Goal: Task Accomplishment & Management: Manage account settings

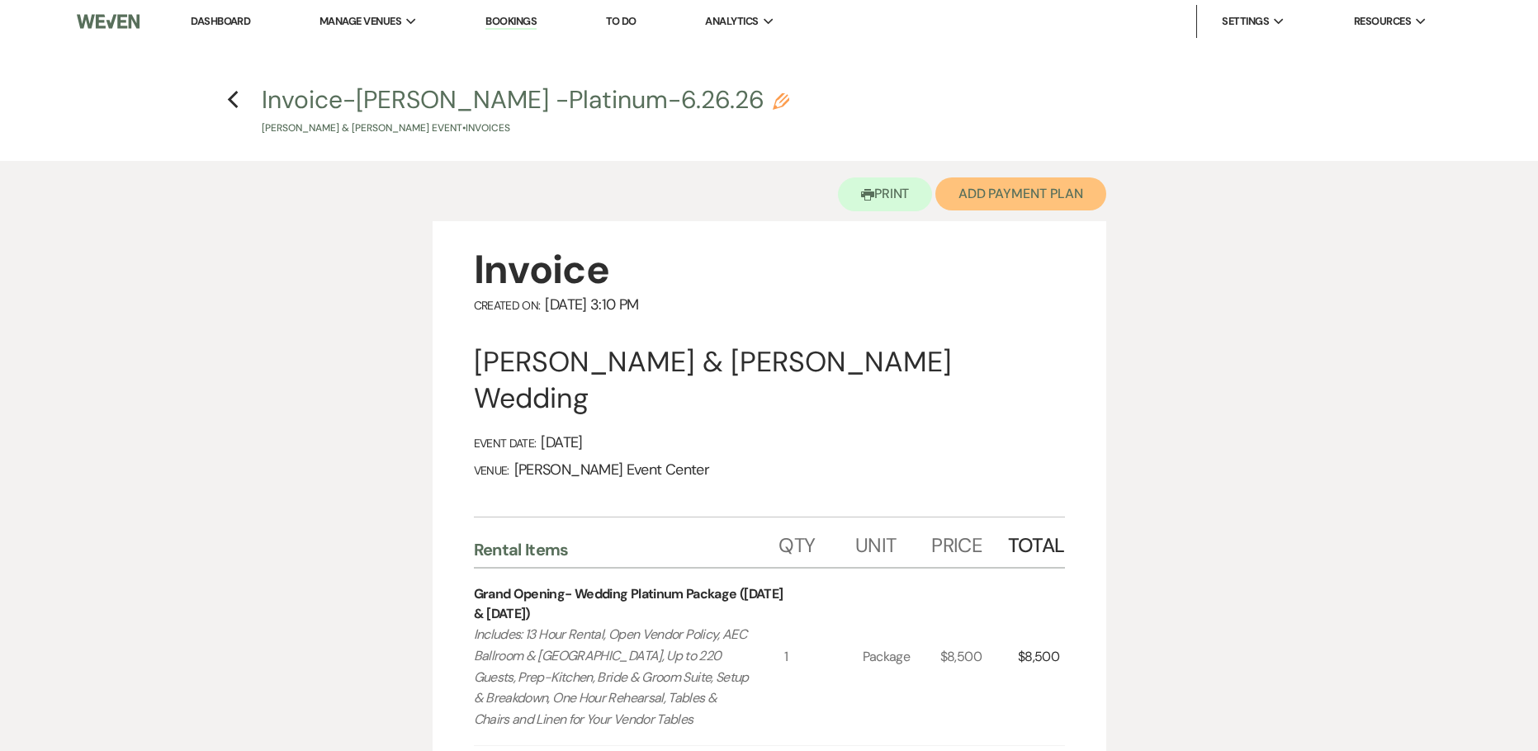
click at [971, 200] on button "Add Payment Plan" at bounding box center [1020, 193] width 171 height 33
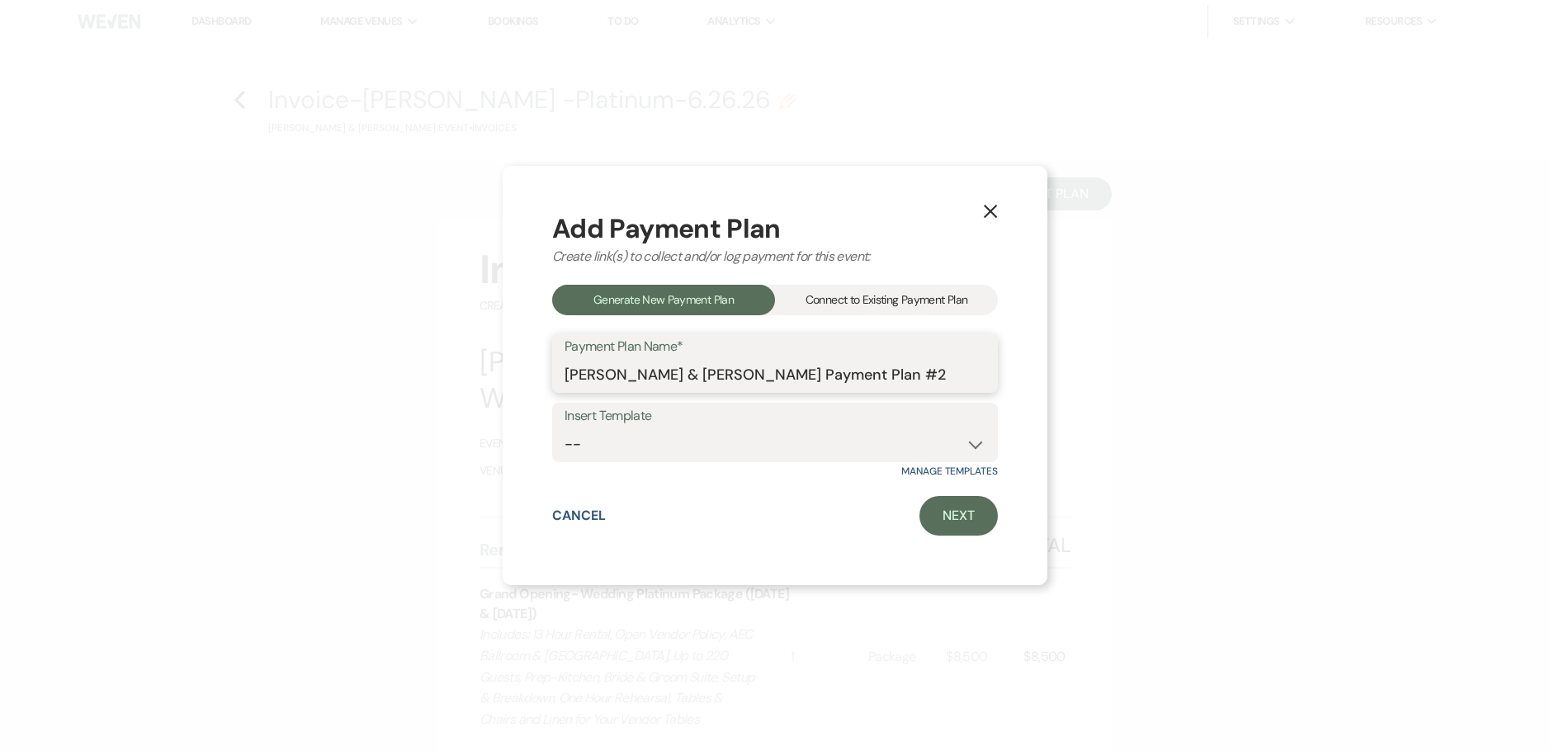
click at [919, 379] on input "[PERSON_NAME] & [PERSON_NAME] Payment Plan #2" at bounding box center [774, 375] width 421 height 32
drag, startPoint x: 632, startPoint y: 375, endPoint x: 771, endPoint y: 374, distance: 138.7
click at [771, 374] on input "[PERSON_NAME] & [PERSON_NAME] Payment Plan" at bounding box center [774, 375] width 421 height 32
click at [773, 370] on input "[PERSON_NAME] & [PERSON_NAME] Payment Plan" at bounding box center [774, 375] width 421 height 32
type input "[PERSON_NAME] & [PERSON_NAME] Platinum Payment Plan"
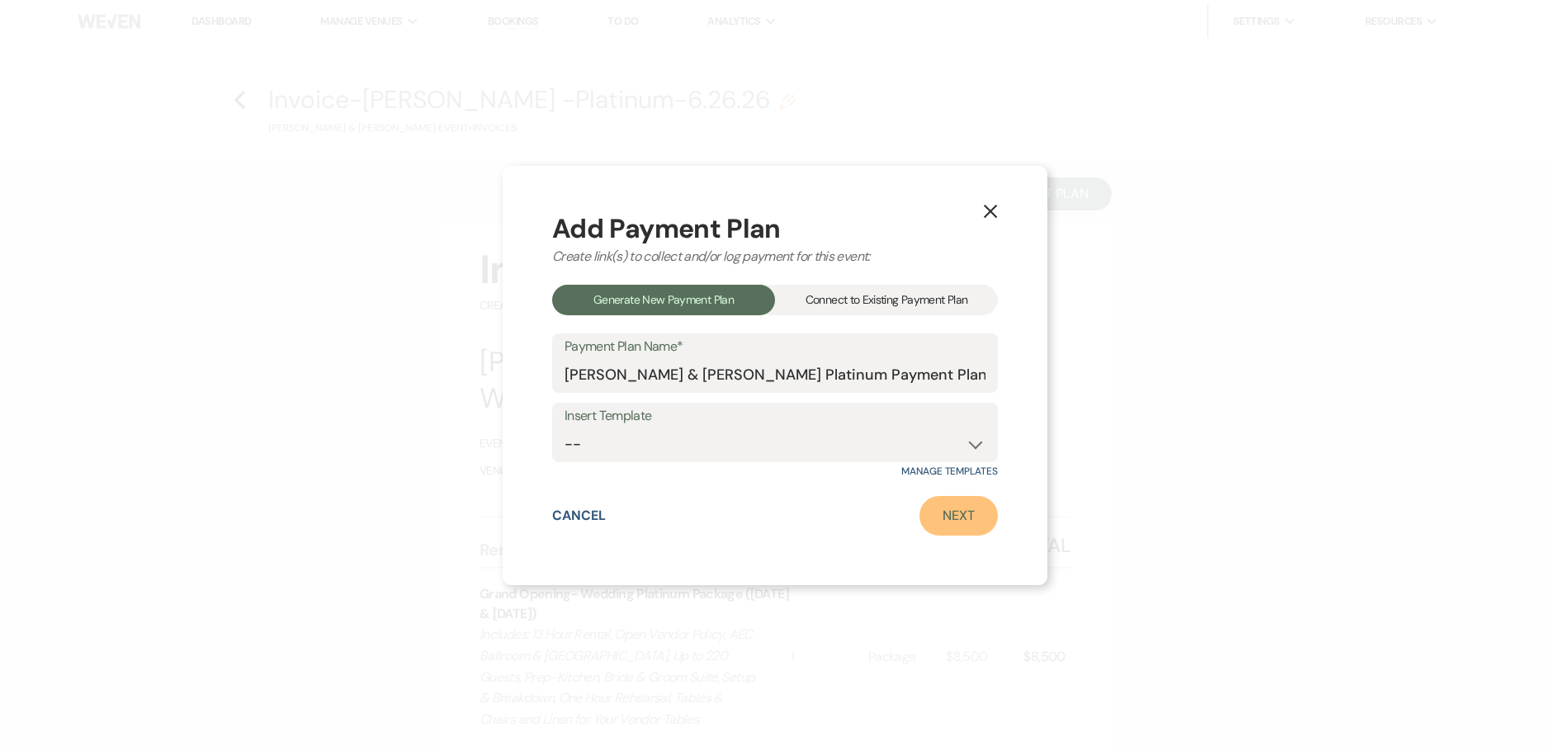
click at [971, 521] on link "Next" at bounding box center [958, 516] width 78 height 40
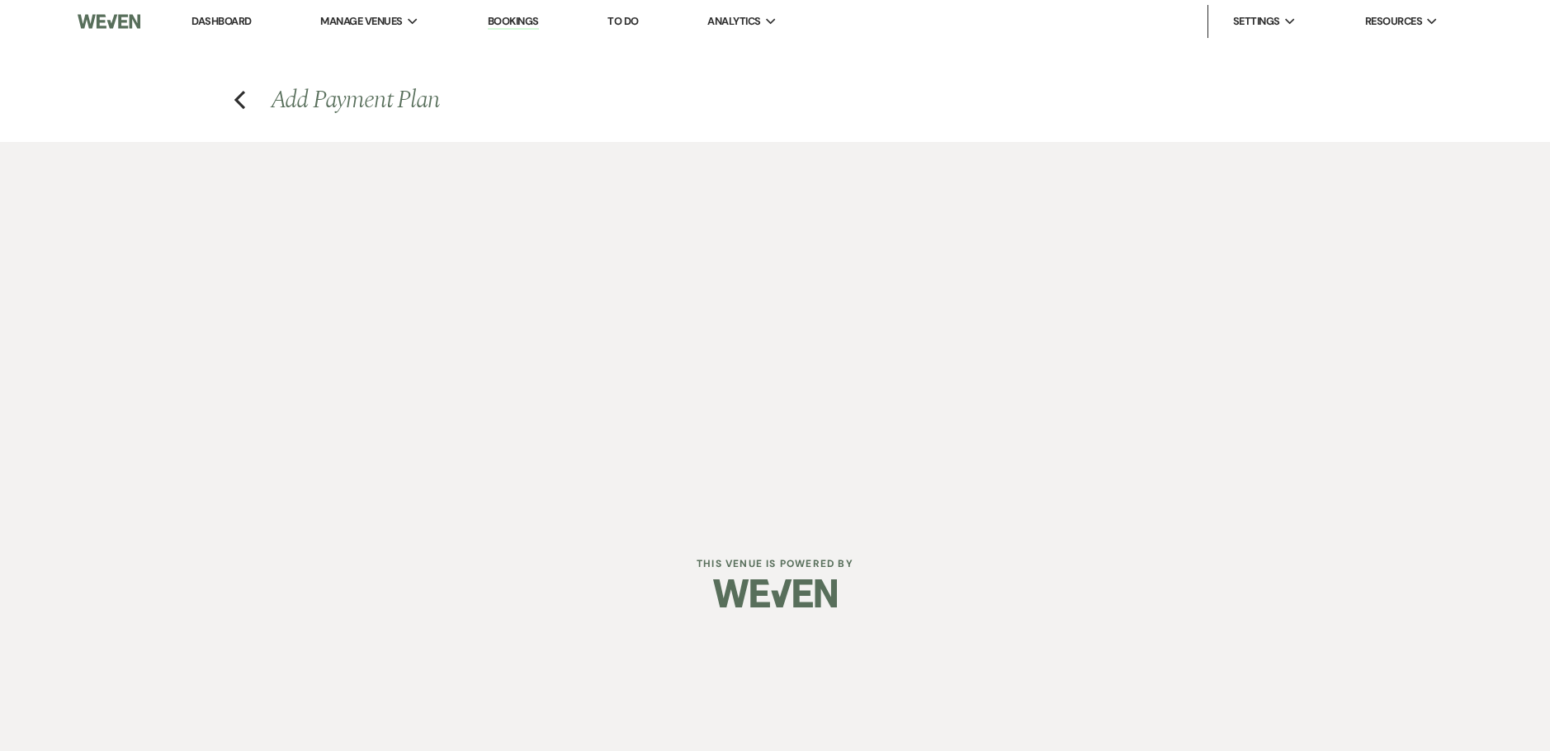
select select "28940"
select select "2"
select select "percentage"
select select "true"
select select "client"
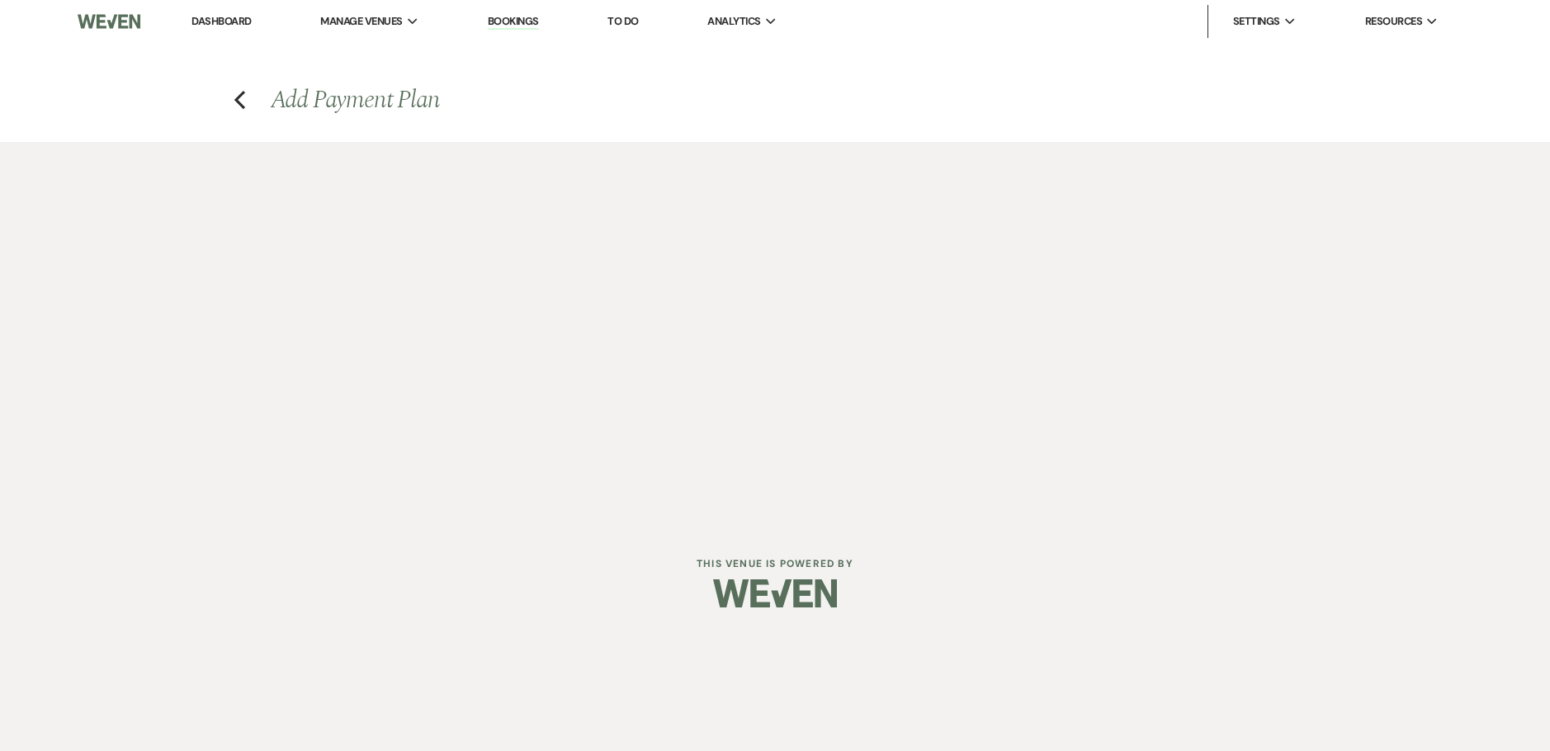
select select "weeks"
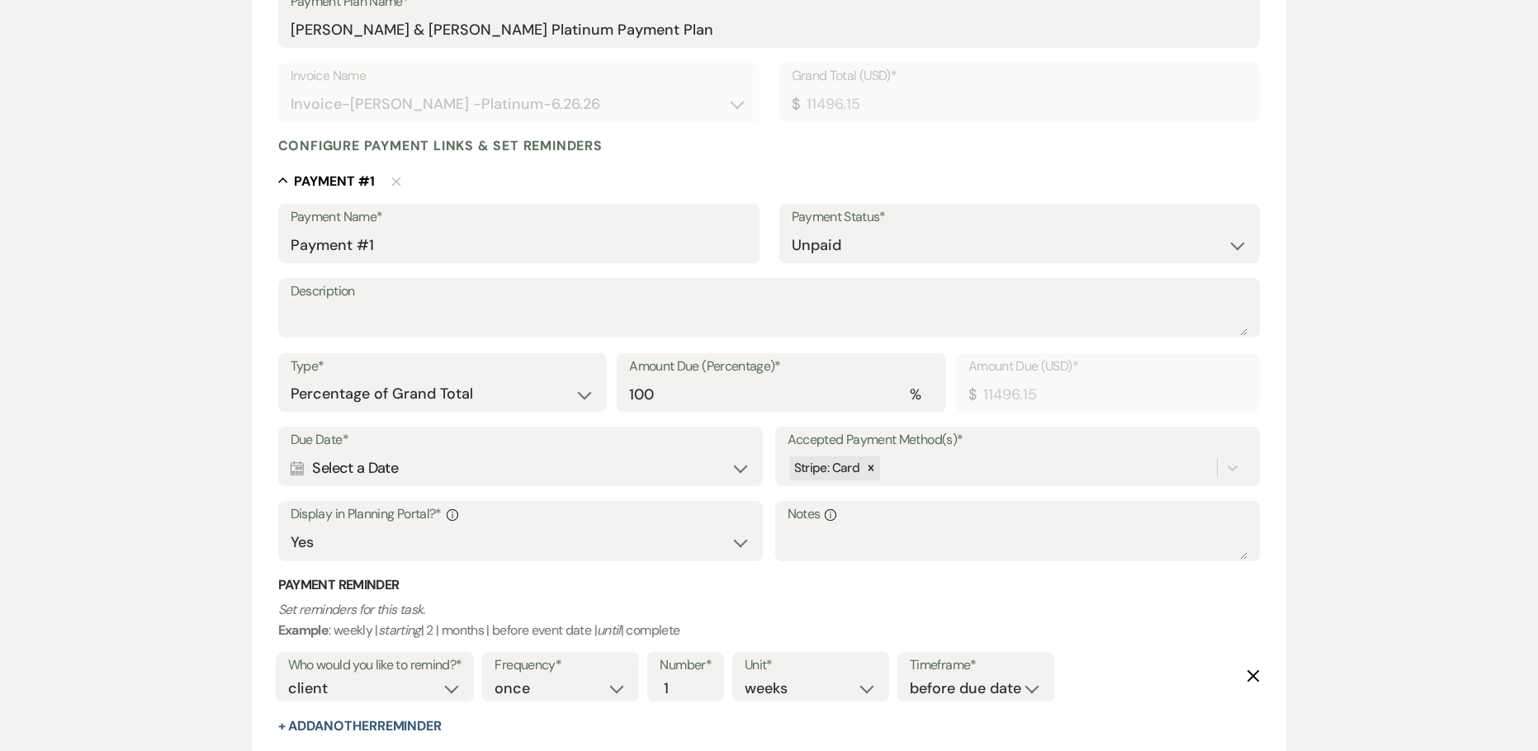
scroll to position [330, 0]
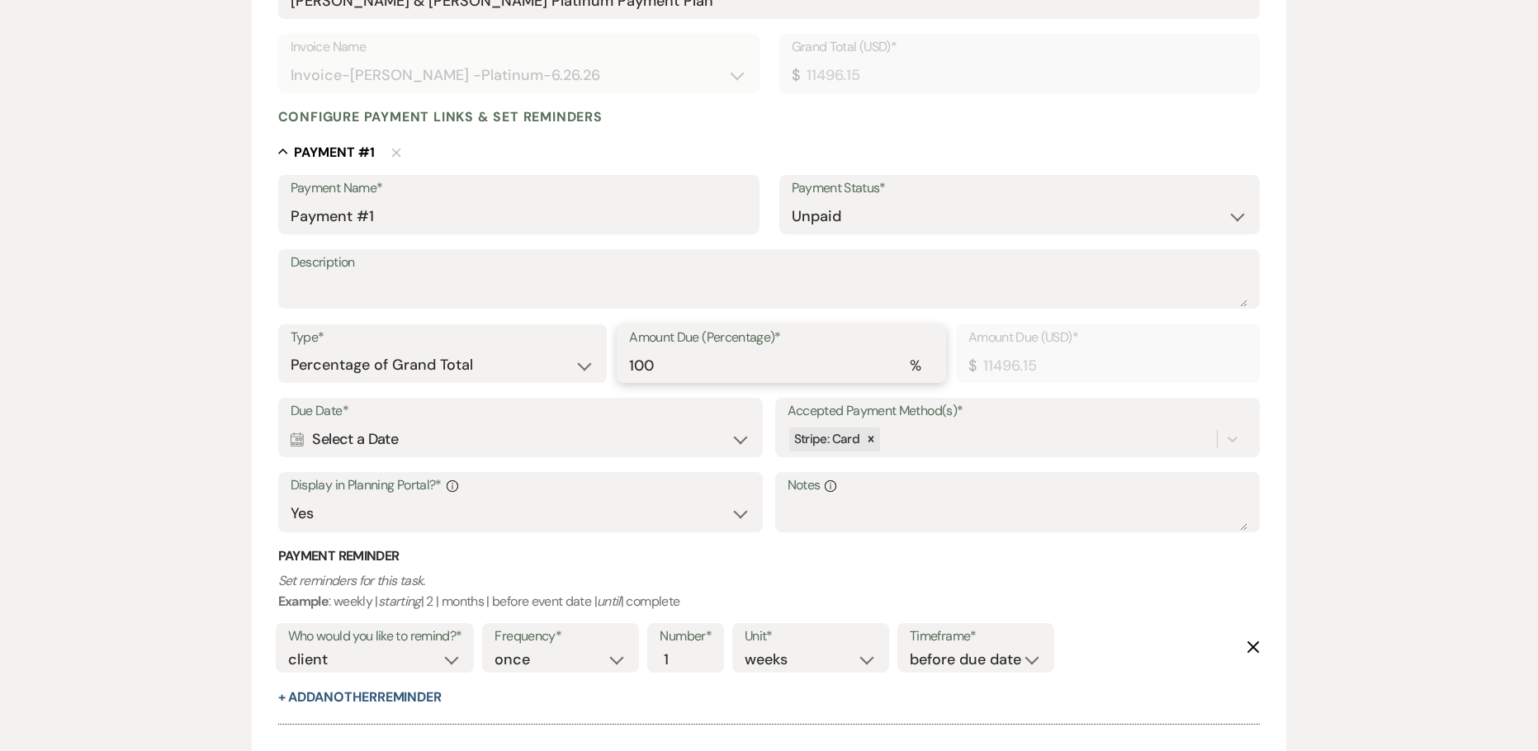
click at [699, 377] on input "100" at bounding box center [781, 365] width 305 height 32
click at [451, 366] on select "Dollar Amount Percentage of Grand Total" at bounding box center [443, 365] width 305 height 32
select select "flat"
click at [291, 349] on select "Dollar Amount Percentage of Grand Total" at bounding box center [443, 365] width 305 height 32
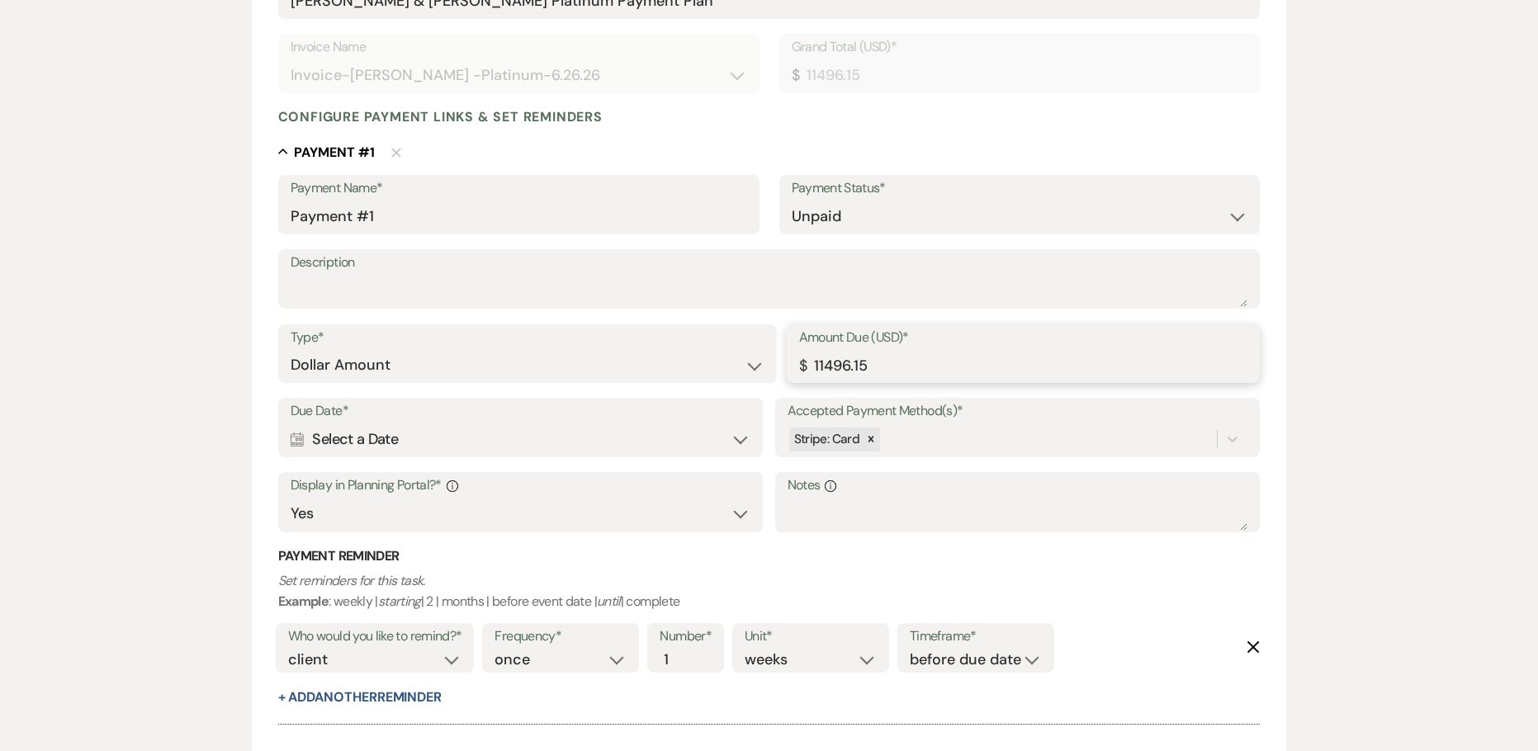
drag, startPoint x: 892, startPoint y: 364, endPoint x: 501, endPoint y: 380, distance: 391.5
click at [502, 380] on div "Type* Dollar Amount Percentage of Grand Total Amount Due (USD)* $ 11496.15" at bounding box center [769, 361] width 982 height 74
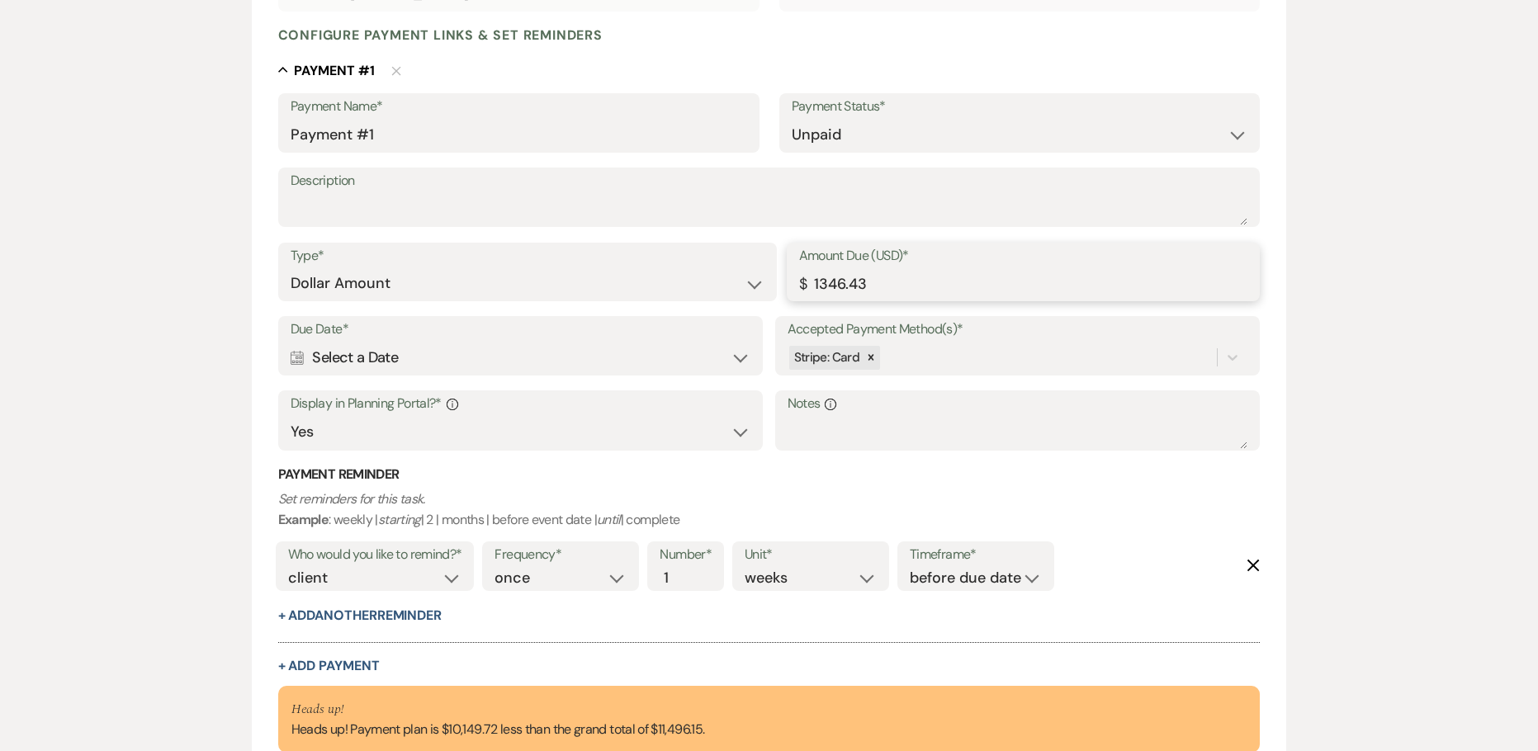
scroll to position [413, 0]
type input "1346.43"
click at [435, 345] on div "Calendar Select a Date Expand" at bounding box center [521, 357] width 461 height 32
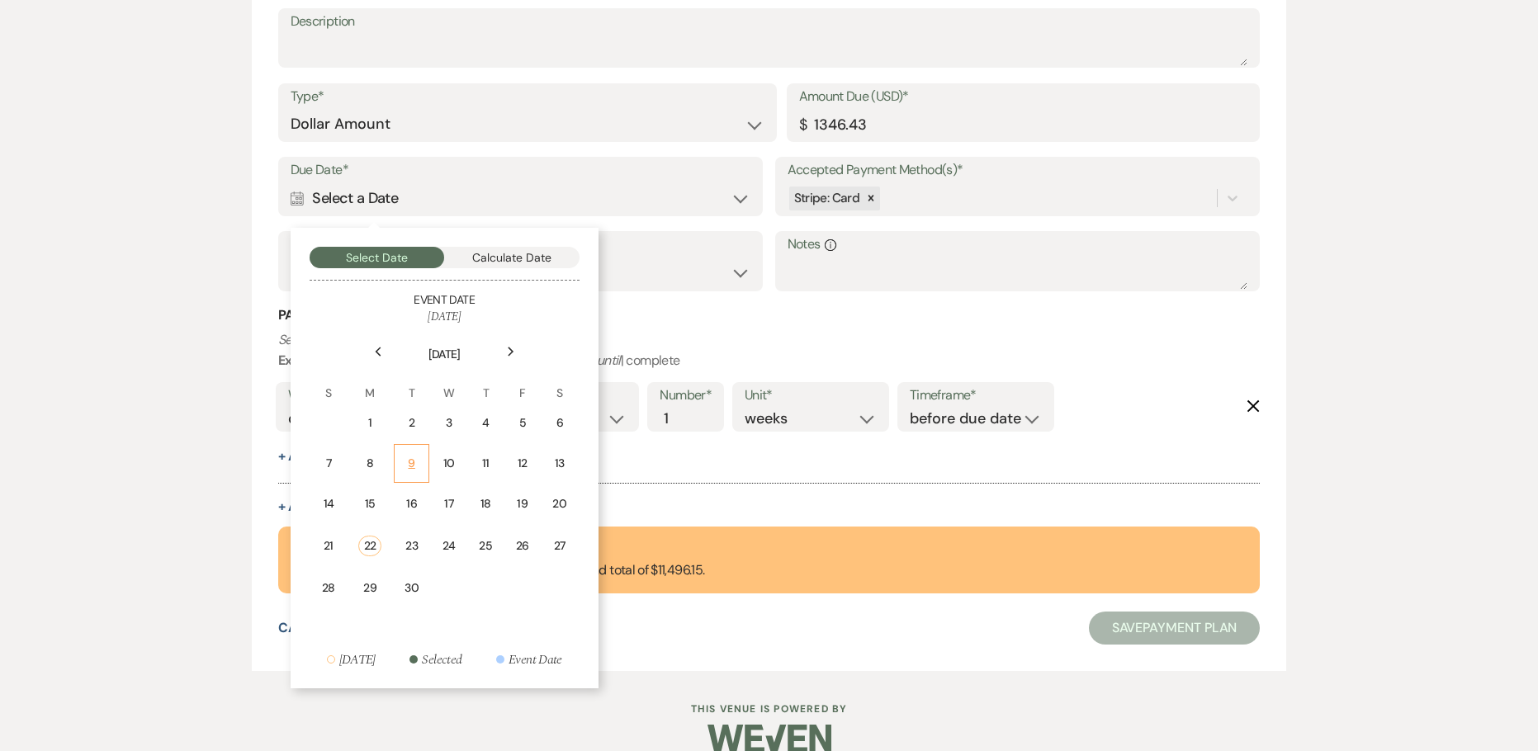
scroll to position [578, 0]
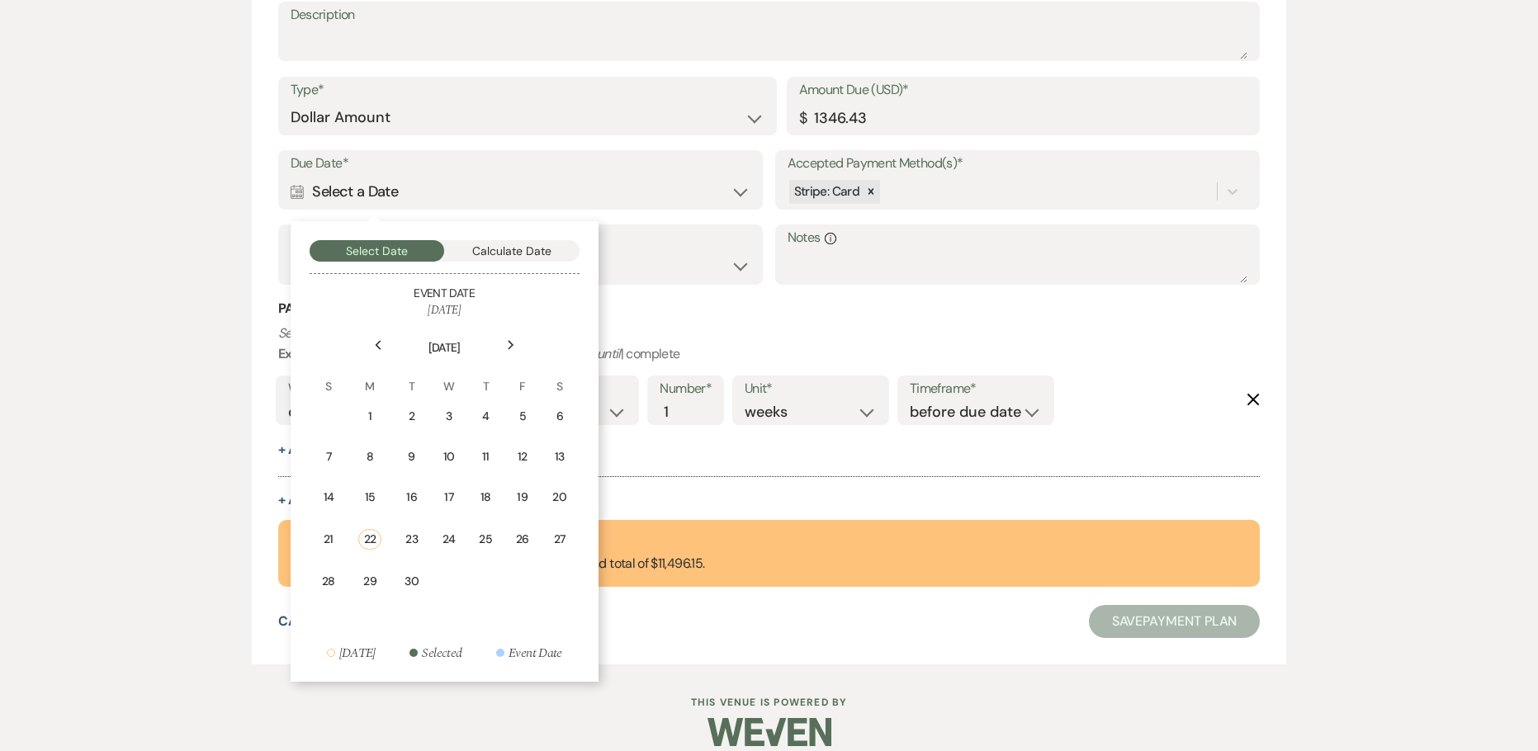
click at [376, 343] on icon "Previous" at bounding box center [378, 345] width 8 height 10
click at [507, 343] on icon "Next" at bounding box center [511, 345] width 8 height 10
click at [479, 502] on div "14" at bounding box center [482, 497] width 15 height 17
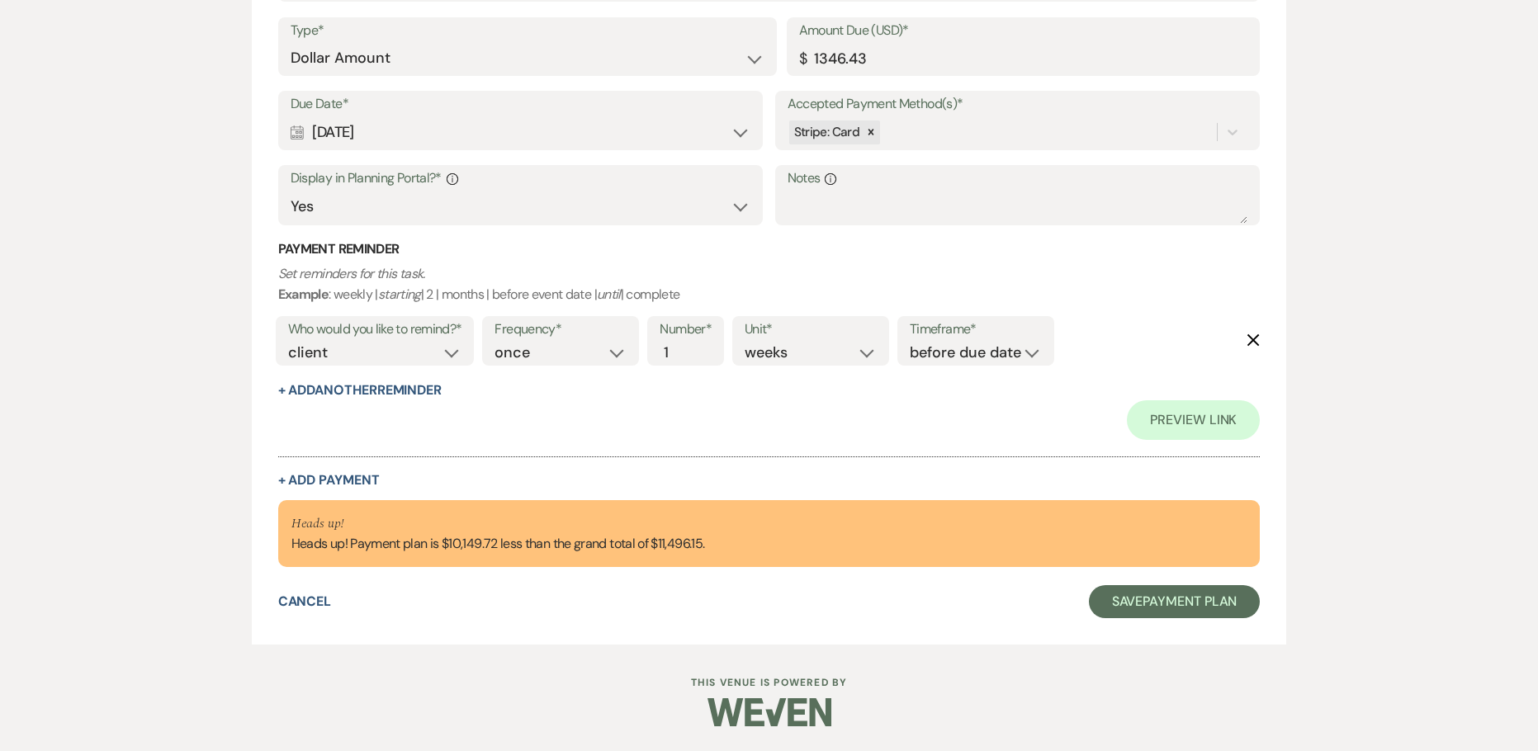
click at [356, 467] on div "Collapse Payment # 1 Delete Payment Name* Payment #1 Payment Status* Paid Unpai…" at bounding box center [769, 161] width 982 height 652
click at [354, 475] on button "+ Add Payment" at bounding box center [329, 480] width 102 height 13
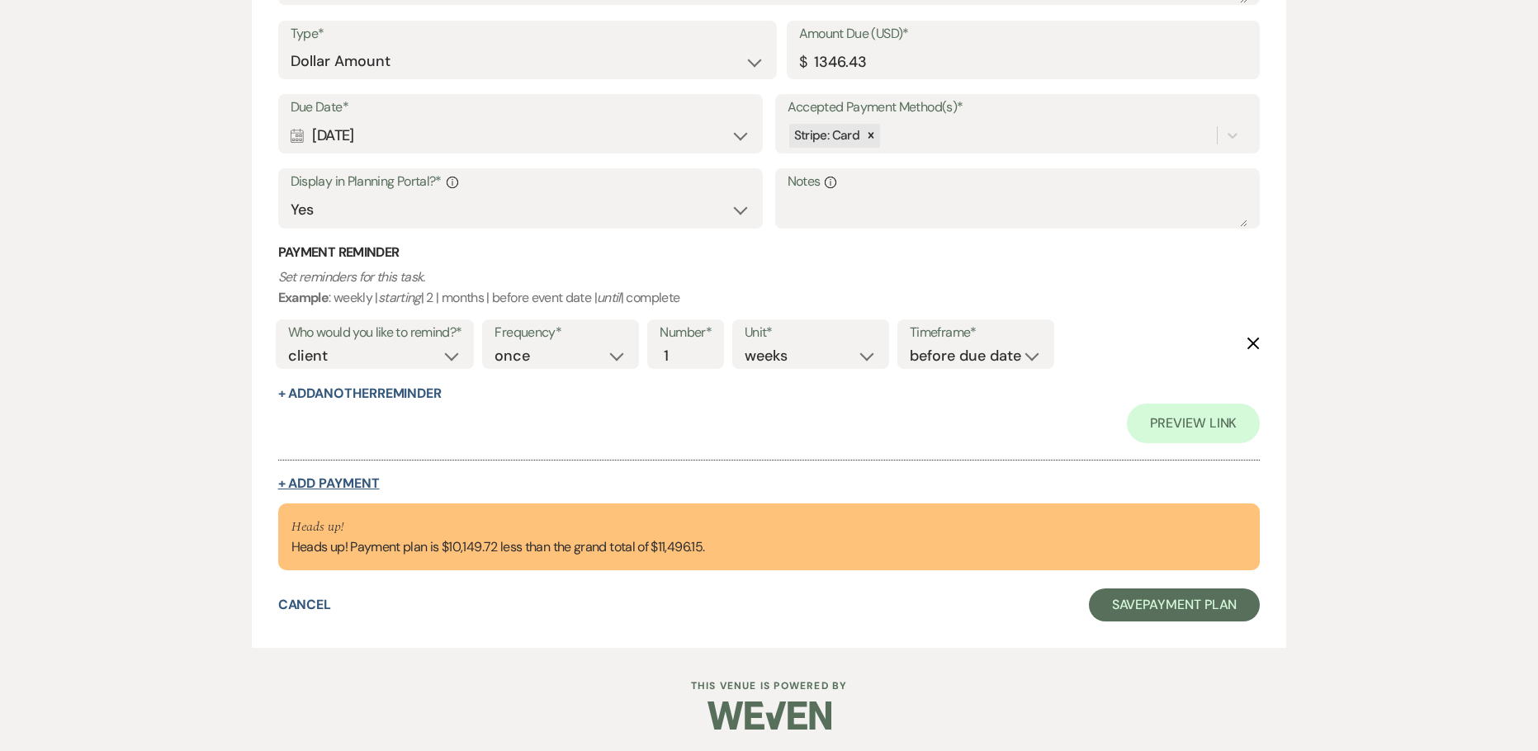
select select "2"
select select "flat"
select select "true"
select select "client"
select select "weeks"
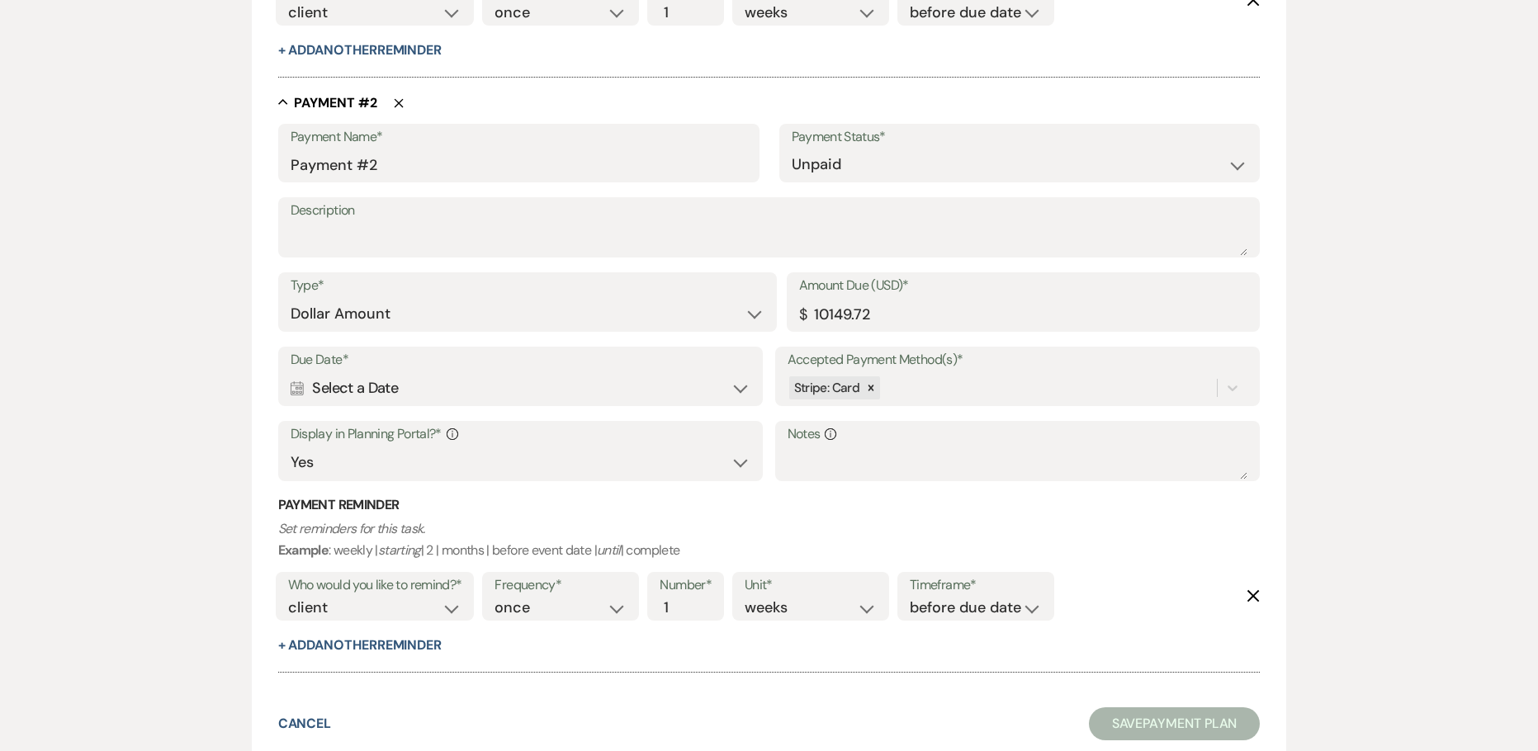
scroll to position [848, 0]
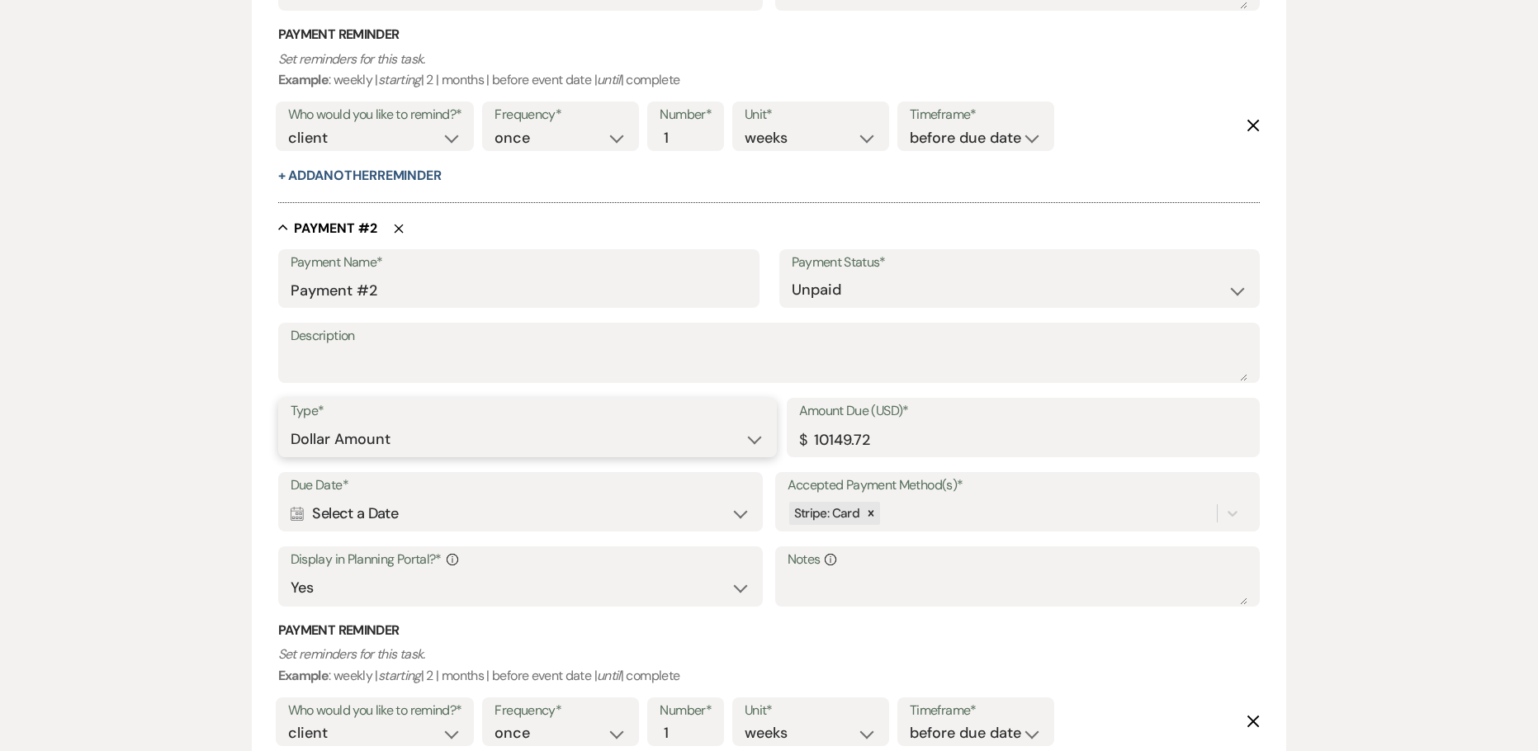
click at [397, 435] on select "Dollar Amount Percentage of Grand Total" at bounding box center [528, 439] width 474 height 32
select select "percentage"
click at [291, 423] on select "Dollar Amount Percentage of Grand Total" at bounding box center [528, 439] width 474 height 32
drag, startPoint x: 686, startPoint y: 453, endPoint x: 465, endPoint y: 431, distance: 222.3
click at [482, 435] on div "Type* Dollar Amount Percentage of Grand Total Amount Due (Percentage)* % 88.29 …" at bounding box center [769, 435] width 982 height 74
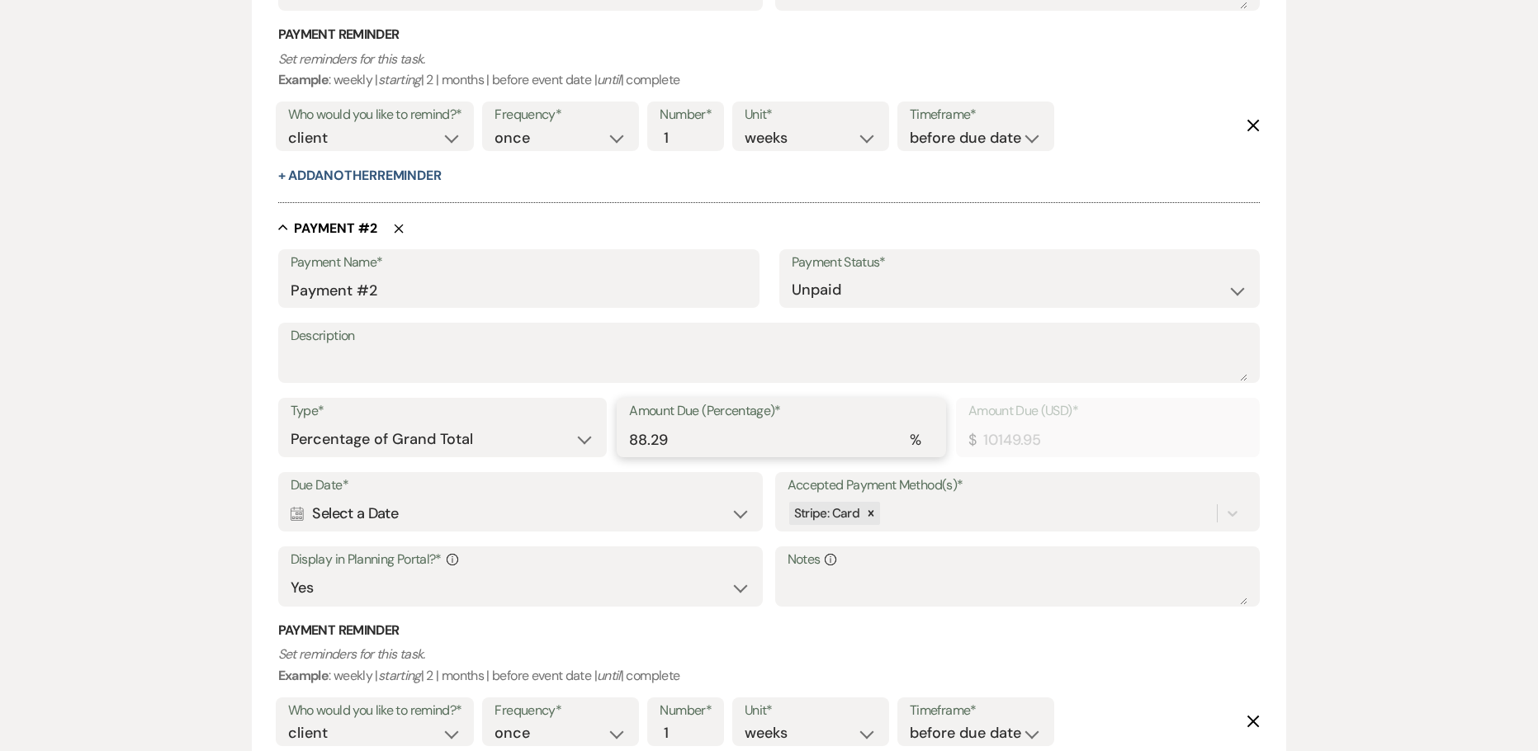
type input "344.88"
type input "3"
type input "3448.85"
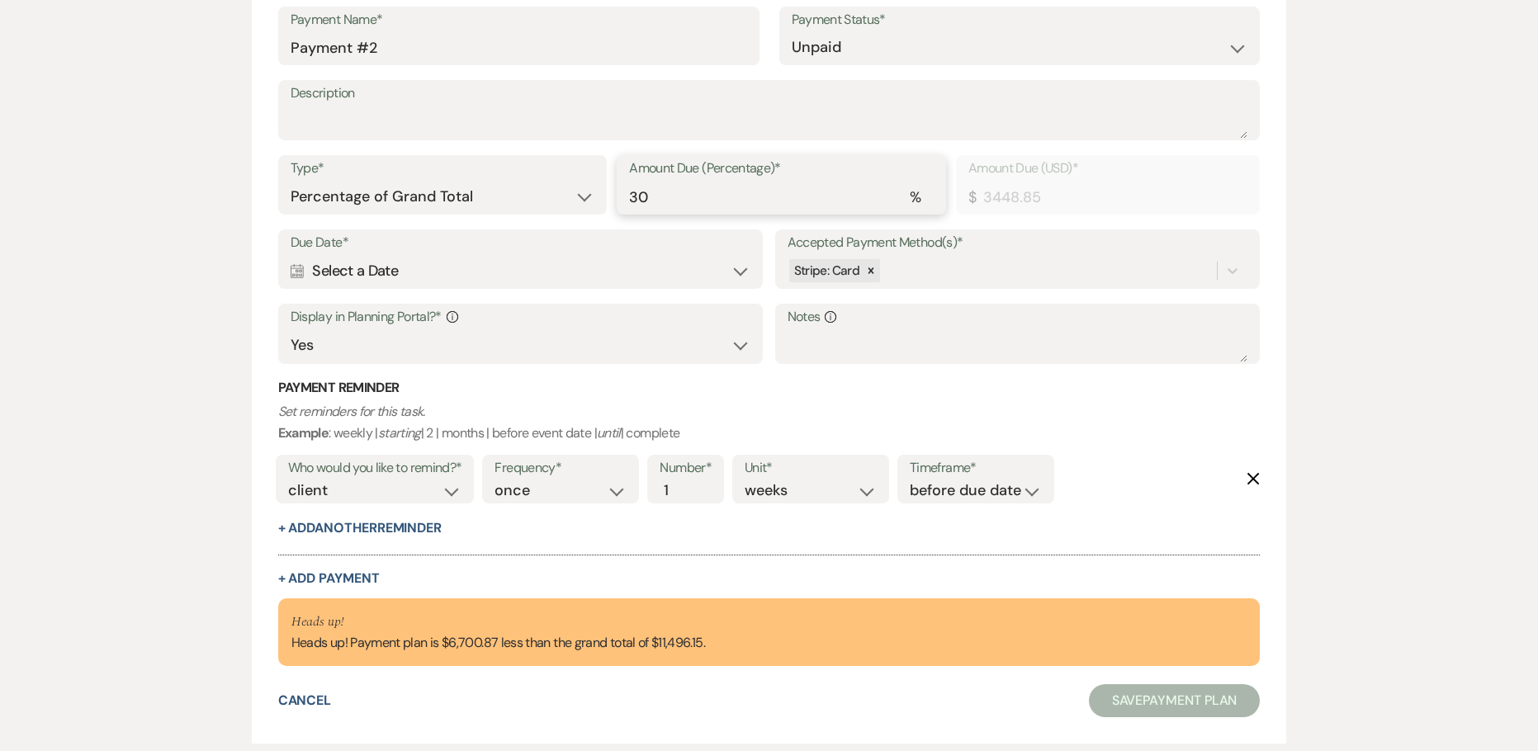
scroll to position [1190, 0]
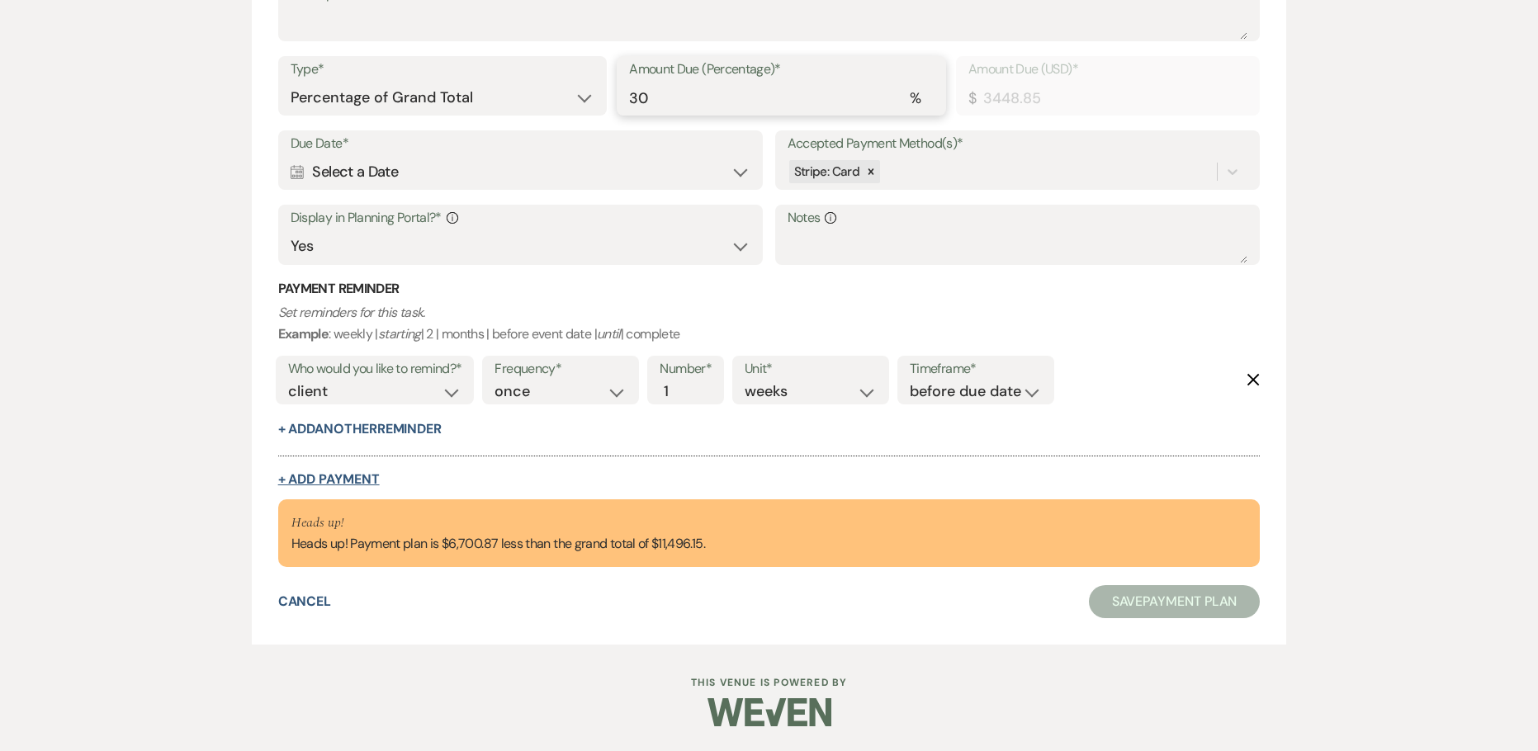
type input "30"
click at [318, 482] on button "+ Add Payment" at bounding box center [329, 479] width 102 height 13
select select "2"
select select "percentage"
select select "true"
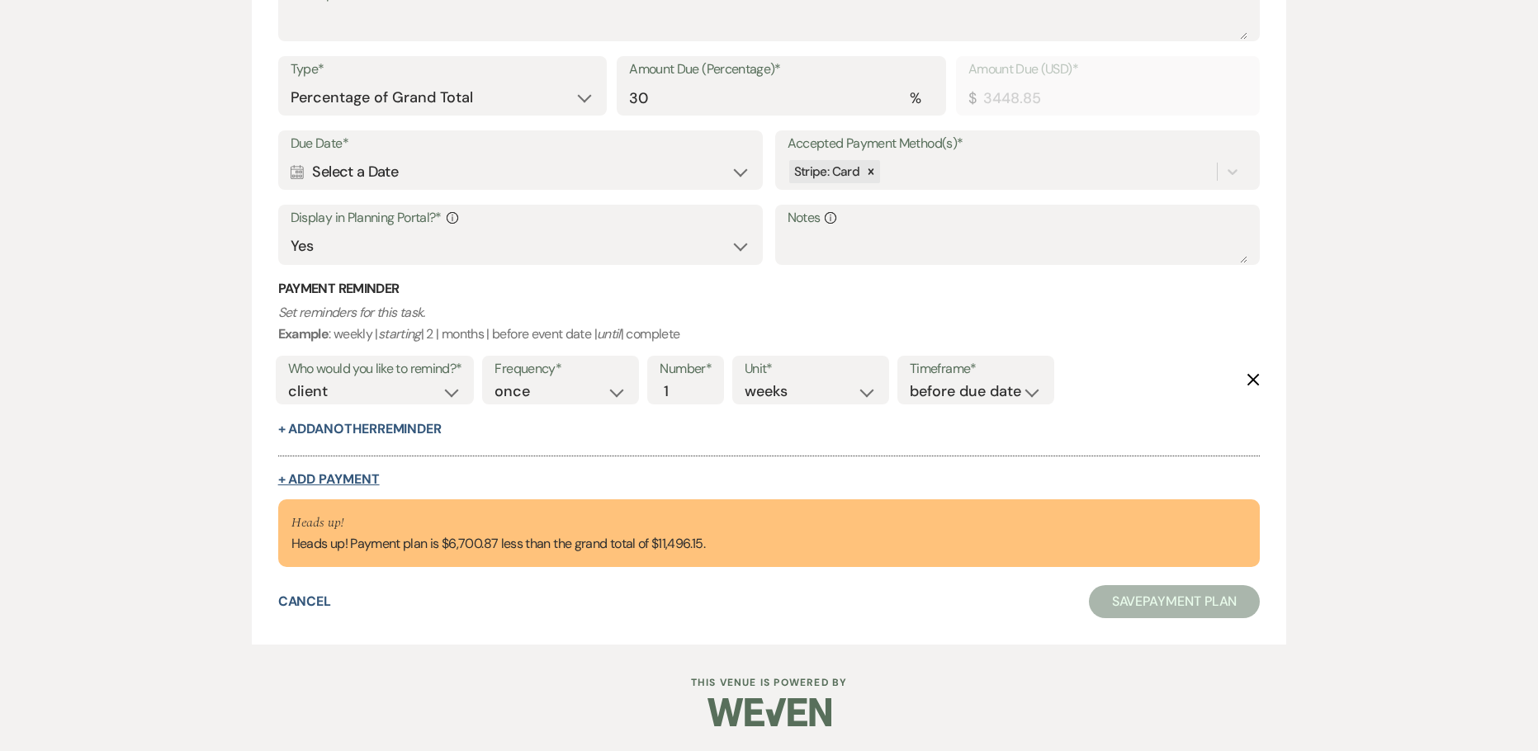
select select "client"
select select "weeks"
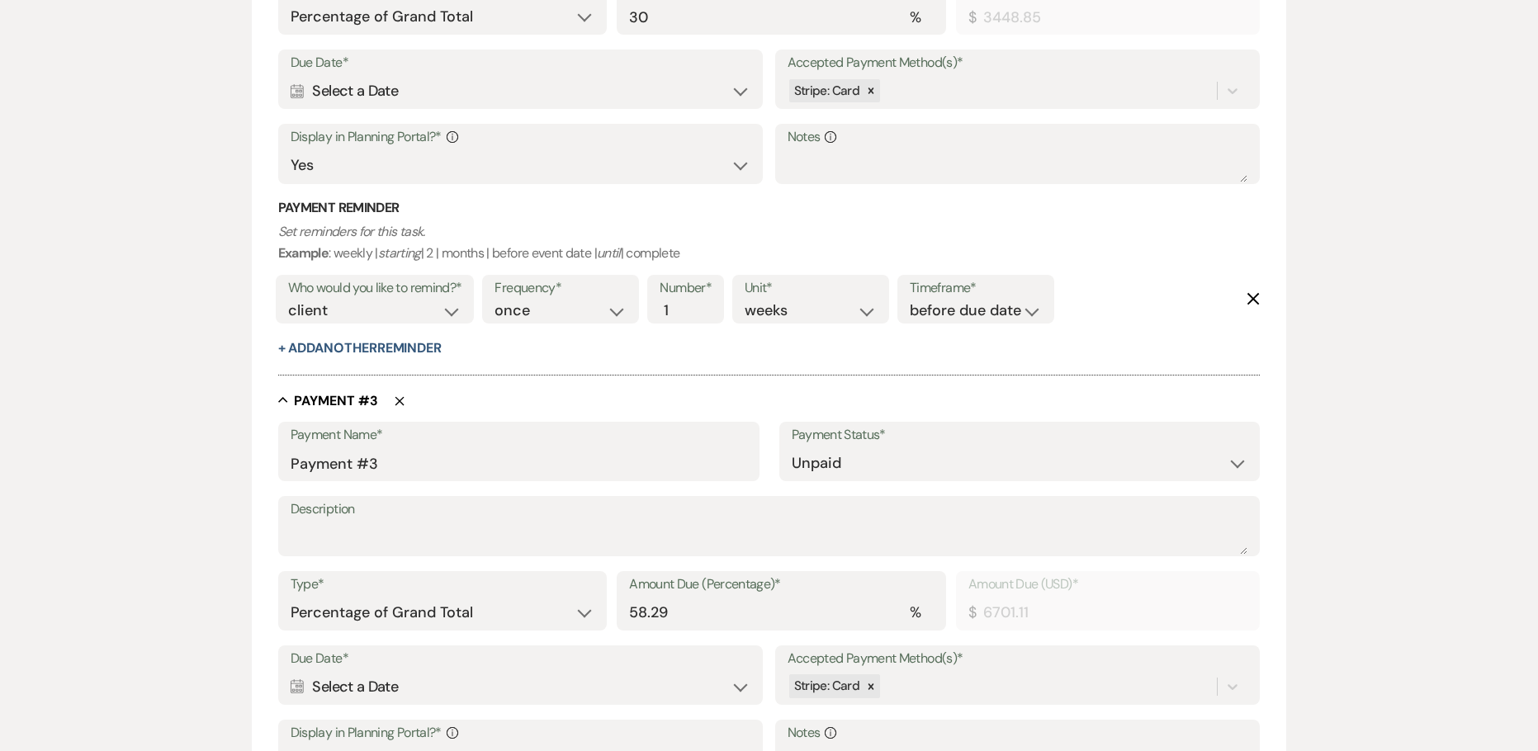
scroll to position [1520, 0]
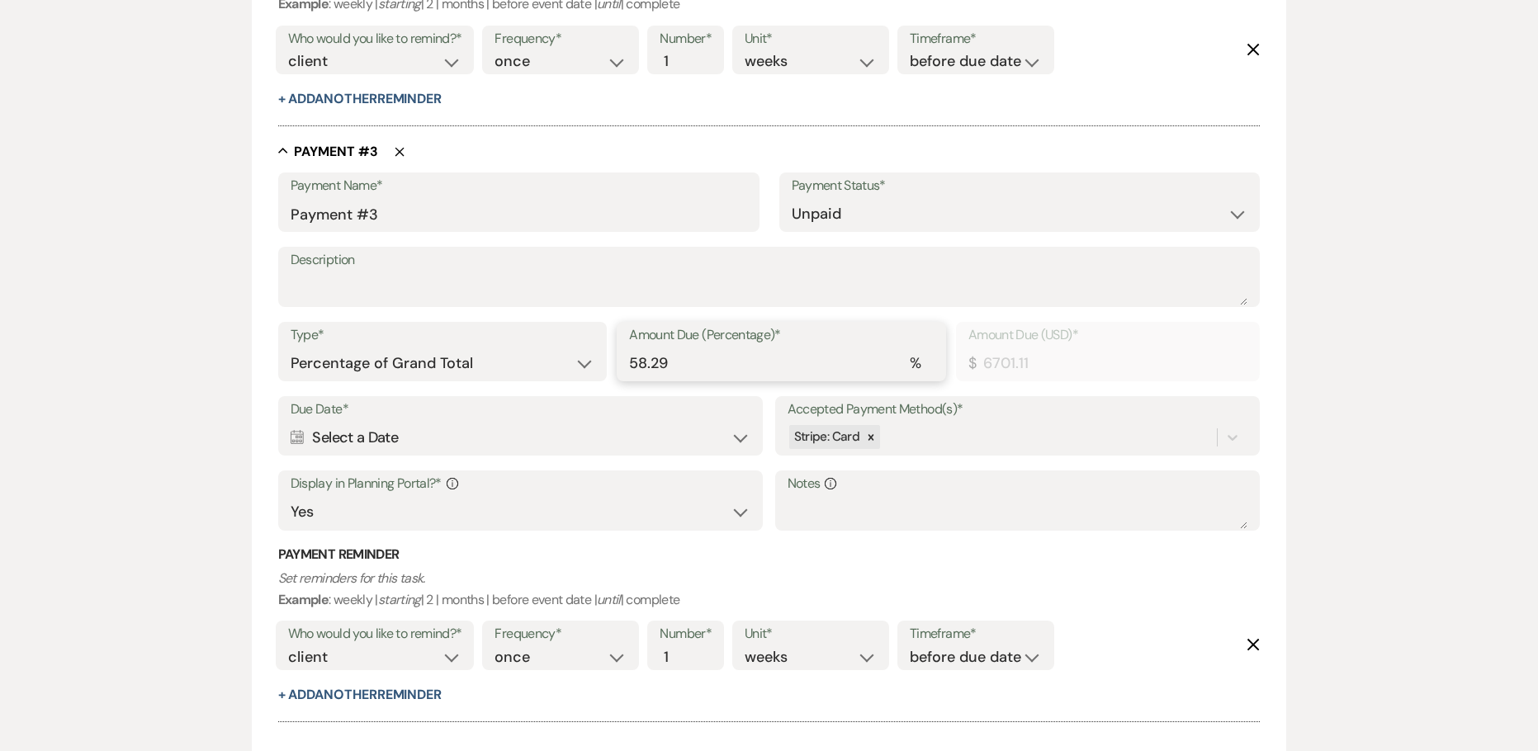
drag, startPoint x: 556, startPoint y: 368, endPoint x: 466, endPoint y: 363, distance: 90.1
click at [536, 366] on div "Type* Dollar Amount Percentage of Grand Total Amount Due (Percentage)* % 58.29 …" at bounding box center [769, 359] width 982 height 74
type input "30"
type input "3448.85"
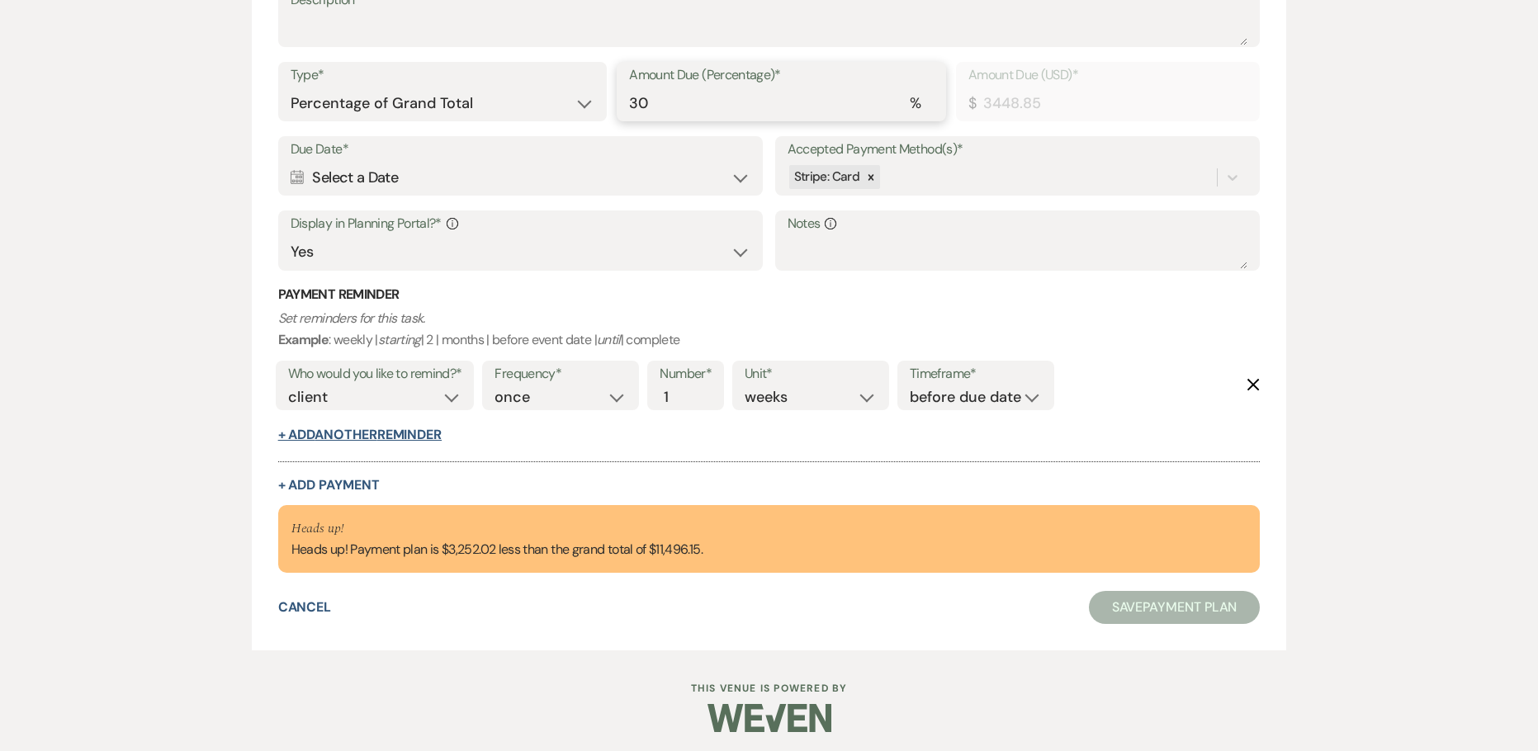
scroll to position [1786, 0]
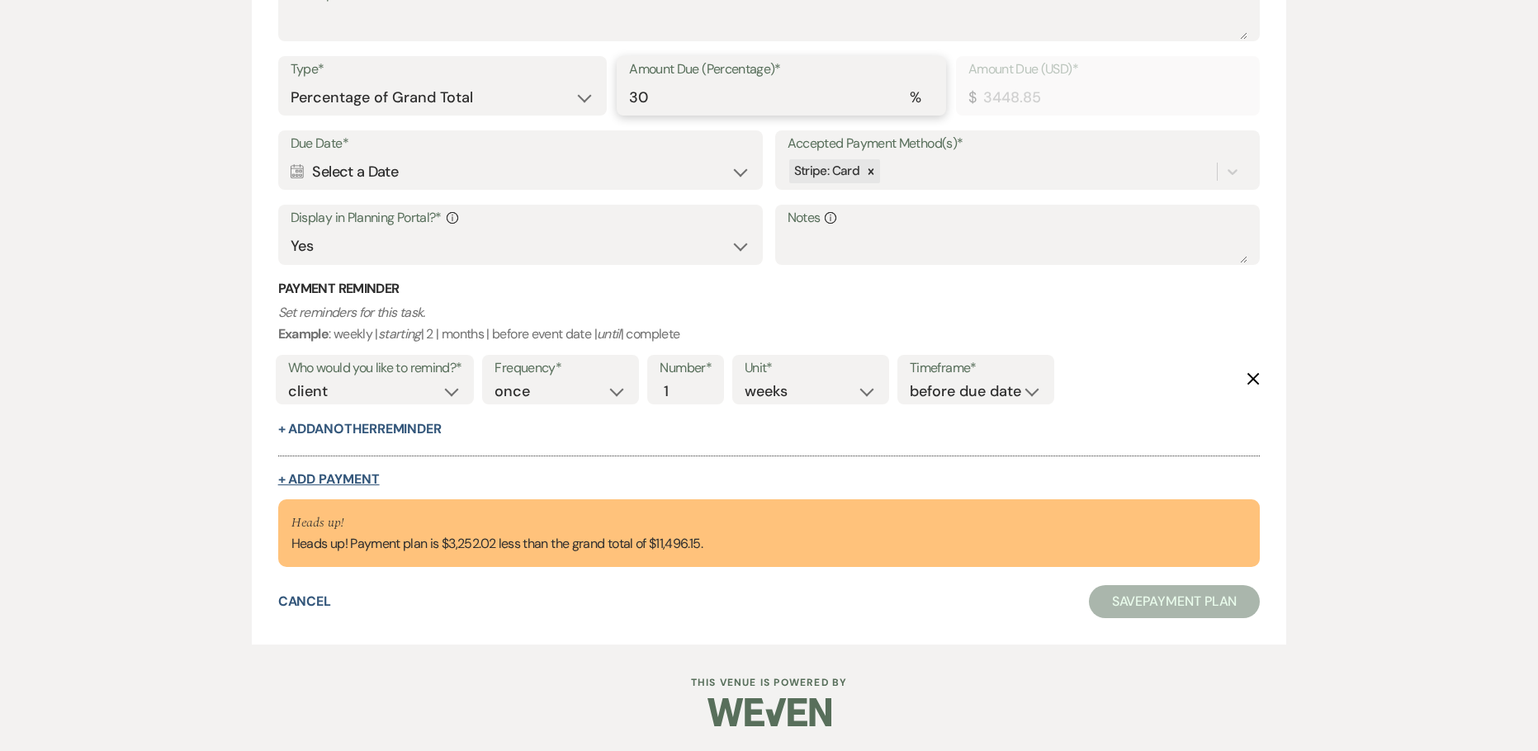
type input "30"
click at [351, 476] on button "+ Add Payment" at bounding box center [329, 479] width 102 height 13
select select "2"
select select "percentage"
select select "true"
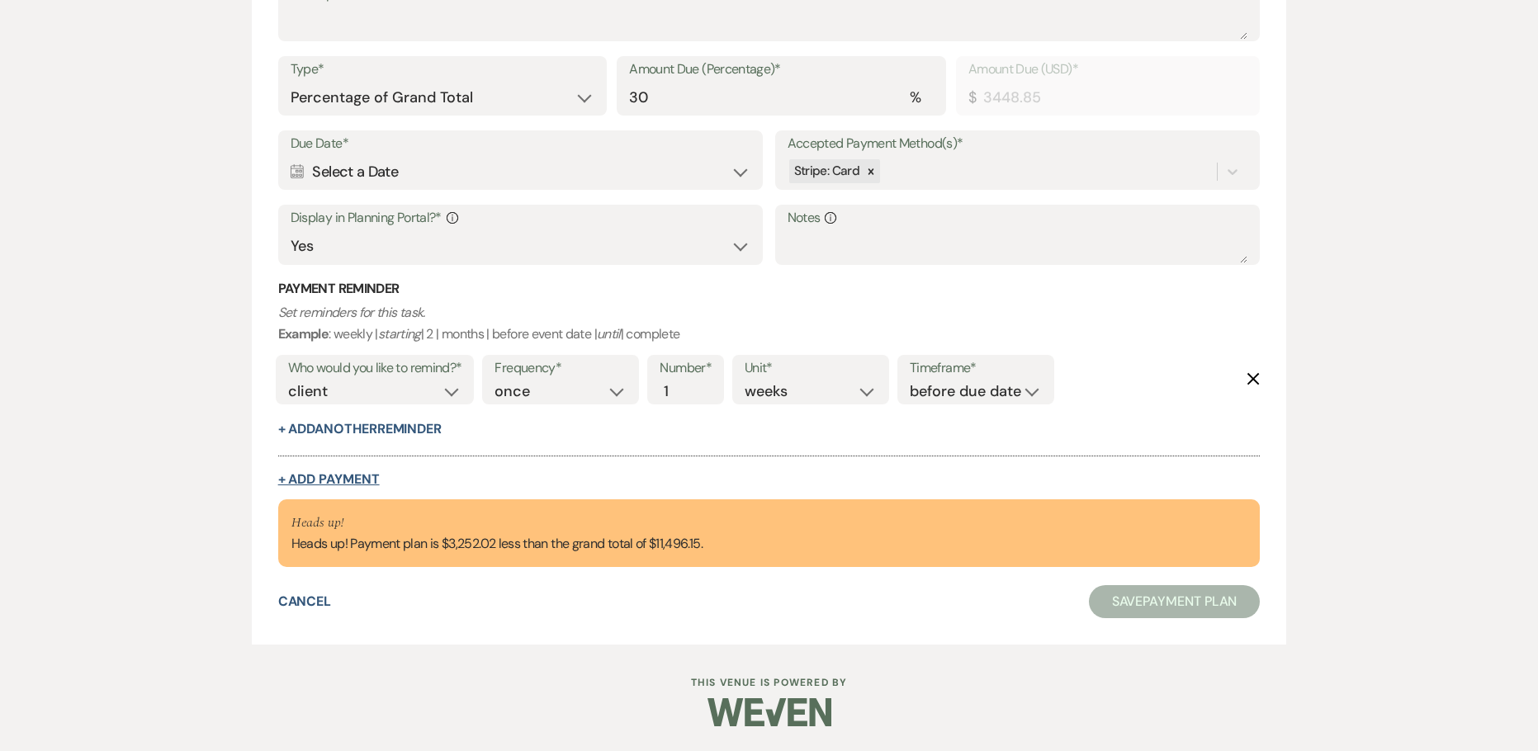
select select "client"
select select "weeks"
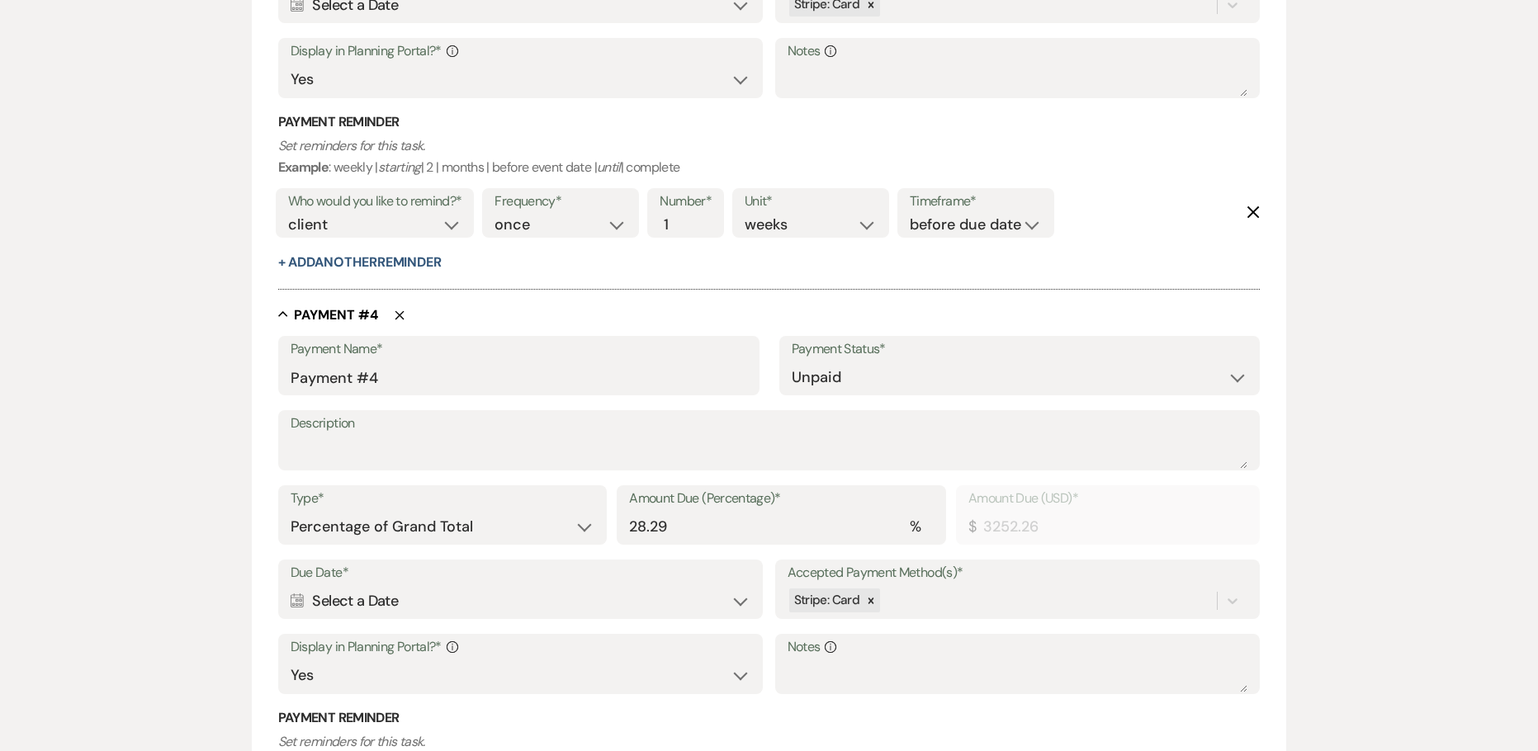
scroll to position [2199, 0]
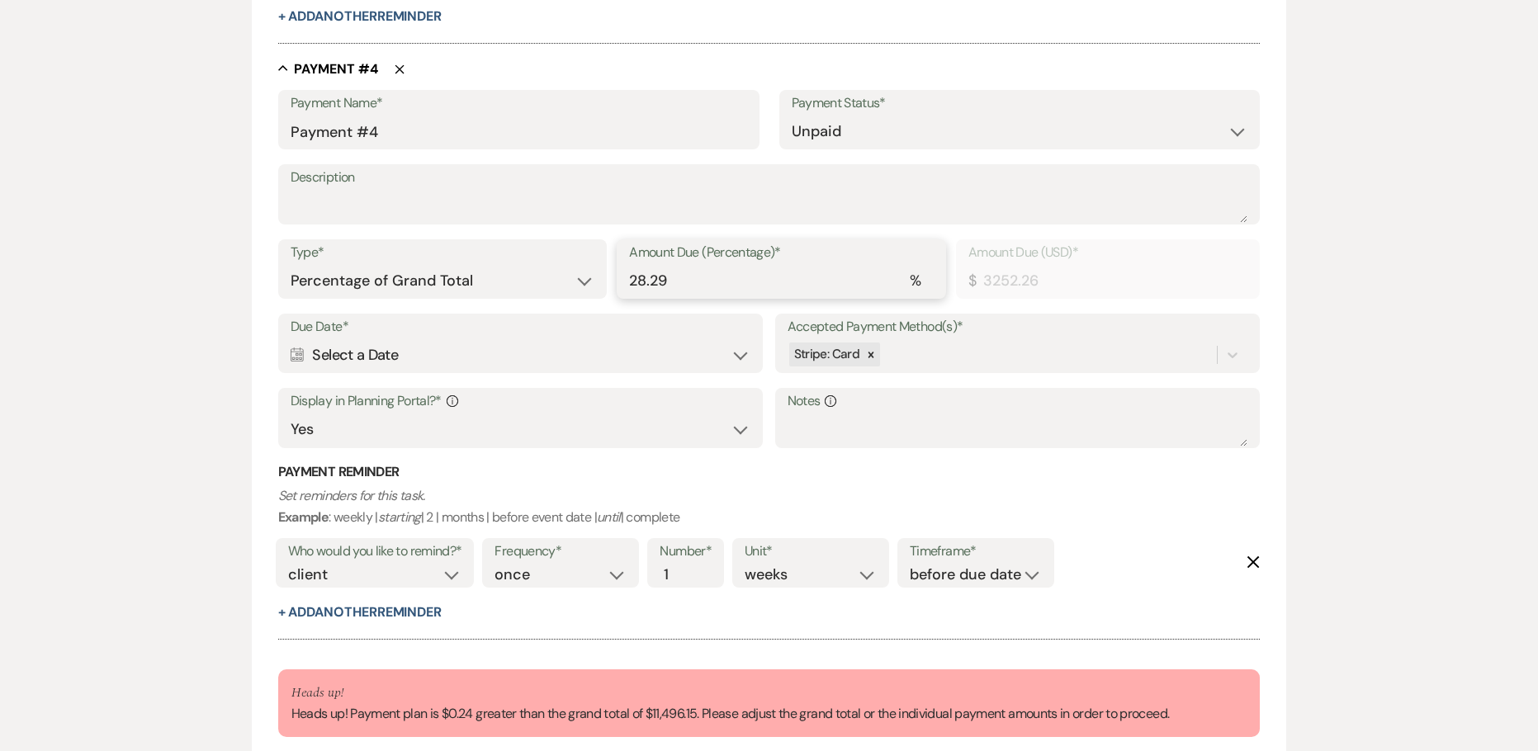
click at [569, 279] on div "Type* Dollar Amount Percentage of Grand Total Amount Due (Percentage)* % 28.29 …" at bounding box center [769, 276] width 982 height 74
click at [732, 274] on input "28.29" at bounding box center [781, 281] width 305 height 32
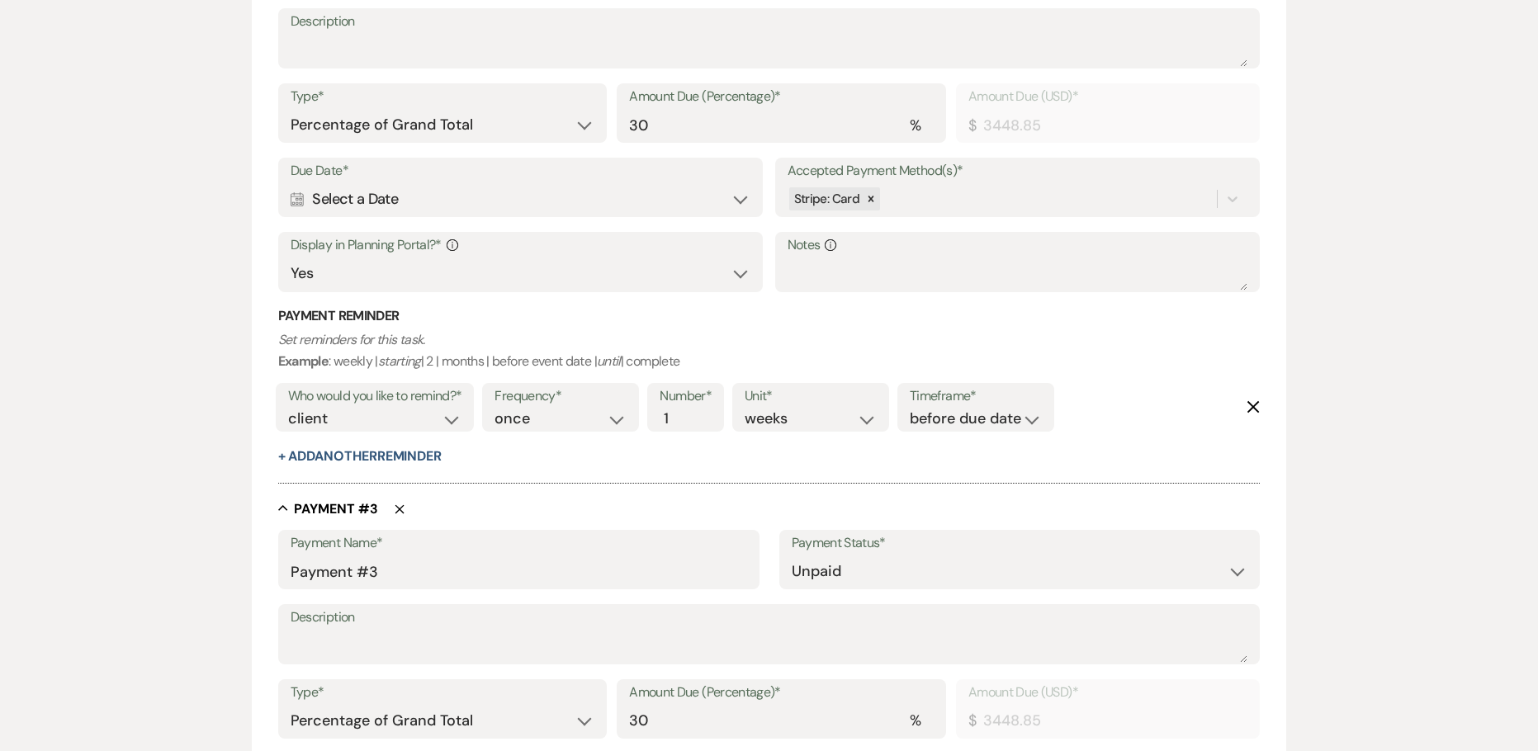
scroll to position [878, 0]
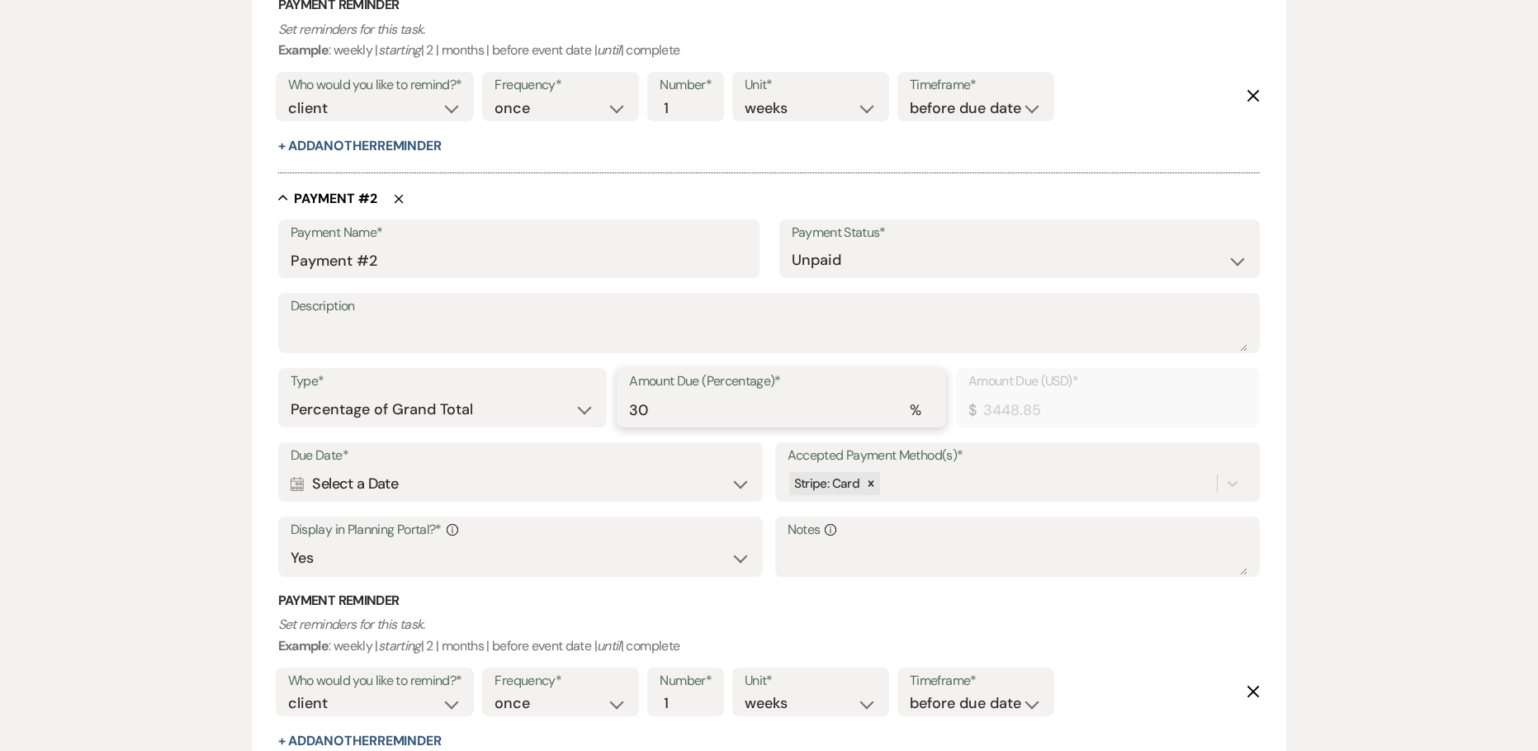
drag, startPoint x: 662, startPoint y: 417, endPoint x: 536, endPoint y: 394, distance: 127.4
click at [560, 399] on div "Type* Dollar Amount Percentage of Grand Total Amount Due (Percentage)* % 30 Amo…" at bounding box center [769, 405] width 982 height 74
type input "229.92"
type input "2"
type input "3333.88"
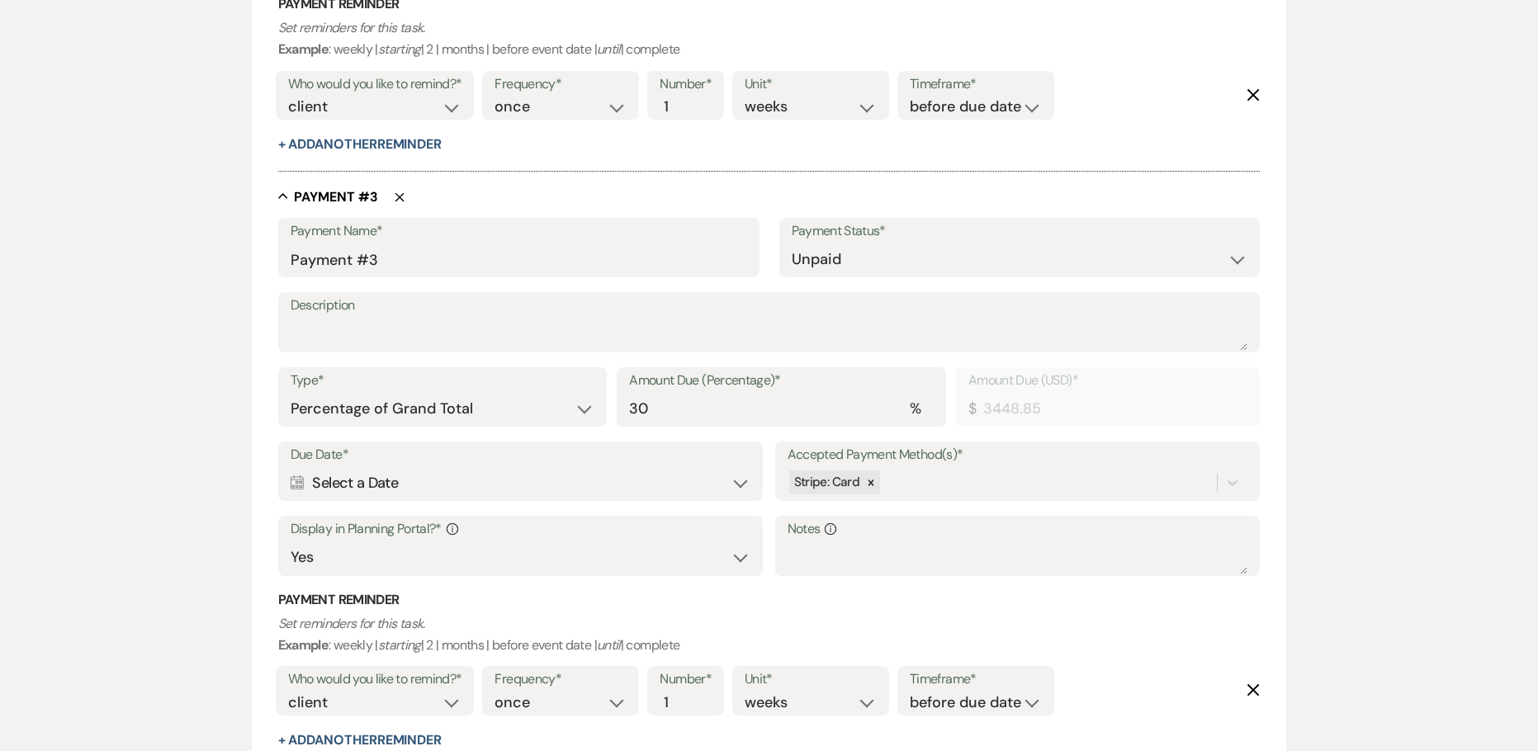
scroll to position [1538, 0]
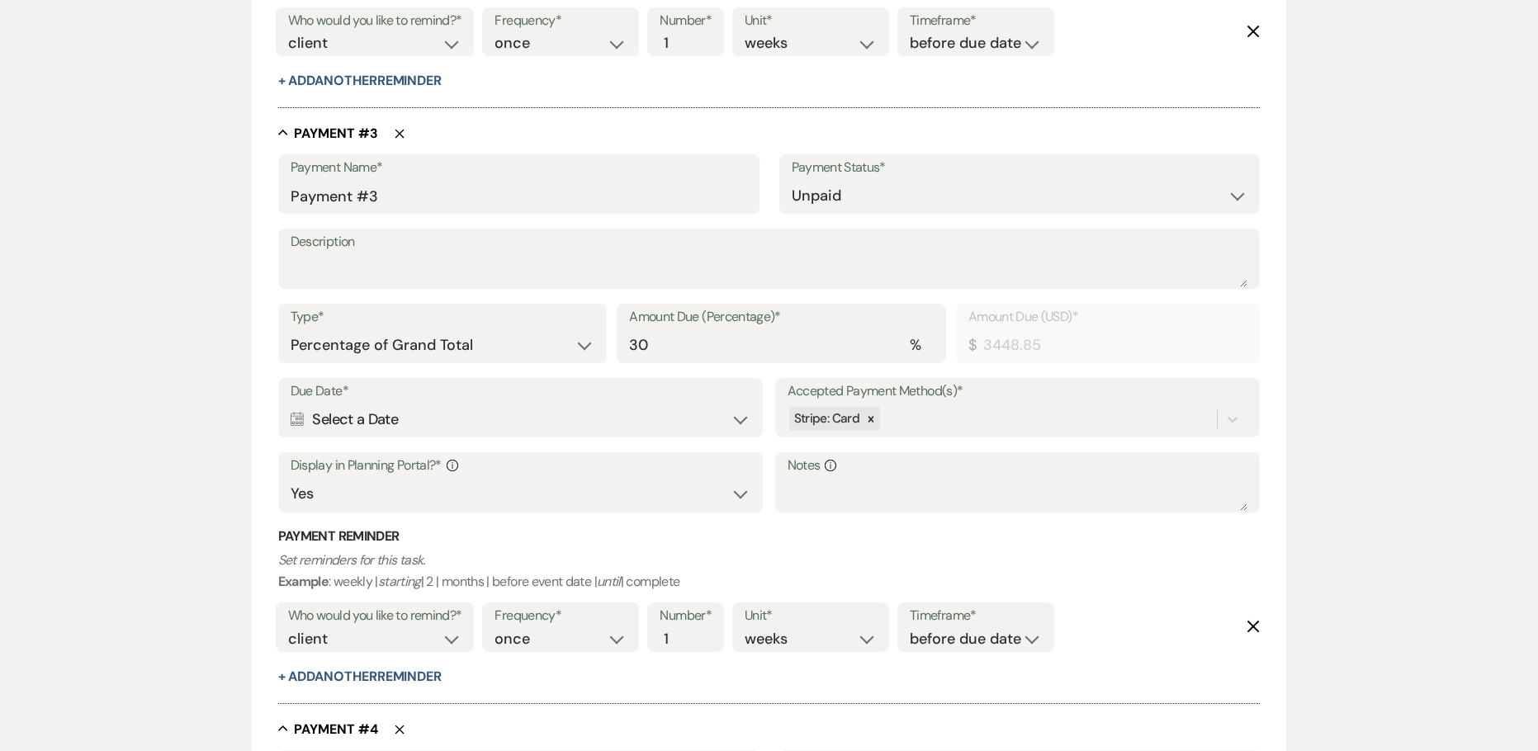
type input "29"
drag, startPoint x: 589, startPoint y: 332, endPoint x: 510, endPoint y: 324, distance: 79.7
click at [514, 325] on div "Type* Dollar Amount Percentage of Grand Total Amount Due (Percentage)* % 30 Amo…" at bounding box center [769, 341] width 982 height 74
type input "2"
type input "229.92"
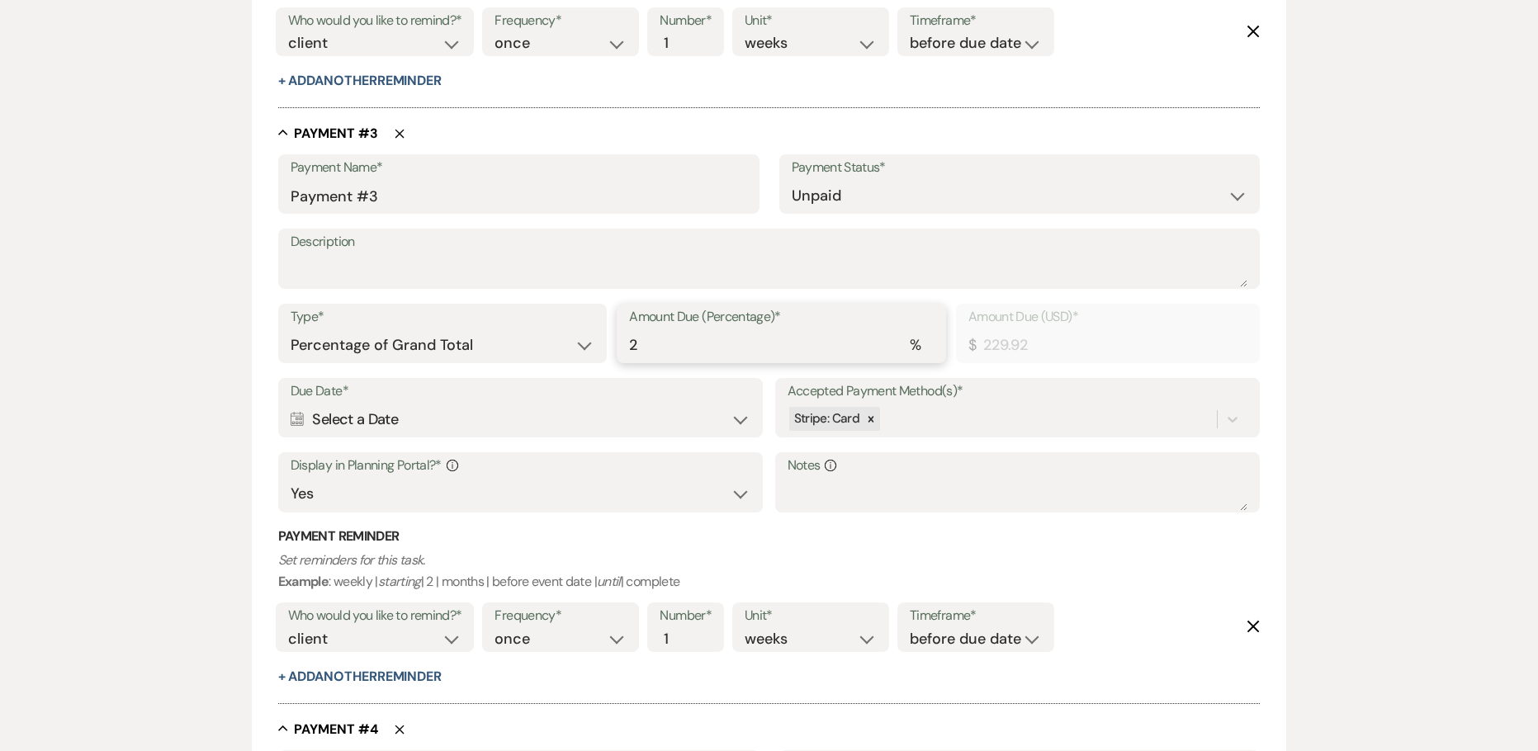
type input "29"
type input "3333.88"
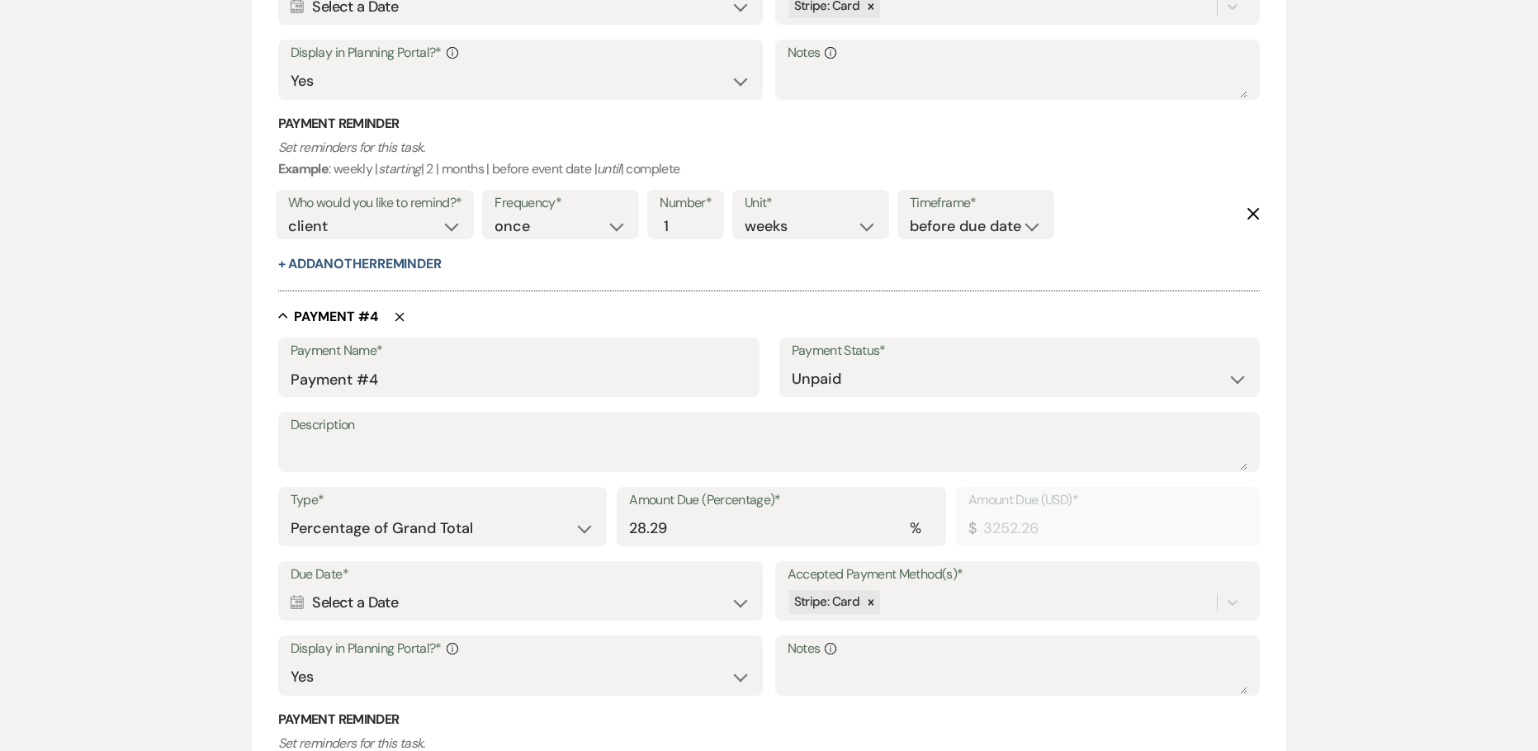
type input "29"
drag, startPoint x: 683, startPoint y: 527, endPoint x: 513, endPoint y: 535, distance: 170.2
click at [513, 535] on div "Type* Dollar Amount Percentage of Grand Total Amount Due (Percentage)* % 28.29 …" at bounding box center [769, 524] width 982 height 74
click at [707, 534] on input "28.29" at bounding box center [781, 529] width 305 height 32
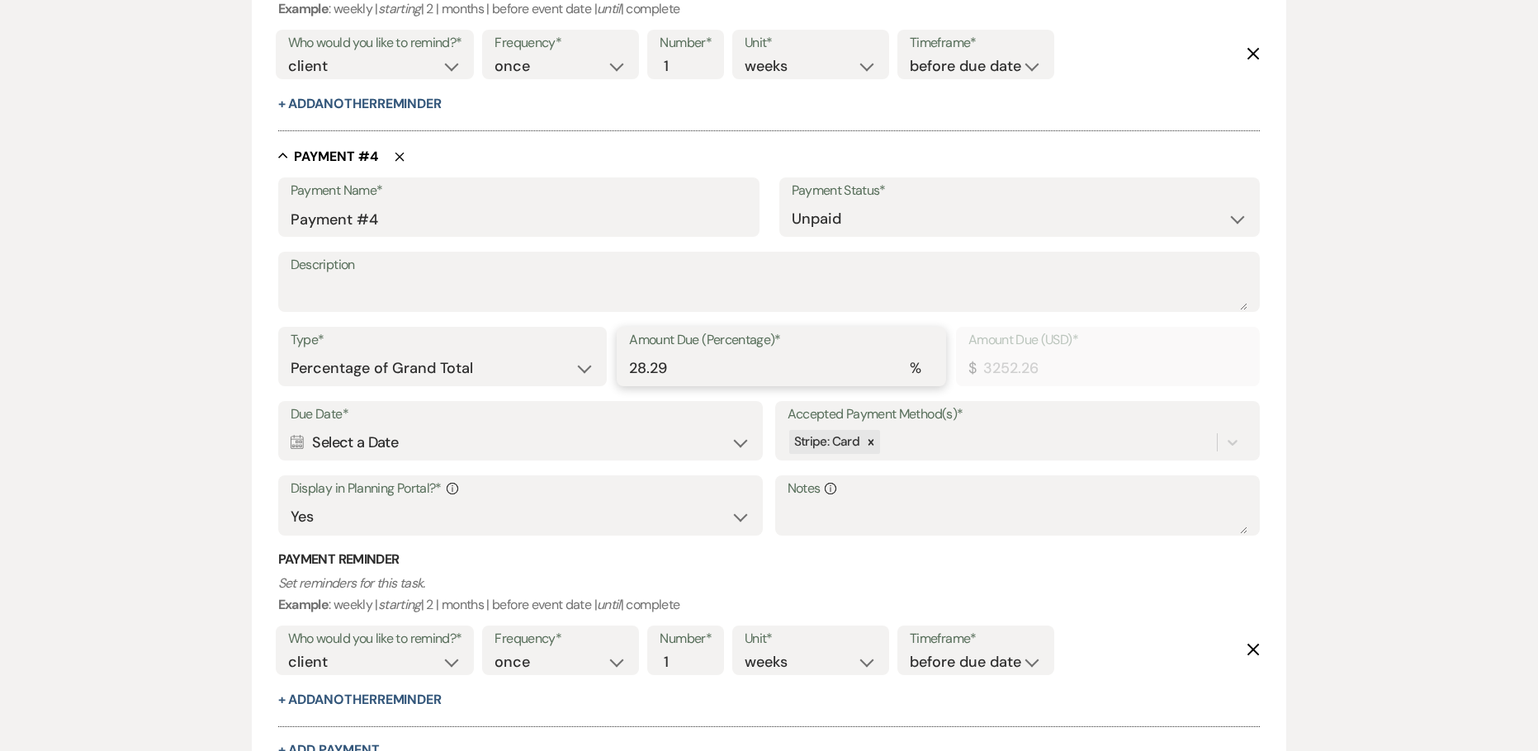
scroll to position [2364, 0]
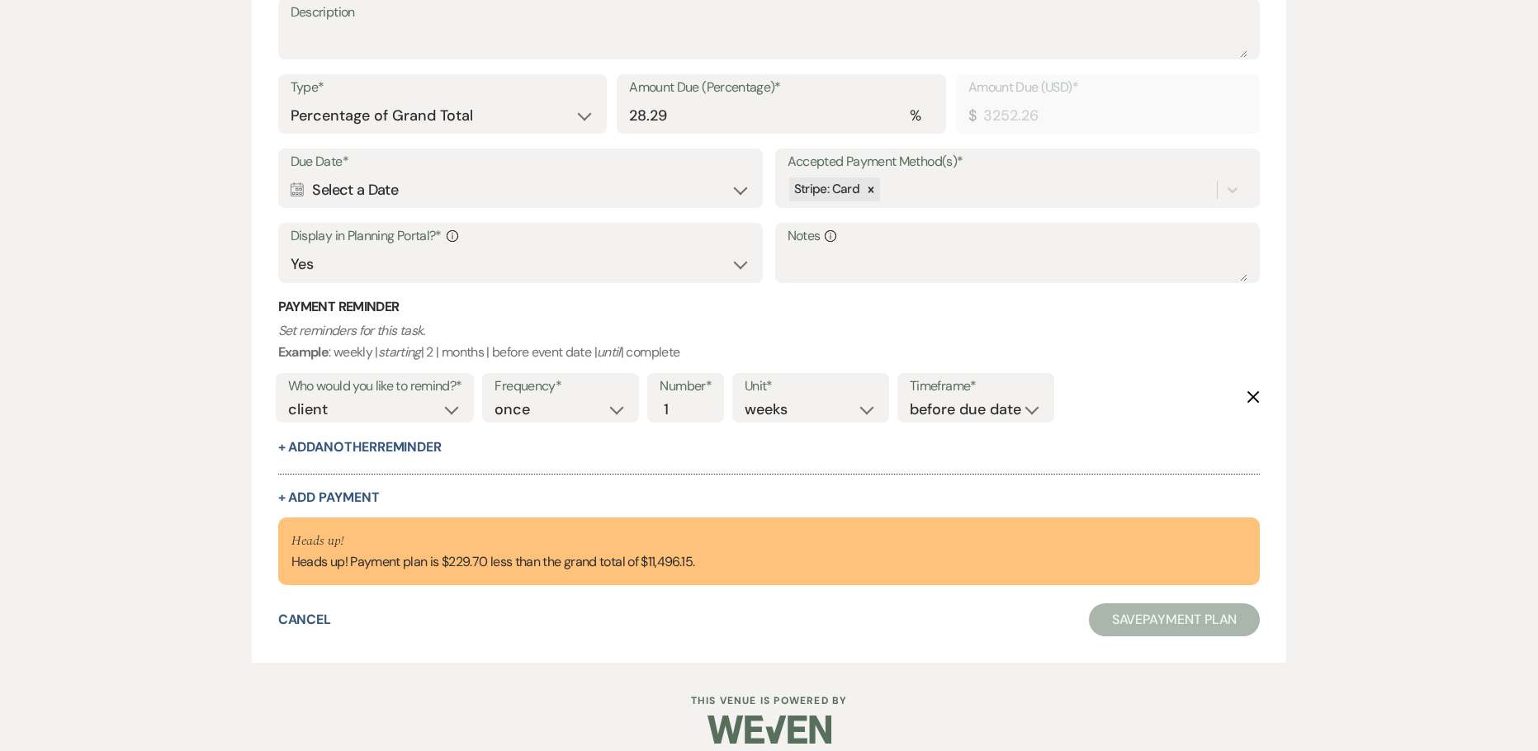
click at [711, 456] on div "Payment Reminder Set reminders for this task. Example : weekly | starting | 2 |…" at bounding box center [769, 377] width 982 height 159
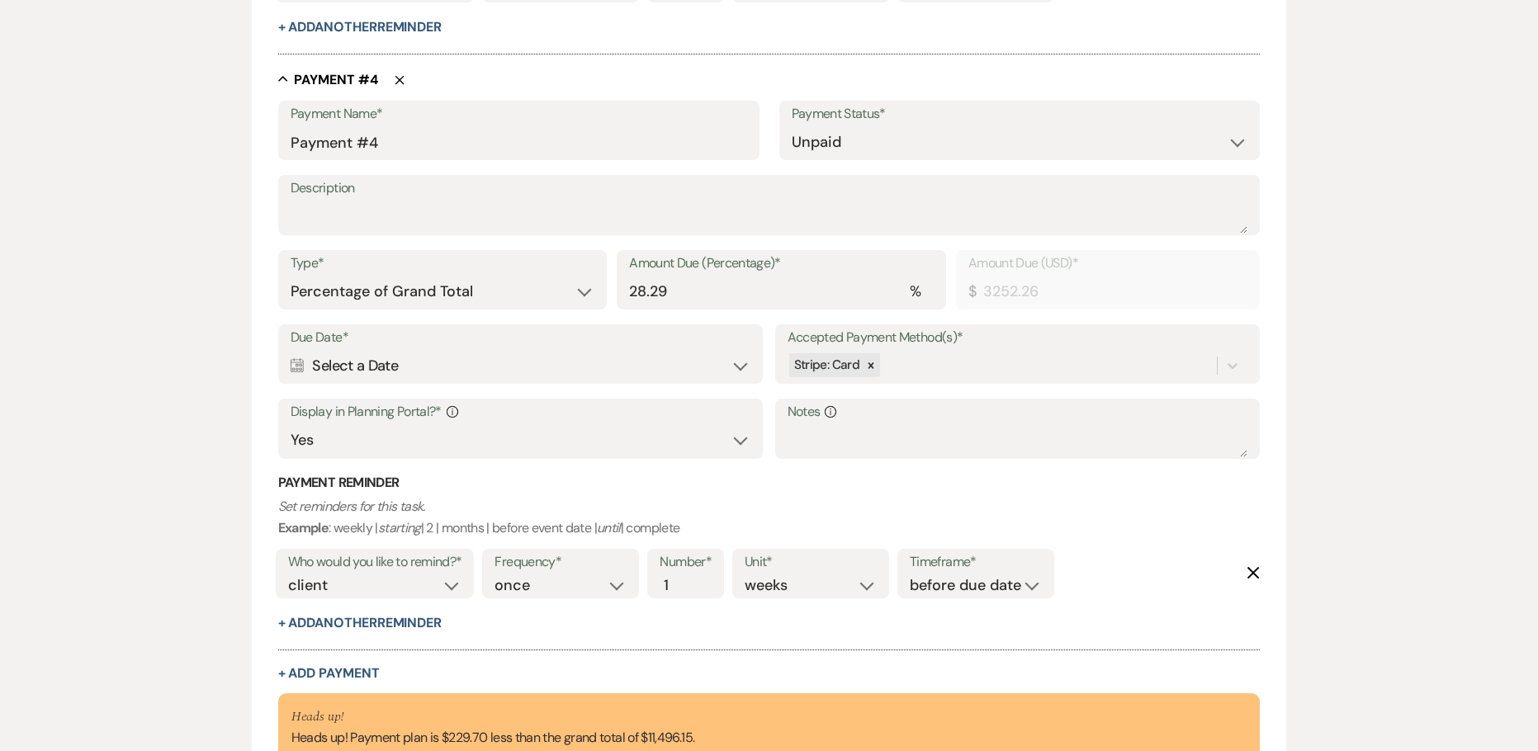
scroll to position [2116, 0]
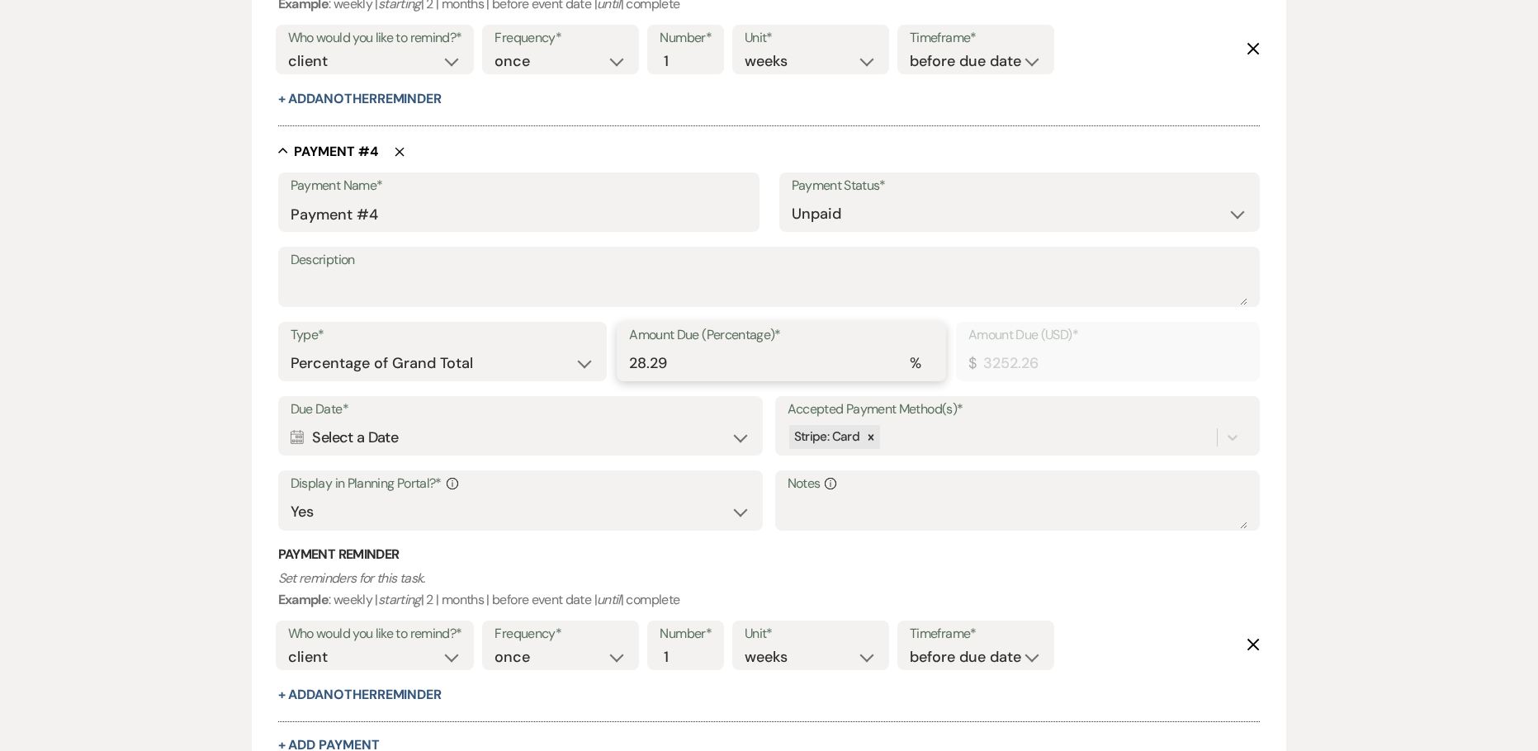
drag, startPoint x: 606, startPoint y: 356, endPoint x: 296, endPoint y: 364, distance: 309.6
click at [450, 355] on div "Type* Dollar Amount Percentage of Grand Total Amount Due (Percentage)* % 28.29 …" at bounding box center [769, 359] width 982 height 74
type input "2"
type input "229.92"
type input "29"
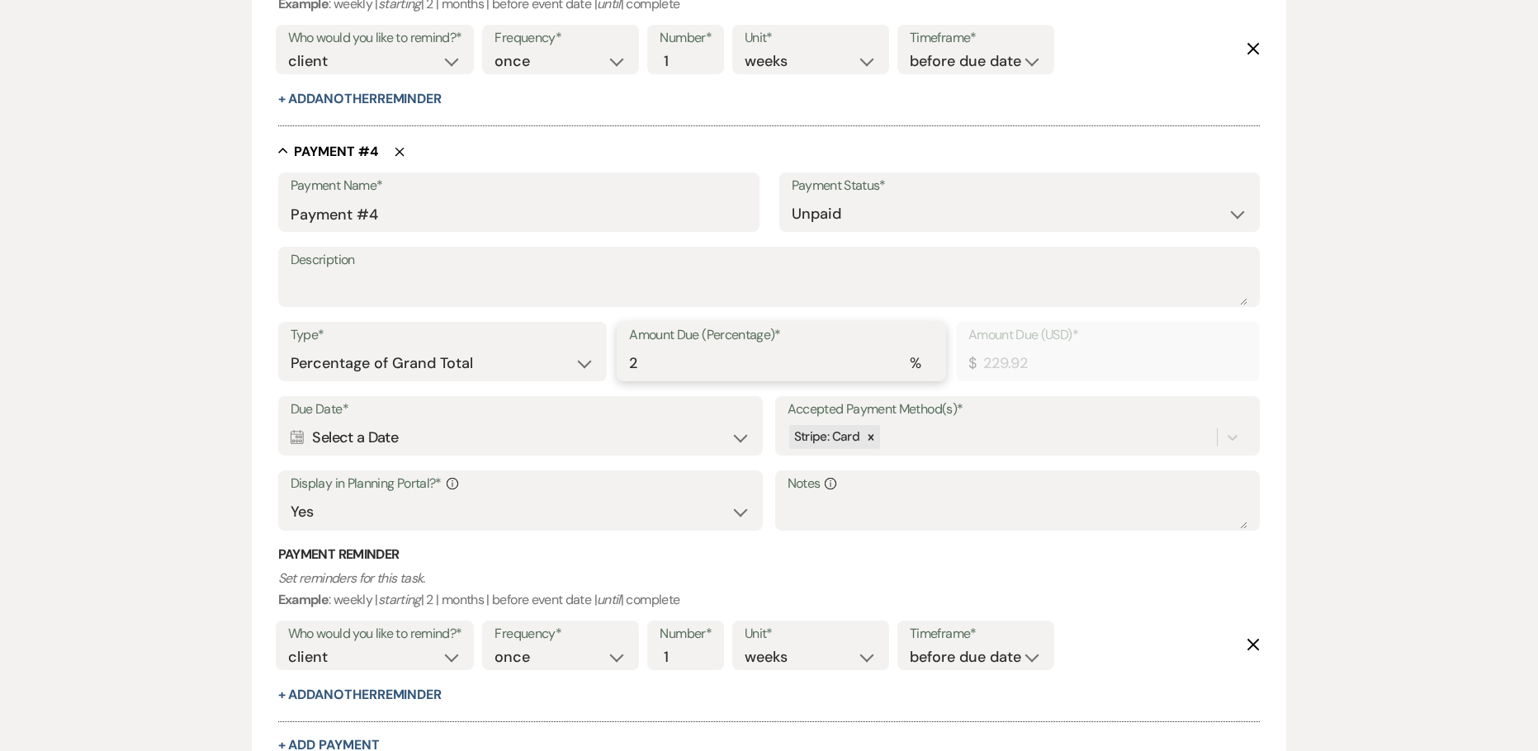
type input "3333.88"
type input "29"
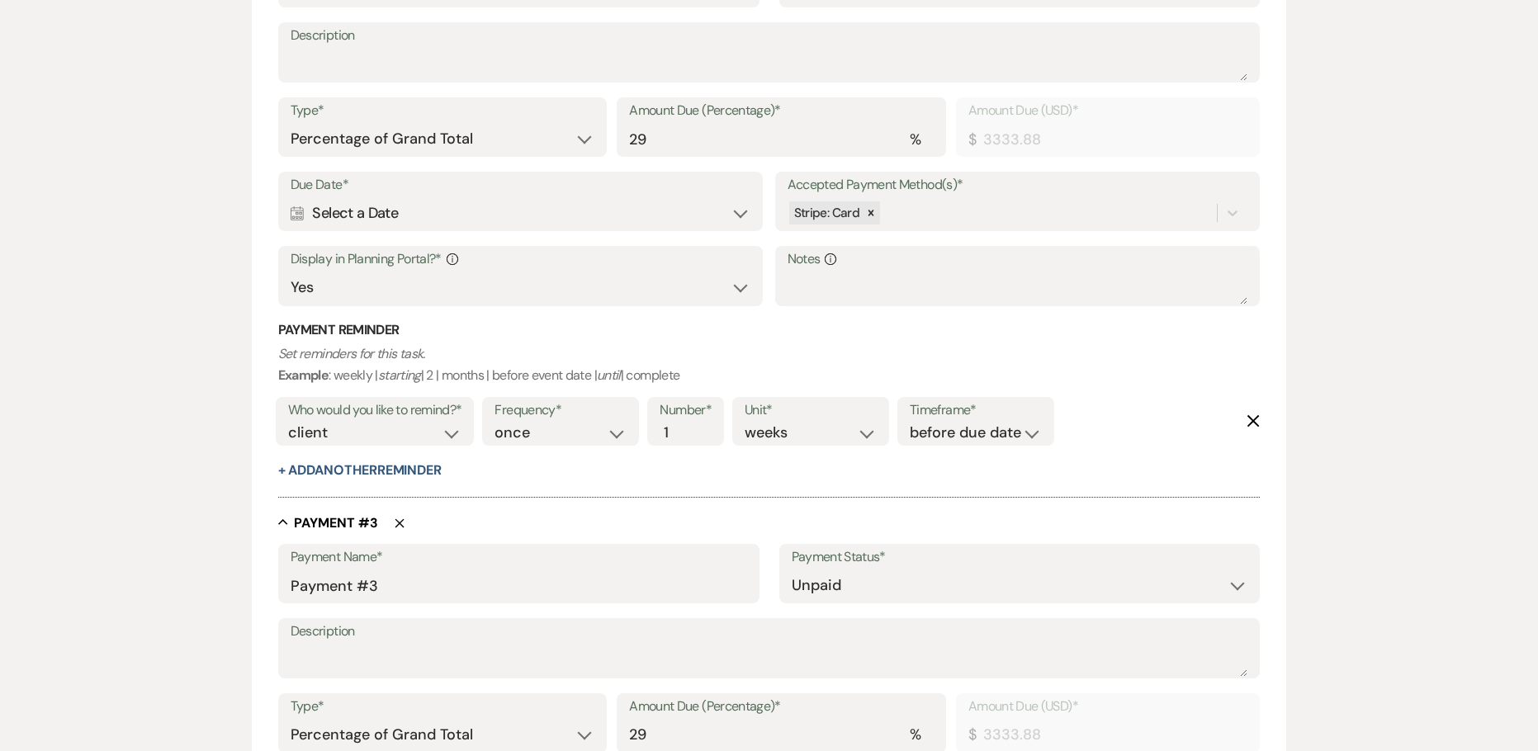
scroll to position [1060, 0]
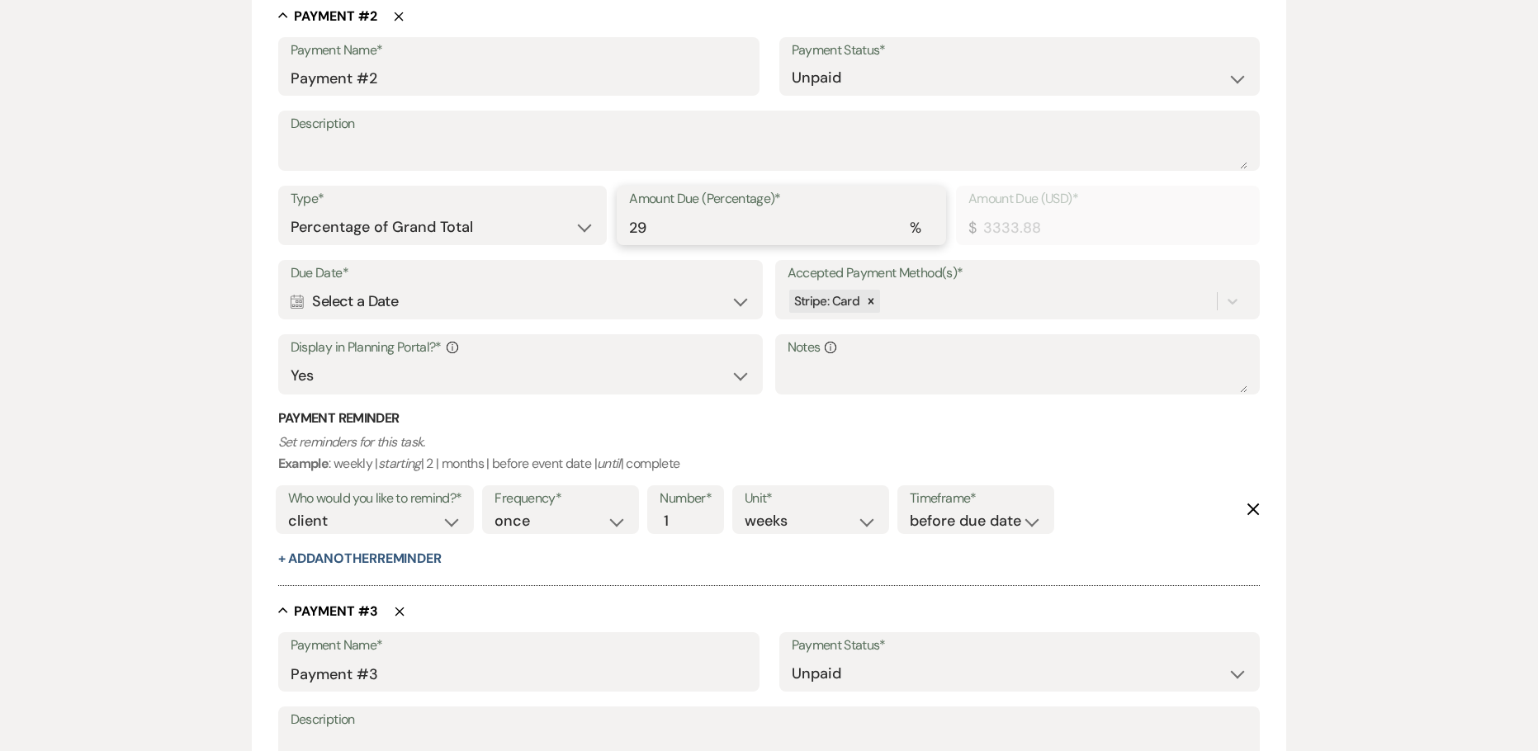
click at [399, 222] on div "Type* Dollar Amount Percentage of Grand Total Amount Due (Percentage)* % 29 Amo…" at bounding box center [769, 223] width 982 height 74
type input "344.88"
type input "30"
type input "3448.85"
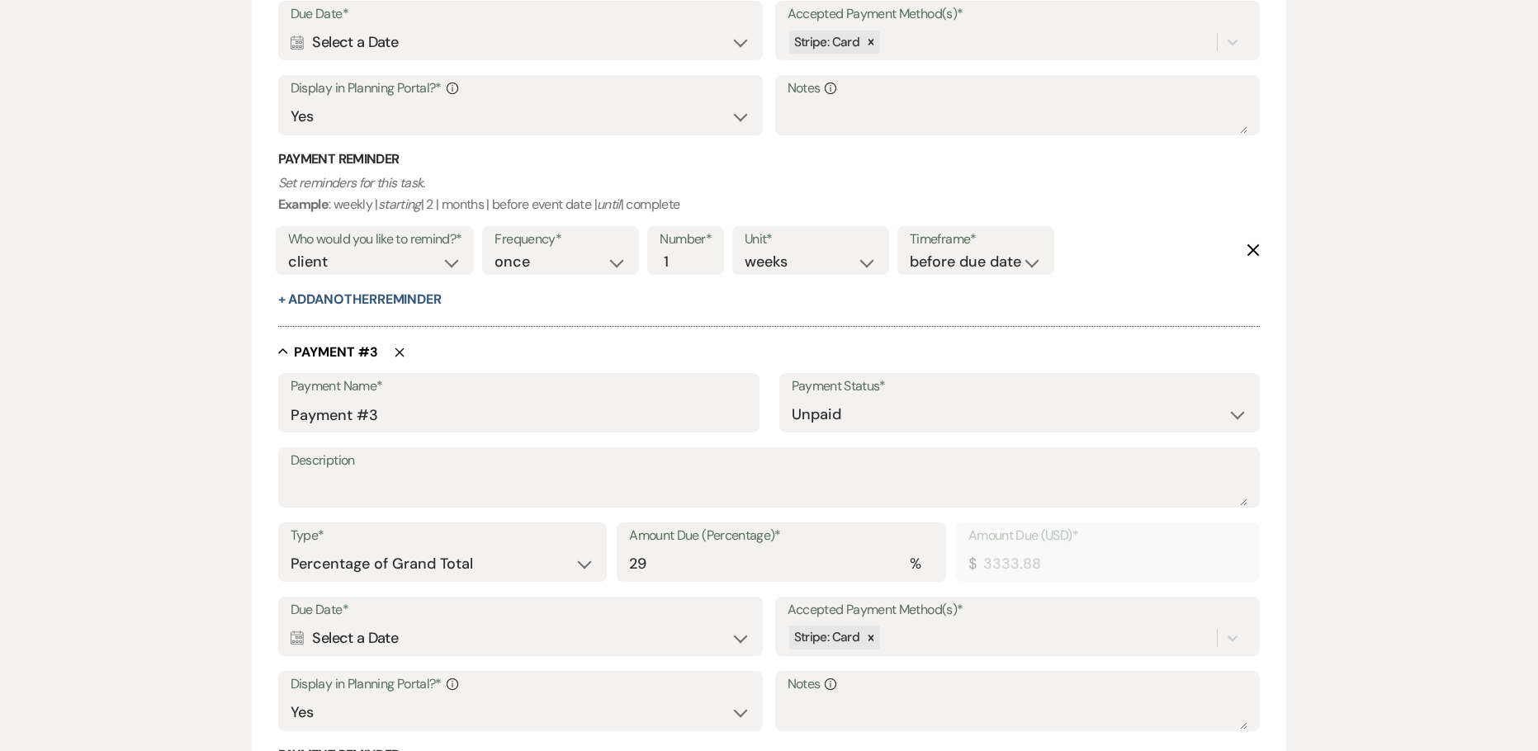
scroll to position [1473, 0]
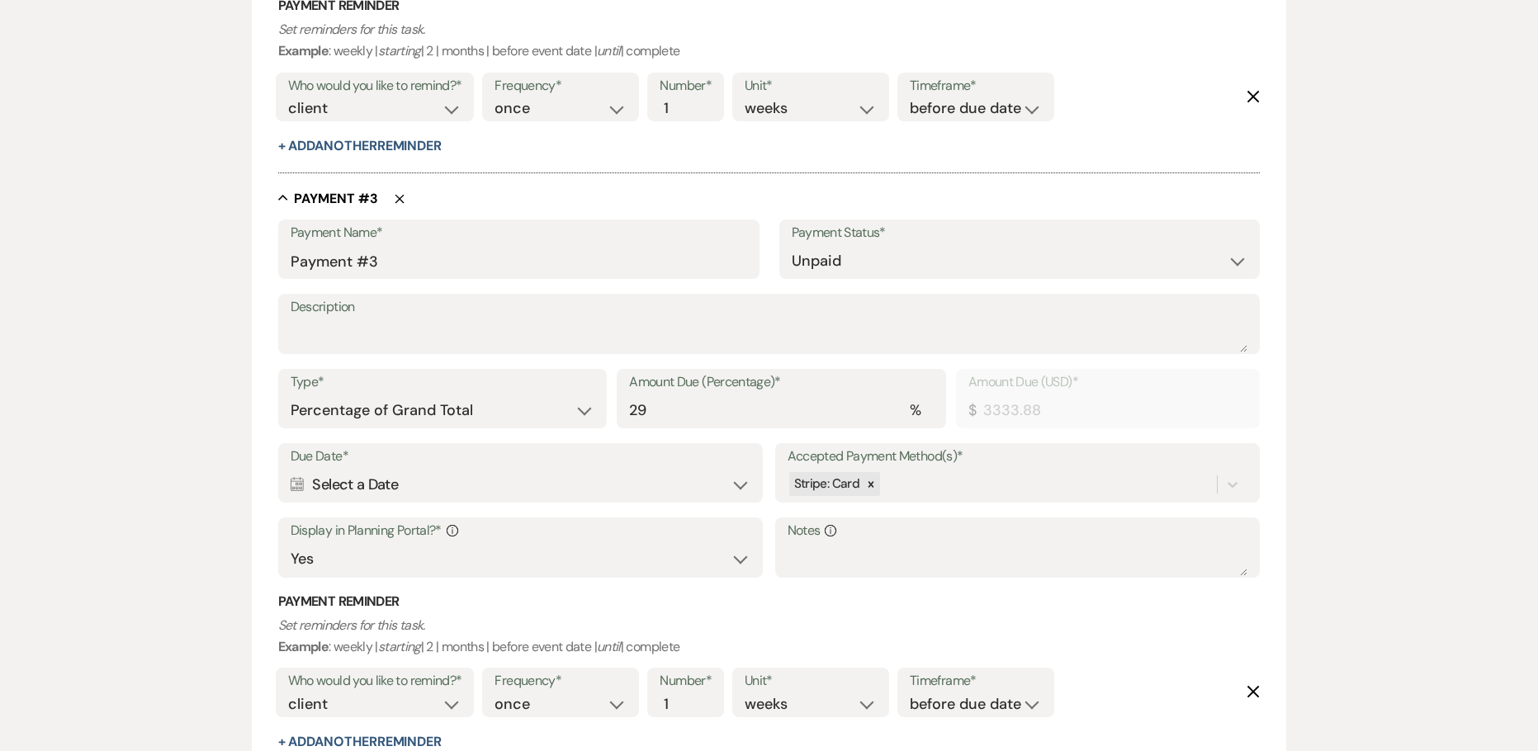
type input "30"
drag, startPoint x: 659, startPoint y: 408, endPoint x: 402, endPoint y: 392, distance: 257.1
click at [518, 400] on div "Type* Dollar Amount Percentage of Grand Total Amount Due (Percentage)* % 29 Amo…" at bounding box center [769, 406] width 982 height 74
type input "30"
type input "3448.85"
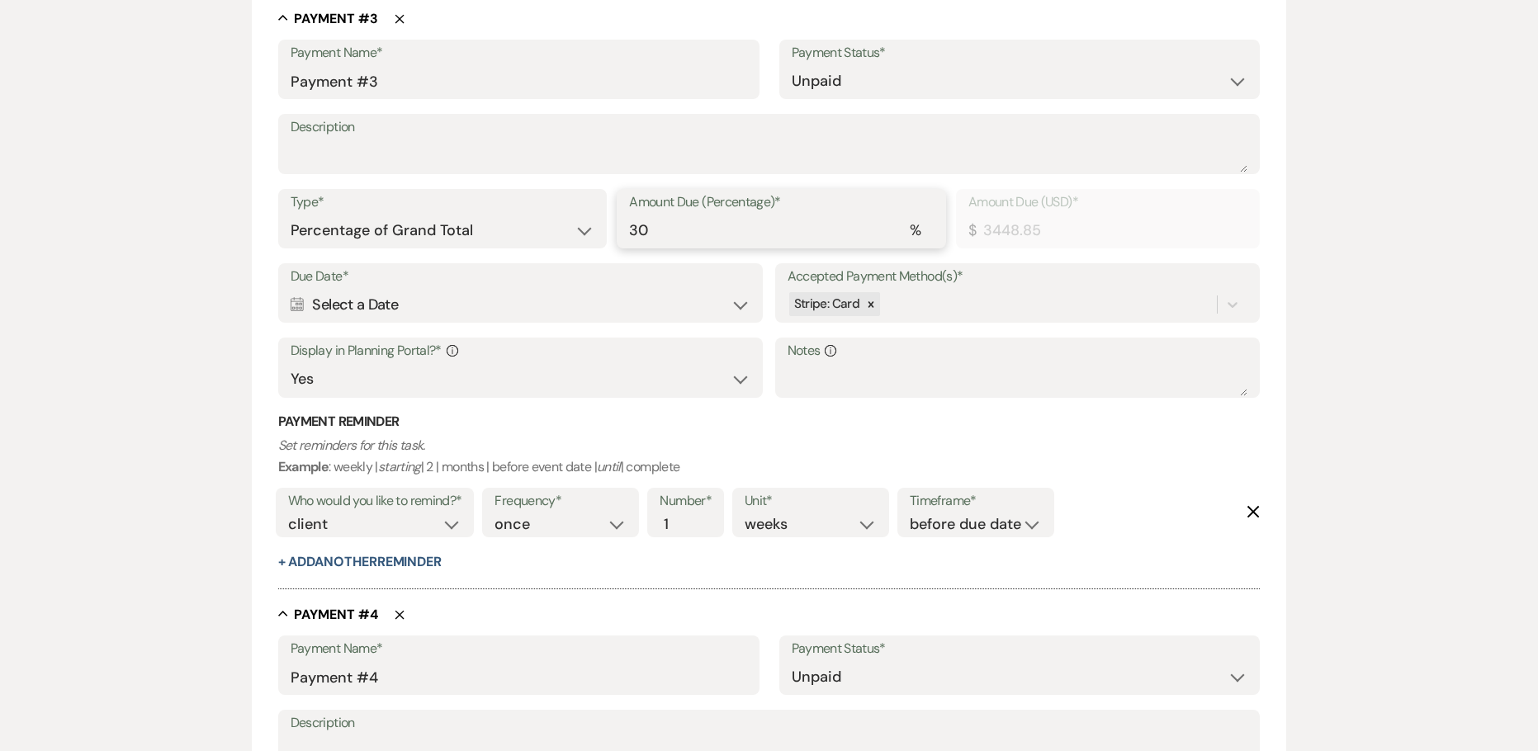
scroll to position [1968, 0]
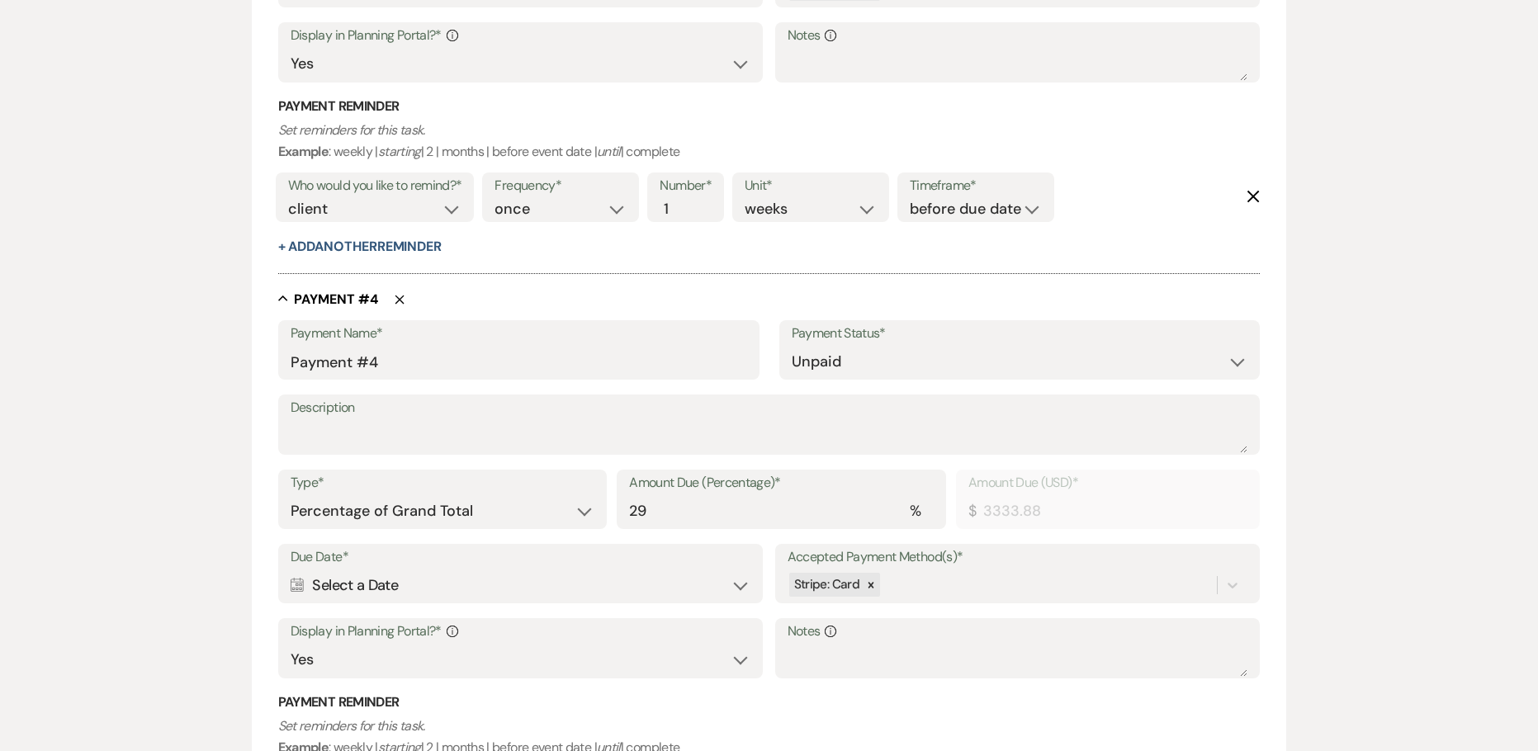
type input "30"
click at [397, 484] on div "Type* Dollar Amount Percentage of Grand Total Amount Due (Percentage)* % 29 Amo…" at bounding box center [769, 507] width 982 height 74
type input "30"
type input "3448.85"
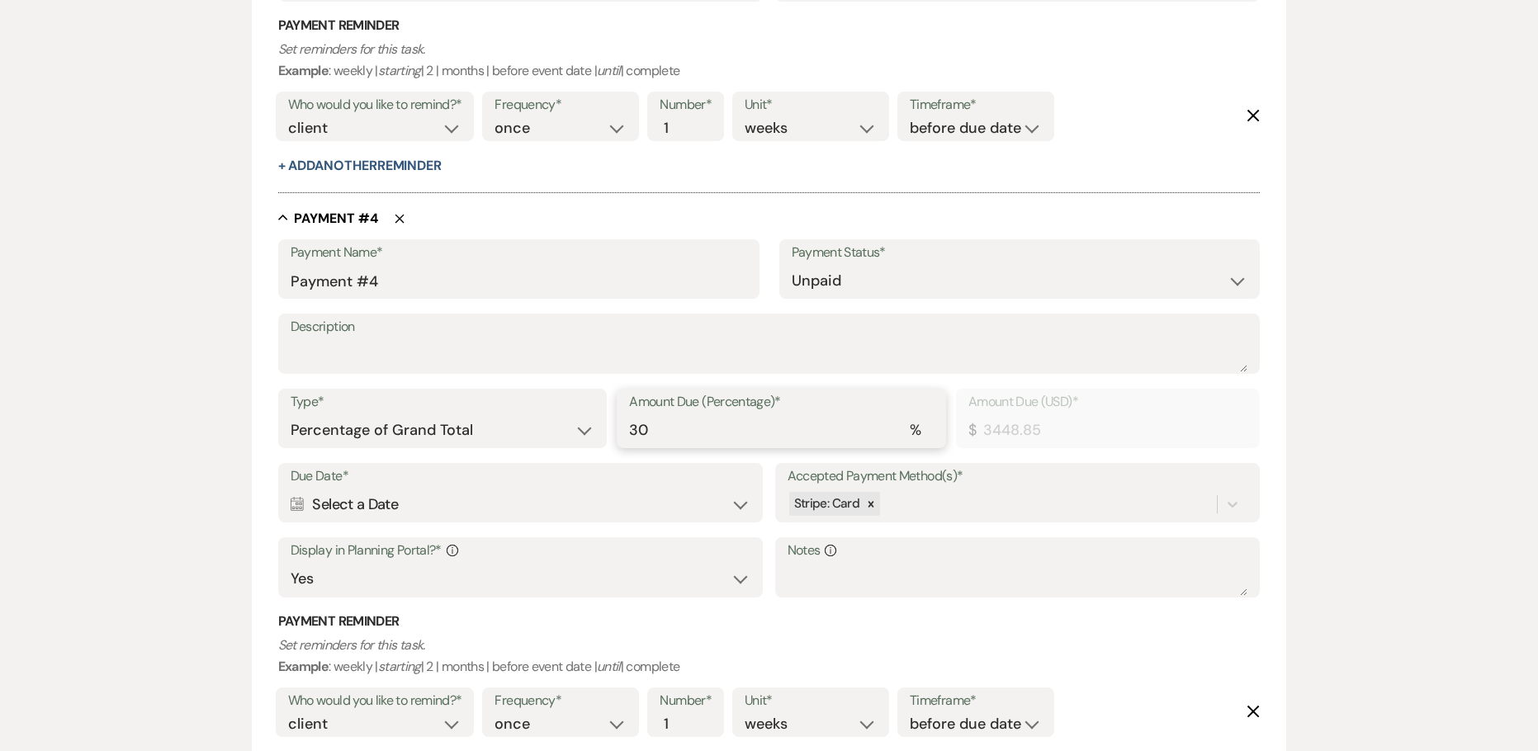
scroll to position [2038, 0]
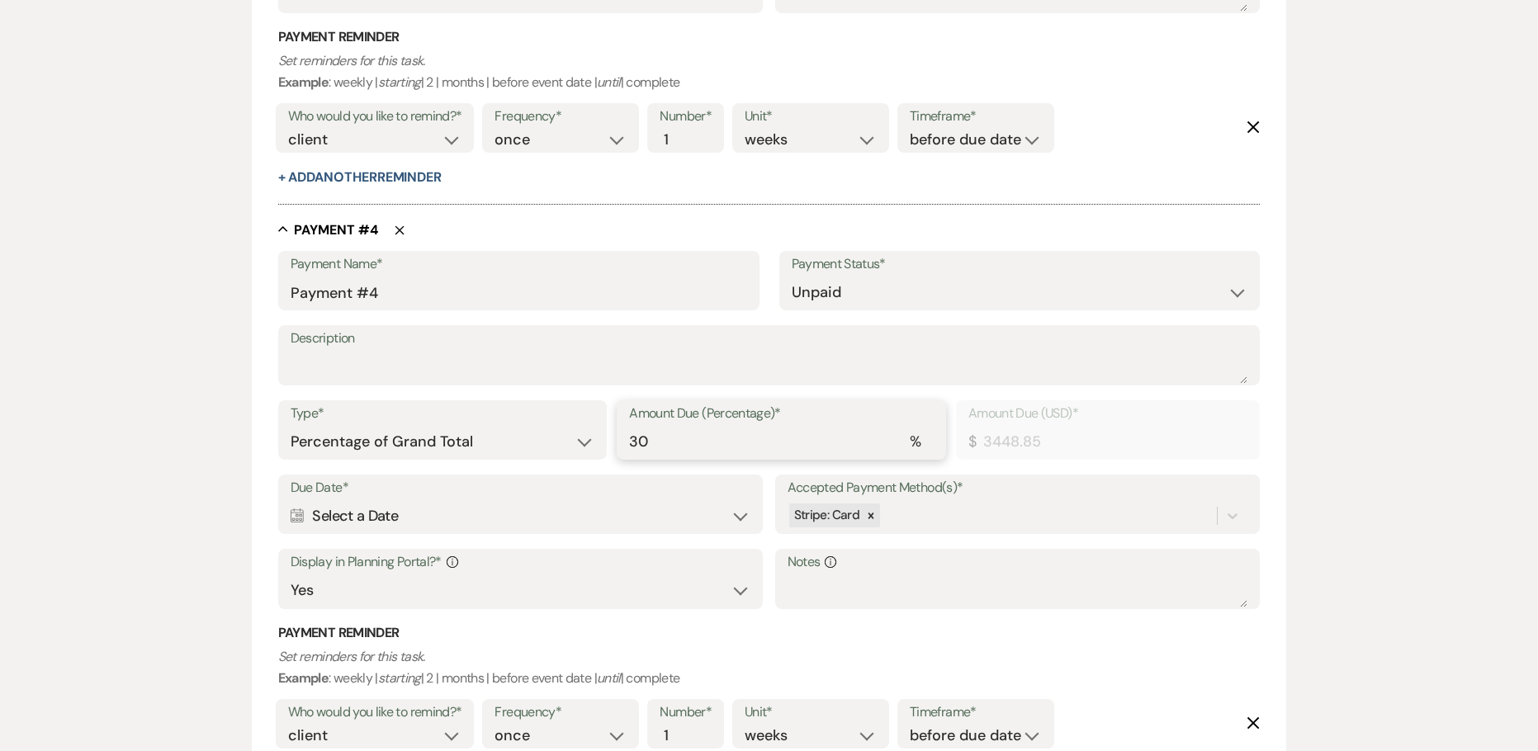
drag, startPoint x: 620, startPoint y: 437, endPoint x: 583, endPoint y: 436, distance: 36.3
click at [583, 436] on div "Type* Dollar Amount Percentage of Grand Total Amount Due (Percentage)* % 30 Amo…" at bounding box center [769, 437] width 982 height 74
type input "2"
type input "229.92"
type input "29"
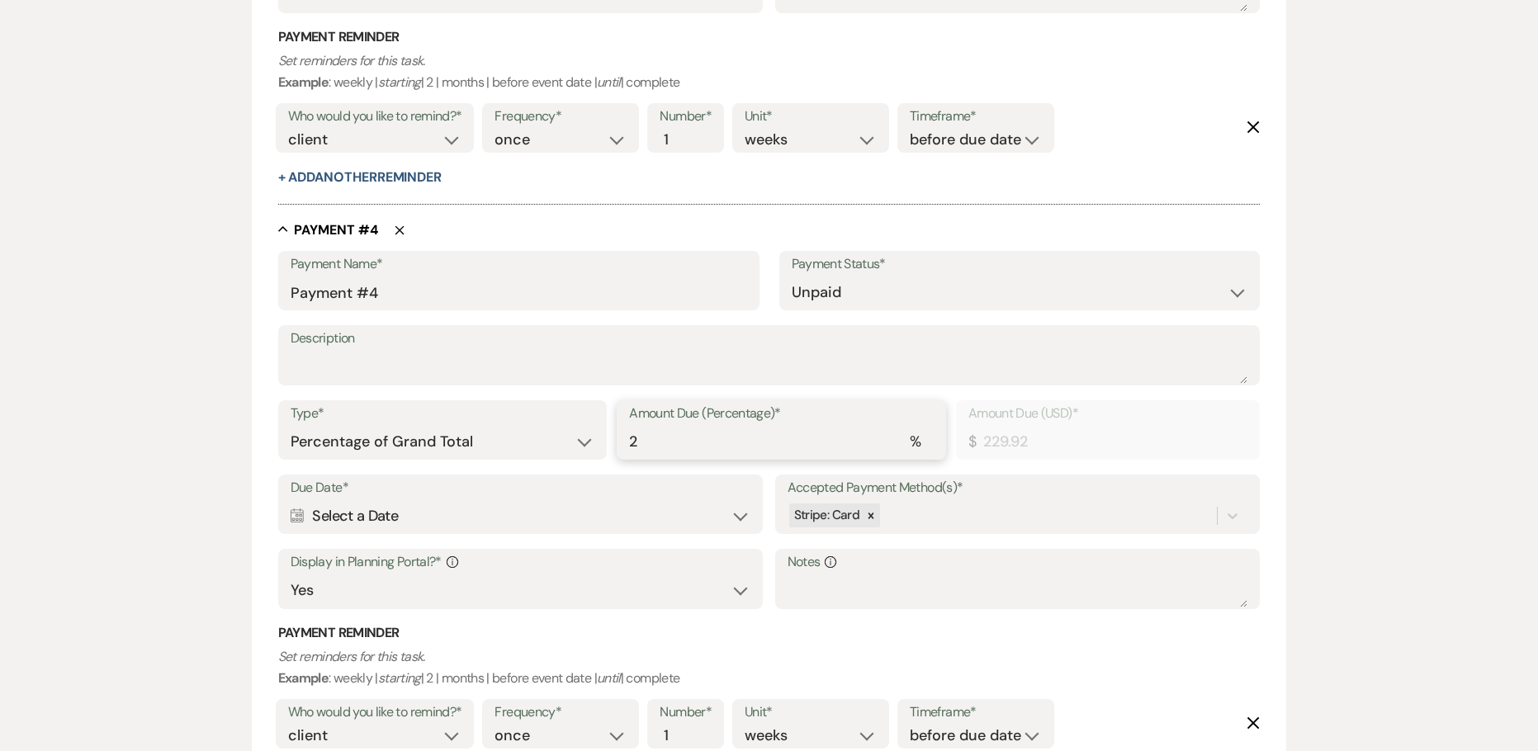
type input "3333.88"
type input "29.5"
type input "3391.36"
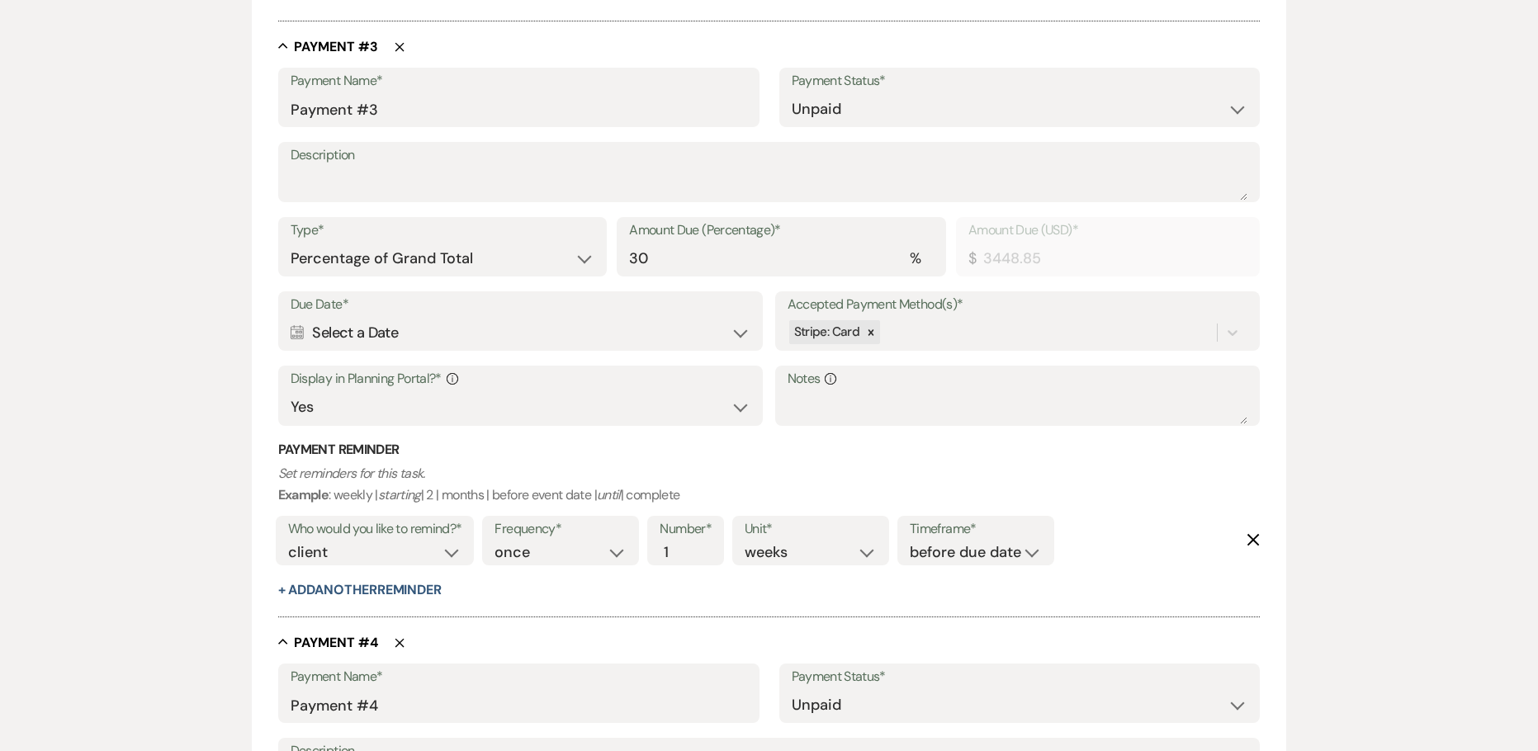
type input "29.5"
click at [760, 465] on p "Set reminders for this task. Example : weekly | starting | 2 | months | before …" at bounding box center [769, 484] width 982 height 42
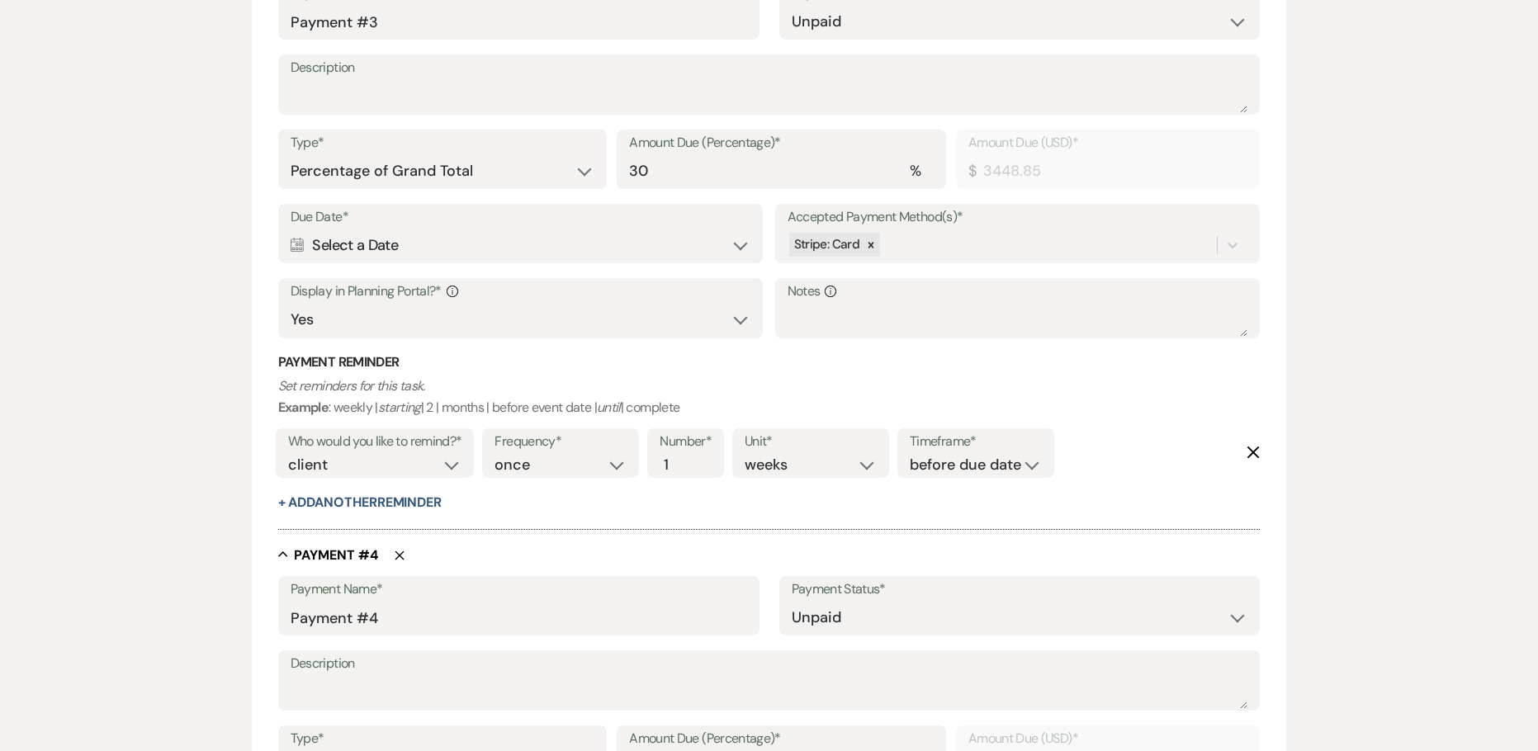
scroll to position [1460, 0]
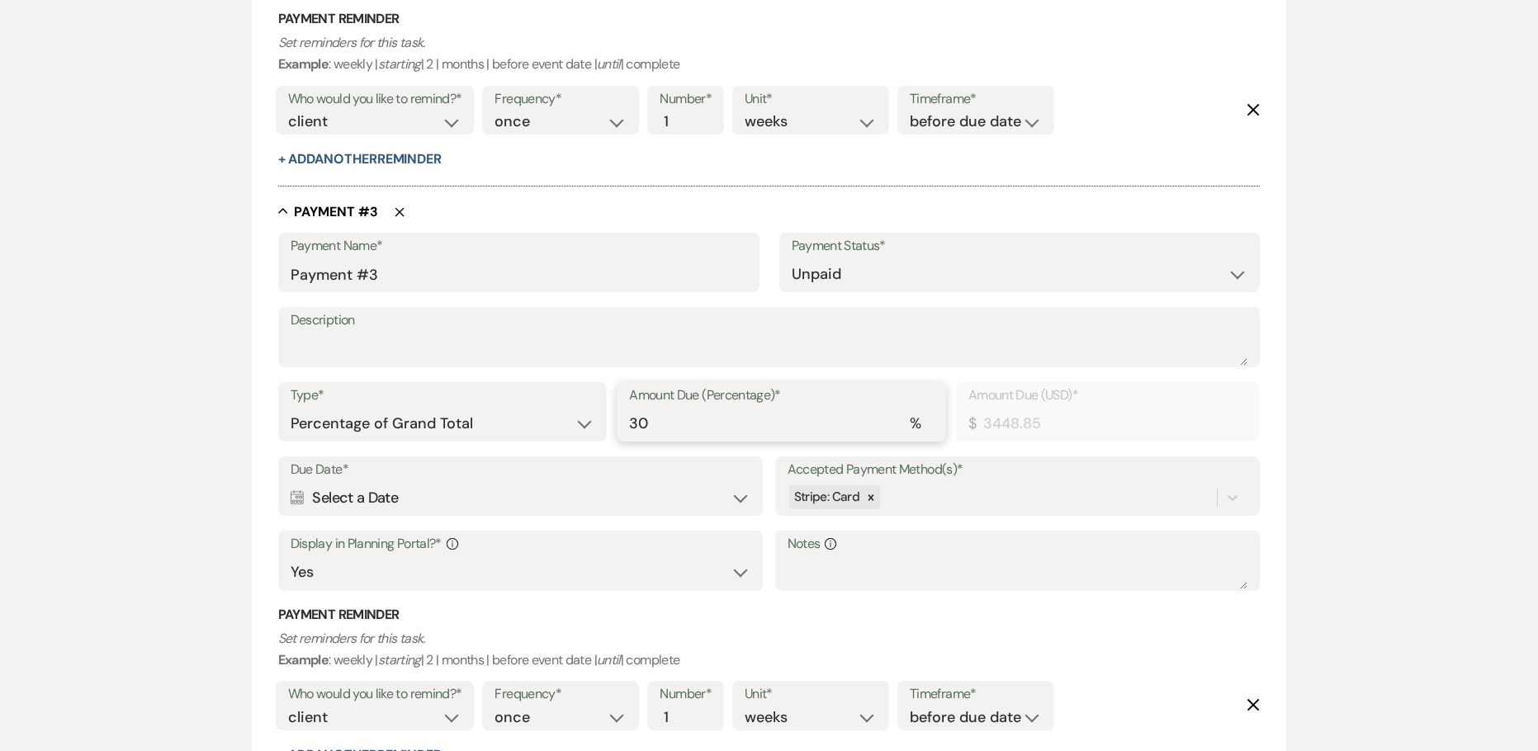
drag, startPoint x: 652, startPoint y: 427, endPoint x: 470, endPoint y: 406, distance: 182.7
click at [566, 423] on div "Type* Dollar Amount Percentage of Grand Total Amount Due (Percentage)* % 30 Amo…" at bounding box center [769, 419] width 982 height 74
type input "2"
type input "229.92"
type input "29"
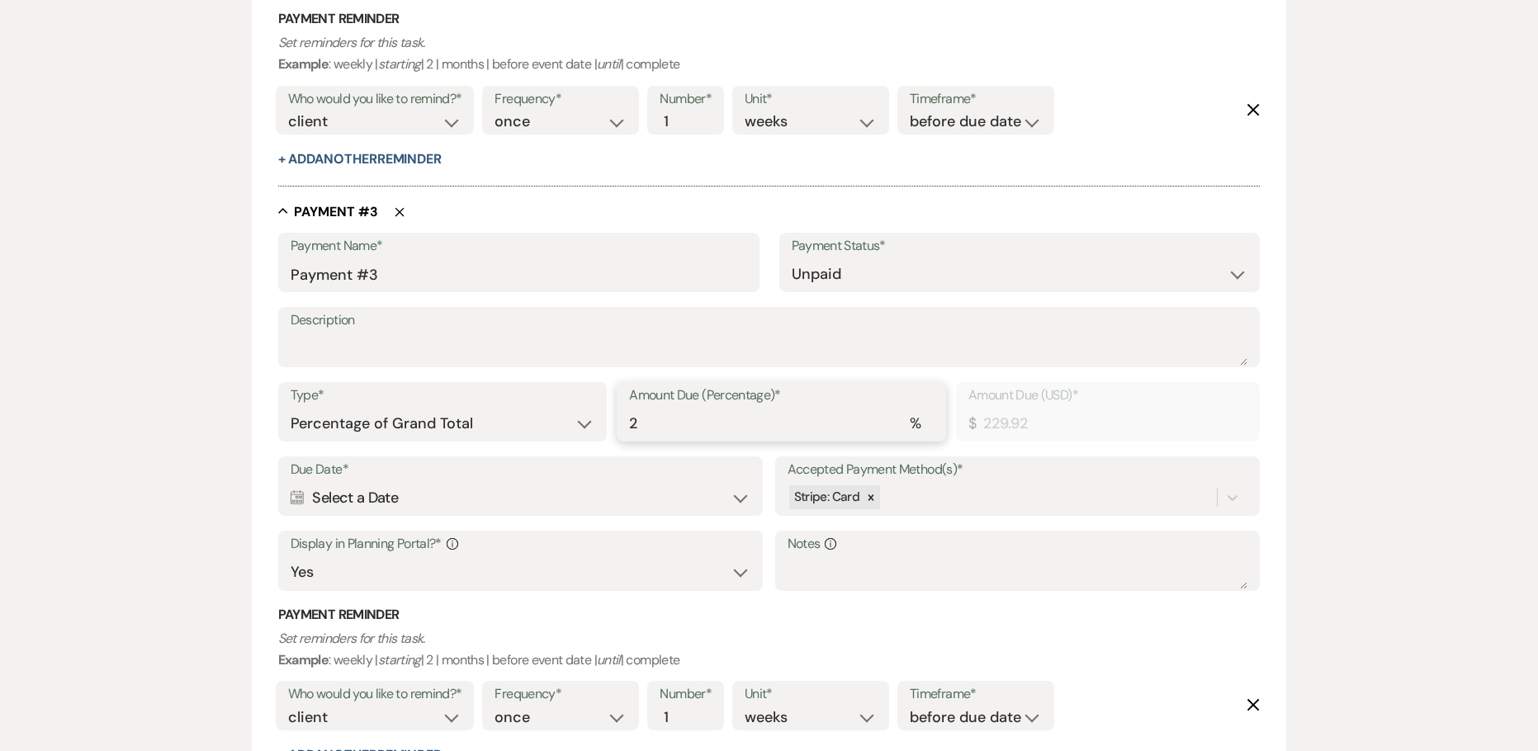
type input "3333.88"
type input "29.5"
type input "3391.36"
type input "29.5"
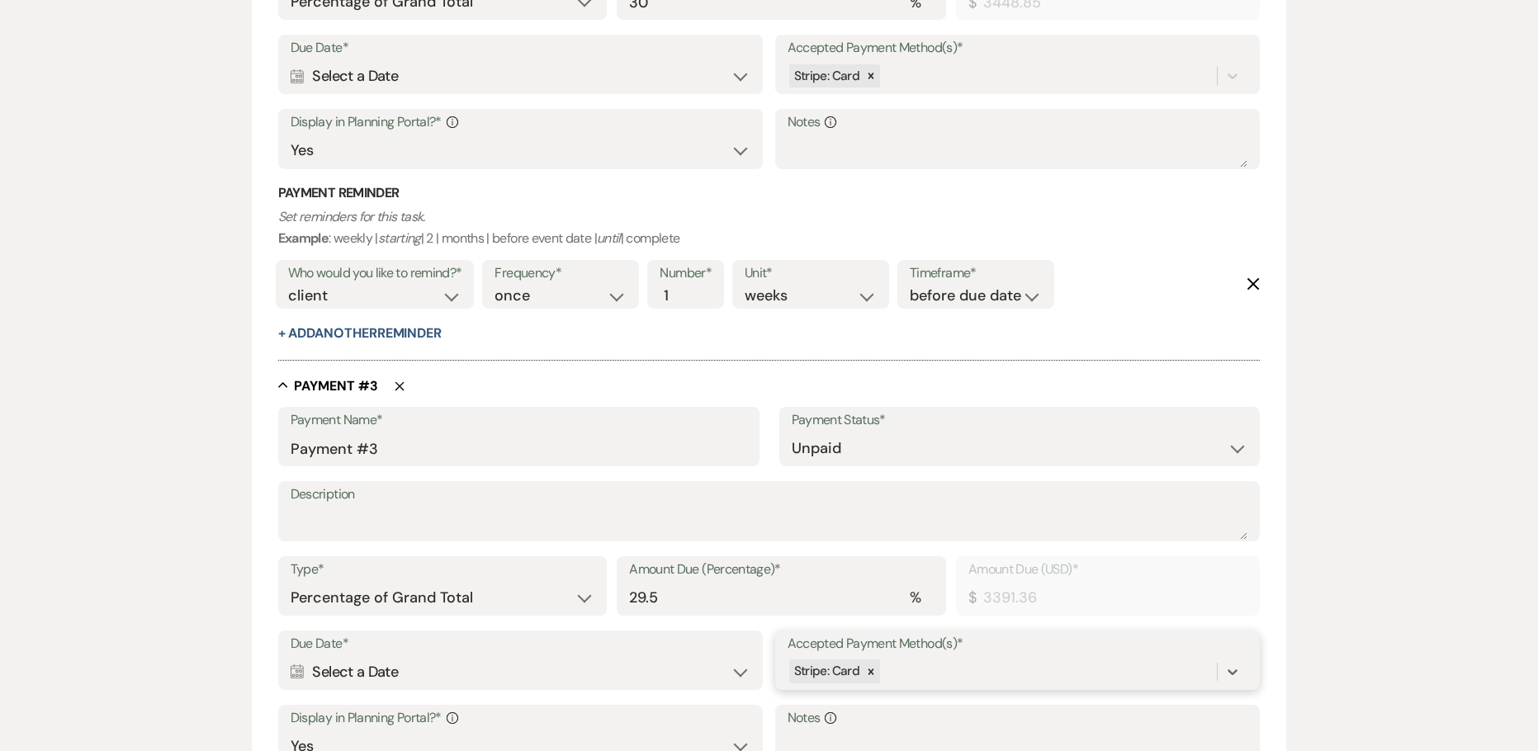
scroll to position [1130, 0]
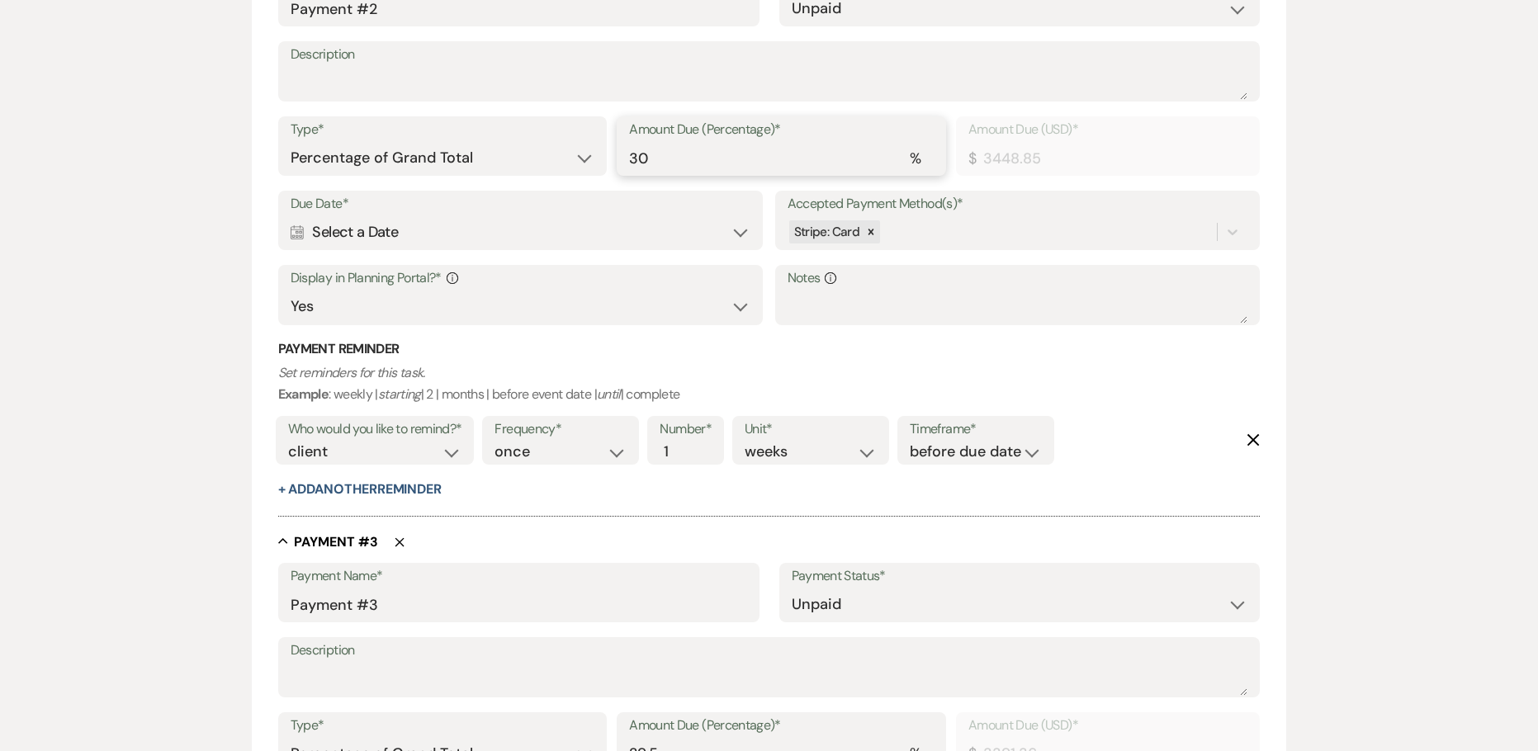
click at [591, 163] on div "Type* Dollar Amount Percentage of Grand Total Amount Due (Percentage)* % 30 Amo…" at bounding box center [769, 153] width 982 height 74
type input "229.92"
type input "2"
type input "3333.88"
type input "29"
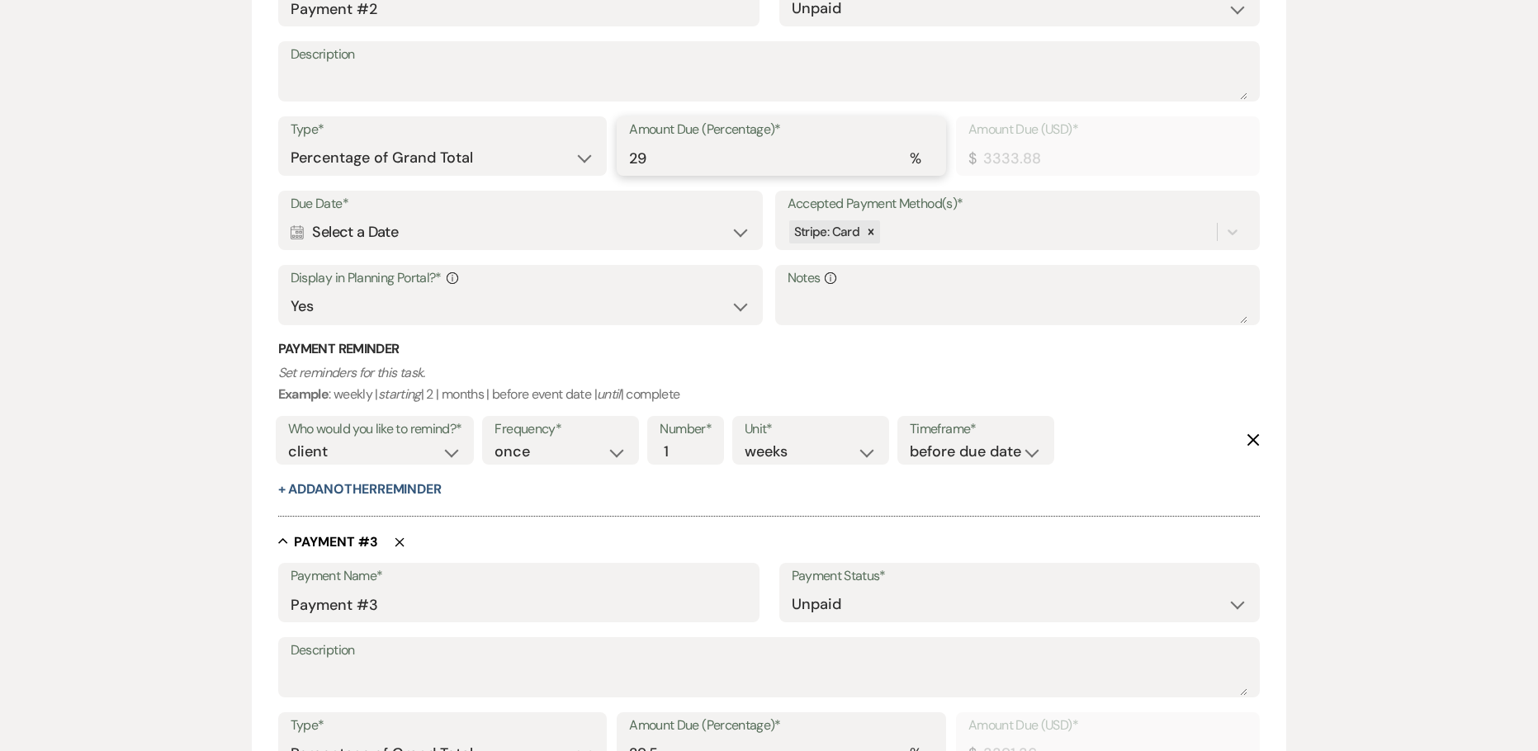
type input "3391.36"
type input "29.5"
drag, startPoint x: 691, startPoint y: 170, endPoint x: 564, endPoint y: 164, distance: 127.2
click at [564, 164] on div "Type* Dollar Amount Percentage of Grand Total Amount Due (Percentage)* % 29.5 A…" at bounding box center [769, 153] width 982 height 74
type input "229.92"
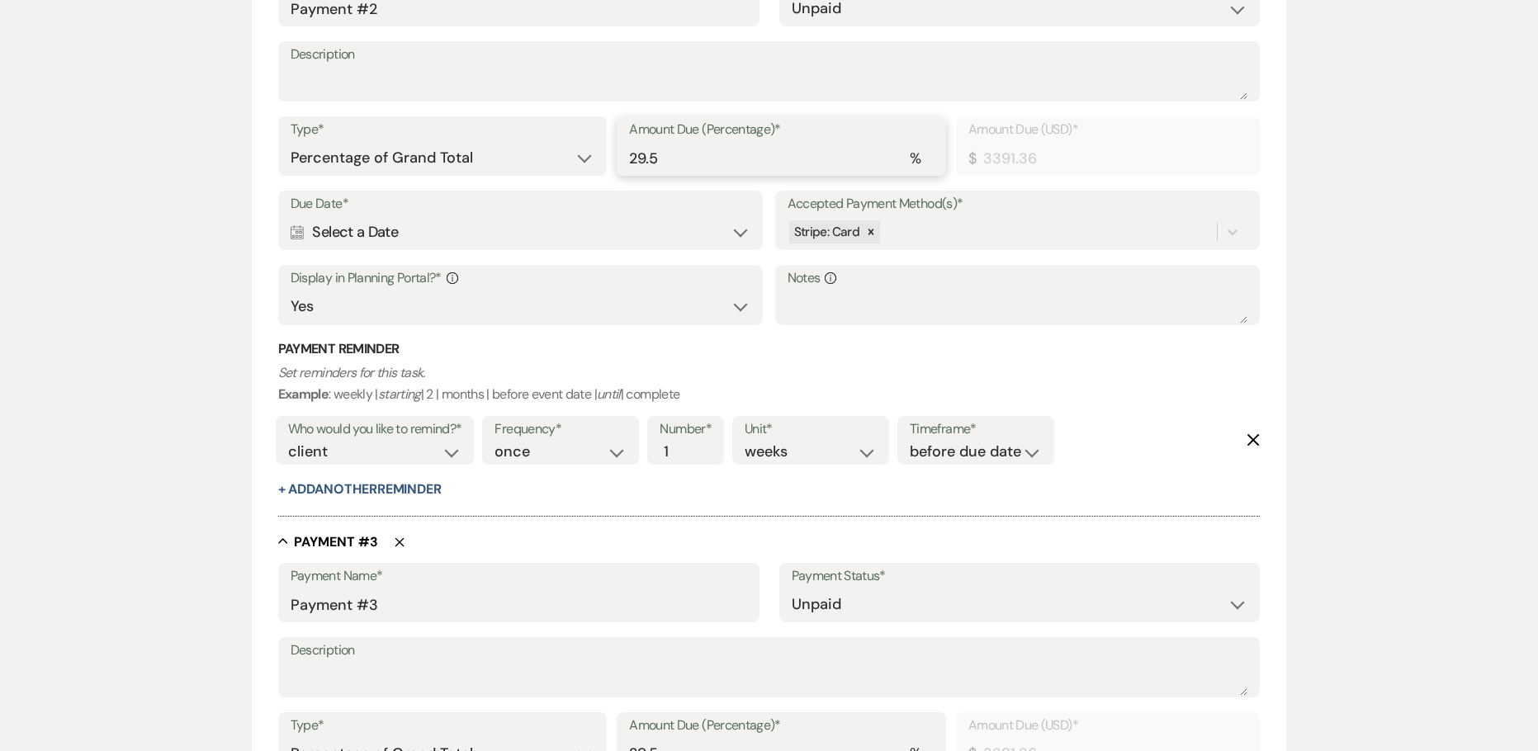
type input "2"
type input "3333.88"
type input "29"
type input "3379.87"
type input "29.4"
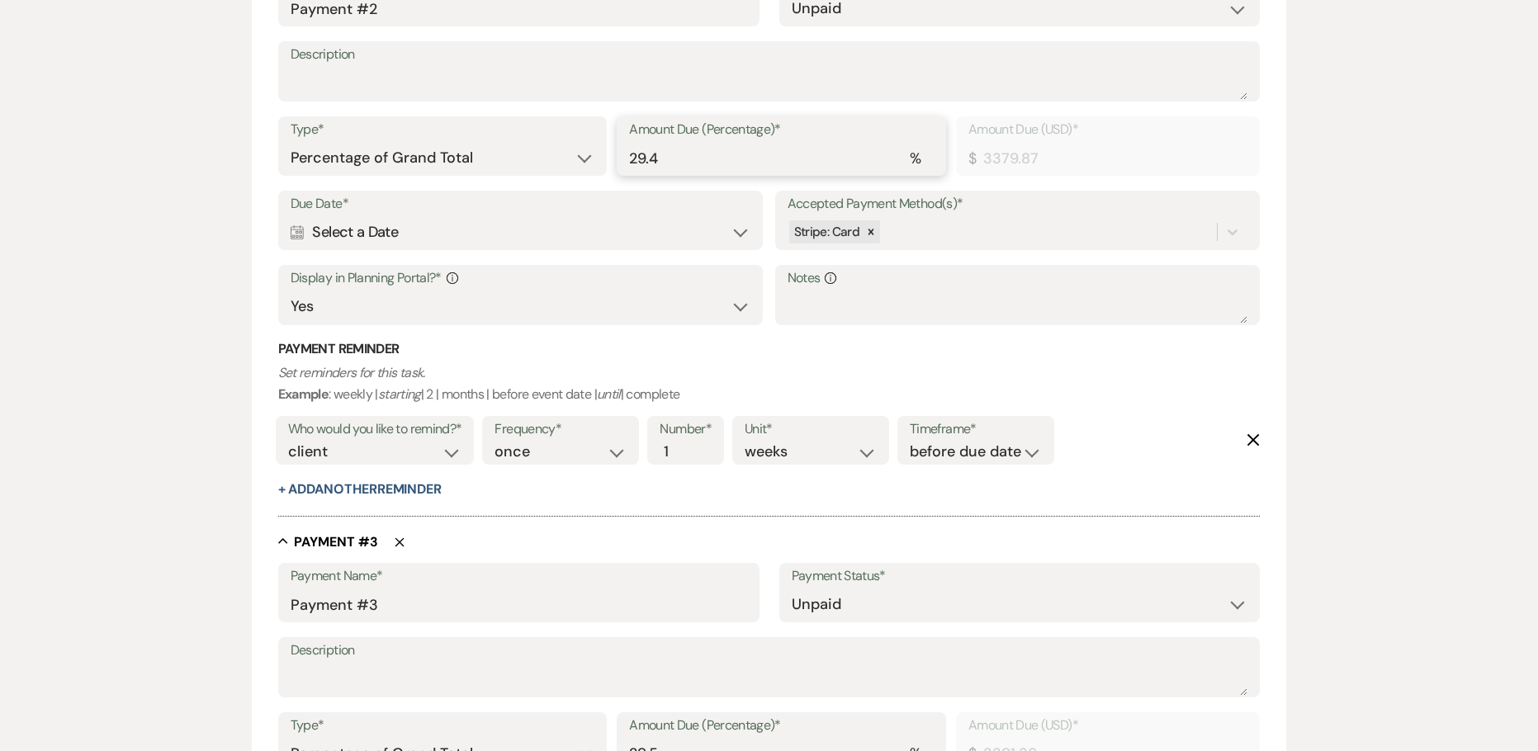
type input "3390.21"
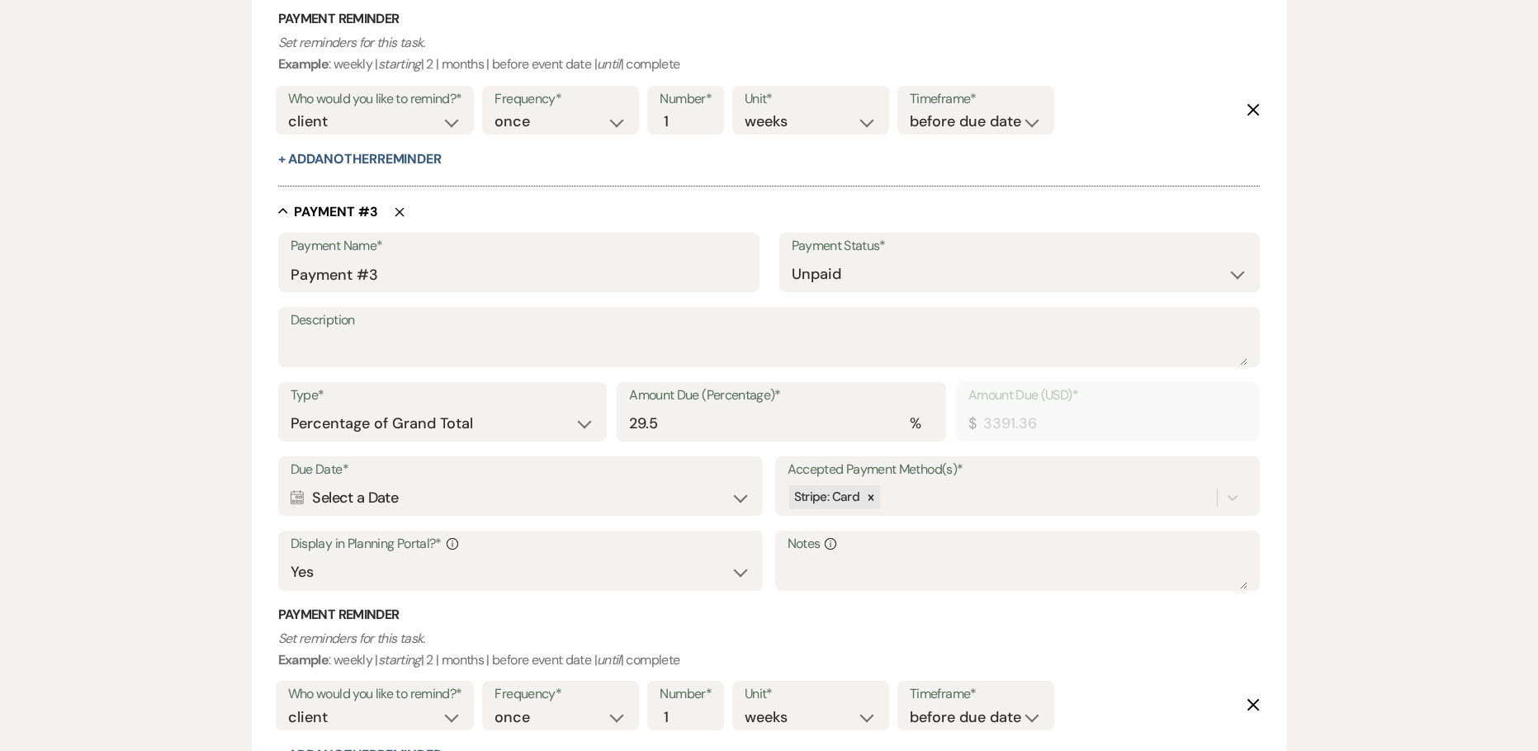
type input "29.49"
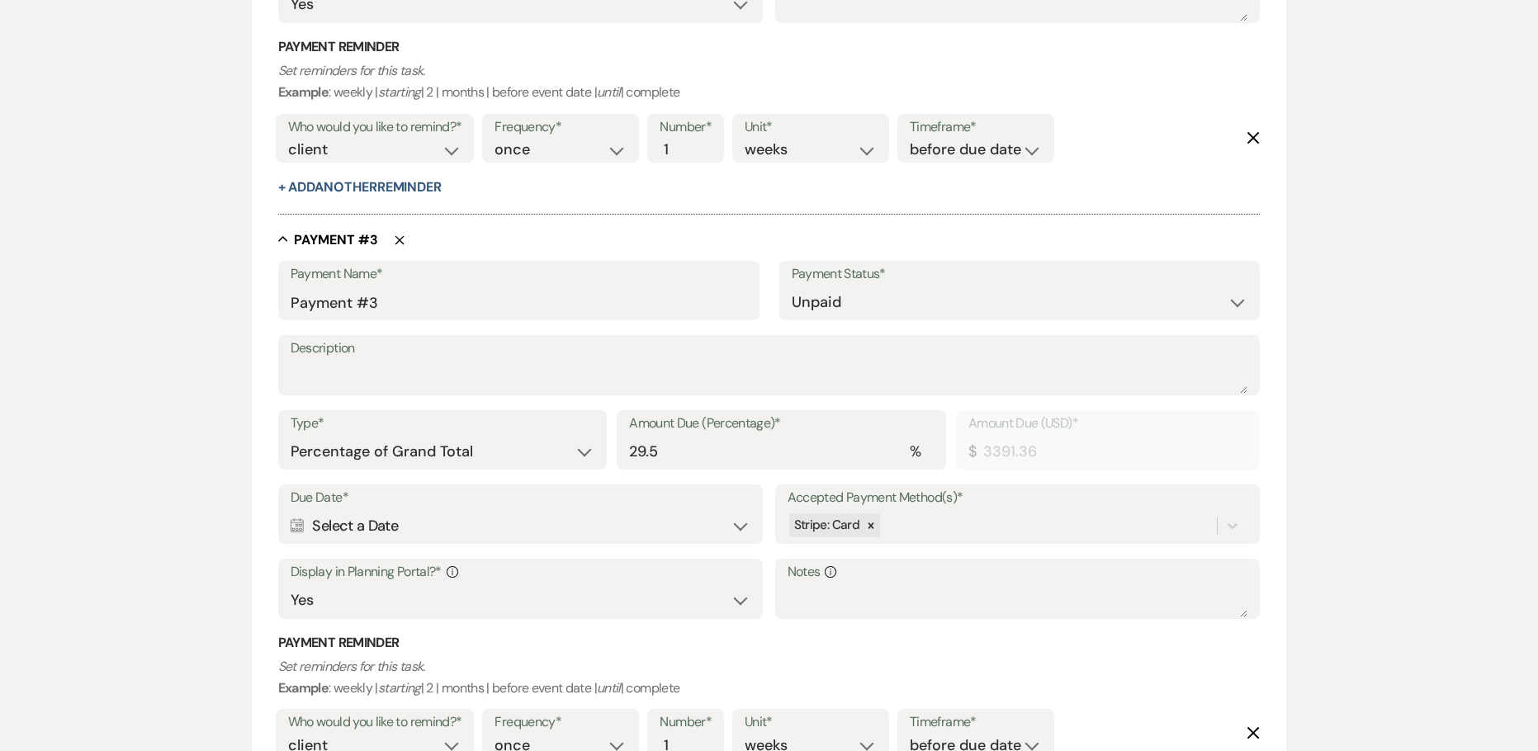
scroll to position [1646, 0]
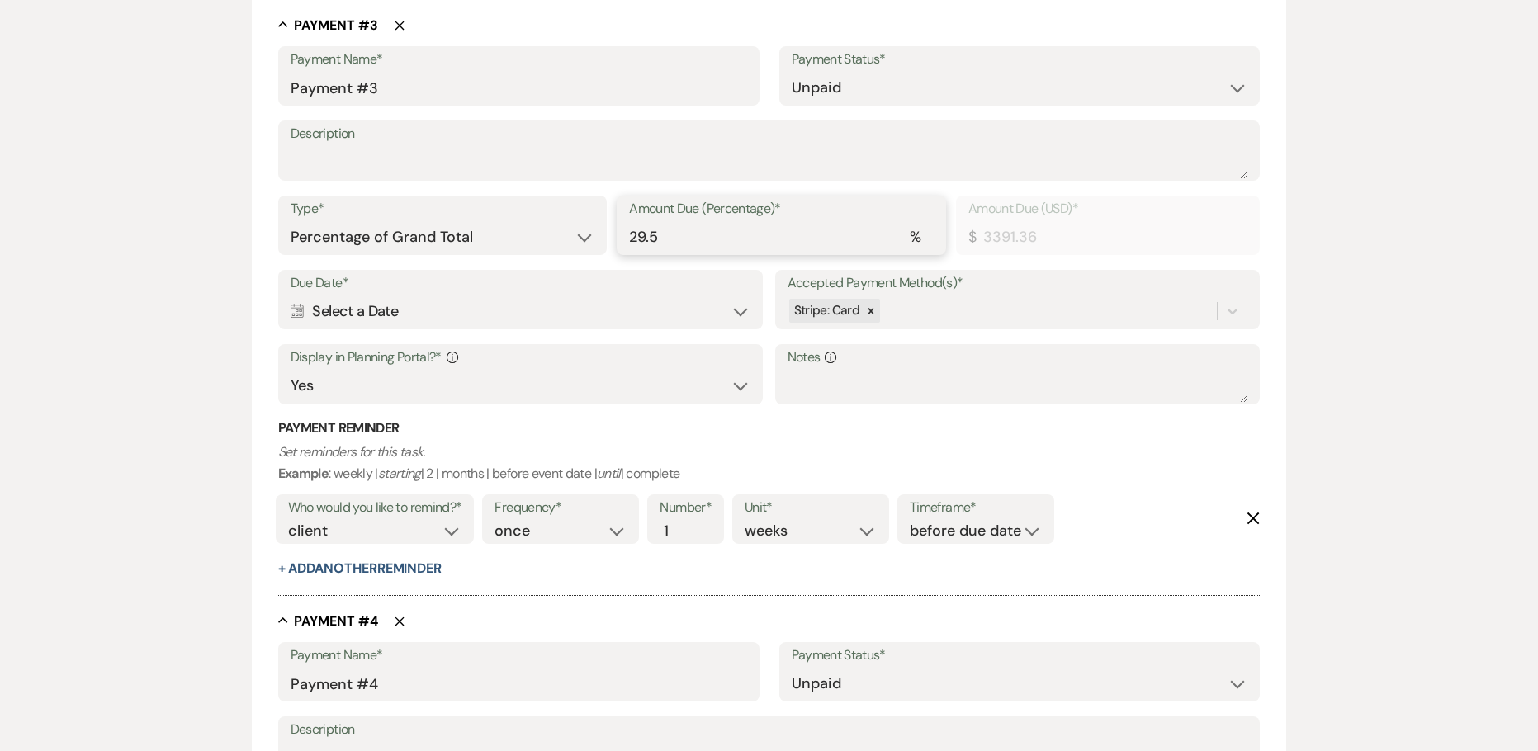
click at [682, 244] on input "29.5" at bounding box center [781, 237] width 305 height 32
type input "29"
type input "3333.88"
type input "29.4"
type input "3379.87"
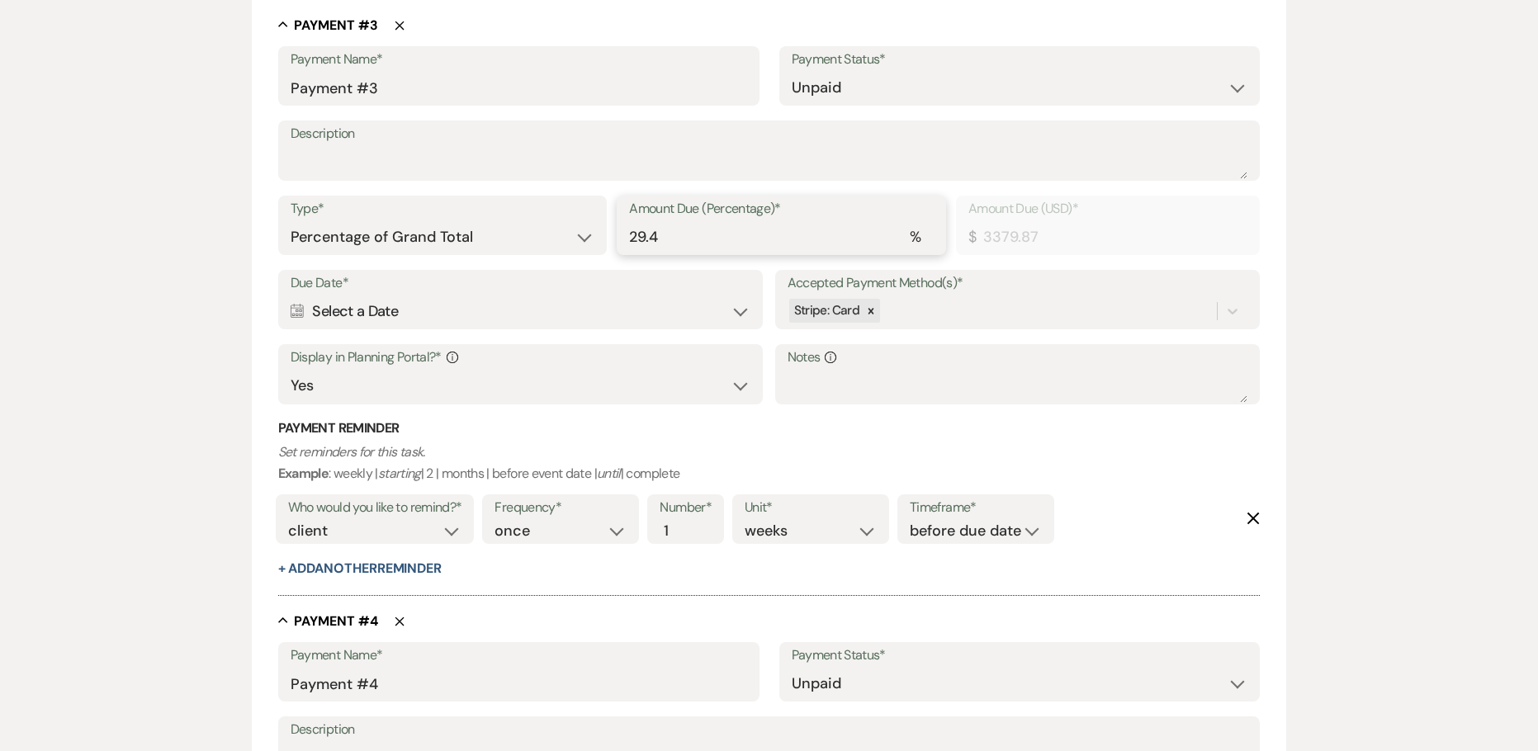
type input "29.49"
type input "3390.21"
type input "29.49"
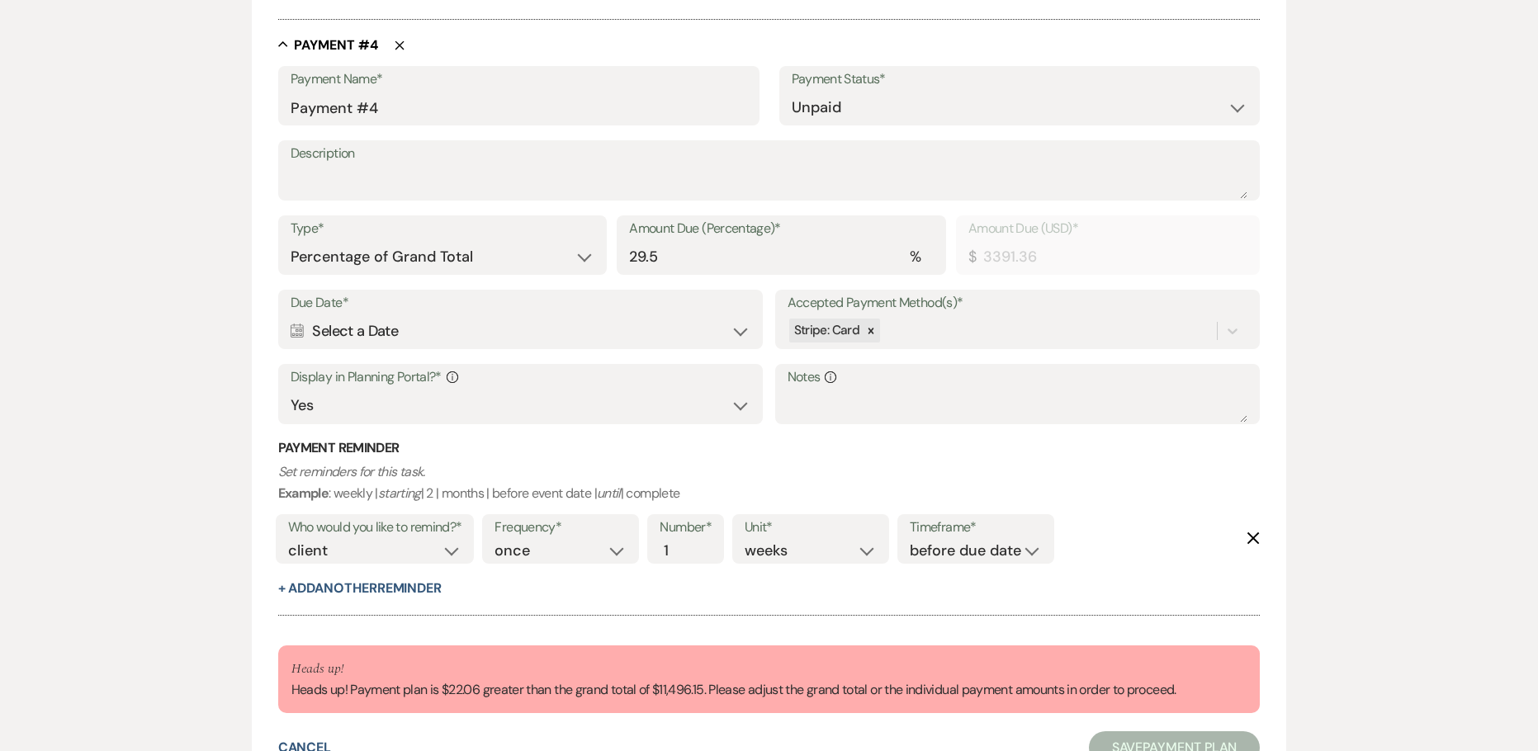
scroll to position [1977, 0]
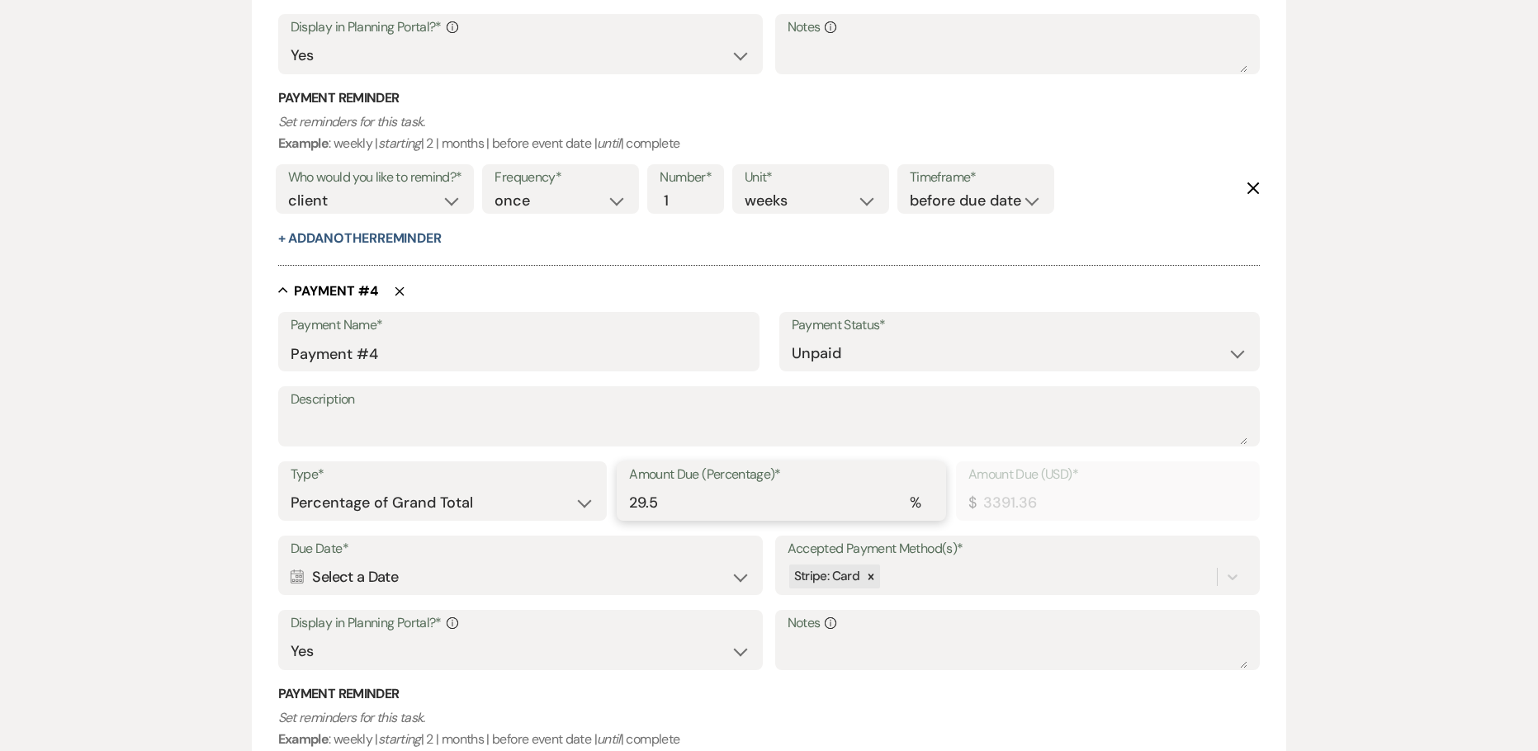
click at [663, 508] on input "29.5" at bounding box center [781, 503] width 305 height 32
type input "29"
type input "3333.88"
type input "29.49"
type input "3390.21"
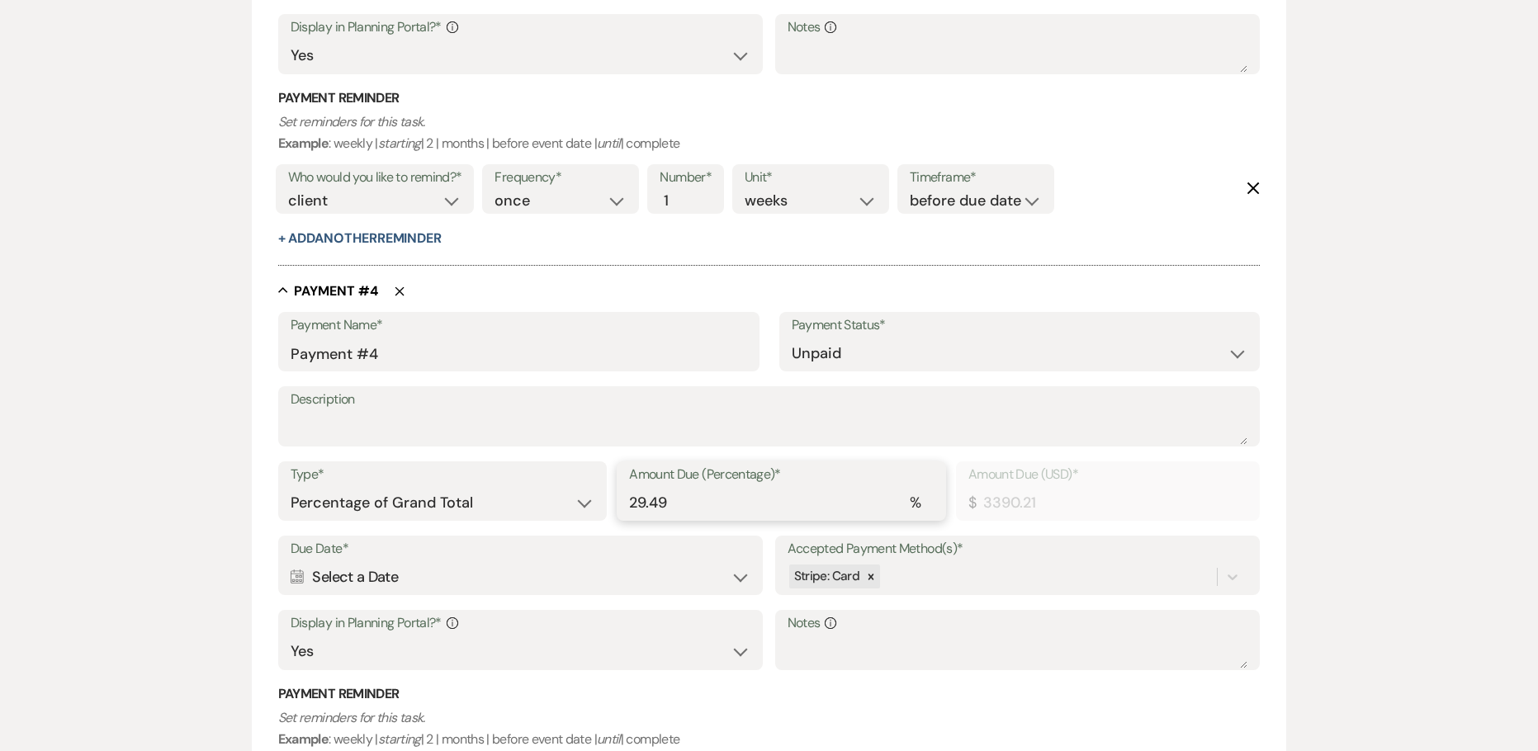
type input "29.49"
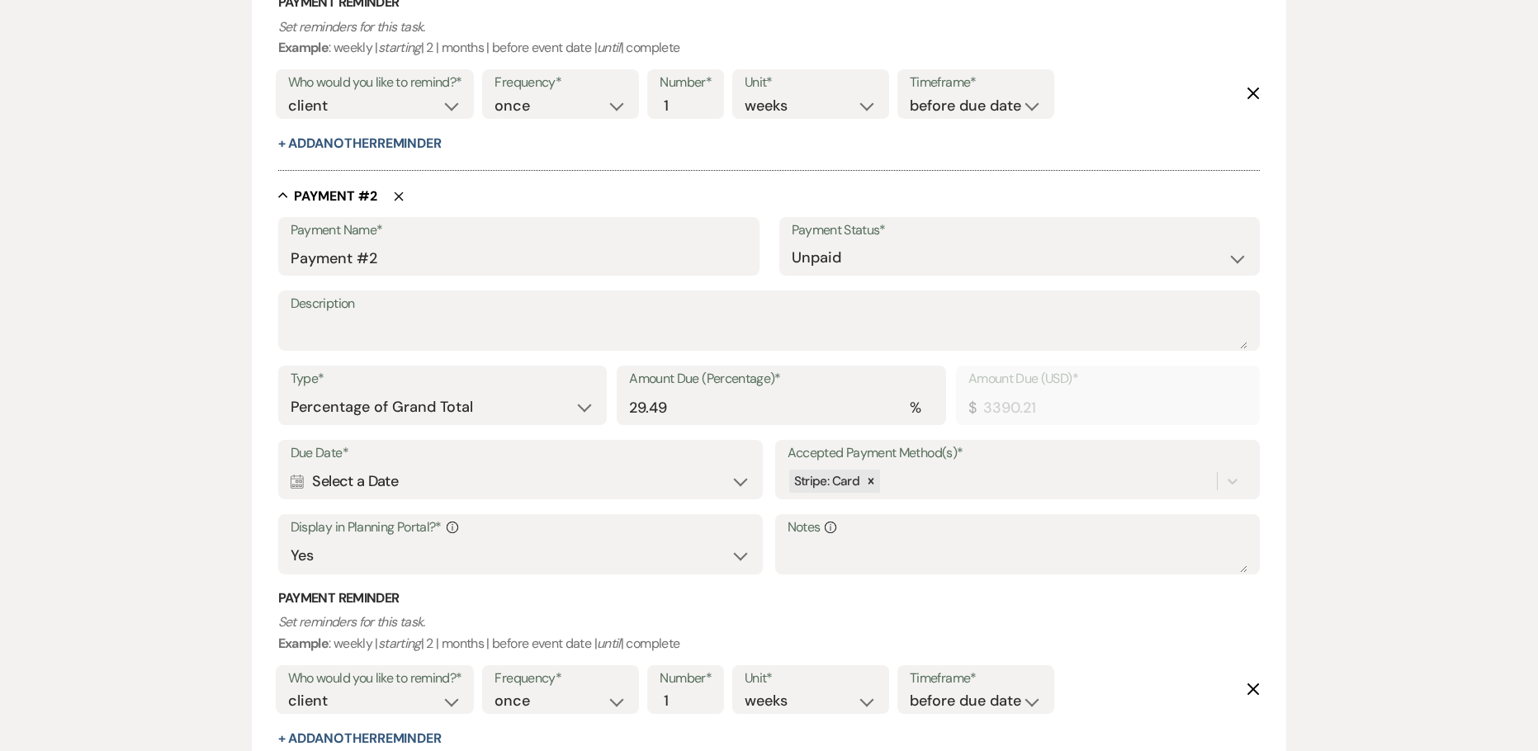
scroll to position [882, 0]
click at [685, 411] on input "29.49" at bounding box center [781, 406] width 305 height 32
type input "3379.87"
type input "29.47"
type input "3387.92"
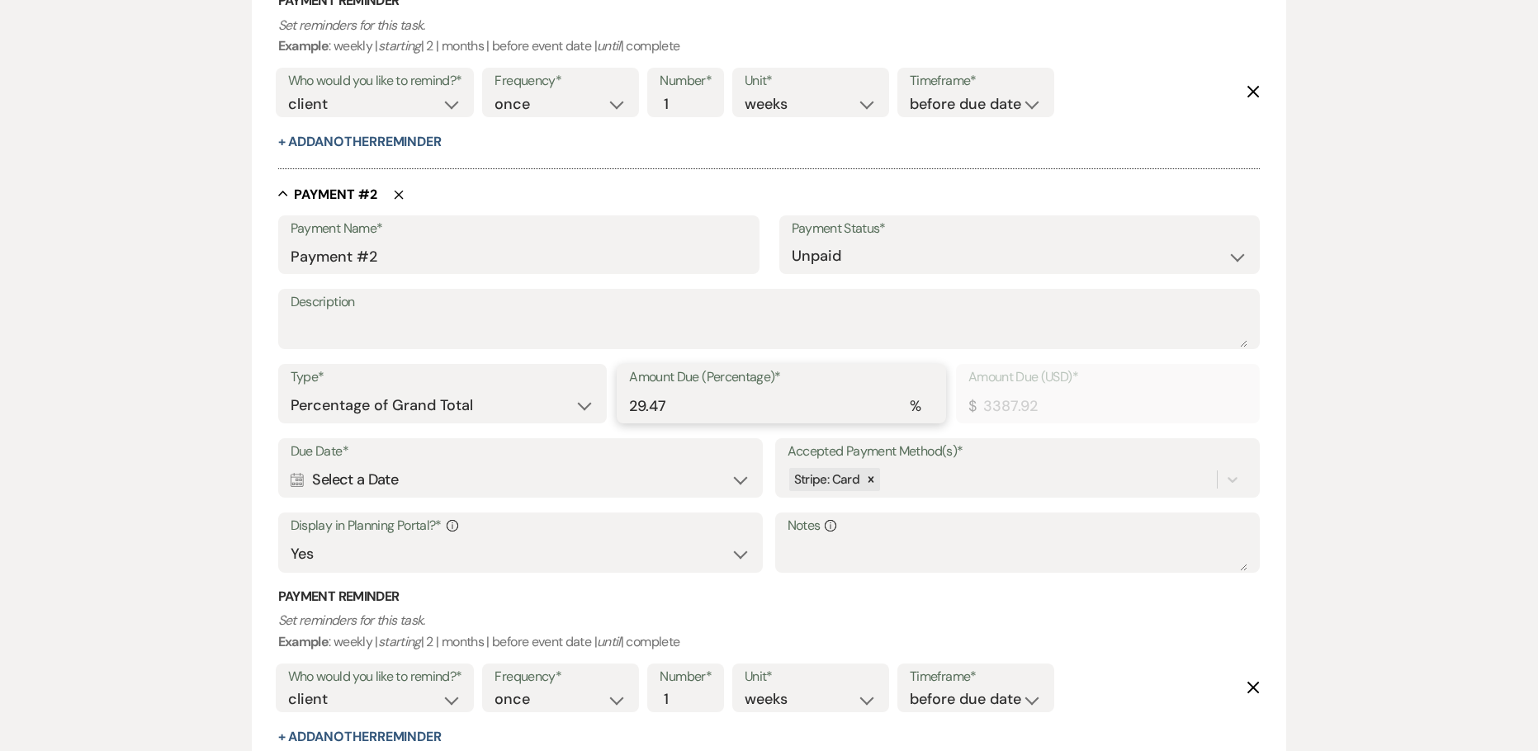
type input "29.47"
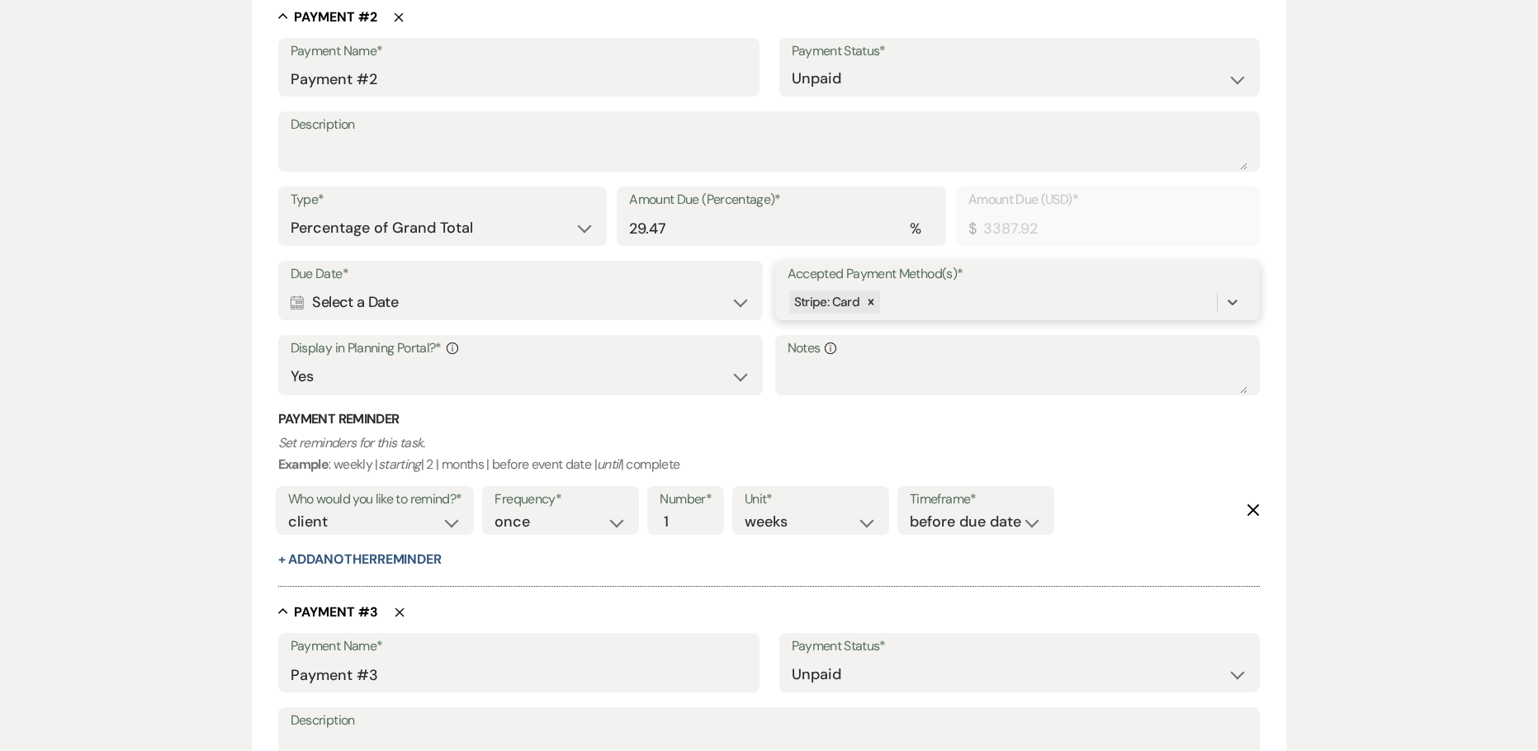
scroll to position [1377, 0]
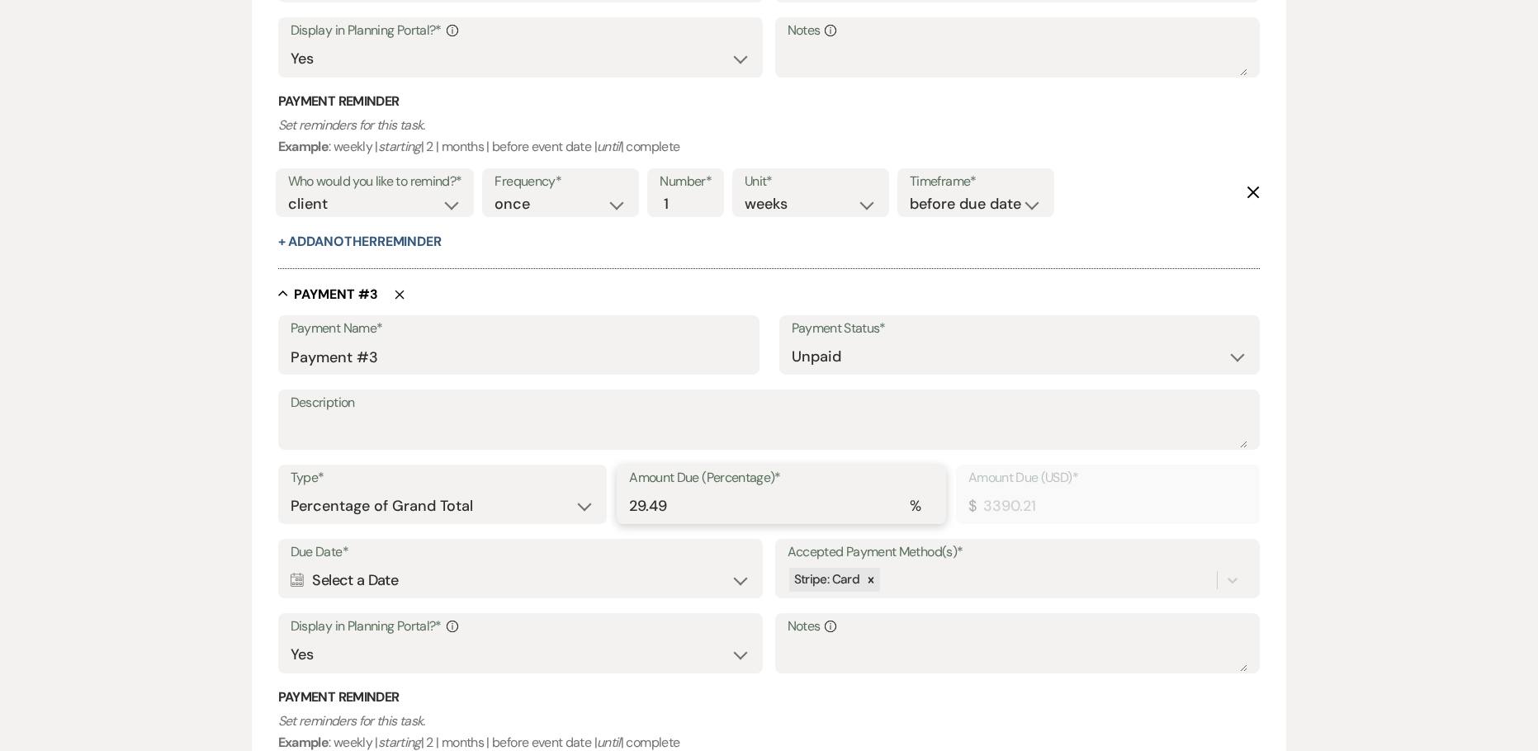
click at [677, 510] on input "29.49" at bounding box center [781, 506] width 305 height 32
type input "29.4"
type input "3379.87"
type input "29.47"
type input "3387.92"
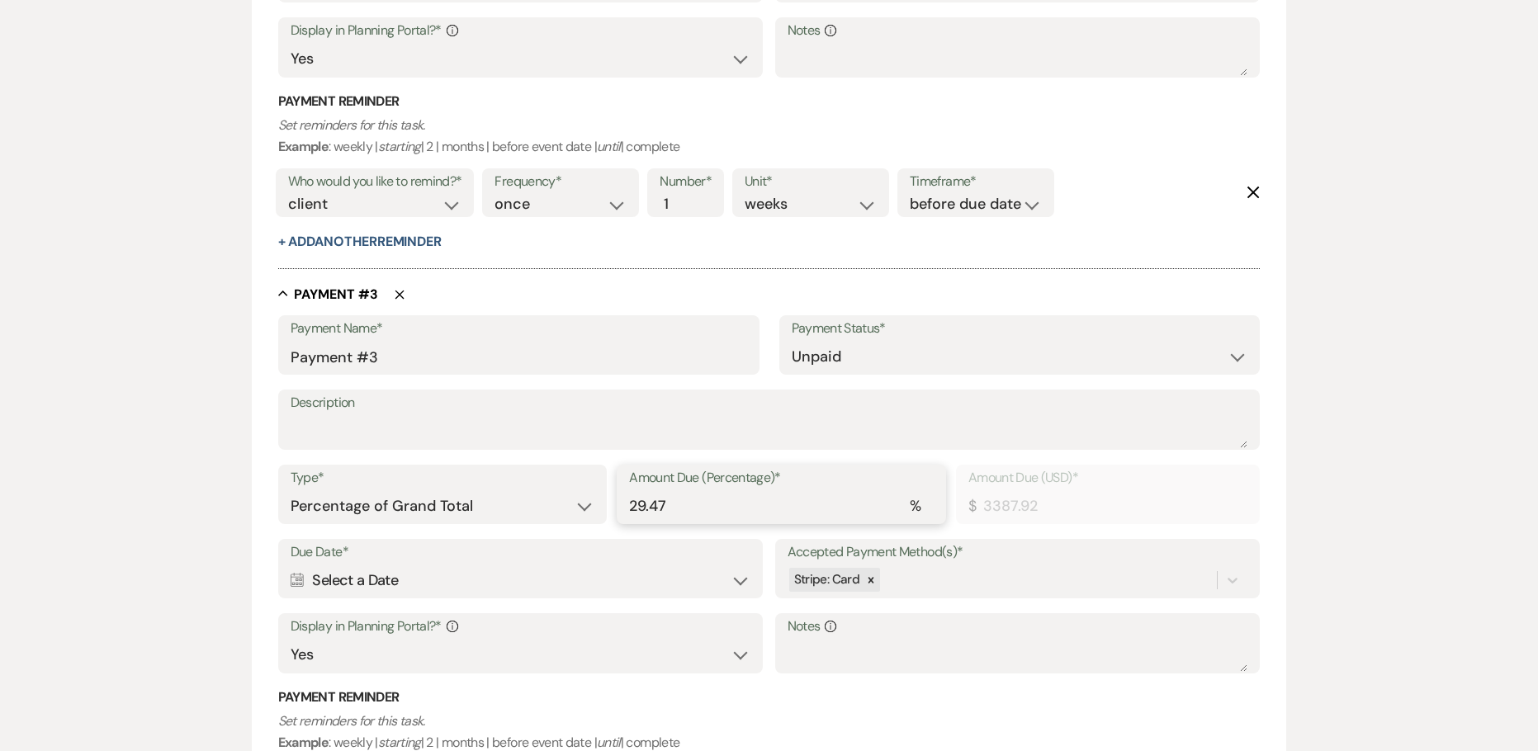
type input "29.47"
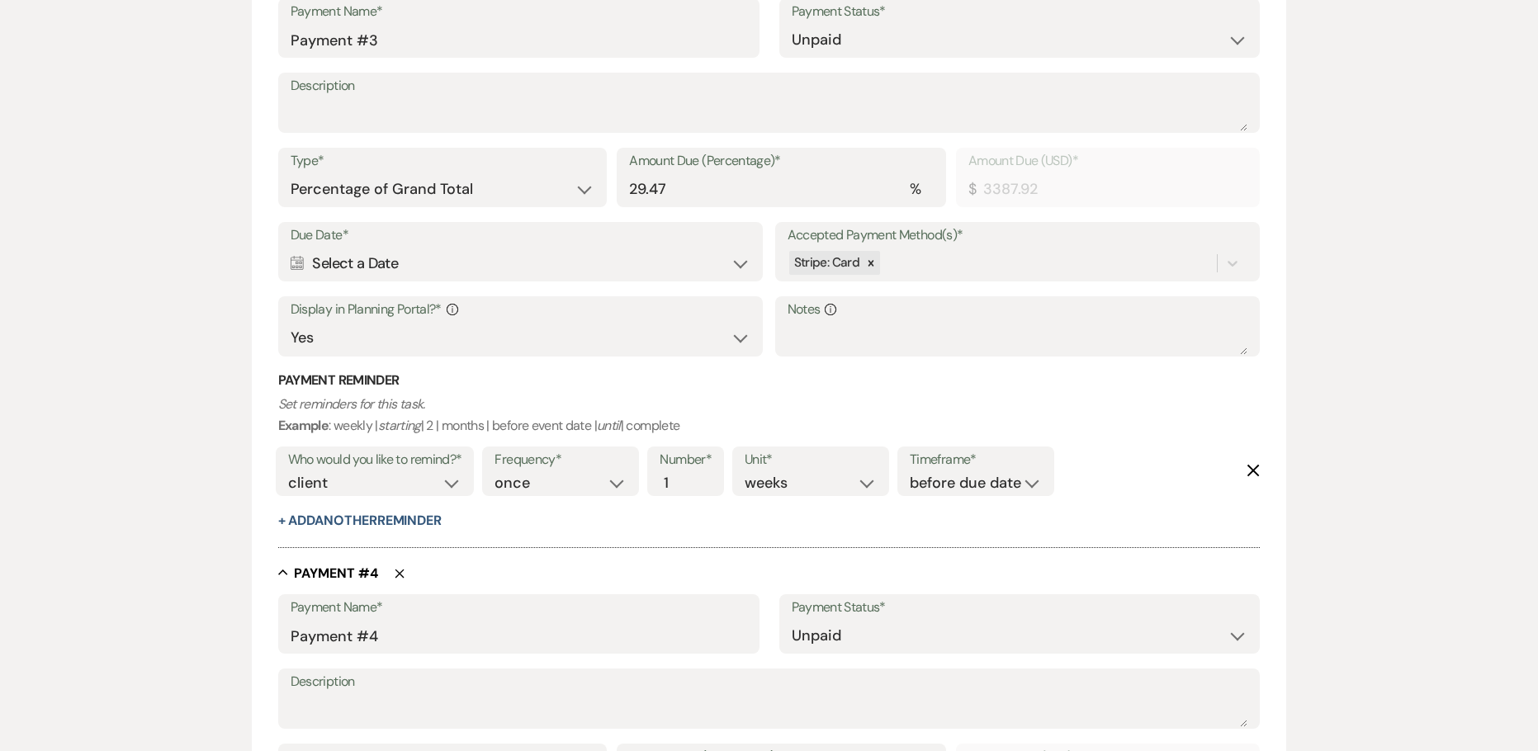
scroll to position [2038, 0]
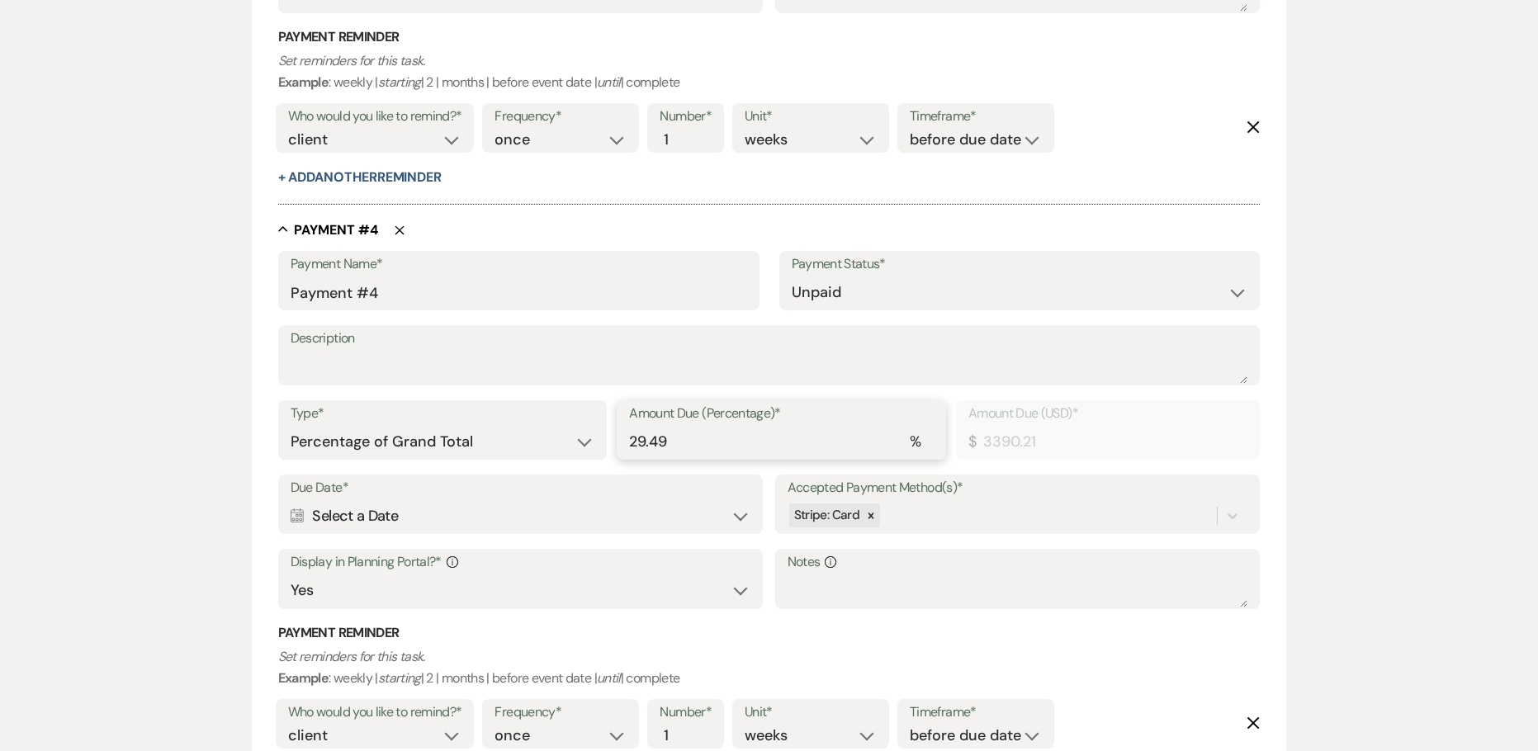
click at [693, 448] on input "29.49" at bounding box center [781, 442] width 305 height 32
type input "29.4"
type input "3379.87"
type input "29.47"
type input "3387.92"
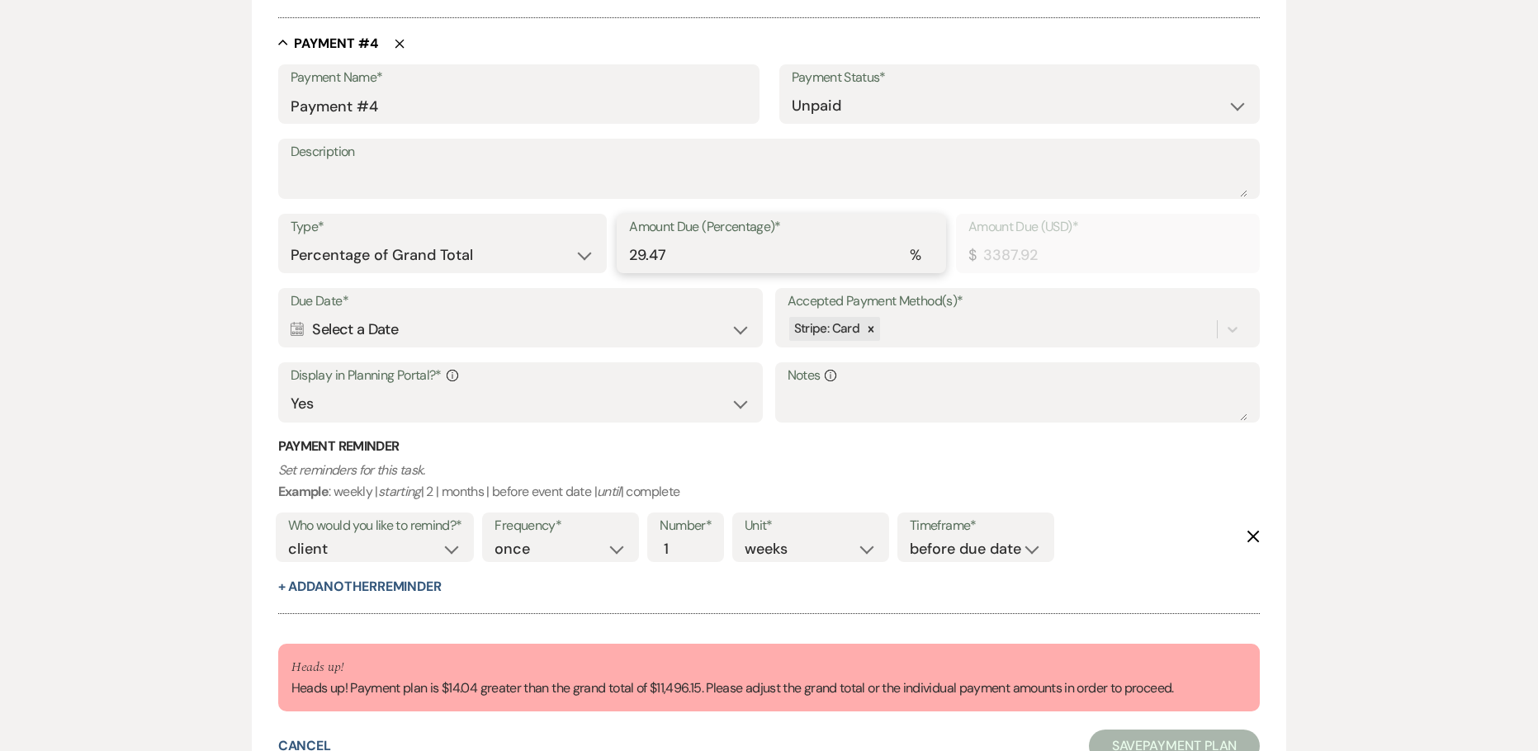
scroll to position [2368, 0]
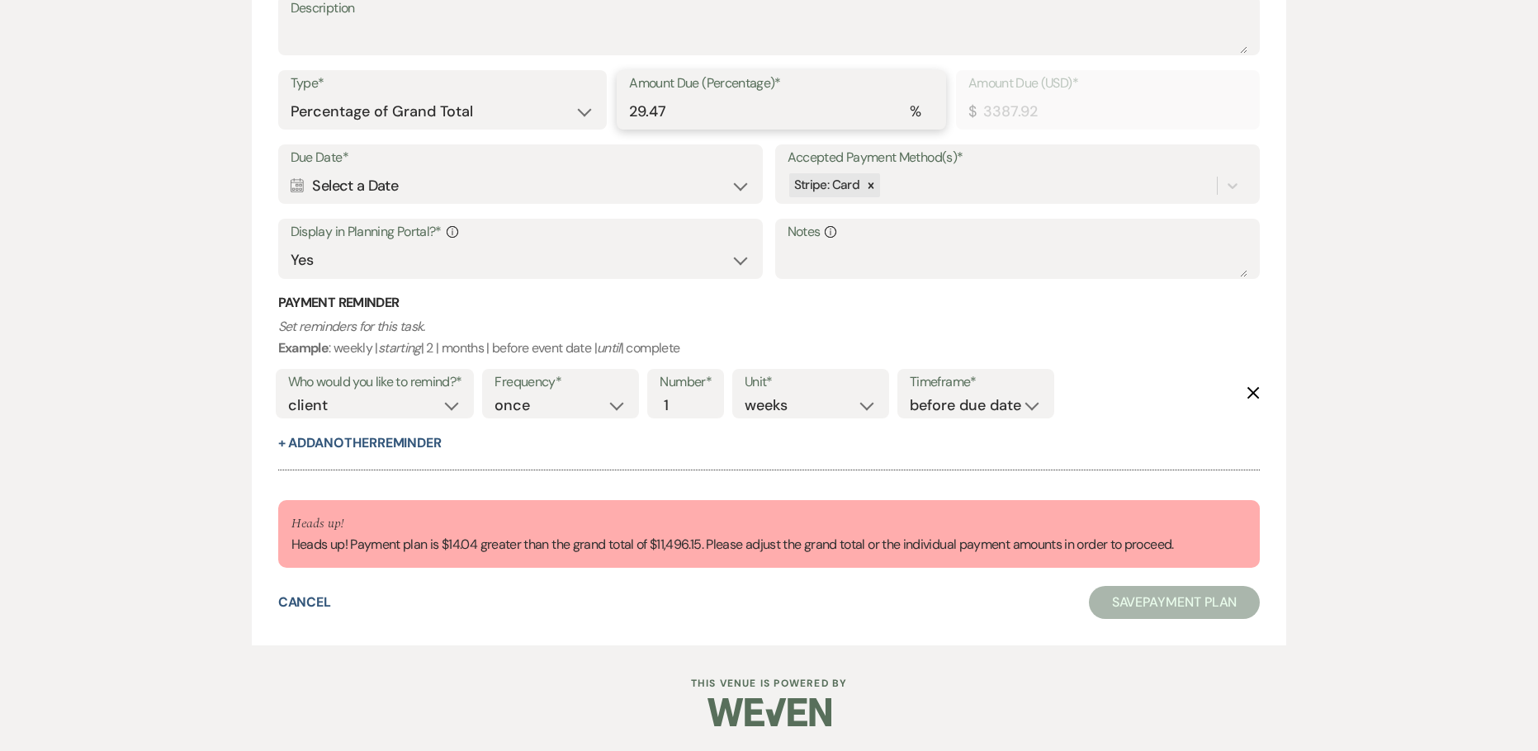
type input "29.47"
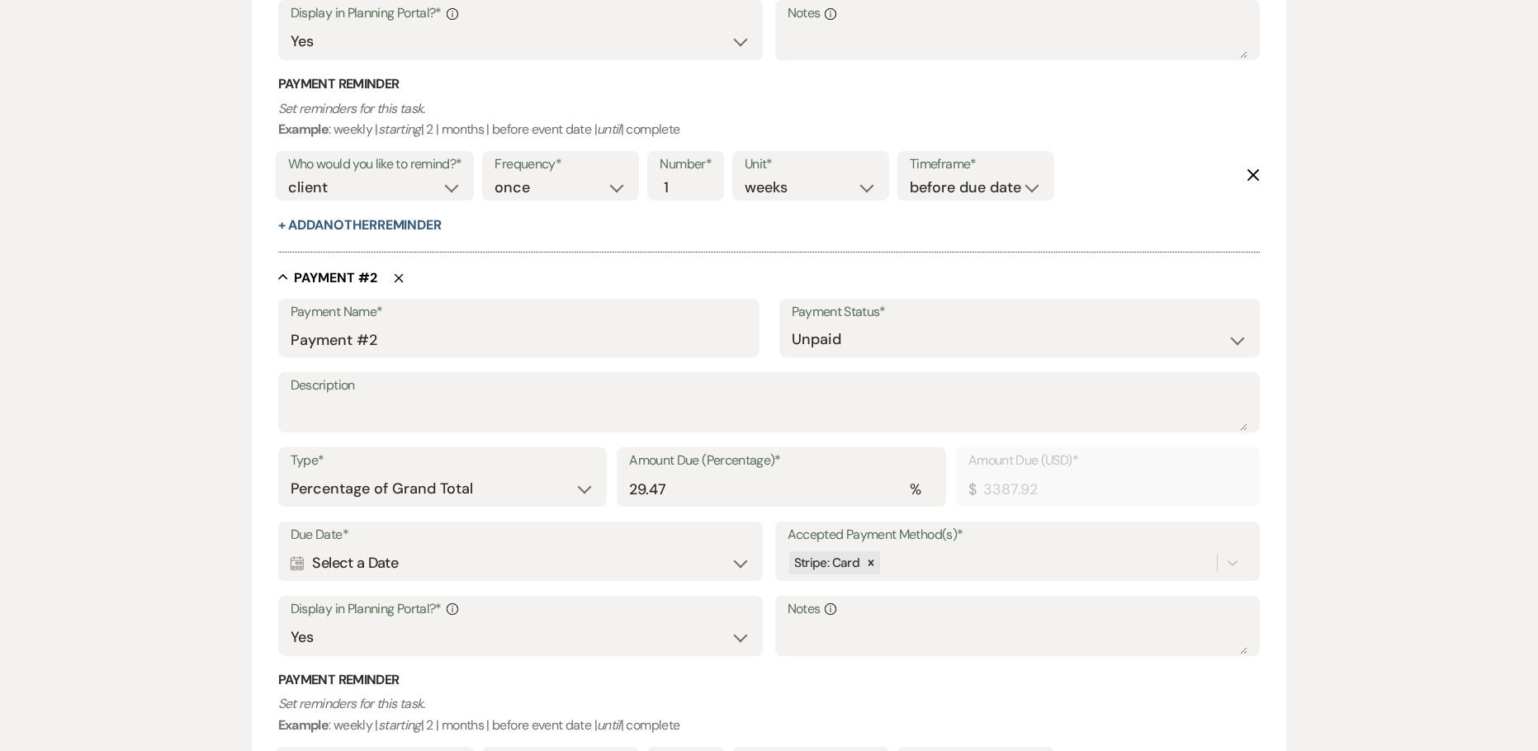
scroll to position [965, 0]
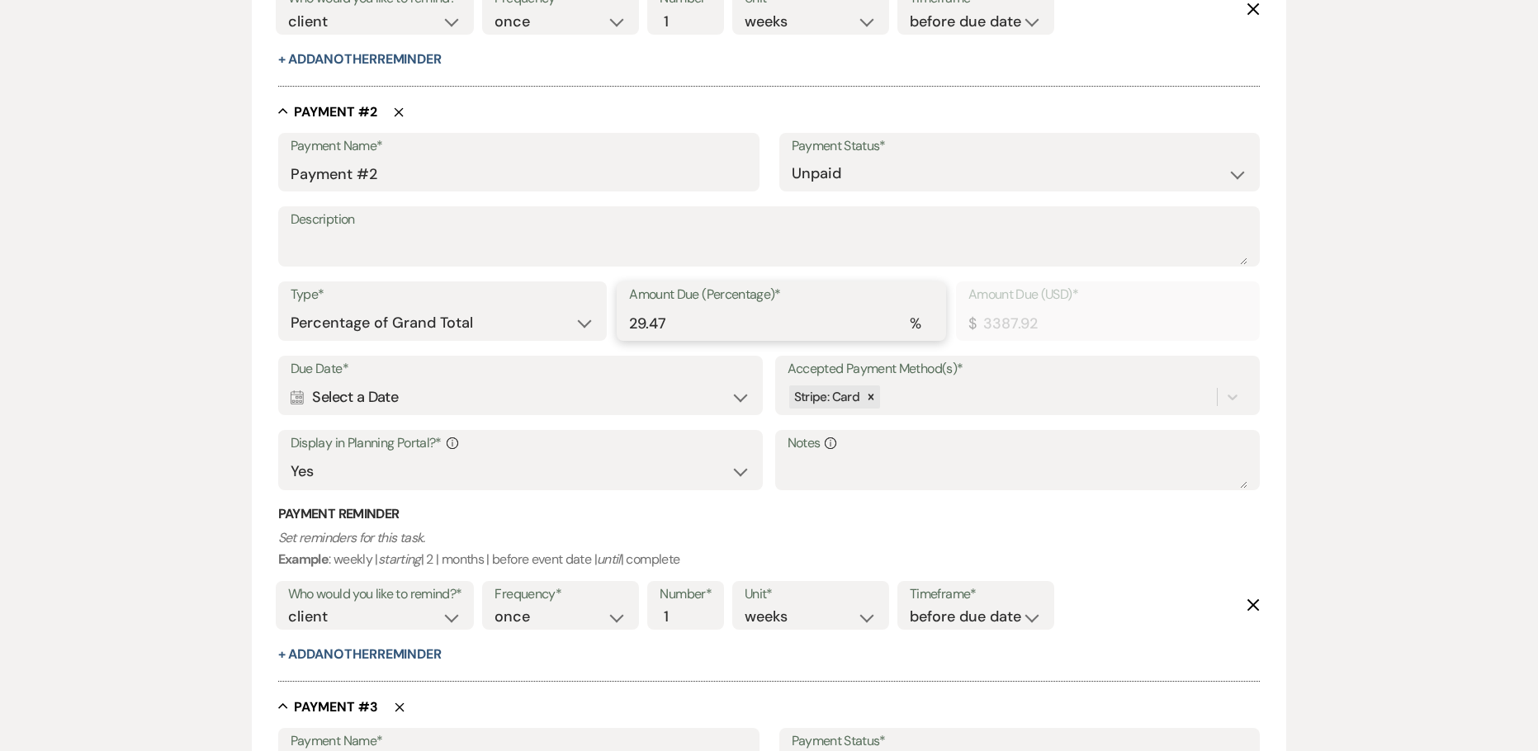
click at [713, 318] on input "29.47" at bounding box center [781, 323] width 305 height 32
type input "3379.87"
type input "29.45"
type input "3385.62"
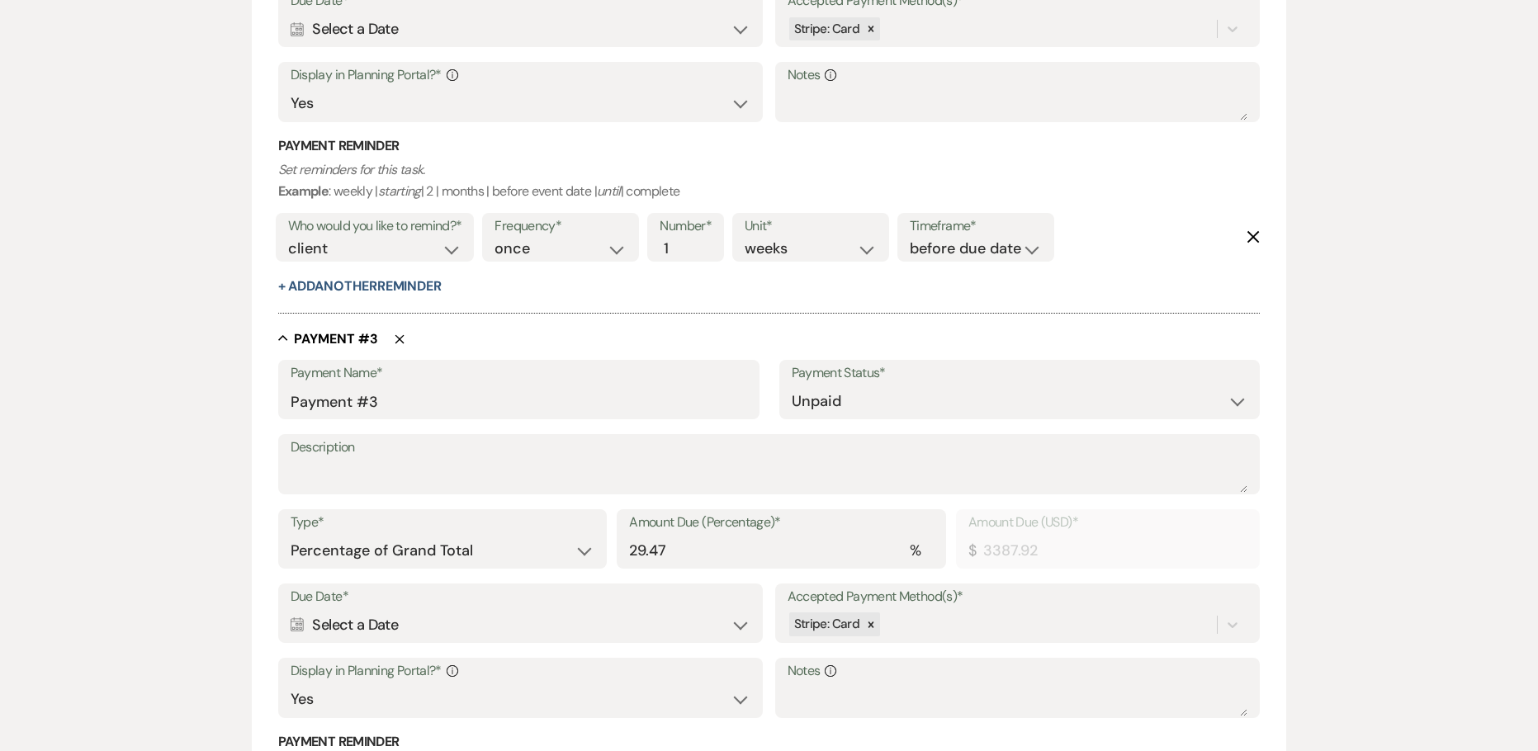
scroll to position [1377, 0]
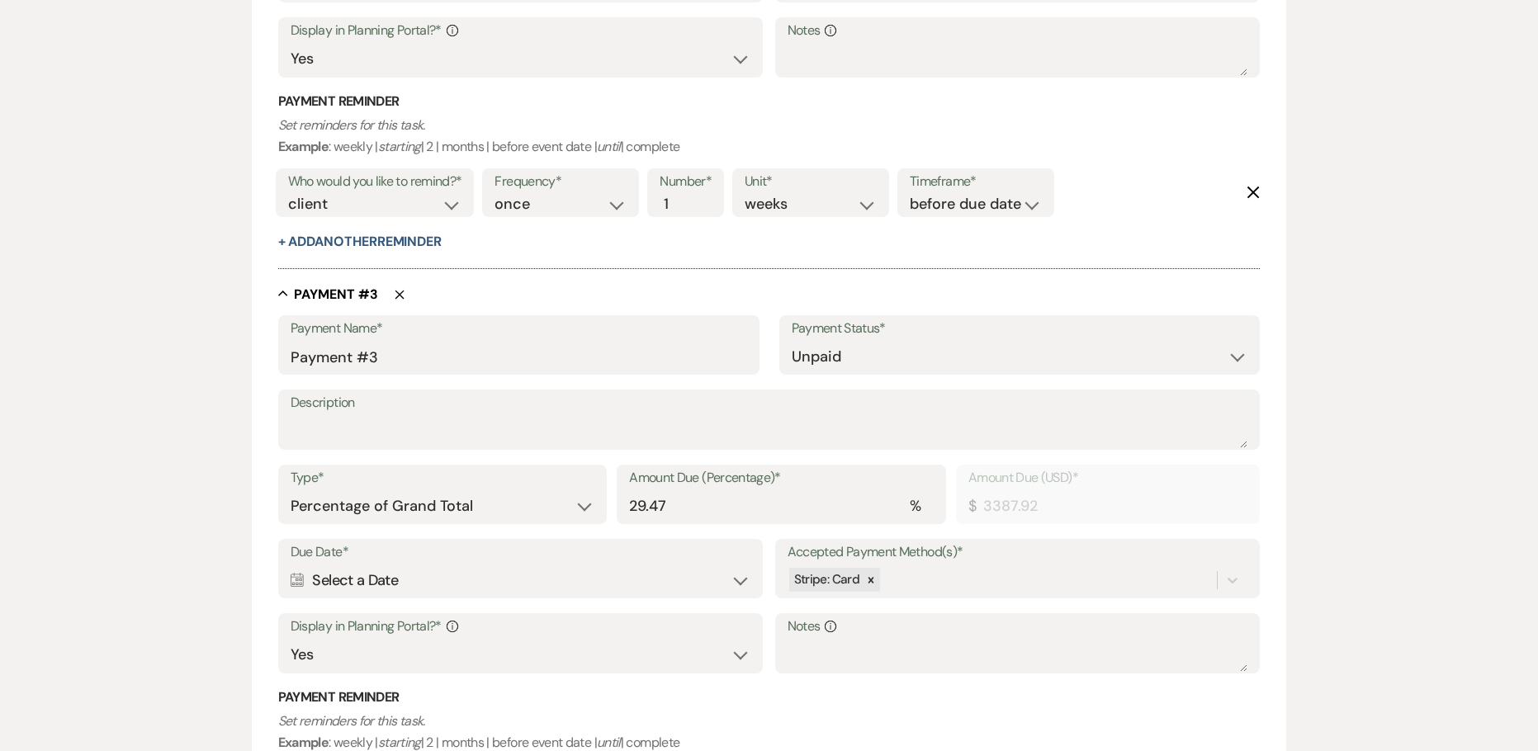
type input "29.45"
click at [704, 498] on input "29.47" at bounding box center [781, 506] width 305 height 32
type input "29.4"
type input "3379.87"
type input "29.45"
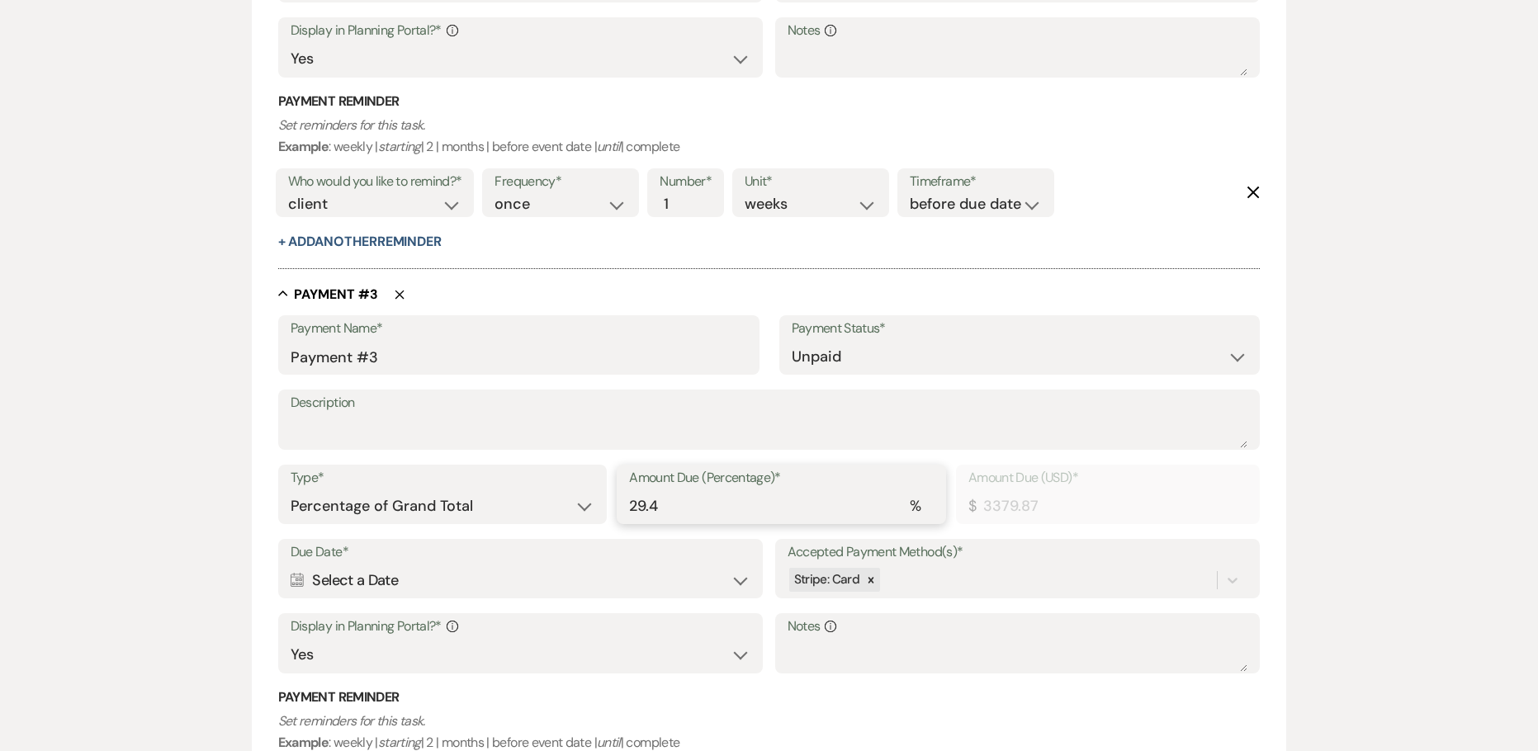
type input "3385.62"
type input "29.45"
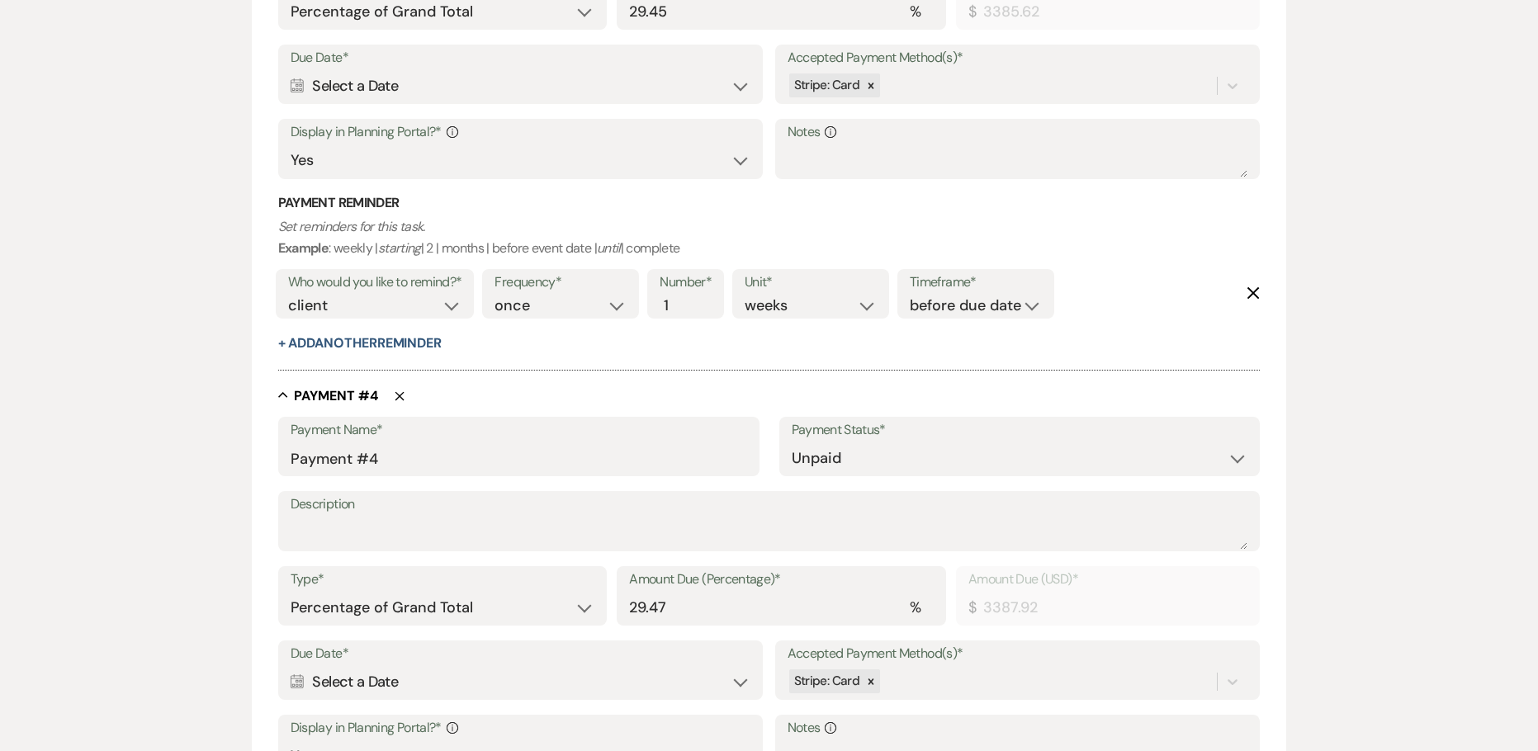
scroll to position [1873, 0]
click at [721, 611] on input "29.47" at bounding box center [781, 607] width 305 height 32
type input "29.4"
type input "3379.87"
type input "29.45"
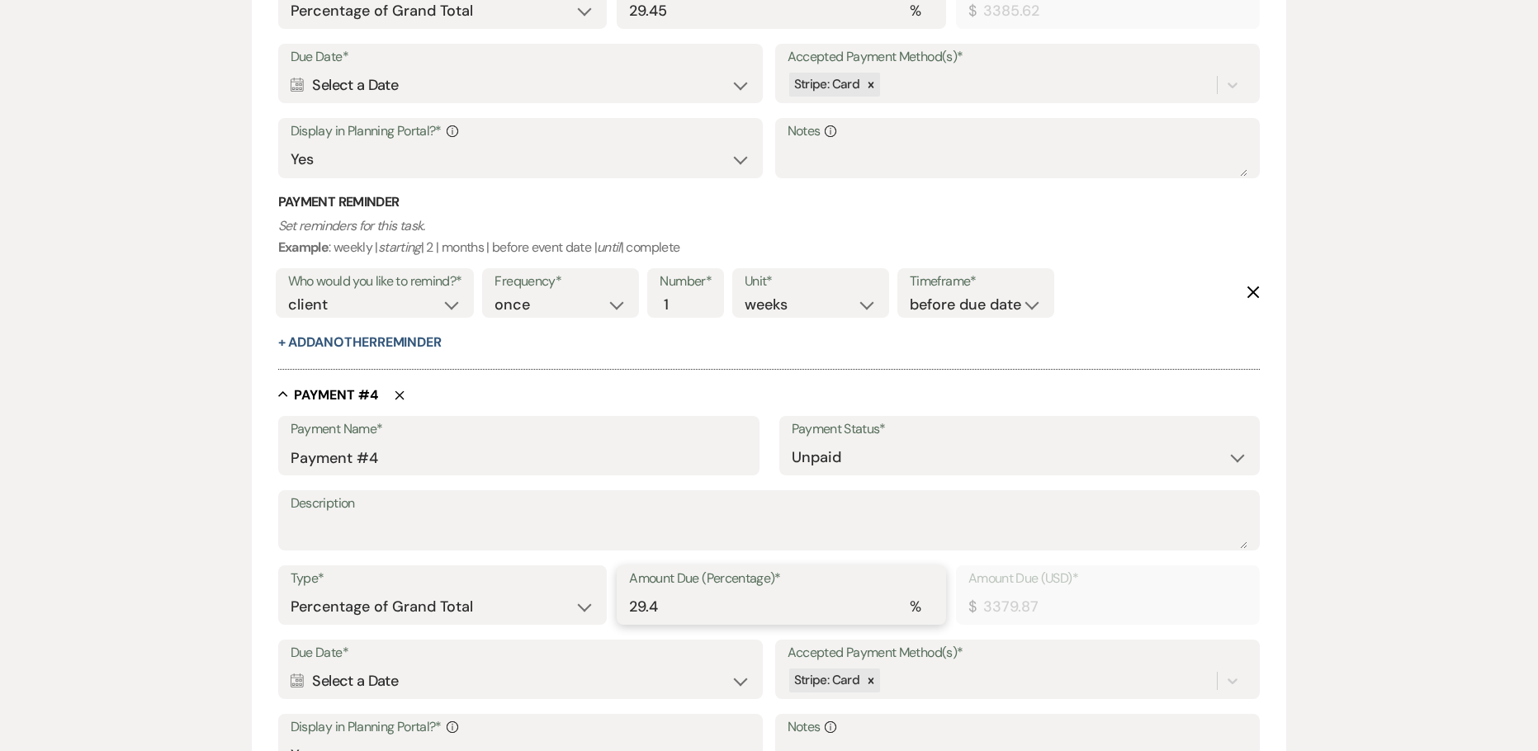
type input "3385.62"
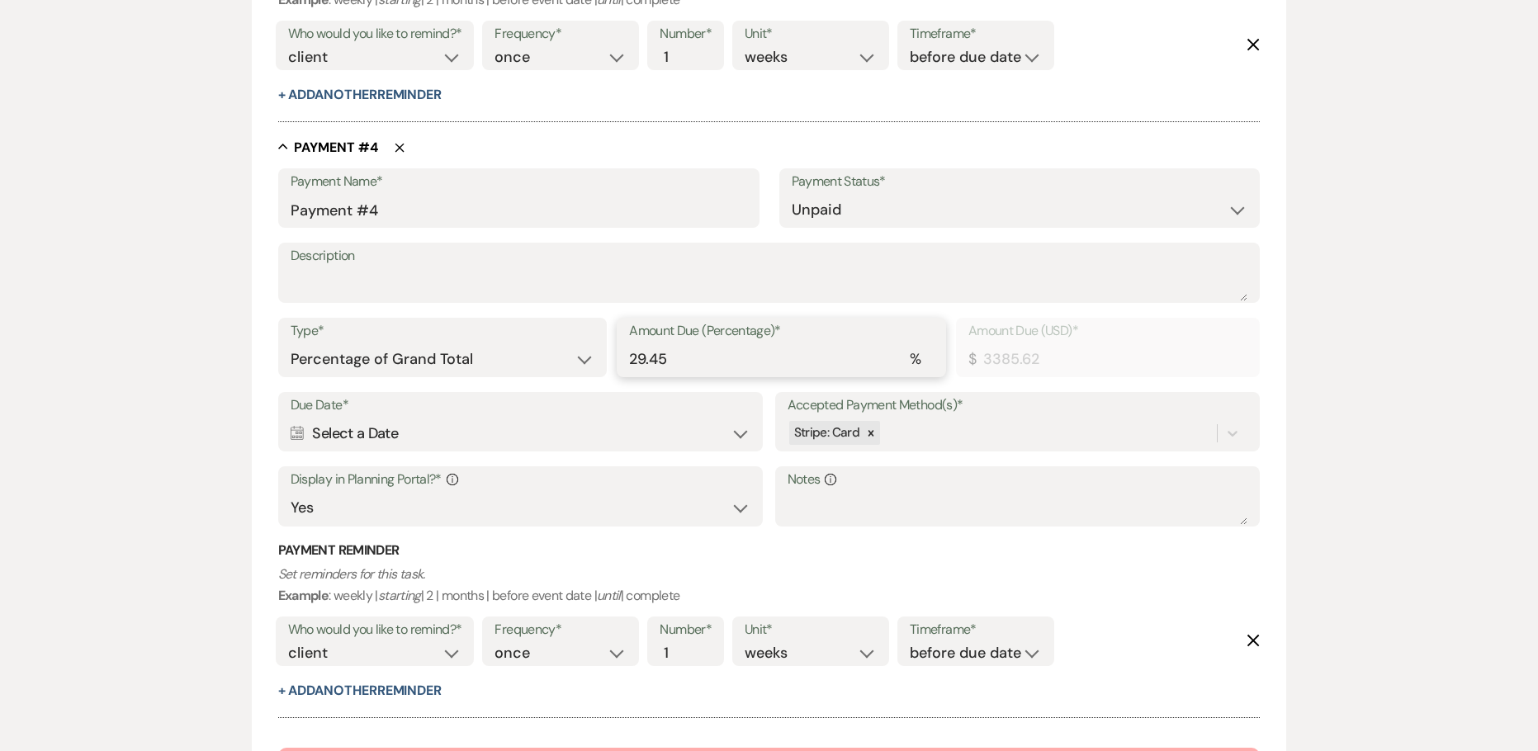
scroll to position [2368, 0]
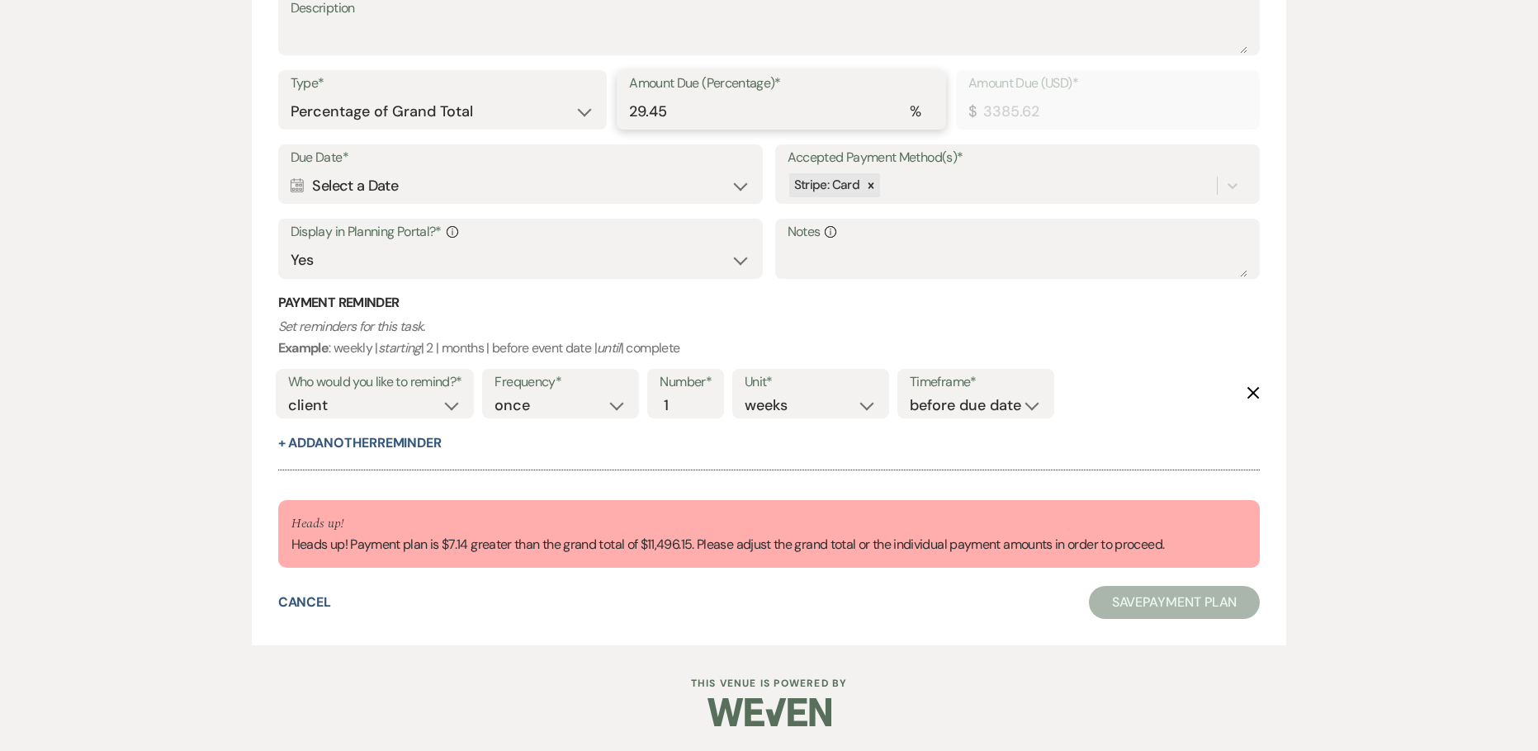
type input "29.45"
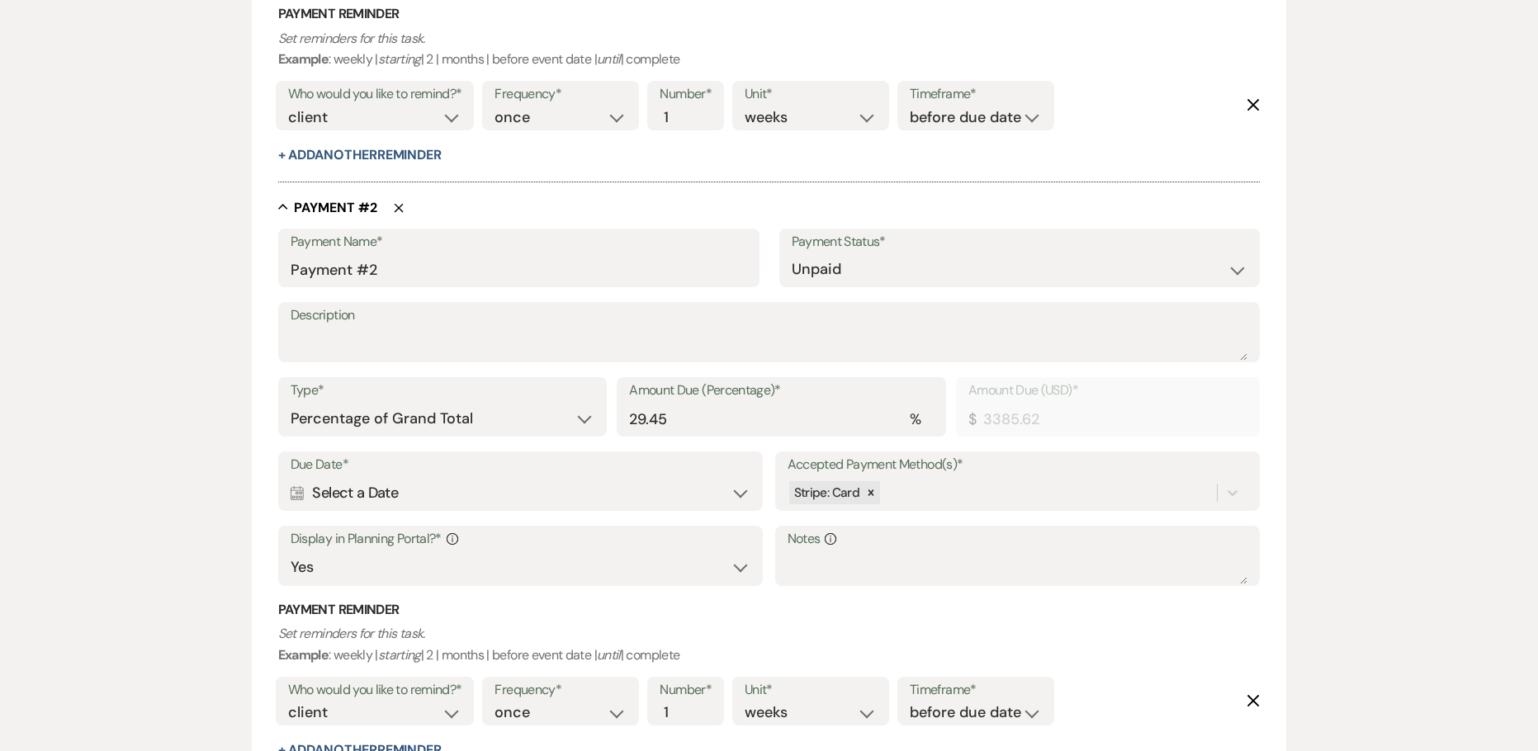
scroll to position [882, 0]
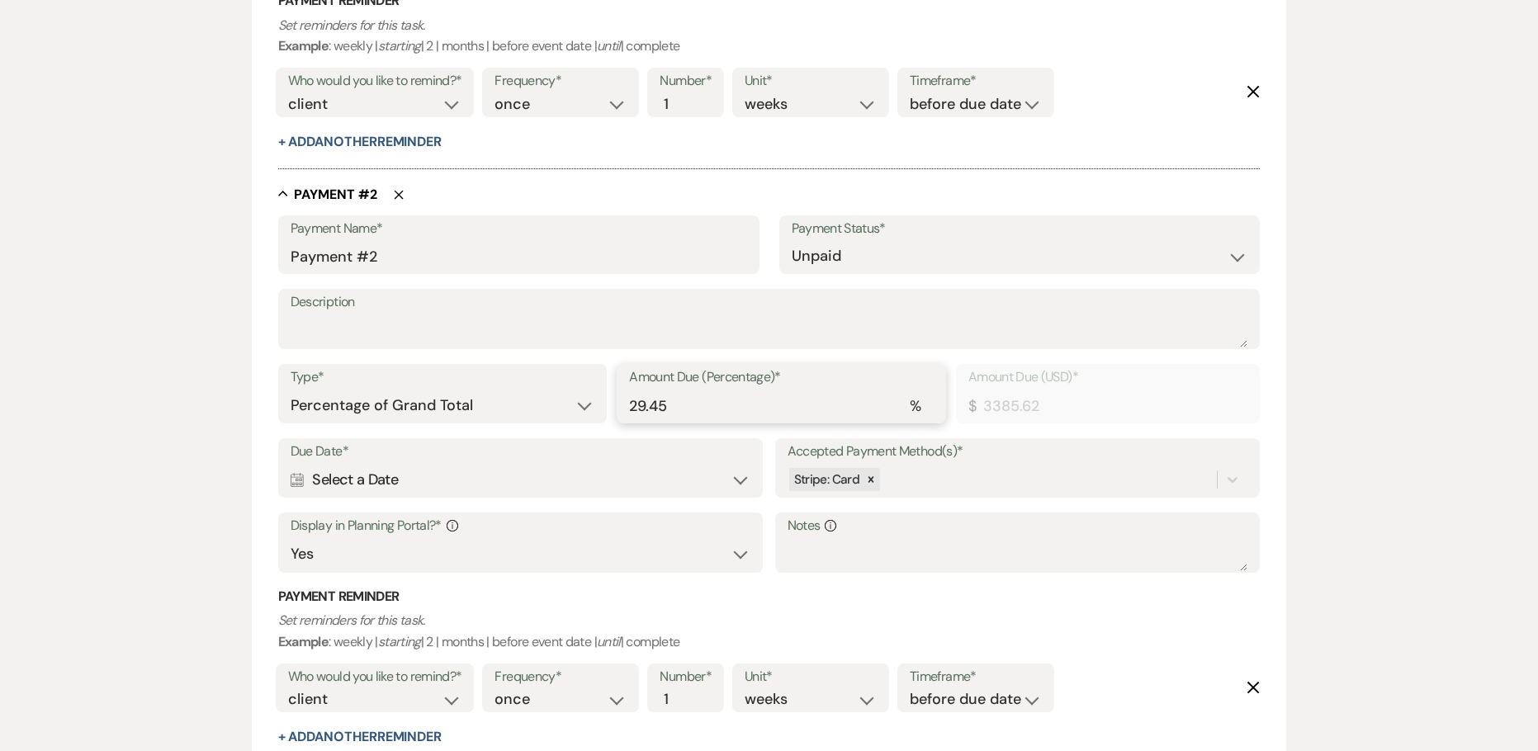
click at [720, 409] on input "29.45" at bounding box center [781, 406] width 305 height 32
type input "3379.87"
type input "29.4"
type input "3384.47"
type input "29.44"
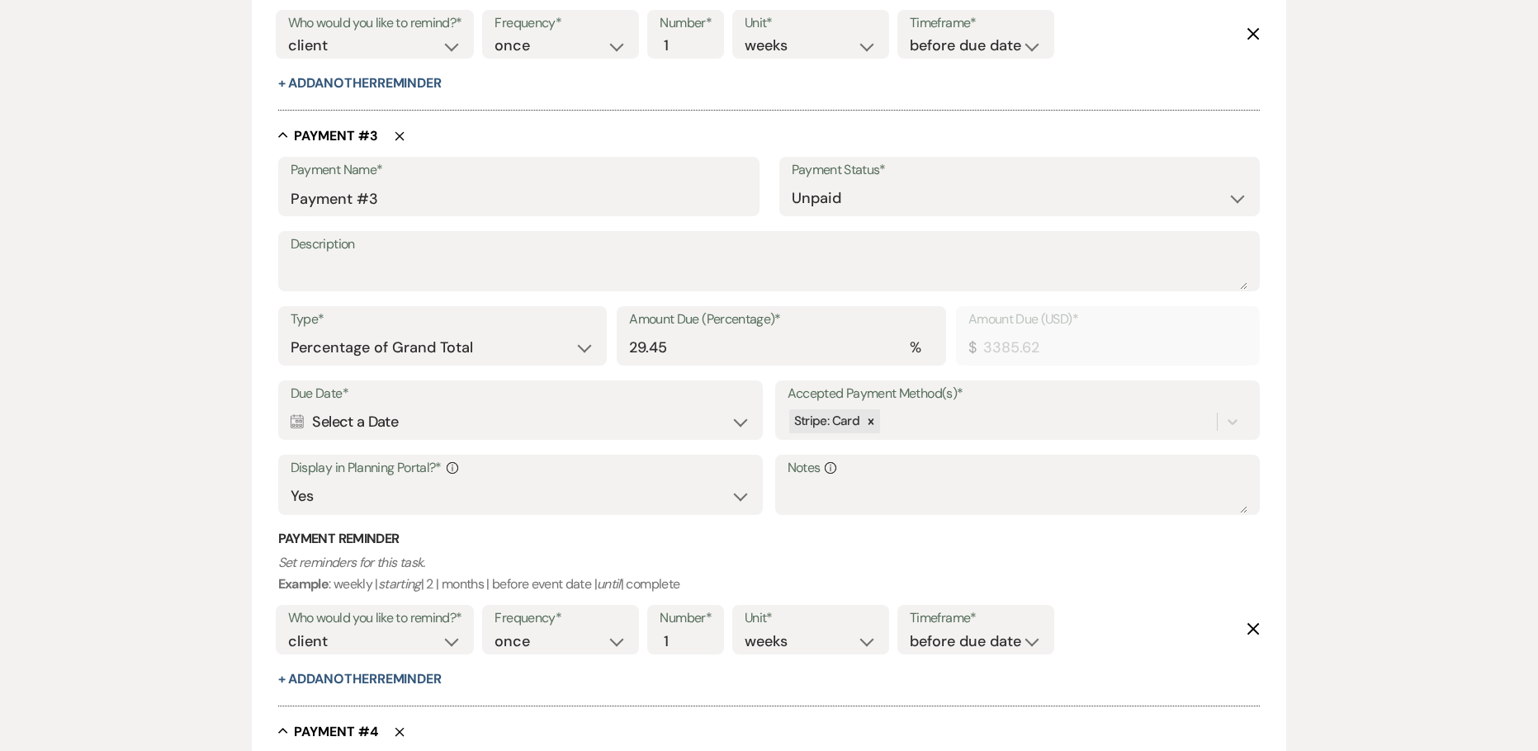
scroll to position [1542, 0]
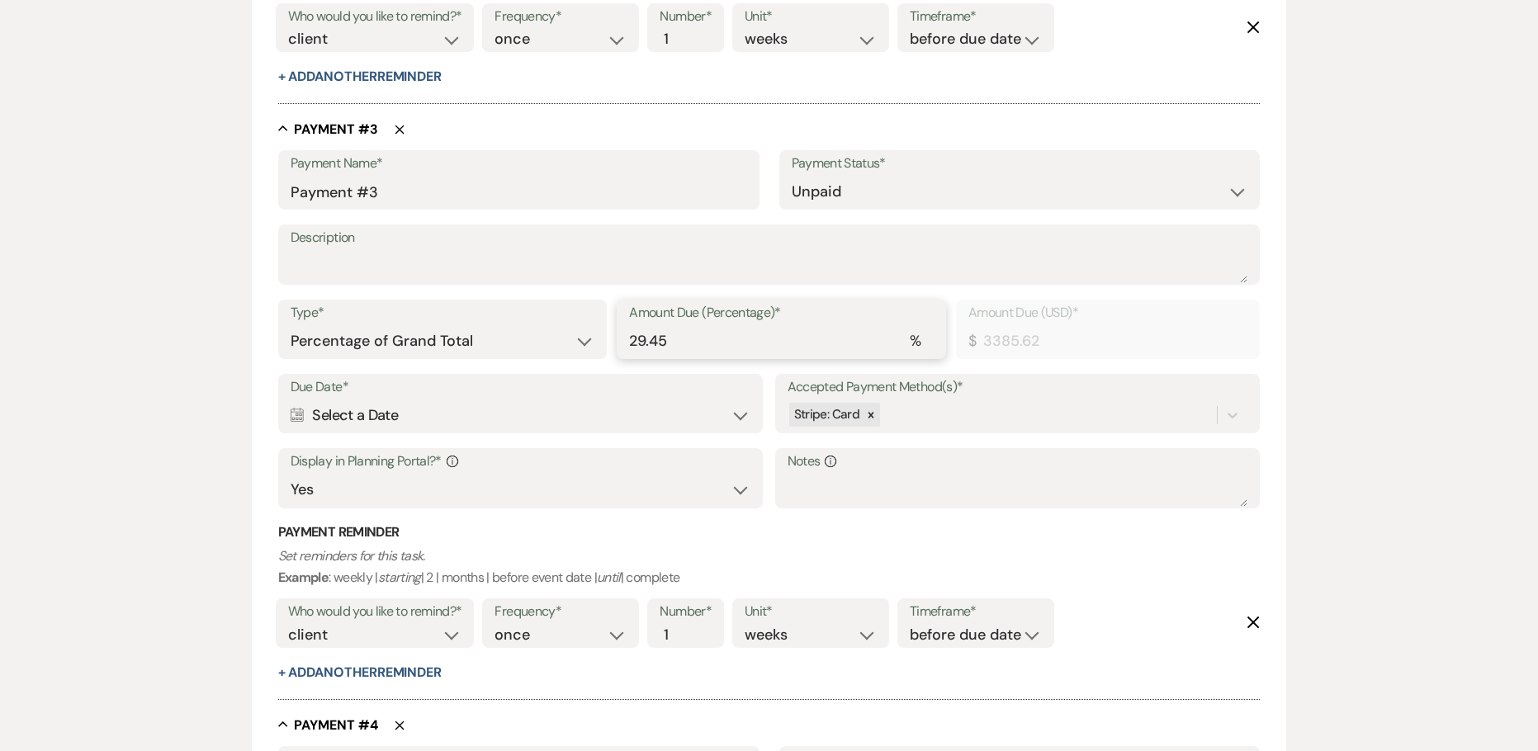
click at [695, 331] on input "29.45" at bounding box center [781, 341] width 305 height 32
type input "29.4"
type input "3379.87"
type input "29.44"
type input "3384.47"
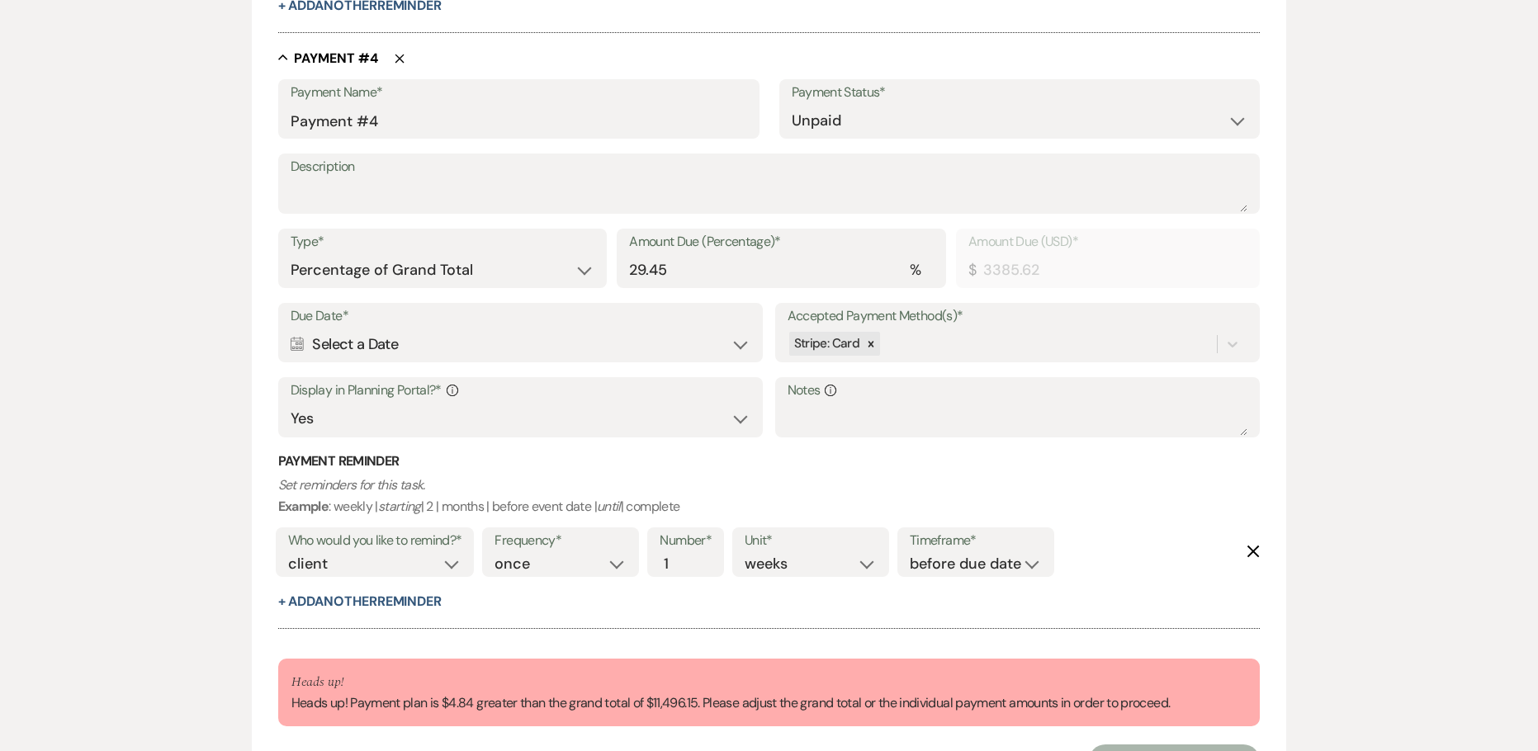
scroll to position [2203, 0]
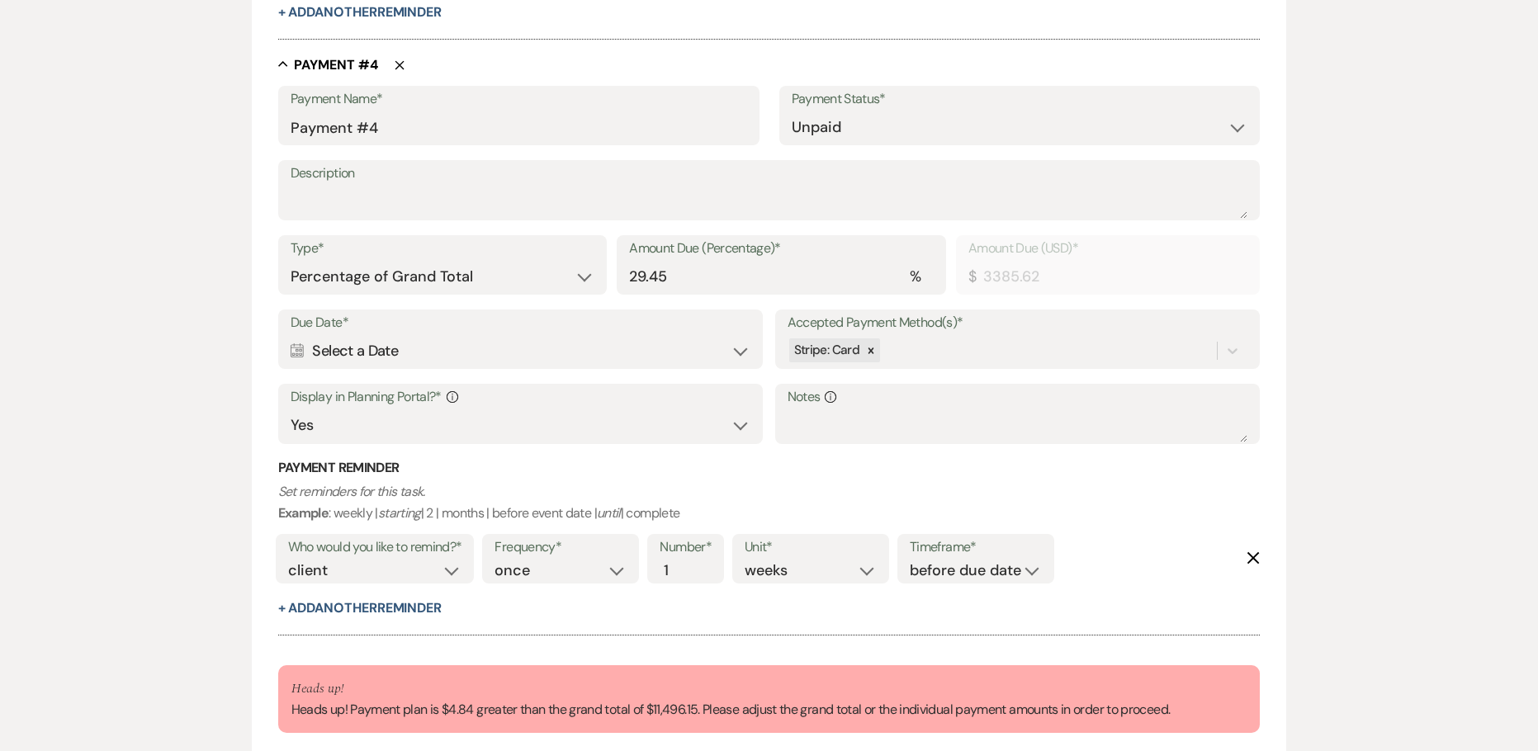
type input "29.44"
drag, startPoint x: 684, startPoint y: 265, endPoint x: 686, endPoint y: 273, distance: 8.4
click at [684, 266] on input "29.45" at bounding box center [781, 277] width 305 height 32
type input "29.4"
type input "3379.87"
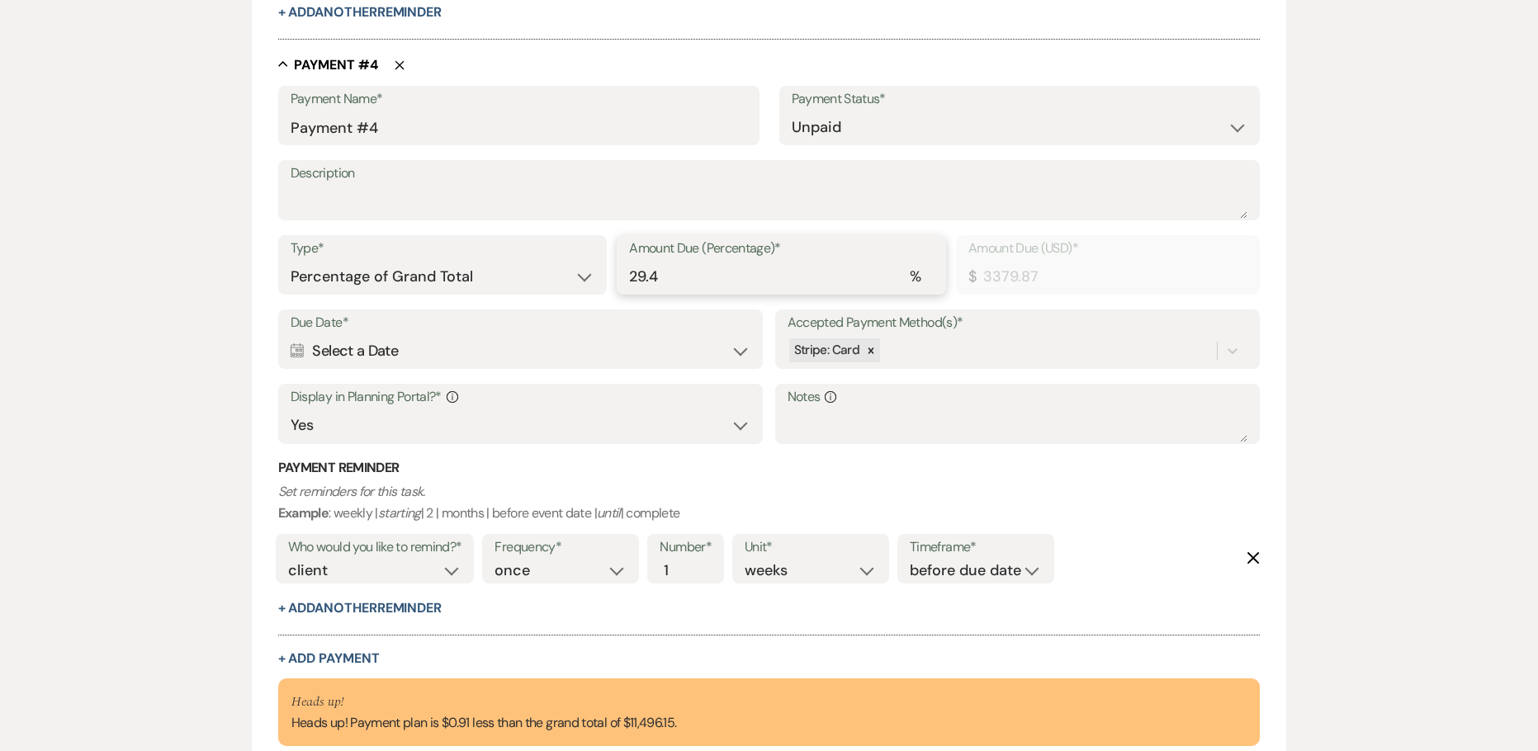
type input "29.44"
type input "3384.47"
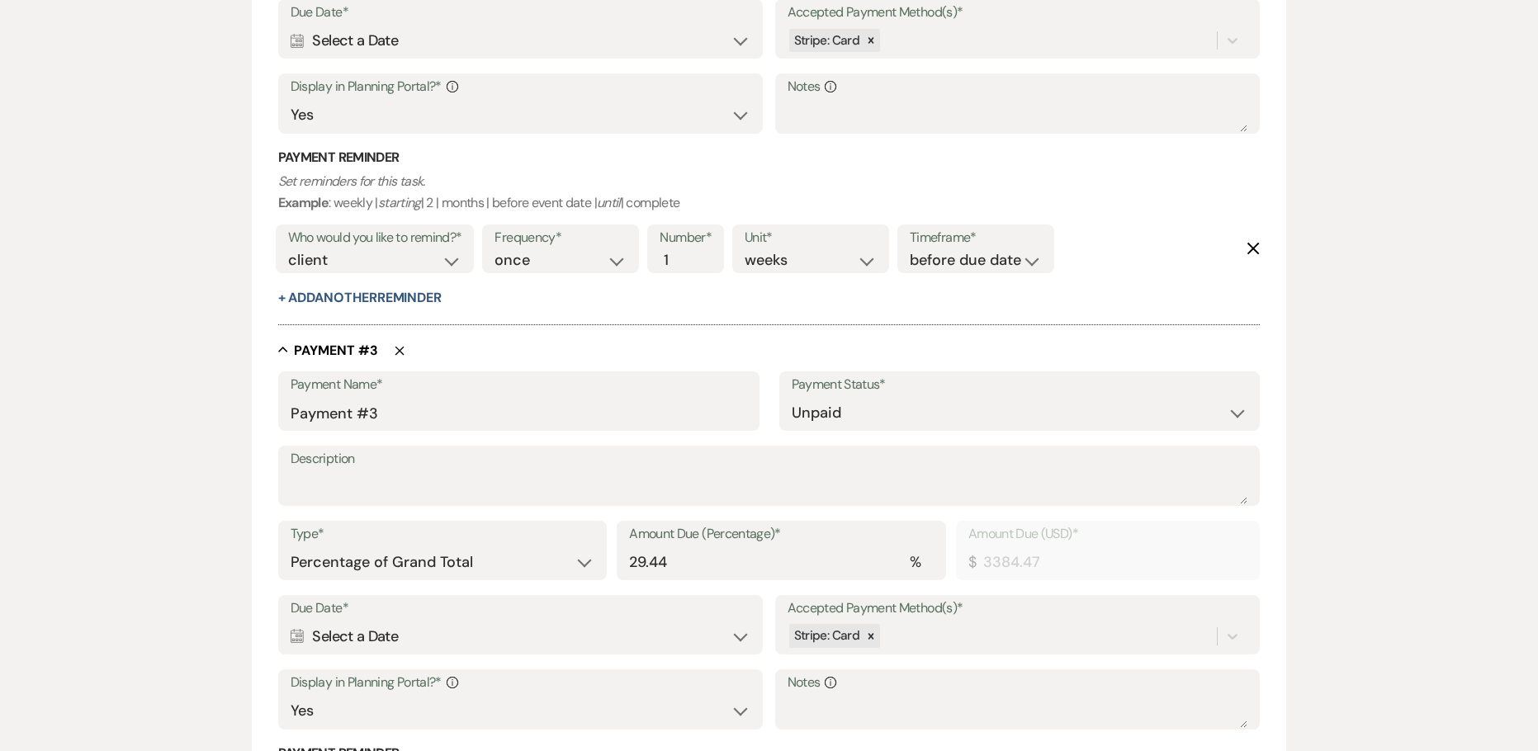
scroll to position [1130, 0]
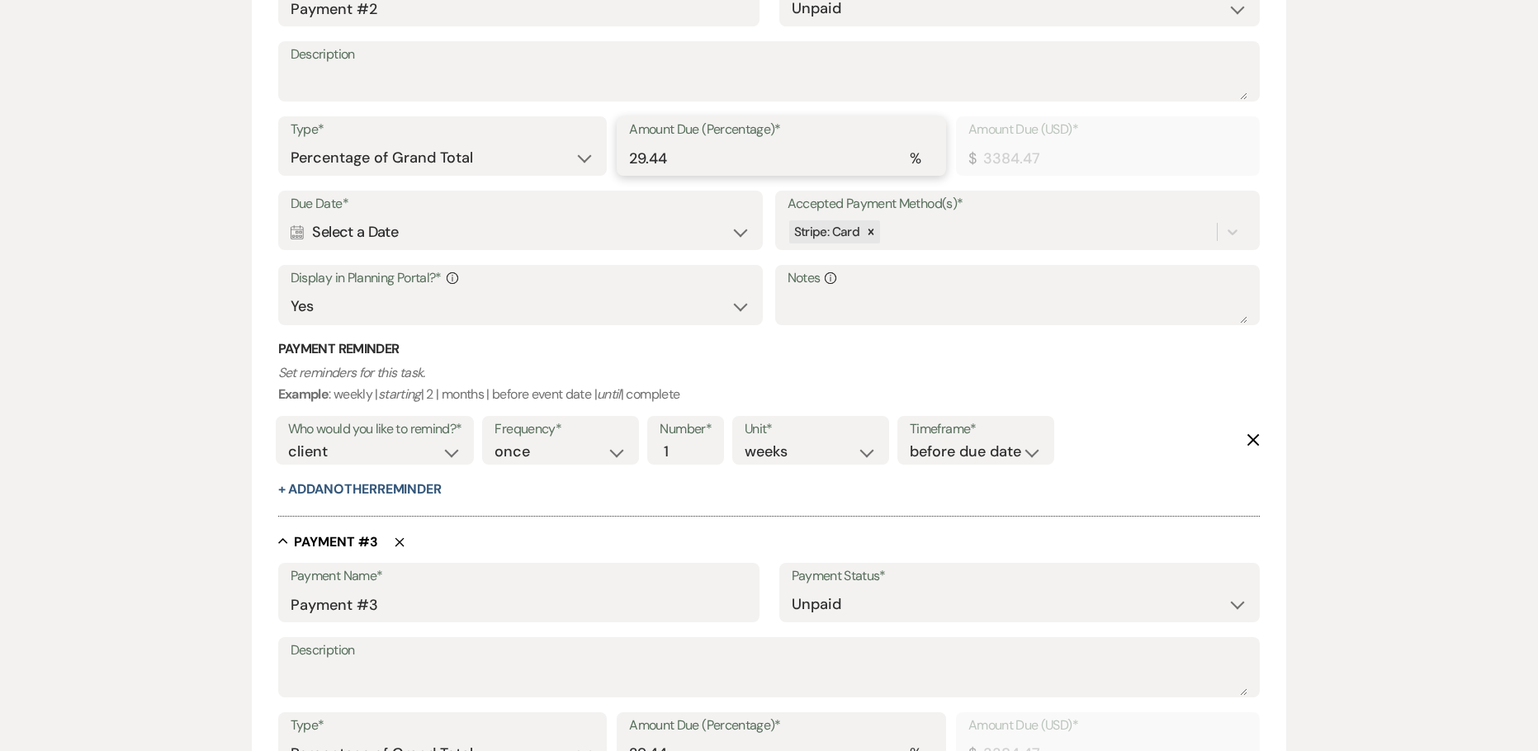
click at [693, 161] on input "29.44" at bounding box center [781, 158] width 305 height 32
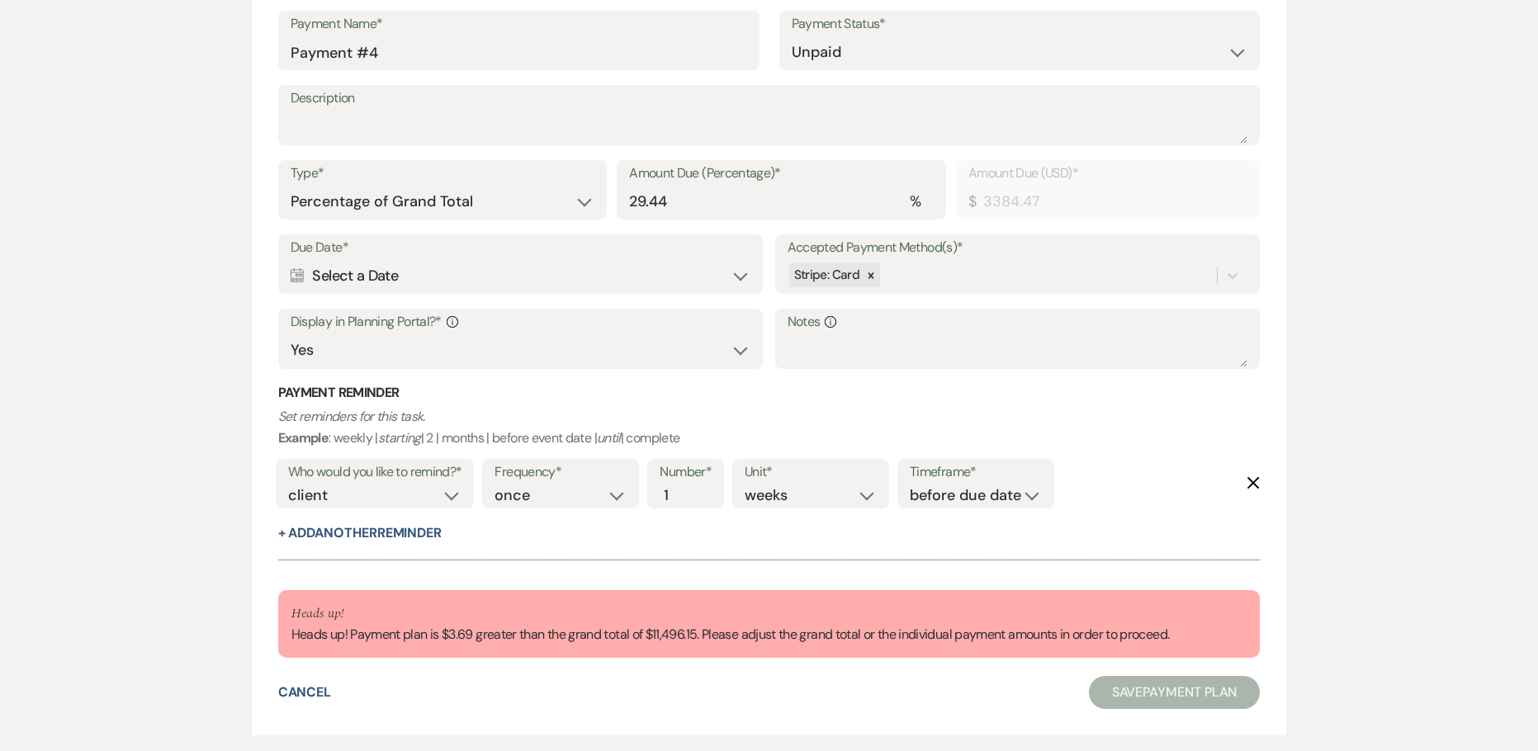
scroll to position [2285, 0]
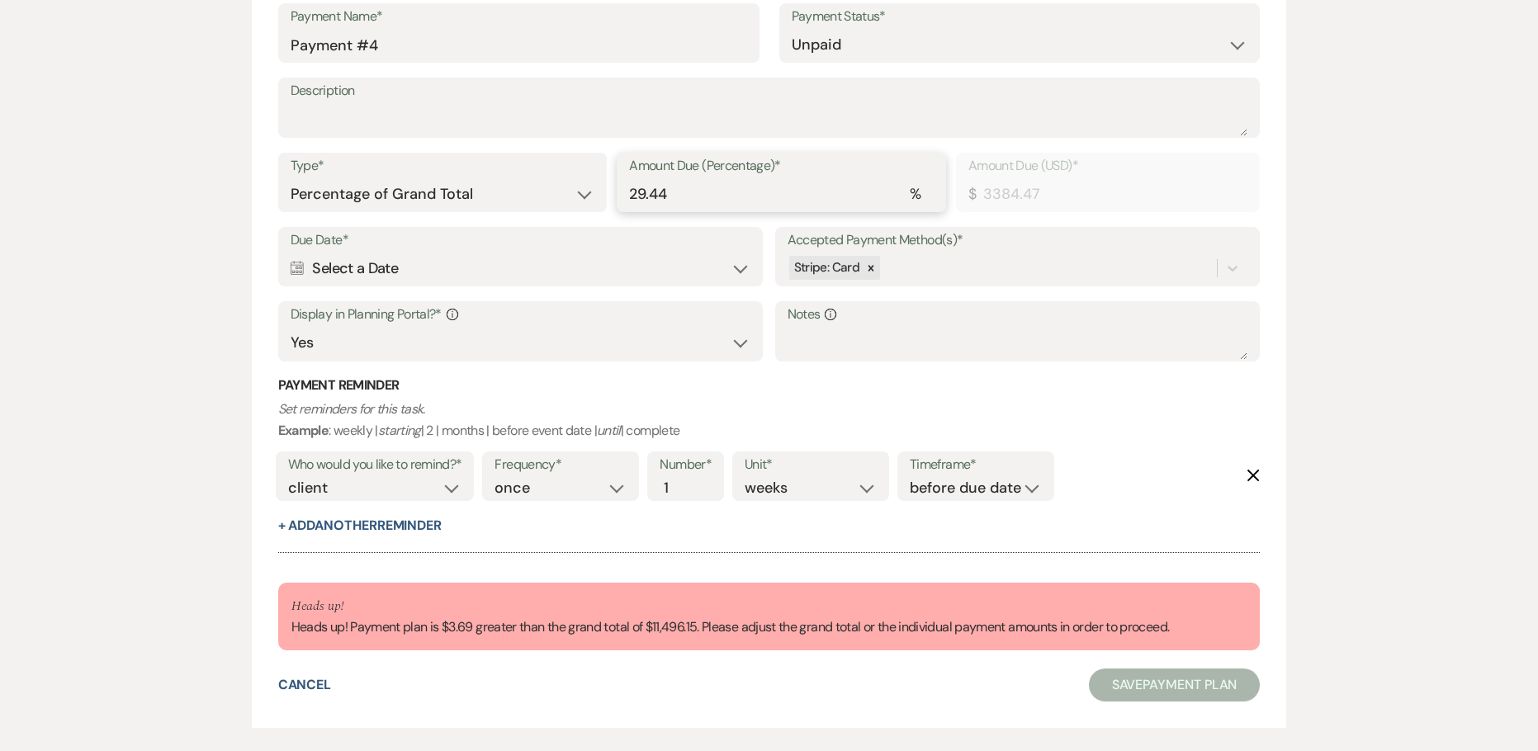
click at [683, 204] on input "29.44" at bounding box center [781, 194] width 305 height 32
type input "29.4"
type input "3379.87"
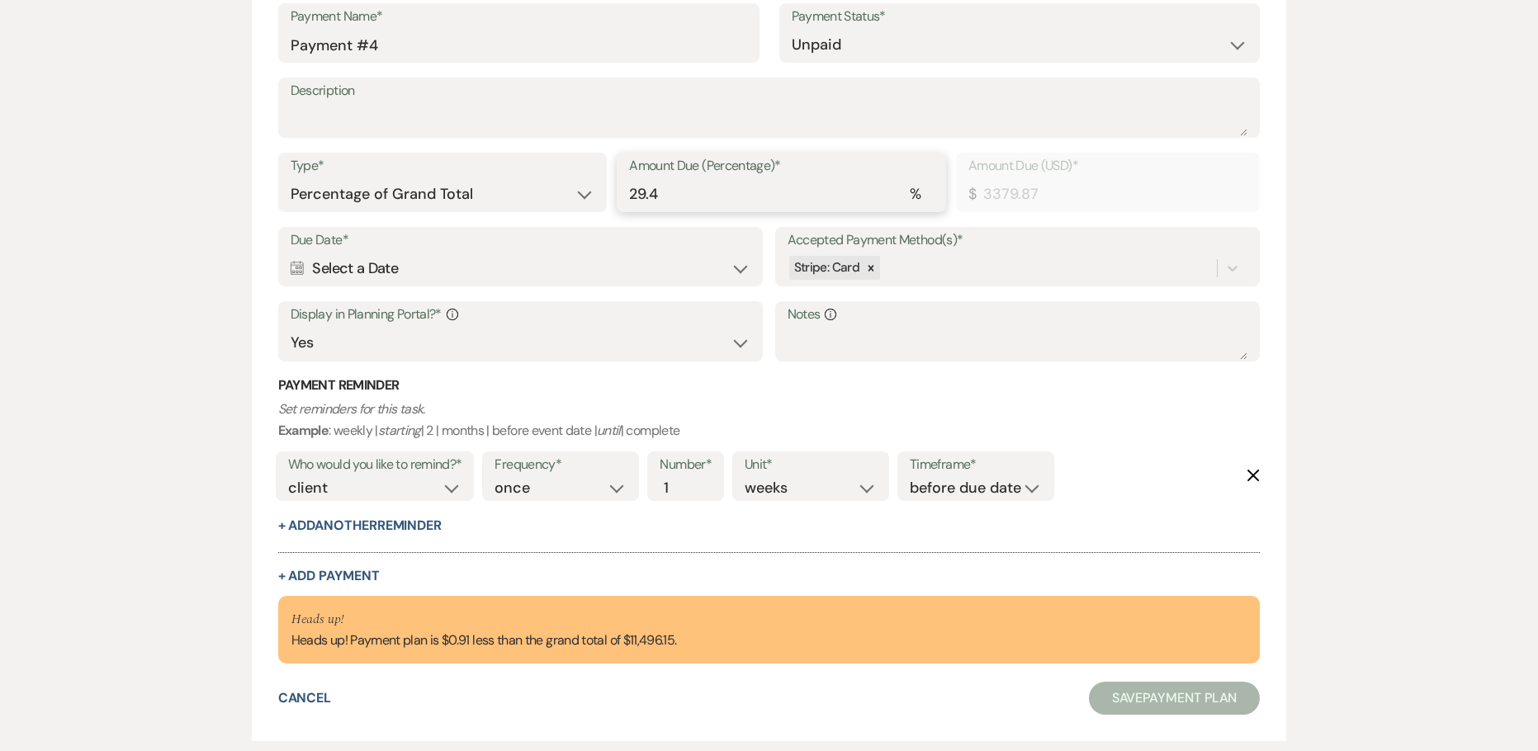
type input "29.43"
type input "3383.32"
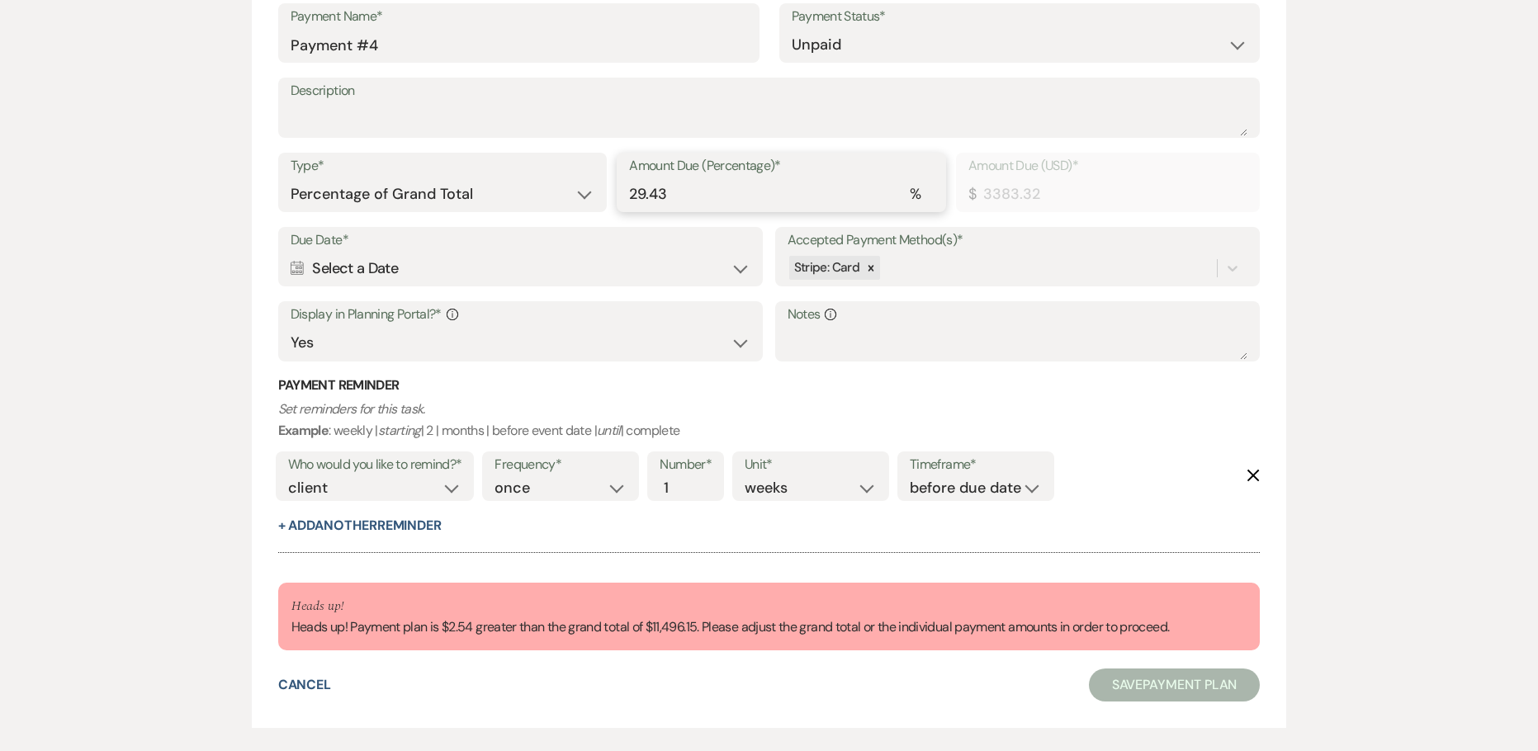
type input "29.43"
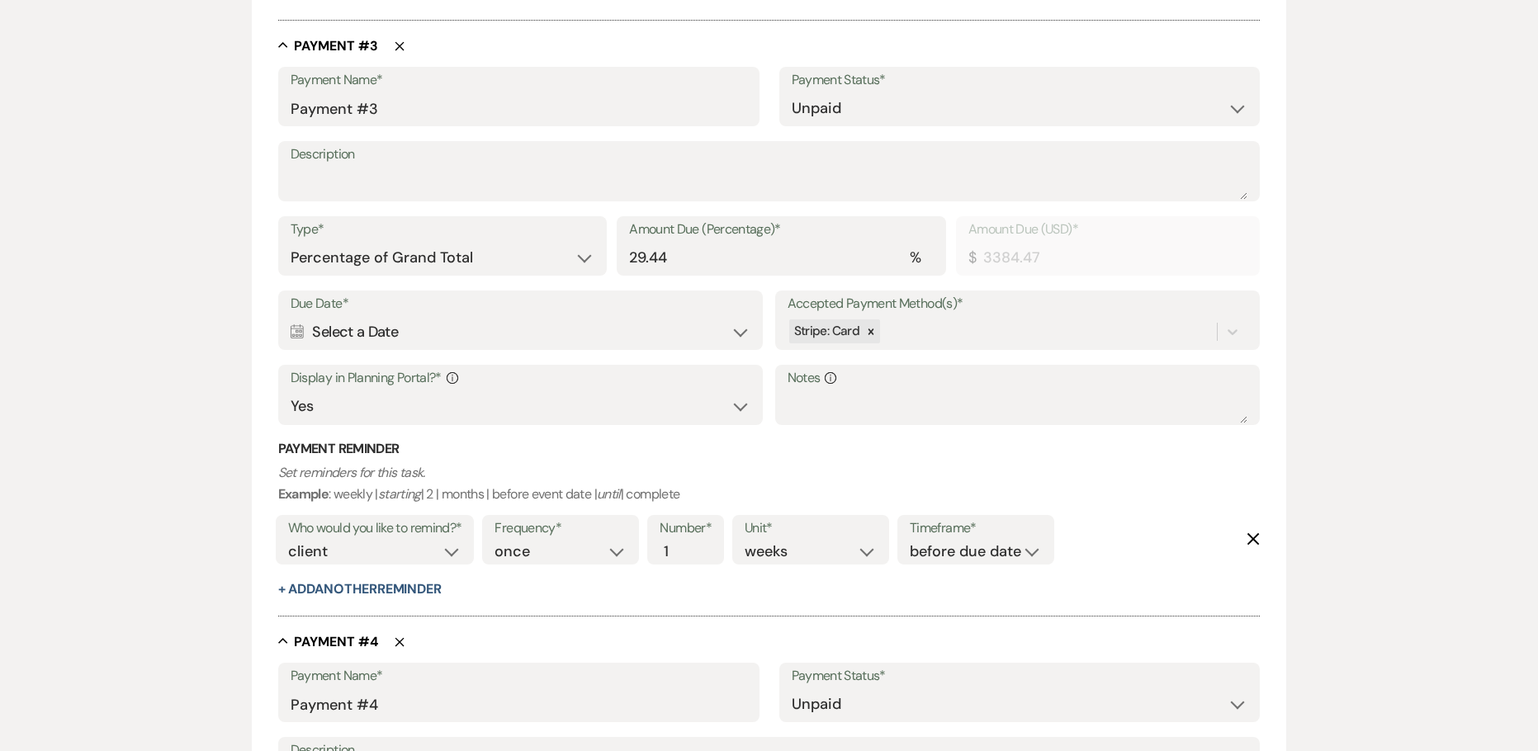
scroll to position [1625, 0]
click at [691, 262] on input "29.44" at bounding box center [781, 259] width 305 height 32
type input "29.4"
type input "3379.87"
type input "29.43"
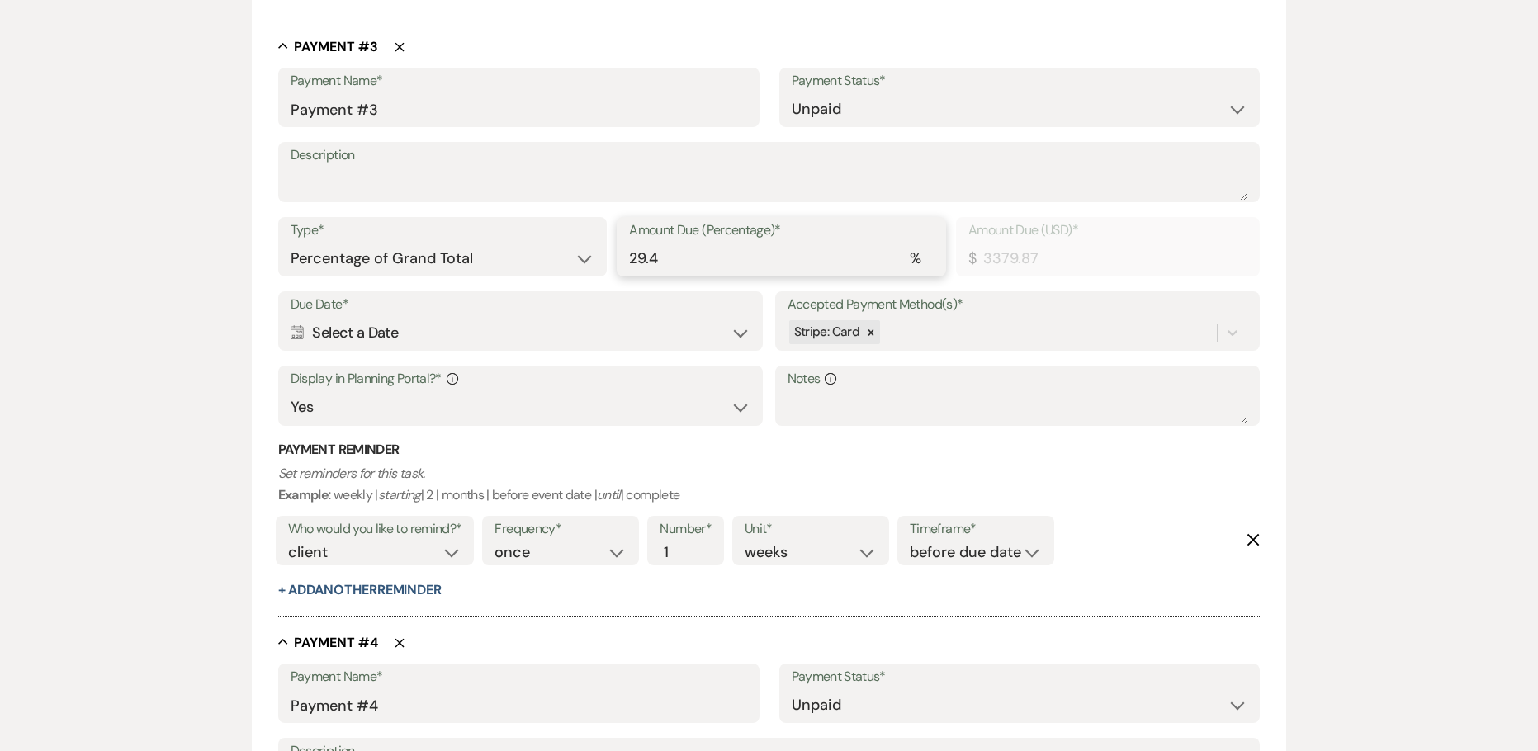
type input "3383.32"
type input "29.43"
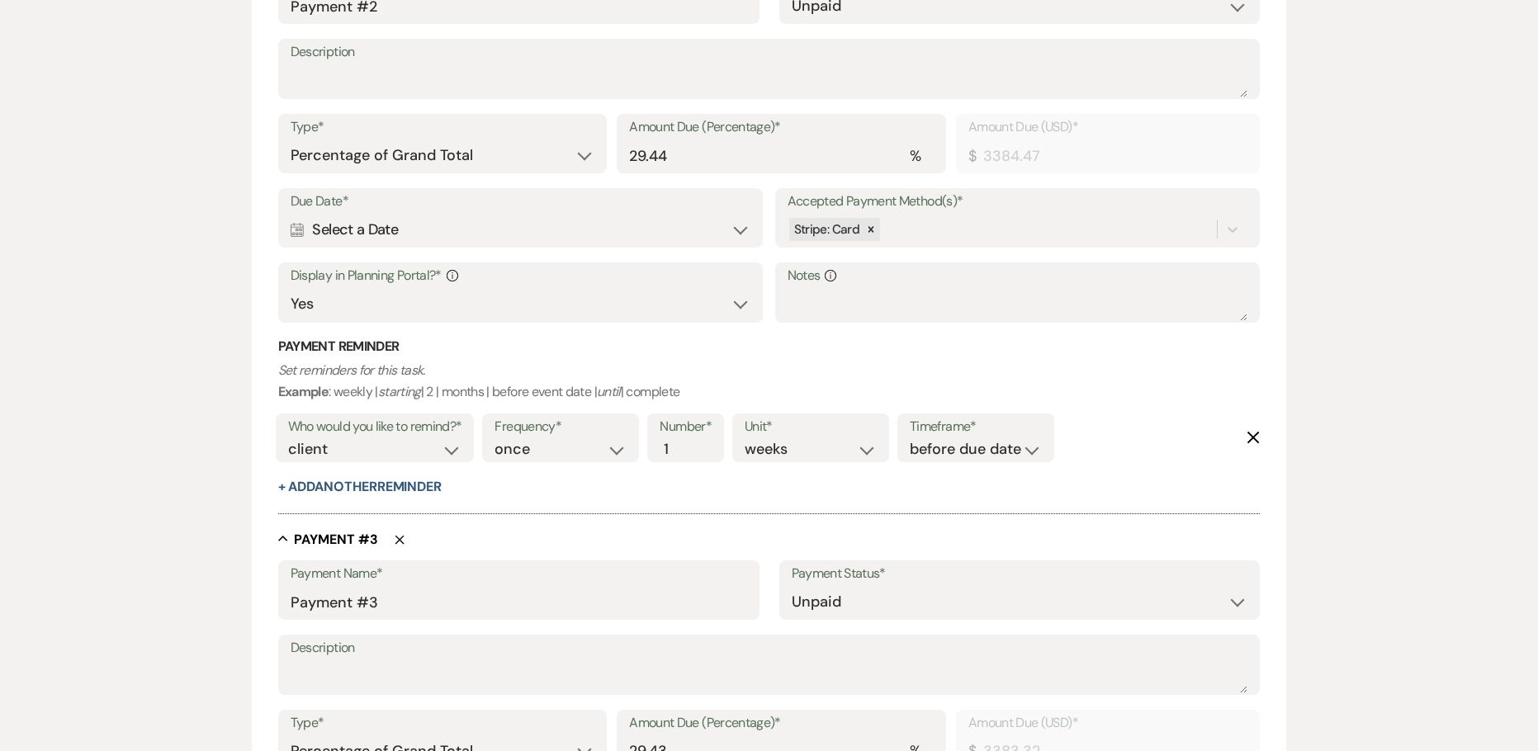
scroll to position [882, 0]
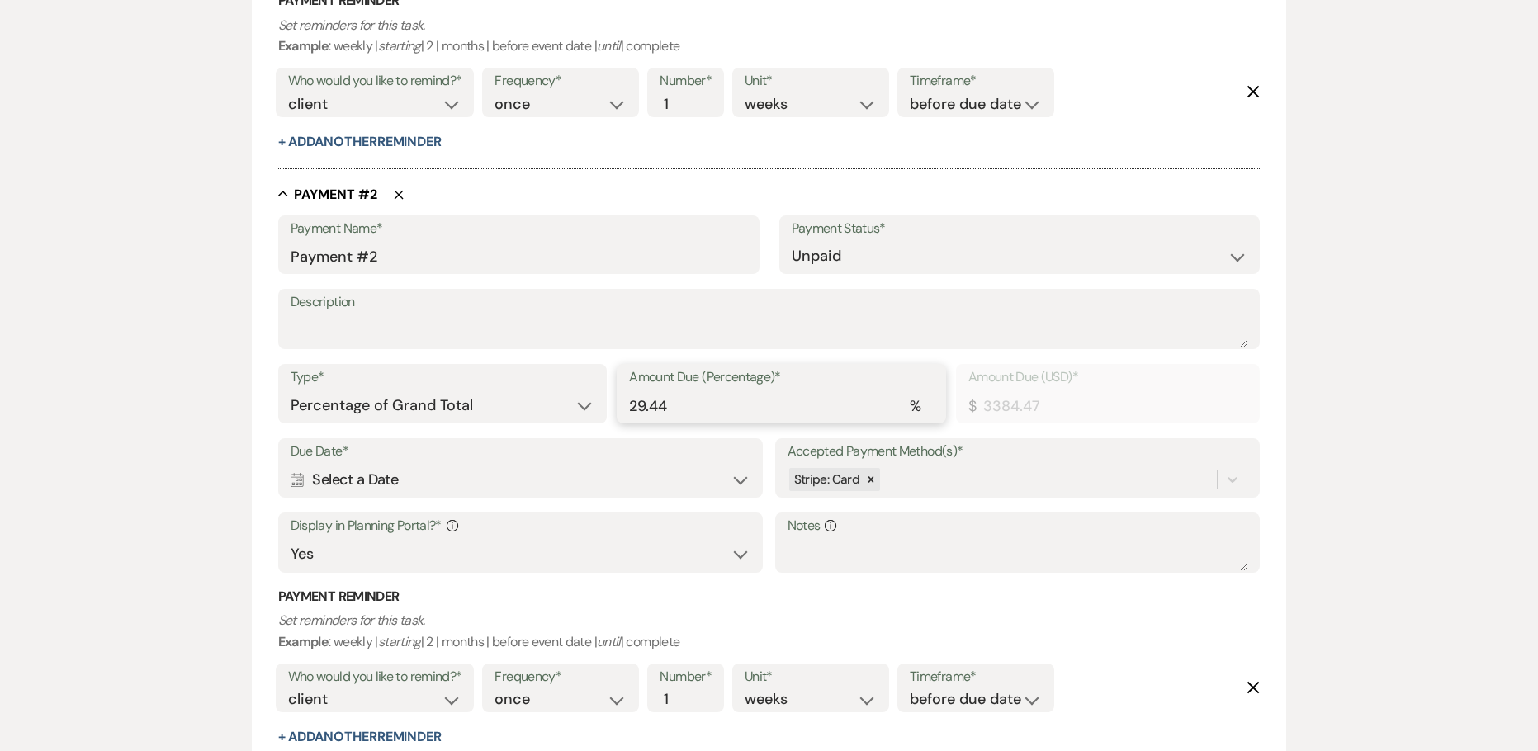
click at [705, 413] on input "29.44" at bounding box center [781, 406] width 305 height 32
type input "3379.87"
type input "29.4"
type input "3383.32"
type input "29.43"
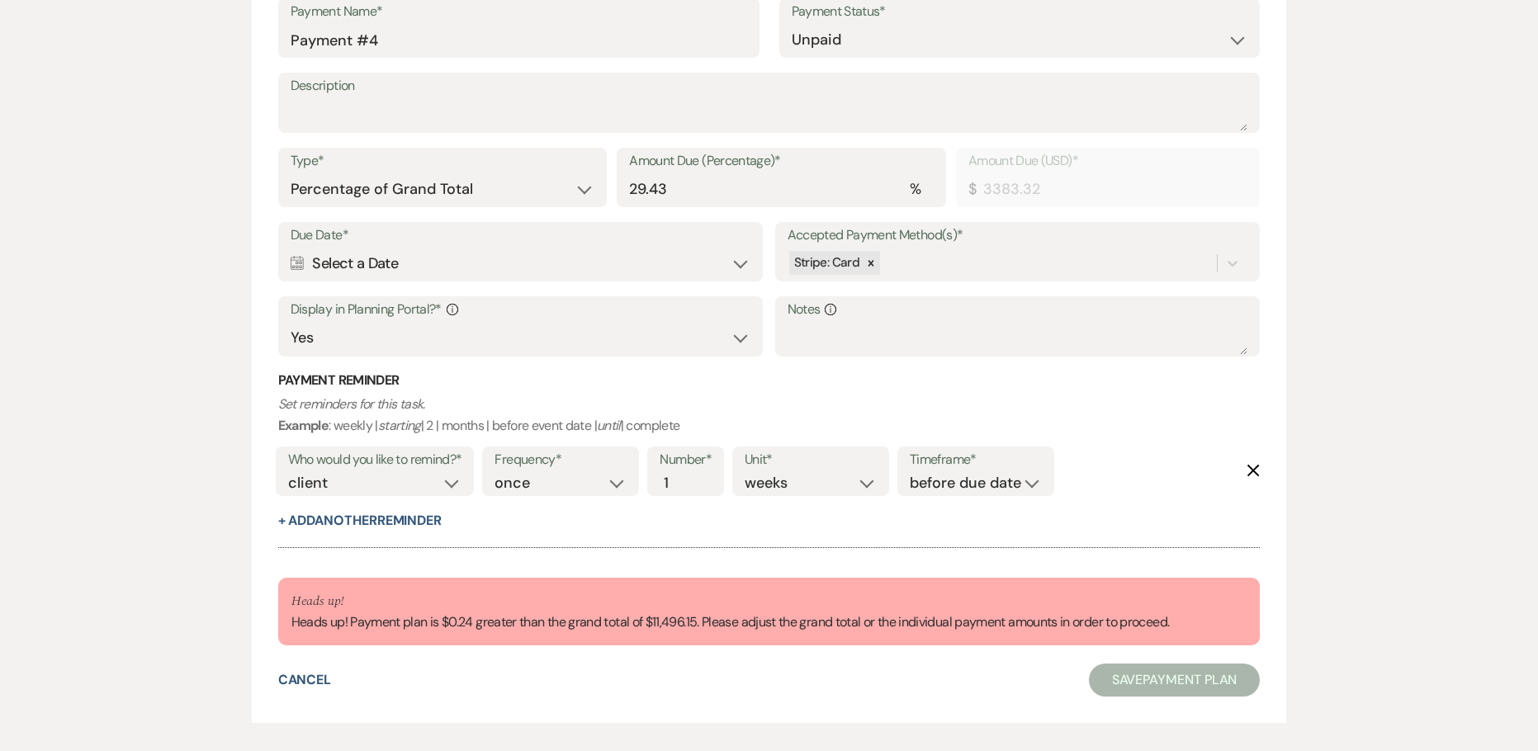
scroll to position [2120, 0]
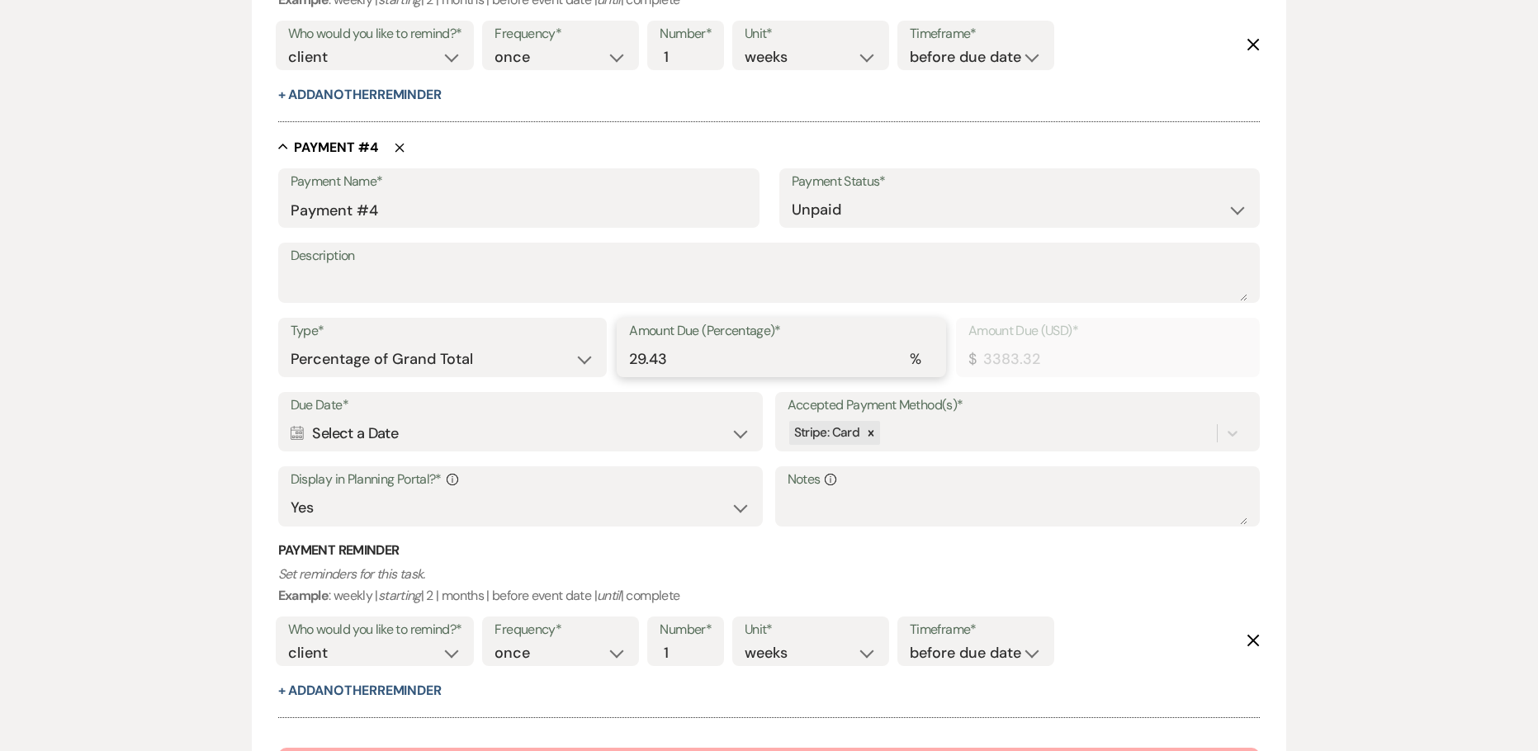
click at [672, 366] on input "29.43" at bounding box center [781, 359] width 305 height 32
type input "29.4"
type input "3379.87"
type input "29.42"
type input "3382.17"
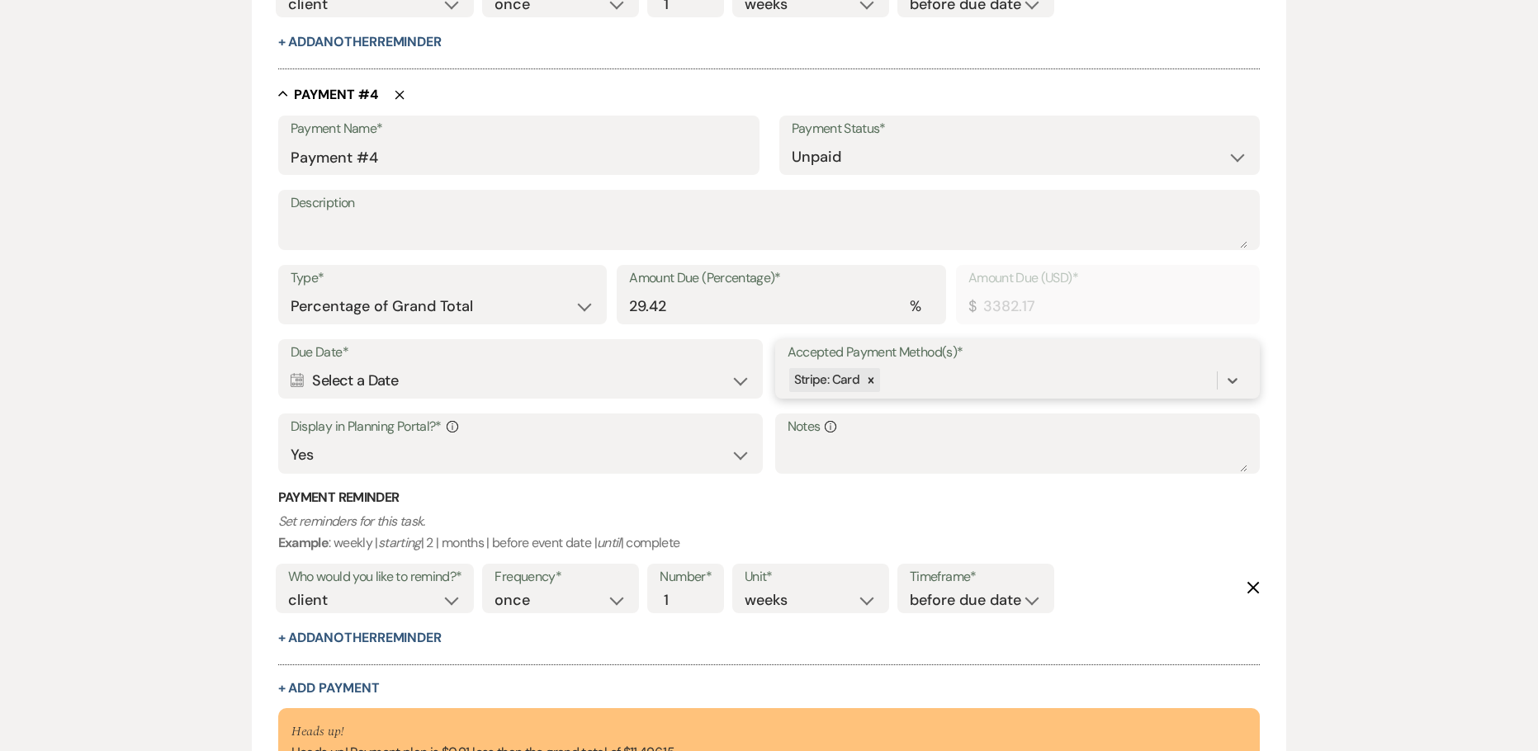
scroll to position [2133, 0]
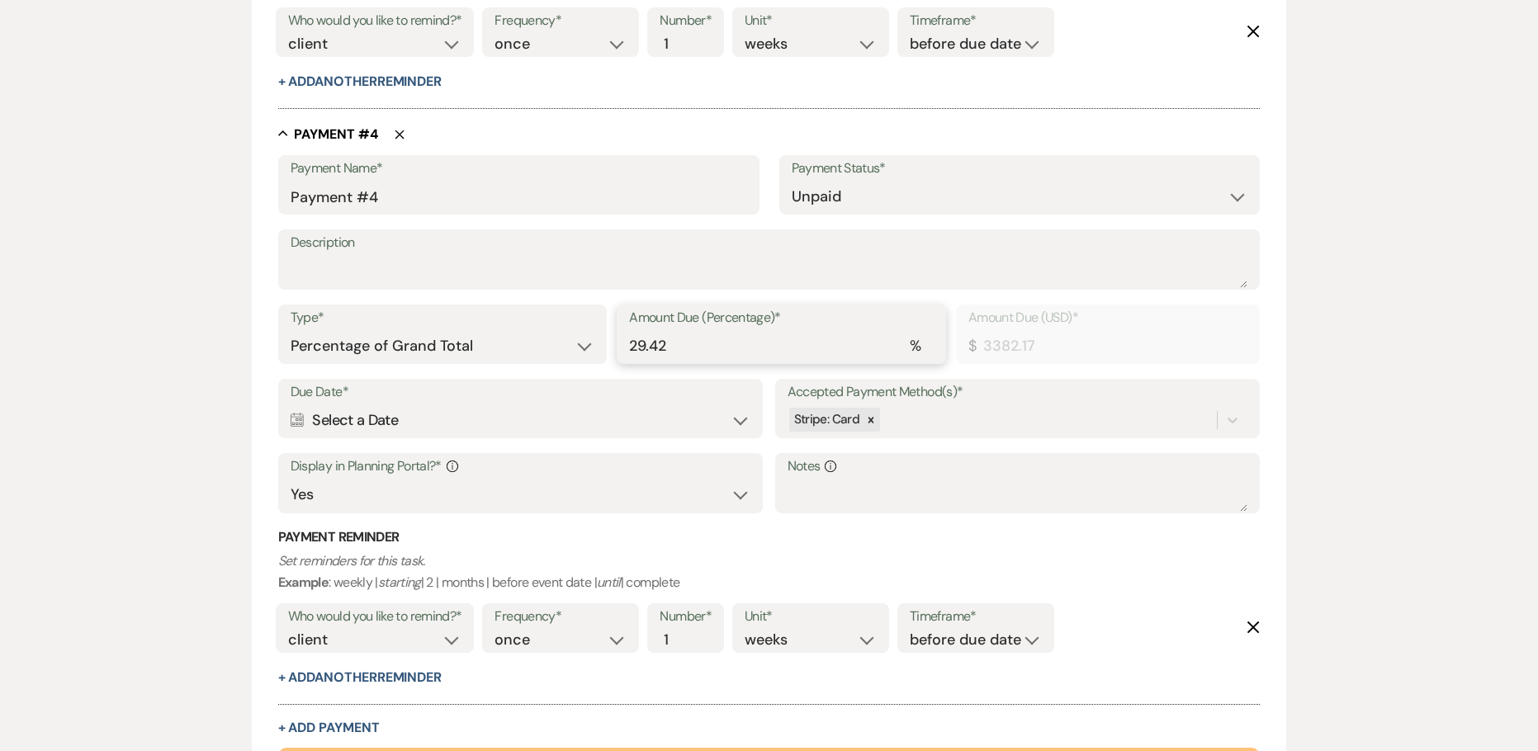
click at [683, 350] on input "29.42" at bounding box center [781, 346] width 305 height 32
type input "29.4"
type input "3379.87"
type input "29.43"
type input "3383.32"
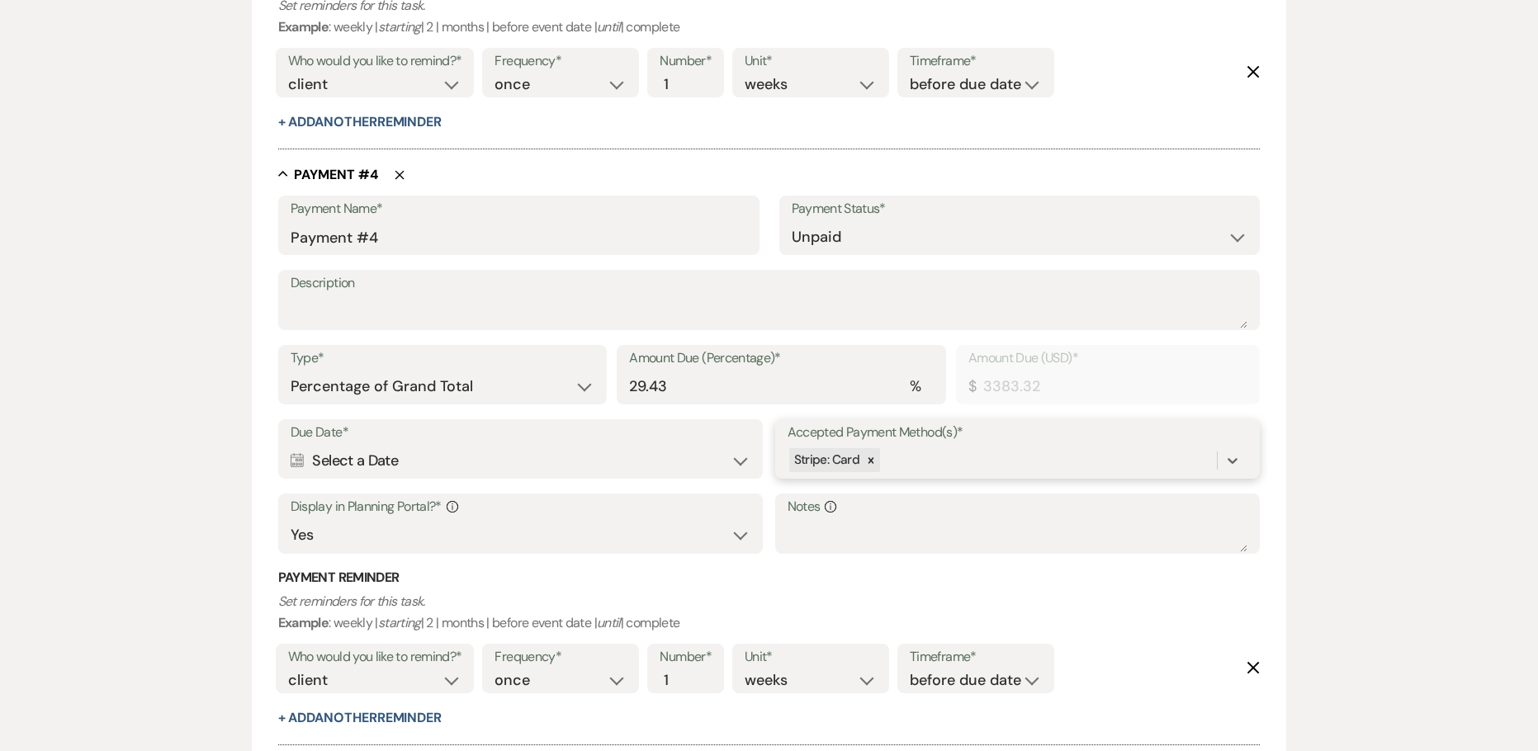
scroll to position [2203, 0]
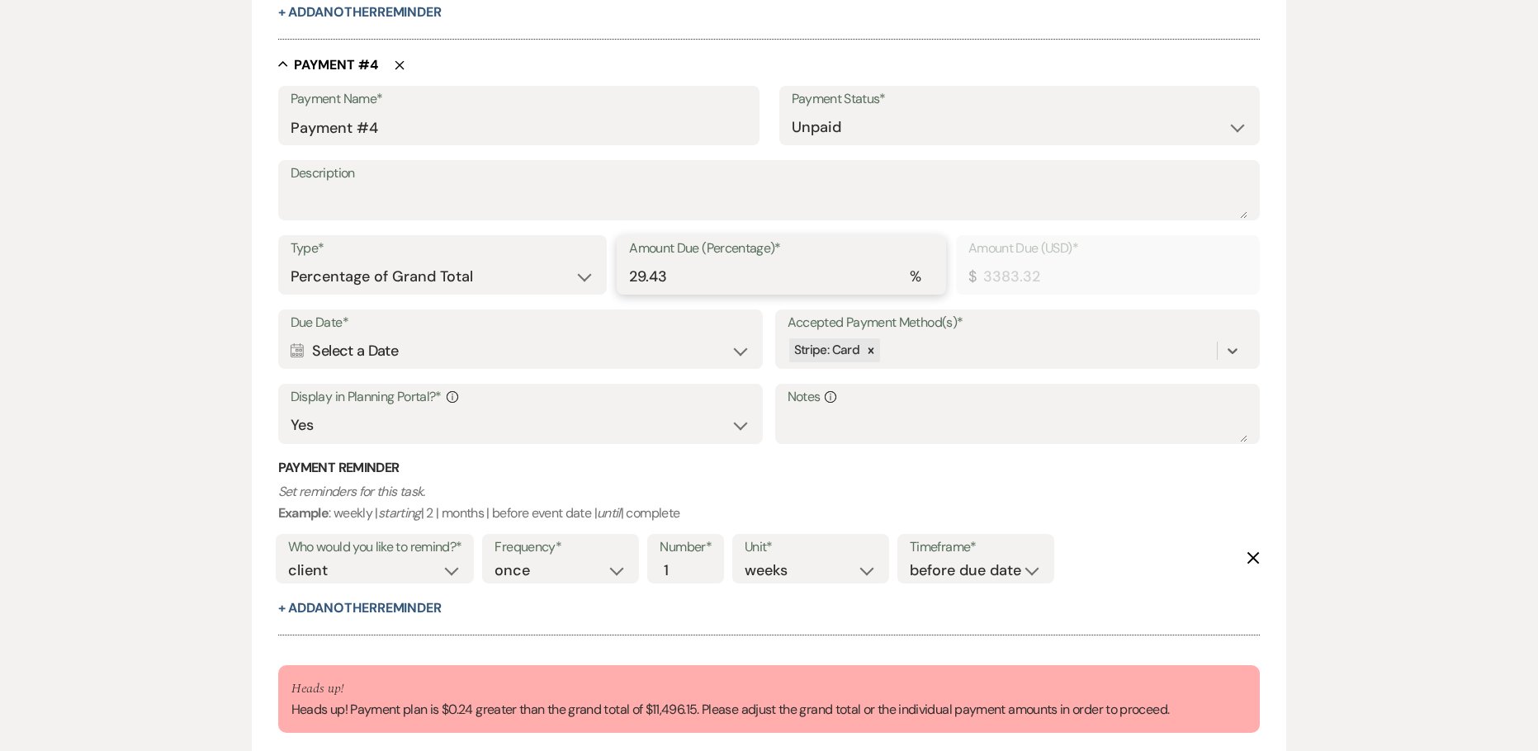
click at [706, 281] on input "29.43" at bounding box center [781, 277] width 305 height 32
type input "29.4"
type input "3379.87"
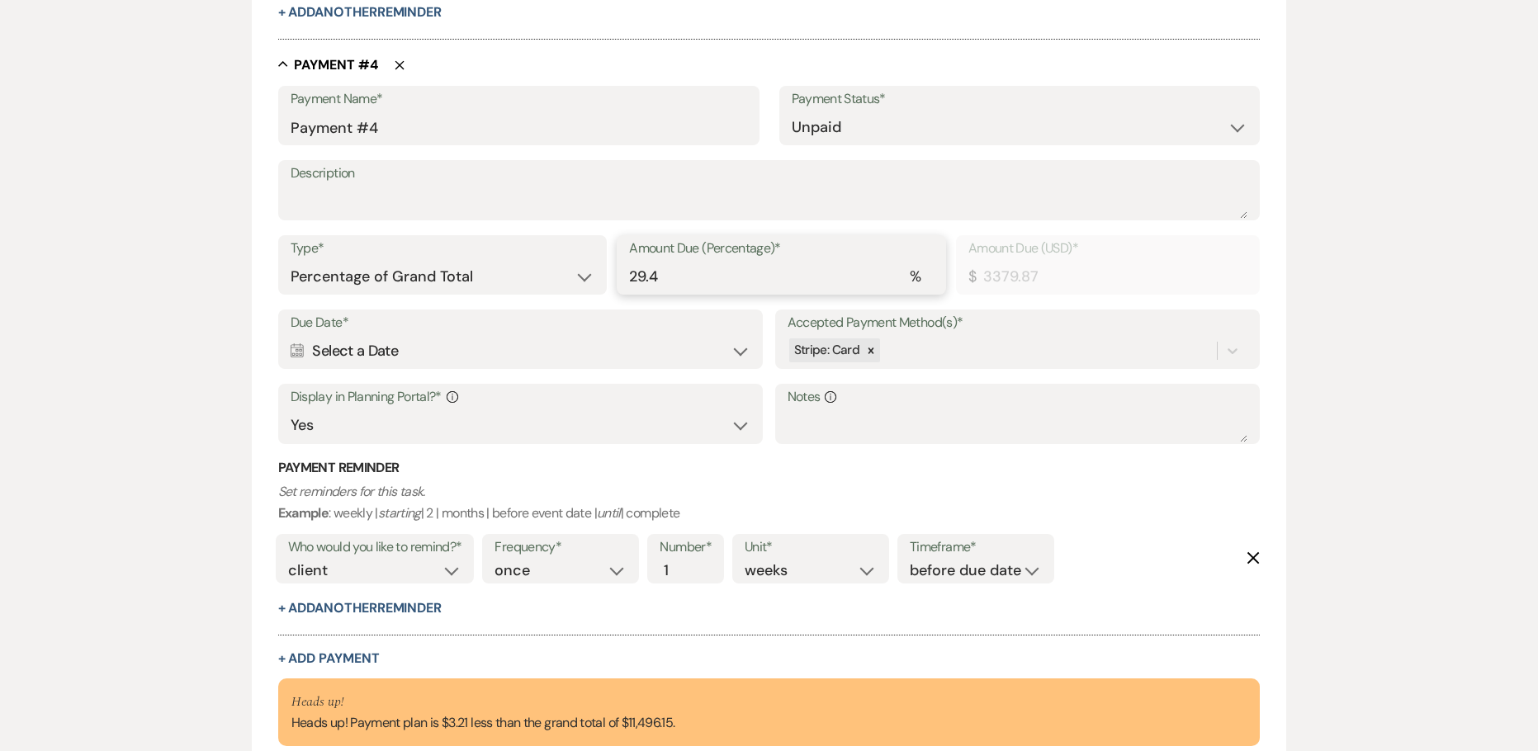
type input "29.42"
type input "3382.17"
type input "29.43"
type input "3383.32"
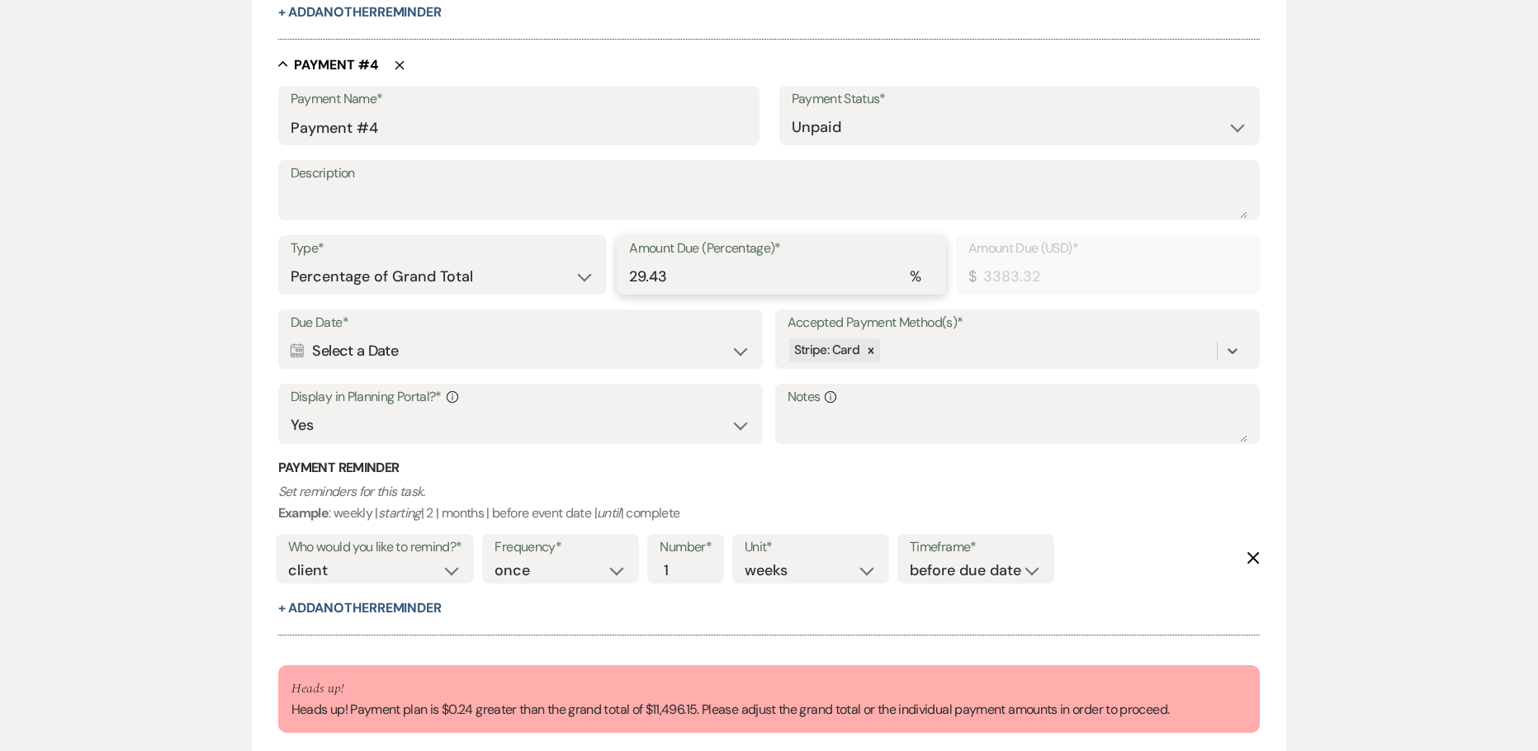
click at [706, 281] on input "29.43" at bounding box center [781, 277] width 305 height 32
click at [518, 273] on select "Dollar Amount Percentage of Grand Total" at bounding box center [443, 277] width 305 height 32
select select "flat"
click at [291, 261] on select "Dollar Amount Percentage of Grand Total" at bounding box center [443, 277] width 305 height 32
click at [896, 291] on input "3383.32" at bounding box center [1023, 277] width 449 height 32
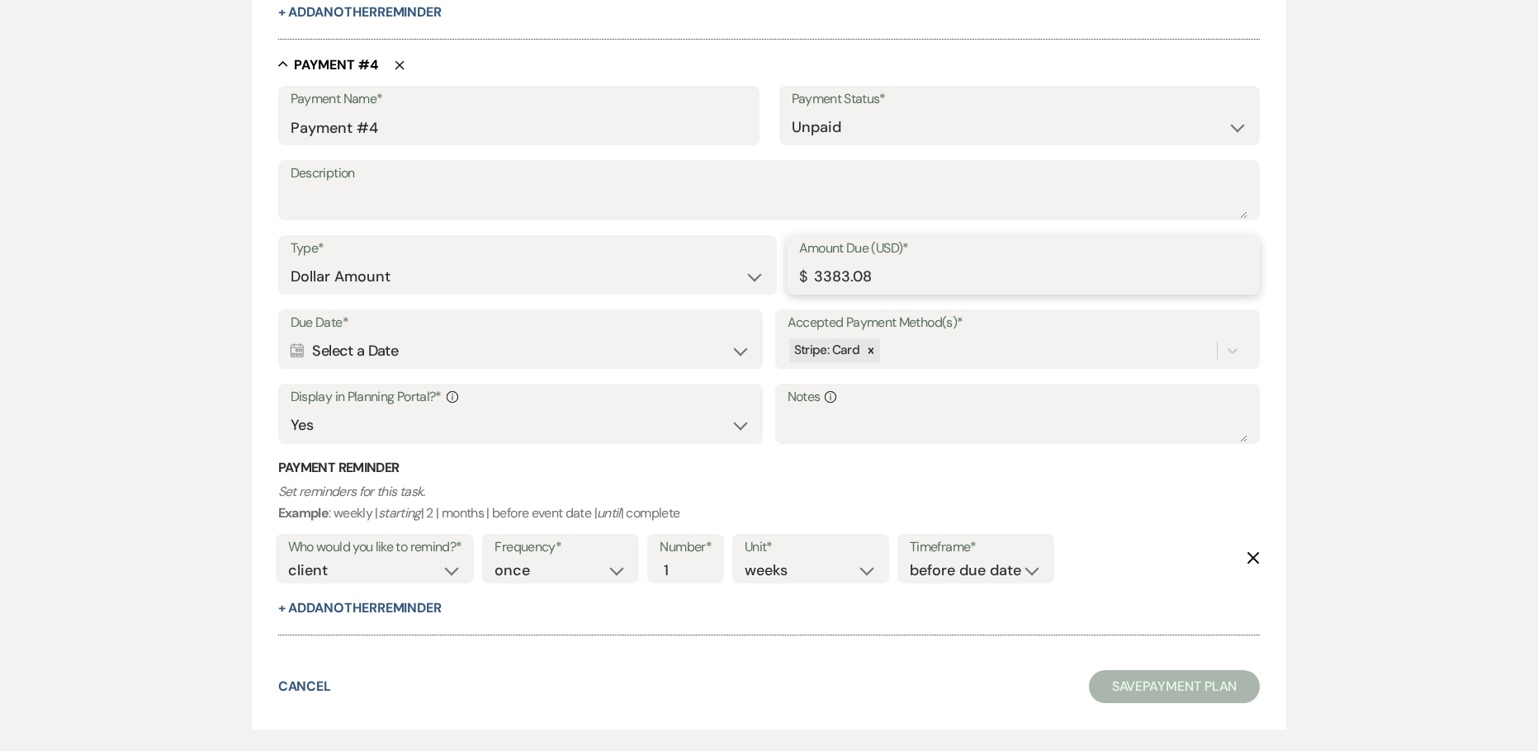
type input "3383.08"
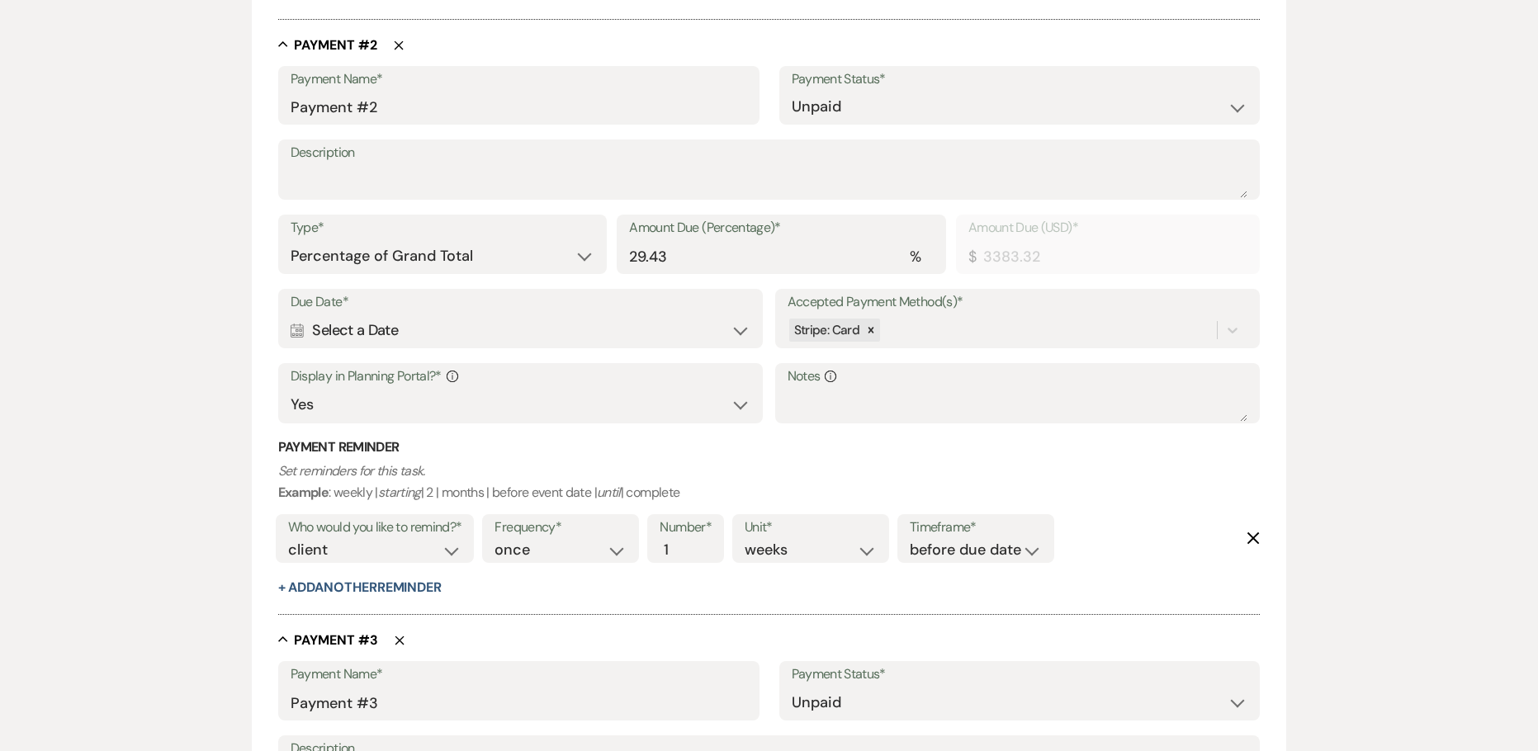
scroll to position [1155, 0]
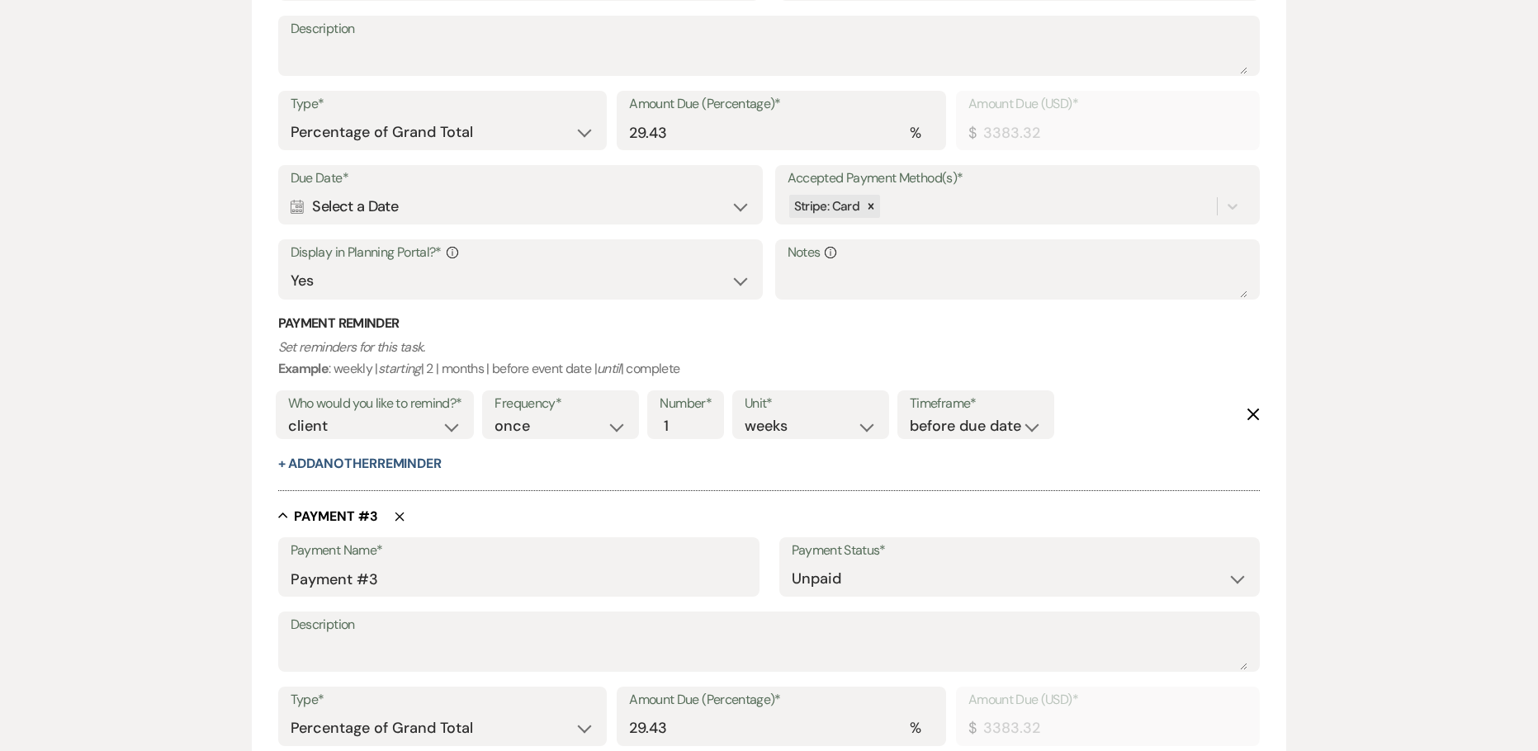
click at [443, 212] on div "Calendar Select a Date Expand" at bounding box center [521, 207] width 461 height 32
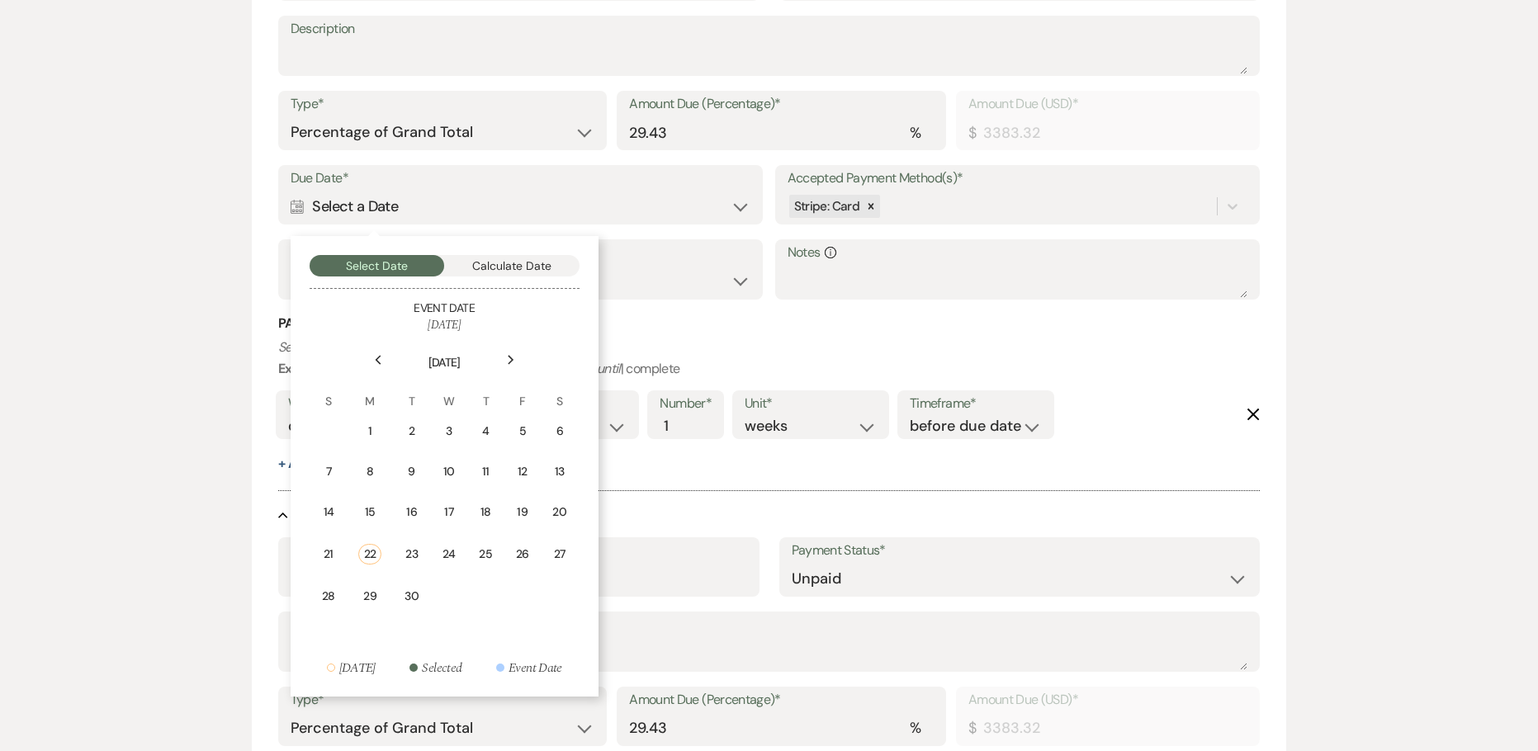
click at [512, 359] on use at bounding box center [511, 359] width 6 height 9
click at [457, 503] on td "15" at bounding box center [444, 512] width 36 height 39
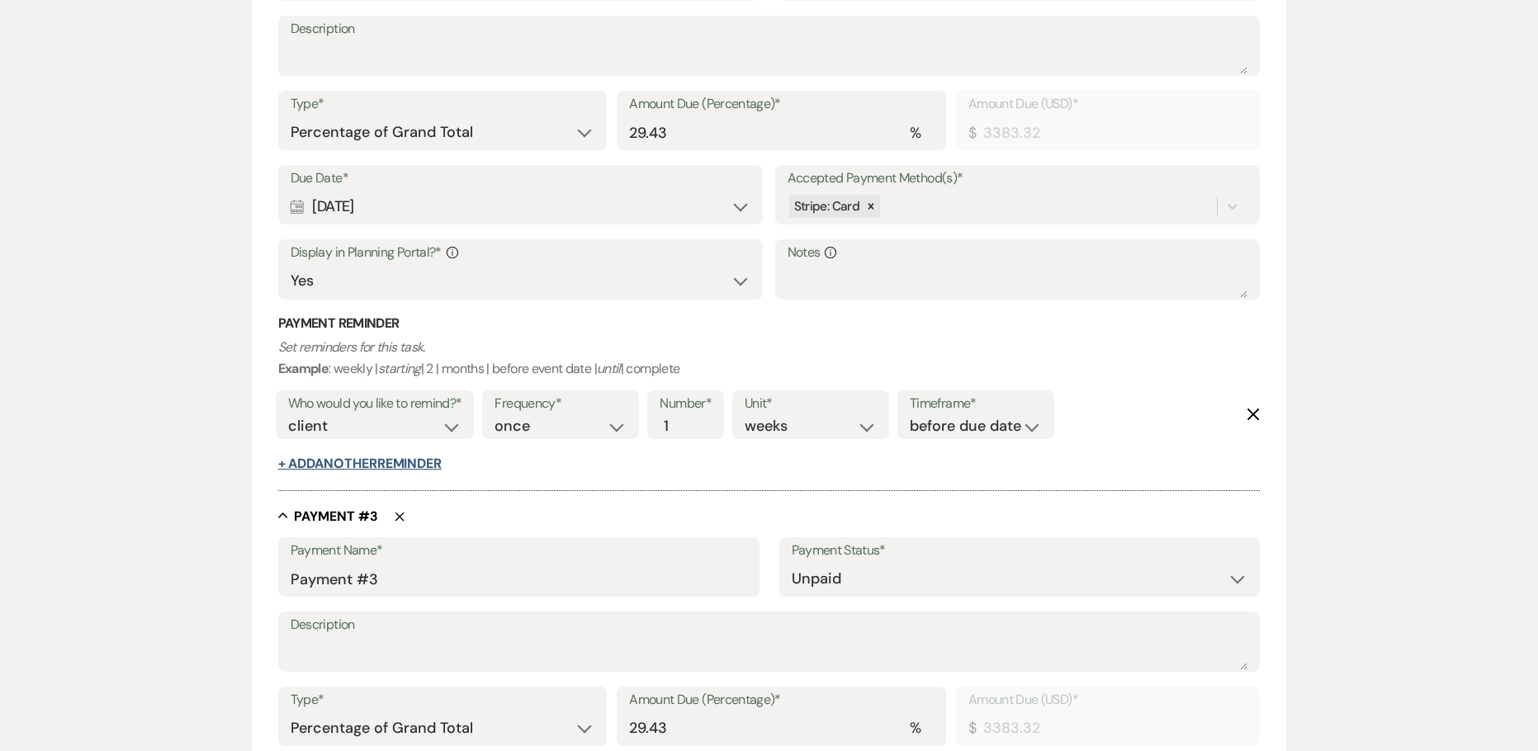
click at [371, 460] on button "+ Add Another Reminder" at bounding box center [359, 463] width 163 height 13
select select "client"
select select "days"
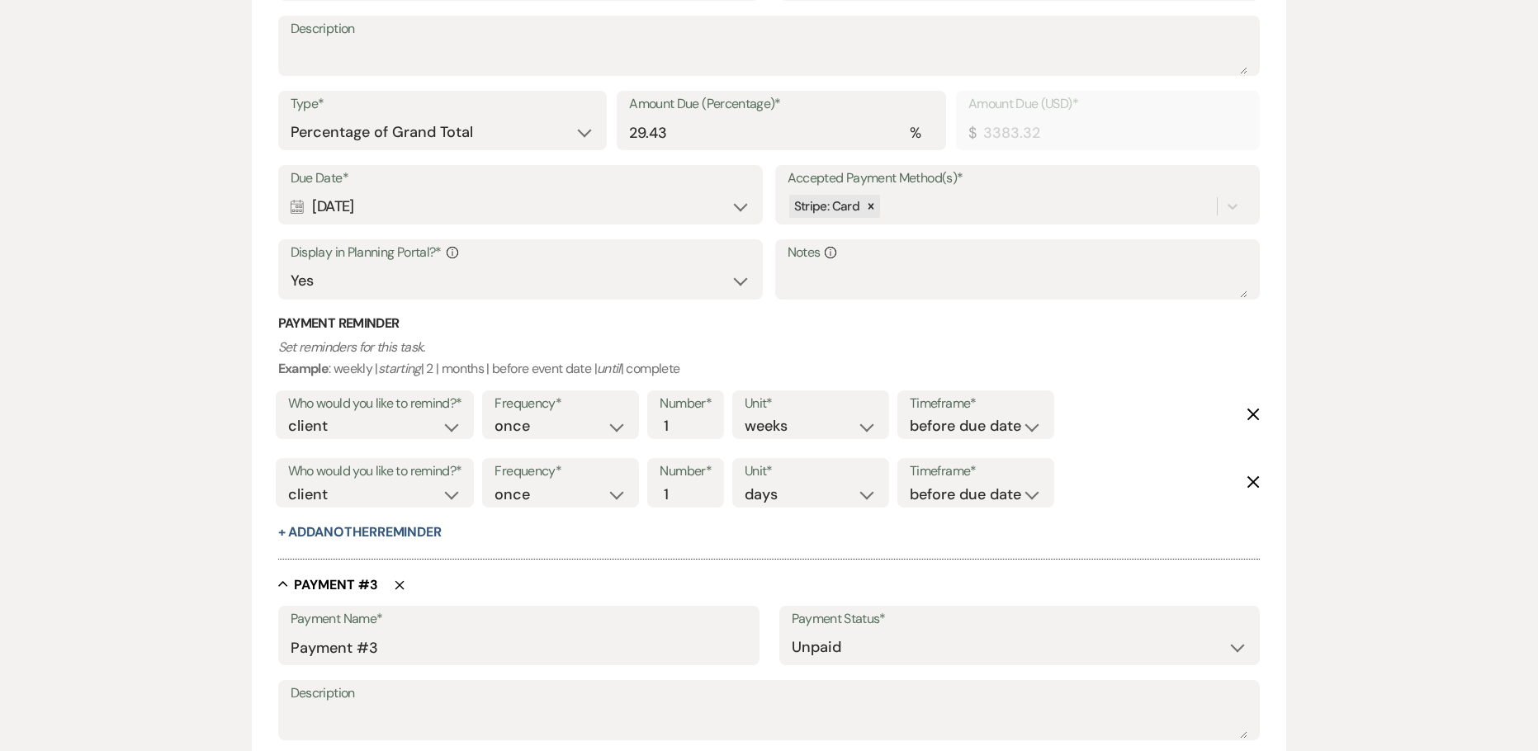
click at [366, 541] on div "Payment Reminder Set reminders for this task. Example : weekly | starting | 2 |…" at bounding box center [769, 428] width 982 height 228
click at [360, 528] on button "+ Add Another Reminder" at bounding box center [359, 532] width 163 height 13
select select "client"
select select "days"
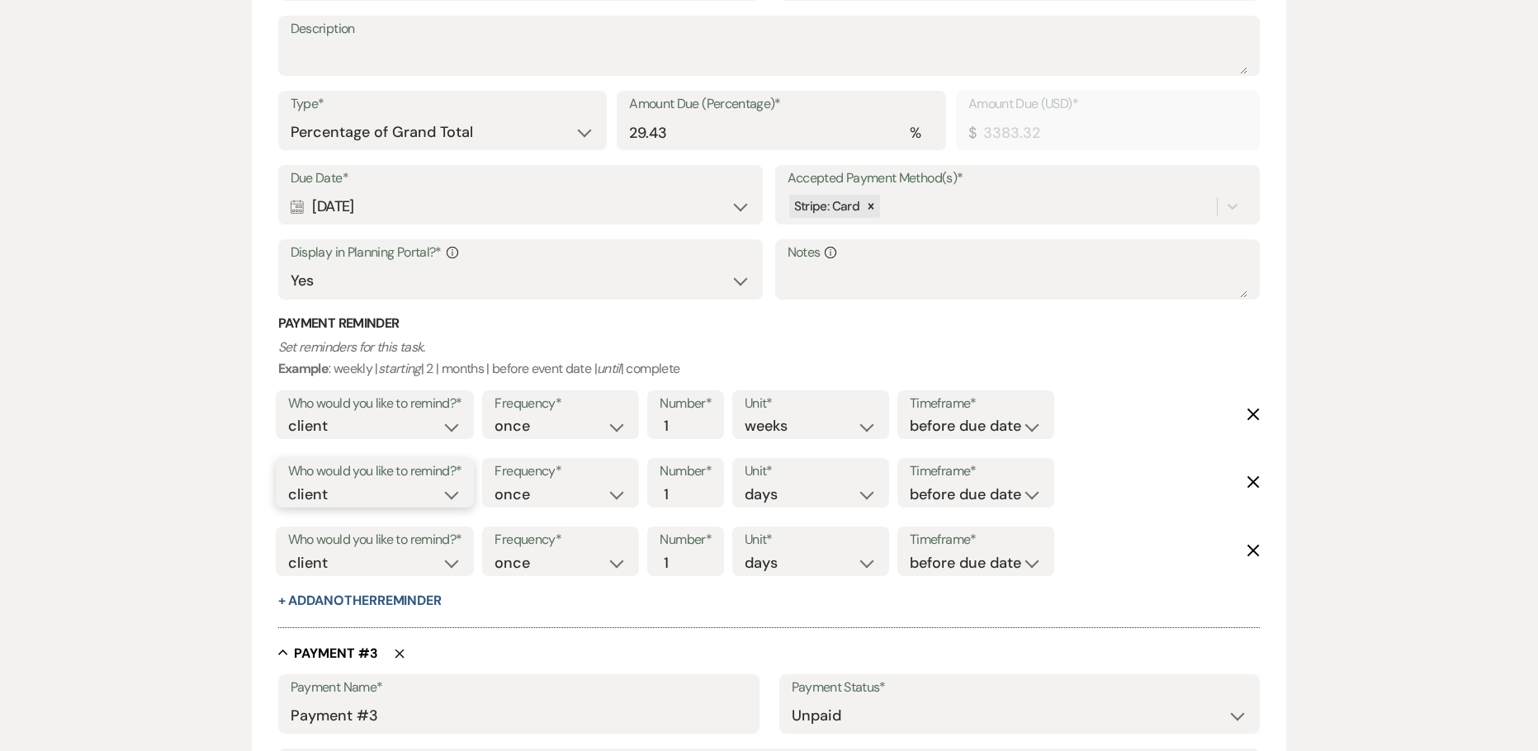
click at [351, 494] on select "client venue both" at bounding box center [375, 495] width 174 height 22
select select "both"
click at [288, 484] on select "client venue both" at bounding box center [375, 495] width 174 height 22
click at [907, 483] on div "Timeframe* before due date after due date on due date on custom date" at bounding box center [975, 483] width 157 height 50
click at [957, 496] on select "before due date after due date on due date on custom date" at bounding box center [975, 495] width 132 height 22
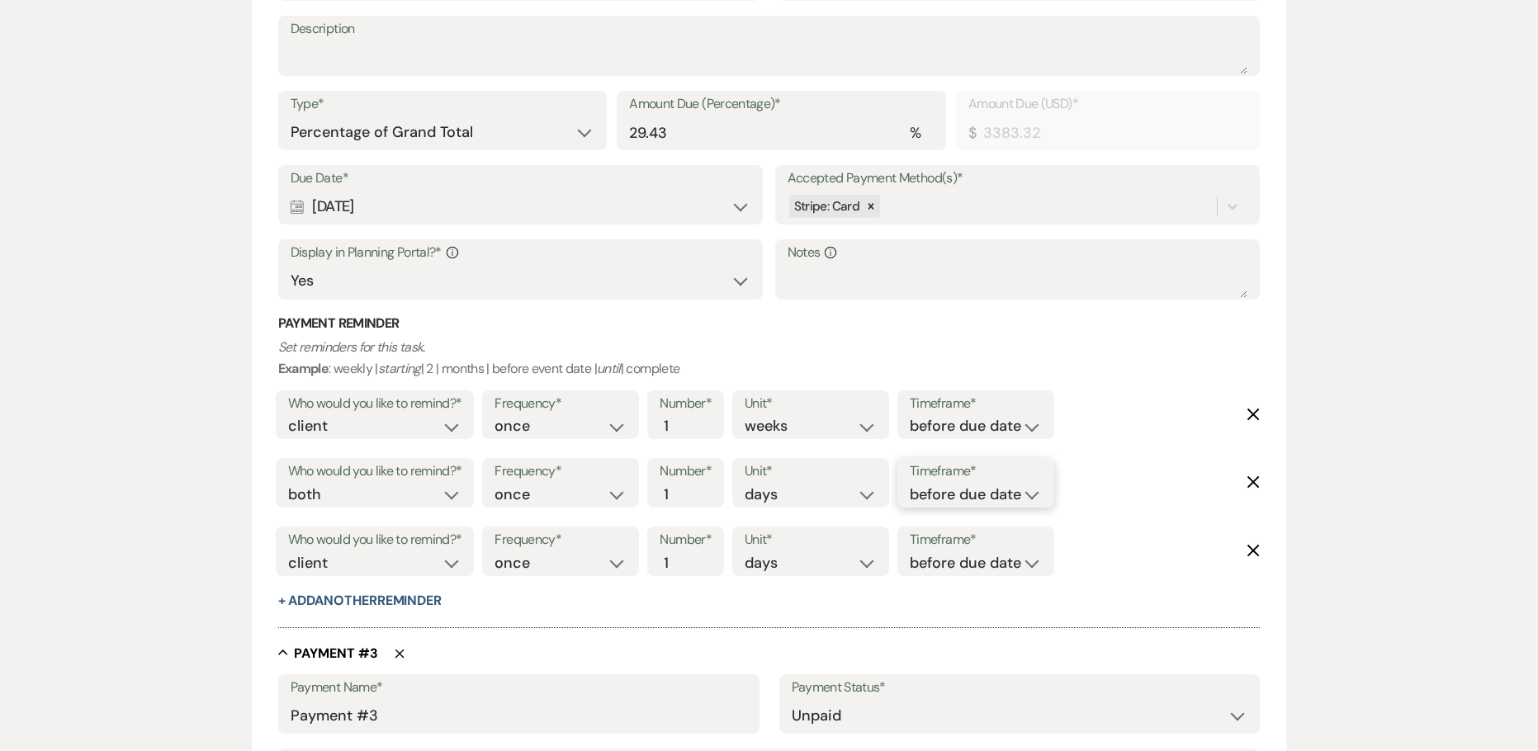
select select "onDueDate"
click at [909, 484] on select "before due date after due date on due date on custom date" at bounding box center [975, 495] width 132 height 22
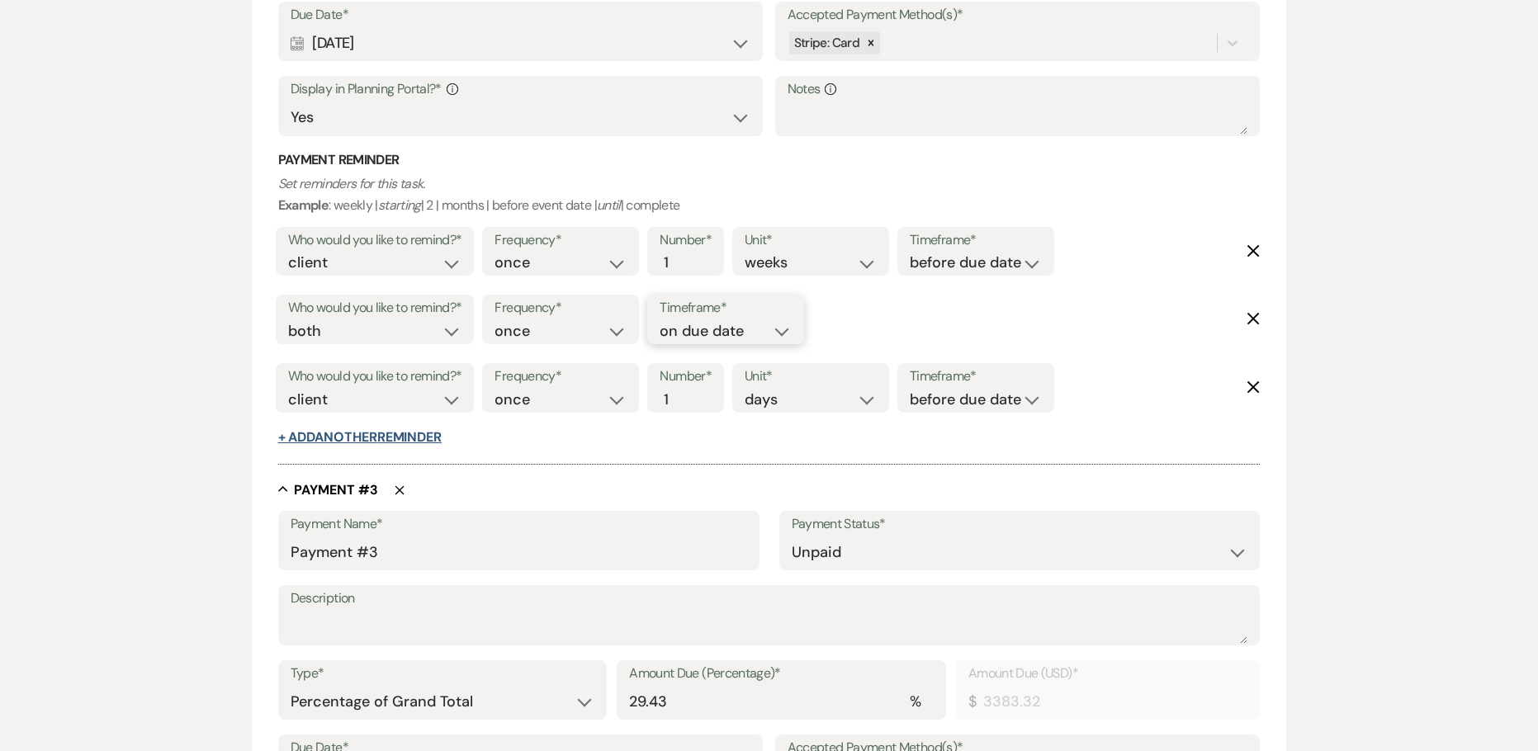
scroll to position [1320, 0]
click at [404, 404] on select "client venue both" at bounding box center [375, 398] width 174 height 22
select select "host"
click at [288, 387] on select "client venue both" at bounding box center [375, 398] width 174 height 22
click at [689, 394] on input "2" at bounding box center [676, 398] width 35 height 22
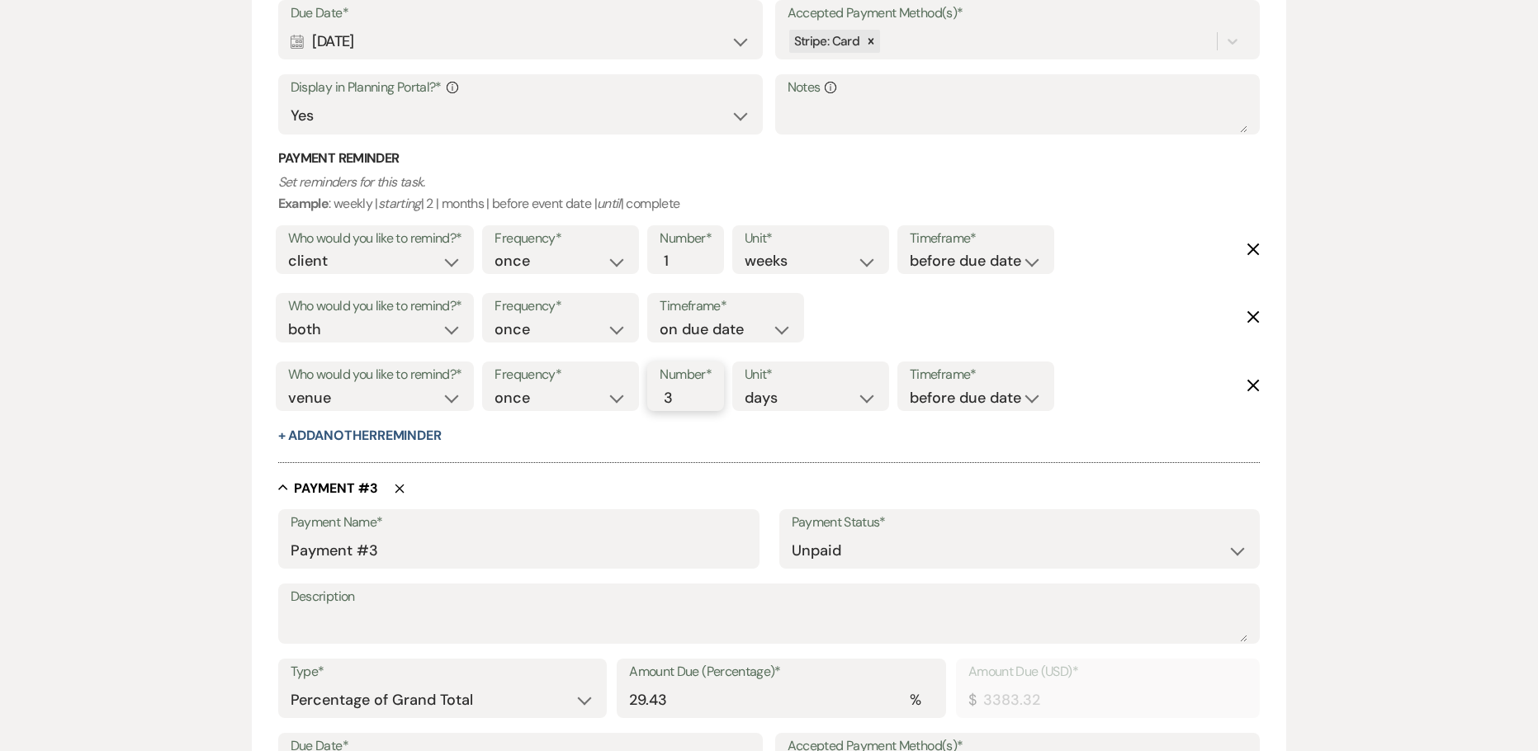
type input "3"
click at [689, 394] on input "3" at bounding box center [676, 398] width 35 height 22
click at [984, 399] on select "before due date after due date on due date on custom date" at bounding box center [975, 398] width 132 height 22
select select "afterDueDate"
click at [913, 387] on select "before due date after due date on due date on custom date" at bounding box center [975, 398] width 132 height 22
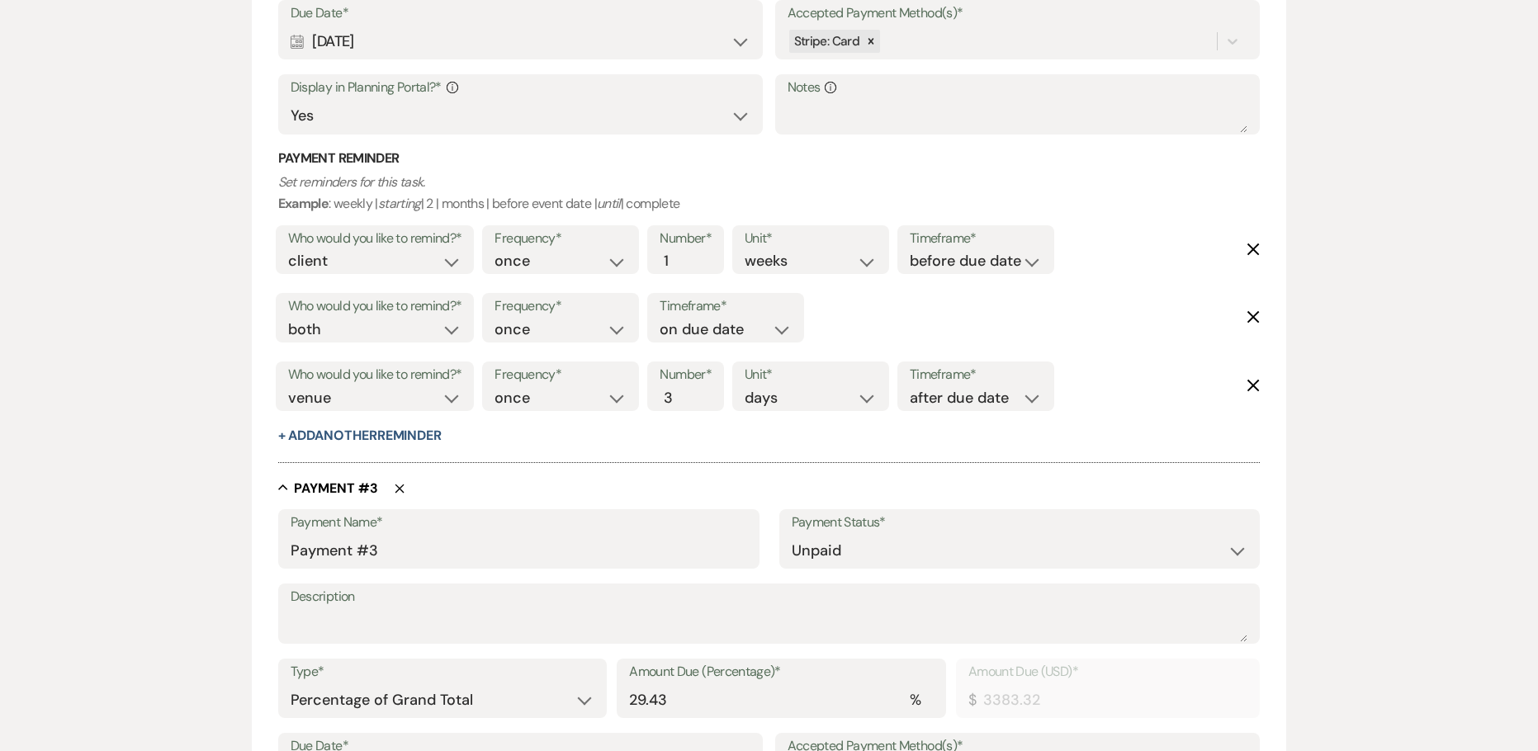
click at [557, 446] on div at bounding box center [769, 454] width 982 height 17
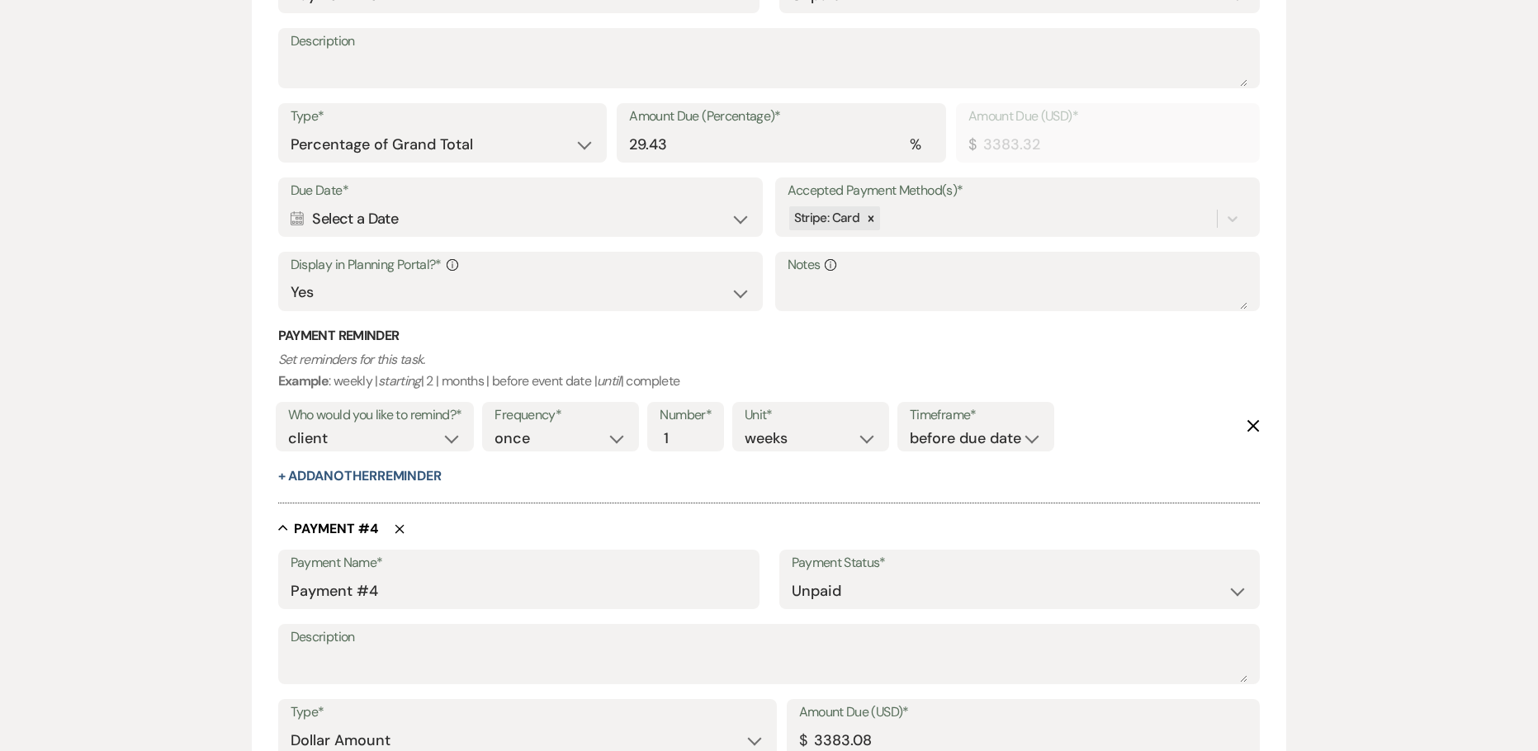
scroll to position [1898, 0]
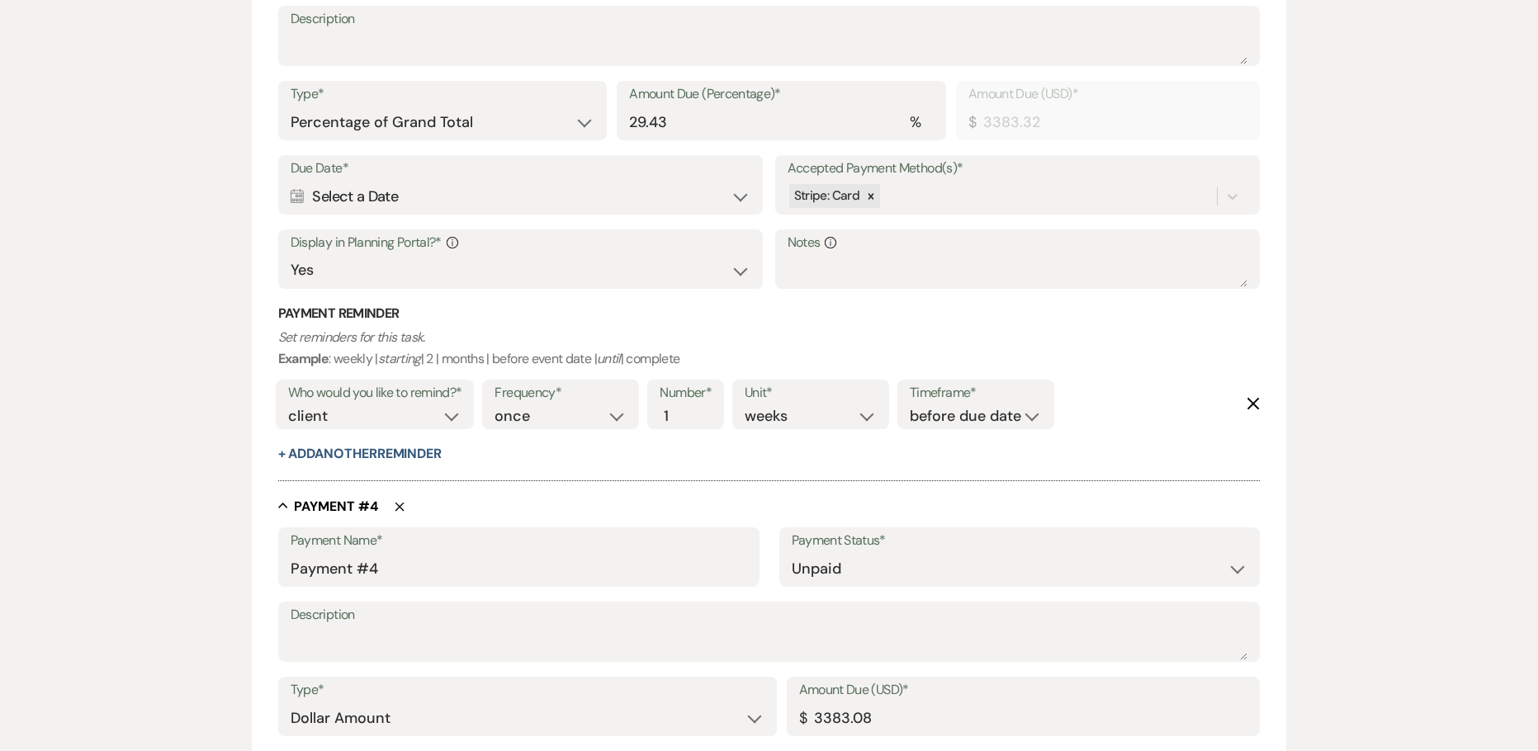
click at [452, 201] on div "Calendar Select a Date Expand" at bounding box center [521, 197] width 461 height 32
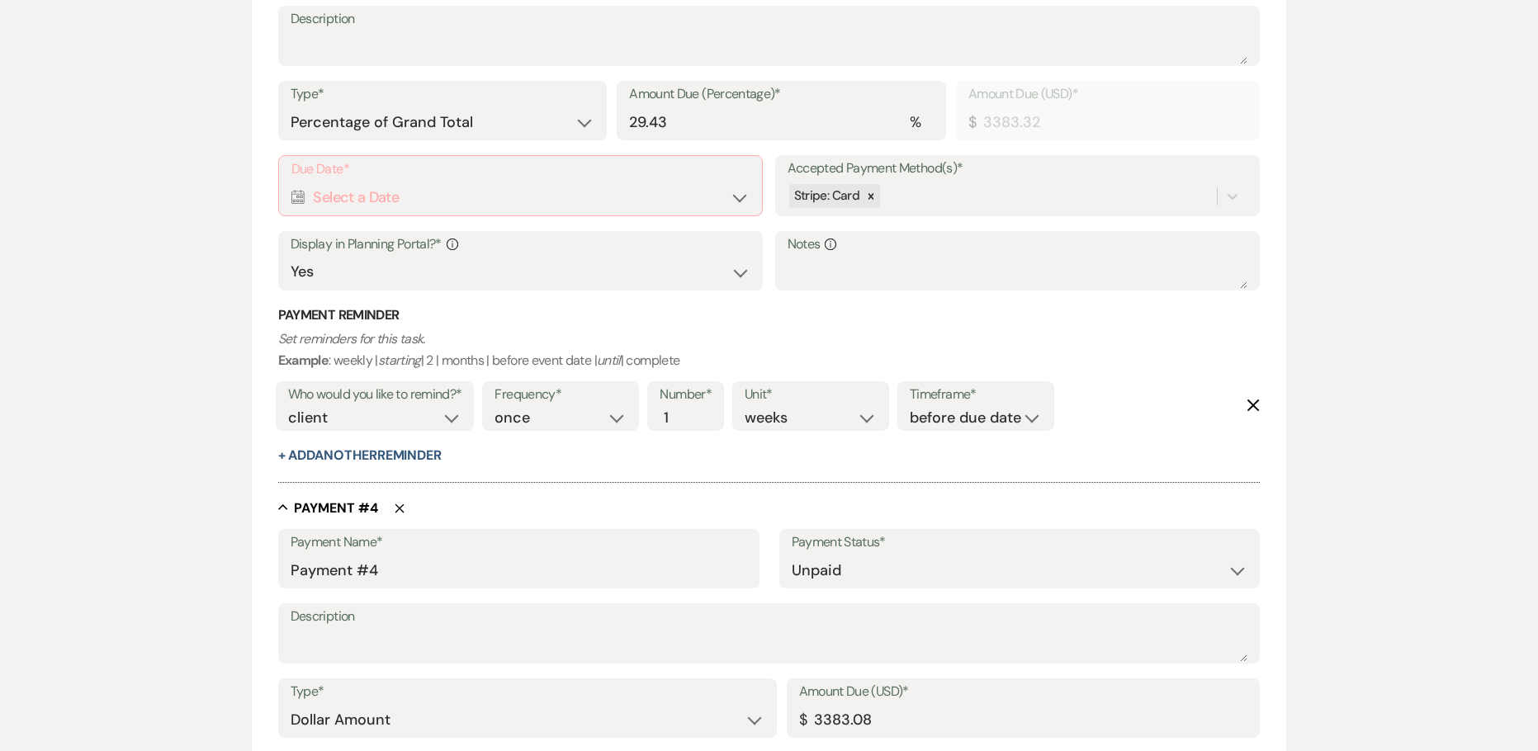
click at [441, 196] on div "Calendar Select a Date Expand" at bounding box center [520, 198] width 459 height 32
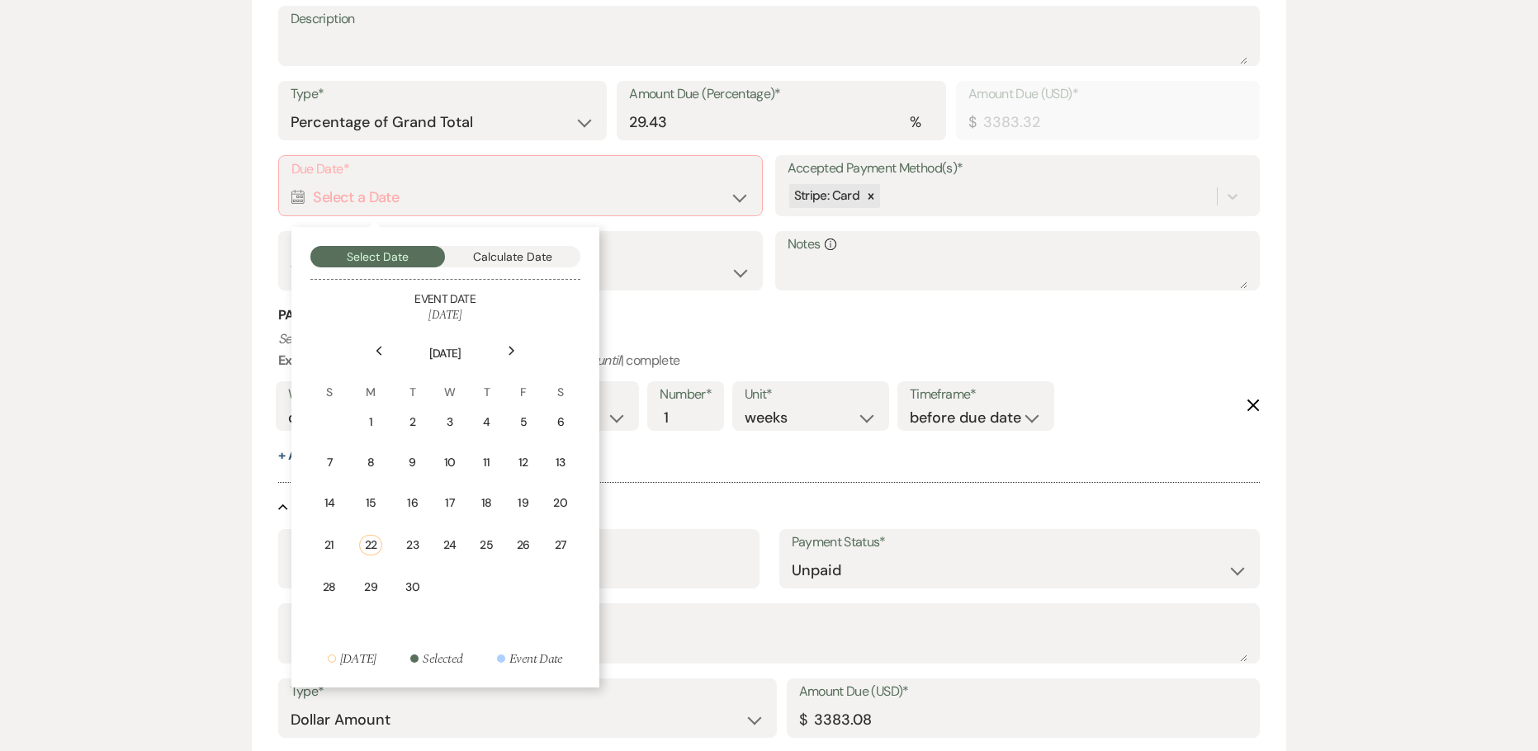
click at [508, 351] on icon "Next" at bounding box center [512, 351] width 8 height 10
click at [487, 502] on div "15" at bounding box center [482, 502] width 15 height 17
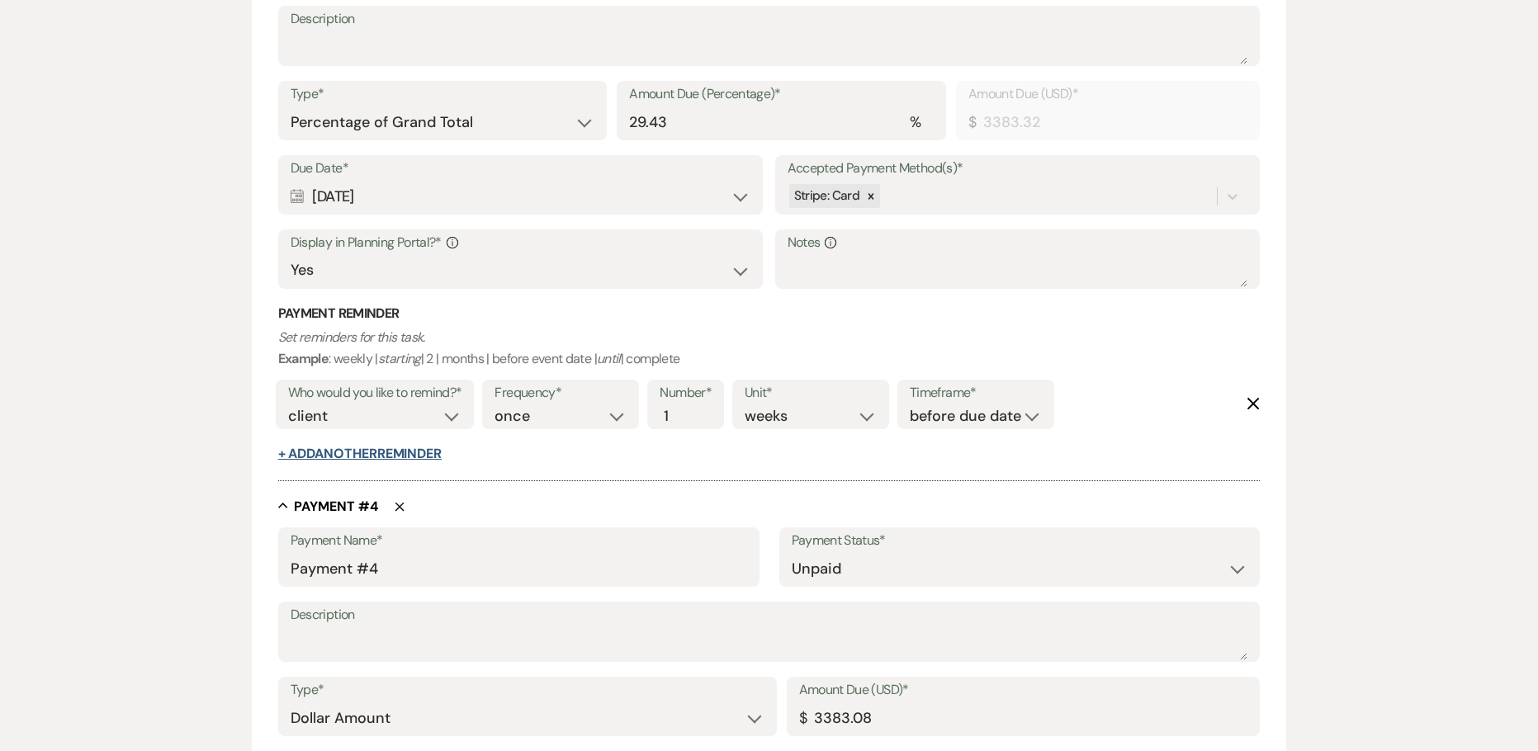
click at [358, 459] on button "+ Add Another Reminder" at bounding box center [359, 453] width 163 height 13
select select "client"
select select "days"
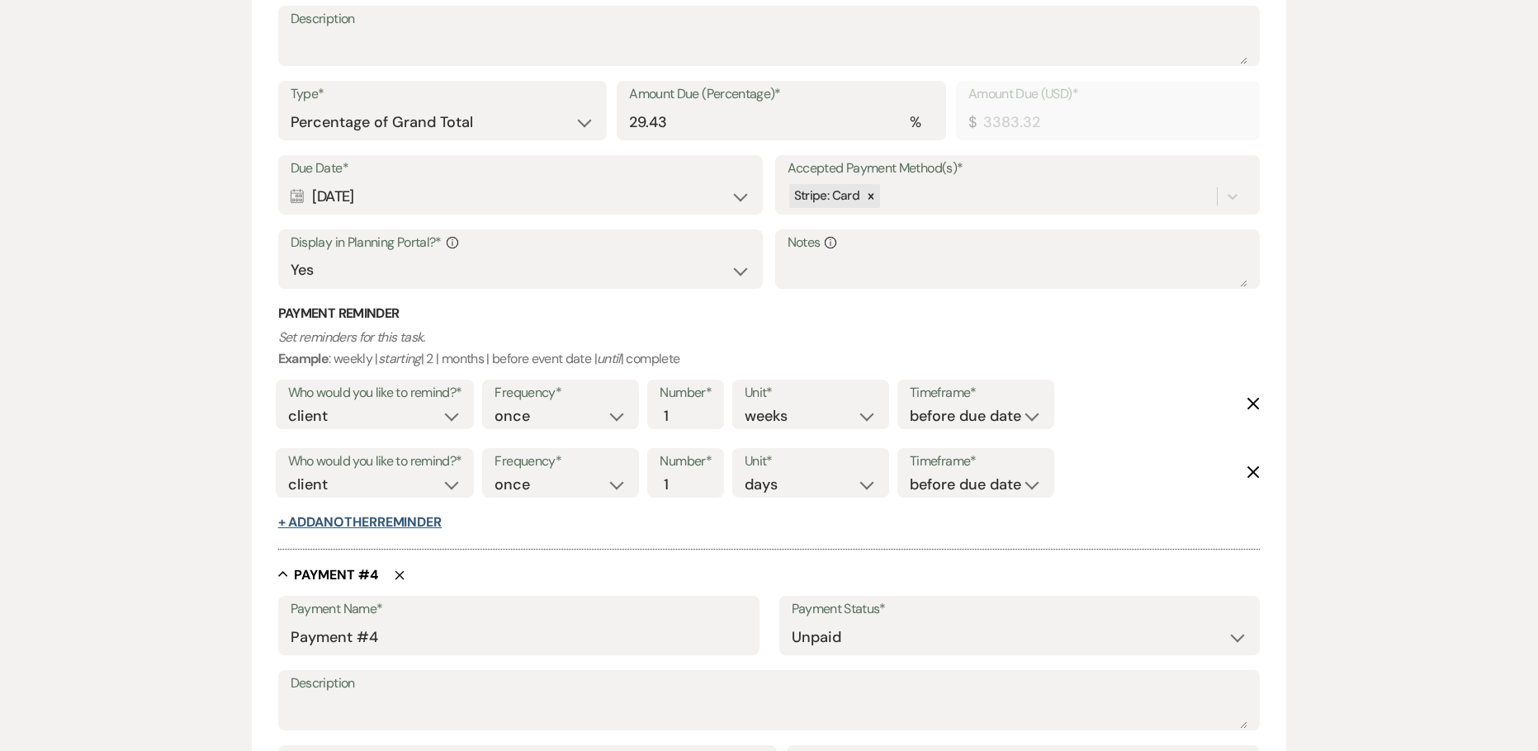
click at [352, 527] on button "+ Add Another Reminder" at bounding box center [359, 522] width 163 height 13
select select "client"
select select "days"
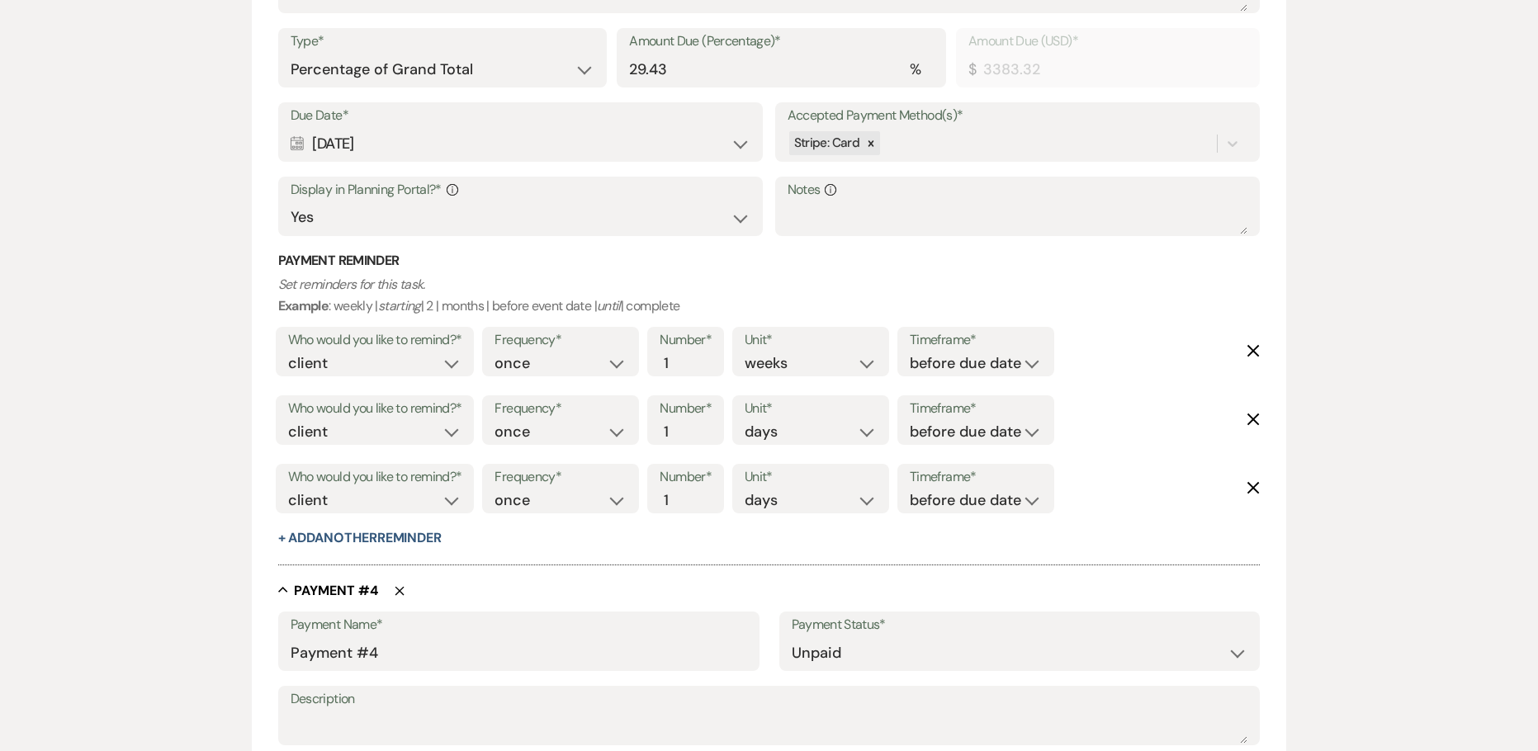
scroll to position [1981, 0]
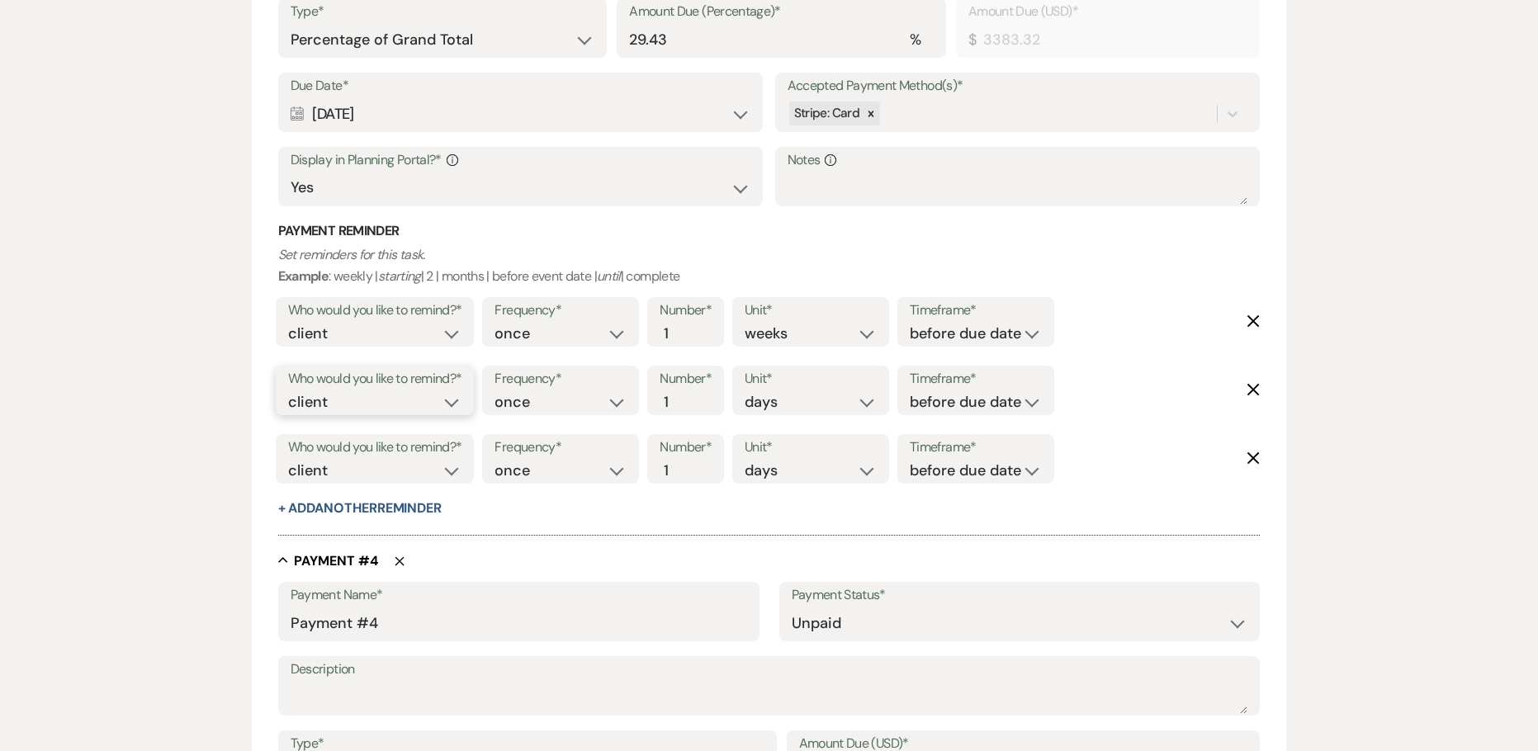
drag, startPoint x: 437, startPoint y: 399, endPoint x: 414, endPoint y: 413, distance: 26.6
click at [437, 399] on select "client venue both" at bounding box center [375, 402] width 174 height 22
select select "both"
click at [288, 391] on select "client venue both" at bounding box center [375, 402] width 174 height 22
click at [936, 391] on select "before due date after due date on due date on custom date" at bounding box center [975, 402] width 132 height 22
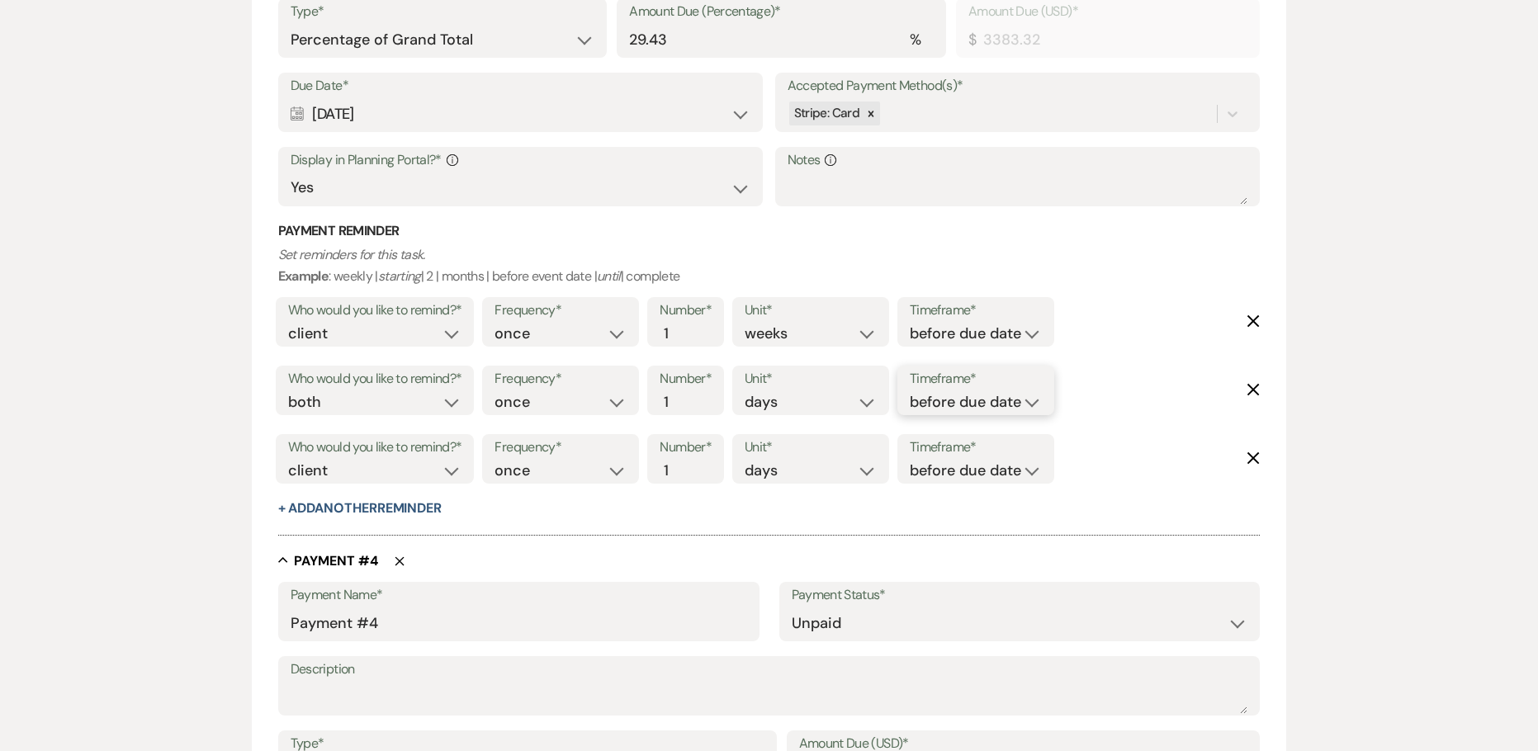
select select "onDueDate"
click at [909, 391] on select "before due date after due date on due date on custom date" at bounding box center [975, 402] width 132 height 22
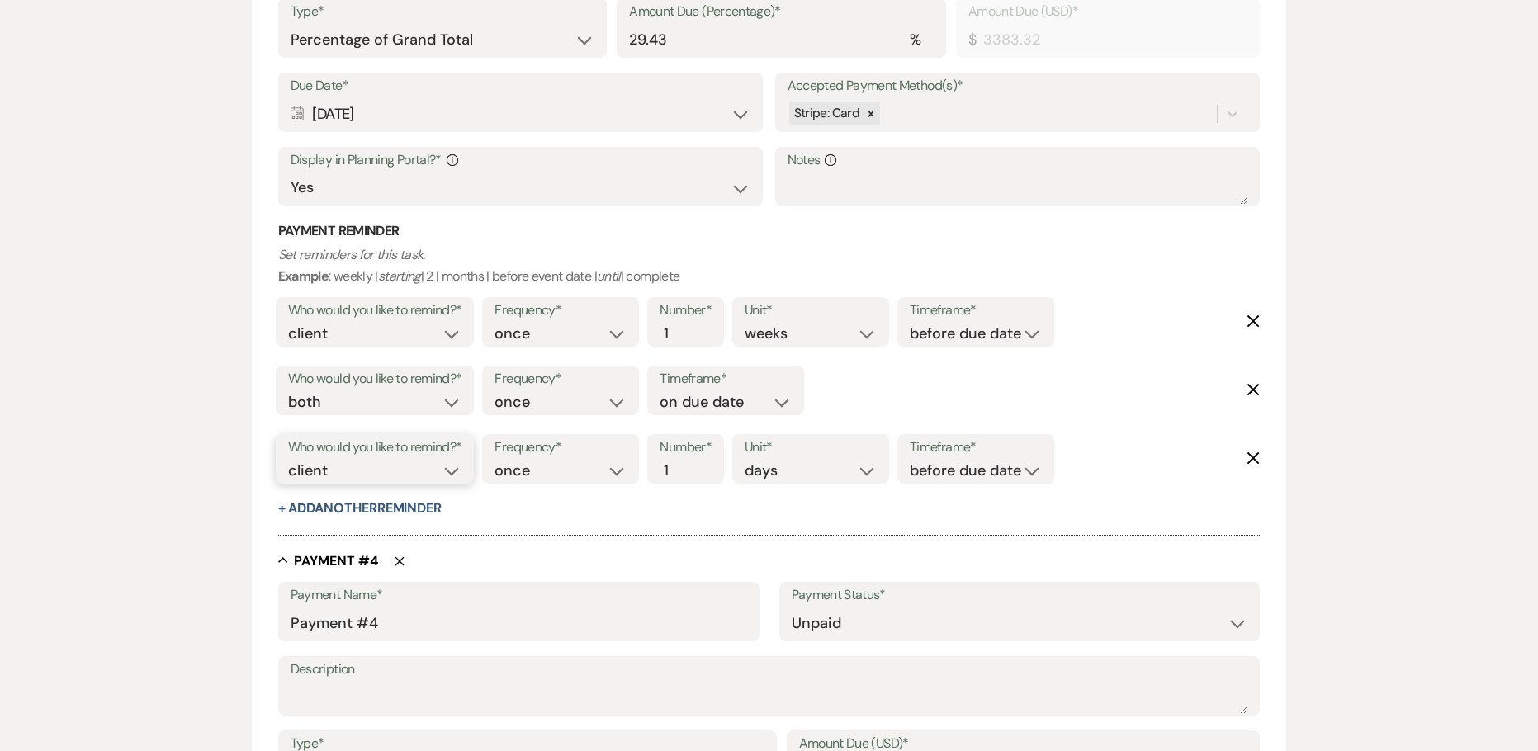
drag, startPoint x: 451, startPoint y: 472, endPoint x: 431, endPoint y: 477, distance: 20.4
click at [451, 472] on select "client venue both" at bounding box center [375, 471] width 174 height 22
select select "host"
click at [288, 460] on select "client venue both" at bounding box center [375, 471] width 174 height 22
click at [687, 464] on input "2" at bounding box center [676, 471] width 35 height 22
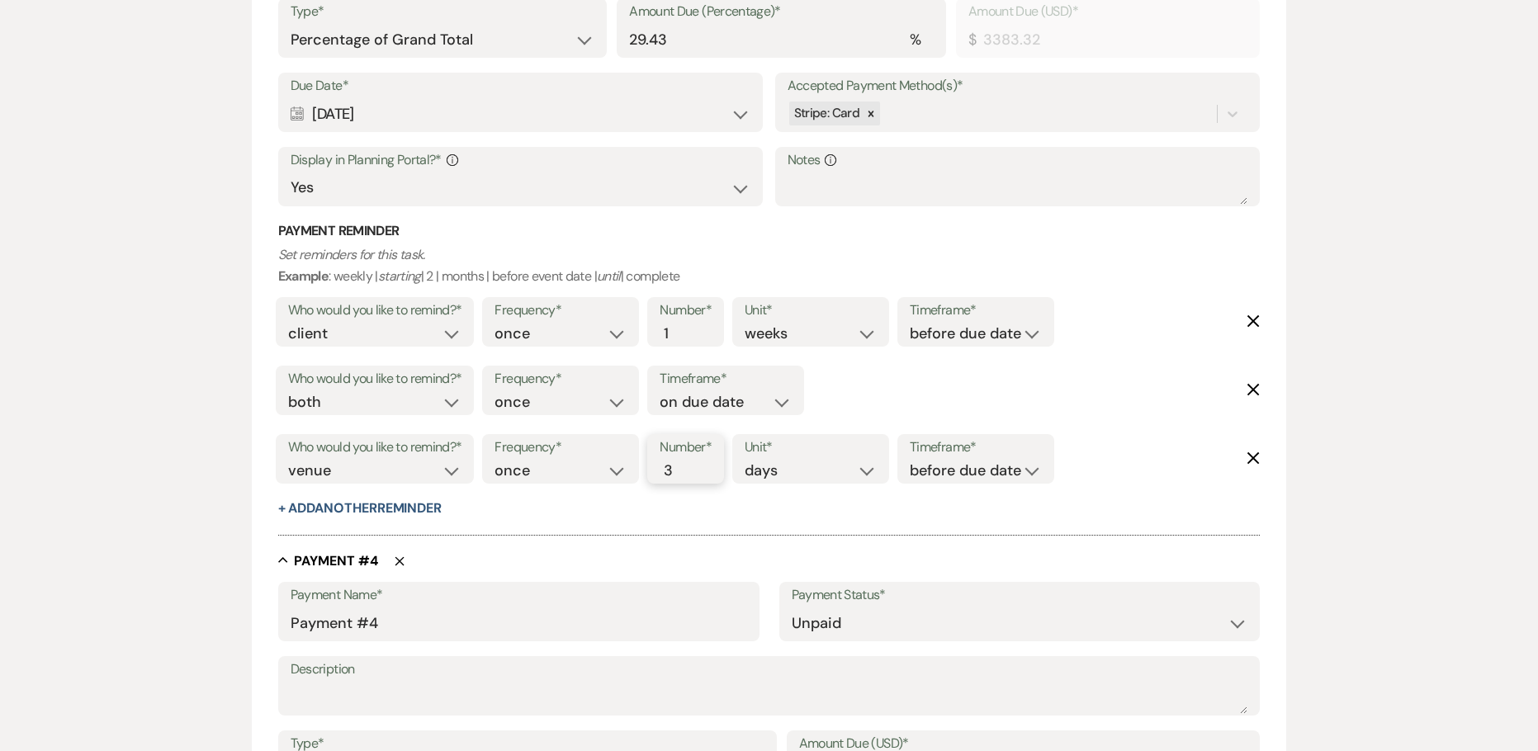
type input "3"
click at [687, 464] on input "3" at bounding box center [676, 471] width 35 height 22
click at [955, 464] on select "before due date after due date on due date on custom date" at bounding box center [975, 471] width 132 height 22
select select "afterDueDate"
click at [913, 460] on select "before due date after due date on due date on custom date" at bounding box center [975, 471] width 132 height 22
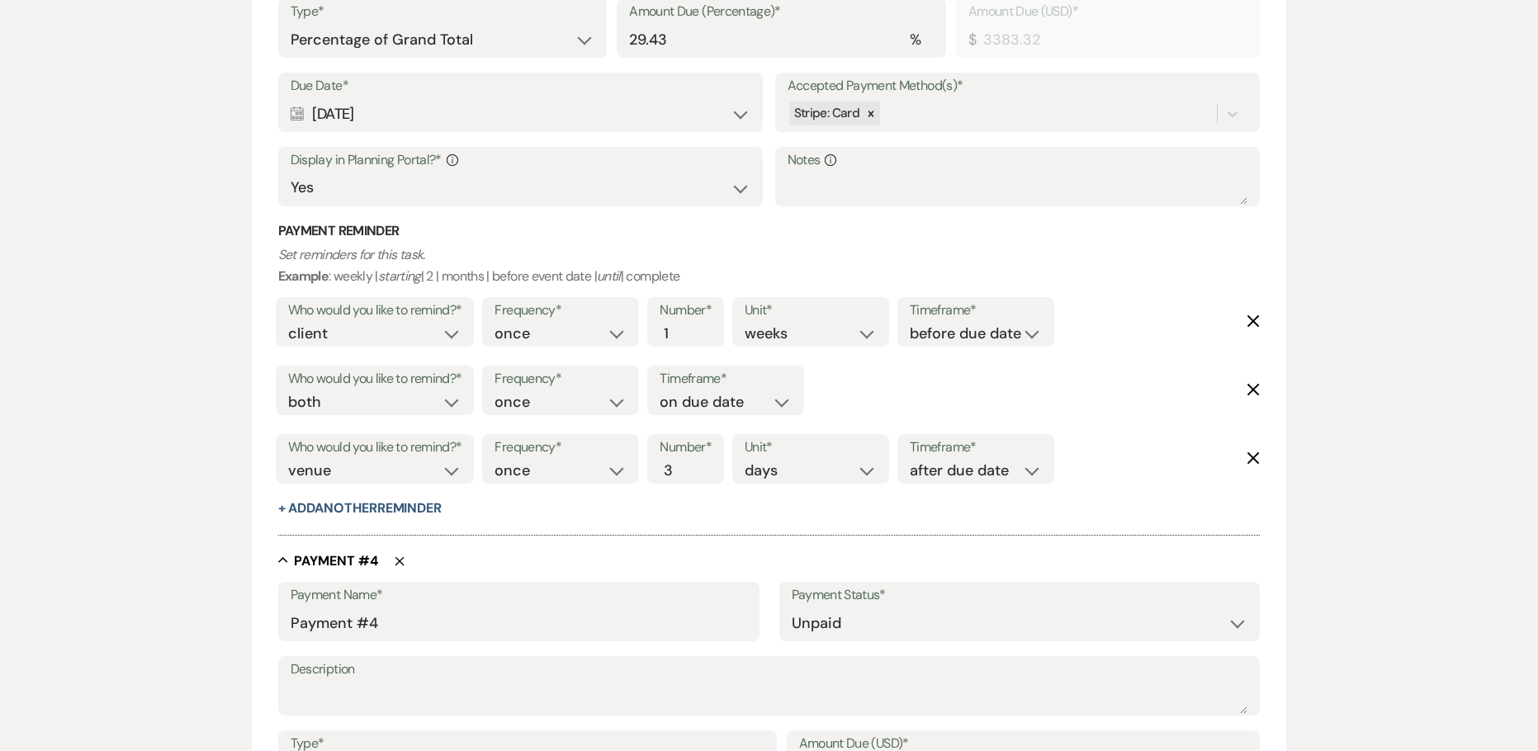
click at [569, 535] on div at bounding box center [769, 526] width 982 height 17
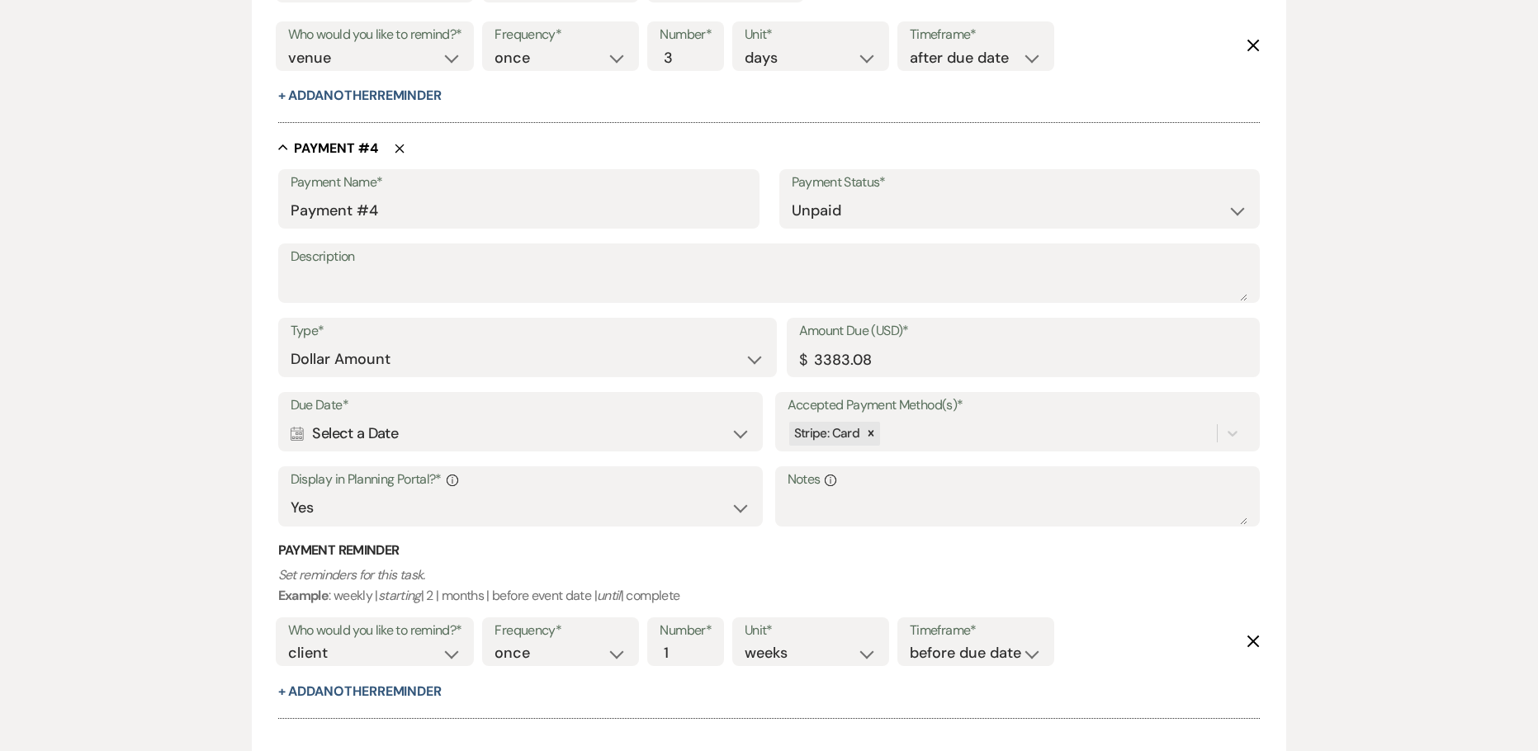
scroll to position [2228, 0]
click at [405, 437] on div "Calendar Select a Date Expand" at bounding box center [521, 434] width 461 height 32
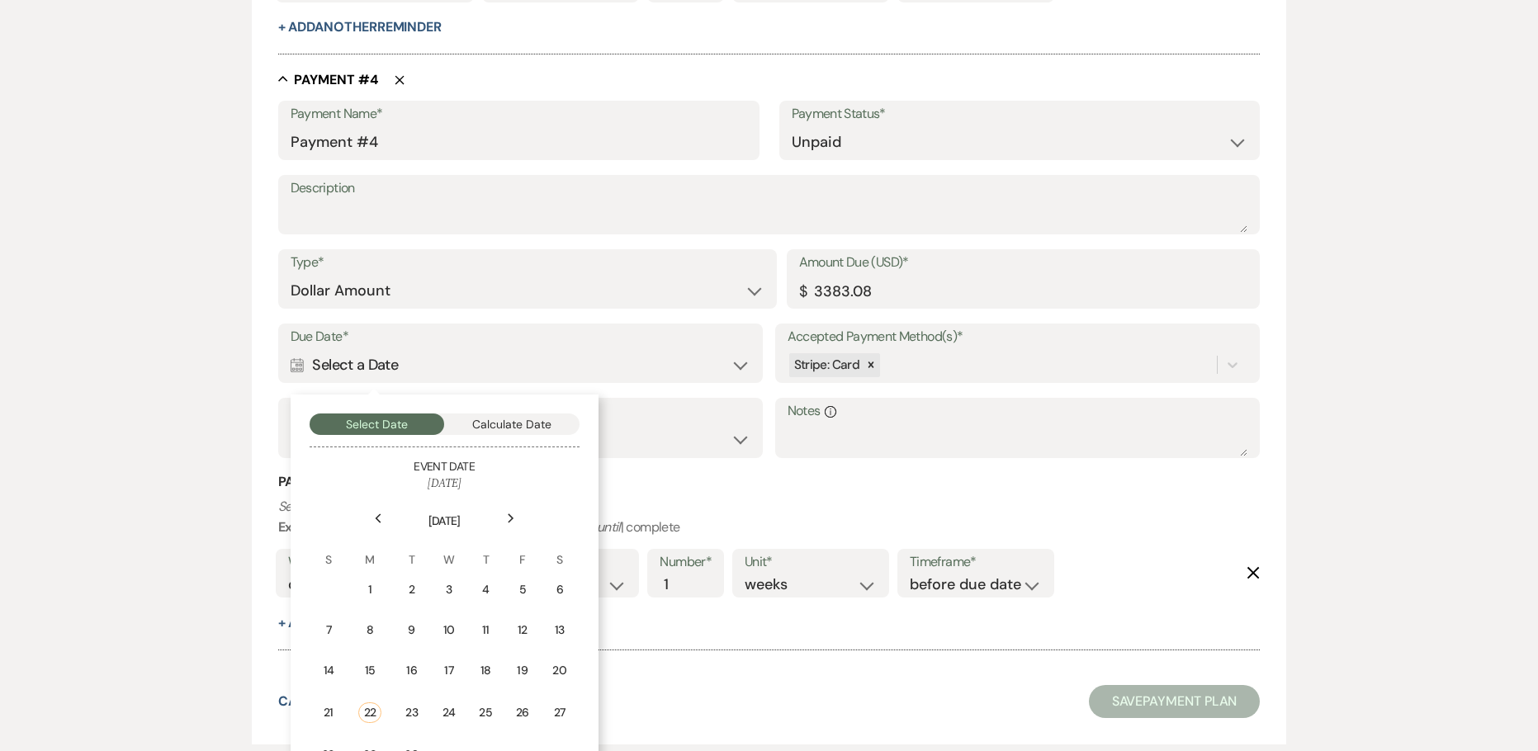
scroll to position [2566, 0]
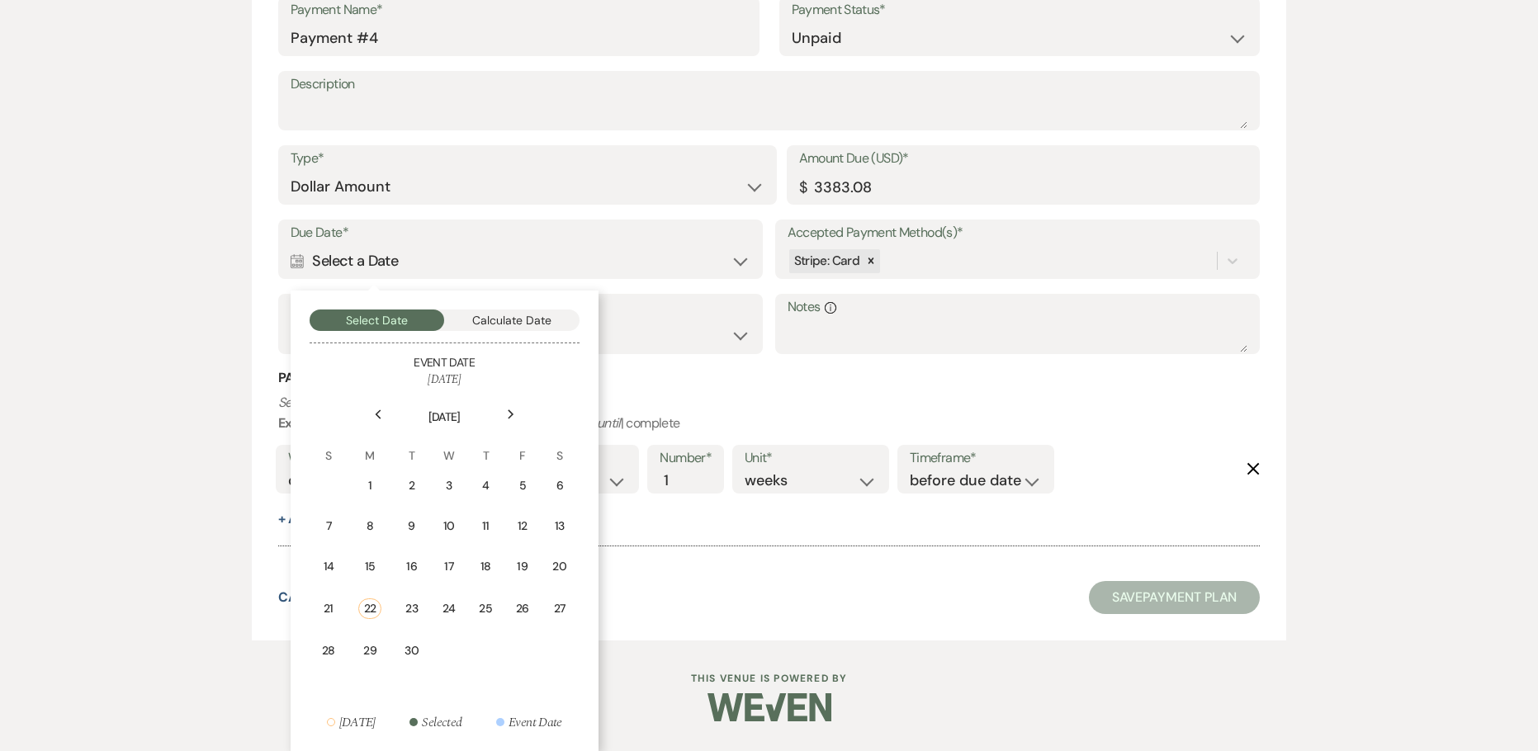
click at [505, 419] on div "Next" at bounding box center [511, 414] width 26 height 26
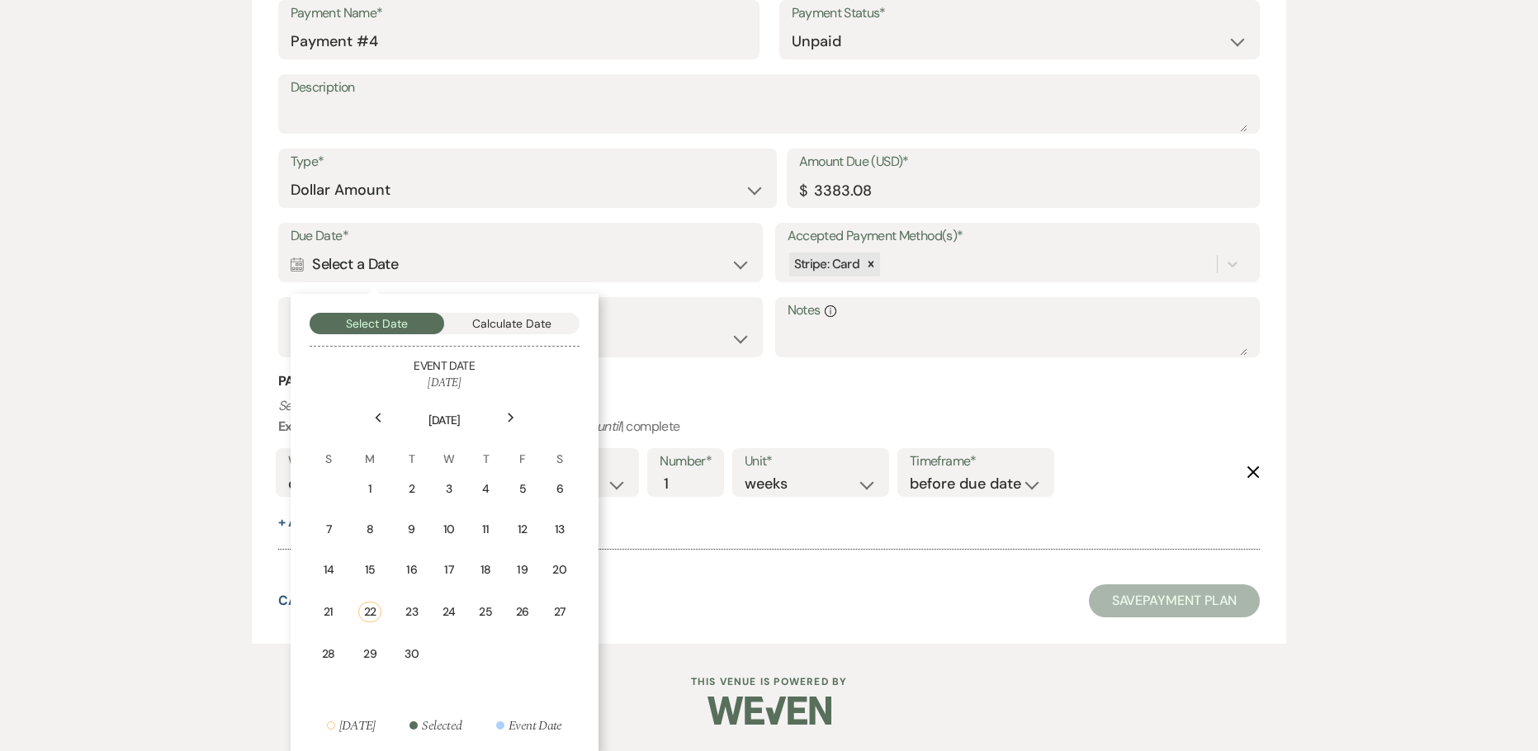
click at [509, 417] on icon "Next" at bounding box center [511, 418] width 8 height 10
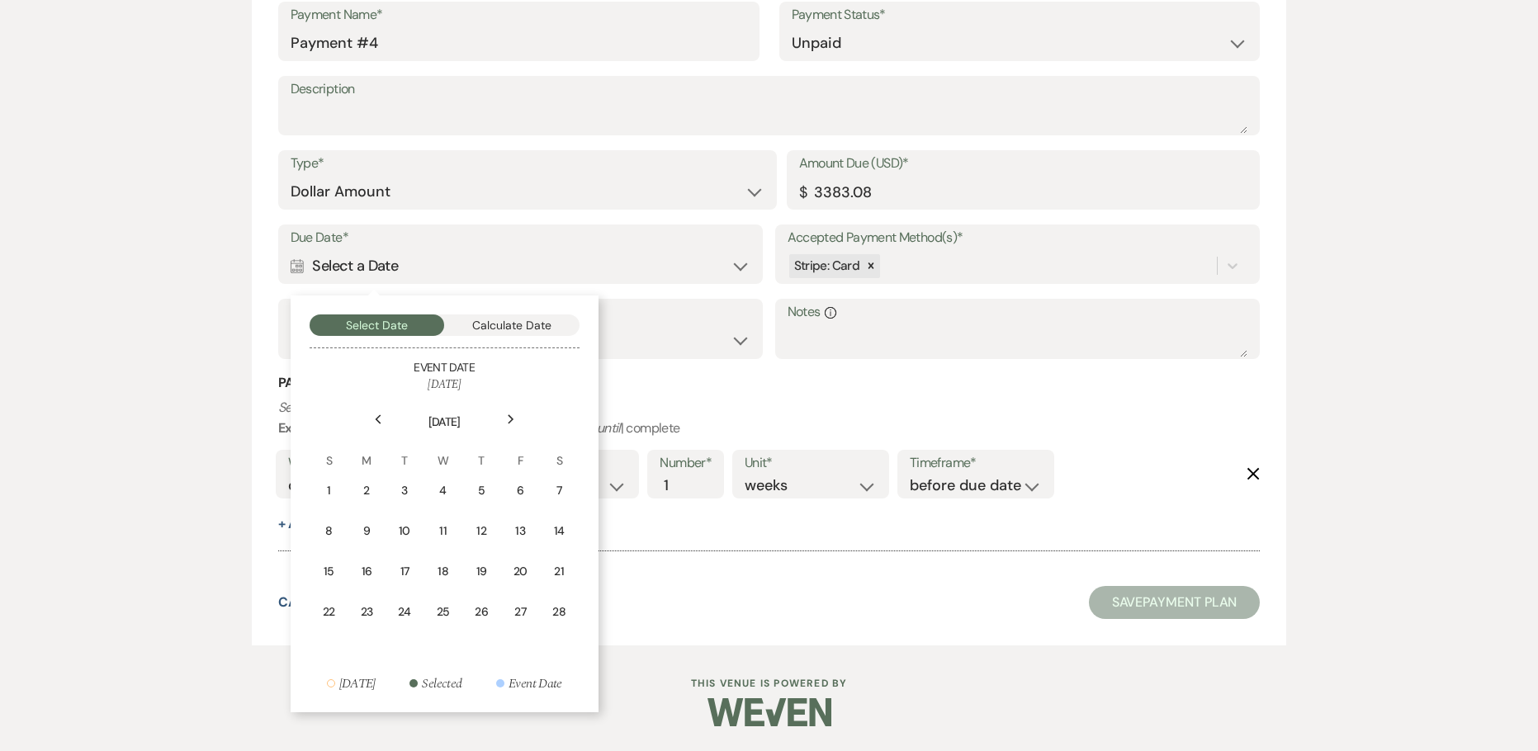
click at [509, 417] on use at bounding box center [511, 418] width 6 height 9
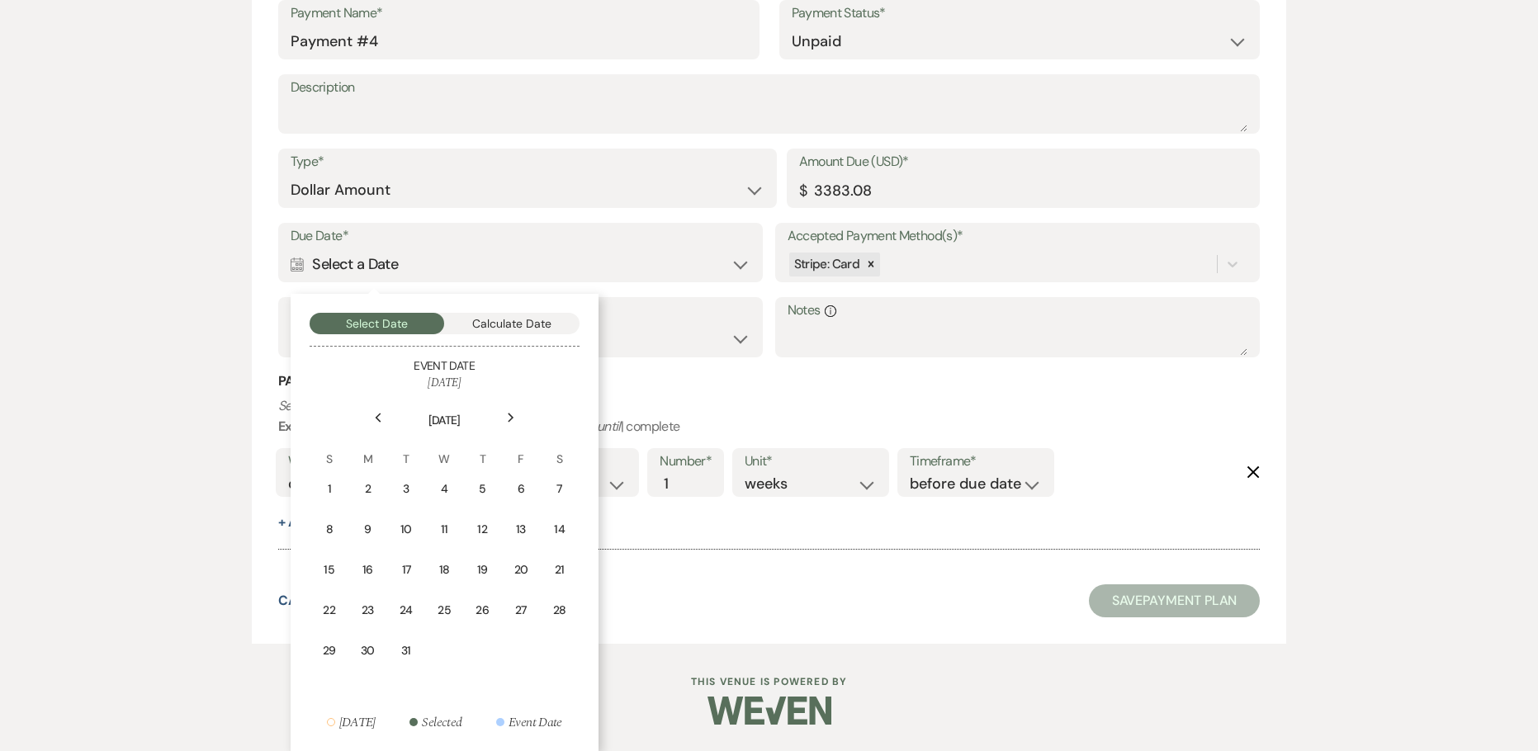
click at [509, 417] on icon "Next" at bounding box center [511, 418] width 8 height 10
click at [442, 565] on div "15" at bounding box center [444, 569] width 15 height 17
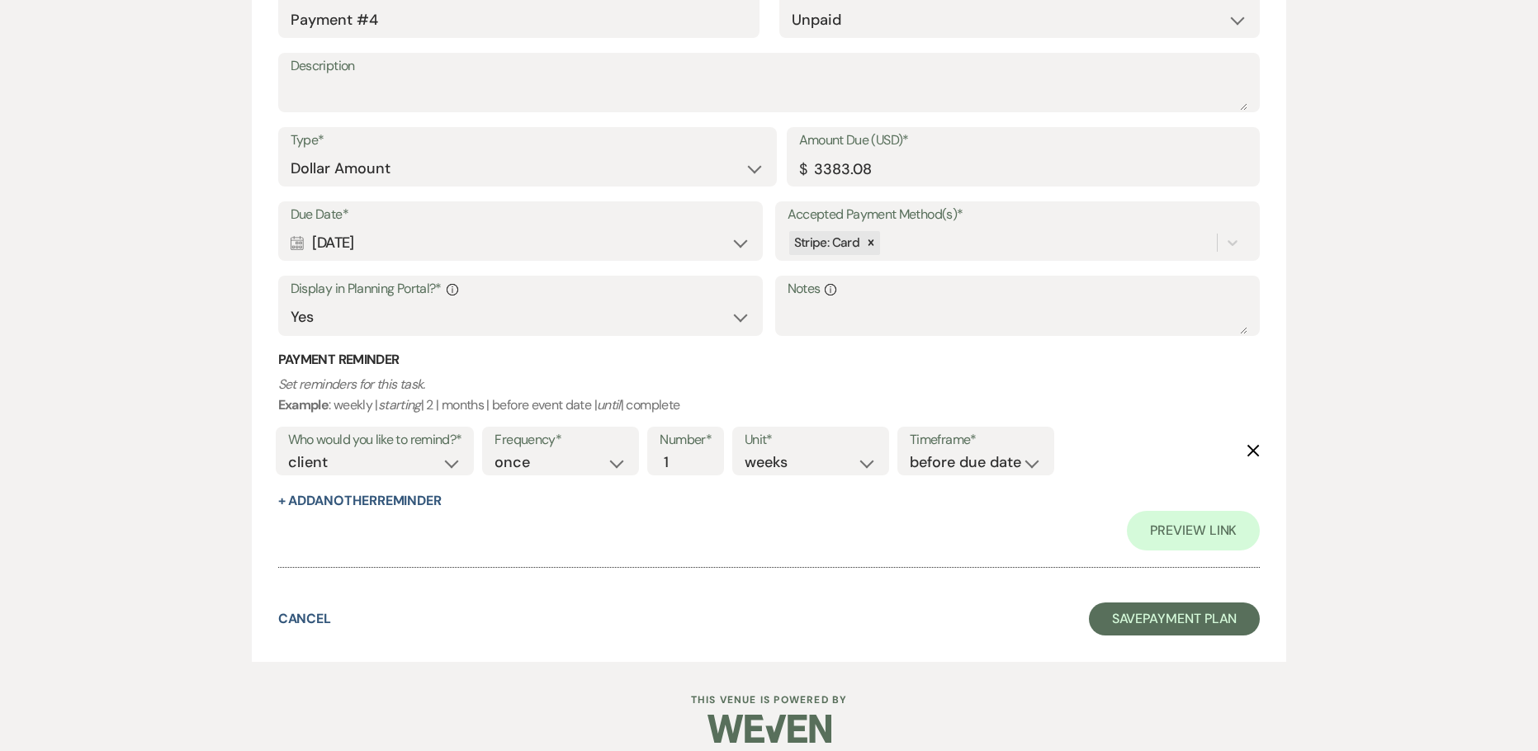
scroll to position [2719, 0]
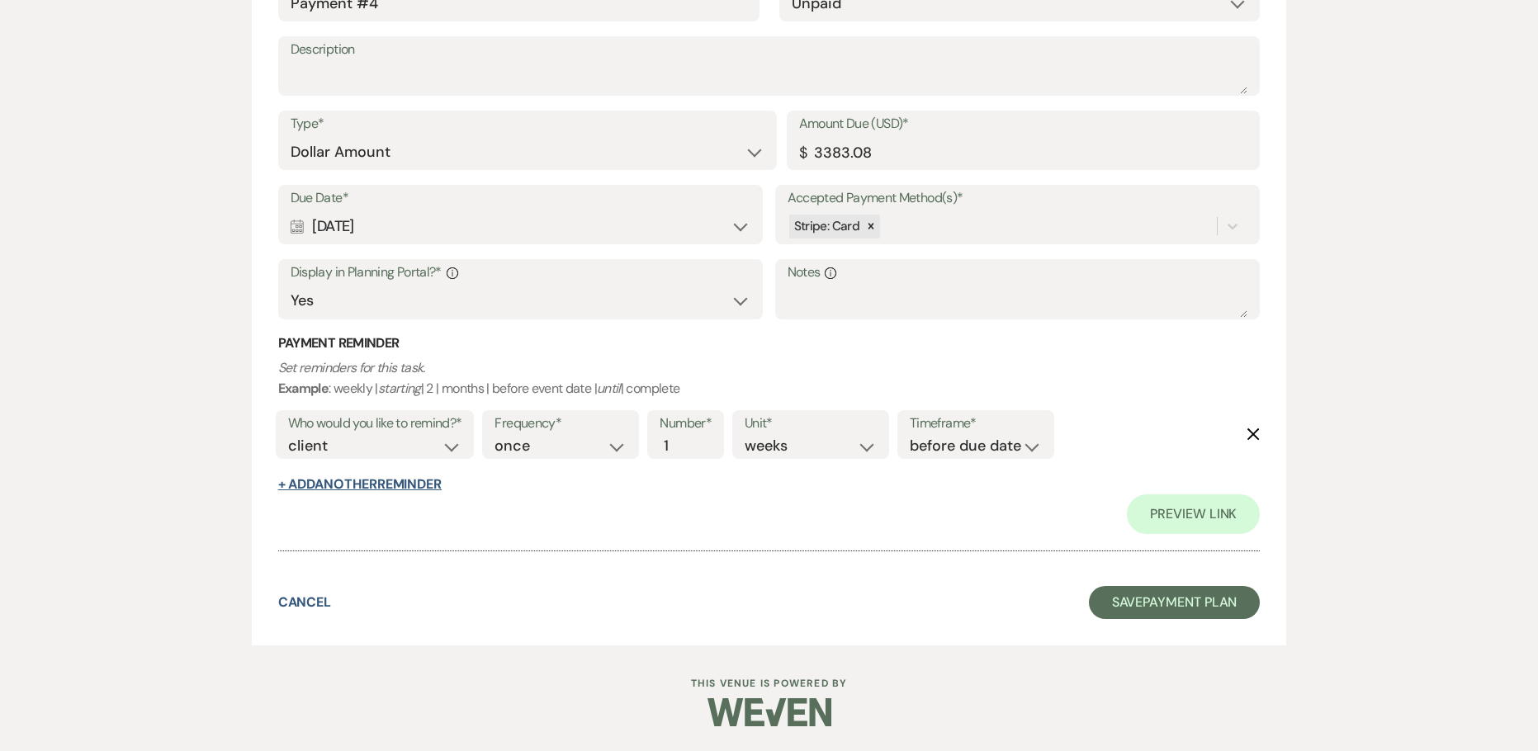
click at [353, 481] on button "+ Add Another Reminder" at bounding box center [359, 484] width 163 height 13
select select "client"
select select "days"
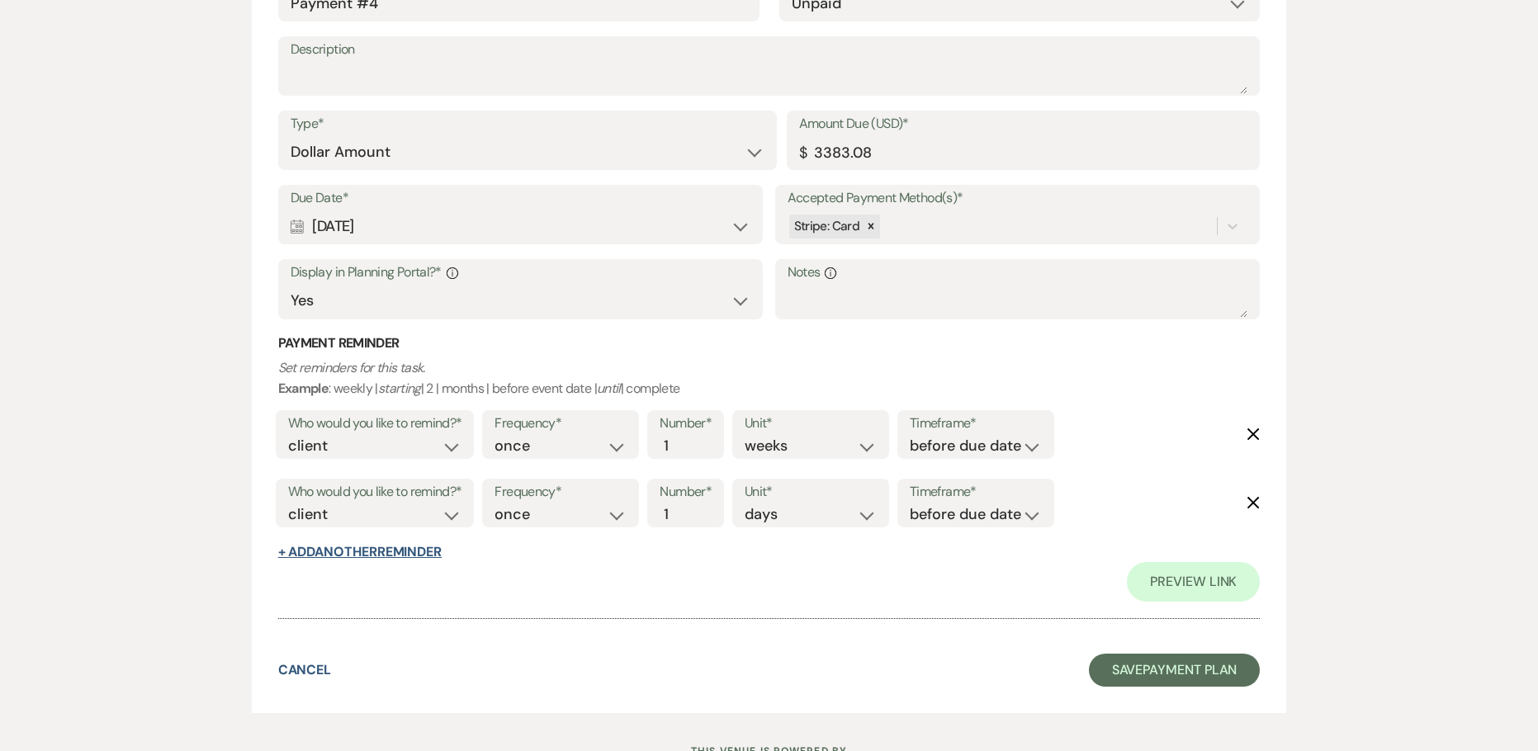
click at [358, 559] on button "+ Add Another Reminder" at bounding box center [359, 552] width 163 height 13
select select "client"
select select "days"
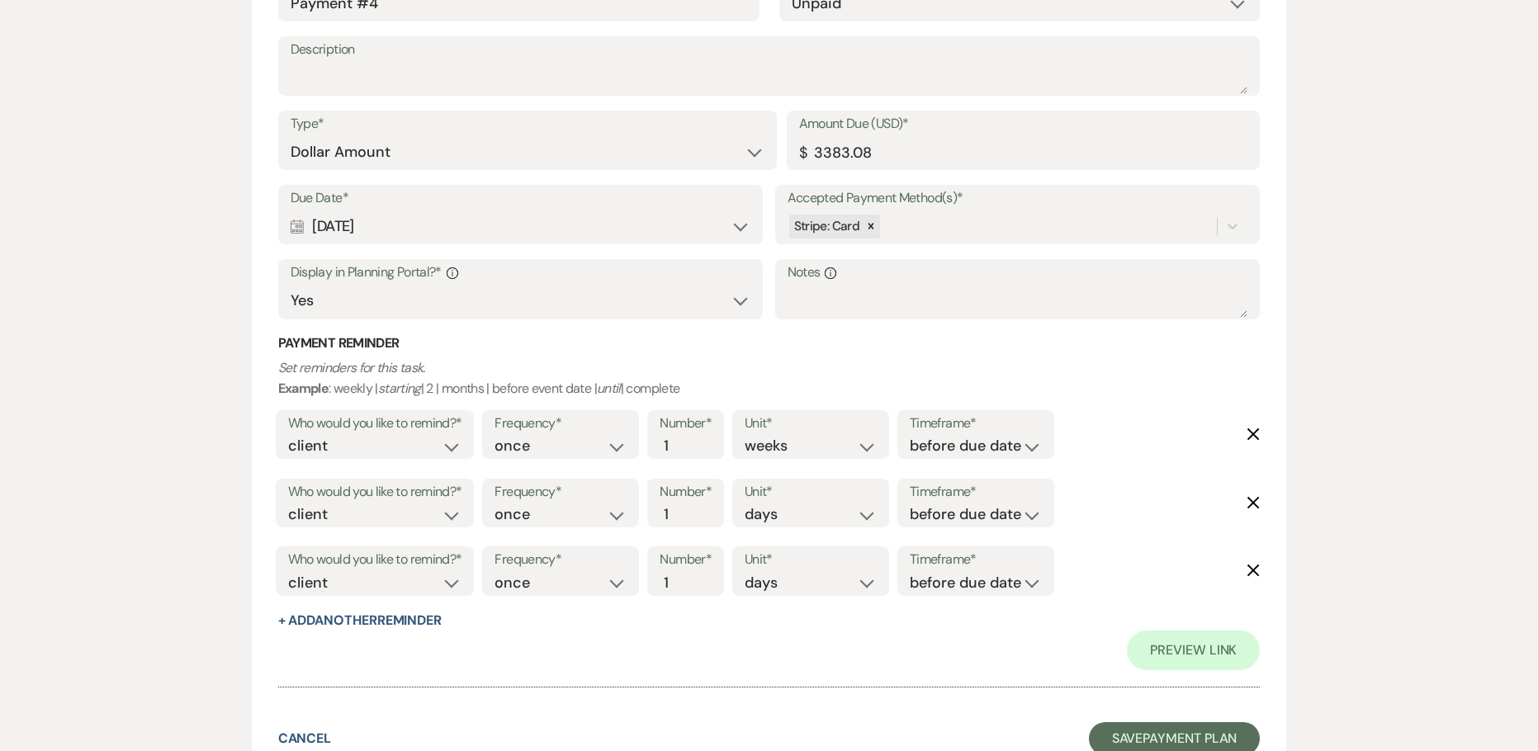
click at [354, 484] on label "Who would you like to remind?*" at bounding box center [375, 492] width 174 height 24
click at [358, 499] on label "Who would you like to remind?*" at bounding box center [375, 492] width 174 height 24
click at [364, 525] on div "Who would you like to remind?* client venue both" at bounding box center [375, 504] width 199 height 50
click at [362, 518] on select "client venue both" at bounding box center [375, 514] width 174 height 22
select select "both"
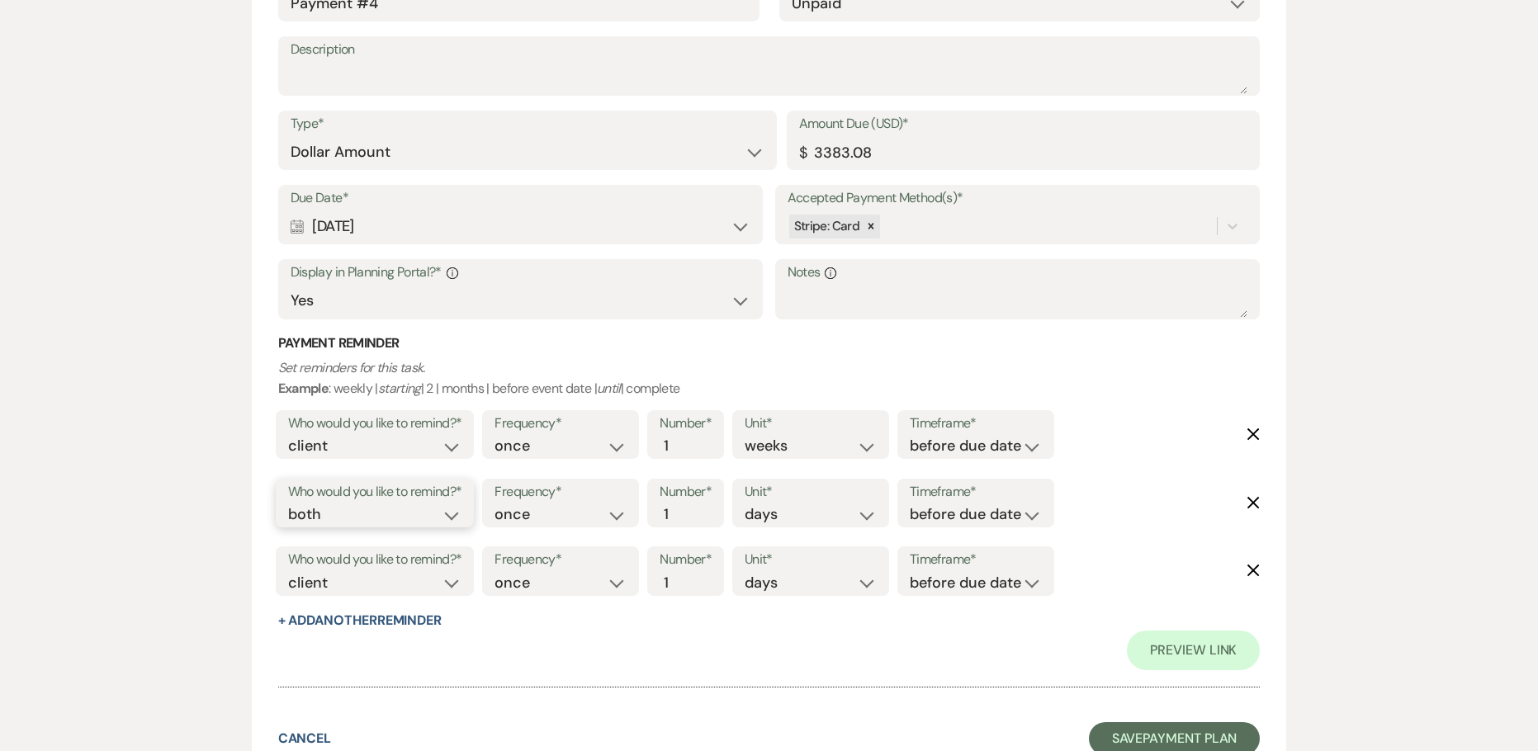
click at [288, 503] on select "client venue both" at bounding box center [375, 514] width 174 height 22
drag, startPoint x: 942, startPoint y: 513, endPoint x: 940, endPoint y: 524, distance: 11.7
click at [942, 513] on select "before due date after due date on due date on custom date" at bounding box center [975, 514] width 132 height 22
select select "onDueDate"
click at [909, 503] on select "before due date after due date on due date on custom date" at bounding box center [975, 514] width 132 height 22
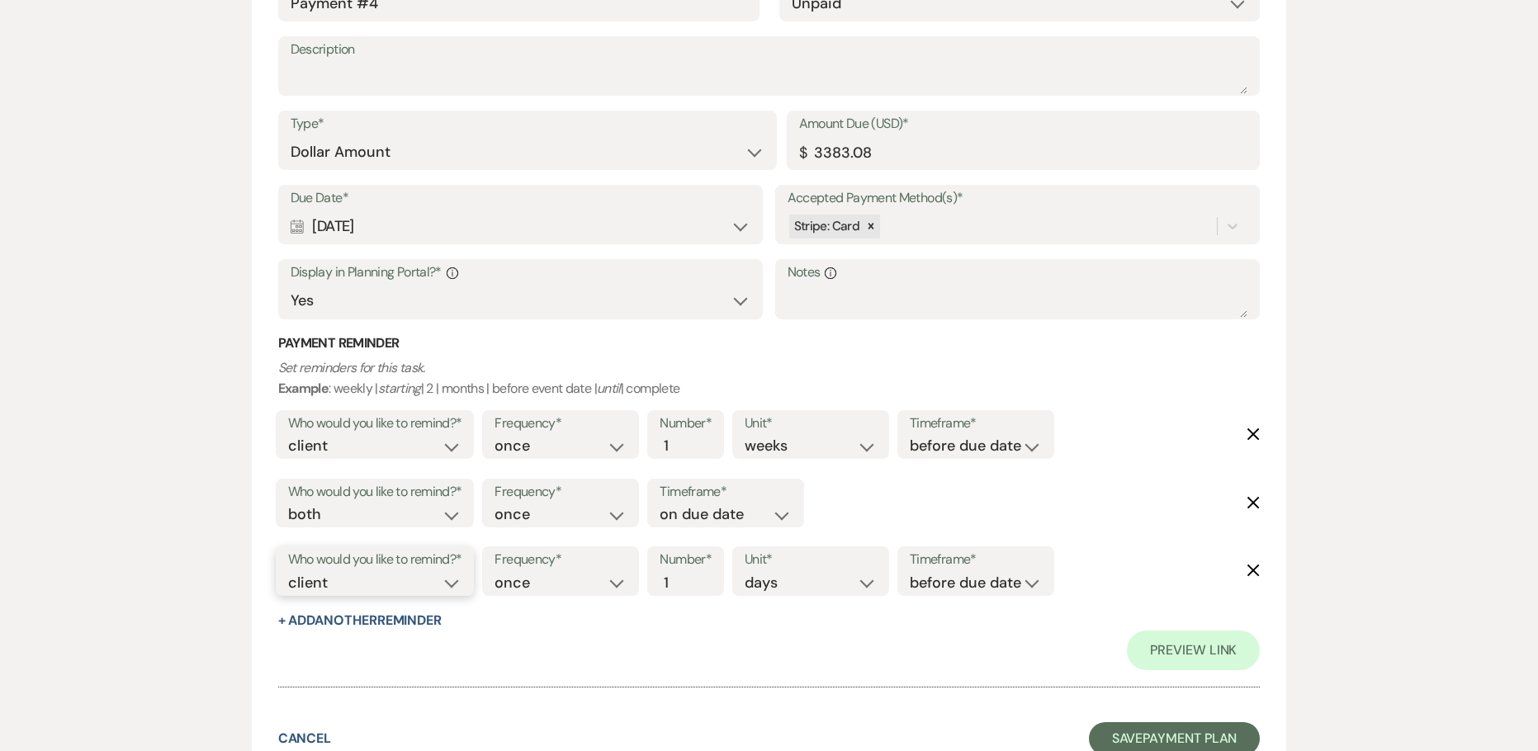
click at [412, 578] on select "client venue both" at bounding box center [375, 583] width 174 height 22
select select "host"
click at [288, 572] on select "client venue both" at bounding box center [375, 583] width 174 height 22
click at [683, 575] on input "2" at bounding box center [676, 583] width 35 height 22
type input "3"
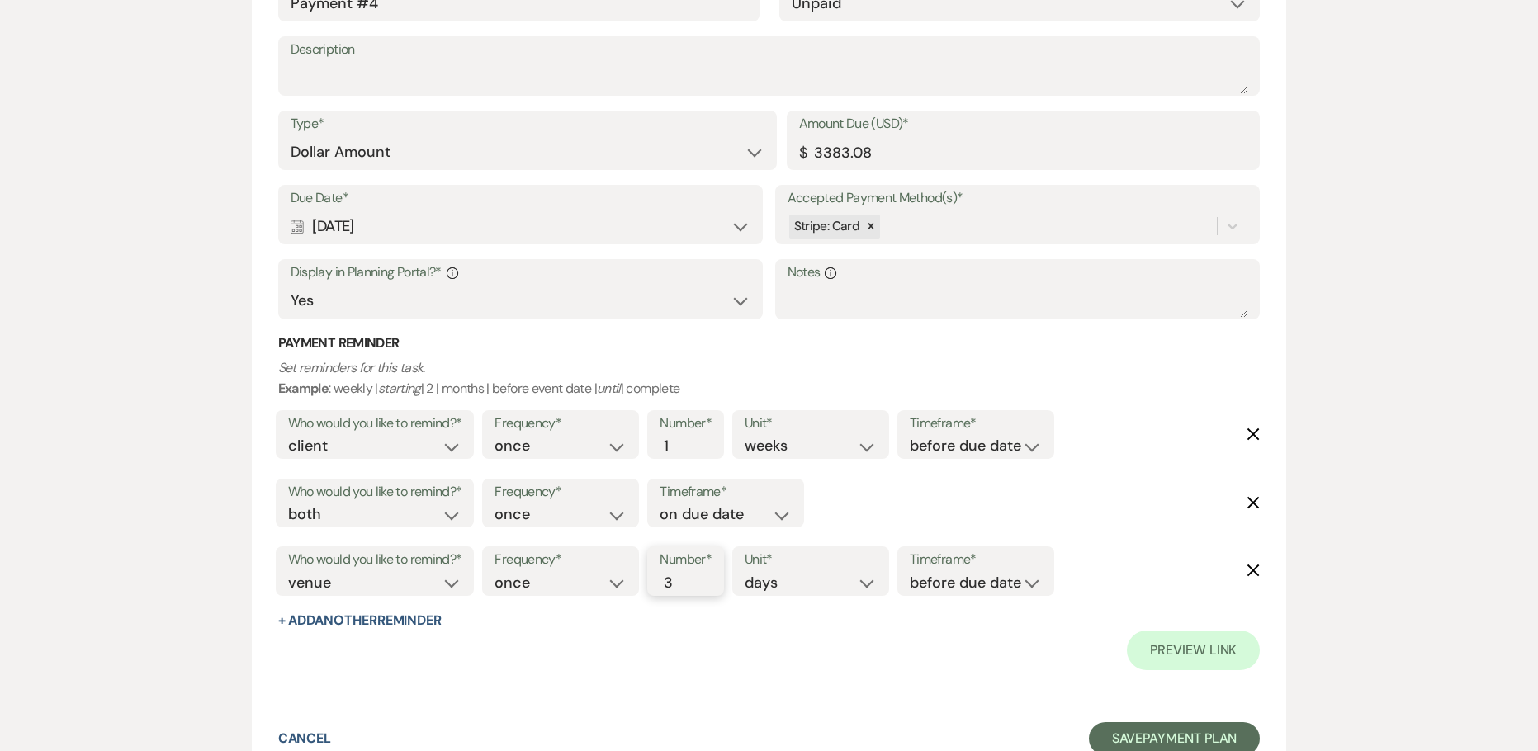
click at [683, 575] on input "3" at bounding box center [676, 583] width 35 height 22
click at [943, 595] on div "Timeframe* before due date after due date on due date on custom date" at bounding box center [975, 571] width 157 height 50
click at [952, 586] on select "before due date after due date on due date on custom date" at bounding box center [975, 583] width 132 height 22
select select "afterDueDate"
click at [913, 572] on select "before due date after due date on due date on custom date" at bounding box center [975, 583] width 132 height 22
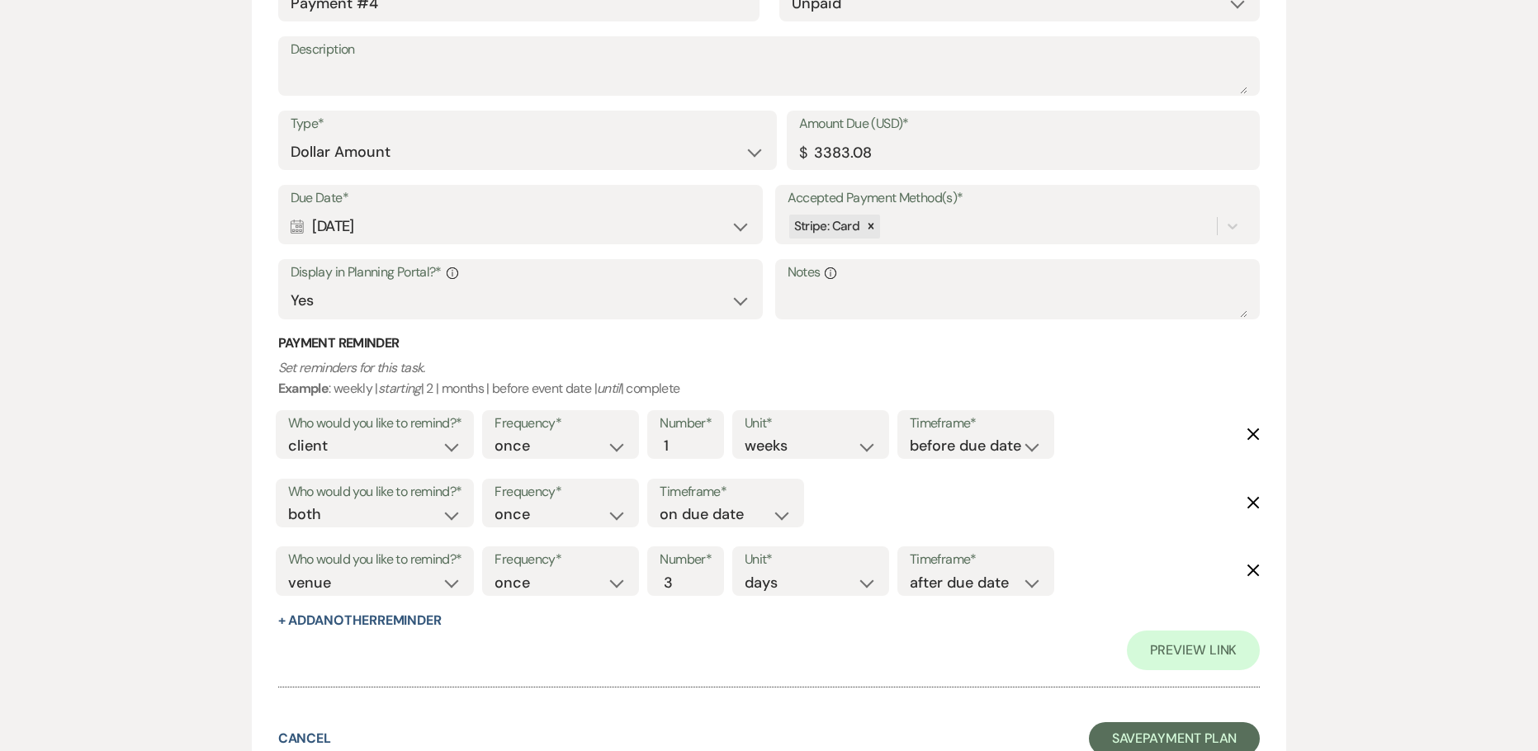
click at [958, 633] on div "Preview Link" at bounding box center [769, 651] width 982 height 40
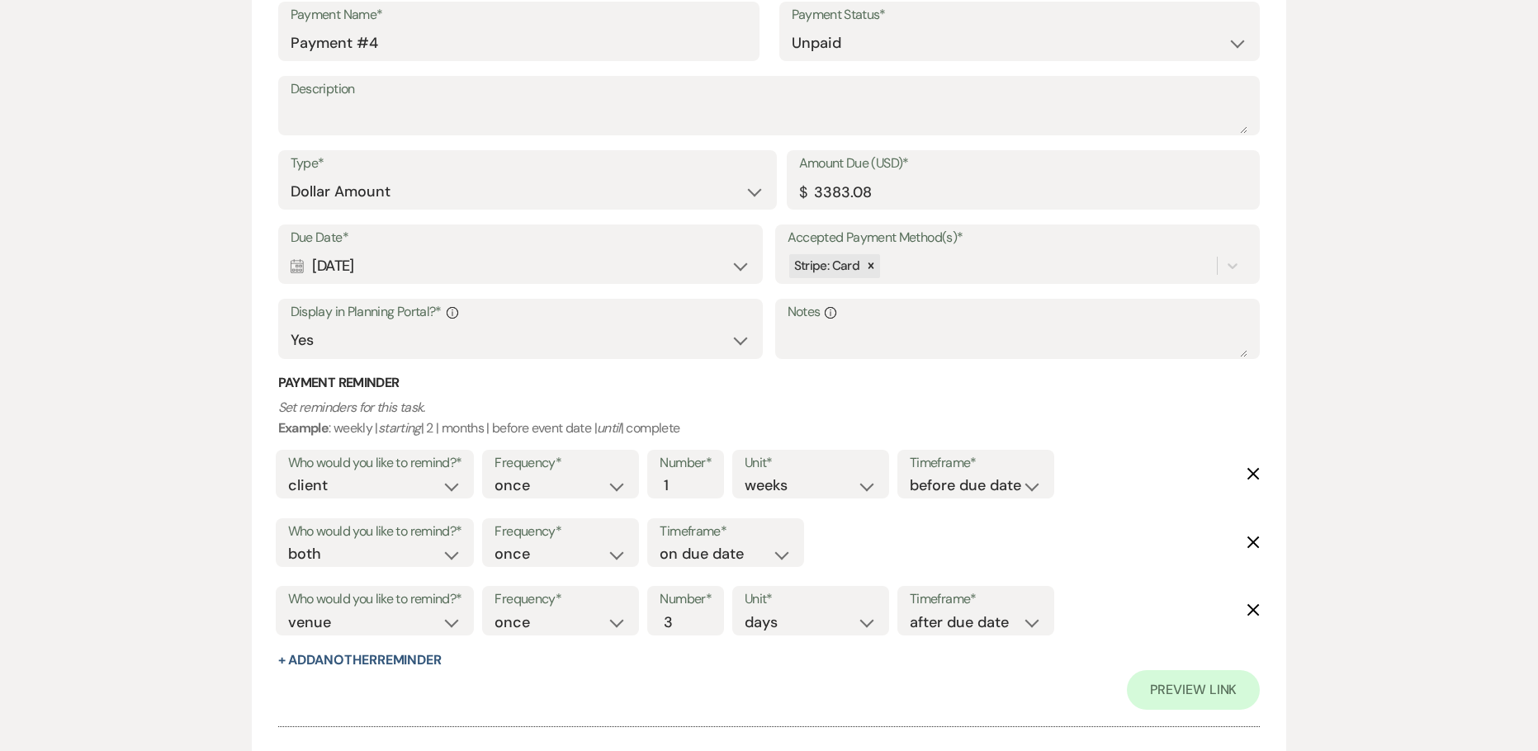
scroll to position [2856, 0]
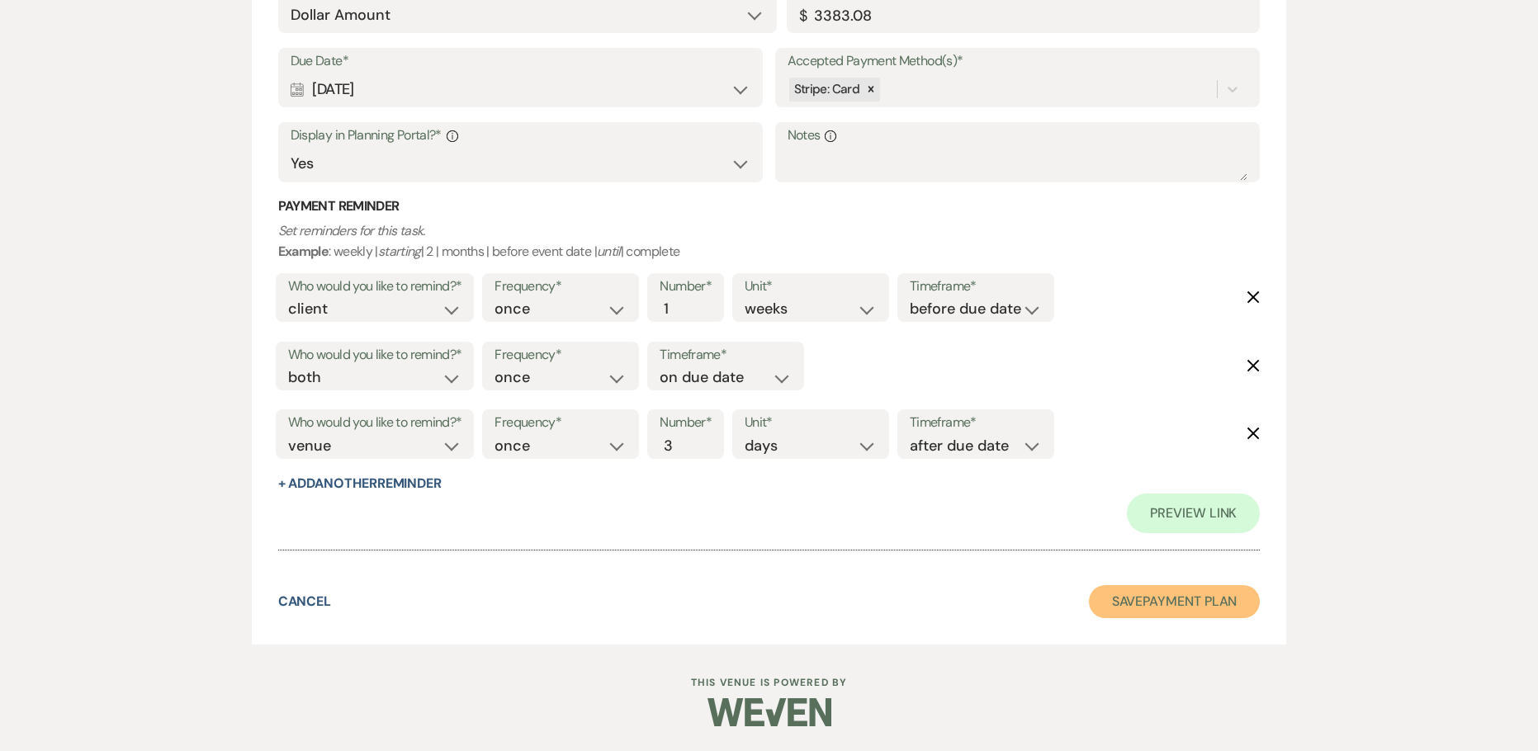
click at [1136, 609] on button "Save Payment Plan" at bounding box center [1175, 601] width 172 height 33
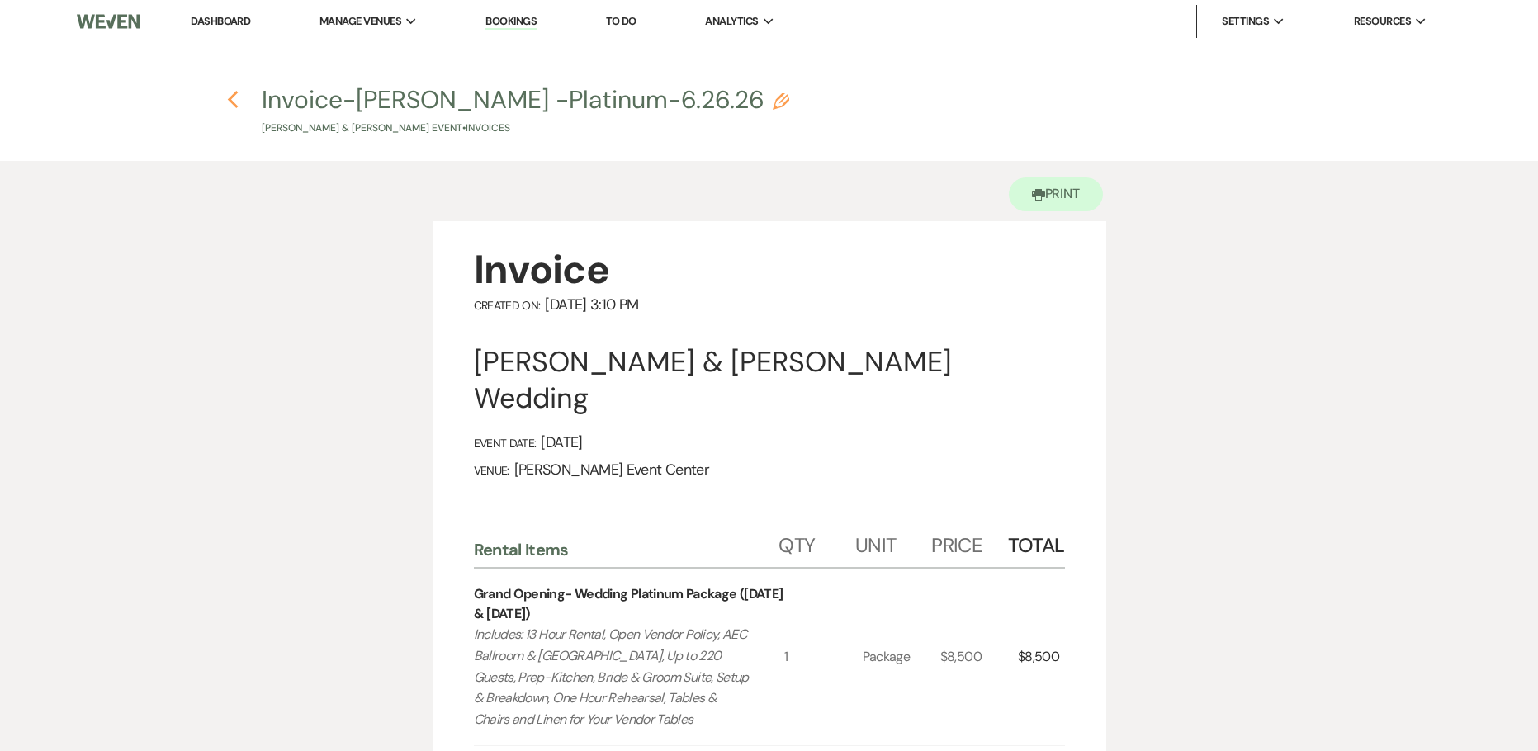
click at [229, 100] on use "button" at bounding box center [232, 100] width 11 height 18
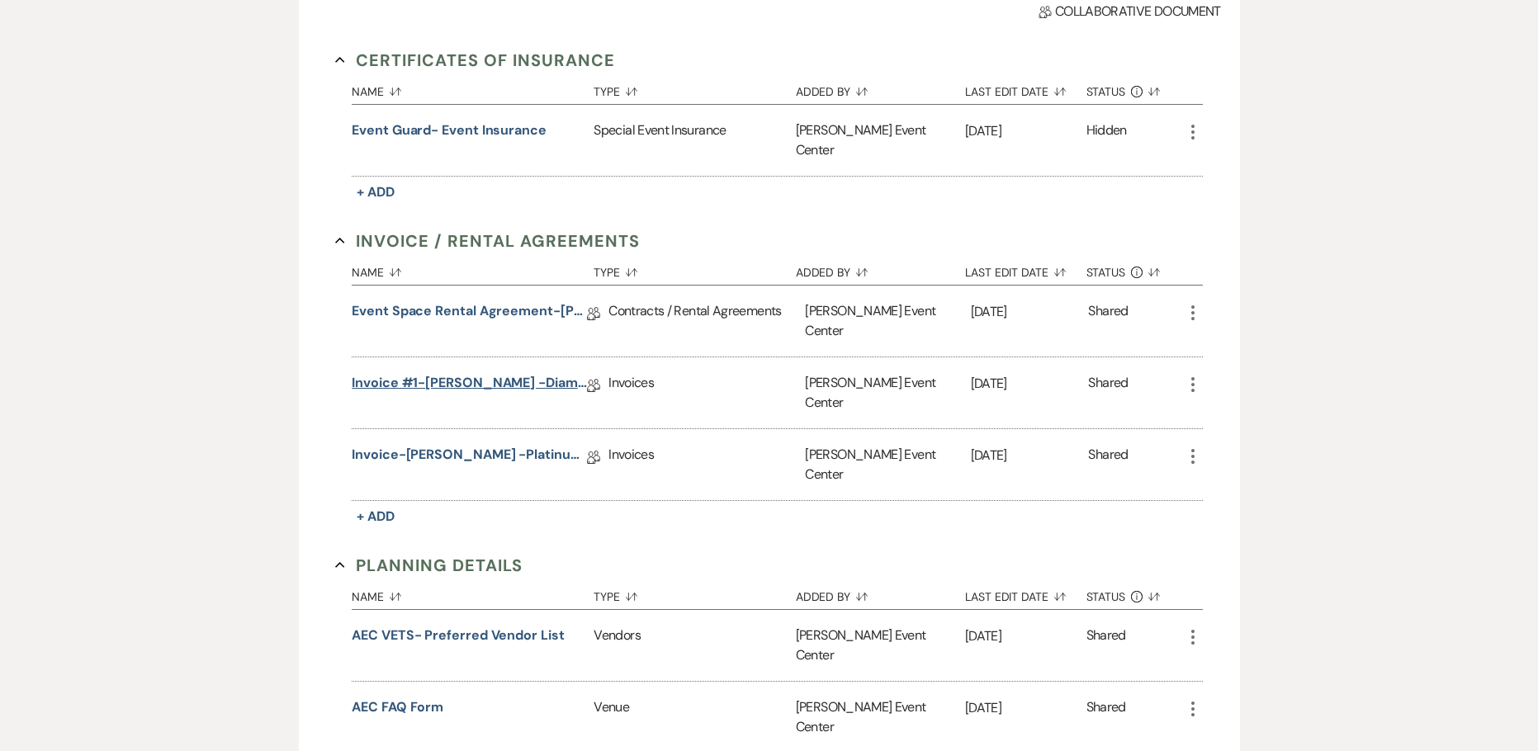
scroll to position [578, 0]
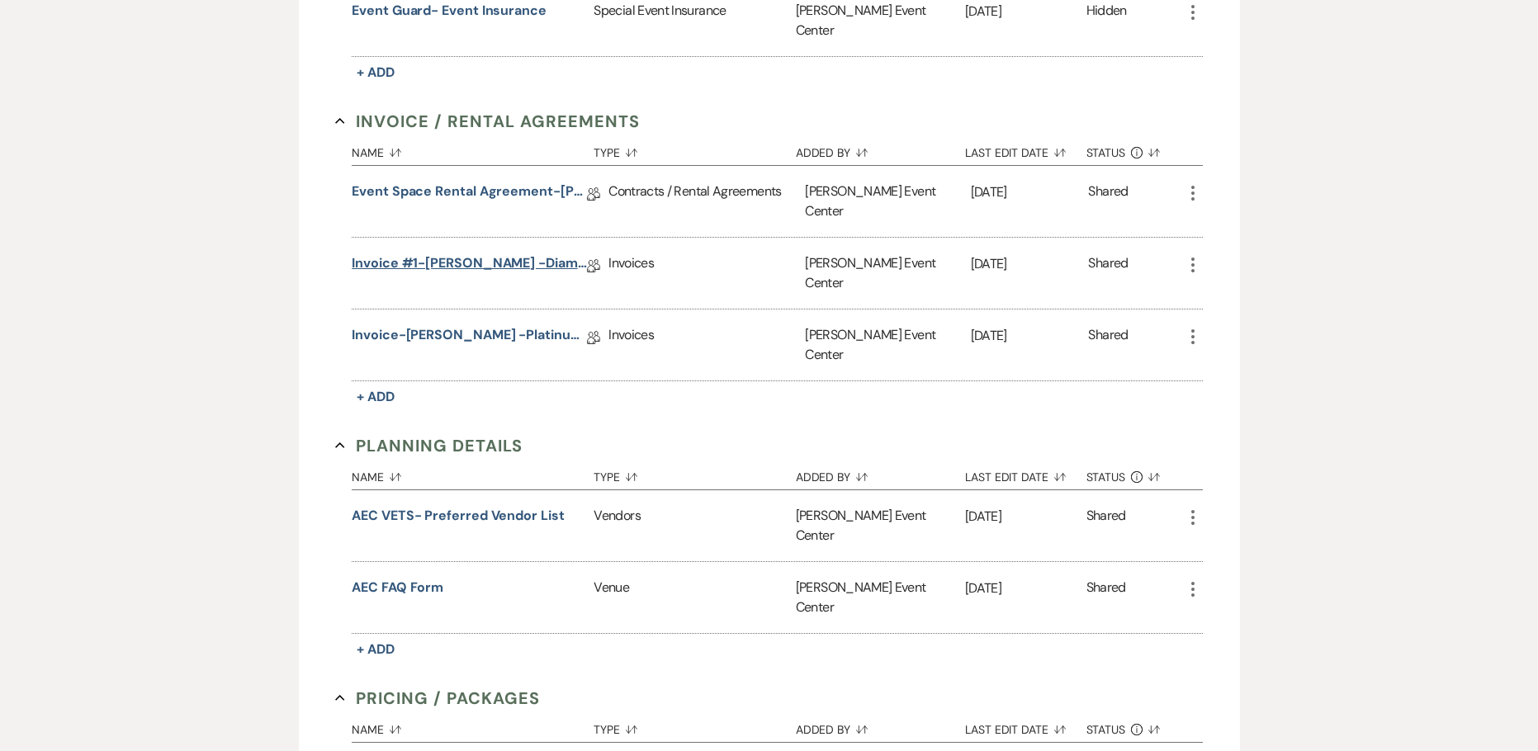
click at [497, 253] on link "Invoice #1-[PERSON_NAME] -Diamond-6.26.26" at bounding box center [469, 266] width 235 height 26
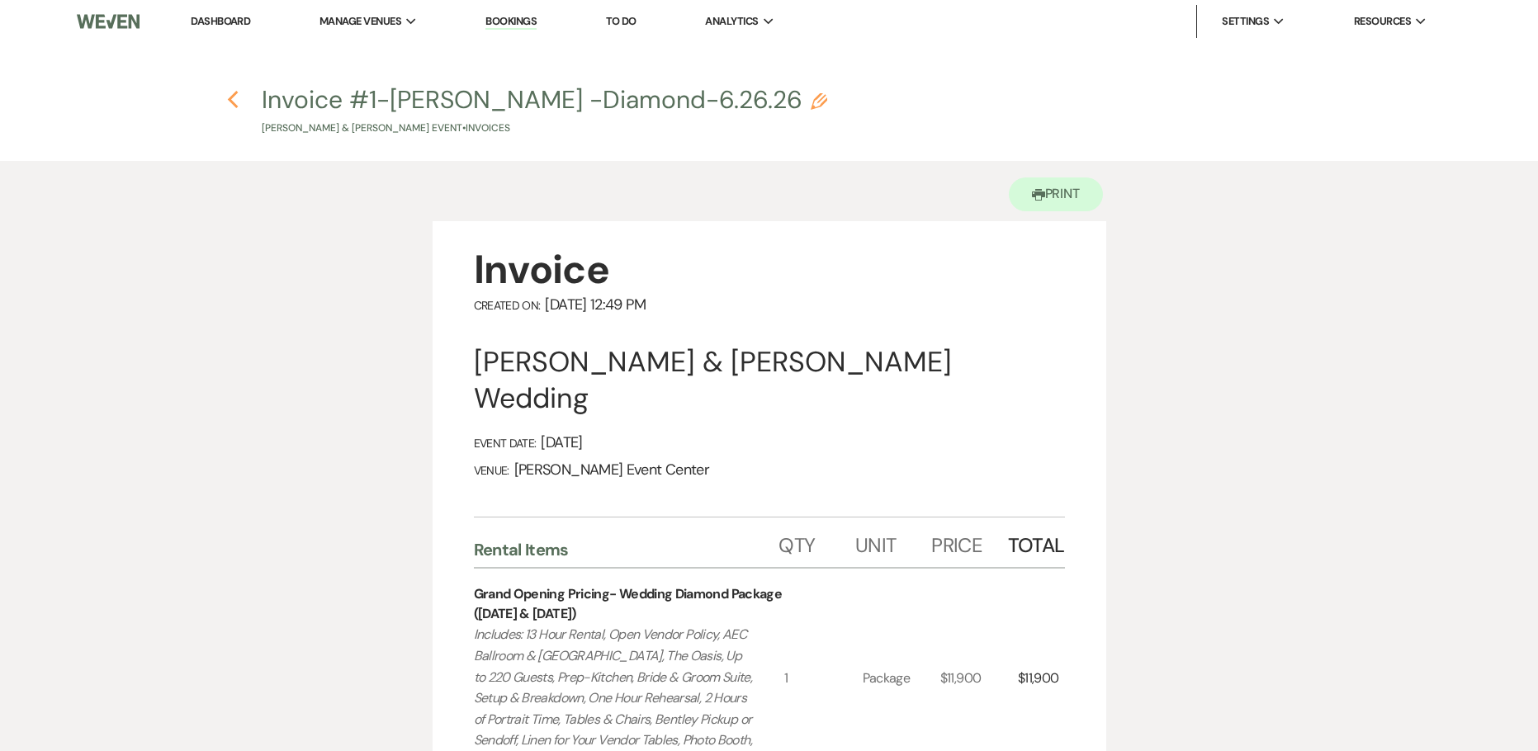
click at [231, 97] on use "button" at bounding box center [232, 100] width 11 height 18
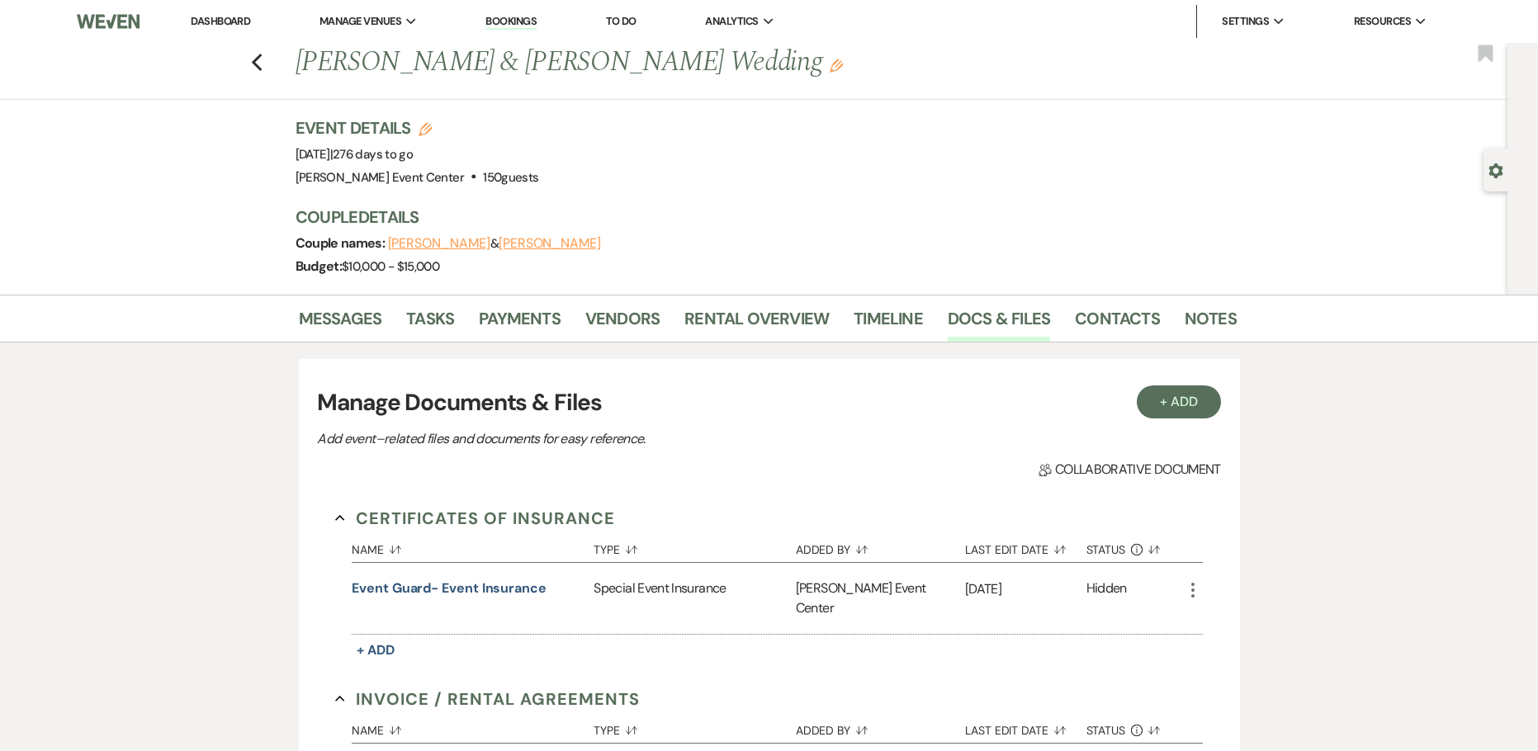
scroll to position [578, 0]
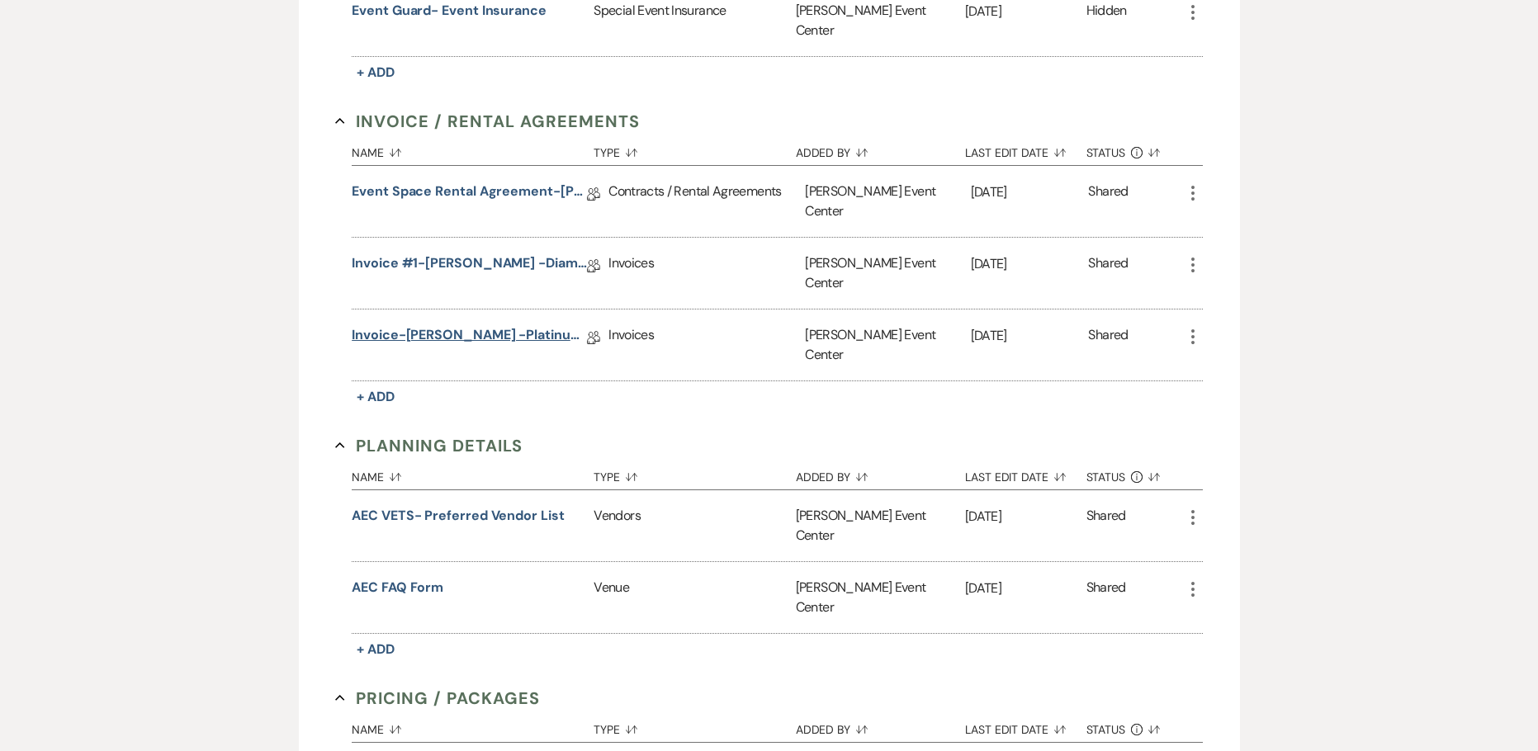
click at [506, 325] on link "Invoice-[PERSON_NAME] -Platinum-6.26.26" at bounding box center [469, 338] width 235 height 26
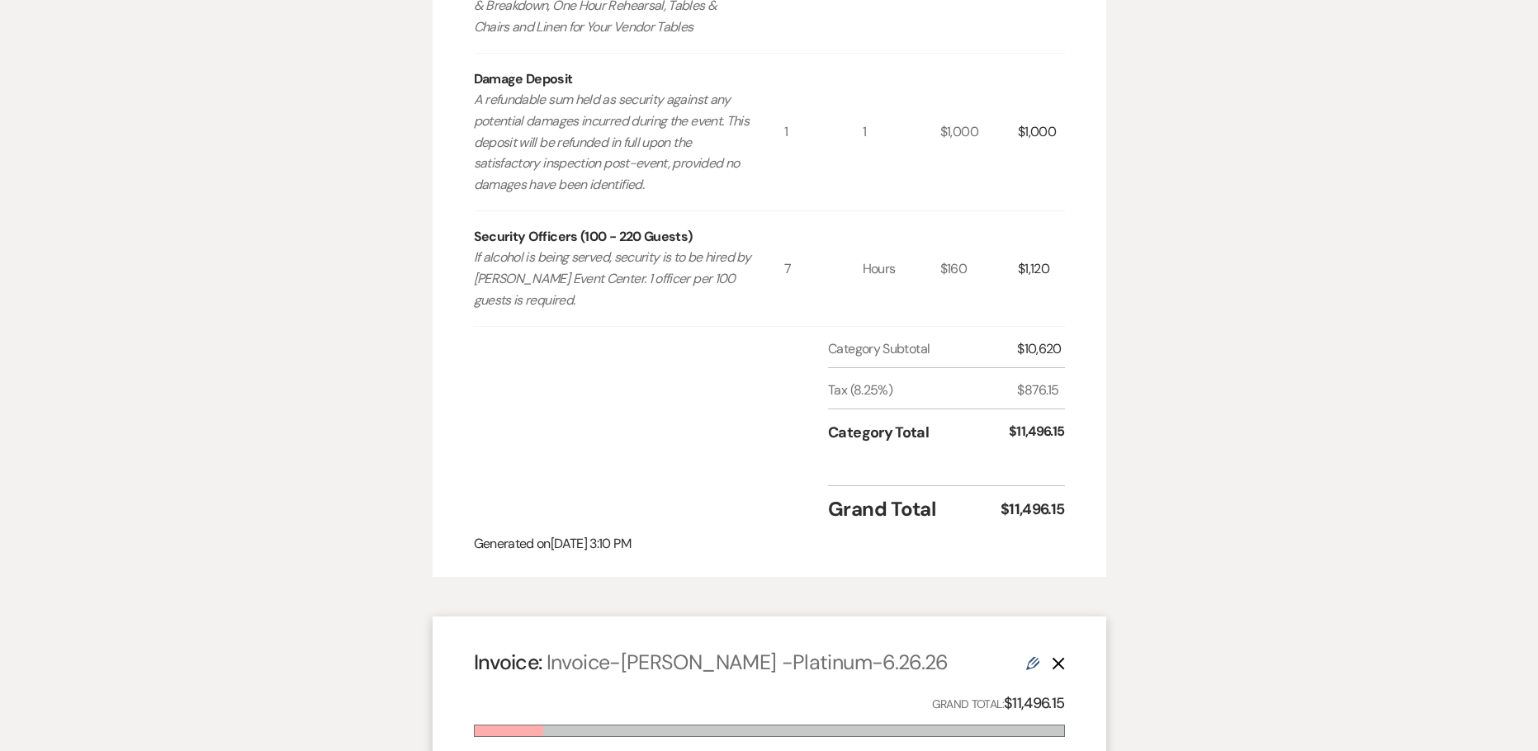
scroll to position [1073, 0]
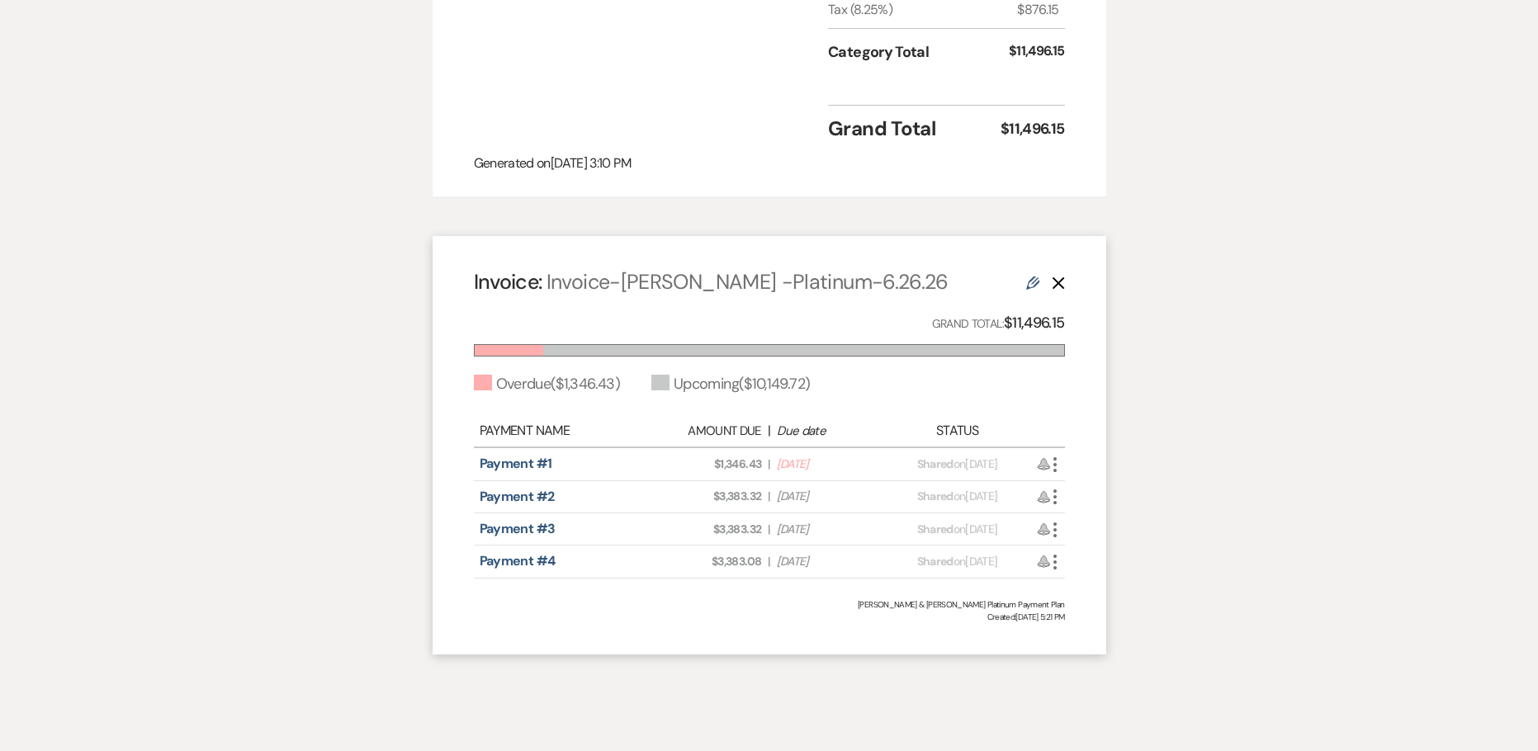
click at [1058, 455] on icon "More" at bounding box center [1055, 465] width 20 height 20
click at [1090, 567] on link "Pencil Edit" at bounding box center [1128, 581] width 167 height 28
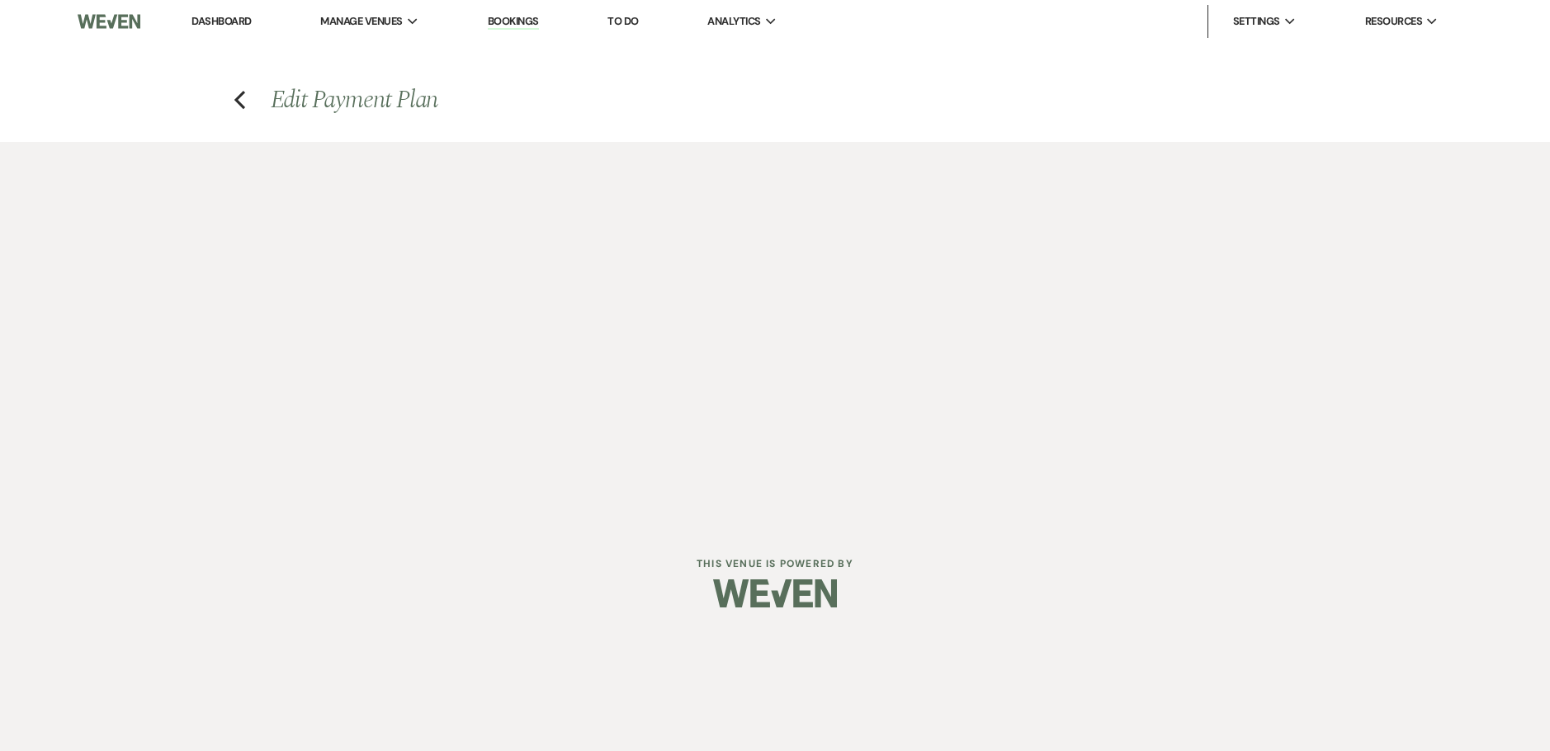
select select "28940"
select select "2"
select select "flat"
select select "true"
select select "client"
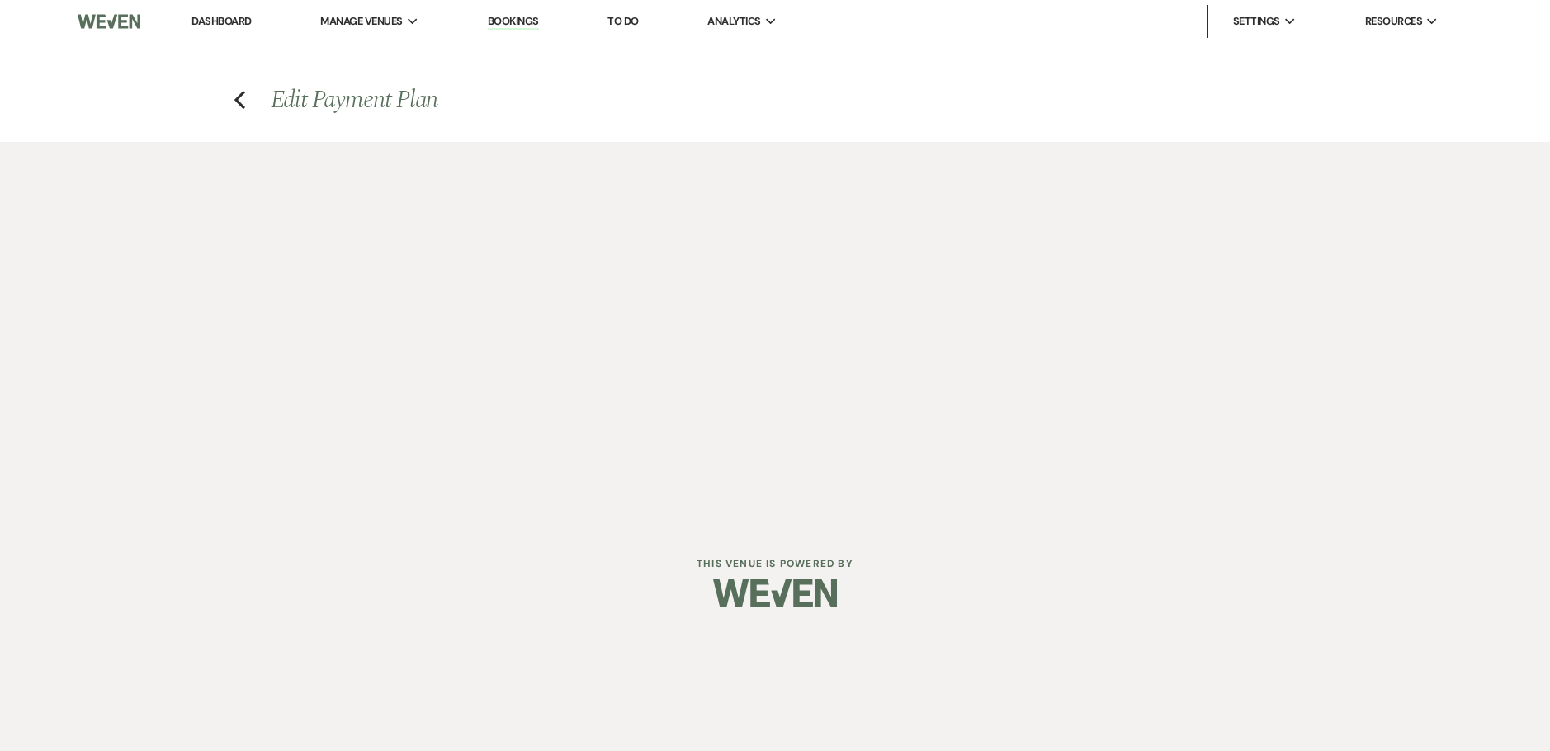
select select "weeks"
select select "2"
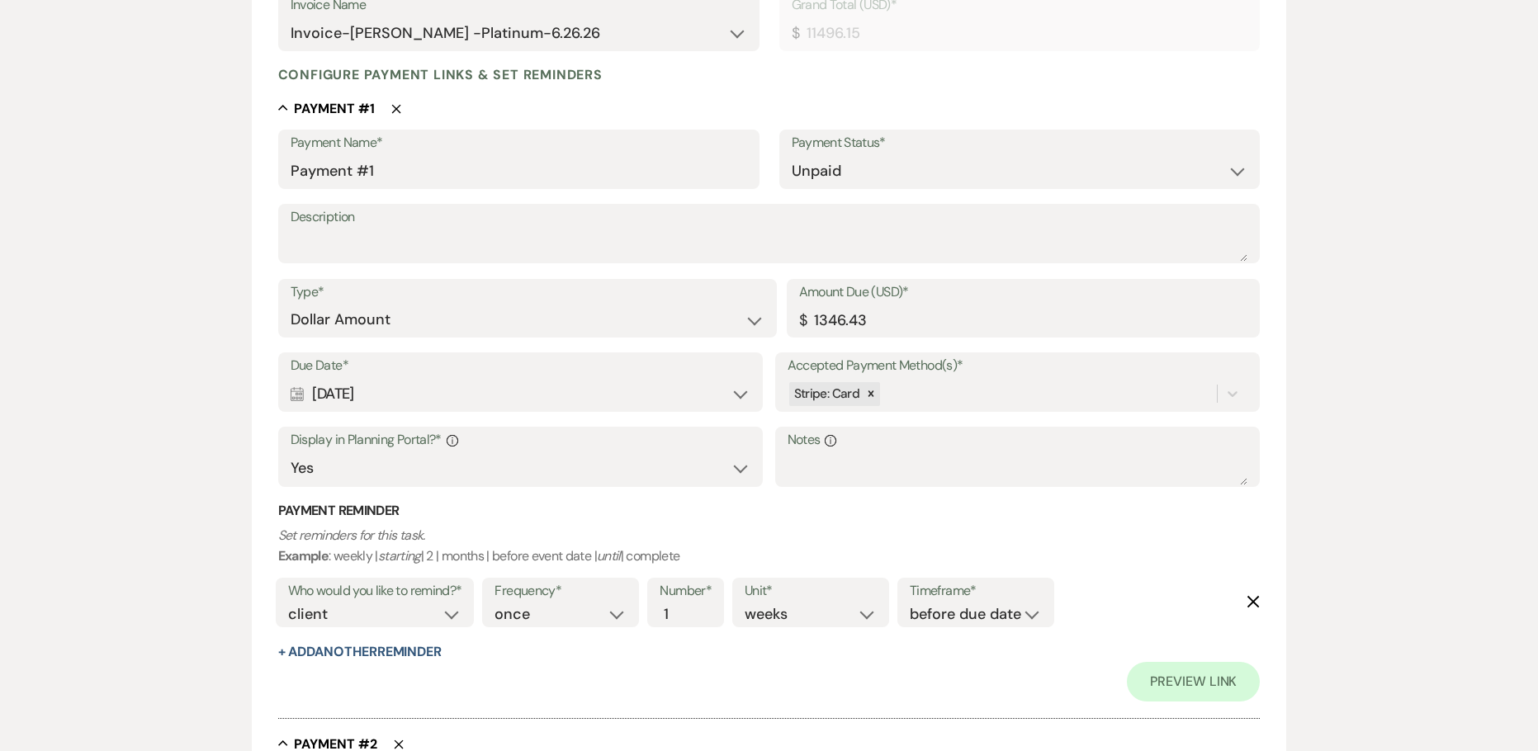
scroll to position [330, 0]
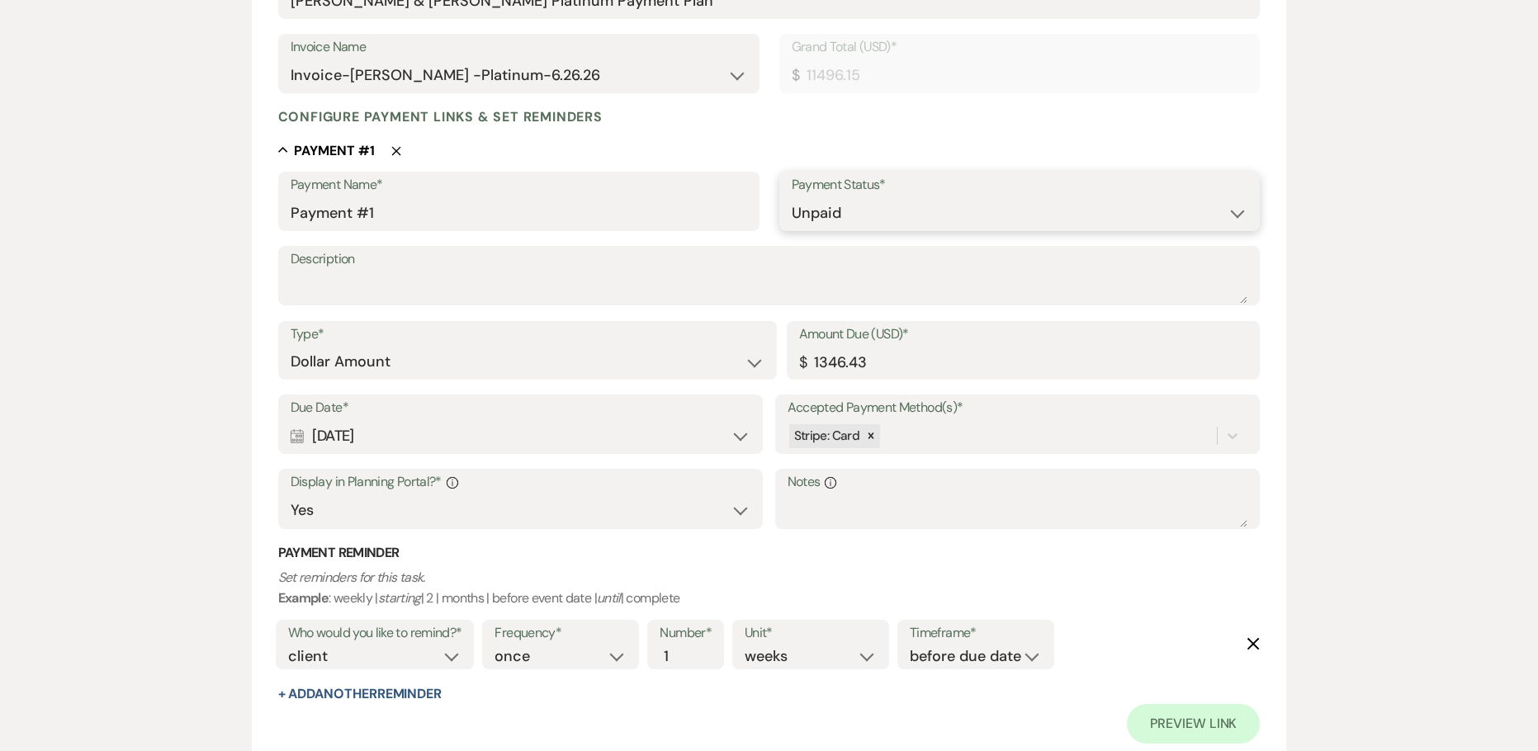
click at [861, 208] on select "Paid Unpaid" at bounding box center [1019, 213] width 456 height 32
click at [791, 197] on select "Paid Unpaid" at bounding box center [1019, 213] width 456 height 32
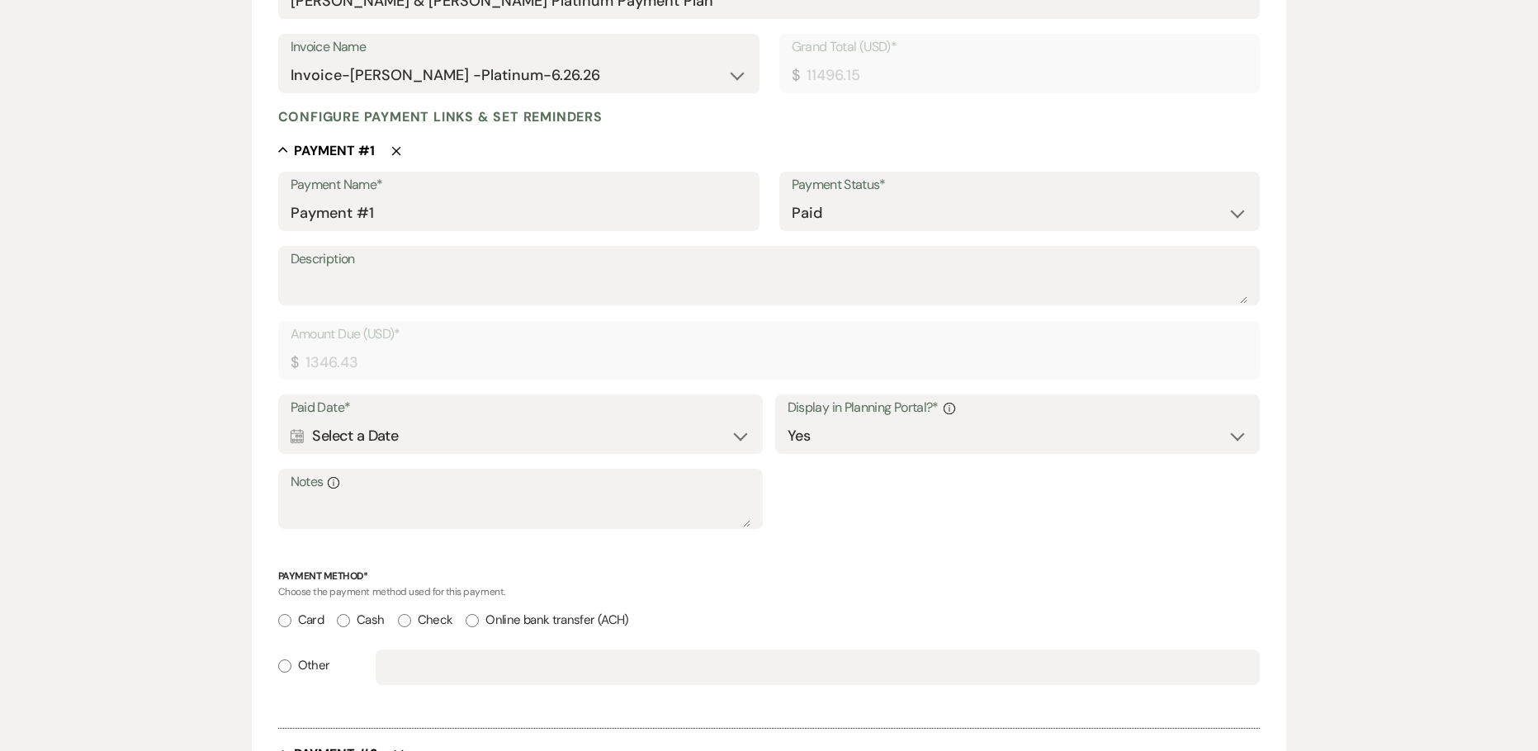
click at [362, 429] on div "Calendar Select a Date Expand" at bounding box center [521, 436] width 461 height 32
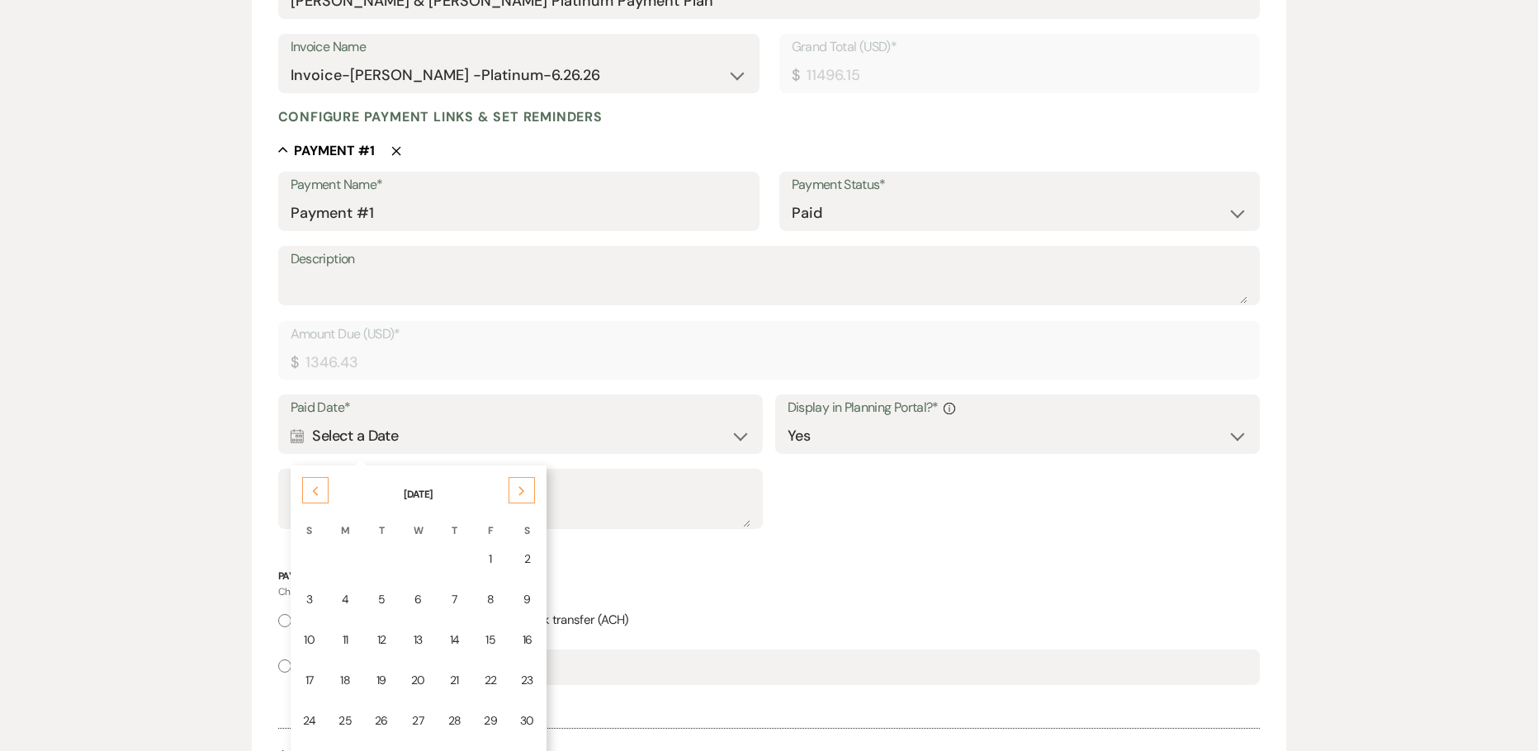
click at [305, 494] on div "Previous" at bounding box center [315, 490] width 26 height 26
click at [314, 489] on icon "Previous" at bounding box center [315, 491] width 8 height 10
click at [509, 482] on div "Next" at bounding box center [521, 490] width 26 height 26
click at [451, 719] on div "31" at bounding box center [455, 720] width 13 height 17
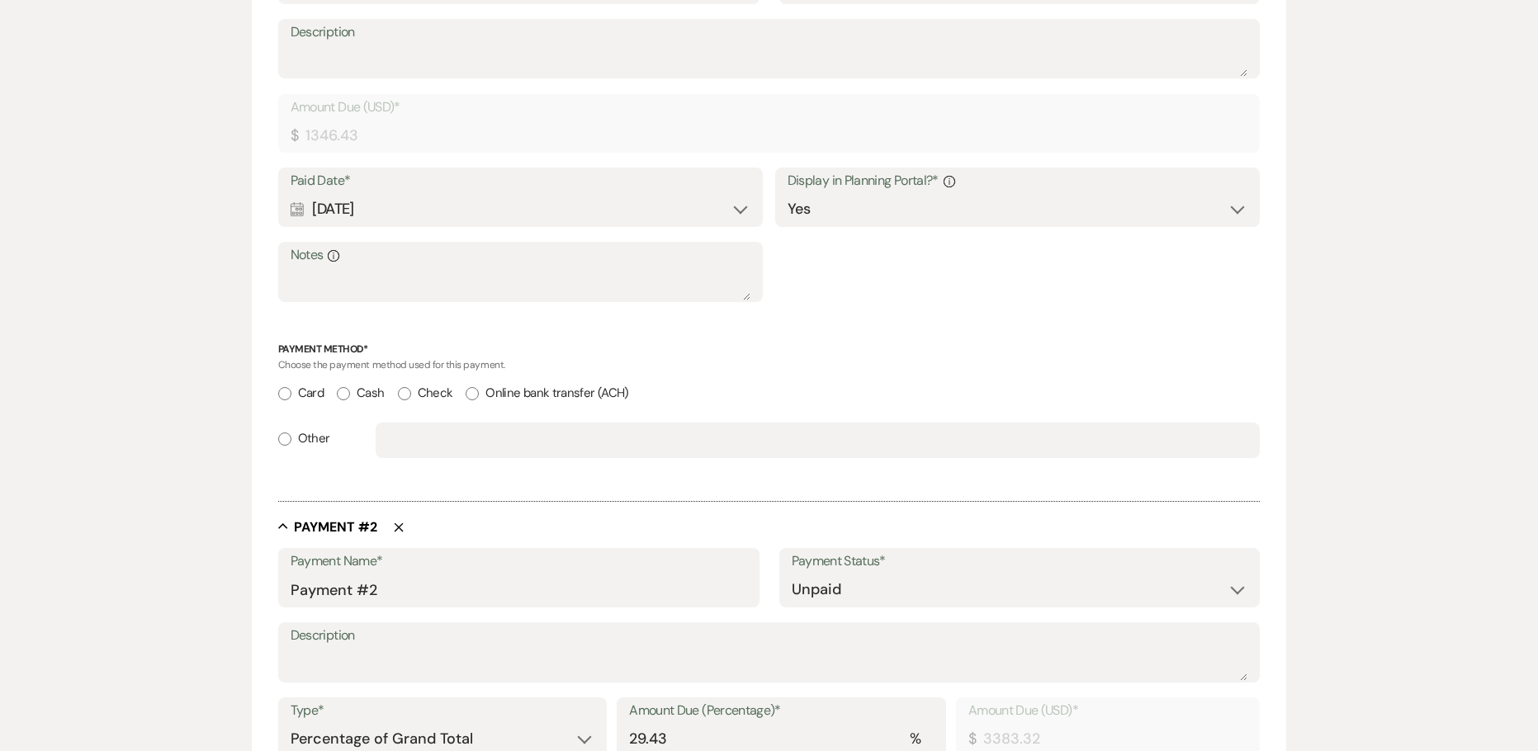
scroll to position [578, 0]
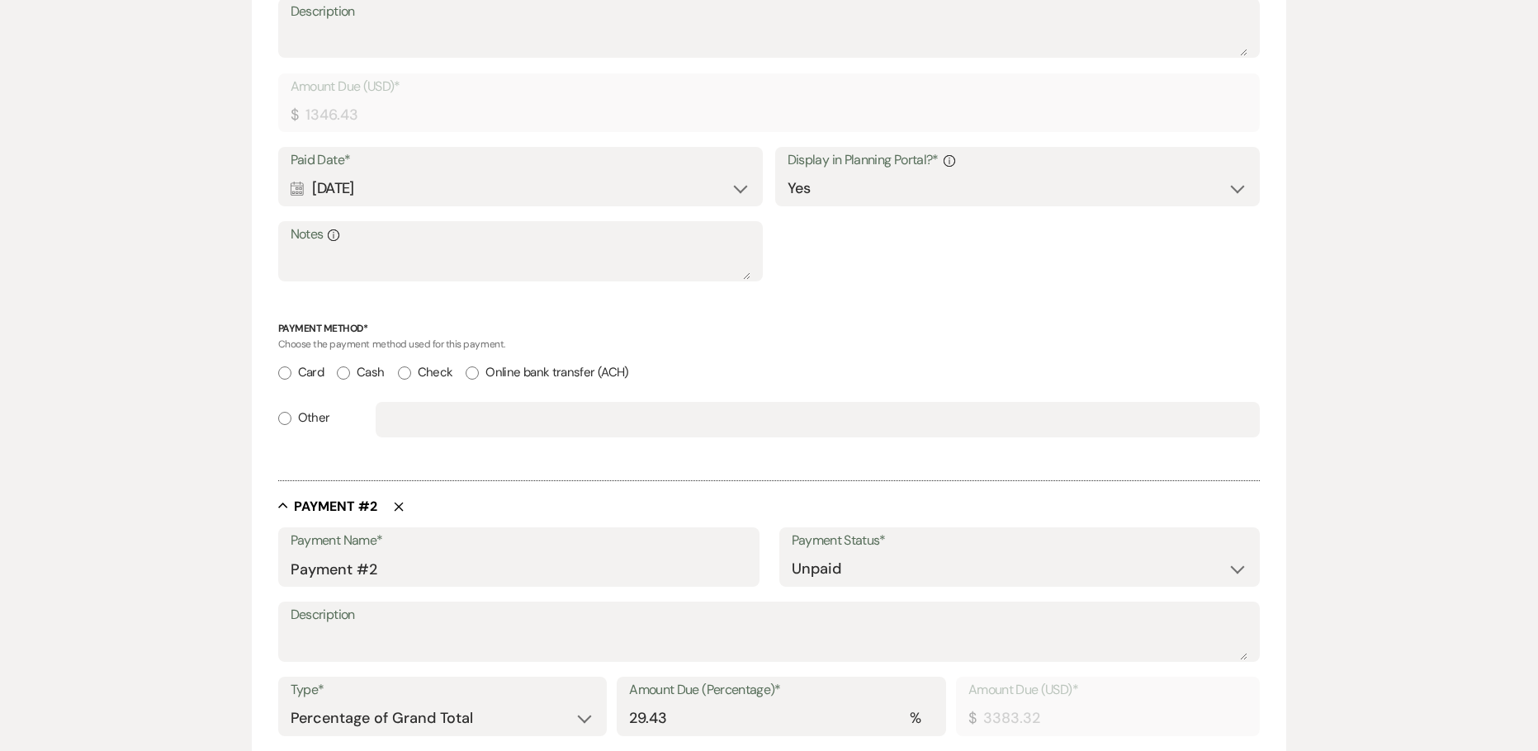
click at [283, 373] on input "Card" at bounding box center [284, 372] width 13 height 13
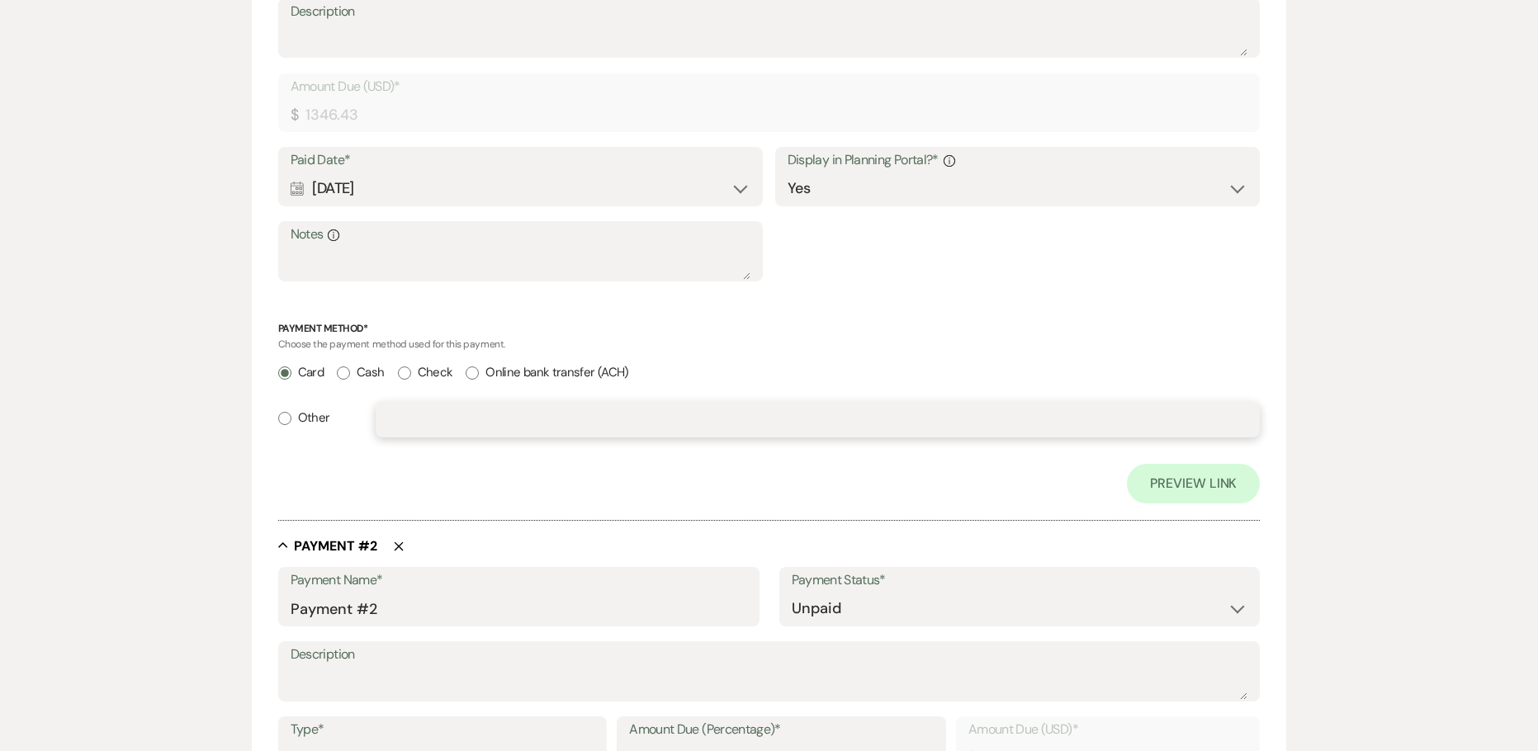
click at [606, 413] on input "text" at bounding box center [817, 420] width 859 height 32
click at [366, 487] on div "Preview Link" at bounding box center [769, 484] width 982 height 40
click at [418, 417] on input "text" at bounding box center [817, 420] width 859 height 32
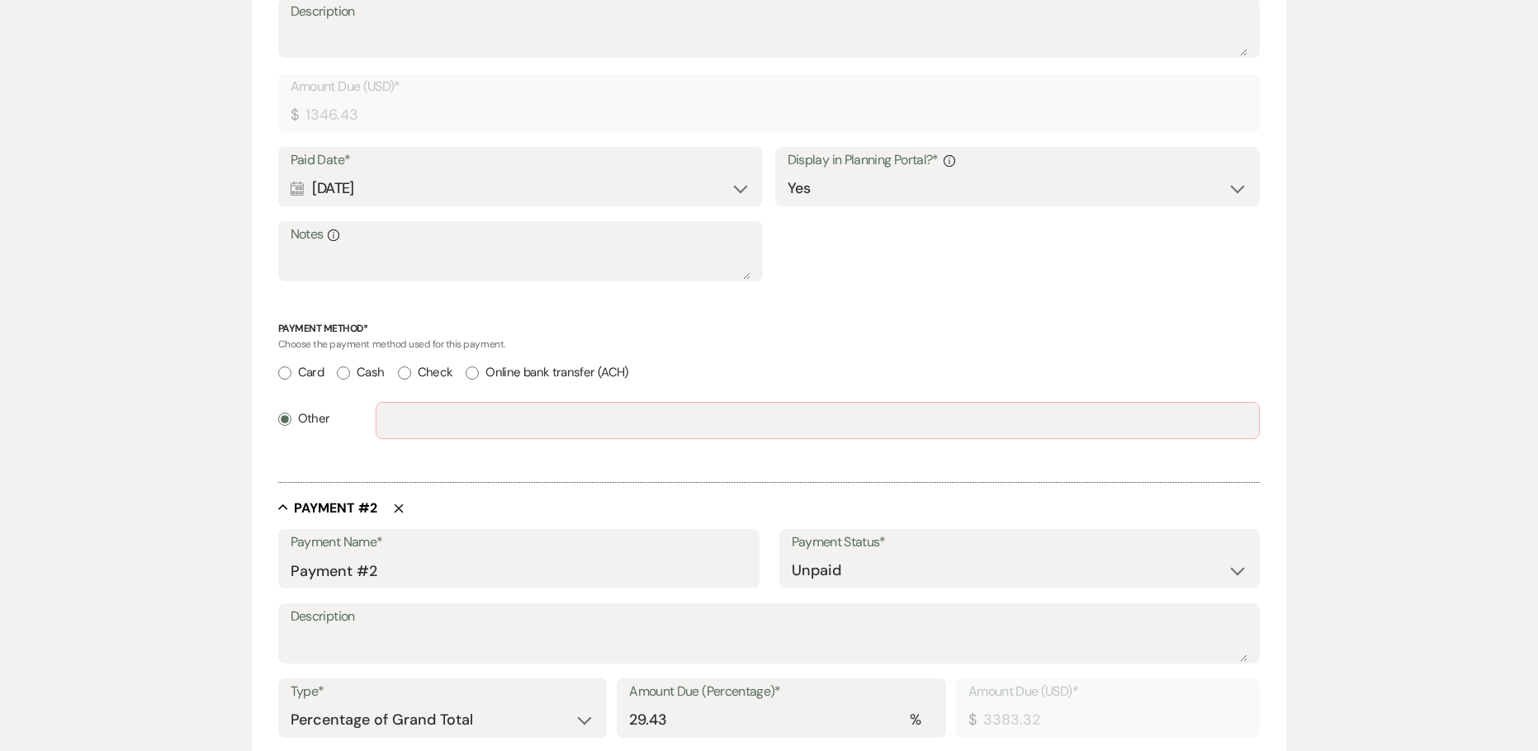
click at [285, 371] on input "Card" at bounding box center [284, 372] width 13 height 13
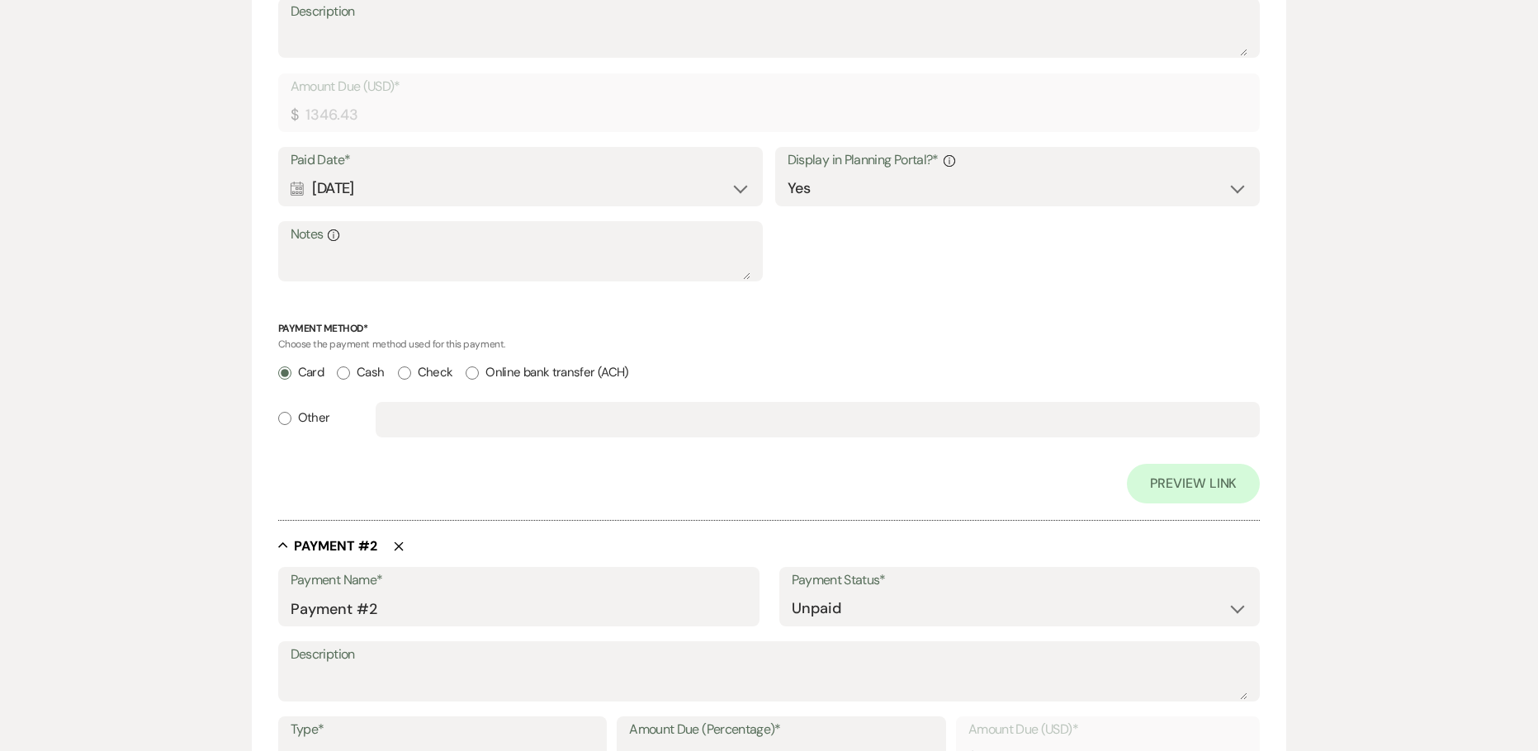
click at [687, 330] on p "Payment Method*" at bounding box center [769, 329] width 982 height 16
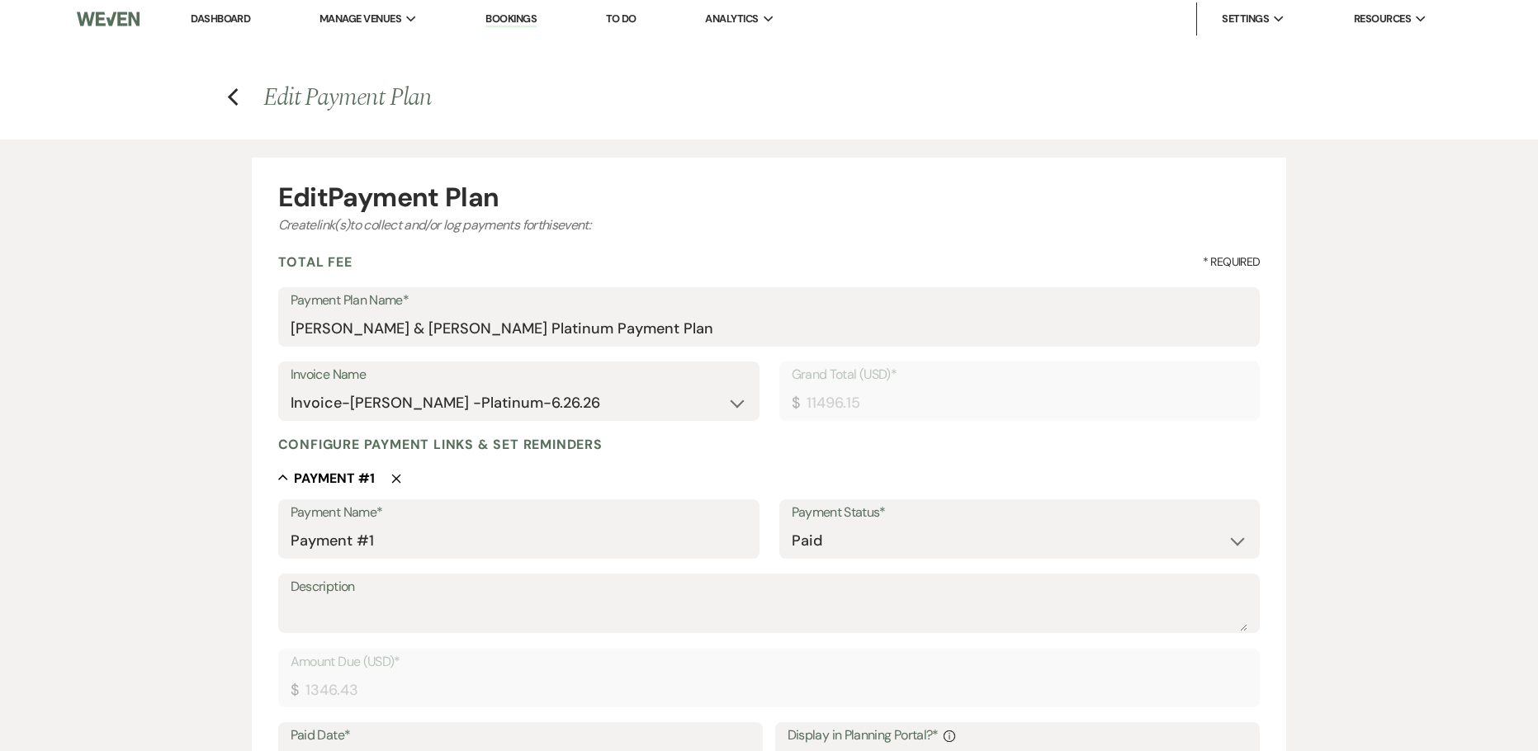
scroll to position [0, 0]
click at [800, 530] on select "Paid Unpaid" at bounding box center [1019, 543] width 456 height 32
click at [791, 527] on select "Paid Unpaid" at bounding box center [1019, 543] width 456 height 32
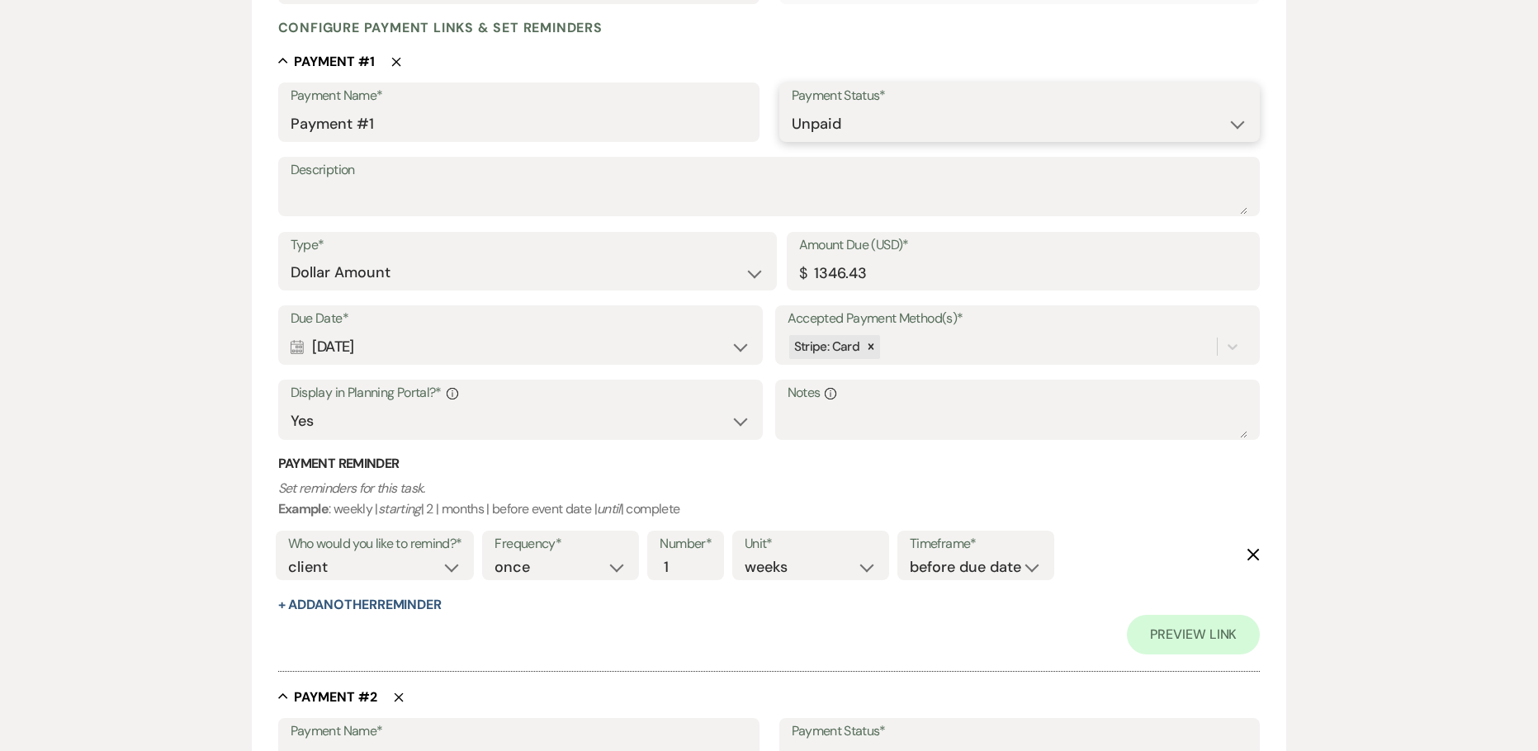
scroll to position [413, 0]
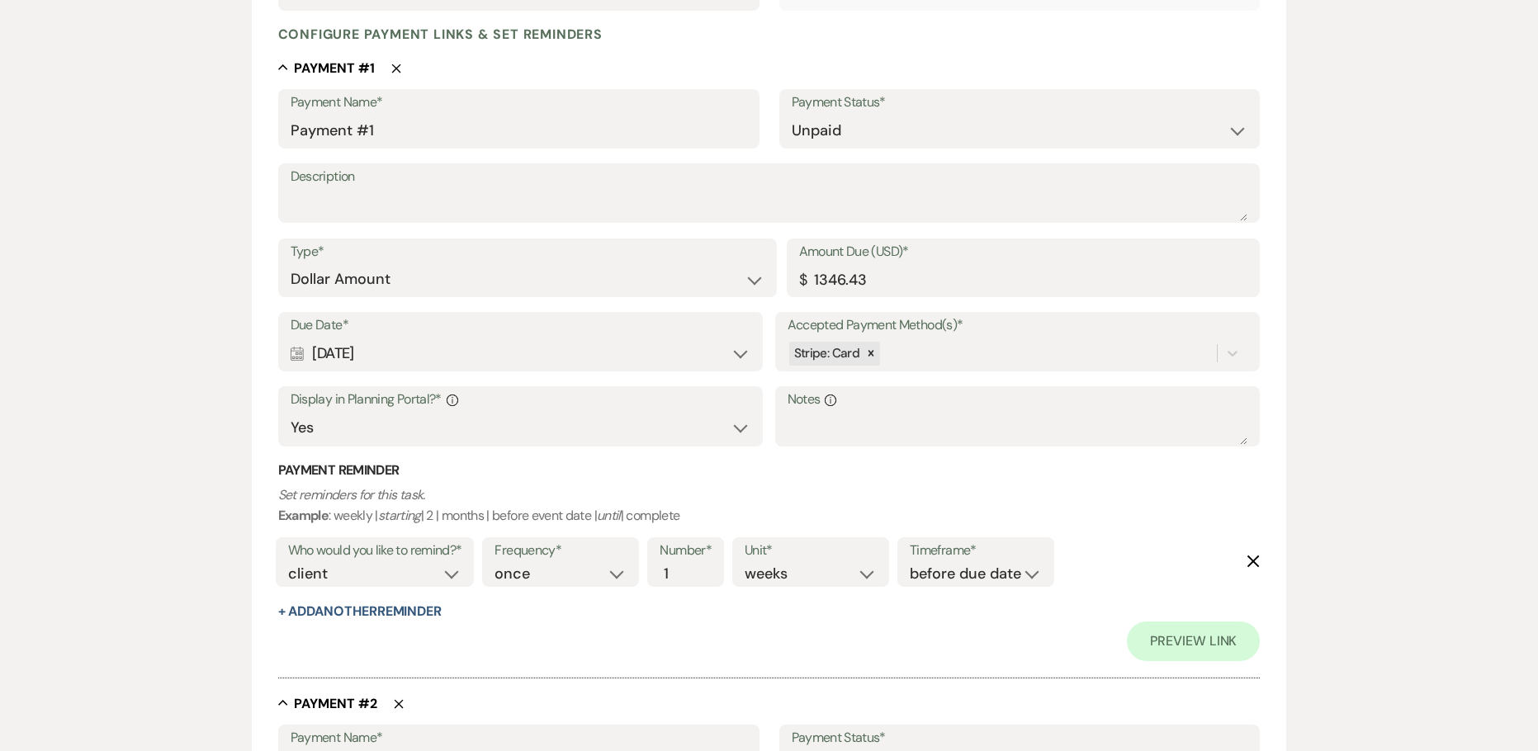
click at [407, 349] on div "Calendar Aug 14, 2025 Expand" at bounding box center [521, 354] width 461 height 32
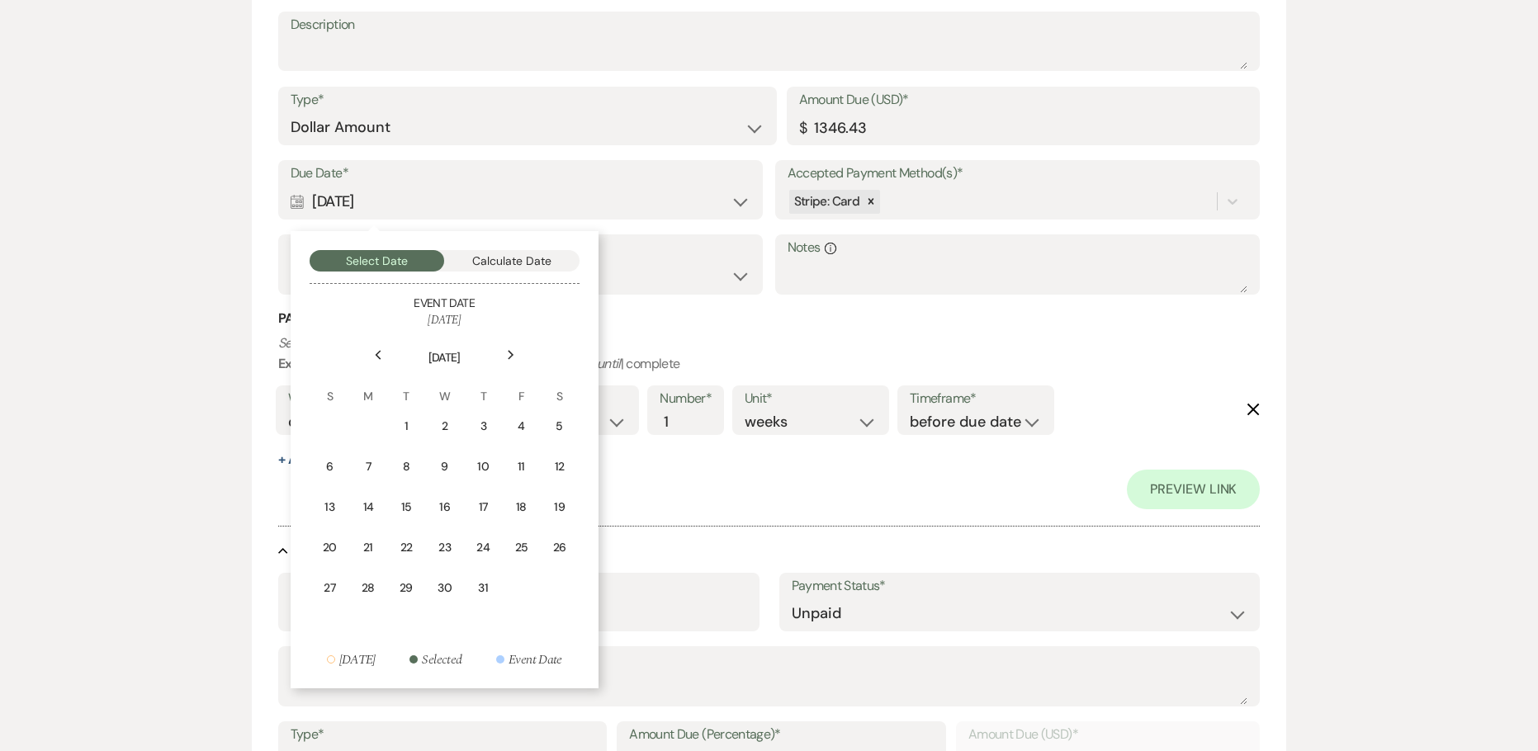
scroll to position [578, 0]
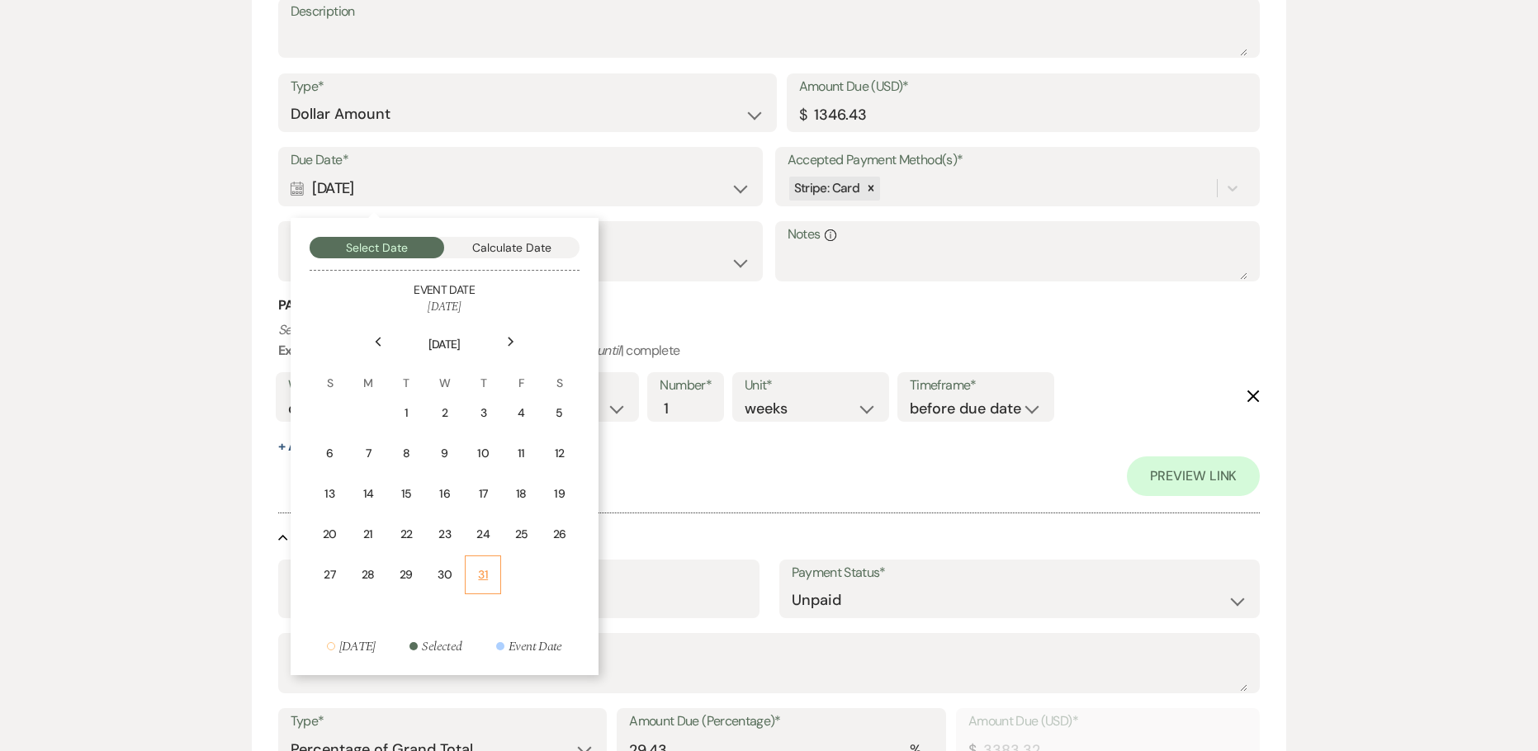
click at [484, 580] on div "31" at bounding box center [482, 574] width 15 height 17
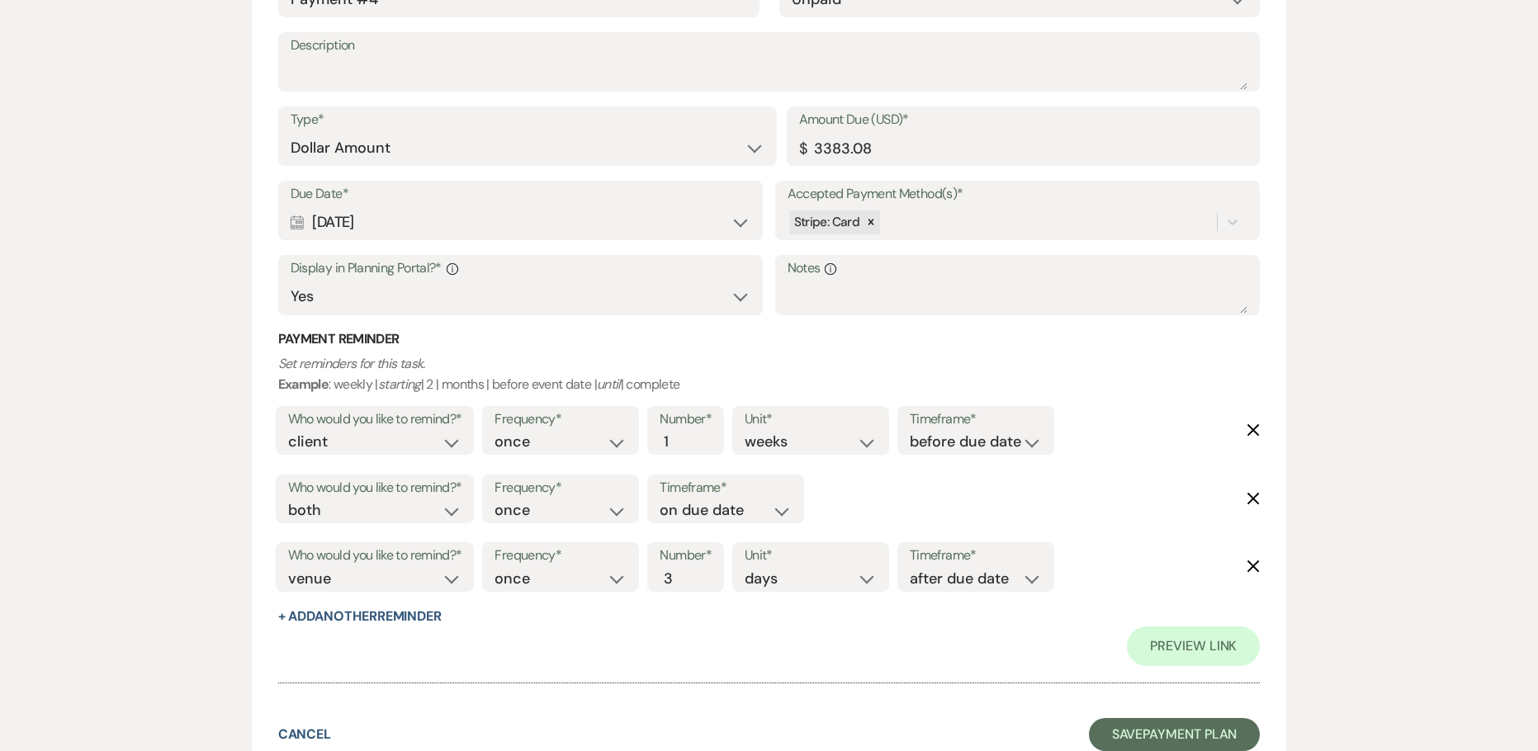
scroll to position [2856, 0]
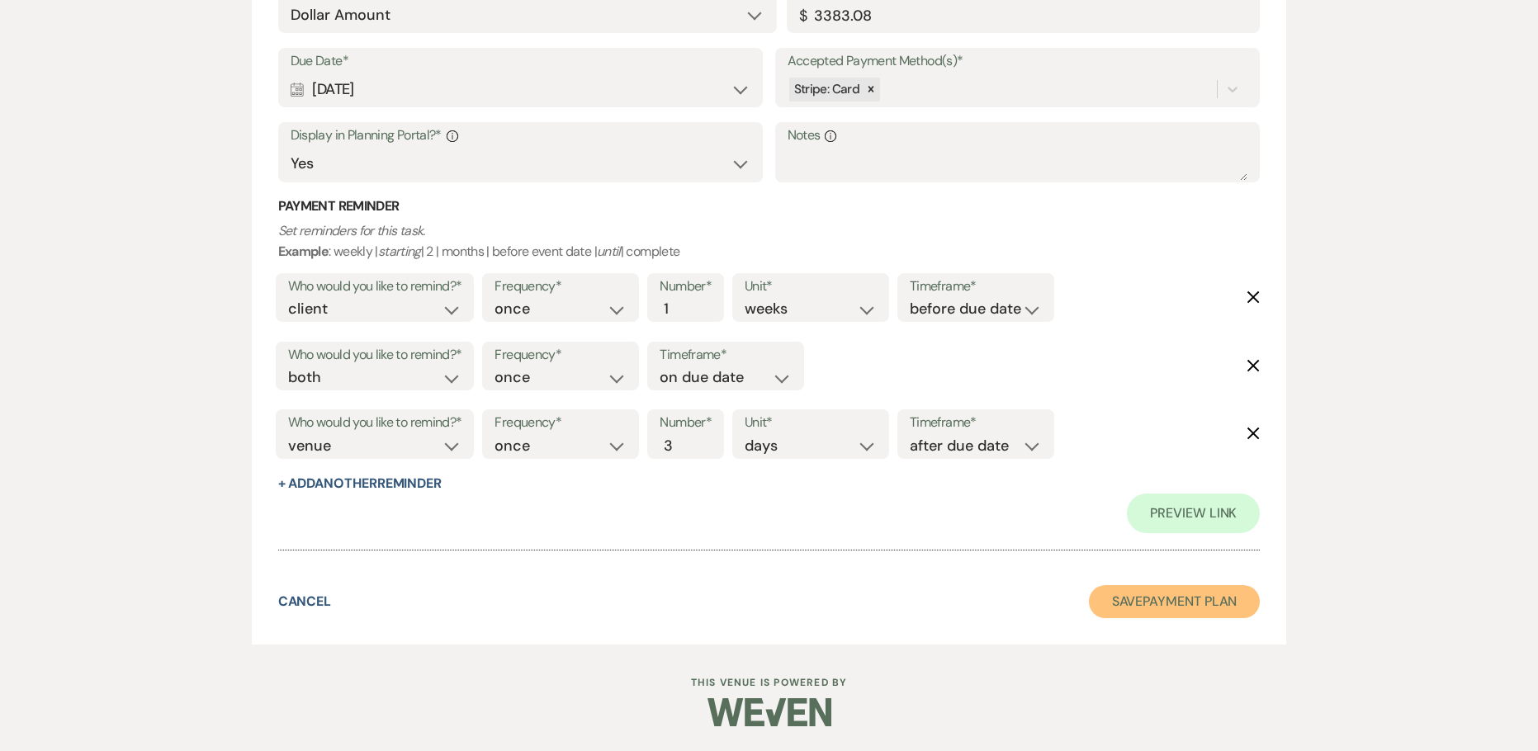
click at [1154, 602] on button "Save Payment Plan" at bounding box center [1175, 601] width 172 height 33
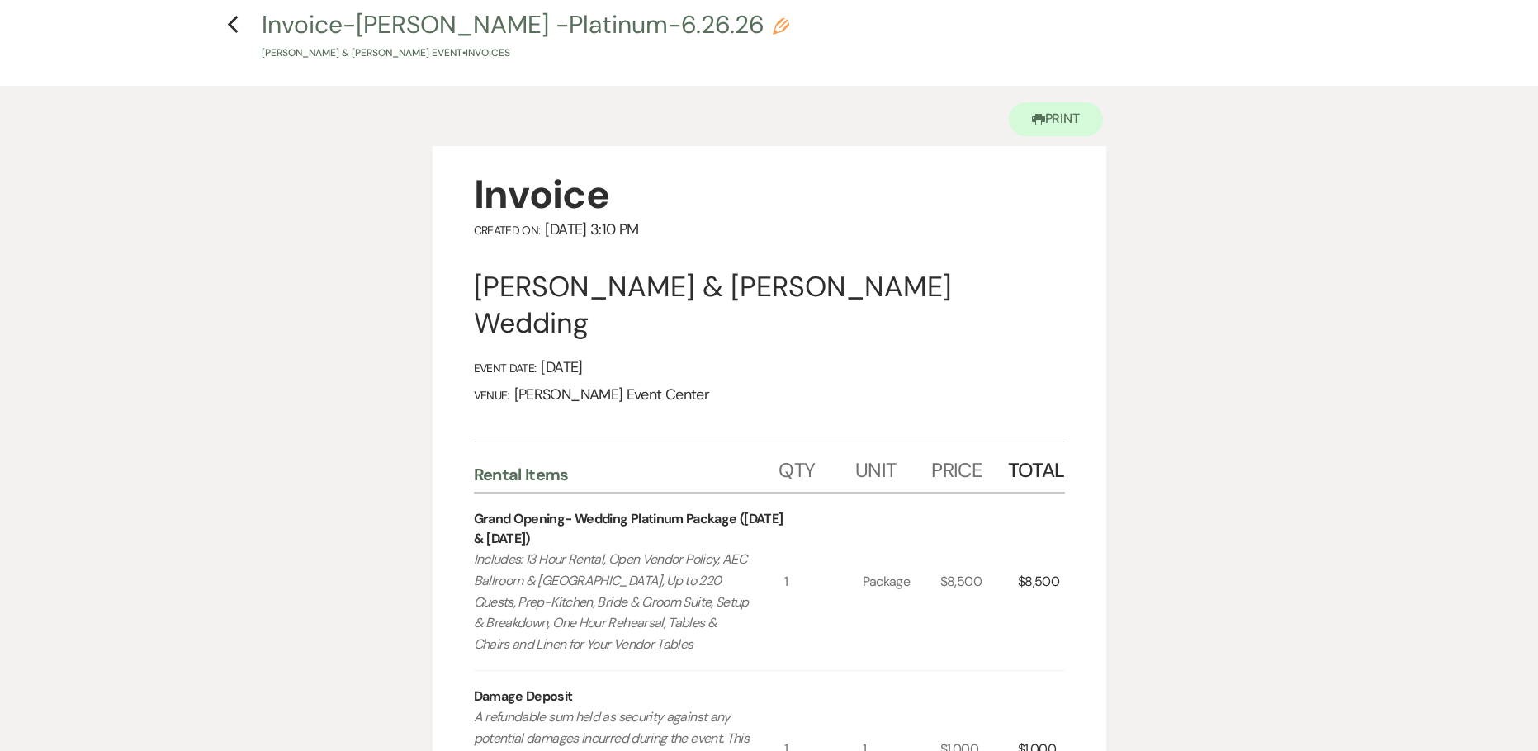
scroll to position [62, 0]
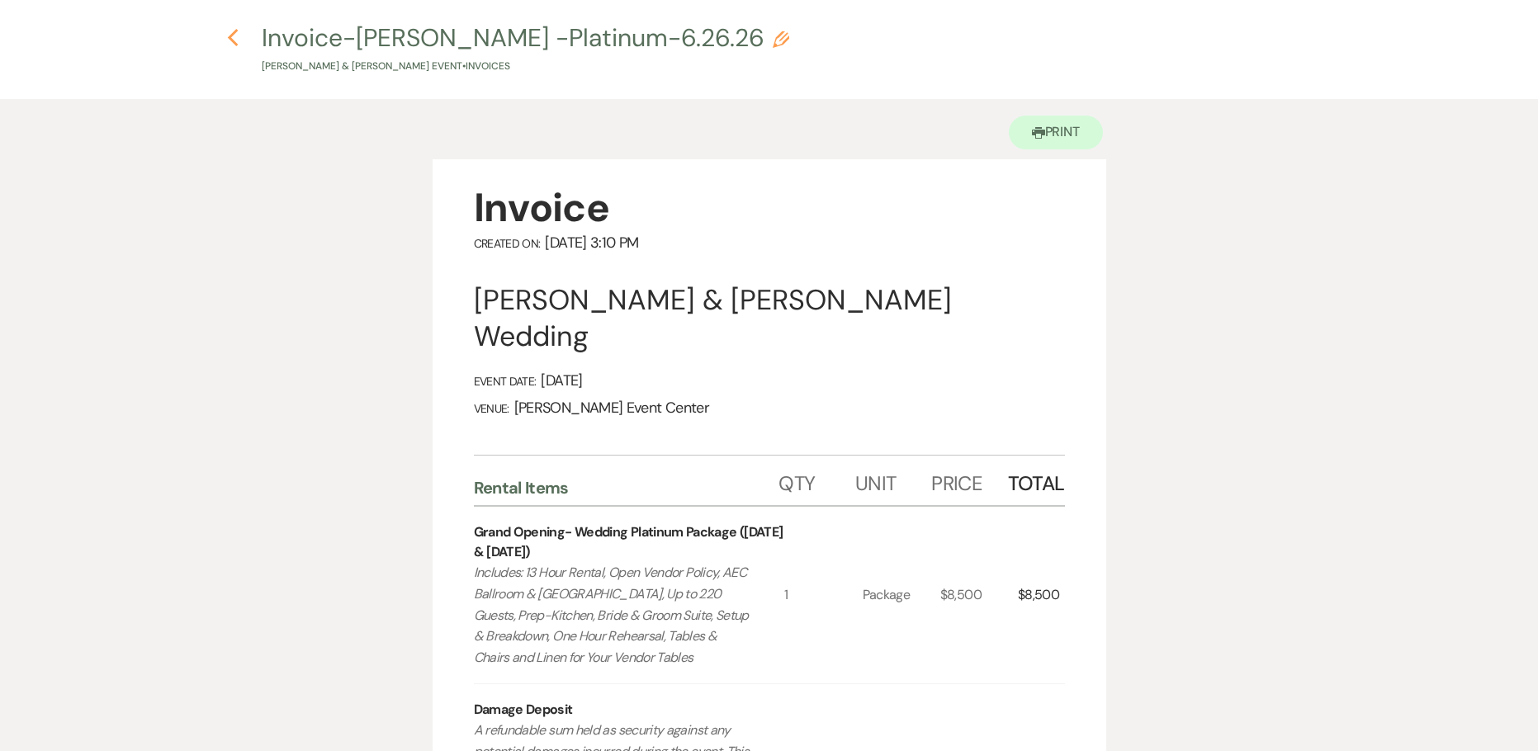
click at [233, 40] on icon "Previous" at bounding box center [233, 38] width 12 height 20
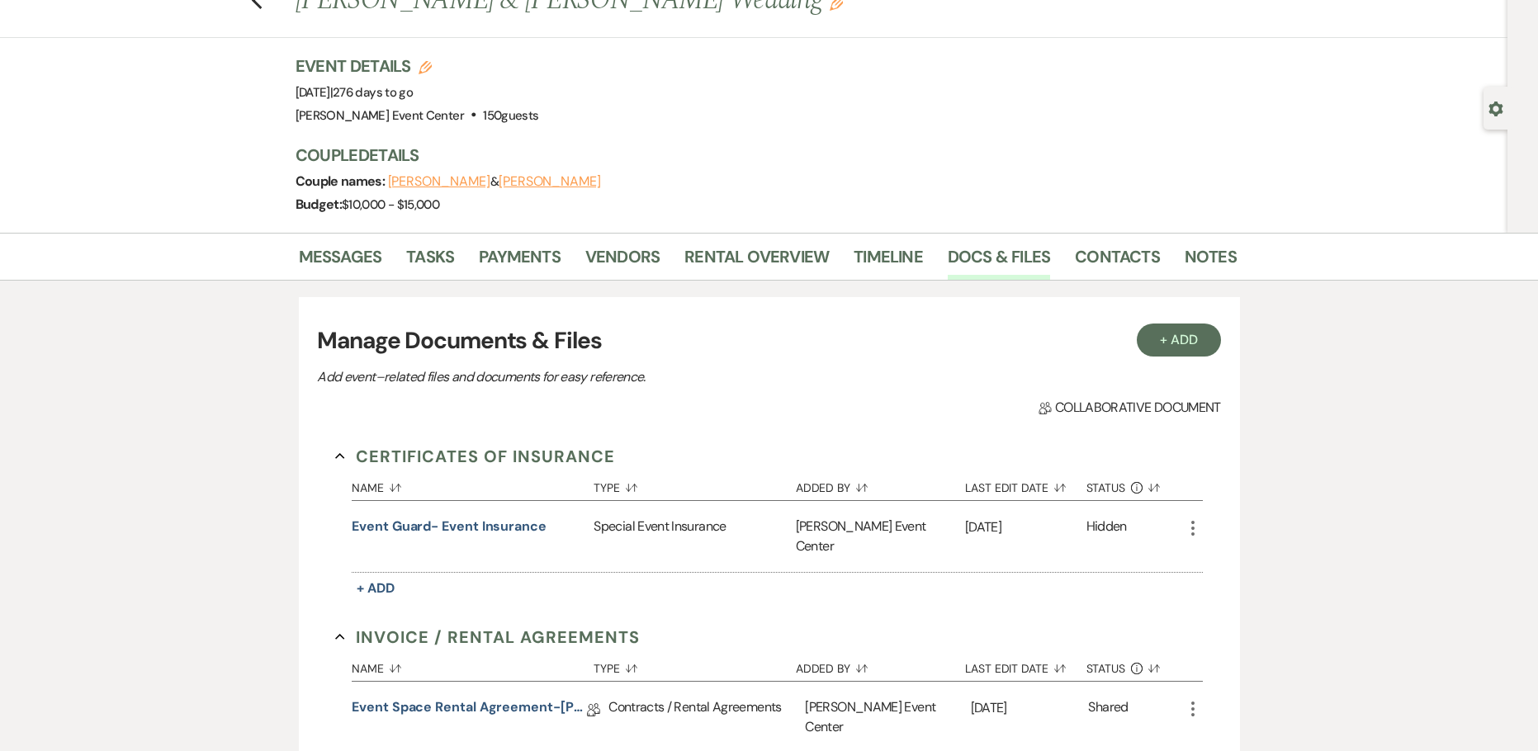
scroll to position [578, 0]
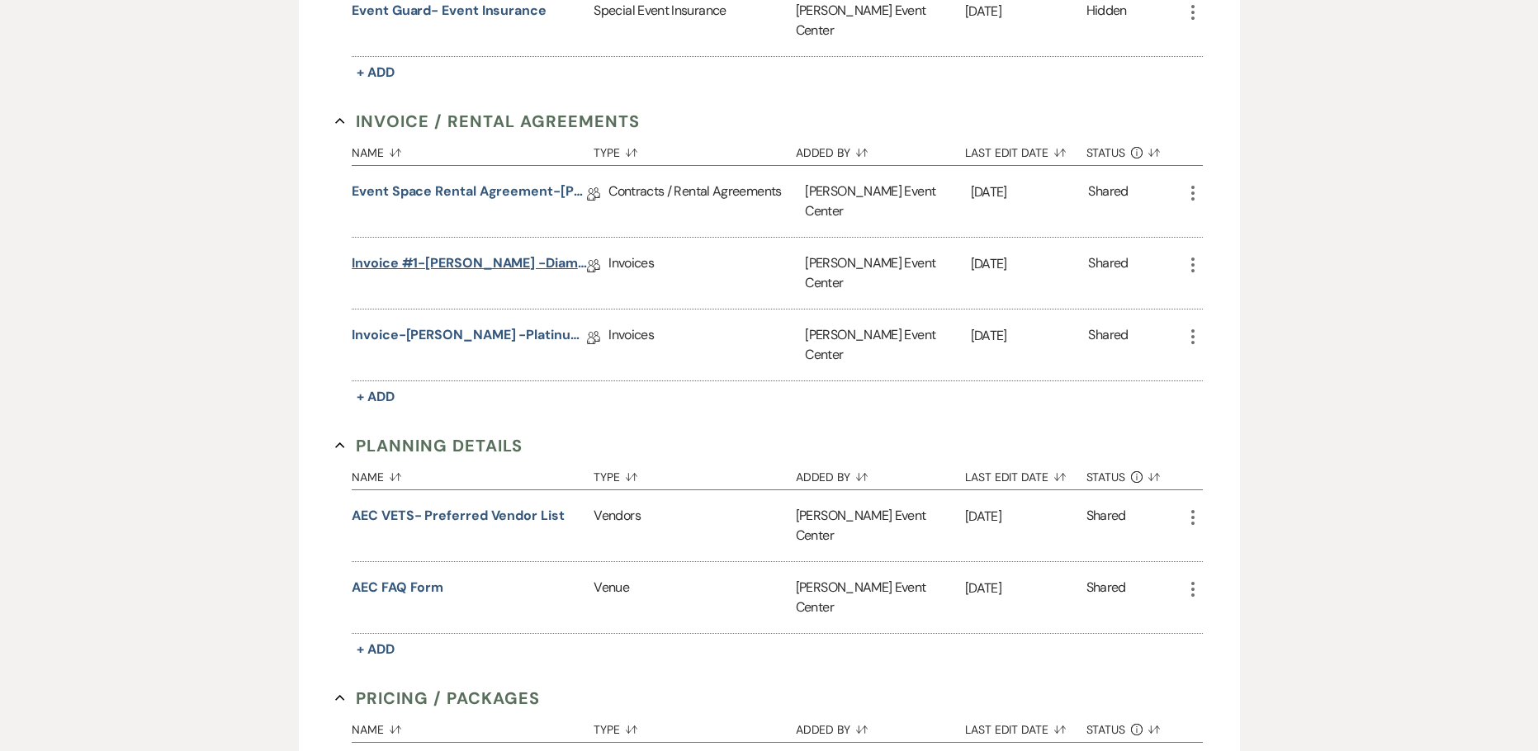
click at [493, 253] on link "Invoice #1-[PERSON_NAME] -Diamond-6.26.26" at bounding box center [469, 266] width 235 height 26
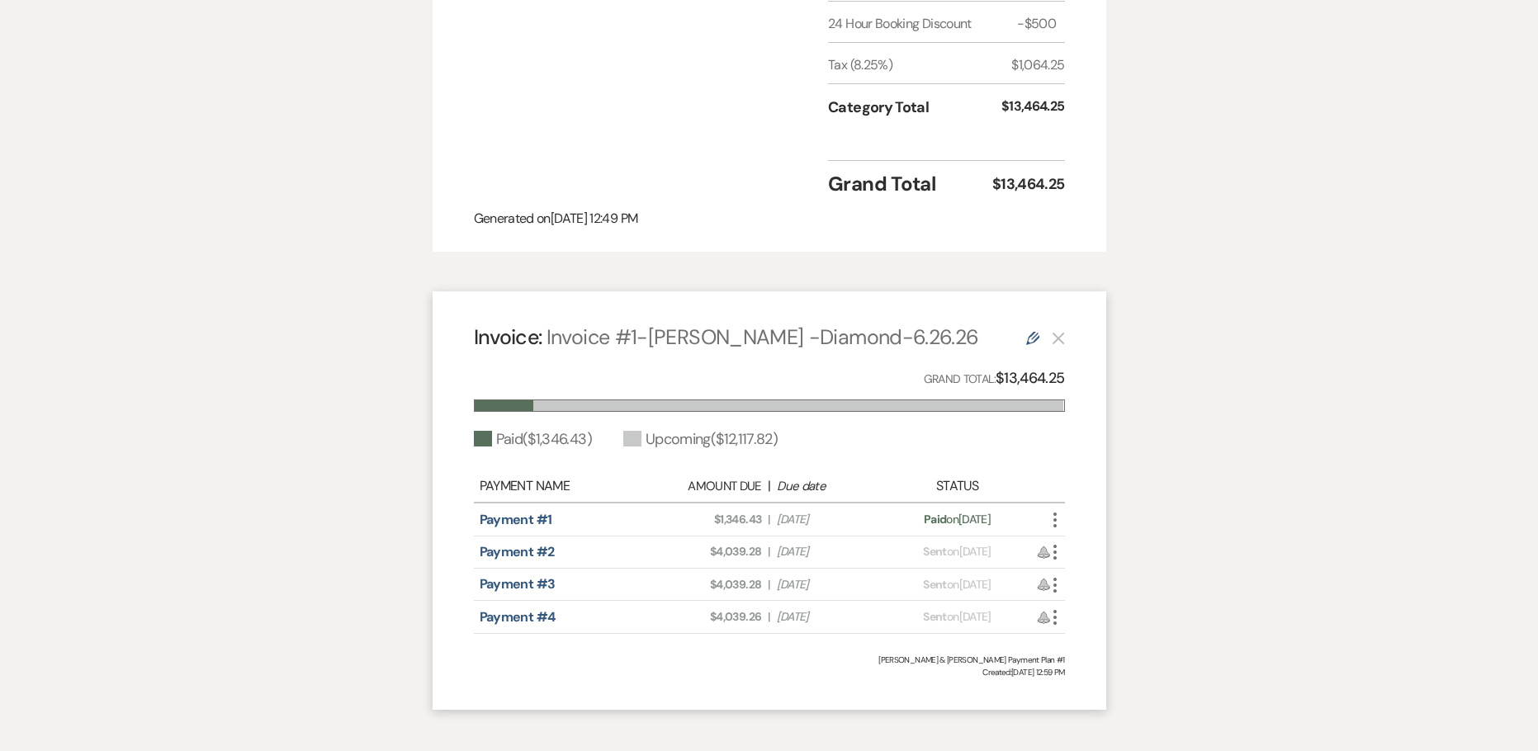
scroll to position [1219, 0]
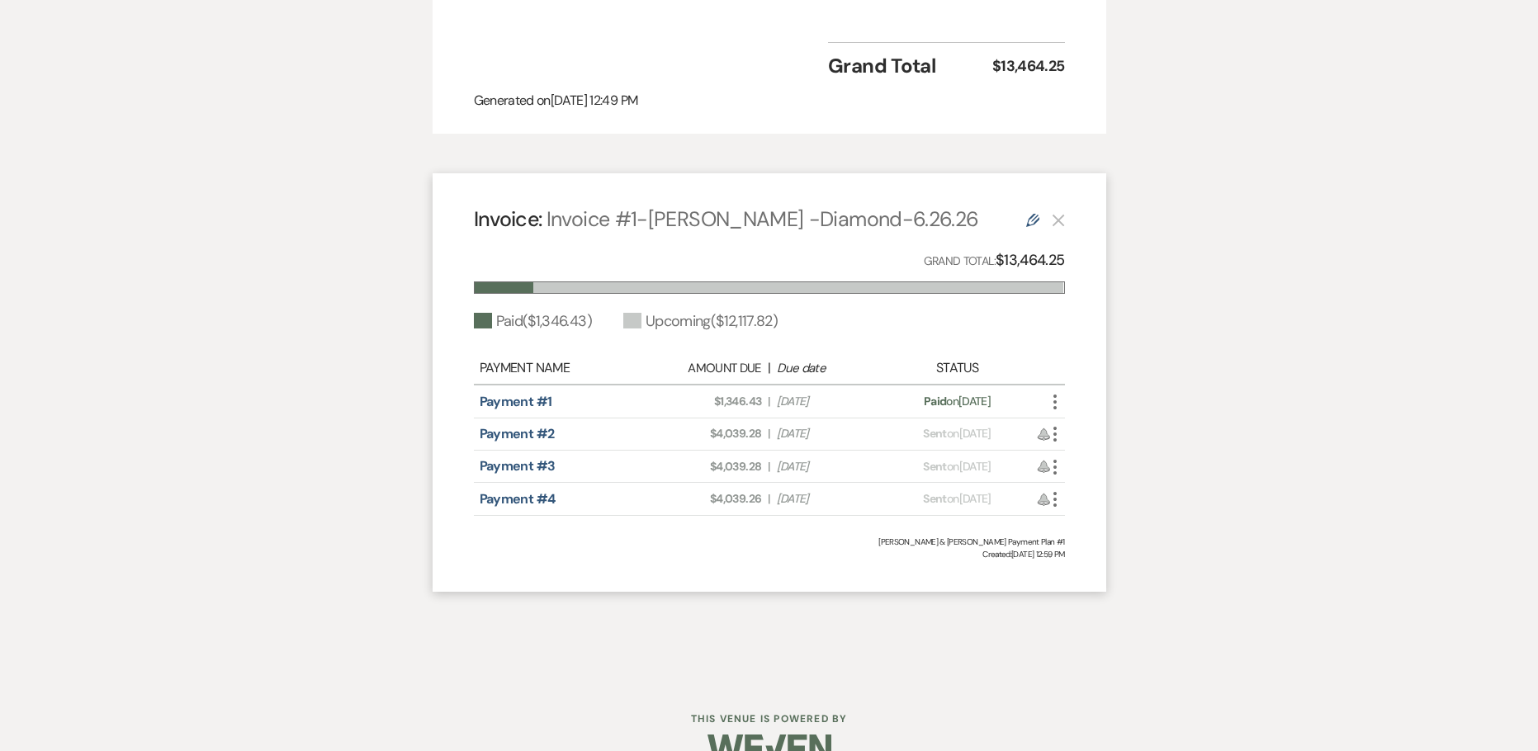
click at [1027, 214] on use at bounding box center [1032, 220] width 13 height 13
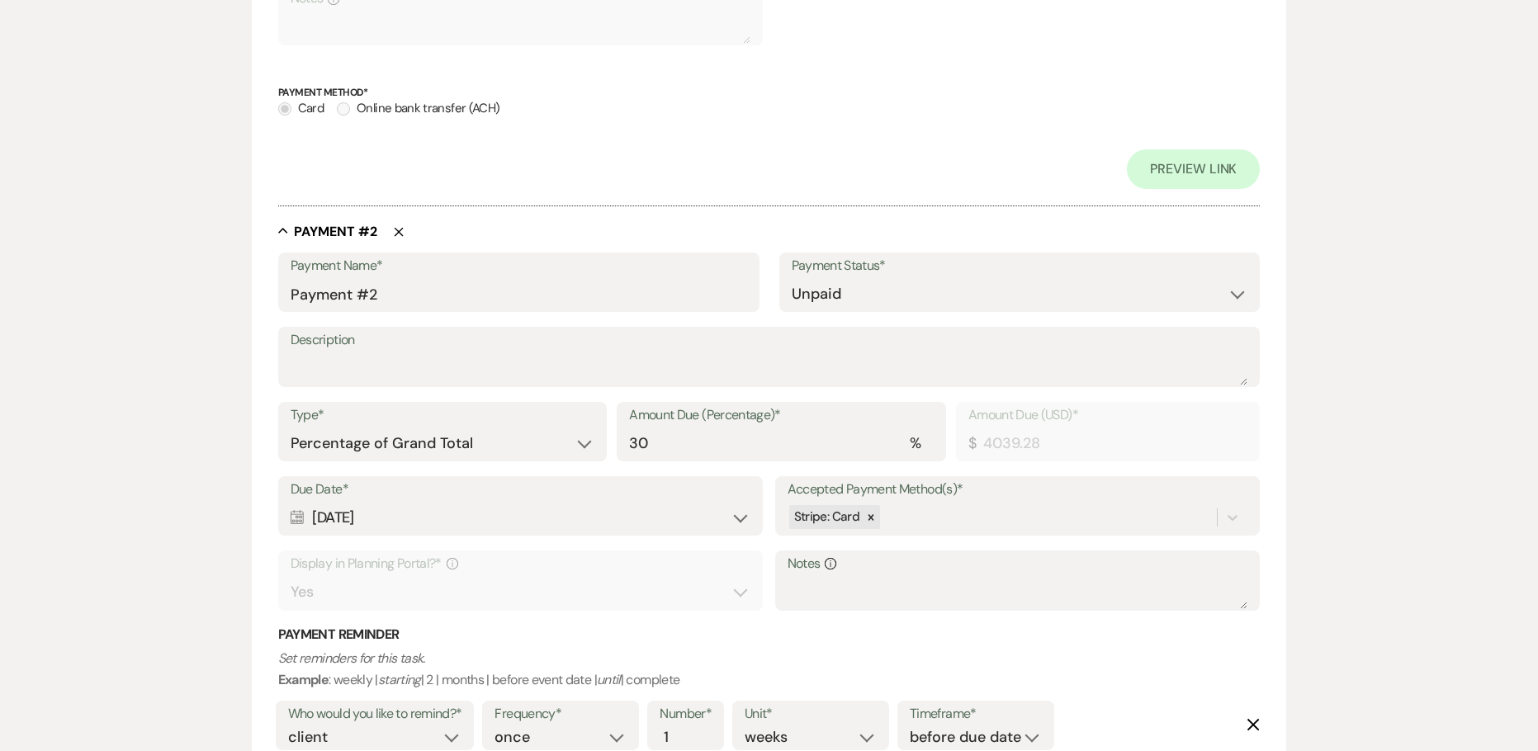
scroll to position [825, 0]
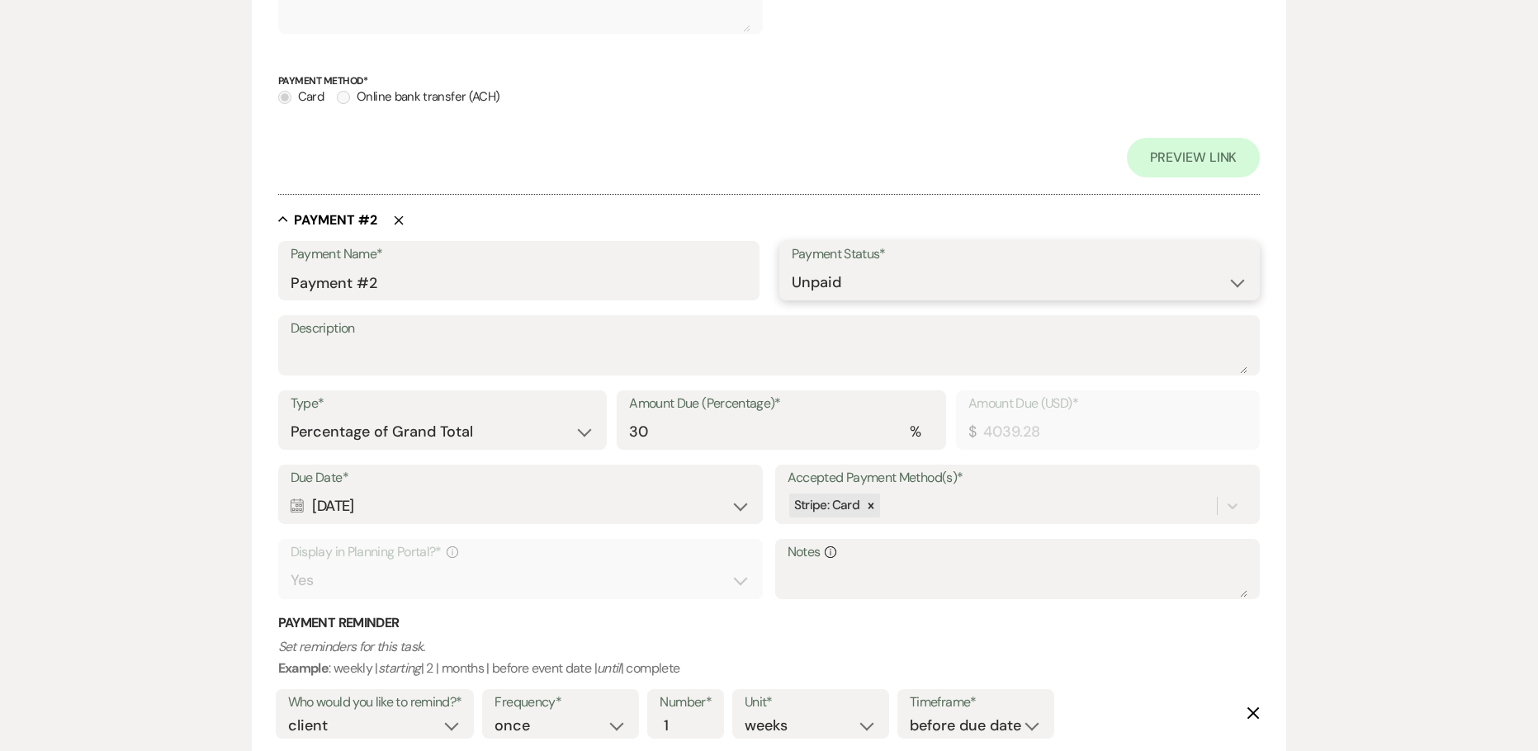
click at [1234, 286] on select "Paid Unpaid" at bounding box center [1019, 283] width 456 height 32
click at [1333, 274] on div "Edit Payment Plan Create link(s) to collect and/or log payments for this event:…" at bounding box center [769, 756] width 1188 height 2879
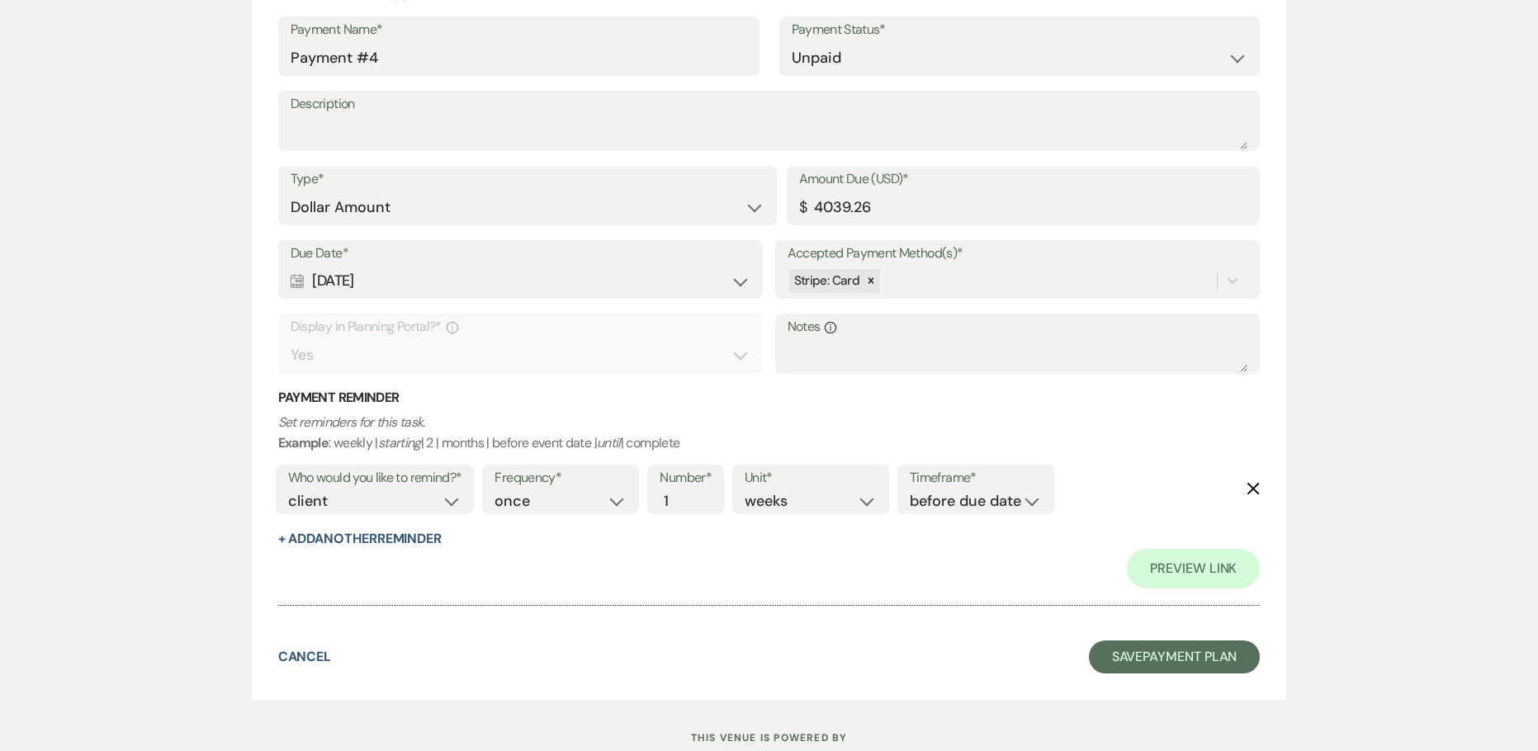
scroll to position [2376, 0]
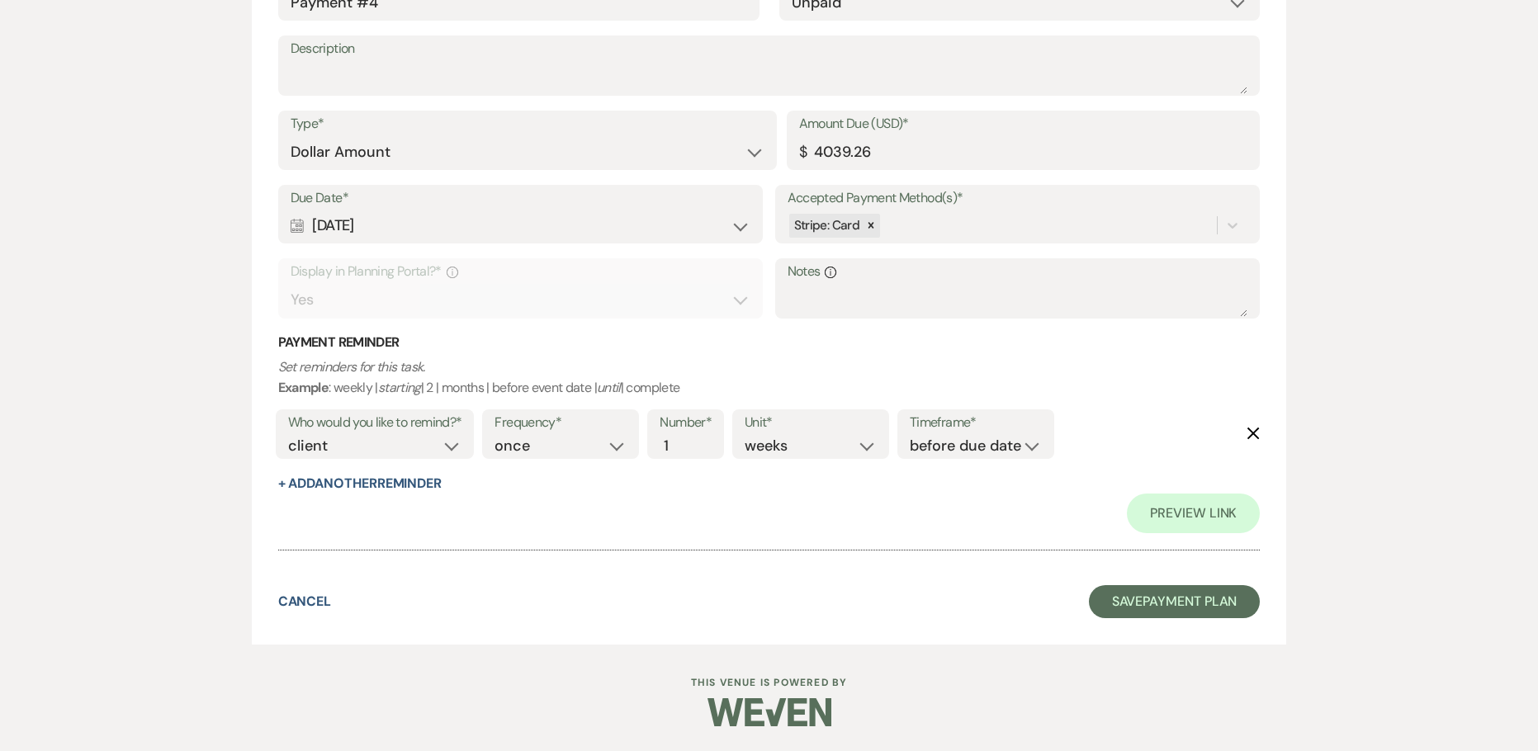
click at [1255, 426] on button "Delete" at bounding box center [1252, 433] width 13 height 14
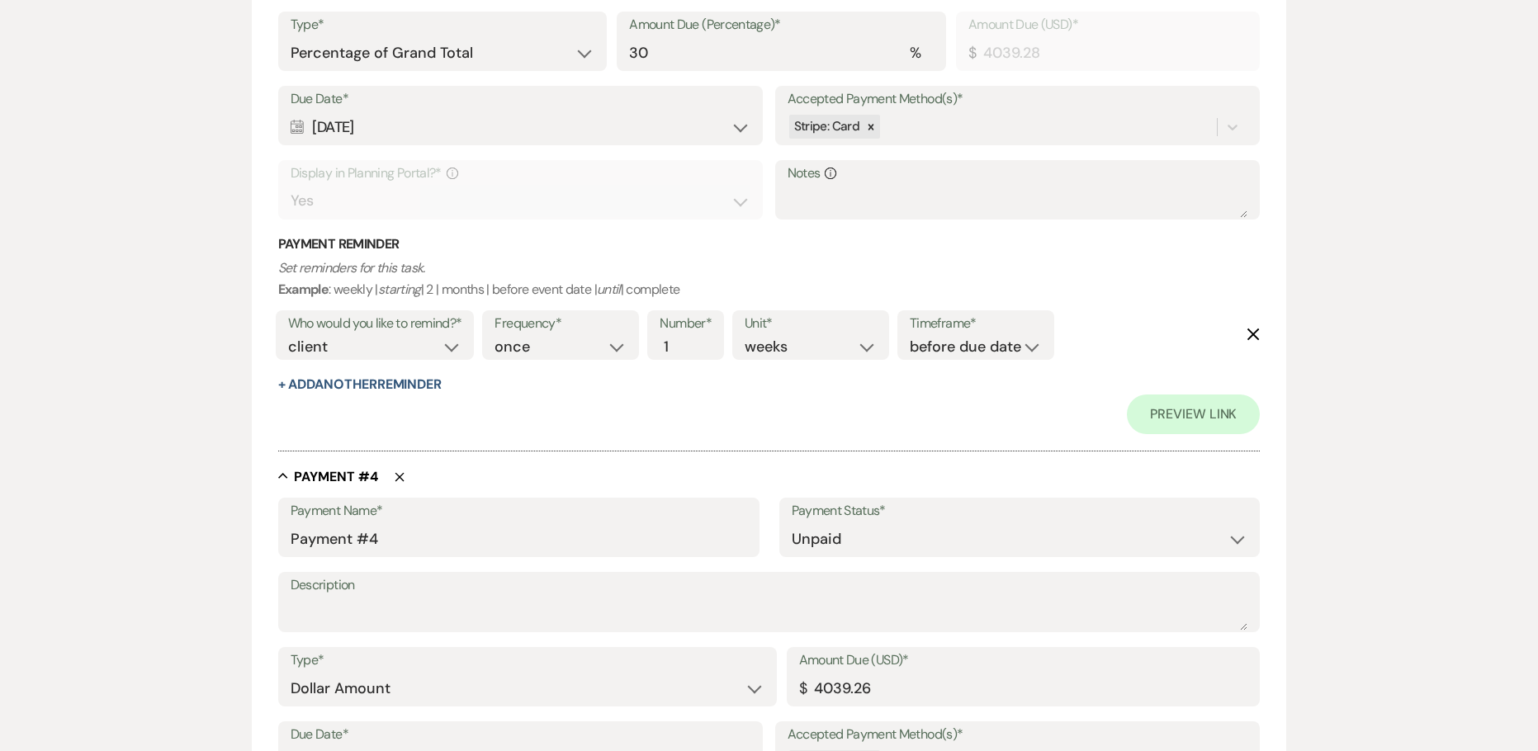
scroll to position [1812, 0]
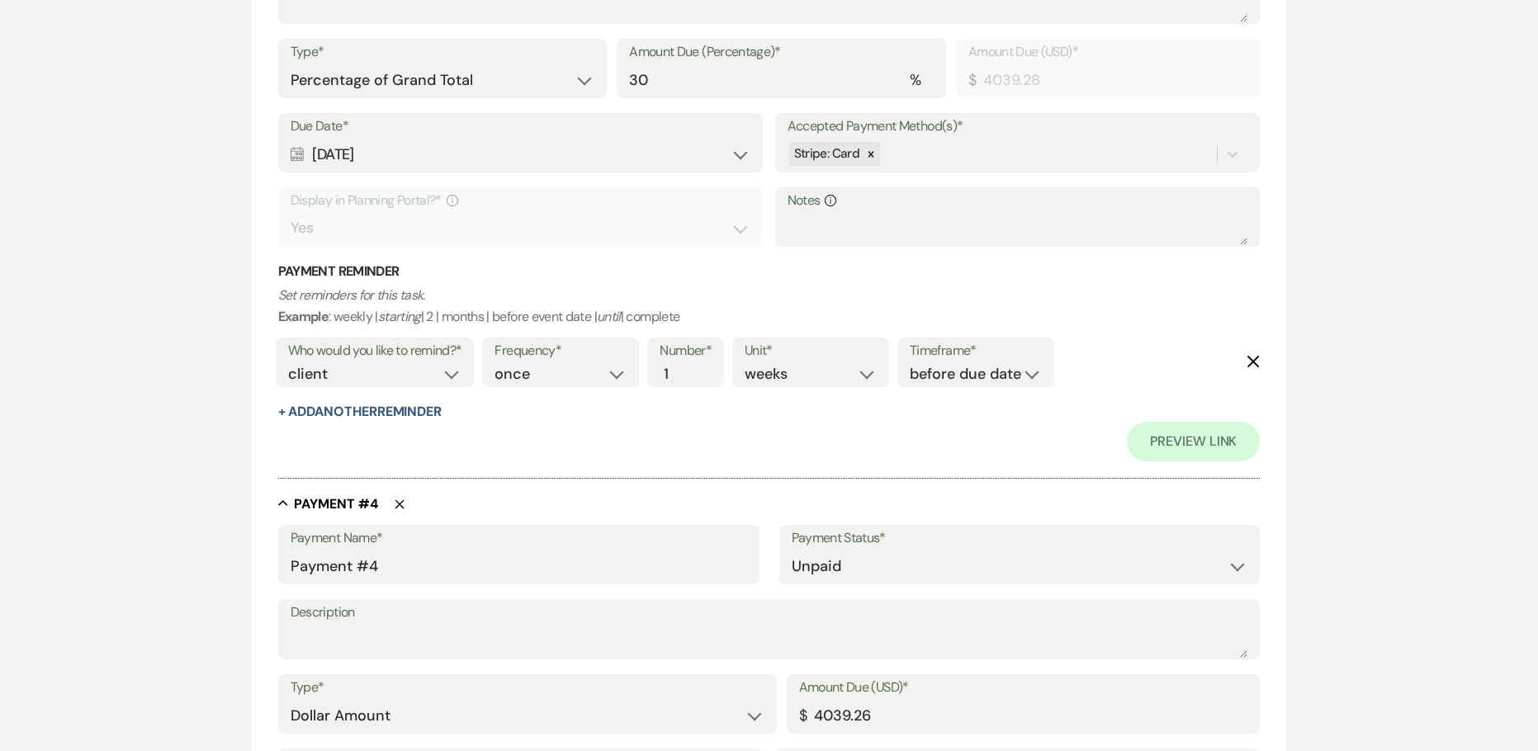
click at [1249, 364] on icon "Delete" at bounding box center [1252, 361] width 13 height 13
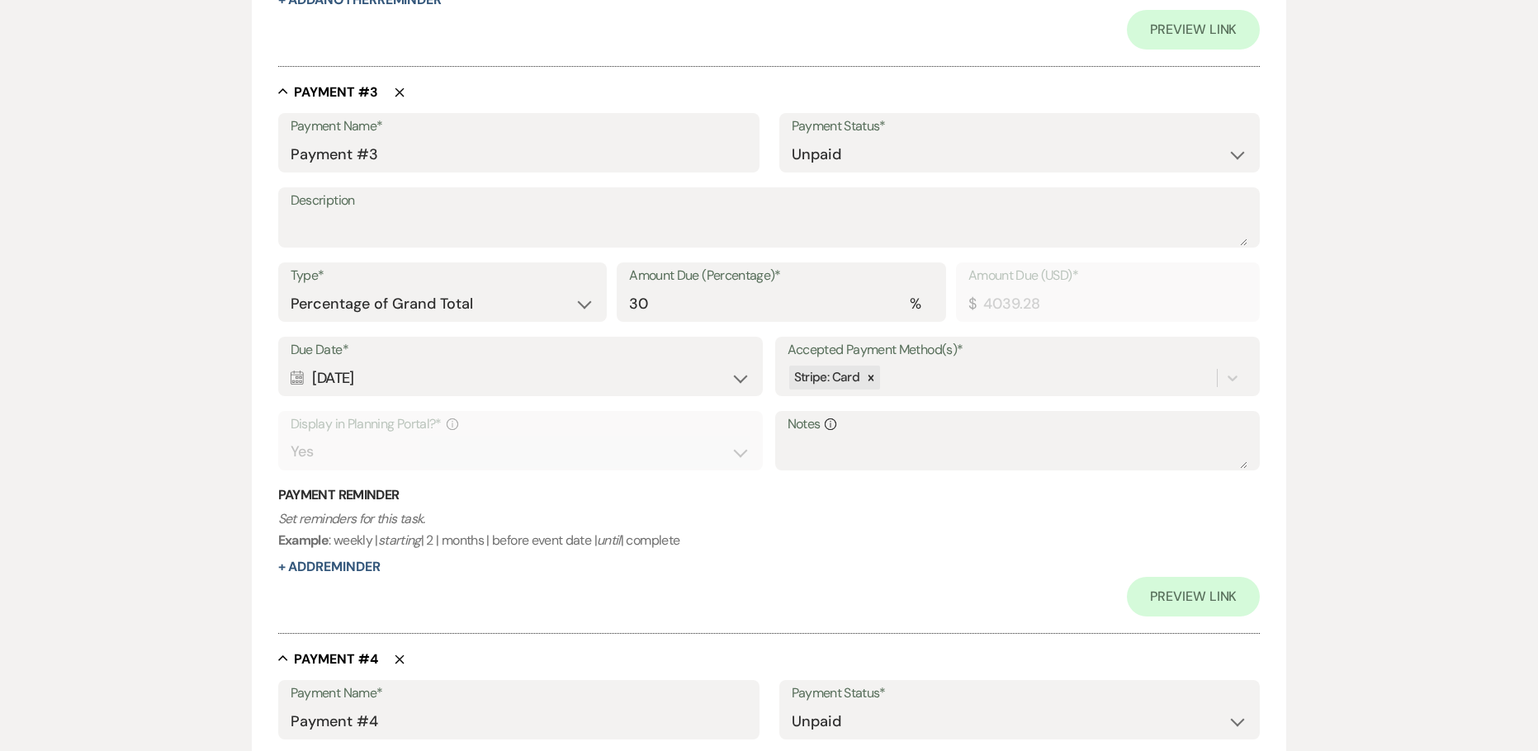
scroll to position [1317, 0]
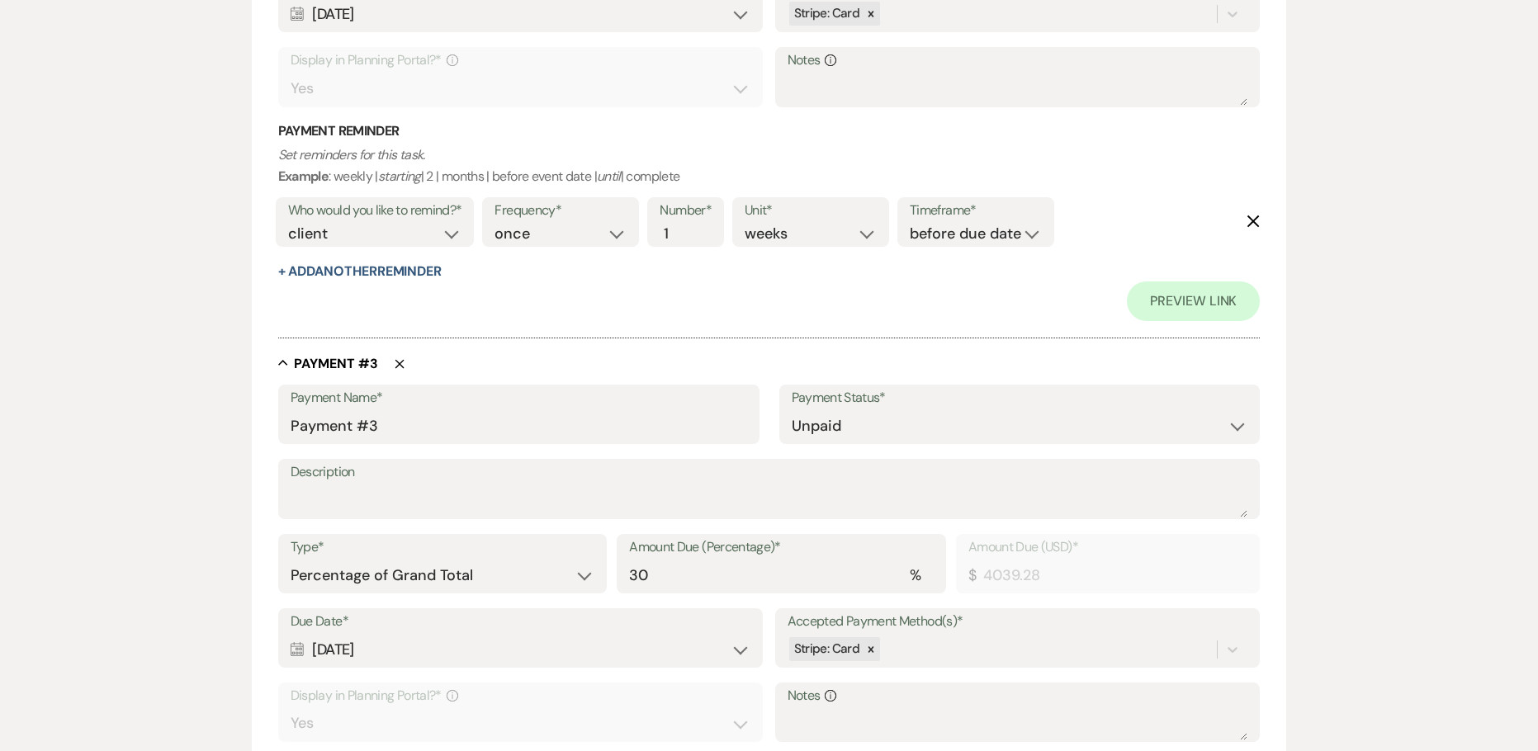
click at [1249, 215] on icon "Delete" at bounding box center [1252, 221] width 13 height 13
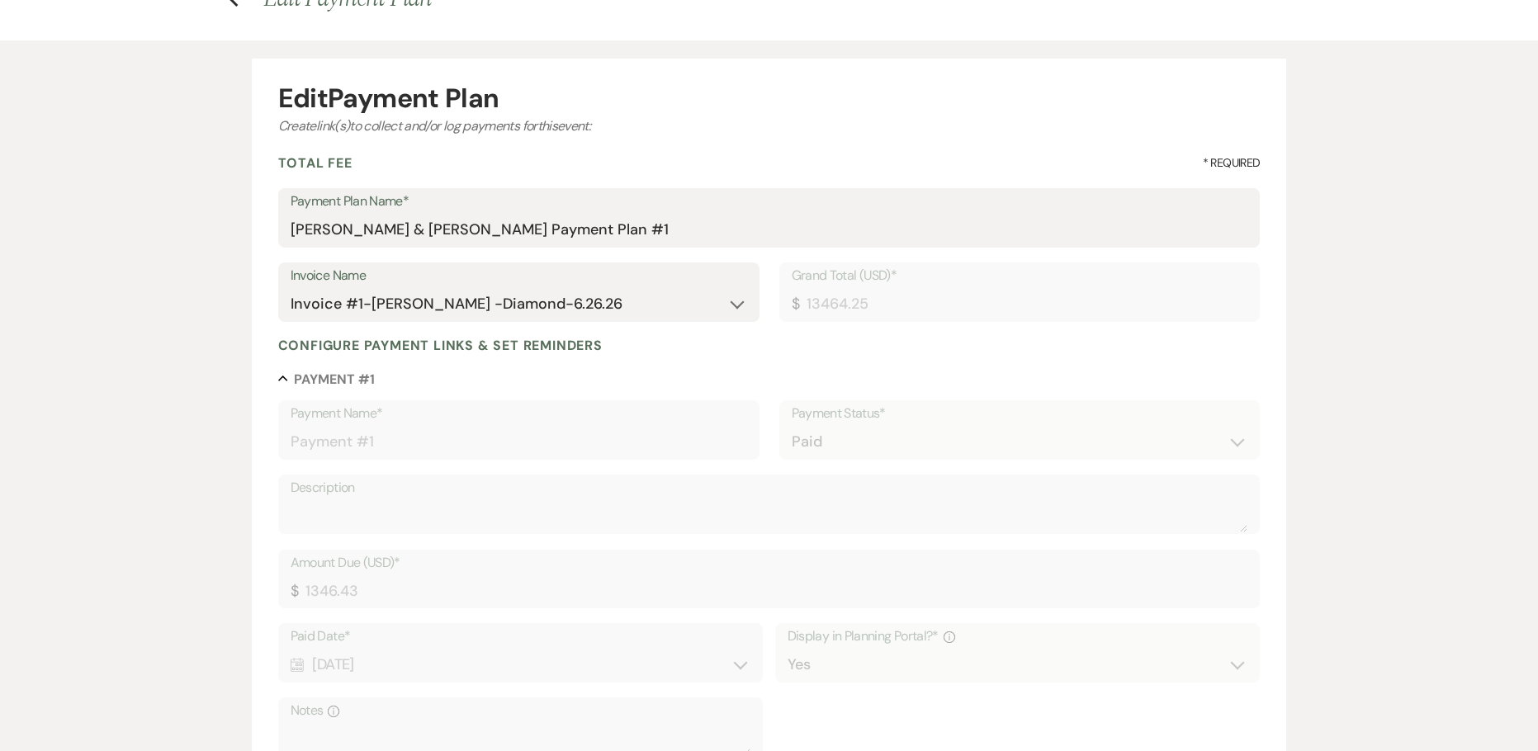
scroll to position [79, 0]
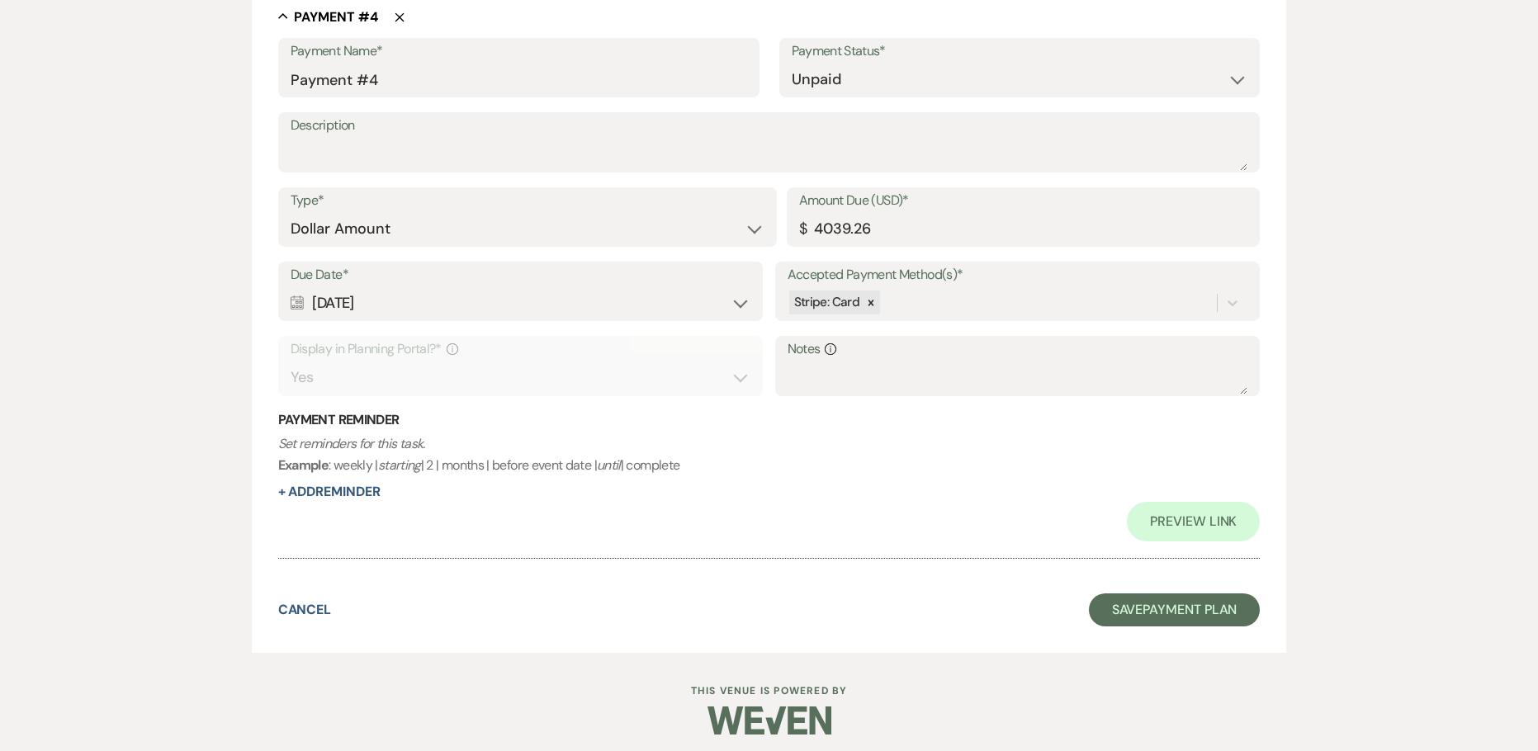
scroll to position [2171, 0]
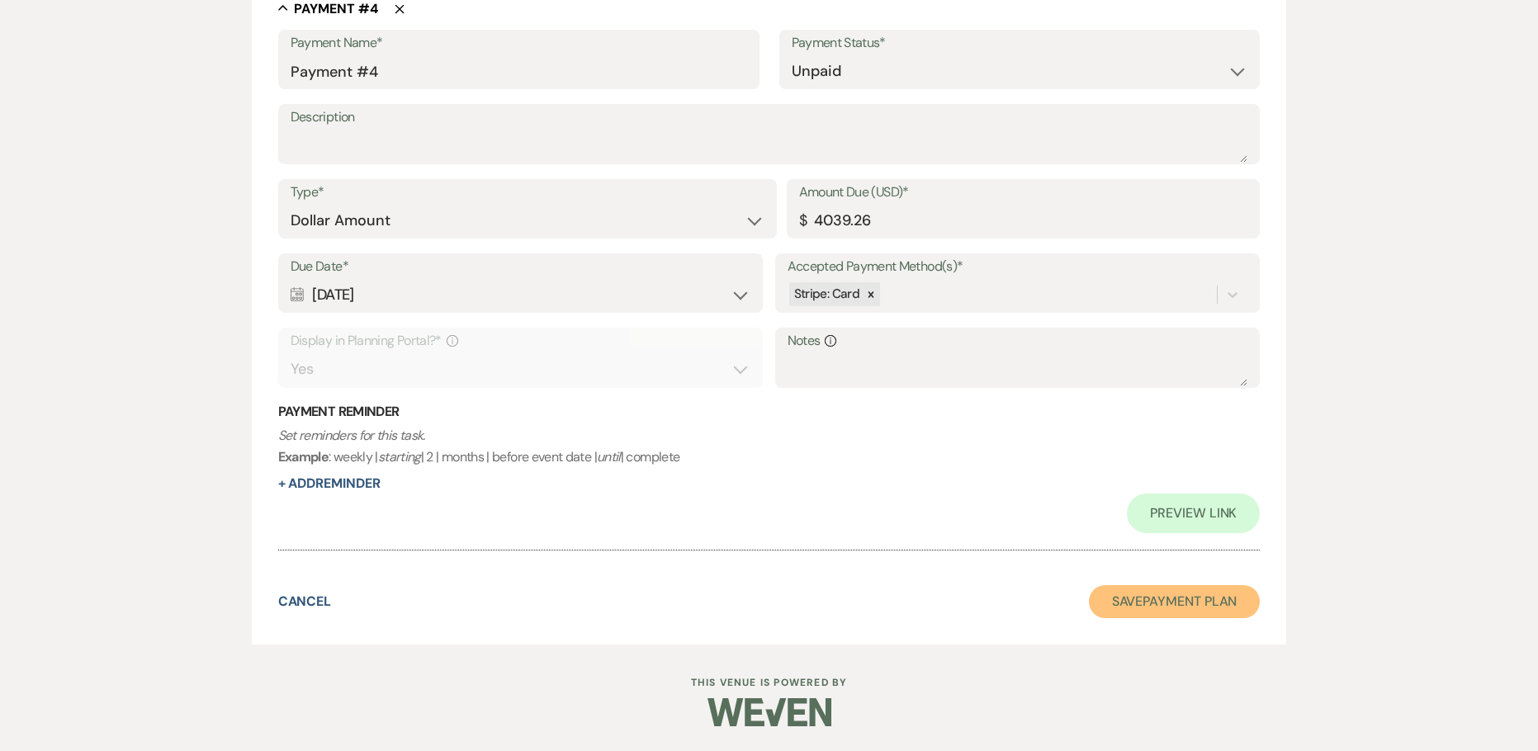
click at [1150, 608] on button "Save Payment Plan" at bounding box center [1175, 601] width 172 height 33
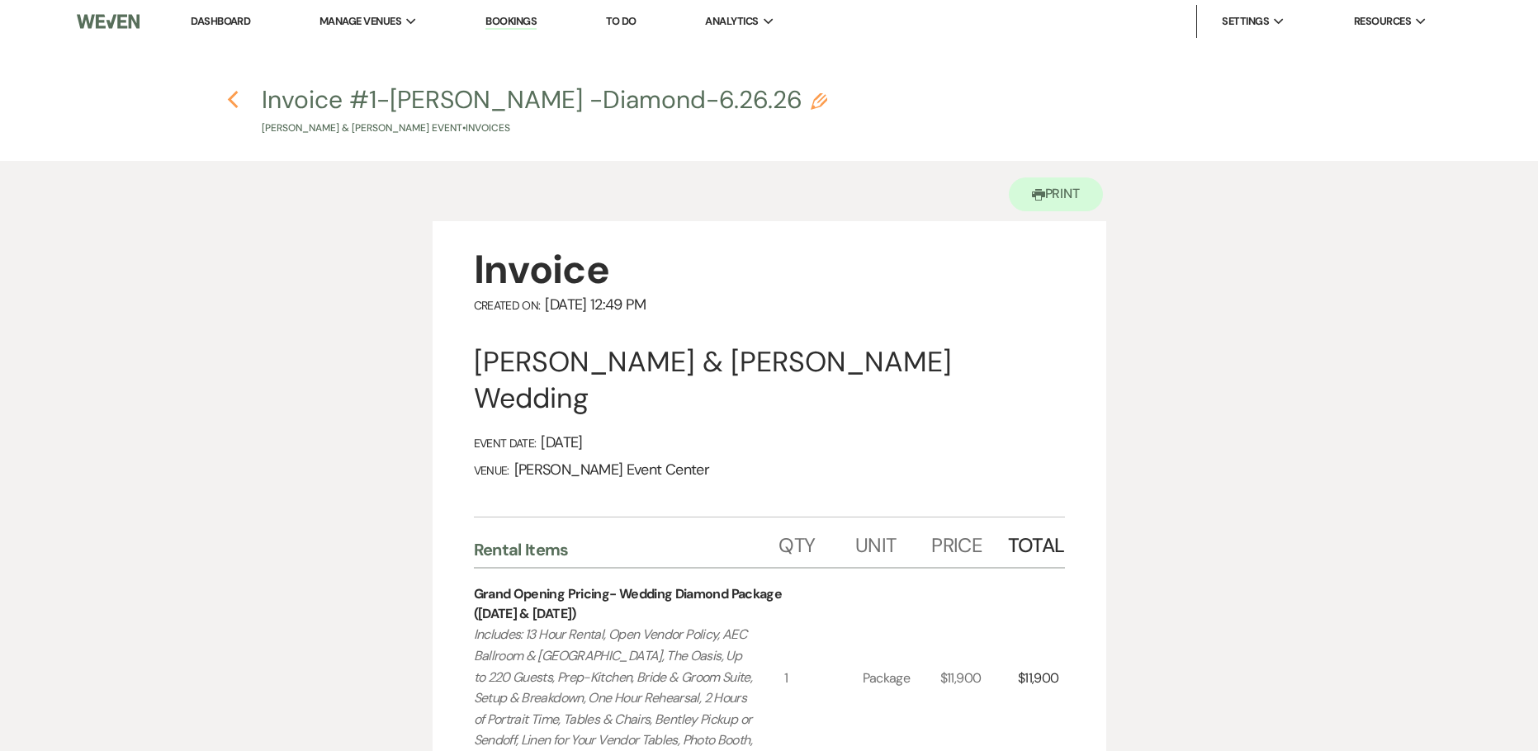
click at [234, 96] on use "button" at bounding box center [232, 100] width 11 height 18
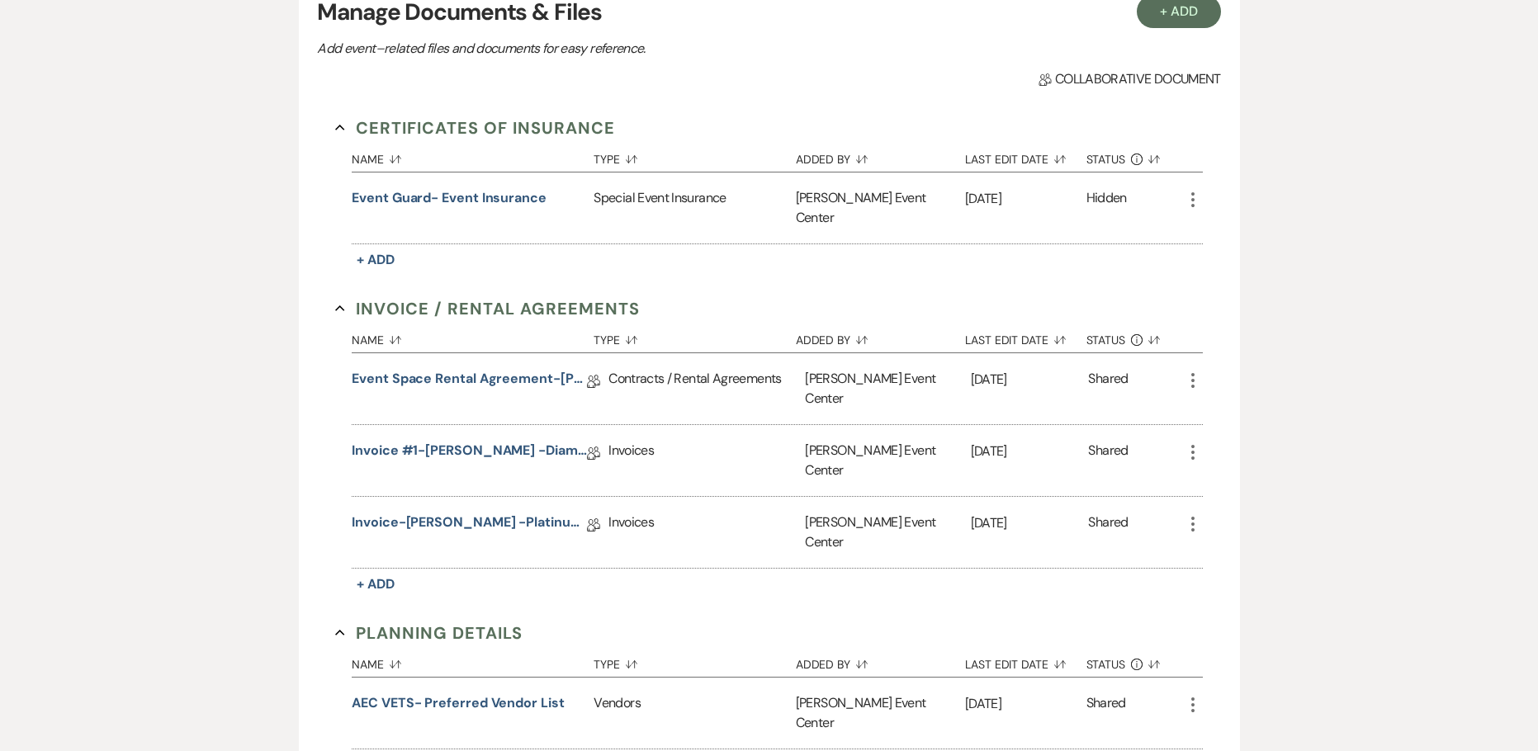
scroll to position [413, 0]
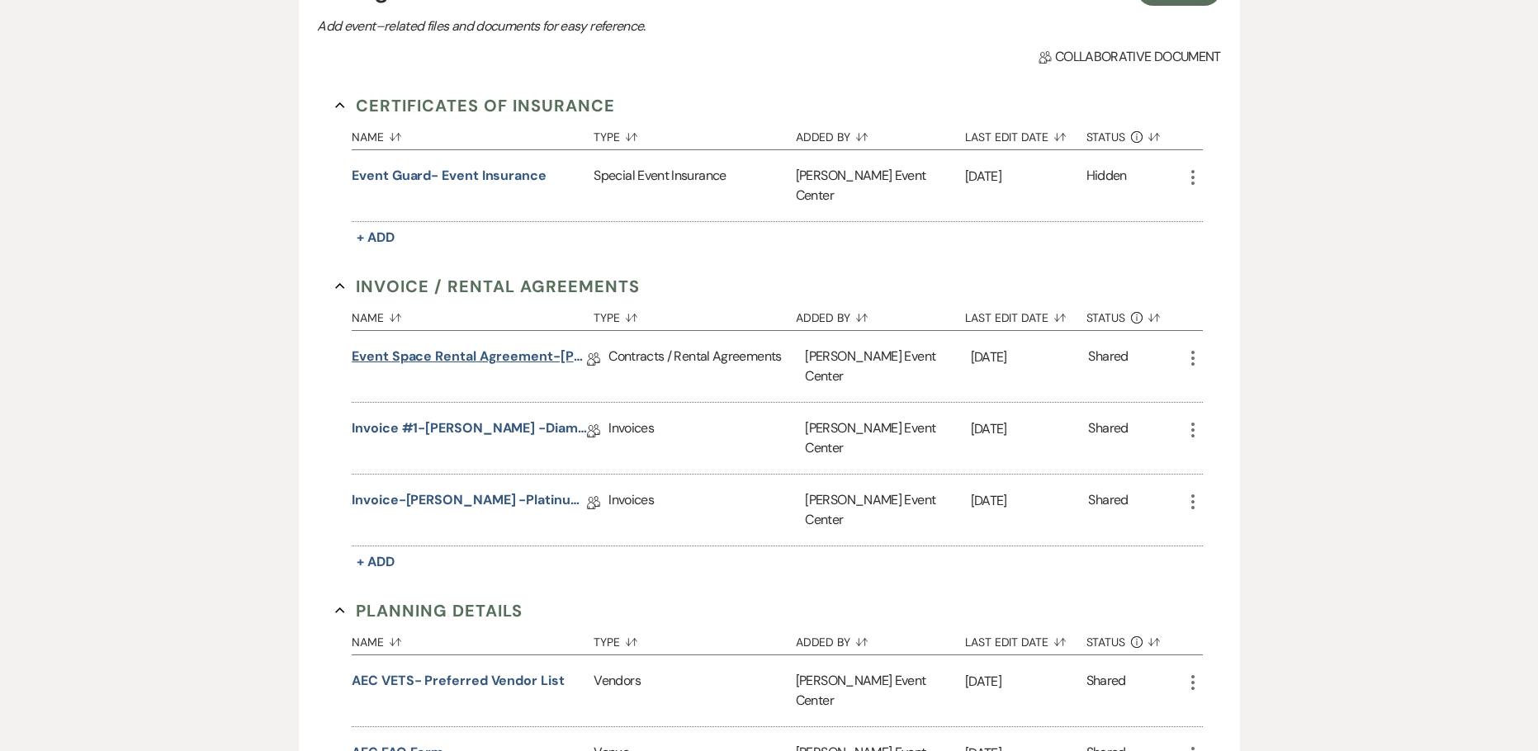
click at [460, 347] on link "Event Space Rental Agreement-[PERSON_NAME] -Diamond-6.26.26" at bounding box center [469, 360] width 235 height 26
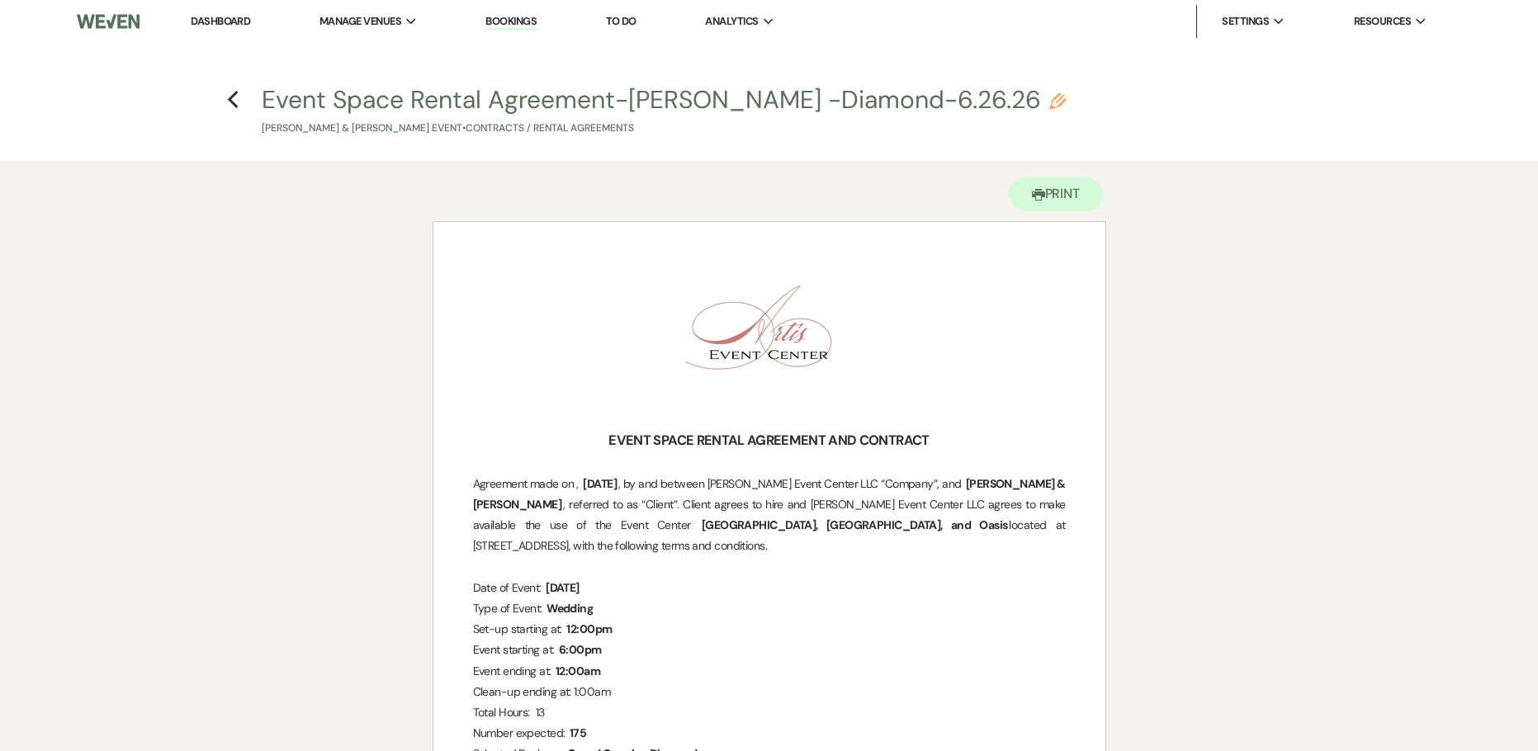
click at [982, 97] on div "Event Space Rental Agreement-Eric Reed -Diamond-6.26.26 Pencil Eric Reed & Marq…" at bounding box center [774, 111] width 1025 height 49
click at [1049, 97] on icon "Pencil" at bounding box center [1057, 101] width 17 height 17
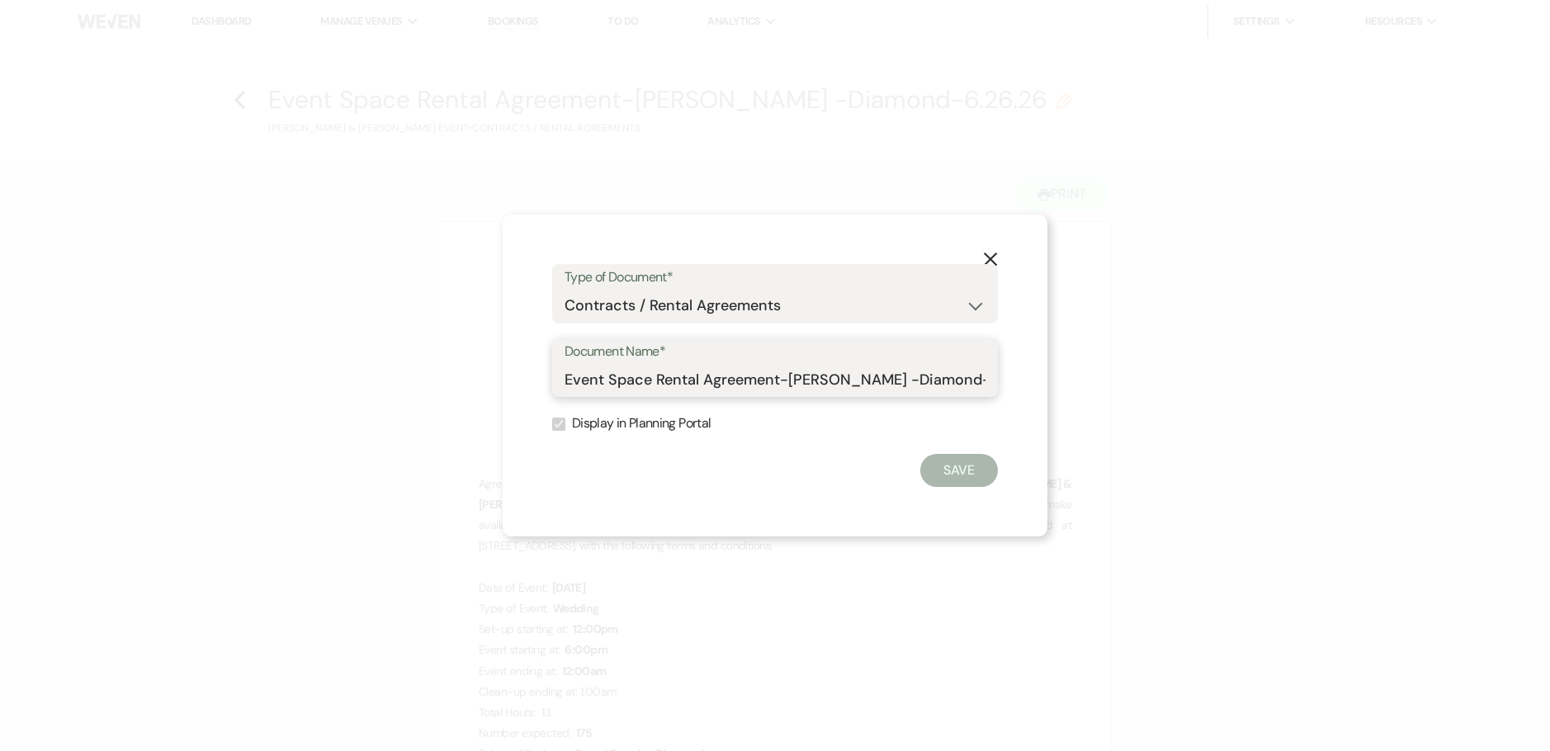
click at [971, 371] on input "Event Space Rental Agreement-[PERSON_NAME] -Diamond-6.26.26" at bounding box center [774, 379] width 421 height 32
drag, startPoint x: 982, startPoint y: 374, endPoint x: 1025, endPoint y: 378, distance: 43.1
click at [1025, 378] on div "X Type of Document* Special Event Insurance Vendor Certificate of Insurance Con…" at bounding box center [775, 376] width 545 height 323
click at [994, 378] on div "Document Name* Event Space Rental Agreement-Eric Reed -Diamond-6.26.26" at bounding box center [775, 367] width 446 height 59
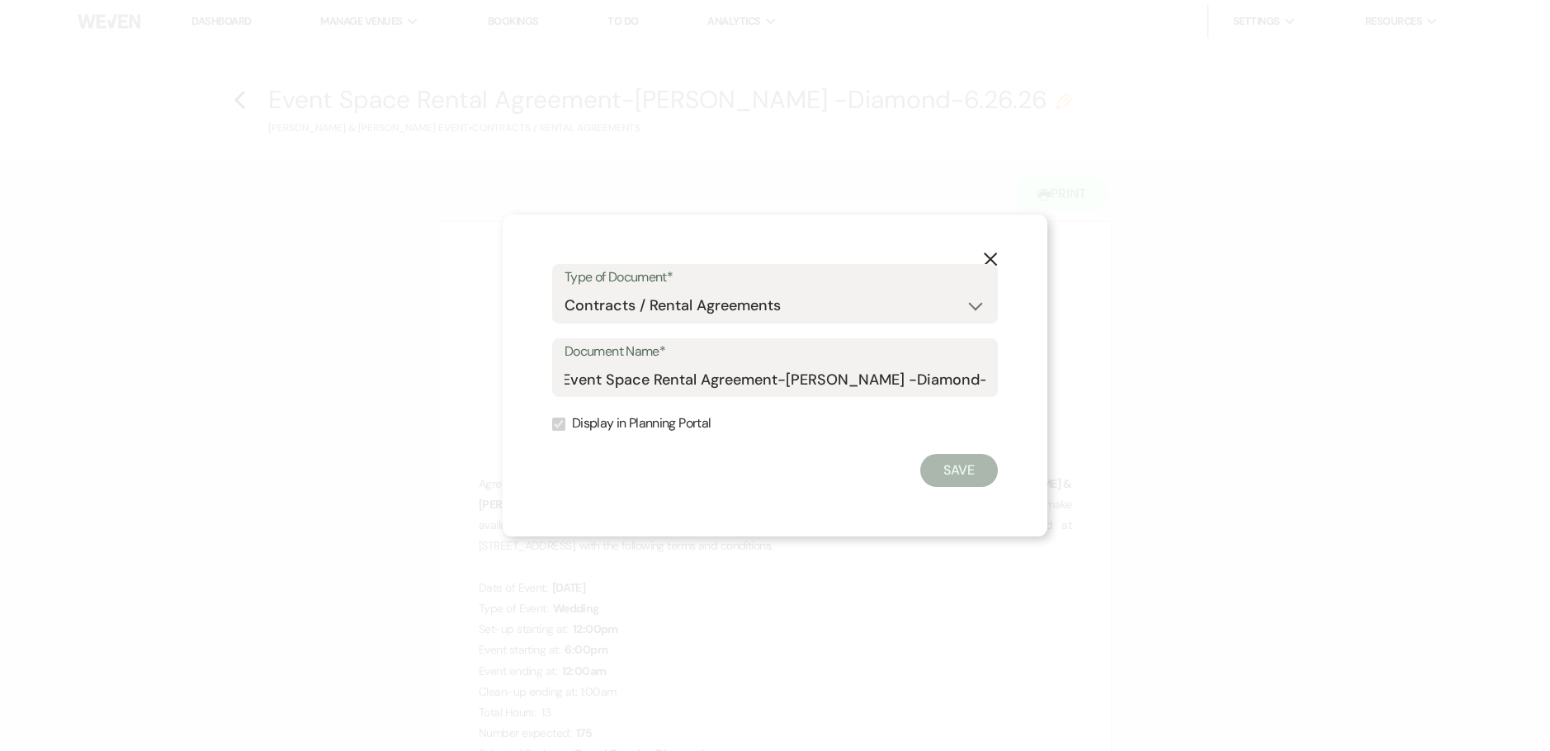
scroll to position [0, 0]
click at [989, 380] on div "Document Name* Event Space Rental Agreement-Eric Reed -Diamond-6.26.26" at bounding box center [775, 367] width 446 height 59
click at [978, 379] on input "Event Space Rental Agreement-[PERSON_NAME] -Diamond-6.26.26" at bounding box center [774, 379] width 421 height 32
click at [775, 378] on input "Event Space Rental Agreement-[PERSON_NAME] -Diamond-6.26.26" at bounding box center [774, 379] width 421 height 32
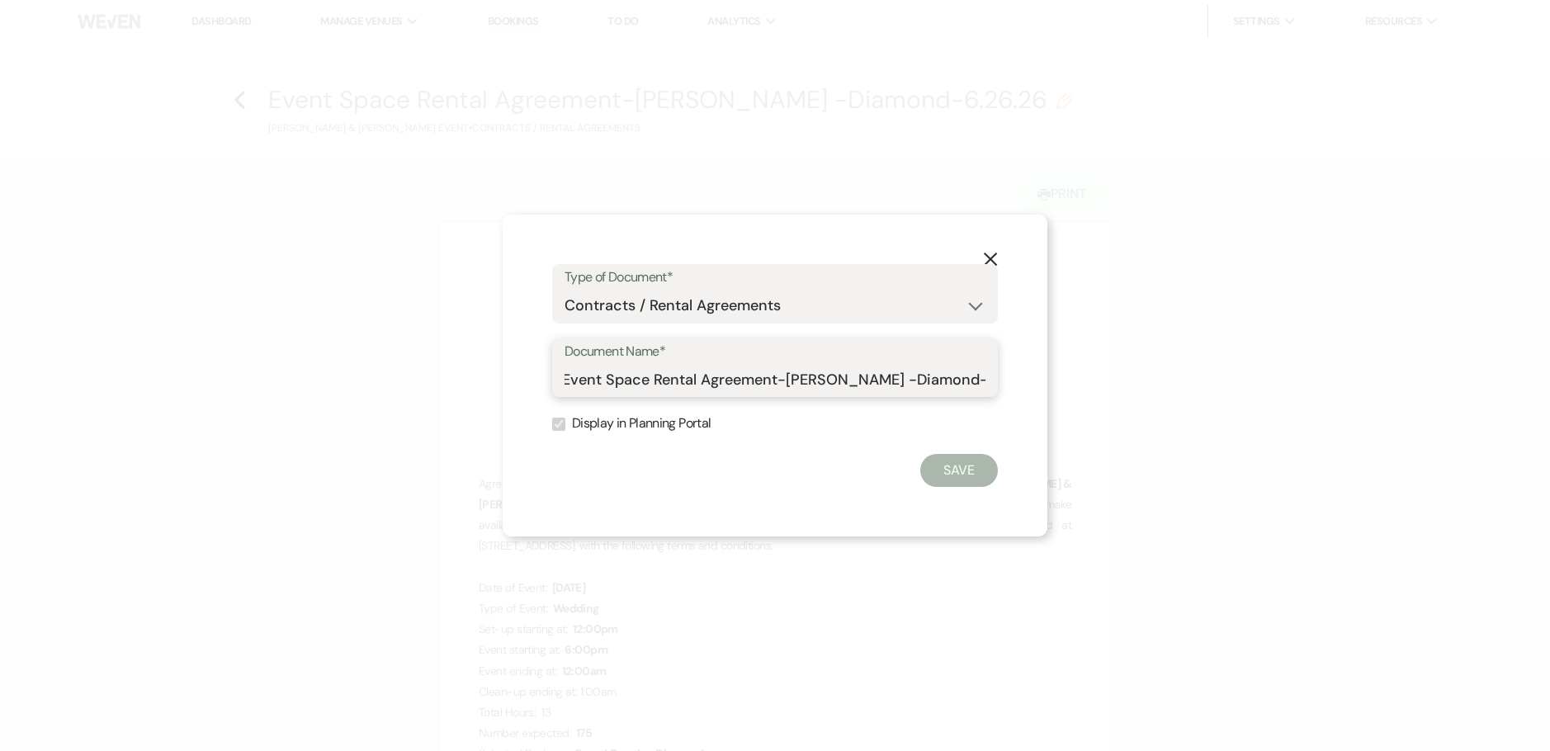
drag, startPoint x: 780, startPoint y: 380, endPoint x: 1096, endPoint y: 373, distance: 316.2
click at [1096, 373] on div "X Type of Document* Special Event Insurance Vendor Certificate of Insurance Con…" at bounding box center [775, 375] width 1550 height 751
click at [993, 253] on icon "X" at bounding box center [990, 259] width 15 height 15
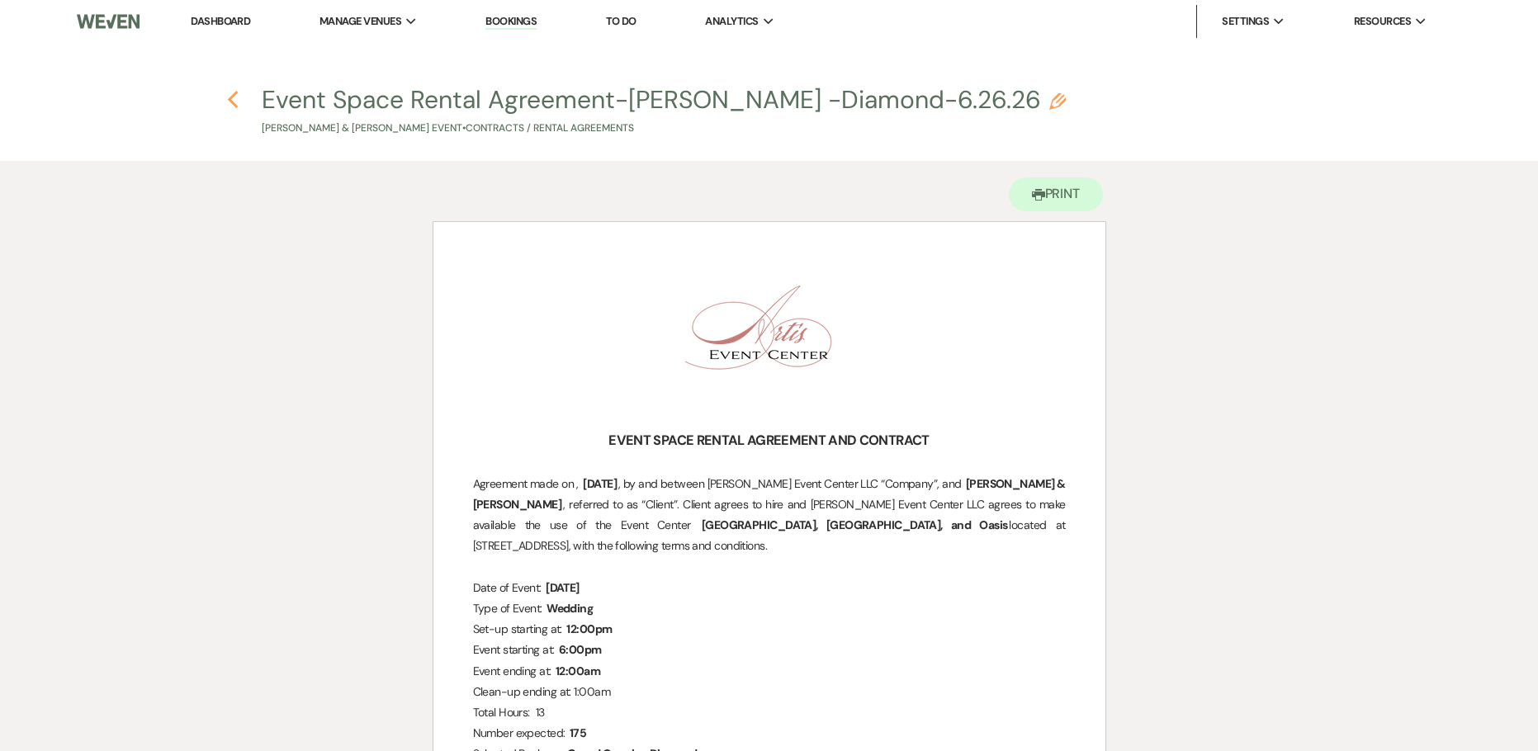
click at [236, 100] on icon "Previous" at bounding box center [233, 100] width 12 height 20
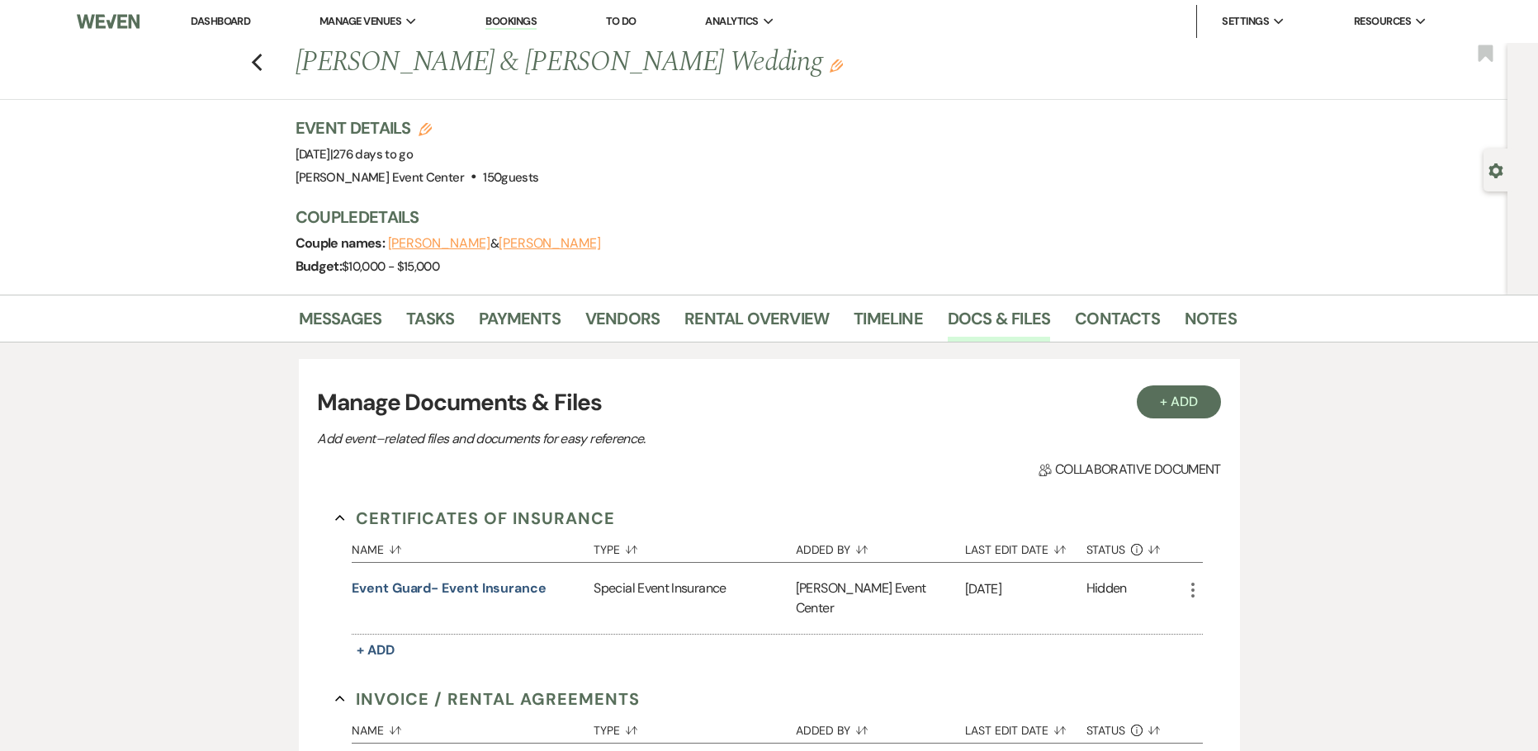
scroll to position [413, 0]
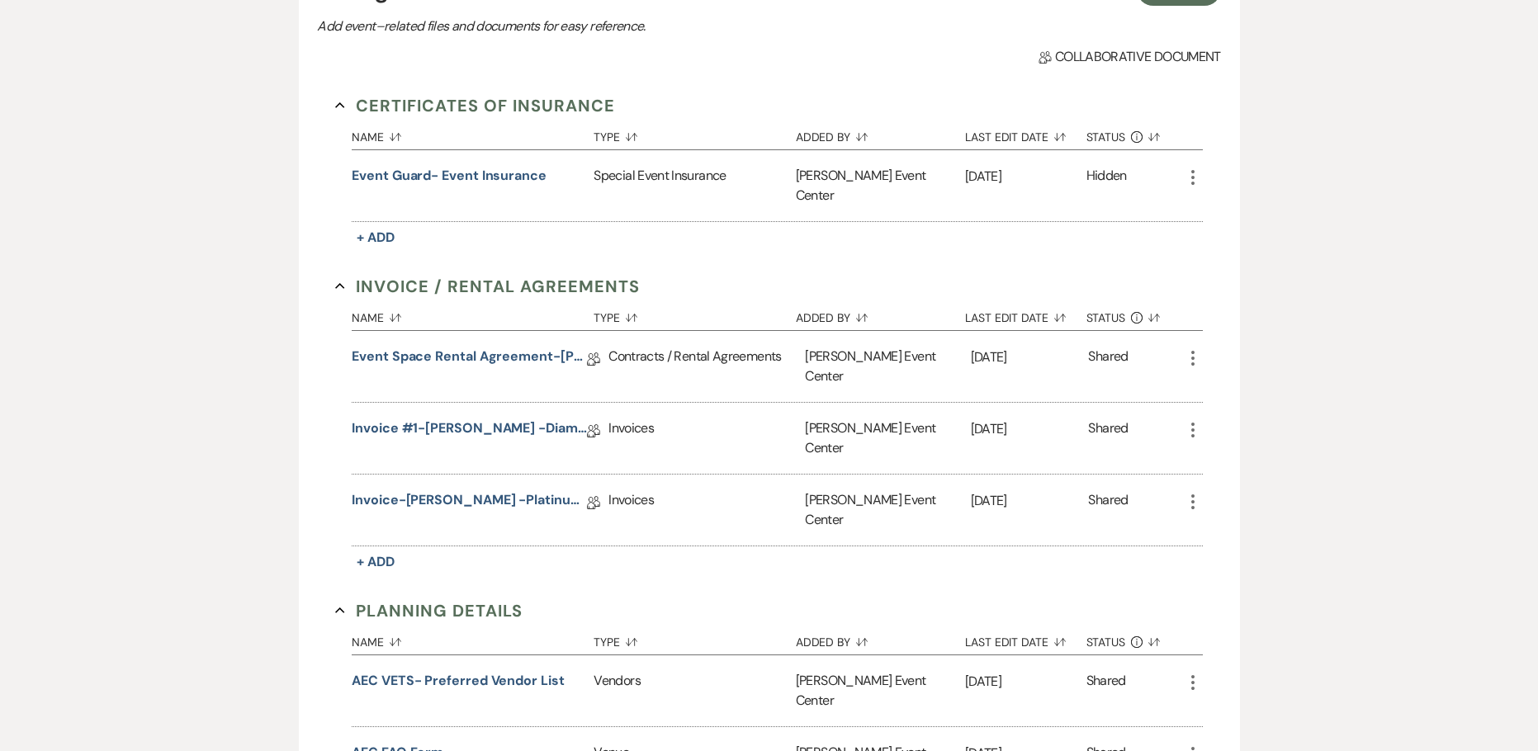
click at [1184, 348] on icon "More" at bounding box center [1193, 358] width 20 height 20
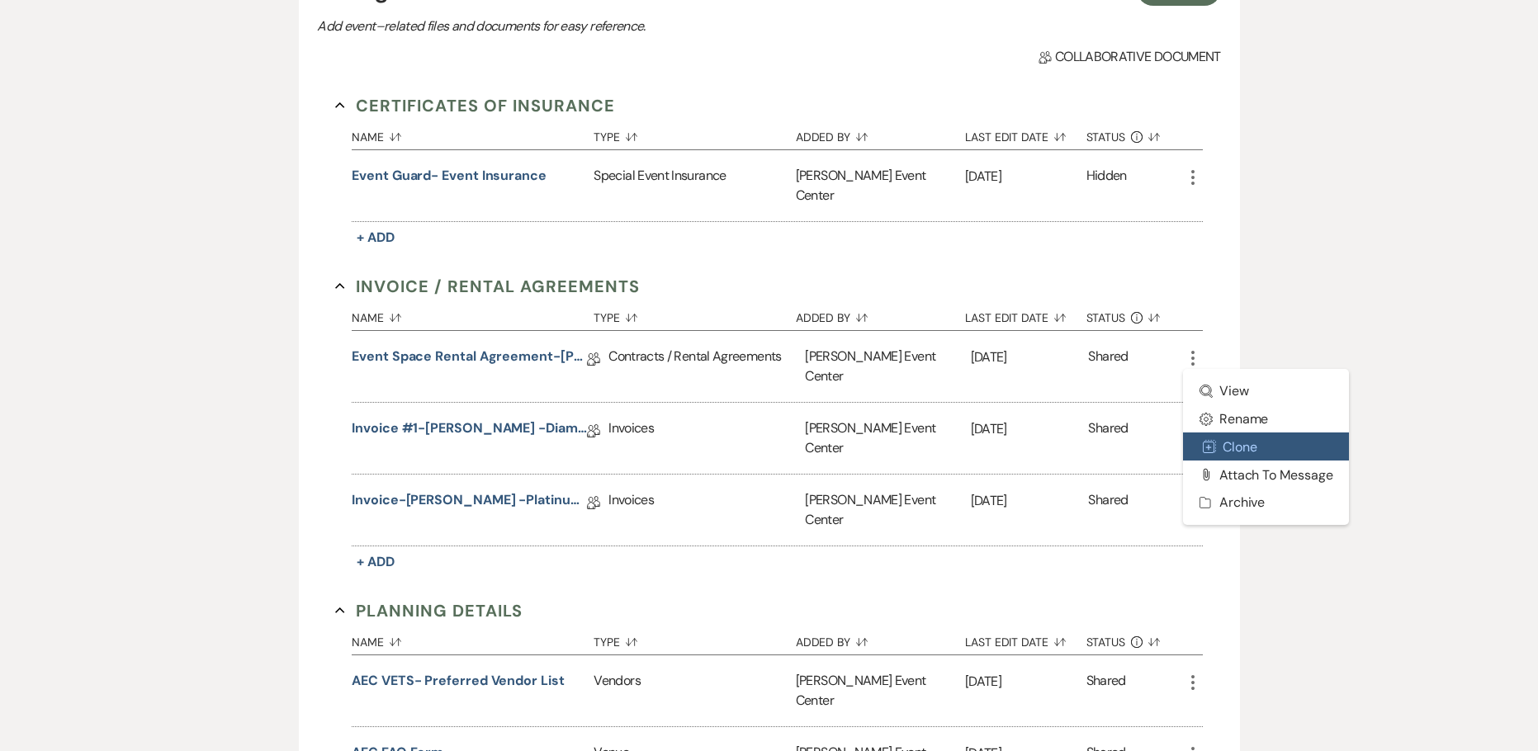
click at [1247, 432] on button "Duplicate Clone" at bounding box center [1266, 446] width 167 height 28
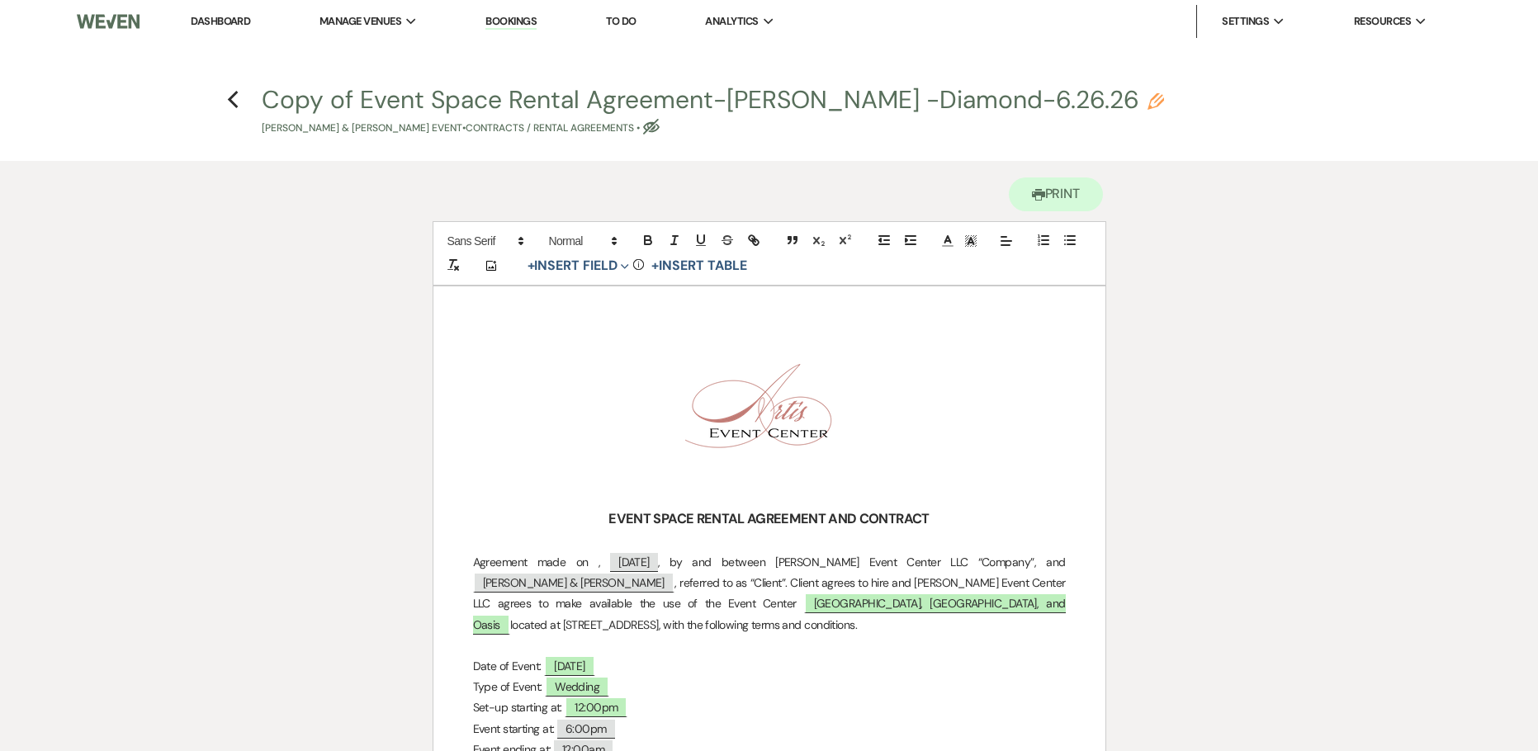
click at [1147, 99] on use "button" at bounding box center [1155, 101] width 17 height 17
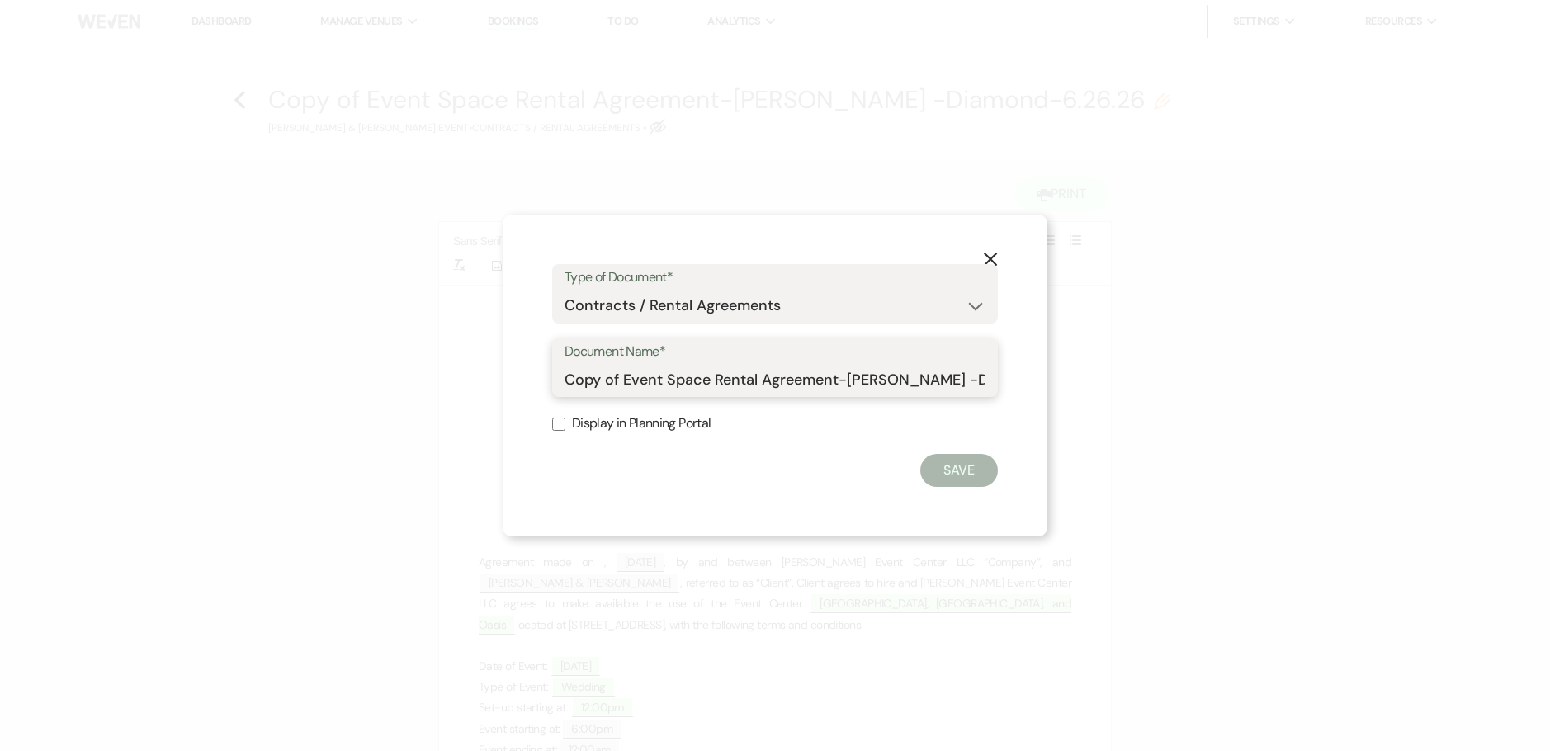
scroll to position [0, 61]
drag, startPoint x: 926, startPoint y: 379, endPoint x: 1023, endPoint y: 371, distance: 96.8
click at [1023, 371] on div "X Type of Document* Special Event Insurance Vendor Certificate of Insurance Con…" at bounding box center [775, 376] width 545 height 323
click at [927, 372] on input "Copy of Event Space Rental Agreement-Eric Reed -Diamond-6.26.26" at bounding box center [774, 379] width 421 height 32
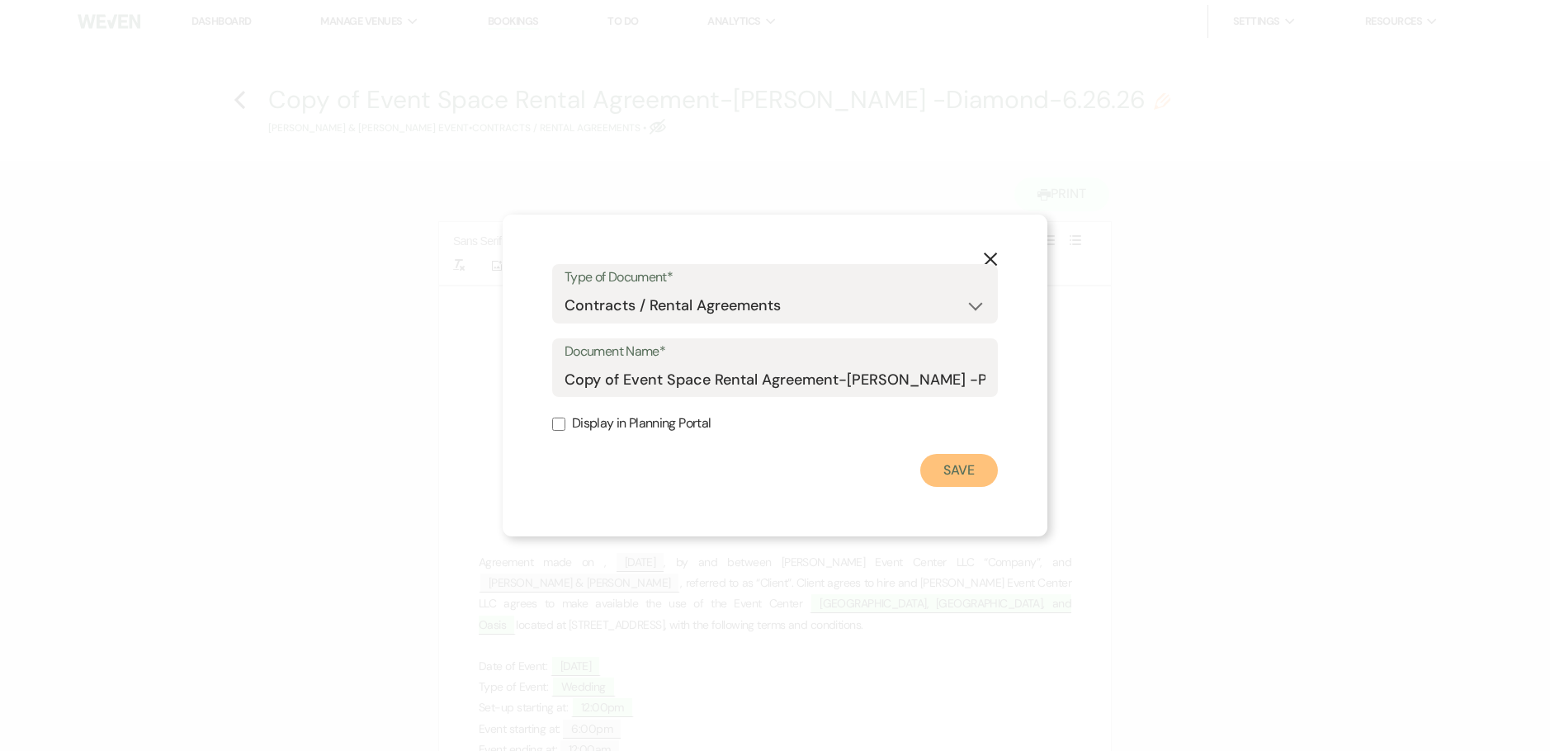
click at [966, 464] on button "Save" at bounding box center [959, 470] width 78 height 33
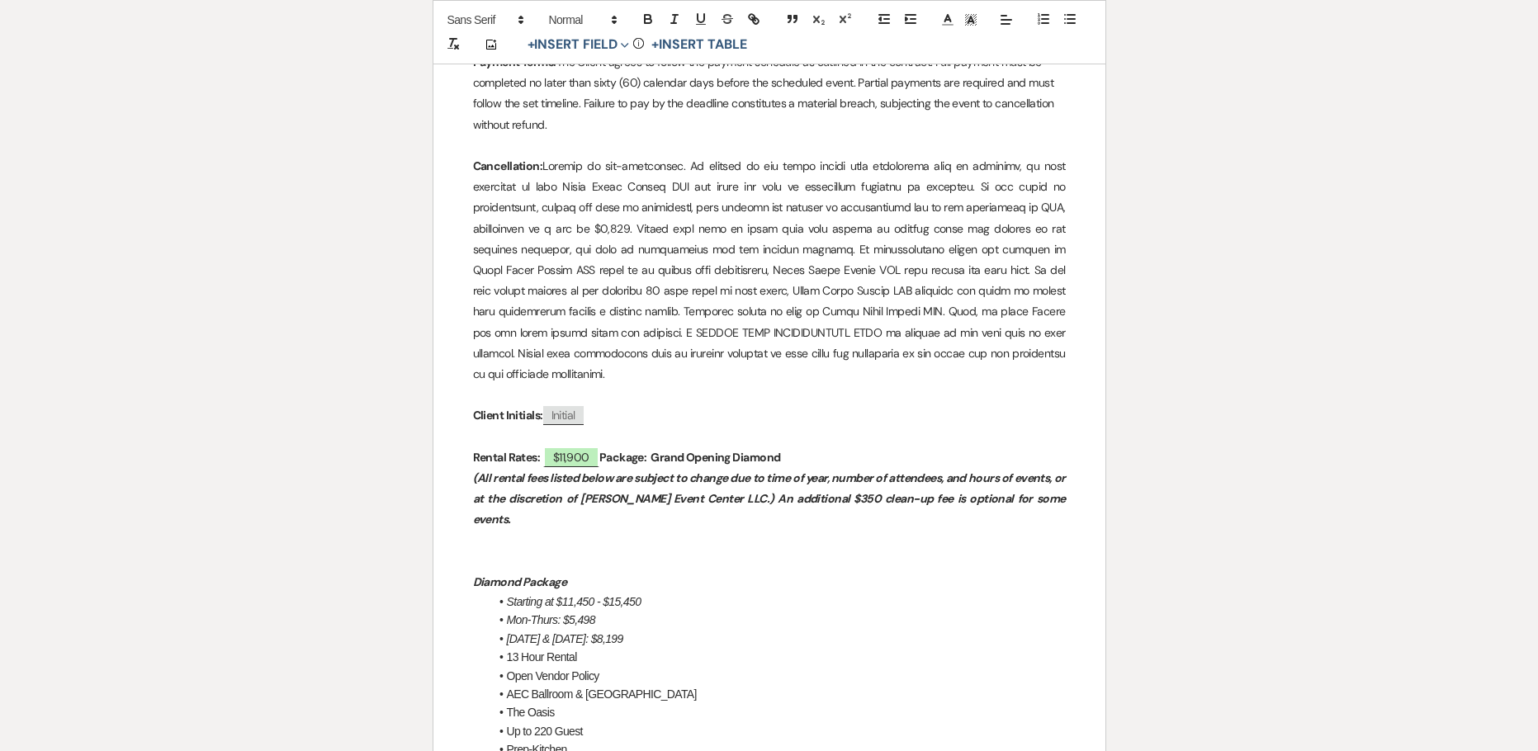
scroll to position [1238, 0]
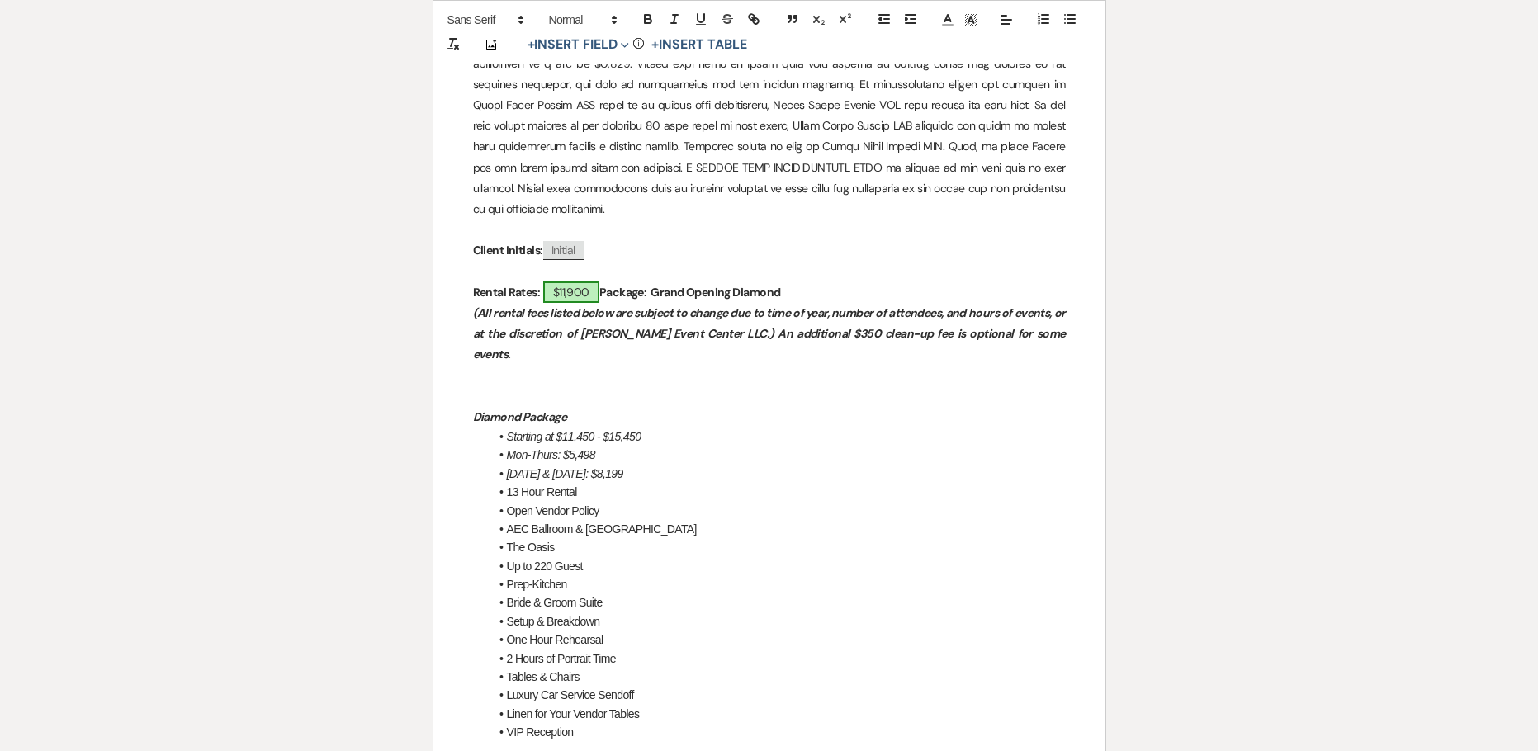
click at [564, 281] on span "$11,900" at bounding box center [571, 291] width 56 height 21
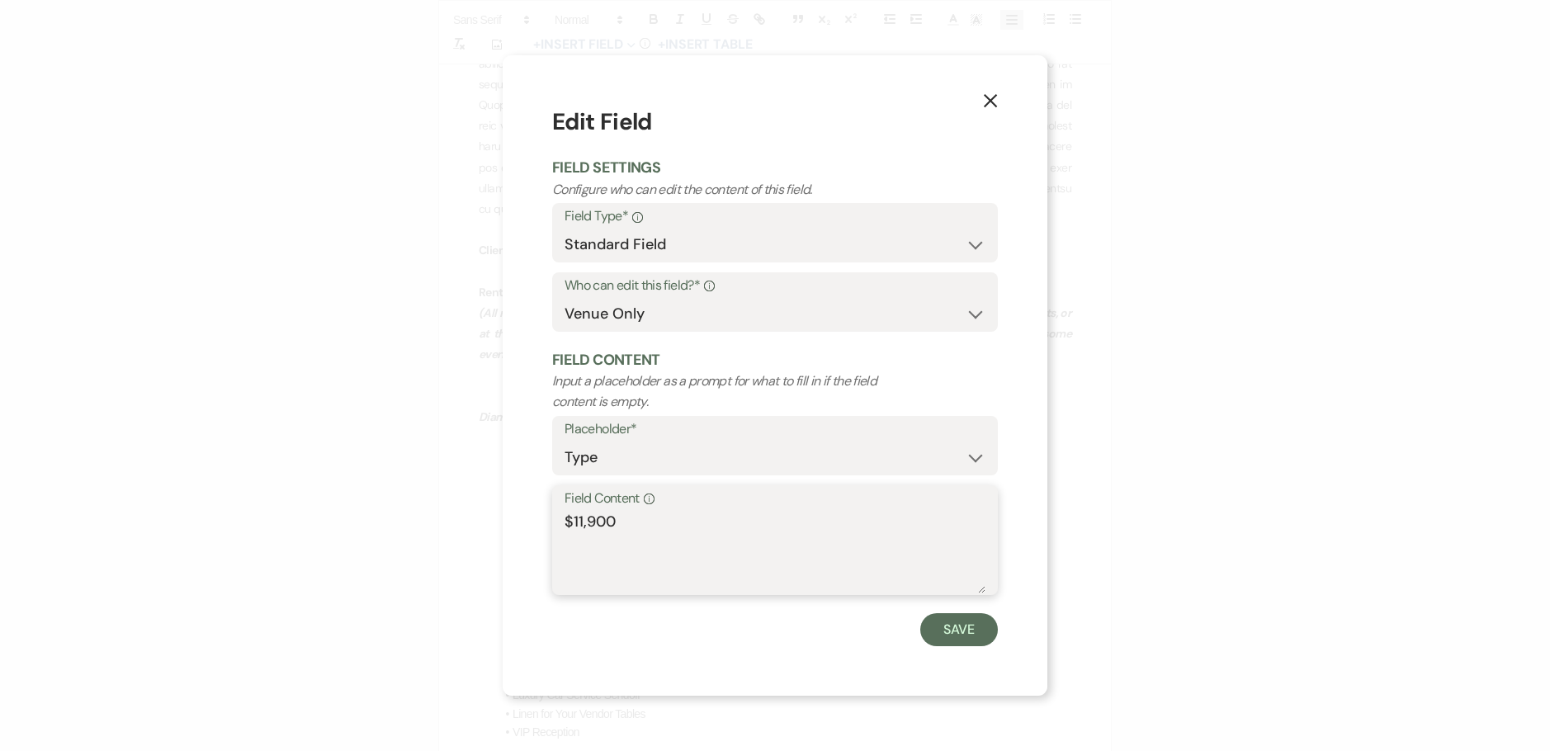
drag, startPoint x: 625, startPoint y: 521, endPoint x: 514, endPoint y: 513, distance: 110.9
click at [515, 513] on div "X Edit Field Field Settings Configure who can edit the content of this field. F…" at bounding box center [775, 375] width 545 height 640
click at [970, 640] on button "Save" at bounding box center [959, 629] width 78 height 33
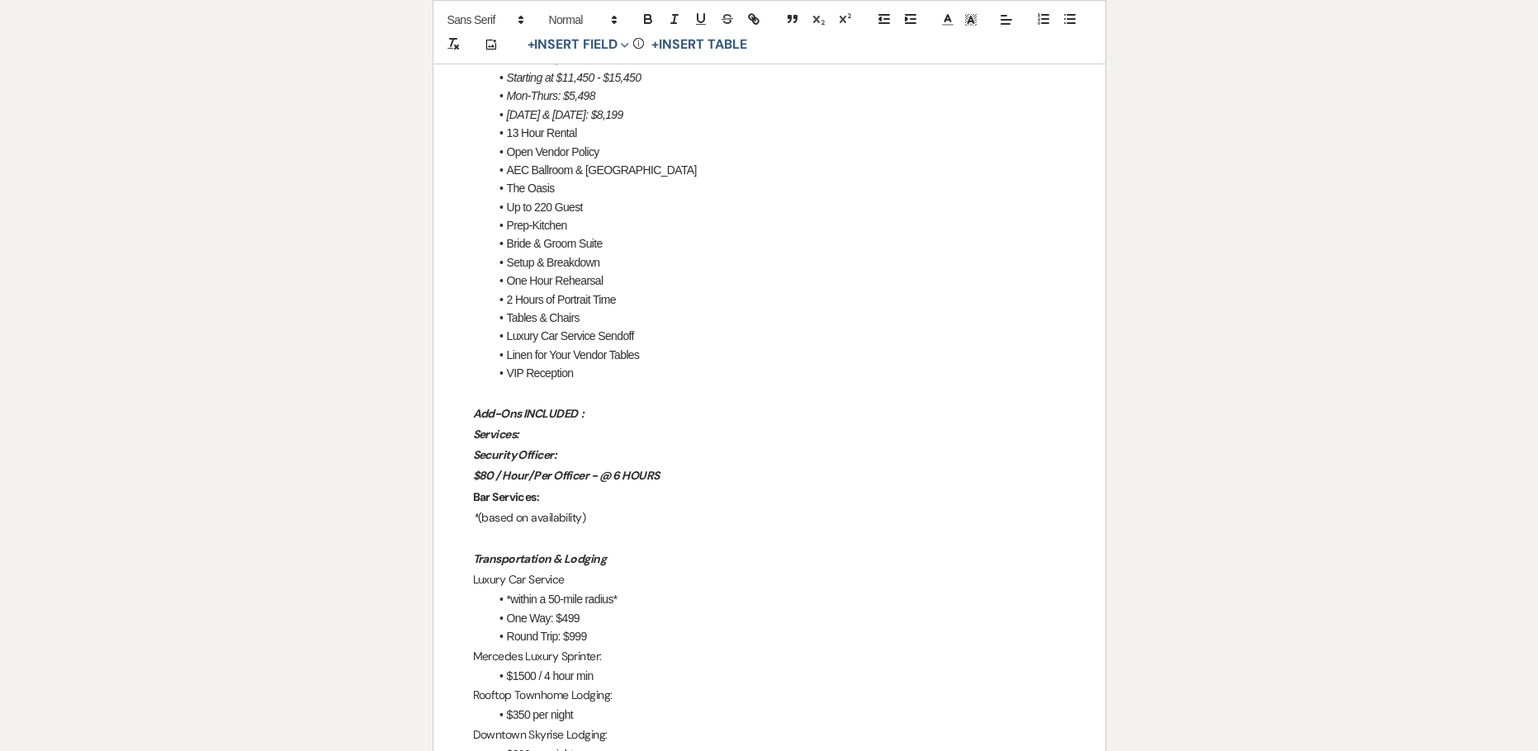
scroll to position [1568, 0]
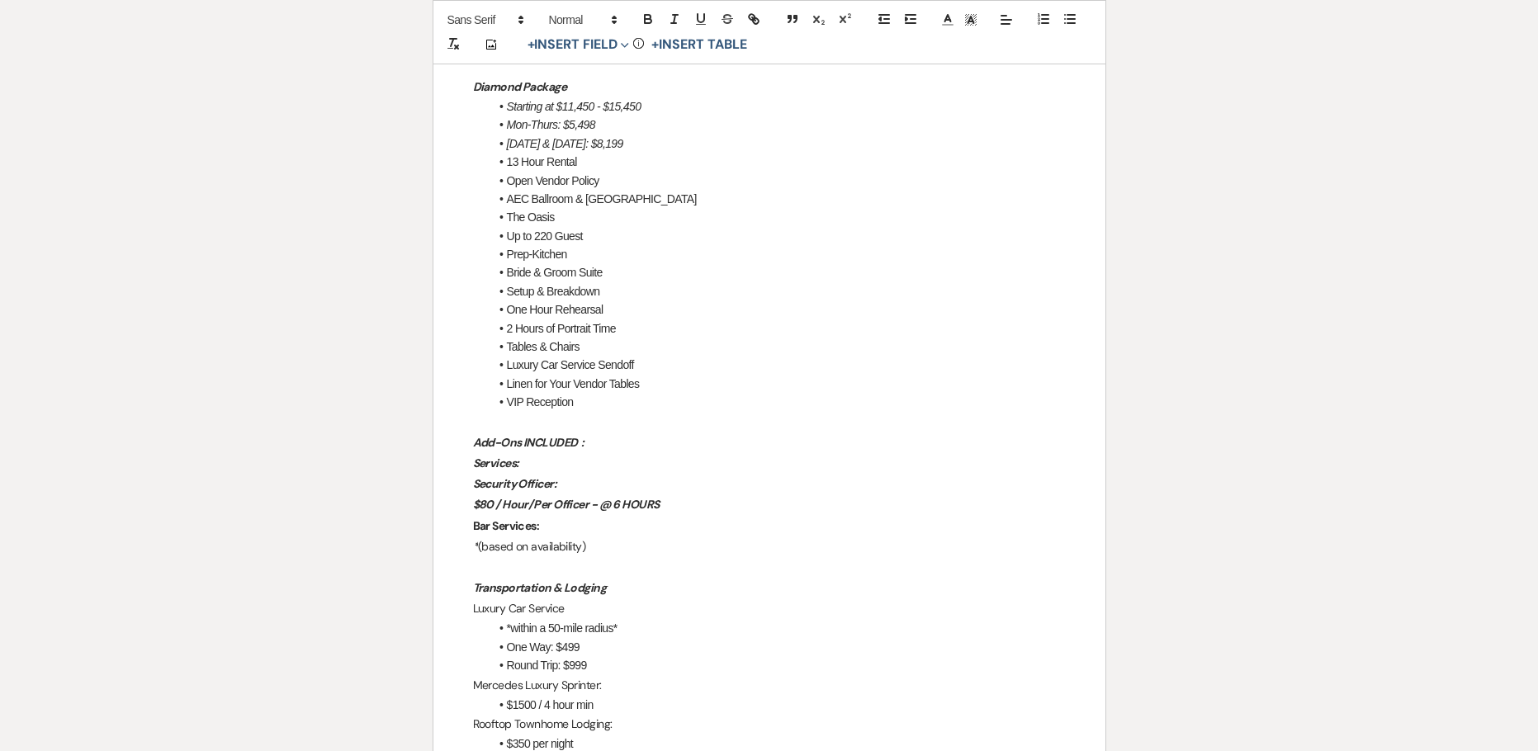
drag, startPoint x: 621, startPoint y: 356, endPoint x: 443, endPoint y: 90, distance: 320.0
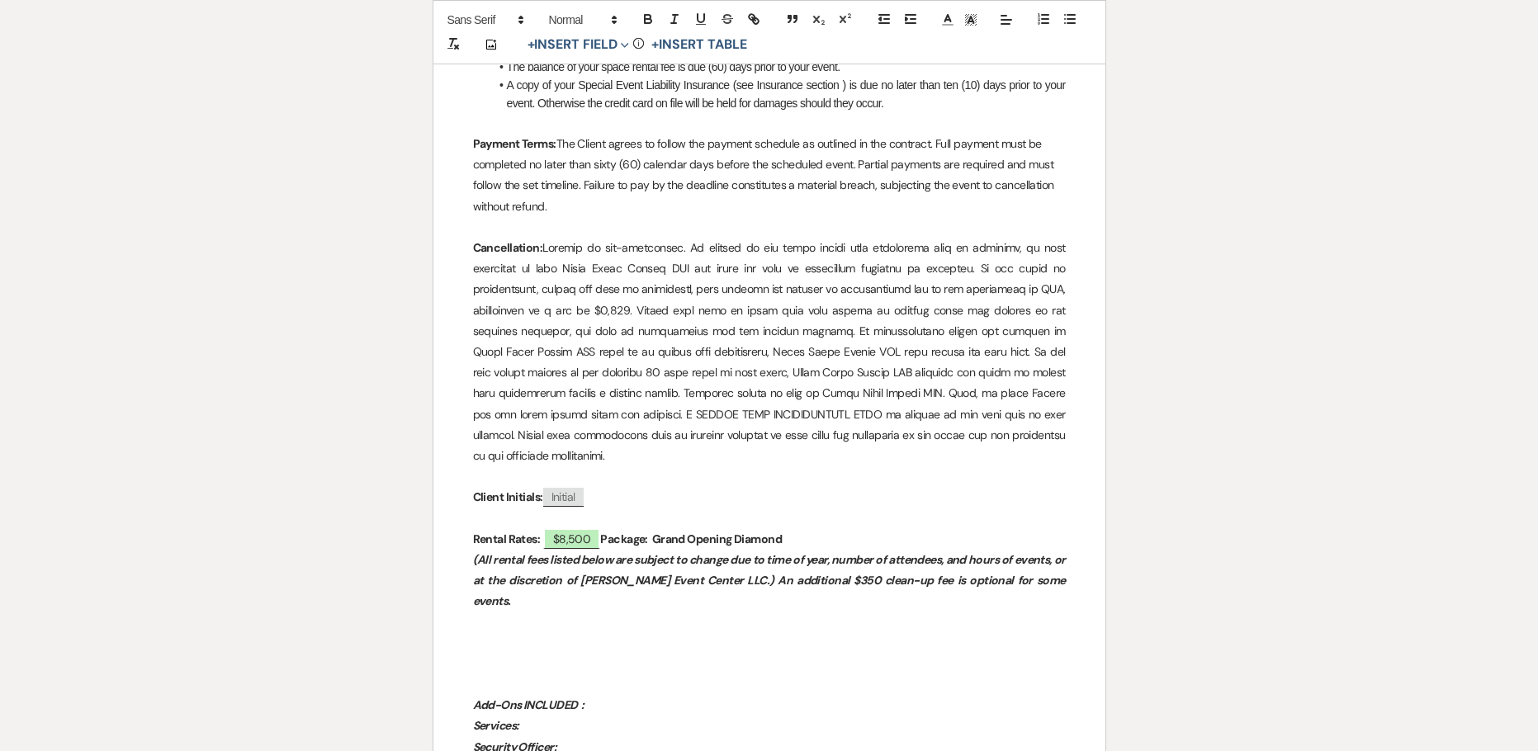
scroll to position [990, 0]
click at [782, 532] on strong "Package: Grand Opening Diamond" at bounding box center [691, 539] width 182 height 15
copy strong "Platinum"
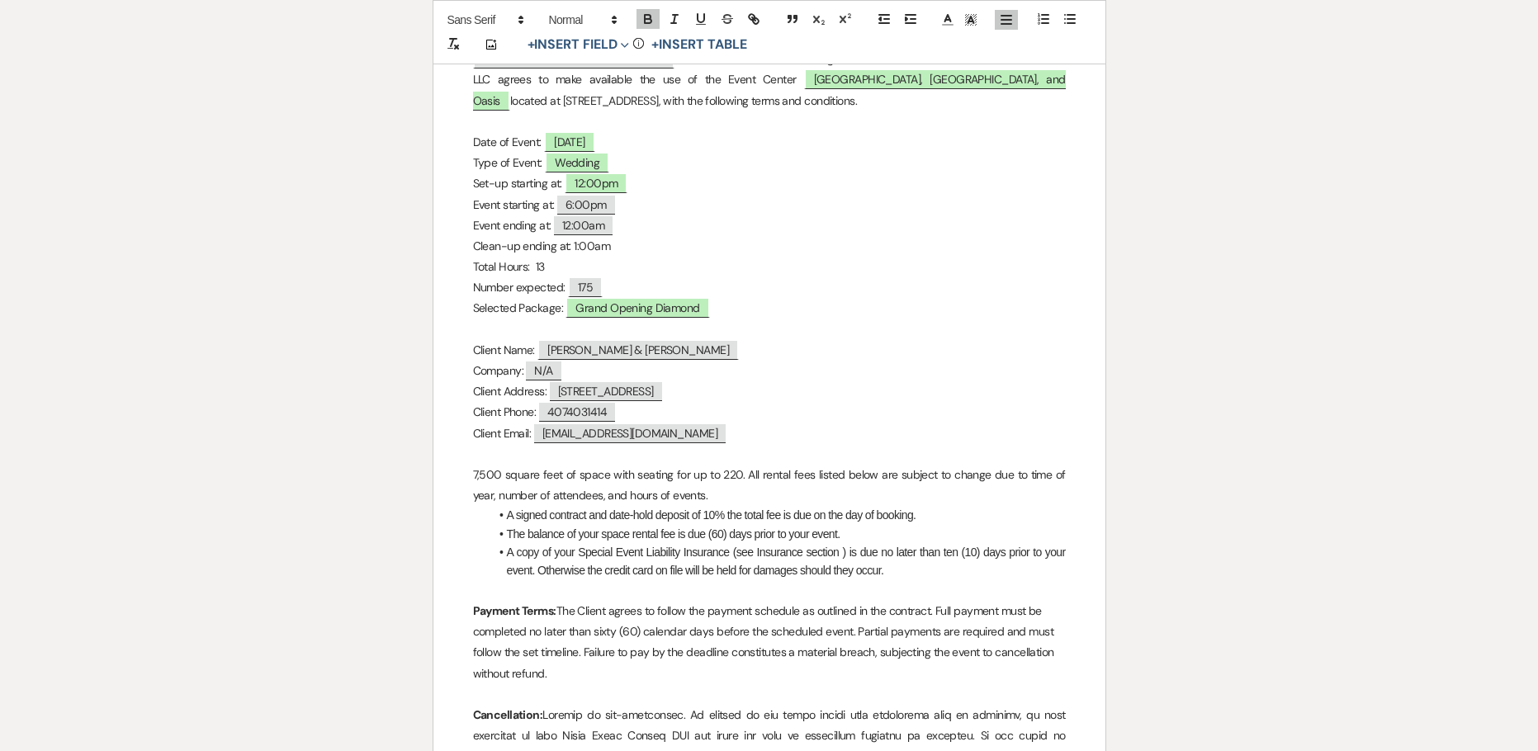
scroll to position [495, 0]
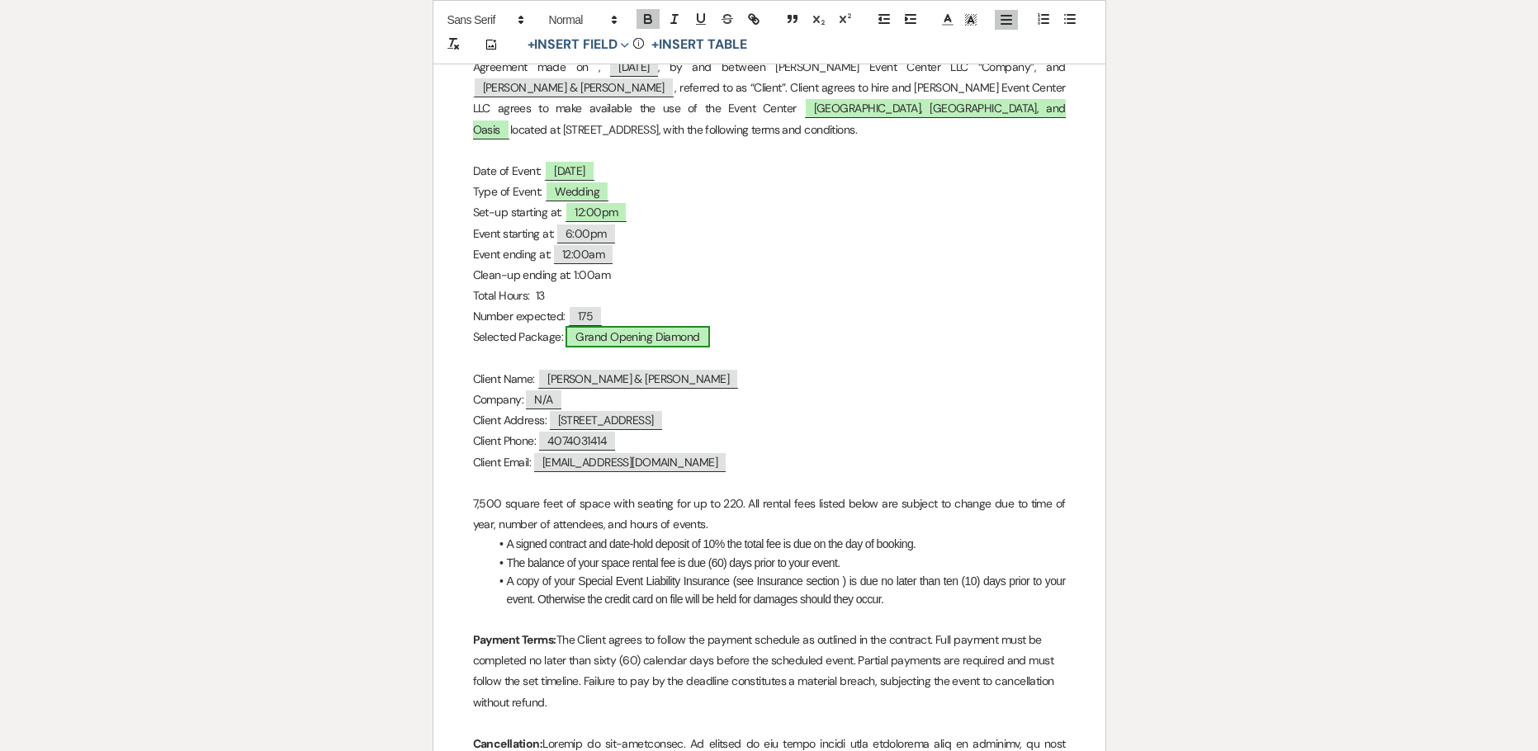
click at [687, 340] on span "Grand Opening Diamond" at bounding box center [637, 336] width 144 height 21
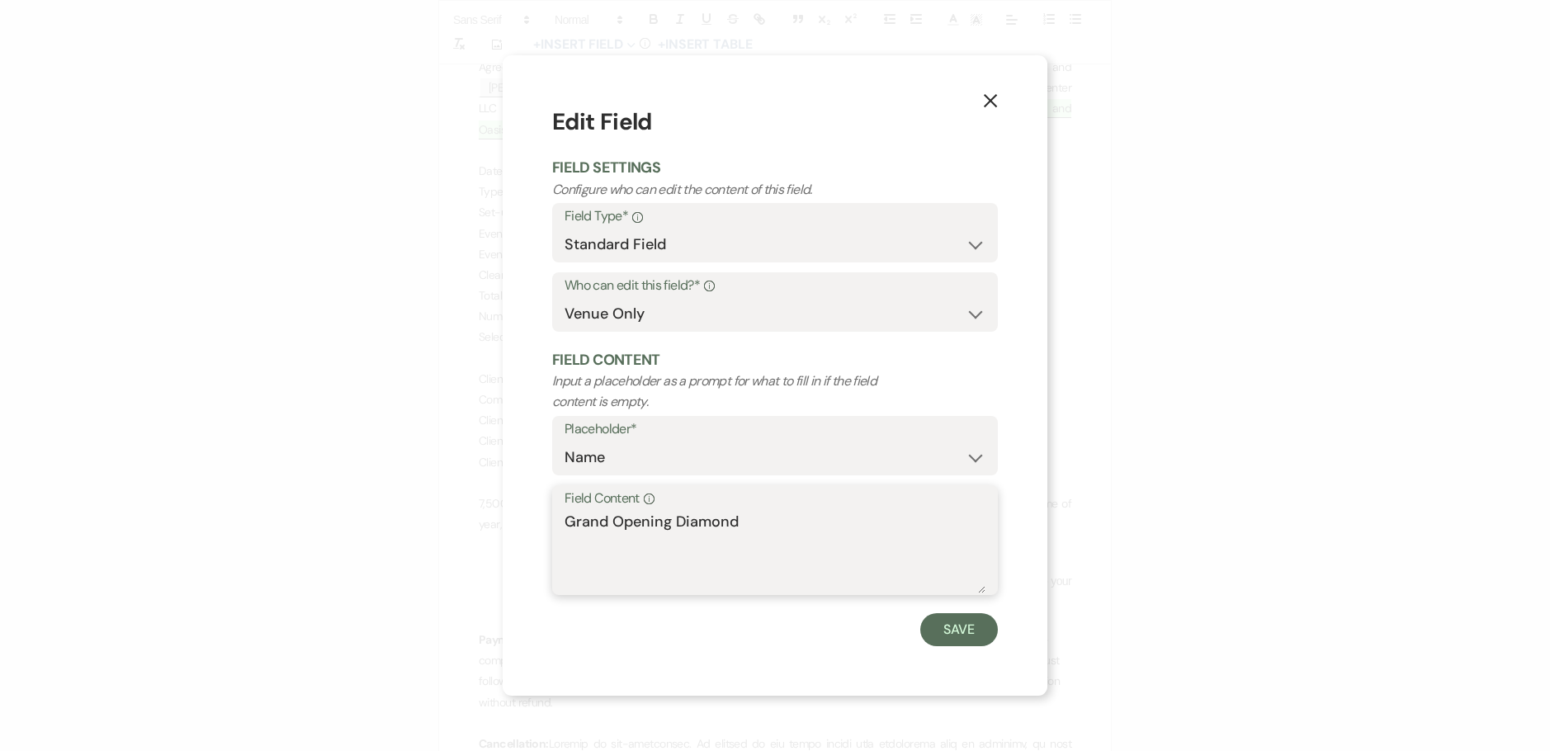
drag, startPoint x: 781, startPoint y: 531, endPoint x: 674, endPoint y: 516, distance: 107.5
click at [674, 516] on textarea "Grand Opening Diamond" at bounding box center [774, 552] width 421 height 83
paste textarea "Platinum"
click at [947, 625] on button "Save" at bounding box center [959, 629] width 78 height 33
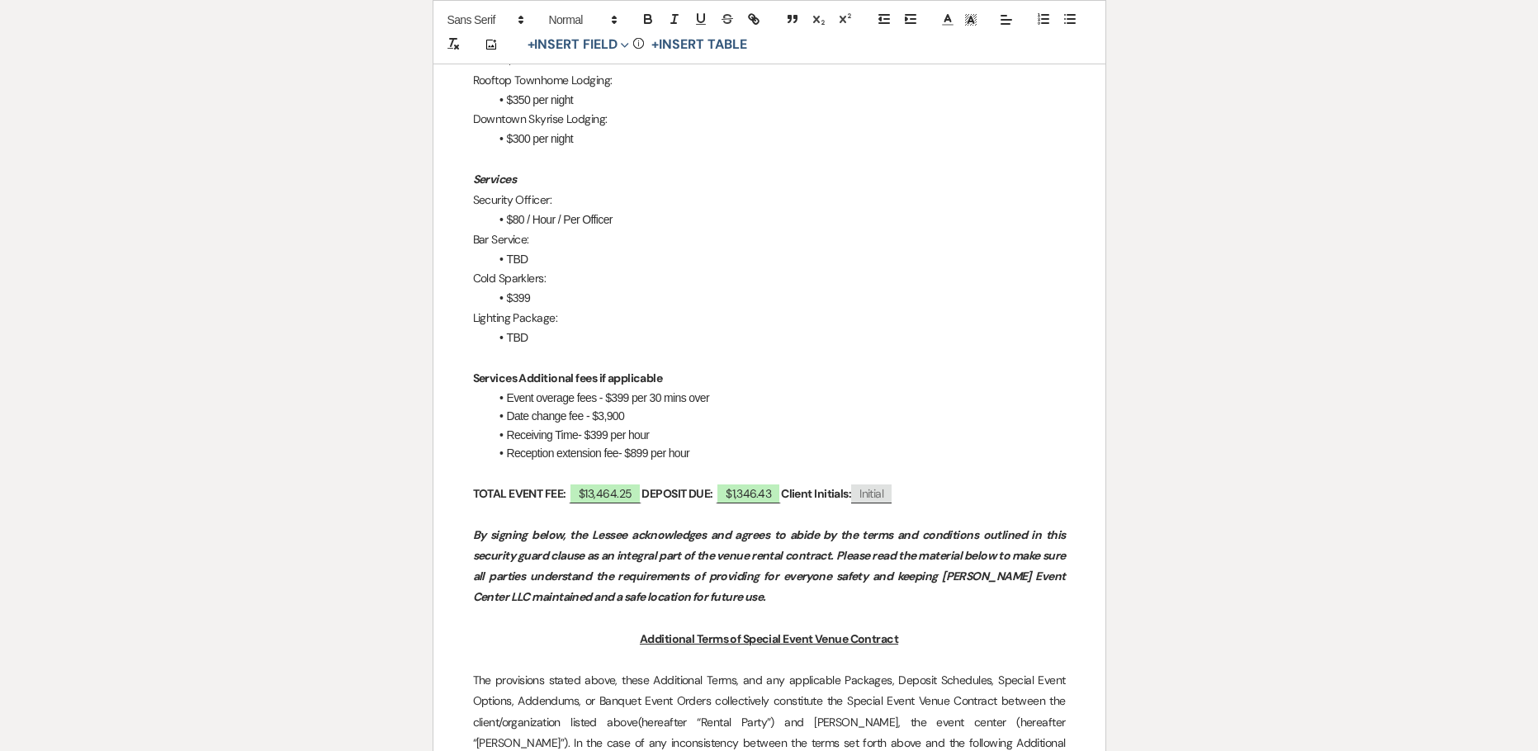
scroll to position [1981, 0]
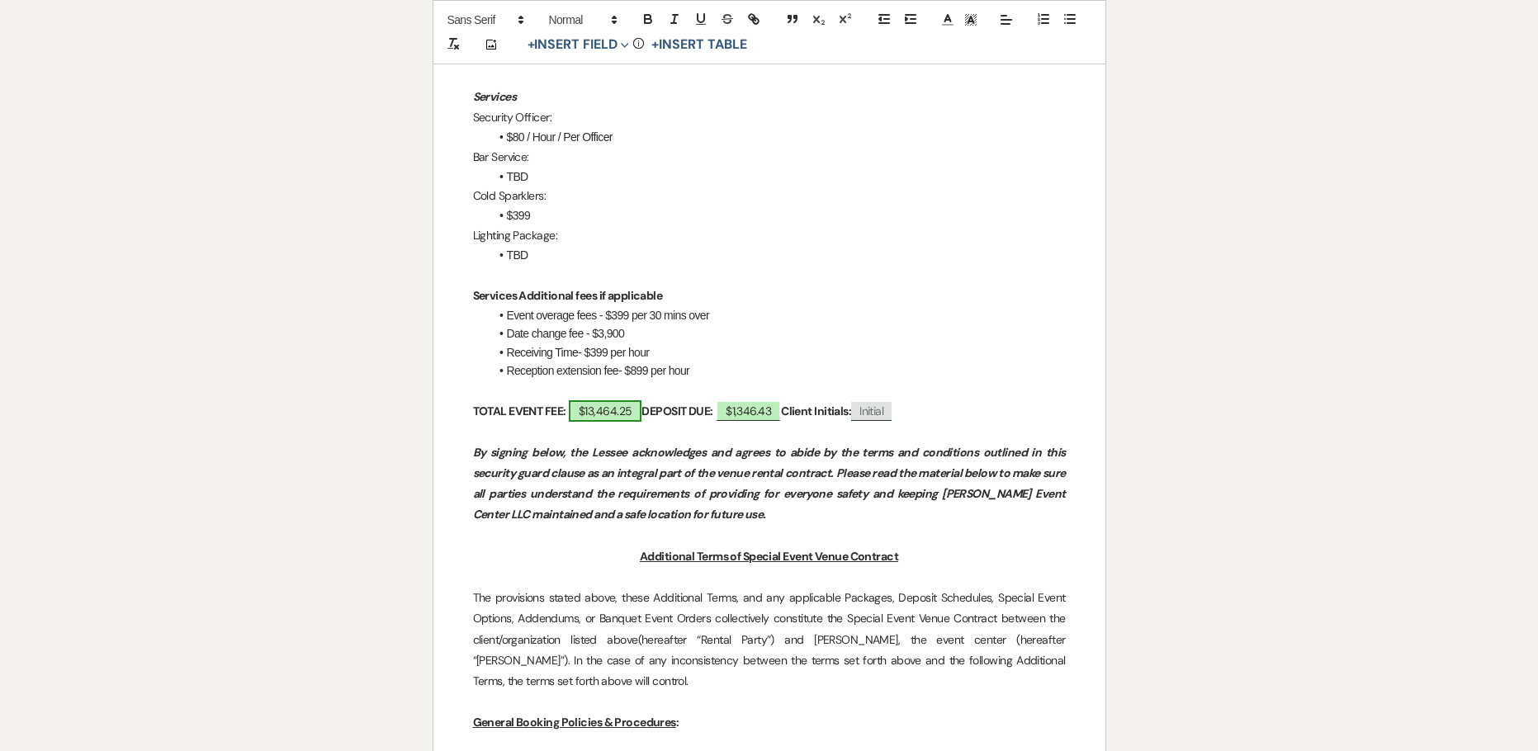
click at [592, 400] on span "$13,464.25" at bounding box center [605, 410] width 73 height 21
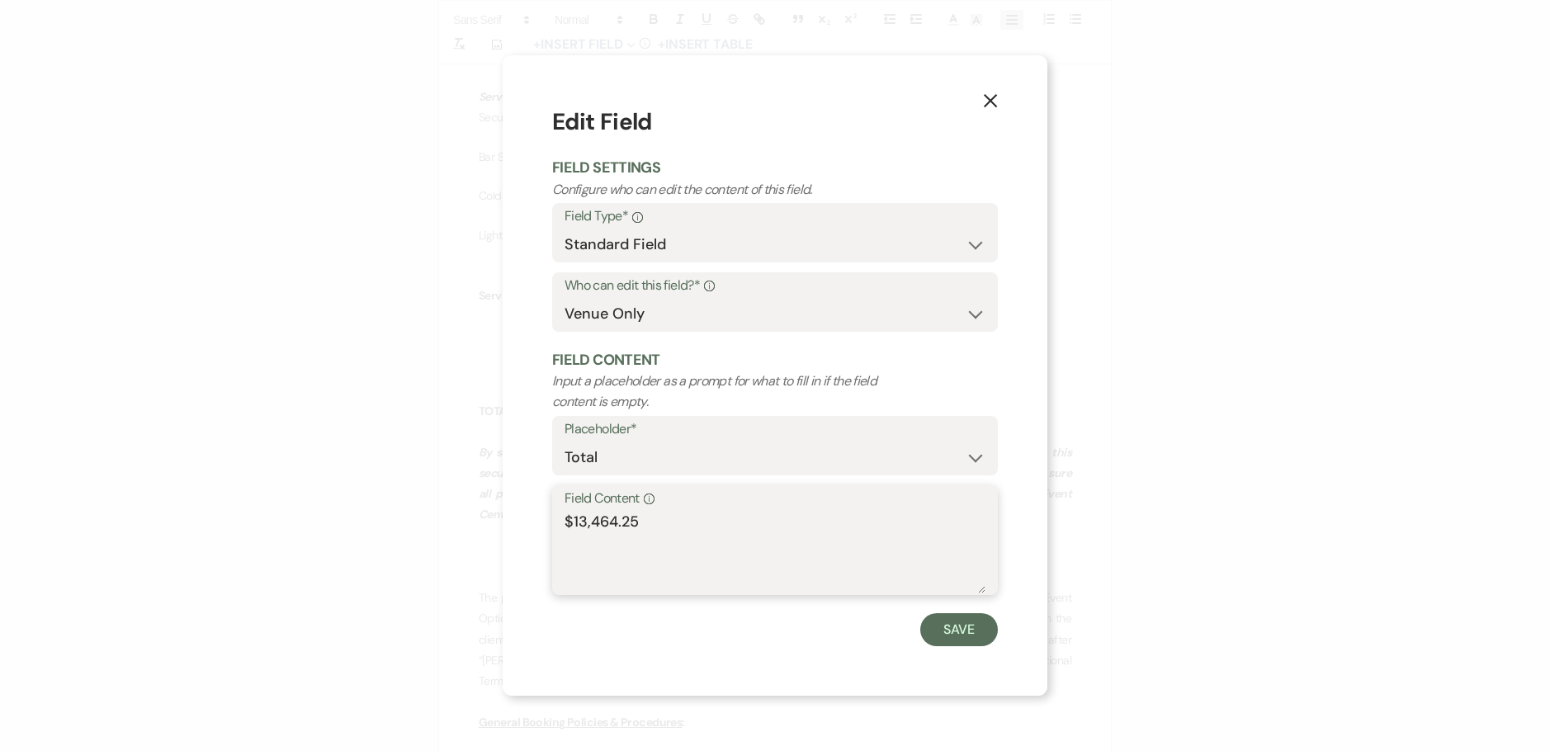
drag, startPoint x: 640, startPoint y: 519, endPoint x: 577, endPoint y: 528, distance: 64.2
click at [577, 528] on textarea "$13,464.25" at bounding box center [774, 552] width 421 height 83
click at [963, 629] on button "Save" at bounding box center [959, 629] width 78 height 33
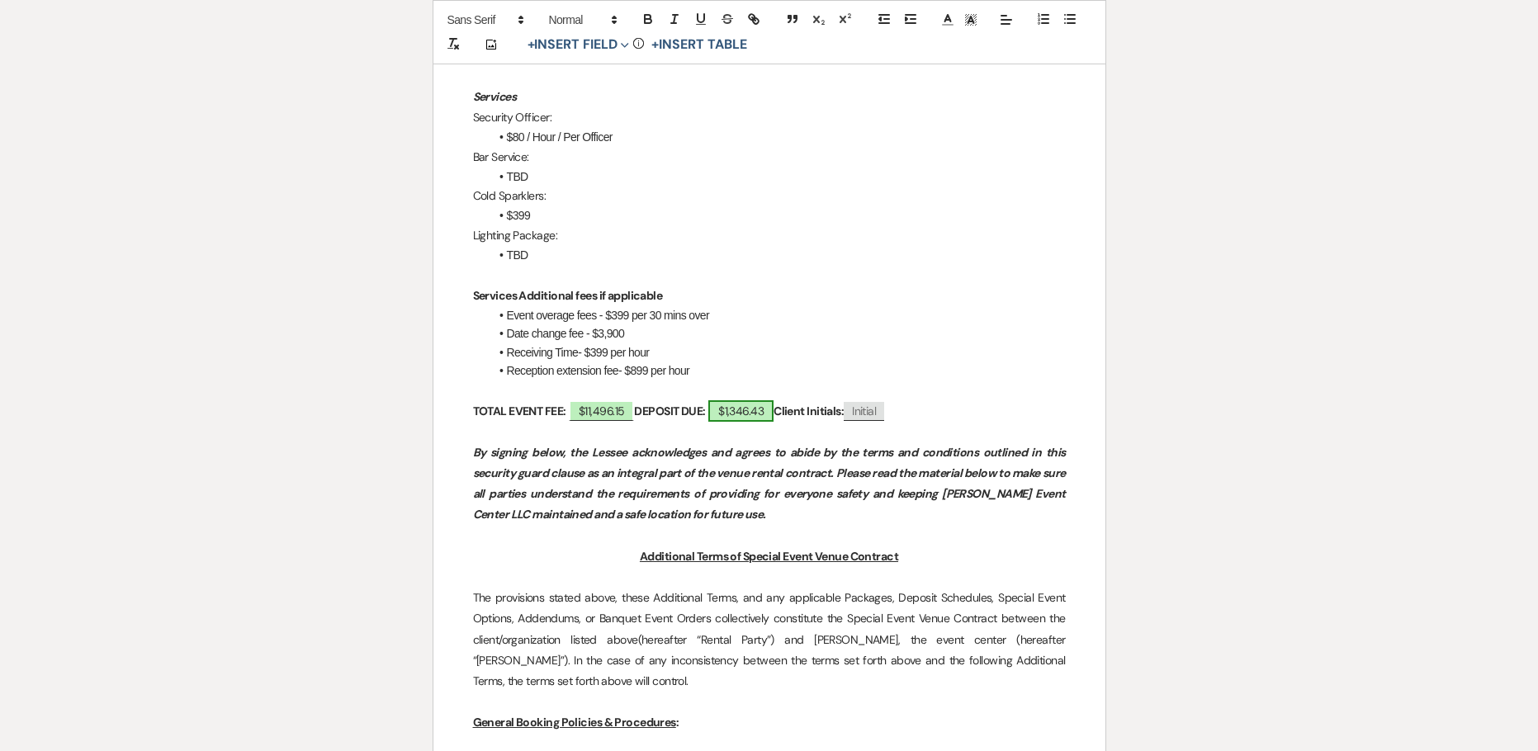
click at [741, 400] on span "$1,346.43" at bounding box center [740, 410] width 65 height 21
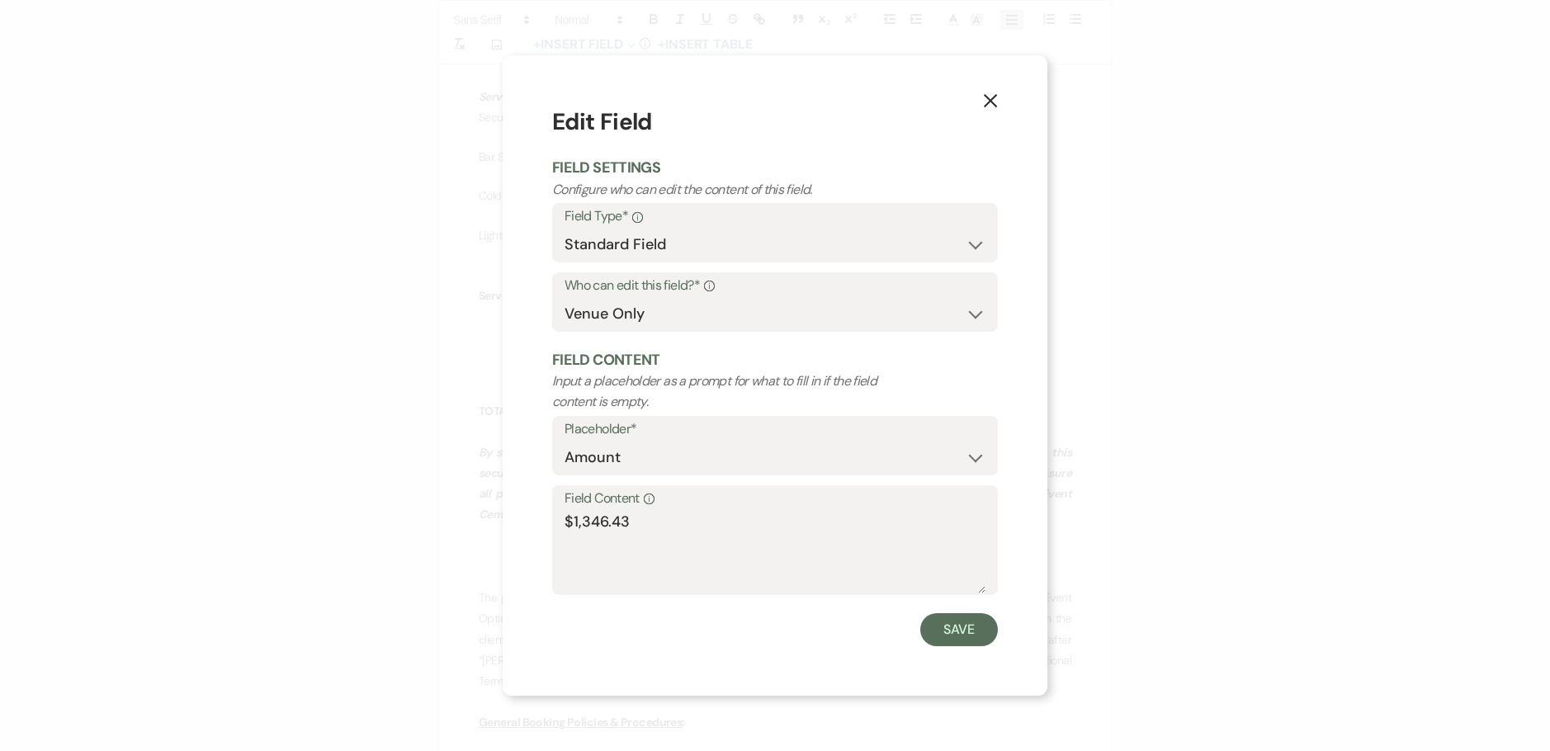
click at [985, 99] on icon "X" at bounding box center [990, 100] width 15 height 15
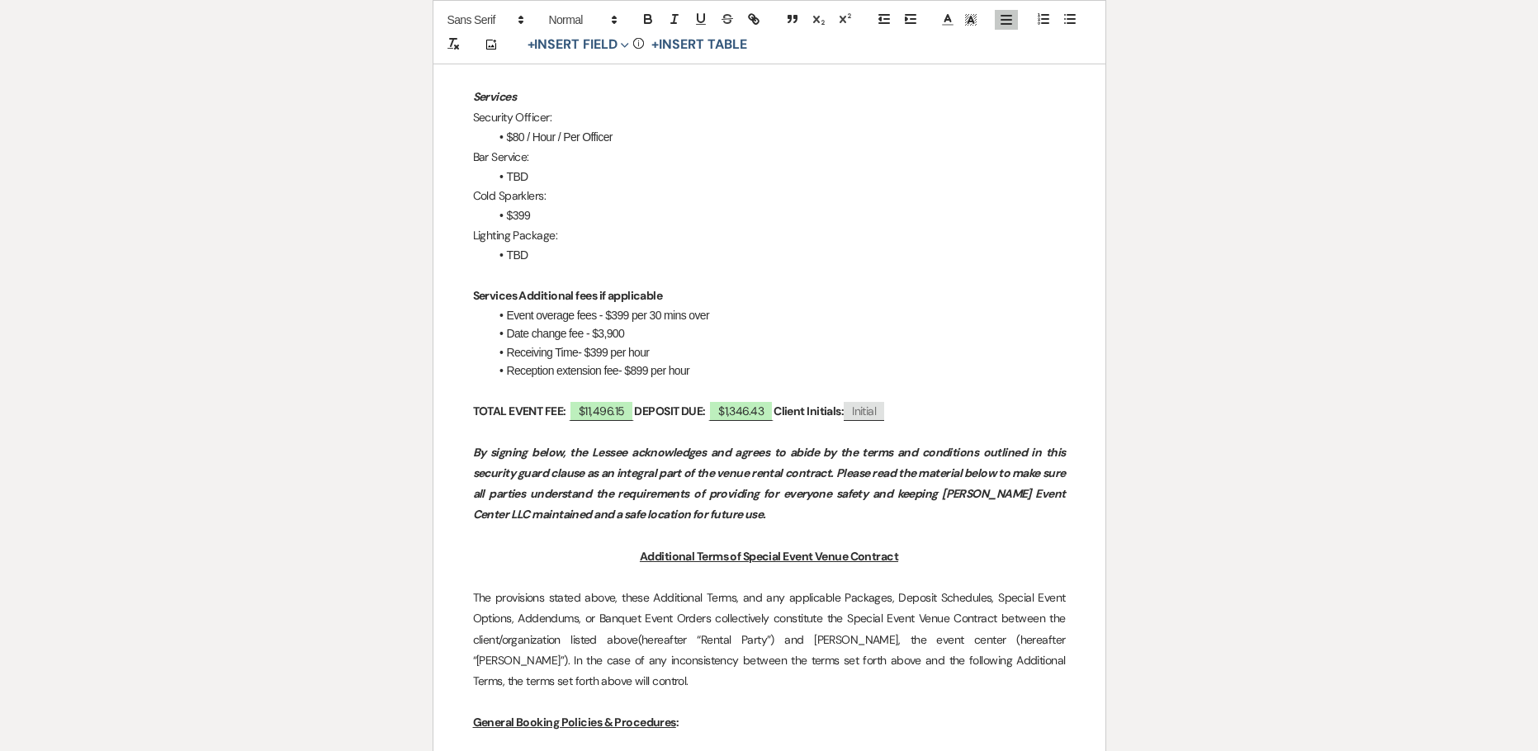
click at [775, 380] on p at bounding box center [769, 390] width 593 height 21
click at [773, 400] on span "$1,346.43" at bounding box center [740, 410] width 65 height 21
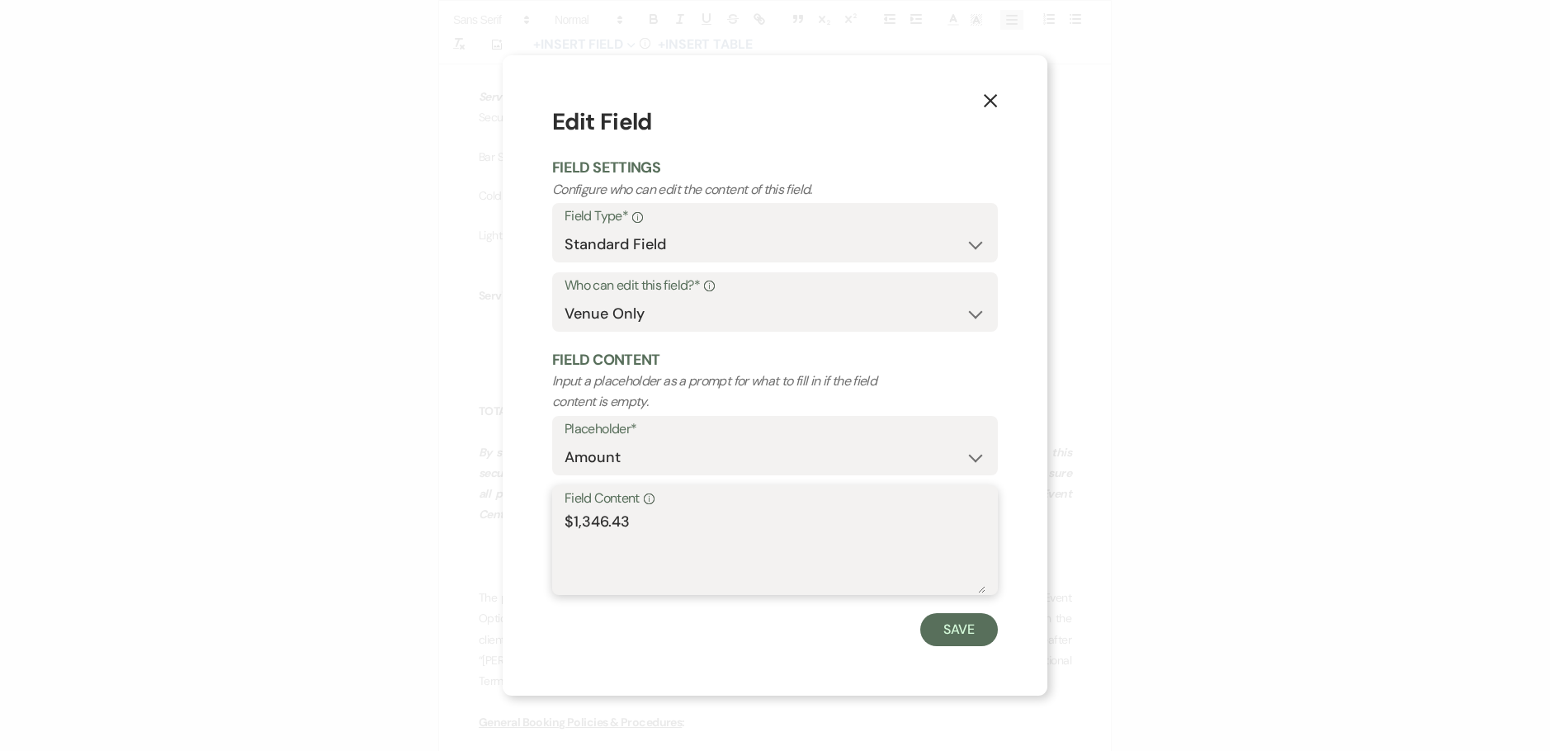
click at [737, 532] on textarea "$1,346.43" at bounding box center [774, 552] width 421 height 83
click at [975, 632] on button "Save" at bounding box center [959, 629] width 78 height 33
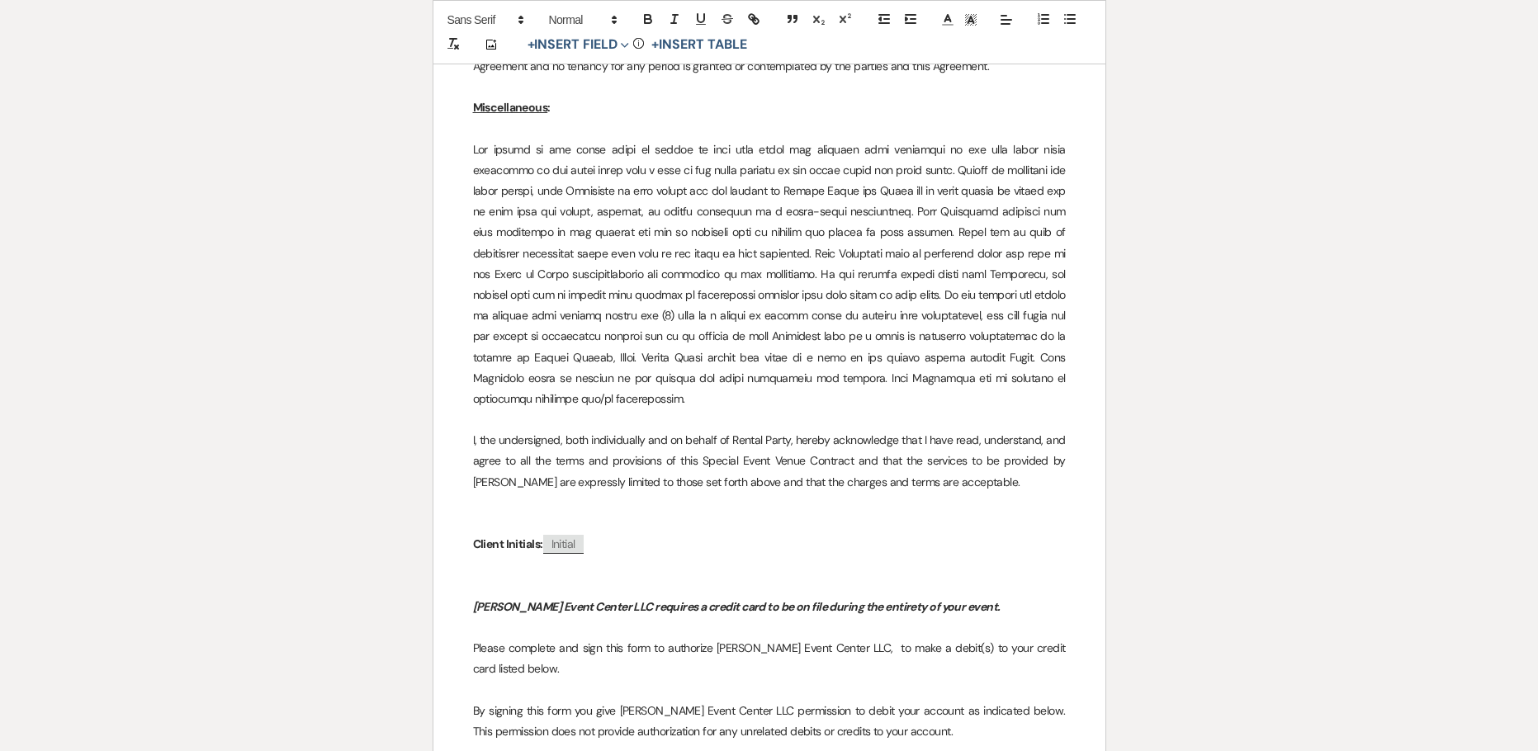
scroll to position [12379, 0]
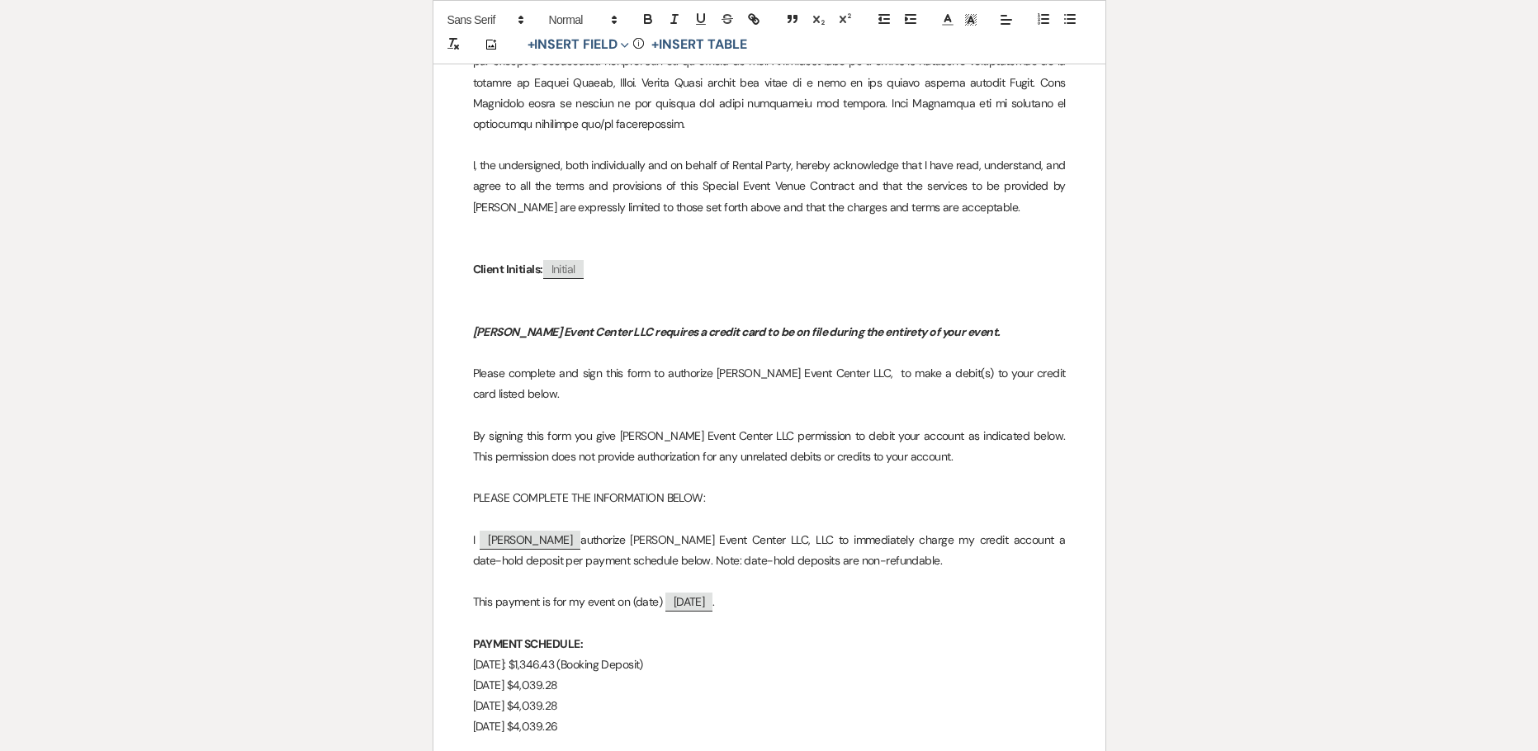
click at [687, 654] on p "July 31, 2025: $1,346.43 (Booking Deposit)" at bounding box center [769, 664] width 593 height 21
click at [629, 675] on p "October 15, 2025 $4,039.28" at bounding box center [769, 685] width 593 height 21
drag, startPoint x: 623, startPoint y: 333, endPoint x: 560, endPoint y: 335, distance: 62.8
click at [560, 675] on p "October 15, 2025 $3,383.32" at bounding box center [769, 685] width 593 height 21
copy p "$3,383.32"
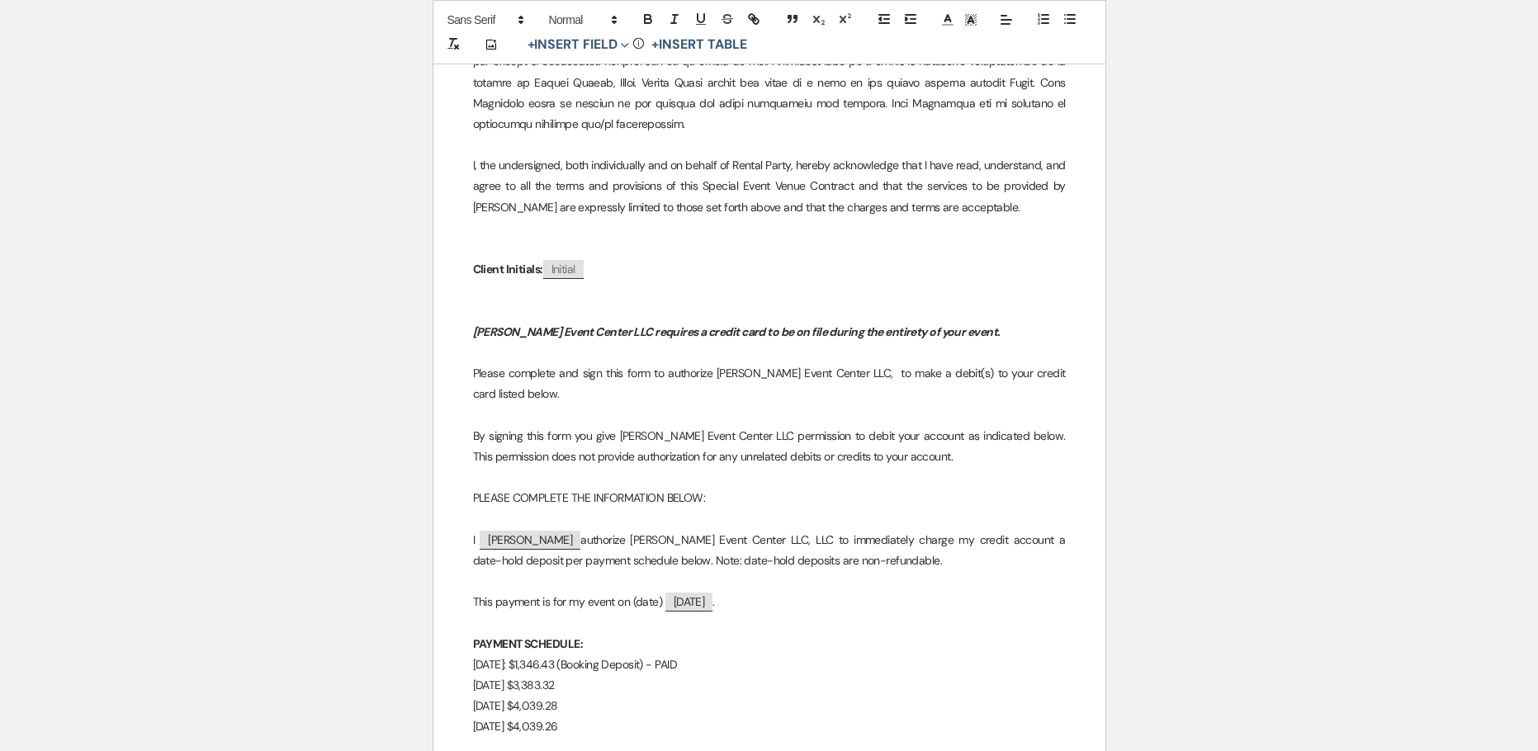
drag, startPoint x: 609, startPoint y: 351, endPoint x: 558, endPoint y: 354, distance: 51.3
click at [558, 696] on p "January 15, 2026 $4,039.28" at bounding box center [769, 706] width 593 height 21
drag, startPoint x: 589, startPoint y: 371, endPoint x: 543, endPoint y: 374, distance: 46.3
click at [543, 716] on p "April 15, 2026 $4,039.26" at bounding box center [769, 726] width 593 height 21
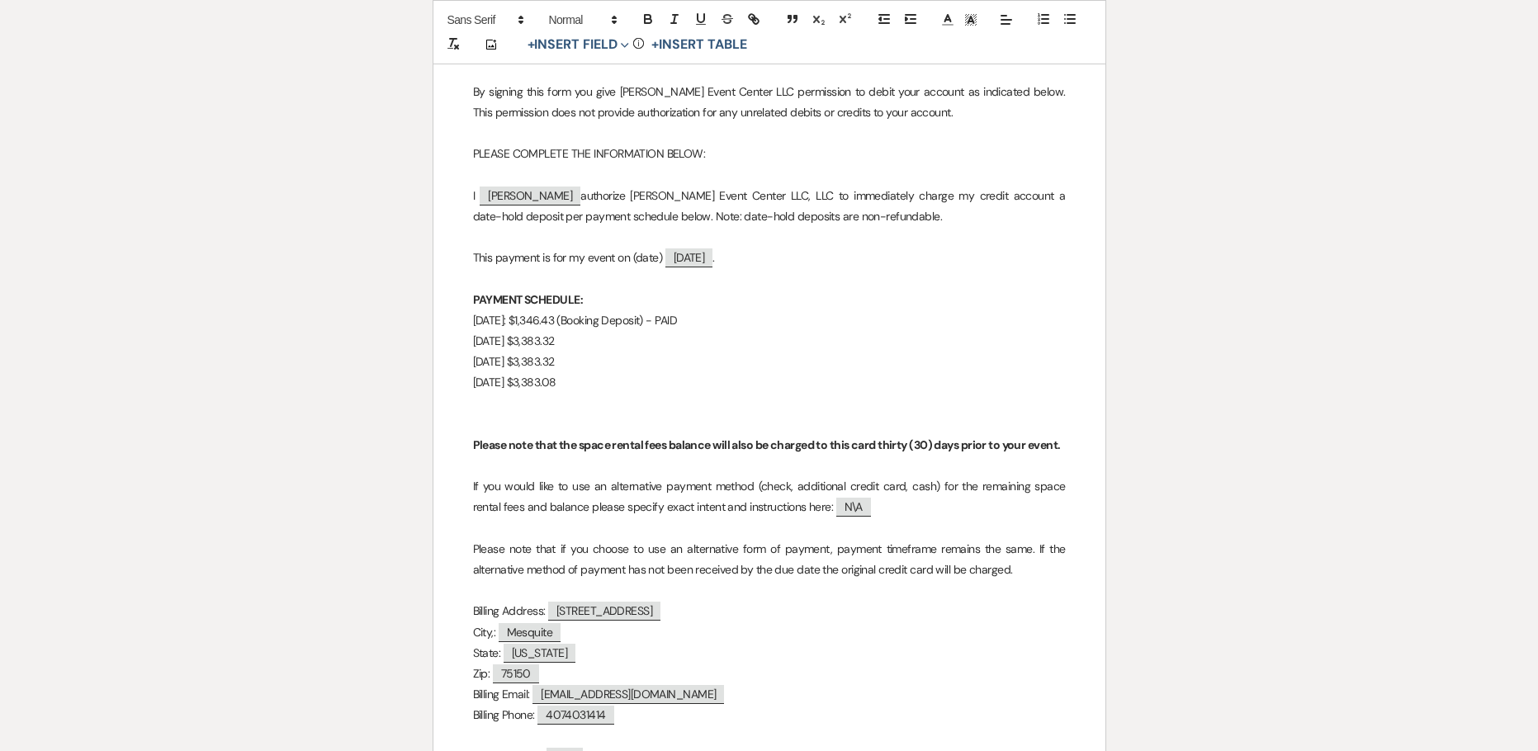
scroll to position [12738, 0]
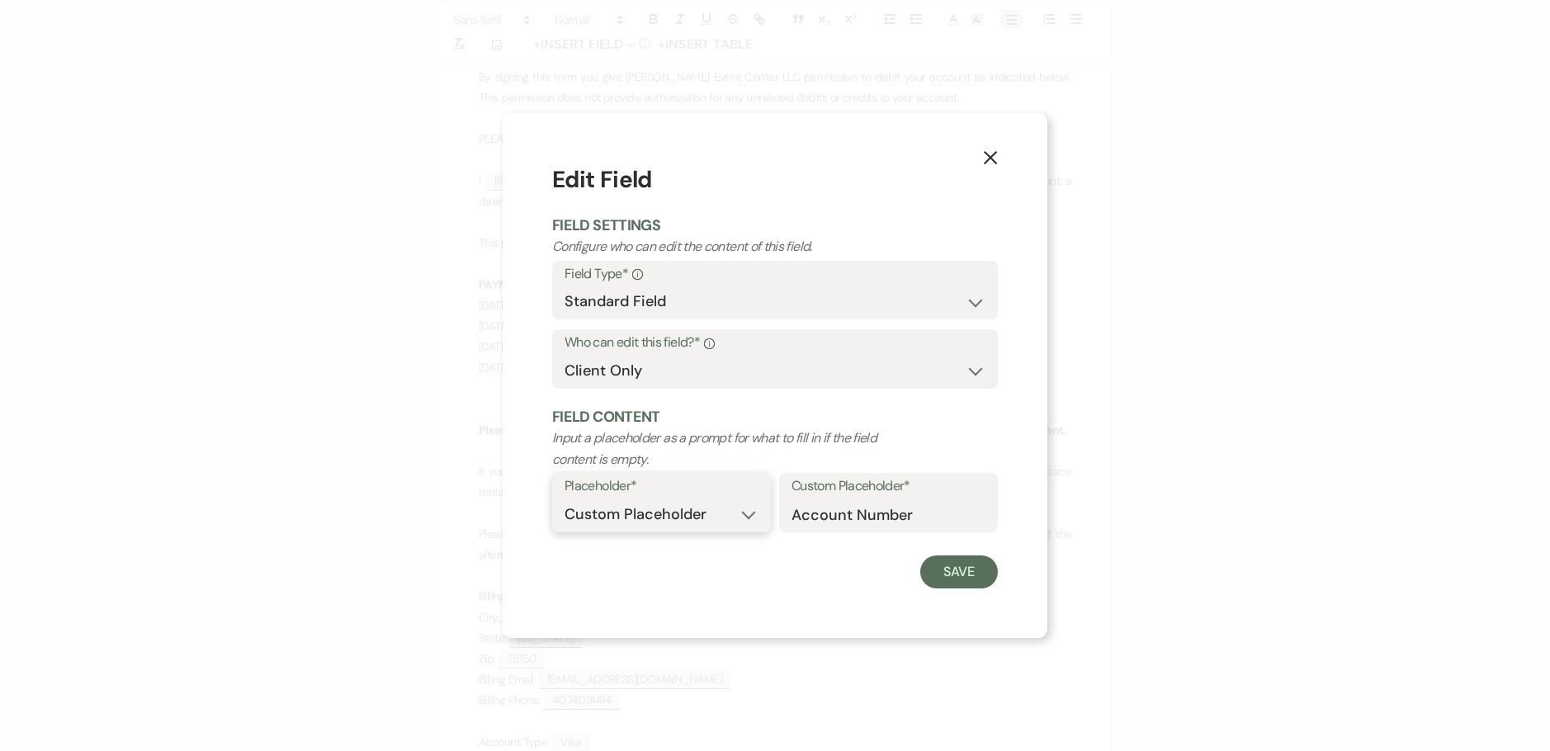
click at [750, 515] on select "Custom Placeholder Date Time Name Location Venue Name Type Number Budget Addres…" at bounding box center [661, 514] width 194 height 32
click at [763, 21] on div "X Edit Field Field Settings Configure who can edit the content of this field. F…" at bounding box center [775, 375] width 1550 height 751
click at [939, 573] on button "Save" at bounding box center [959, 571] width 78 height 33
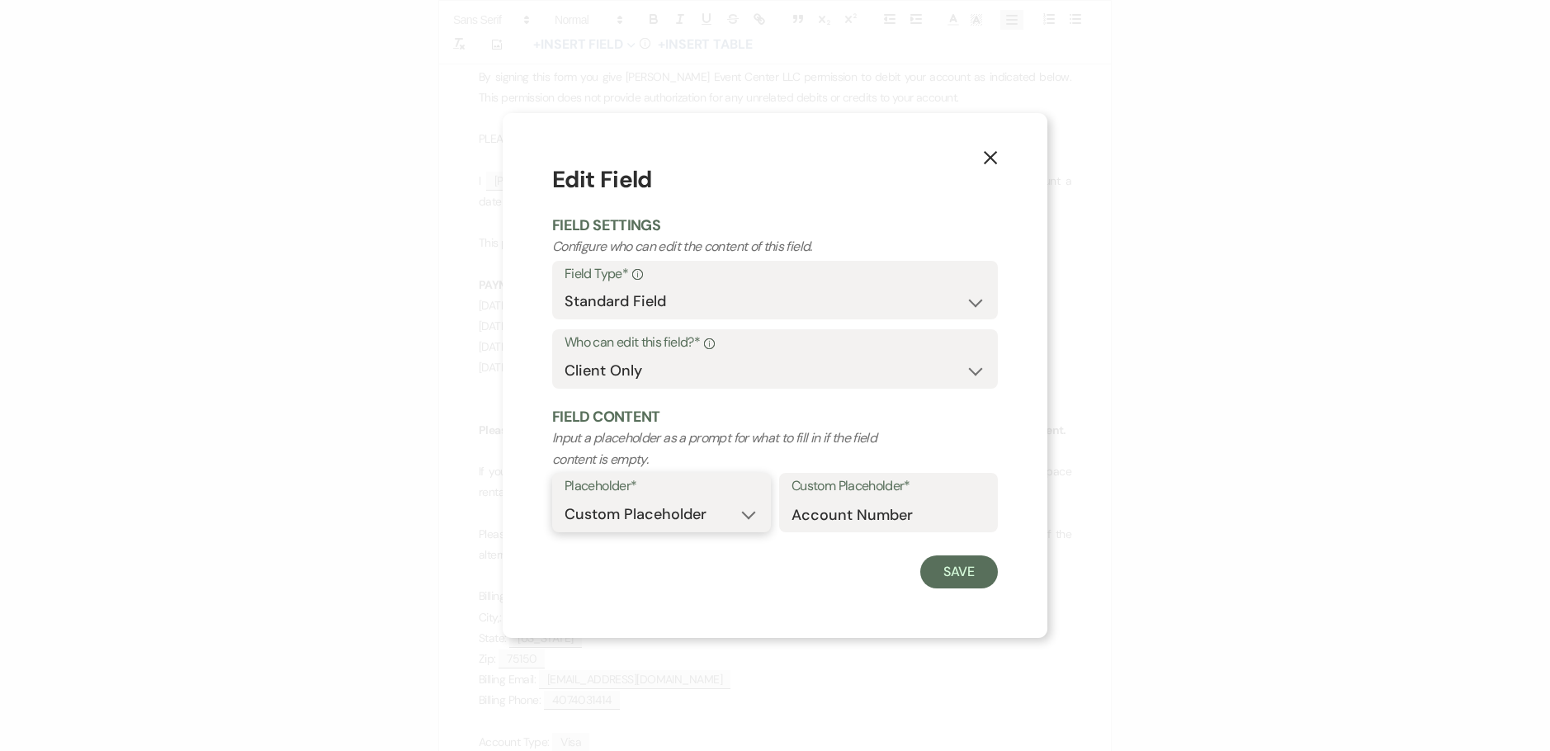
click at [655, 506] on select "Custom Placeholder Date Time Name Location Venue Name Type Number Budget Addres…" at bounding box center [661, 514] width 194 height 32
click at [564, 498] on select "Custom Placeholder Date Time Name Location Venue Name Type Number Budget Addres…" at bounding box center [661, 514] width 194 height 32
click at [962, 509] on select "Custom Placeholder Date Time Name Location Venue Name Type Number Budget Addres…" at bounding box center [774, 514] width 421 height 32
click at [564, 498] on select "Custom Placeholder Date Time Name Location Venue Name Type Number Budget Addres…" at bounding box center [774, 514] width 421 height 32
click at [967, 571] on button "Save" at bounding box center [959, 571] width 78 height 33
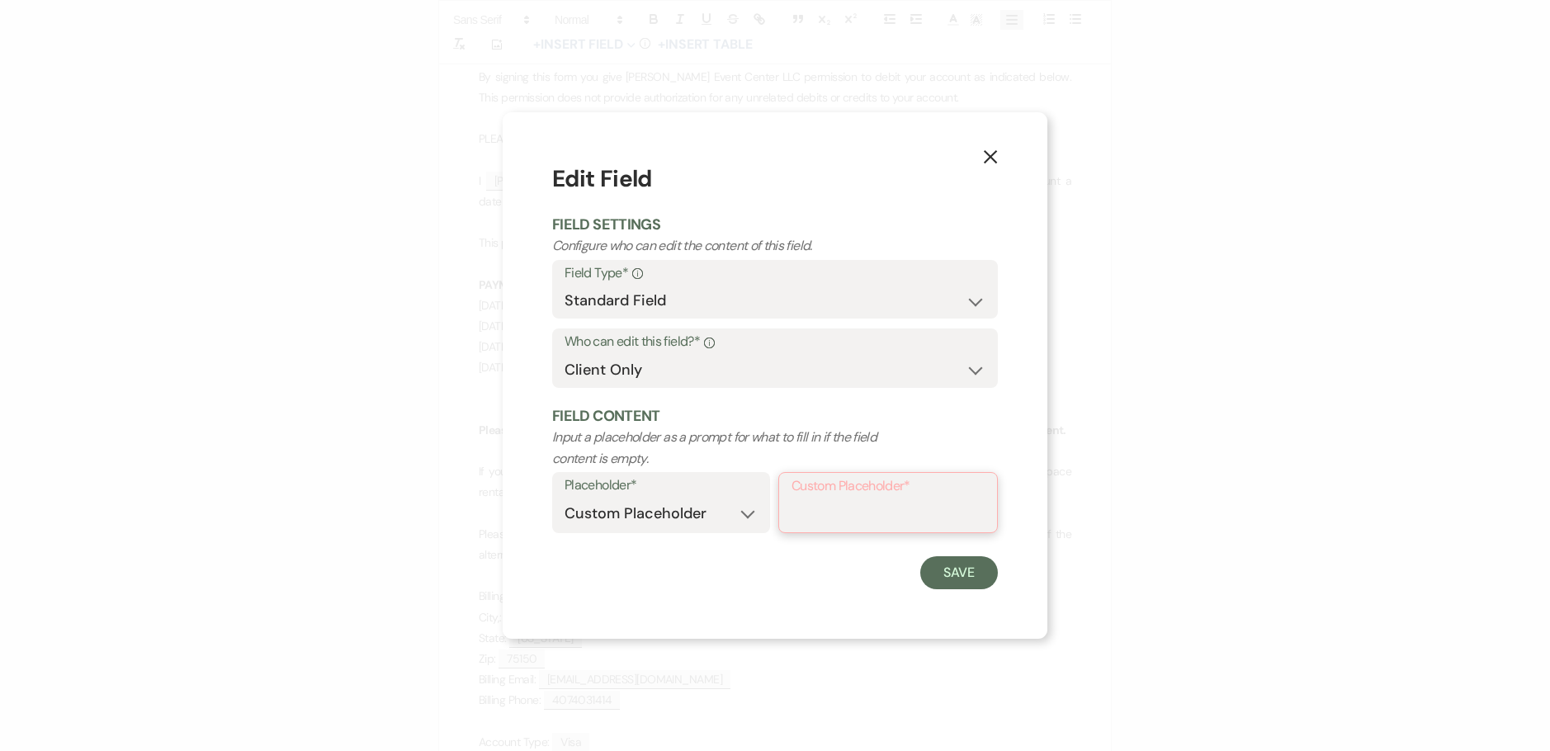
click at [886, 507] on input "Custom Placeholder*" at bounding box center [887, 514] width 193 height 32
click at [952, 575] on button "Save" at bounding box center [959, 571] width 78 height 33
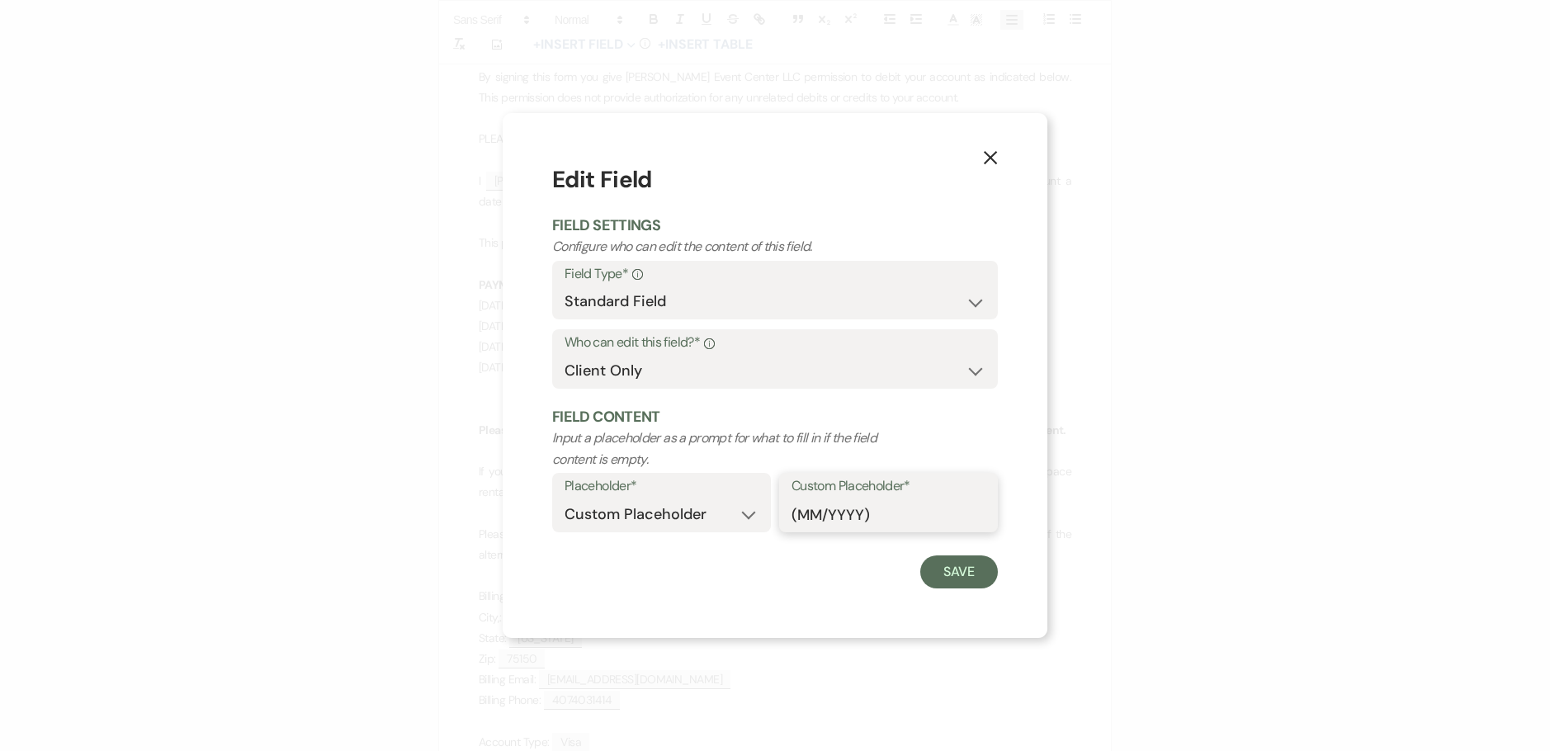
click at [817, 517] on input "(MM/YYYY)" at bounding box center [888, 514] width 194 height 32
click at [938, 507] on input "(MM/YYYY)" at bounding box center [888, 514] width 194 height 32
click at [703, 508] on select "Custom Placeholder Date Time Name Location Venue Name Type Number Budget Addres…" at bounding box center [661, 514] width 194 height 32
click at [564, 498] on select "Custom Placeholder Date Time Name Location Venue Name Type Number Budget Addres…" at bounding box center [661, 514] width 194 height 32
click at [654, 517] on select "Custom Placeholder Date Time Name Location Venue Name Type Number Budget Addres…" at bounding box center [774, 514] width 421 height 32
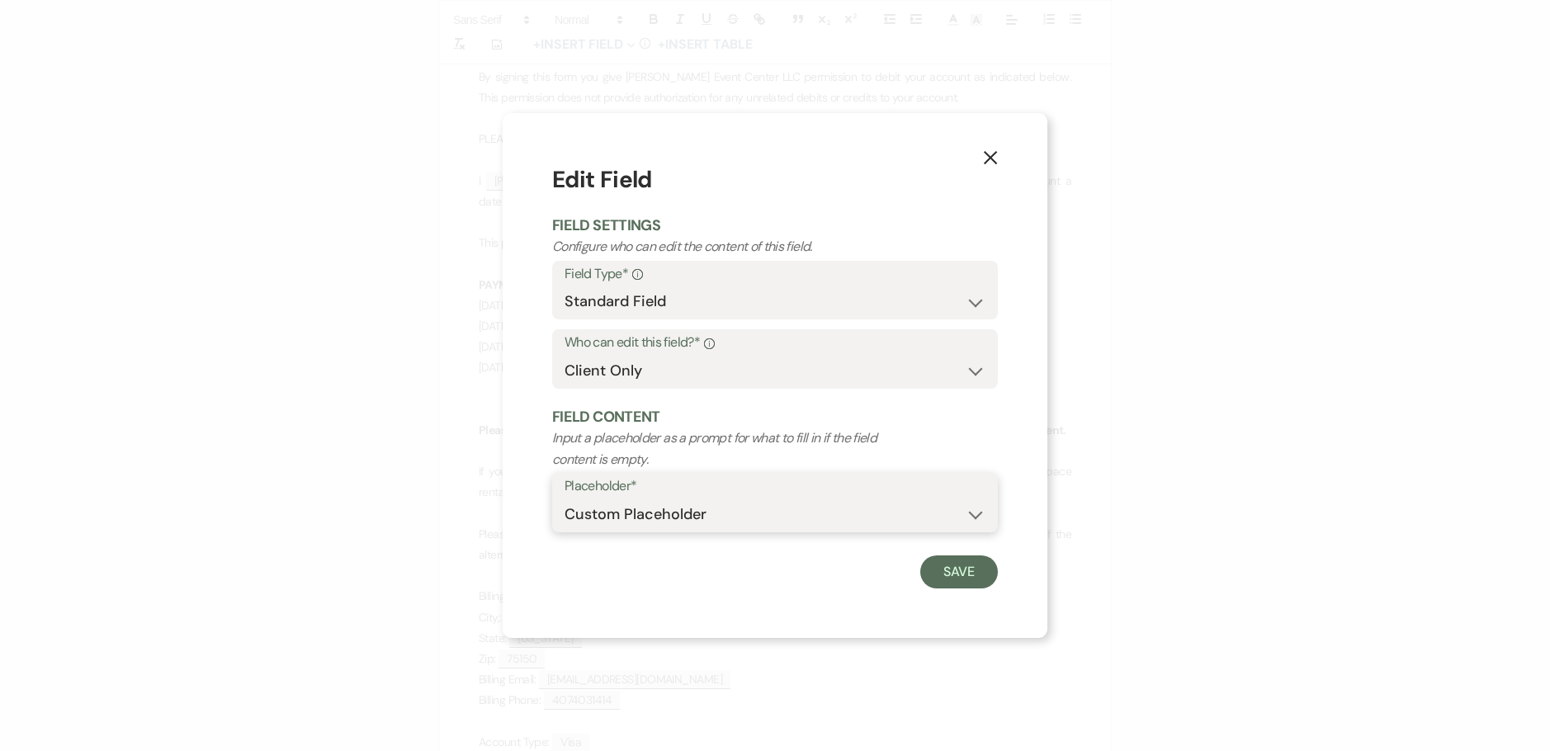
click at [564, 498] on select "Custom Placeholder Date Time Name Location Venue Name Type Number Budget Addres…" at bounding box center [774, 514] width 421 height 32
click at [833, 513] on input "Custom Placeholder*" at bounding box center [887, 514] width 193 height 32
click at [957, 571] on button "Save" at bounding box center [959, 571] width 78 height 33
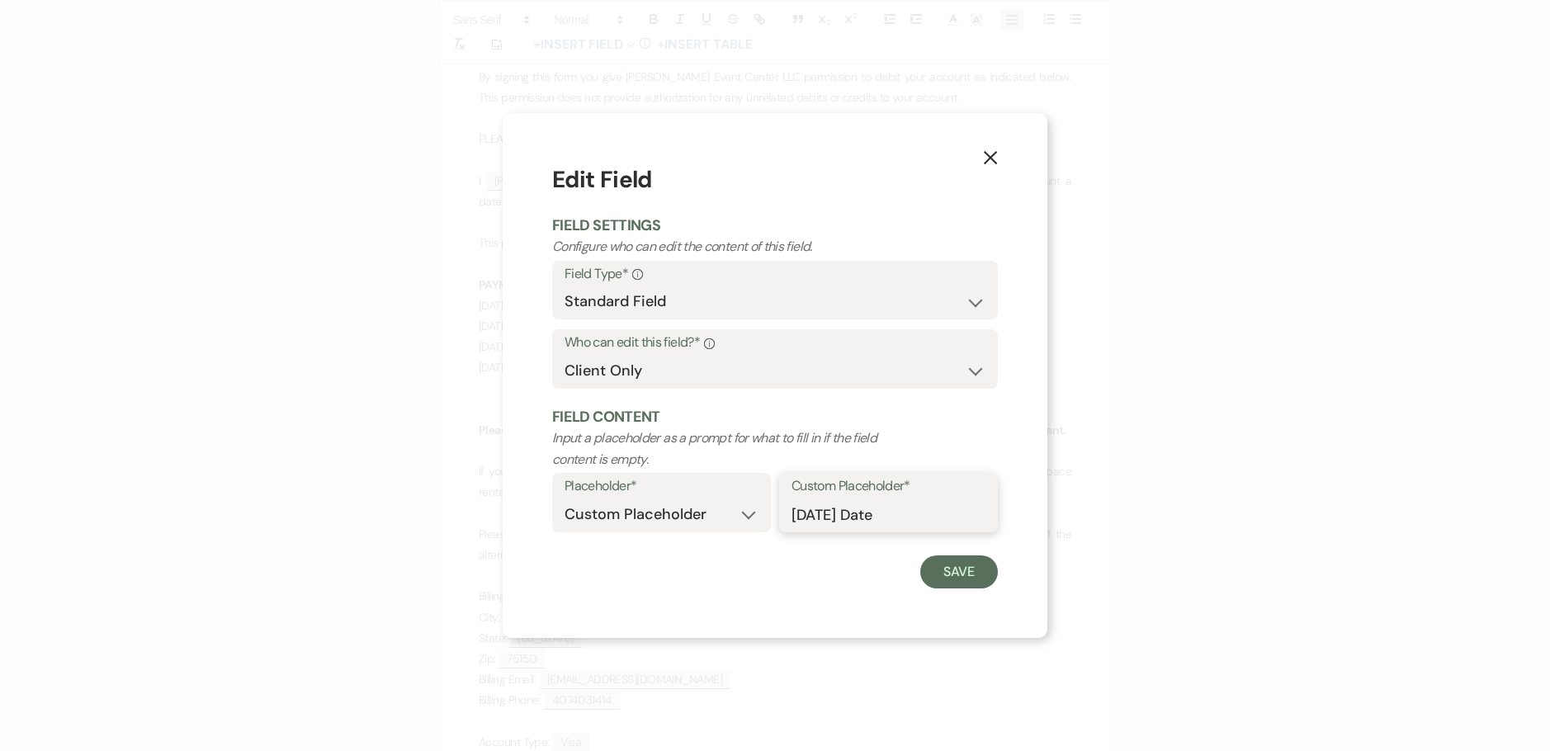
click at [835, 514] on input "Today's Date" at bounding box center [888, 514] width 194 height 32
click at [745, 514] on select "Custom Placeholder Date Time Name Location Venue Name Type Number Budget Addres…" at bounding box center [661, 514] width 194 height 32
click at [564, 498] on select "Custom Placeholder Date Time Name Location Venue Name Type Number Budget Addres…" at bounding box center [661, 514] width 194 height 32
click at [661, 517] on select "Custom Placeholder Date Time Name Location Venue Name Type Number Budget Addres…" at bounding box center [774, 514] width 421 height 32
click at [564, 498] on select "Custom Placeholder Date Time Name Location Venue Name Type Number Budget Addres…" at bounding box center [774, 514] width 421 height 32
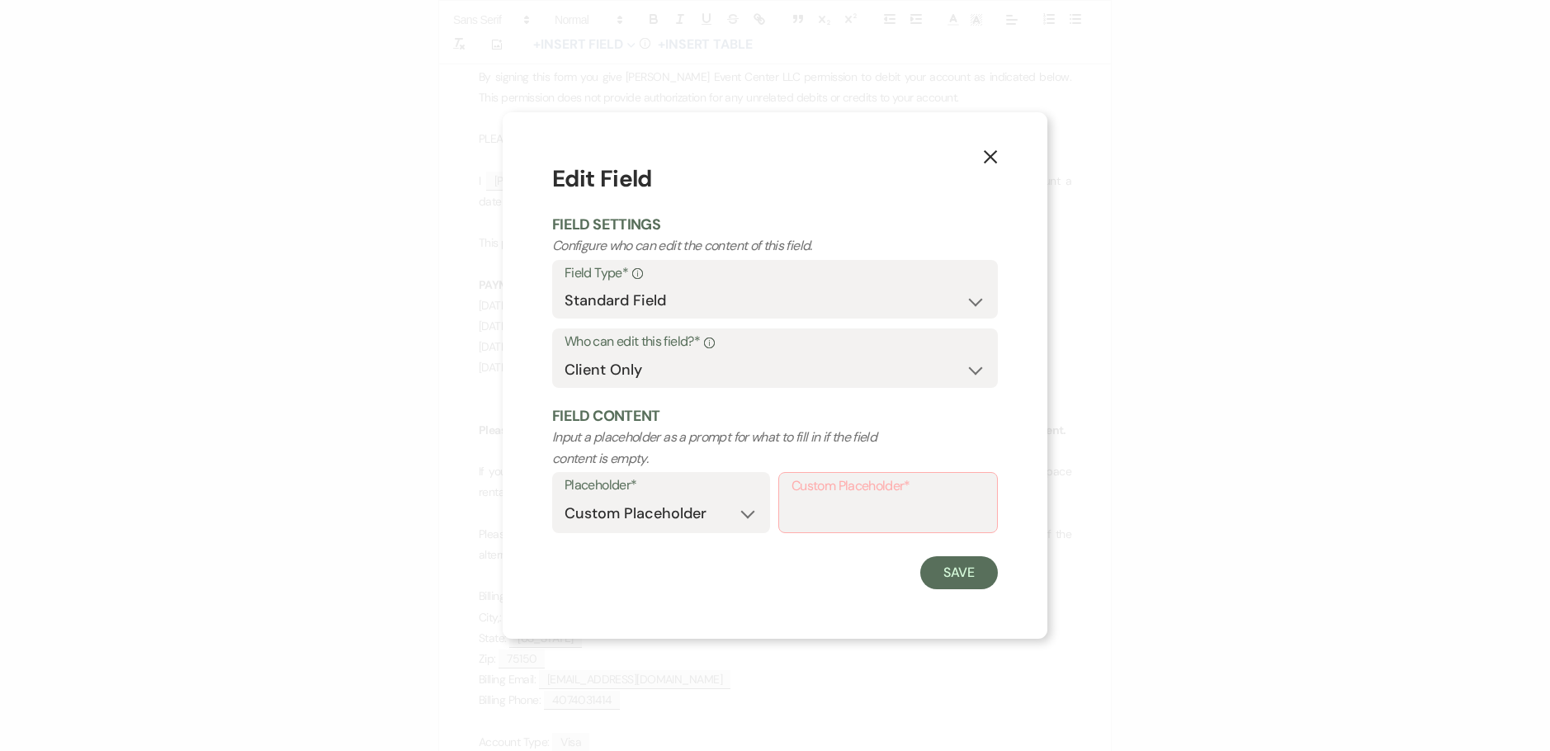
click at [855, 487] on label "Custom Placeholder*" at bounding box center [887, 487] width 193 height 24
click at [855, 498] on input "Custom Placeholder*" at bounding box center [887, 514] width 193 height 32
click at [856, 496] on label "Custom Placeholder*" at bounding box center [887, 487] width 193 height 24
click at [856, 498] on input "Custom Placeholder*" at bounding box center [887, 514] width 193 height 32
drag, startPoint x: 859, startPoint y: 514, endPoint x: 736, endPoint y: 526, distance: 123.5
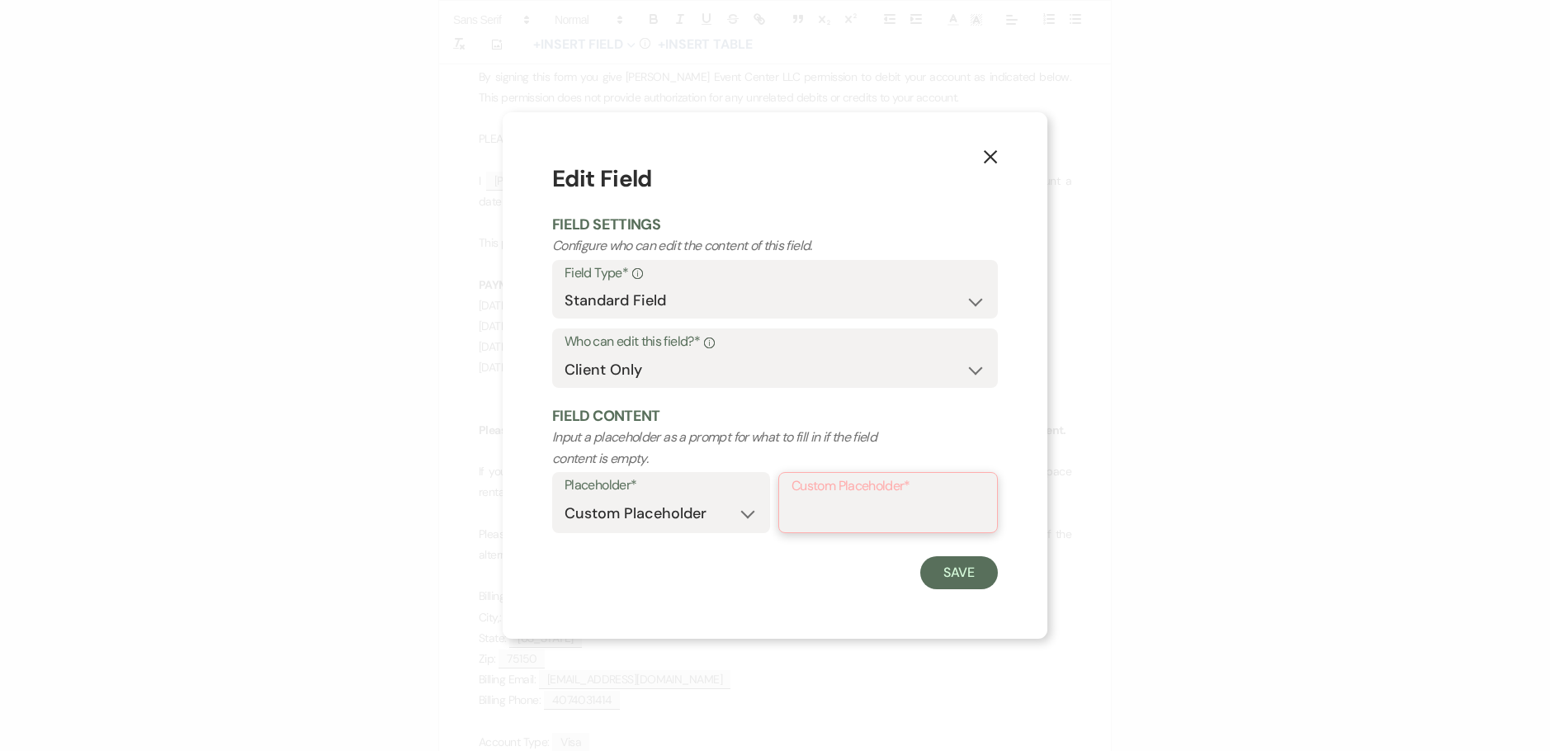
click at [859, 514] on input "Custom Placeholder*" at bounding box center [887, 514] width 193 height 32
click at [884, 508] on input "Custom Placeholder*" at bounding box center [887, 514] width 193 height 32
click at [938, 568] on button "Save" at bounding box center [959, 571] width 78 height 33
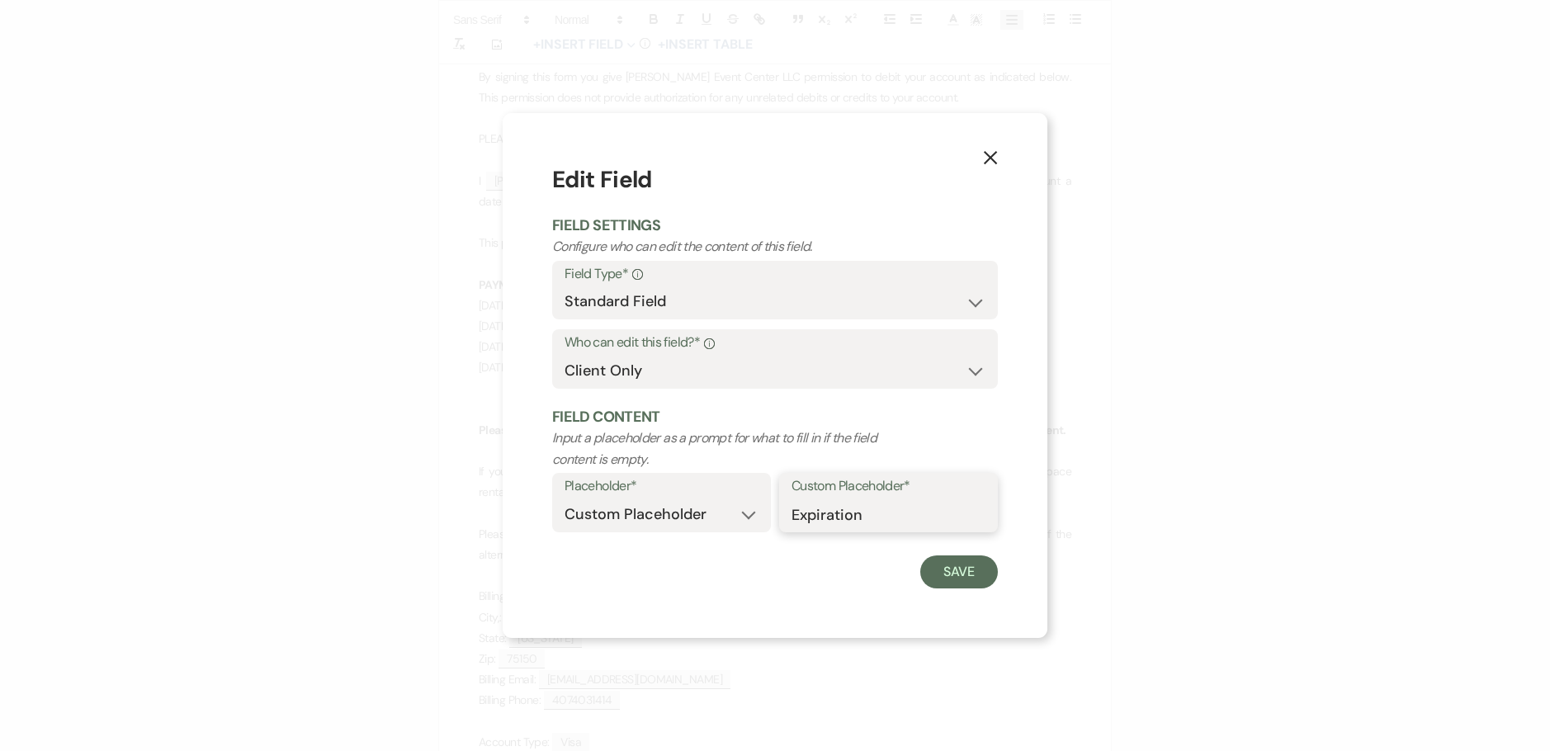
click at [853, 510] on input "Expiration" at bounding box center [888, 514] width 194 height 32
drag, startPoint x: 748, startPoint y: 513, endPoint x: 649, endPoint y: 510, distance: 99.1
click at [657, 513] on div "Placeholder* Custom Placeholder Date Time Name Location Venue Name Type Number …" at bounding box center [775, 507] width 446 height 69
click at [959, 569] on button "Save" at bounding box center [959, 571] width 78 height 33
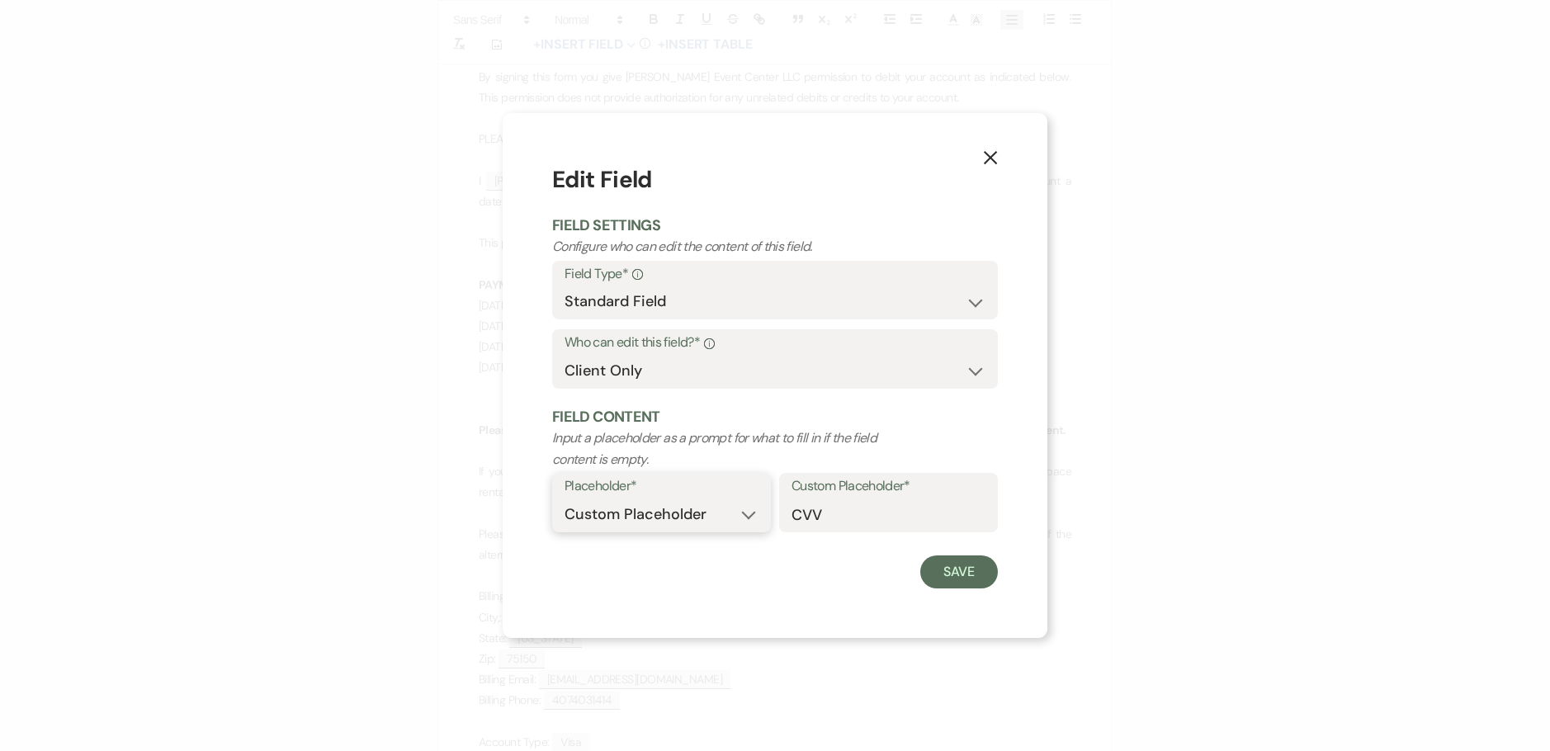
click at [717, 513] on select "Custom Placeholder Date Time Name Location Venue Name Type Number Budget Addres…" at bounding box center [661, 514] width 194 height 32
click at [564, 498] on select "Custom Placeholder Date Time Name Location Venue Name Type Number Budget Addres…" at bounding box center [661, 514] width 194 height 32
click at [674, 512] on select "Custom Placeholder Date Time Name Location Venue Name Type Number Budget Addres…" at bounding box center [774, 514] width 421 height 32
click at [564, 498] on select "Custom Placeholder Date Time Name Location Venue Name Type Number Budget Addres…" at bounding box center [774, 514] width 421 height 32
click at [868, 510] on input "Custom Placeholder*" at bounding box center [888, 514] width 194 height 32
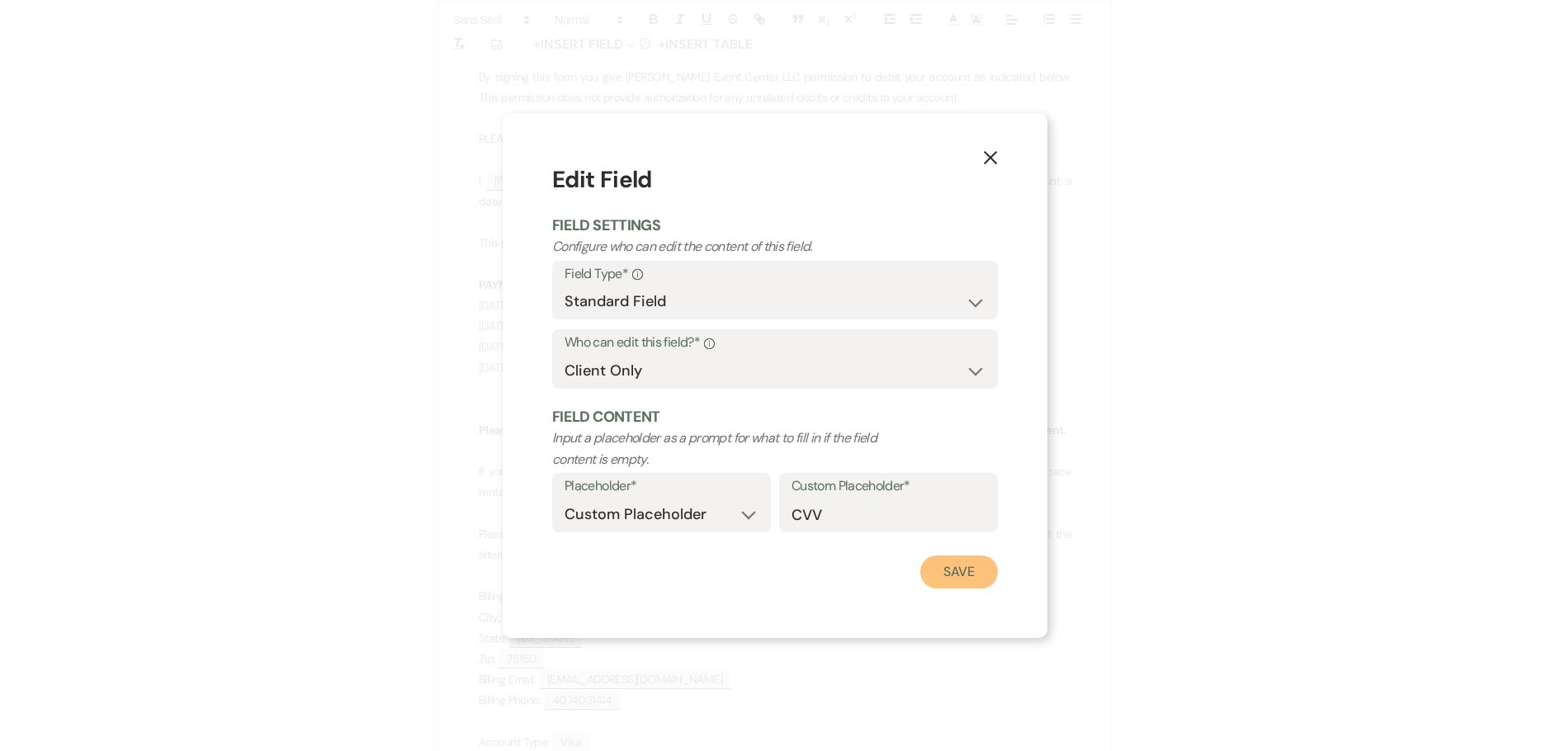
click at [985, 573] on button "Save" at bounding box center [959, 571] width 78 height 33
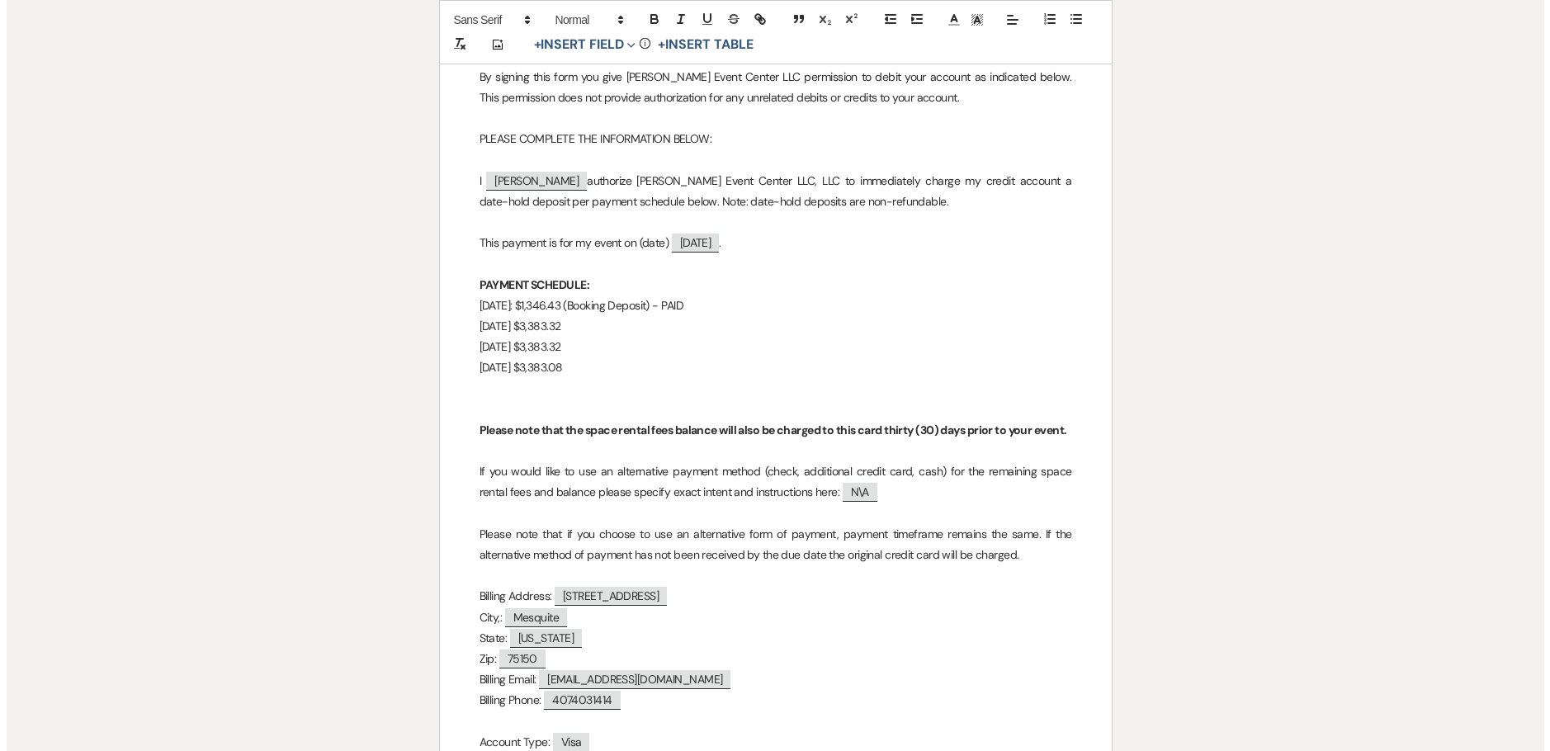
scroll to position [12821, 0]
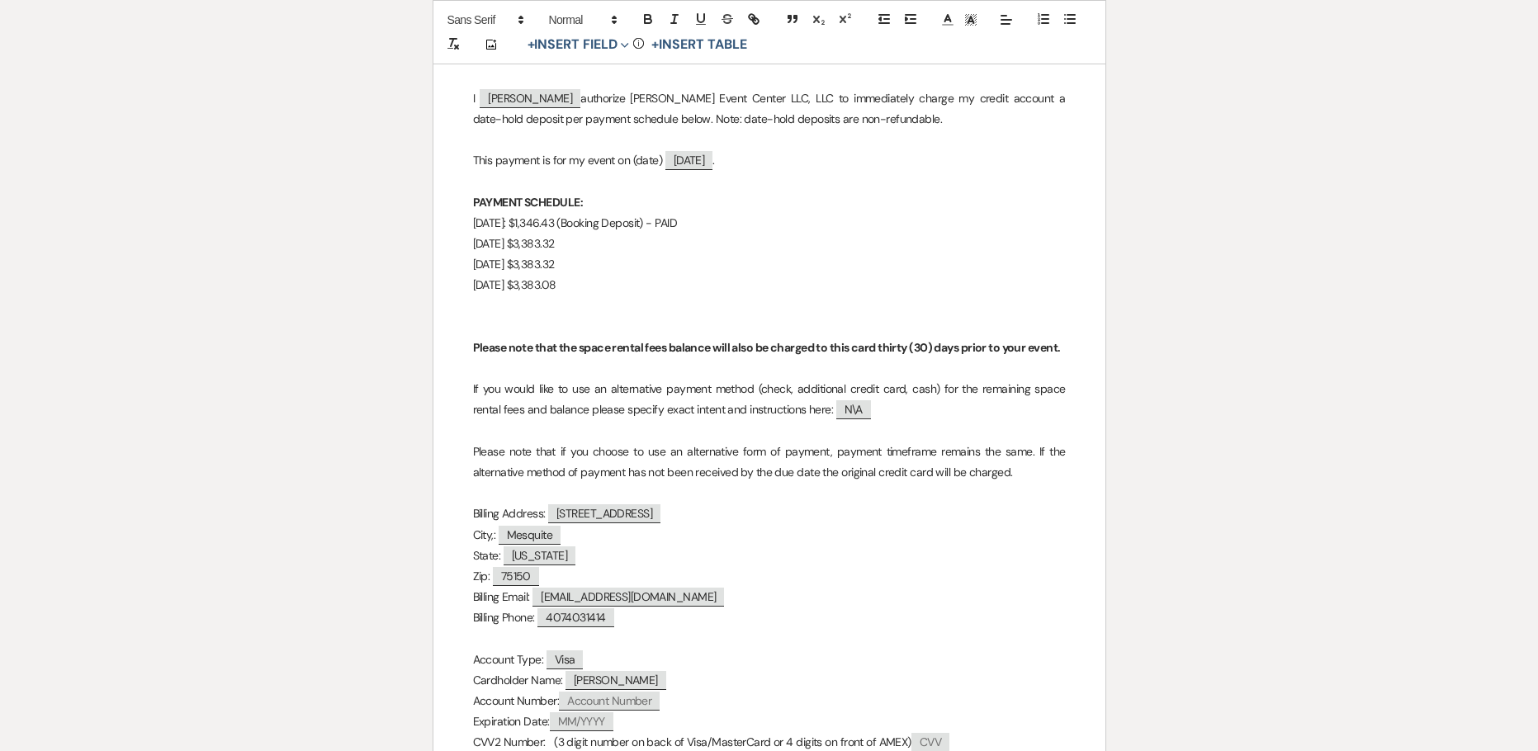
click at [561, 650] on span "Visa" at bounding box center [564, 659] width 37 height 19
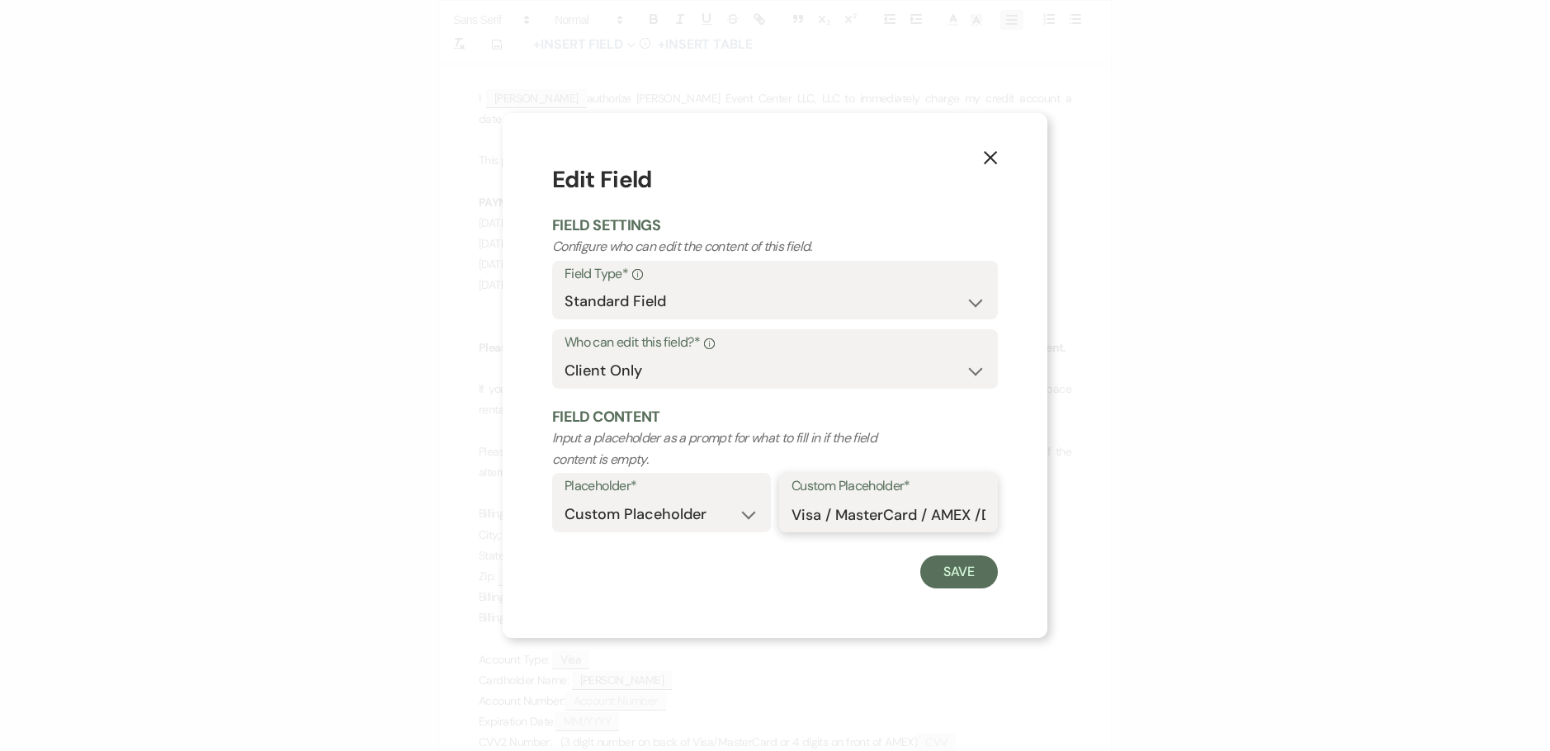
click at [800, 519] on input "Visa / MasterCard / AMEX /Discover" at bounding box center [888, 514] width 194 height 32
click at [746, 511] on select "Custom Placeholder Date Time Name Location Venue Name Type Number Budget Addres…" at bounding box center [661, 514] width 194 height 32
click at [564, 498] on select "Custom Placeholder Date Time Name Location Venue Name Type Number Budget Addres…" at bounding box center [661, 514] width 194 height 32
click at [638, 513] on select "Custom Placeholder Date Time Name Location Venue Name Type Number Budget Addres…" at bounding box center [774, 514] width 421 height 32
click at [564, 498] on select "Custom Placeholder Date Time Name Location Venue Name Type Number Budget Addres…" at bounding box center [774, 514] width 421 height 32
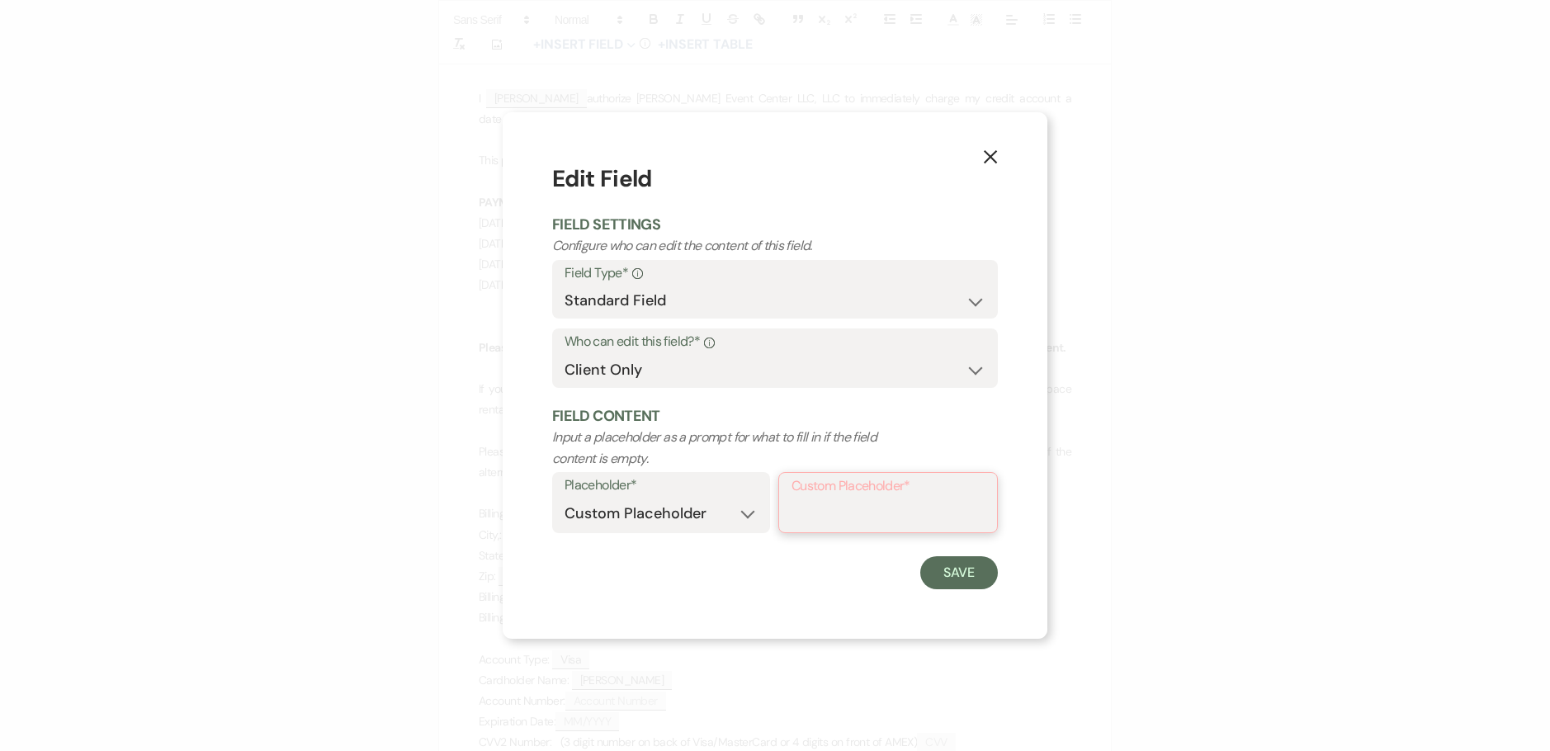
drag, startPoint x: 898, startPoint y: 529, endPoint x: 893, endPoint y: 522, distance: 8.9
click at [898, 529] on input "Custom Placeholder*" at bounding box center [887, 514] width 193 height 32
paste input "Visa / MasterCard / AMEX /Discover"
click at [941, 582] on button "Save" at bounding box center [959, 571] width 78 height 33
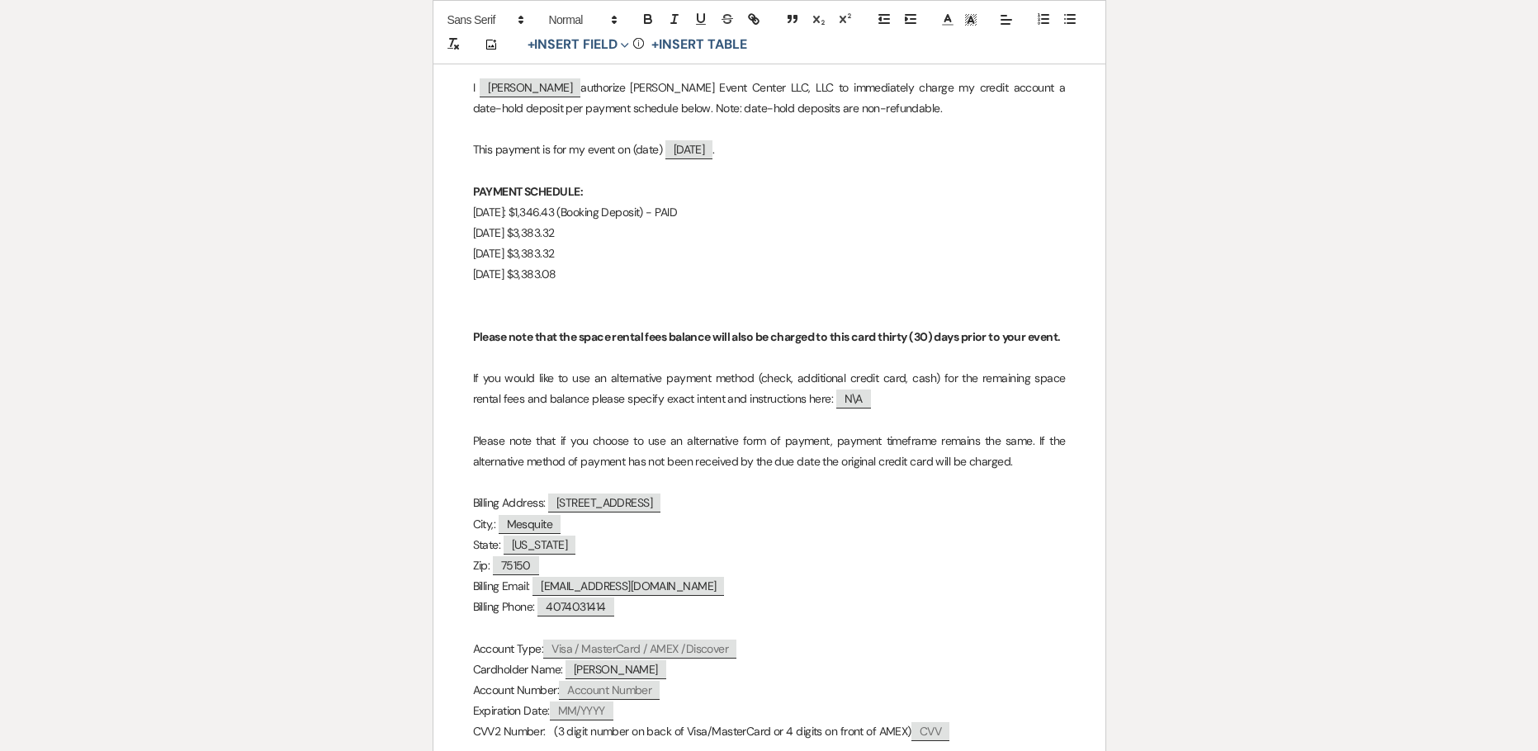
scroll to position [12821, 0]
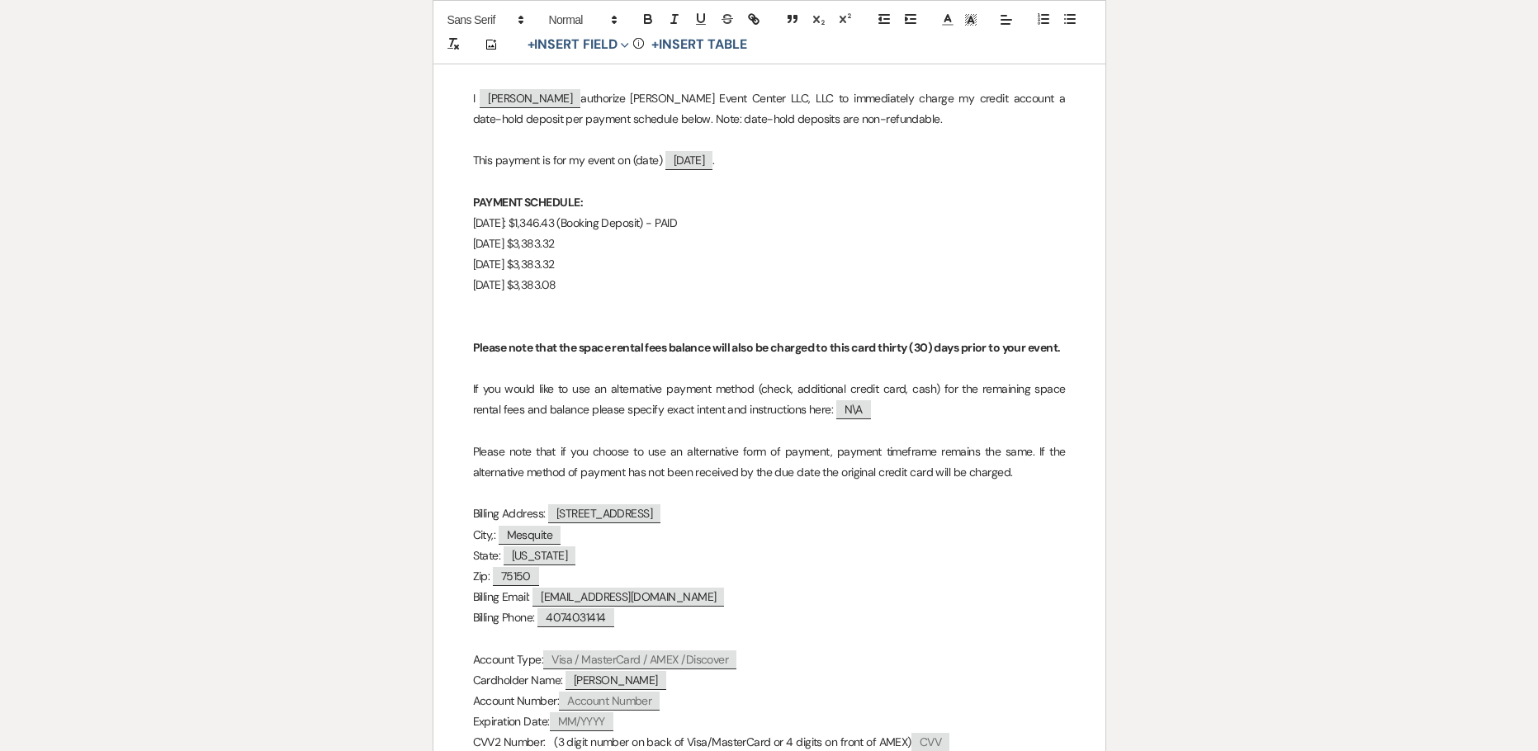
click at [621, 671] on span "Marquita Moore" at bounding box center [615, 680] width 101 height 19
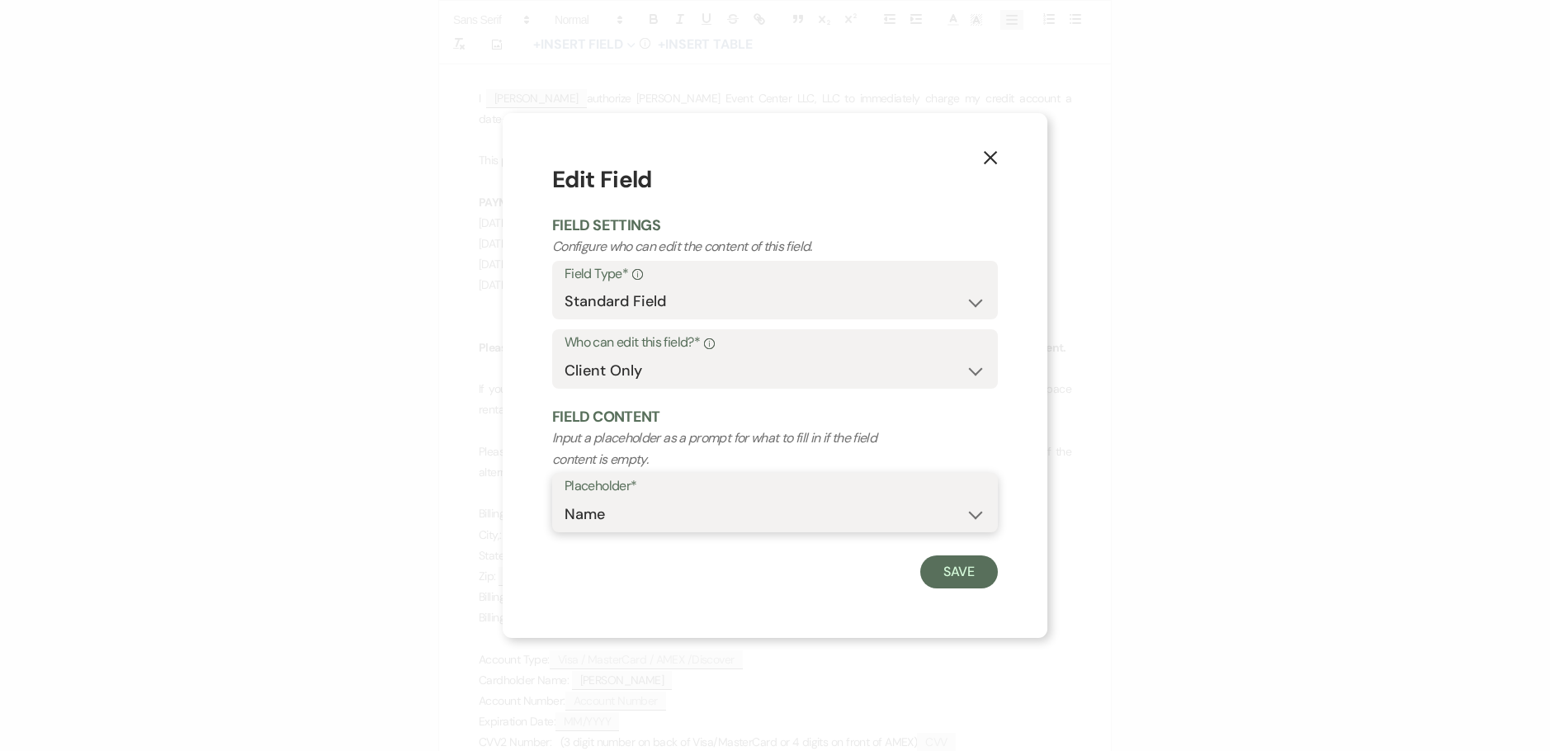
click at [658, 504] on select "Custom Placeholder Date Time Name Location Venue Name Type Number Budget Addres…" at bounding box center [774, 514] width 421 height 32
click at [564, 498] on select "Custom Placeholder Date Time Name Location Venue Name Type Number Budget Addres…" at bounding box center [774, 514] width 421 height 32
click at [838, 527] on select "Custom Placeholder Date Time Name Location Venue Name Type Number Budget Addres…" at bounding box center [774, 514] width 421 height 32
click at [564, 498] on select "Custom Placeholder Date Time Name Location Venue Name Type Number Budget Addres…" at bounding box center [774, 514] width 421 height 32
click at [941, 570] on button "Save" at bounding box center [959, 571] width 78 height 33
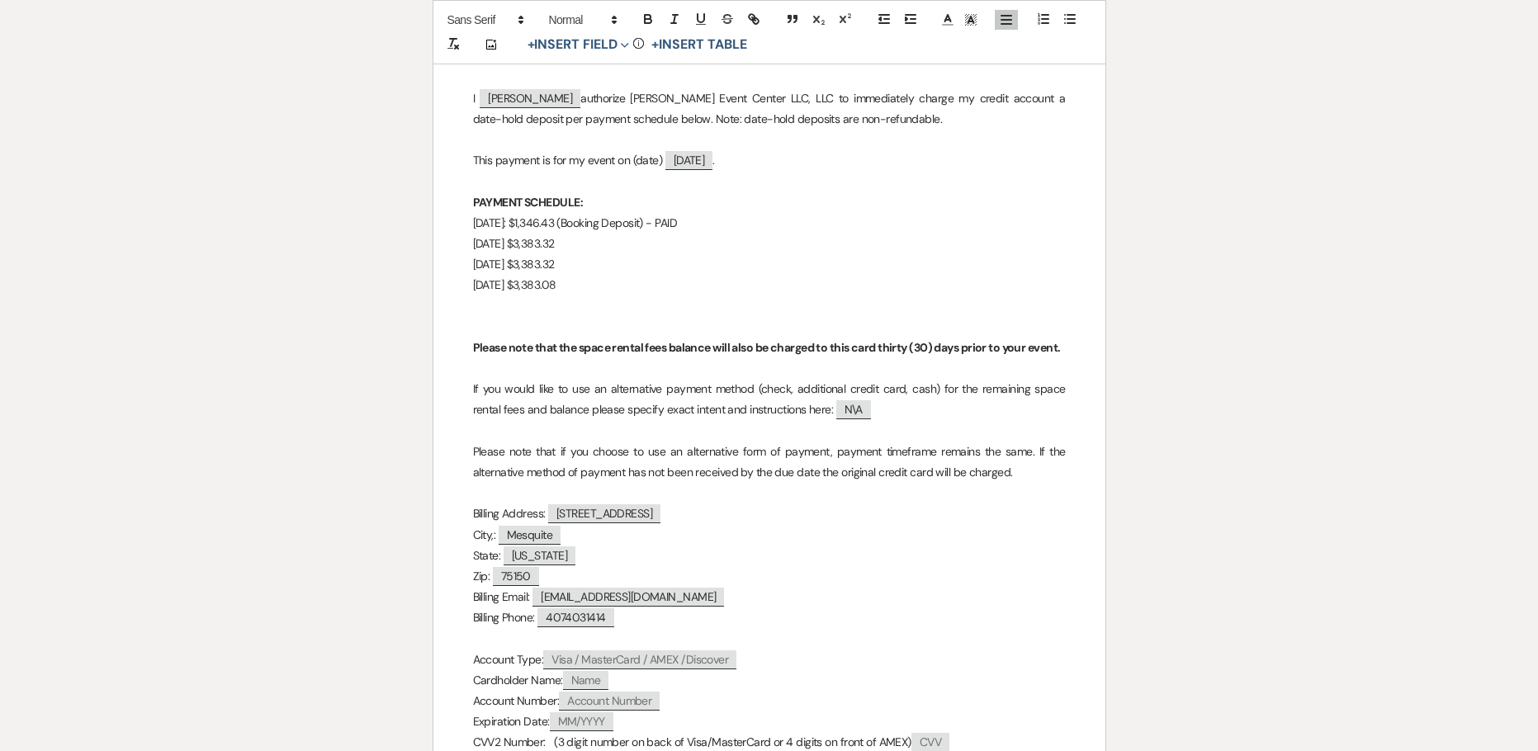
click at [940, 650] on p "Account Type: Visa / MasterCard / AMEX /Discover" at bounding box center [769, 660] width 593 height 21
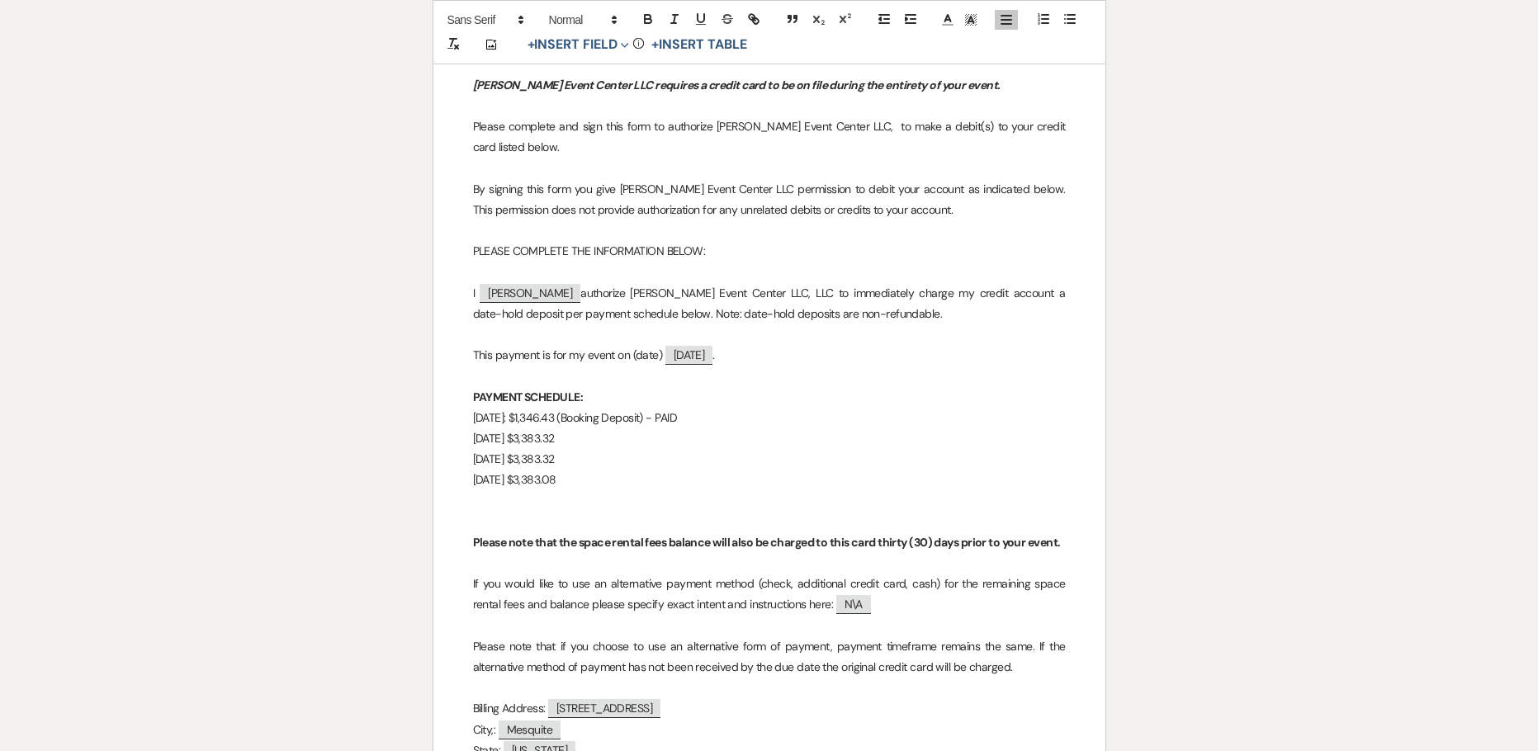
scroll to position [12656, 0]
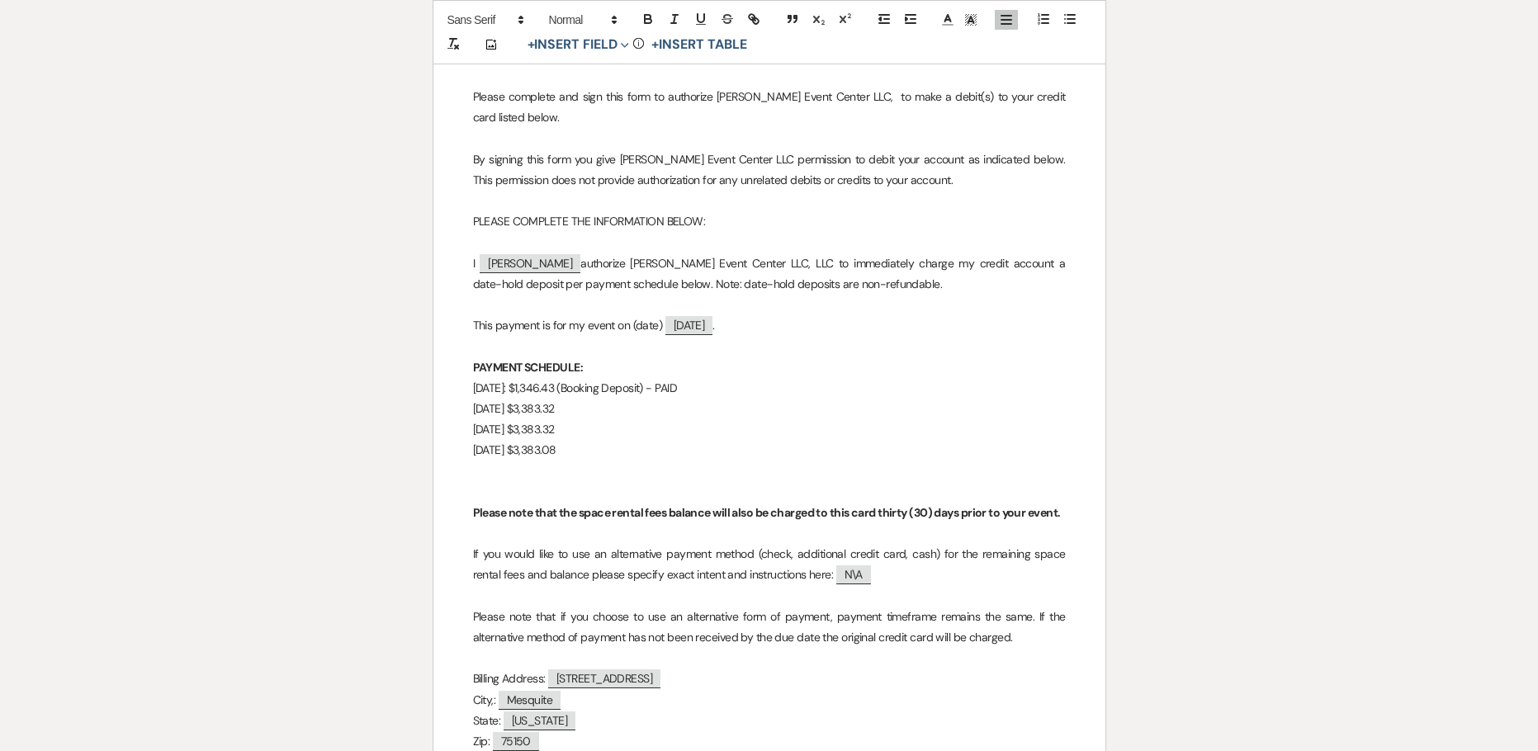
click at [593, 669] on span "2816 Baneberry Lane" at bounding box center [604, 678] width 112 height 19
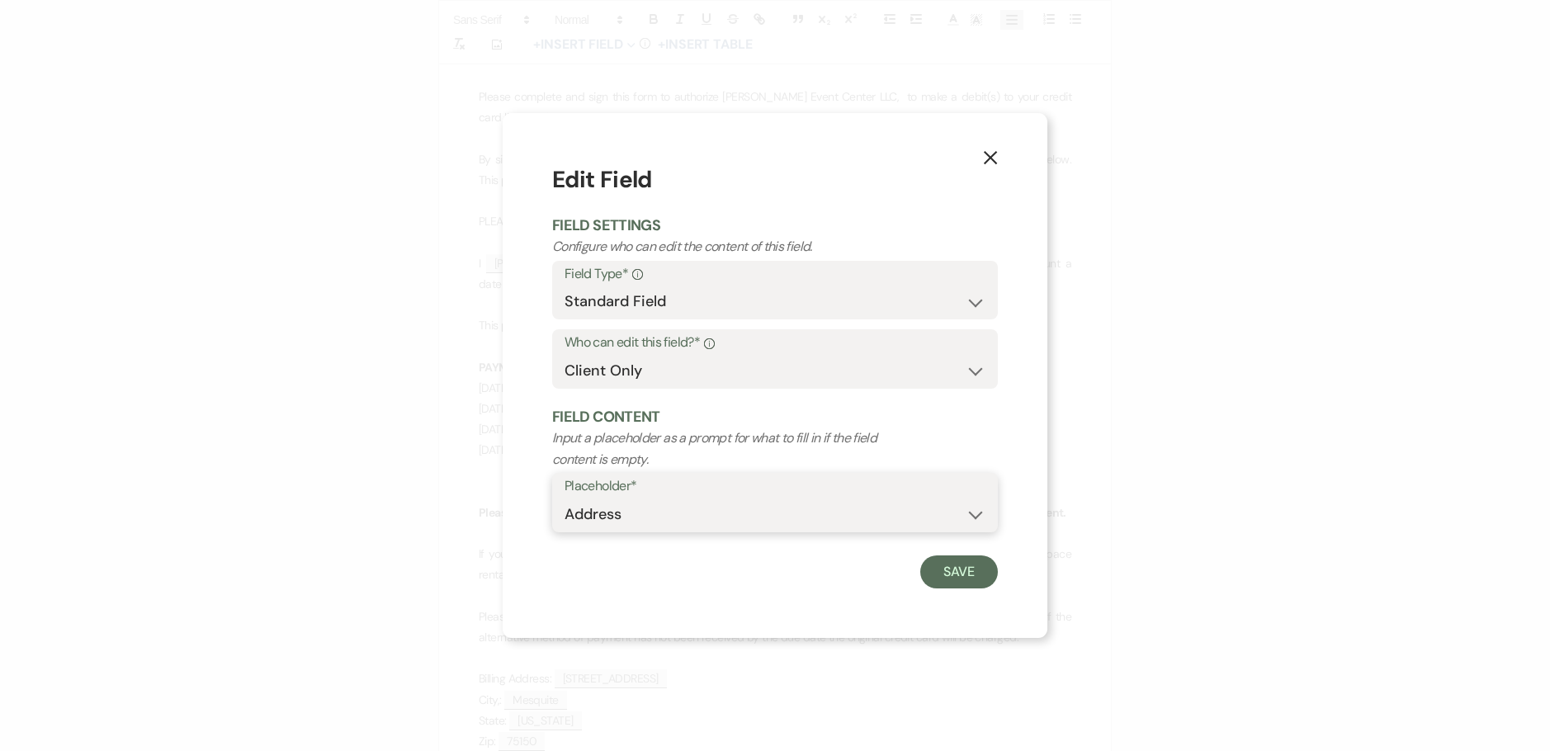
click at [661, 513] on select "Custom Placeholder Date Time Name Location Venue Name Type Number Budget Addres…" at bounding box center [774, 514] width 421 height 32
click at [564, 498] on select "Custom Placeholder Date Time Name Location Venue Name Type Number Budget Addres…" at bounding box center [774, 514] width 421 height 32
click at [664, 499] on div "Placeholder* Custom Placeholder Date Time Name Location Venue Name Type Number …" at bounding box center [775, 502] width 446 height 59
click at [654, 502] on select "Custom Placeholder Date Time Name Location Venue Name Type Number Budget Addres…" at bounding box center [774, 514] width 421 height 32
click at [564, 498] on select "Custom Placeholder Date Time Name Location Venue Name Type Number Budget Addres…" at bounding box center [774, 514] width 421 height 32
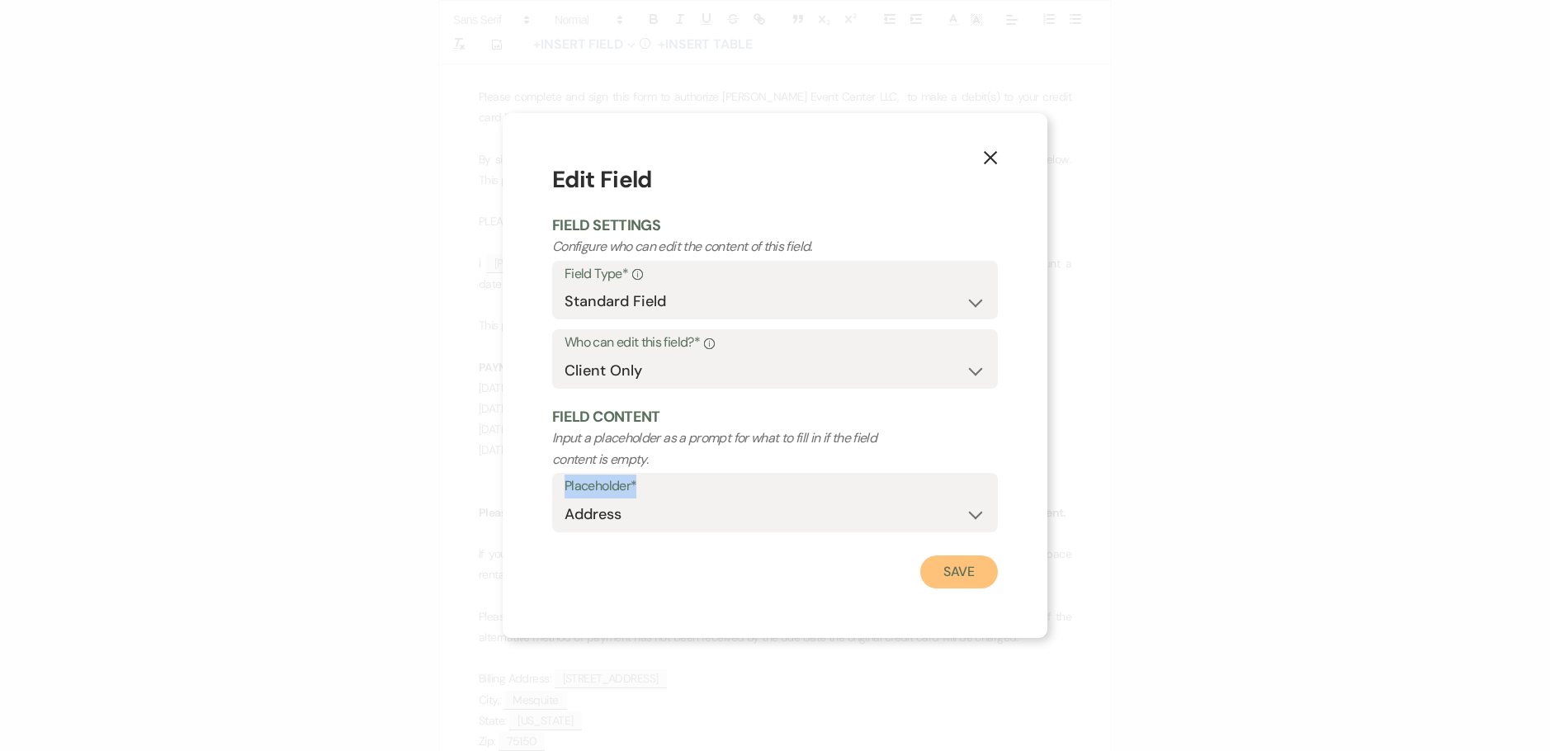
click at [957, 577] on button "Save" at bounding box center [959, 571] width 78 height 33
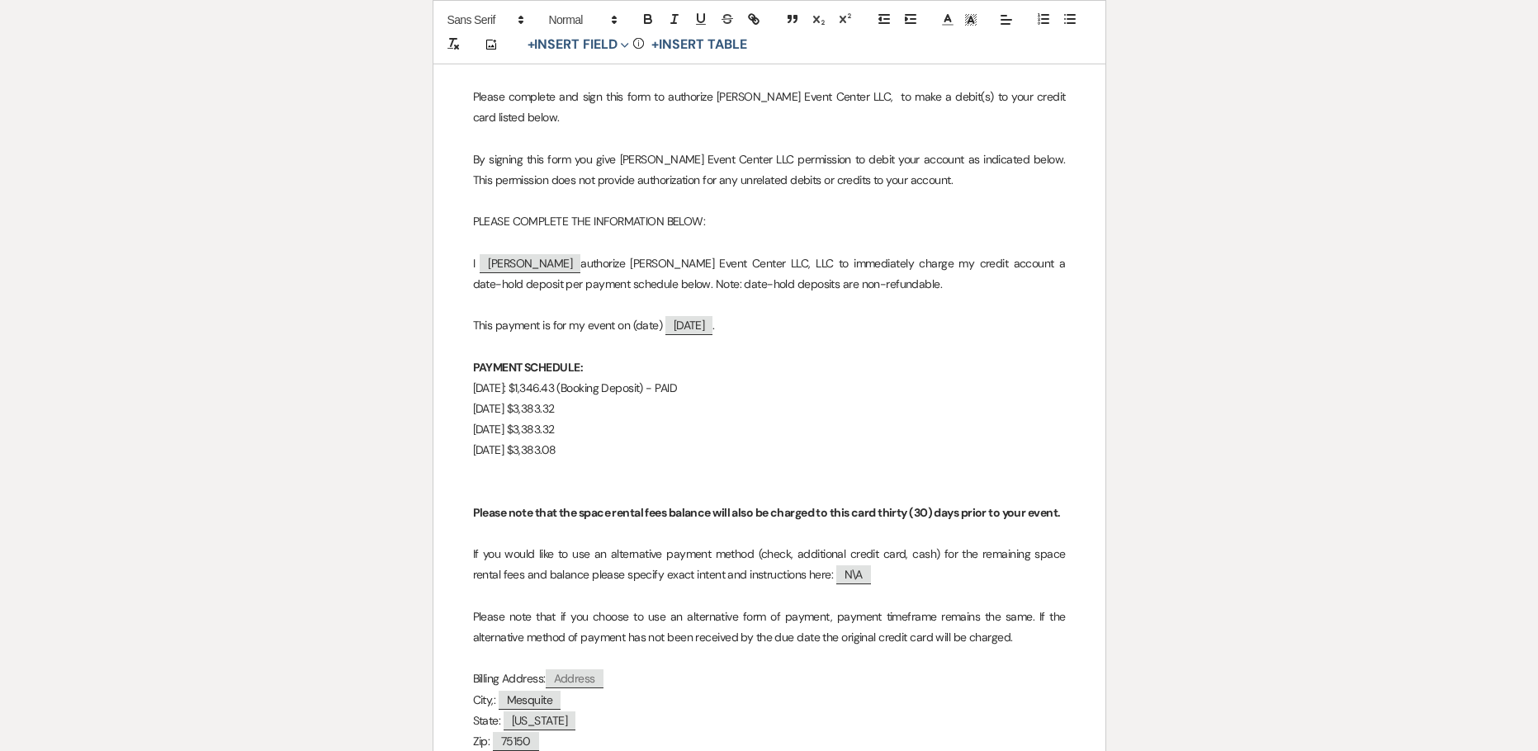
click at [534, 691] on span "Mesquite" at bounding box center [529, 700] width 63 height 19
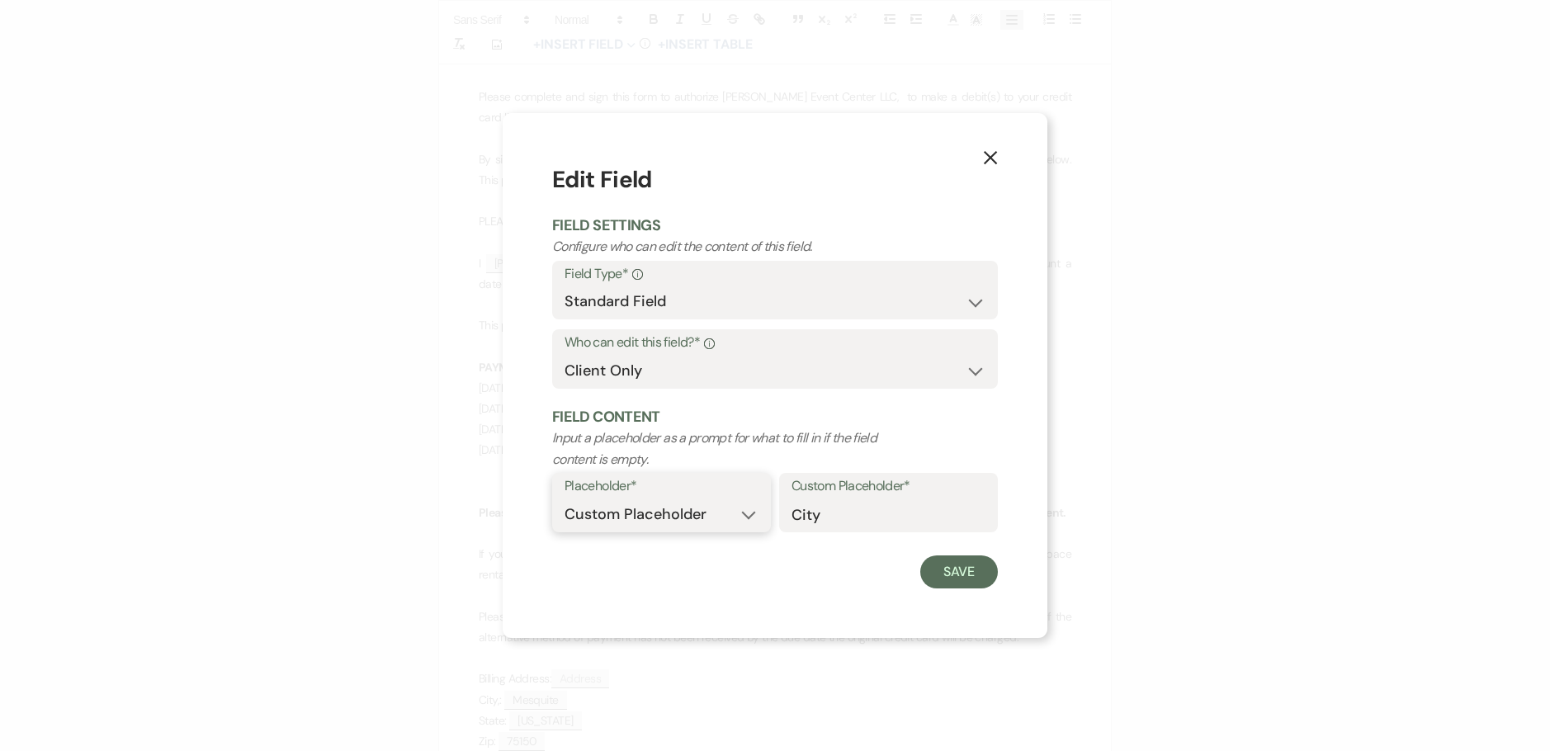
drag, startPoint x: 659, startPoint y: 511, endPoint x: 655, endPoint y: 501, distance: 10.7
click at [659, 511] on select "Custom Placeholder Date Time Name Location Venue Name Type Number Budget Addres…" at bounding box center [661, 514] width 194 height 32
click at [564, 498] on select "Custom Placeholder Date Time Name Location Venue Name Type Number Budget Addres…" at bounding box center [661, 514] width 194 height 32
click at [655, 510] on select "Custom Placeholder Date Time Name Location Venue Name Type Number Budget Addres…" at bounding box center [774, 514] width 421 height 32
click at [564, 498] on select "Custom Placeholder Date Time Name Location Venue Name Type Number Budget Addres…" at bounding box center [774, 514] width 421 height 32
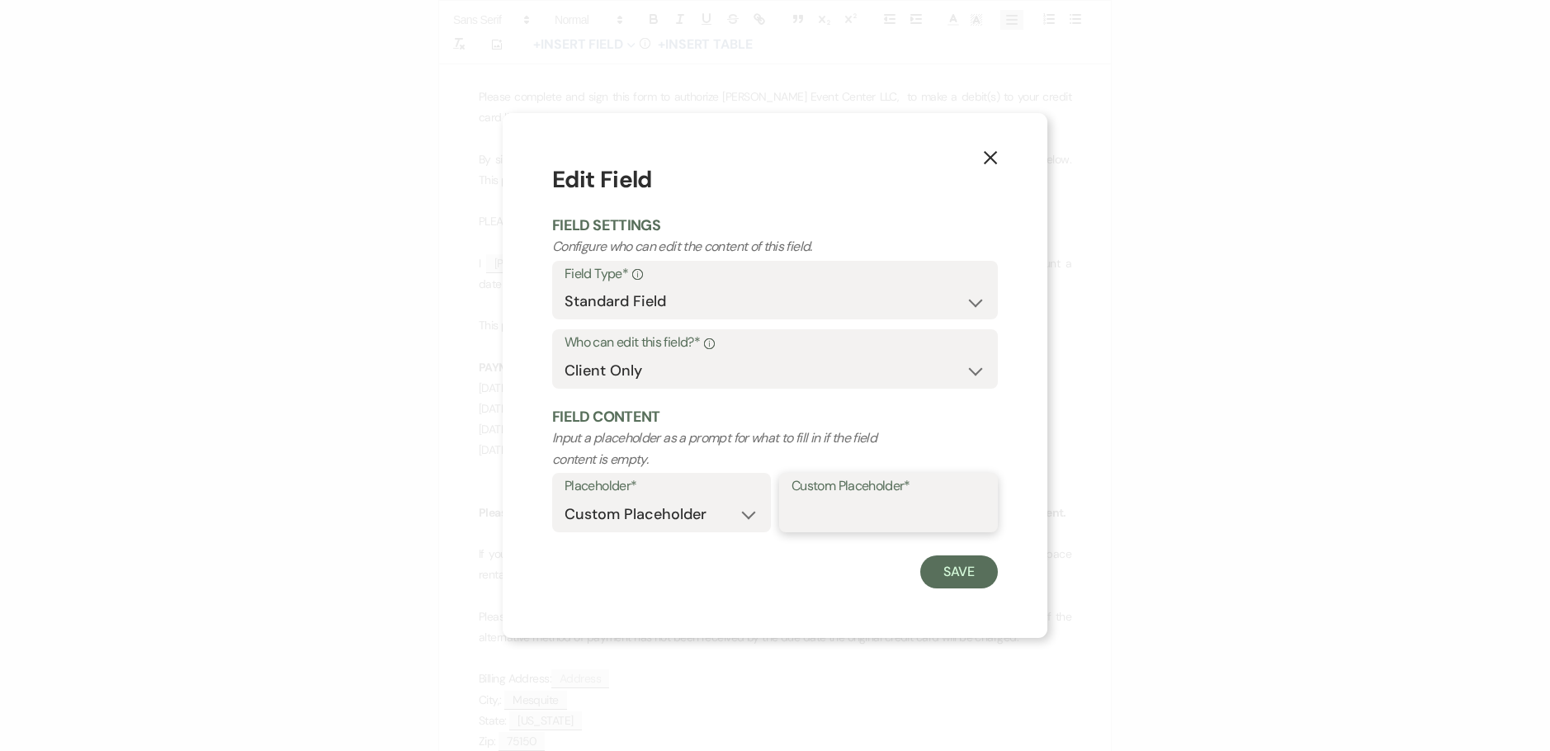
click at [883, 503] on input "Custom Placeholder*" at bounding box center [888, 514] width 194 height 32
drag, startPoint x: 955, startPoint y: 566, endPoint x: 951, endPoint y: 584, distance: 18.6
click at [951, 584] on button "Save" at bounding box center [959, 571] width 78 height 33
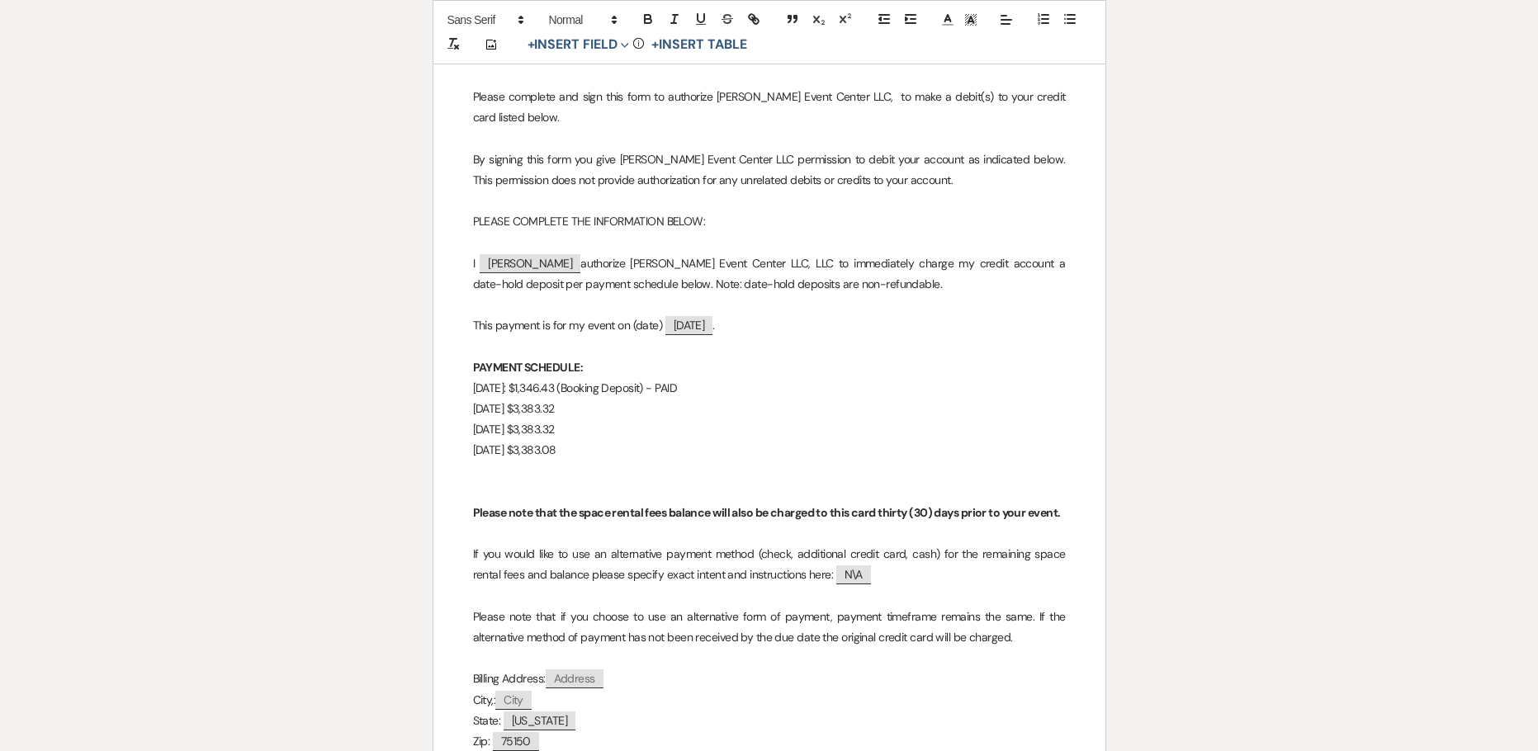
click at [530, 711] on span "Texas" at bounding box center [539, 720] width 72 height 19
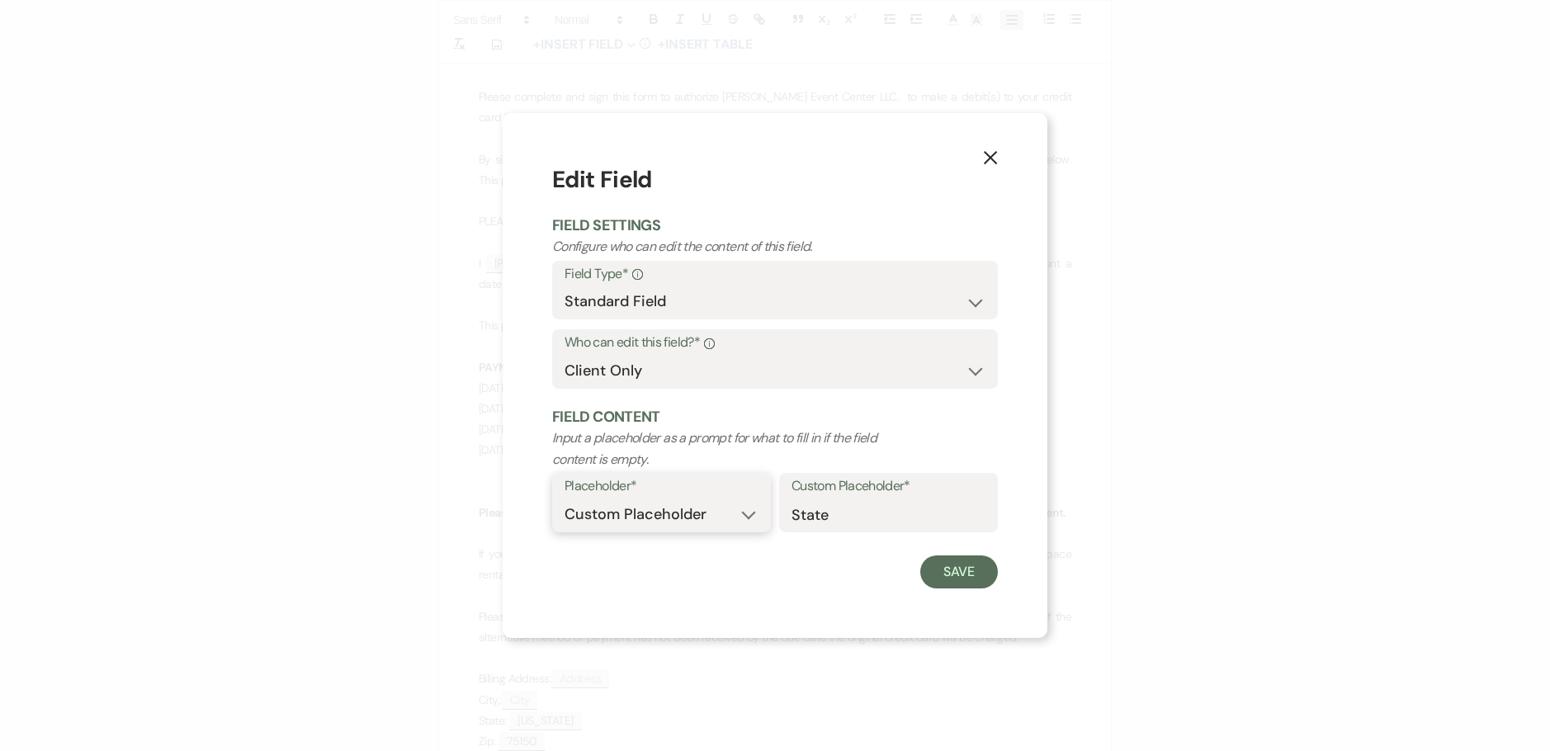
click at [725, 514] on select "Custom Placeholder Date Time Name Location Venue Name Type Number Budget Addres…" at bounding box center [661, 514] width 194 height 32
click at [848, 507] on input "State" at bounding box center [888, 514] width 194 height 32
drag, startPoint x: 841, startPoint y: 517, endPoint x: 740, endPoint y: 513, distance: 100.8
click at [744, 515] on div "Placeholder* Custom Placeholder Date Time Name Location Venue Name Type Number …" at bounding box center [775, 507] width 446 height 69
click at [650, 501] on select "Custom Placeholder Date Time Name Location Venue Name Type Number Budget Addres…" at bounding box center [661, 514] width 194 height 32
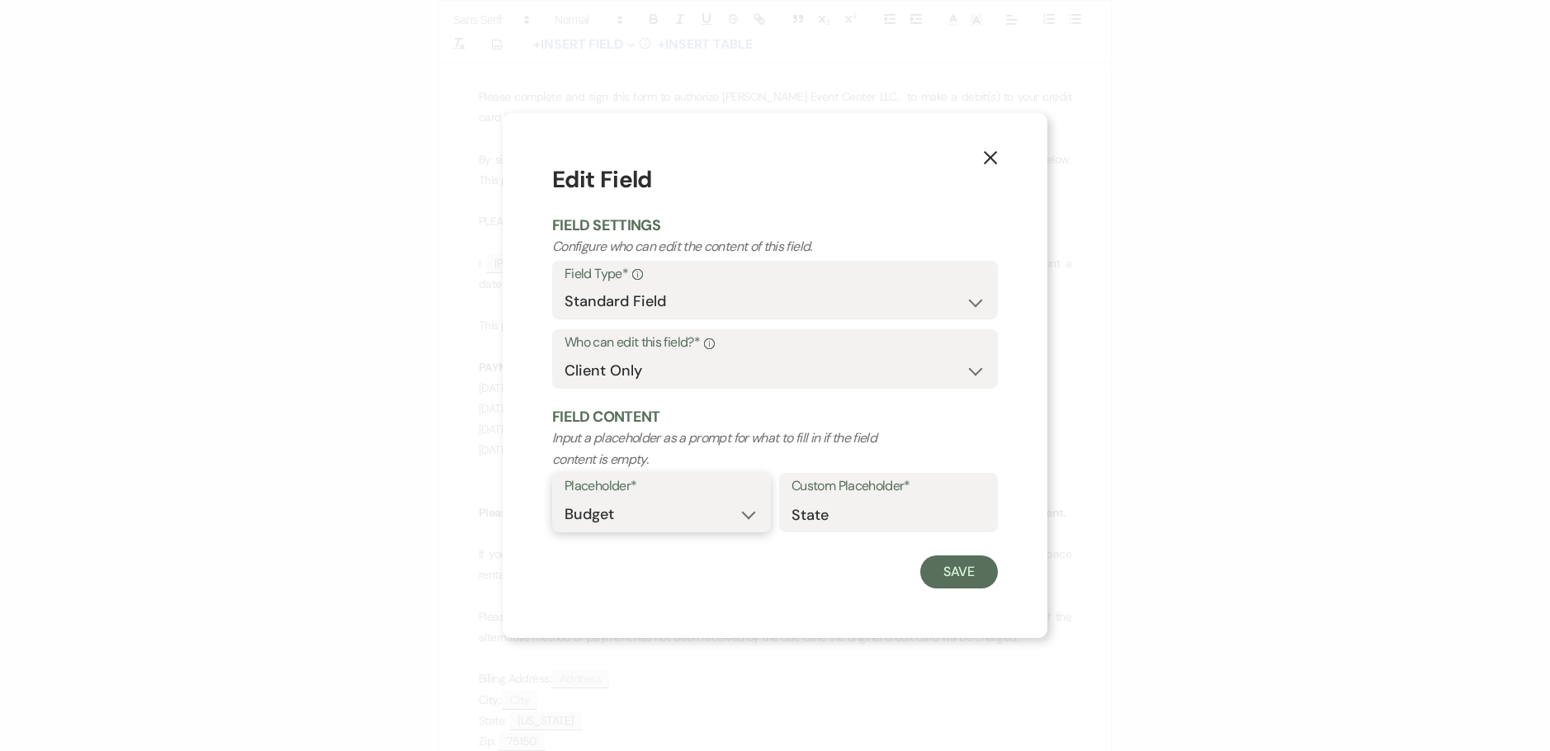
click at [564, 498] on select "Custom Placeholder Date Time Name Location Venue Name Type Number Budget Addres…" at bounding box center [661, 514] width 194 height 32
click at [646, 498] on select "Custom Placeholder Date Time Name Location Venue Name Type Number Budget Addres…" at bounding box center [774, 514] width 421 height 32
click at [564, 498] on select "Custom Placeholder Date Time Name Location Venue Name Type Number Budget Addres…" at bounding box center [774, 514] width 421 height 32
click at [849, 504] on input "Custom Placeholder*" at bounding box center [887, 514] width 193 height 32
paste input "State"
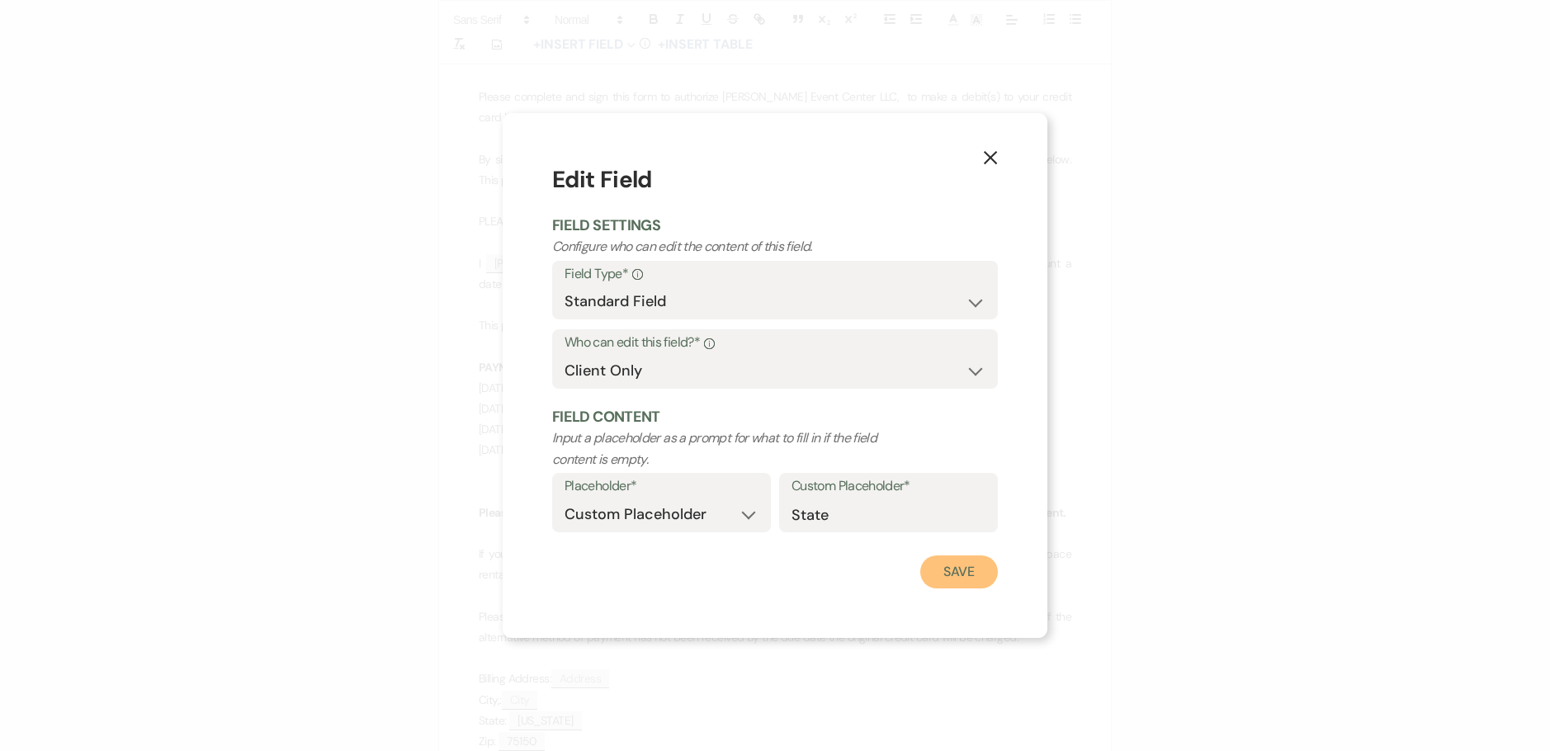
click at [946, 574] on button "Save" at bounding box center [959, 571] width 78 height 33
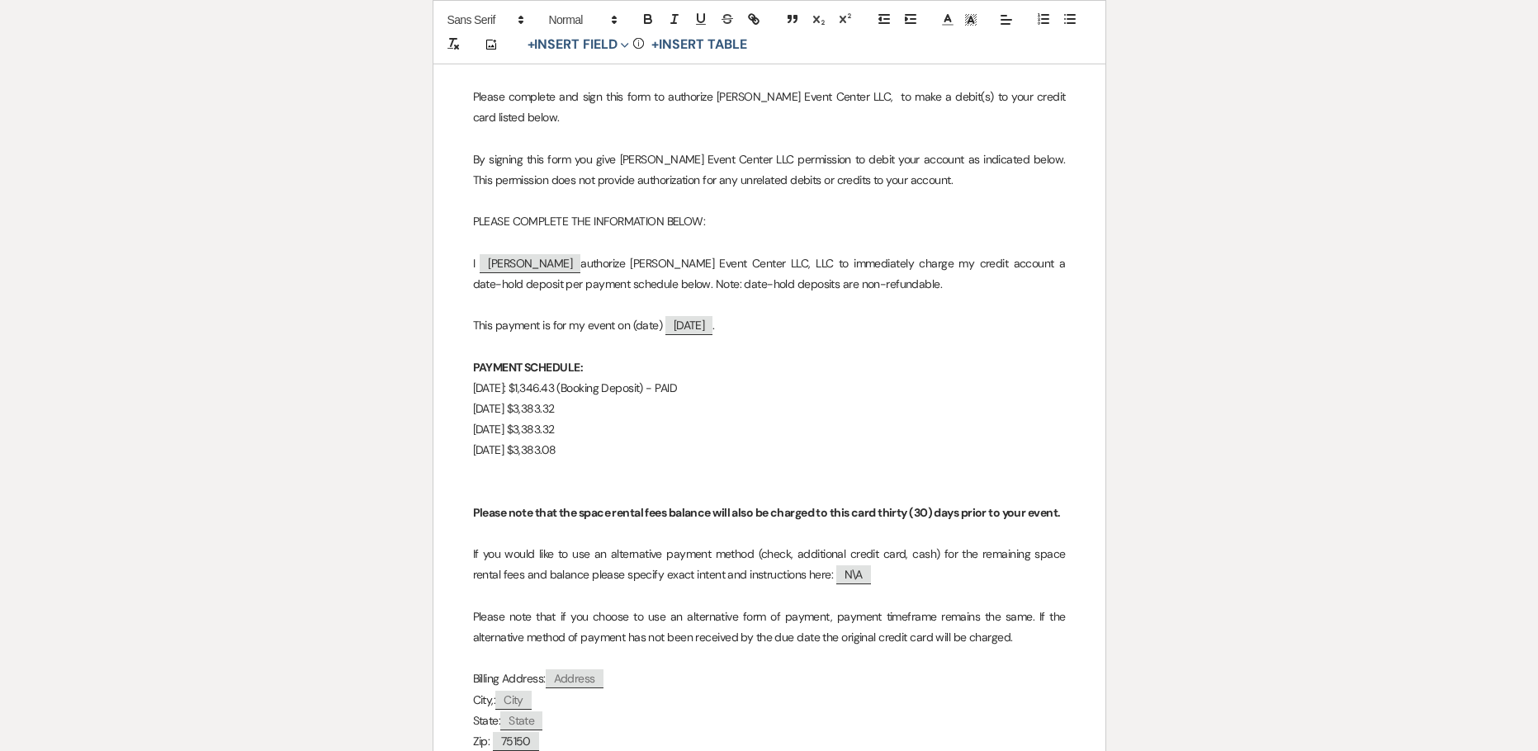
click at [522, 732] on span "75150" at bounding box center [516, 741] width 46 height 19
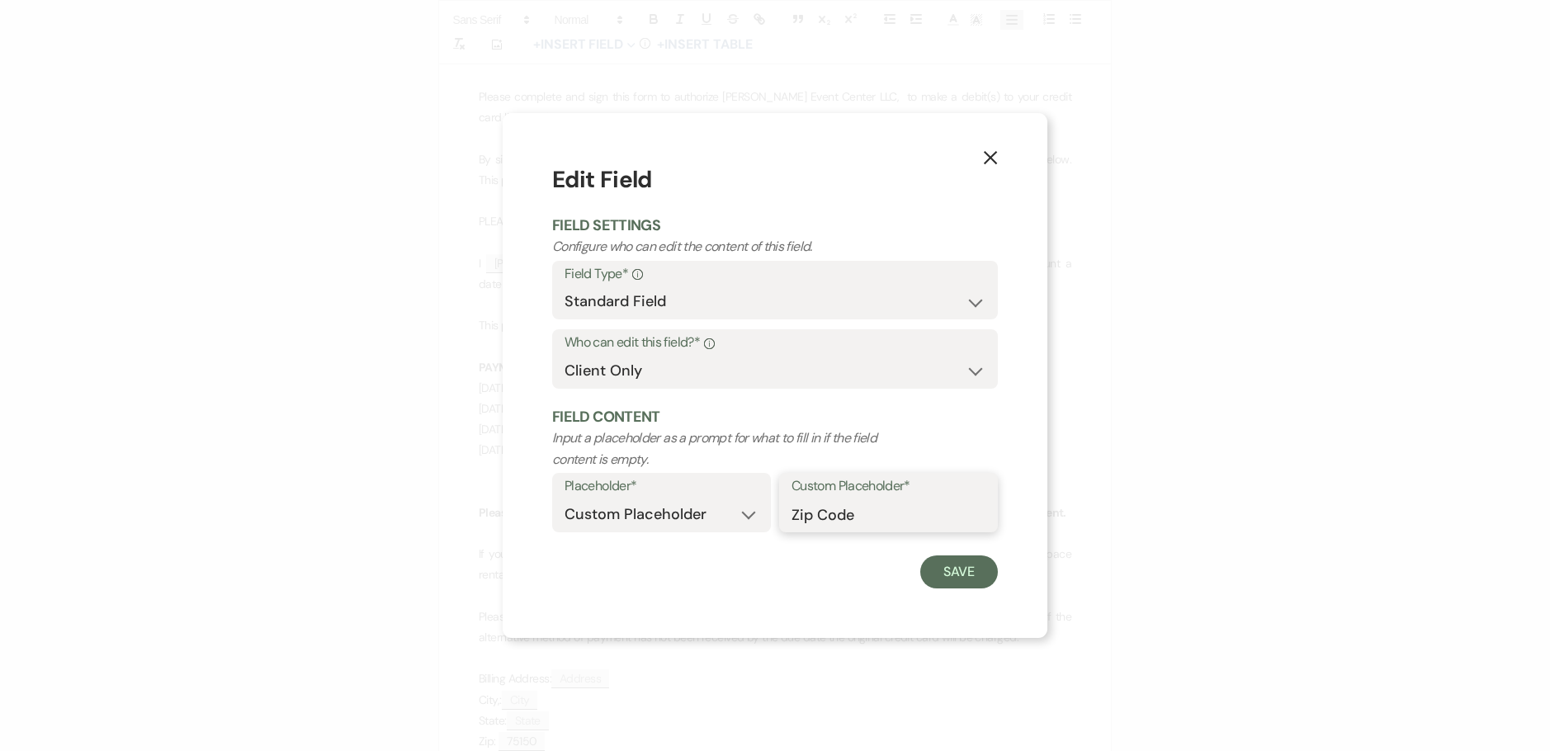
drag, startPoint x: 858, startPoint y: 513, endPoint x: 543, endPoint y: 498, distance: 315.6
click at [562, 498] on div "Placeholder* Custom Placeholder Date Time Name Location Venue Name Type Number …" at bounding box center [775, 507] width 446 height 69
click at [583, 508] on select "Custom Placeholder Date Time Name Location Venue Name Type Number Budget Addres…" at bounding box center [661, 514] width 194 height 32
click at [564, 498] on select "Custom Placeholder Date Time Name Location Venue Name Type Number Budget Addres…" at bounding box center [661, 514] width 194 height 32
click at [597, 508] on select "Custom Placeholder Date Time Name Location Venue Name Type Number Budget Addres…" at bounding box center [774, 514] width 421 height 32
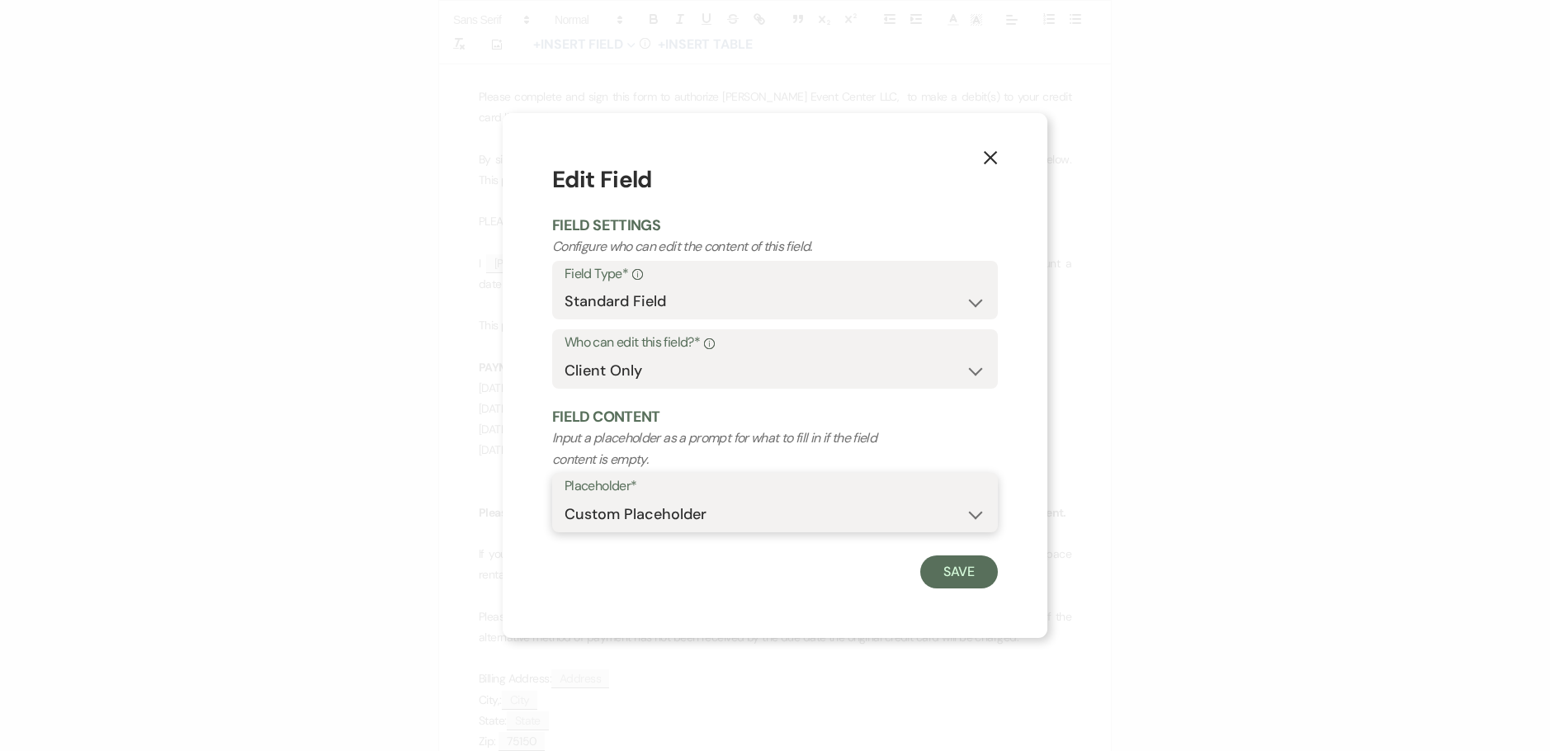
click at [564, 498] on select "Custom Placeholder Date Time Name Location Venue Name Type Number Budget Addres…" at bounding box center [774, 514] width 421 height 32
click at [881, 515] on input "Custom Placeholder*" at bounding box center [887, 514] width 193 height 32
paste input "Zip Code"
click at [965, 562] on button "Save" at bounding box center [959, 571] width 78 height 33
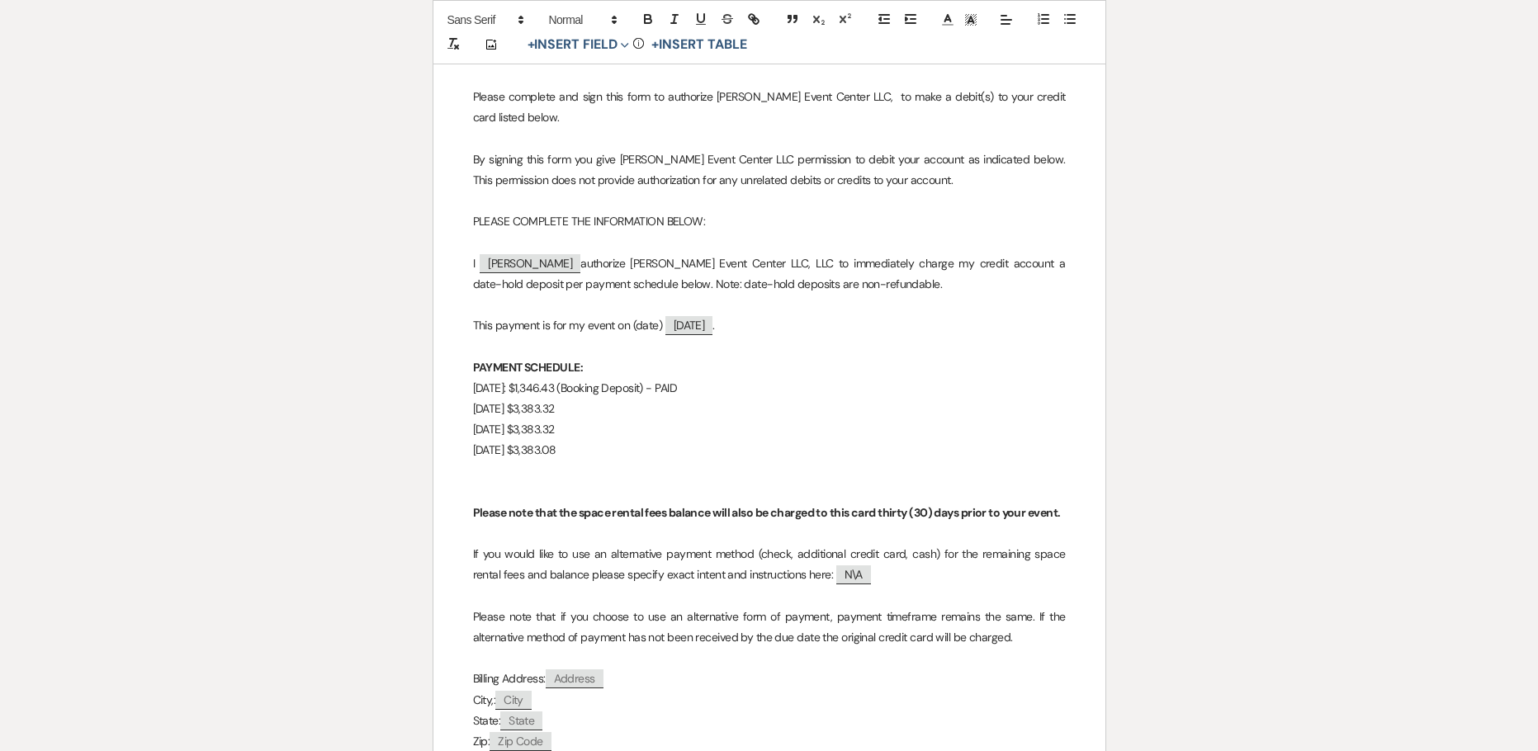
click at [619, 750] on span "Mrsmarquitareed@gmail.com" at bounding box center [627, 762] width 191 height 19
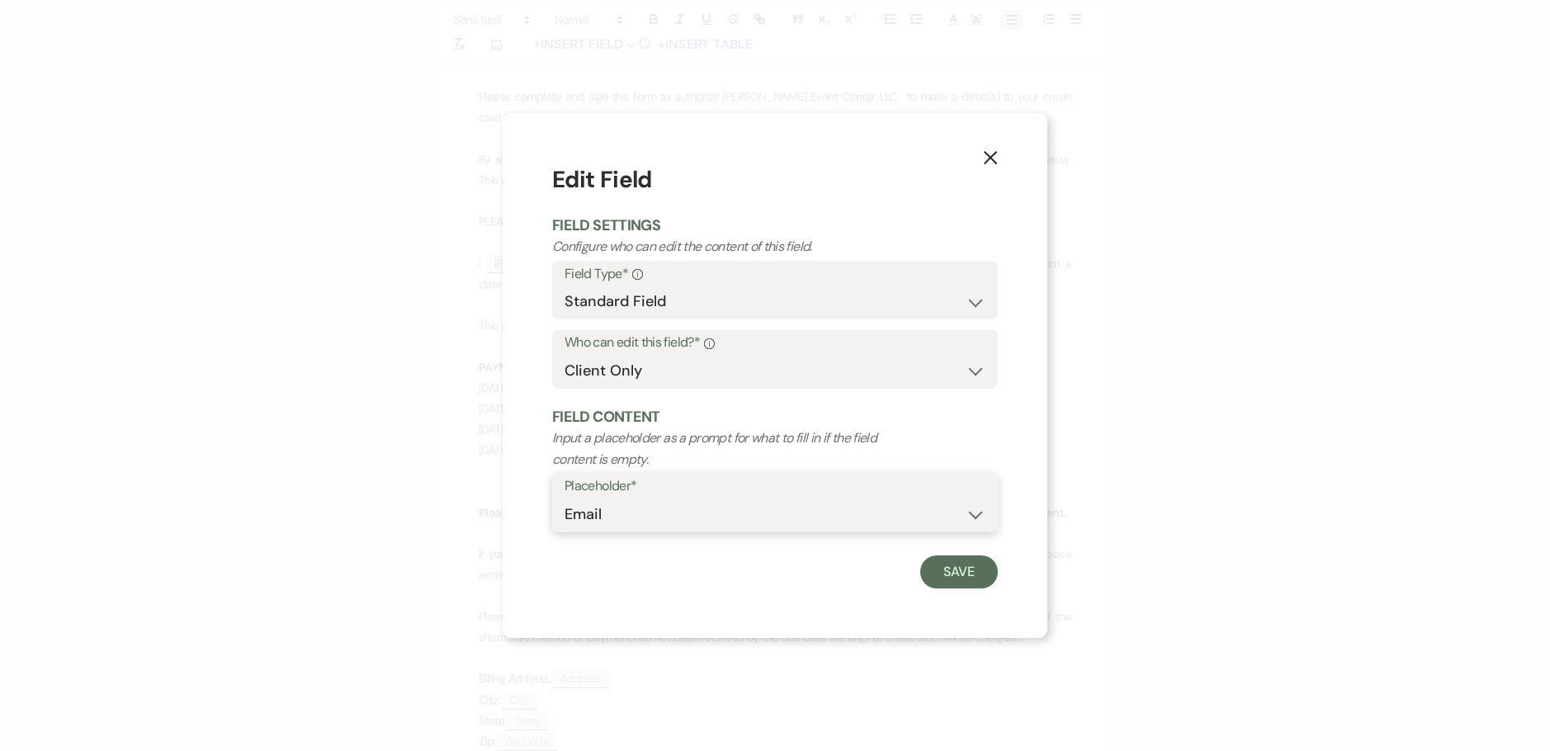
click at [640, 517] on select "Custom Placeholder Date Time Name Location Venue Name Type Number Budget Addres…" at bounding box center [774, 514] width 421 height 32
click at [564, 498] on select "Custom Placeholder Date Time Name Location Venue Name Type Number Budget Addres…" at bounding box center [774, 514] width 421 height 32
drag, startPoint x: 632, startPoint y: 517, endPoint x: 634, endPoint y: 498, distance: 18.2
click at [632, 517] on select "Custom Placeholder Date Time Name Location Venue Name Type Number Budget Addres…" at bounding box center [774, 514] width 421 height 32
click at [564, 498] on select "Custom Placeholder Date Time Name Location Venue Name Type Number Budget Addres…" at bounding box center [774, 514] width 421 height 32
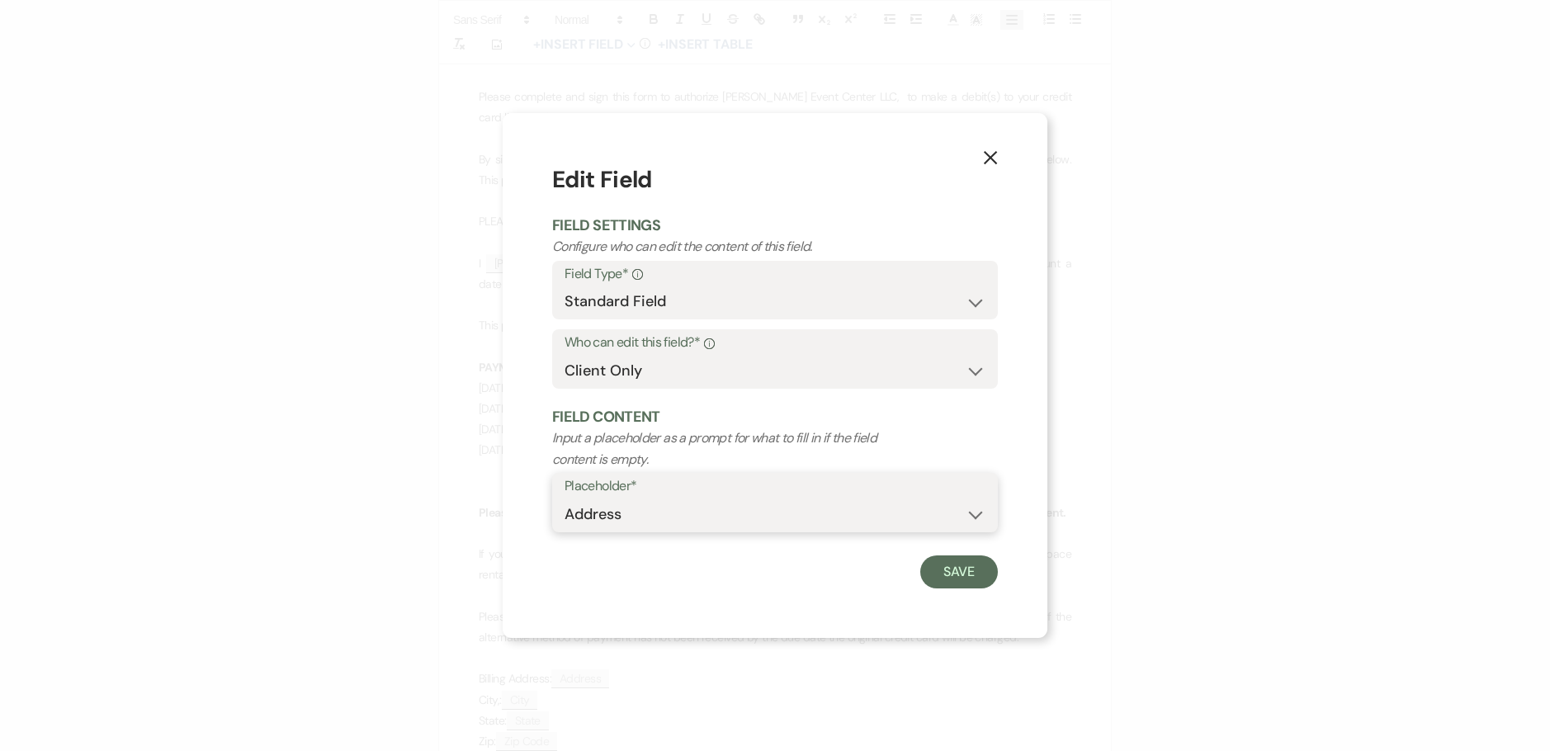
click at [640, 518] on select "Custom Placeholder Date Time Name Location Venue Name Type Number Budget Addres…" at bounding box center [774, 514] width 421 height 32
click at [564, 498] on select "Custom Placeholder Date Time Name Location Venue Name Type Number Budget Addres…" at bounding box center [774, 514] width 421 height 32
click at [938, 566] on button "Save" at bounding box center [959, 571] width 78 height 33
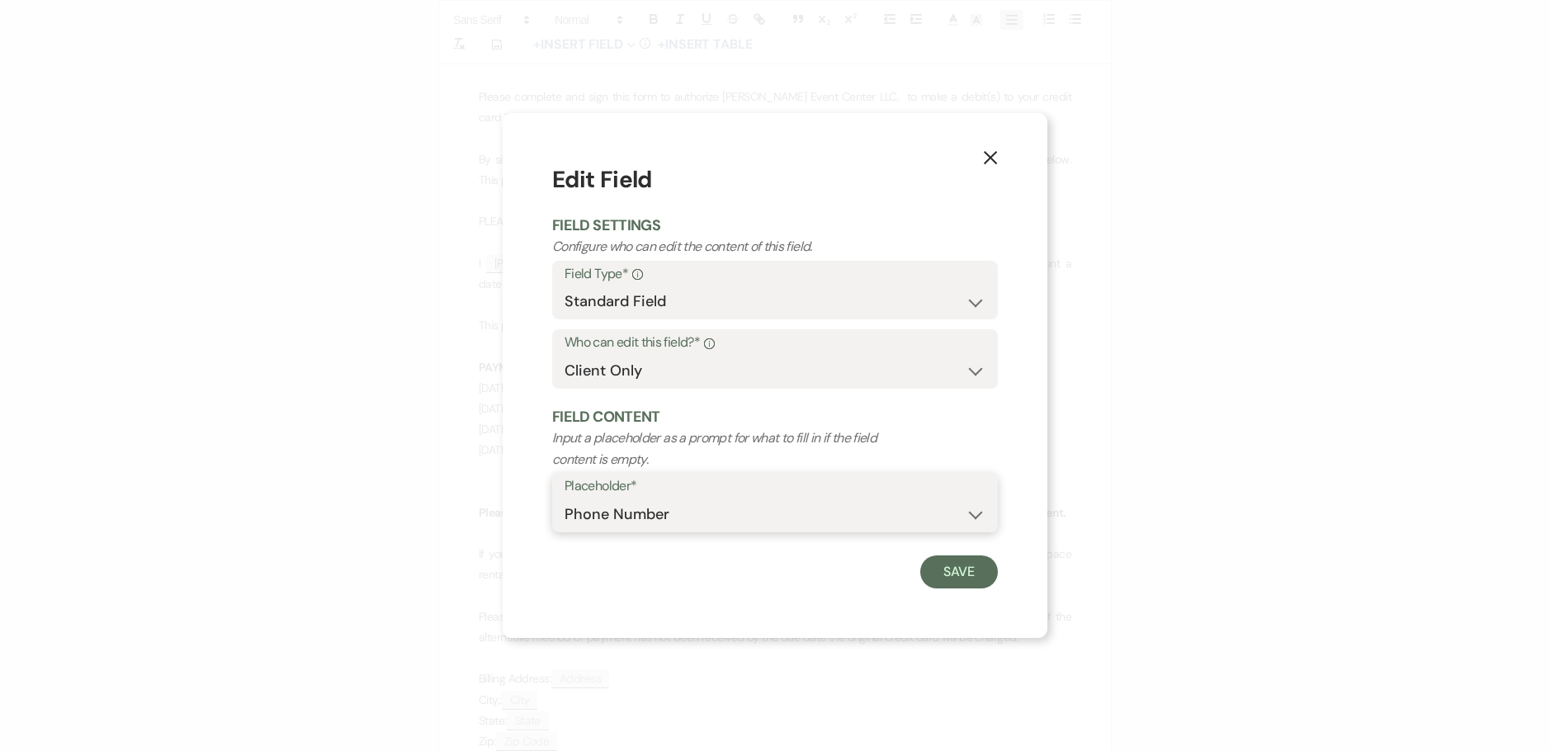
drag, startPoint x: 670, startPoint y: 513, endPoint x: 674, endPoint y: 501, distance: 13.0
click at [670, 513] on select "Custom Placeholder Date Time Name Location Venue Name Type Number Budget Addres…" at bounding box center [774, 514] width 421 height 32
click at [564, 498] on select "Custom Placeholder Date Time Name Location Venue Name Type Number Budget Addres…" at bounding box center [774, 514] width 421 height 32
drag, startPoint x: 673, startPoint y: 511, endPoint x: 668, endPoint y: 498, distance: 13.7
click at [674, 511] on select "Custom Placeholder Date Time Name Location Venue Name Type Number Budget Addres…" at bounding box center [774, 514] width 421 height 32
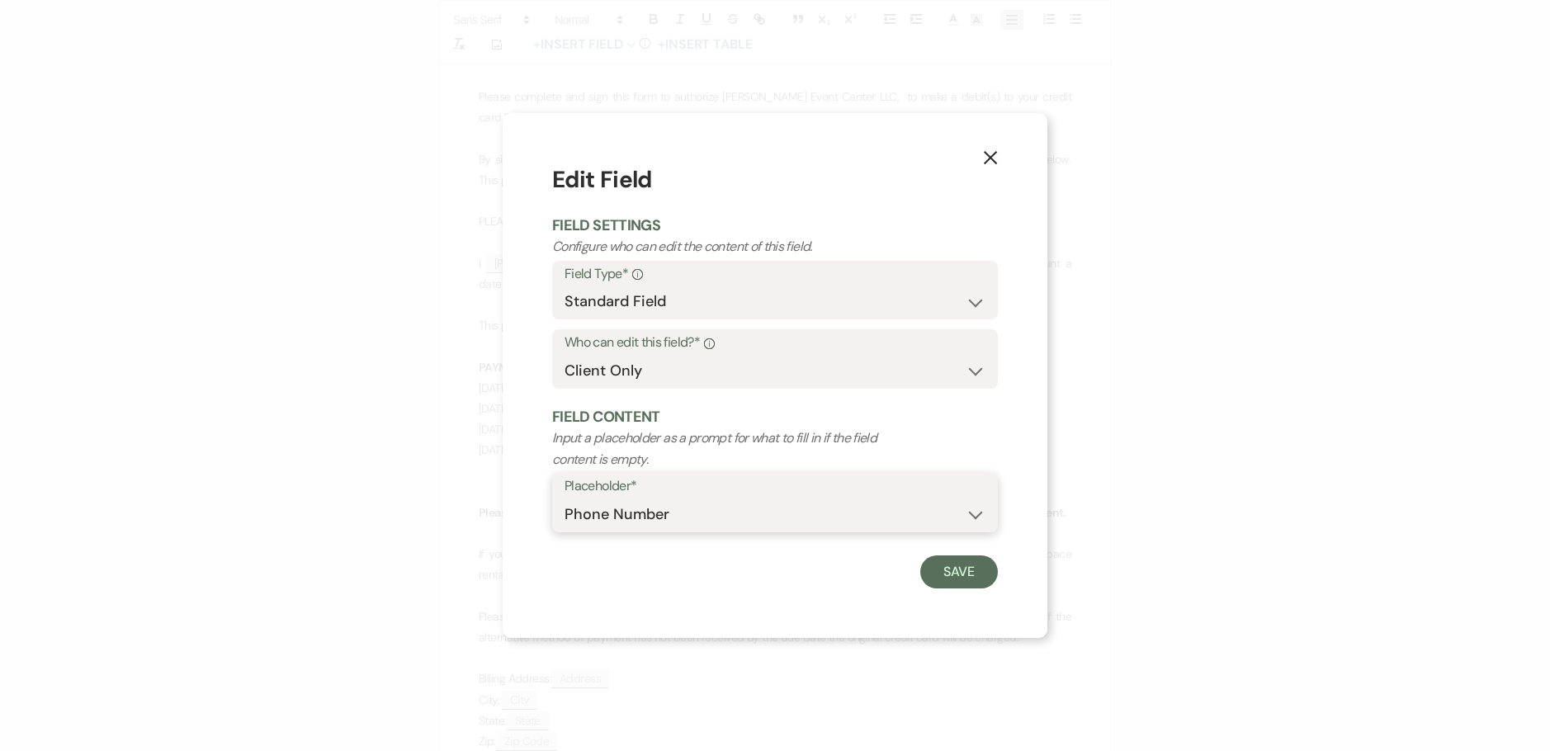
click at [564, 498] on select "Custom Placeholder Date Time Name Location Venue Name Type Number Budget Addres…" at bounding box center [774, 514] width 421 height 32
click at [957, 561] on button "Save" at bounding box center [959, 571] width 78 height 33
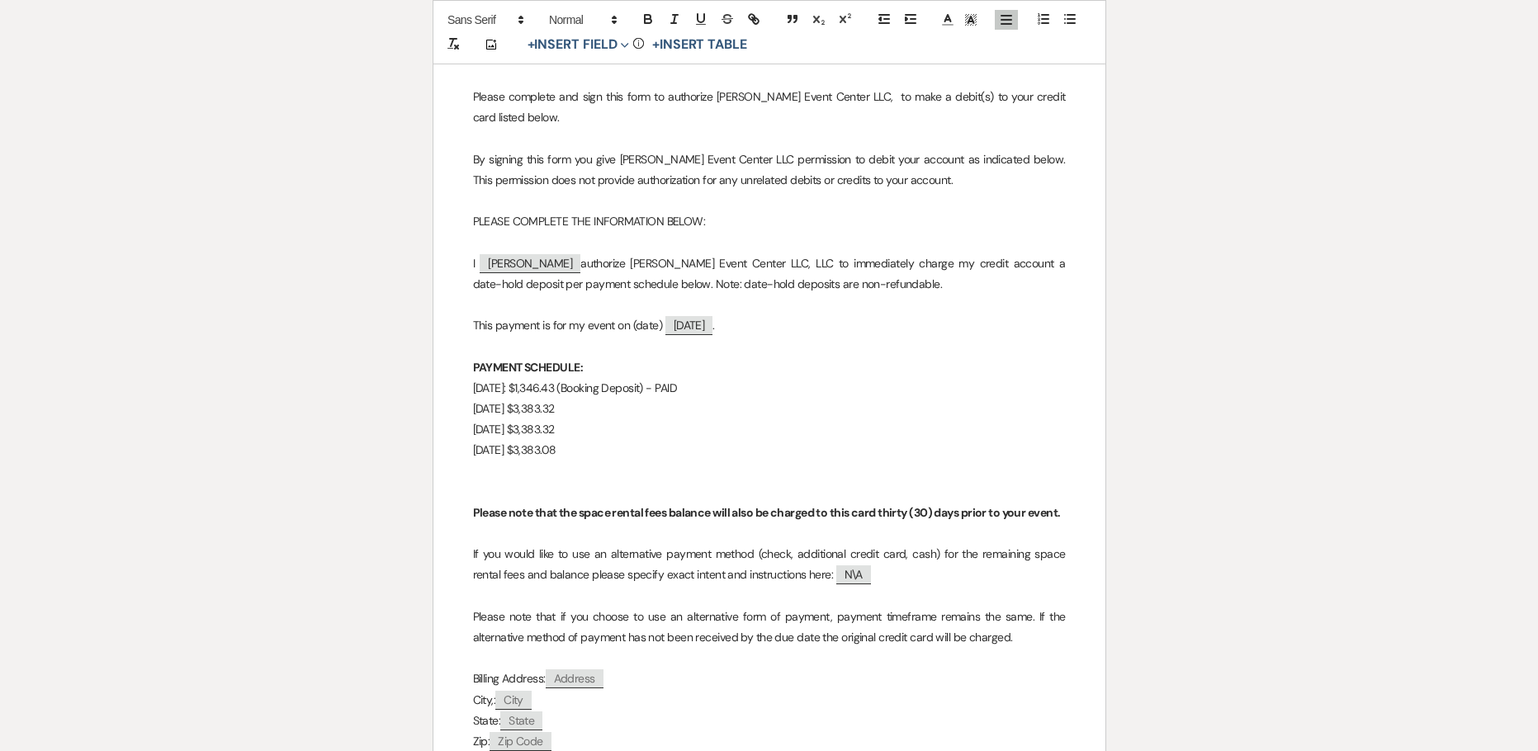
click at [745, 711] on p "State: State" at bounding box center [769, 721] width 593 height 21
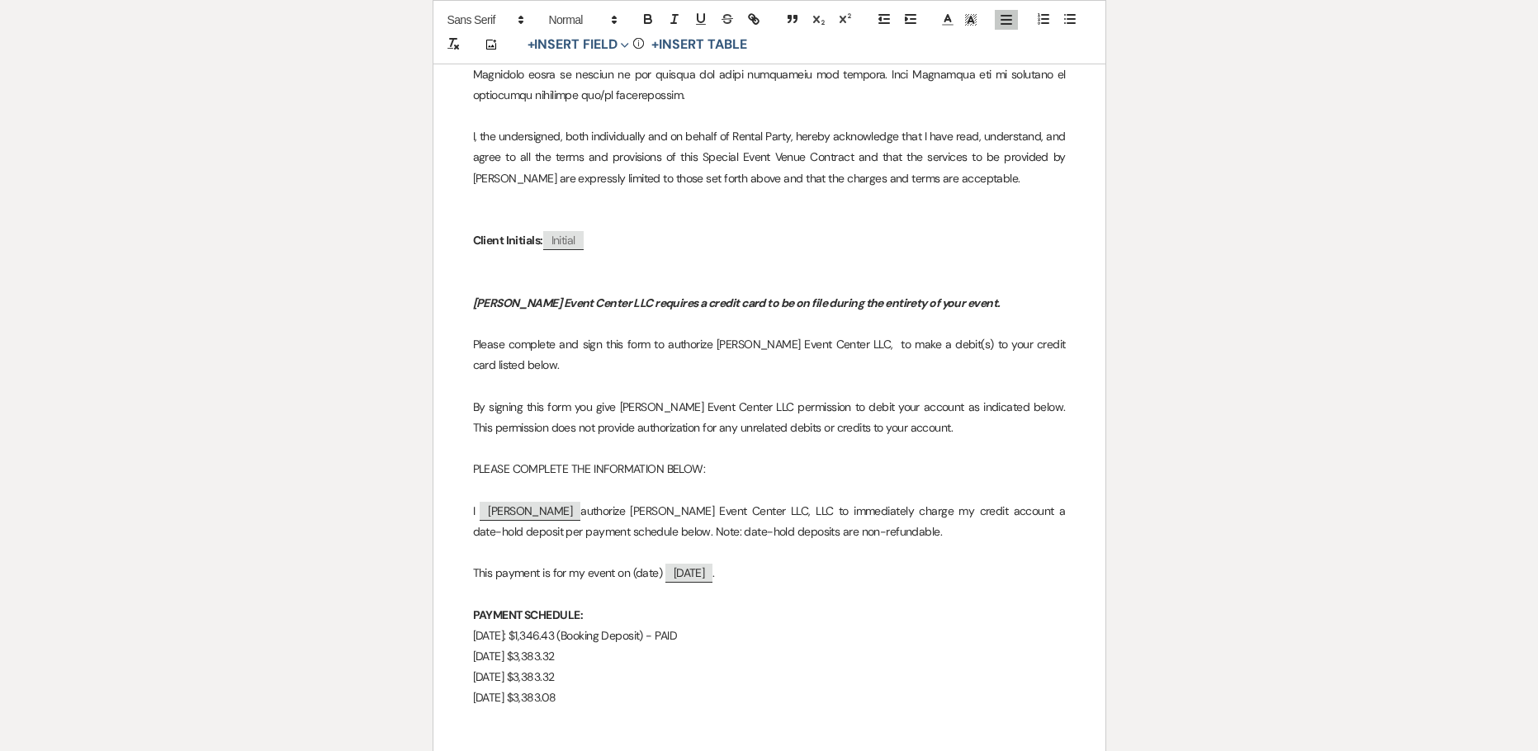
scroll to position [12161, 0]
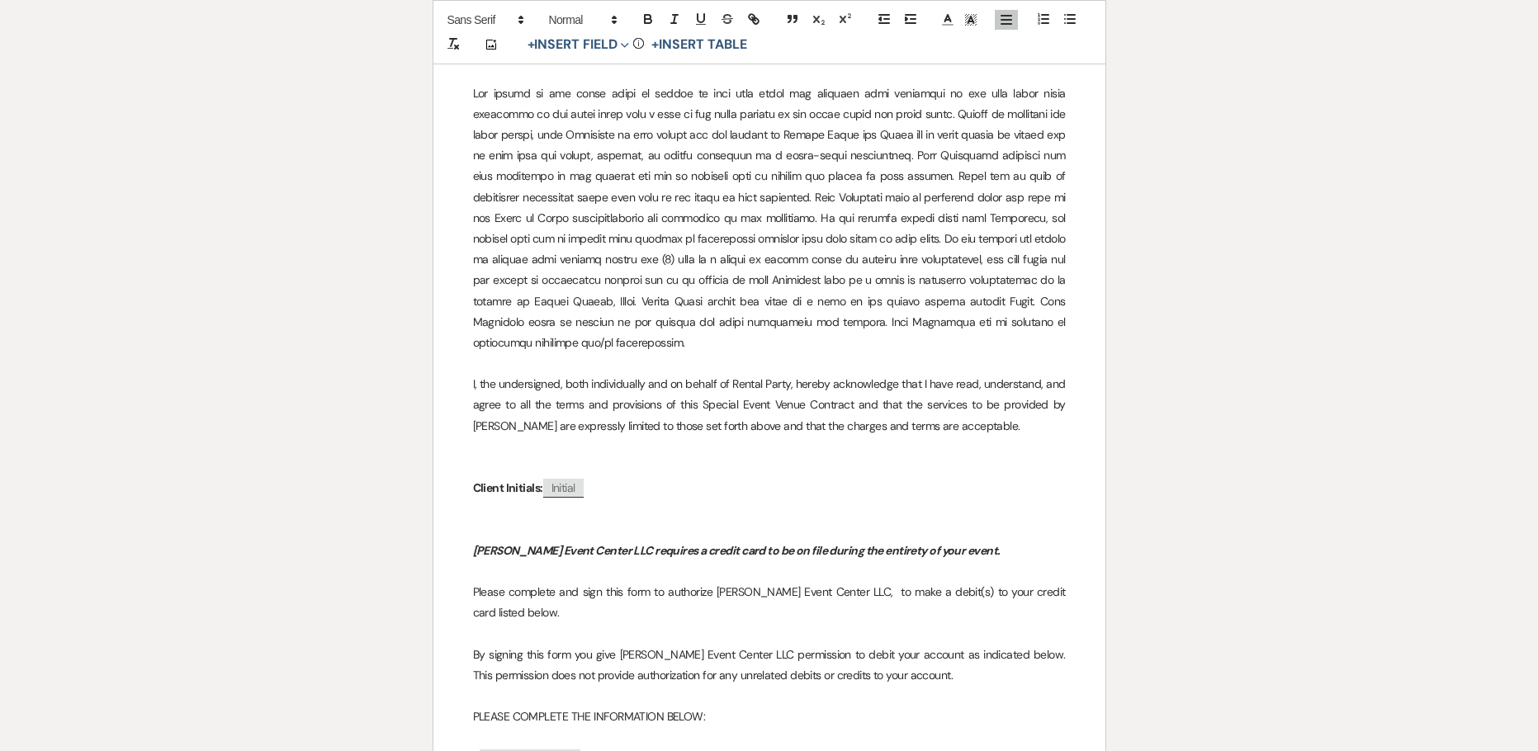
click at [531, 749] on span "Marquita Moore" at bounding box center [529, 758] width 101 height 19
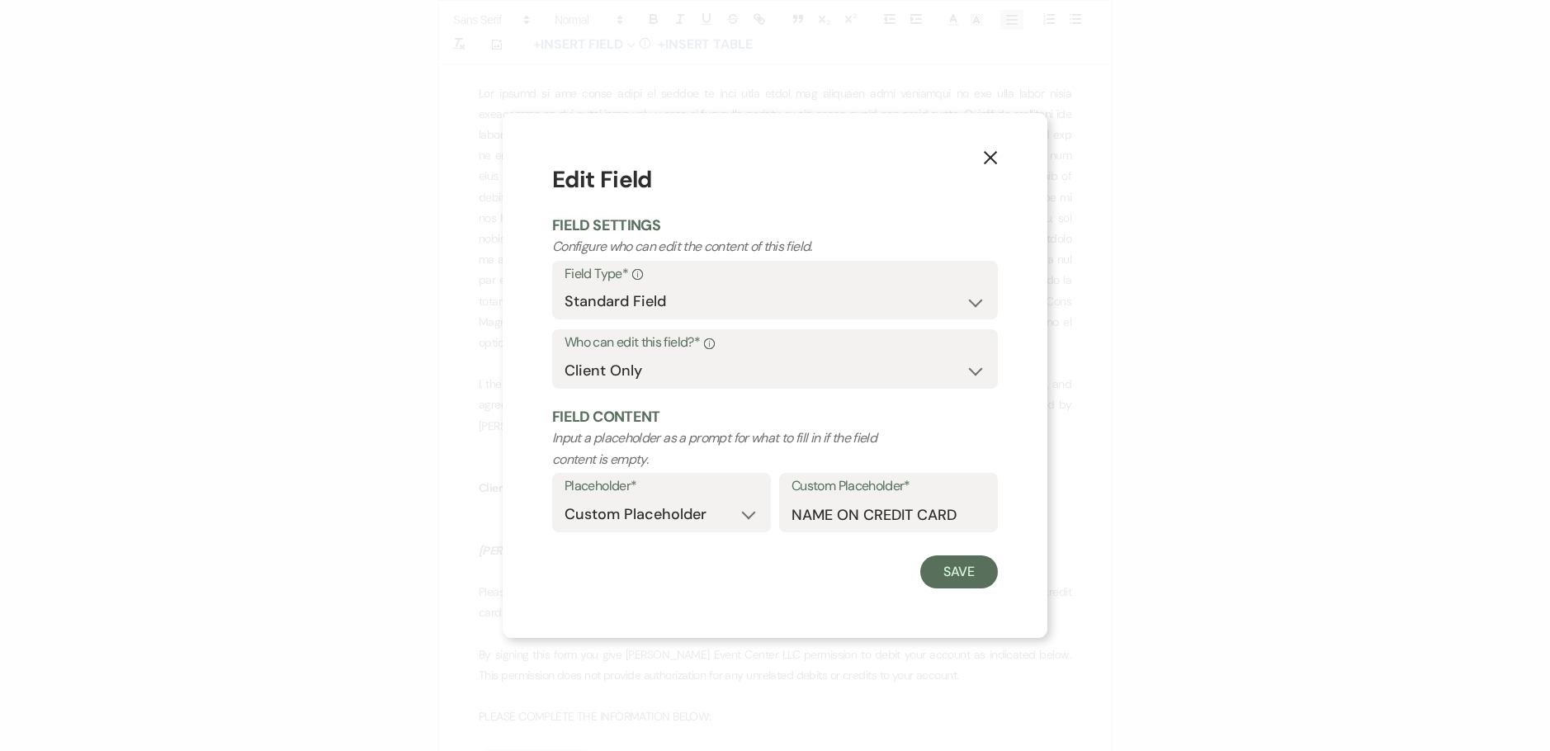
click at [987, 150] on icon "X" at bounding box center [990, 157] width 15 height 15
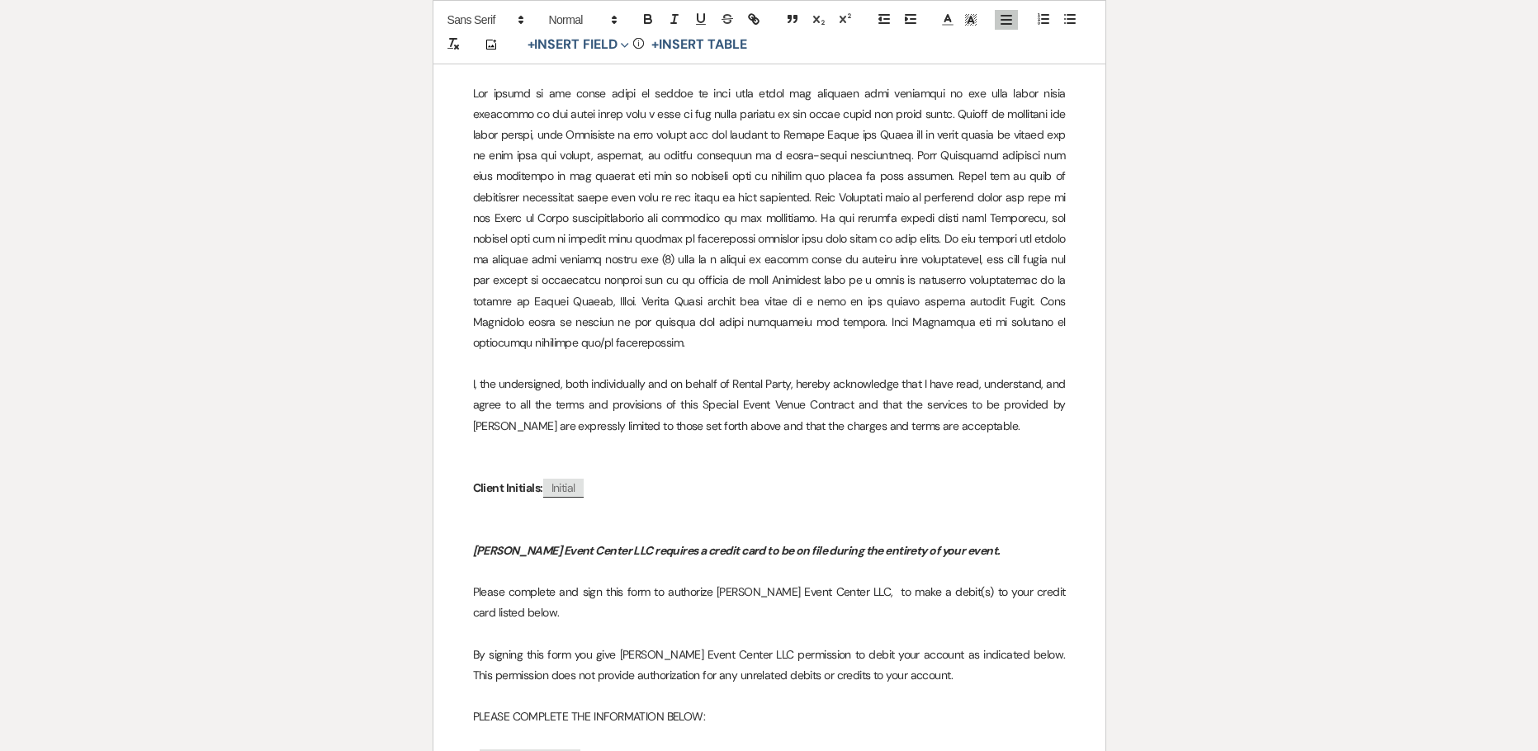
click at [887, 706] on p "PLEASE COMPLETE THE INFORMATION BELOW:" at bounding box center [769, 716] width 593 height 21
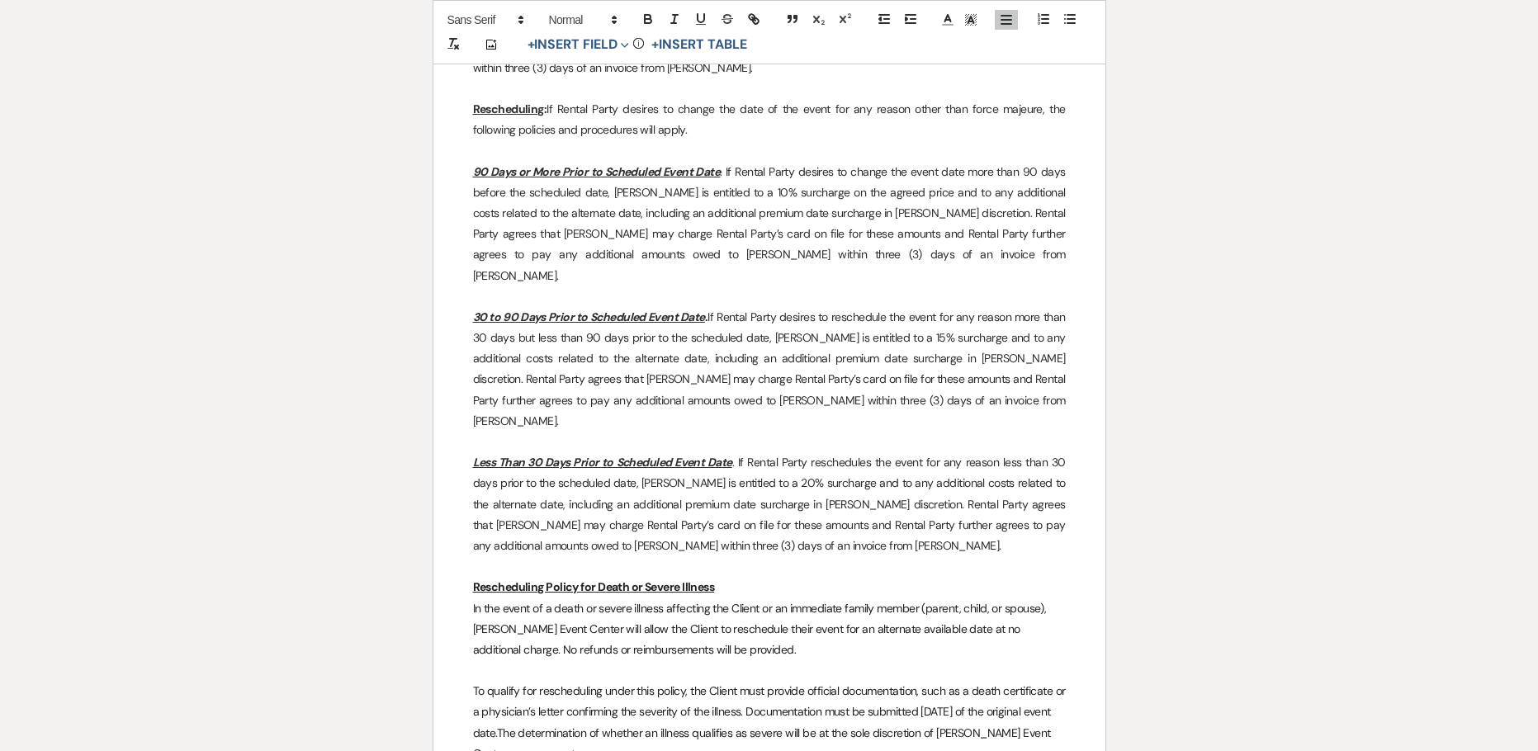
scroll to position [10428, 0]
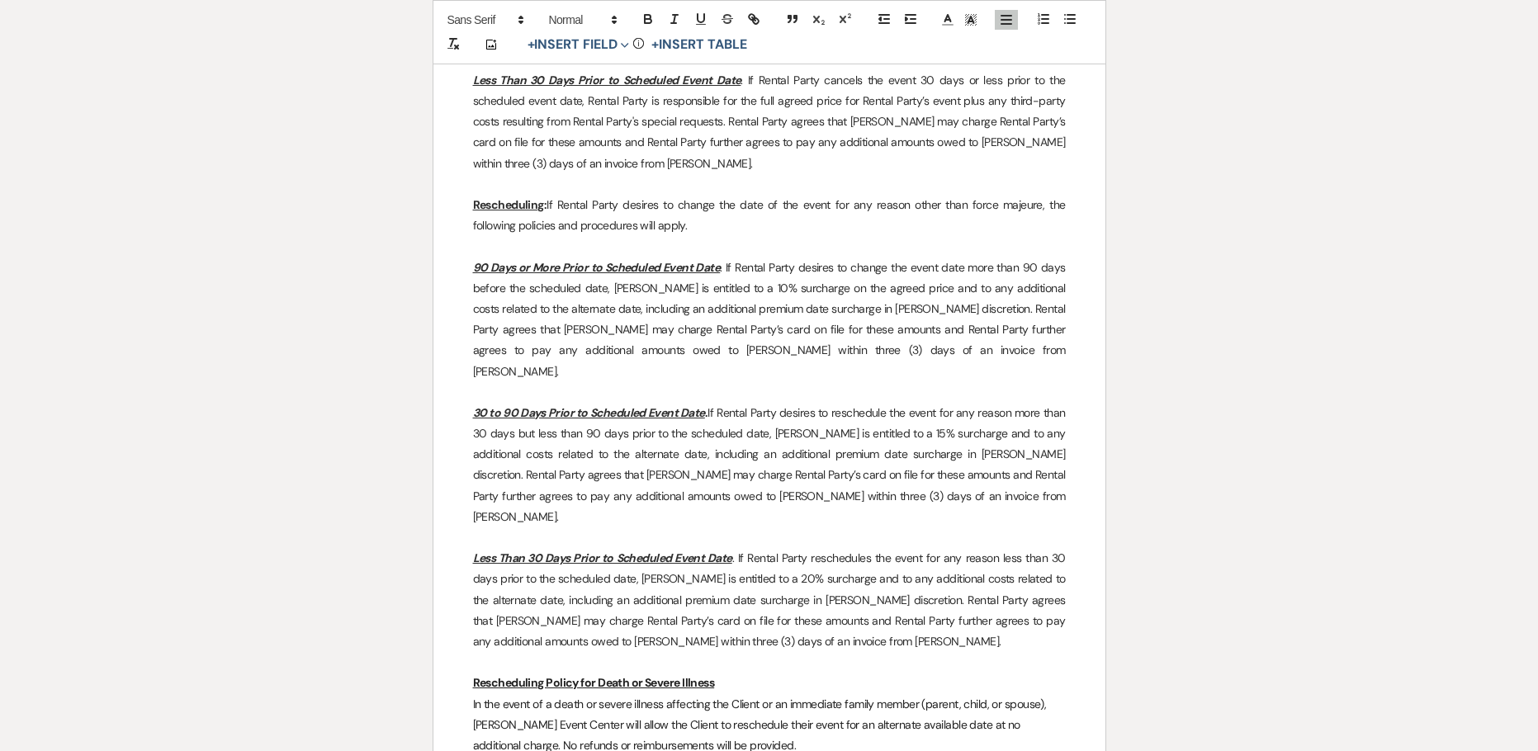
click at [735, 694] on p "In the event of a death or severe illness affecting the Client or an immediate …" at bounding box center [769, 725] width 593 height 63
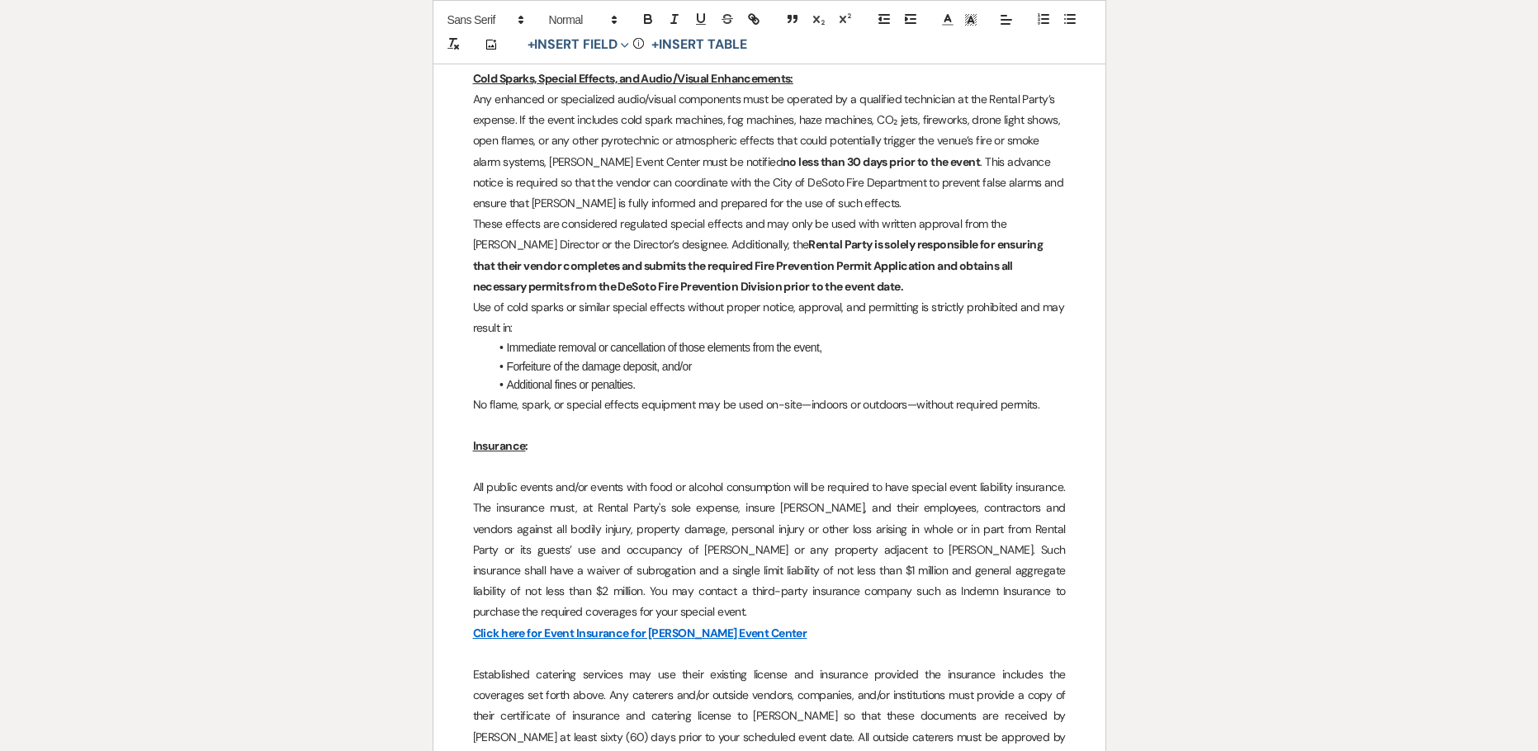
scroll to position [4155, 0]
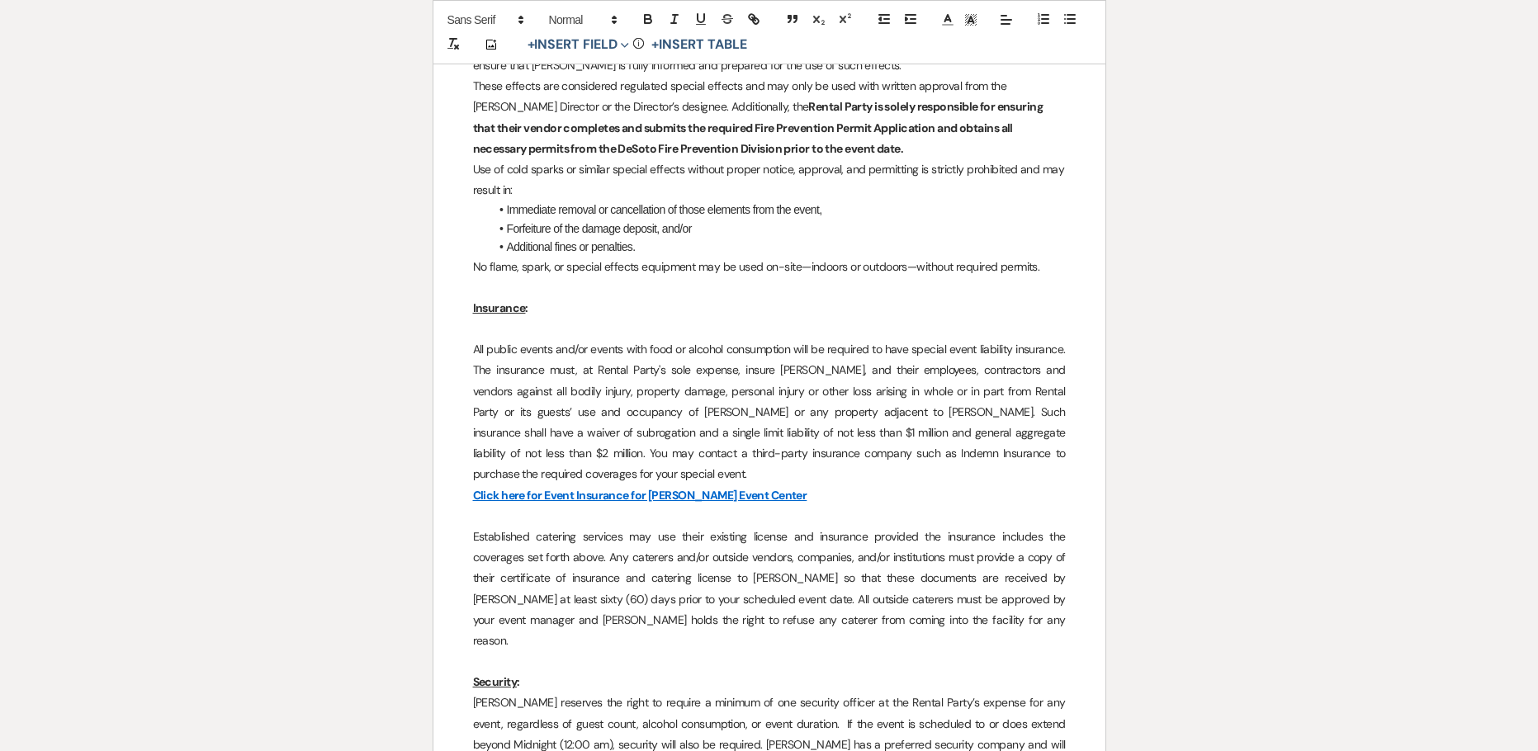
click at [654, 390] on p "All public events and/or events with food or alcohol consumption will be requir…" at bounding box center [769, 411] width 593 height 145
drag, startPoint x: 654, startPoint y: 390, endPoint x: 1084, endPoint y: 363, distance: 430.8
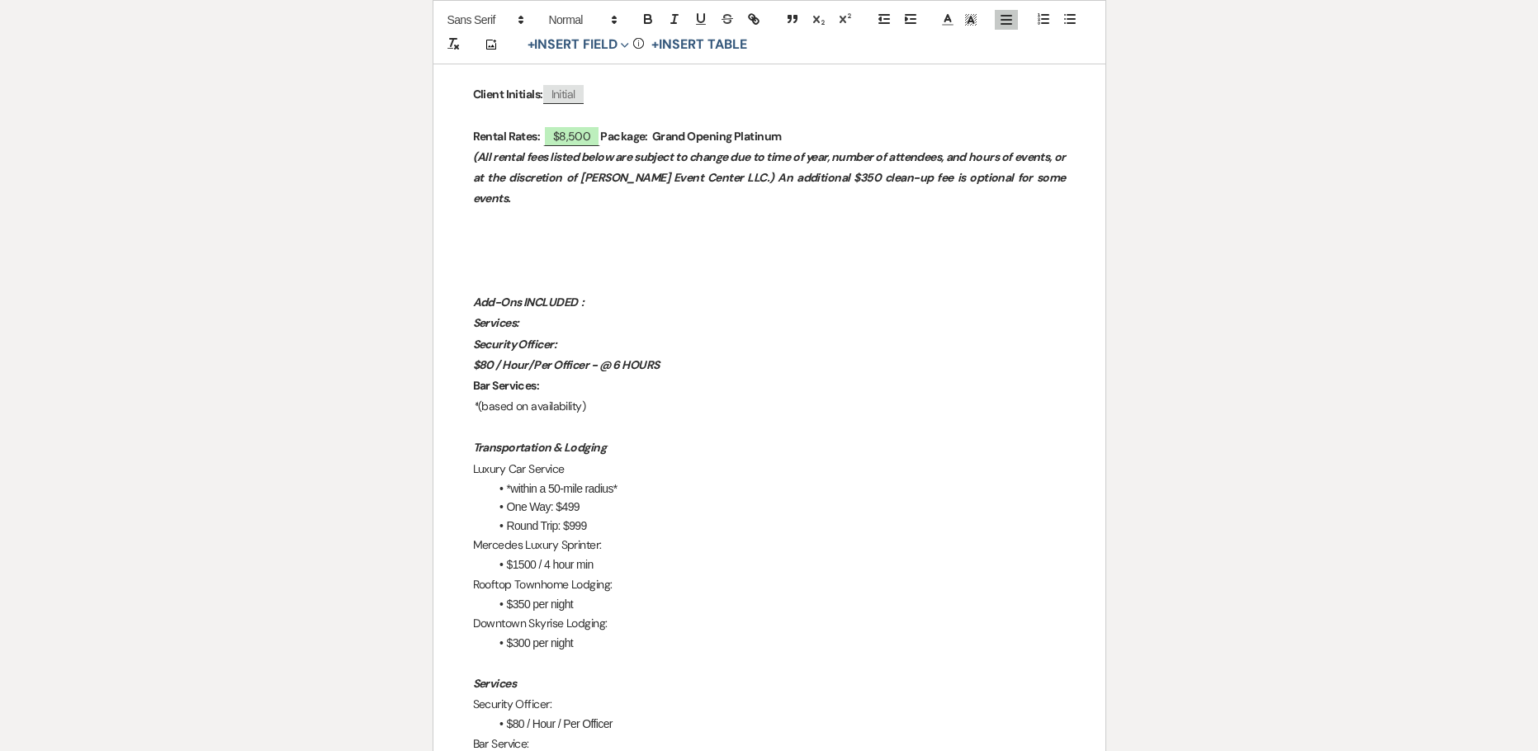
scroll to position [1184, 0]
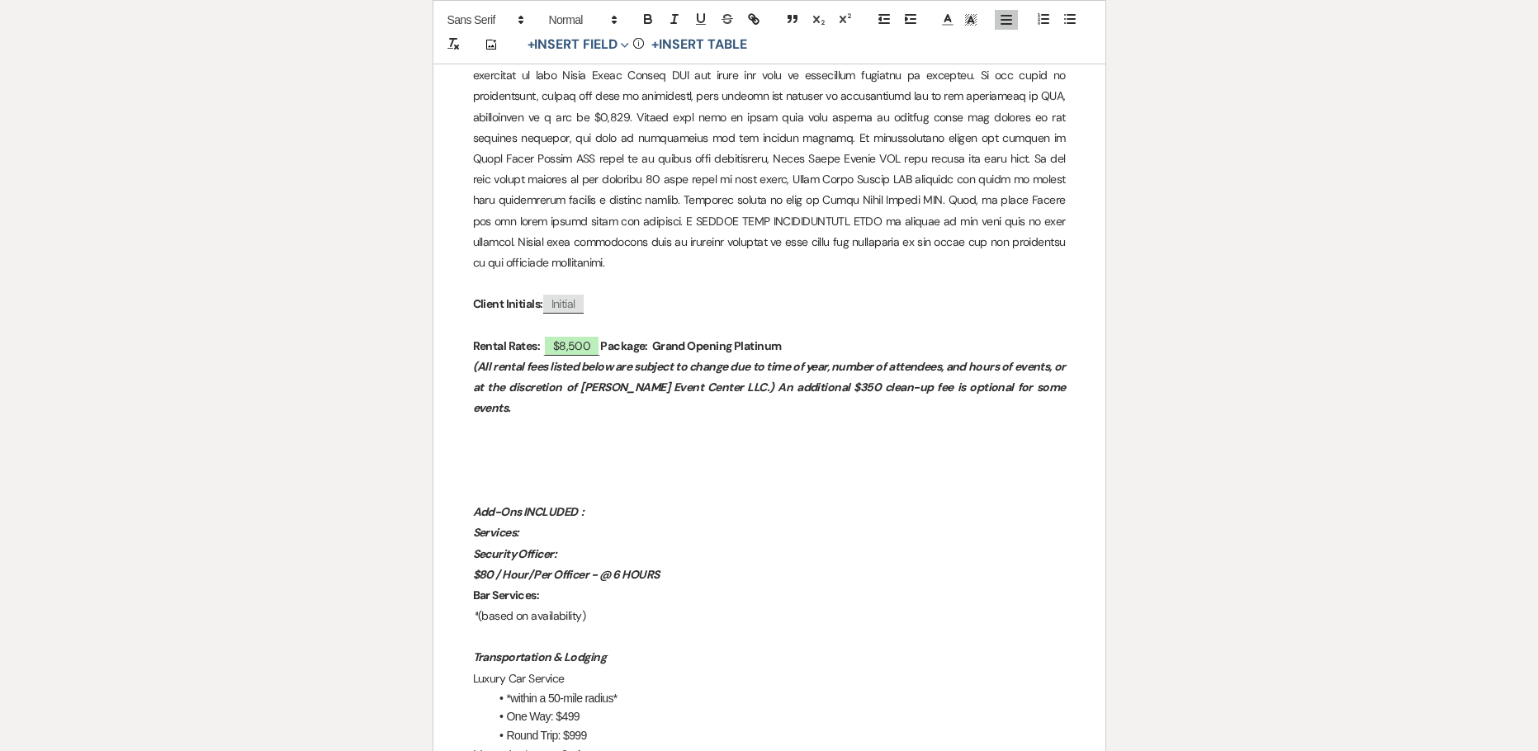
click at [528, 440] on p at bounding box center [769, 450] width 593 height 21
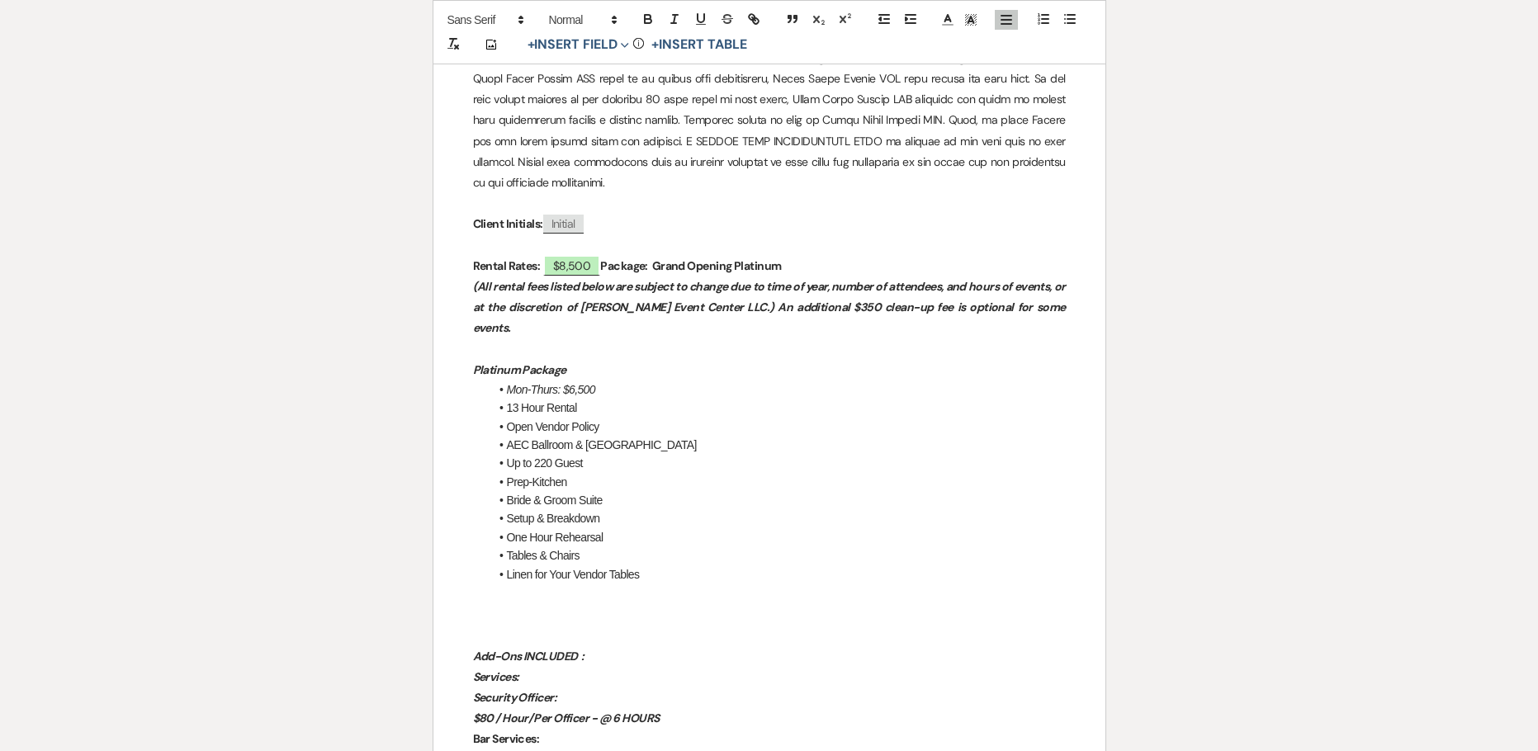
scroll to position [1267, 0]
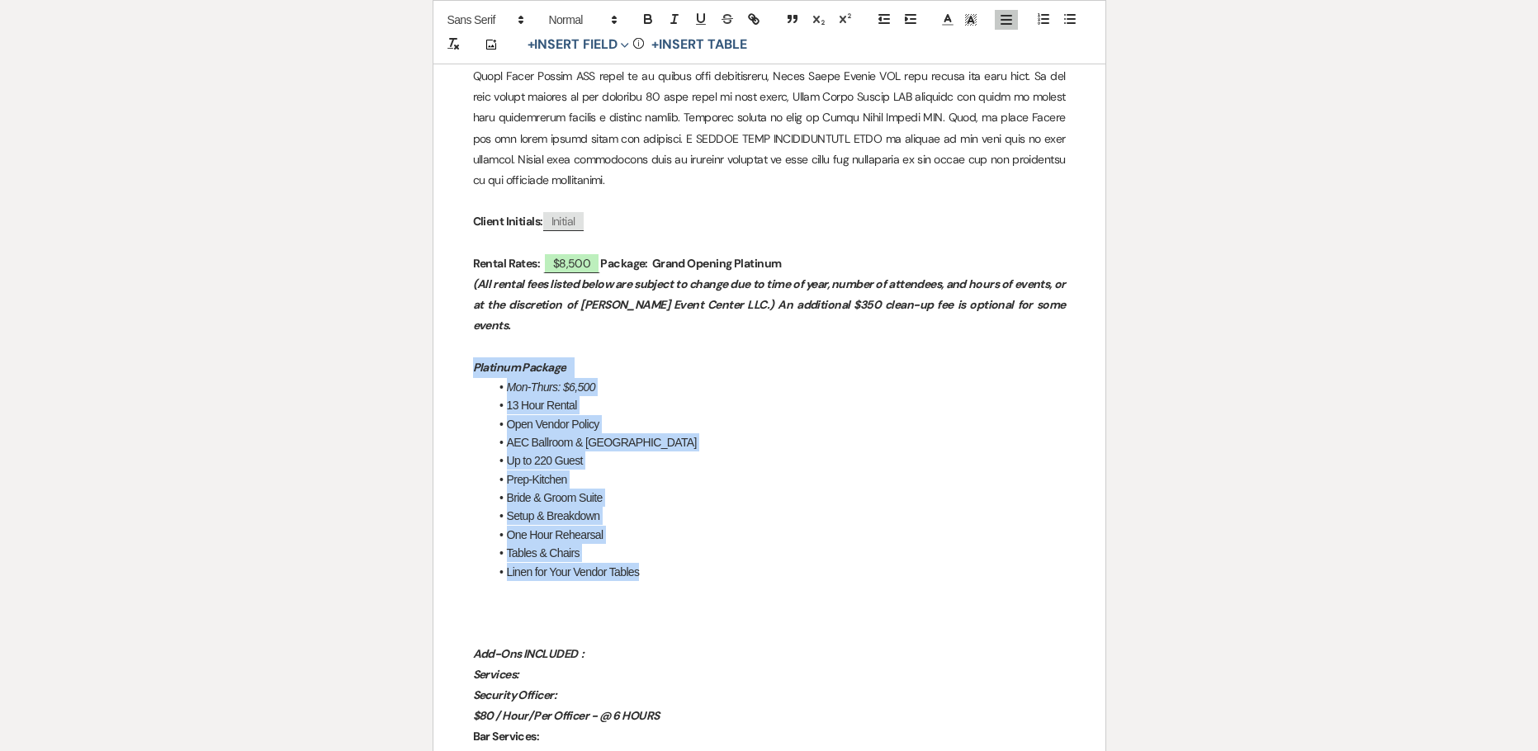
drag, startPoint x: 597, startPoint y: 503, endPoint x: 452, endPoint y: 333, distance: 223.1
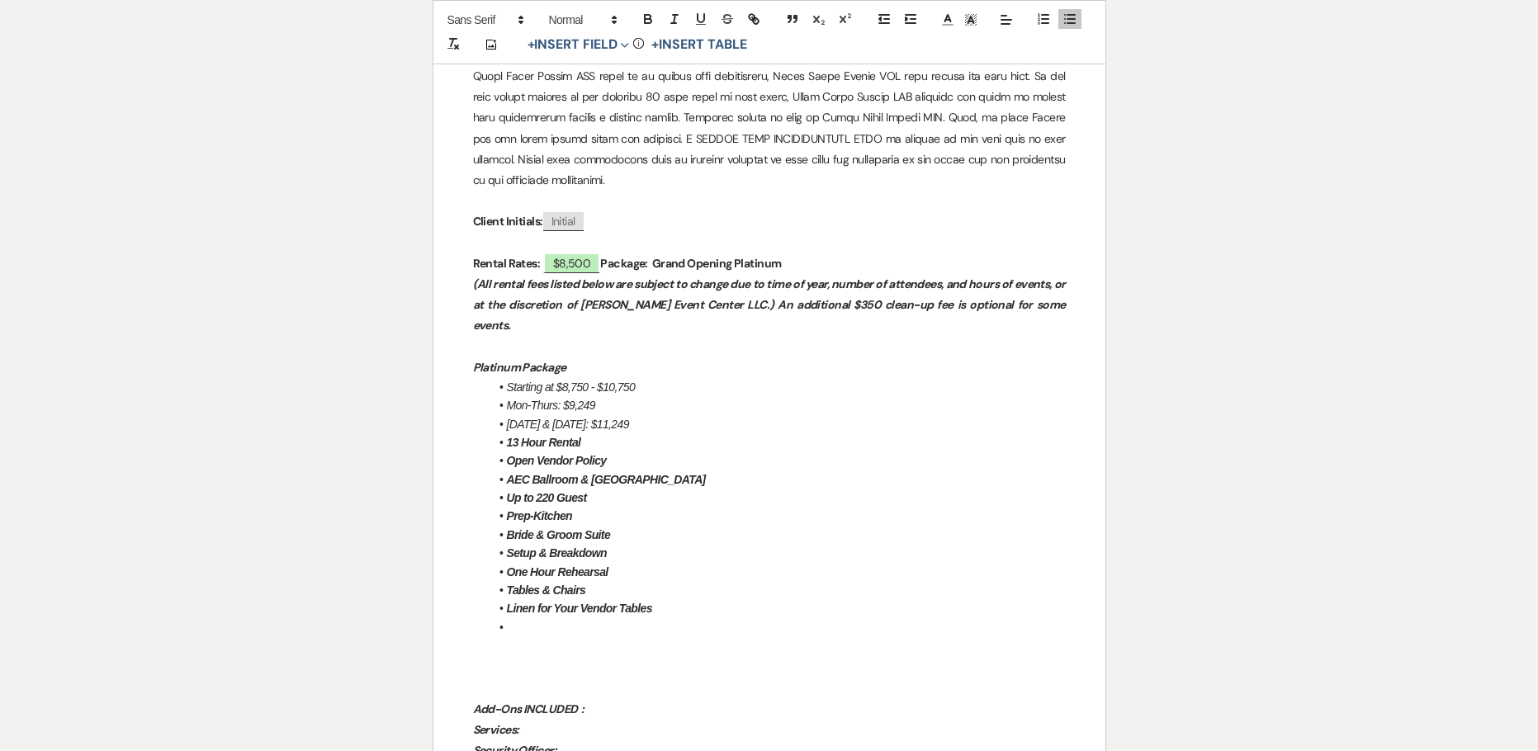
click at [649, 470] on li "AEC Ballroom & The Haven" at bounding box center [777, 479] width 576 height 18
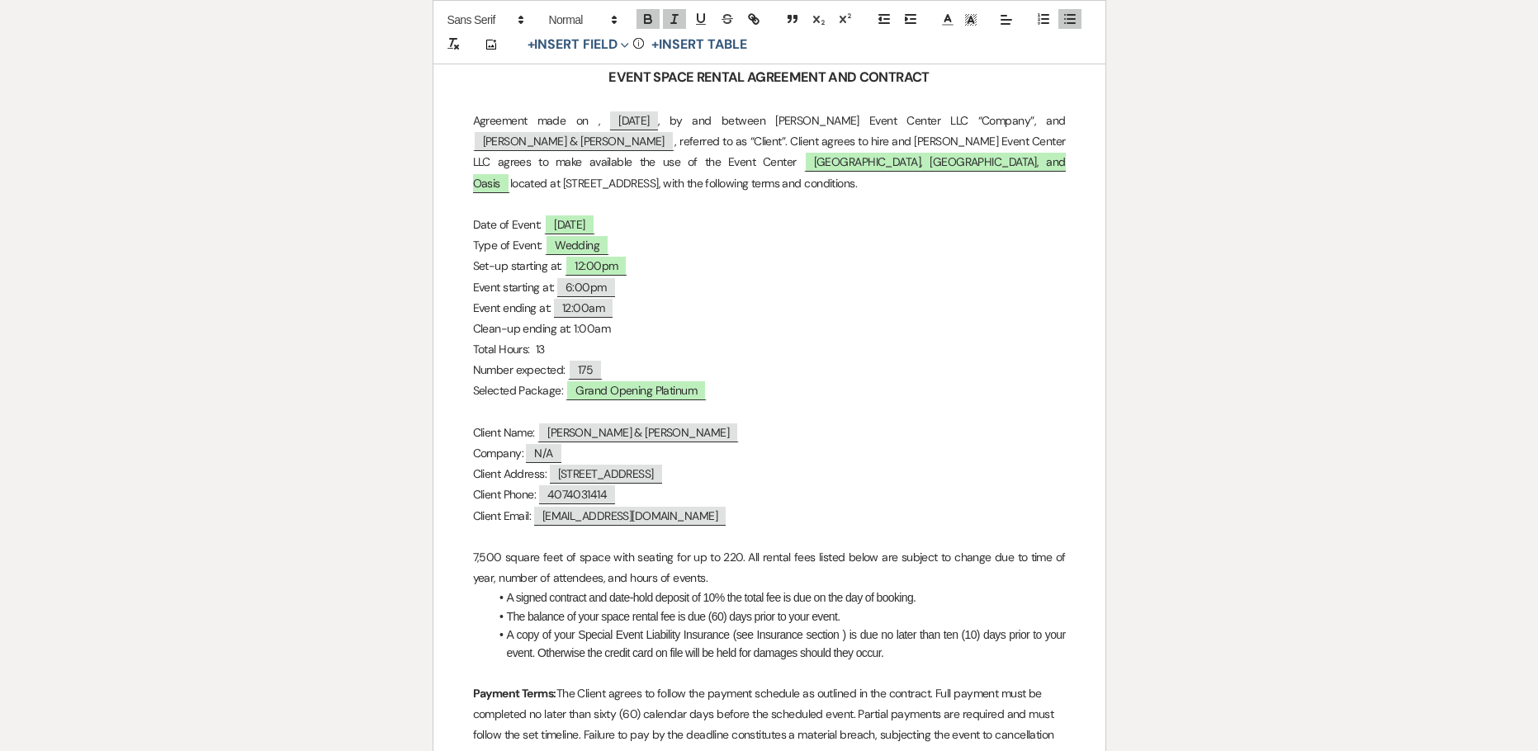
scroll to position [359, 0]
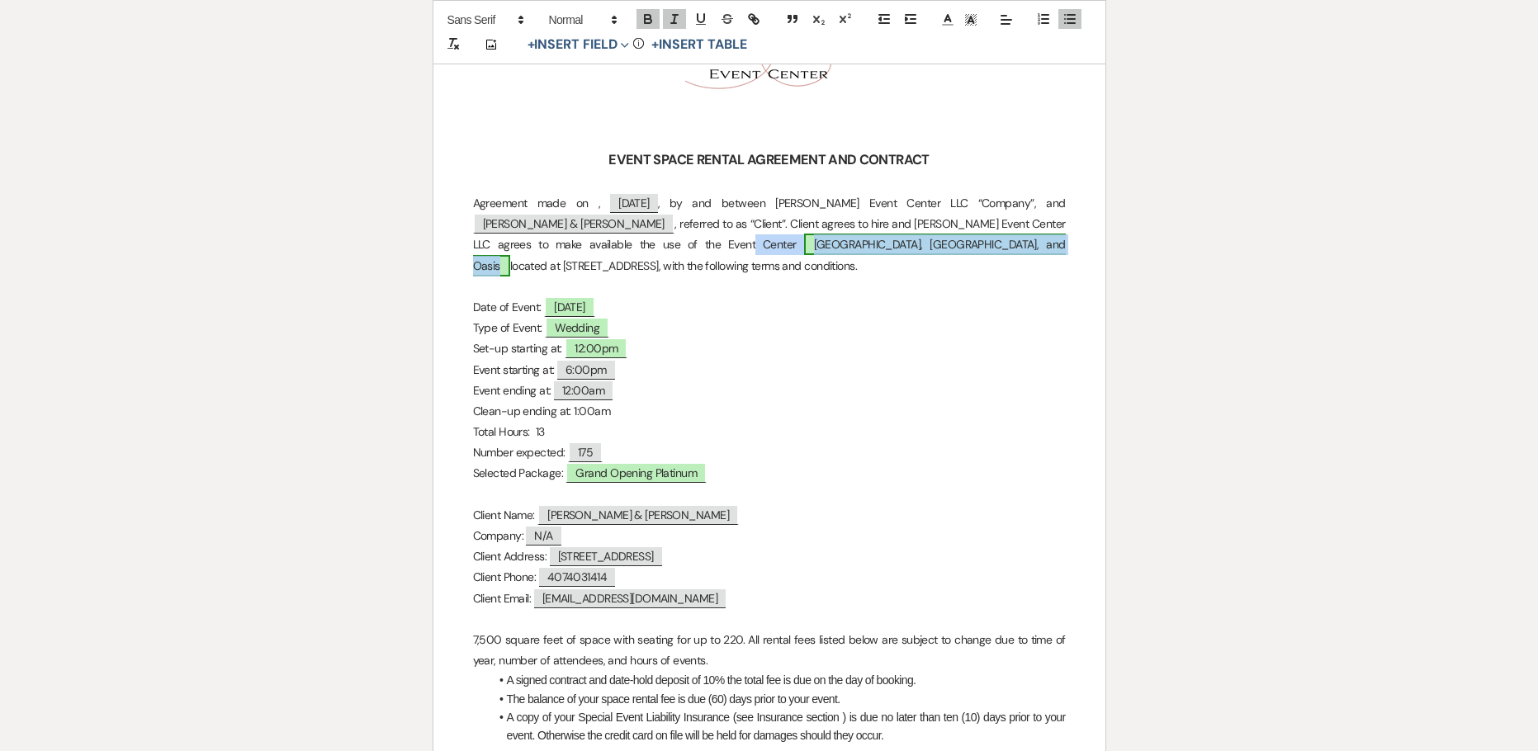
click at [652, 245] on span "AEC Ballroom, Haven, and Oasis" at bounding box center [769, 255] width 593 height 42
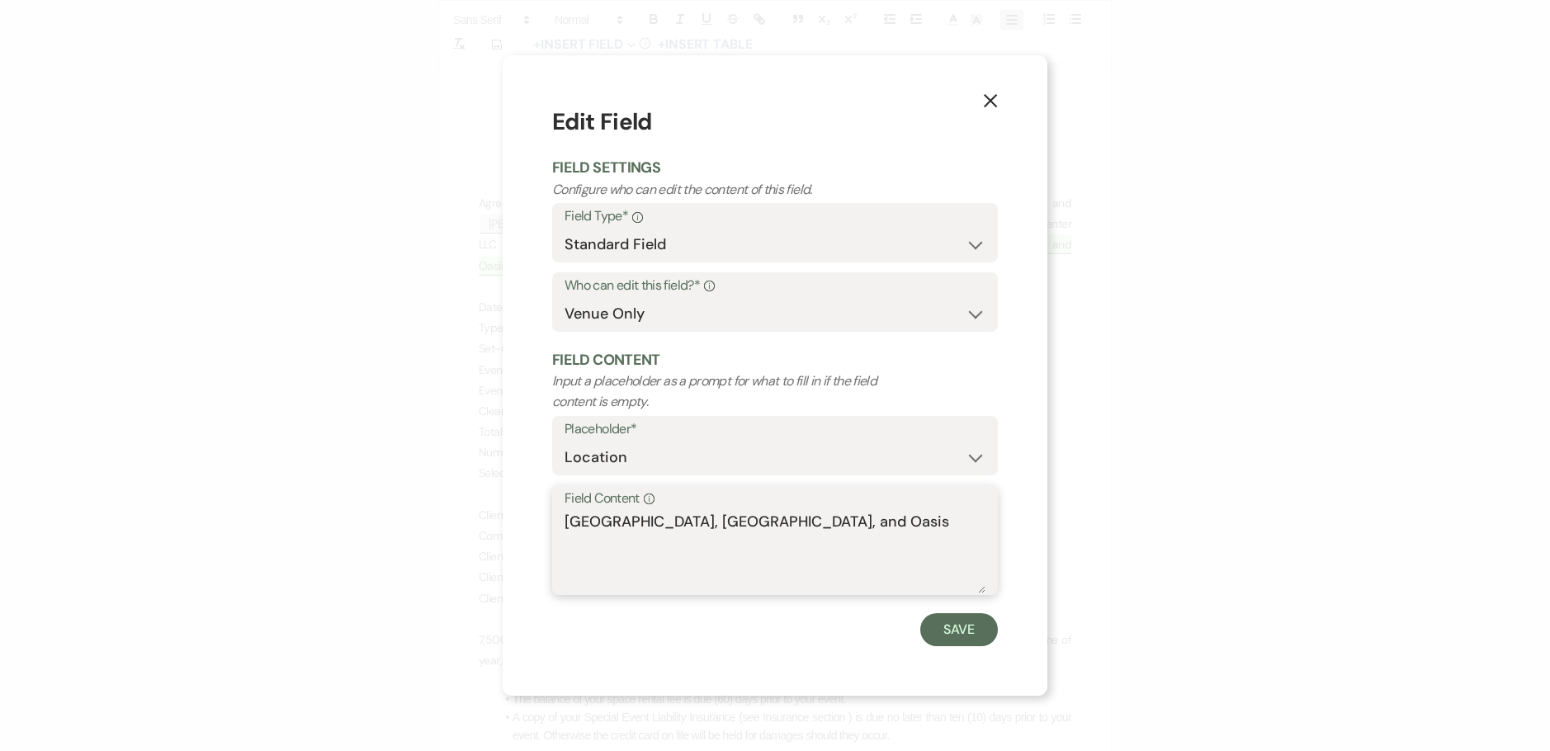
click at [709, 524] on textarea "AEC Ballroom, Haven, and Oasis" at bounding box center [774, 552] width 421 height 83
click at [773, 528] on textarea "AEC Ballroom and Oasis" at bounding box center [774, 552] width 421 height 83
click at [966, 638] on button "Save" at bounding box center [959, 629] width 78 height 33
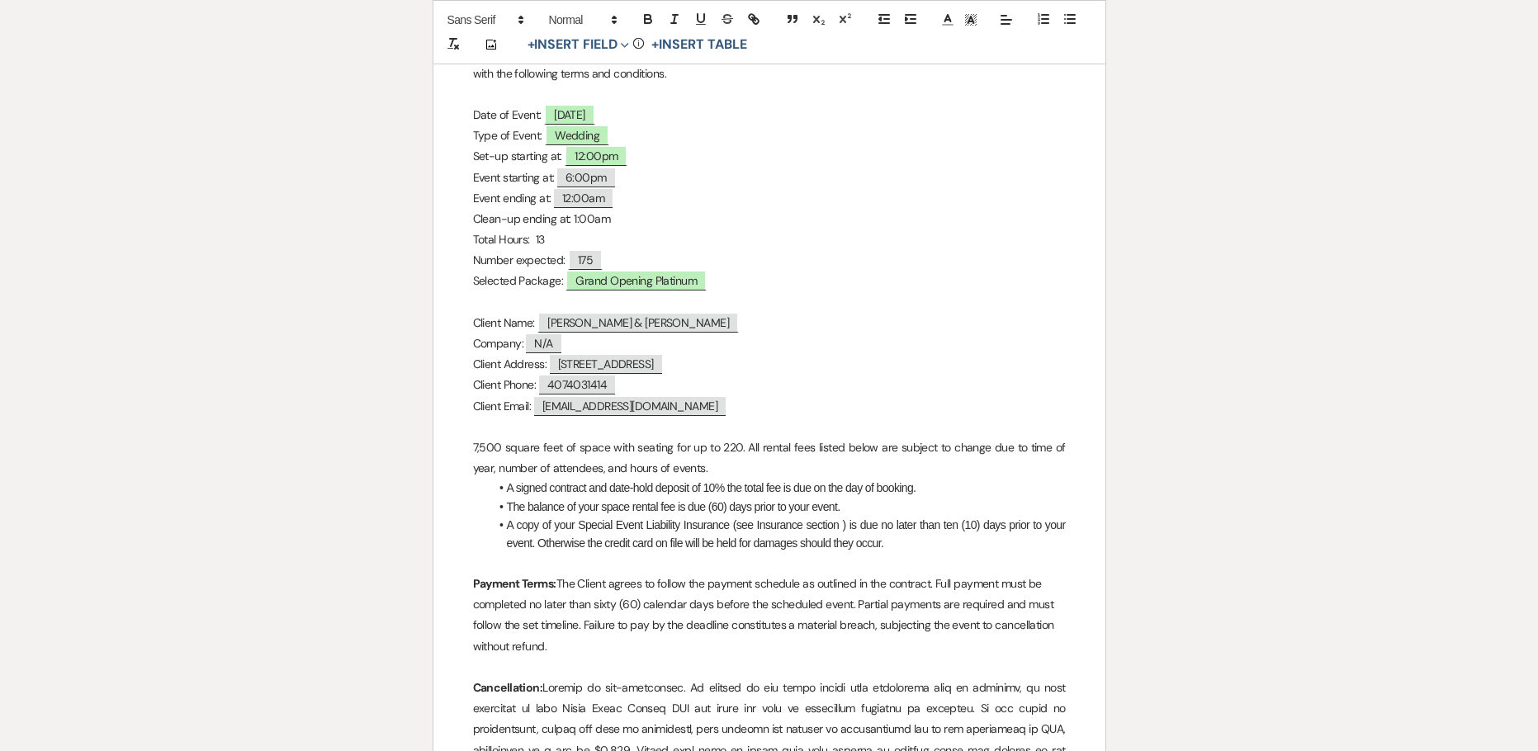
scroll to position [524, 0]
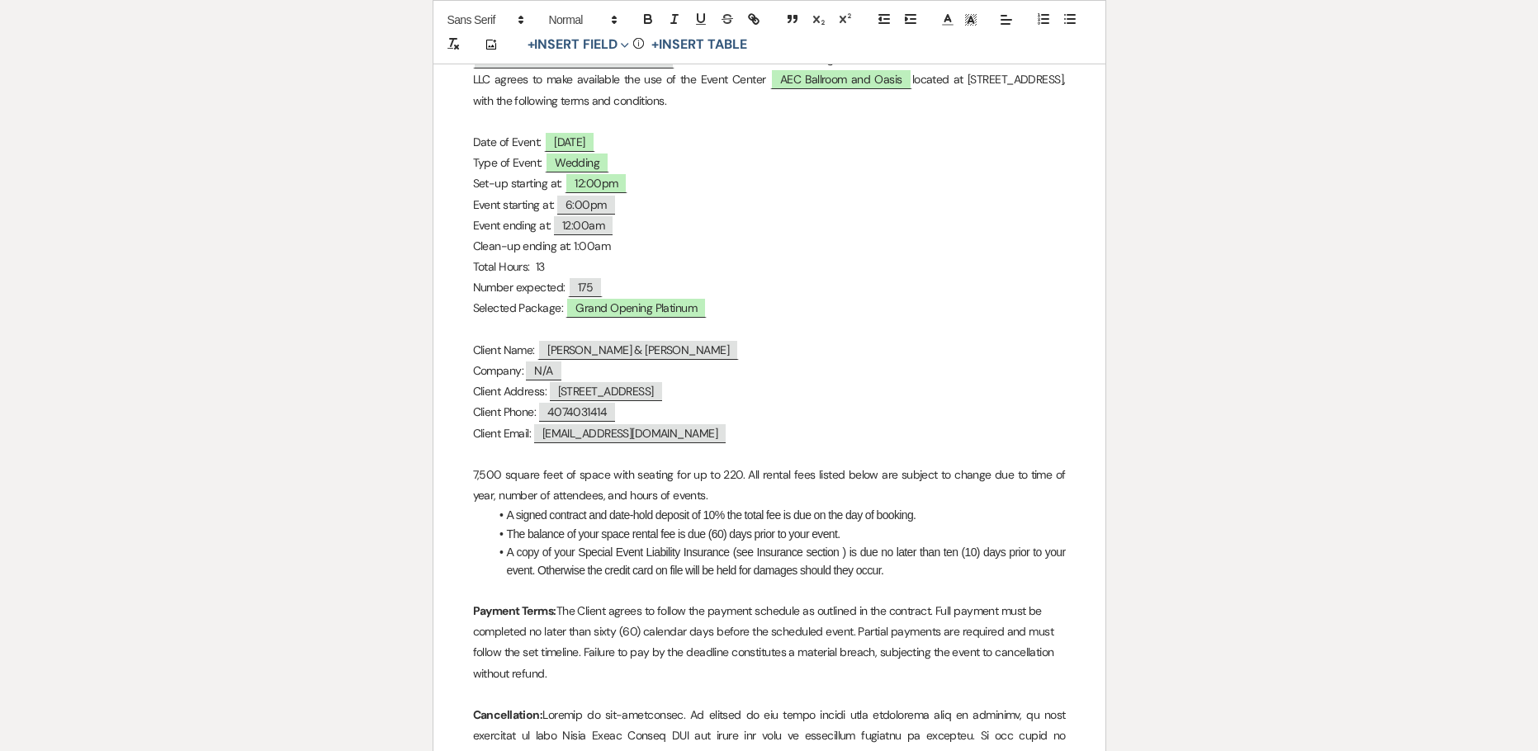
click at [838, 267] on p "Total Hours: 13" at bounding box center [769, 267] width 593 height 21
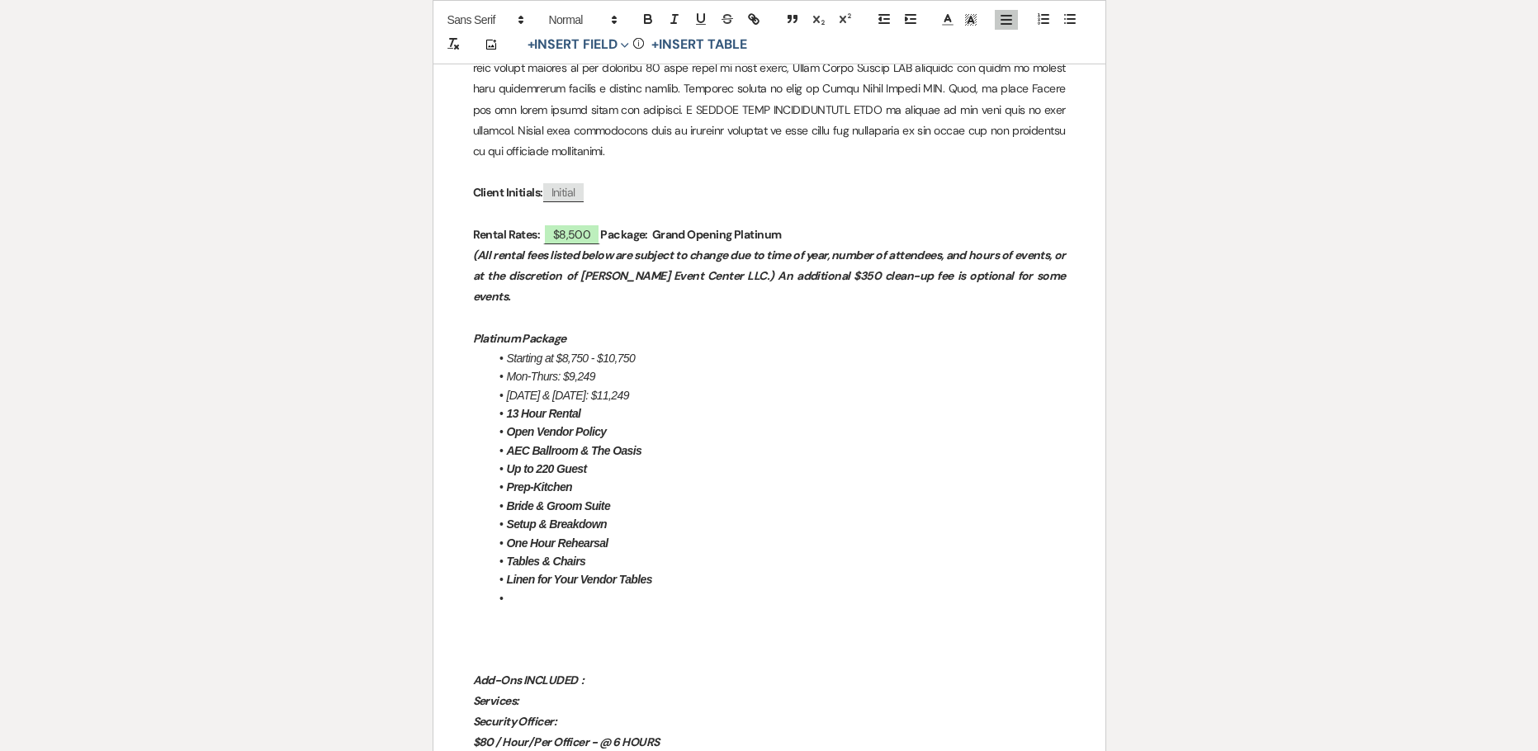
scroll to position [1267, 0]
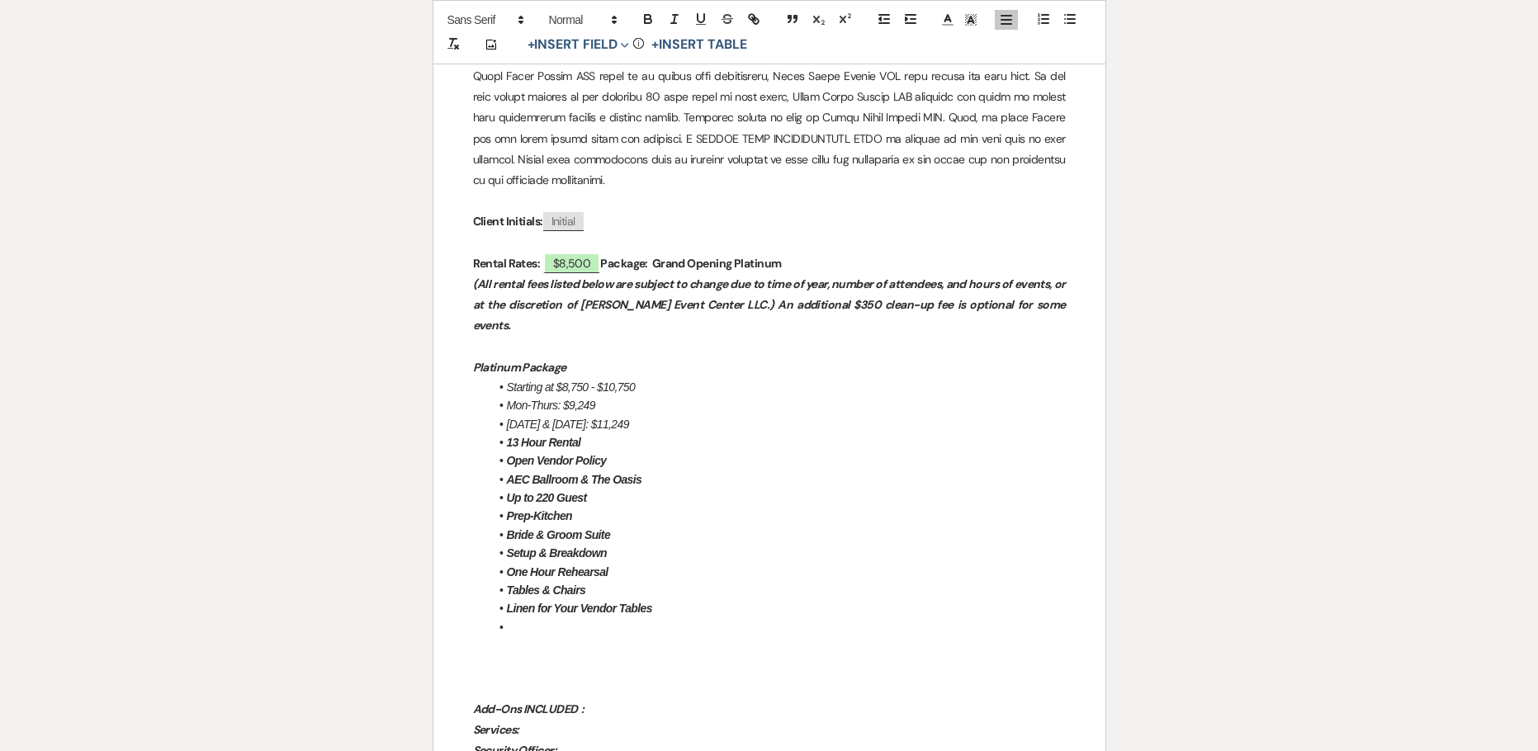
click at [488, 678] on p at bounding box center [769, 688] width 593 height 21
click at [537, 618] on li at bounding box center [777, 627] width 576 height 18
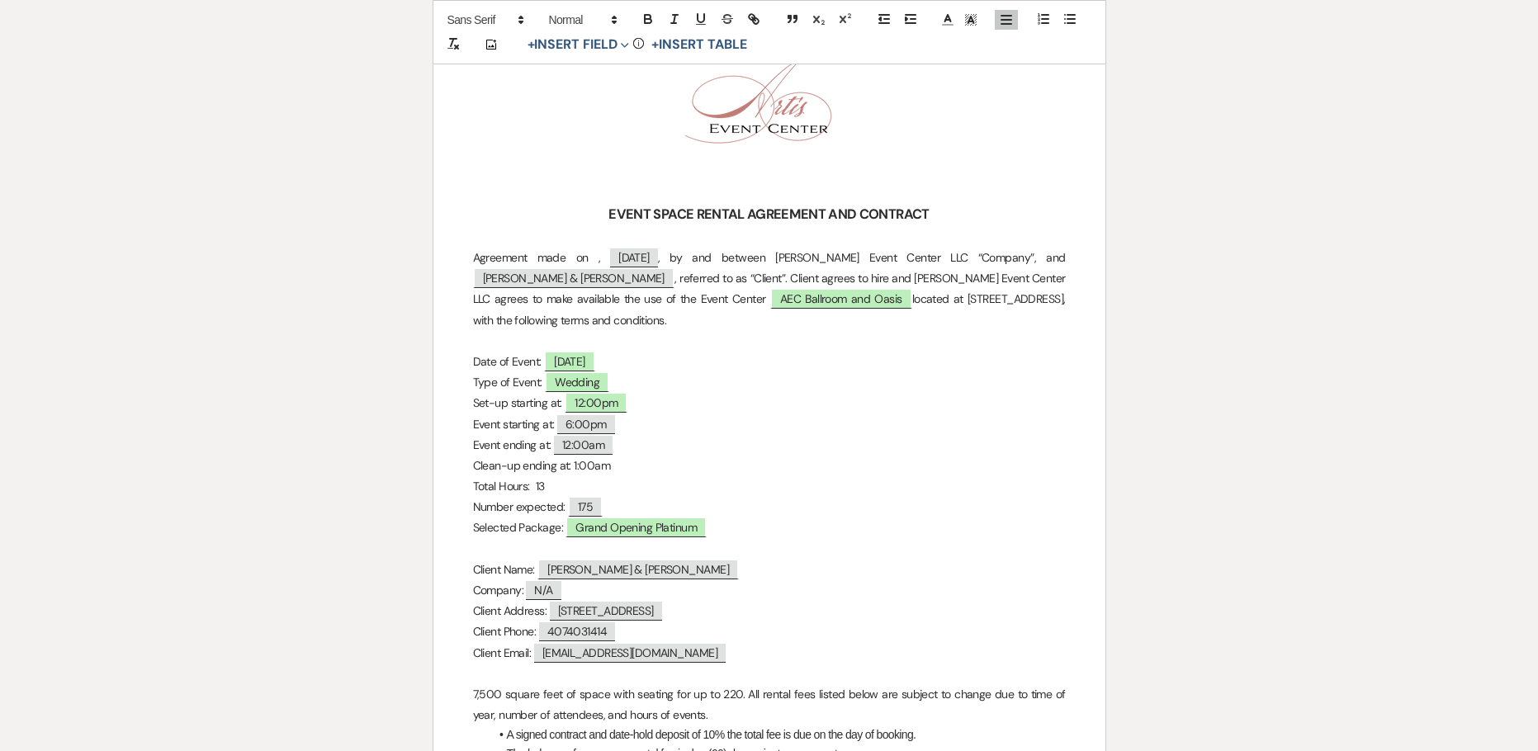
scroll to position [0, 0]
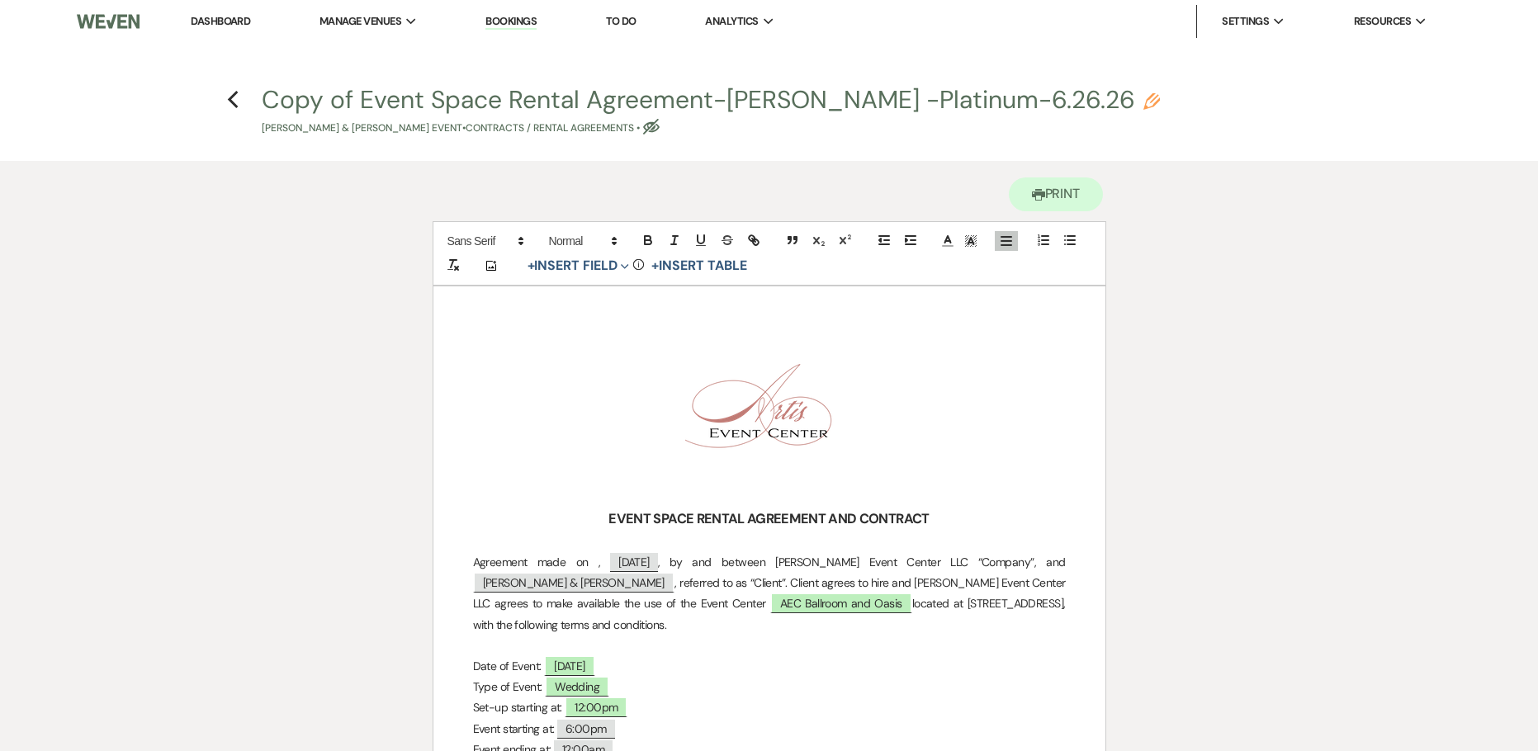
click at [1143, 102] on icon "Pencil" at bounding box center [1151, 101] width 17 height 17
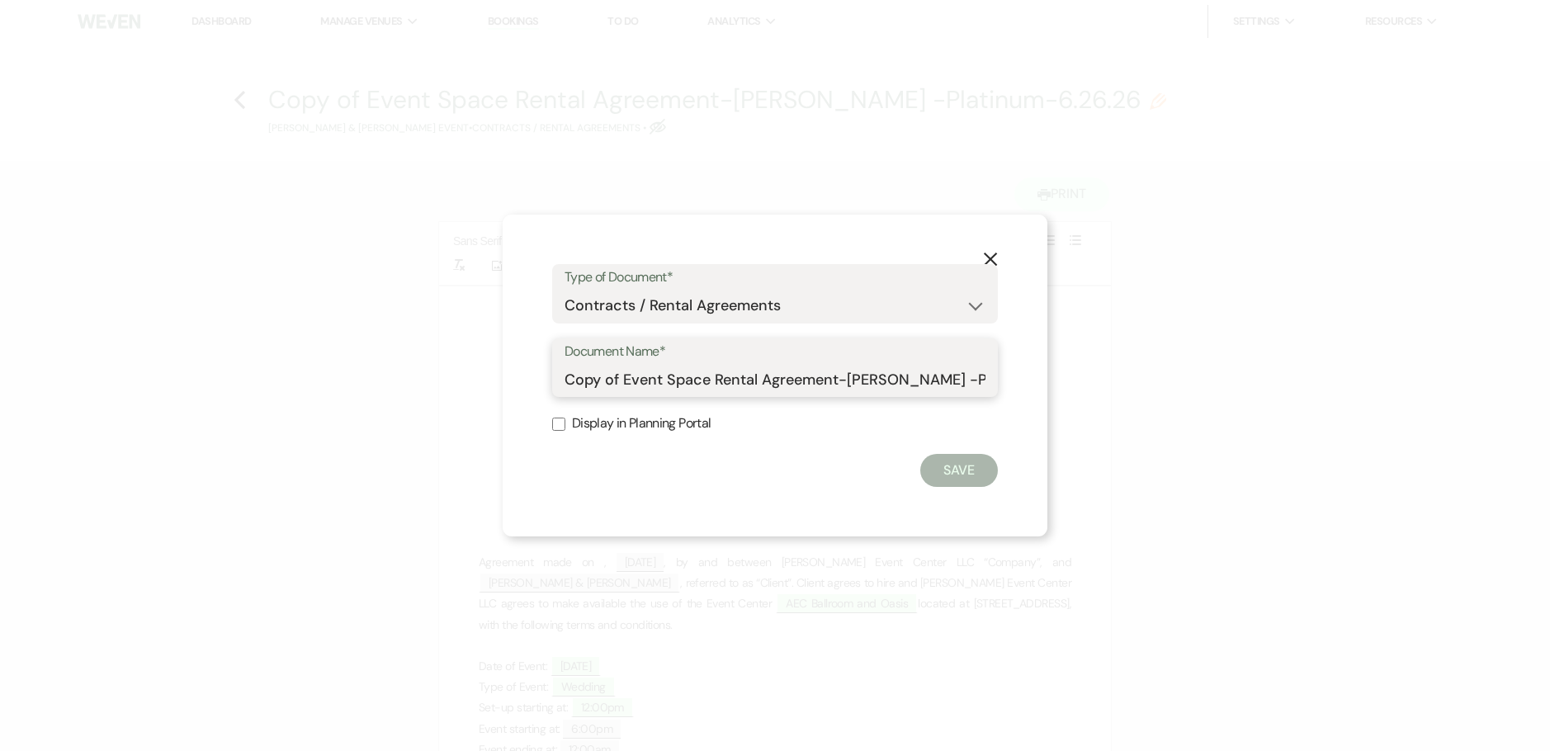
click at [615, 379] on input "Copy of Event Space Rental Agreement-Eric Reed -Platinum-6.26.26" at bounding box center [774, 379] width 421 height 32
drag, startPoint x: 711, startPoint y: 378, endPoint x: 544, endPoint y: 381, distance: 167.6
click at [550, 381] on div "X Type of Document* Special Event Insurance Vendor Certificate of Insurance Con…" at bounding box center [775, 376] width 545 height 323
click at [975, 471] on button "Save" at bounding box center [959, 470] width 78 height 33
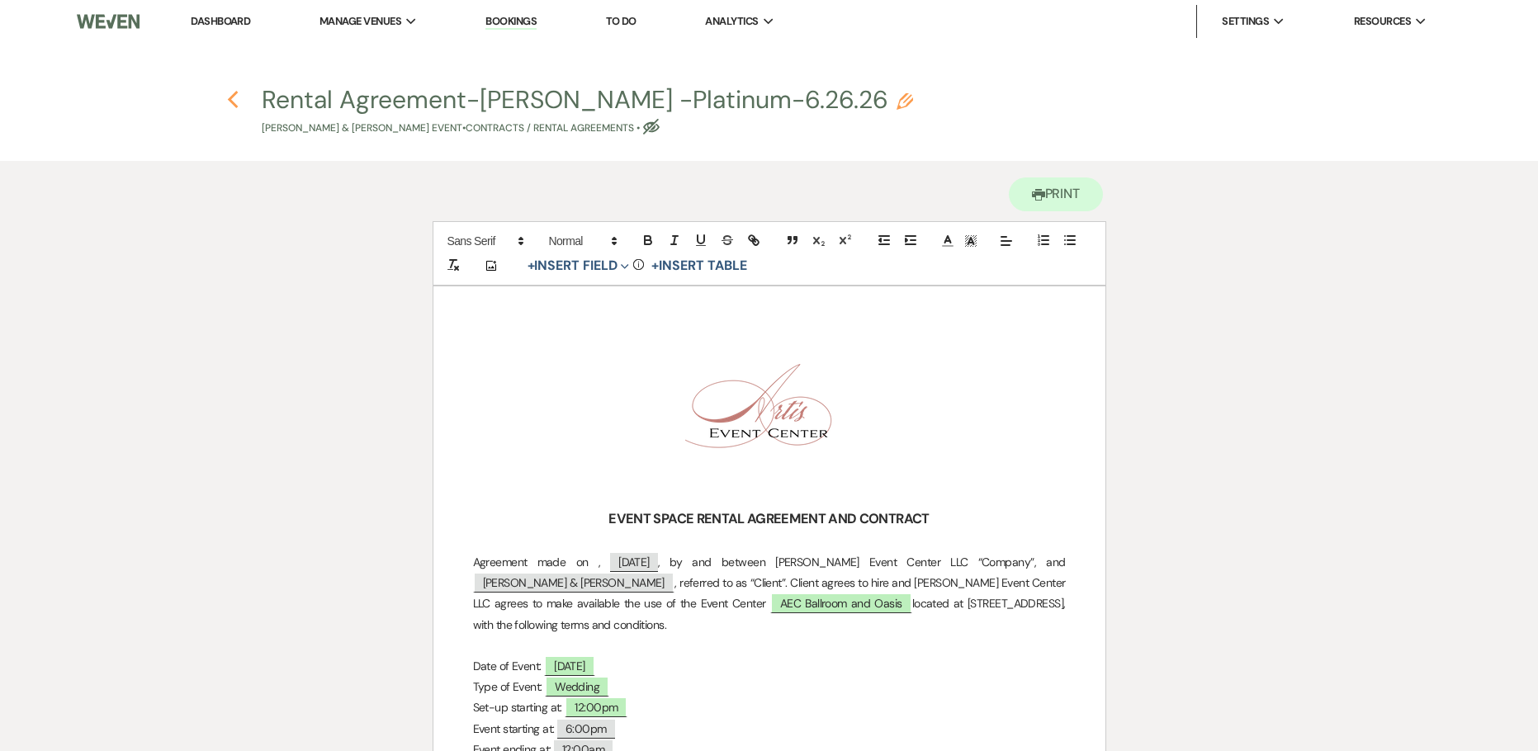
click at [229, 106] on icon "Previous" at bounding box center [233, 100] width 12 height 20
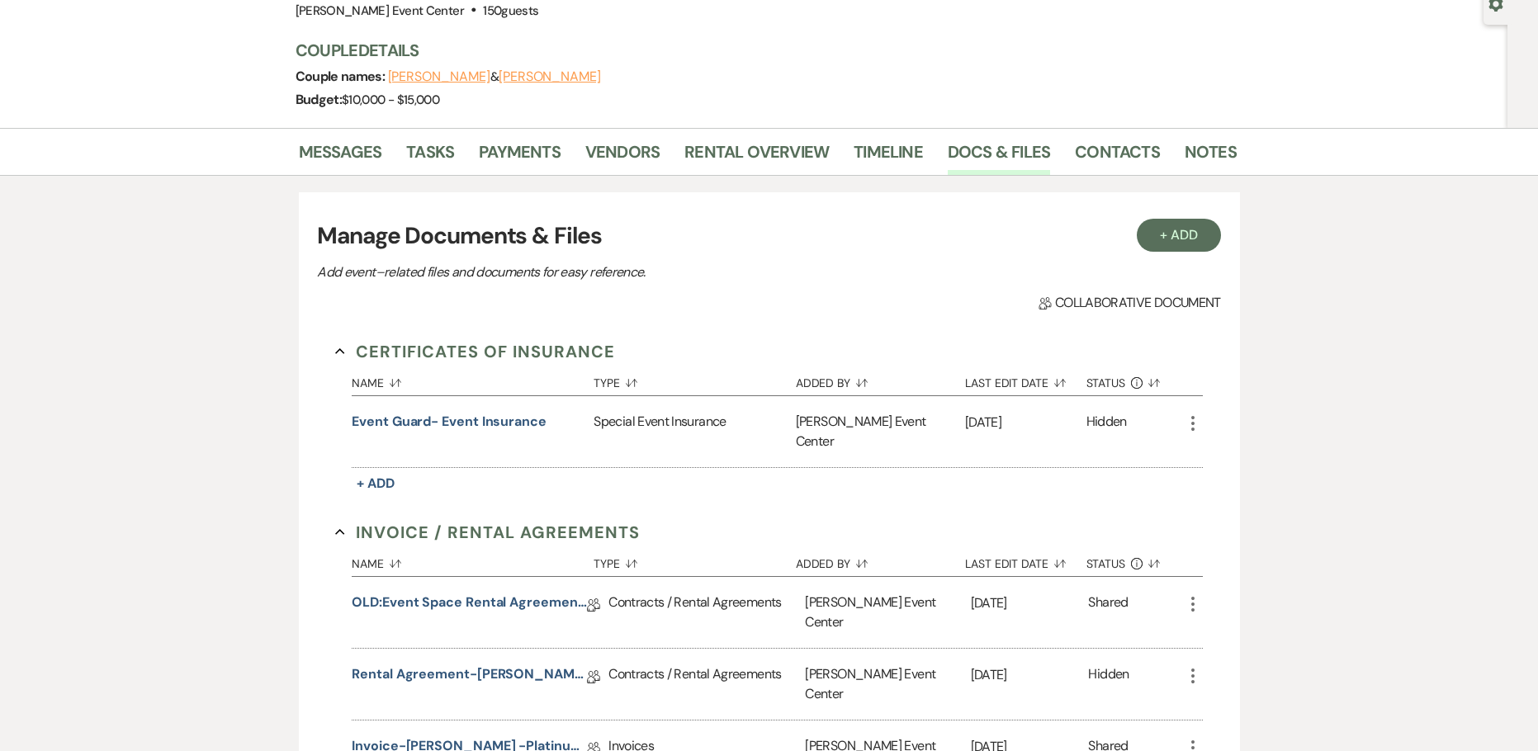
scroll to position [413, 0]
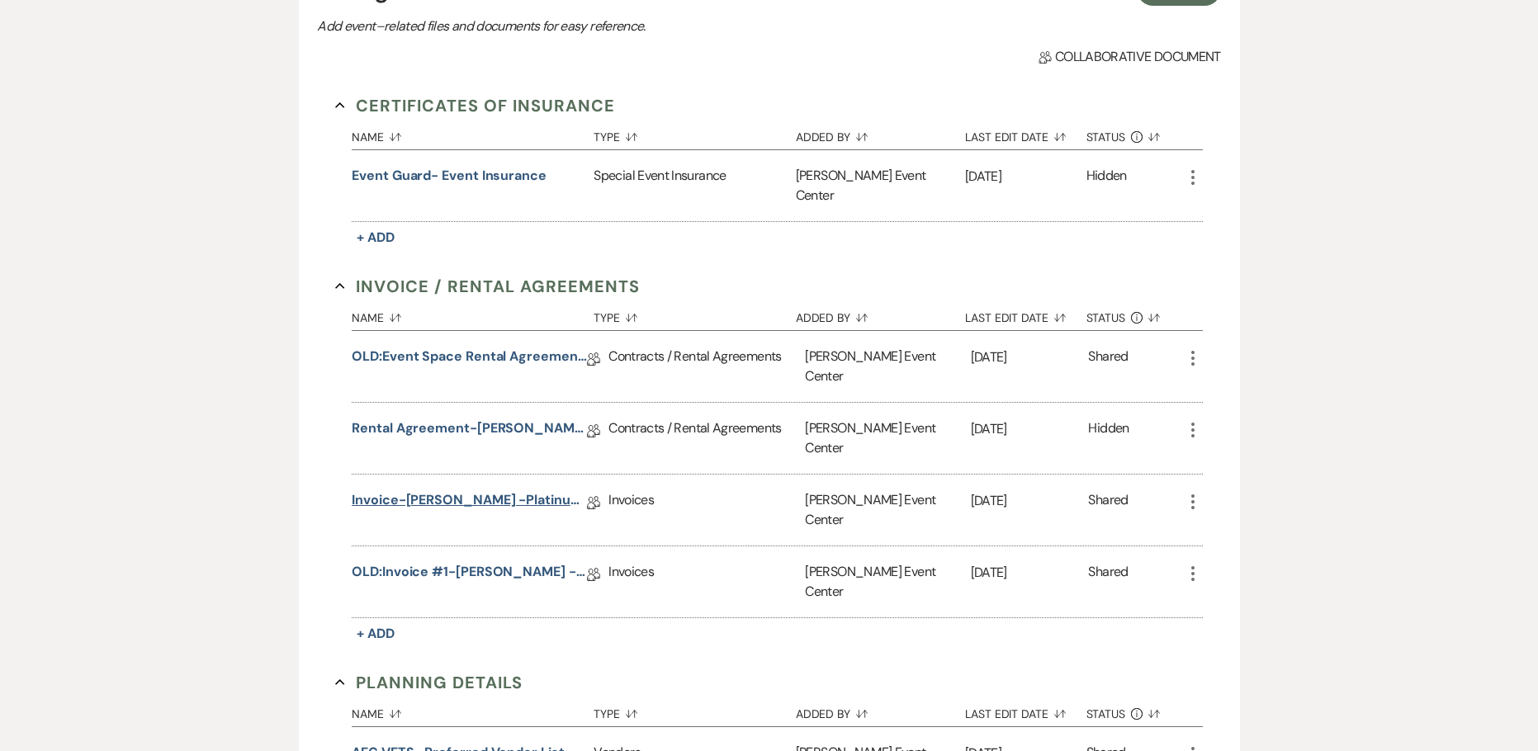
click at [496, 490] on link "Invoice-[PERSON_NAME] -Platinum-6.26.26" at bounding box center [469, 503] width 235 height 26
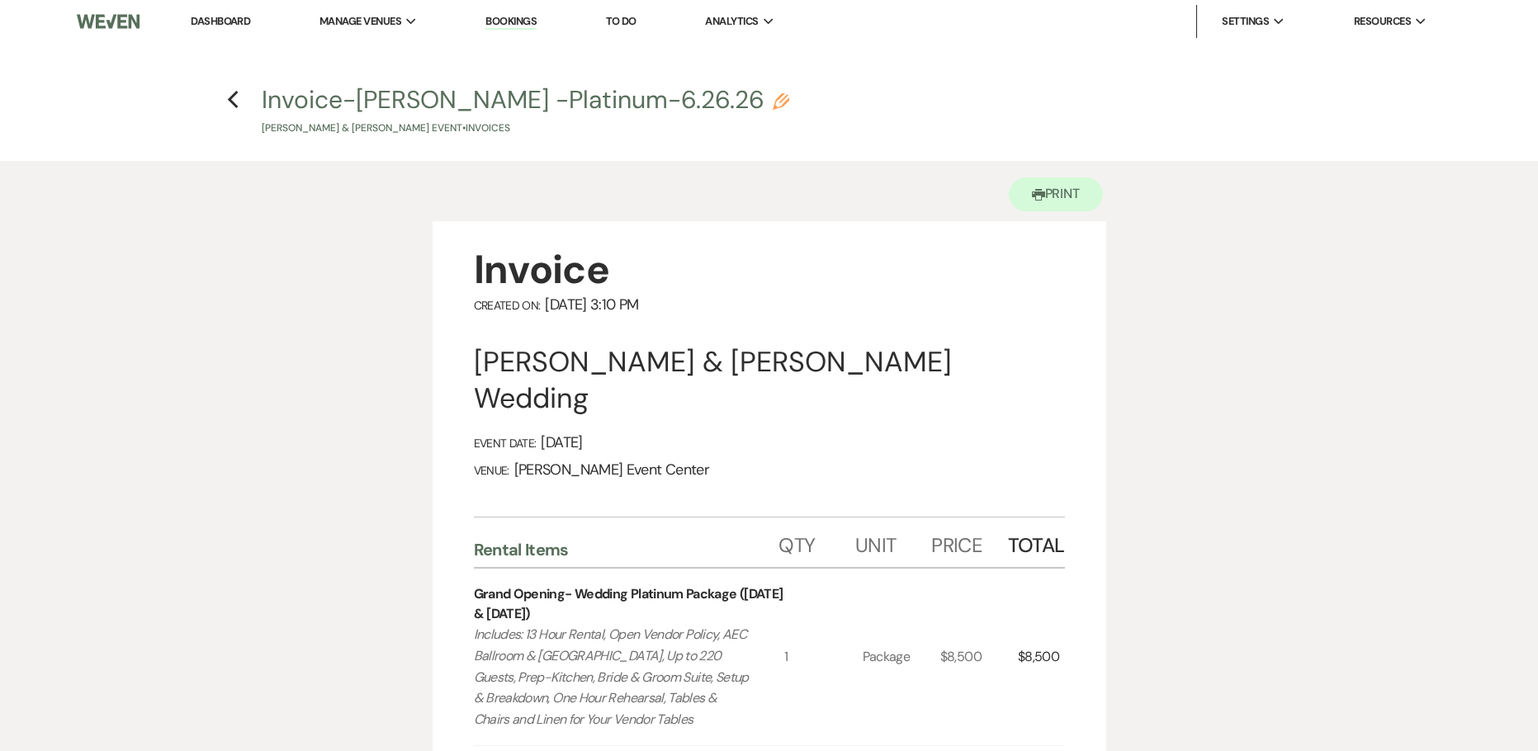
click at [772, 102] on icon "Pencil" at bounding box center [780, 101] width 17 height 17
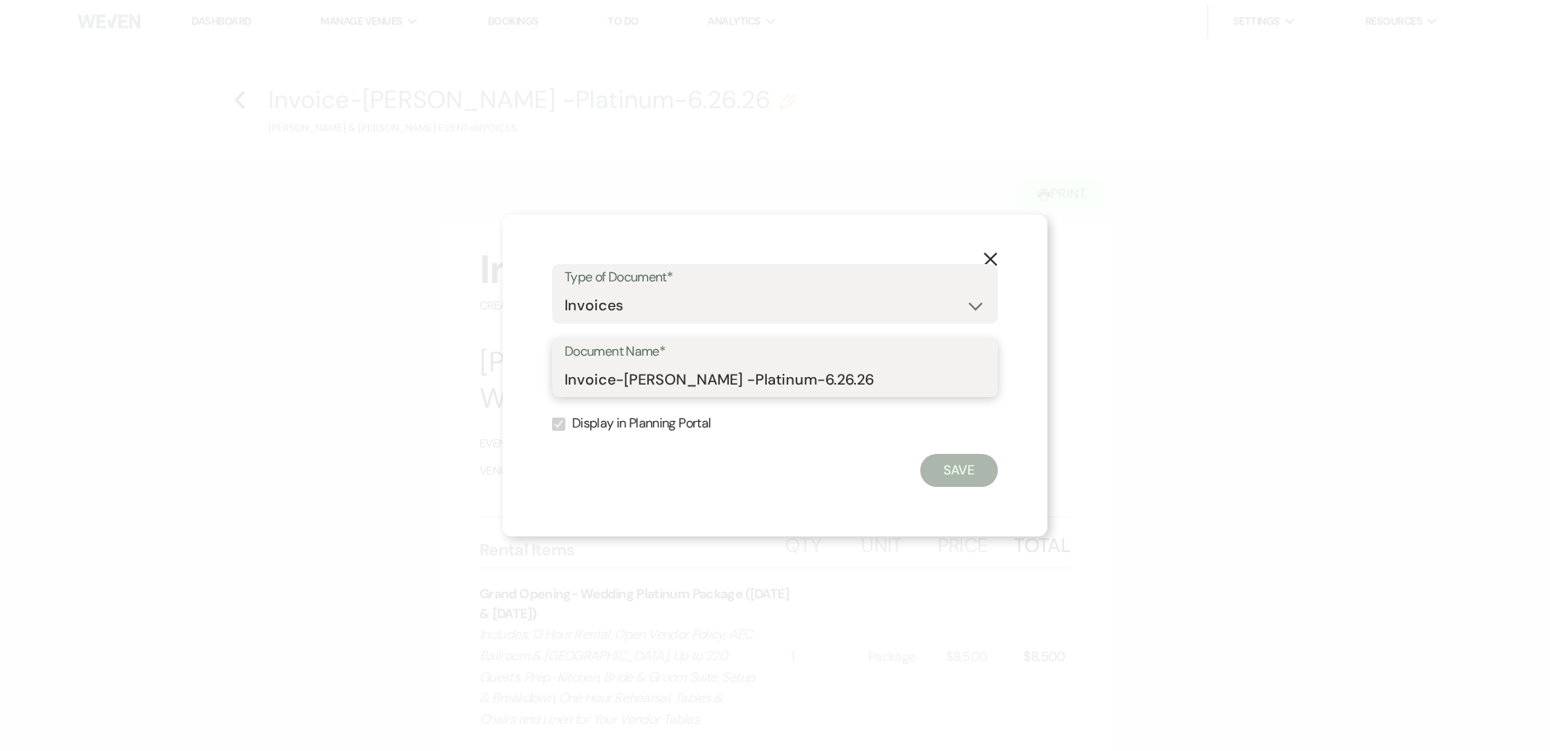
drag, startPoint x: 641, startPoint y: 396, endPoint x: 418, endPoint y: 401, distance: 222.9
click at [423, 403] on div "X Type of Document* Special Event Insurance Vendor Certificate of Insurance Con…" at bounding box center [775, 375] width 1550 height 751
click at [560, 373] on div "Document Name* Invoice-Eric Reed -Platinum-6.26.26" at bounding box center [775, 367] width 446 height 59
click at [564, 374] on div "Document Name* Invoice-Eric Reed -Platinum-6.26.26" at bounding box center [775, 367] width 446 height 59
click at [566, 376] on input "Invoice-[PERSON_NAME] -Platinum-6.26.26" at bounding box center [774, 379] width 421 height 32
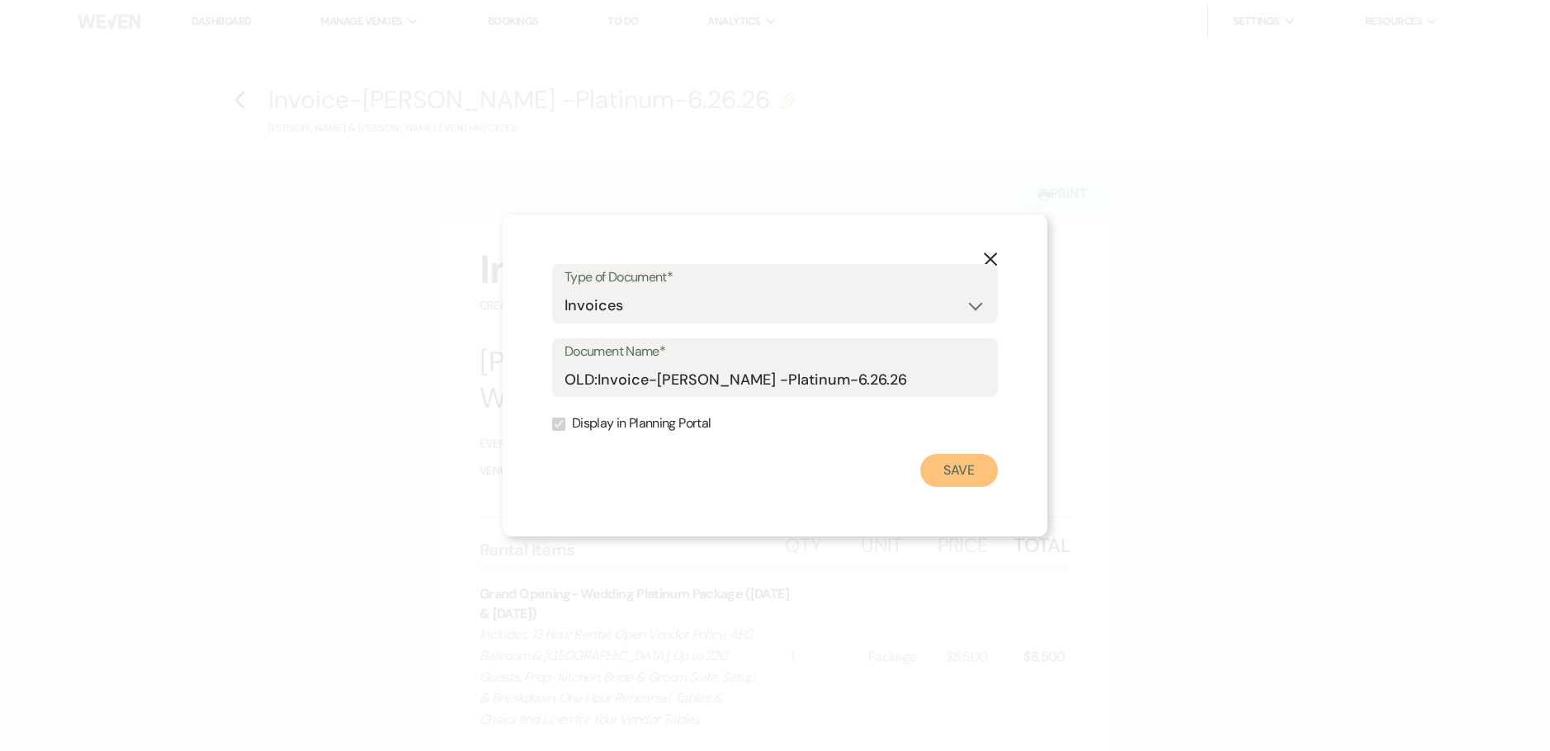
click at [935, 474] on button "Save" at bounding box center [959, 470] width 78 height 33
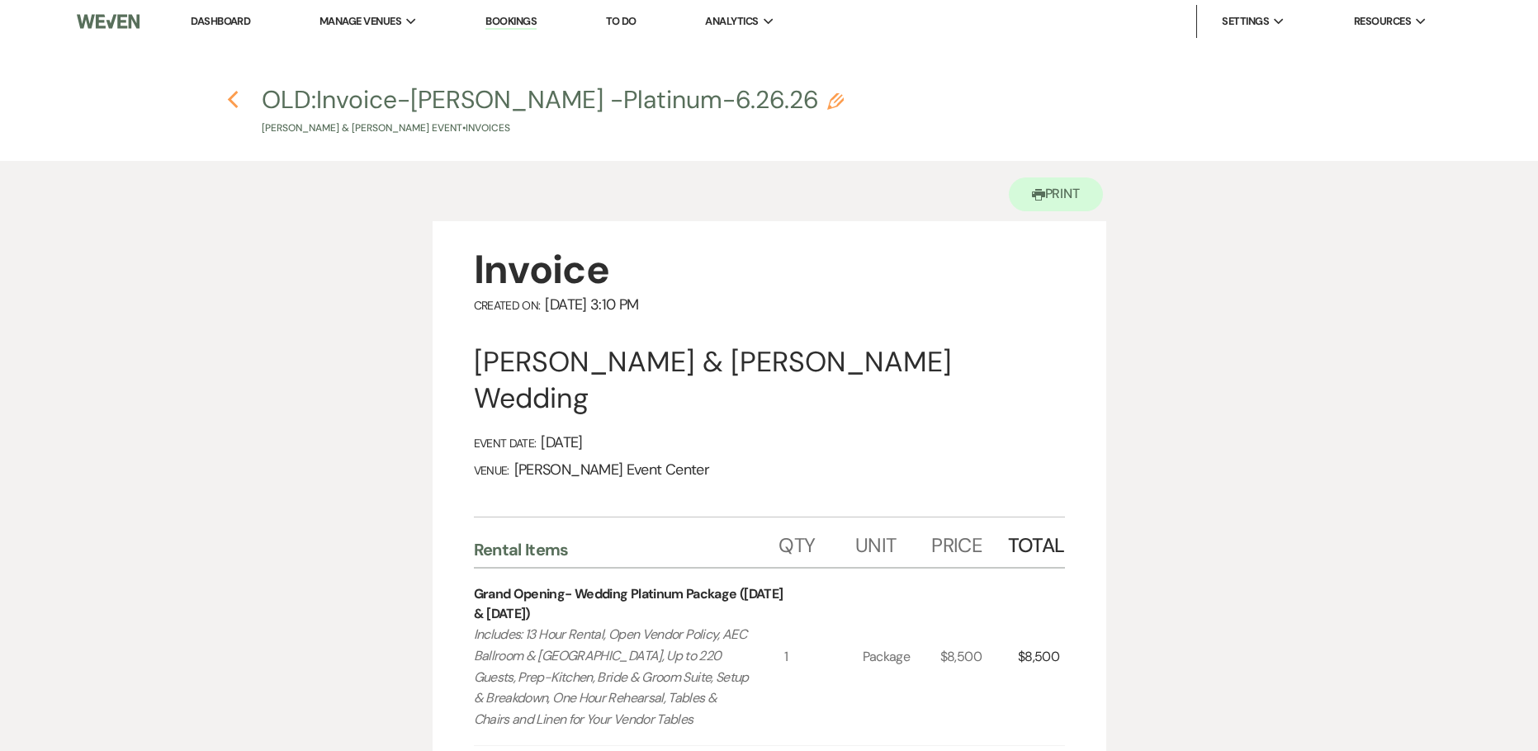
click at [238, 101] on icon "Previous" at bounding box center [233, 100] width 12 height 20
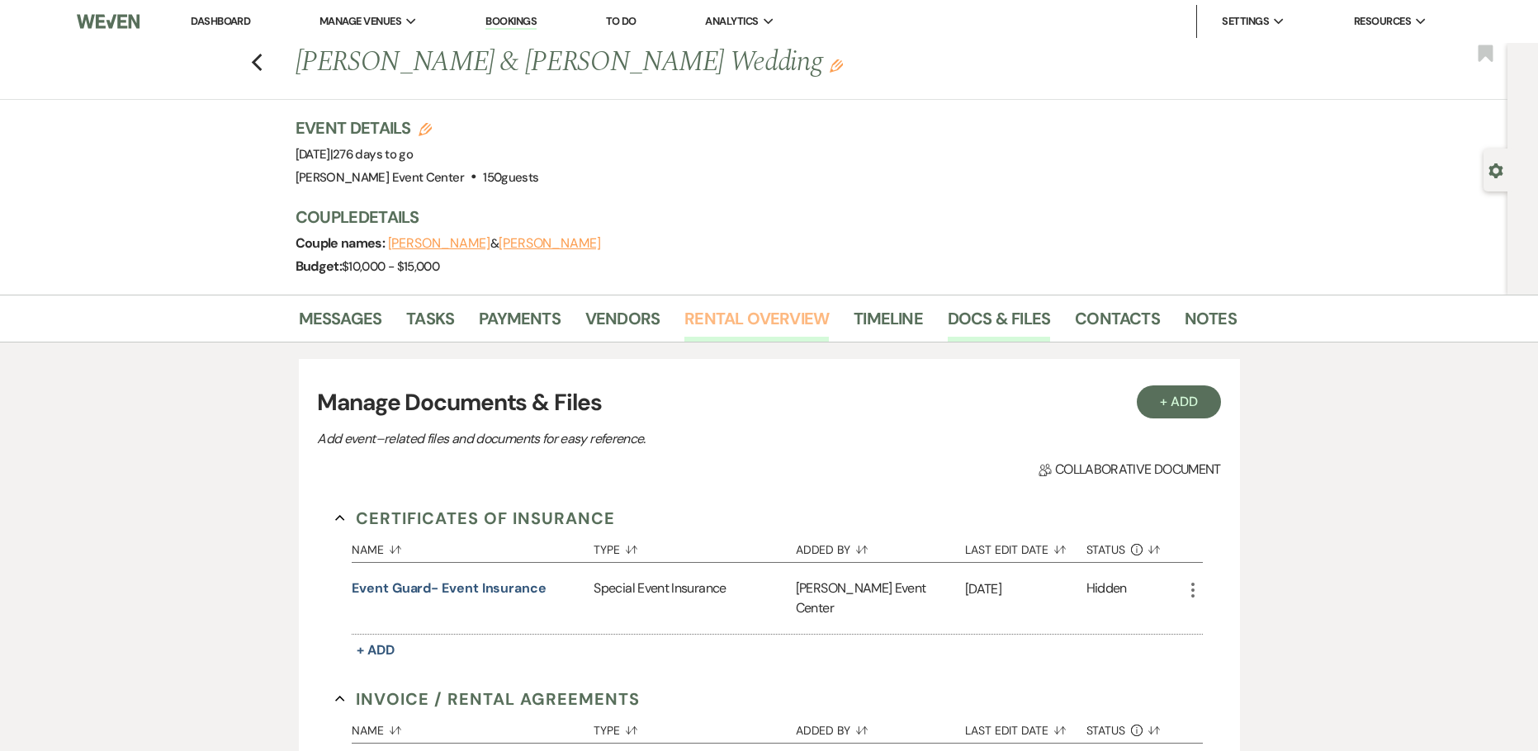
click at [768, 315] on link "Rental Overview" at bounding box center [756, 323] width 144 height 36
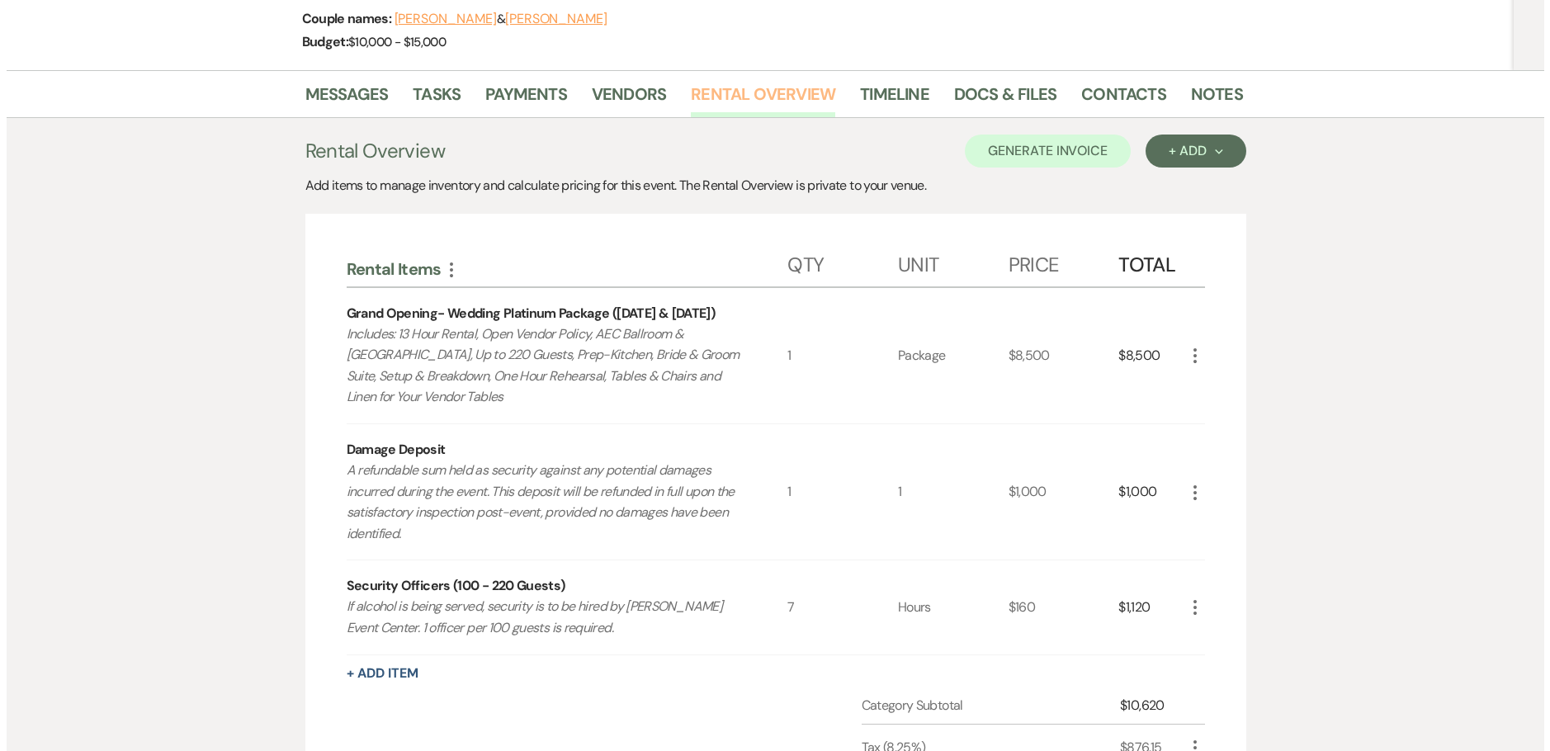
scroll to position [248, 0]
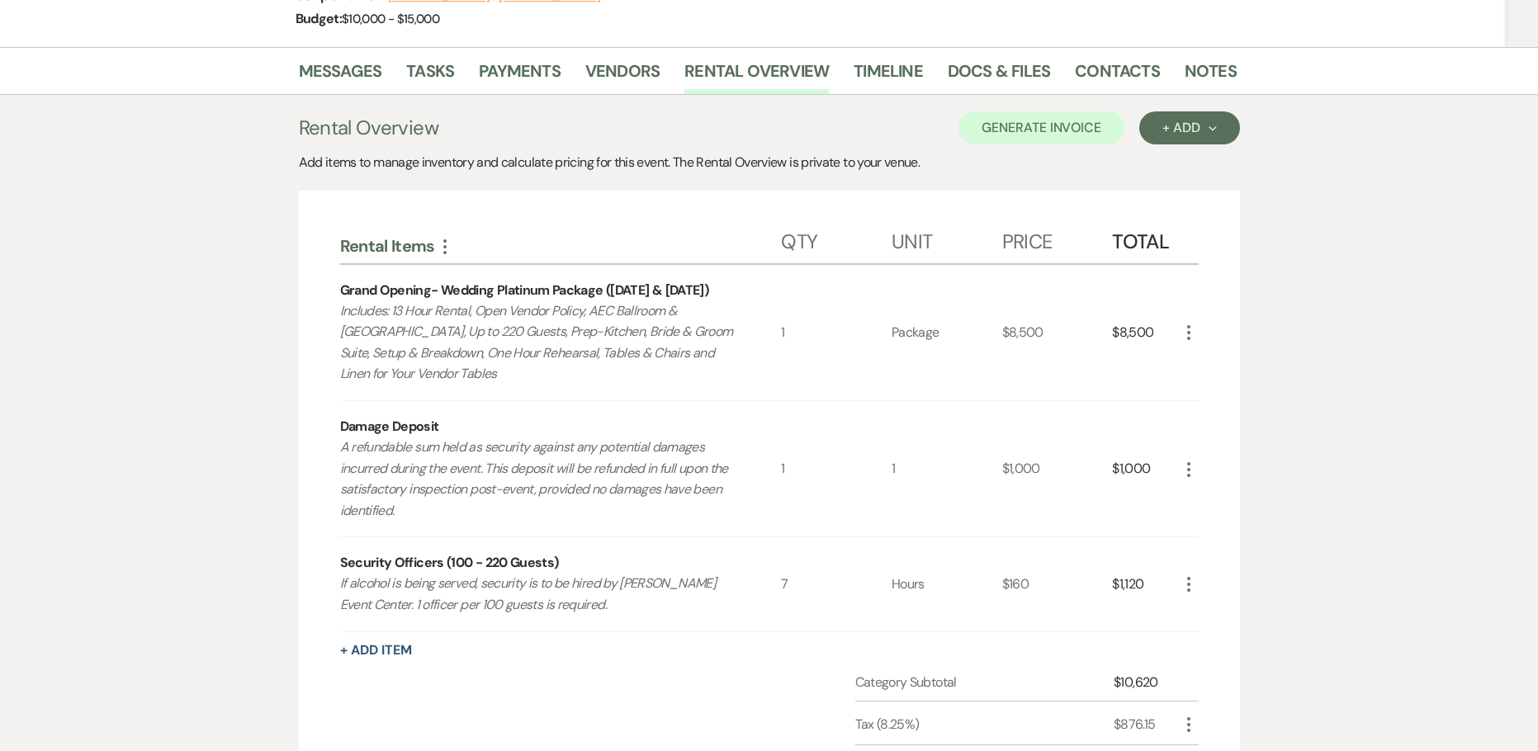
click at [1183, 333] on icon "More" at bounding box center [1189, 333] width 20 height 20
click at [1187, 363] on button "Pencil Edit" at bounding box center [1222, 365] width 86 height 26
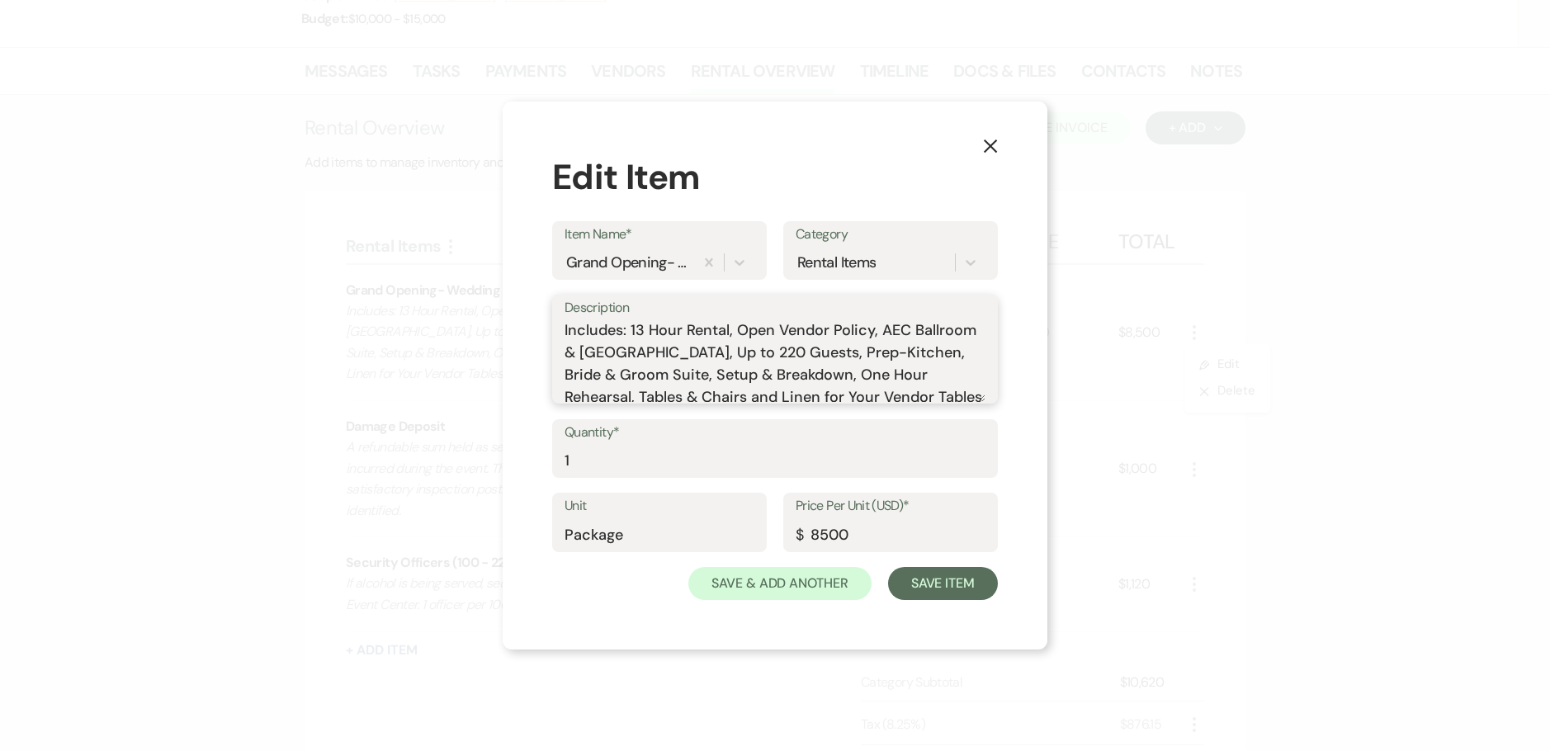
click at [715, 351] on textarea "Includes: 13 Hour Rental, Open Vendor Policy, AEC Ballroom & [GEOGRAPHIC_DATA],…" at bounding box center [774, 360] width 421 height 83
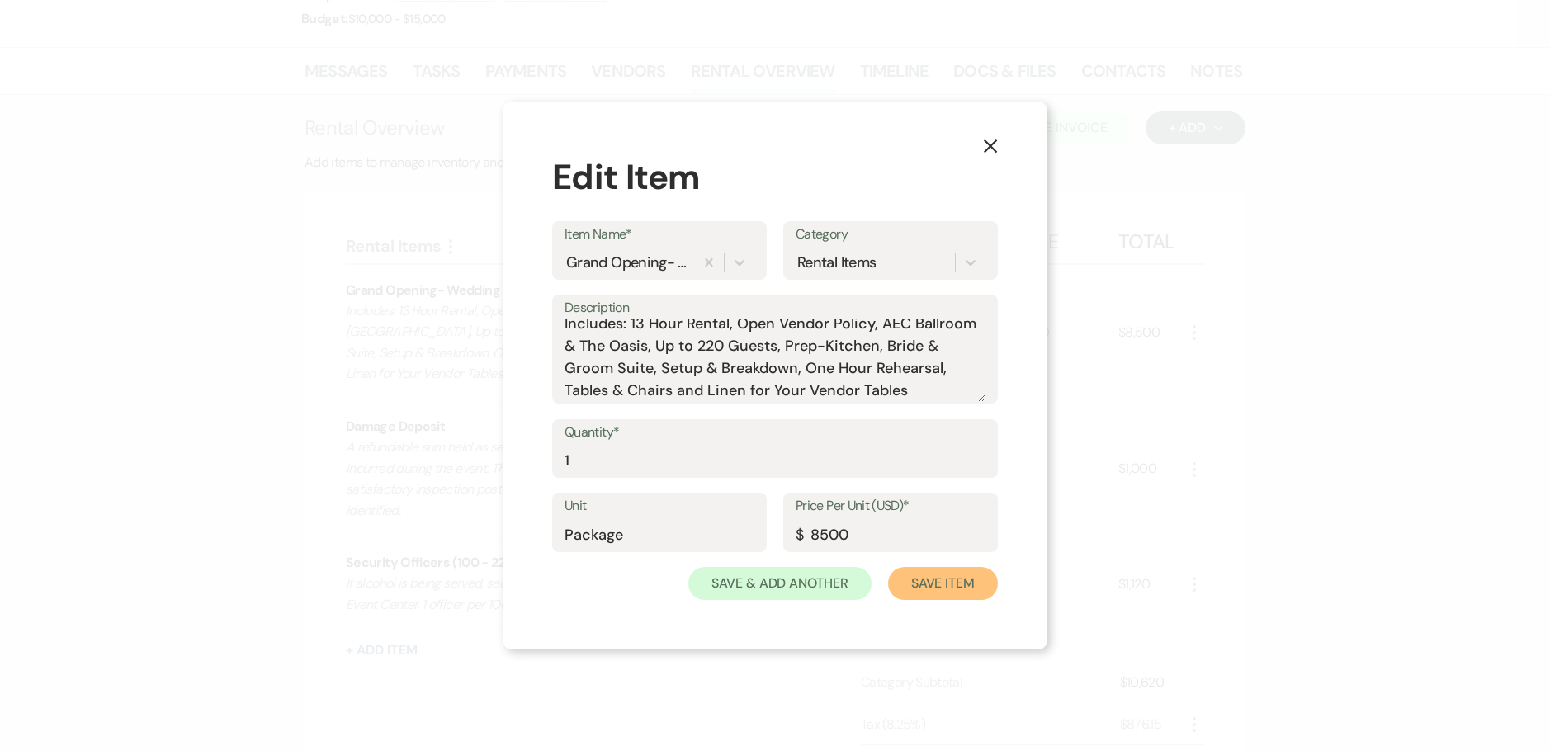
click at [941, 579] on button "Save Item" at bounding box center [943, 583] width 110 height 33
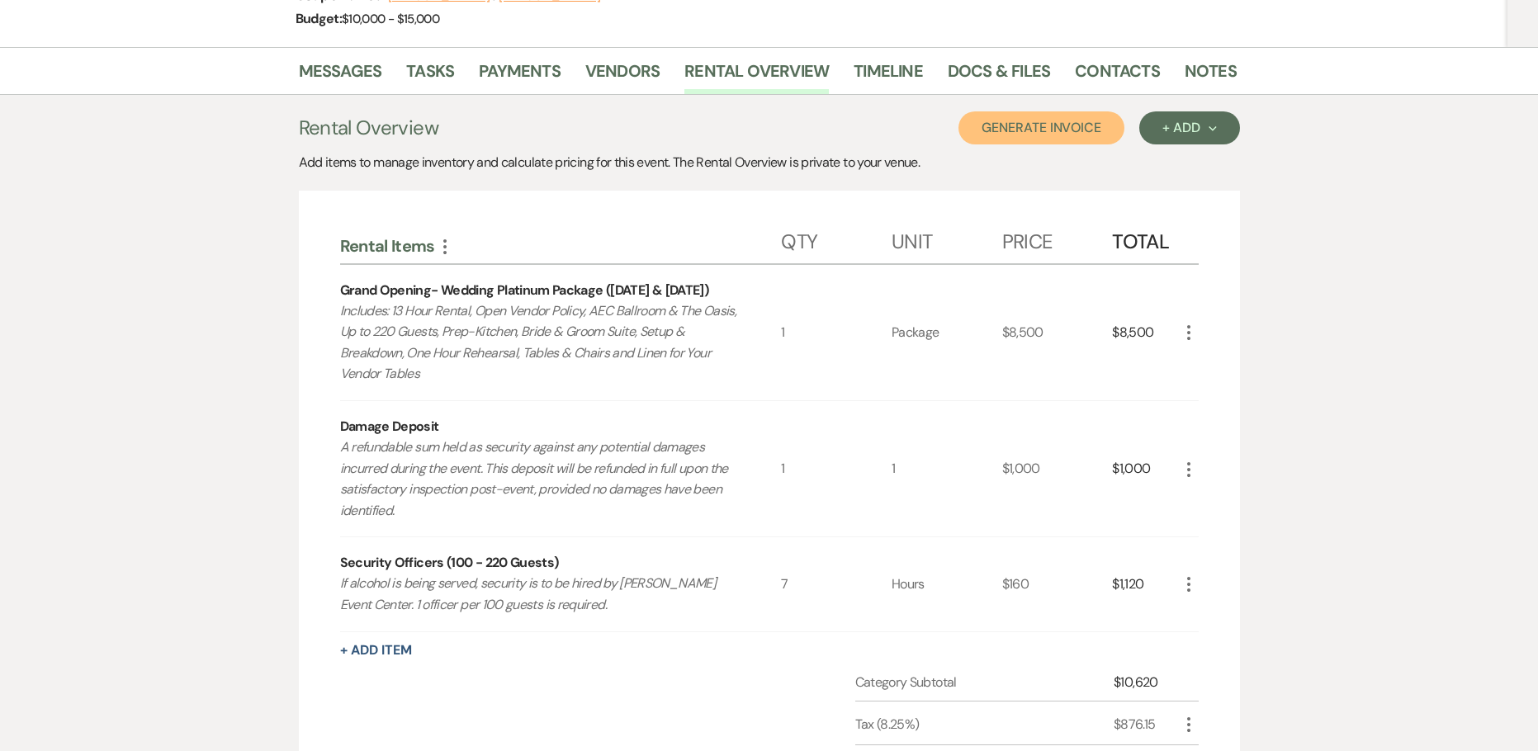
click at [1064, 137] on button "Generate Invoice" at bounding box center [1041, 127] width 166 height 33
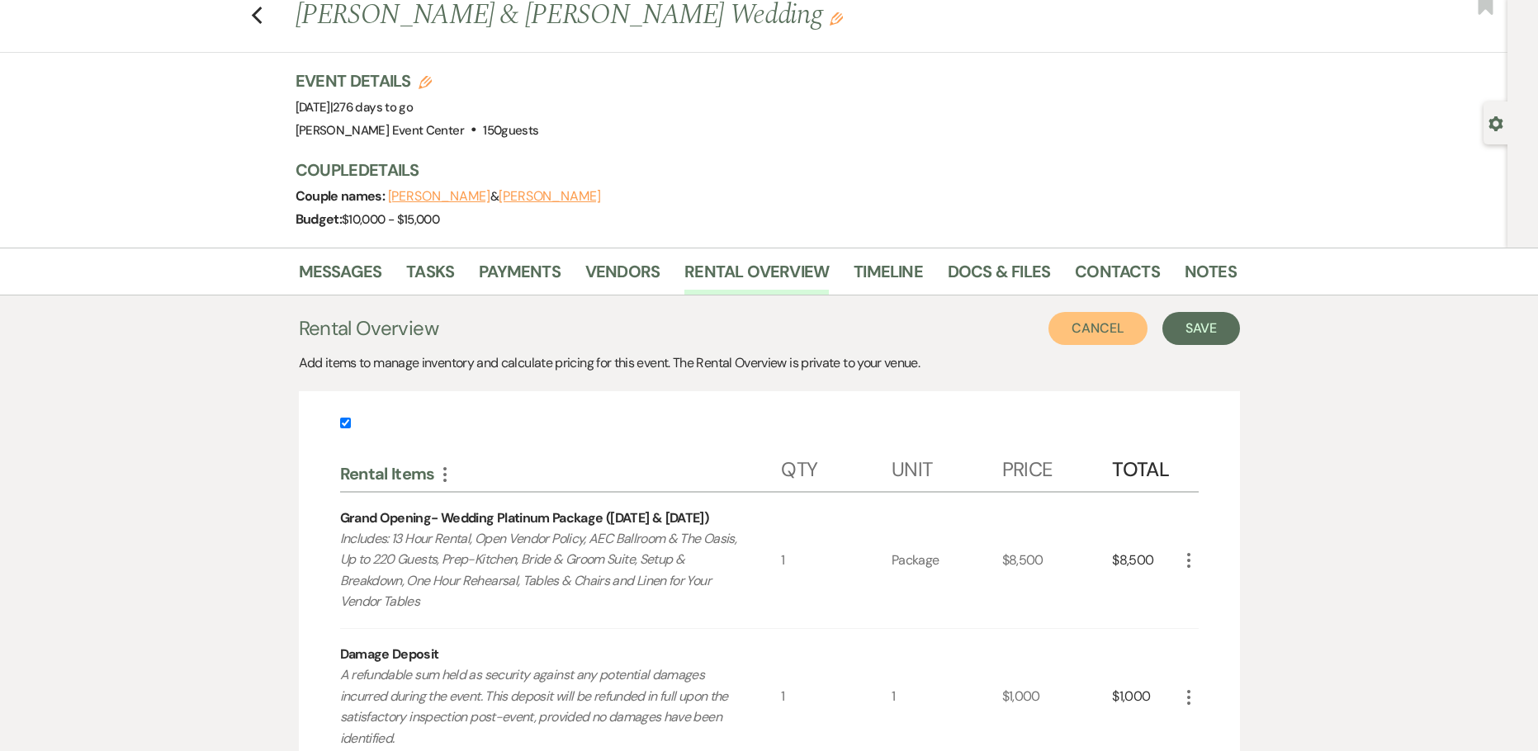
scroll to position [0, 0]
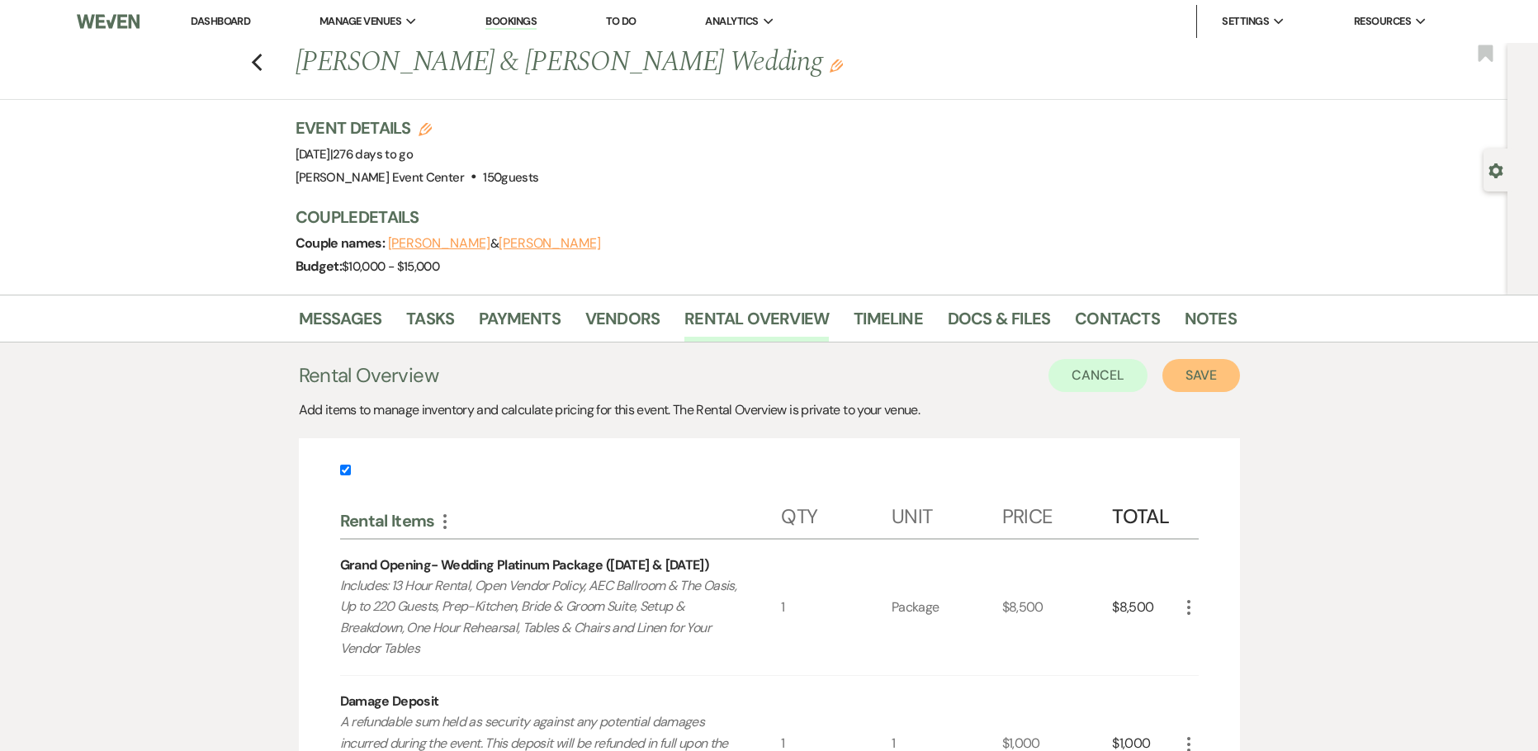
click at [1205, 373] on button "Save" at bounding box center [1201, 375] width 78 height 33
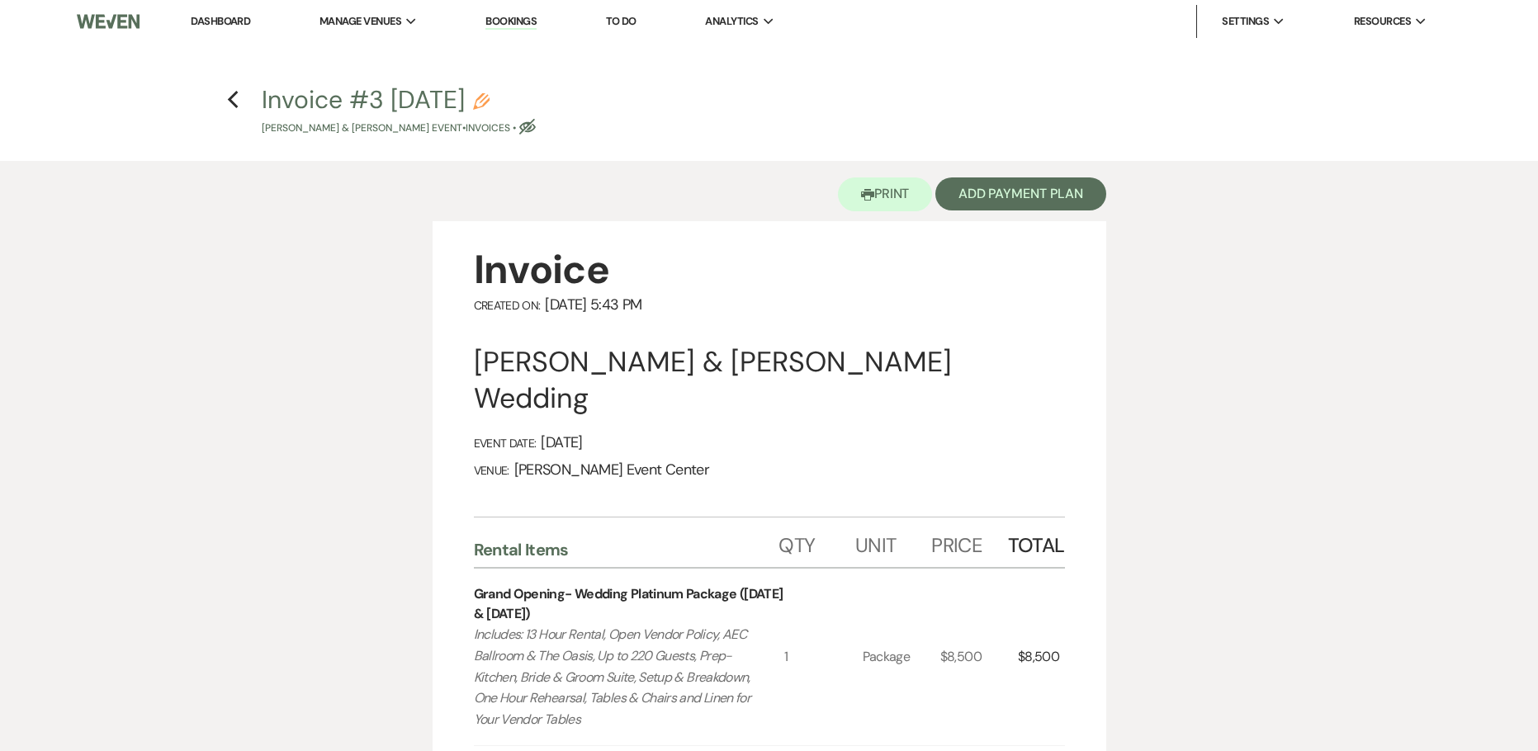
click at [489, 100] on use "button" at bounding box center [481, 101] width 17 height 17
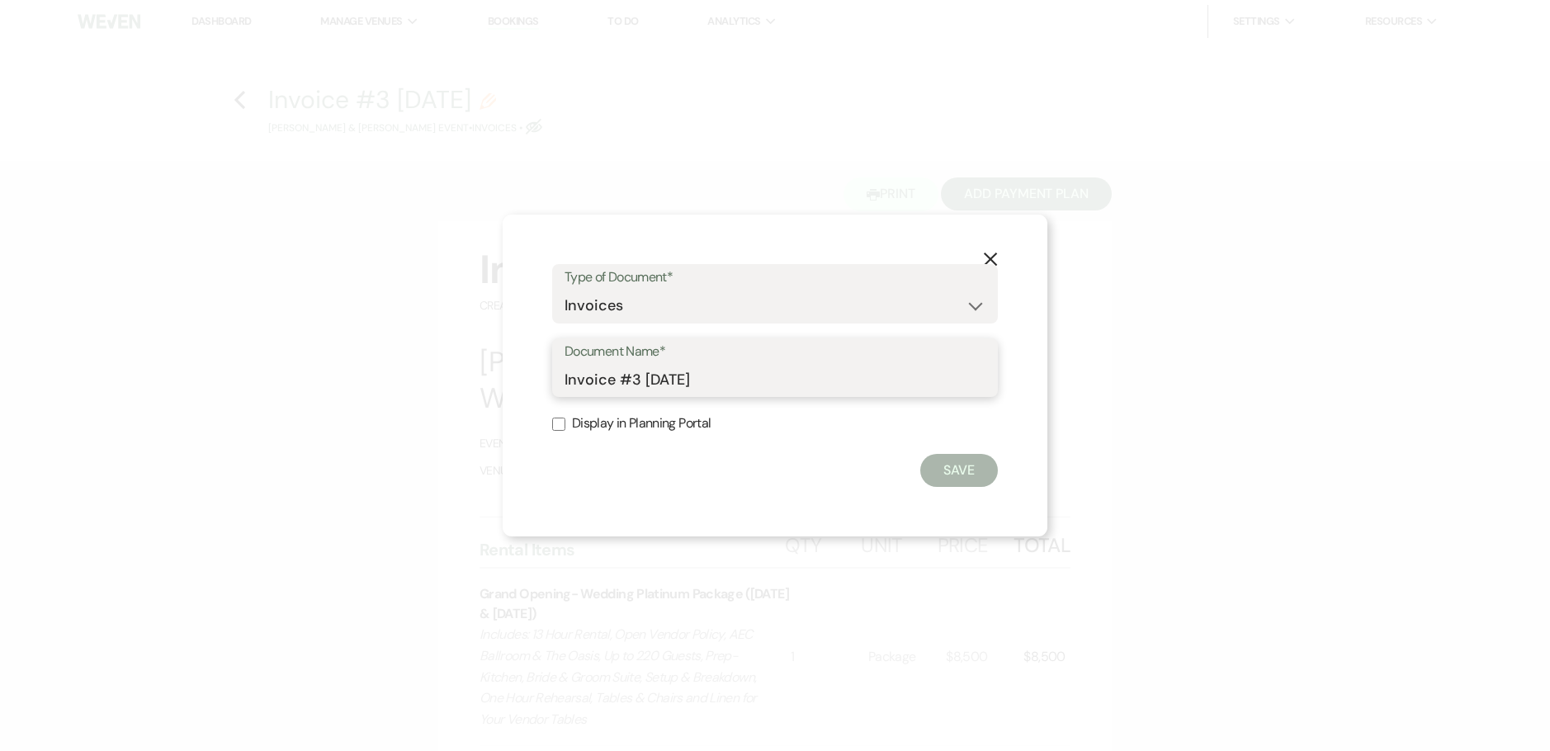
drag, startPoint x: 730, startPoint y: 379, endPoint x: 427, endPoint y: 377, distance: 303.7
click at [427, 377] on div "X Type of Document* Special Event Insurance Vendor Certificate of Insurance Con…" at bounding box center [775, 375] width 1550 height 751
paste input "-Eric Reed -Platinum-6.26.26"
click at [959, 470] on button "Save" at bounding box center [959, 470] width 78 height 33
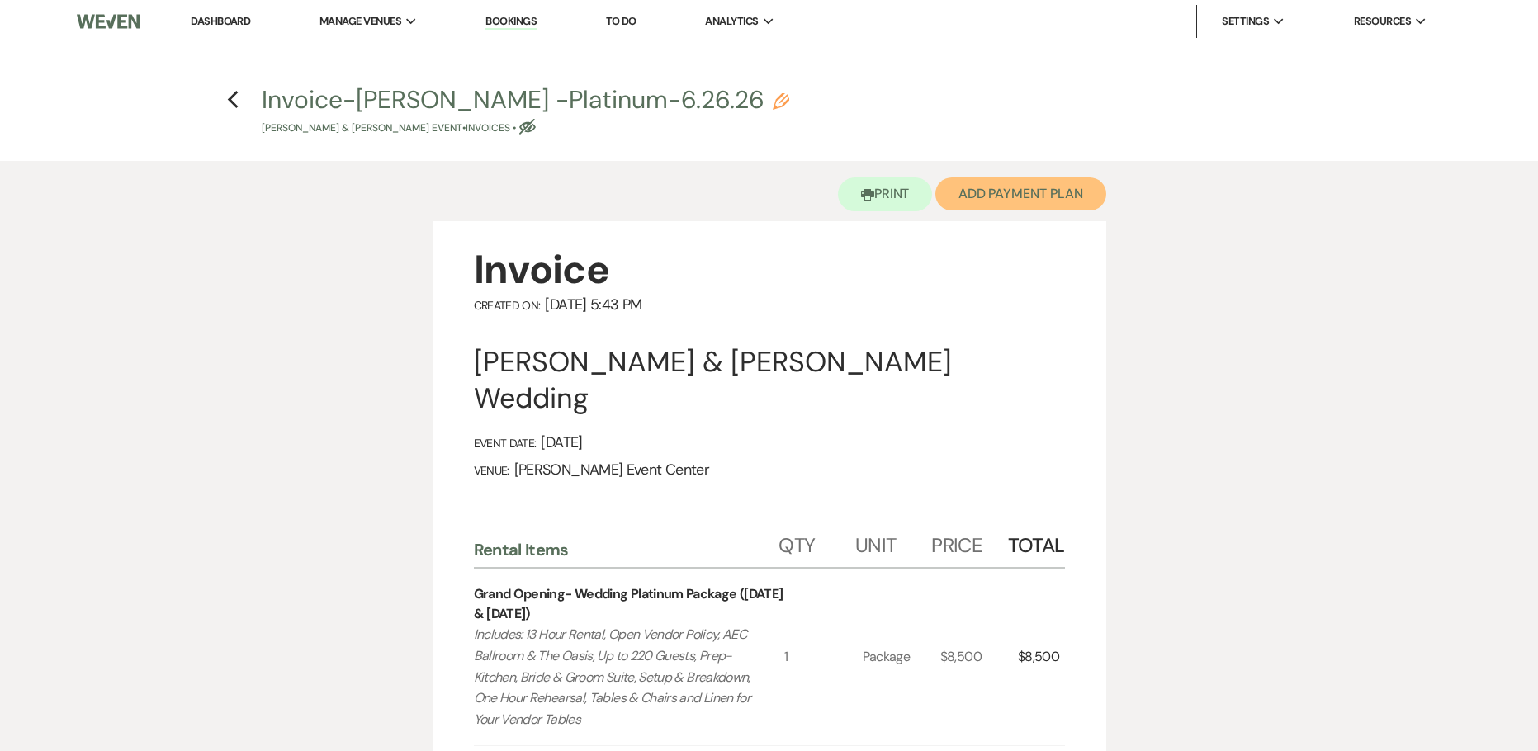
click at [1013, 202] on button "Add Payment Plan" at bounding box center [1020, 193] width 171 height 33
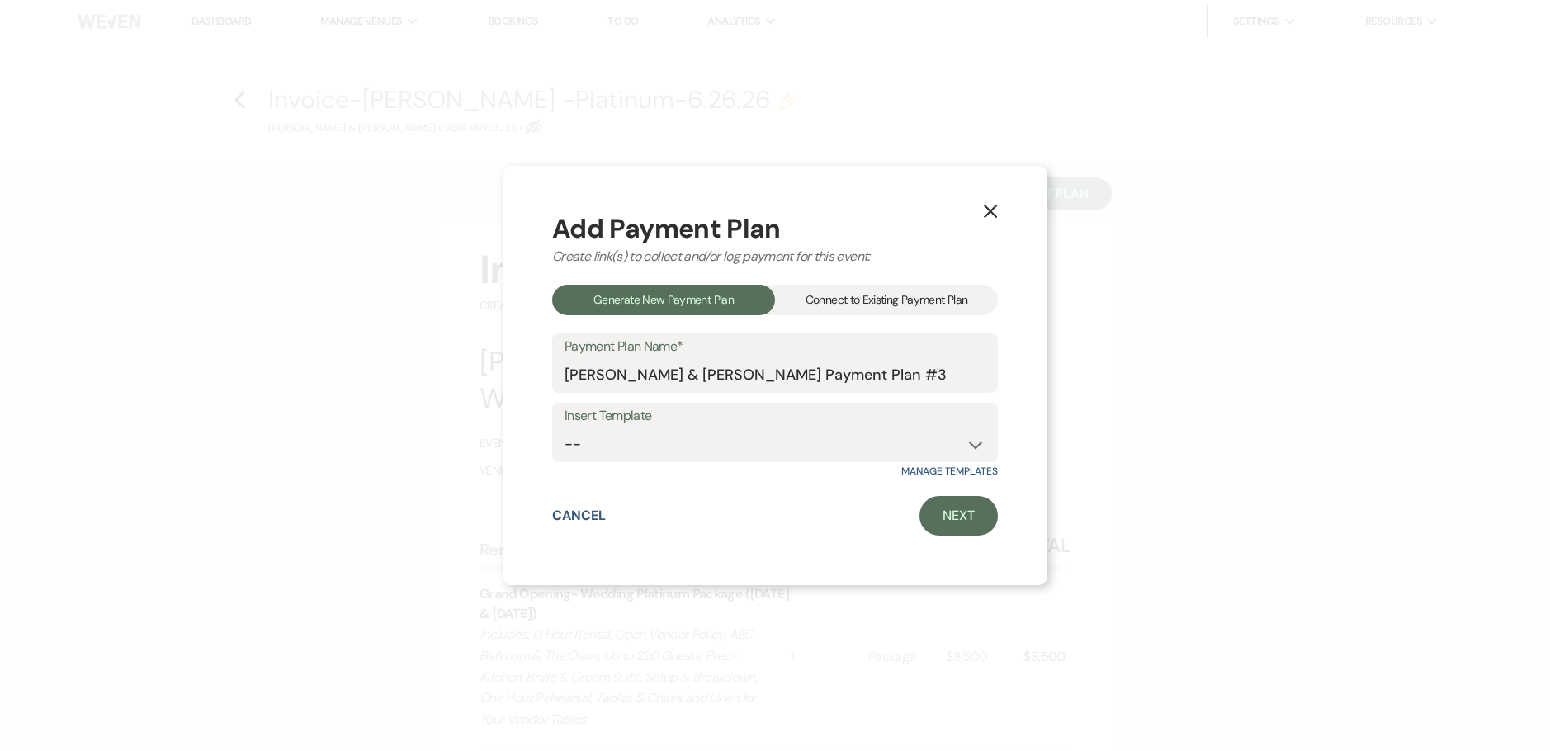
click at [896, 300] on div "Connect to Existing Payment Plan" at bounding box center [886, 300] width 223 height 31
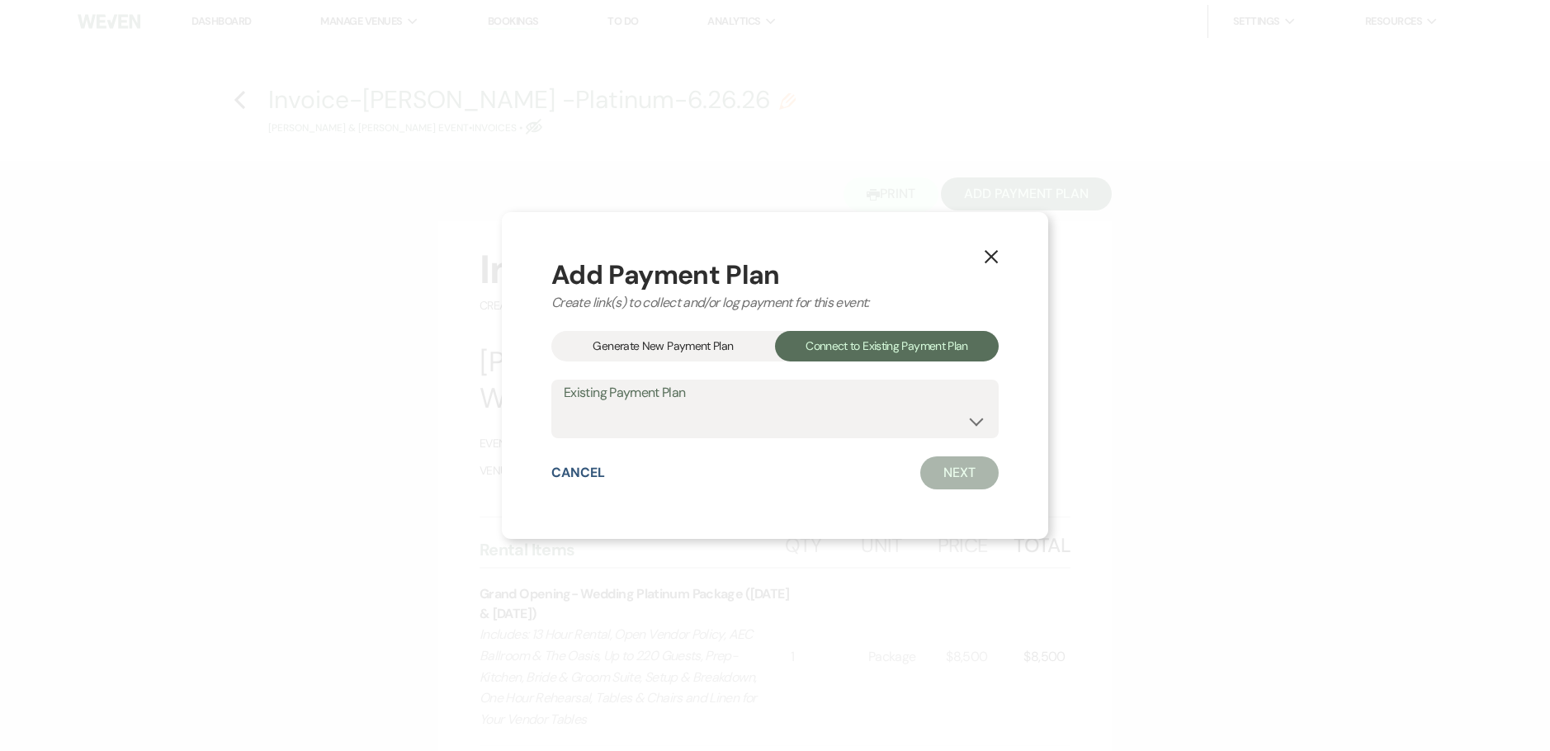
click at [857, 401] on label "Existing Payment Plan" at bounding box center [775, 393] width 423 height 24
click at [850, 414] on select "Eric Reed & Marquita Moore's Platinum Payment Plan Eric Reed & Marquita Moore's…" at bounding box center [775, 420] width 423 height 32
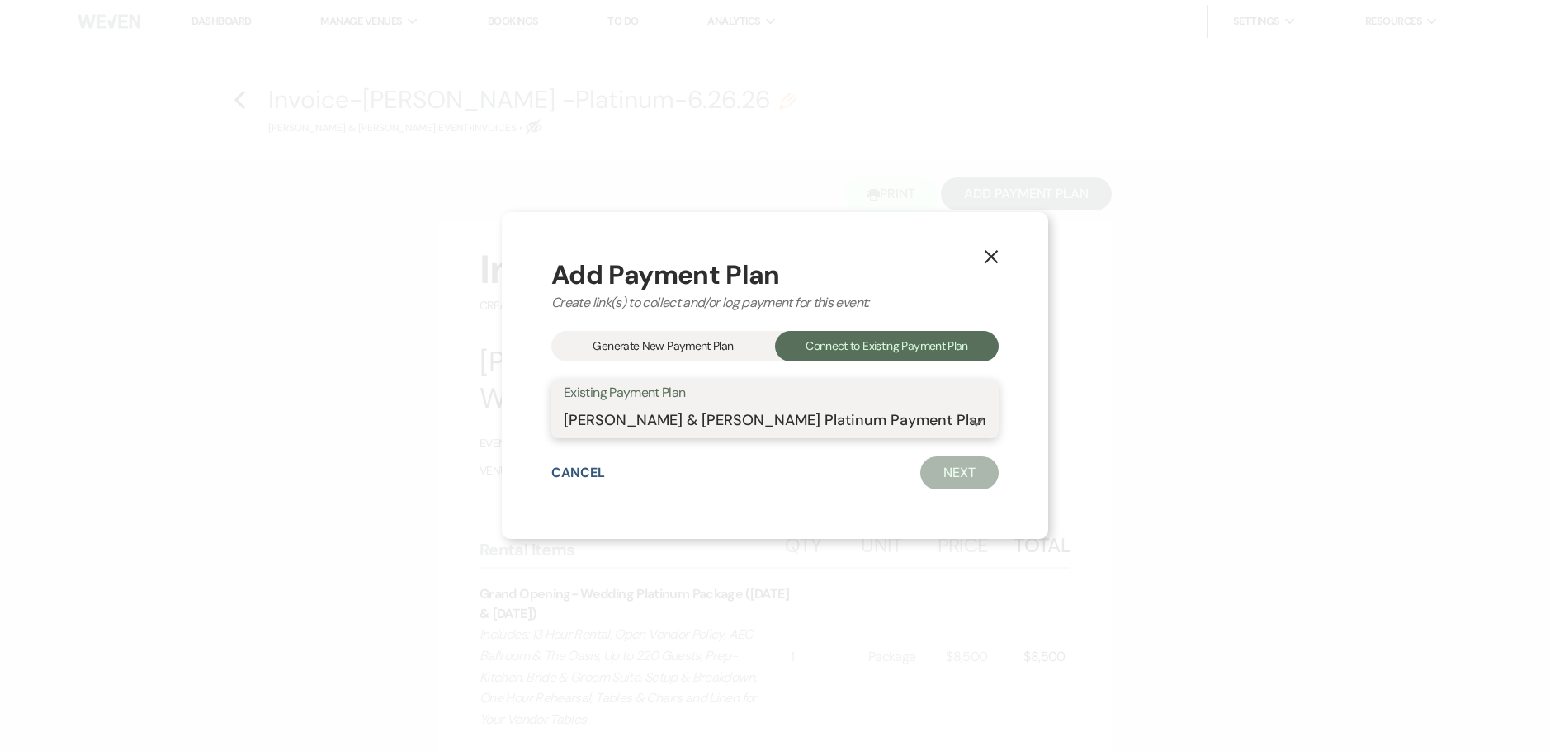
click at [564, 404] on select "Eric Reed & Marquita Moore's Platinum Payment Plan Eric Reed & Marquita Moore's…" at bounding box center [775, 420] width 423 height 32
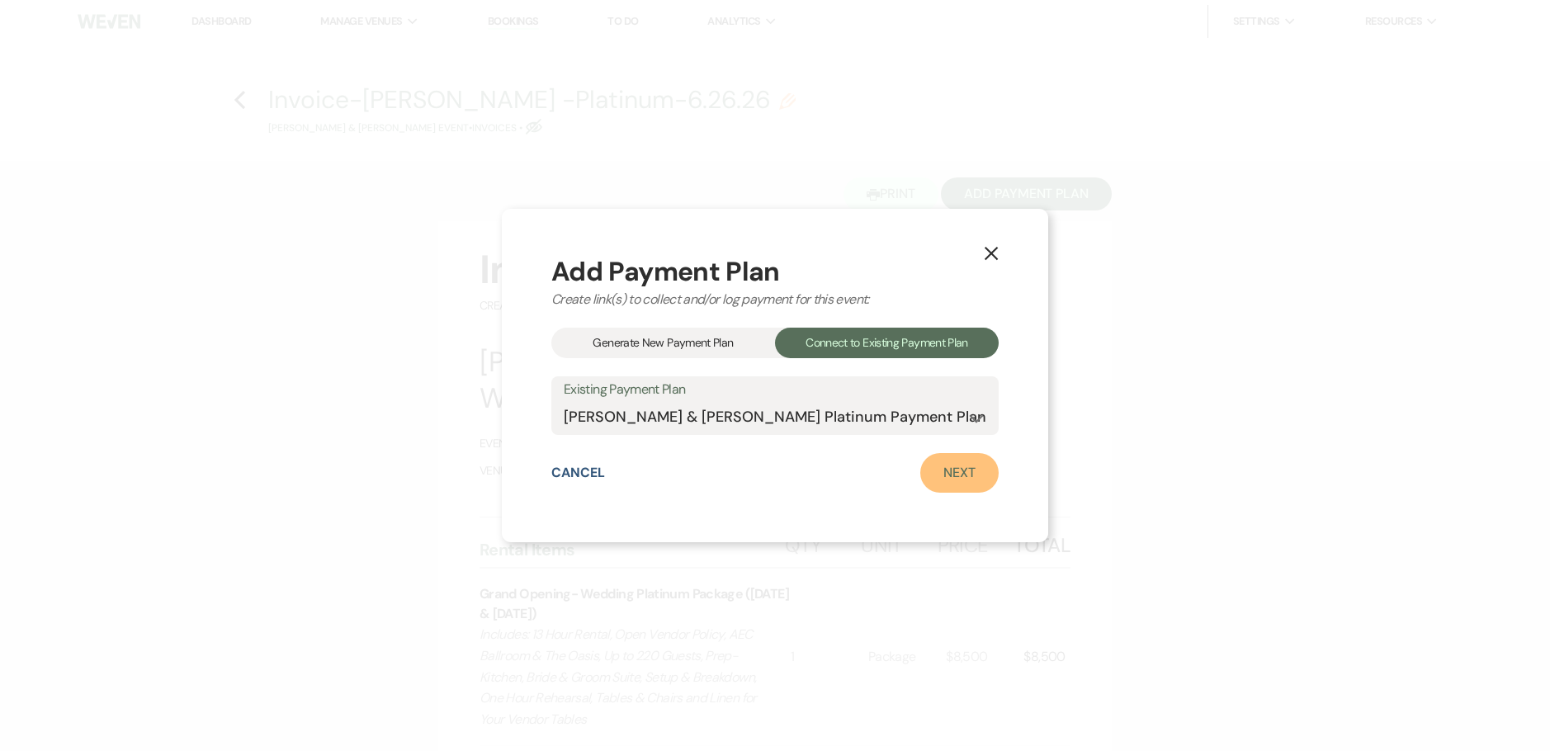
click at [959, 464] on link "Next" at bounding box center [959, 473] width 78 height 40
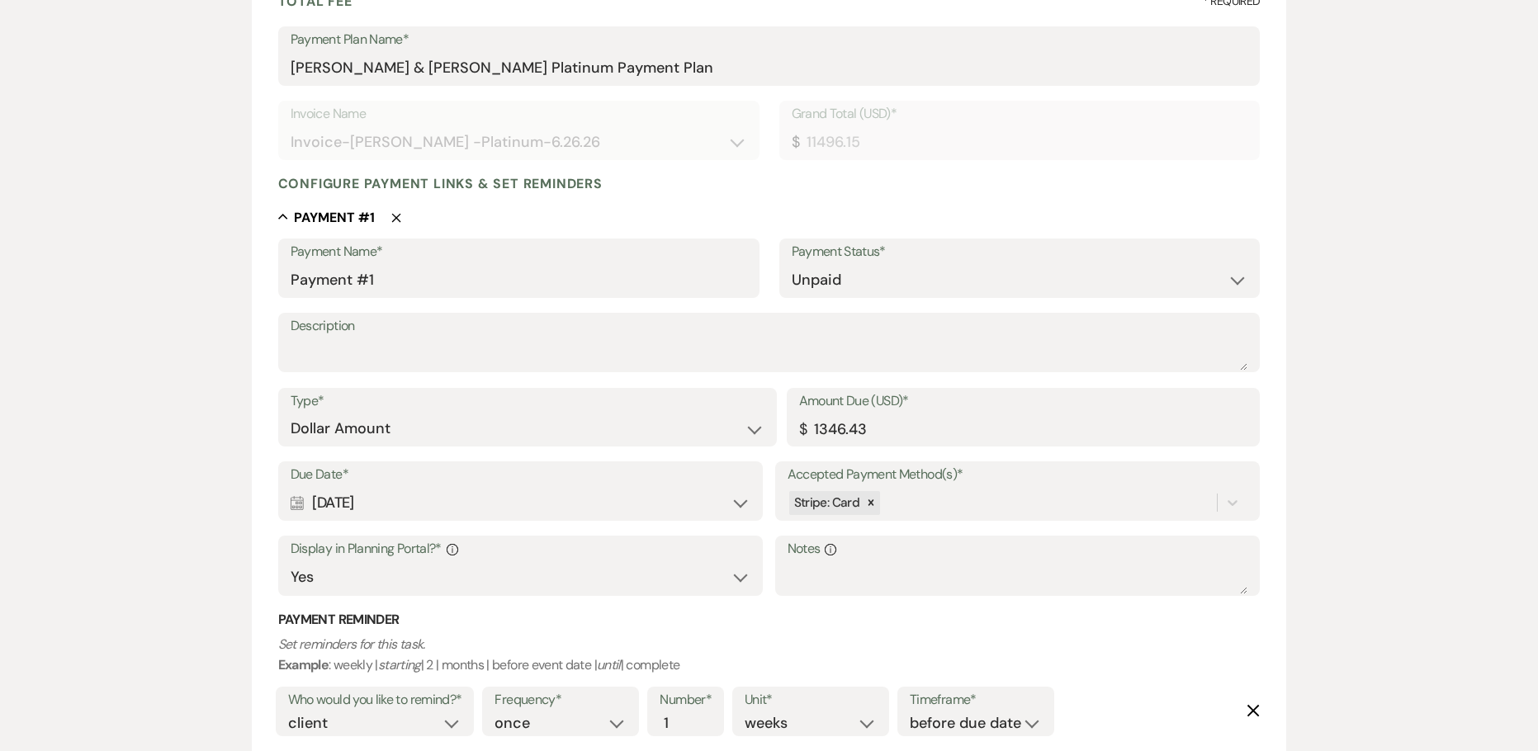
scroll to position [330, 0]
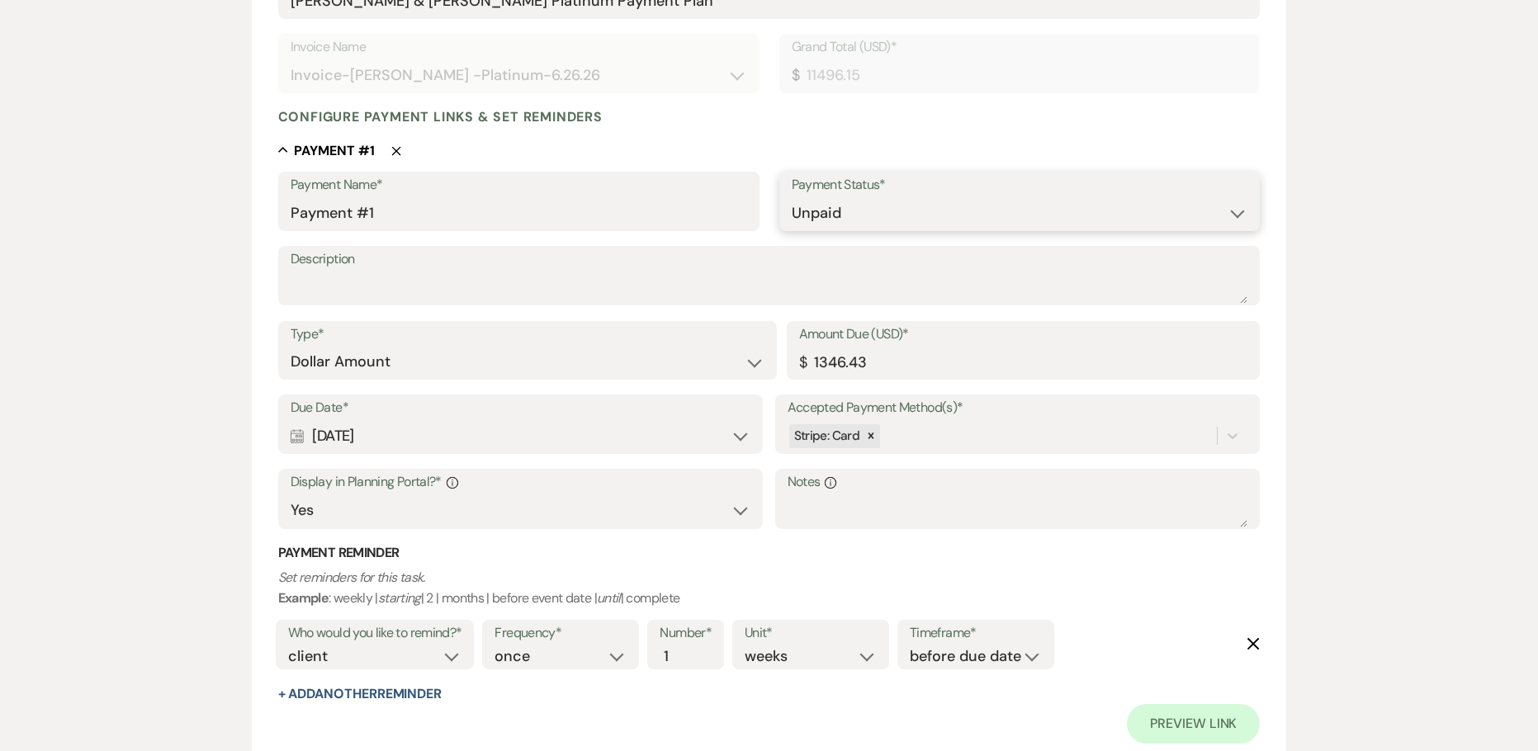
click at [1234, 216] on select "Paid Unpaid" at bounding box center [1019, 213] width 456 height 32
click at [791, 197] on select "Paid Unpaid" at bounding box center [1019, 213] width 456 height 32
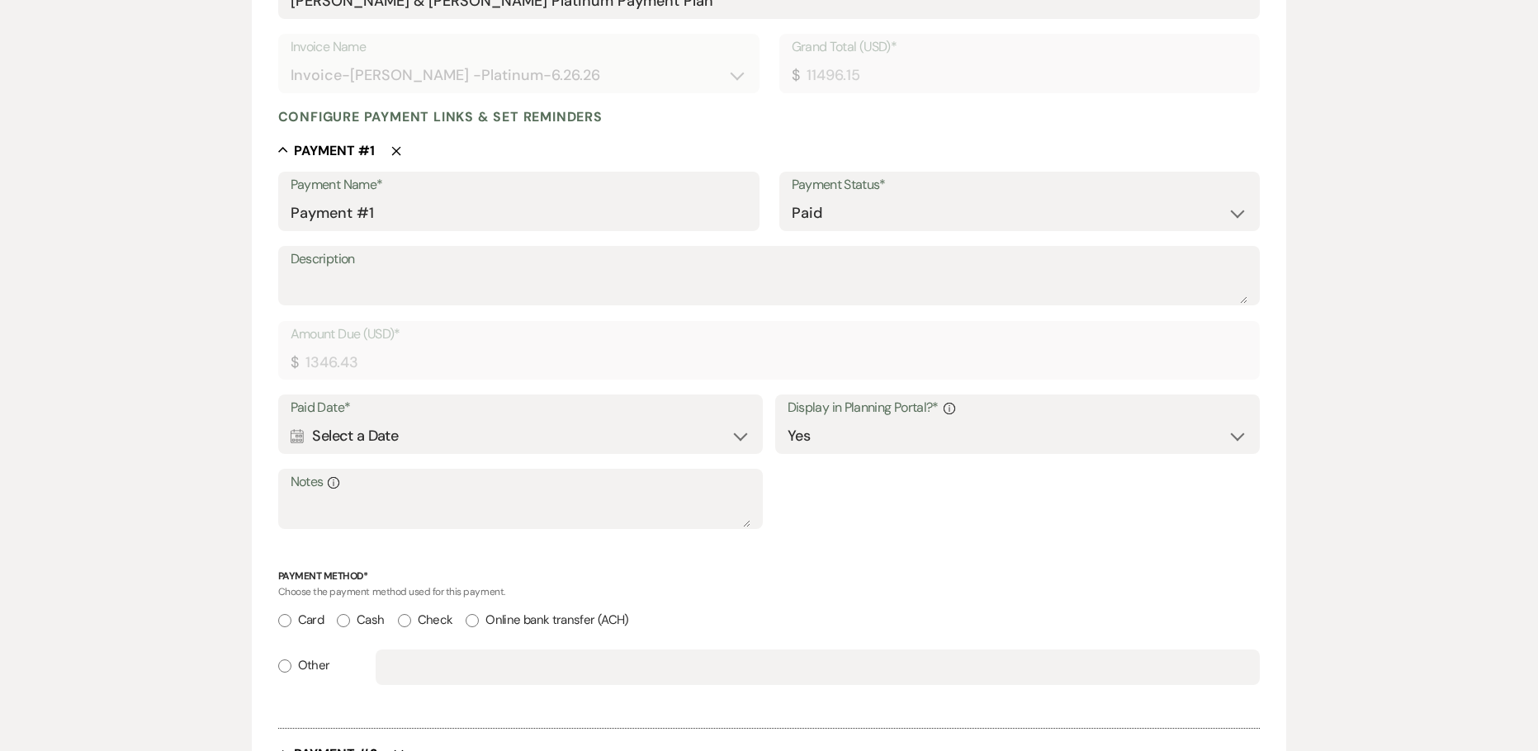
click at [413, 437] on div "Calendar Select a Date Expand" at bounding box center [521, 436] width 461 height 32
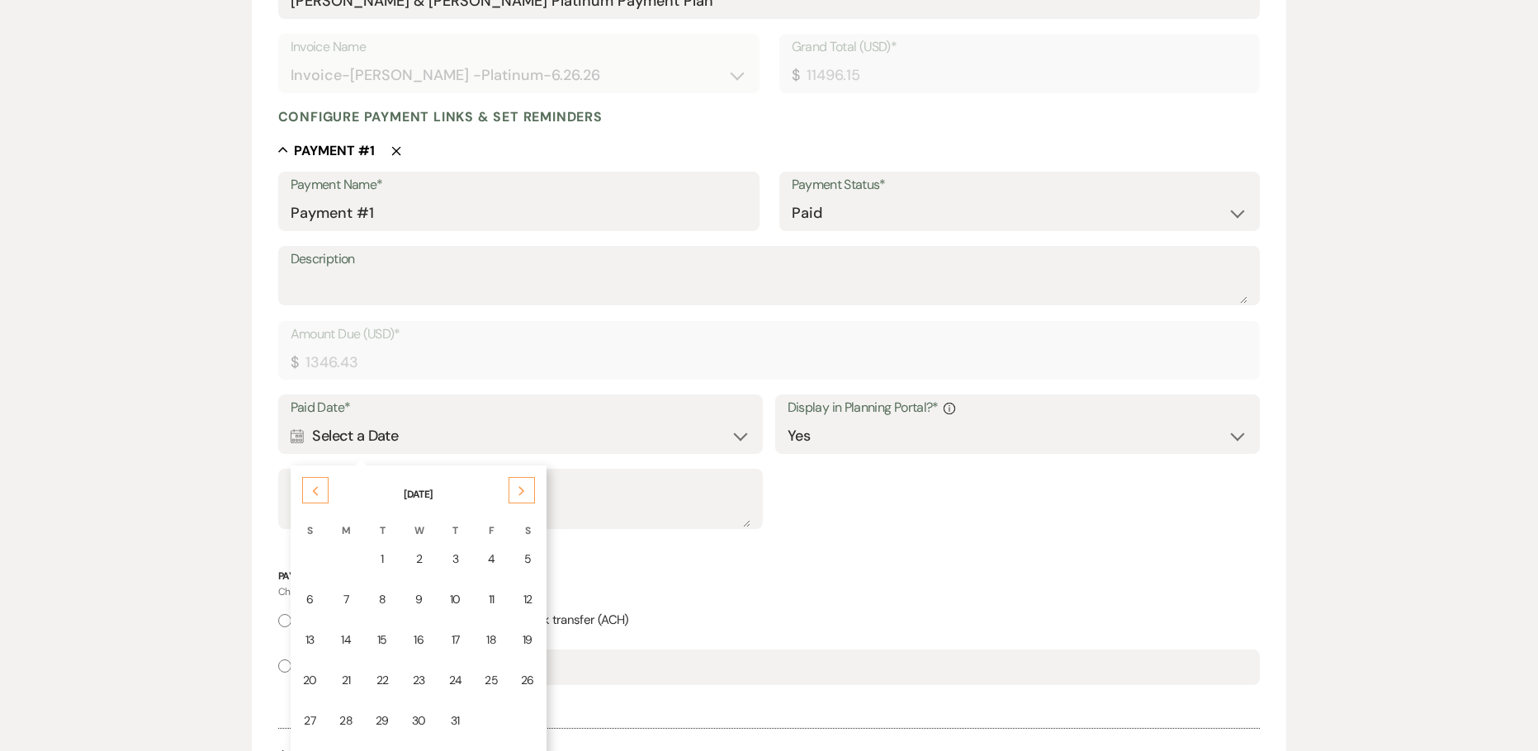
click at [455, 714] on div "31" at bounding box center [455, 720] width 13 height 17
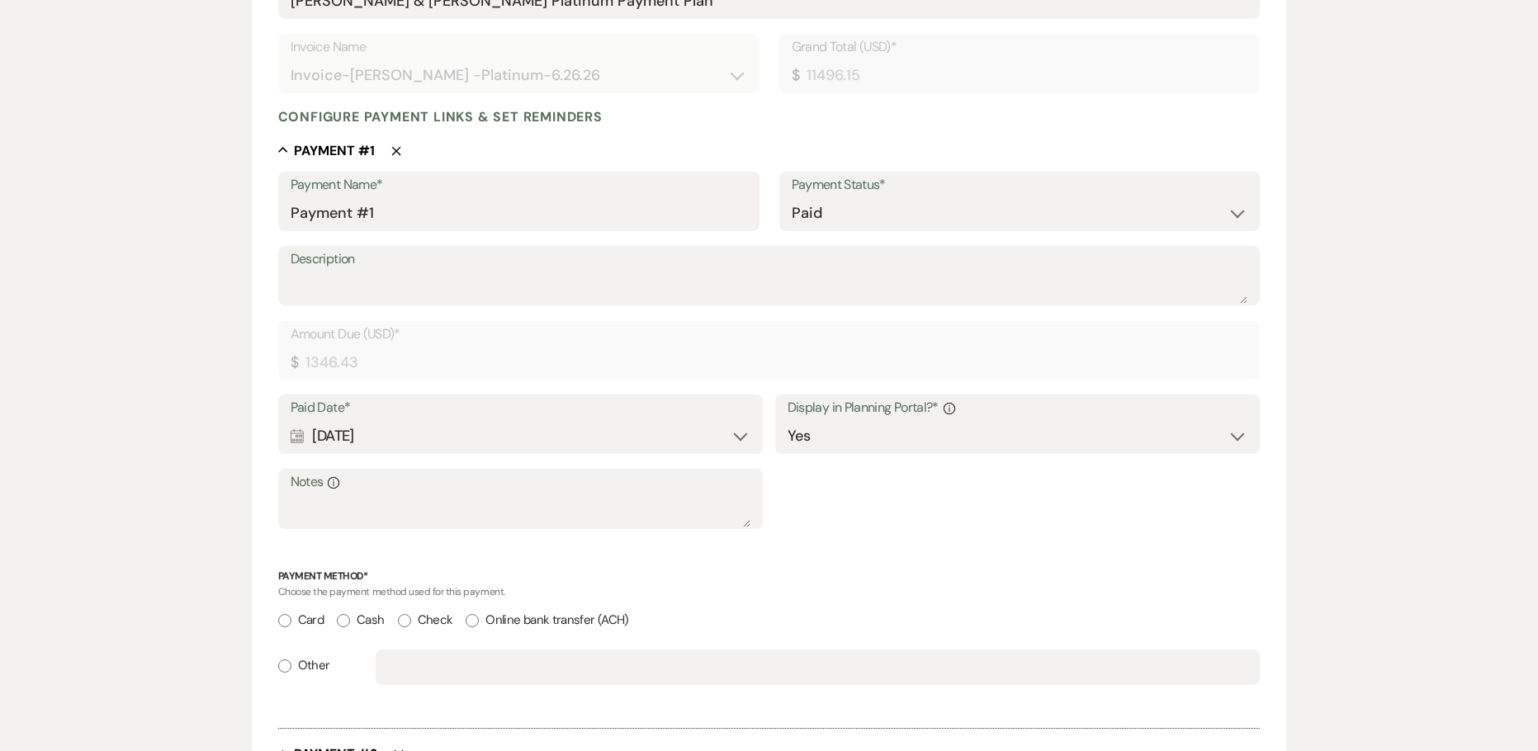
click at [725, 292] on textarea "Description" at bounding box center [769, 287] width 957 height 33
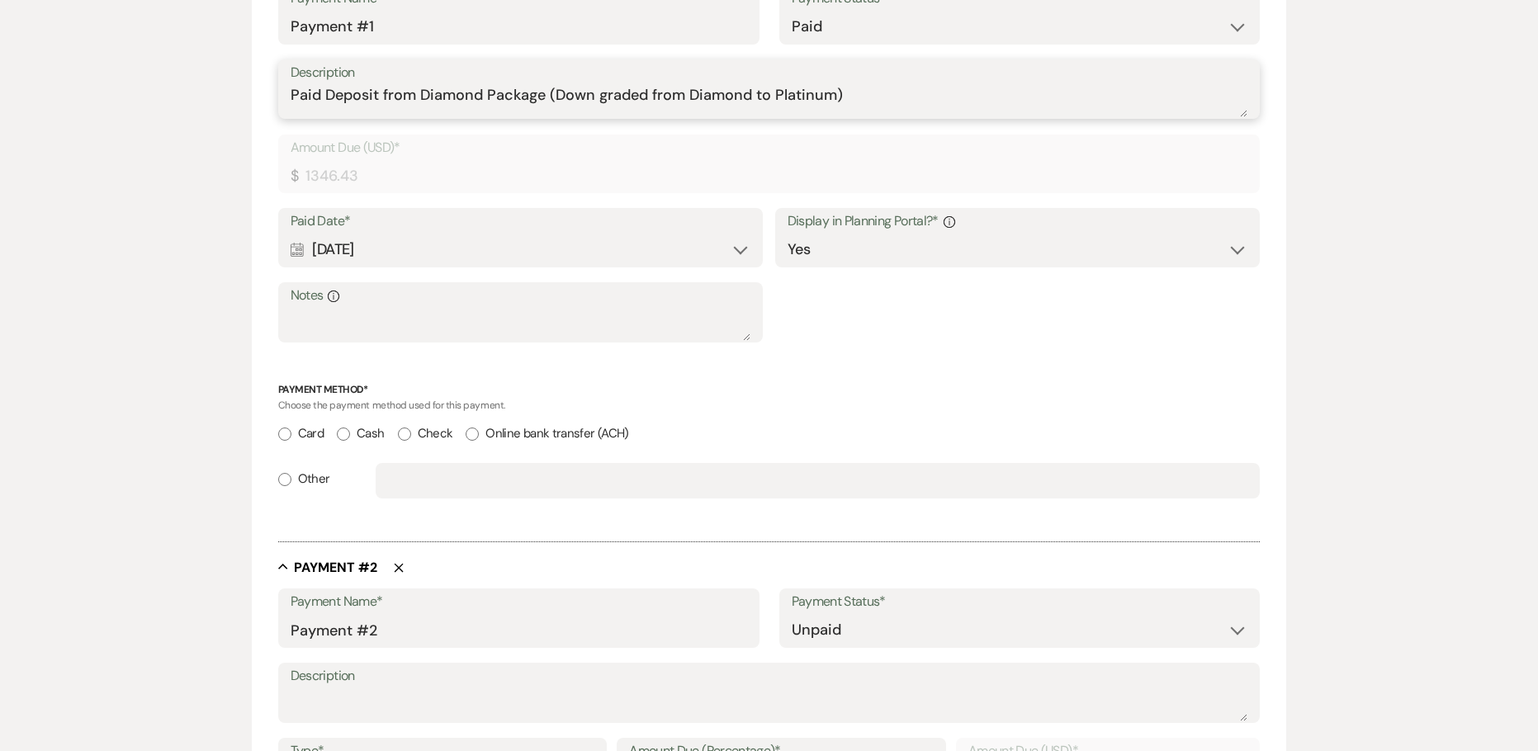
scroll to position [578, 0]
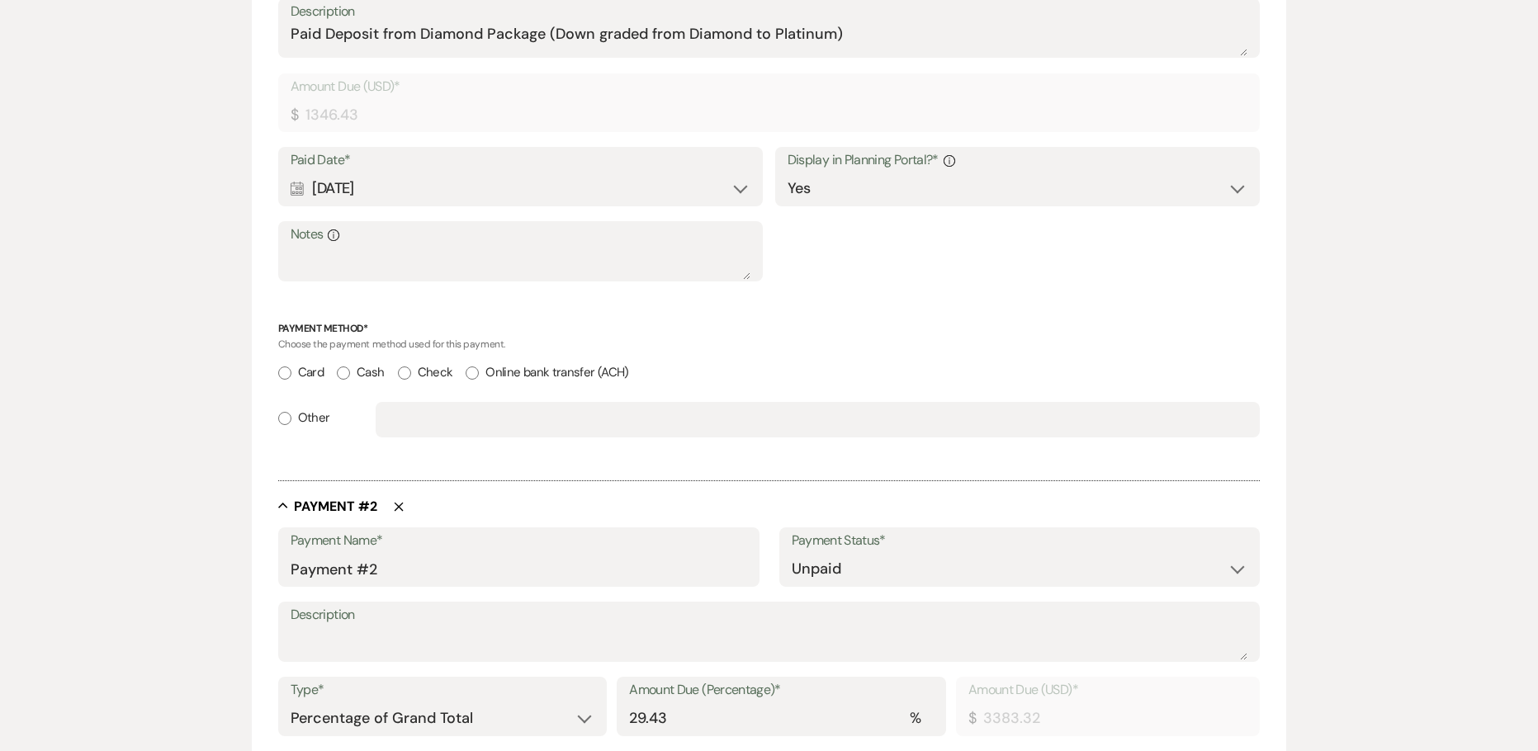
click at [282, 376] on input "Card" at bounding box center [284, 372] width 13 height 13
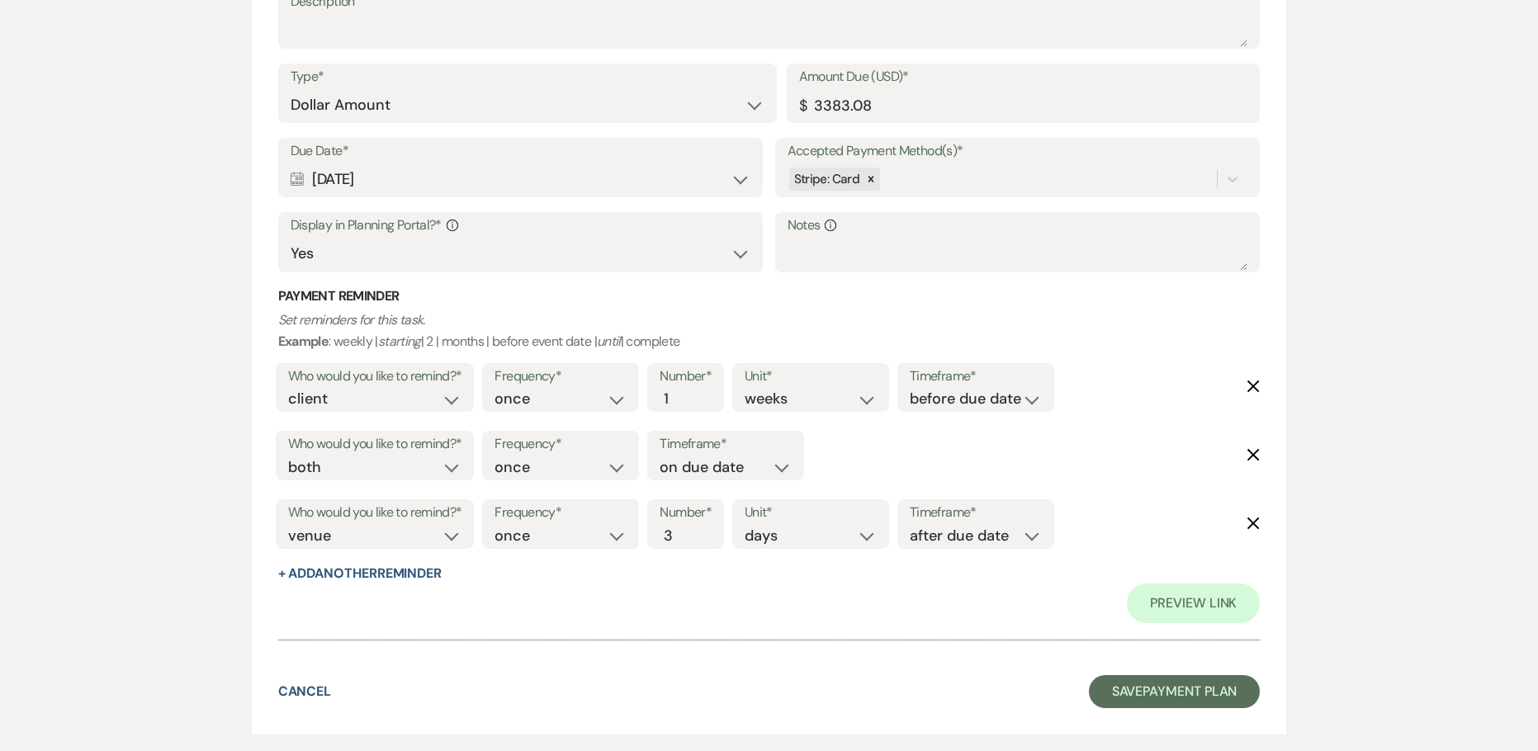
scroll to position [2865, 0]
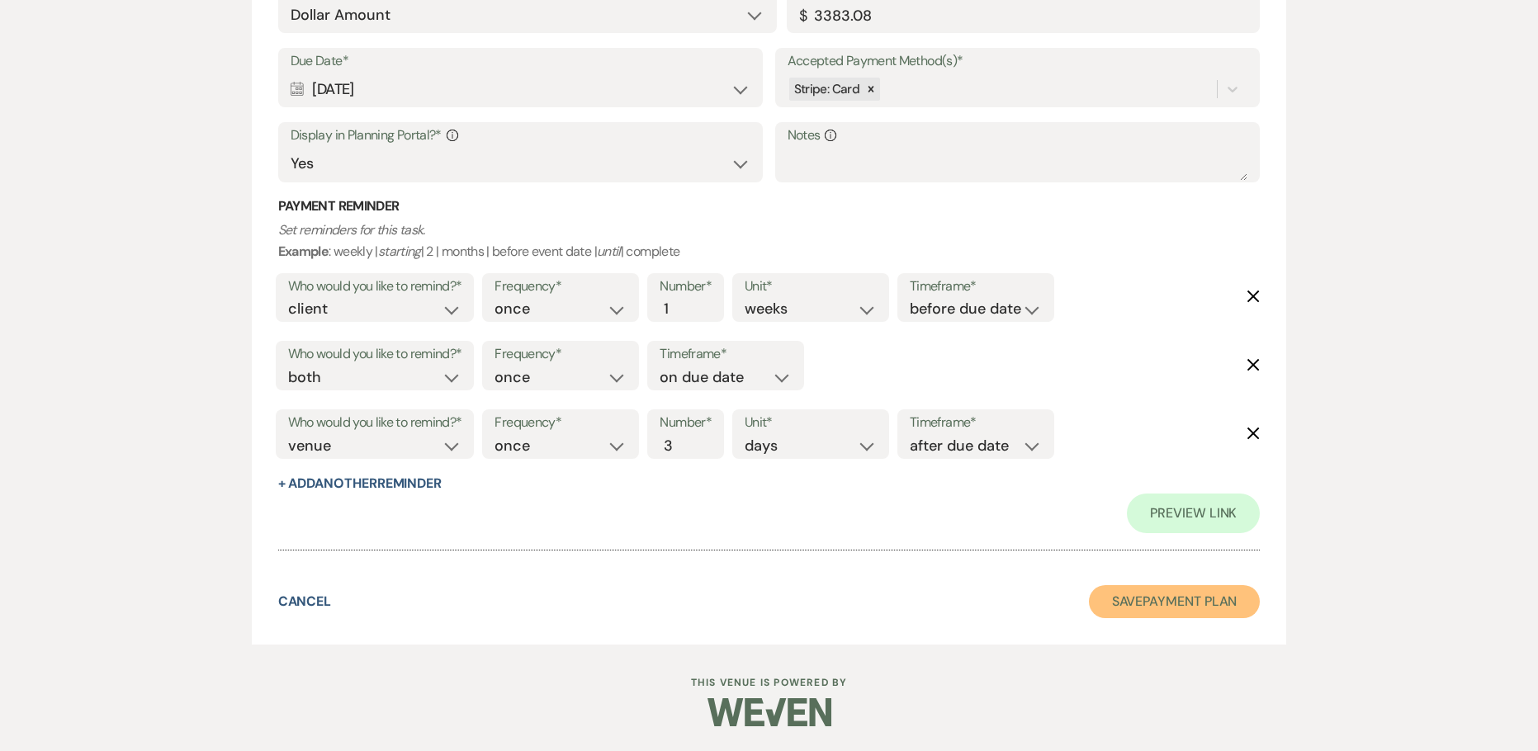
click at [1152, 607] on button "Save Payment Plan" at bounding box center [1175, 601] width 172 height 33
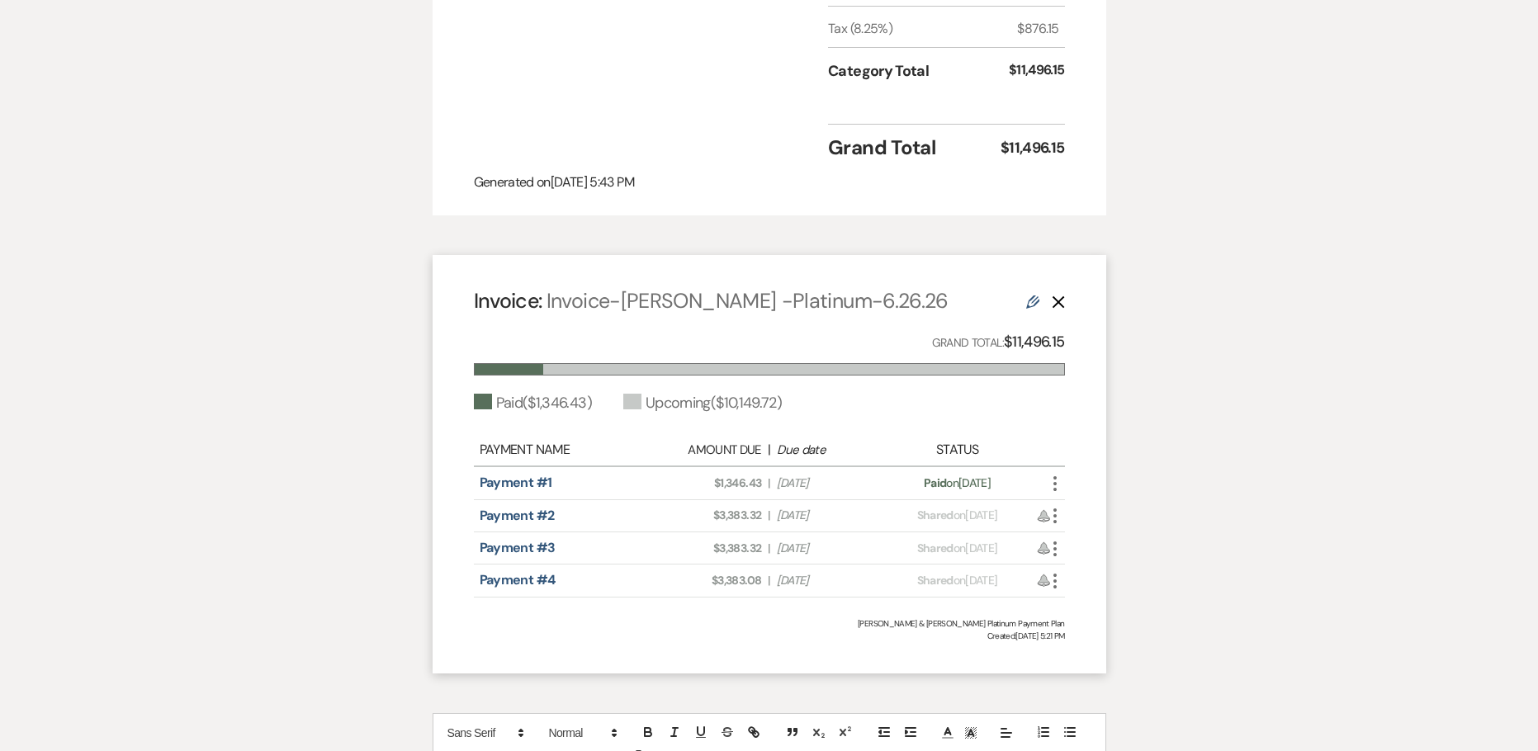
scroll to position [1027, 0]
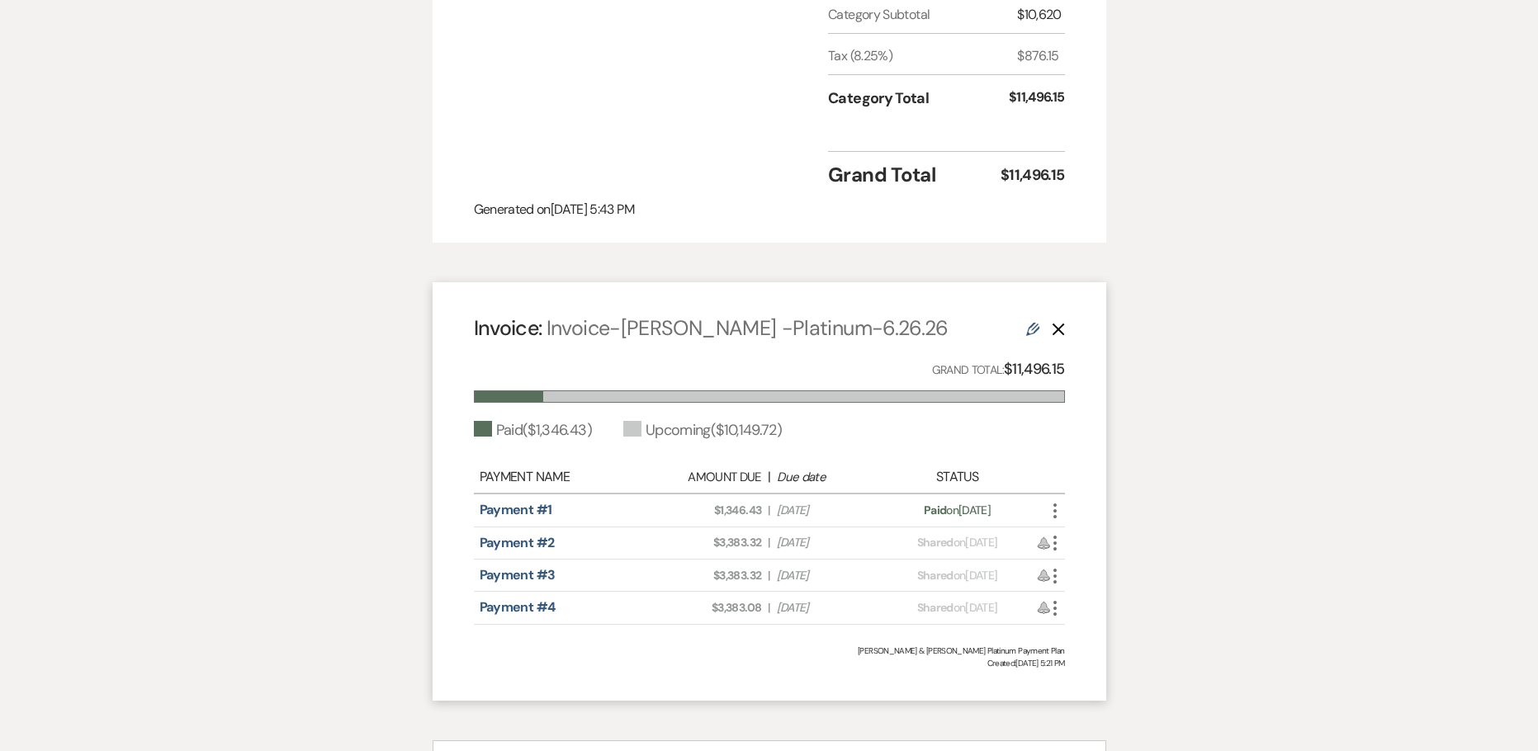
click at [1054, 501] on icon "More" at bounding box center [1055, 511] width 20 height 20
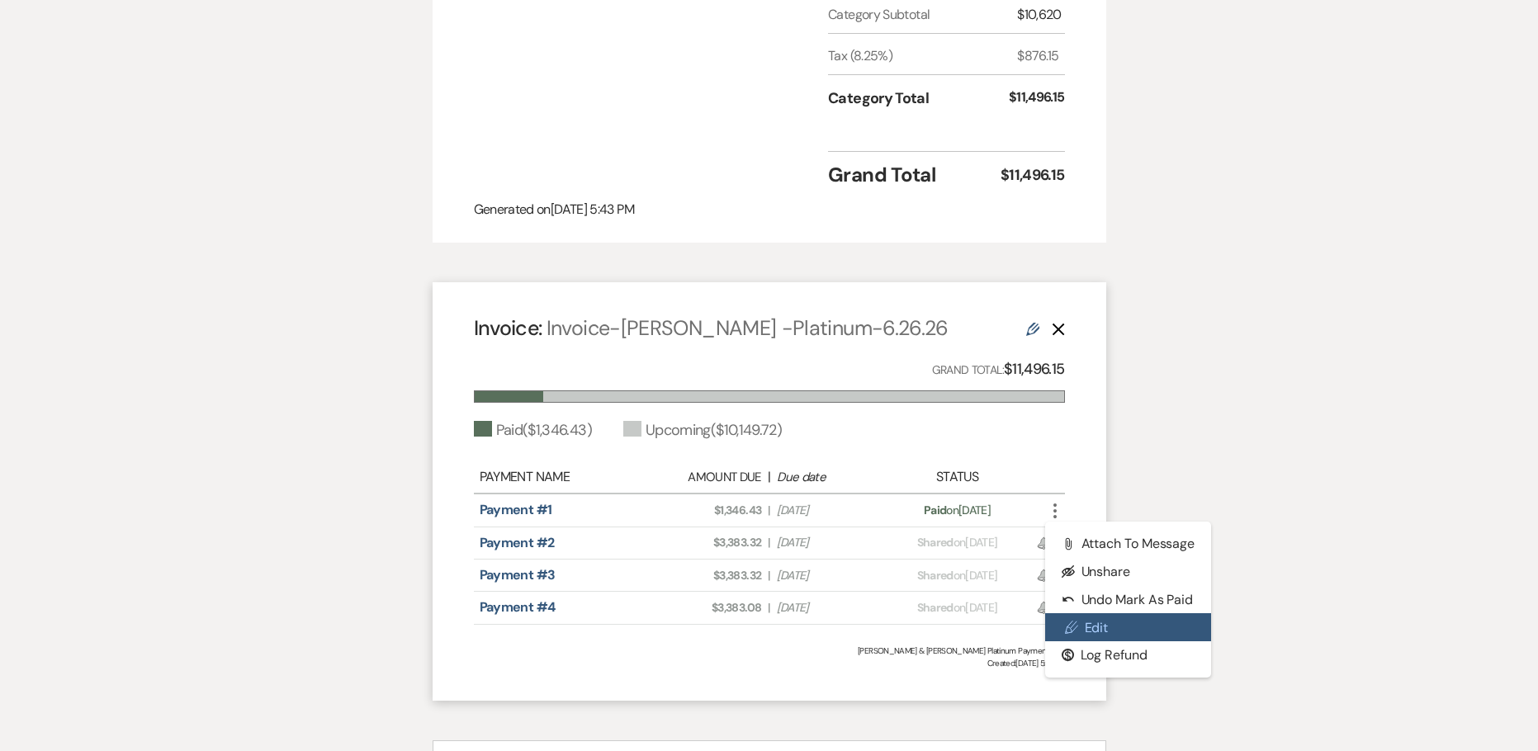
click at [1093, 613] on link "Pencil Edit" at bounding box center [1128, 627] width 167 height 28
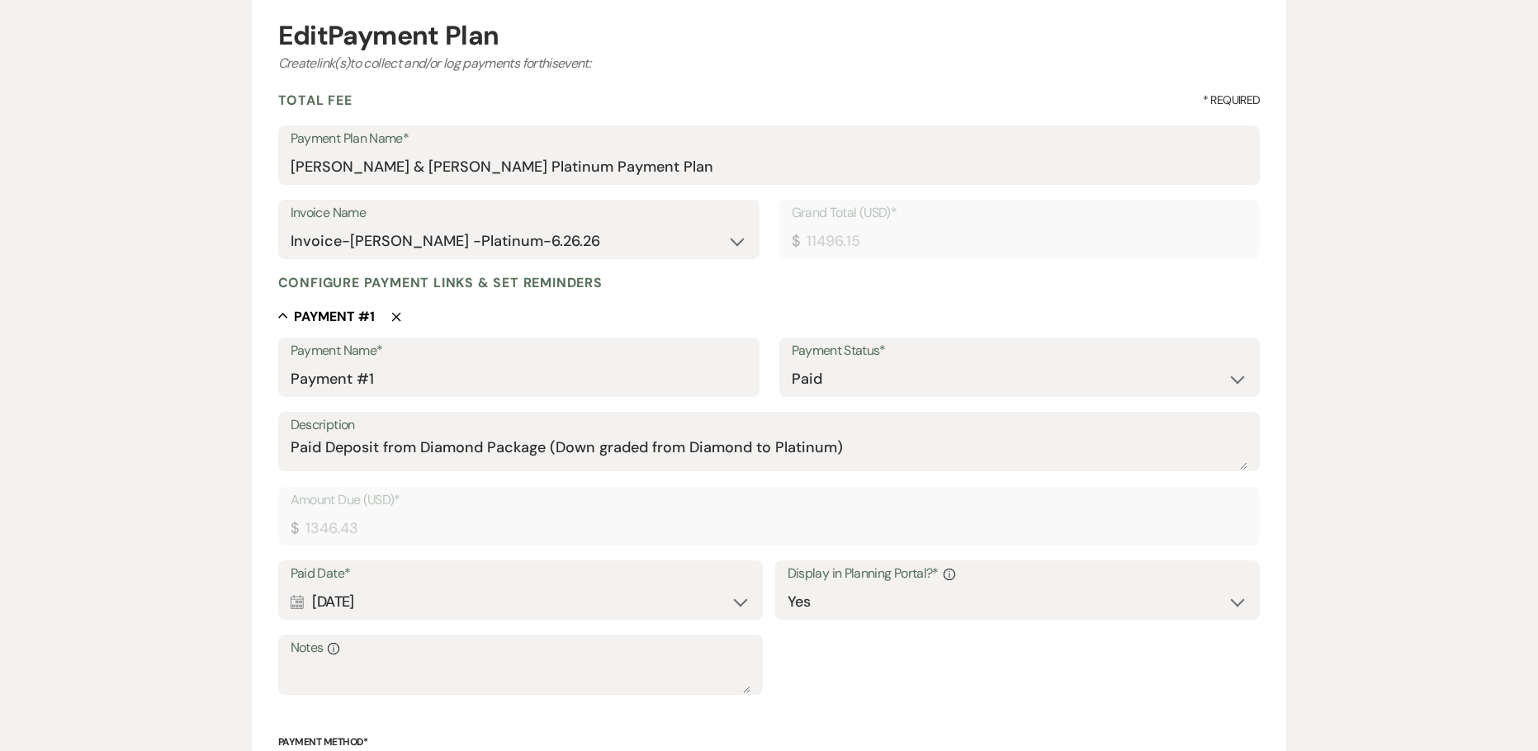
scroll to position [165, 0]
drag, startPoint x: 365, startPoint y: 362, endPoint x: 165, endPoint y: 283, distance: 214.9
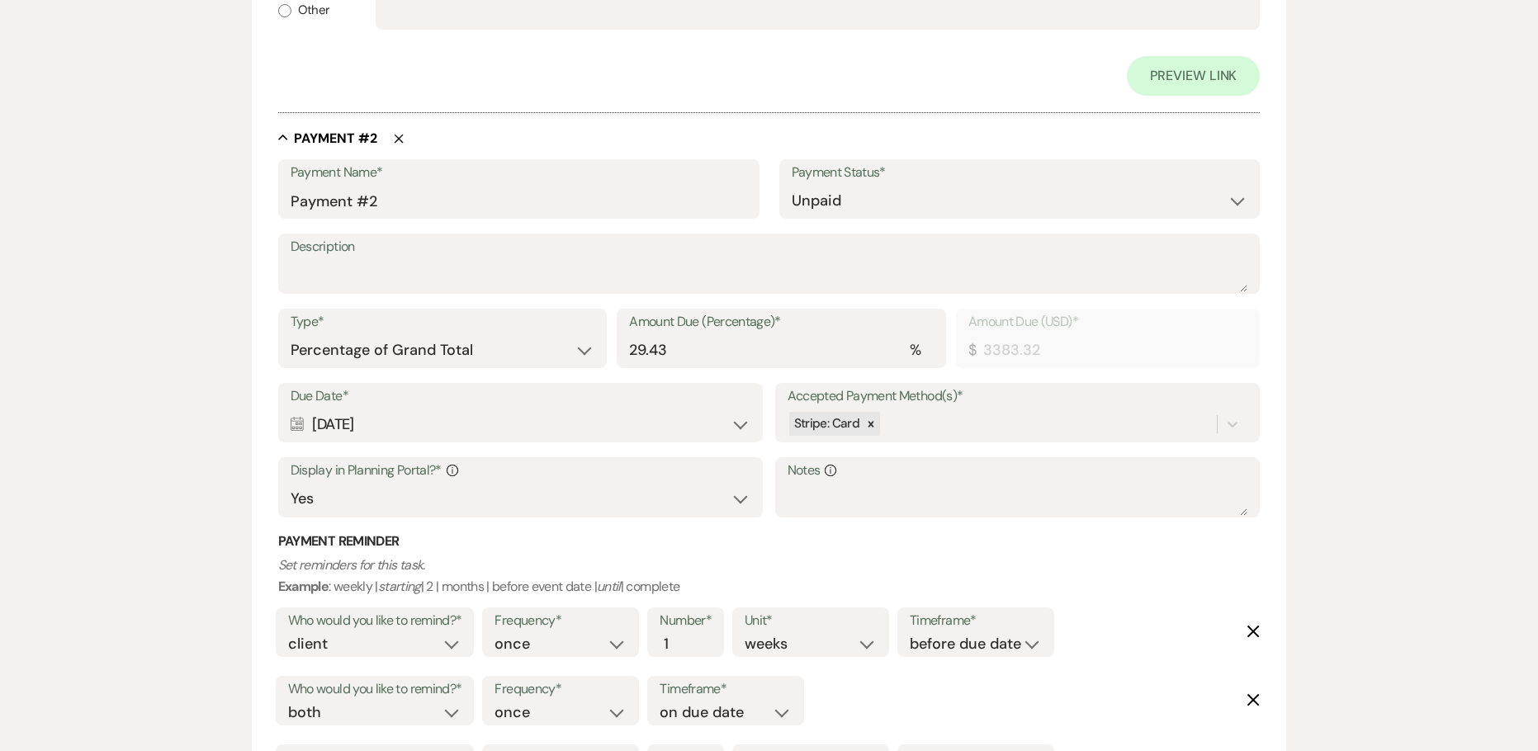
scroll to position [990, 0]
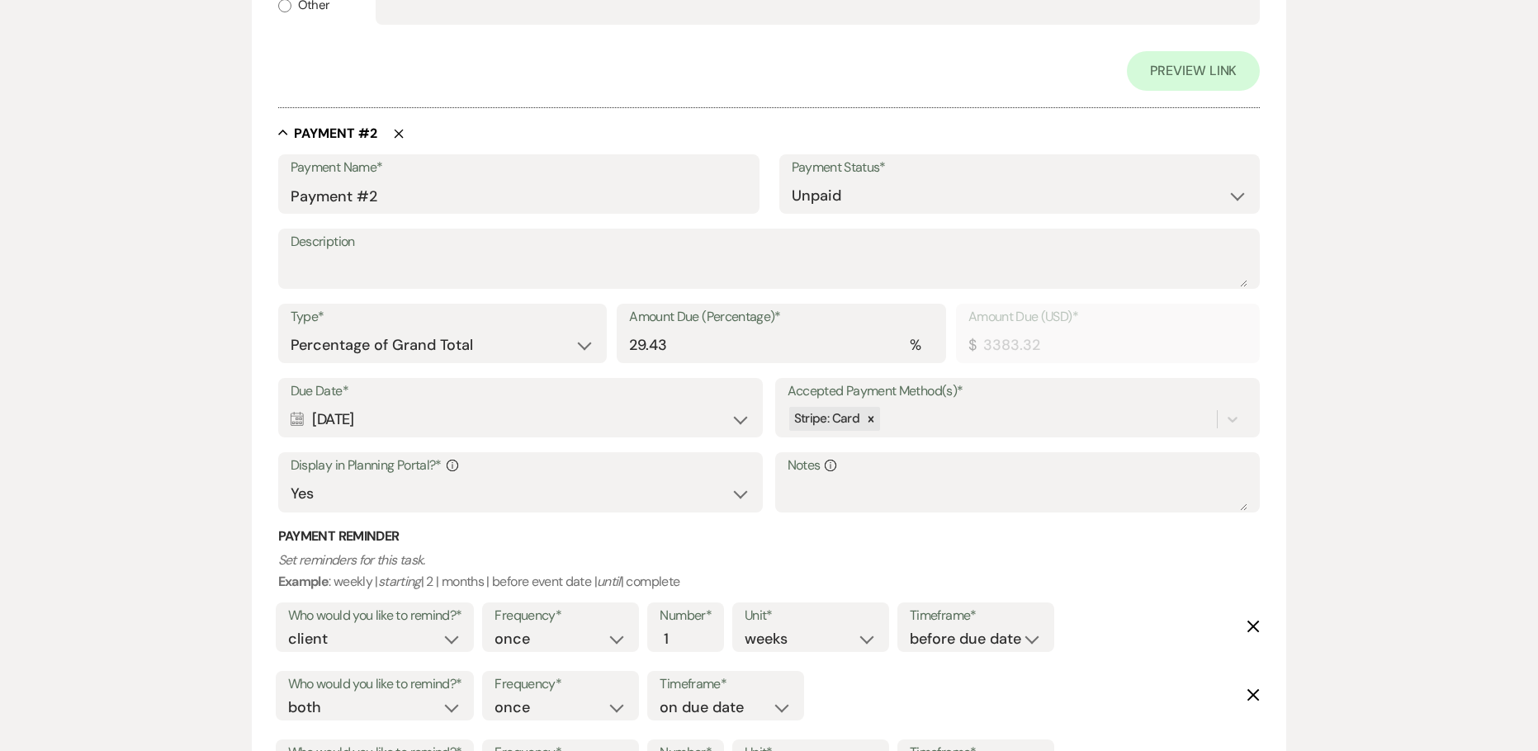
drag, startPoint x: 399, startPoint y: 422, endPoint x: 278, endPoint y: 416, distance: 120.6
click at [278, 416] on div "Due Date* Calendar Oct 15, 2025 Expand" at bounding box center [520, 407] width 485 height 59
copy div "[DATE]"
click at [293, 192] on input "Payment #2" at bounding box center [519, 196] width 456 height 32
paste input "[DATE]"
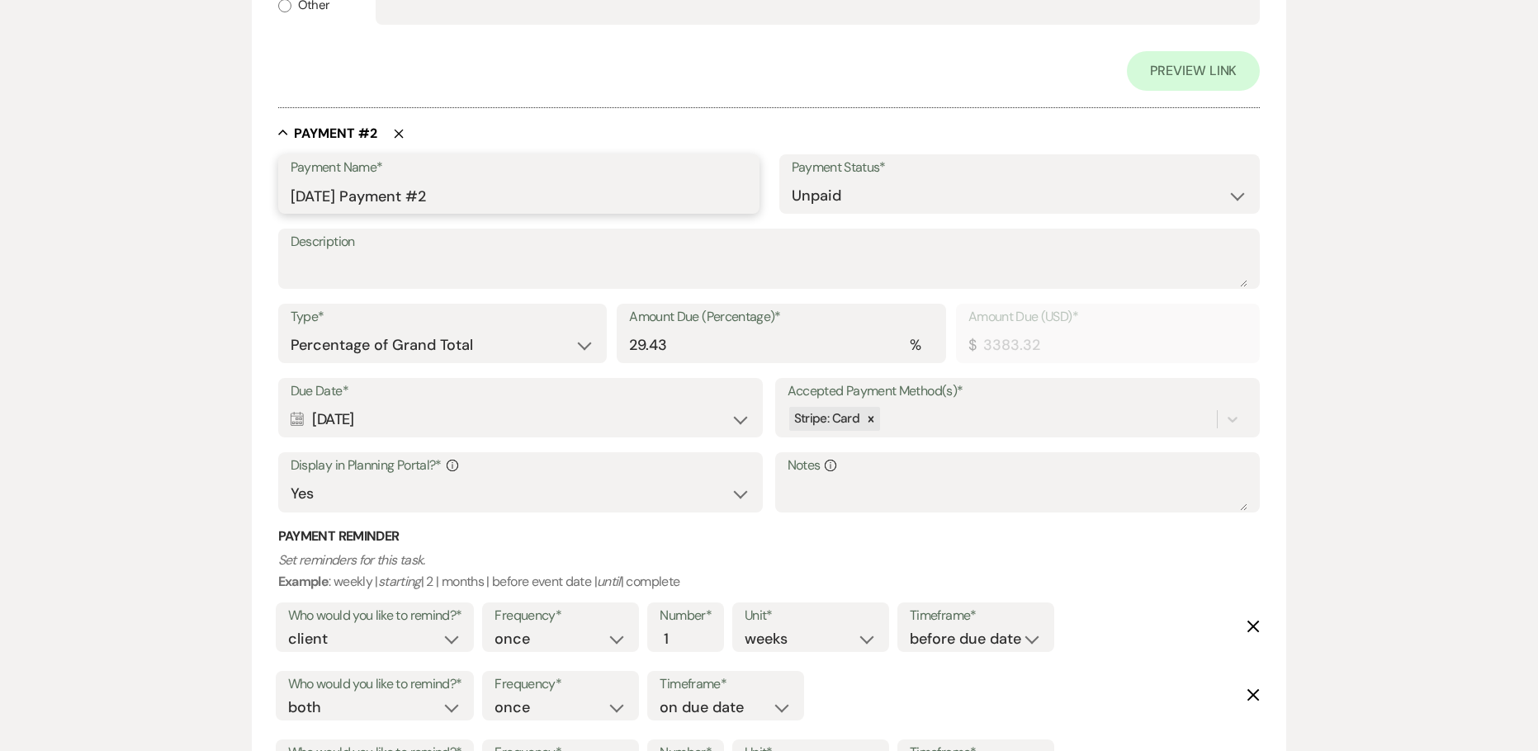
click at [471, 200] on input "Oct 15, 2025 Payment #2" at bounding box center [519, 196] width 456 height 32
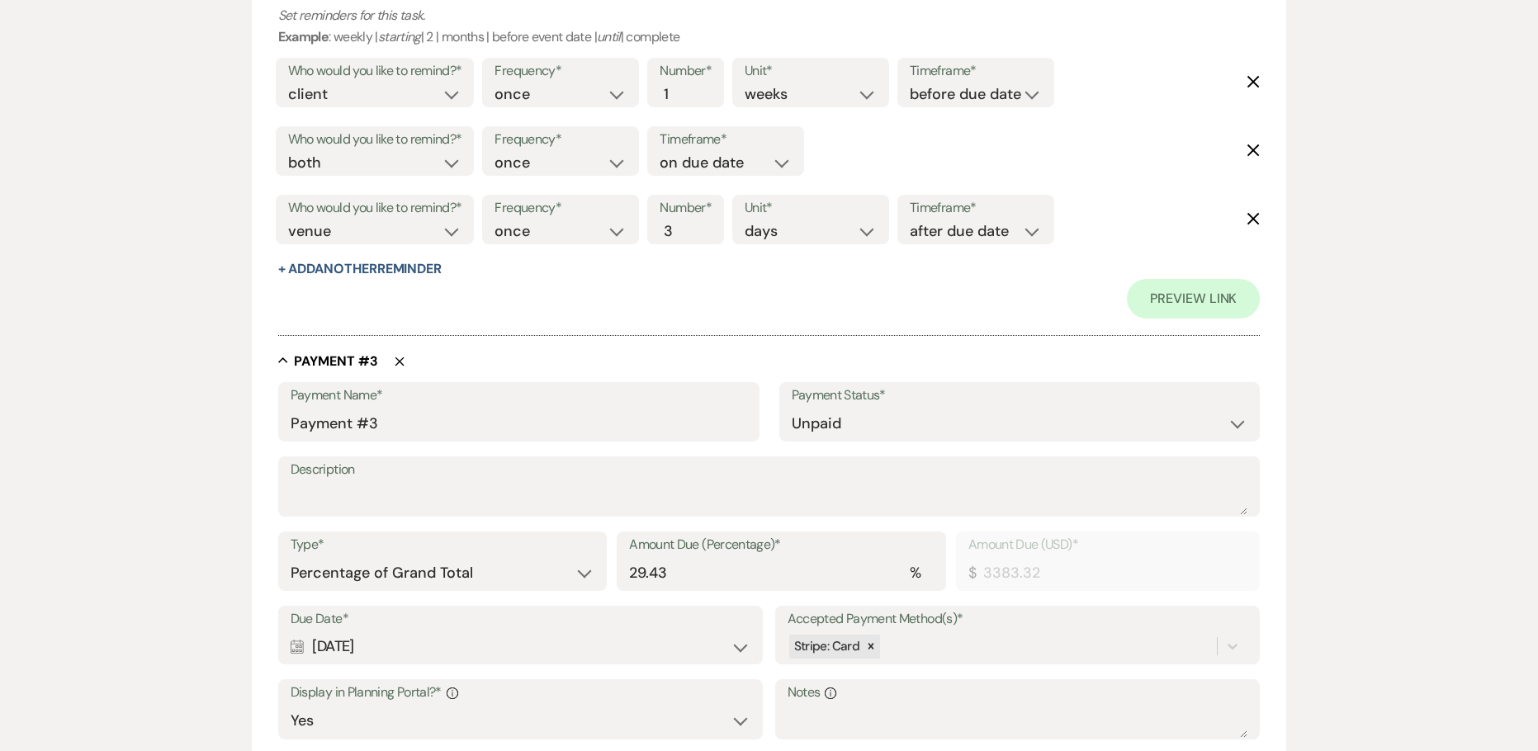
scroll to position [1816, 0]
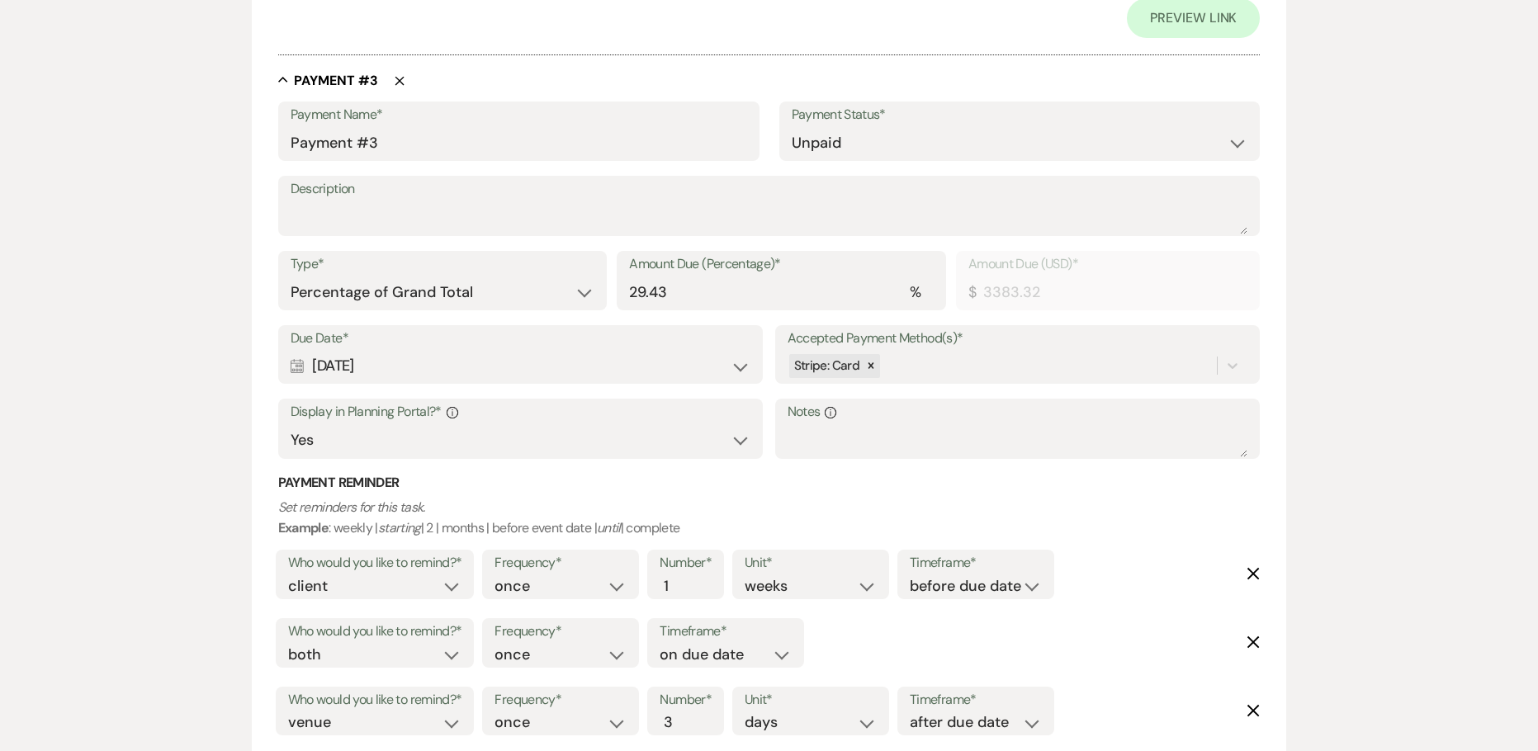
drag, startPoint x: 403, startPoint y: 366, endPoint x: 291, endPoint y: 364, distance: 112.3
click at [299, 364] on div "Calendar Jan 15, 2026 Expand" at bounding box center [521, 366] width 461 height 32
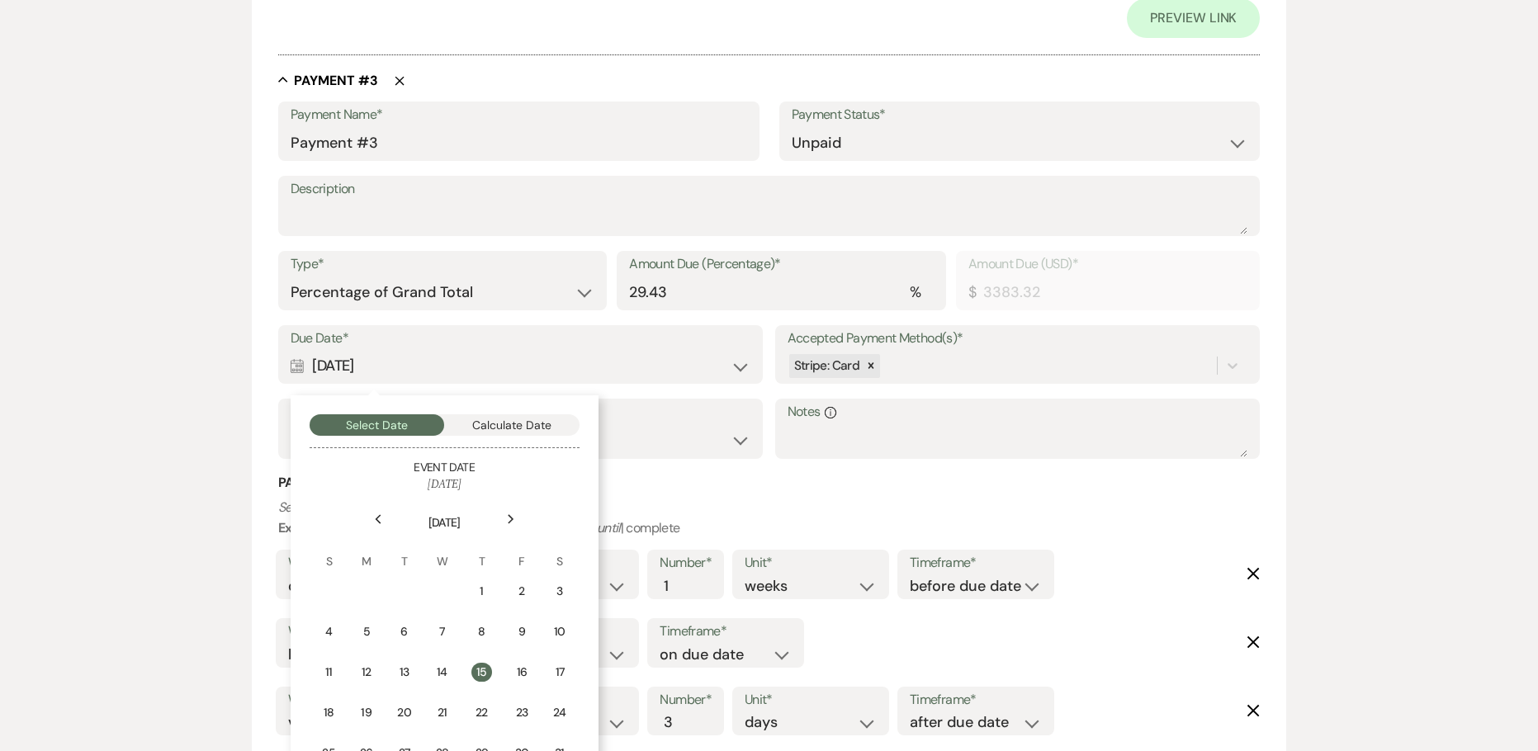
copy div "[DATE]"
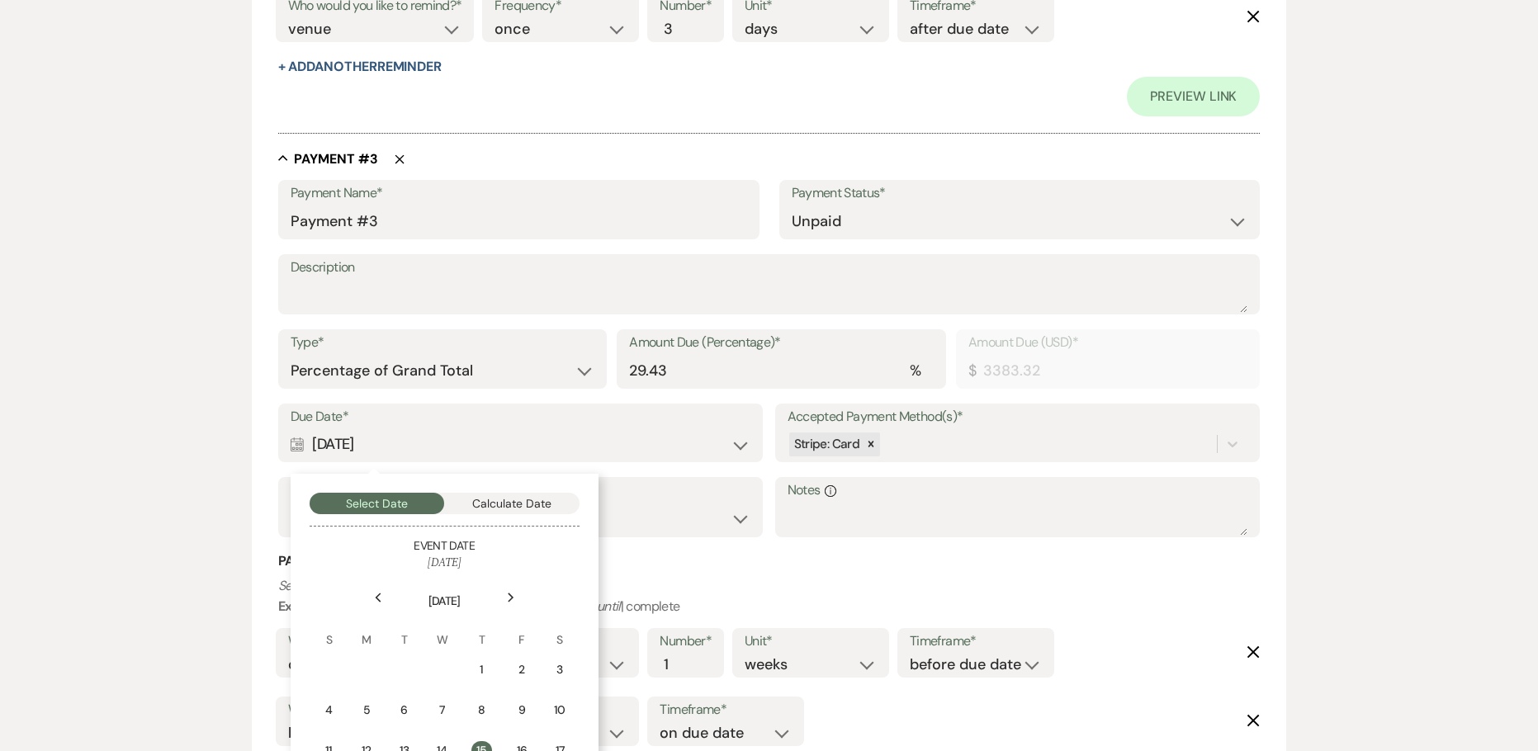
scroll to position [1651, 0]
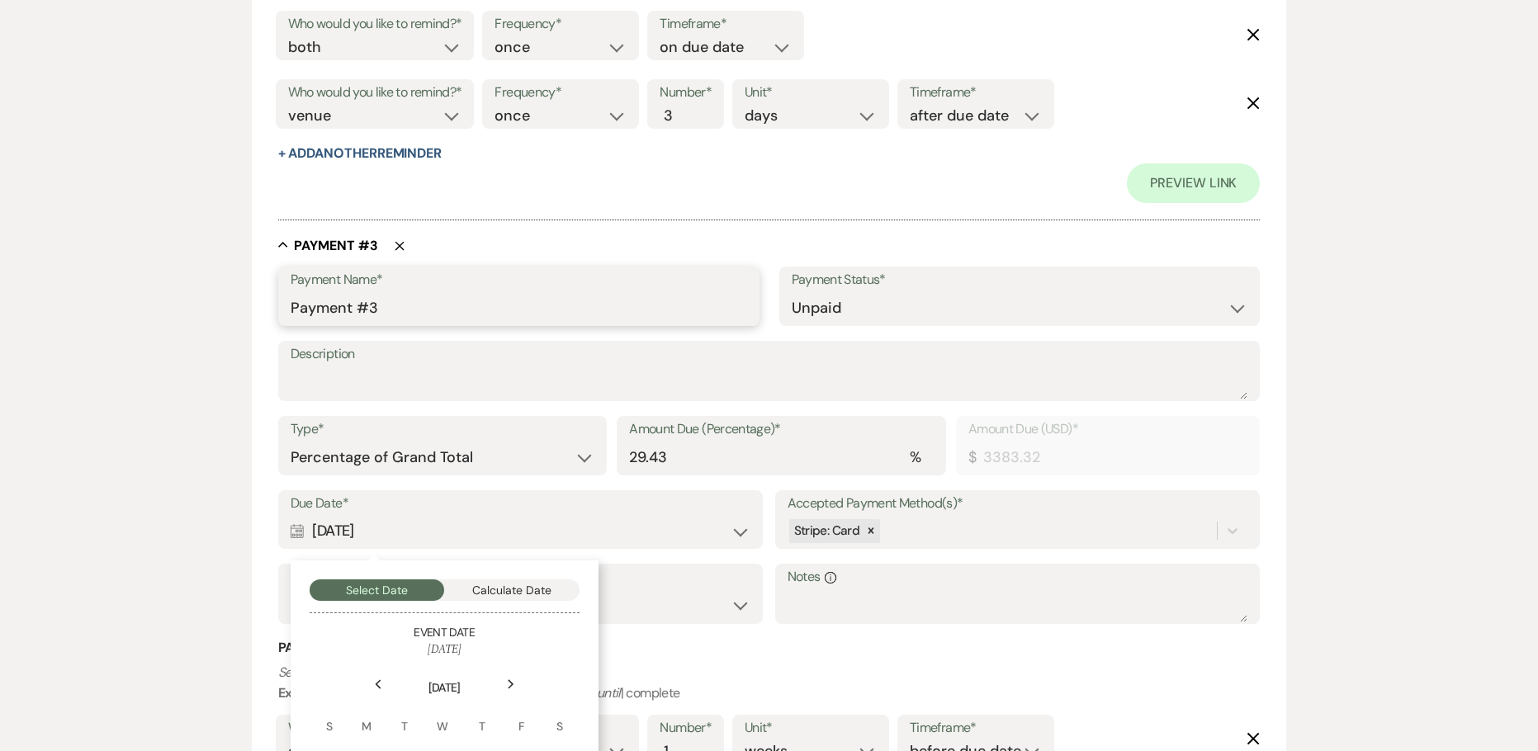
drag, startPoint x: 384, startPoint y: 300, endPoint x: 391, endPoint y: 311, distance: 13.7
click at [385, 303] on input "Payment #3" at bounding box center [519, 308] width 456 height 32
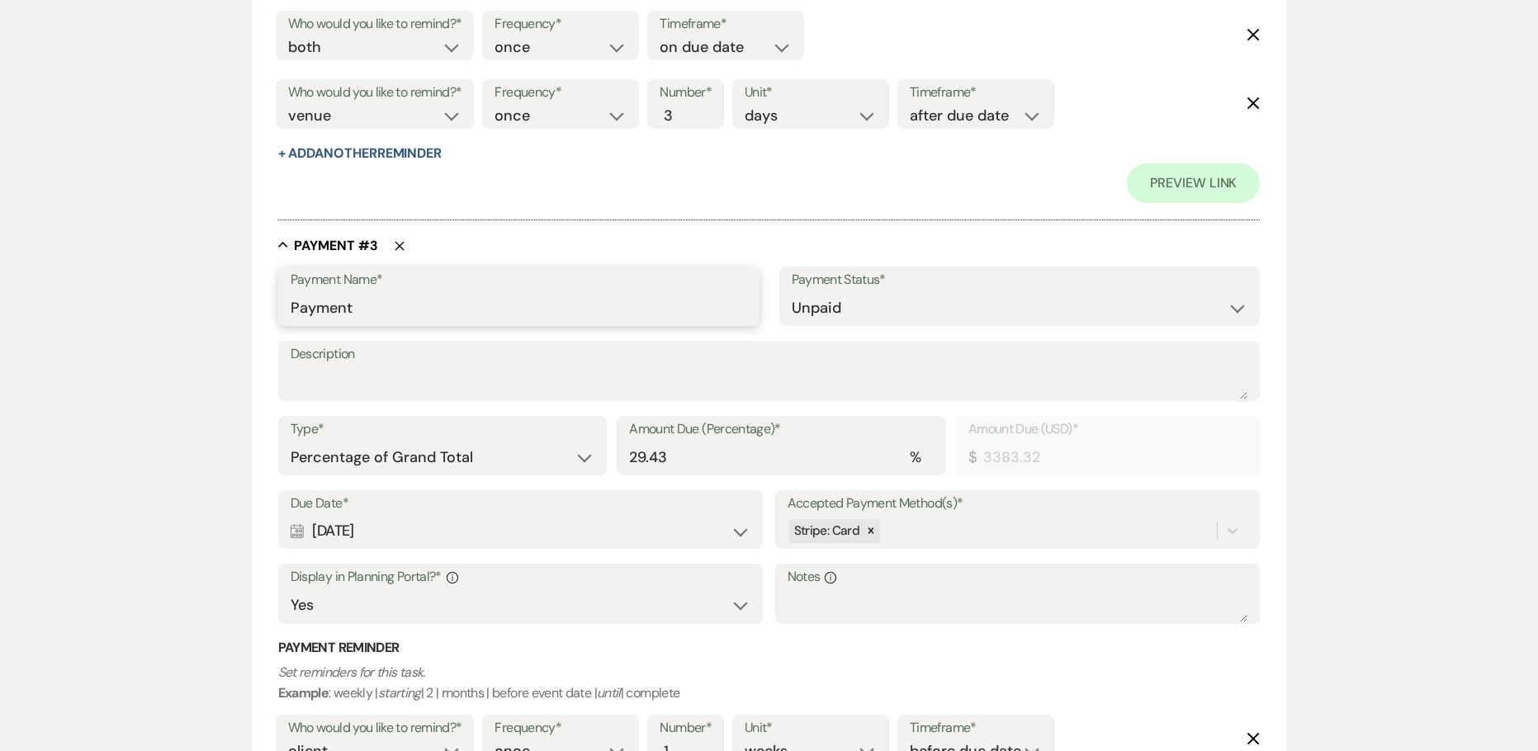
click at [294, 306] on input "Payment" at bounding box center [519, 308] width 456 height 32
paste input "[DATE]"
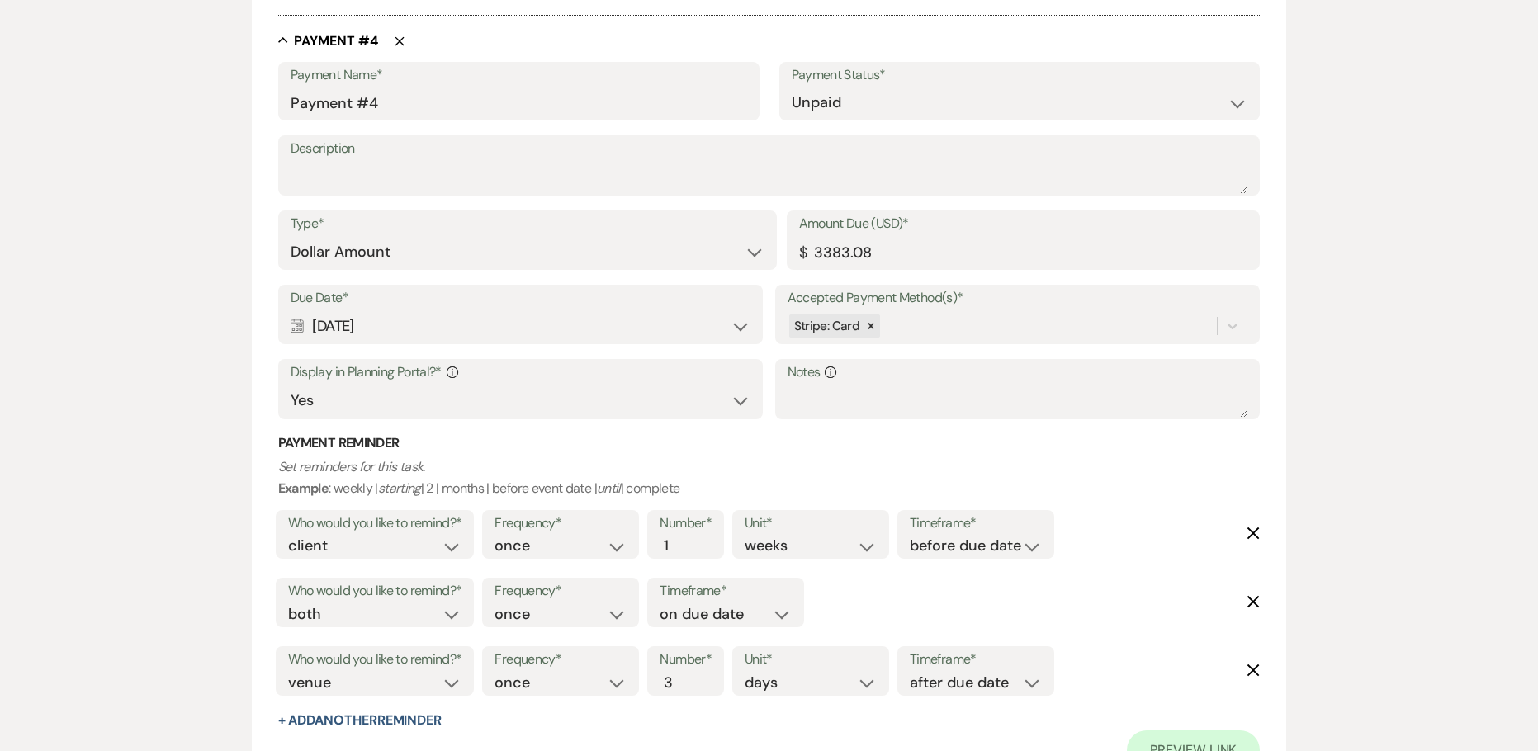
scroll to position [2641, 0]
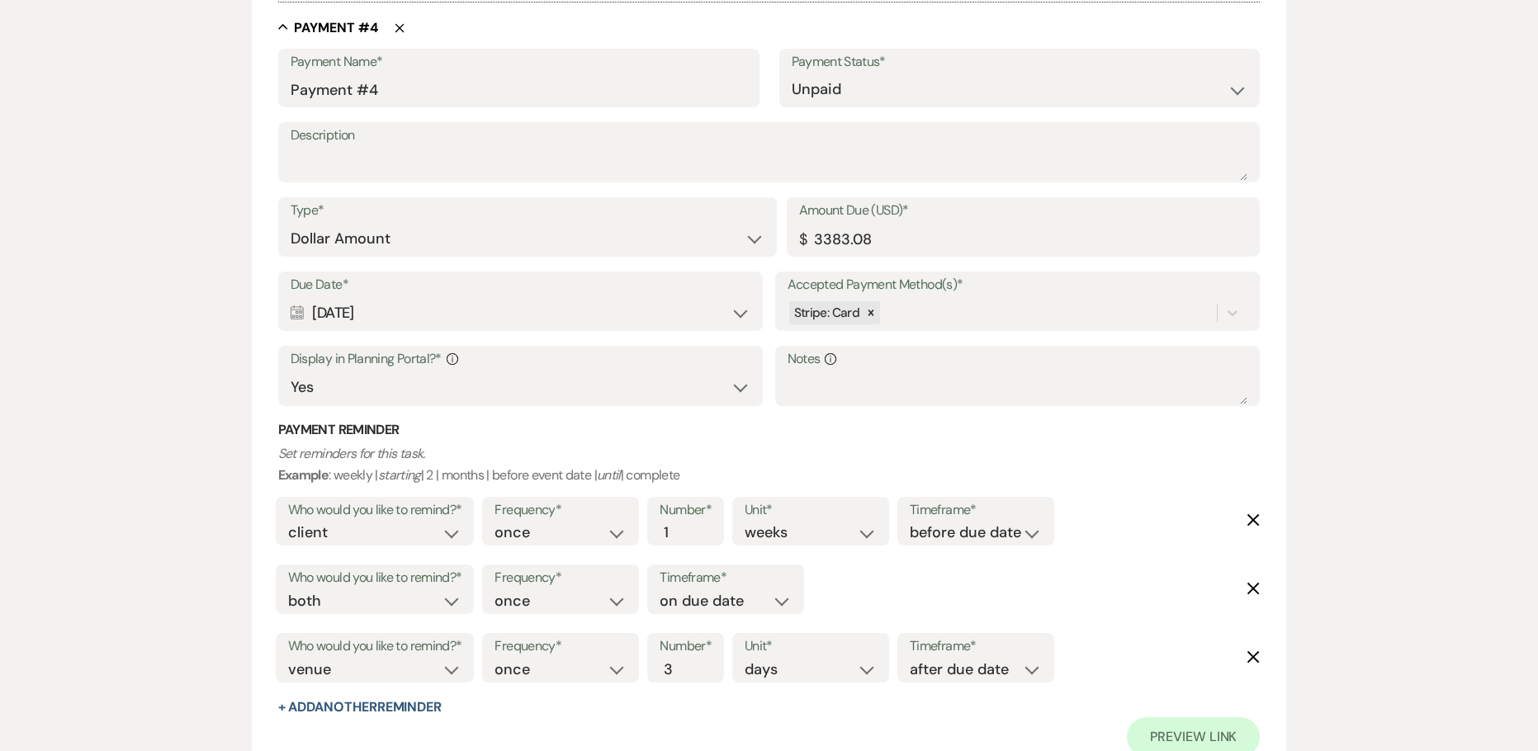
drag, startPoint x: 399, startPoint y: 314, endPoint x: 253, endPoint y: 300, distance: 146.8
copy div "[DATE]"
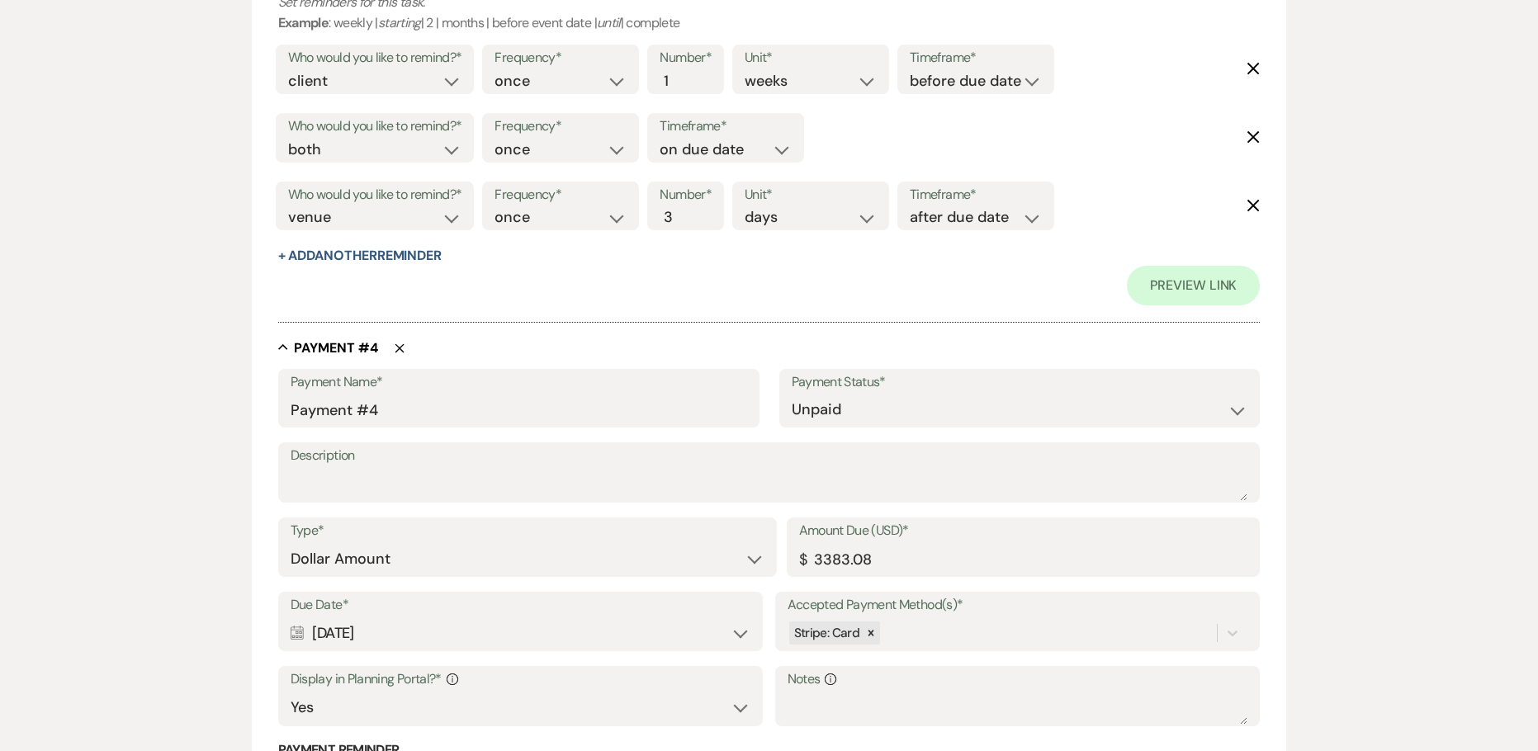
scroll to position [2311, 0]
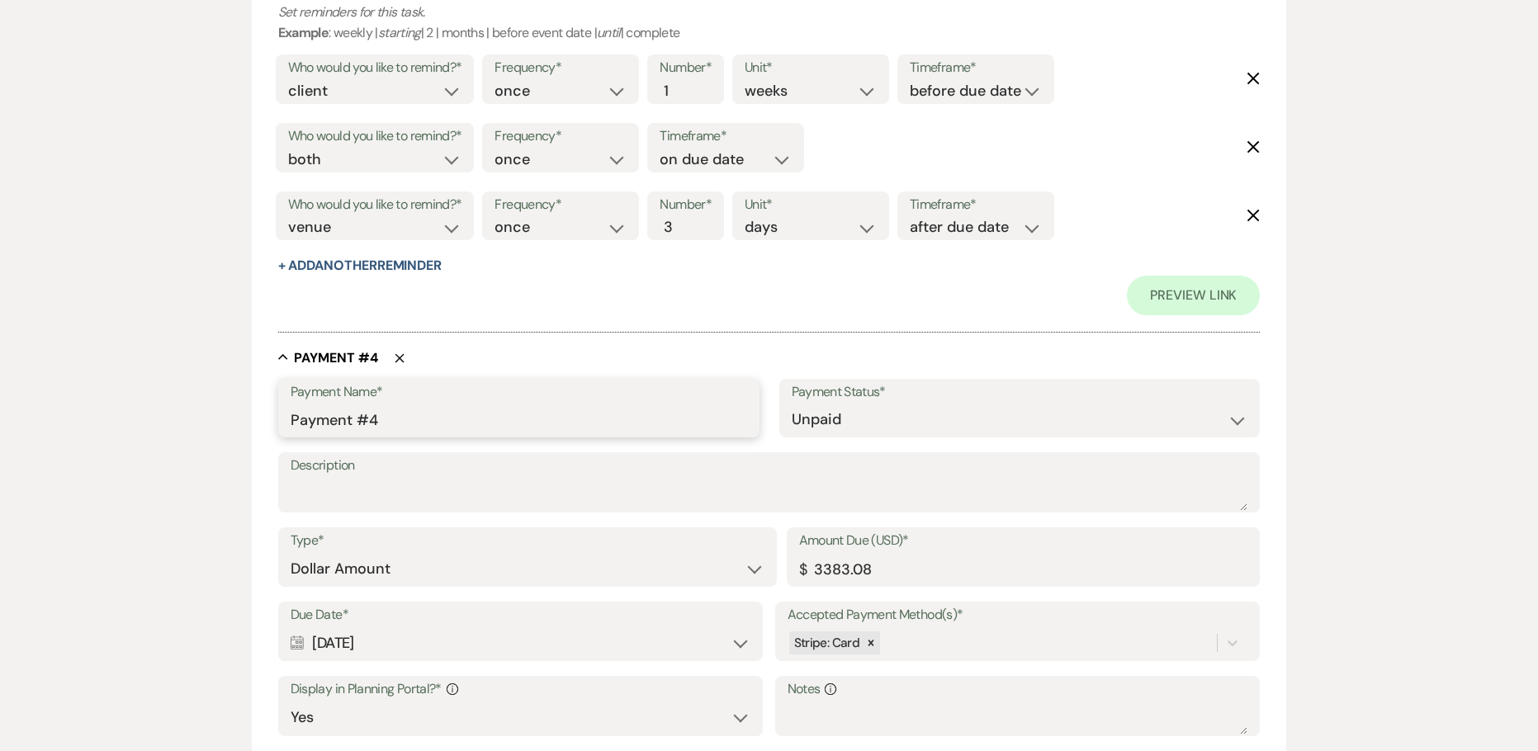
click at [384, 418] on input "Payment #4" at bounding box center [519, 420] width 456 height 32
click at [286, 418] on div "Payment Name* Payment" at bounding box center [518, 408] width 481 height 59
click at [291, 418] on input "Payment" at bounding box center [519, 420] width 456 height 32
paste input "[DATE]"
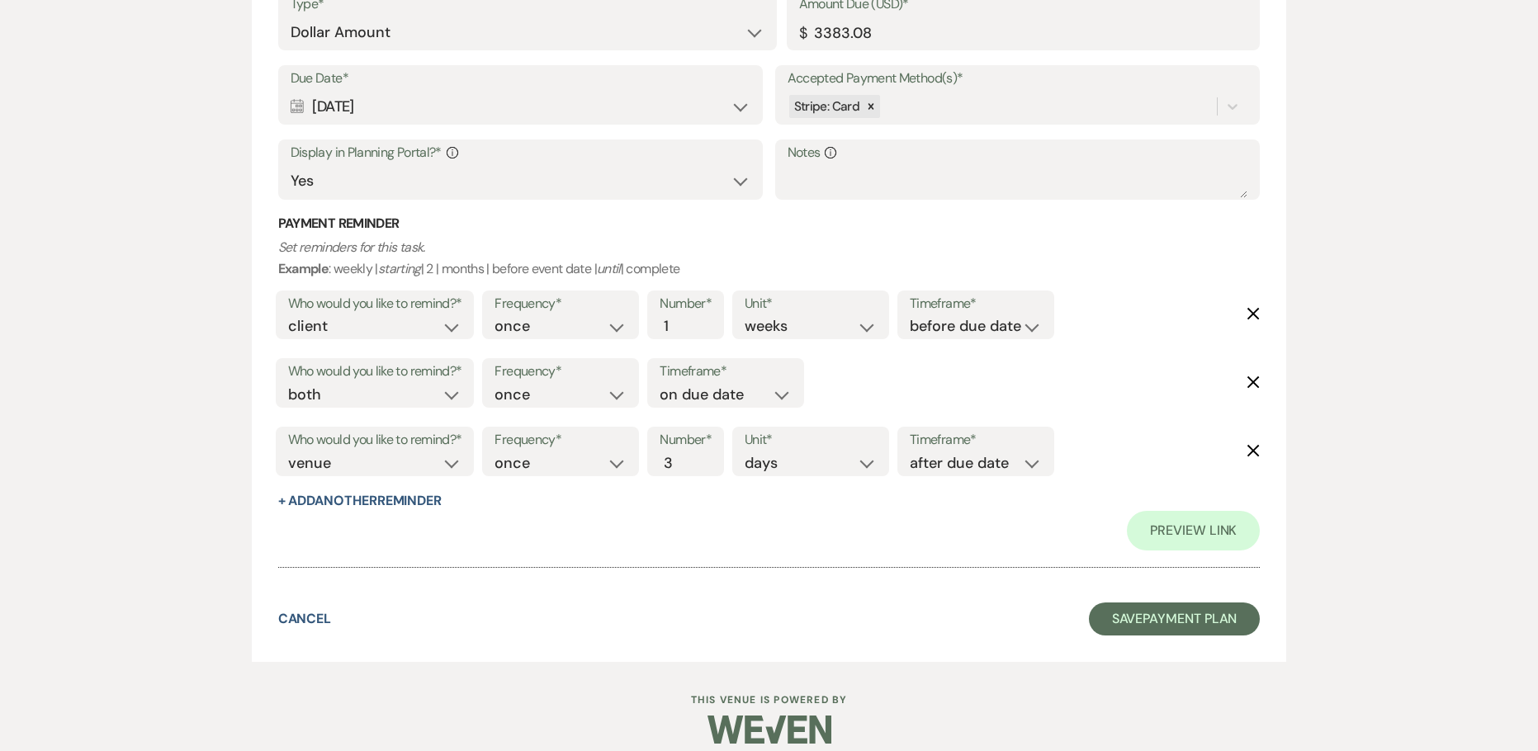
scroll to position [2865, 0]
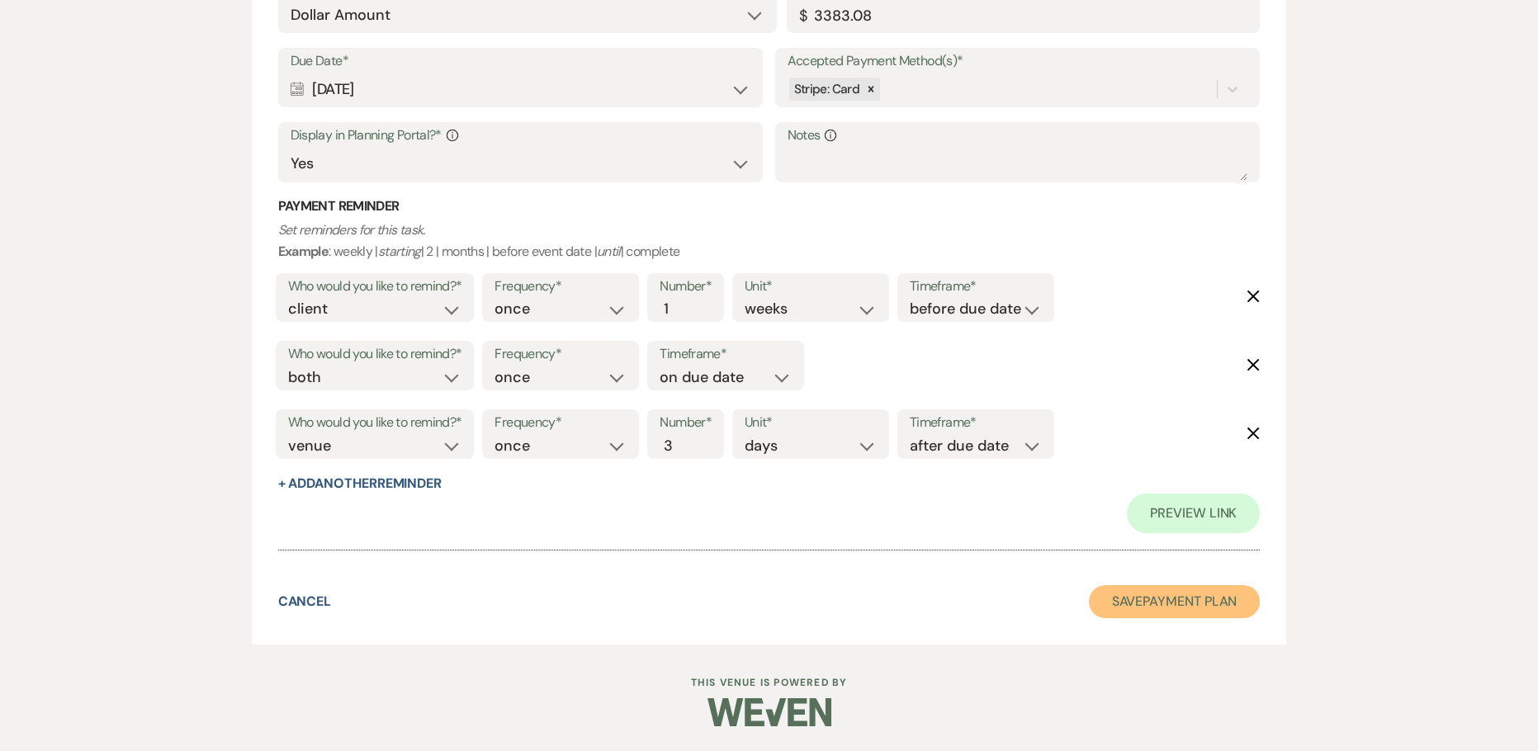
click at [1180, 609] on button "Save Payment Plan" at bounding box center [1175, 601] width 172 height 33
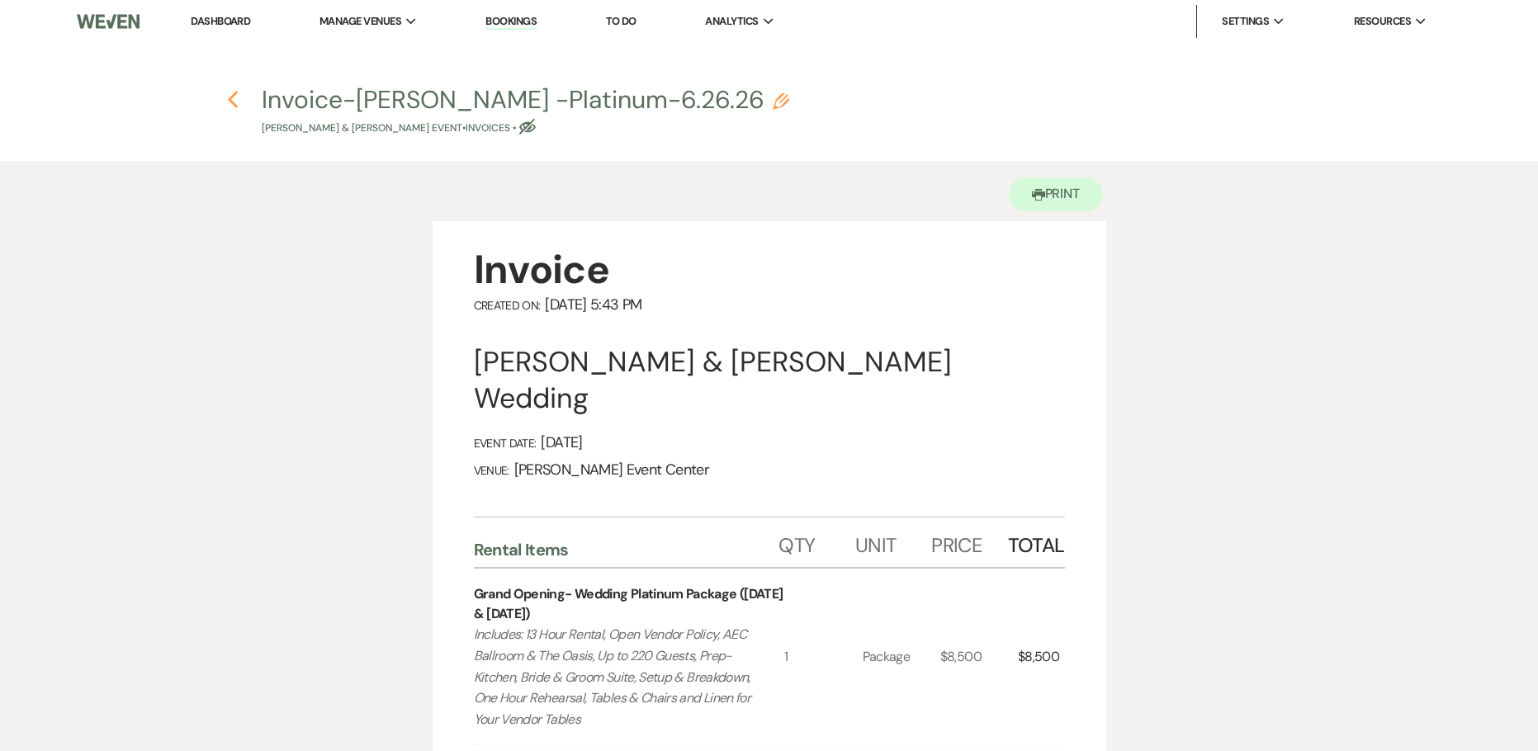
click at [233, 97] on use "button" at bounding box center [232, 100] width 11 height 18
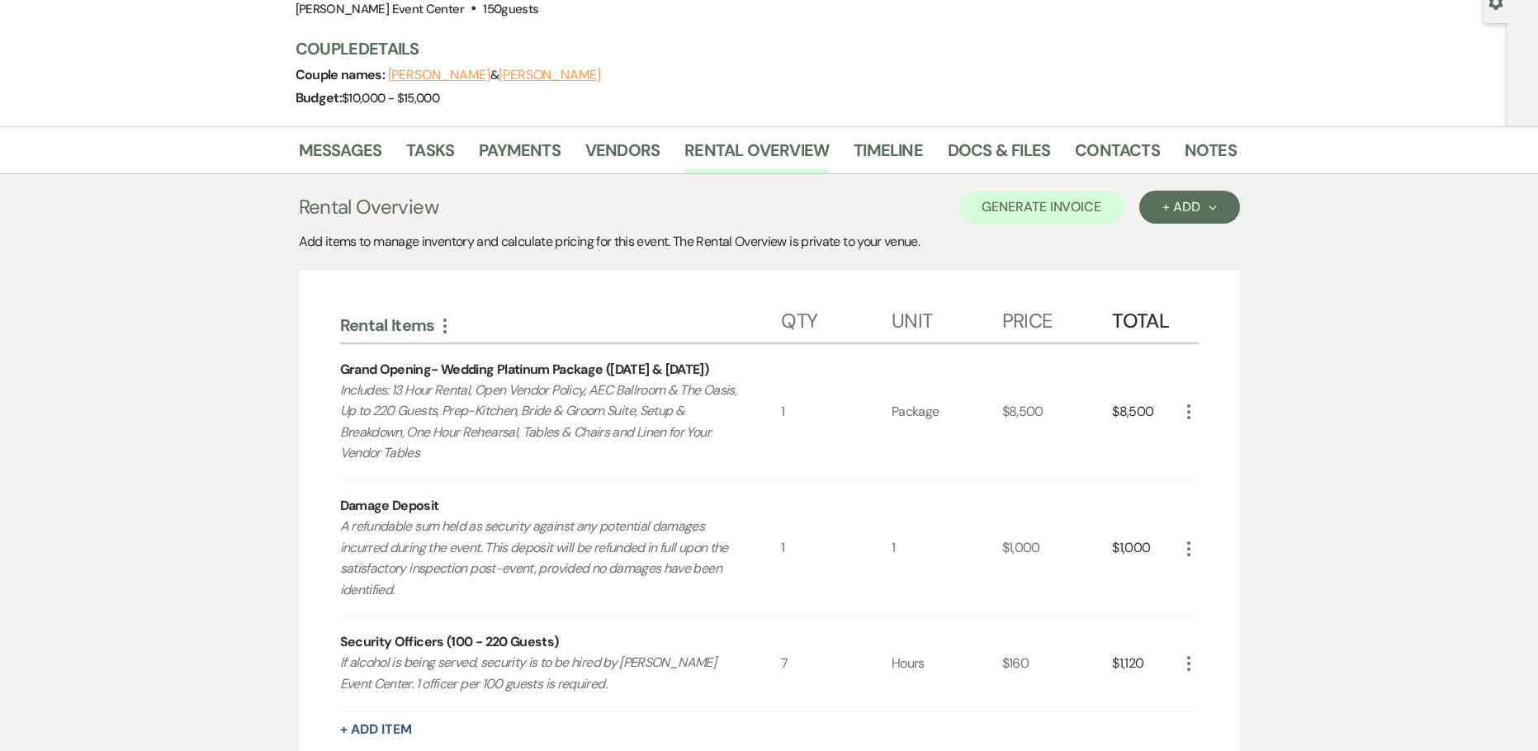
scroll to position [165, 0]
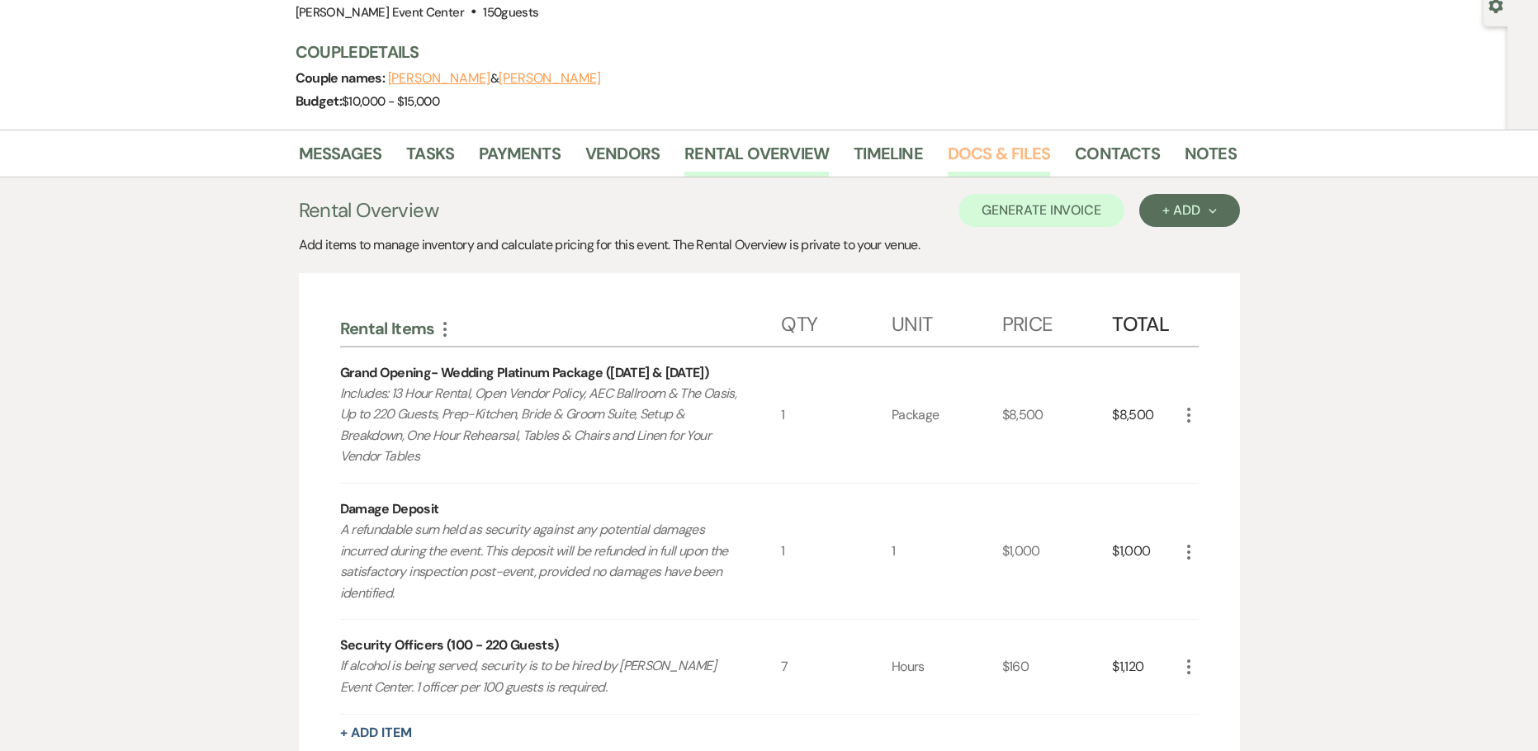
click at [973, 154] on link "Docs & Files" at bounding box center [998, 158] width 102 height 36
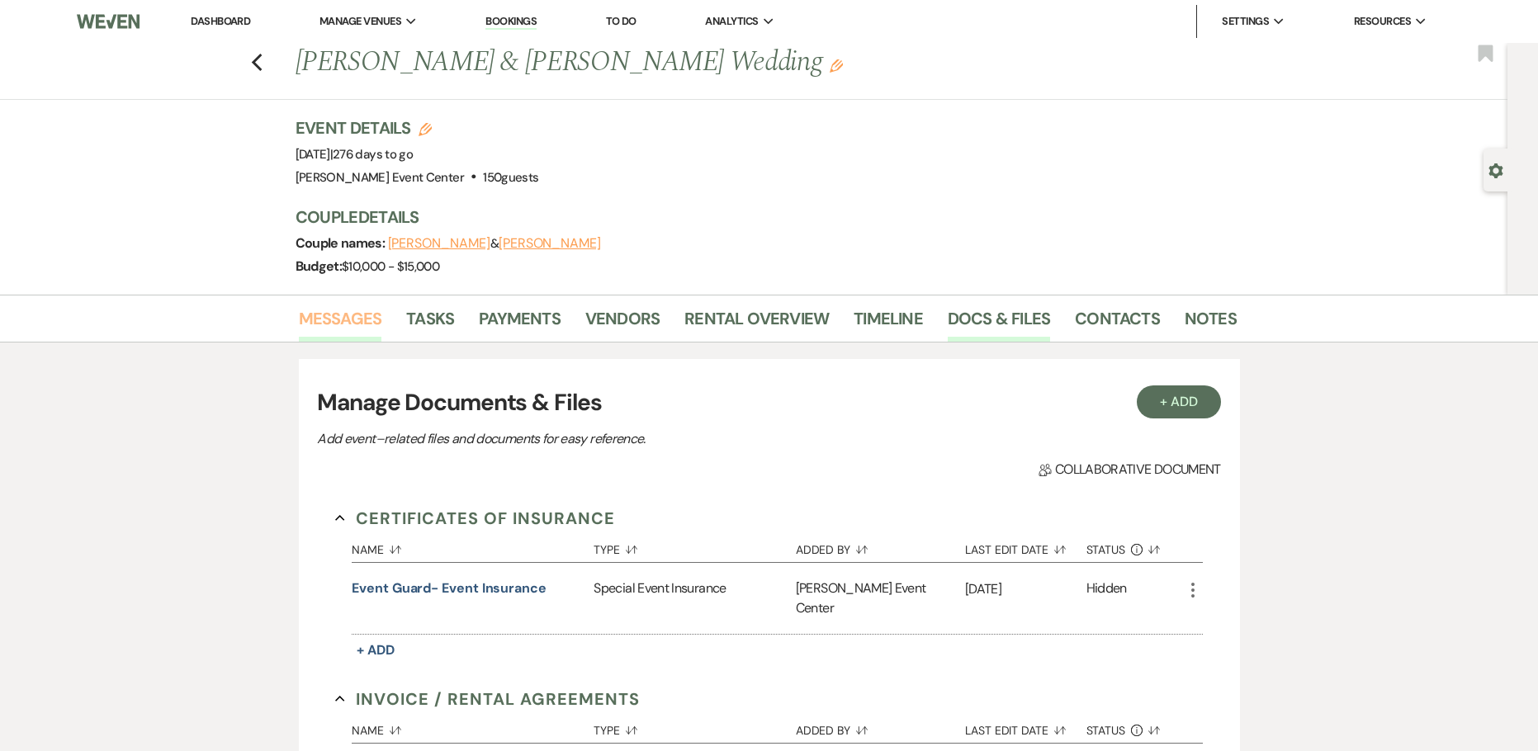
click at [361, 317] on link "Messages" at bounding box center [340, 323] width 83 height 36
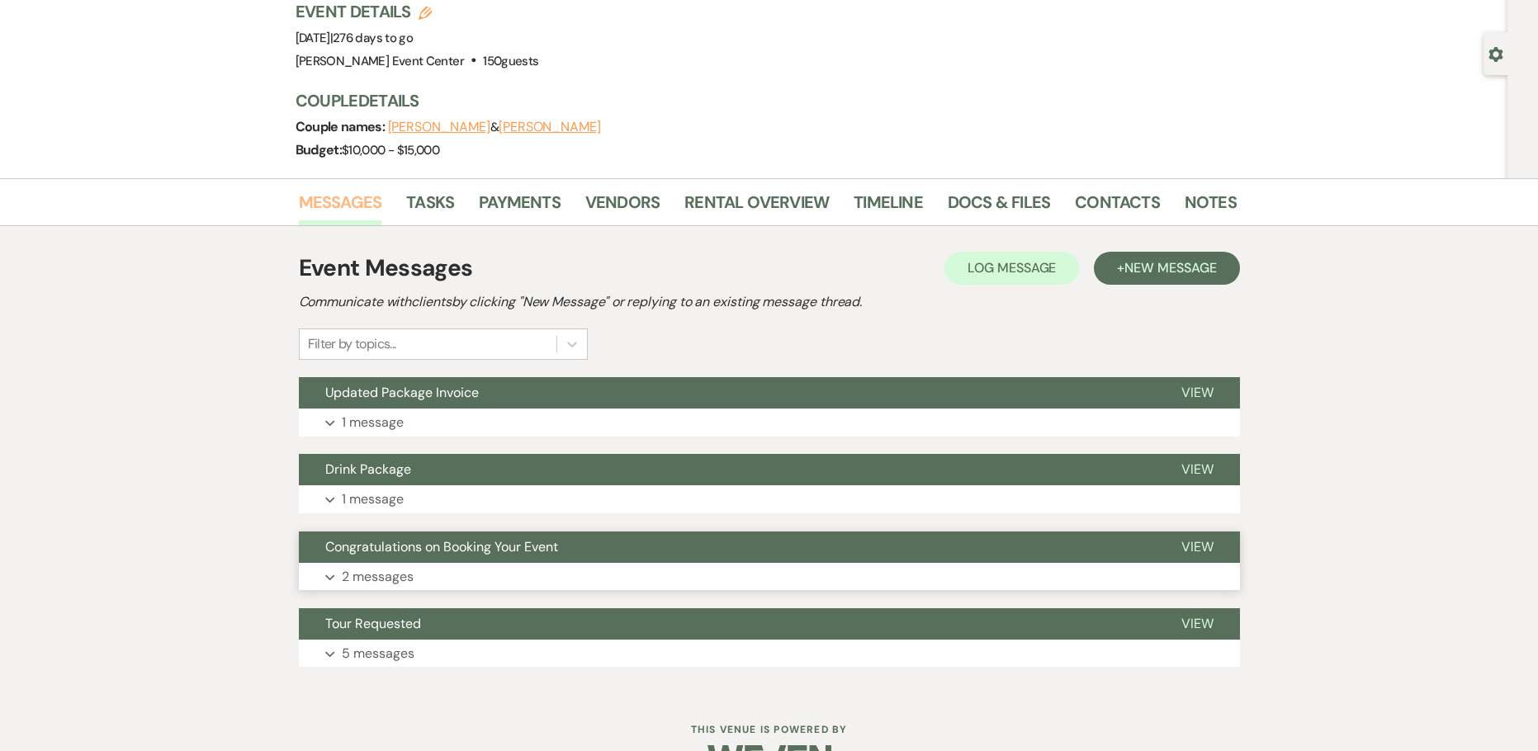
scroll to position [163, 0]
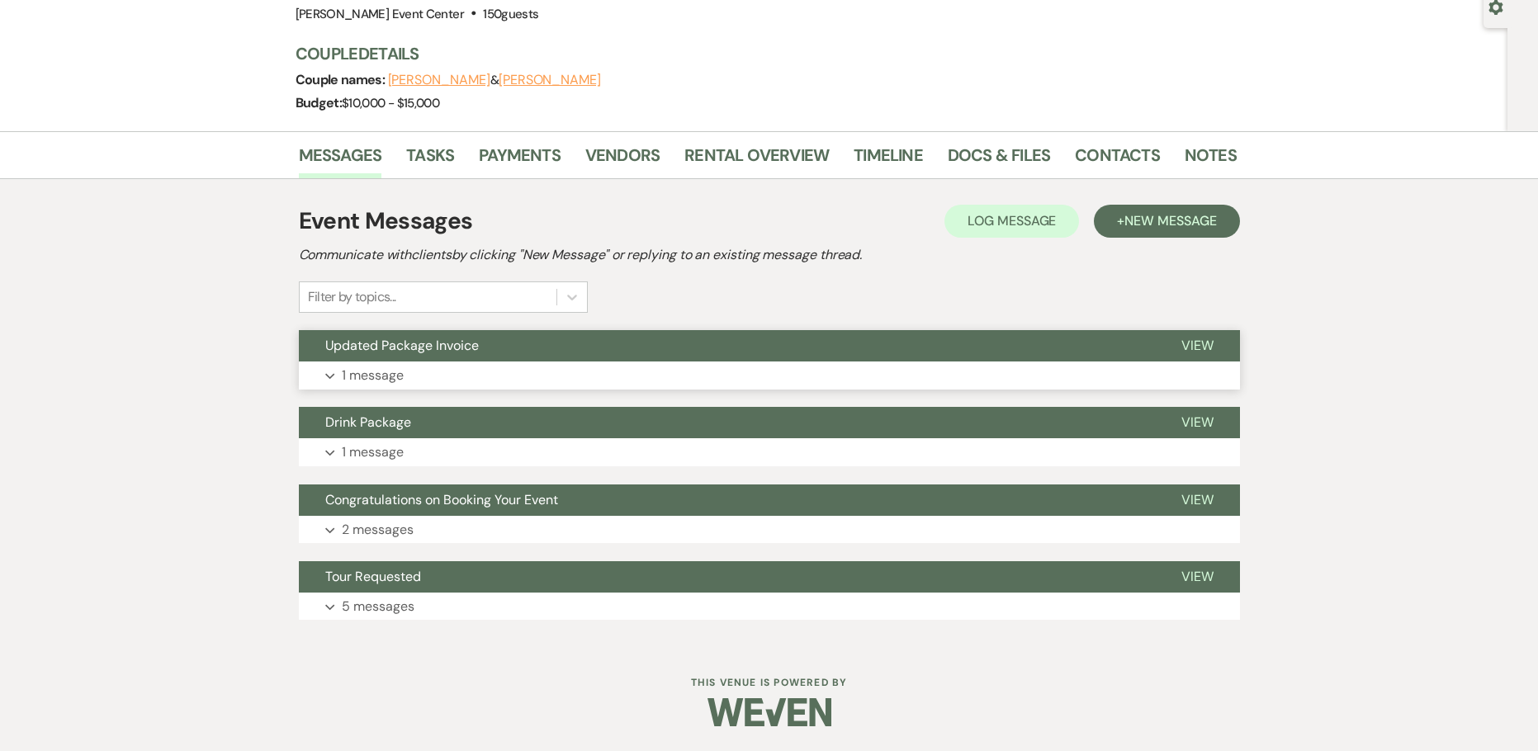
click at [389, 371] on p "1 message" at bounding box center [373, 375] width 62 height 21
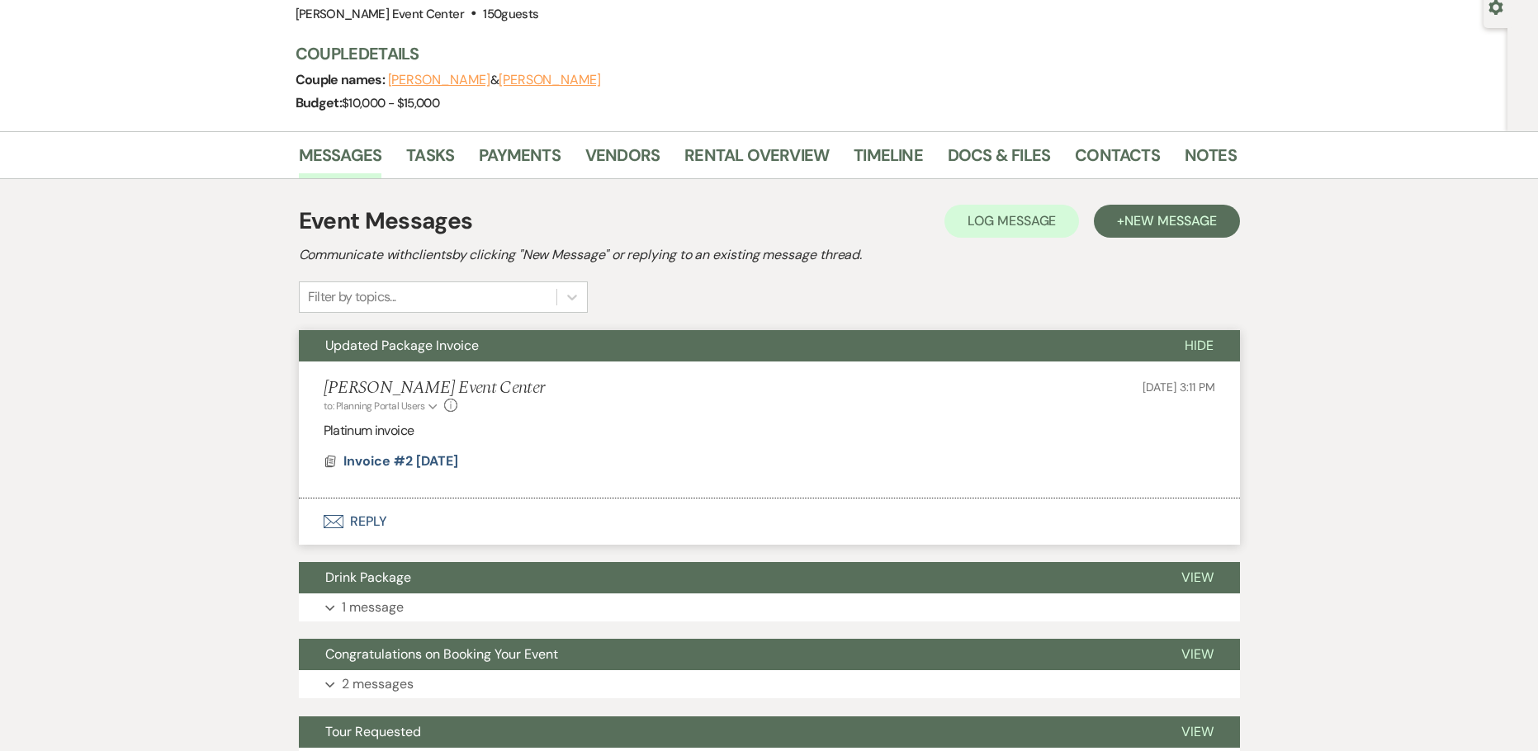
click at [371, 511] on button "Envelope Reply" at bounding box center [769, 521] width 941 height 46
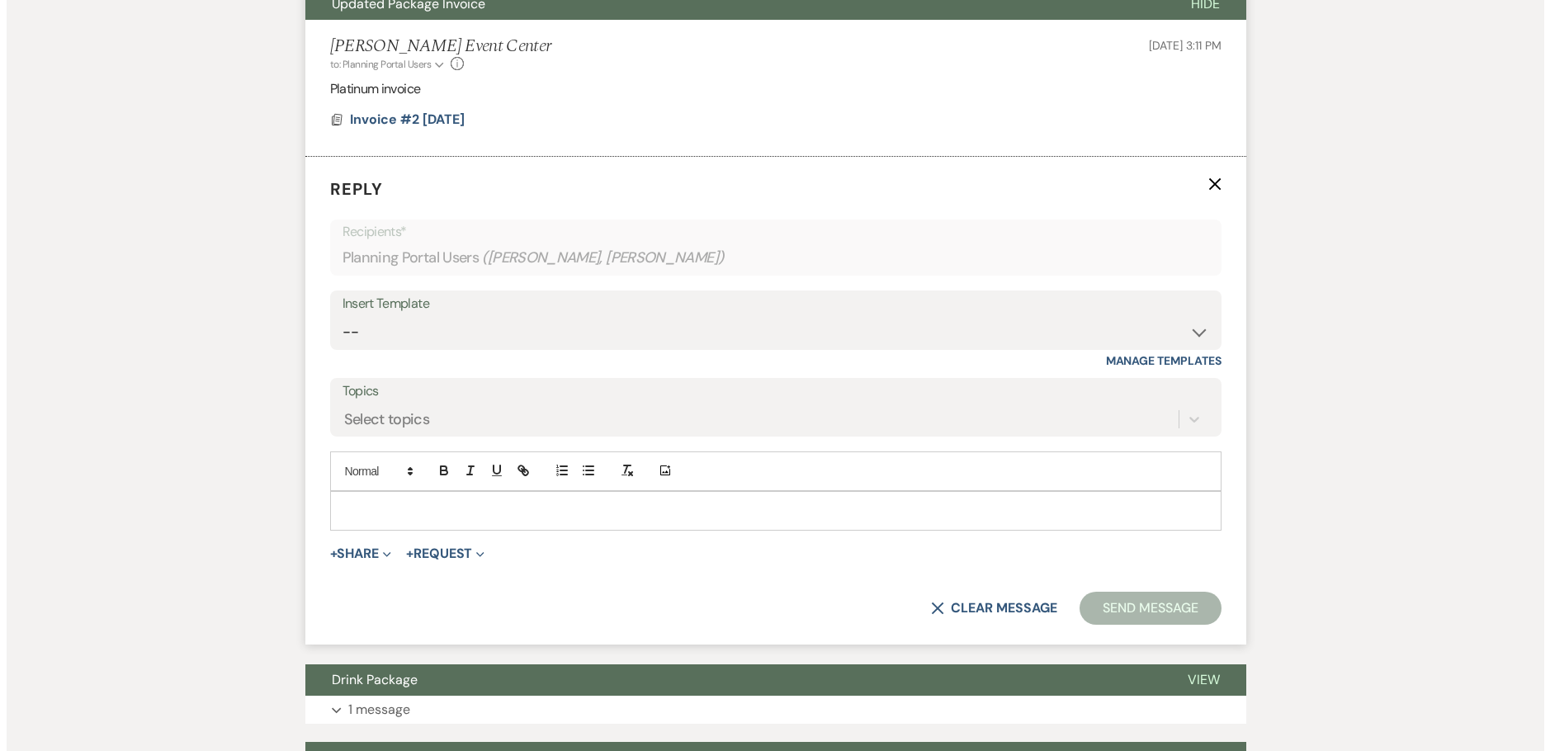
scroll to position [531, 0]
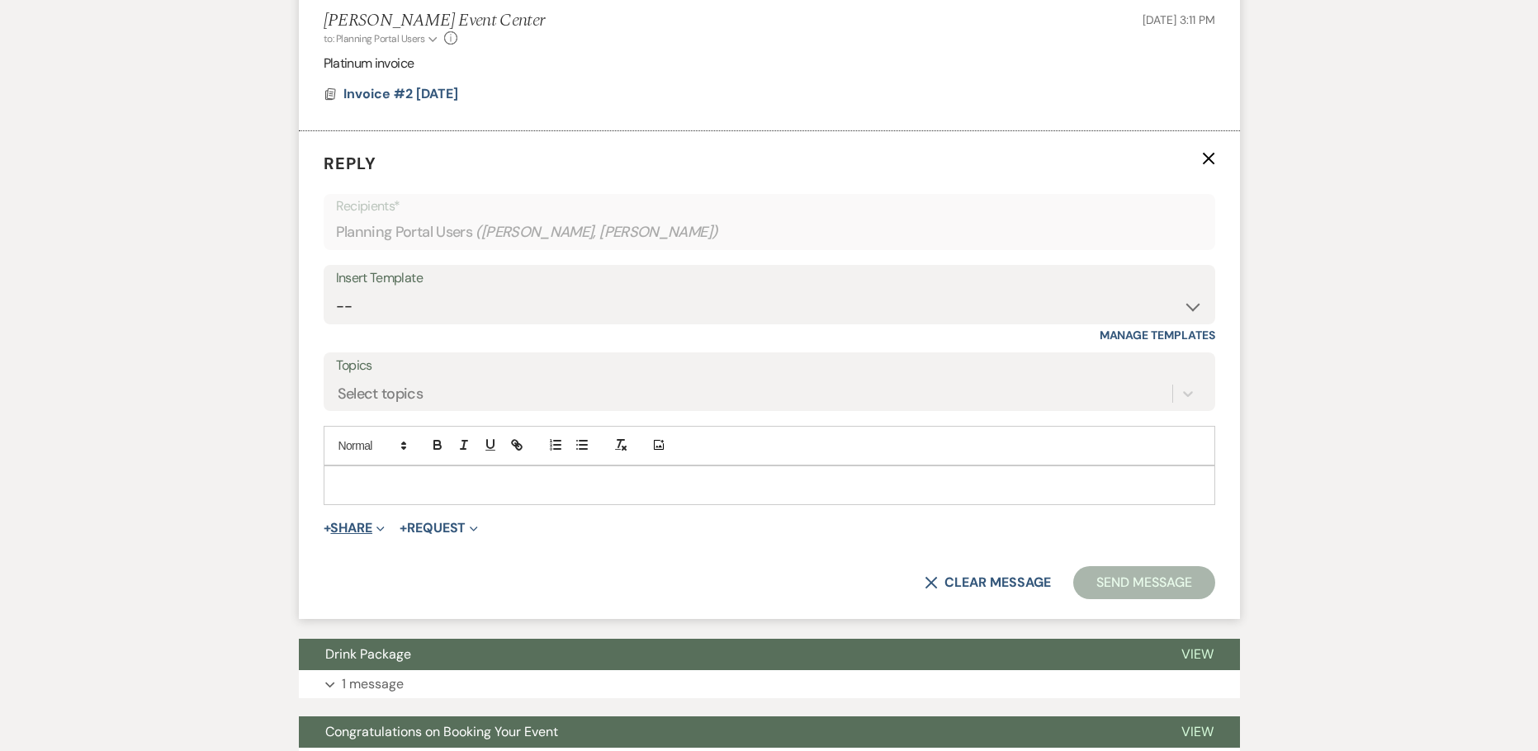
click at [365, 527] on button "+ Share Expand" at bounding box center [355, 528] width 62 height 13
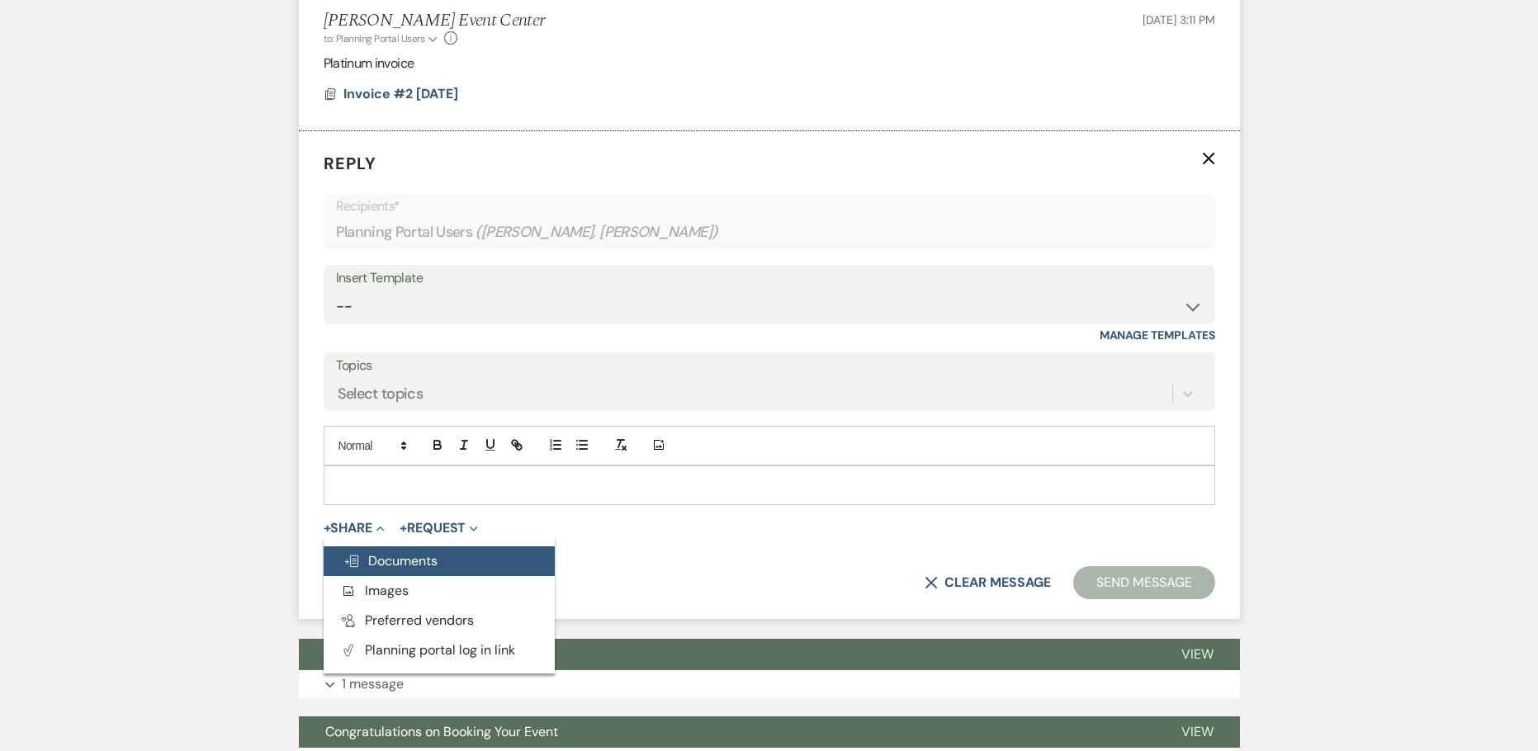
click at [390, 553] on span "Doc Upload Documents" at bounding box center [390, 560] width 94 height 17
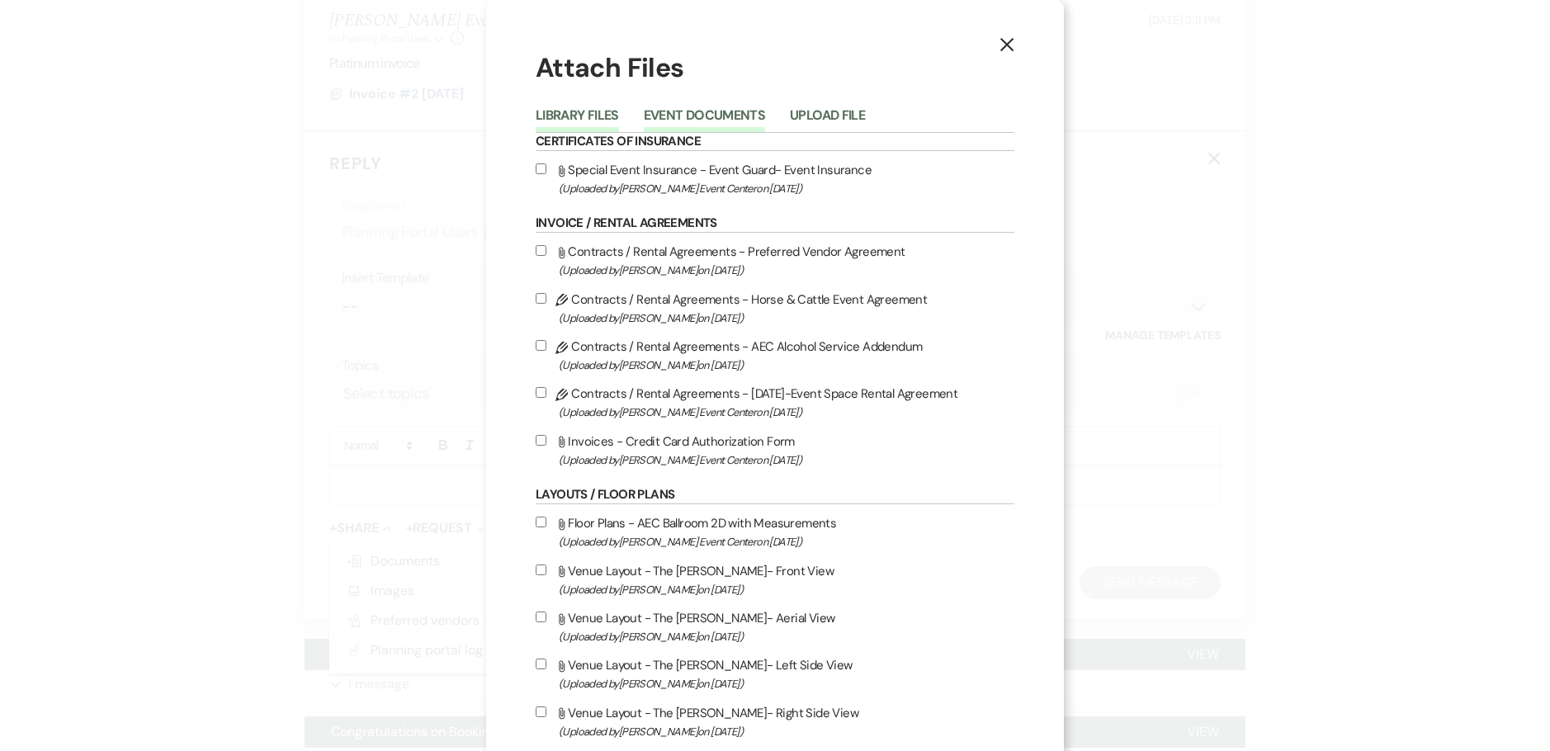
click at [721, 111] on button "Event Documents" at bounding box center [704, 120] width 121 height 23
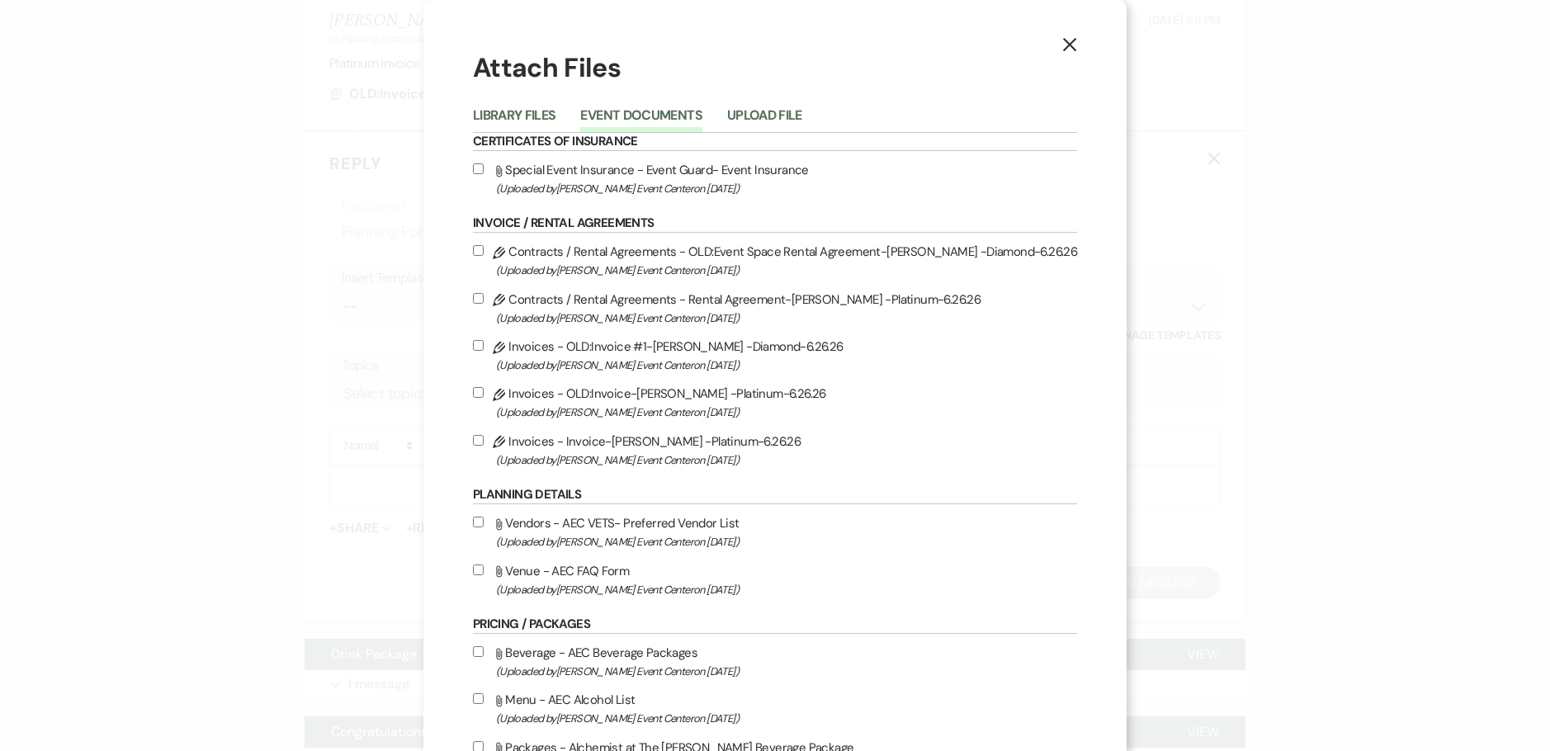
click at [484, 437] on input "Pencil Invoices - Invoice-Eric Reed -Platinum-6.26.26 (Uploaded by Artis Event …" at bounding box center [478, 440] width 11 height 11
click at [484, 297] on input "Pencil Contracts / Rental Agreements - Rental Agreement-Eric Reed -Platinum-6.2…" at bounding box center [478, 298] width 11 height 11
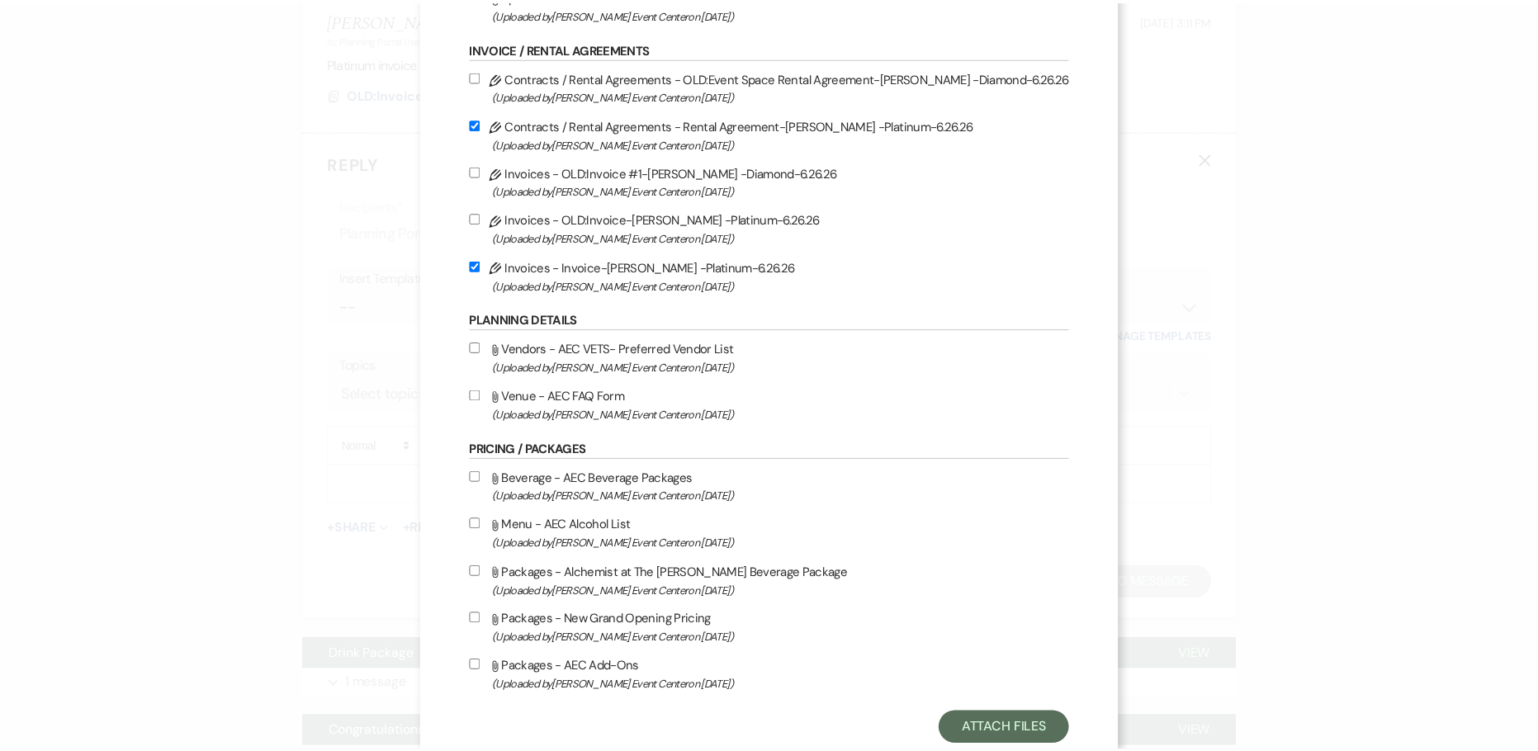
scroll to position [219, 0]
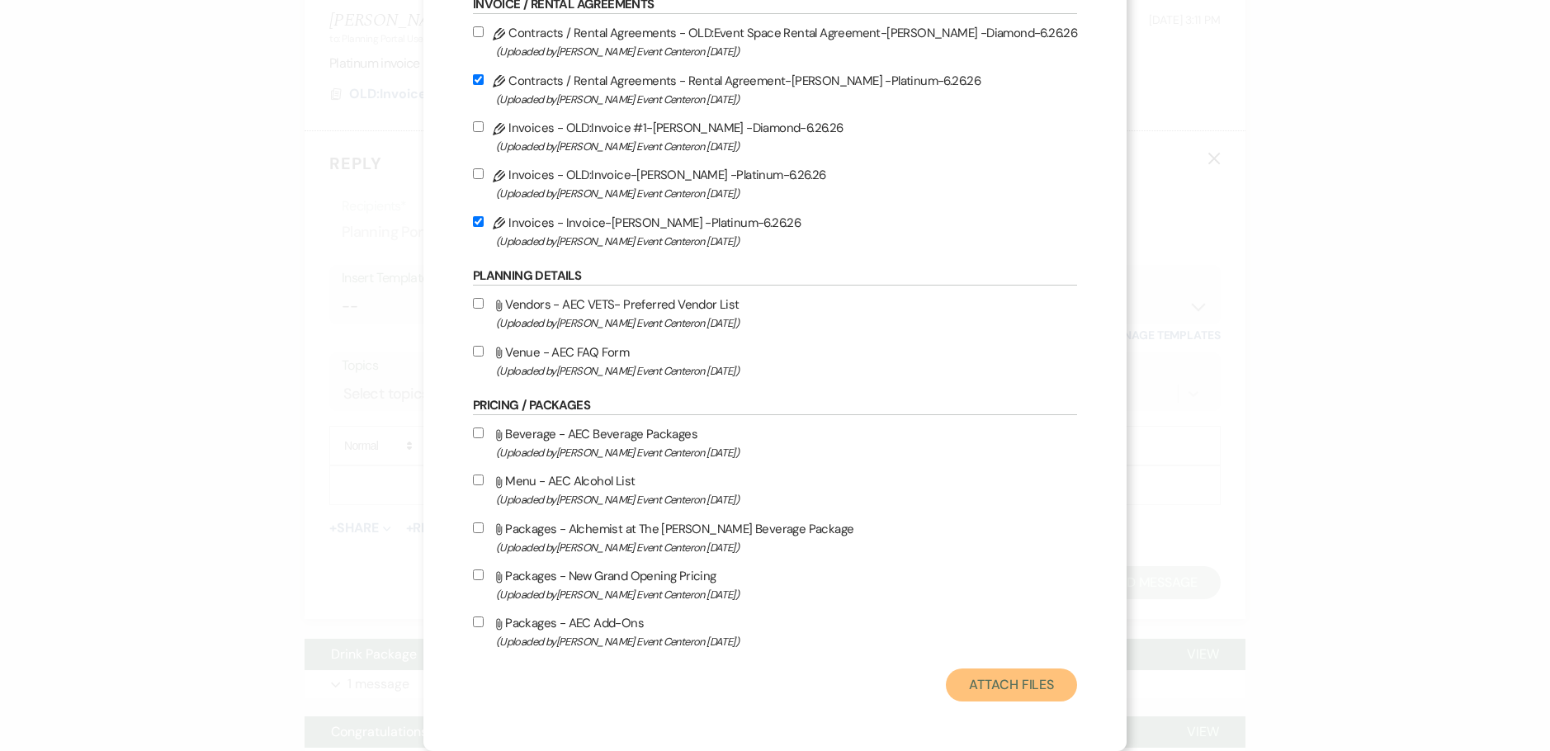
click at [965, 683] on button "Attach Files" at bounding box center [1011, 684] width 131 height 33
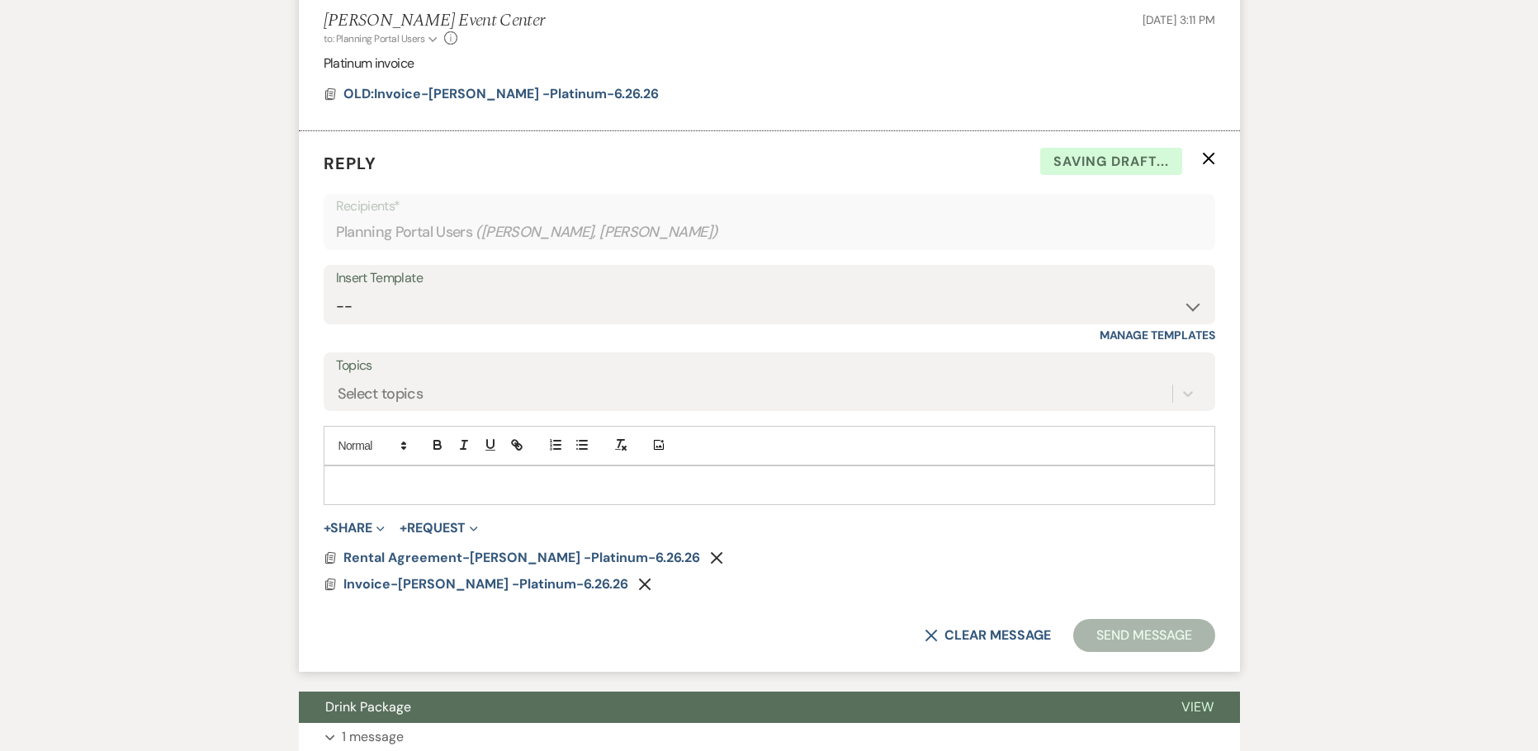
click at [474, 494] on p at bounding box center [769, 485] width 865 height 18
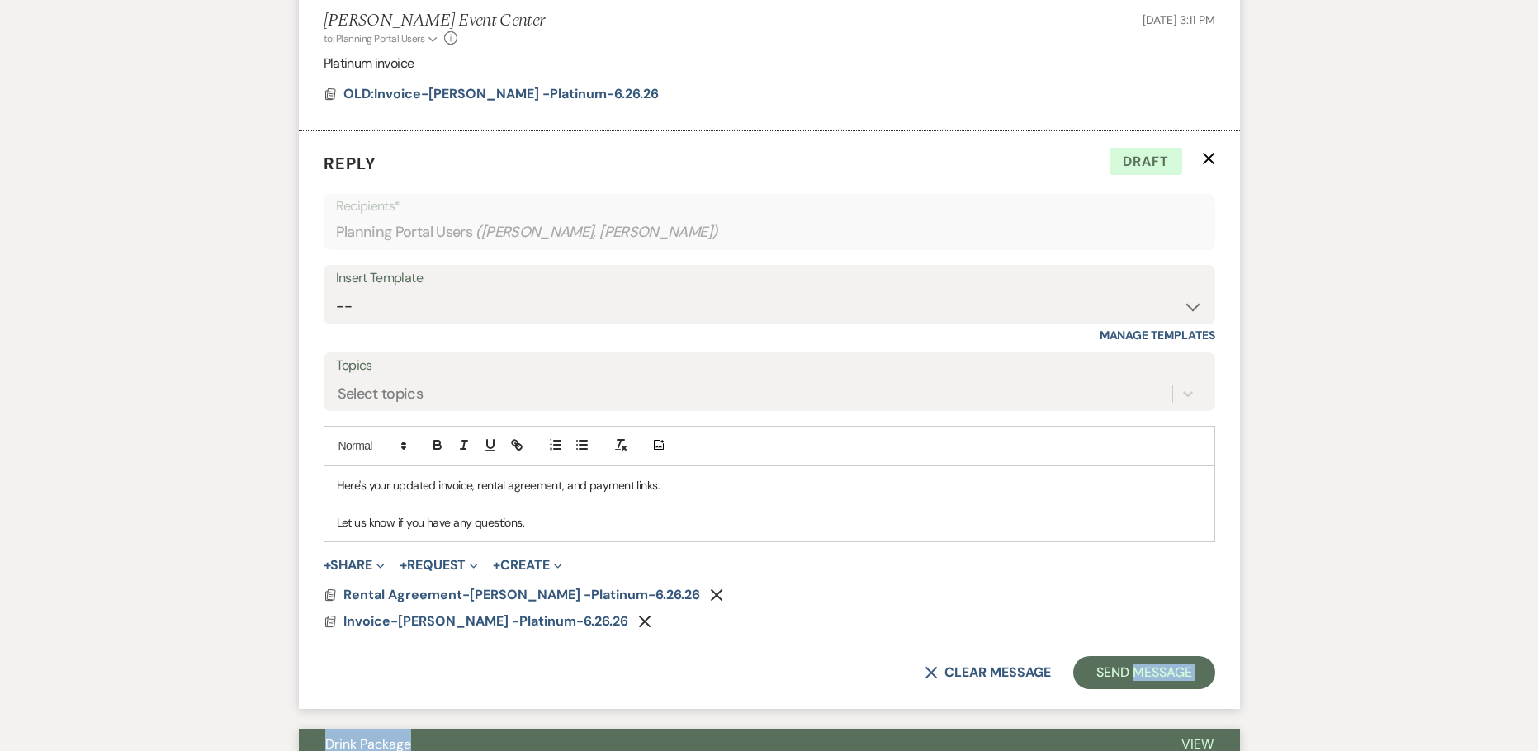
click at [1168, 742] on div "Event Messages Log Log Message + New Message Communicate with clients by clicki…" at bounding box center [769, 389] width 941 height 1122
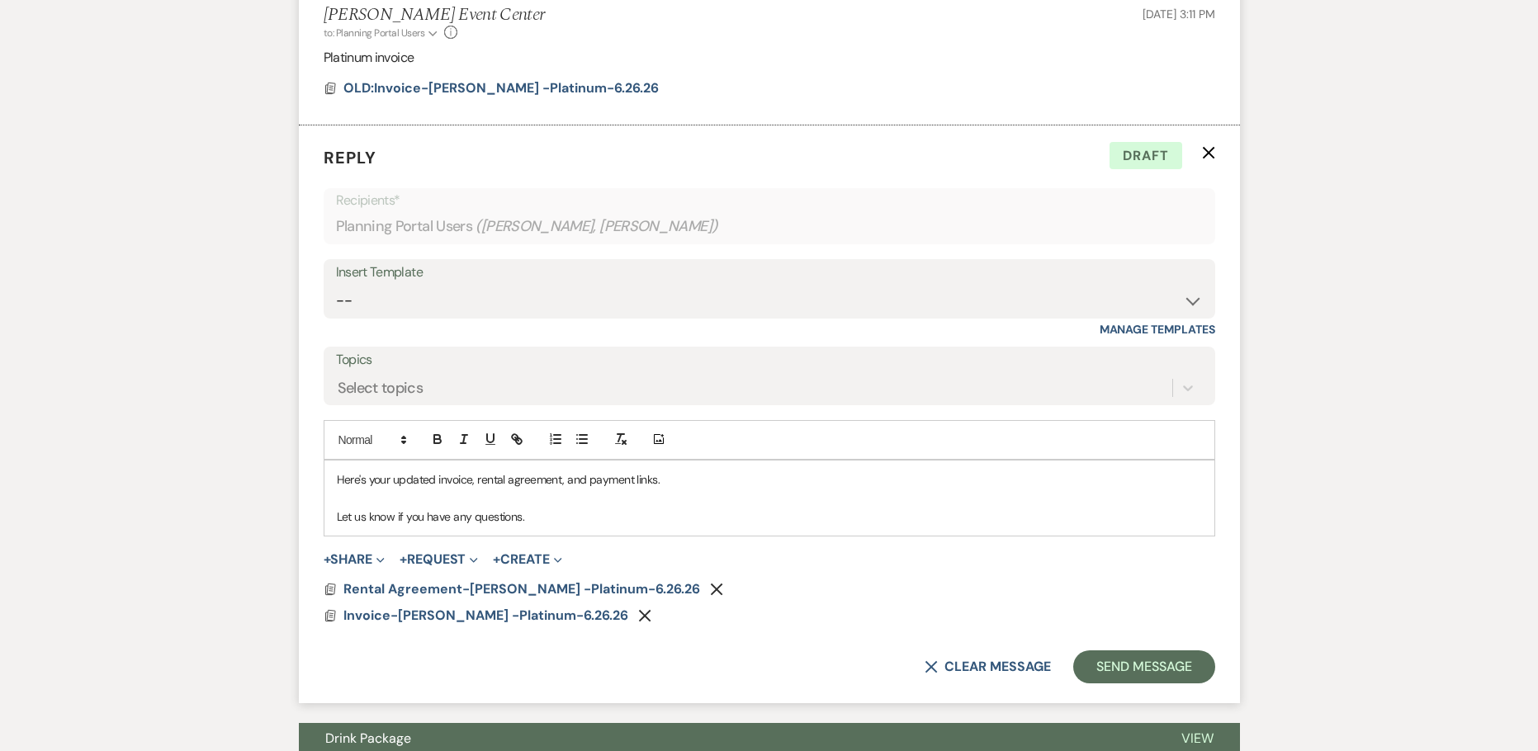
click at [1118, 692] on form "Reply X Draft Recipients* Planning Portal Users ( Marquita Moore, Marquita Moor…" at bounding box center [769, 414] width 941 height 579
click at [446, 566] on button "+ Request Expand" at bounding box center [438, 559] width 78 height 13
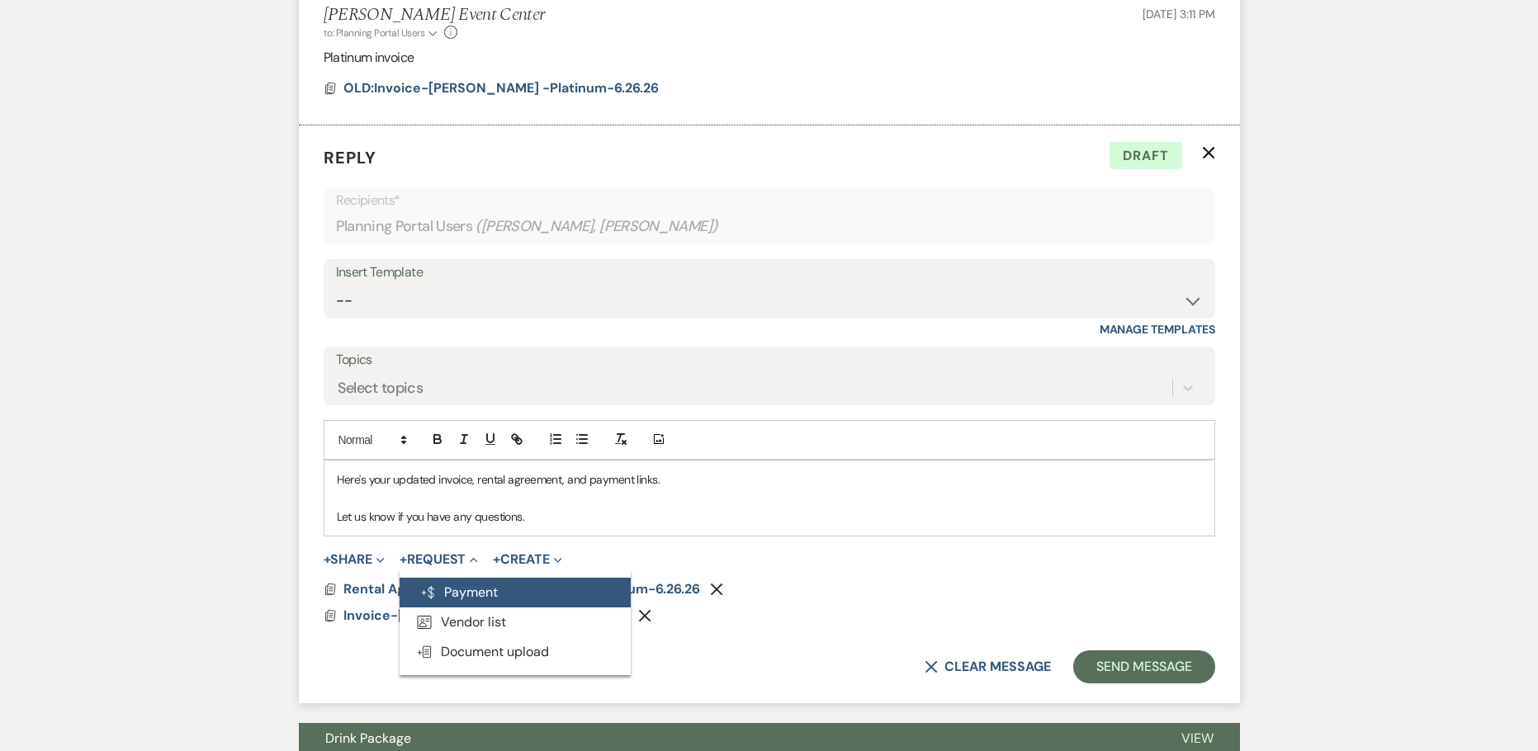
click at [448, 588] on button "Generate Payment Payment" at bounding box center [514, 593] width 231 height 30
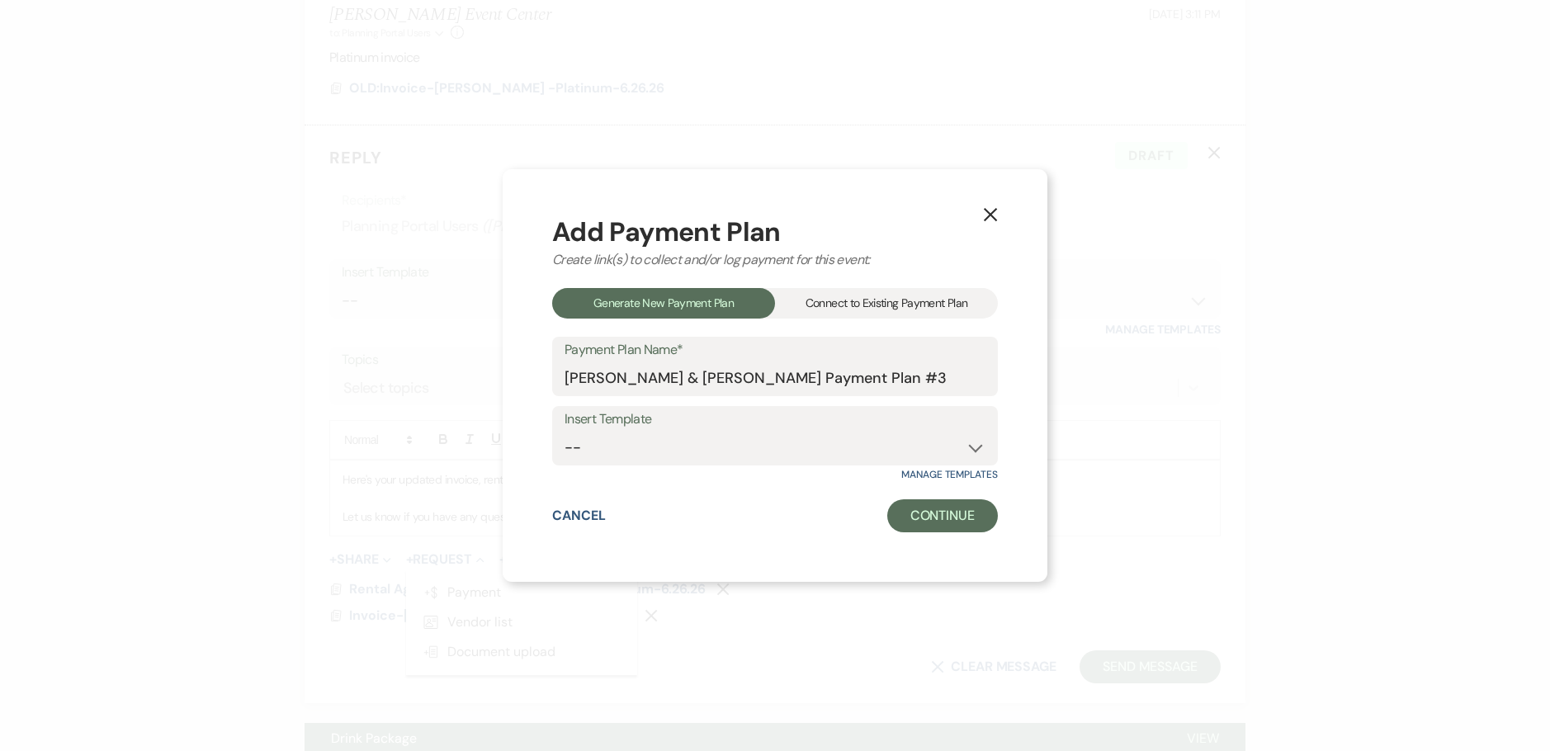
click at [867, 303] on div "Connect to Existing Payment Plan" at bounding box center [886, 303] width 223 height 31
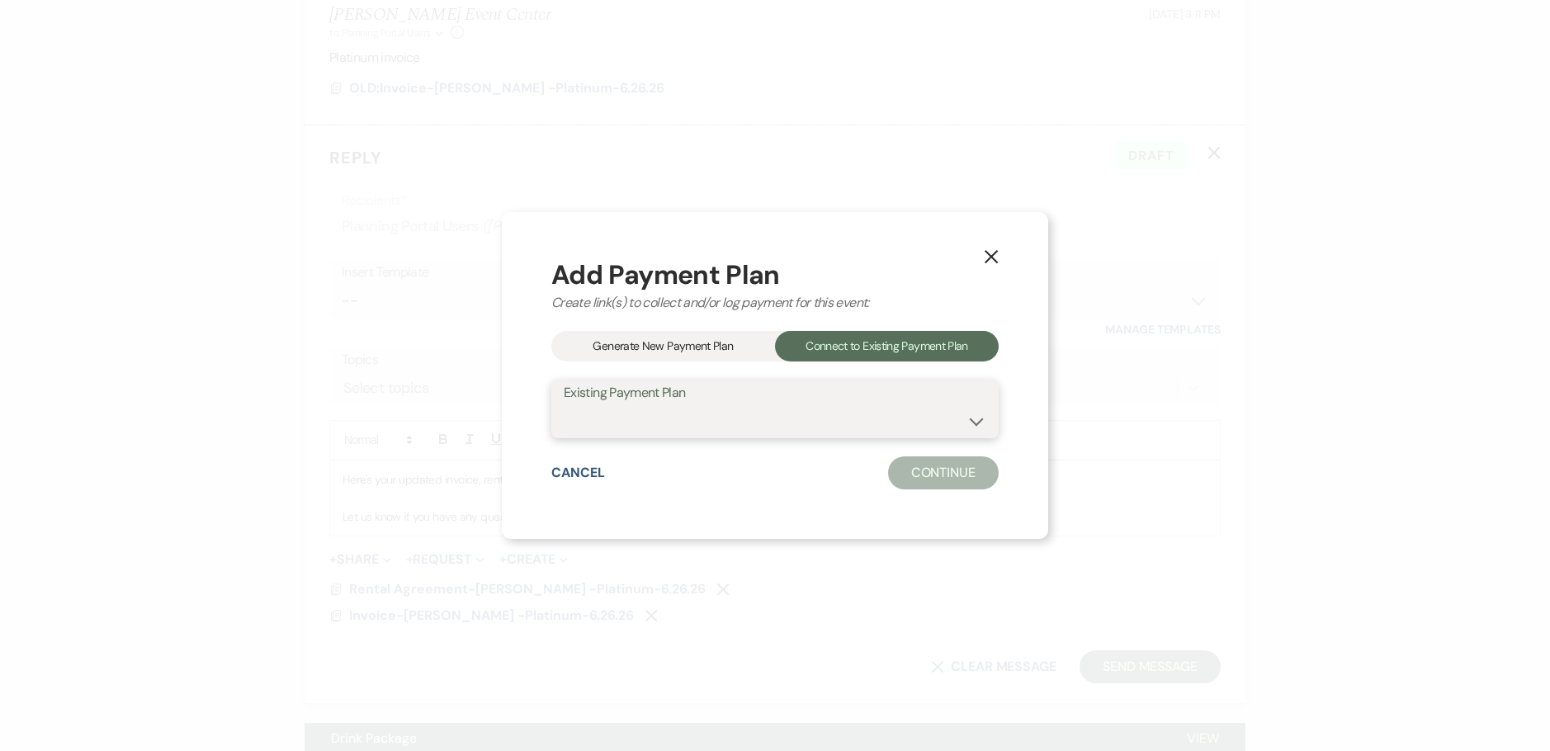
click at [763, 418] on select "Eric Reed & Marquita Moore's Platinum Payment Plan Eric Reed & Marquita Moore's…" at bounding box center [775, 420] width 423 height 32
click at [564, 404] on select "Eric Reed & Marquita Moore's Platinum Payment Plan Eric Reed & Marquita Moore's…" at bounding box center [775, 420] width 423 height 32
click at [905, 470] on button "Continue" at bounding box center [943, 472] width 111 height 33
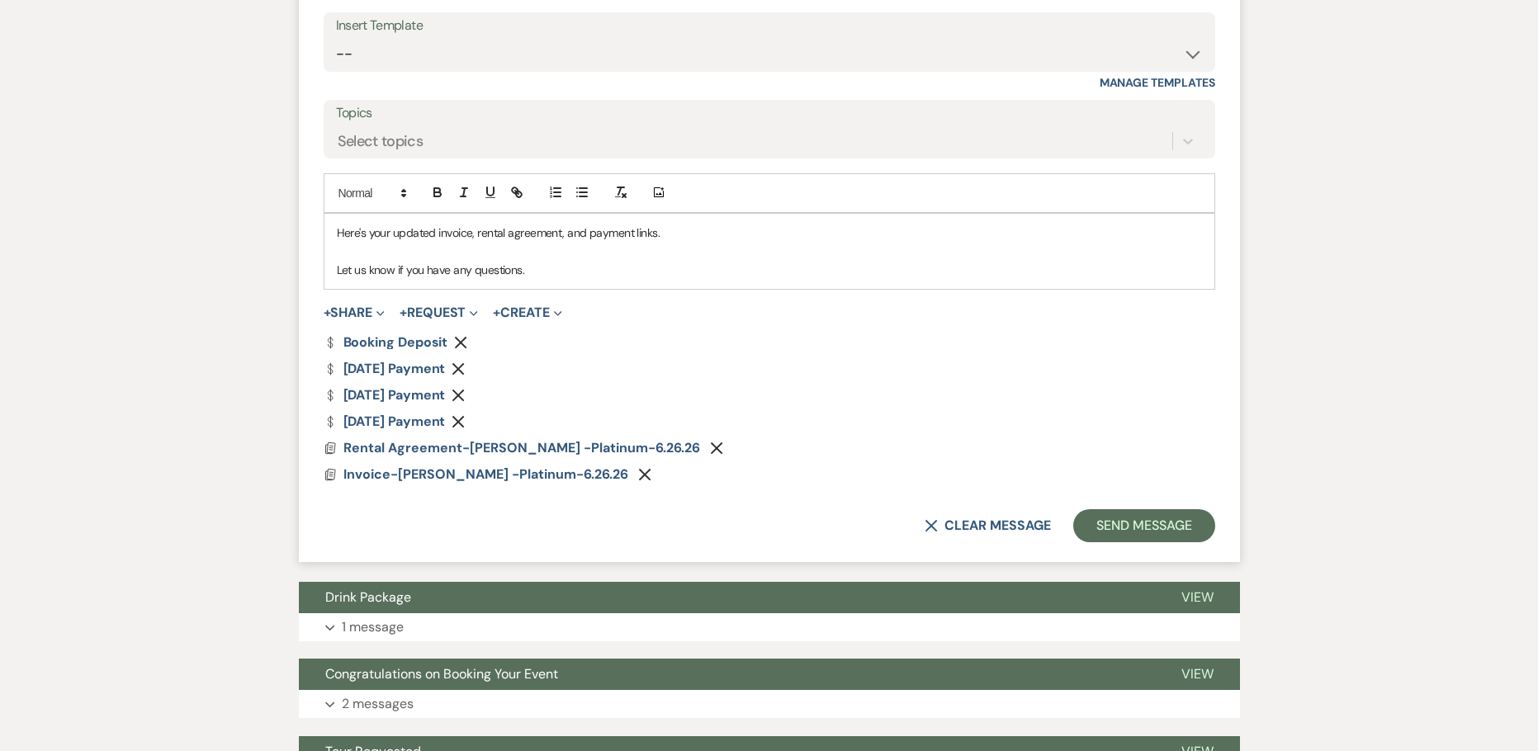
scroll to position [784, 0]
click at [396, 343] on link "Dollar Payment Booking Deposit" at bounding box center [386, 341] width 125 height 13
click at [461, 338] on icon "Remove" at bounding box center [460, 341] width 13 height 13
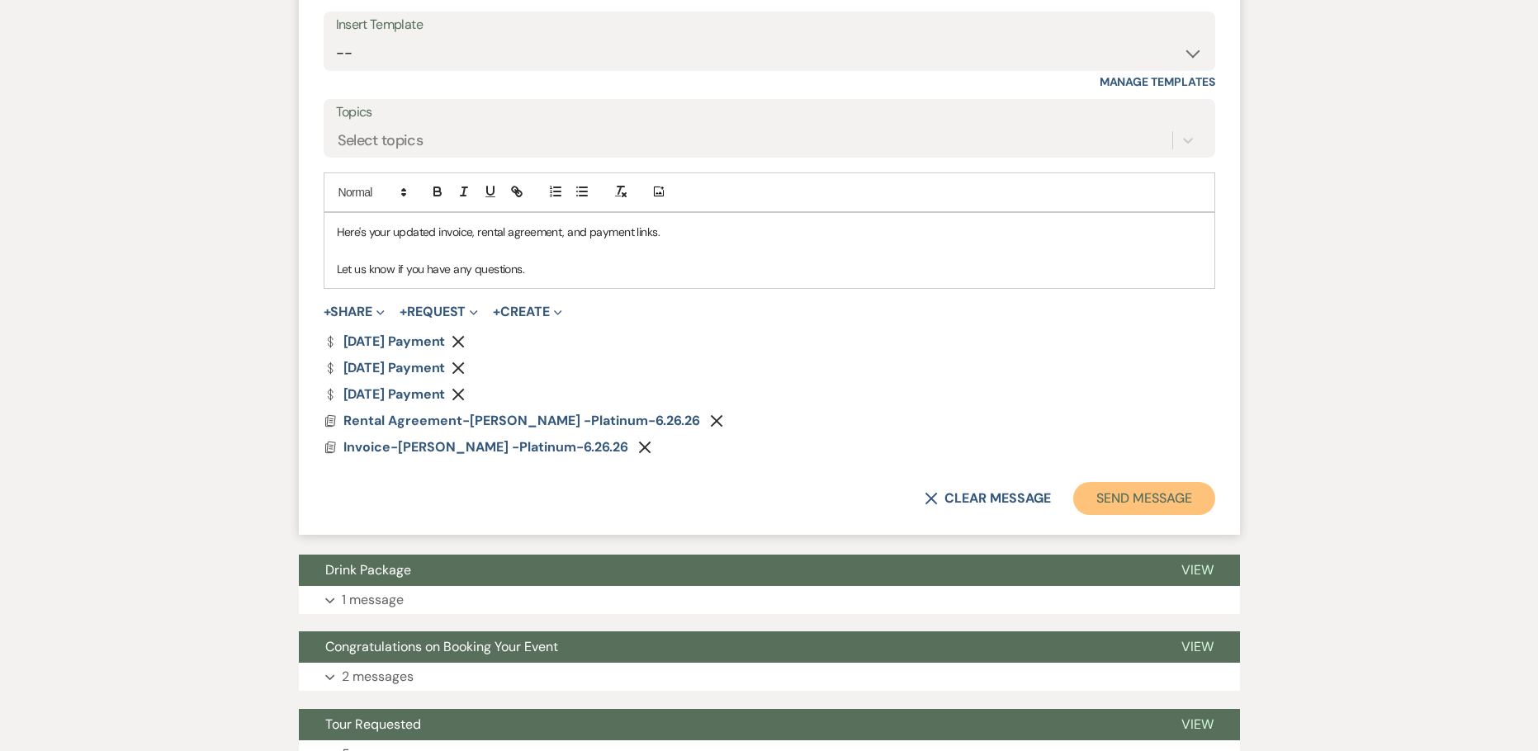
click at [1179, 508] on button "Send Message" at bounding box center [1143, 498] width 141 height 33
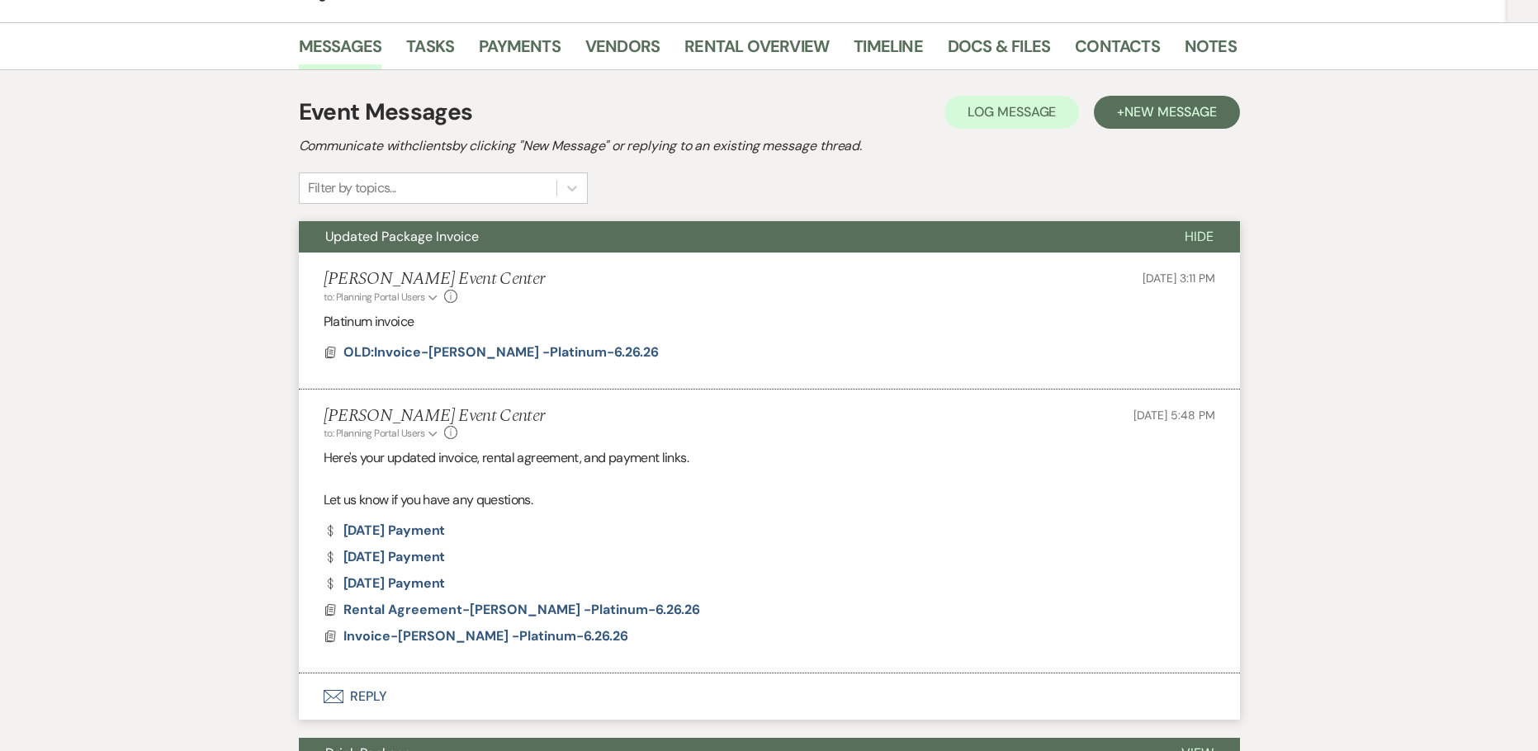
scroll to position [25, 0]
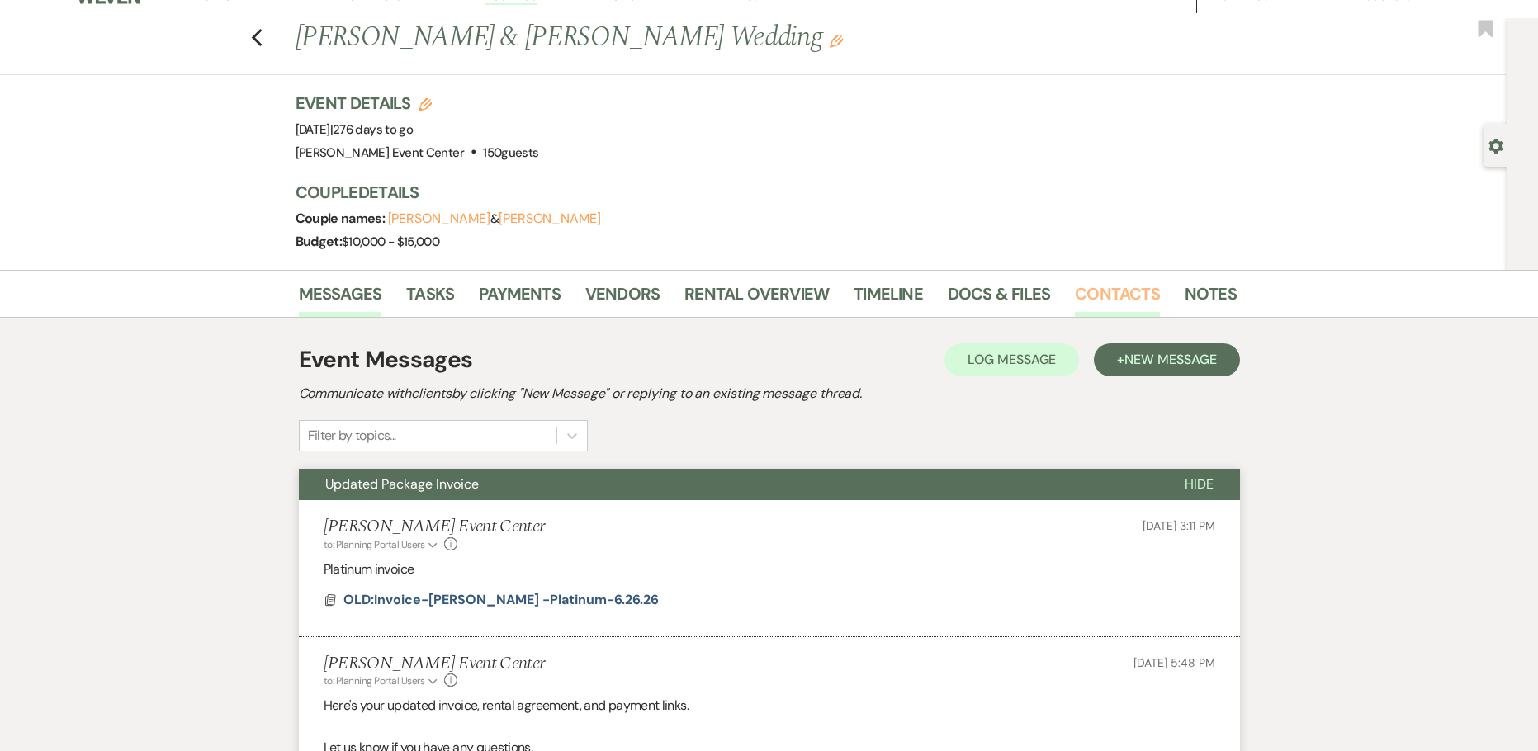
click at [1099, 296] on link "Contacts" at bounding box center [1117, 299] width 85 height 36
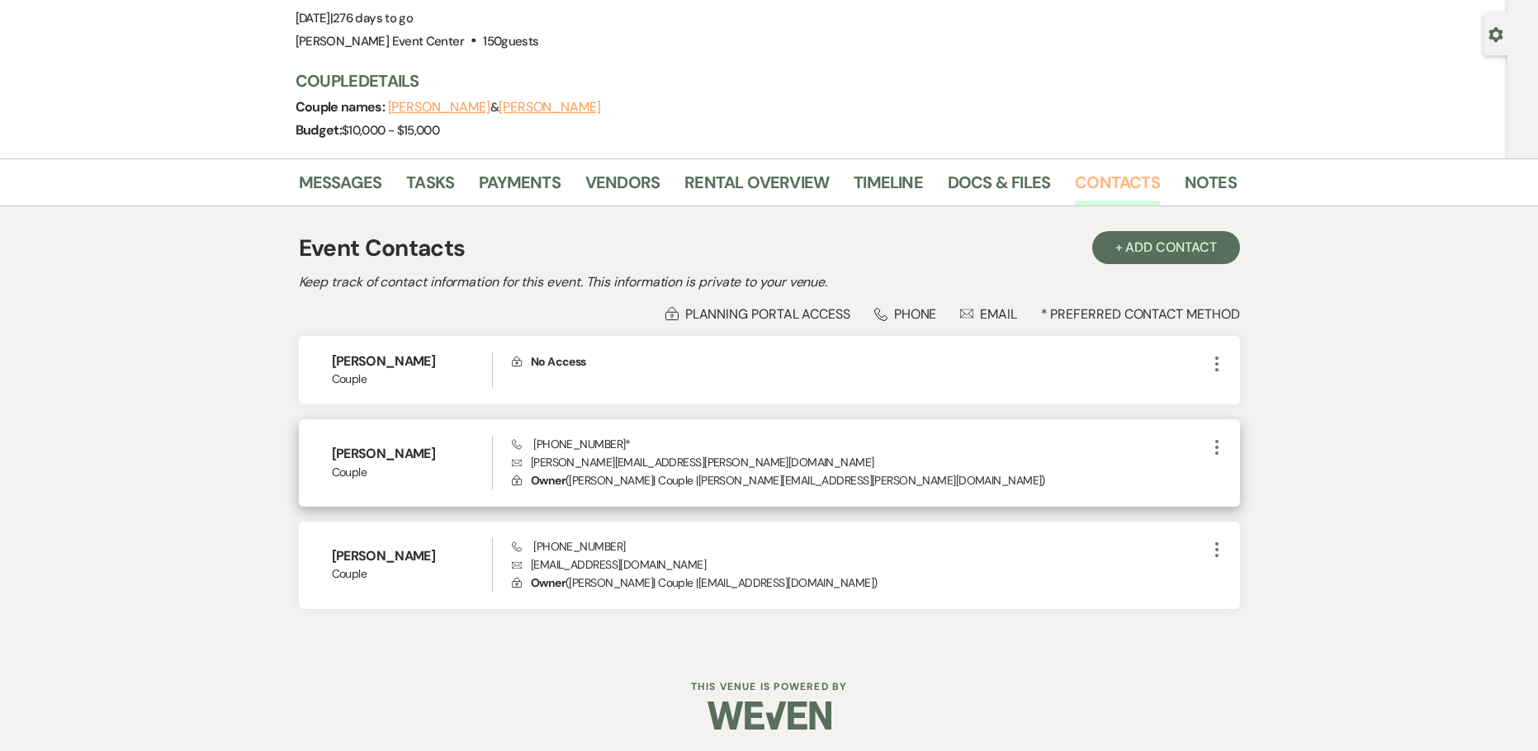
scroll to position [139, 0]
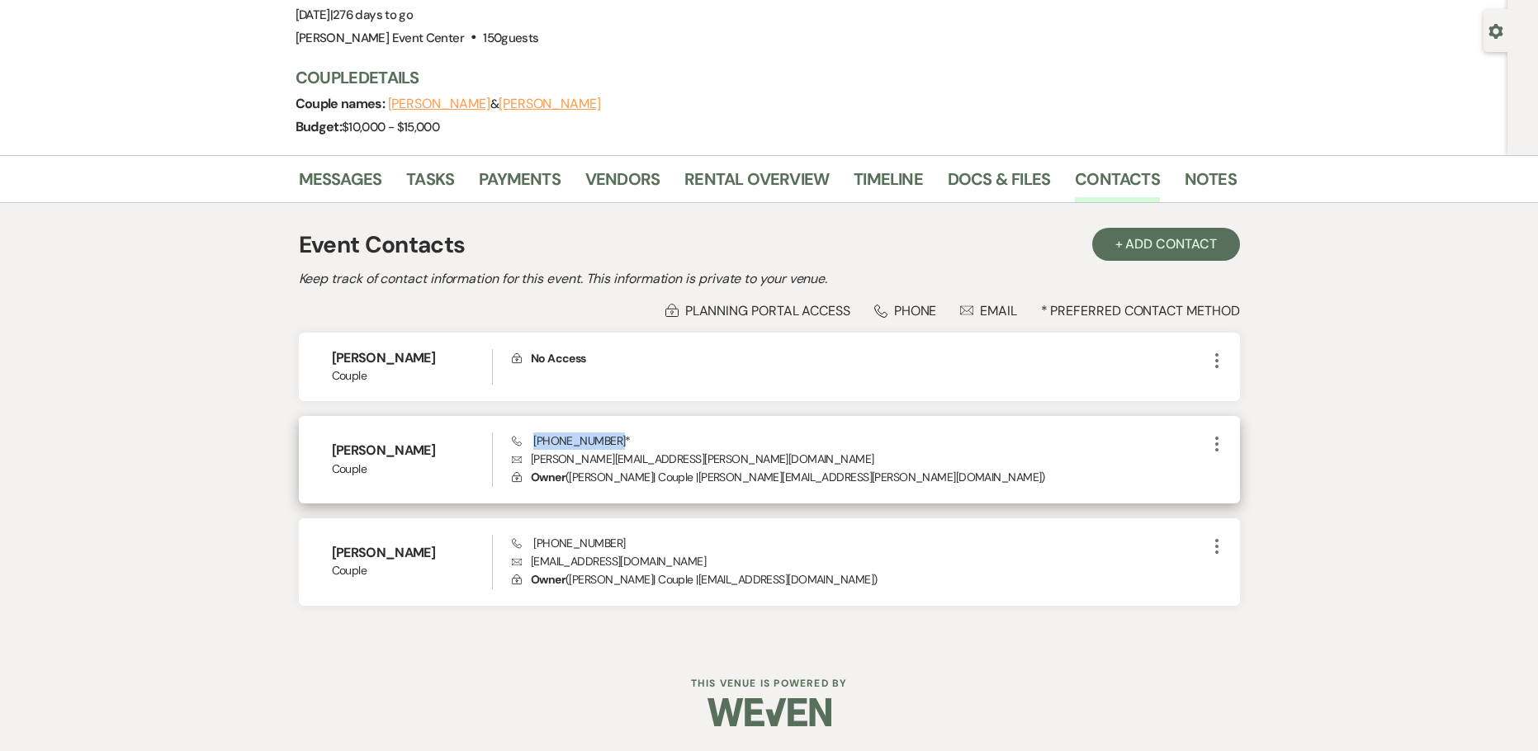
drag, startPoint x: 607, startPoint y: 441, endPoint x: 533, endPoint y: 445, distance: 74.4
click at [533, 445] on span "Phone (407) 403-1414 *" at bounding box center [571, 440] width 119 height 15
copy span "(407) 403-1414"
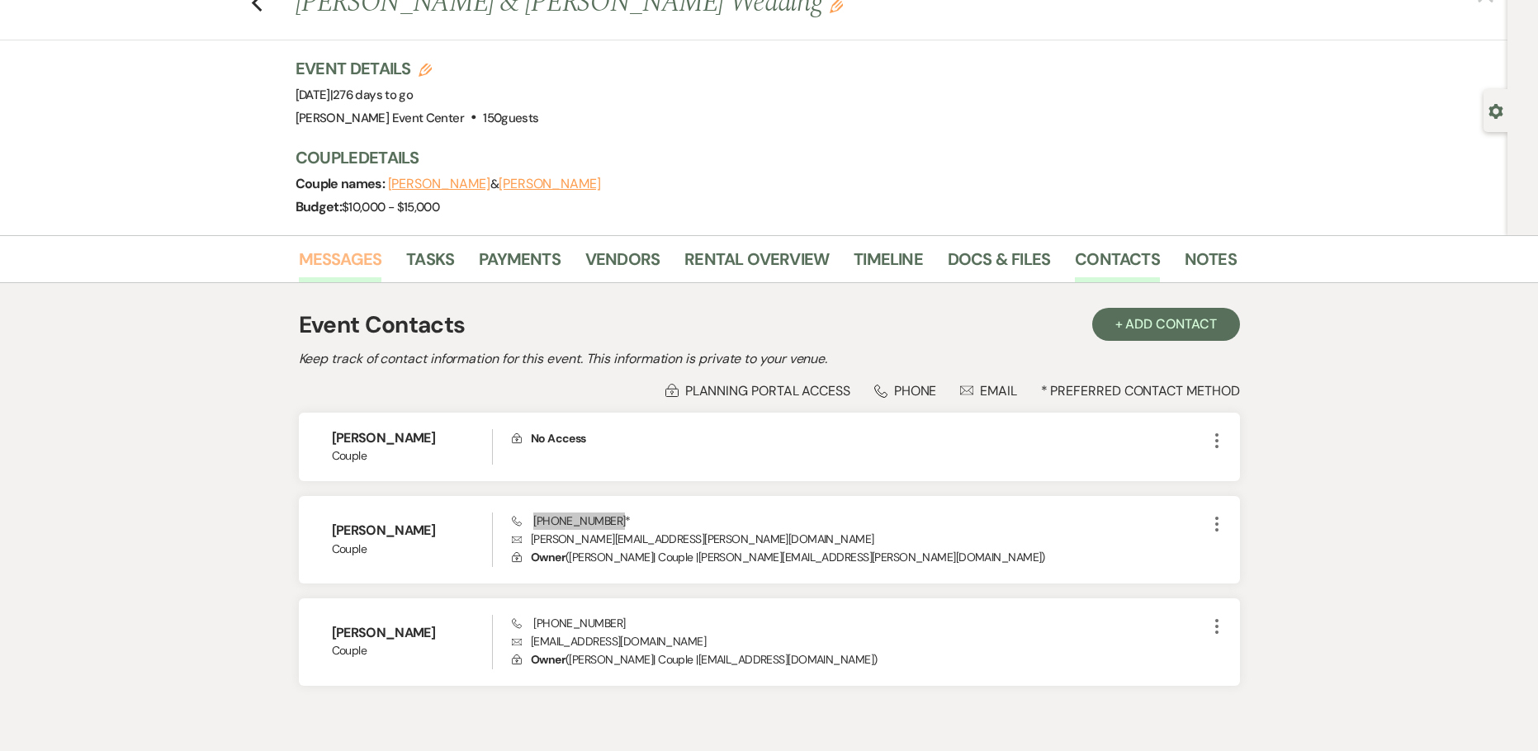
scroll to position [0, 0]
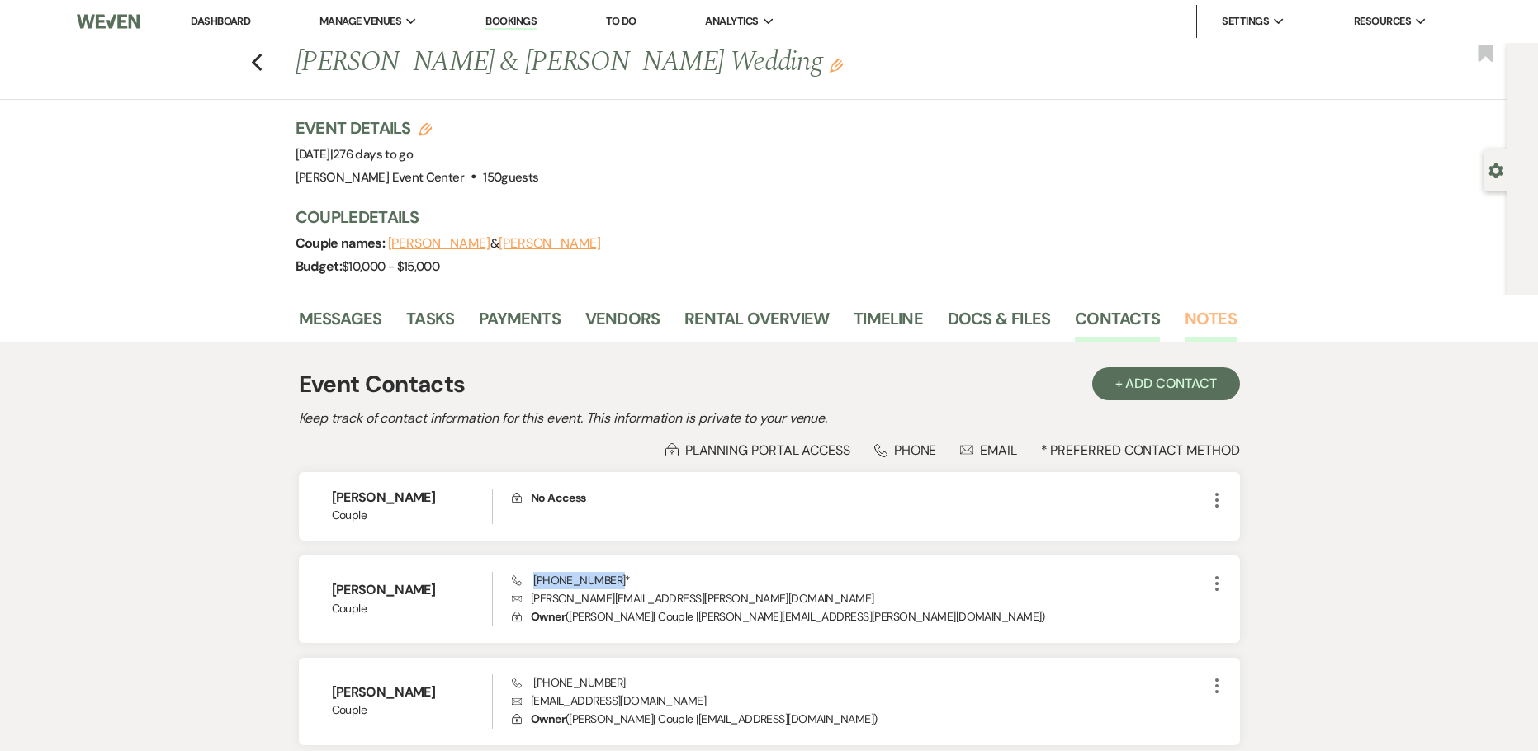
click at [1200, 321] on link "Notes" at bounding box center [1210, 323] width 52 height 36
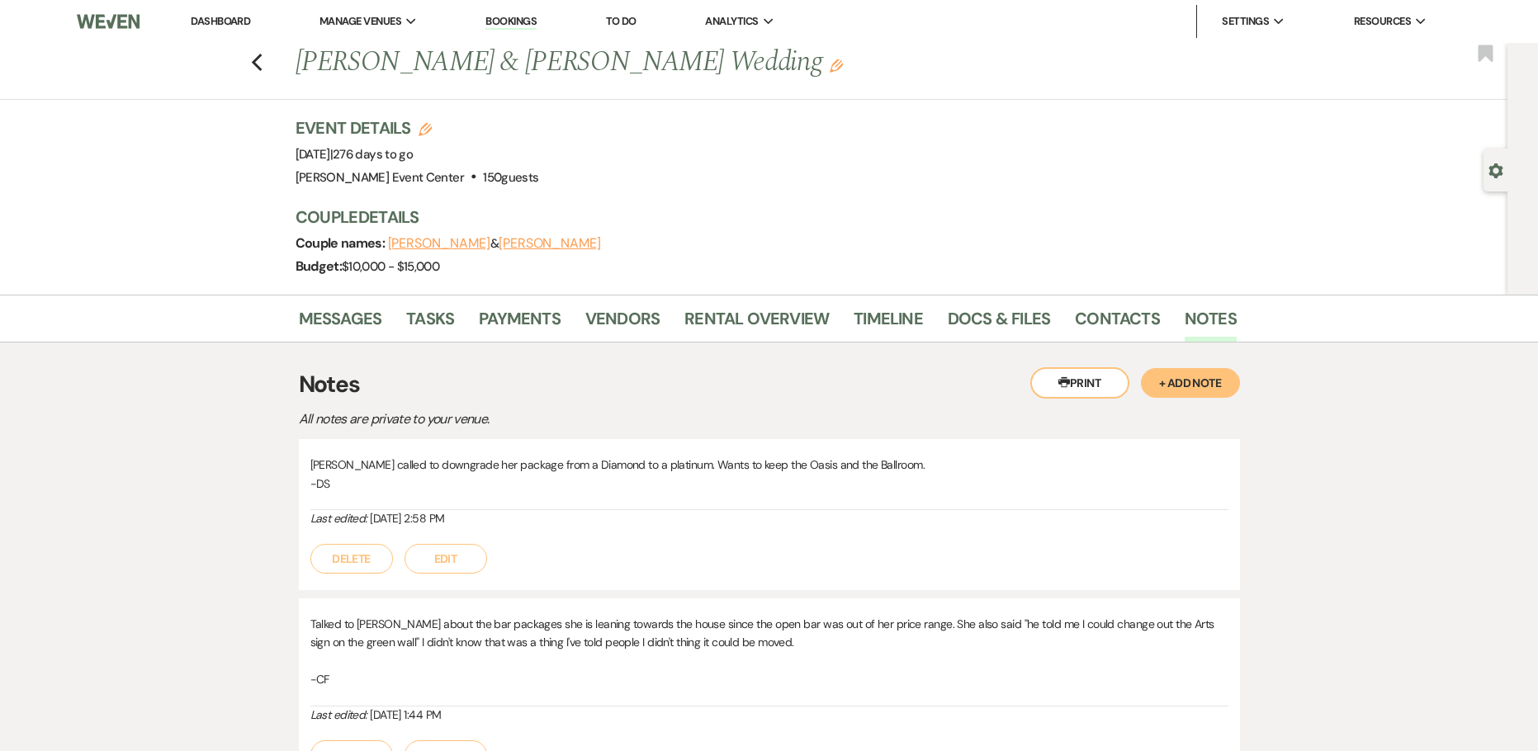
click at [1178, 388] on button "+ Add Note" at bounding box center [1190, 383] width 99 height 30
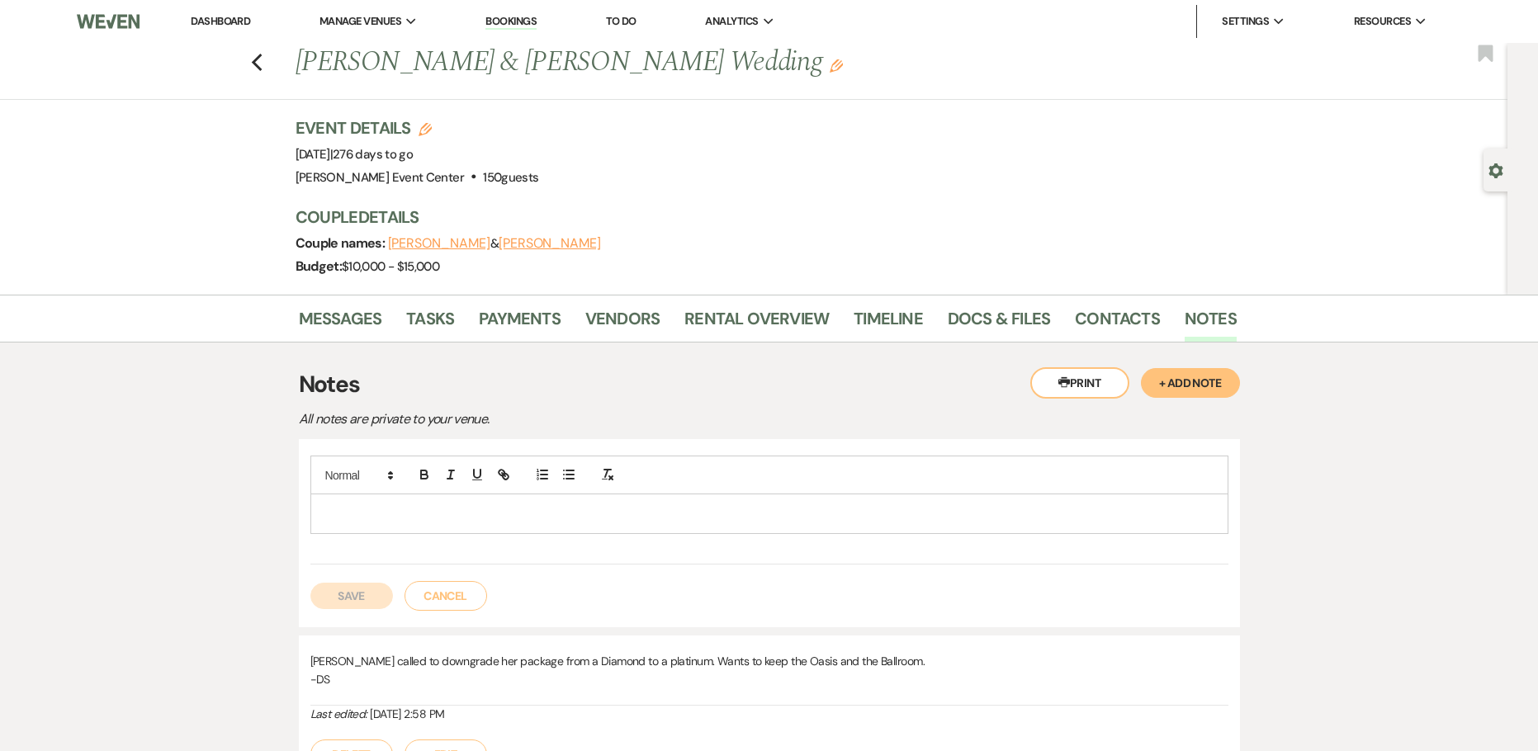
click at [776, 515] on p at bounding box center [769, 513] width 891 height 18
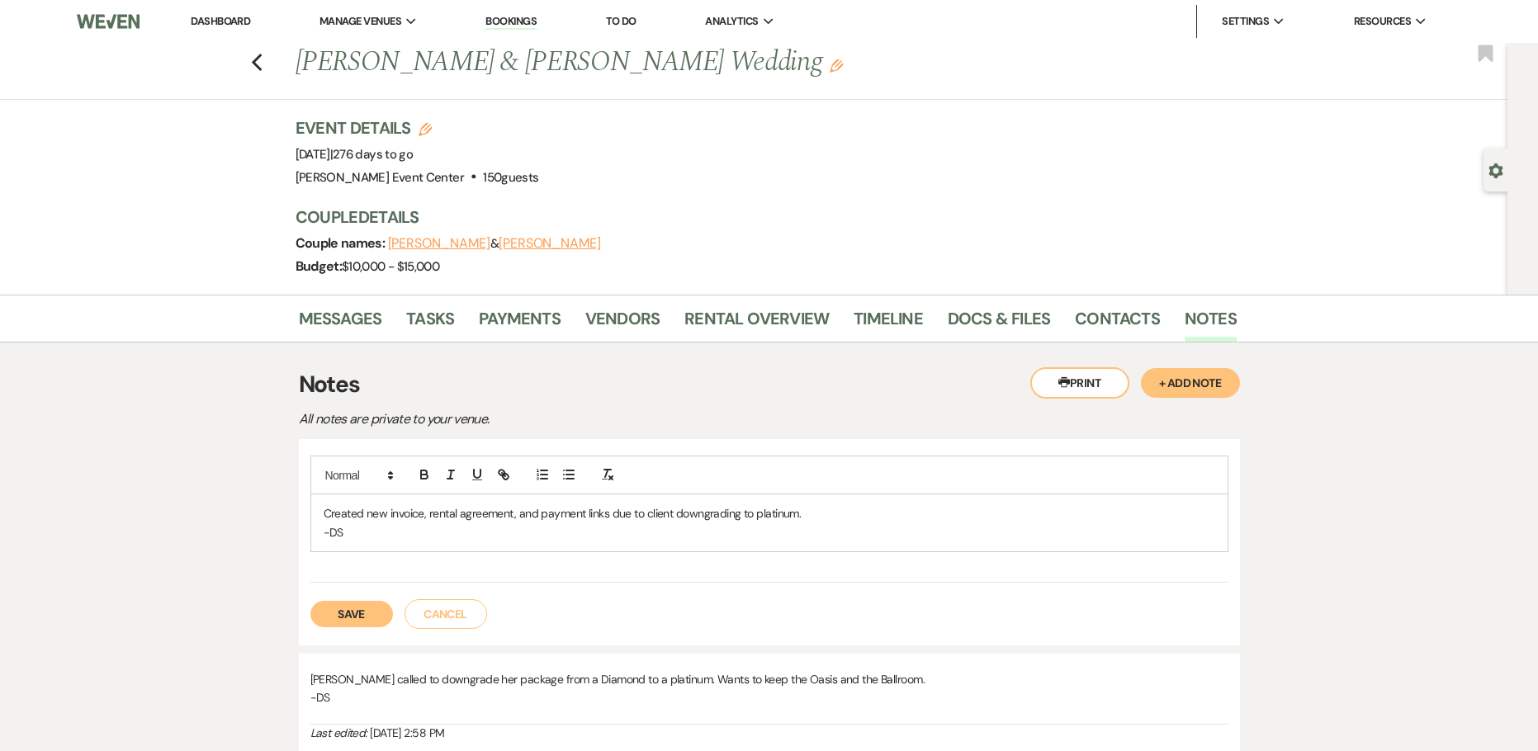
click at [364, 605] on button "Save" at bounding box center [351, 614] width 83 height 26
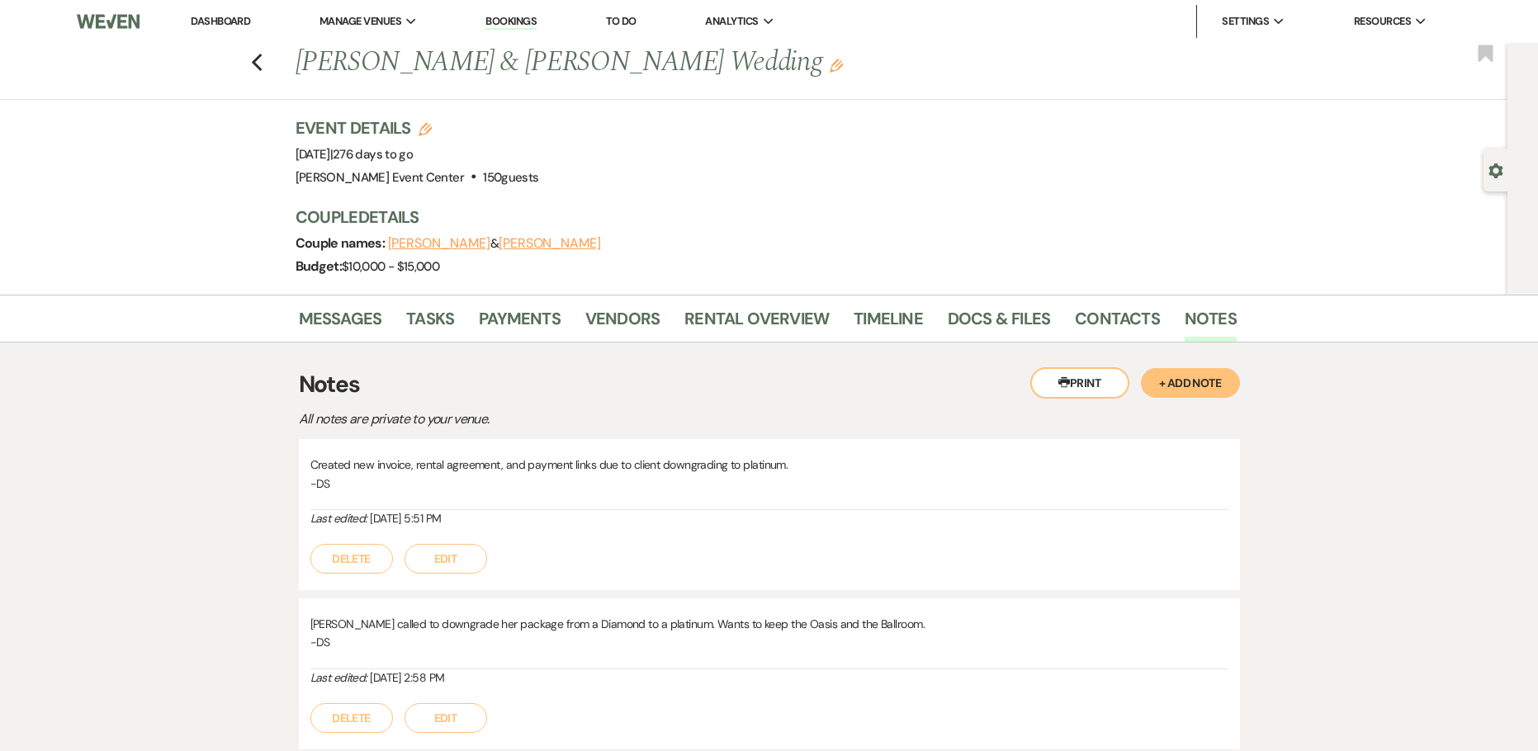
click at [273, 69] on div "Previous Eric Reed & Marquita Moore's Wedding Edit Bookmark" at bounding box center [749, 71] width 1515 height 57
click at [253, 56] on div "Previous Eric Reed & Marquita Moore's Wedding Edit Bookmark" at bounding box center [749, 71] width 1515 height 57
click at [257, 60] on icon "Previous" at bounding box center [257, 63] width 12 height 20
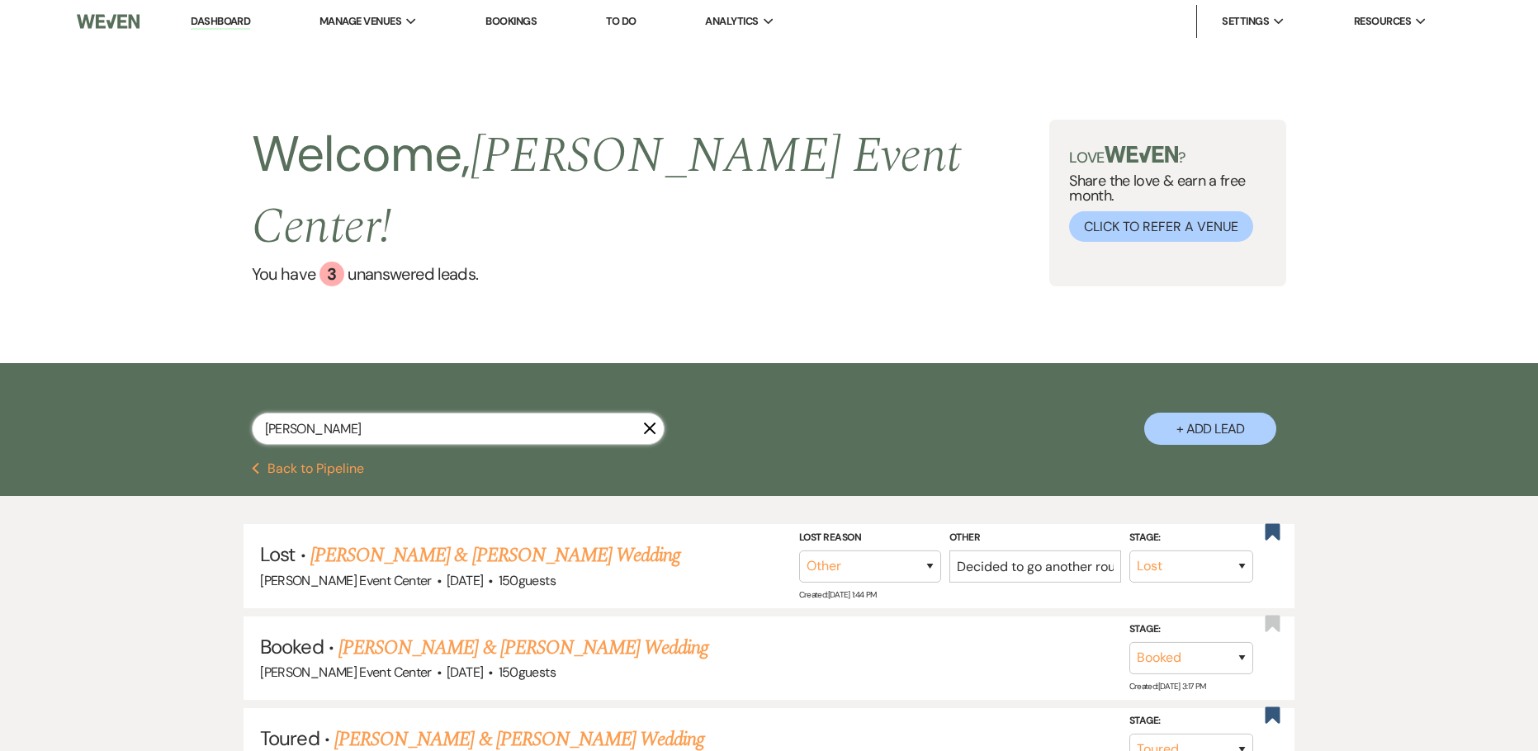
drag, startPoint x: 355, startPoint y: 381, endPoint x: -10, endPoint y: 328, distance: 368.6
click at [0, 328] on html "Dashboard Manage Venues Expand Artis Event Center Bookings To Do Analytics Expa…" at bounding box center [769, 646] width 1538 height 1293
click at [214, 21] on link "Dashboard" at bounding box center [220, 22] width 59 height 16
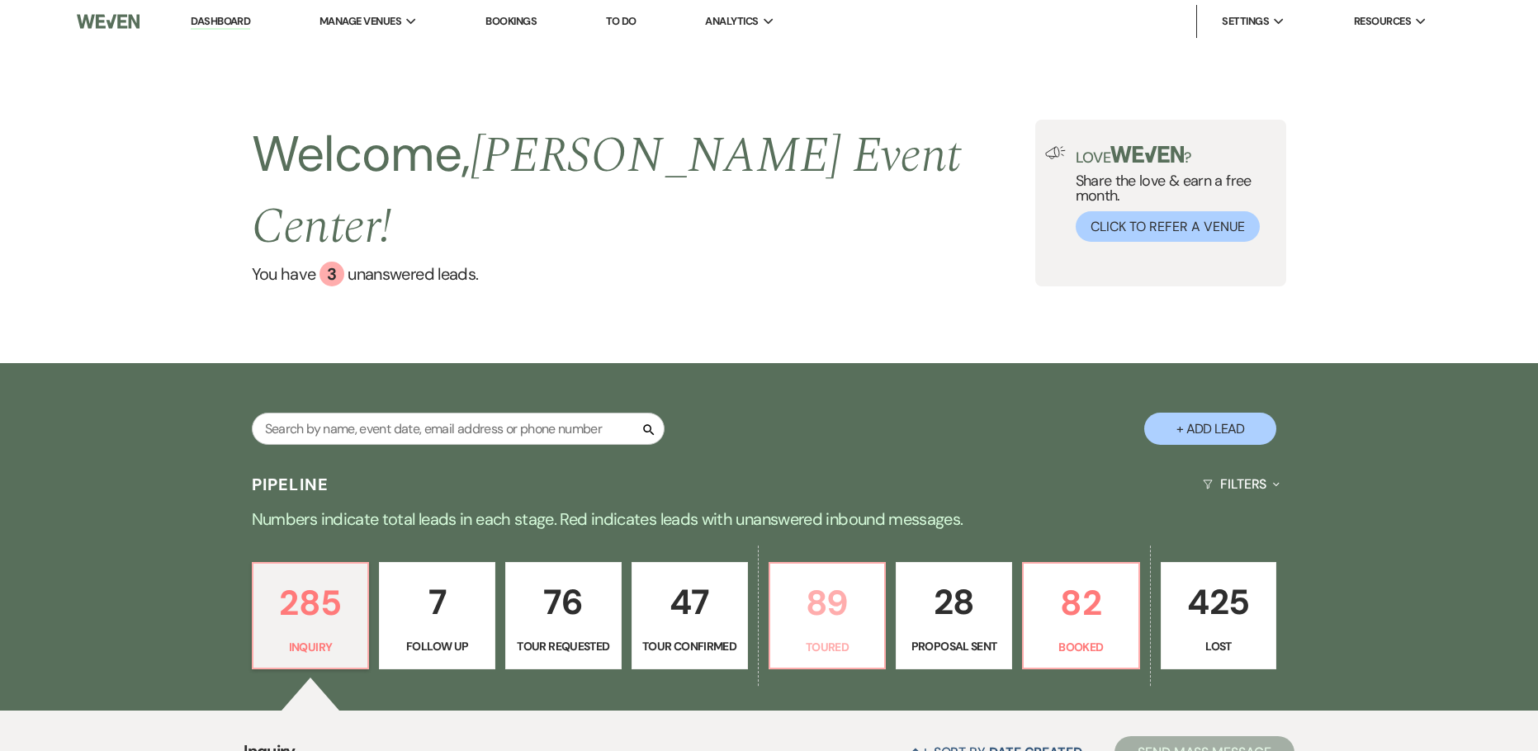
click at [829, 583] on p "89" at bounding box center [827, 602] width 95 height 55
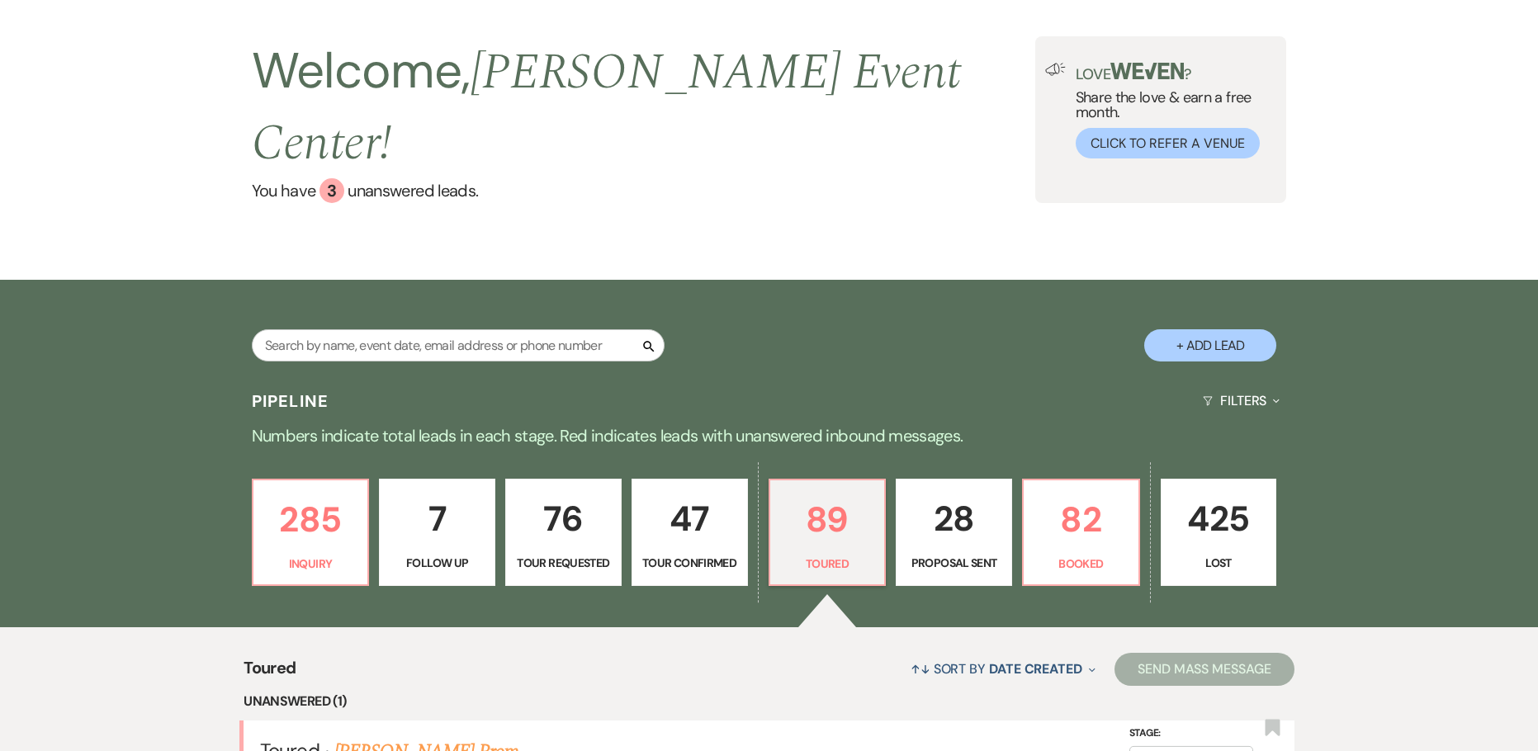
scroll to position [330, 0]
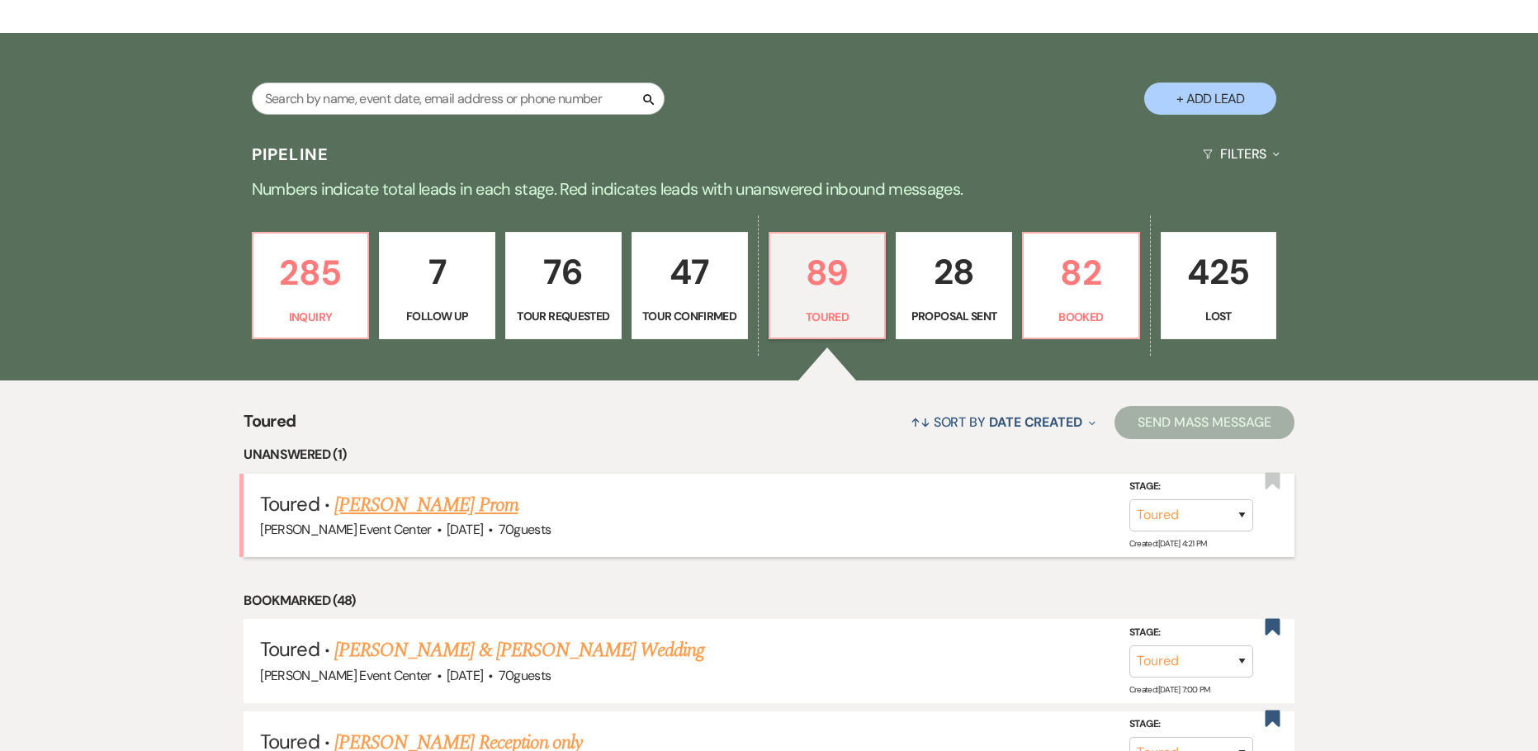
click at [487, 490] on link "Geolaina Copeland's Prom" at bounding box center [426, 505] width 184 height 30
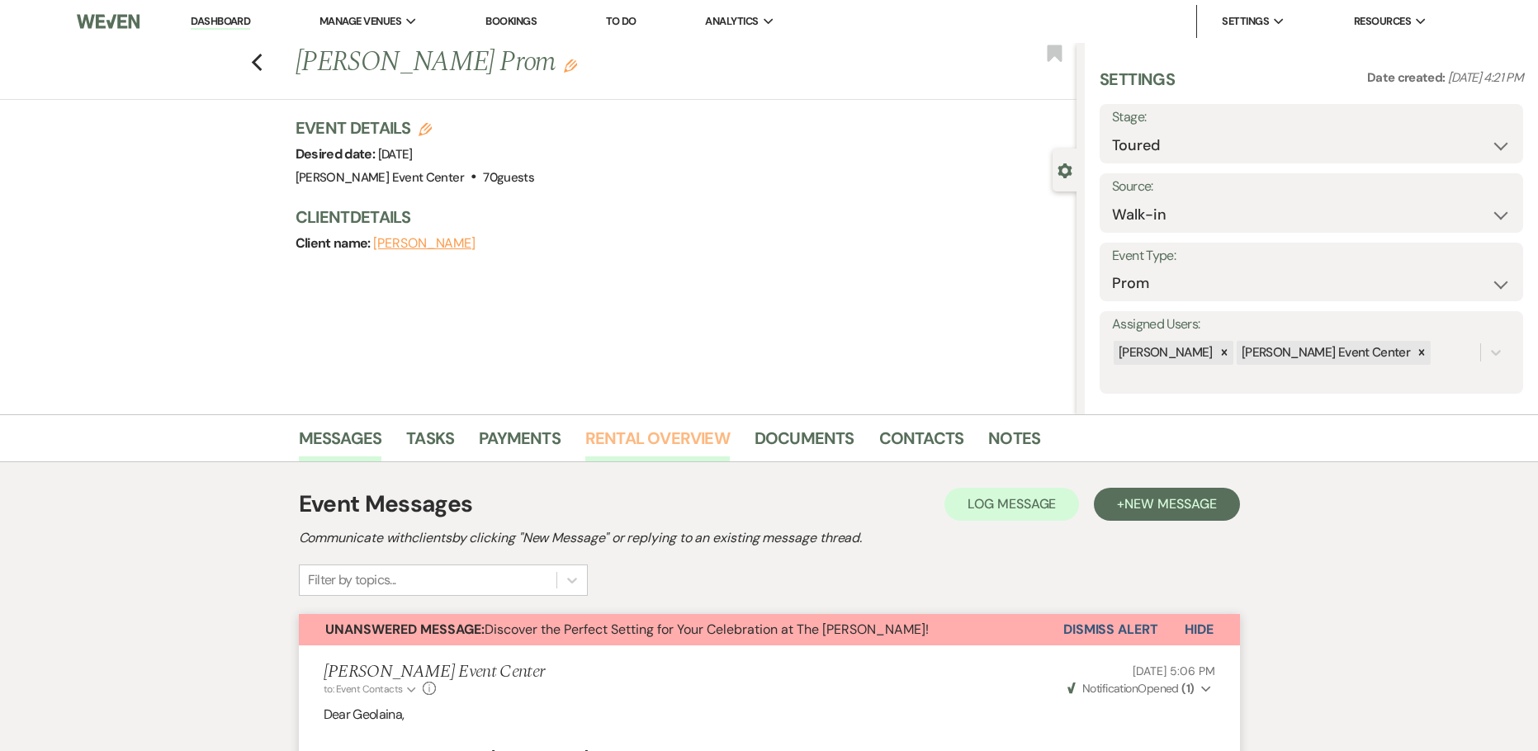
click at [624, 446] on link "Rental Overview" at bounding box center [657, 443] width 144 height 36
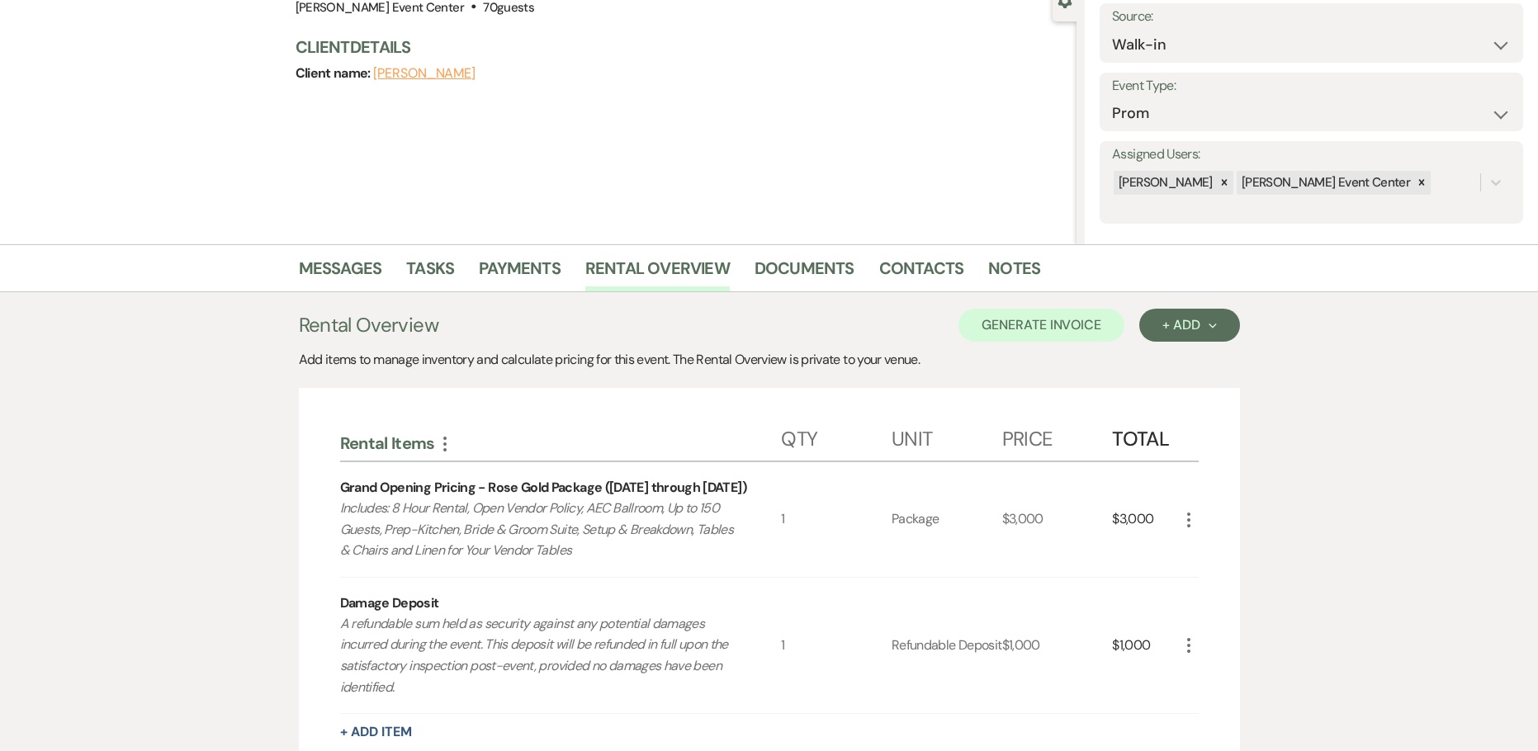
scroll to position [133, 0]
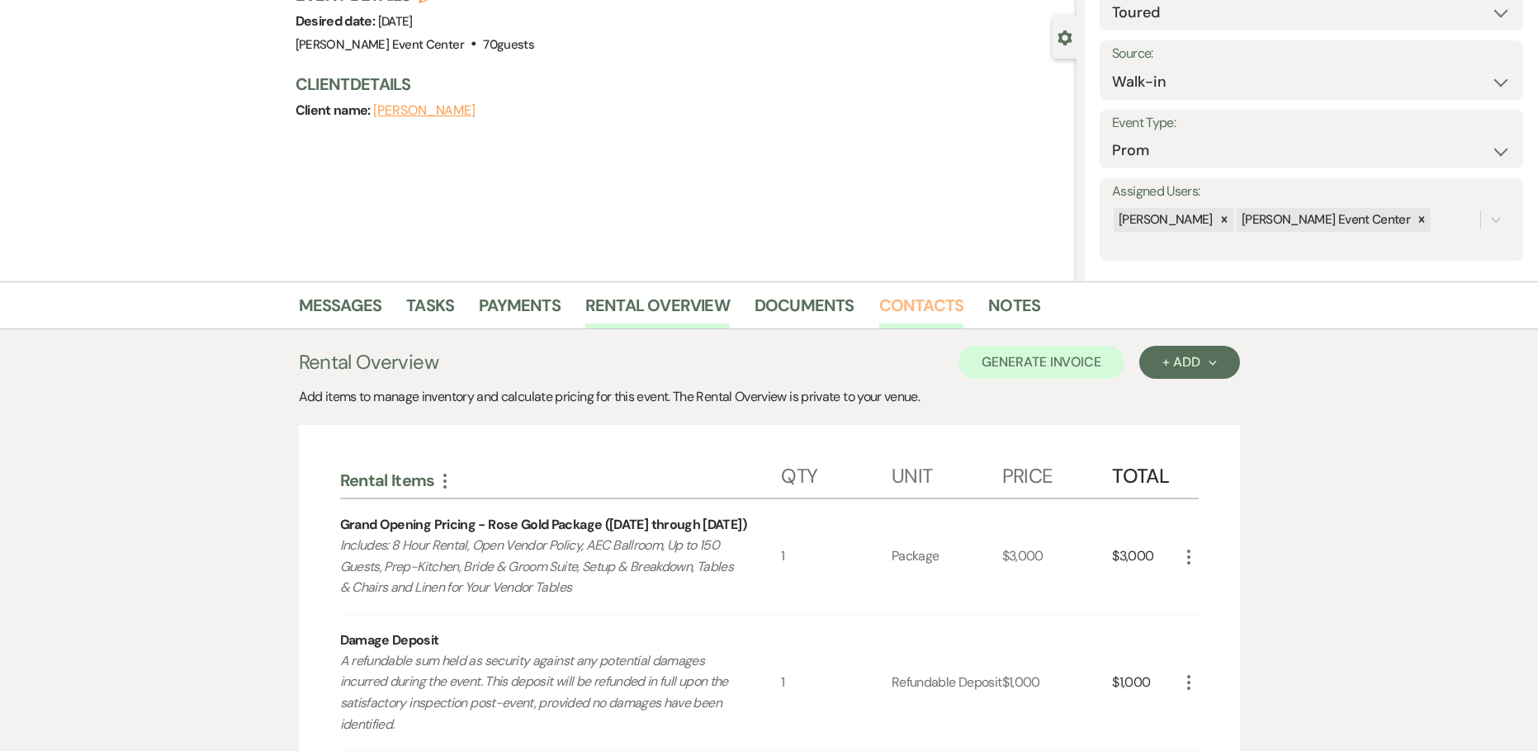
click at [909, 311] on link "Contacts" at bounding box center [921, 310] width 85 height 36
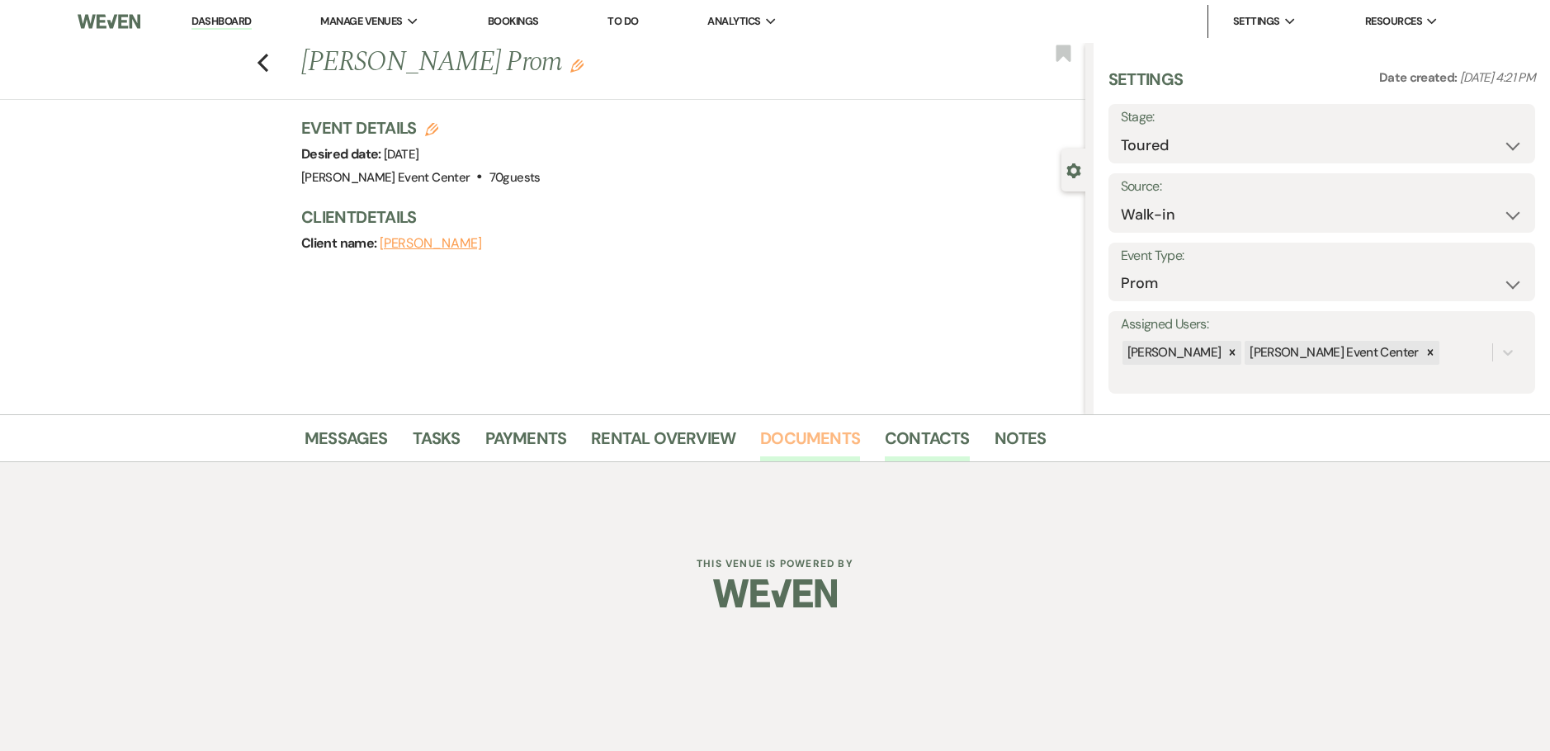
click at [794, 445] on link "Documents" at bounding box center [810, 443] width 100 height 36
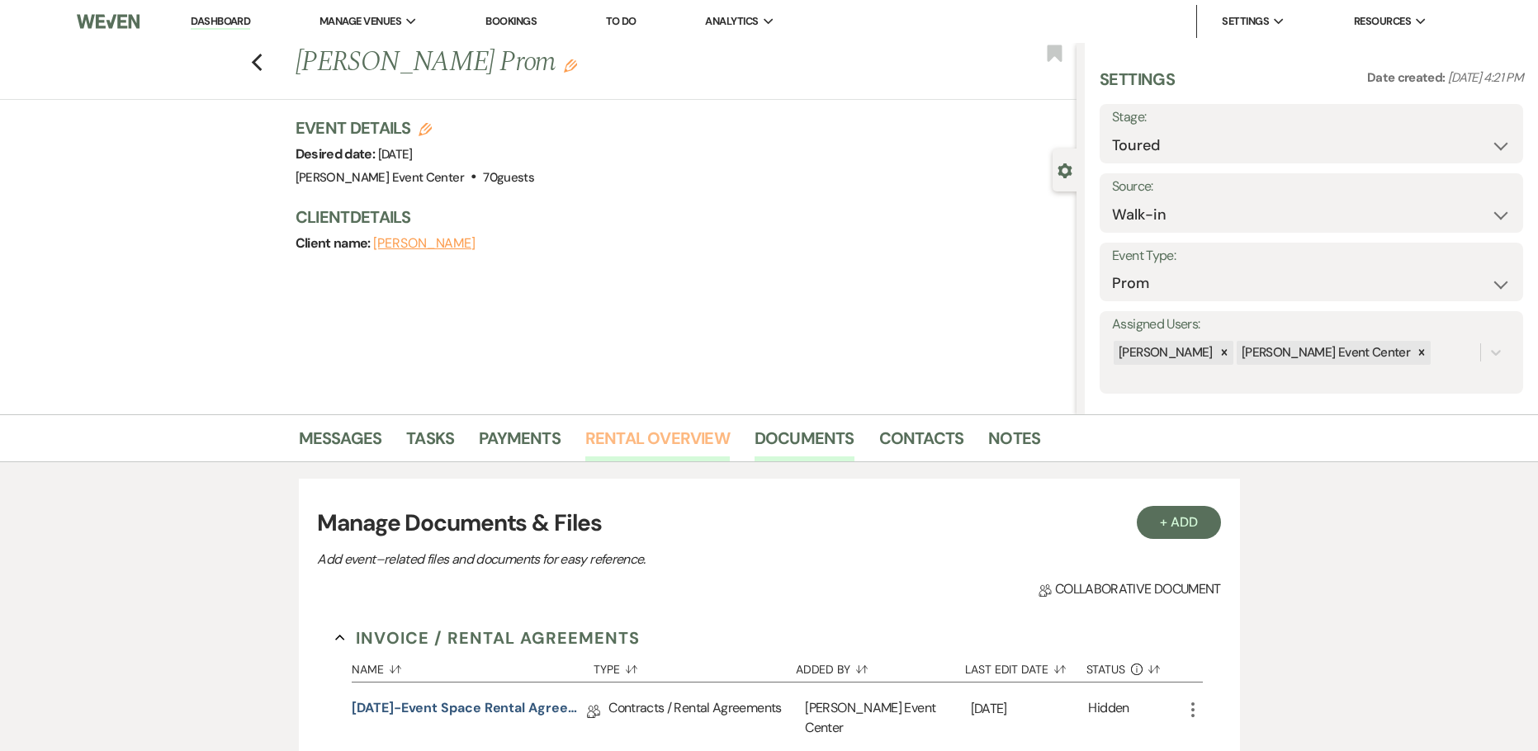
click at [663, 432] on link "Rental Overview" at bounding box center [657, 443] width 144 height 36
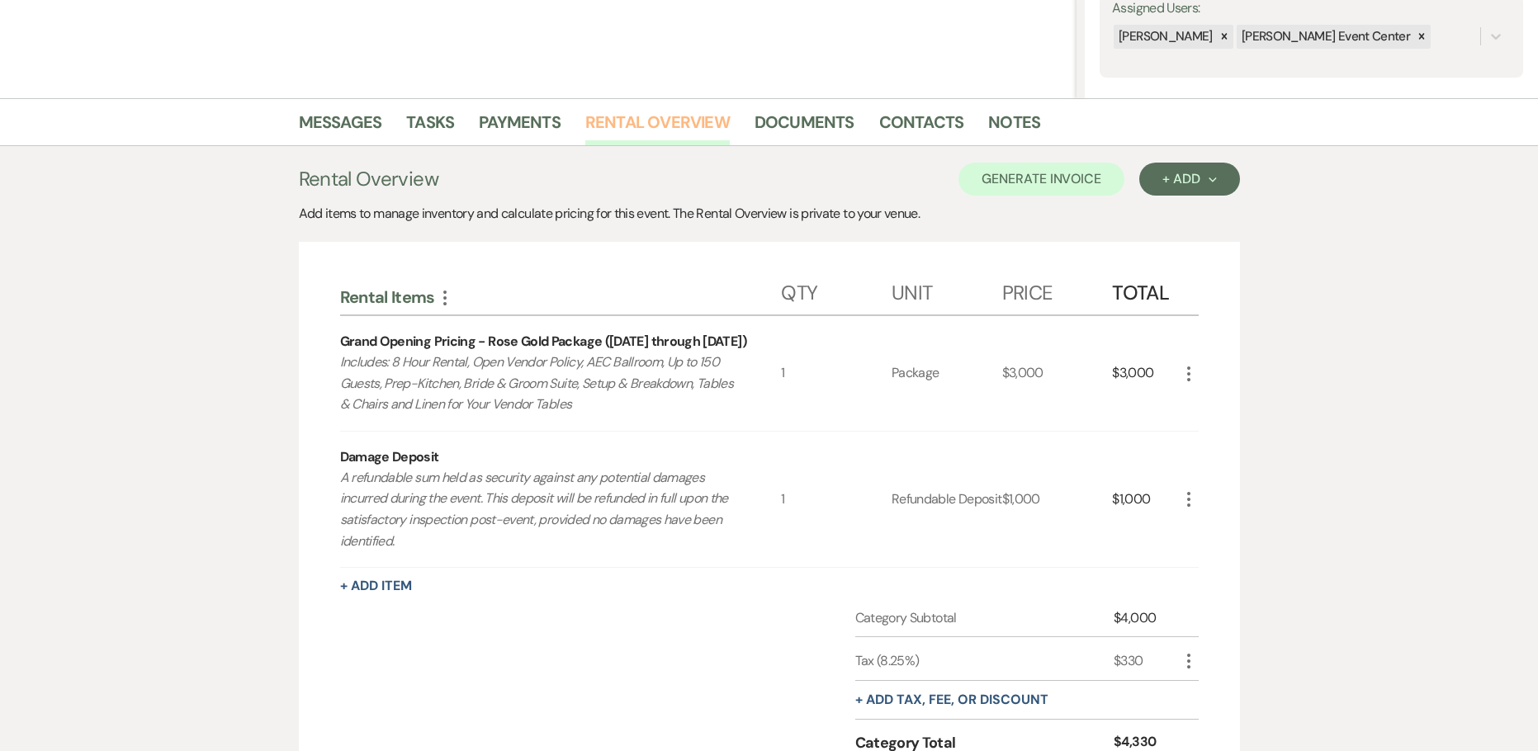
scroll to position [330, 0]
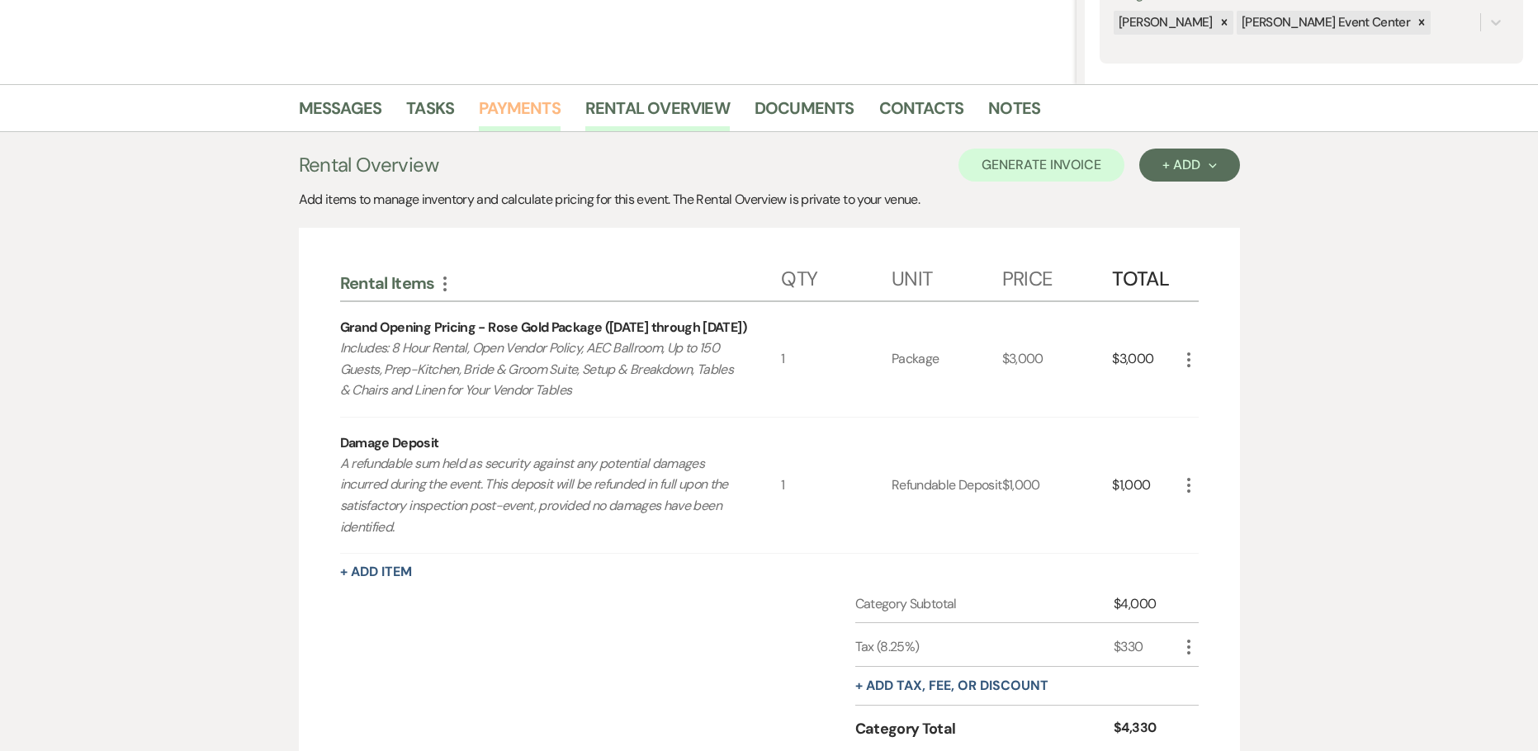
click at [537, 118] on link "Payments" at bounding box center [520, 113] width 82 height 36
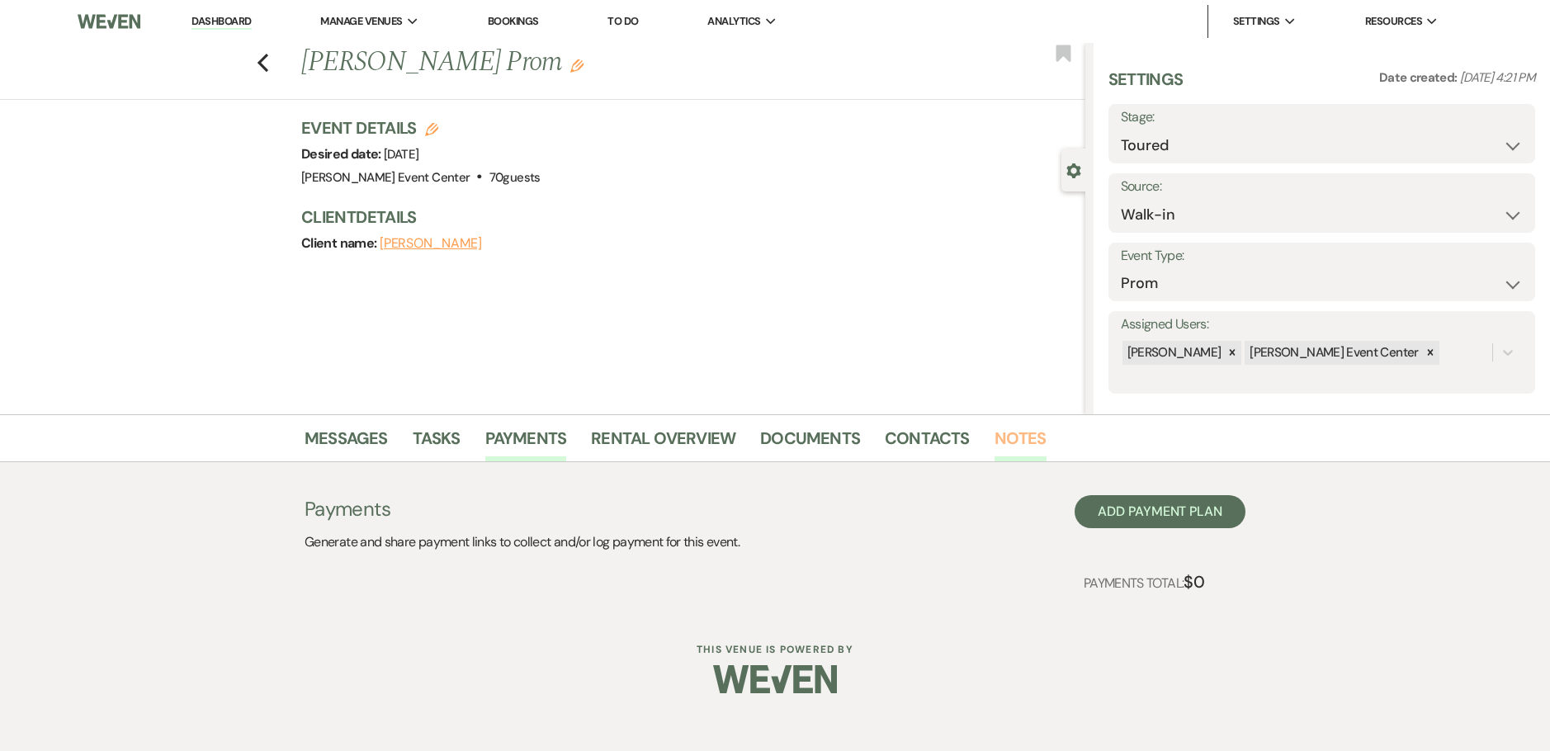
click at [1020, 448] on link "Notes" at bounding box center [1020, 443] width 52 height 36
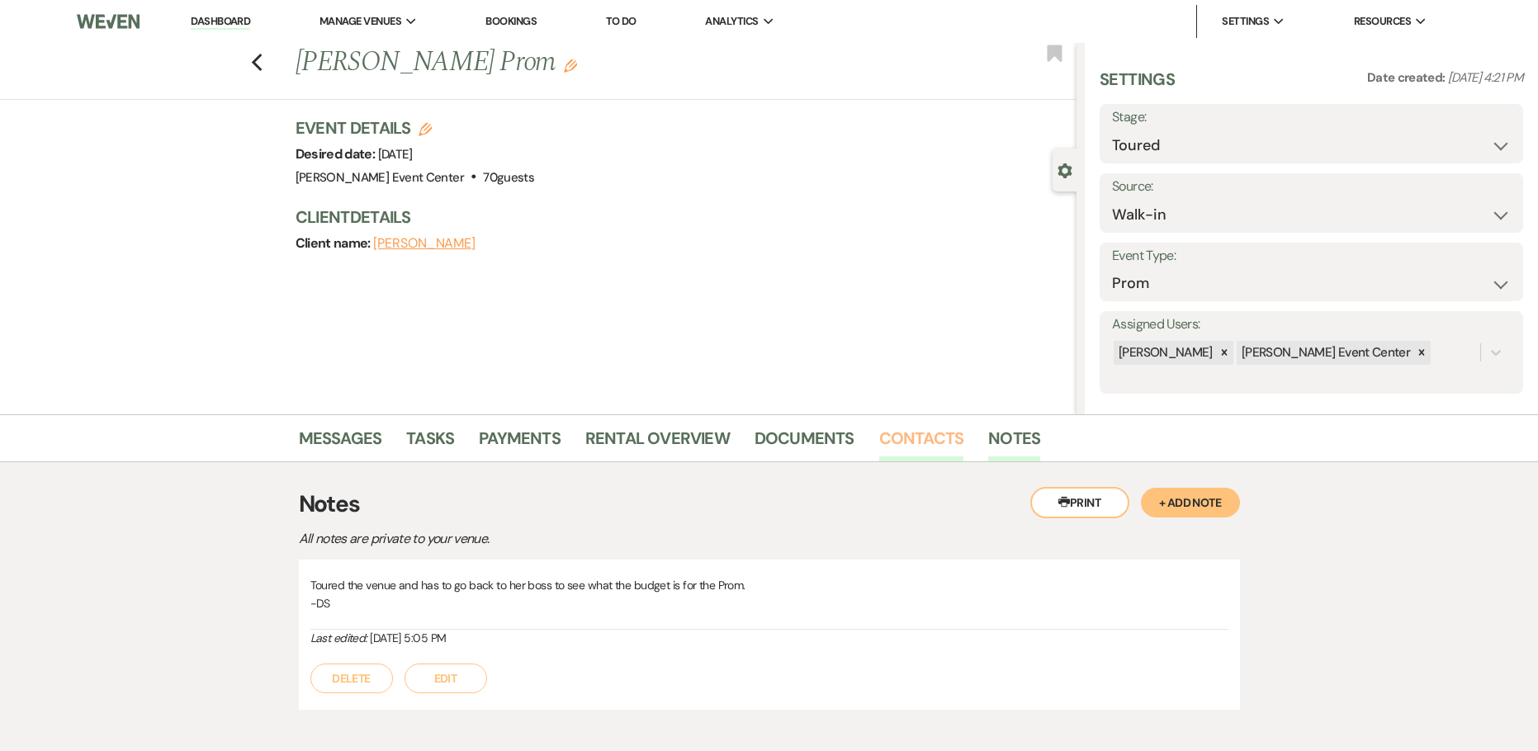
click at [912, 434] on link "Contacts" at bounding box center [921, 443] width 85 height 36
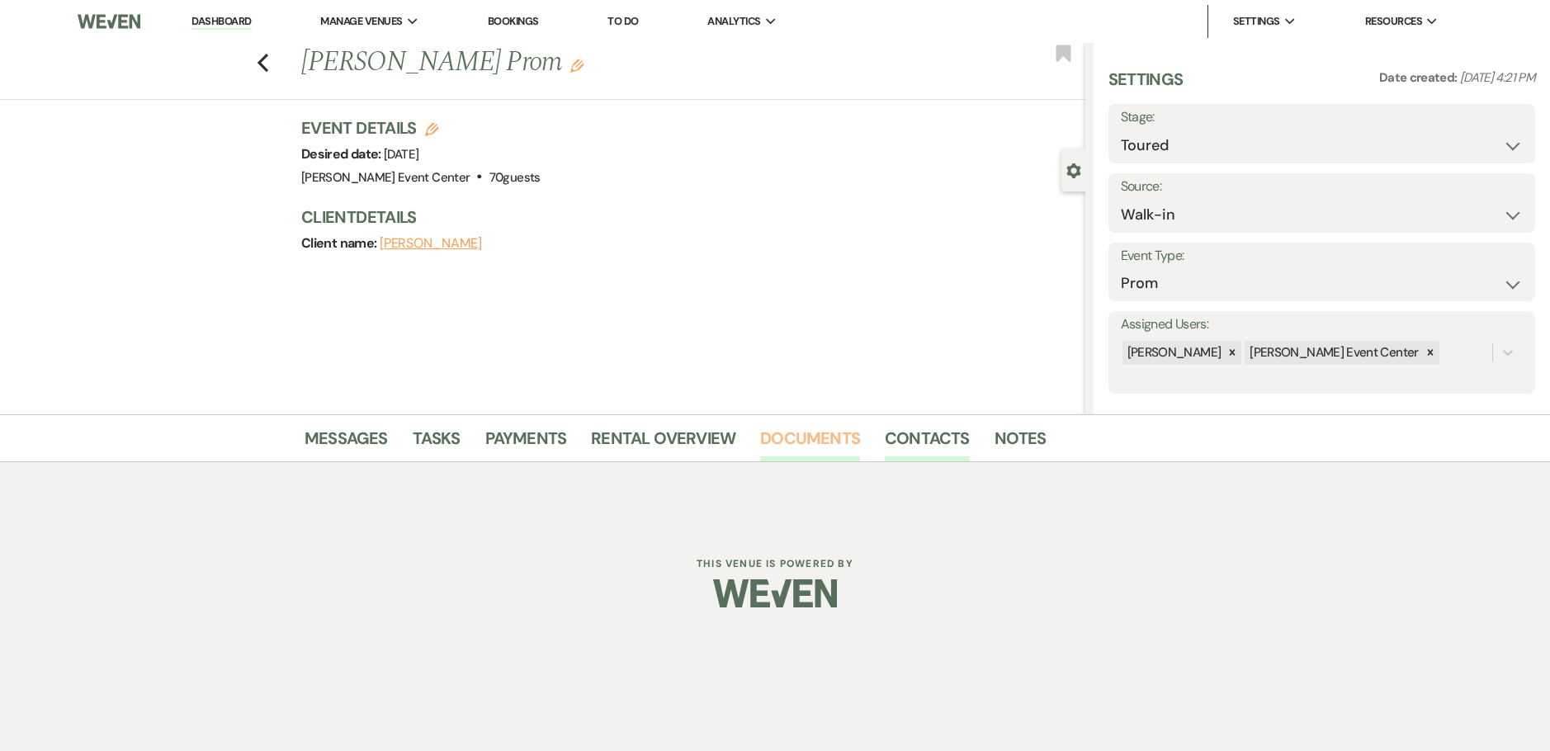
click at [782, 429] on link "Documents" at bounding box center [810, 443] width 100 height 36
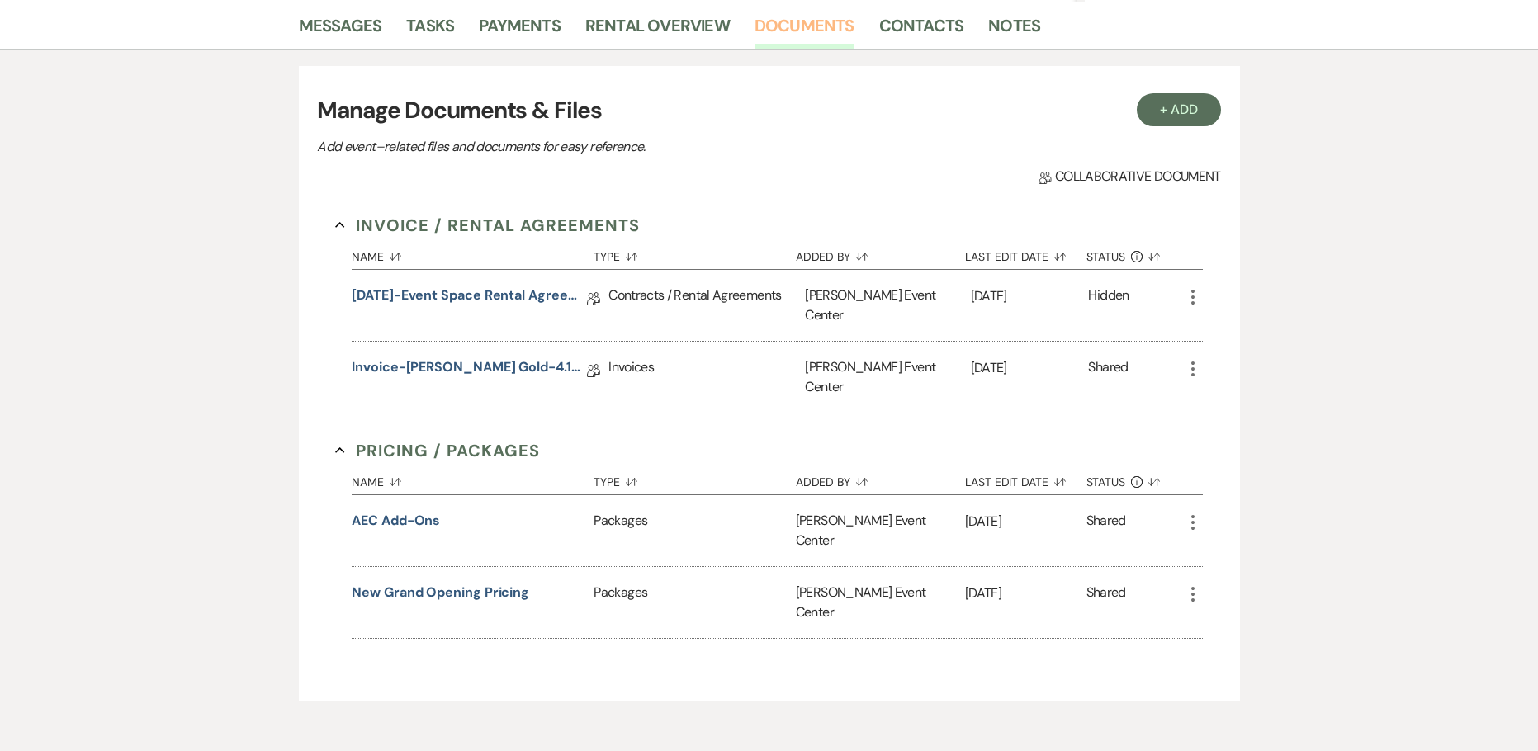
scroll to position [330, 0]
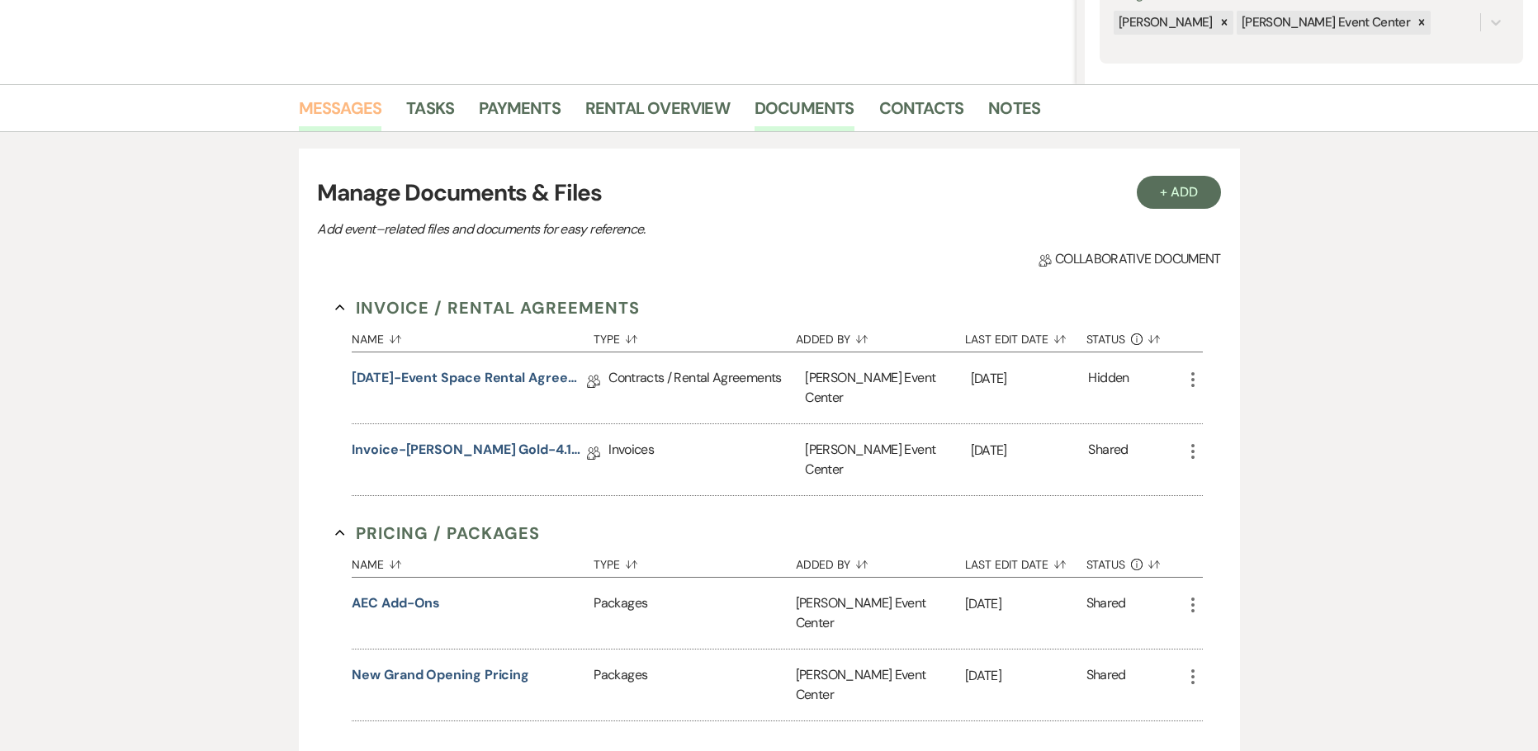
click at [318, 112] on link "Messages" at bounding box center [340, 113] width 83 height 36
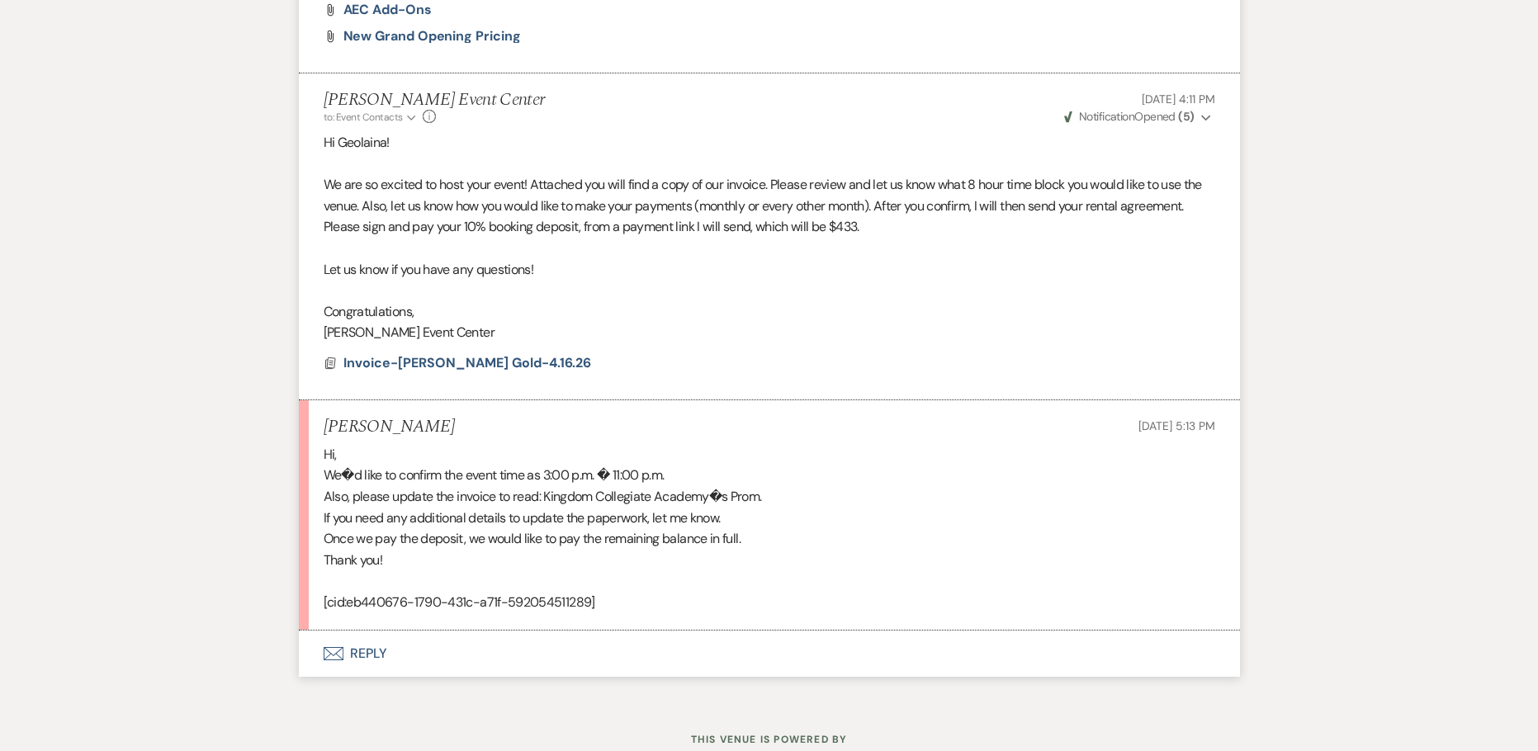
scroll to position [1045, 0]
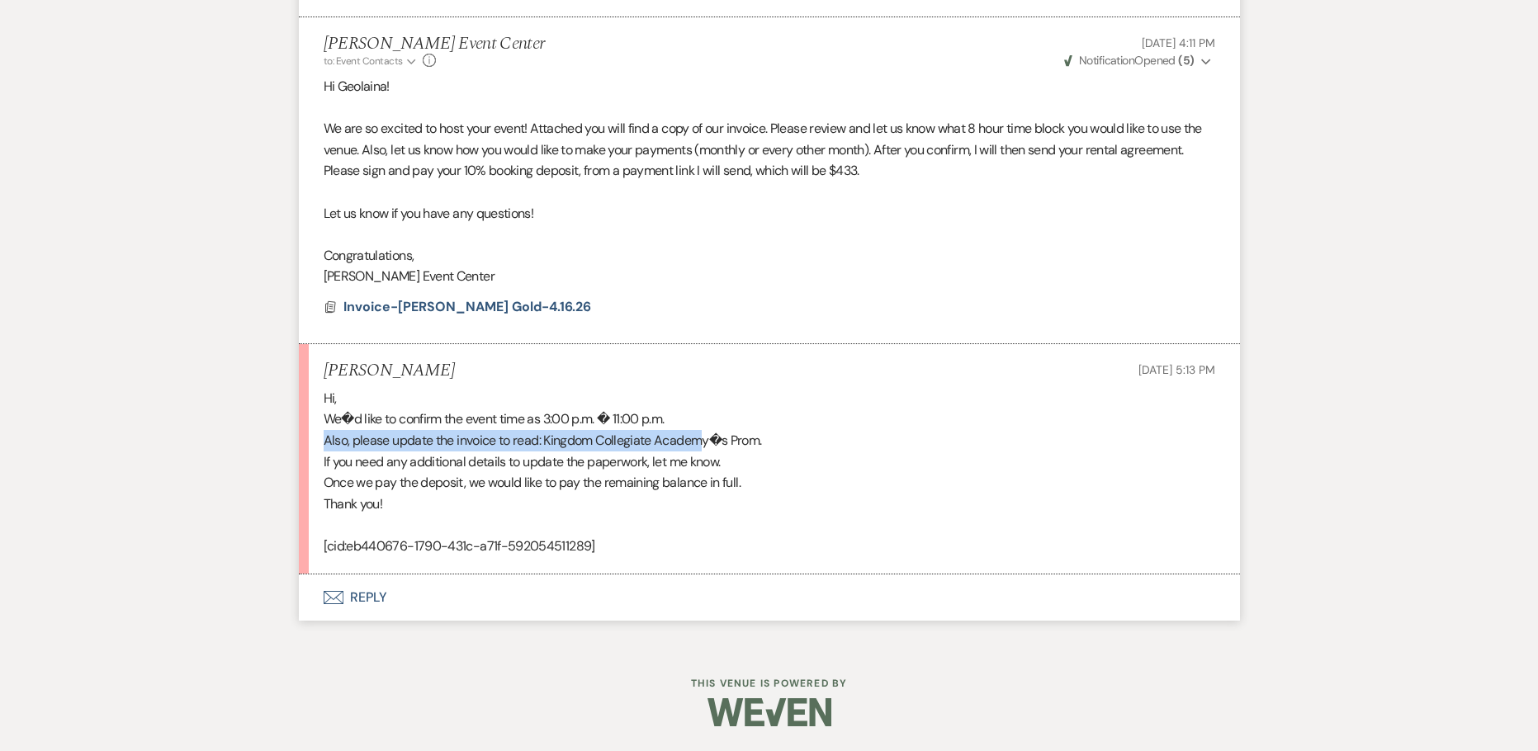
drag, startPoint x: 319, startPoint y: 442, endPoint x: 706, endPoint y: 451, distance: 388.0
click at [706, 451] on li "Geolaina Copeland Sep 22, 2025, 5:13 PM Hi, We�d like to confirm the event time…" at bounding box center [769, 459] width 941 height 230
click at [706, 447] on div "Hi, We�d like to confirm the event time as 3:00 p.m. � 11:00 p.m. Also, please …" at bounding box center [769, 472] width 891 height 169
drag, startPoint x: 762, startPoint y: 438, endPoint x: 546, endPoint y: 445, distance: 215.5
click at [546, 445] on div "Hi, We�d like to confirm the event time as 3:00 p.m. � 11:00 p.m. Also, please …" at bounding box center [769, 472] width 891 height 169
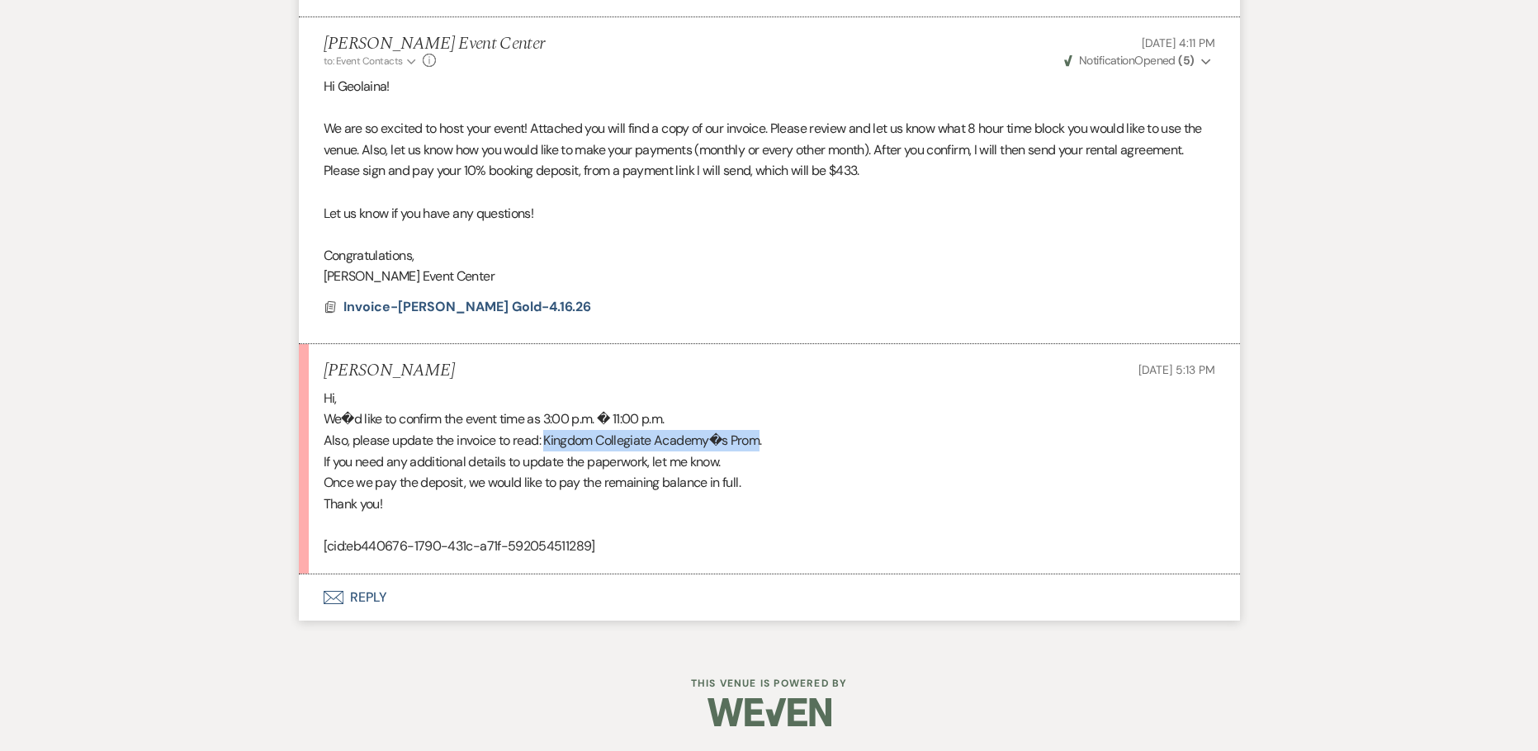
copy div "Kingdom Collegiate Academy�s Prom"
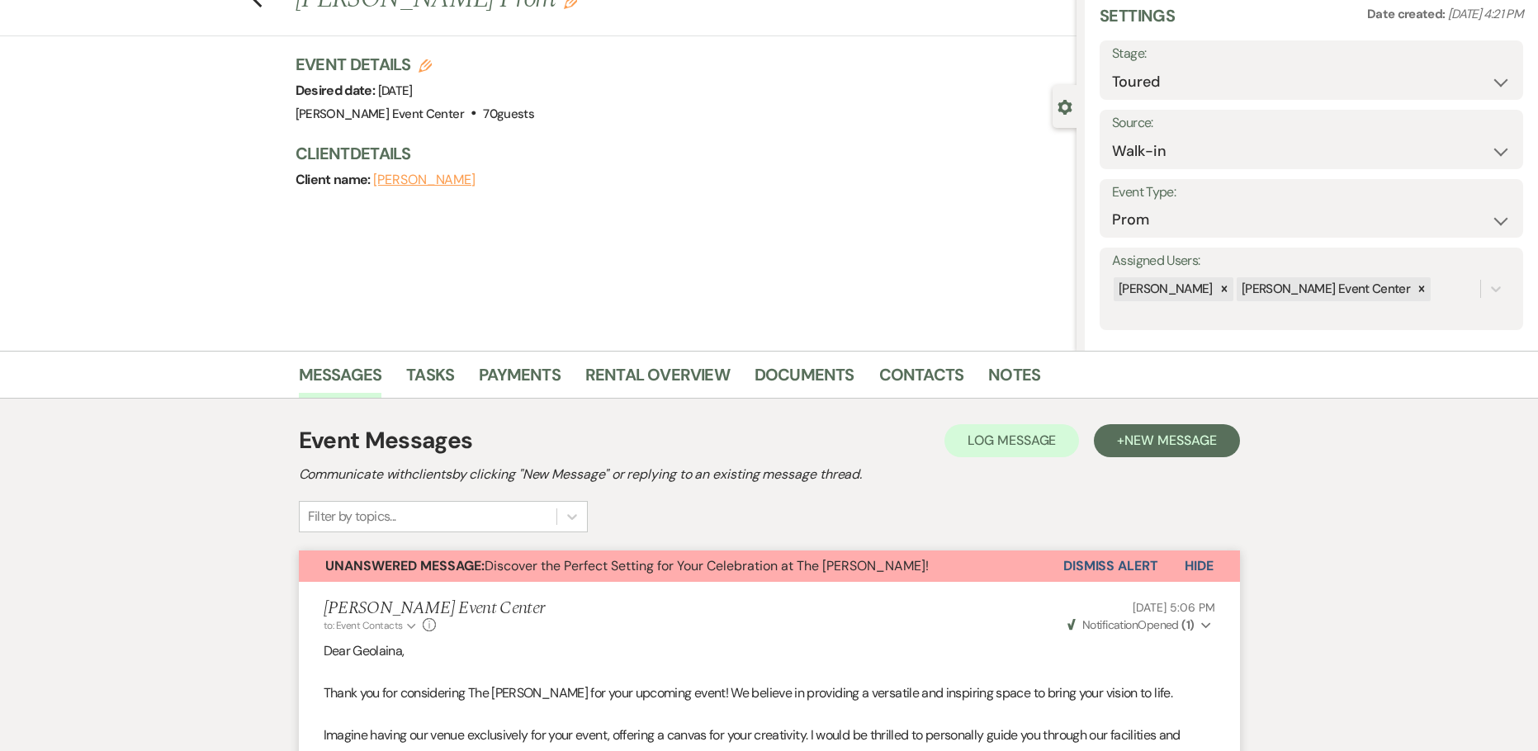
scroll to position [0, 0]
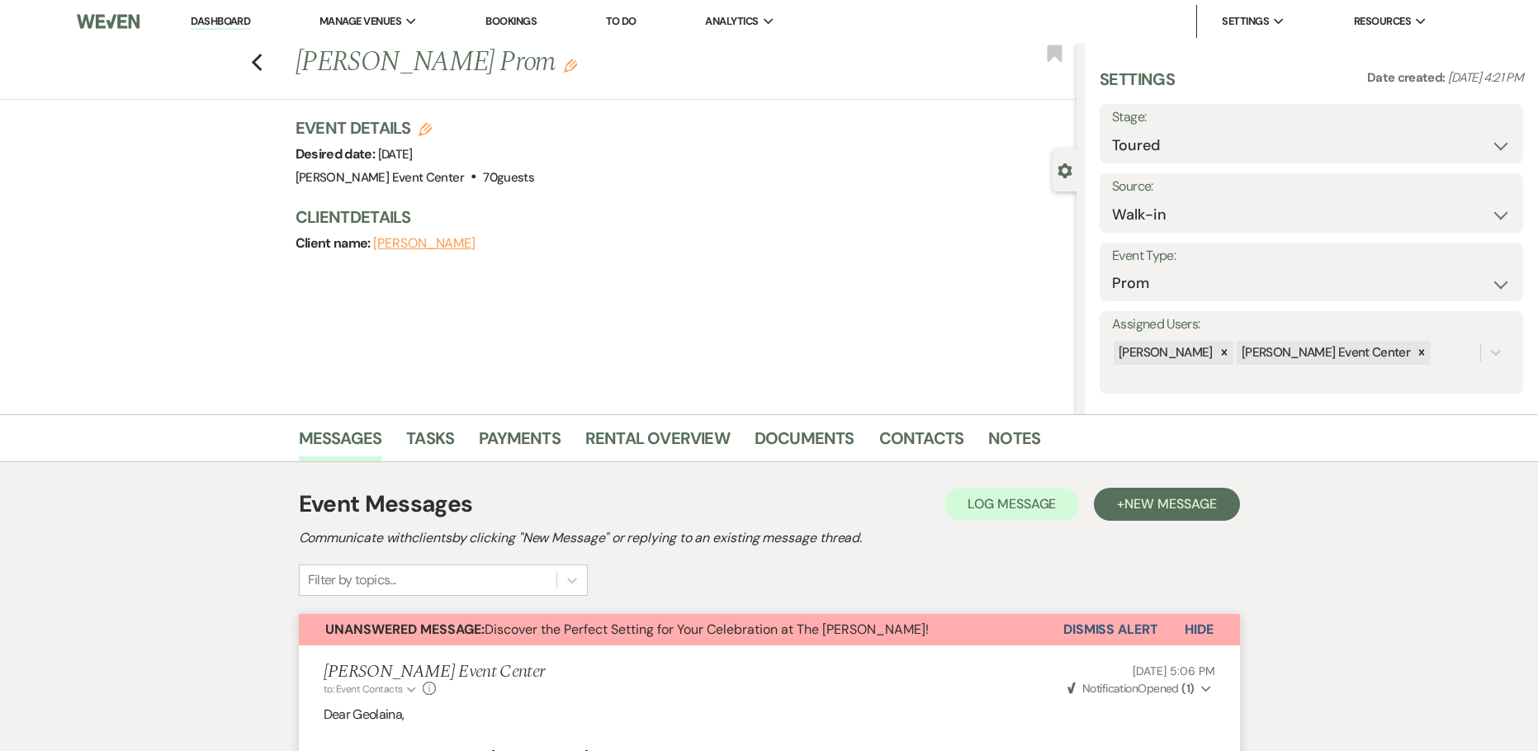
click at [577, 60] on icon "Edit" at bounding box center [570, 65] width 13 height 13
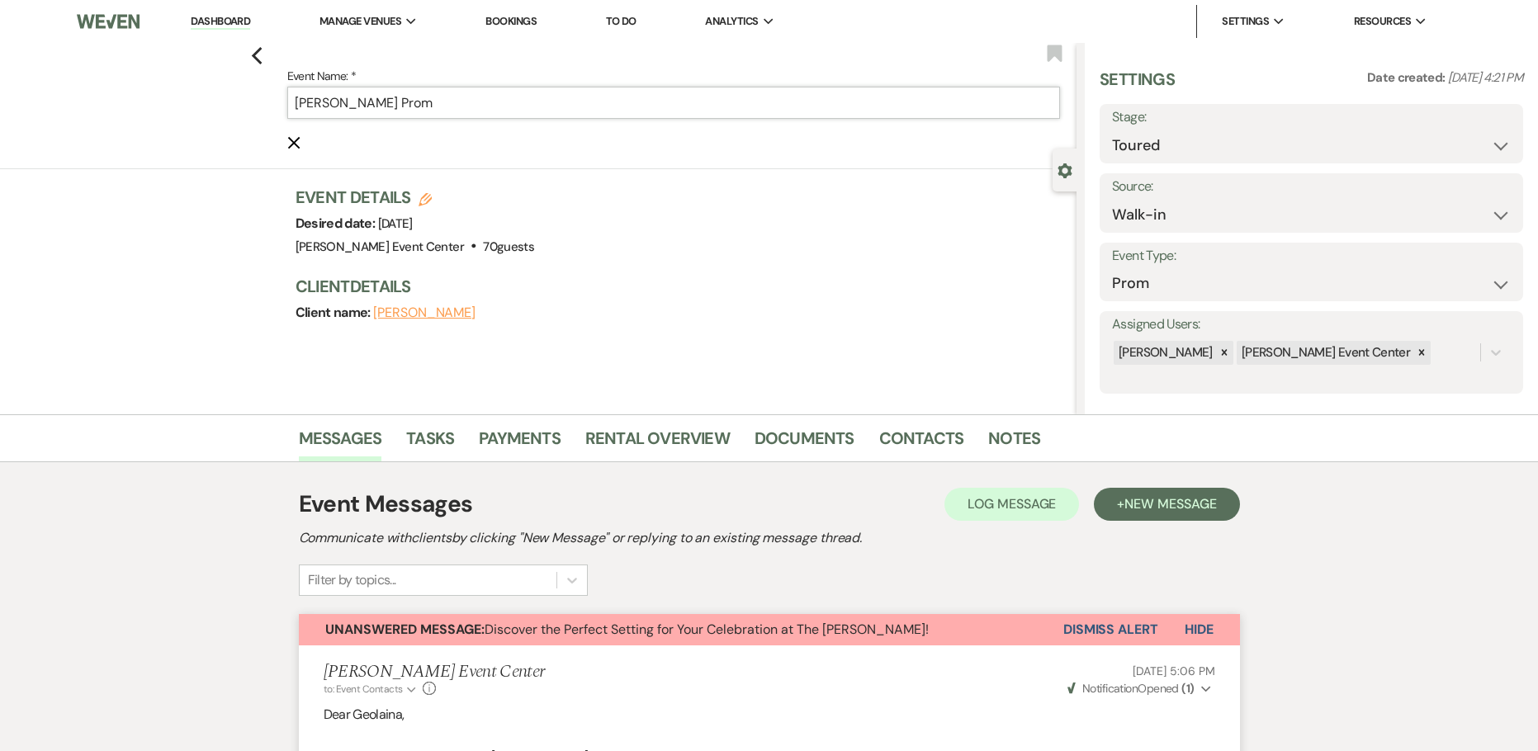
drag, startPoint x: 473, startPoint y: 100, endPoint x: 173, endPoint y: 96, distance: 299.6
click at [177, 100] on div "Previous Event Name: * Geolaina Copeland's Prom Cancel Edit Bookmark" at bounding box center [534, 106] width 1084 height 126
paste input "Kingdom Collegiate Academy�"
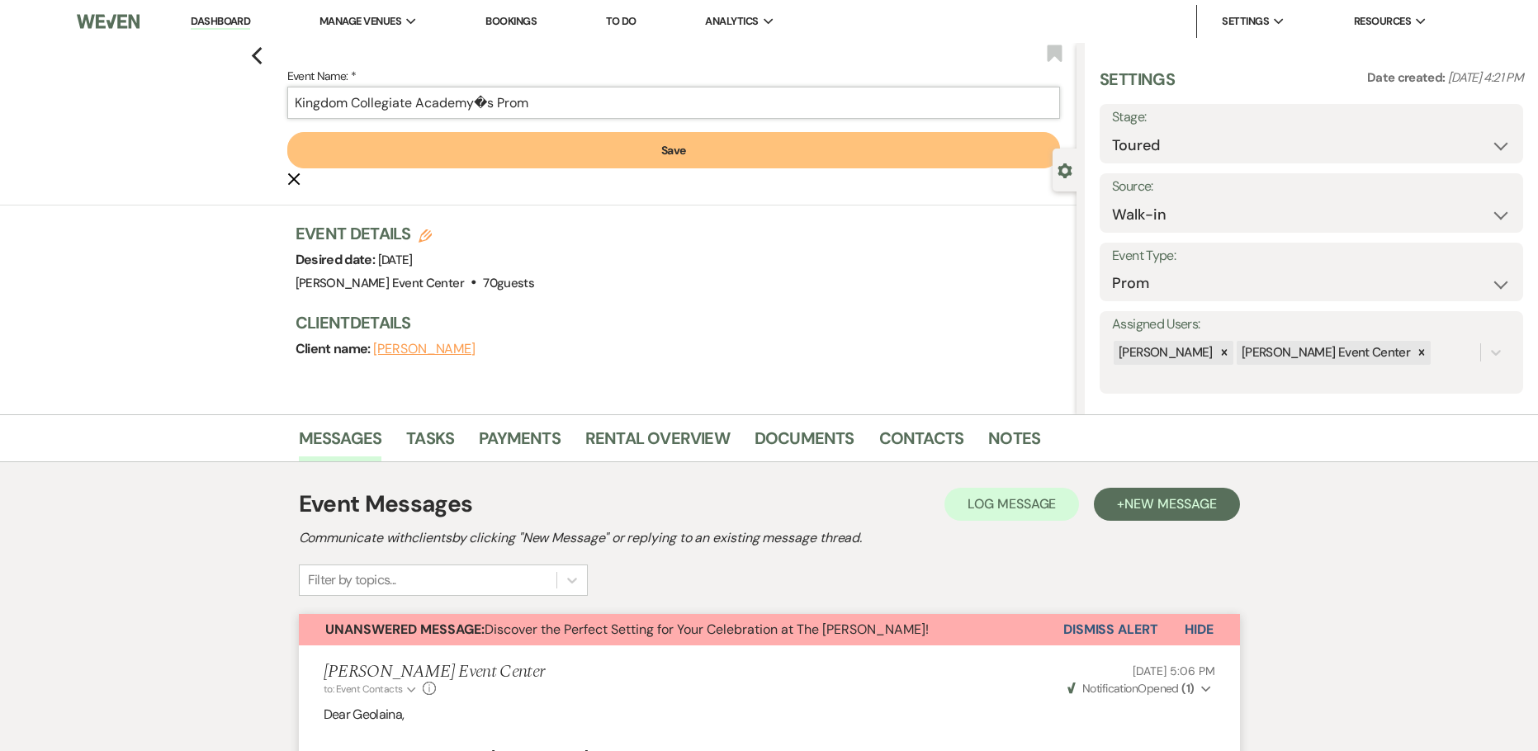
click at [487, 104] on input "Kingdom Collegiate Academy�s Prom" at bounding box center [673, 103] width 773 height 32
click at [602, 148] on button "Save" at bounding box center [673, 150] width 773 height 36
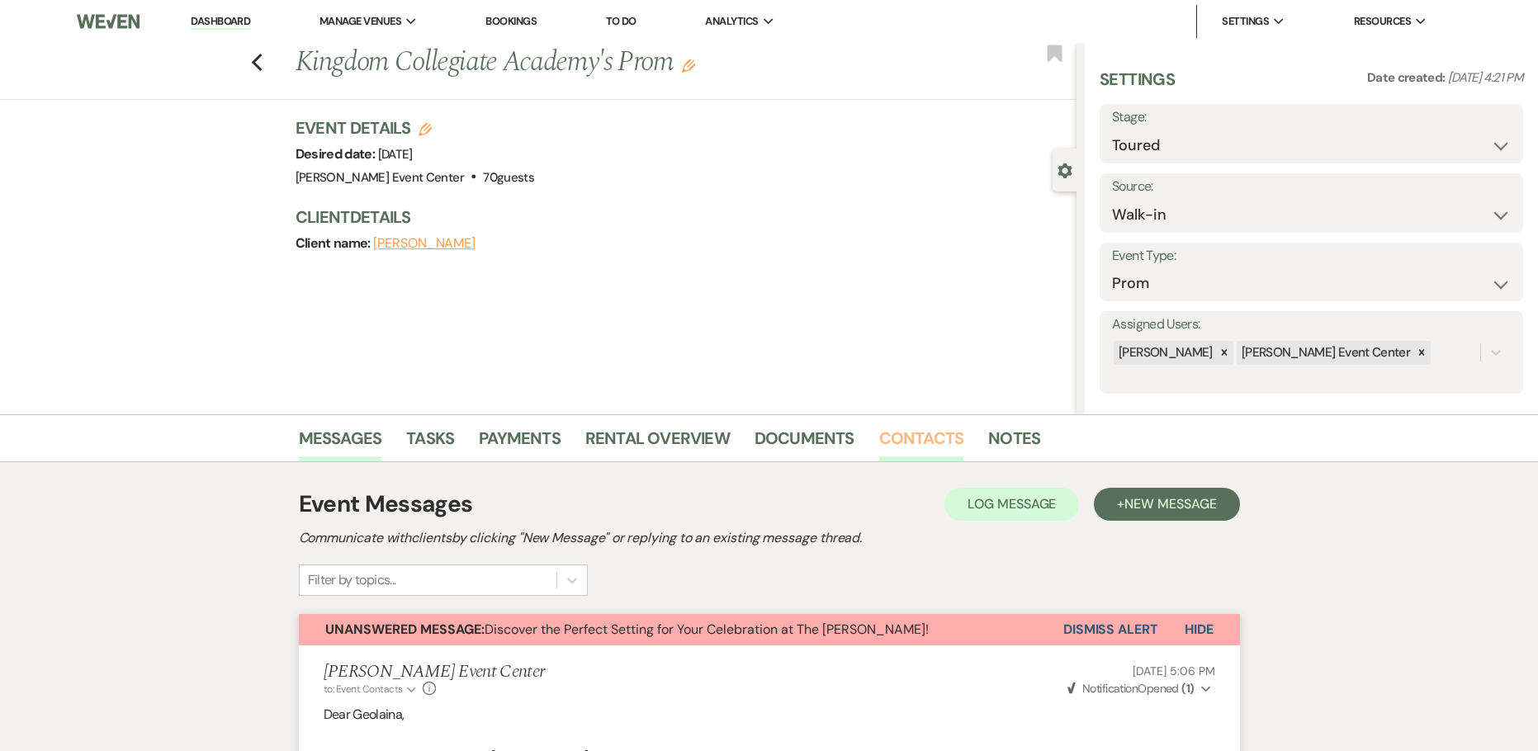
click at [917, 437] on link "Contacts" at bounding box center [921, 443] width 85 height 36
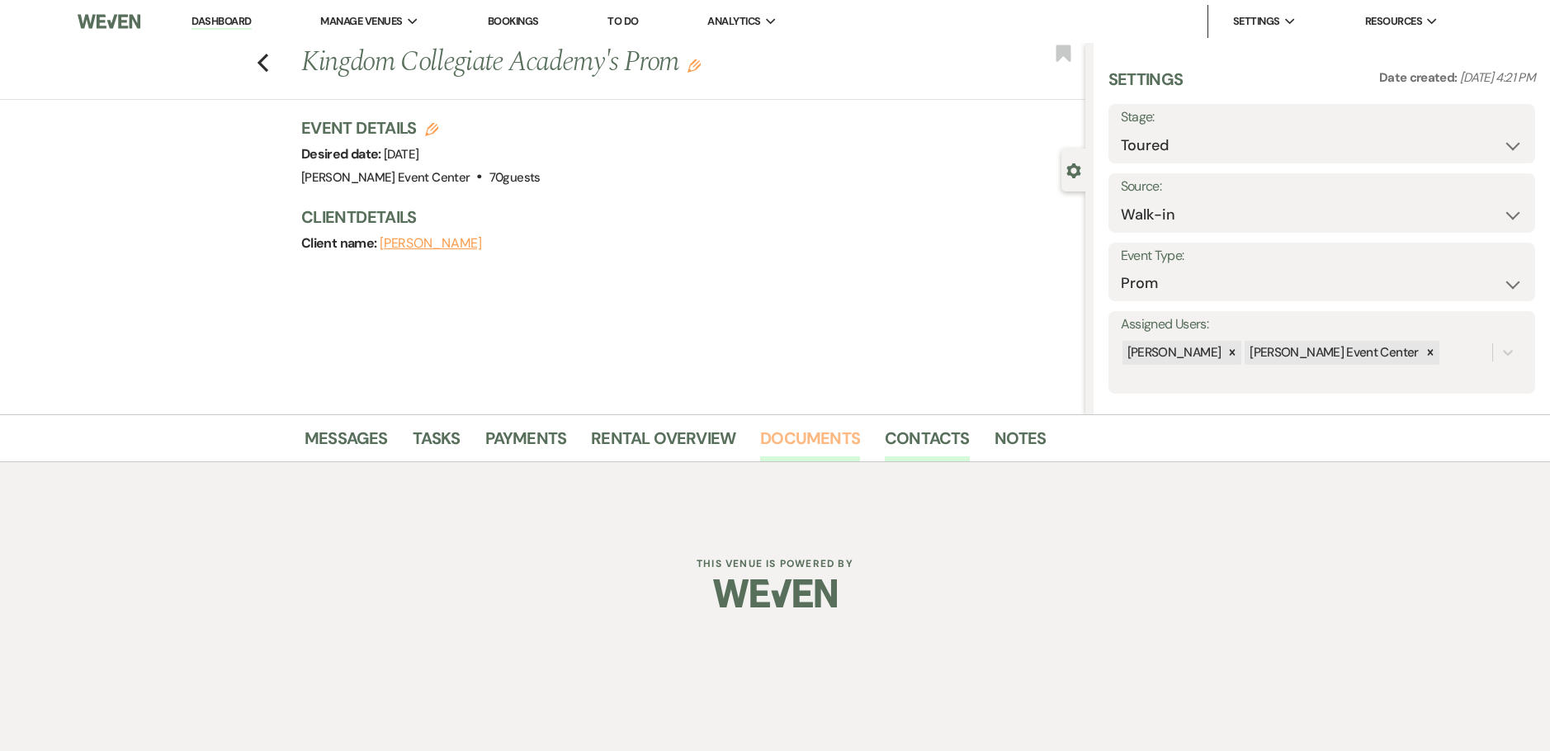
click at [800, 432] on link "Documents" at bounding box center [810, 443] width 100 height 36
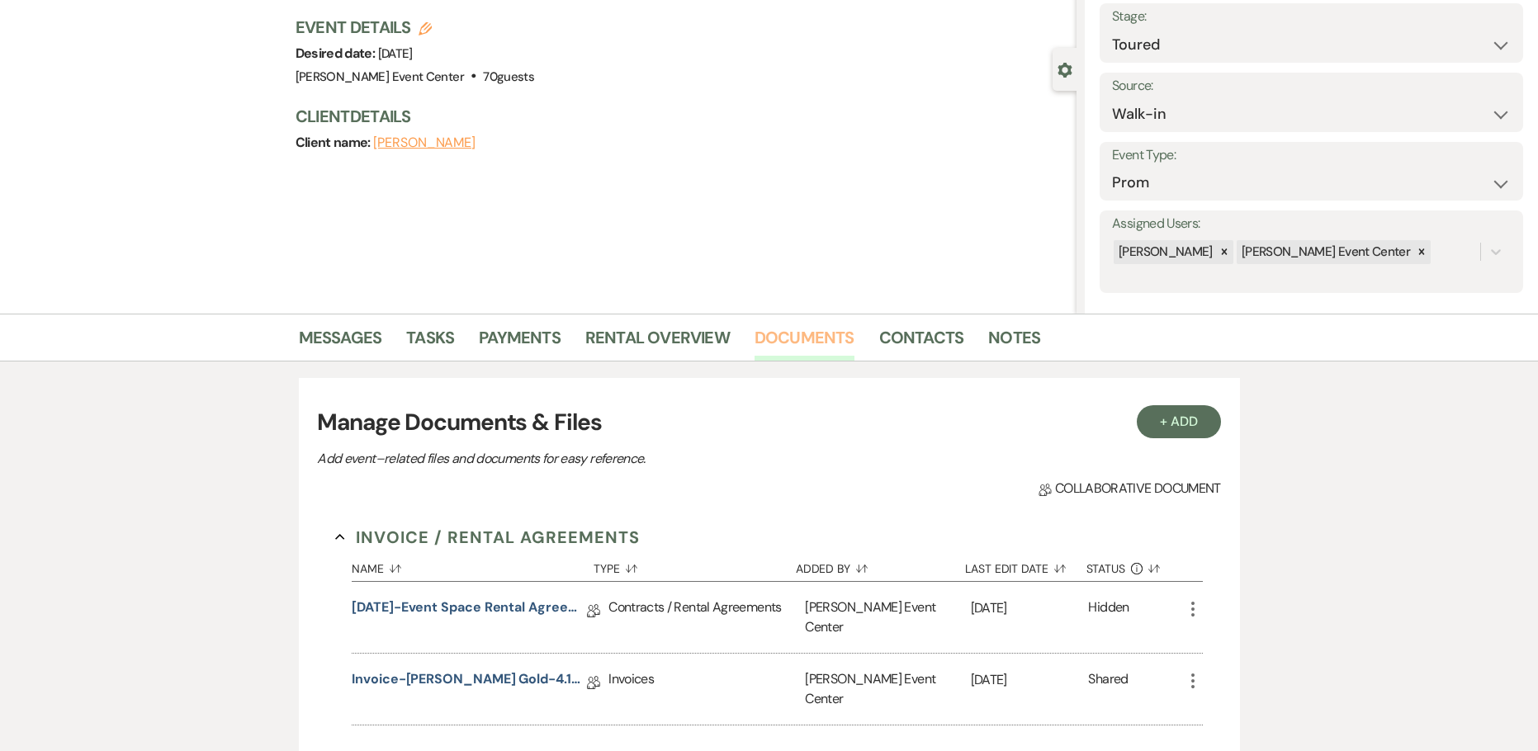
scroll to position [248, 0]
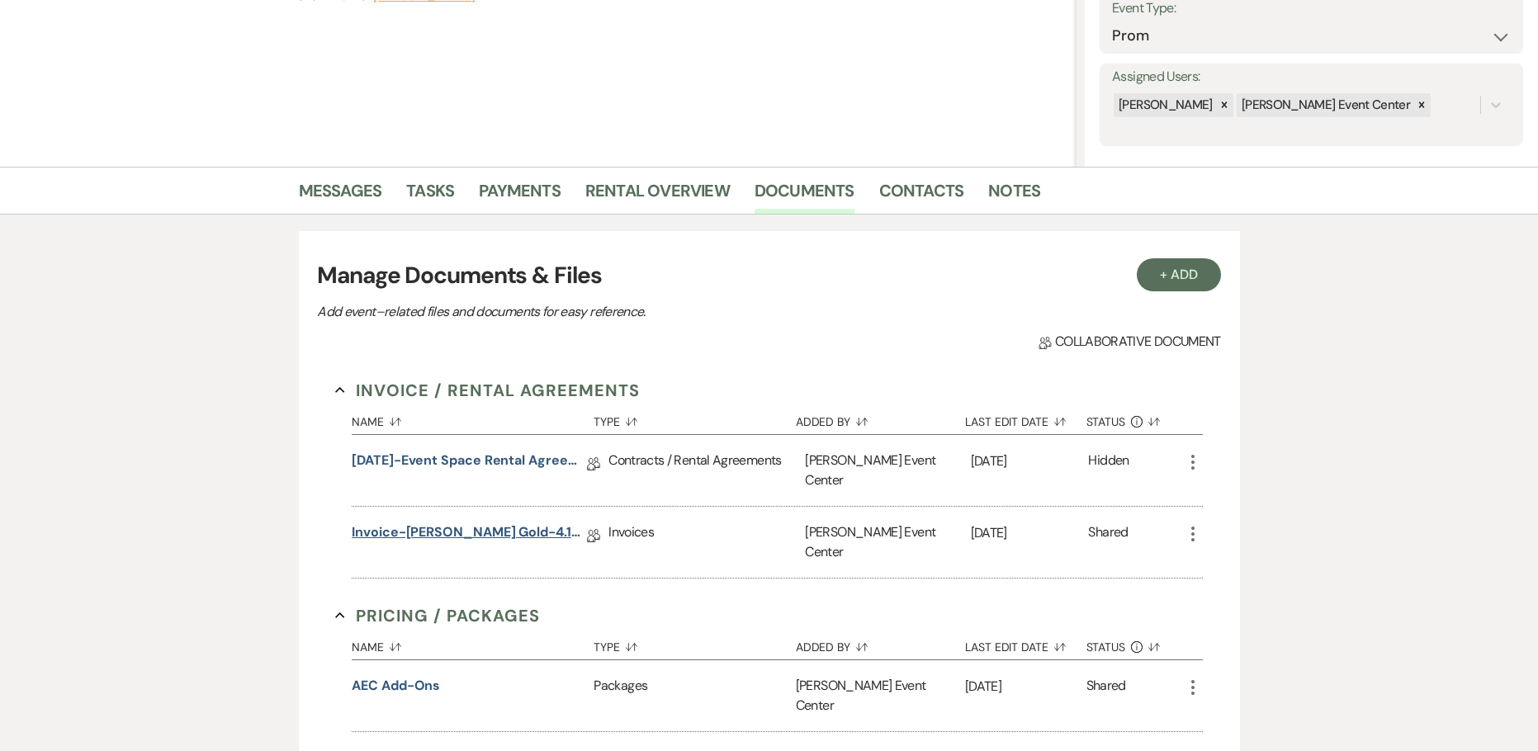
click at [420, 522] on link "Invoice-Geolaina Copeland-Rose Gold-4.16.26" at bounding box center [469, 535] width 235 height 26
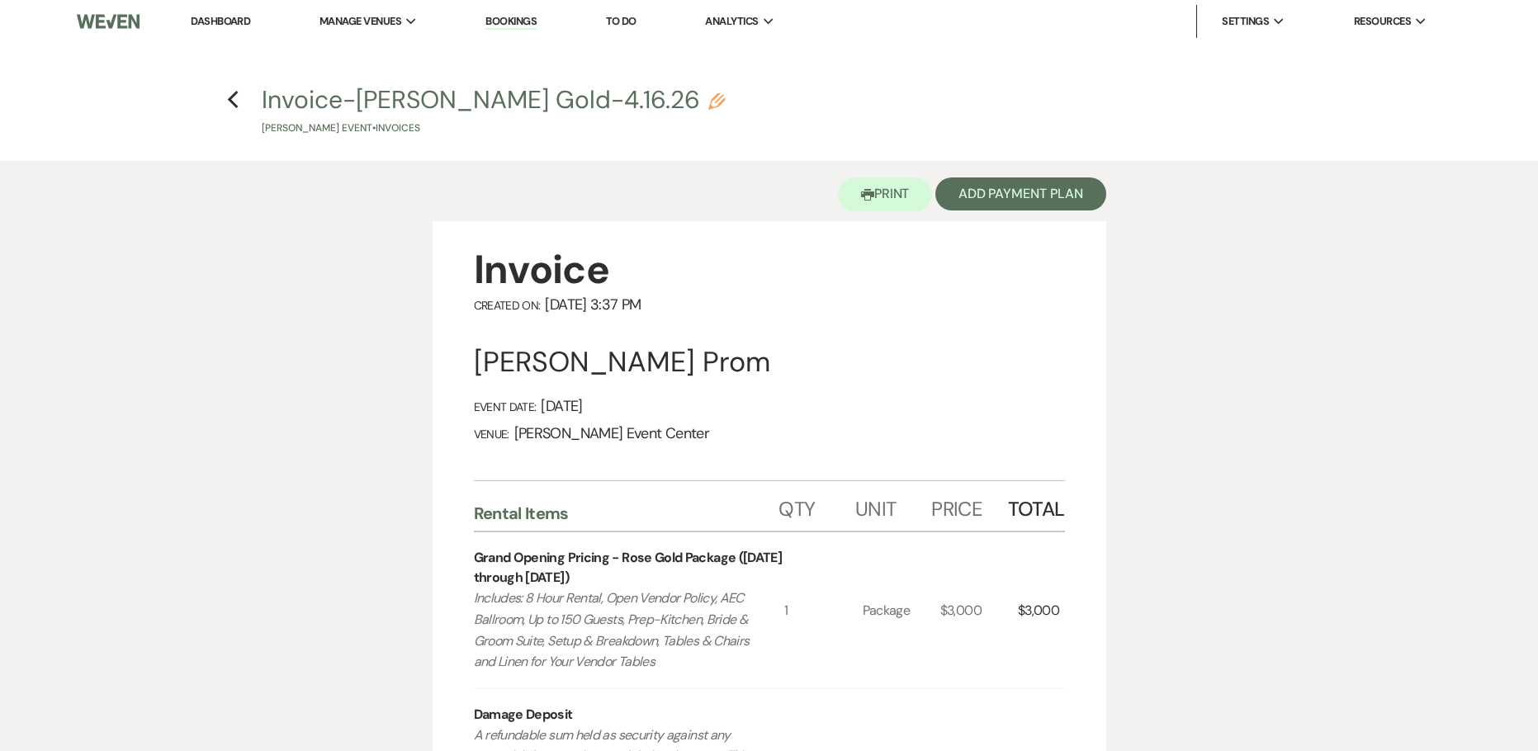
drag, startPoint x: 461, startPoint y: 363, endPoint x: 126, endPoint y: 352, distance: 335.2
click at [133, 359] on div "Printer Print Add Payment Plan Invoice Created On: September 22, 2025 3:37 PM G…" at bounding box center [769, 673] width 1538 height 1025
click at [488, 361] on div "Geolaina Copeland's Prom" at bounding box center [769, 362] width 591 height 36
click at [231, 101] on use "button" at bounding box center [232, 100] width 11 height 18
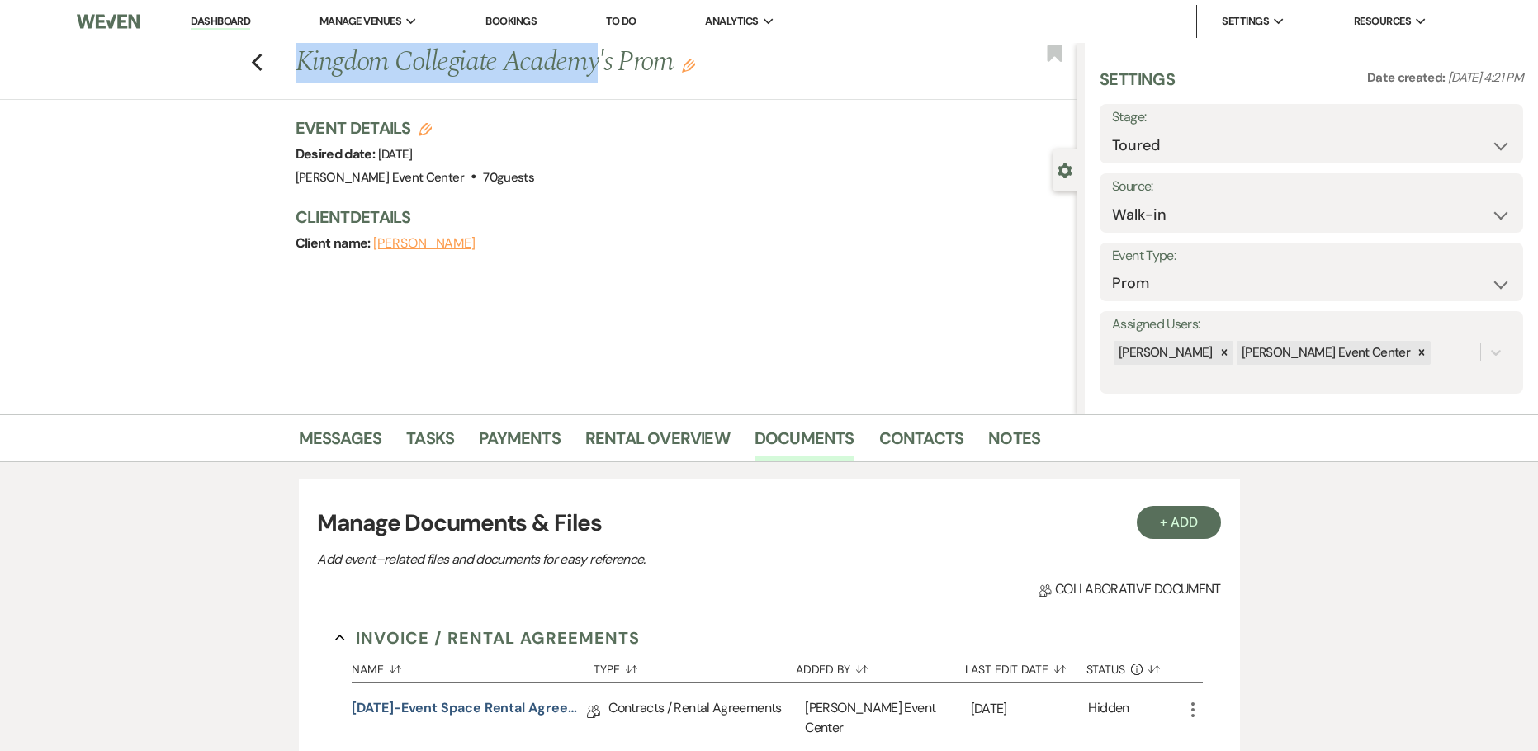
drag, startPoint x: 600, startPoint y: 63, endPoint x: 301, endPoint y: 75, distance: 299.0
click at [301, 75] on h1 "Kingdom Collegiate Academy's Prom Edit" at bounding box center [604, 63] width 618 height 40
copy h1 "Kingdom Collegiate Academy"
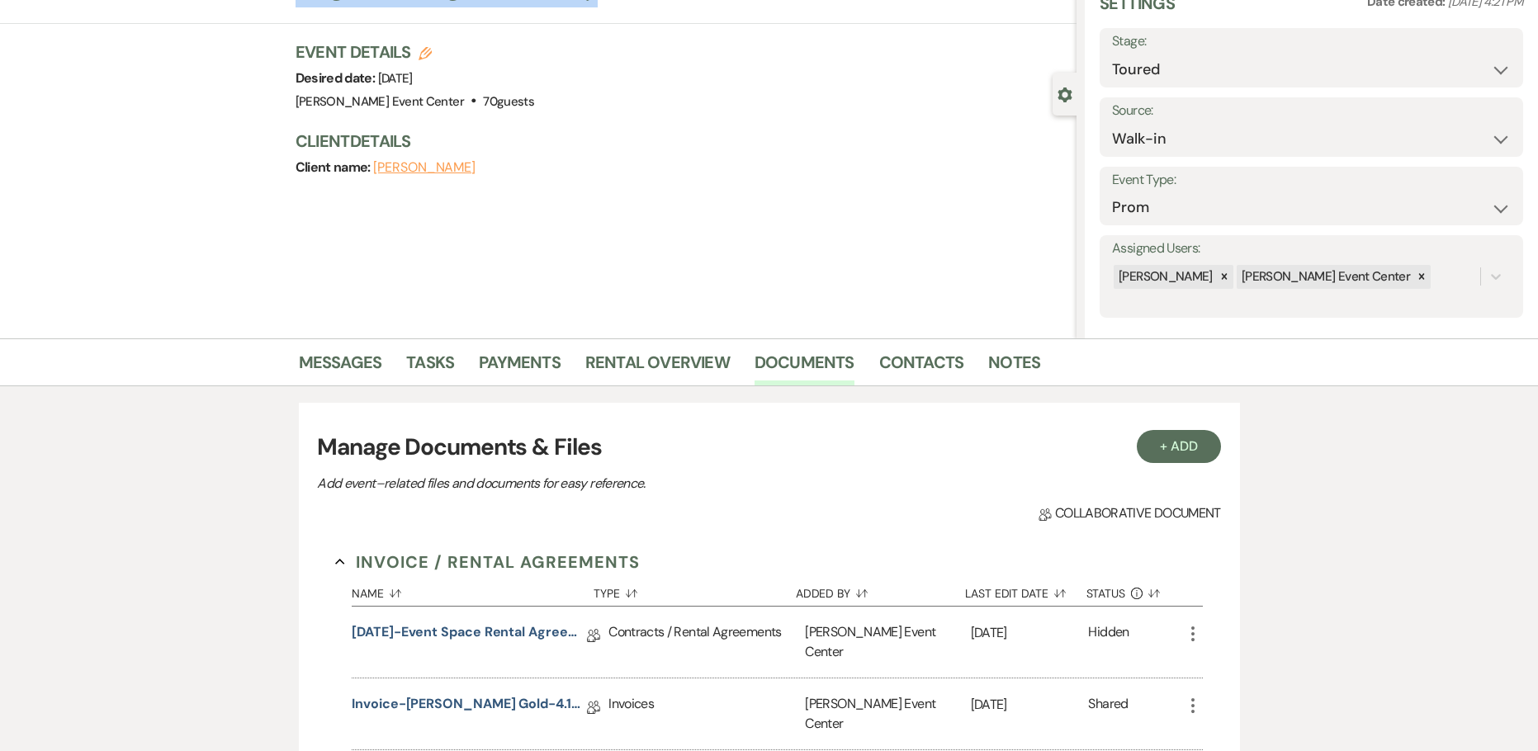
scroll to position [165, 0]
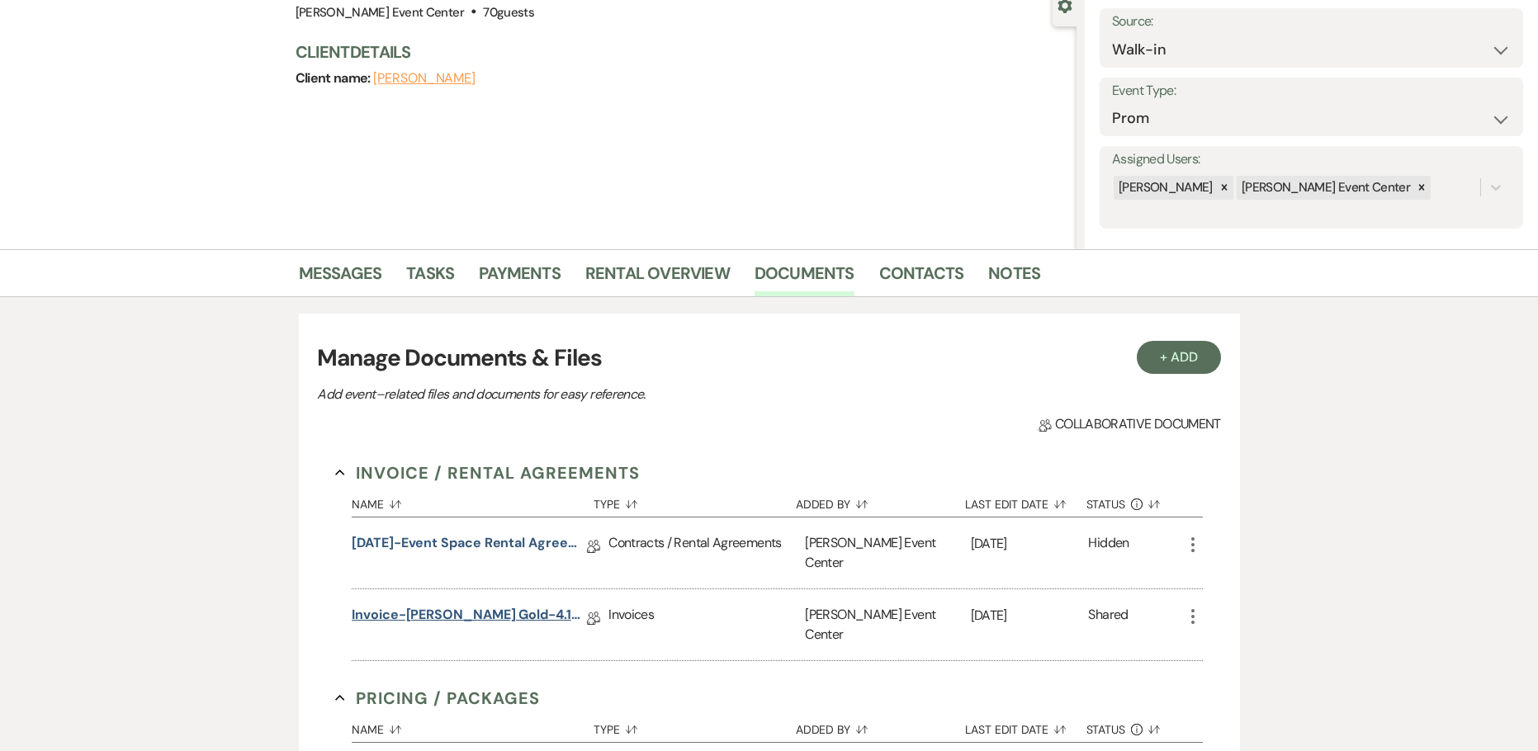
click at [452, 605] on link "Invoice-Geolaina Copeland-Rose Gold-4.16.26" at bounding box center [469, 618] width 235 height 26
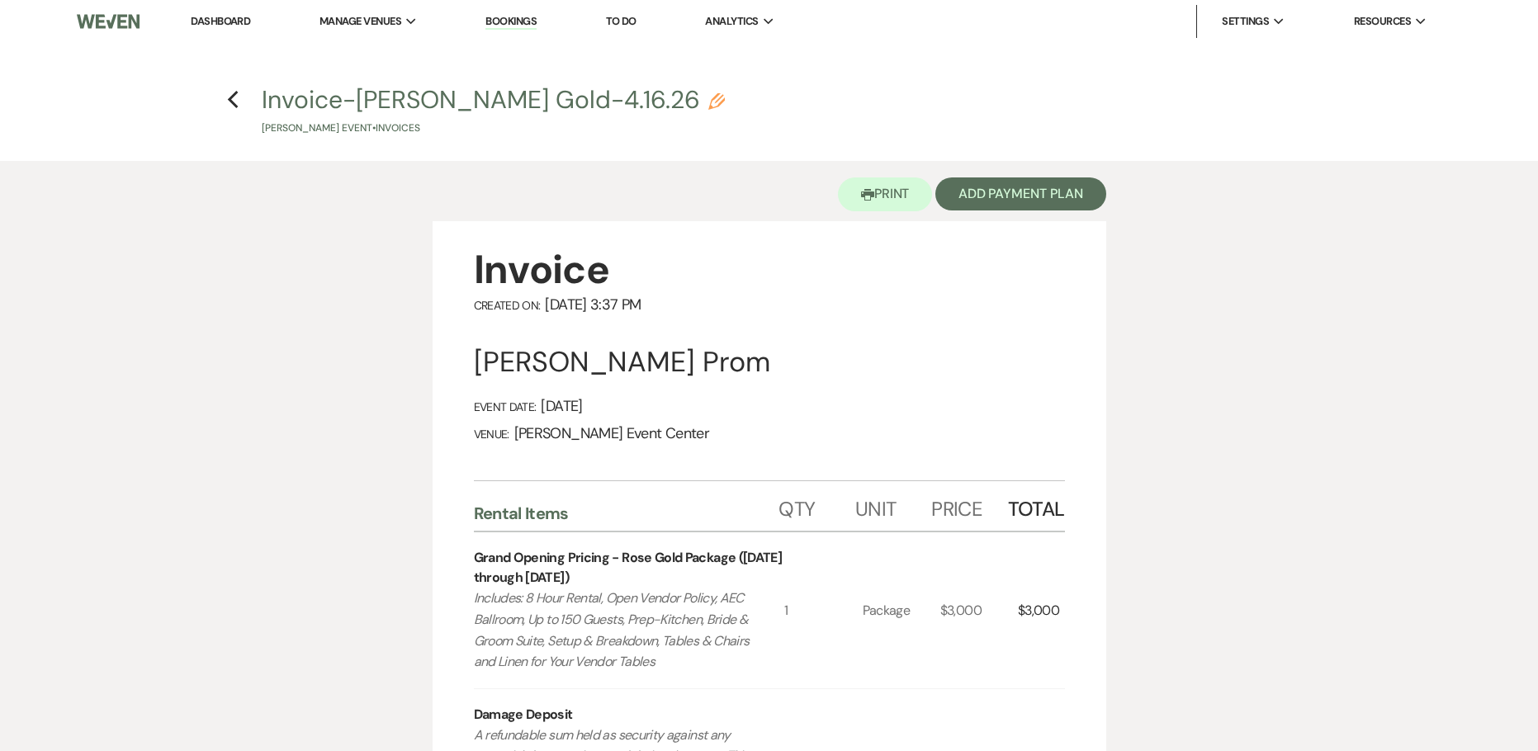
click at [725, 93] on icon "Pencil" at bounding box center [716, 101] width 17 height 17
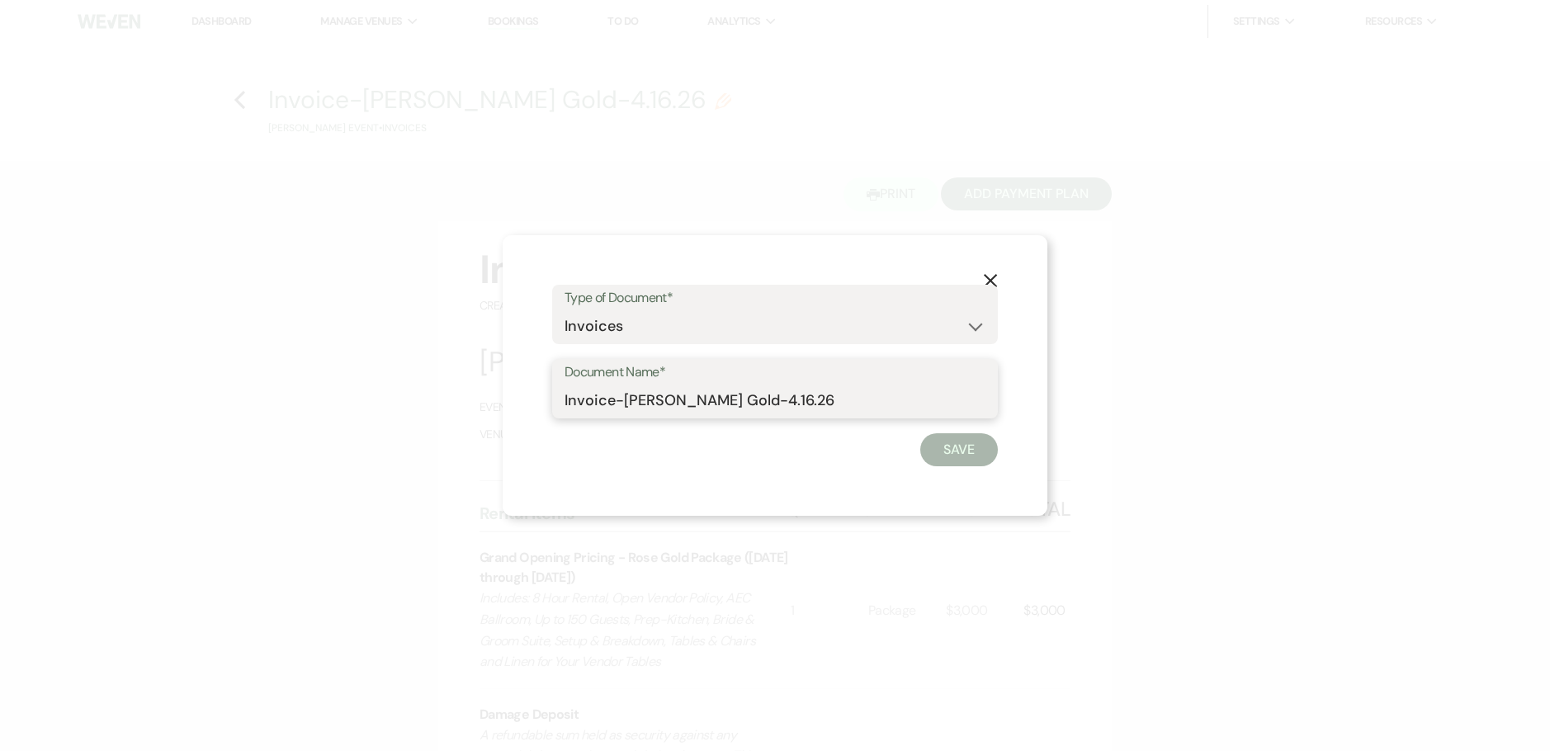
drag, startPoint x: 754, startPoint y: 398, endPoint x: 626, endPoint y: 409, distance: 129.3
click at [626, 409] on input "Invoice-Geolaina Copeland-Rose Gold-4.16.26" at bounding box center [774, 401] width 421 height 32
paste input "Kingdom Collegiate Academy"
click at [933, 440] on button "Save" at bounding box center [959, 449] width 78 height 33
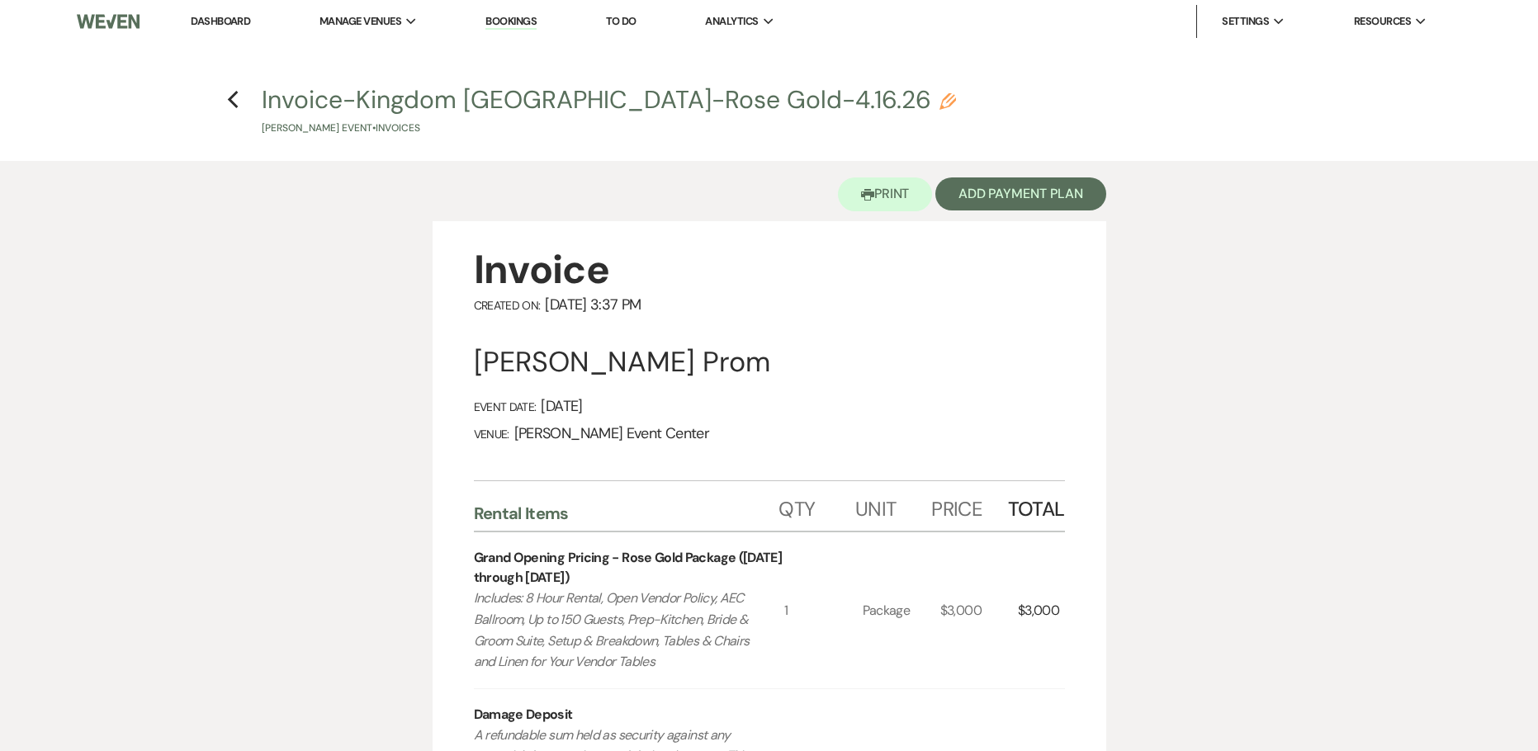
click at [239, 102] on h4 "Previous Invoice-Kingdom Collegiate Academy-Rose Gold-4.16.26 Pencil Geolaina C…" at bounding box center [769, 110] width 1188 height 54
click at [237, 109] on icon "Previous" at bounding box center [233, 100] width 12 height 20
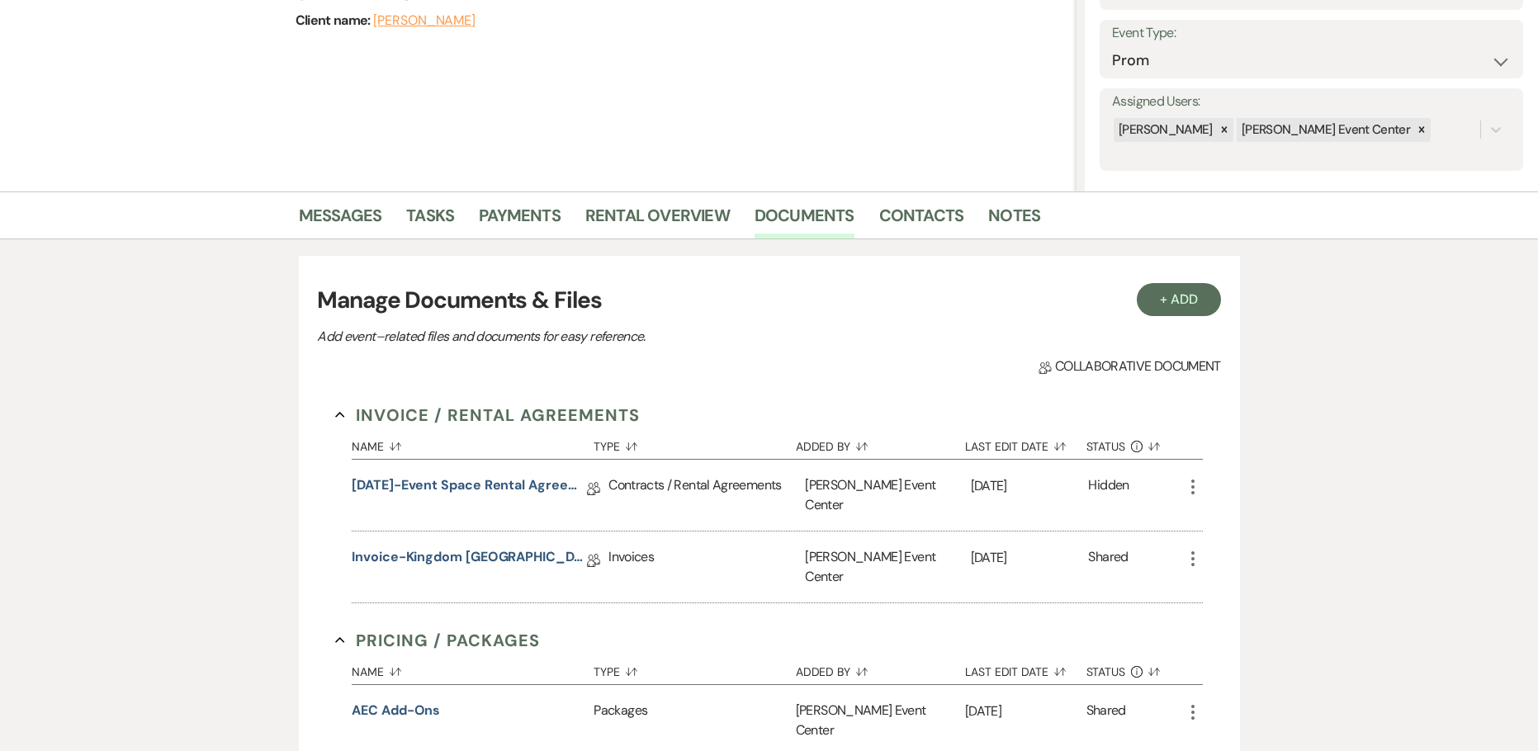
scroll to position [248, 0]
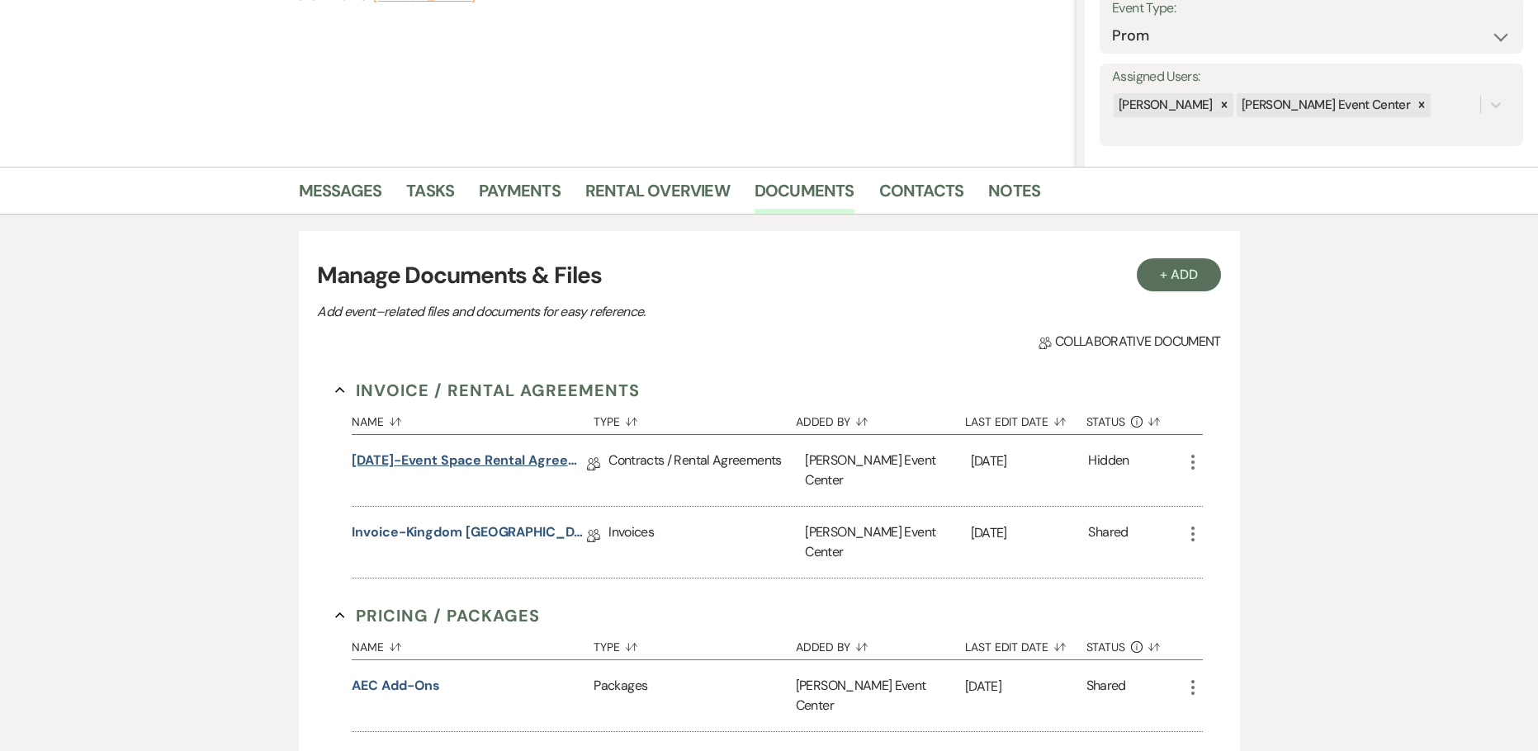
click at [504, 456] on link "9.10.25-Event Space Rental Agreement" at bounding box center [469, 464] width 235 height 26
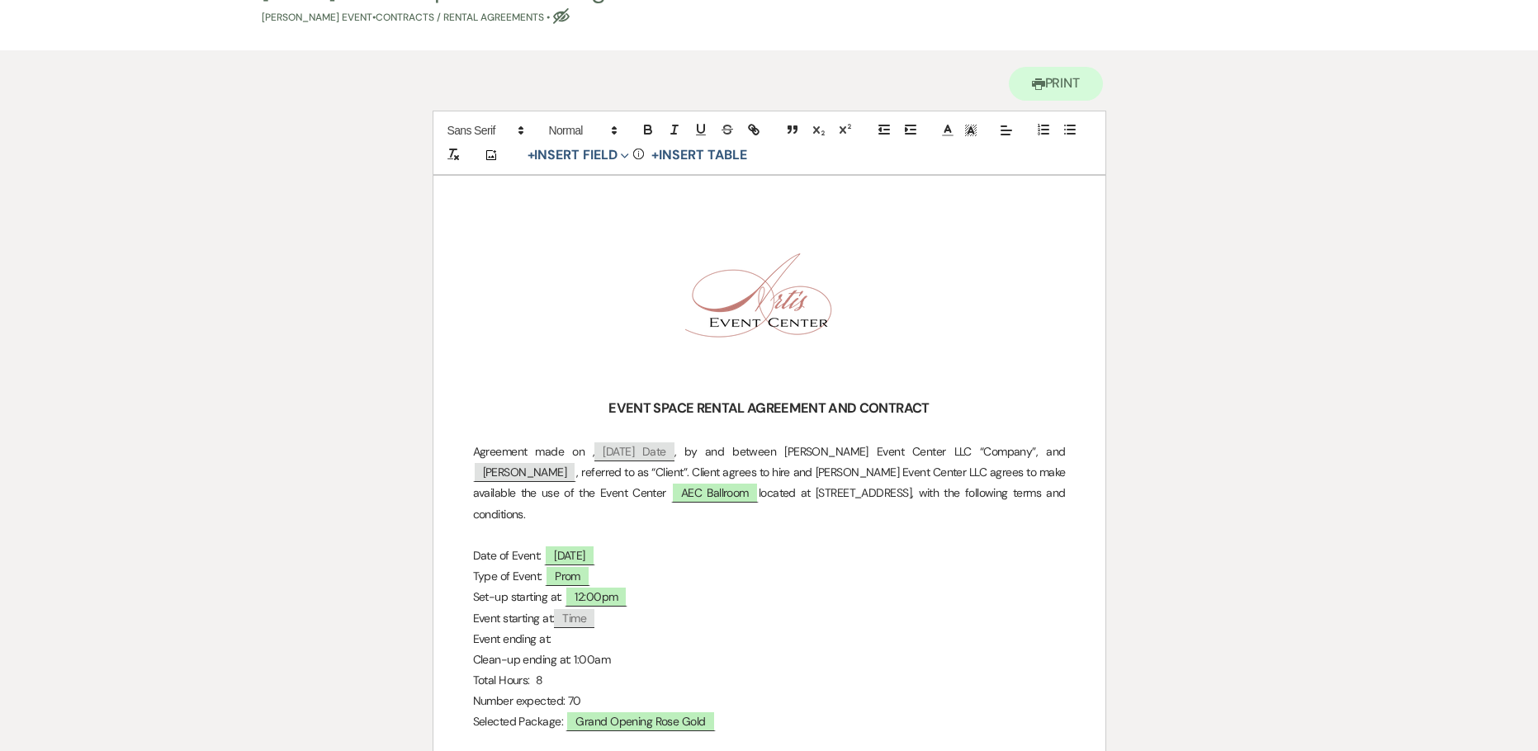
scroll to position [83, 0]
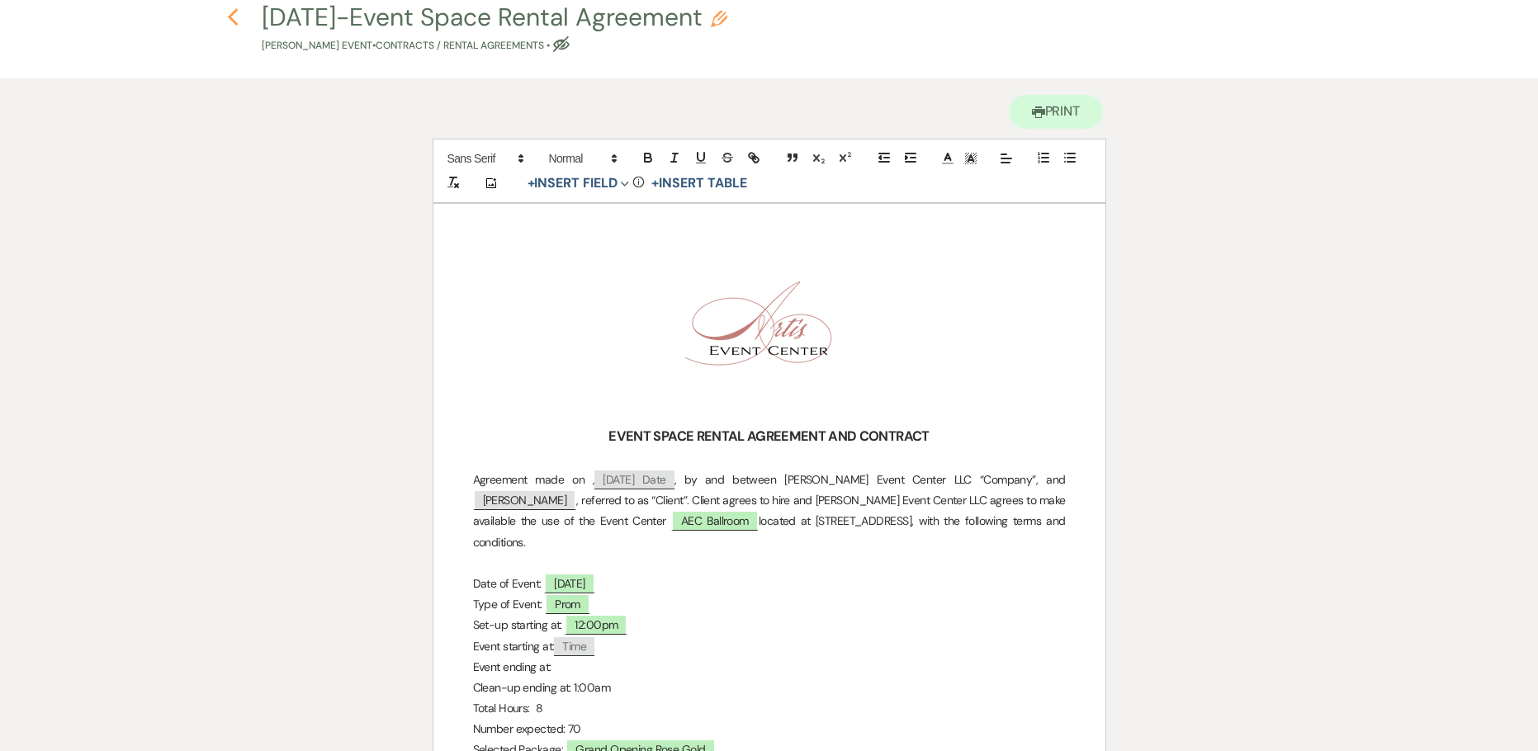
click at [236, 18] on icon "Previous" at bounding box center [233, 17] width 12 height 20
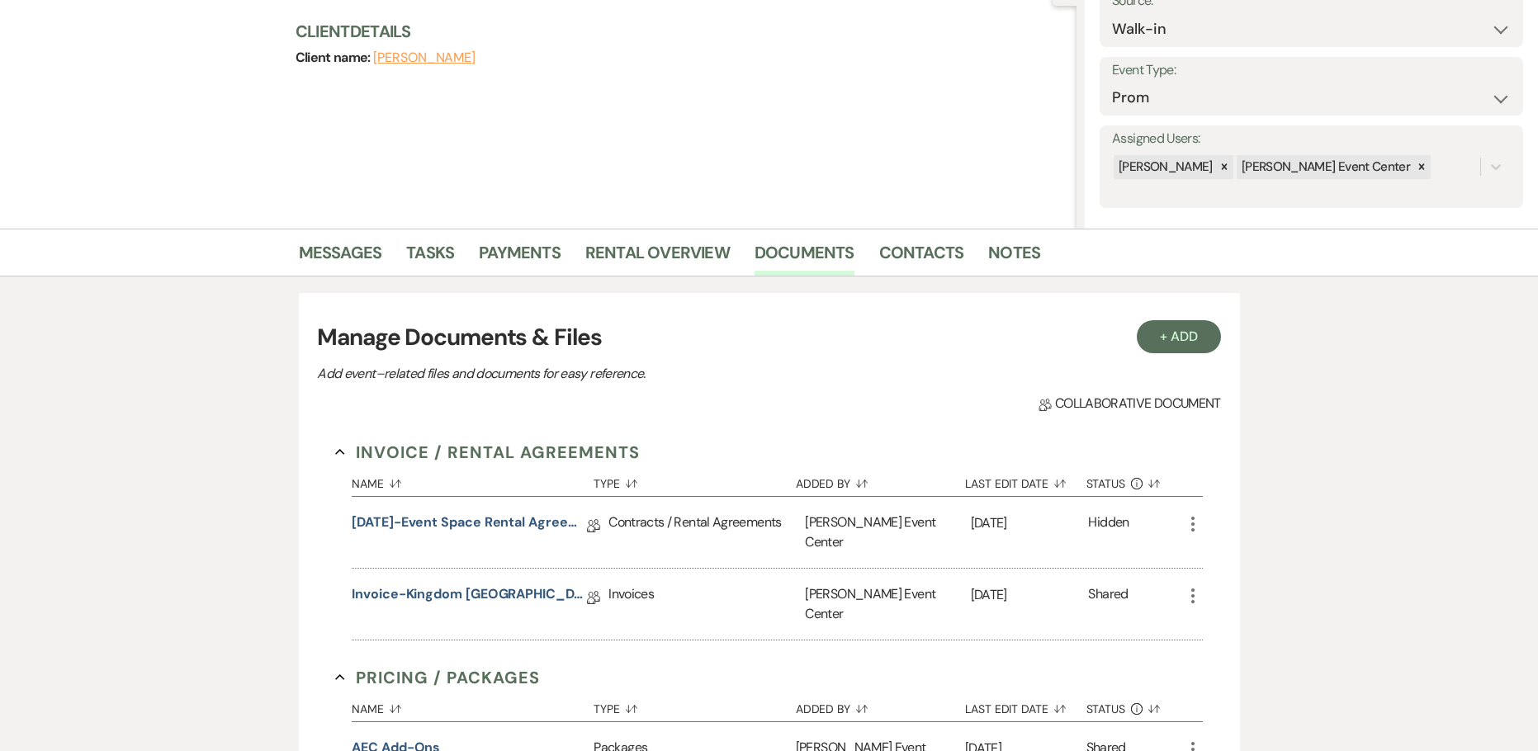
scroll to position [36, 0]
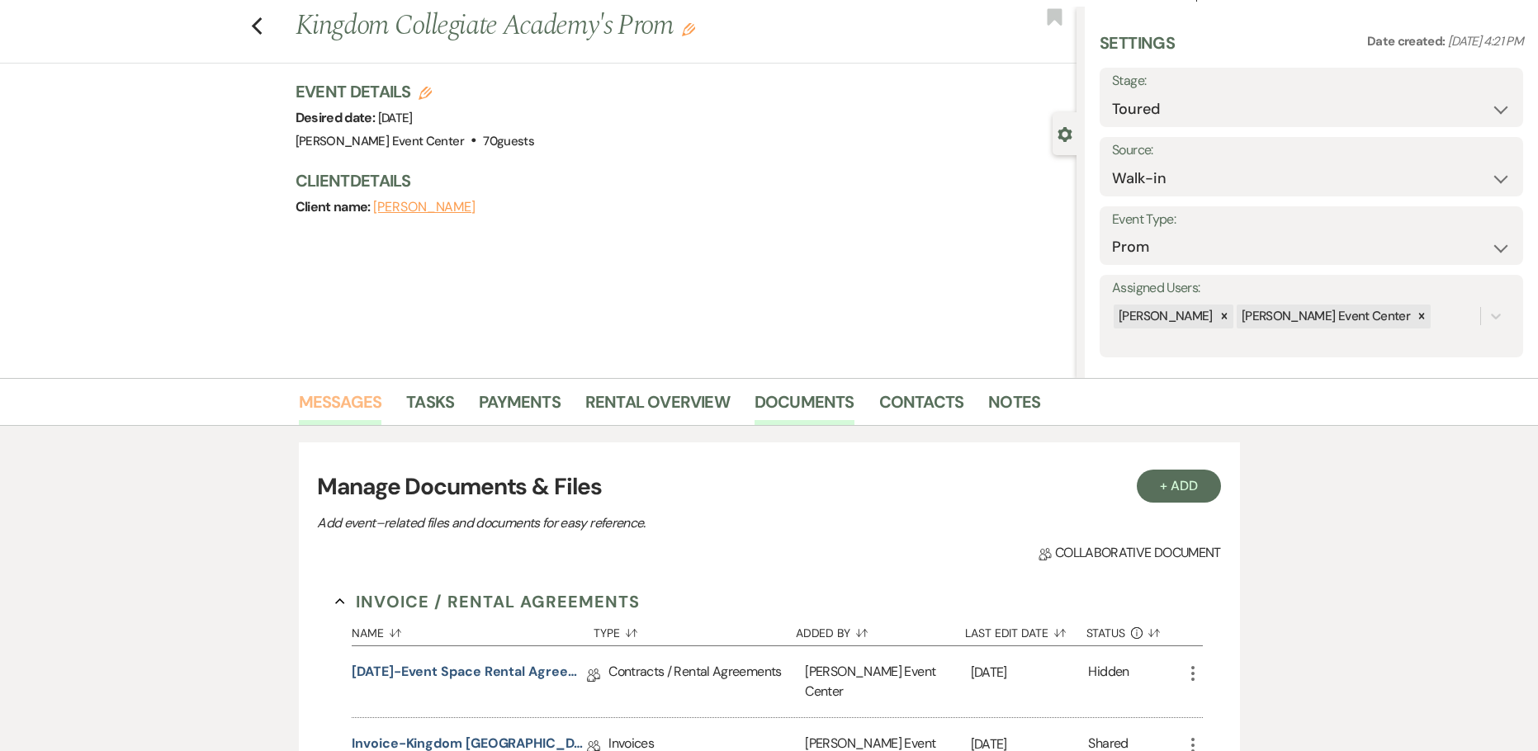
click at [341, 394] on link "Messages" at bounding box center [340, 407] width 83 height 36
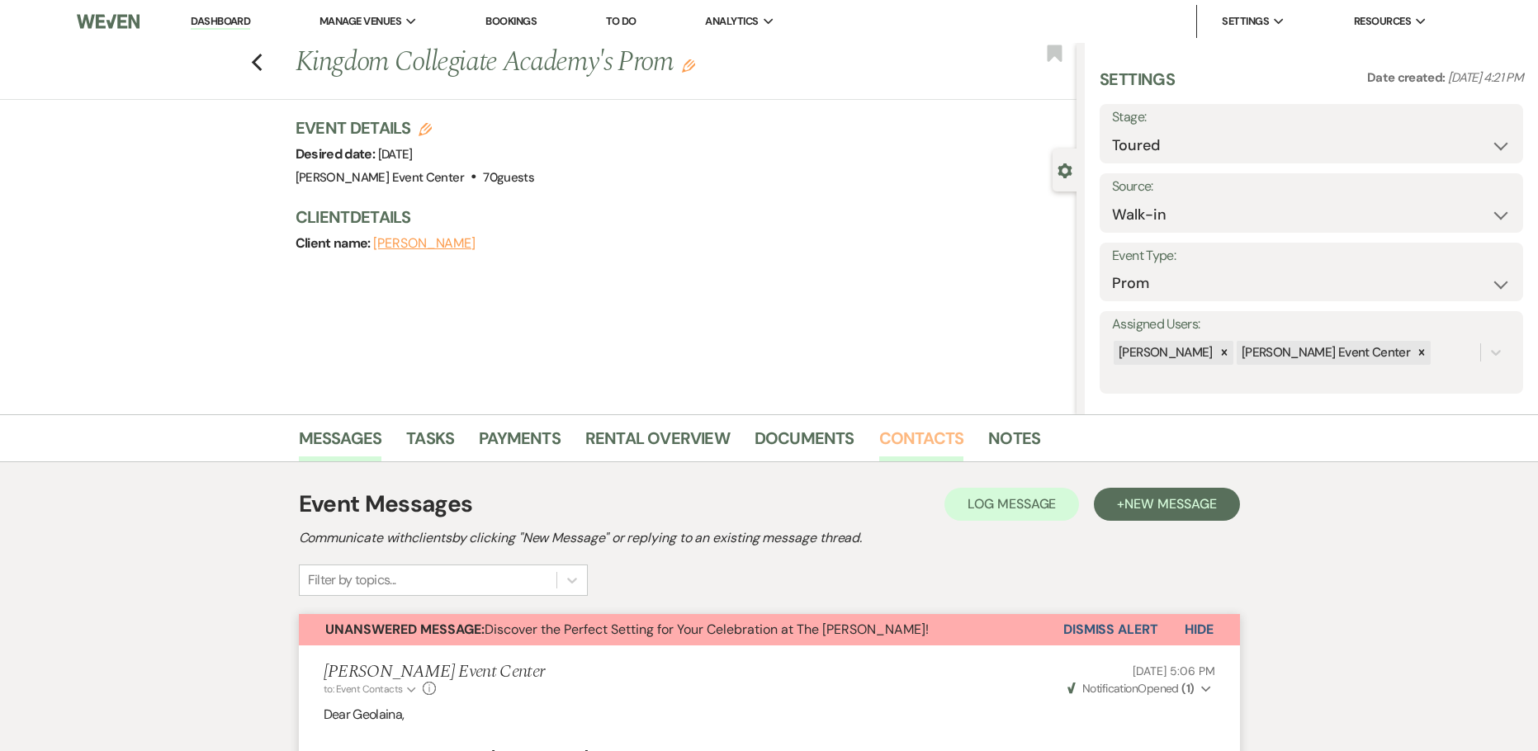
click at [911, 436] on link "Contacts" at bounding box center [921, 443] width 85 height 36
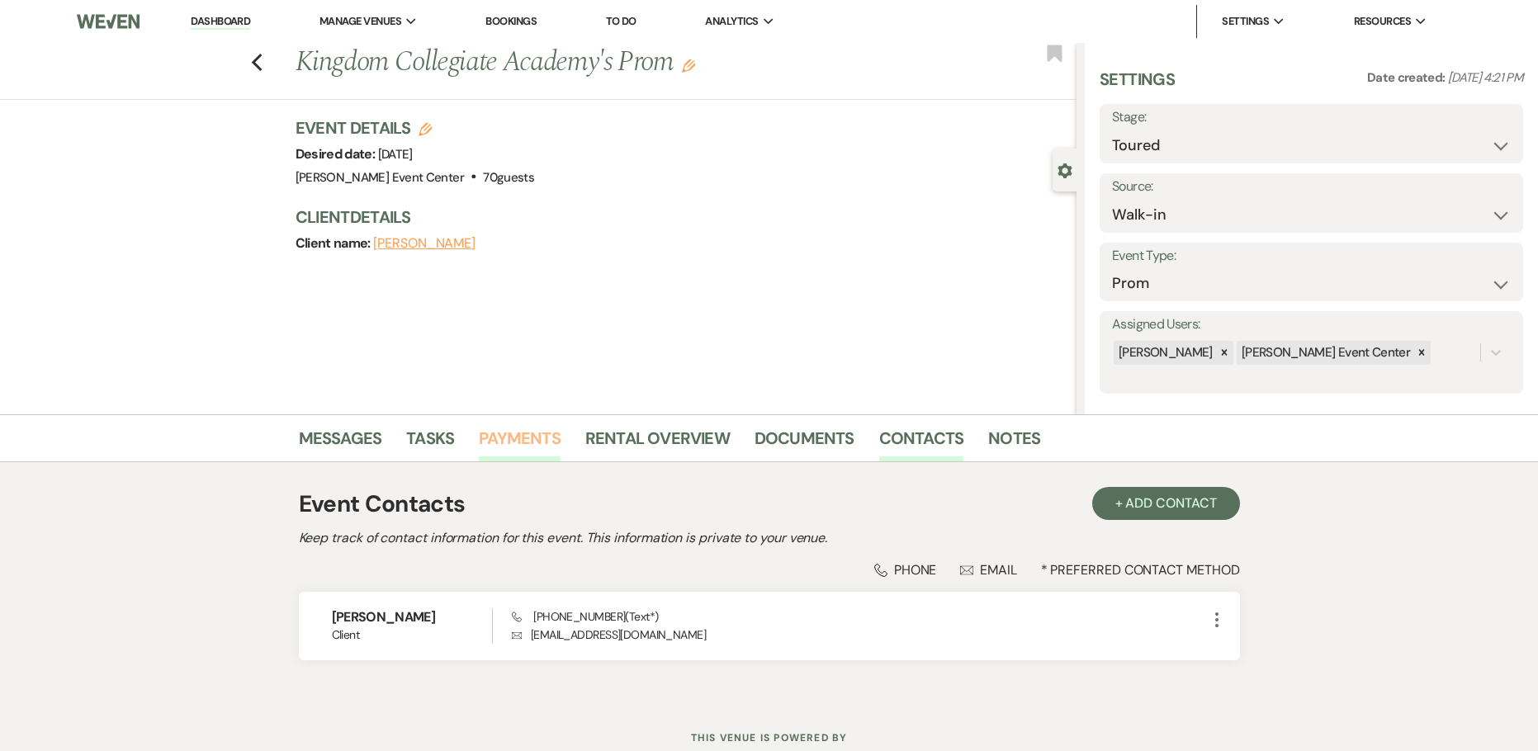
click at [517, 428] on link "Payments" at bounding box center [520, 443] width 82 height 36
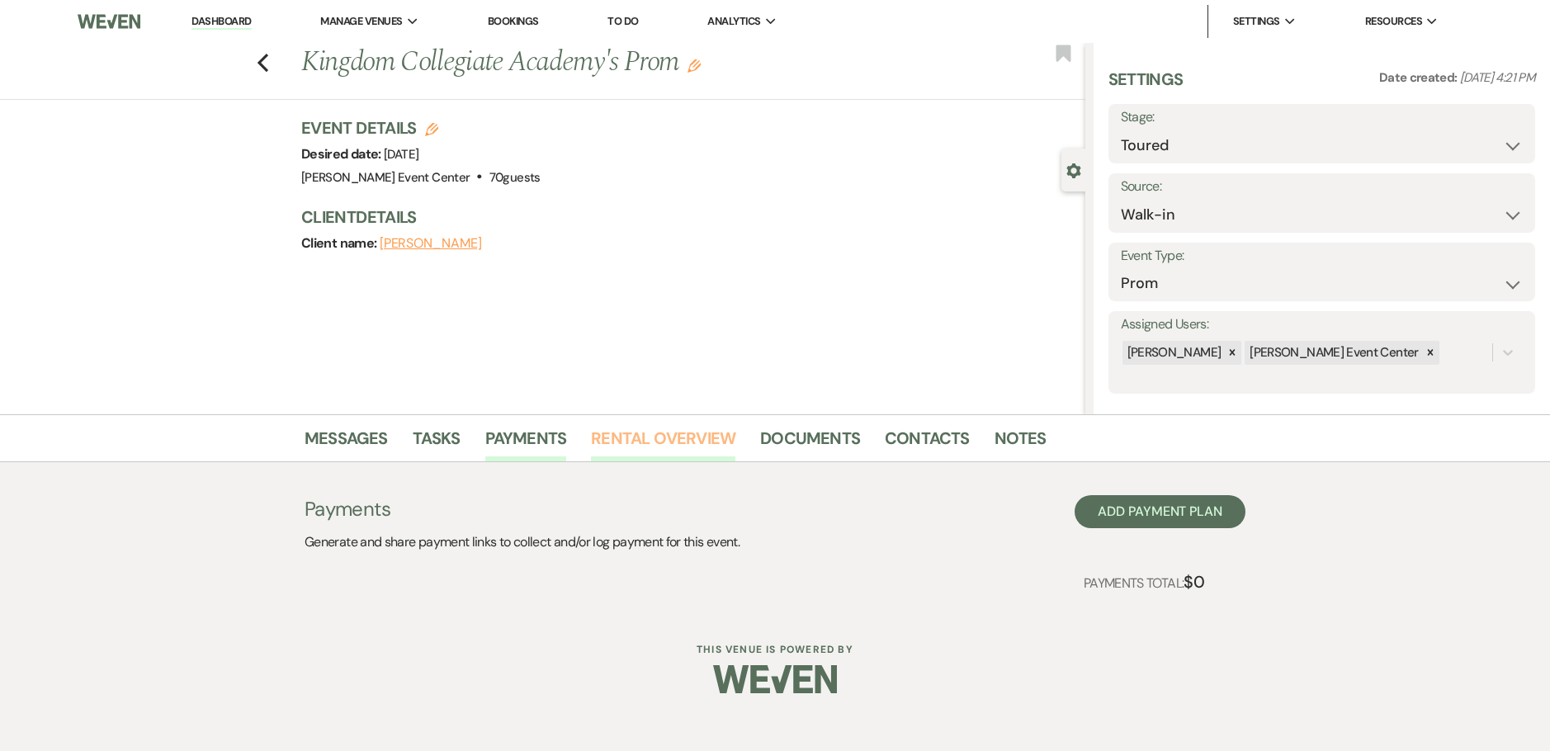
click at [696, 446] on link "Rental Overview" at bounding box center [663, 443] width 144 height 36
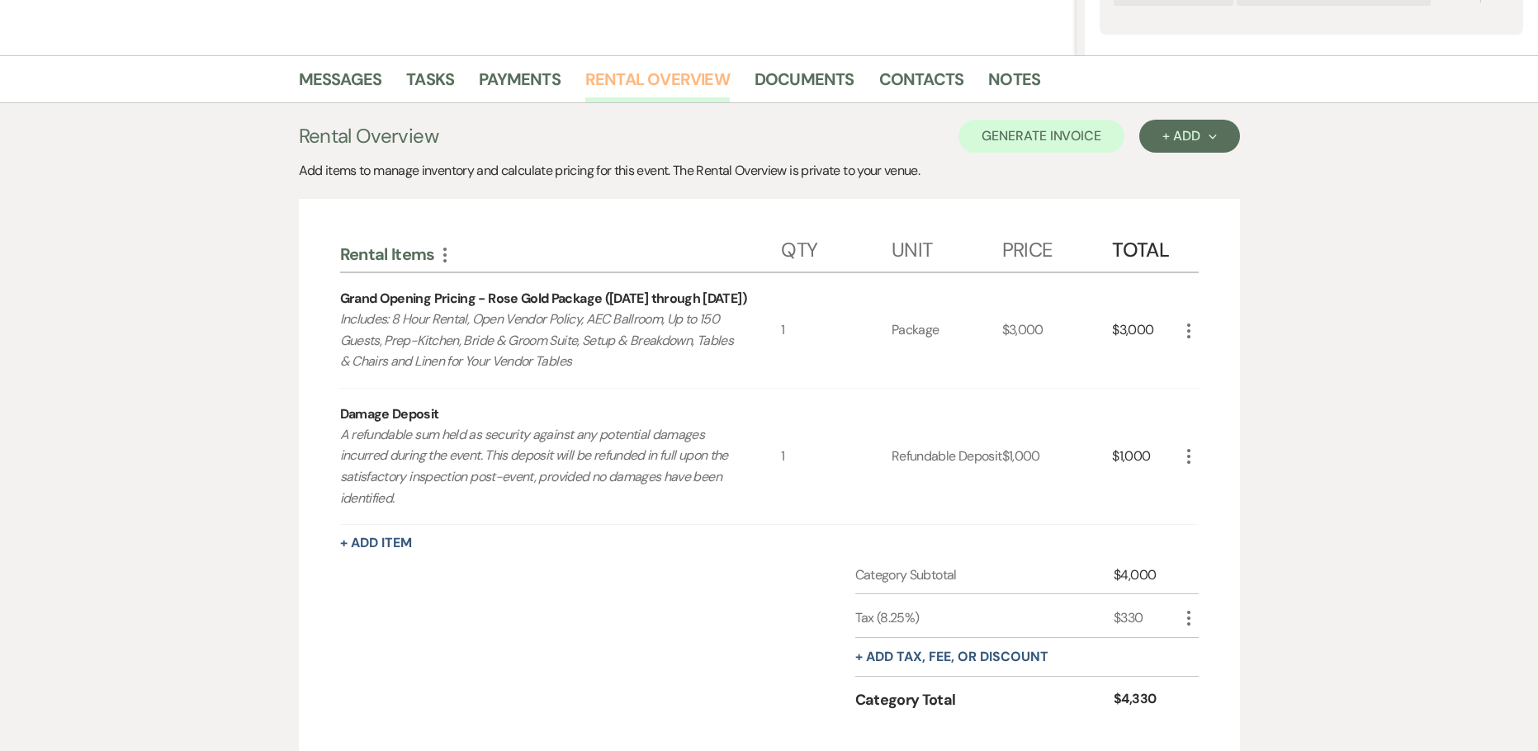
scroll to position [413, 0]
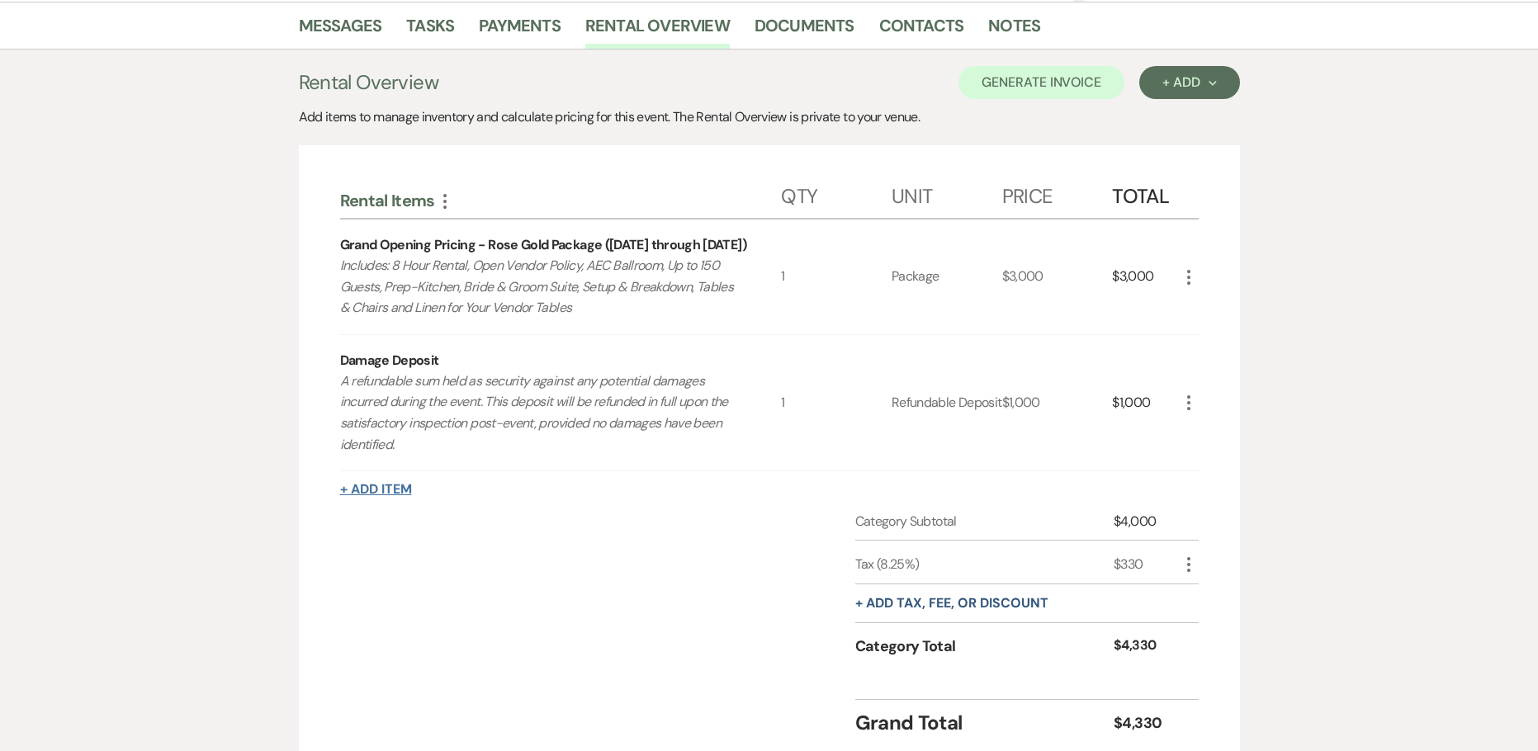
click at [377, 487] on button "+ Add Item" at bounding box center [376, 489] width 72 height 13
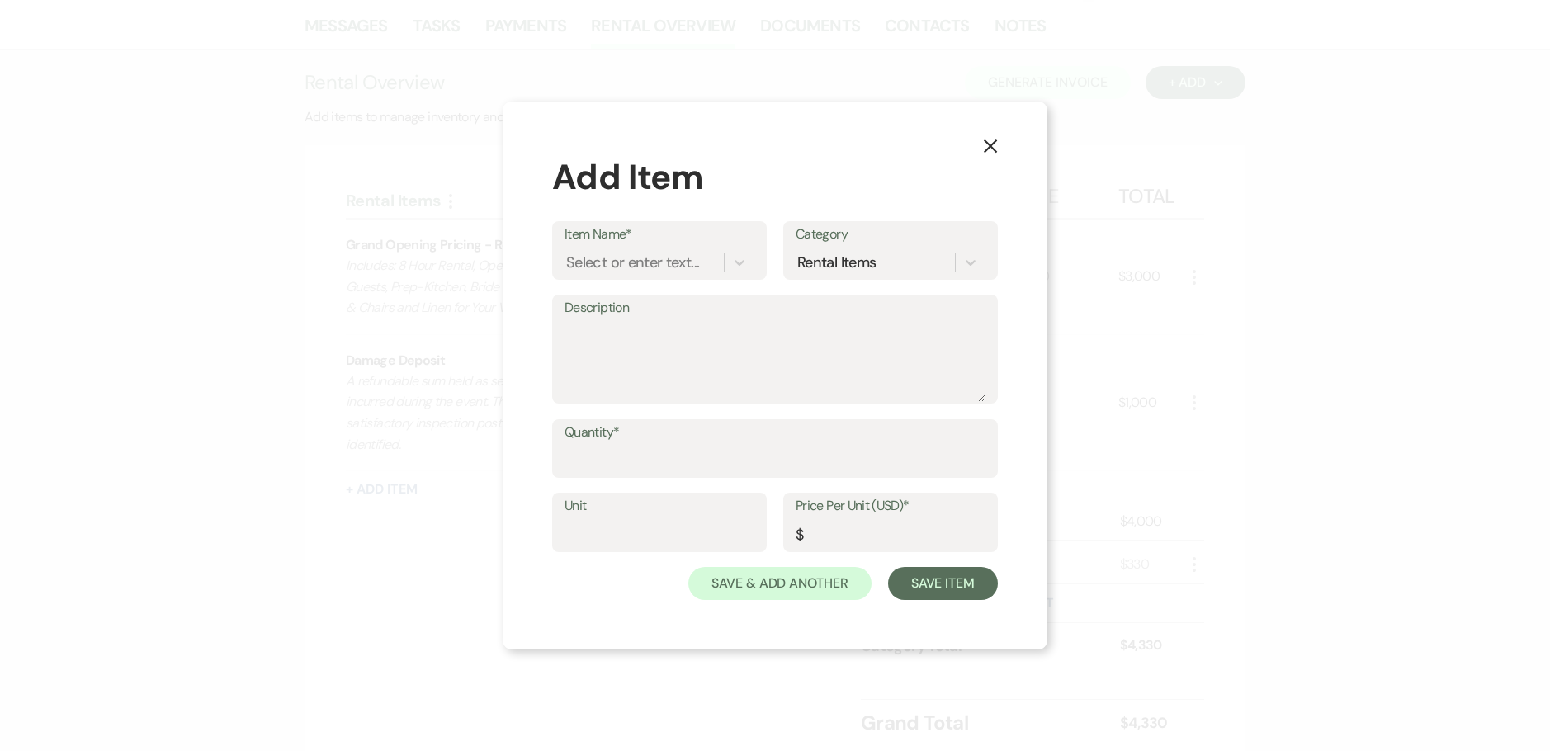
click at [624, 243] on label "Item Name*" at bounding box center [659, 235] width 190 height 24
click at [568, 251] on input "Item Name*" at bounding box center [567, 262] width 2 height 22
click at [655, 307] on div "+ Add "Tax Exempt"" at bounding box center [659, 304] width 190 height 33
click at [625, 342] on textarea "Description" at bounding box center [774, 360] width 421 height 83
click at [626, 455] on input "Quantity*" at bounding box center [774, 460] width 421 height 32
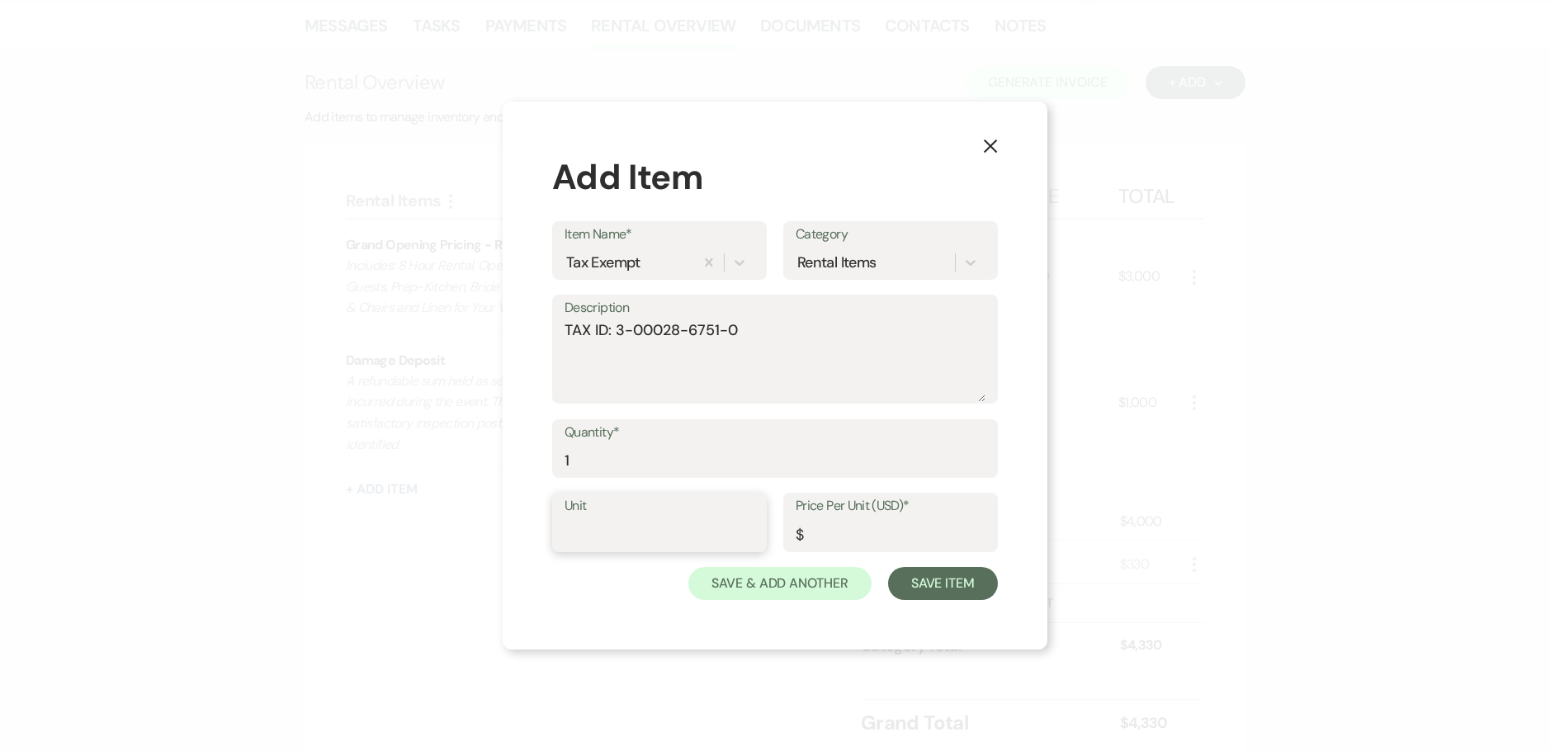
click at [627, 523] on input "Unit" at bounding box center [659, 534] width 190 height 32
click at [850, 537] on input "Price Per Unit (USD)*" at bounding box center [891, 534] width 190 height 32
click at [919, 576] on button "Save Item" at bounding box center [943, 583] width 110 height 33
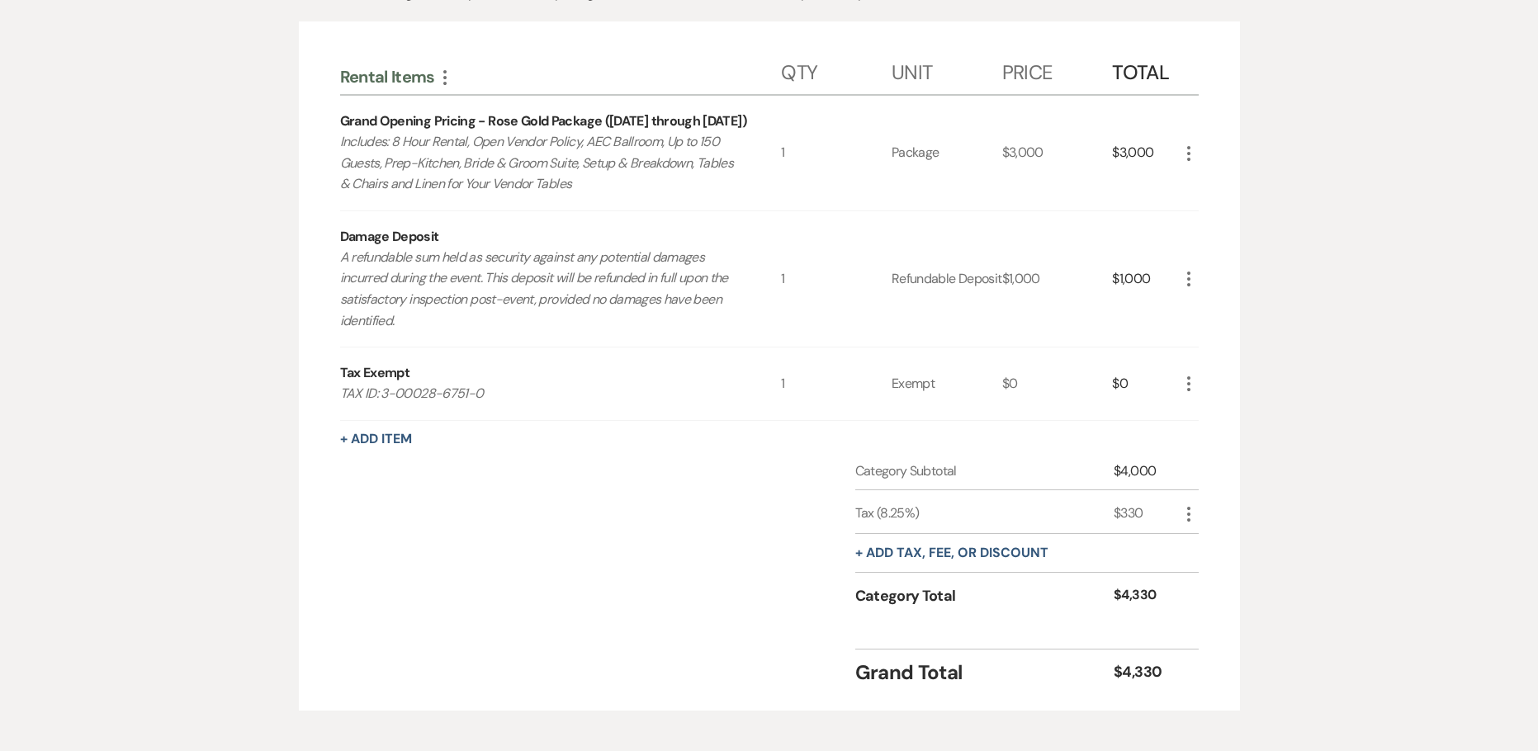
scroll to position [578, 0]
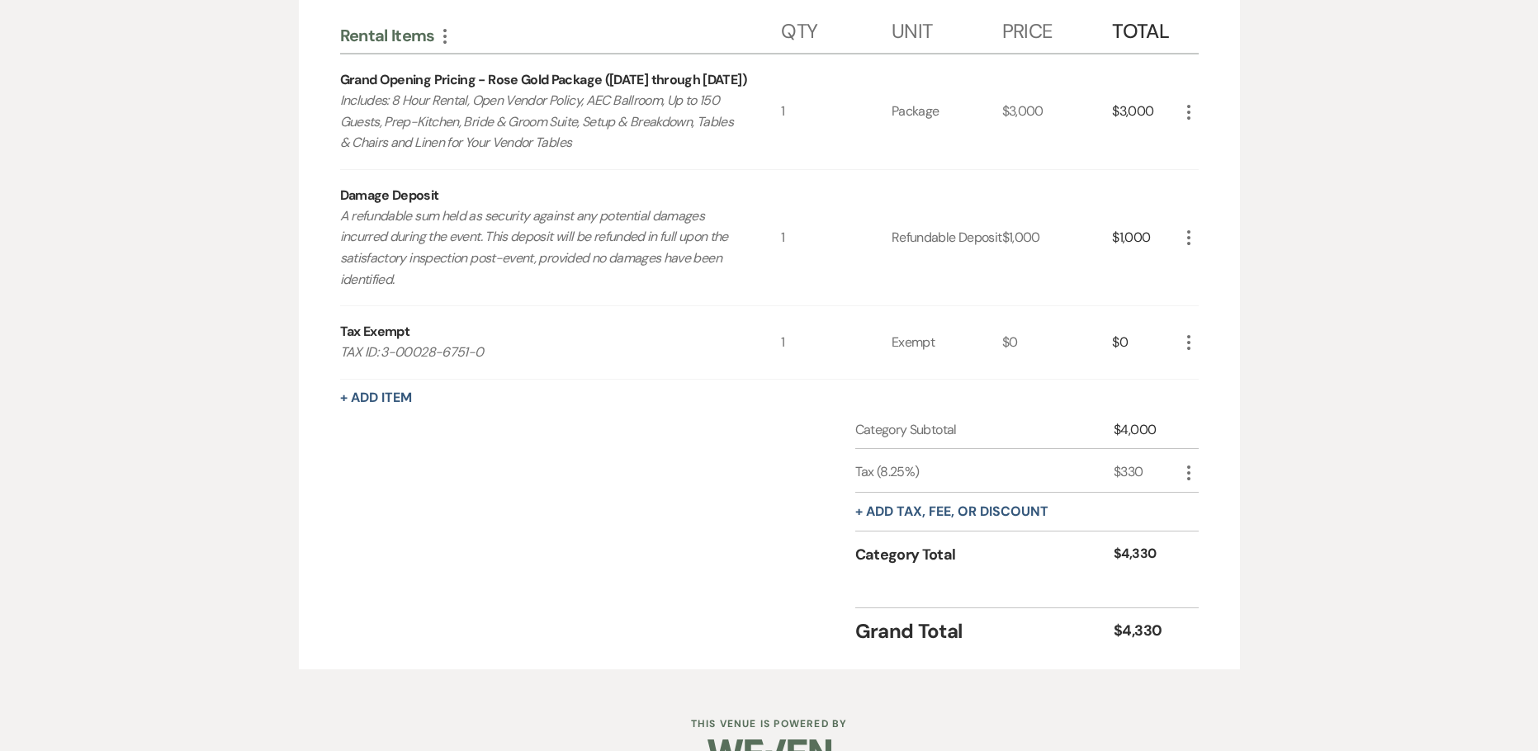
click at [1190, 471] on icon "More" at bounding box center [1189, 473] width 20 height 20
click at [1216, 529] on button "Delete Delete" at bounding box center [1223, 530] width 89 height 26
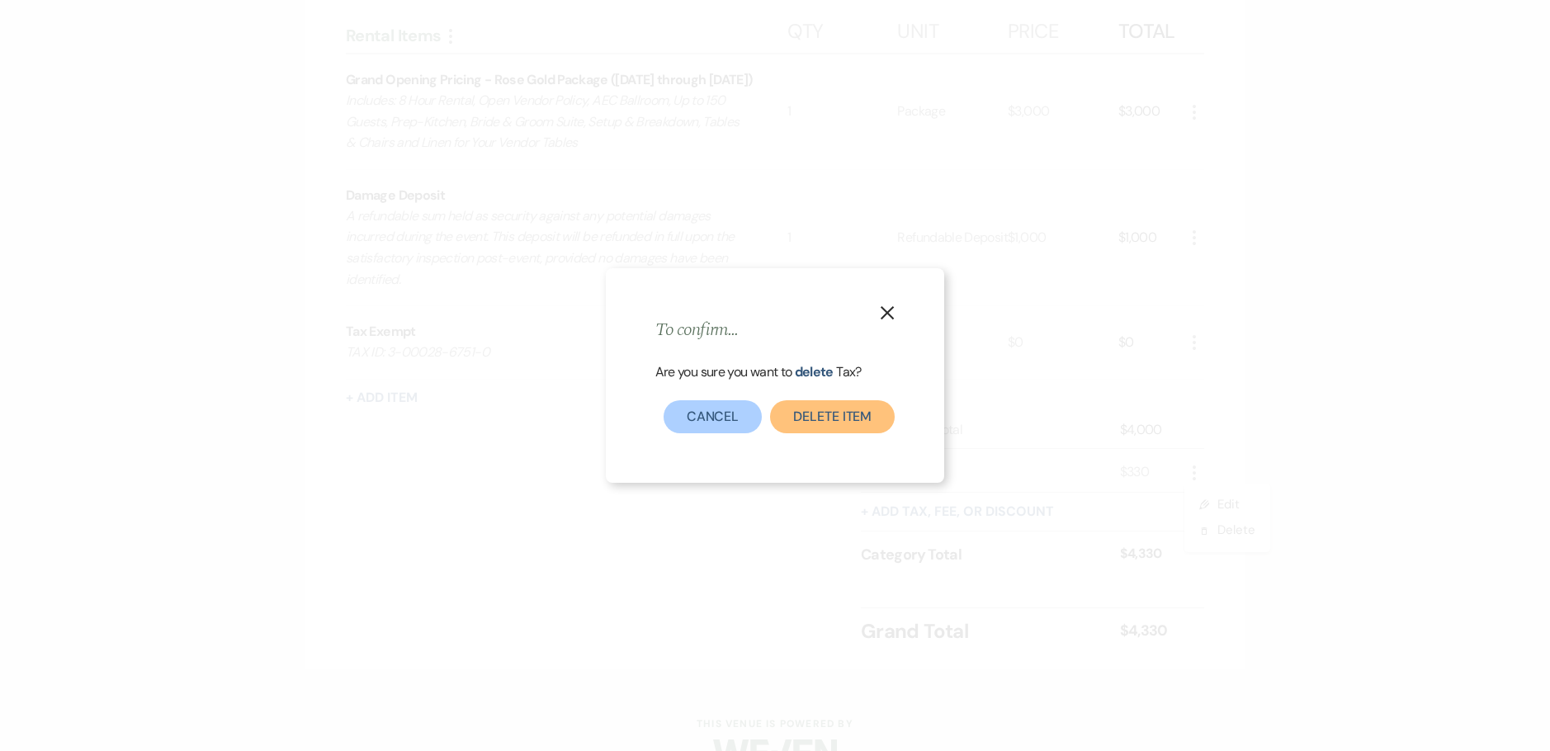
click at [810, 416] on button "Delete item" at bounding box center [832, 416] width 125 height 33
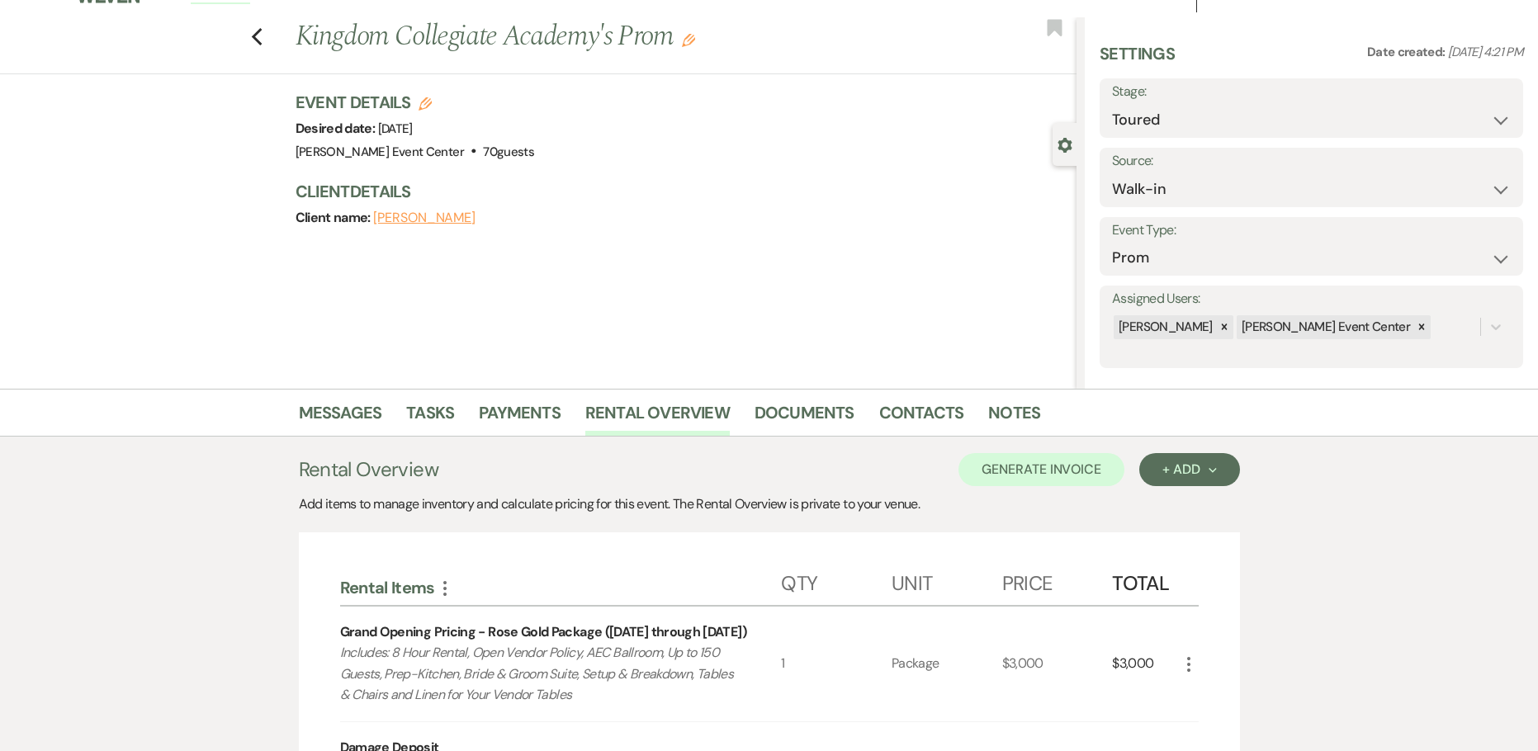
scroll to position [0, 0]
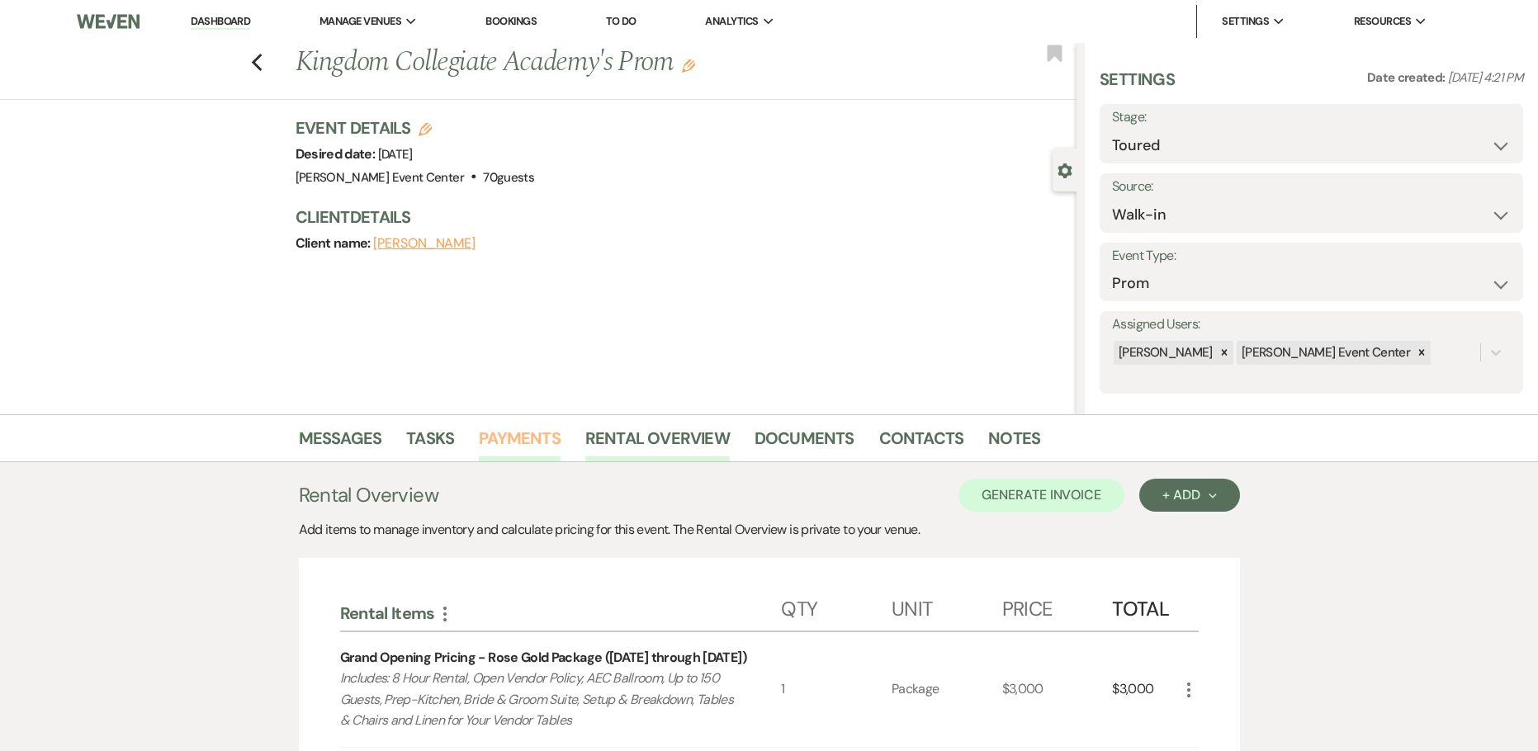
click at [529, 439] on link "Payments" at bounding box center [520, 443] width 82 height 36
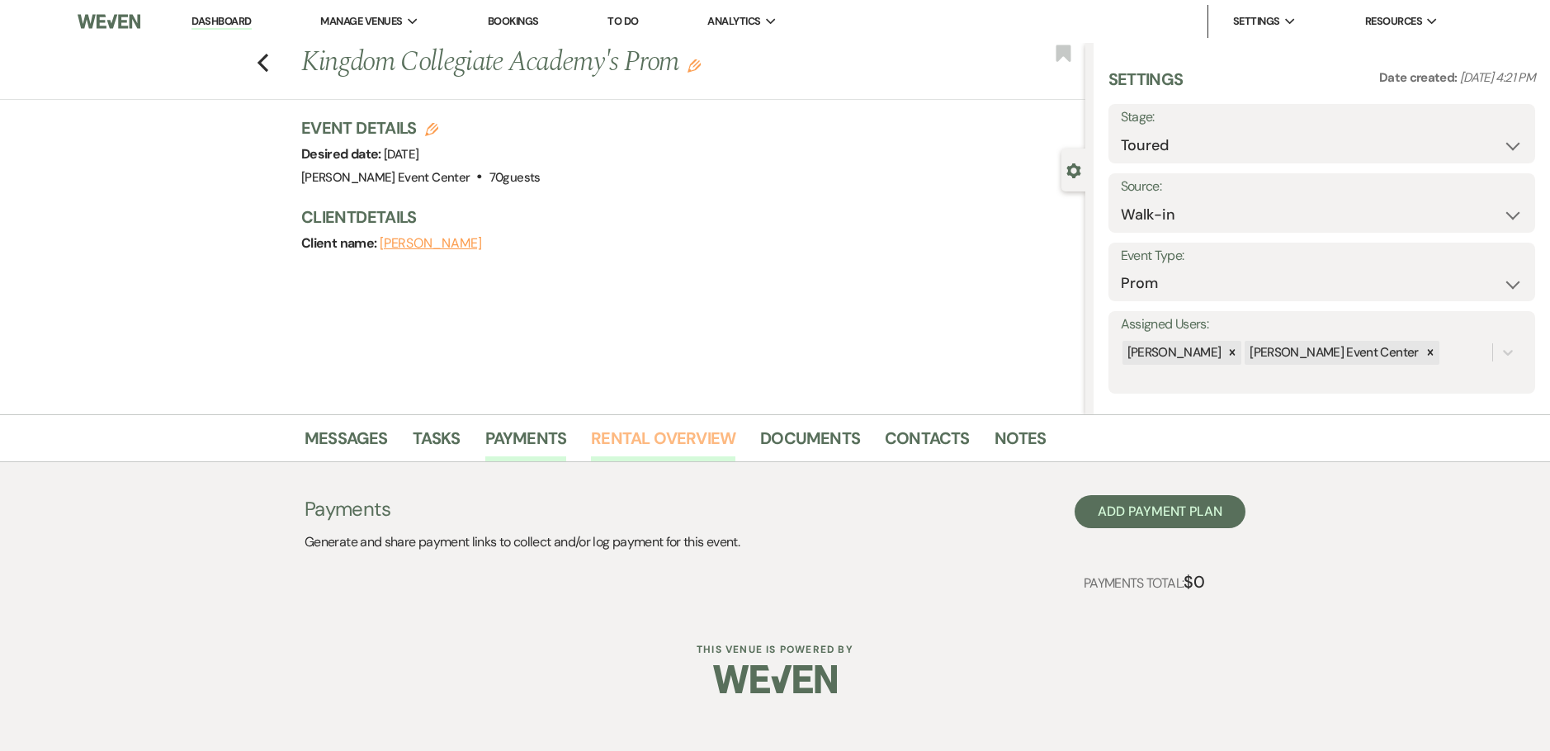
click at [658, 441] on link "Rental Overview" at bounding box center [663, 443] width 144 height 36
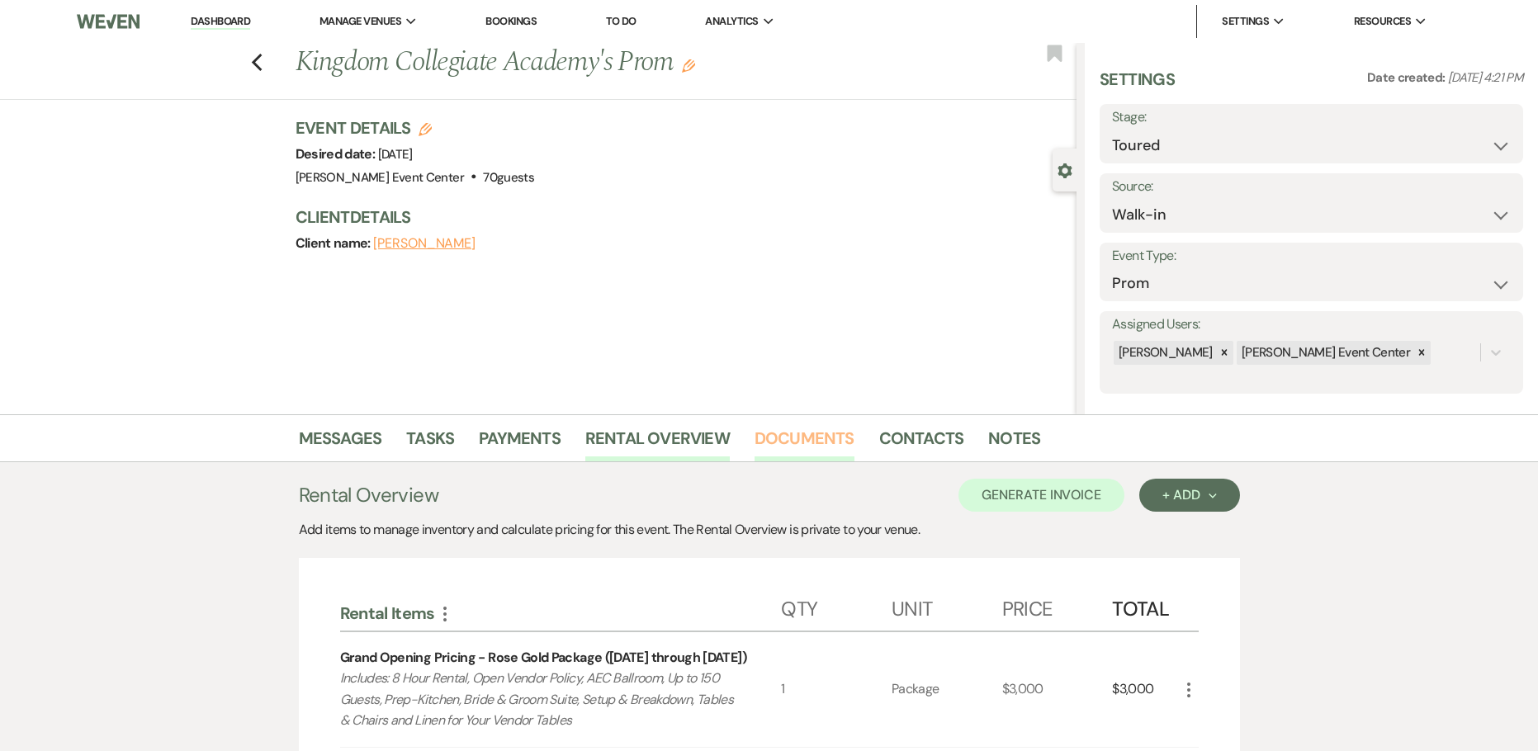
click at [809, 448] on link "Documents" at bounding box center [804, 443] width 100 height 36
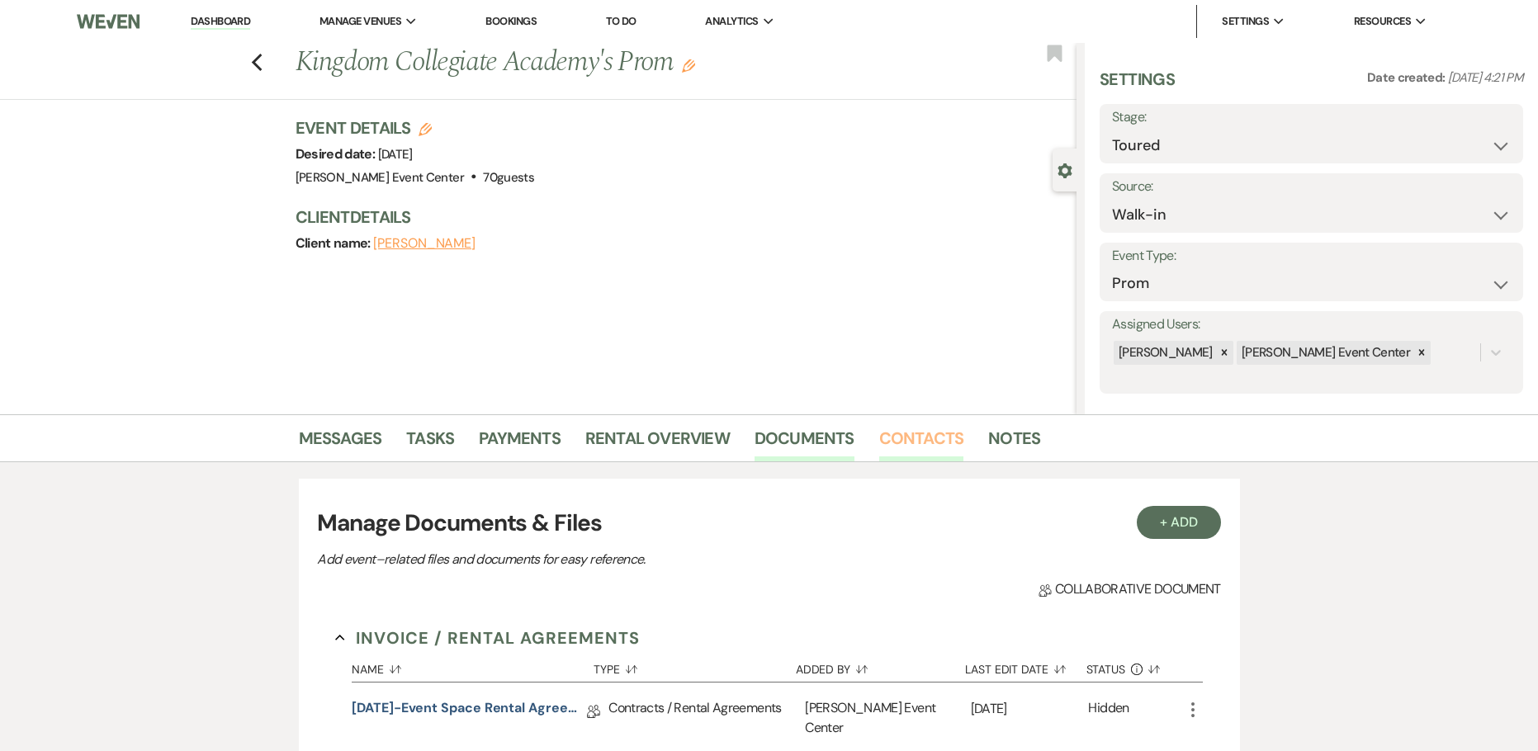
click at [928, 442] on link "Contacts" at bounding box center [921, 443] width 85 height 36
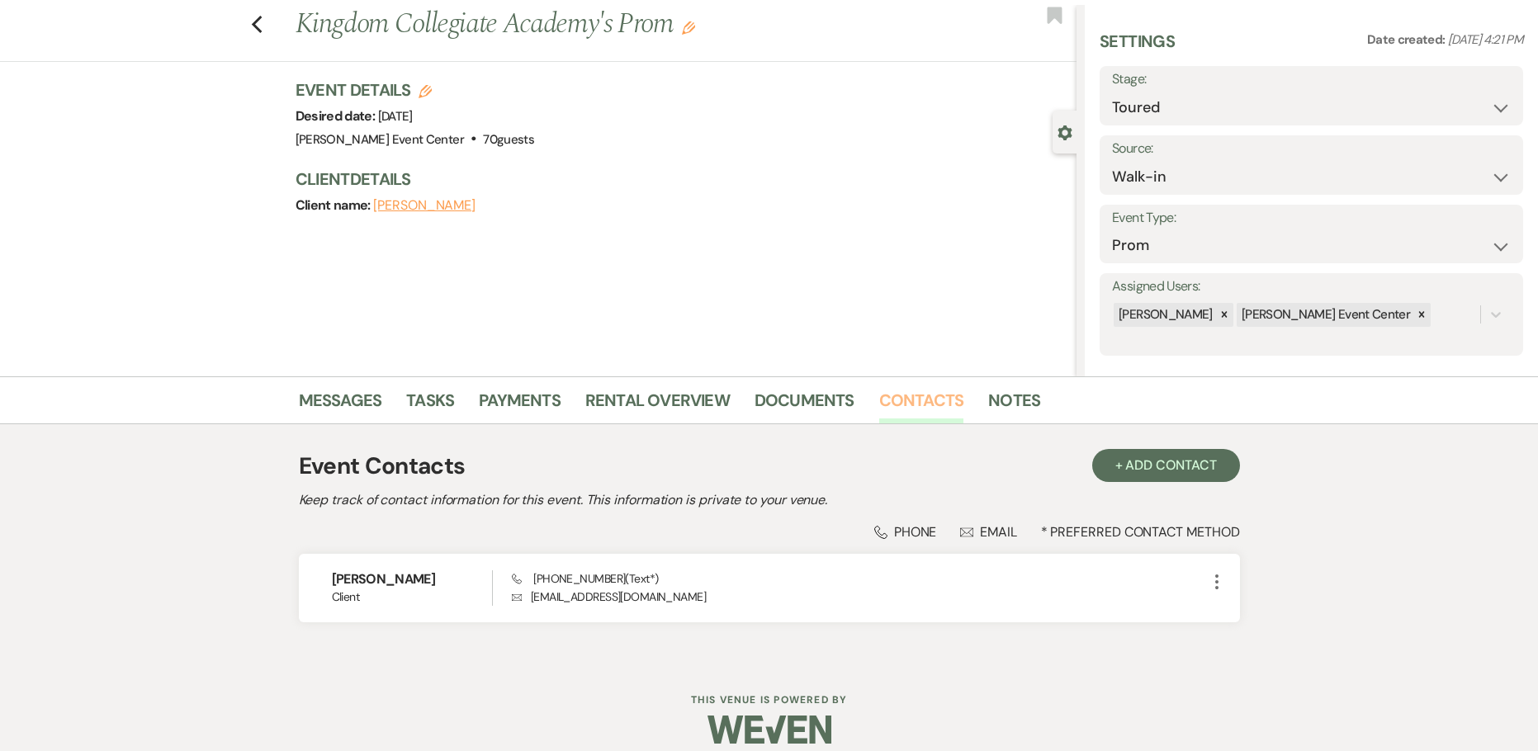
scroll to position [55, 0]
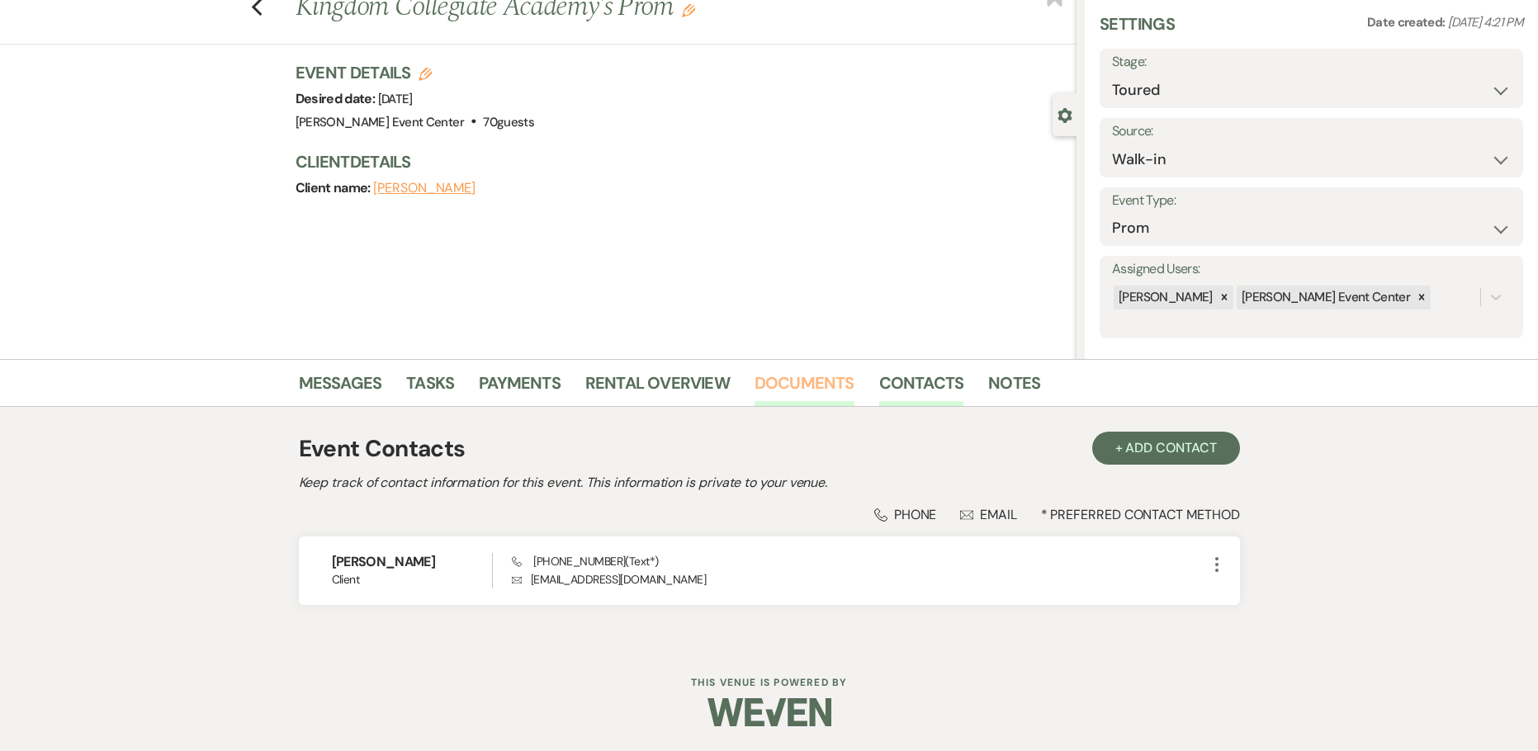
click at [820, 385] on link "Documents" at bounding box center [804, 388] width 100 height 36
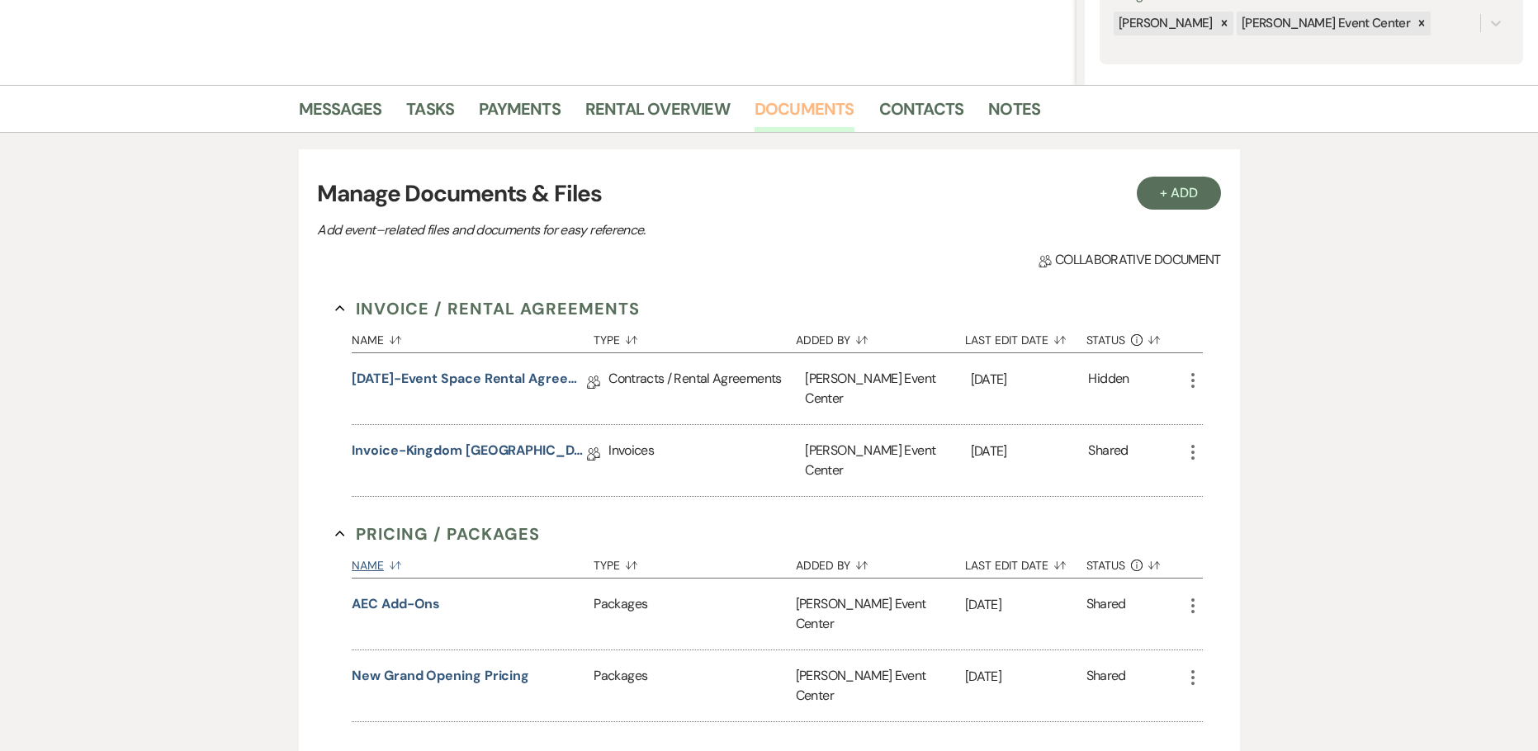
scroll to position [385, 0]
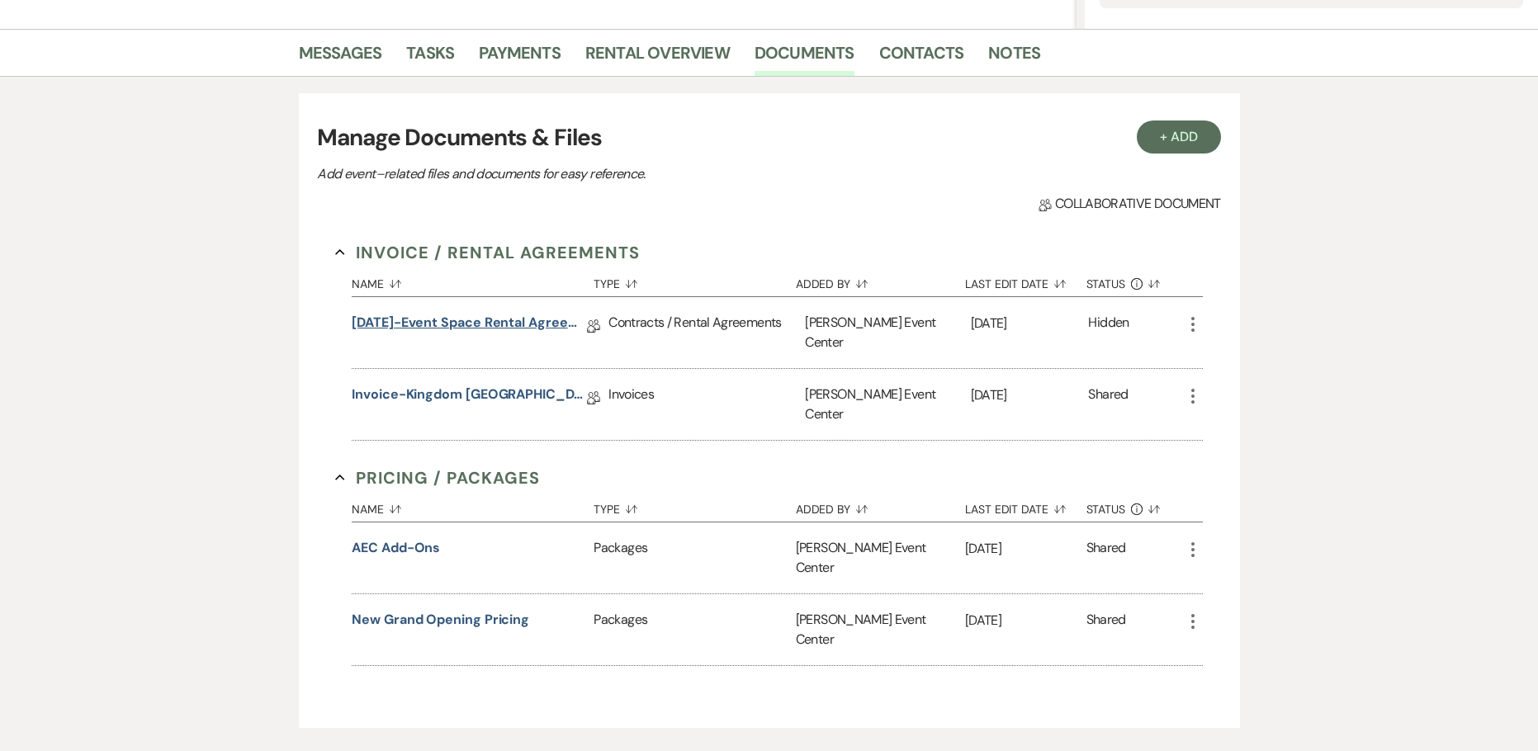
click at [484, 324] on link "9.10.25-Event Space Rental Agreement" at bounding box center [469, 326] width 235 height 26
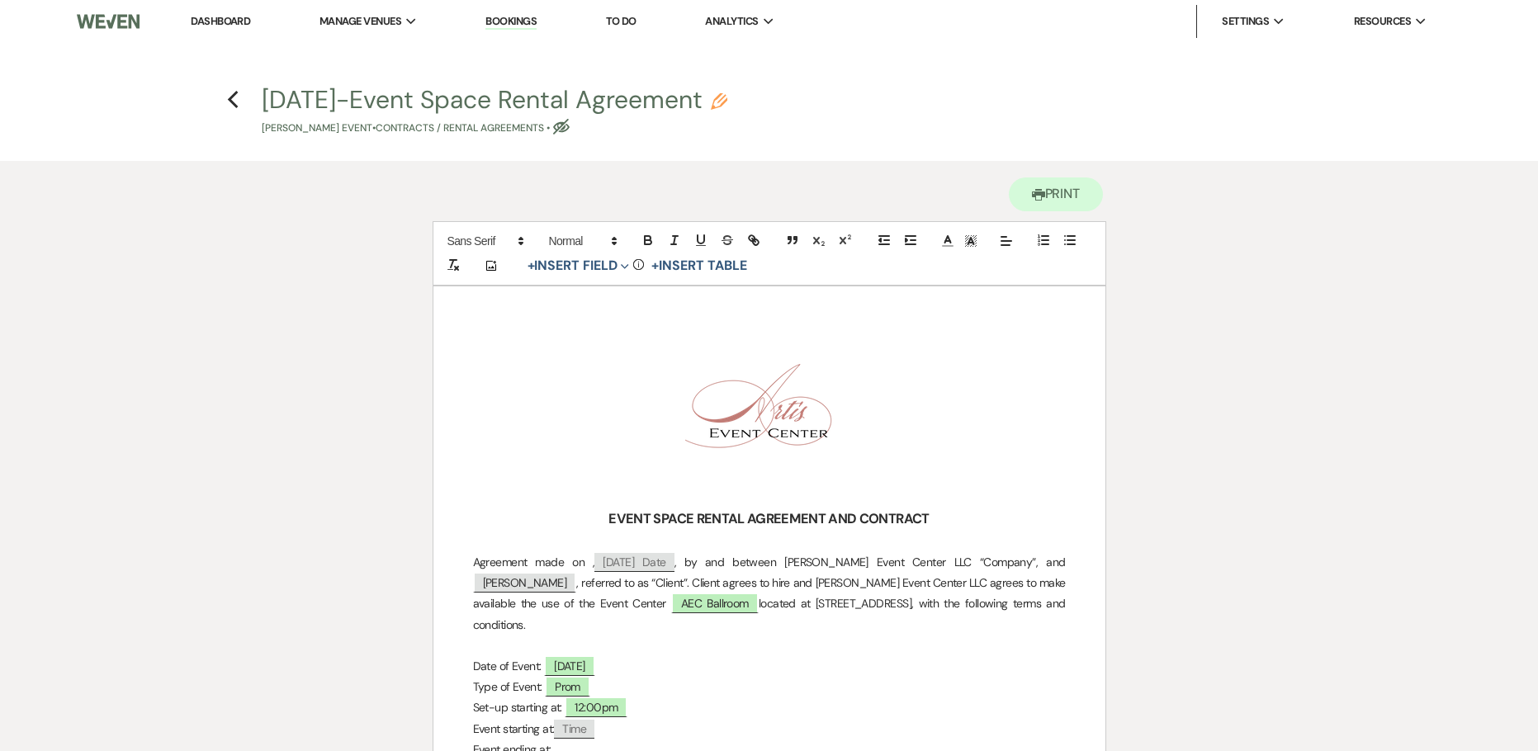
click at [726, 105] on icon "Pencil" at bounding box center [719, 101] width 17 height 17
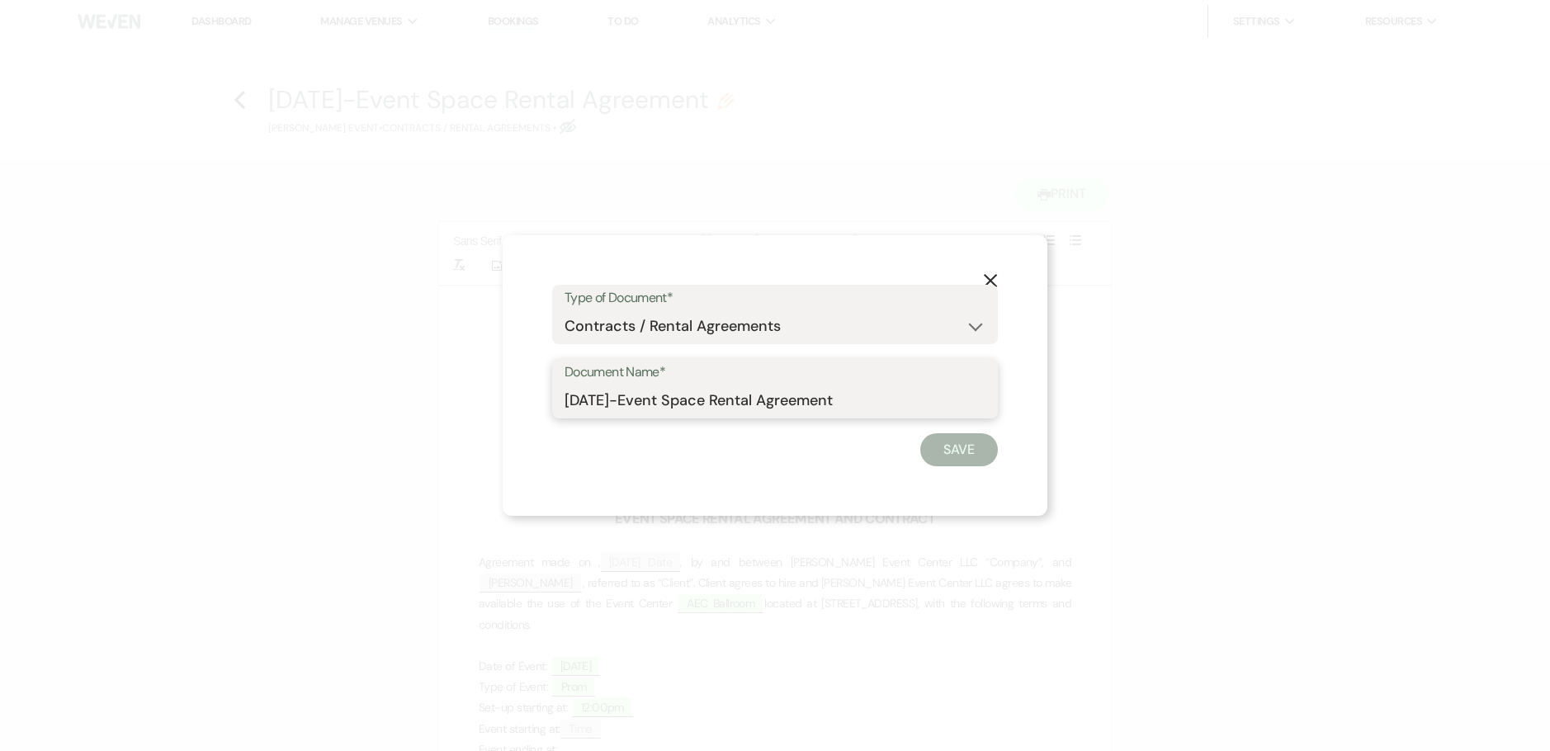
drag, startPoint x: 616, startPoint y: 405, endPoint x: 434, endPoint y: 384, distance: 183.6
click at [521, 399] on div "X Type of Document* Special Event Insurance Vendor Certificate of Insurance Con…" at bounding box center [775, 375] width 545 height 281
click at [788, 397] on input "Event Space Rental Agreement" at bounding box center [774, 401] width 421 height 32
click at [948, 449] on button "Save" at bounding box center [959, 449] width 78 height 33
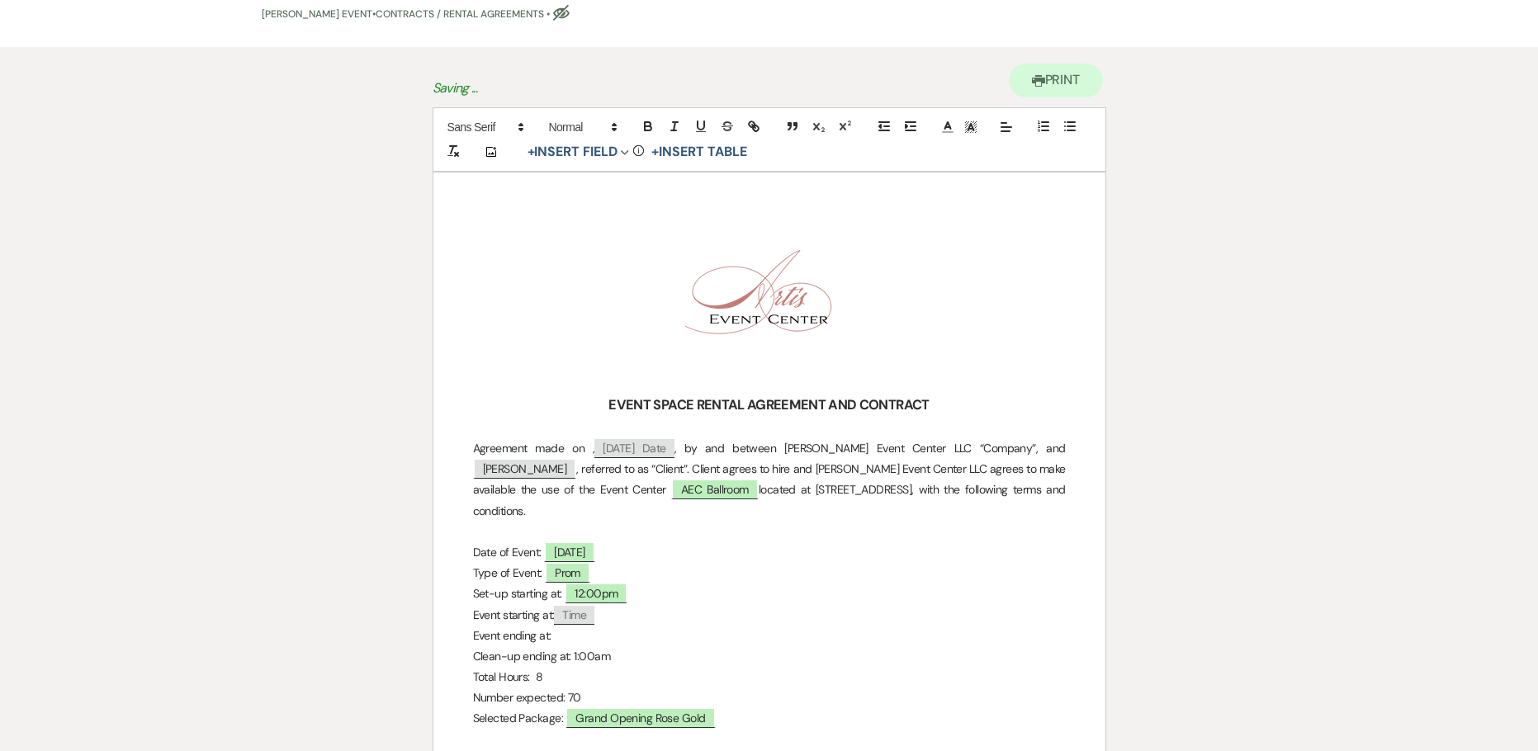
scroll to position [165, 0]
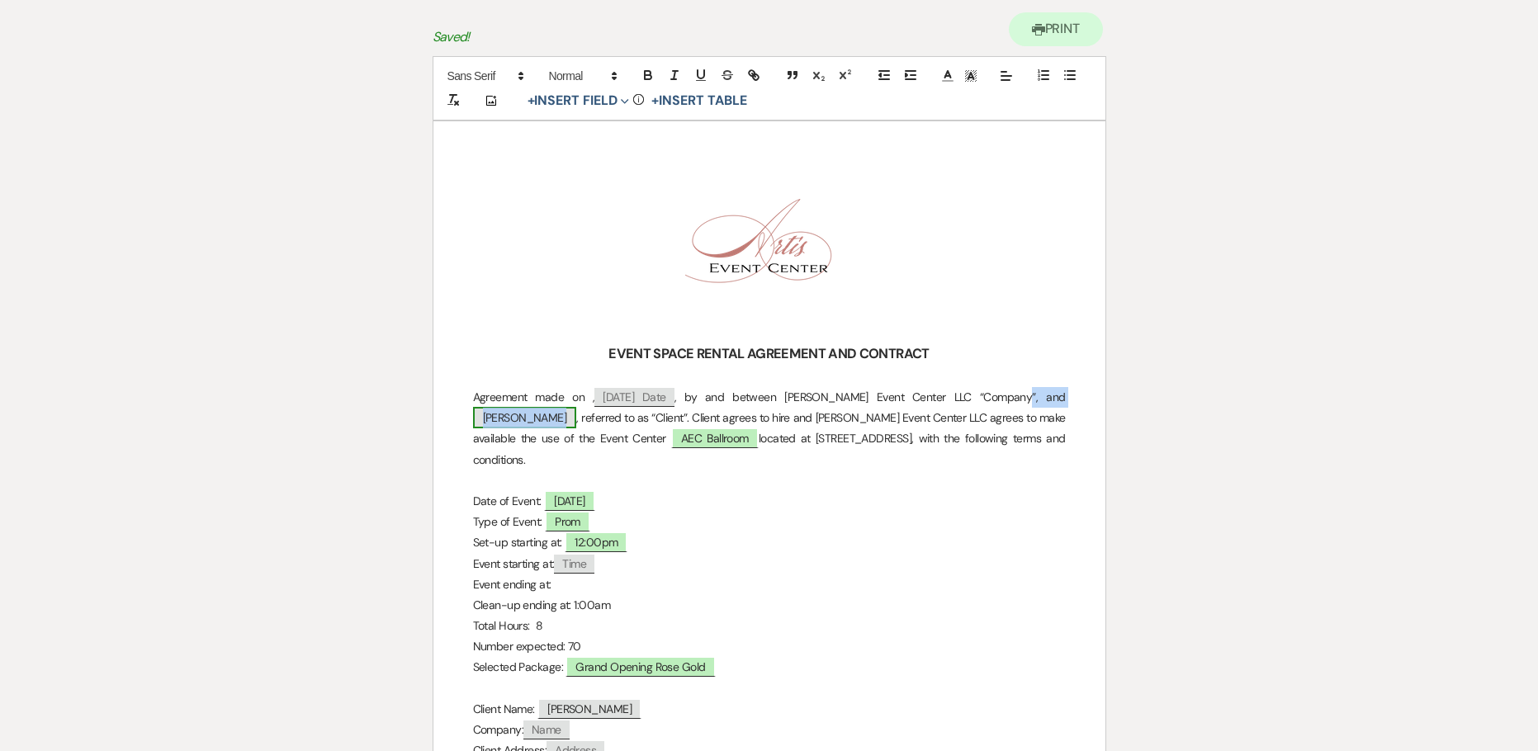
click at [577, 407] on span "Geolaina Copeland" at bounding box center [525, 417] width 104 height 21
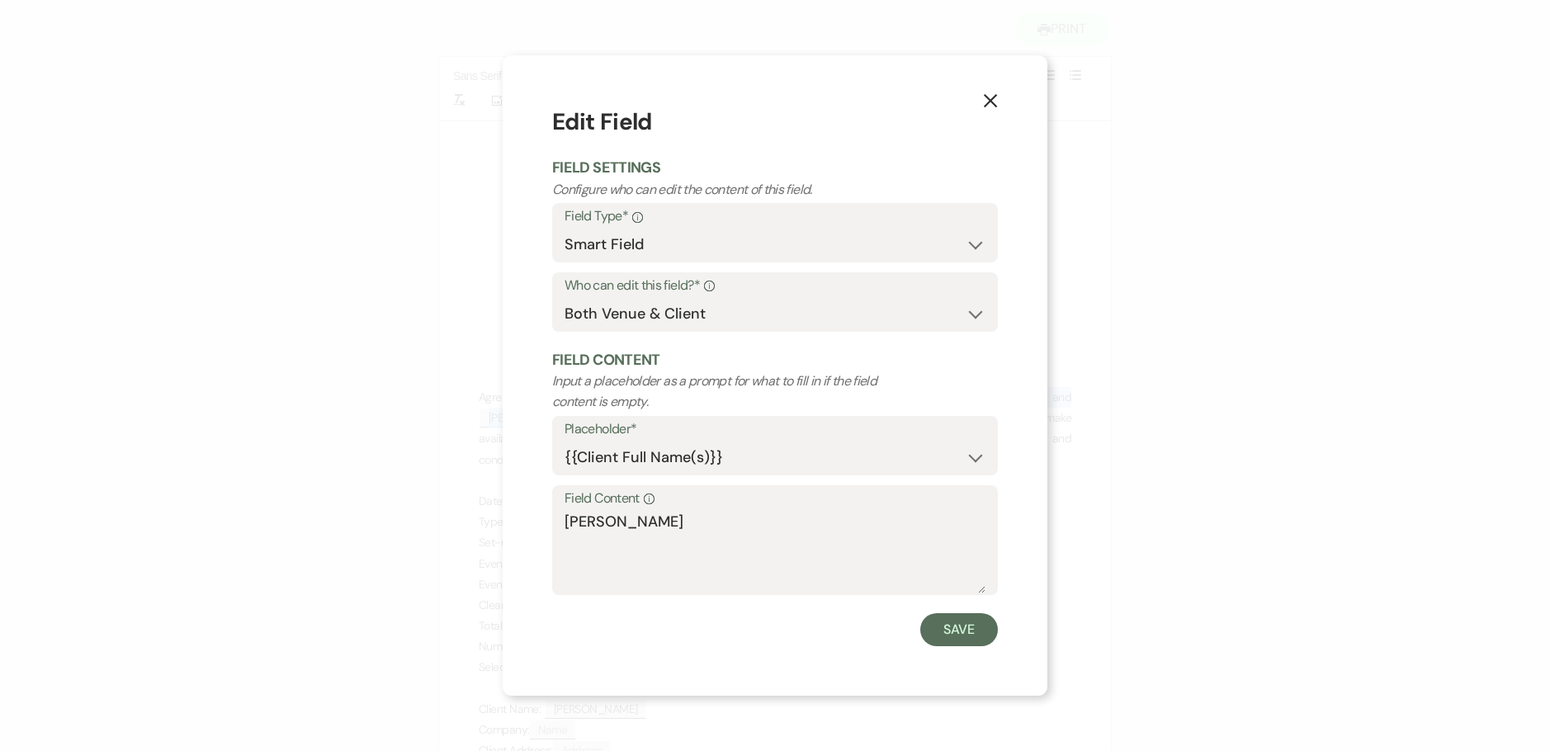
click at [988, 91] on button "X" at bounding box center [990, 99] width 25 height 29
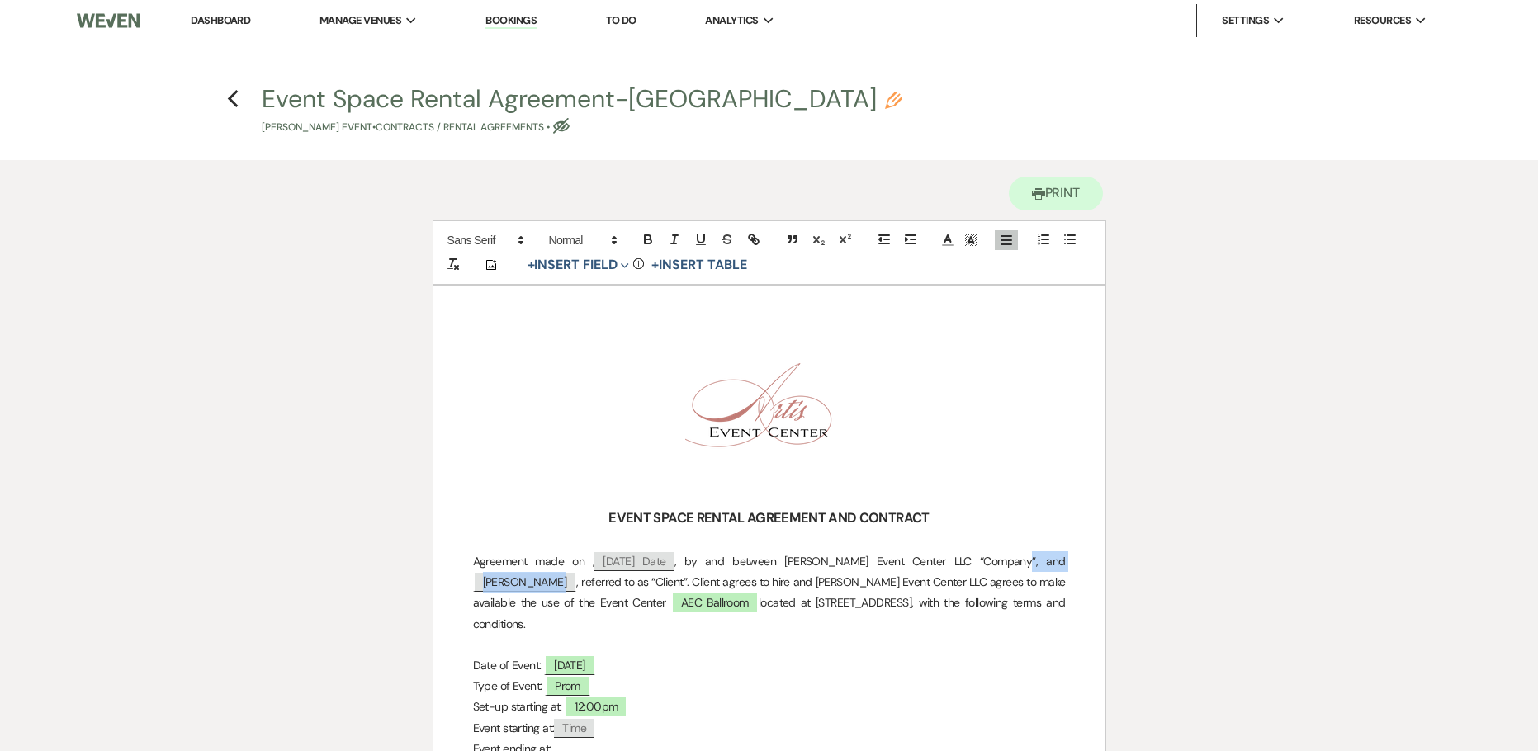
scroll to position [0, 0]
click at [577, 572] on span "Geolaina Copeland" at bounding box center [525, 582] width 104 height 21
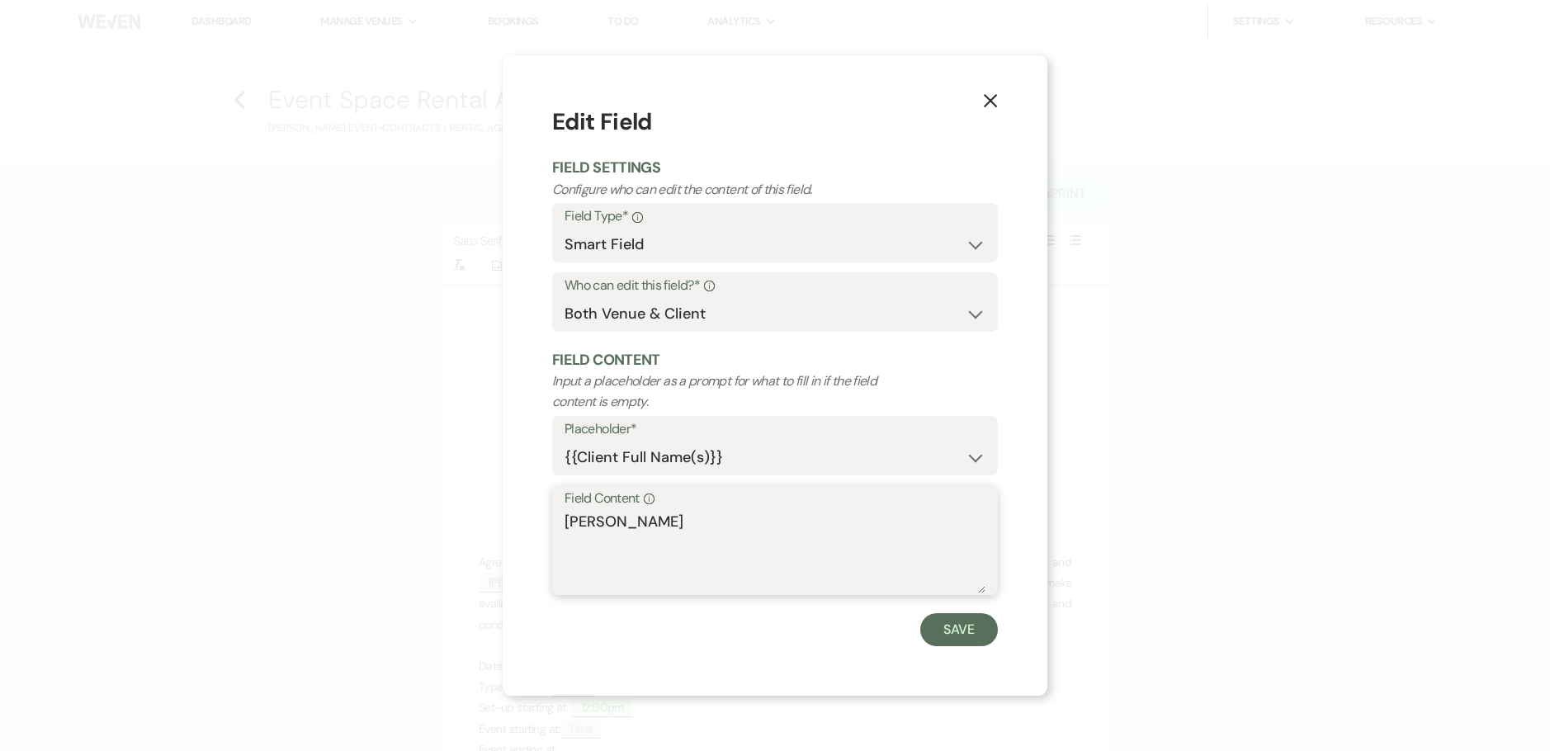
click at [566, 518] on textarea "Geolaina Copeland" at bounding box center [774, 552] width 421 height 83
paste textarea "Kingdom Collegiate Academy"
click at [943, 618] on button "Save" at bounding box center [959, 629] width 78 height 33
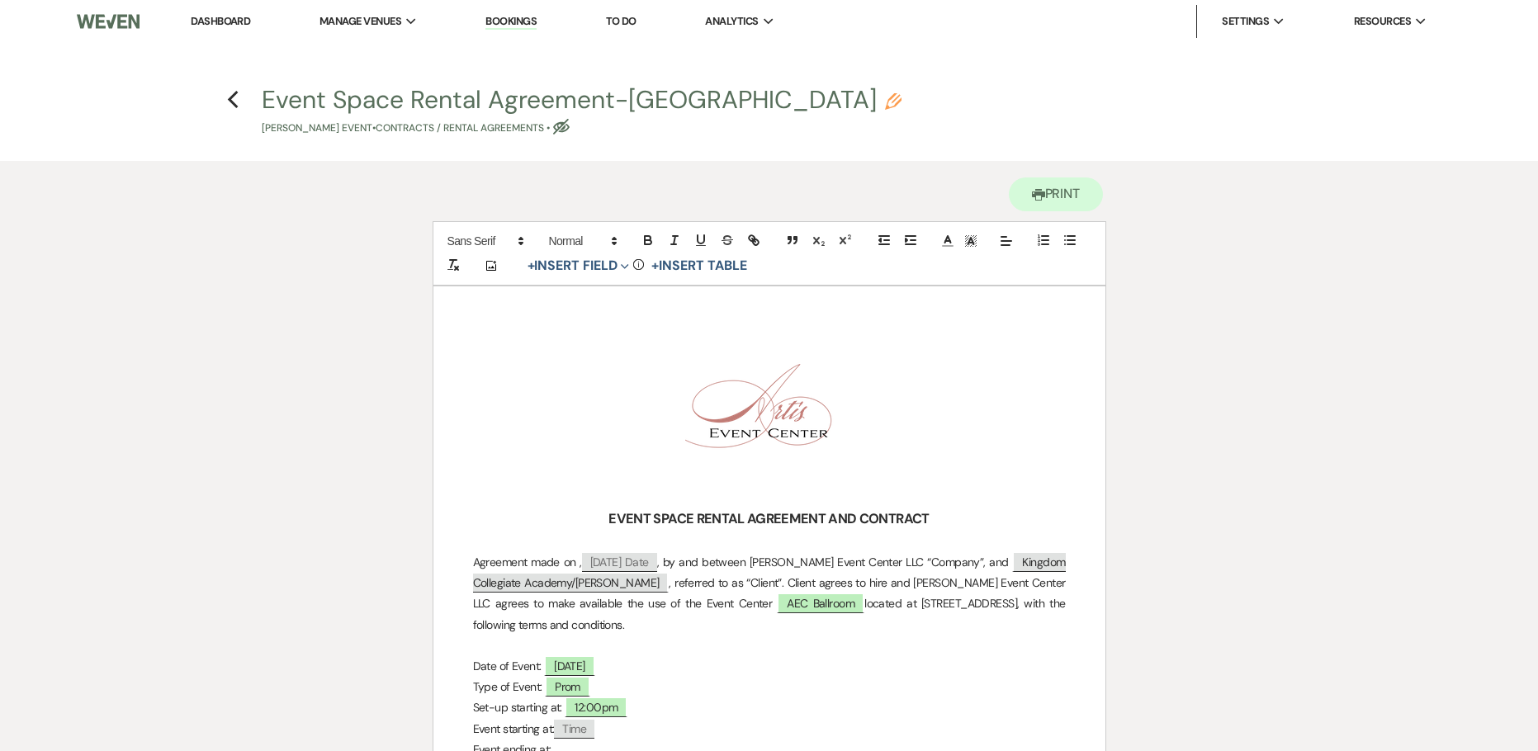
click at [895, 610] on span "located at 160 Seahawk Dr, Desoto, TX 75115, with the following terms and condi…" at bounding box center [770, 613] width 595 height 35
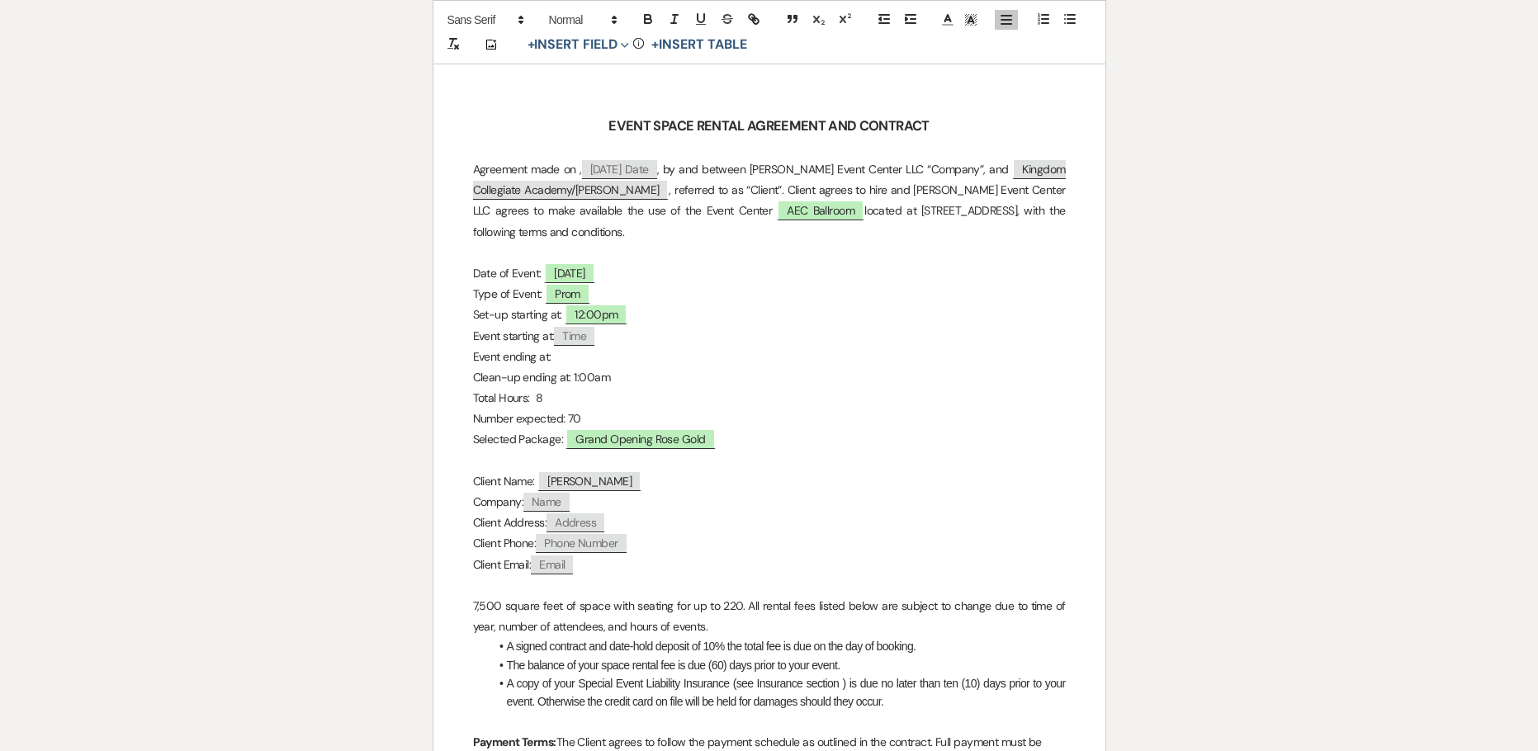
scroll to position [413, 0]
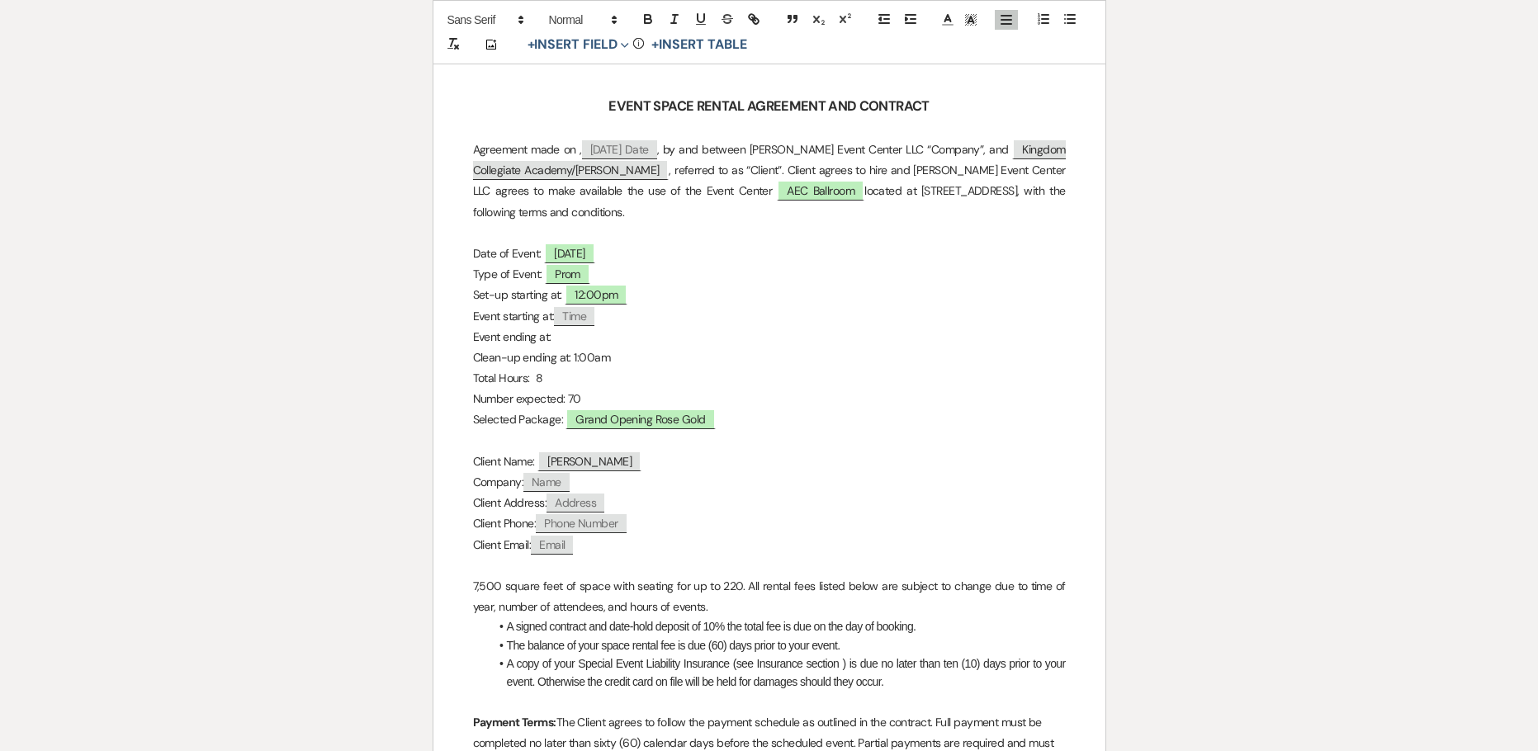
click at [567, 339] on p "Event ending at:" at bounding box center [769, 337] width 593 height 21
click at [619, 352] on p "Clean-up ending at: 1:00am" at bounding box center [769, 357] width 593 height 21
click at [583, 297] on span "12:00pm" at bounding box center [595, 294] width 63 height 21
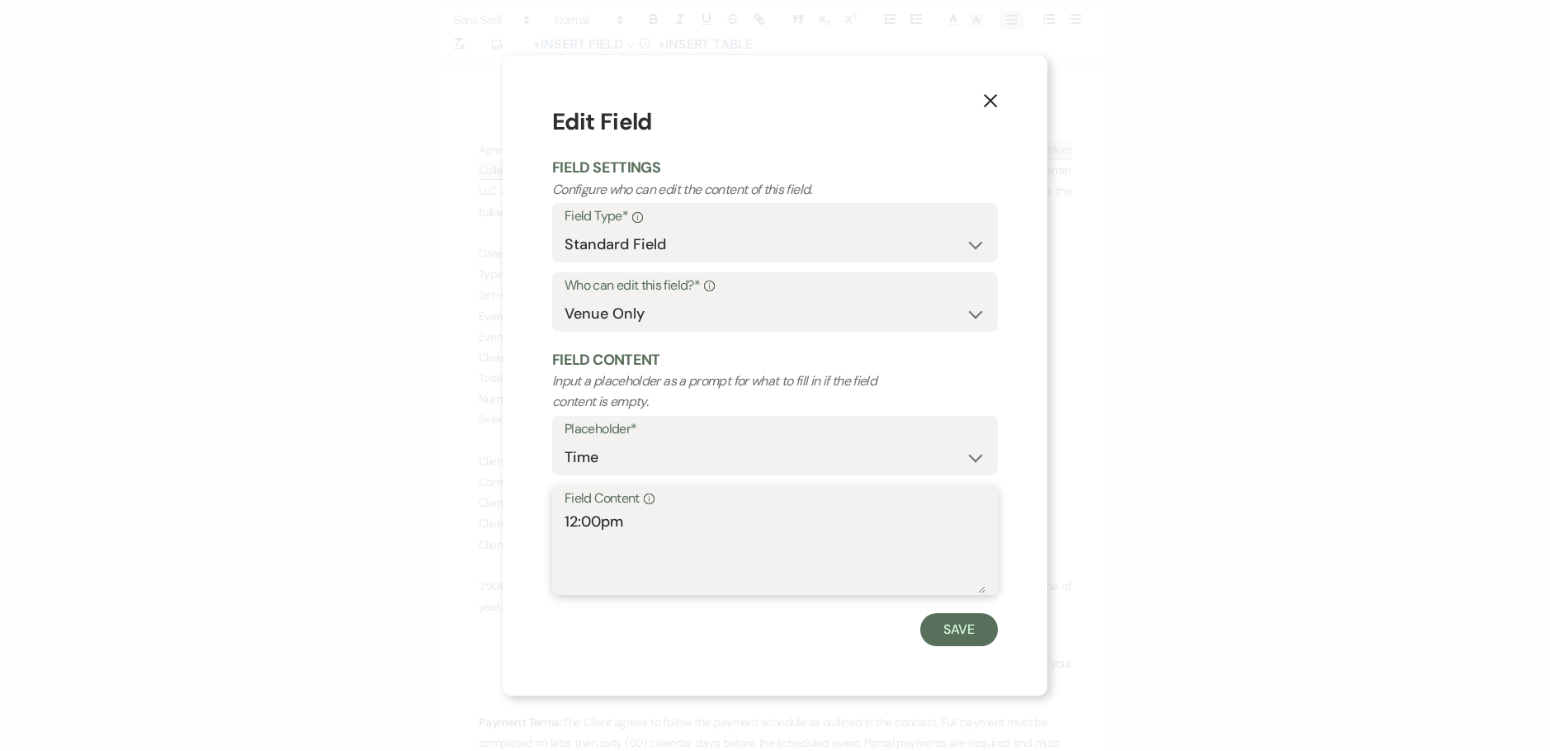
click at [574, 516] on textarea "12:00pm" at bounding box center [774, 552] width 421 height 83
click at [936, 633] on button "Save" at bounding box center [959, 629] width 78 height 33
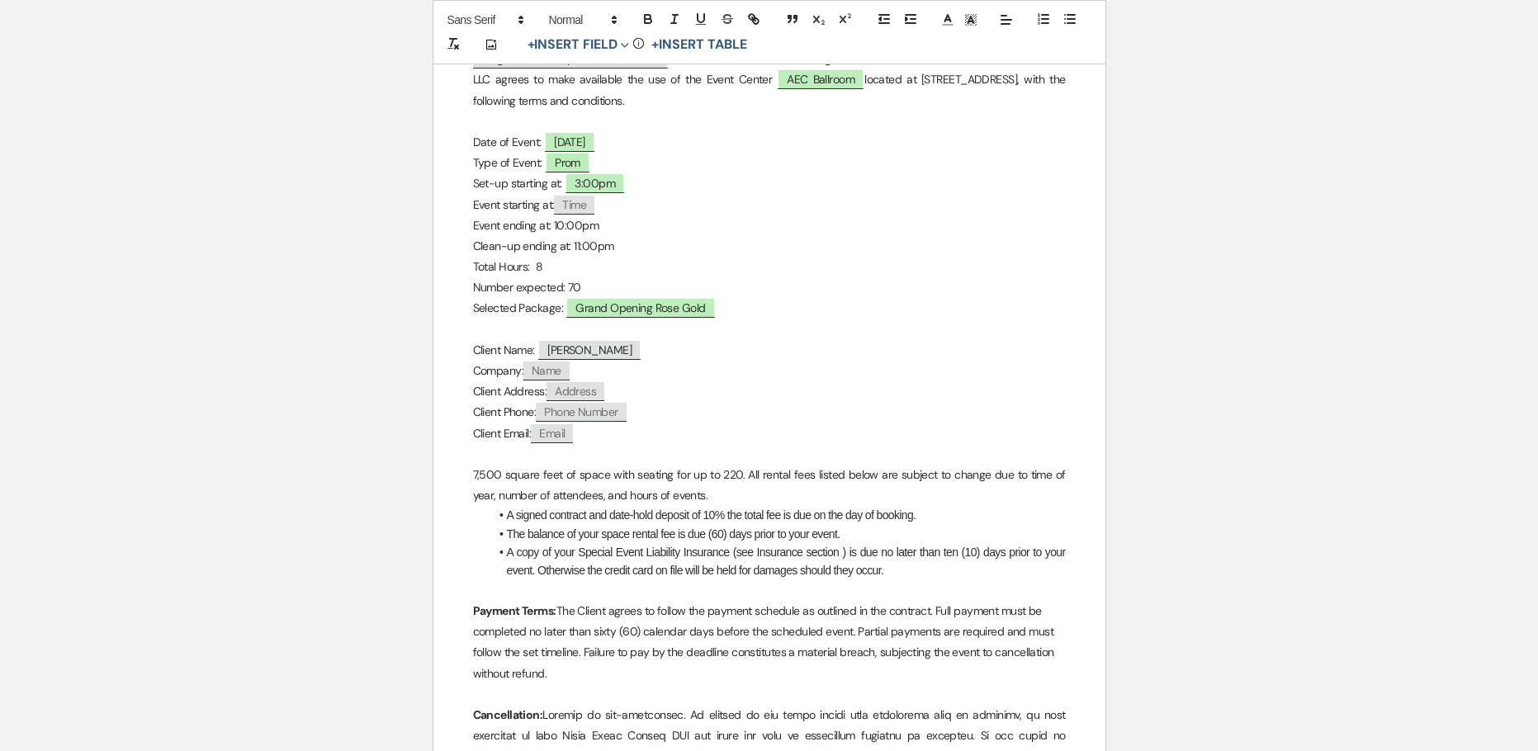
scroll to position [495, 0]
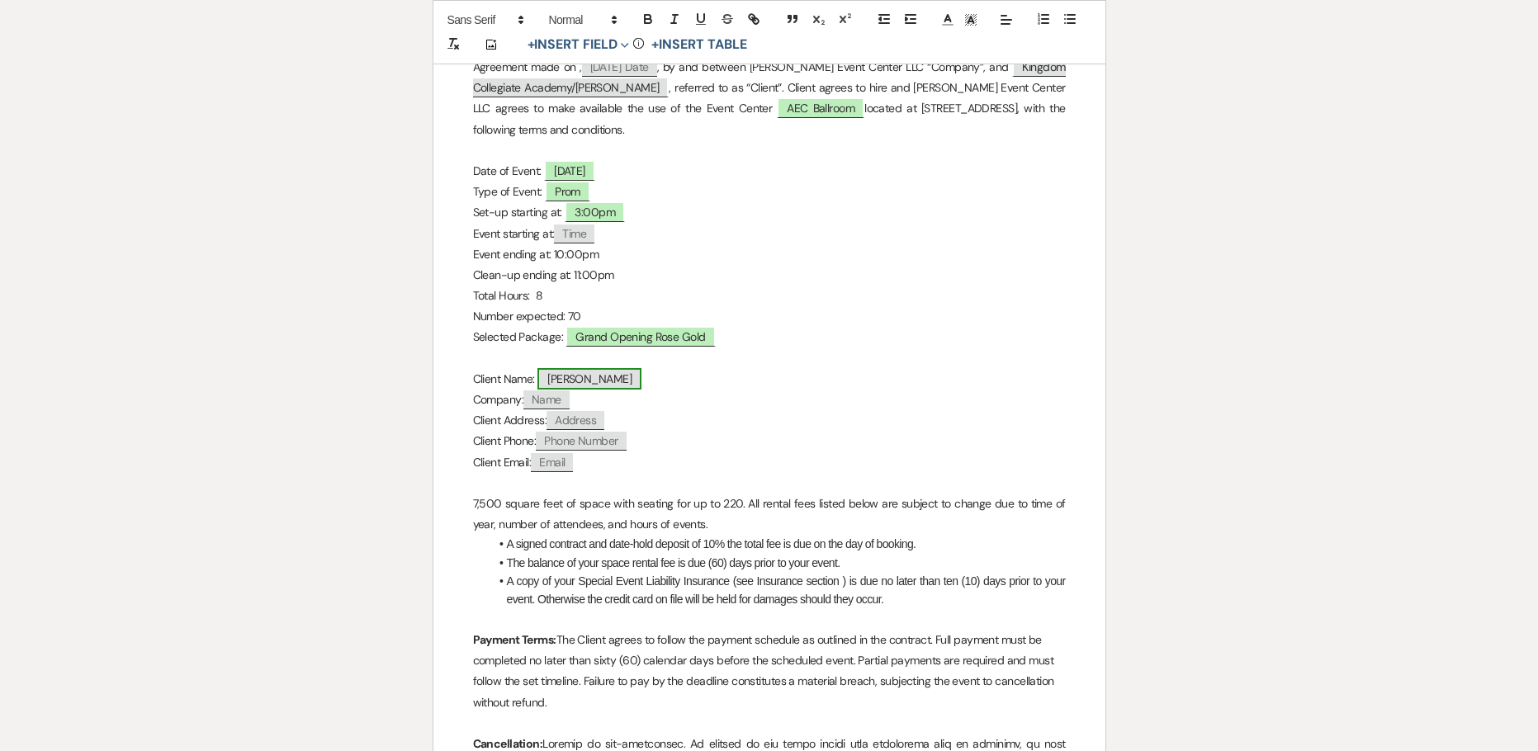
click at [607, 375] on span "Geolaina Copeland" at bounding box center [589, 378] width 104 height 21
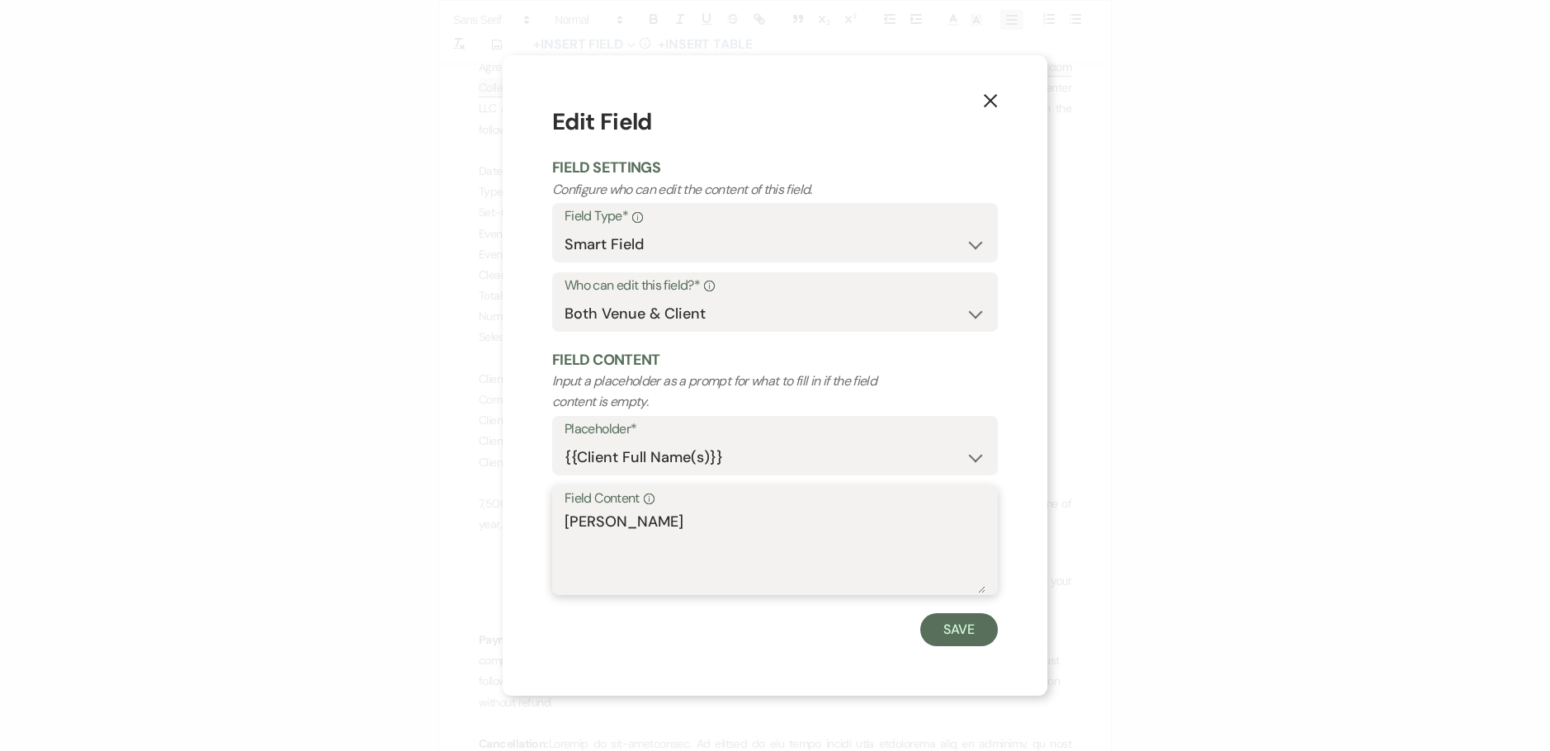
click at [566, 520] on textarea "Geolaina Copeland" at bounding box center [774, 552] width 421 height 83
paste textarea "Kingdom Collegiate Academy"
click at [967, 639] on button "Save" at bounding box center [959, 629] width 78 height 33
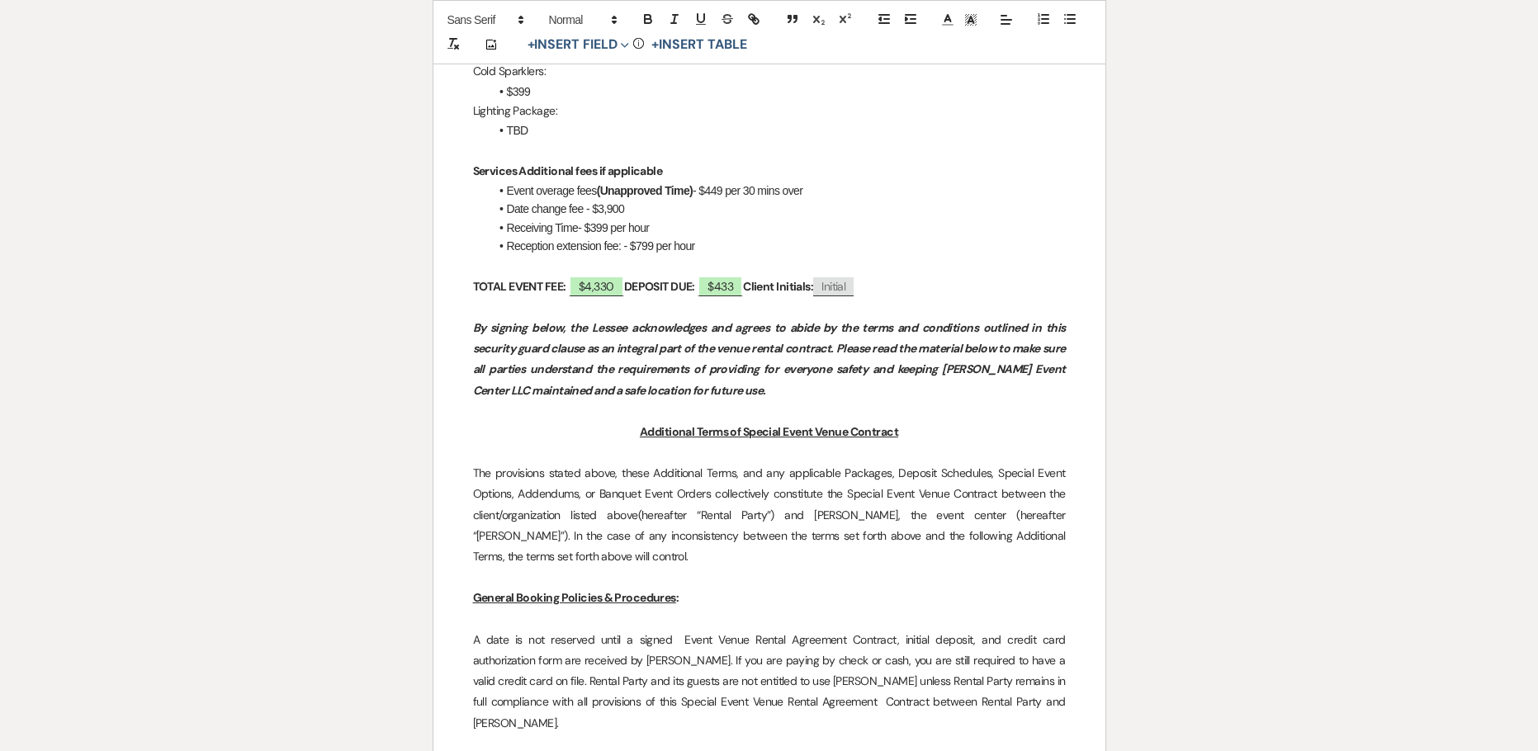
scroll to position [2311, 0]
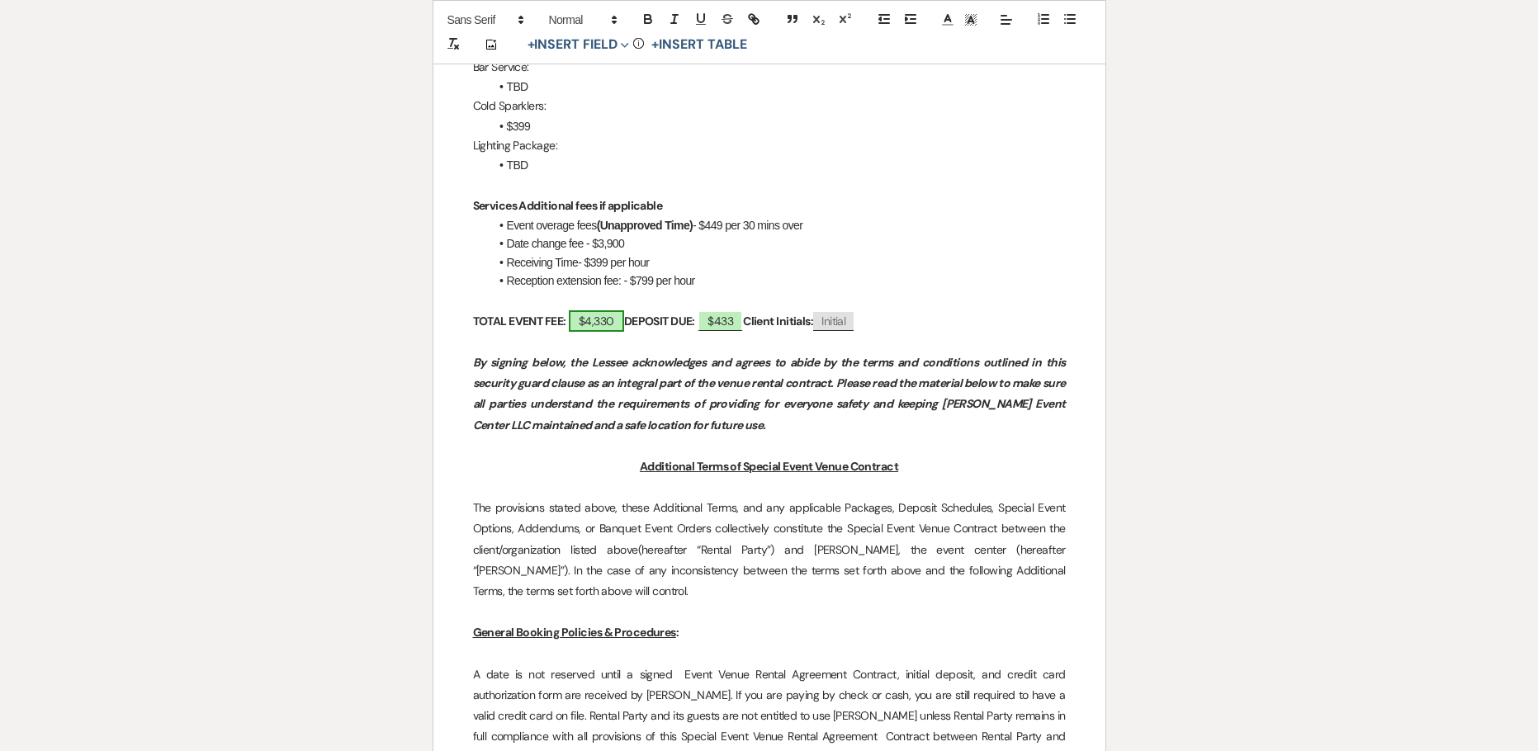
click at [596, 310] on span "$4,330" at bounding box center [596, 320] width 55 height 21
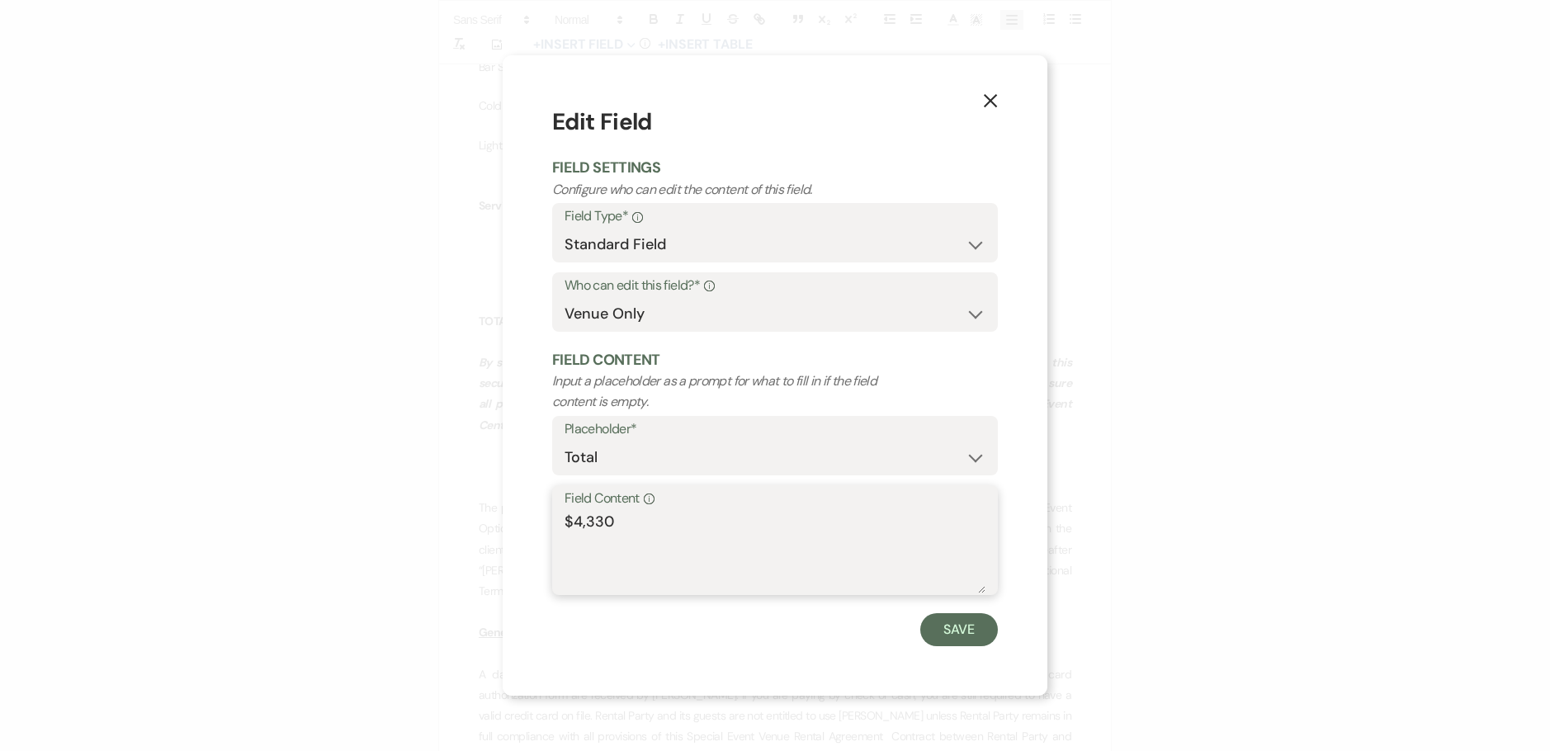
click at [613, 514] on textarea "$4,330" at bounding box center [774, 552] width 421 height 83
click at [947, 621] on button "Save" at bounding box center [959, 629] width 78 height 33
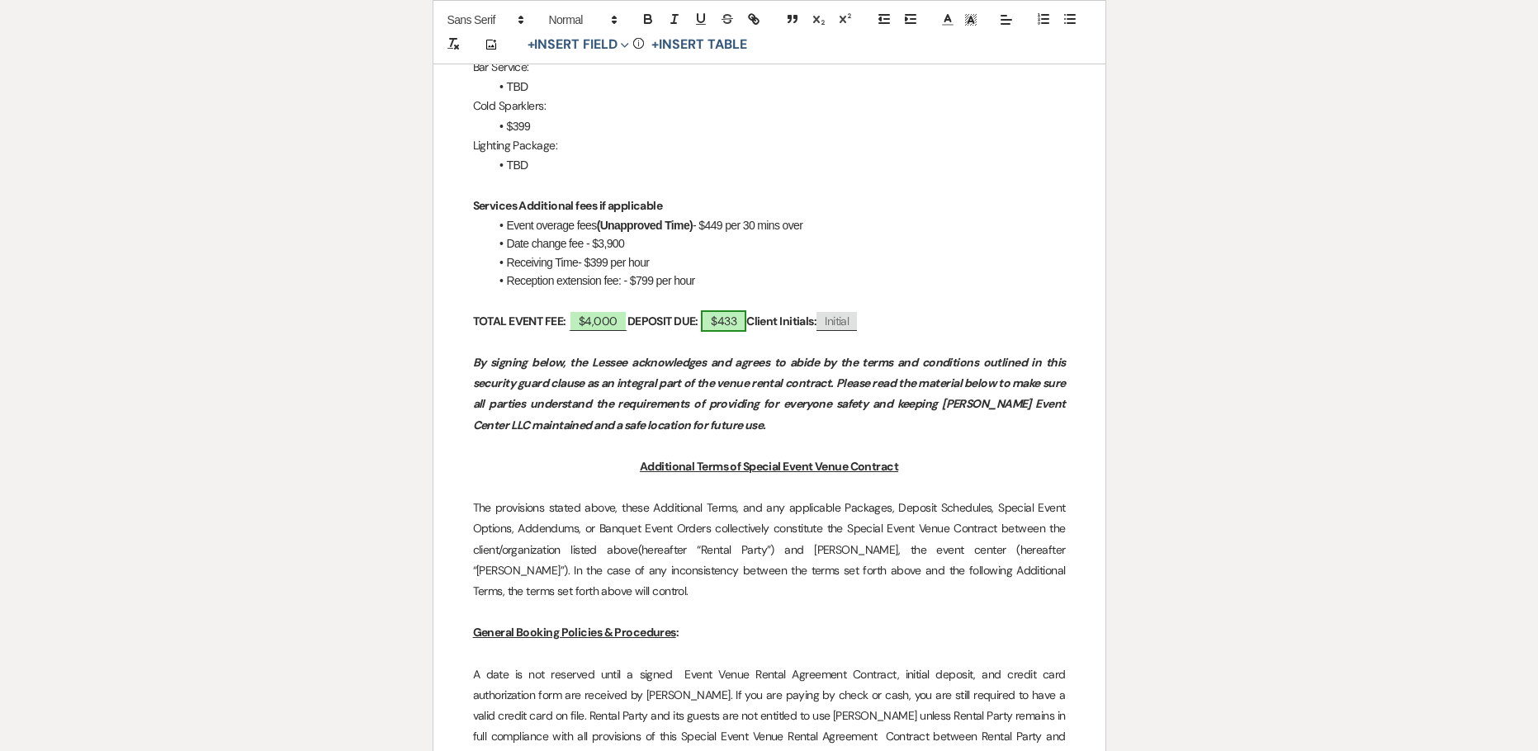
click at [725, 310] on span "$433" at bounding box center [723, 320] width 45 height 21
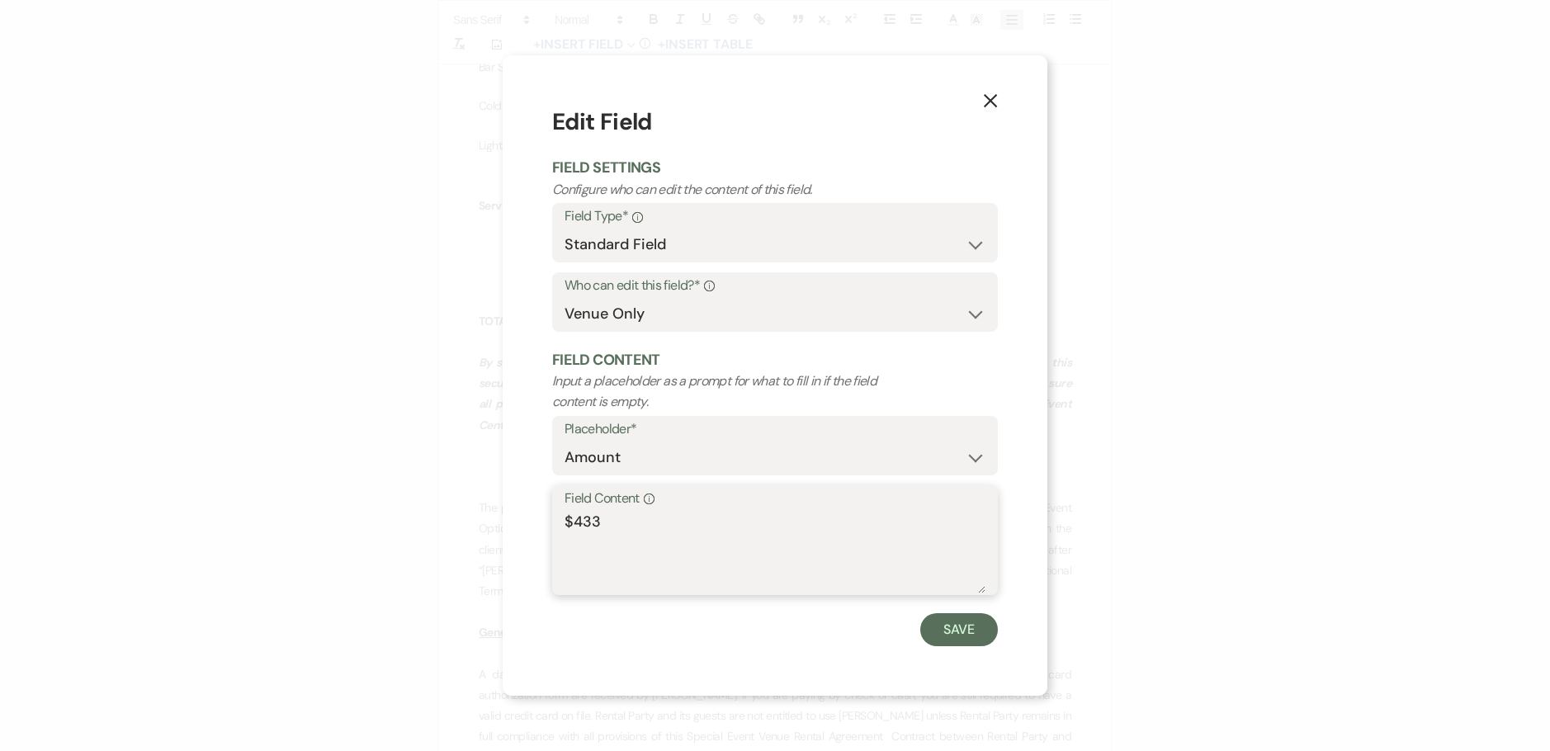
click at [640, 525] on textarea "$433" at bounding box center [774, 552] width 421 height 83
click at [942, 625] on button "Save" at bounding box center [959, 629] width 78 height 33
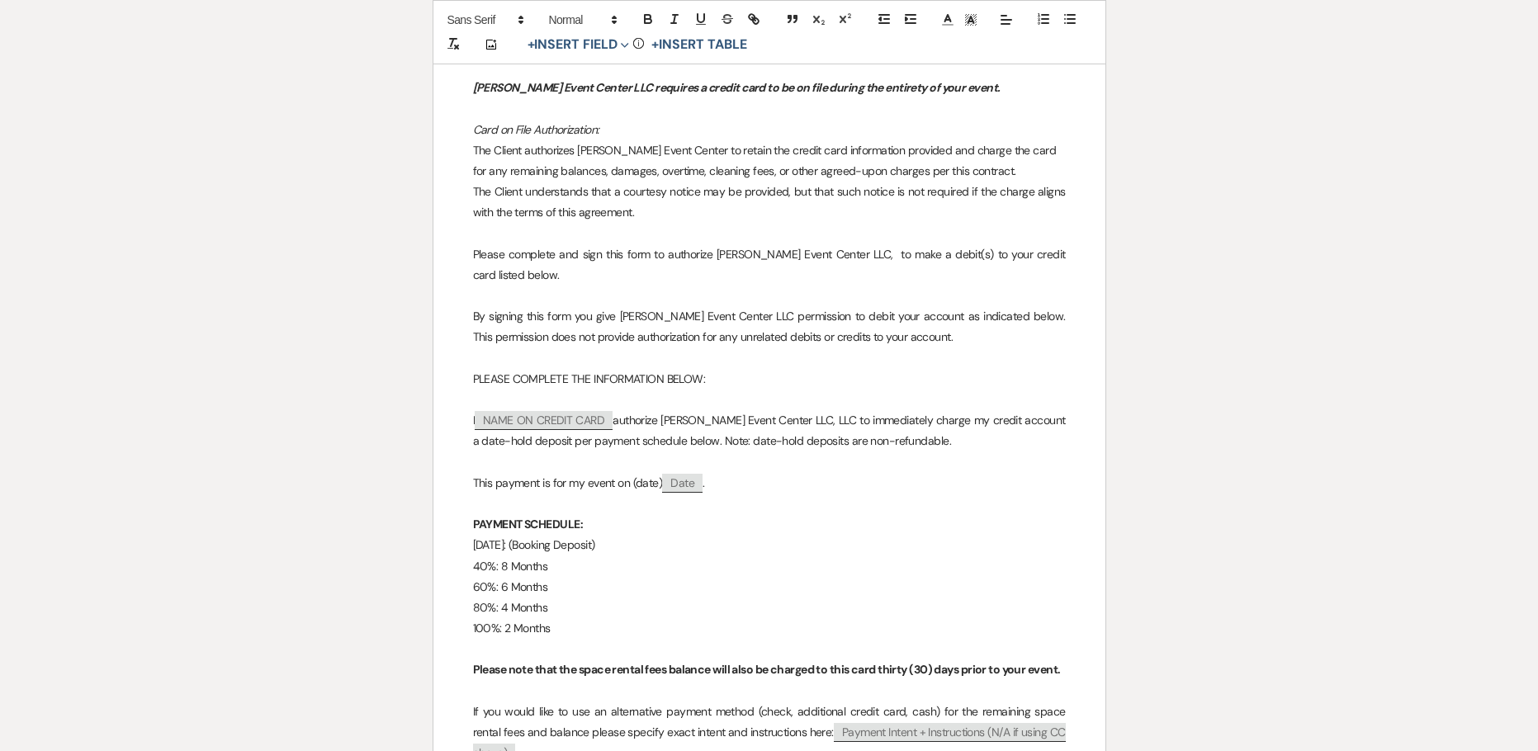
scroll to position [13558, 0]
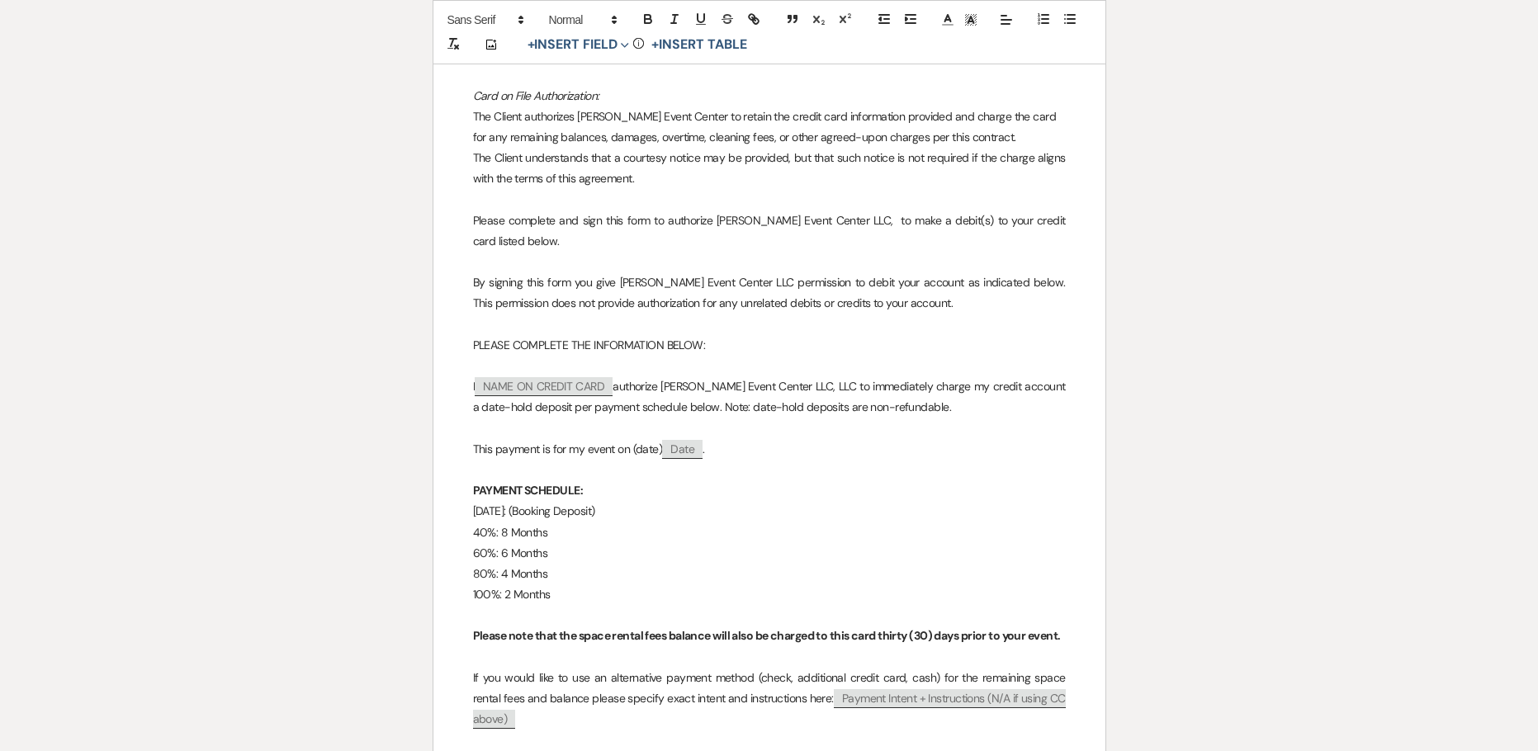
click at [578, 501] on p "September 23, 2025: (Booking Deposit)" at bounding box center [769, 511] width 593 height 21
drag, startPoint x: 556, startPoint y: 229, endPoint x: 463, endPoint y: 166, distance: 112.9
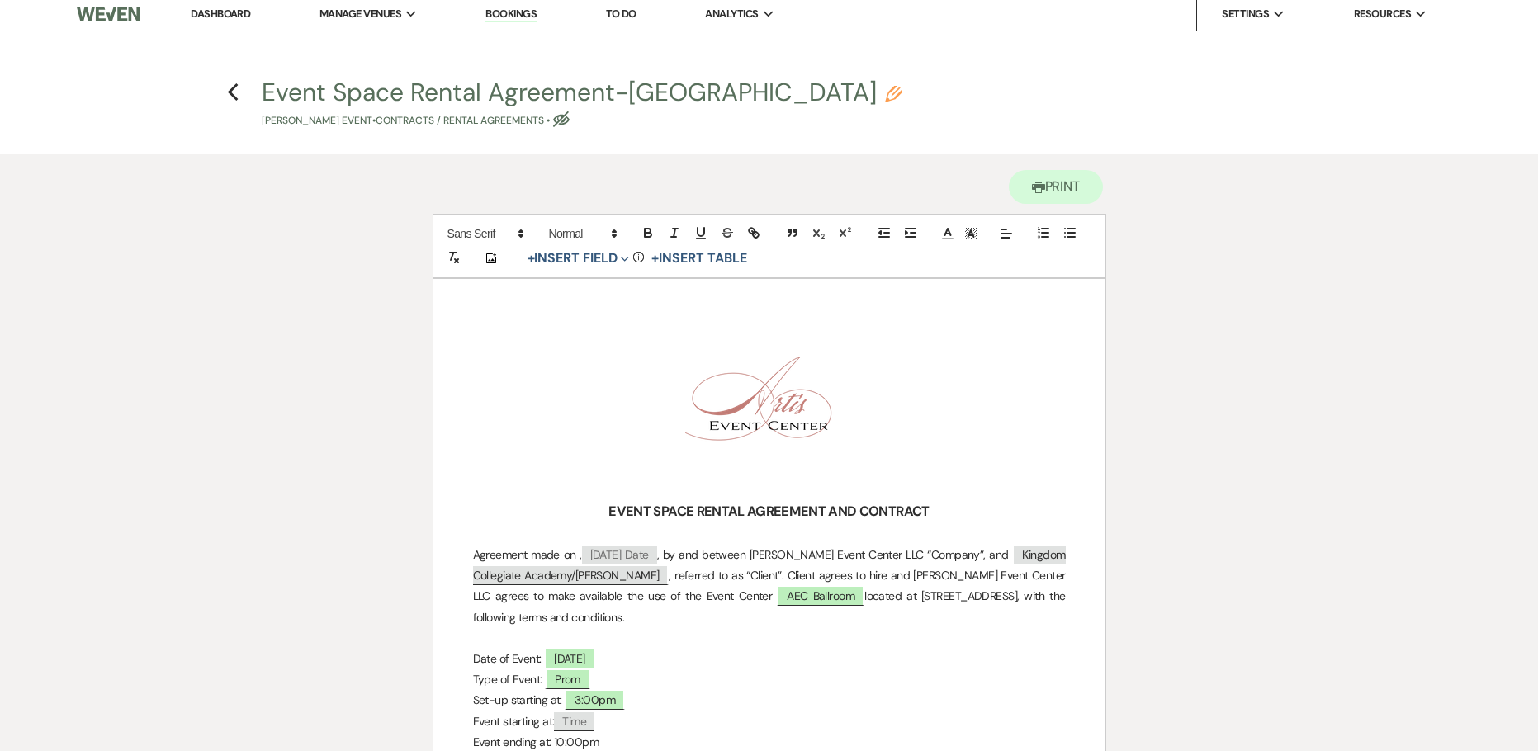
scroll to position [0, 0]
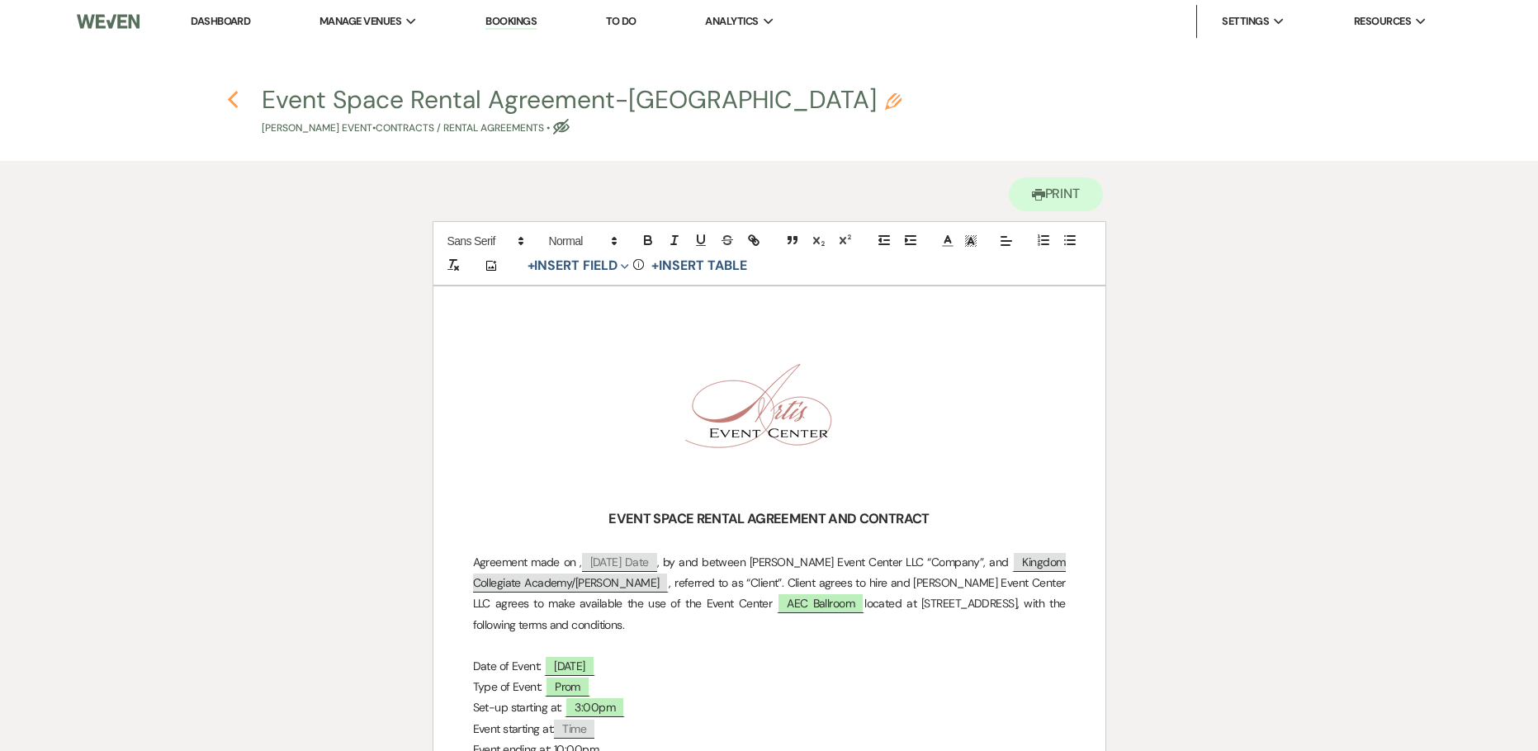
click at [229, 99] on use "button" at bounding box center [232, 100] width 11 height 18
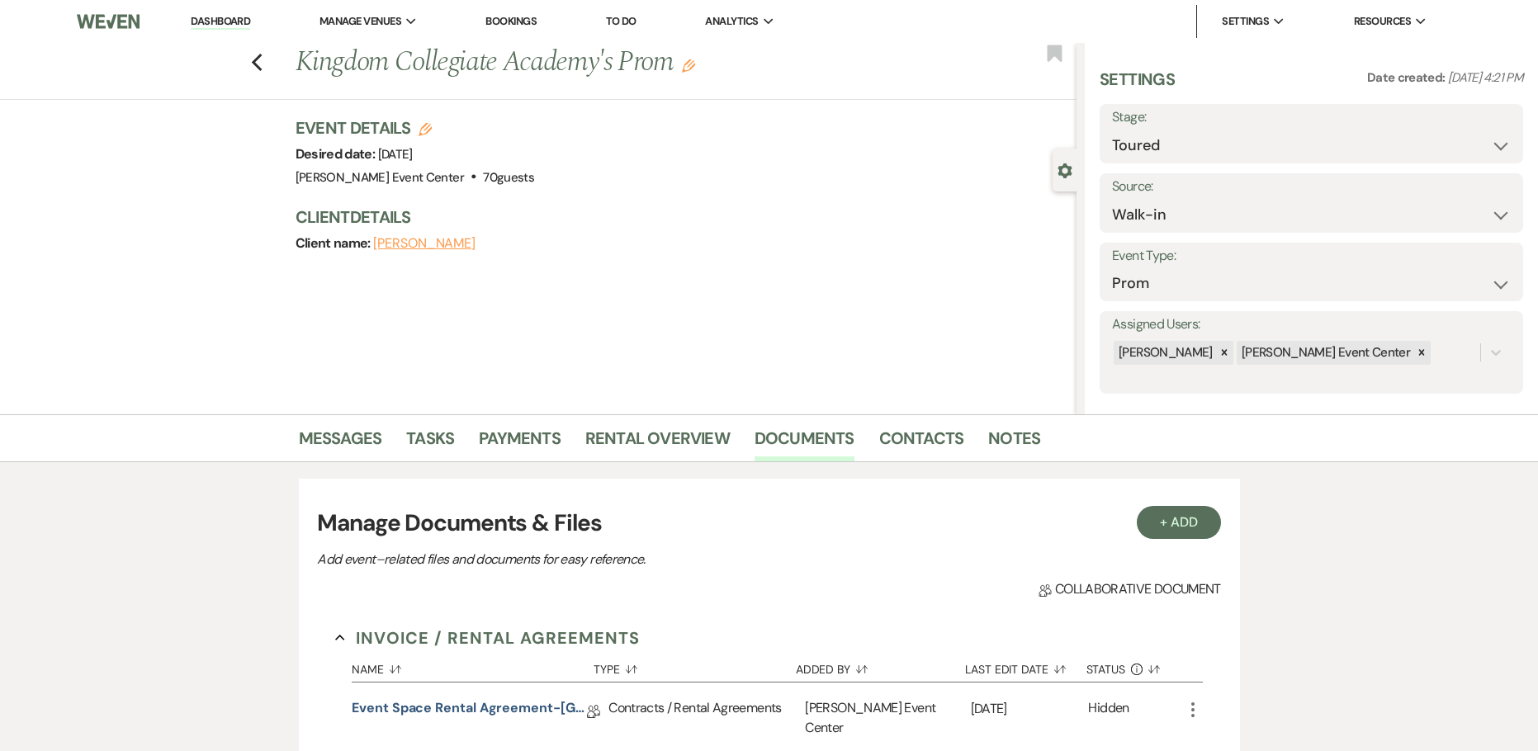
scroll to position [385, 0]
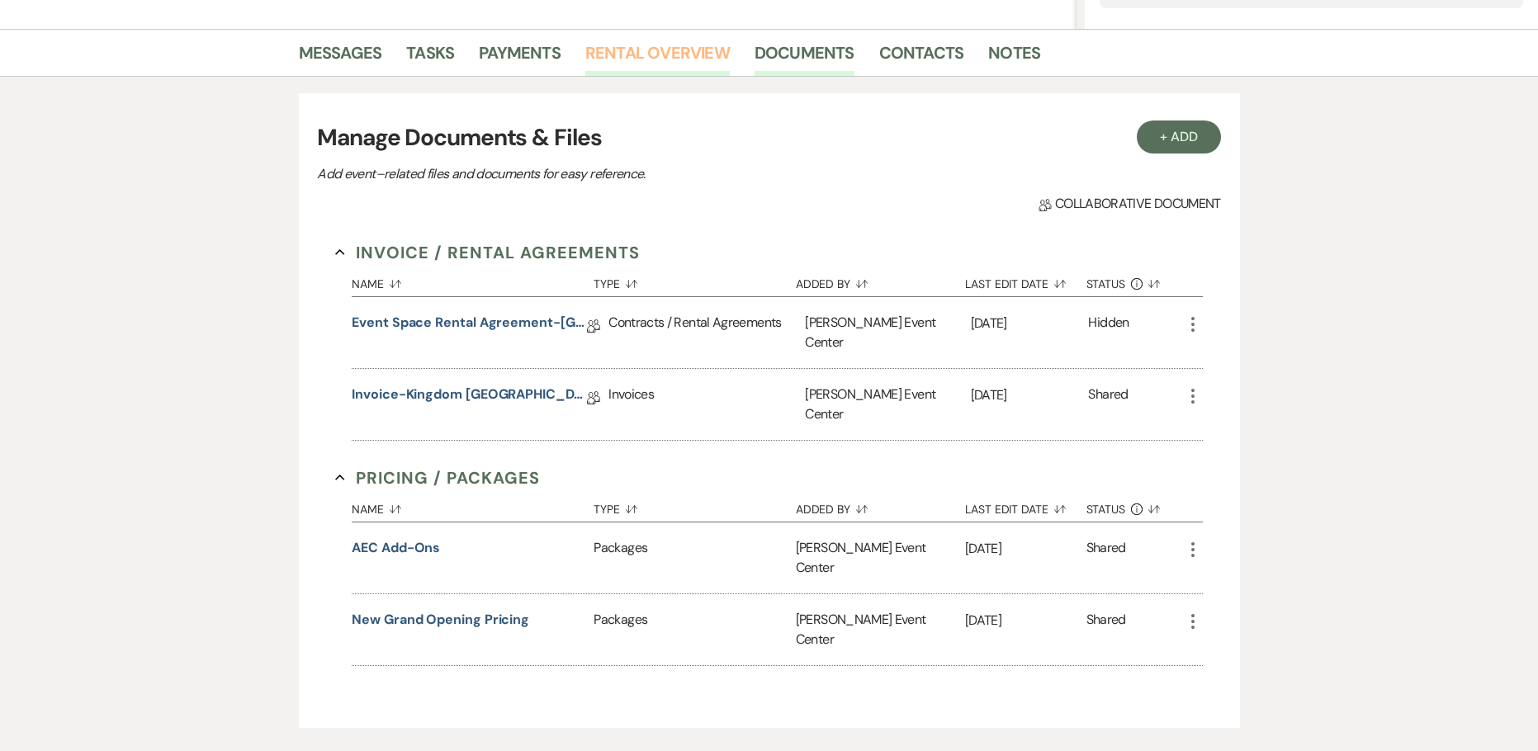
click at [630, 50] on link "Rental Overview" at bounding box center [657, 58] width 144 height 36
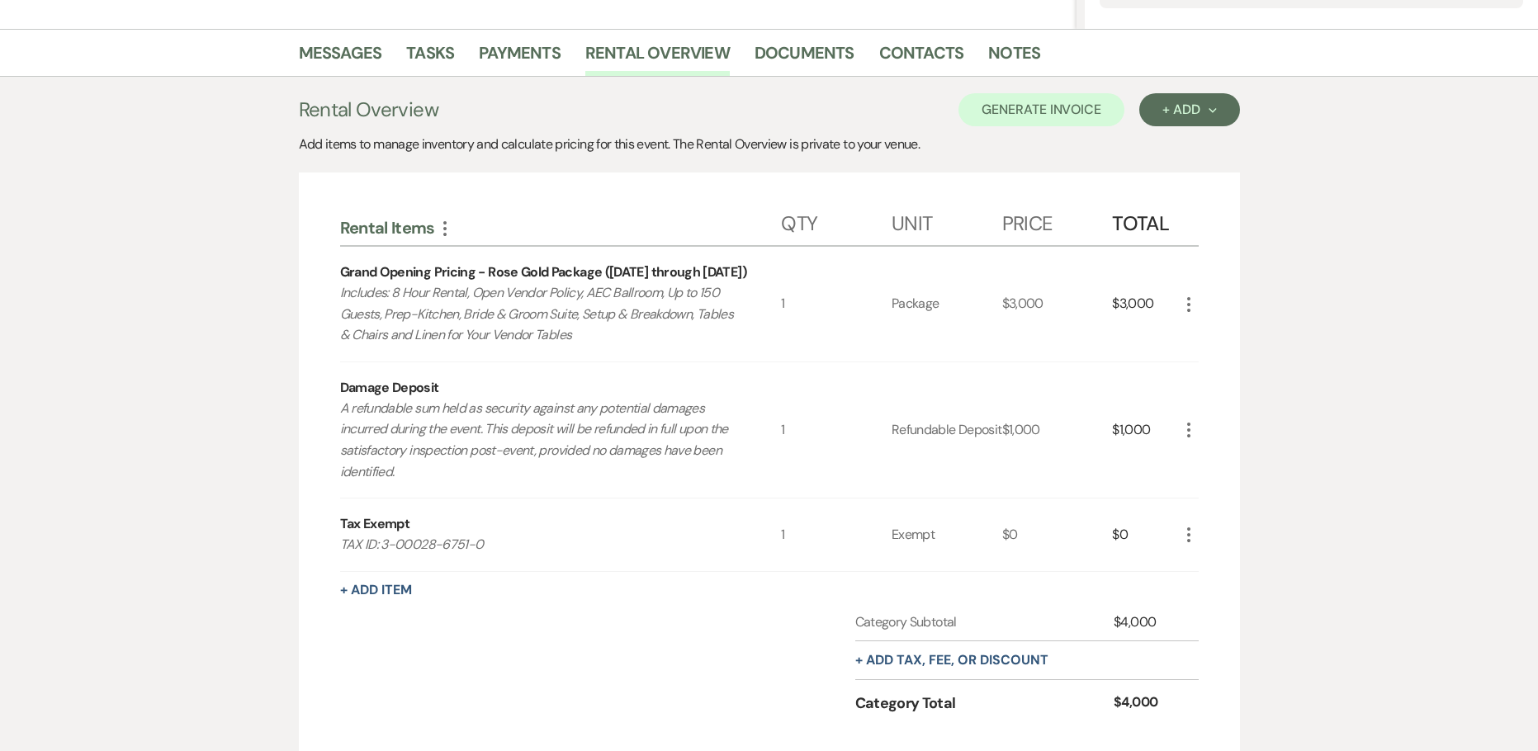
click at [1191, 536] on icon "More" at bounding box center [1189, 535] width 20 height 20
click at [1212, 569] on button "Pencil Edit" at bounding box center [1222, 567] width 86 height 26
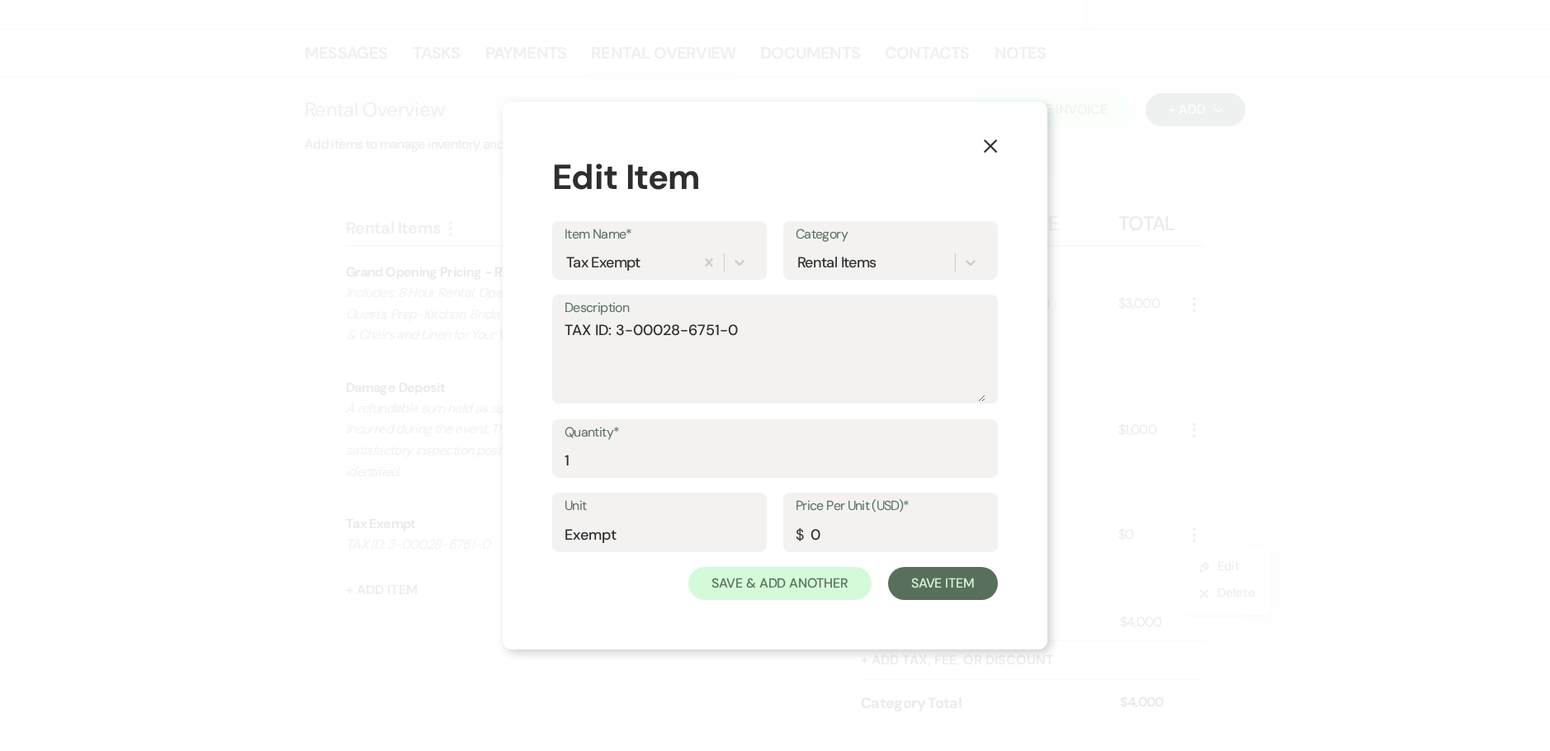
click at [673, 312] on label "Description" at bounding box center [774, 308] width 421 height 24
click at [673, 319] on textarea "TAX ID: 3-00028-6751-0" at bounding box center [774, 360] width 421 height 83
click at [595, 324] on textarea "Oakcliff Bible Fellowship TAX ID: 3-00028-6751-0" at bounding box center [774, 360] width 421 height 83
click at [933, 578] on button "Save Item" at bounding box center [943, 583] width 110 height 33
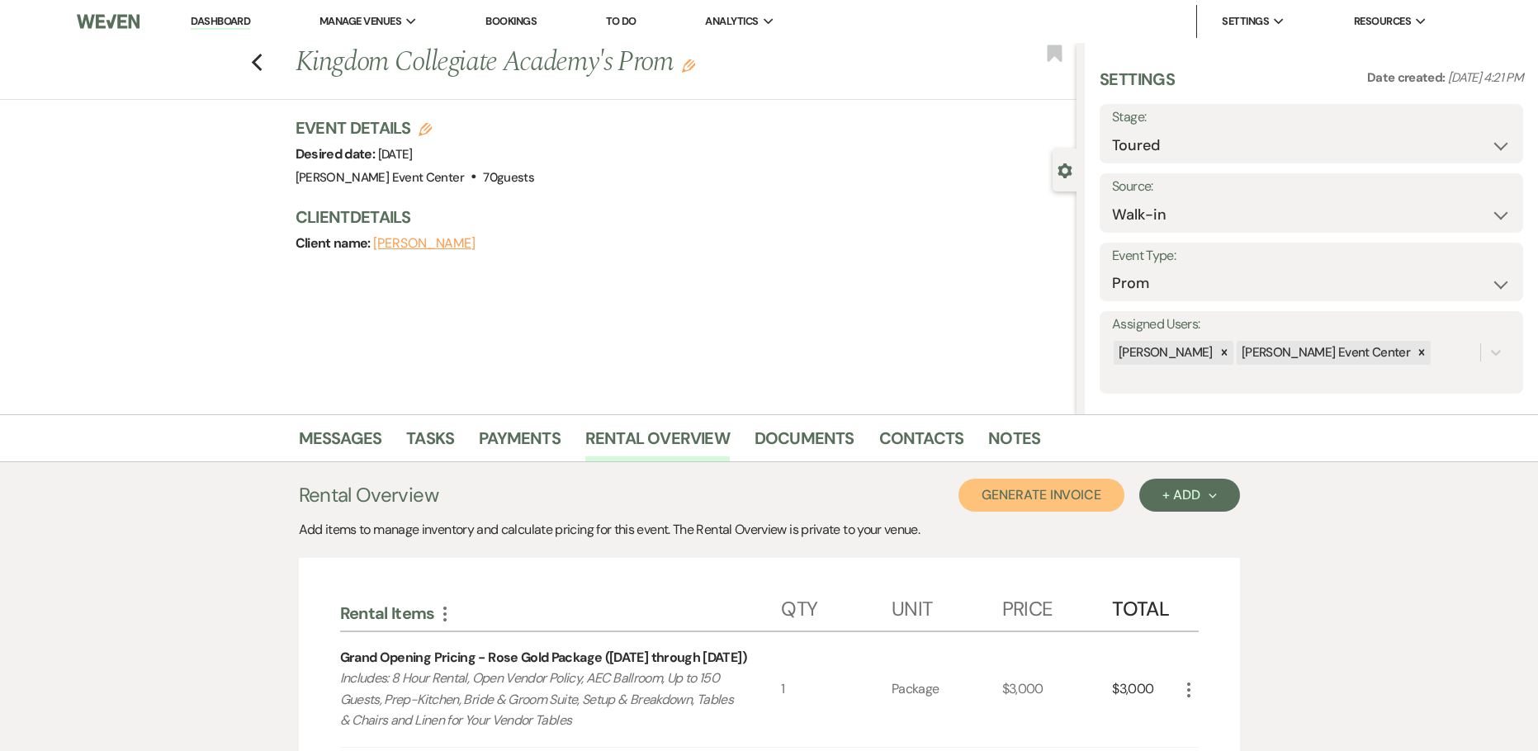
click at [1070, 486] on button "Generate Invoice" at bounding box center [1041, 495] width 166 height 33
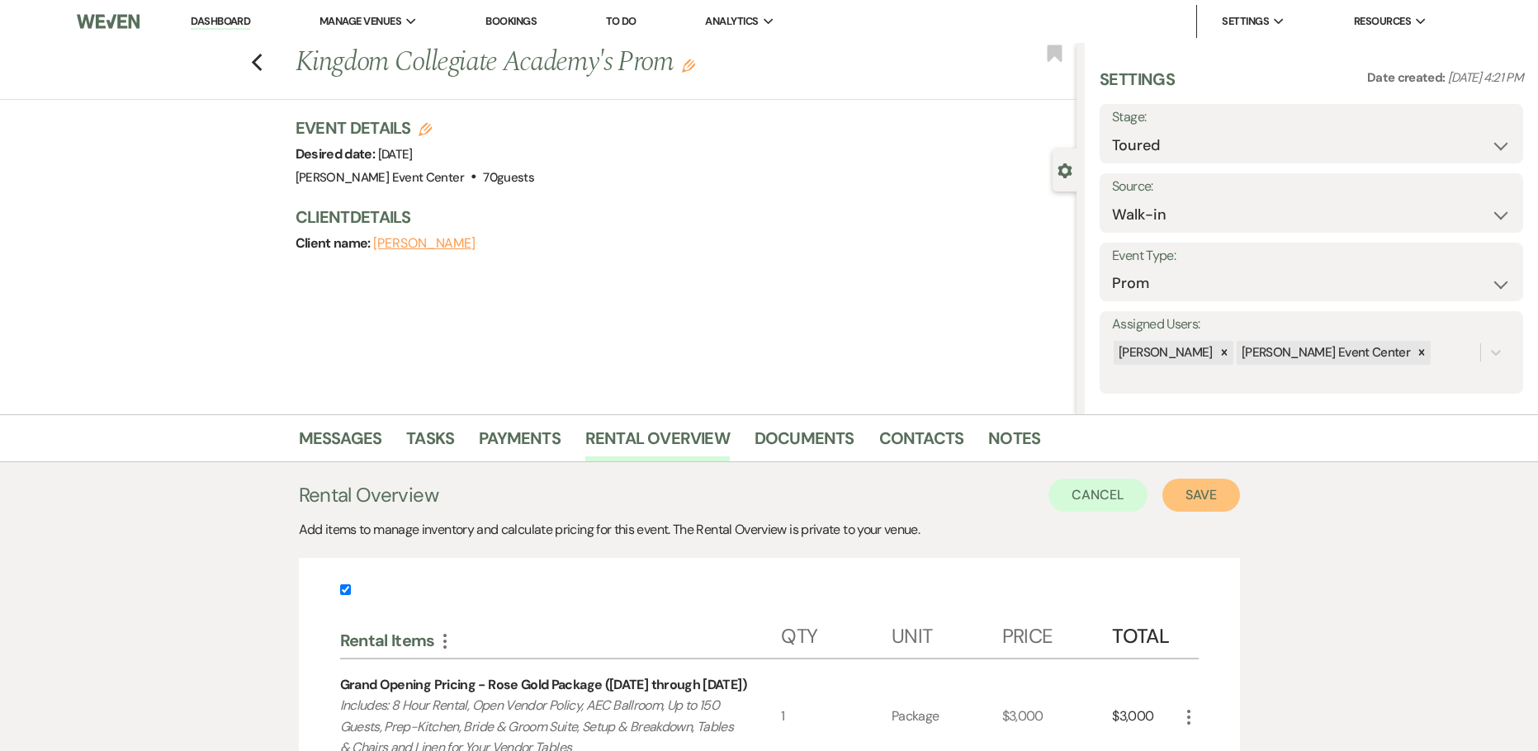
click at [1187, 493] on button "Save" at bounding box center [1201, 495] width 78 height 33
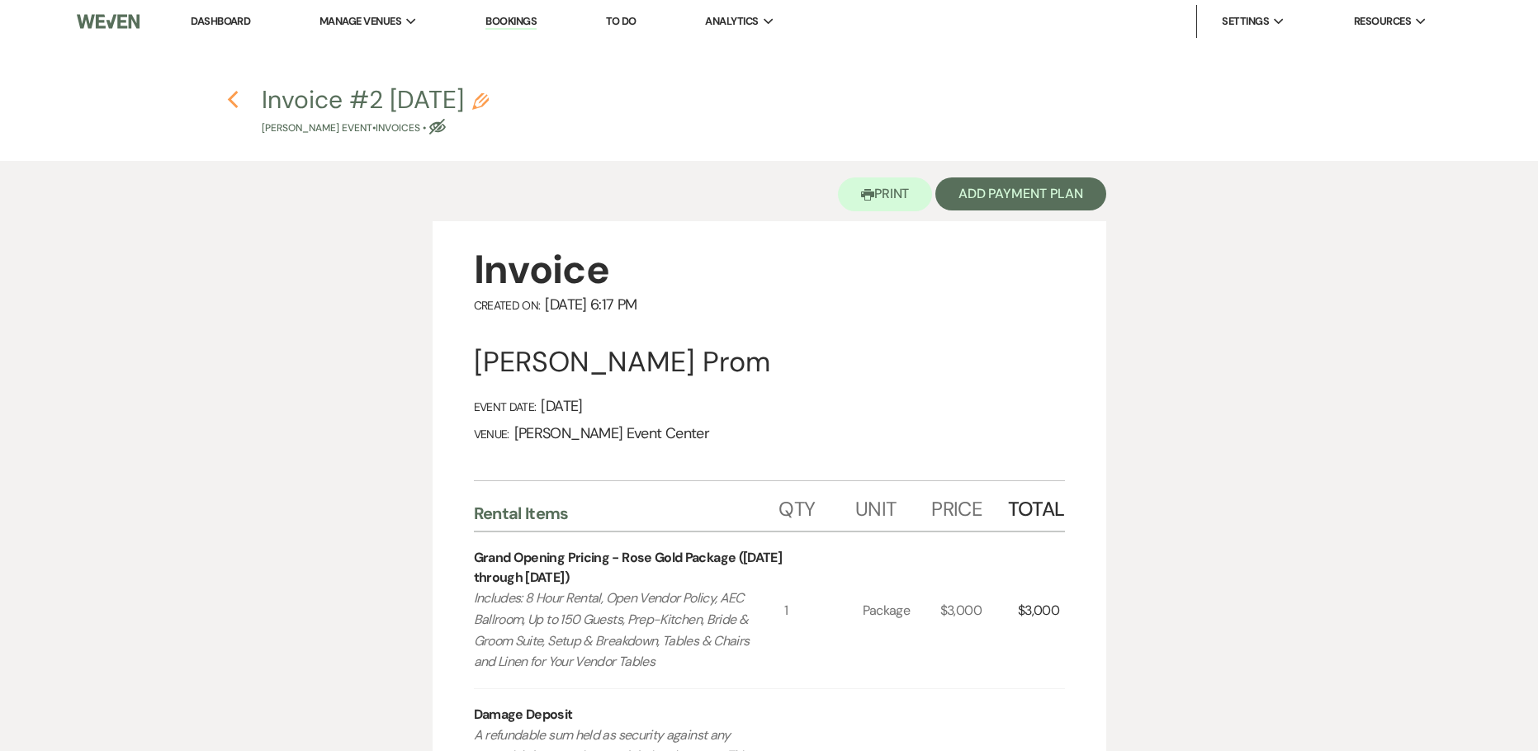
click at [234, 103] on icon "Previous" at bounding box center [233, 100] width 12 height 20
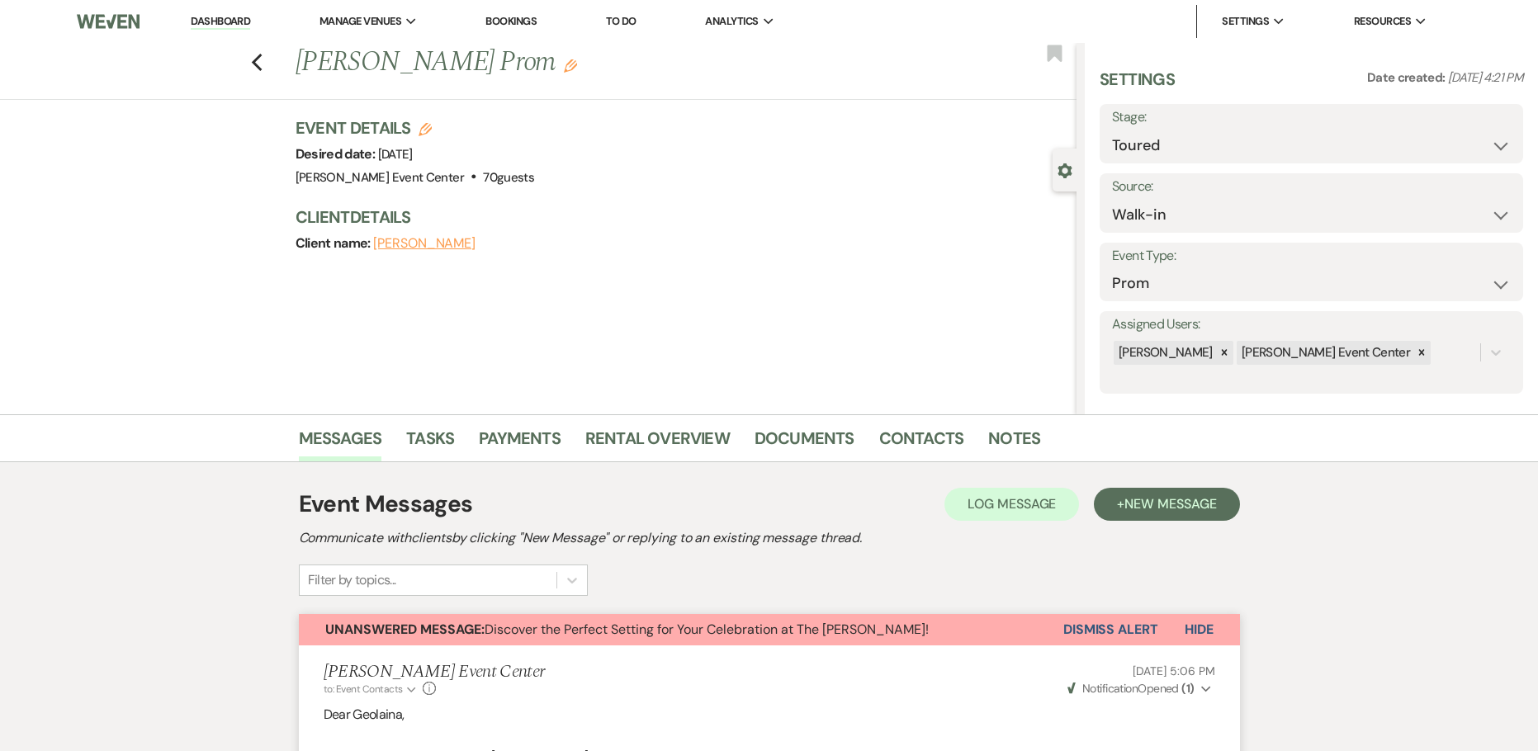
select select "5"
select select "23"
select select "18"
click at [263, 64] on icon "Previous" at bounding box center [257, 63] width 12 height 20
select select "5"
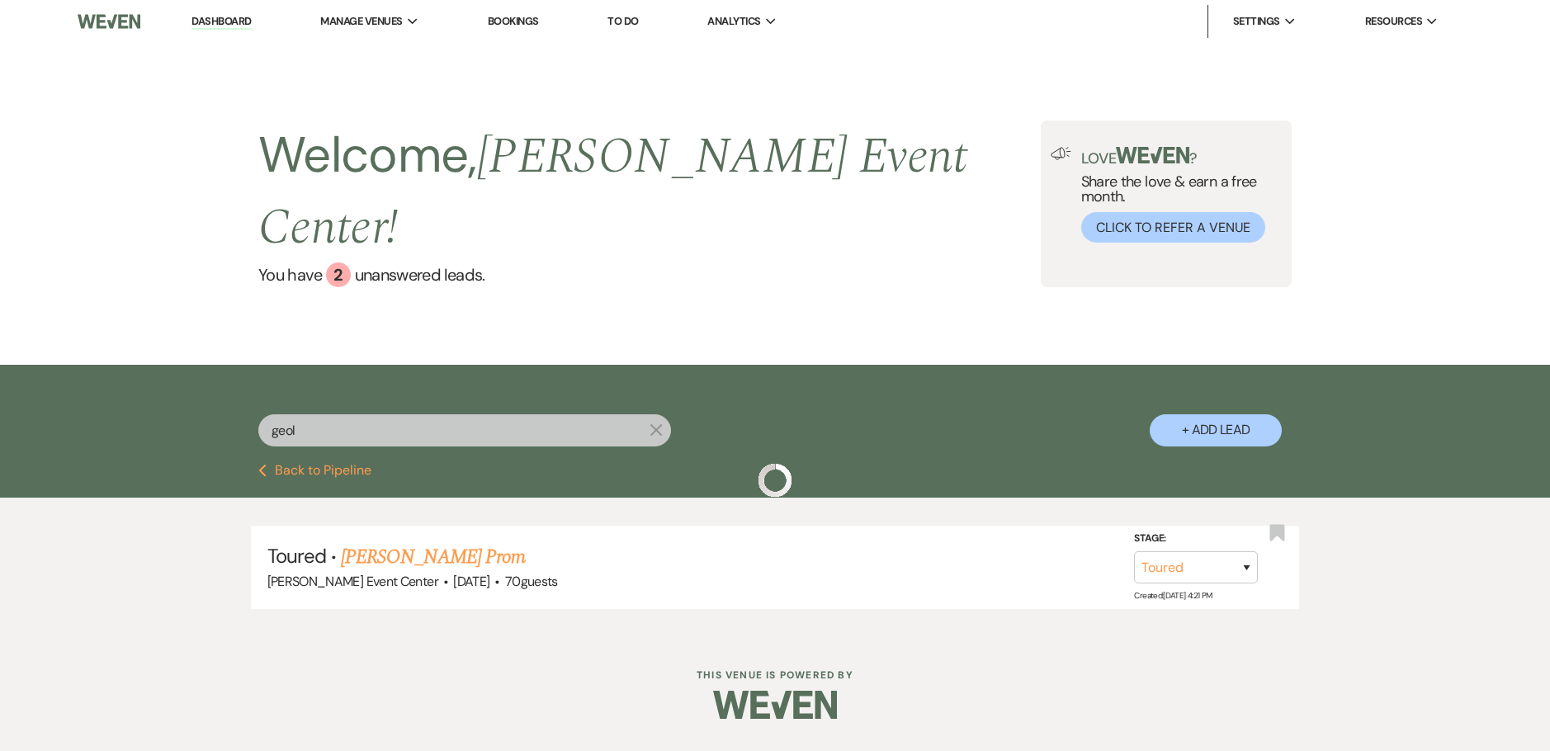
drag, startPoint x: 394, startPoint y: 409, endPoint x: 221, endPoint y: 395, distance: 173.0
click at [230, 396] on div "geol X + Add Lead" at bounding box center [775, 416] width 1188 height 87
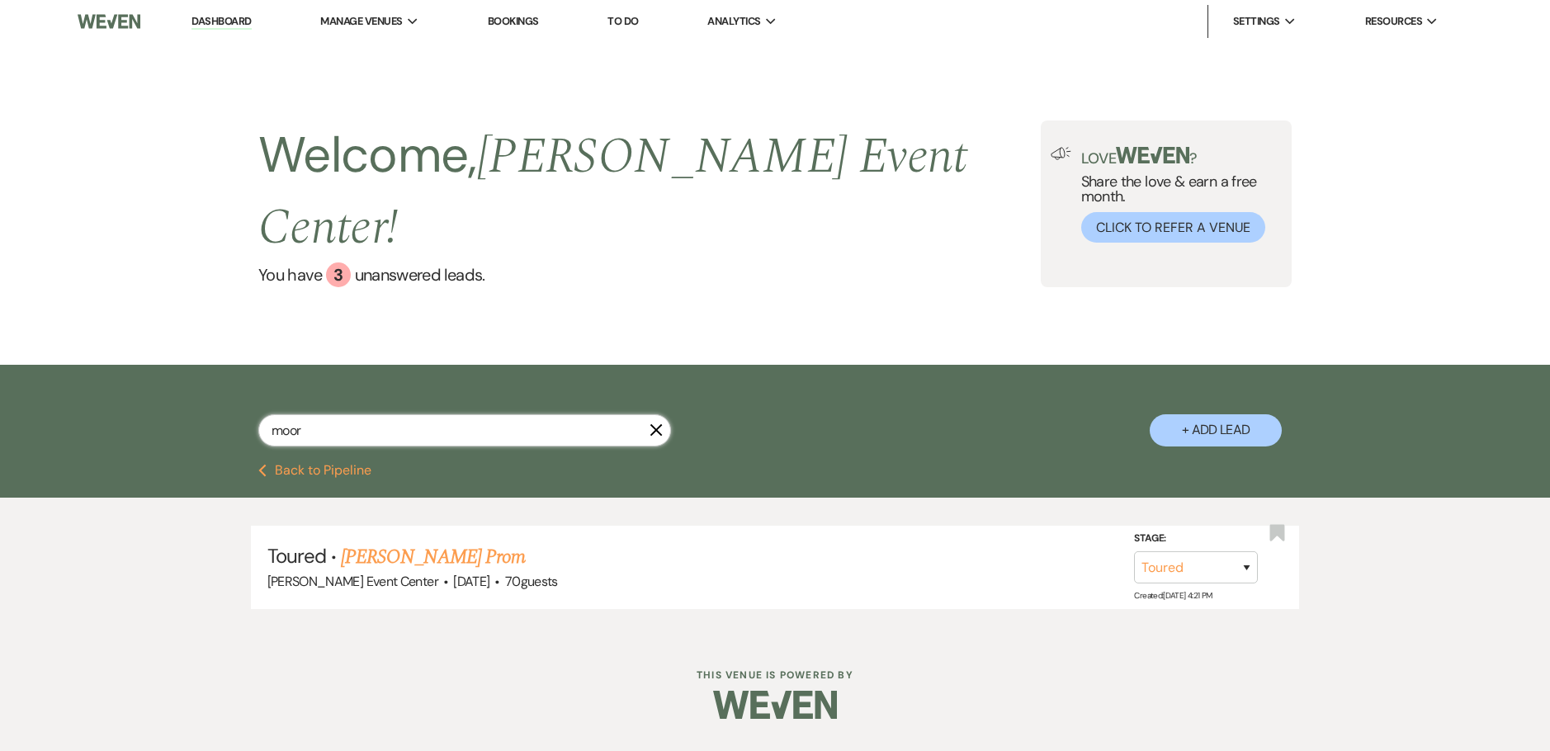
type input "[PERSON_NAME]"
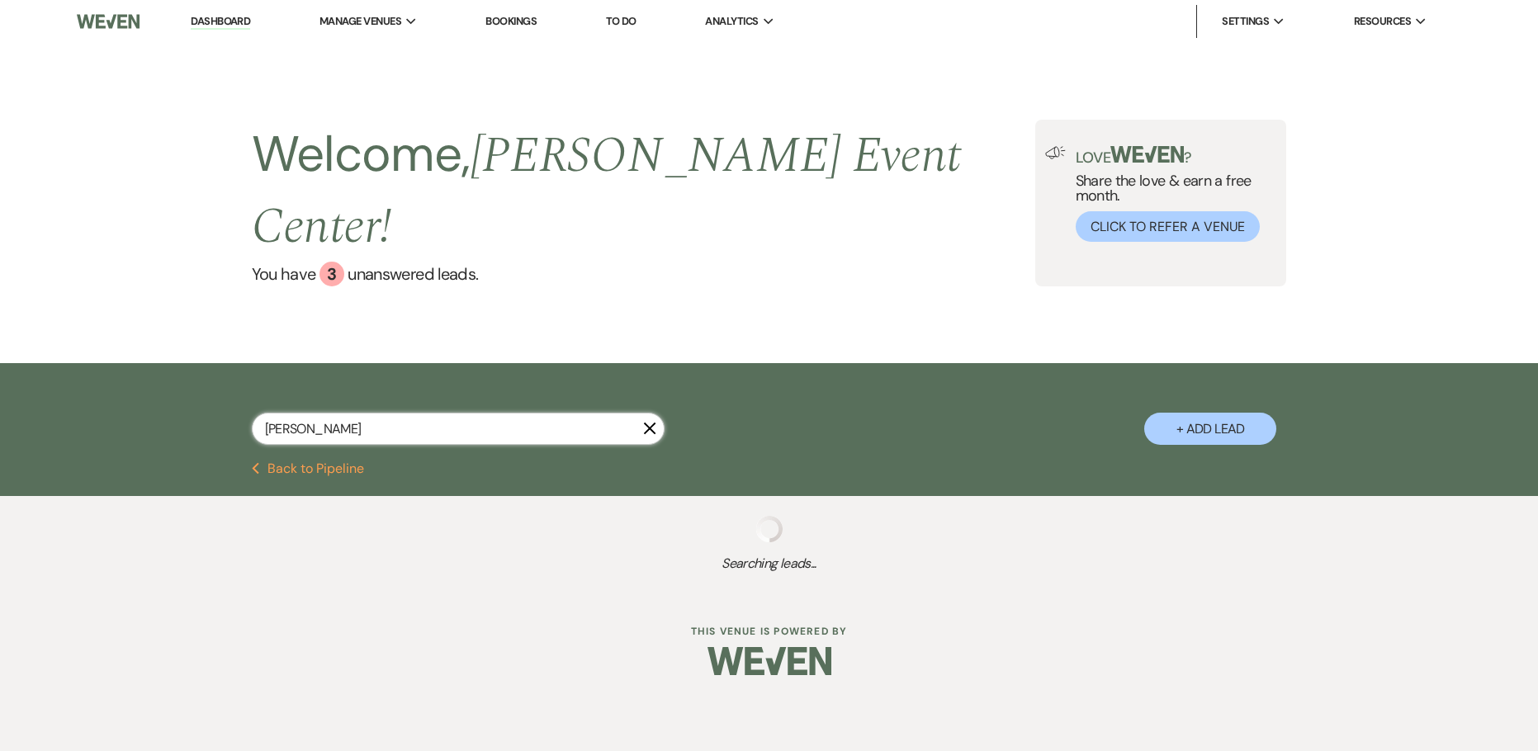
select select "8"
select select "1"
select select "5"
select select "8"
select select "5"
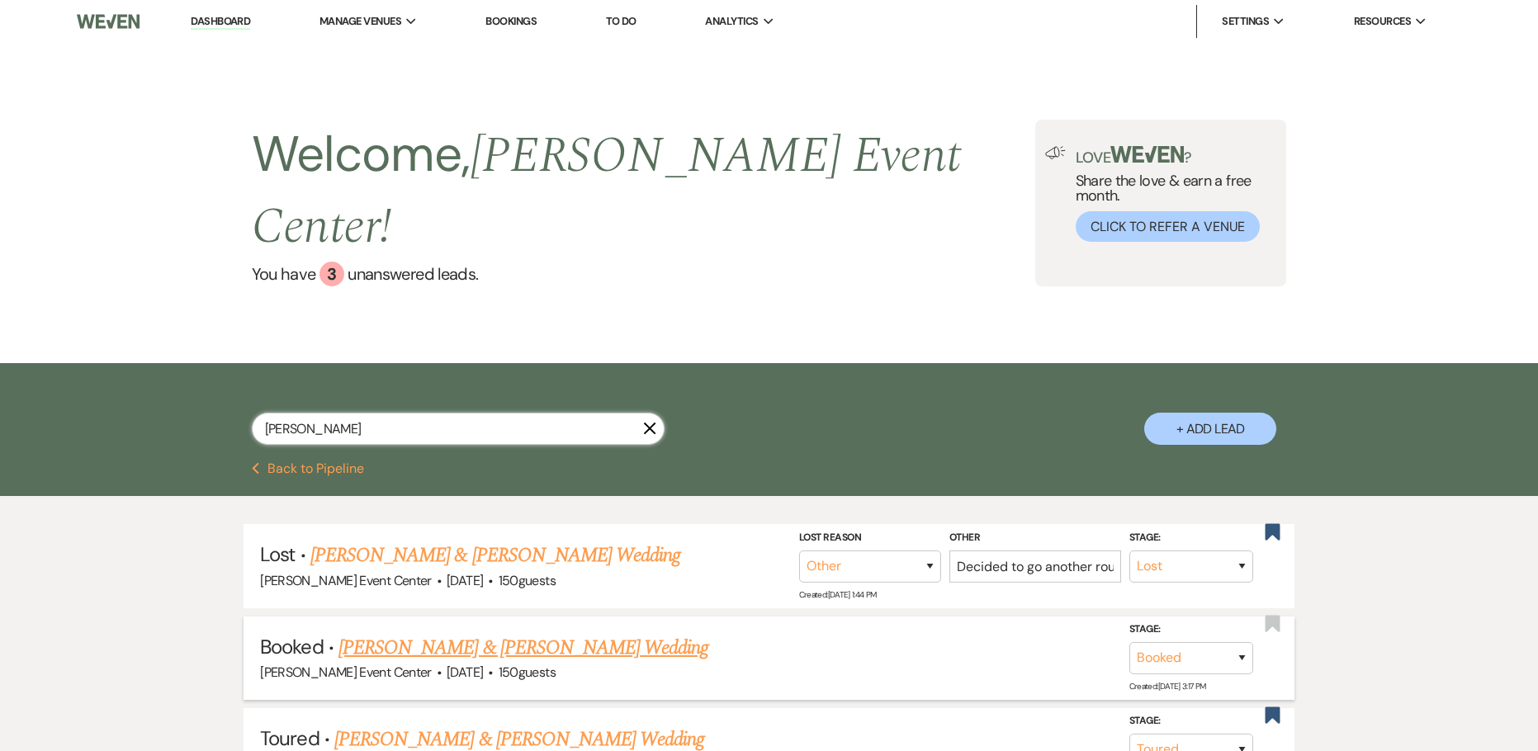
type input "[PERSON_NAME]"
click at [471, 633] on link "[PERSON_NAME] & [PERSON_NAME] Wedding" at bounding box center [523, 648] width 370 height 30
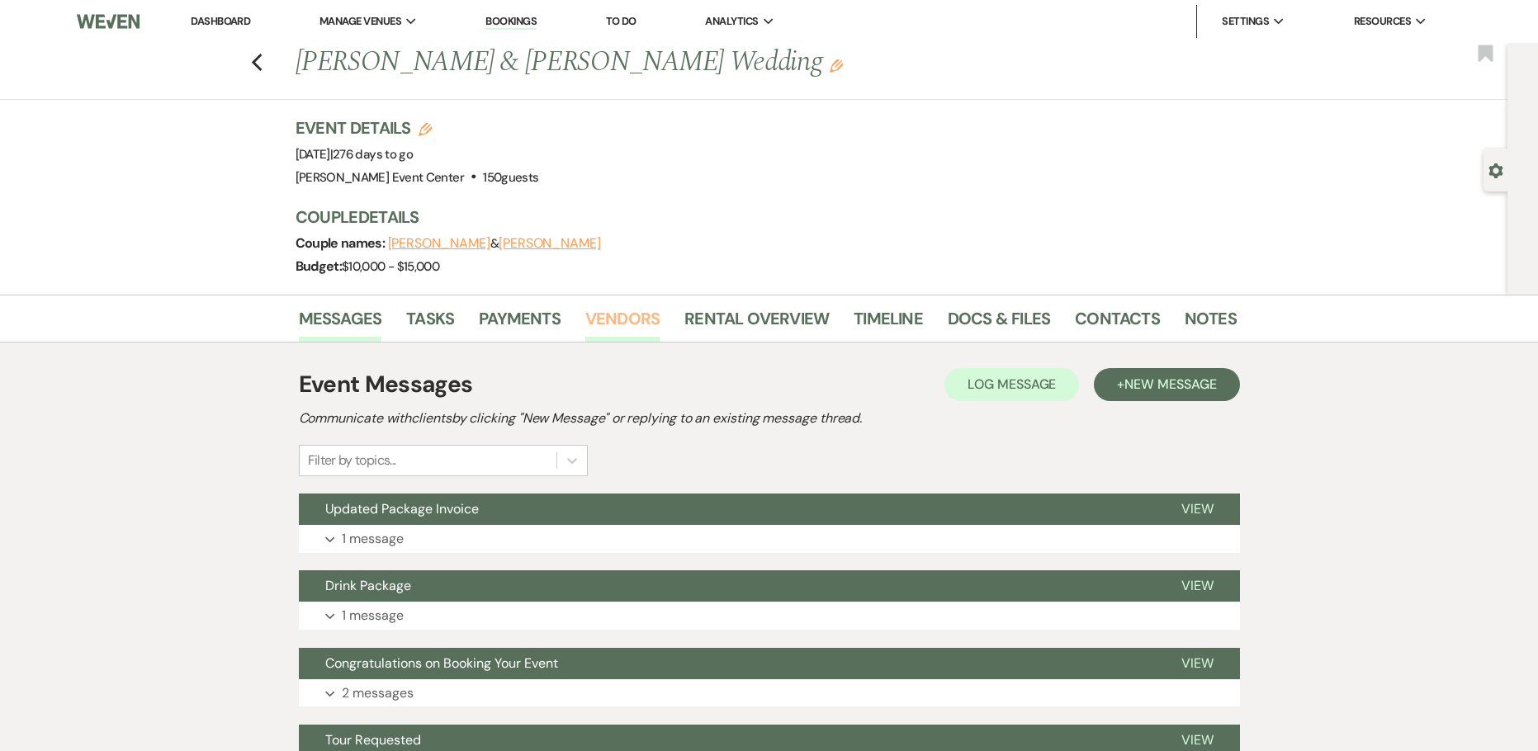
click at [626, 319] on link "Vendors" at bounding box center [622, 323] width 74 height 36
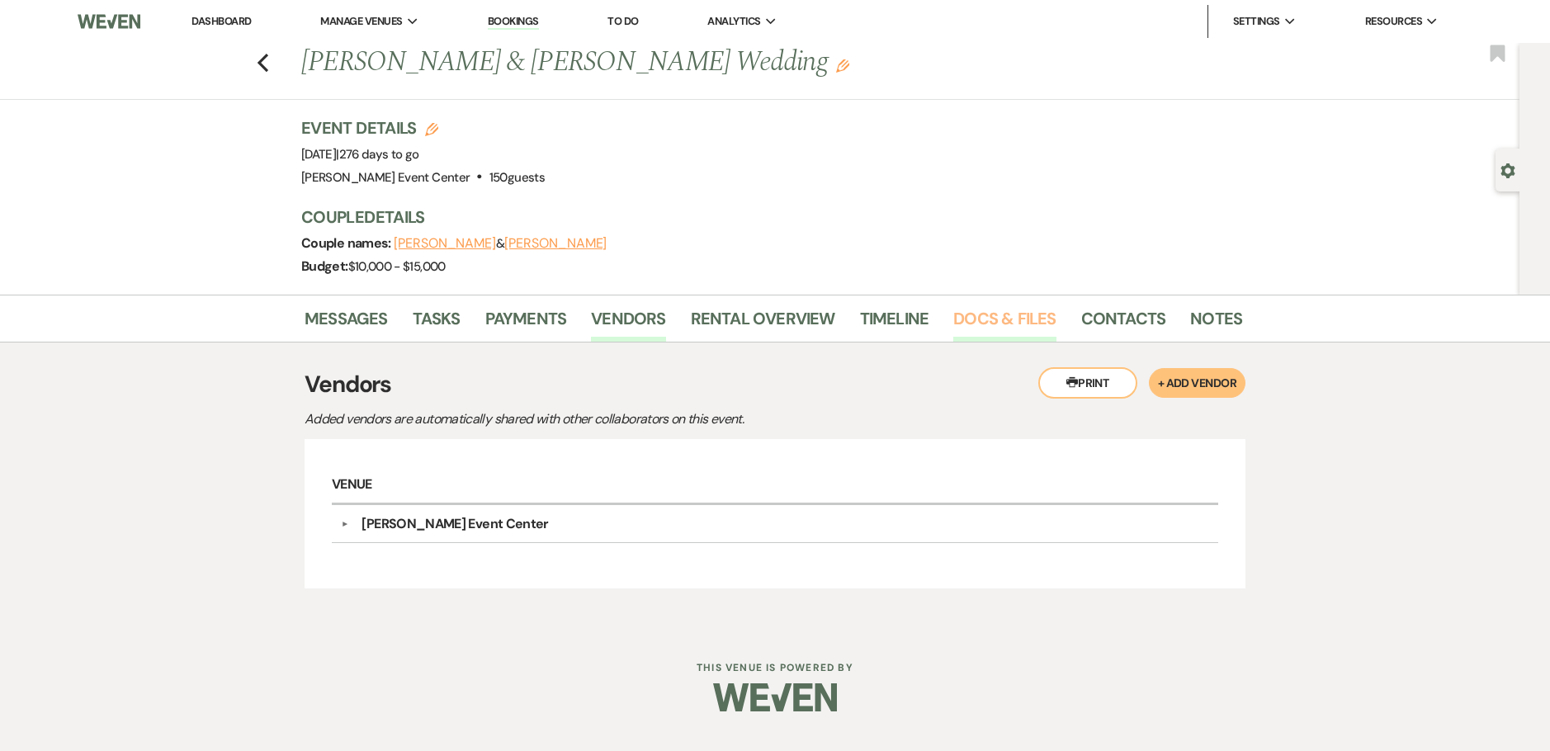
click at [1007, 317] on link "Docs & Files" at bounding box center [1004, 323] width 102 height 36
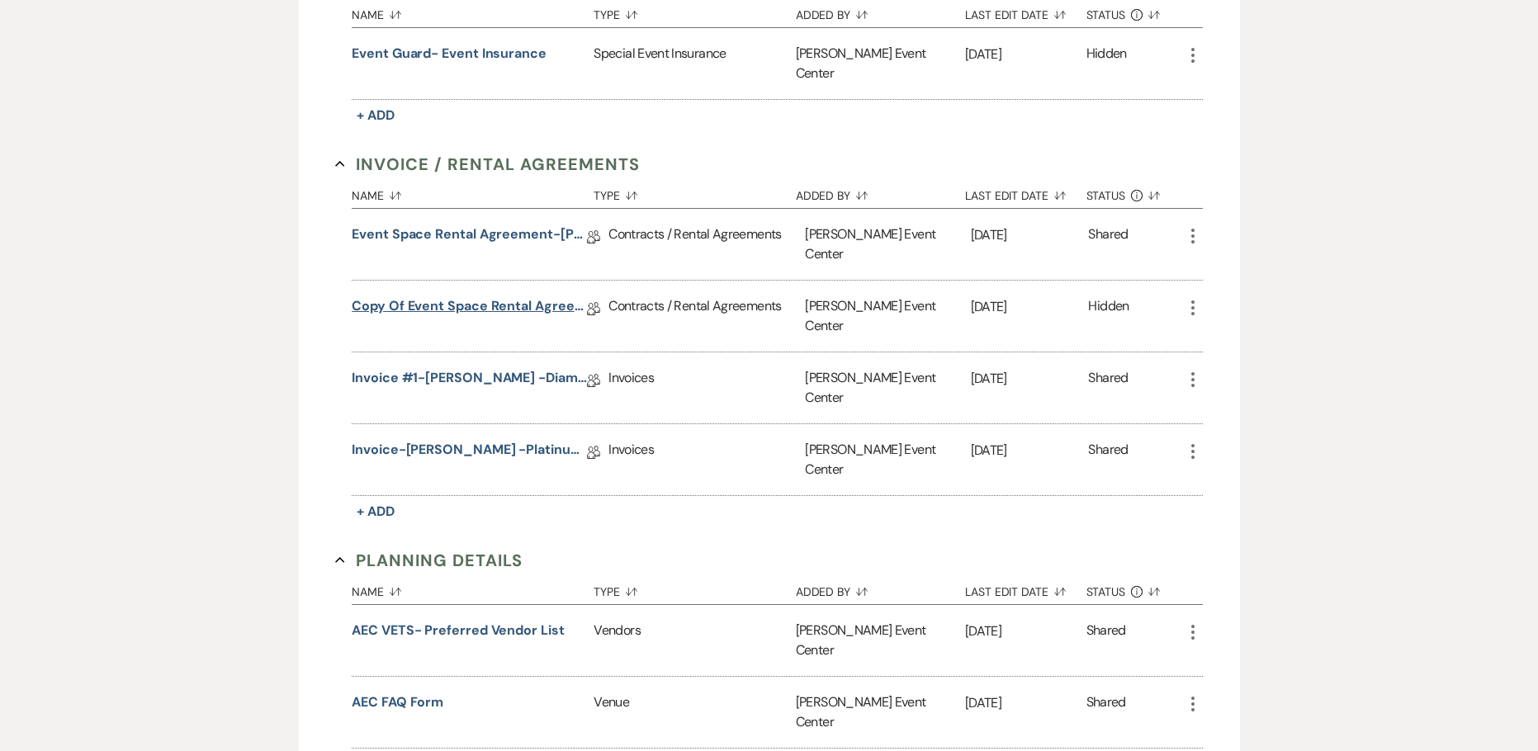
scroll to position [578, 0]
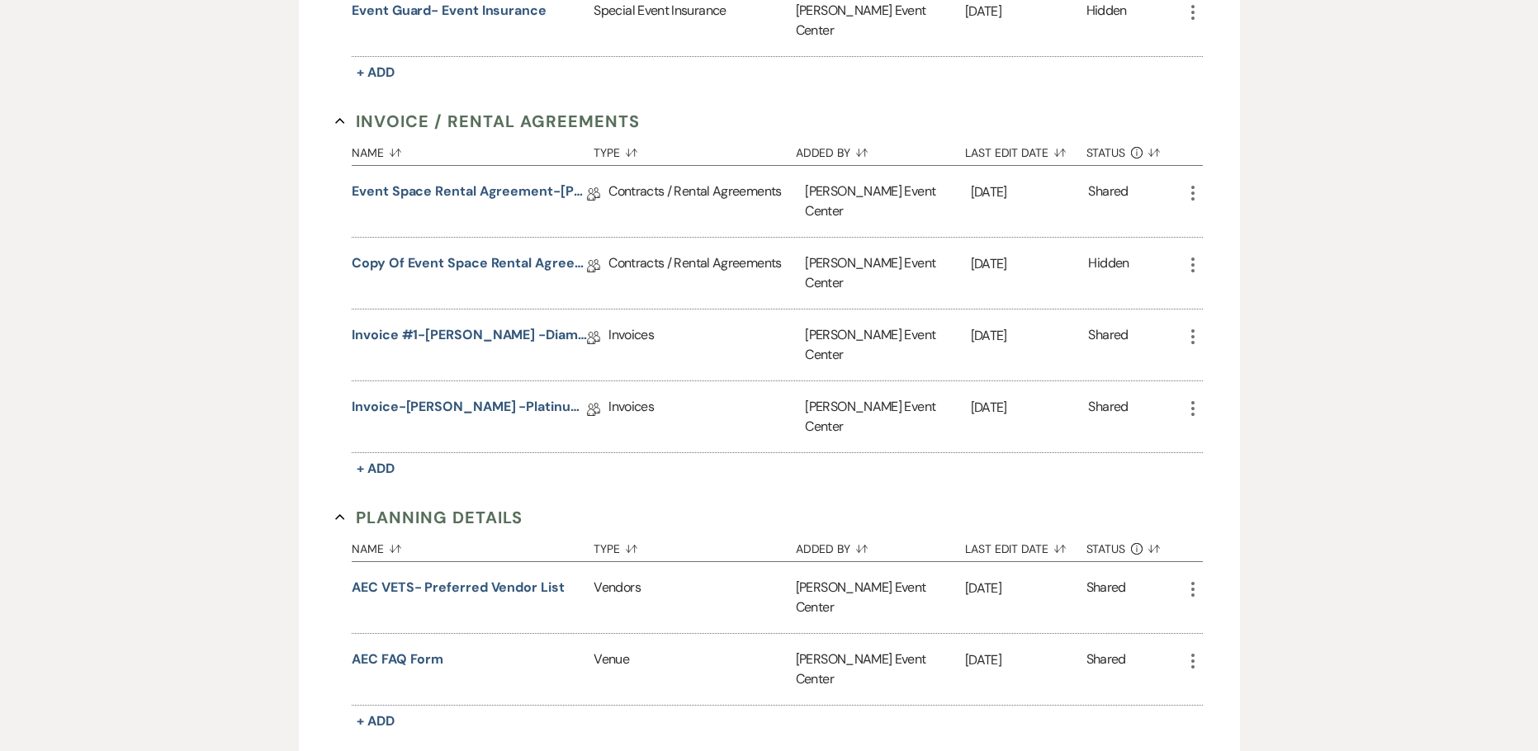
click at [1194, 183] on icon "More" at bounding box center [1193, 193] width 20 height 20
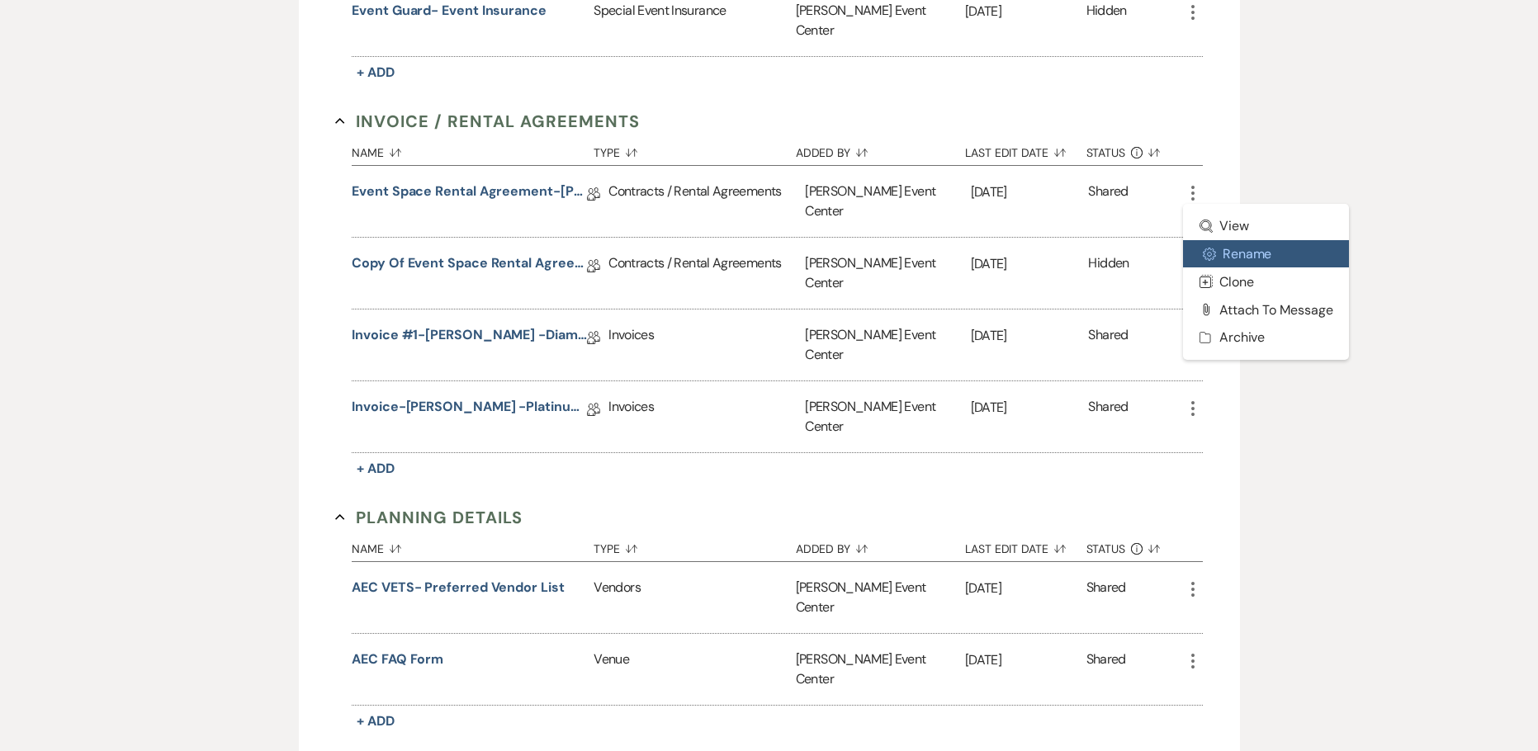
click at [1245, 240] on button "Settings Gear Rename" at bounding box center [1266, 254] width 167 height 28
select select "10"
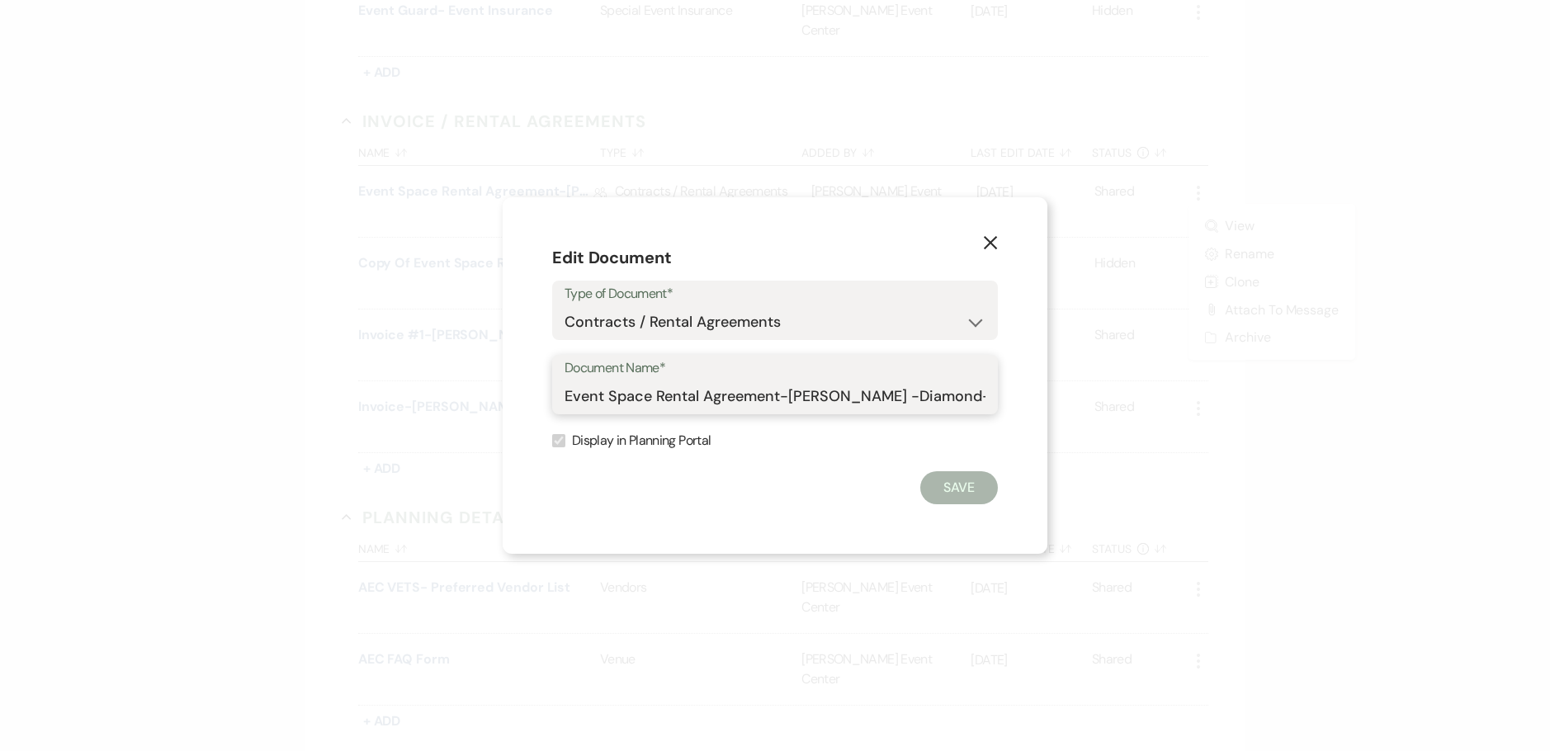
click at [574, 402] on input "Event Space Rental Agreement-Eric Reed -Diamond-6.26.26" at bounding box center [774, 396] width 421 height 32
click at [569, 395] on input "Event Space Rental Agreement-Eric Reed -Diamond-6.26.26" at bounding box center [774, 396] width 421 height 32
type input "OLD:Event Space Rental Agreement-Eric Reed -Diamond-6.26.26"
click at [957, 482] on button "Save" at bounding box center [959, 487] width 78 height 33
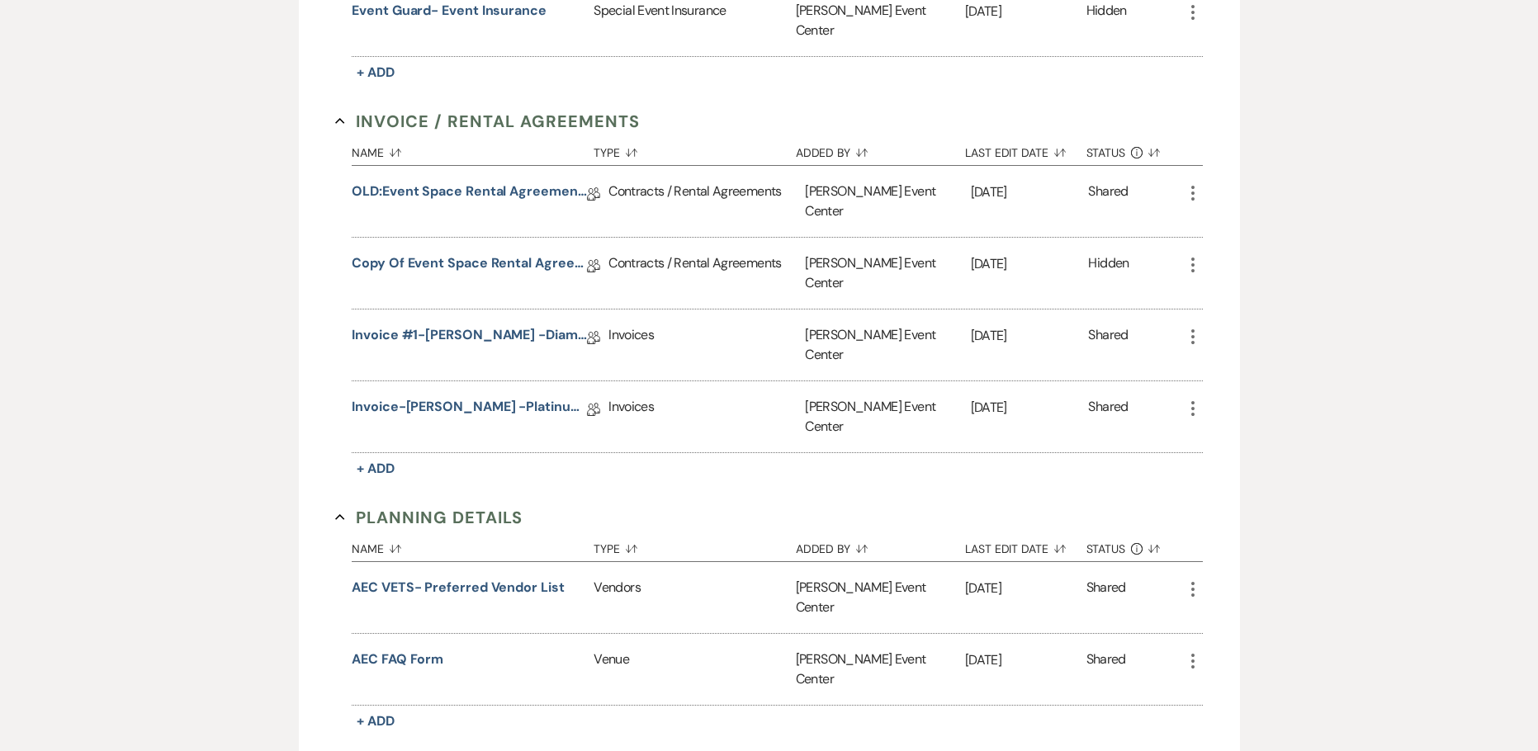
click at [1190, 255] on icon "More" at bounding box center [1193, 265] width 20 height 20
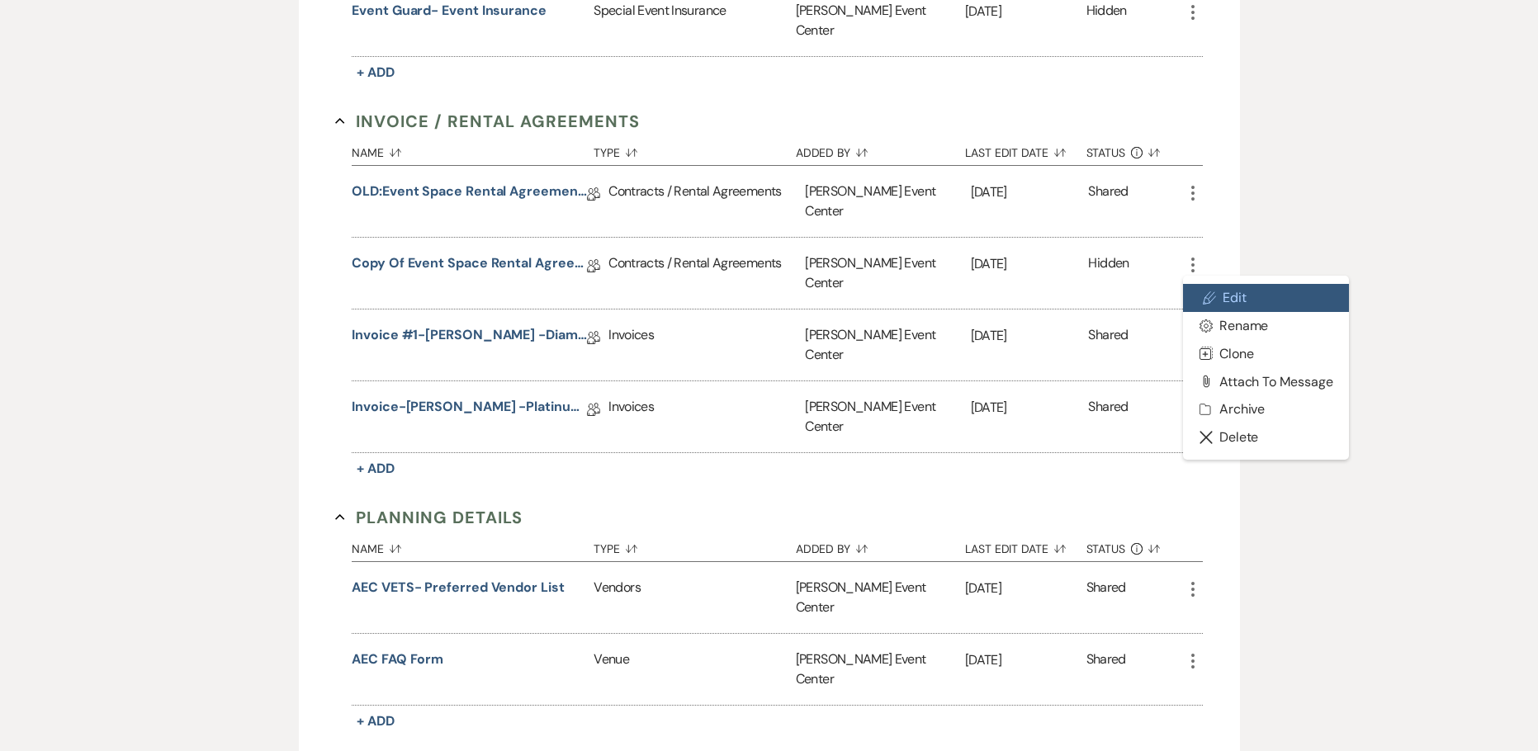
click at [1228, 284] on link "Pencil Edit" at bounding box center [1266, 298] width 167 height 28
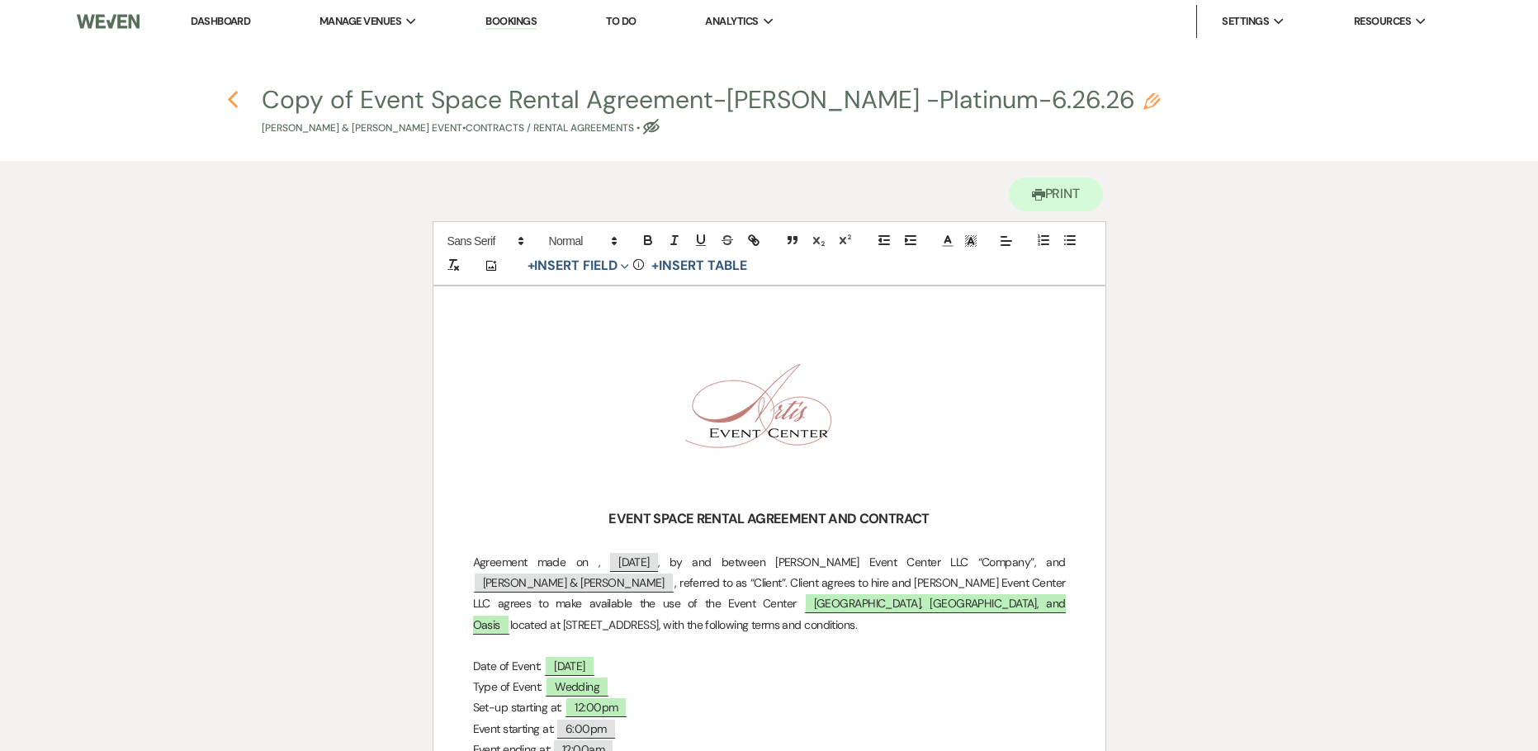
click at [233, 104] on use "button" at bounding box center [232, 100] width 11 height 18
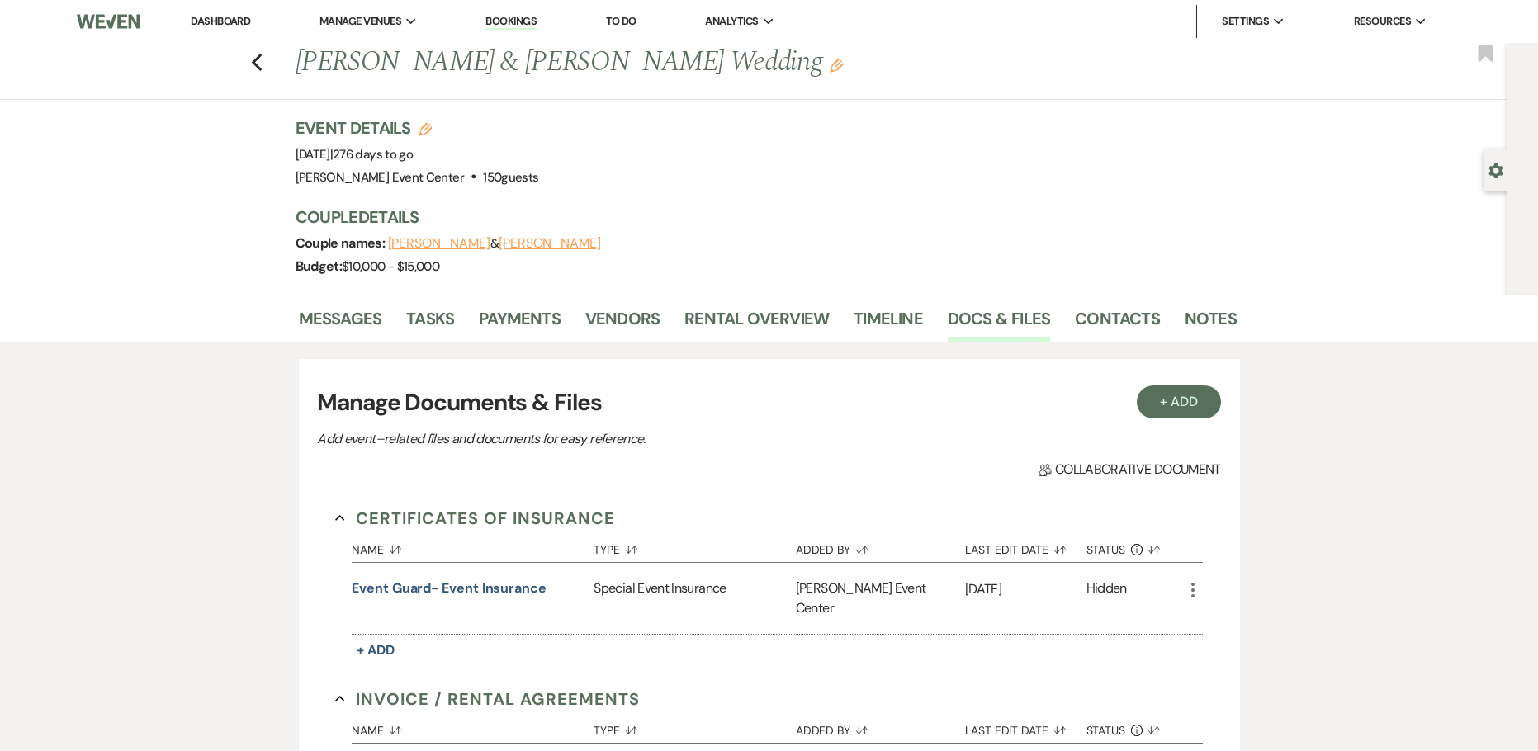
scroll to position [578, 0]
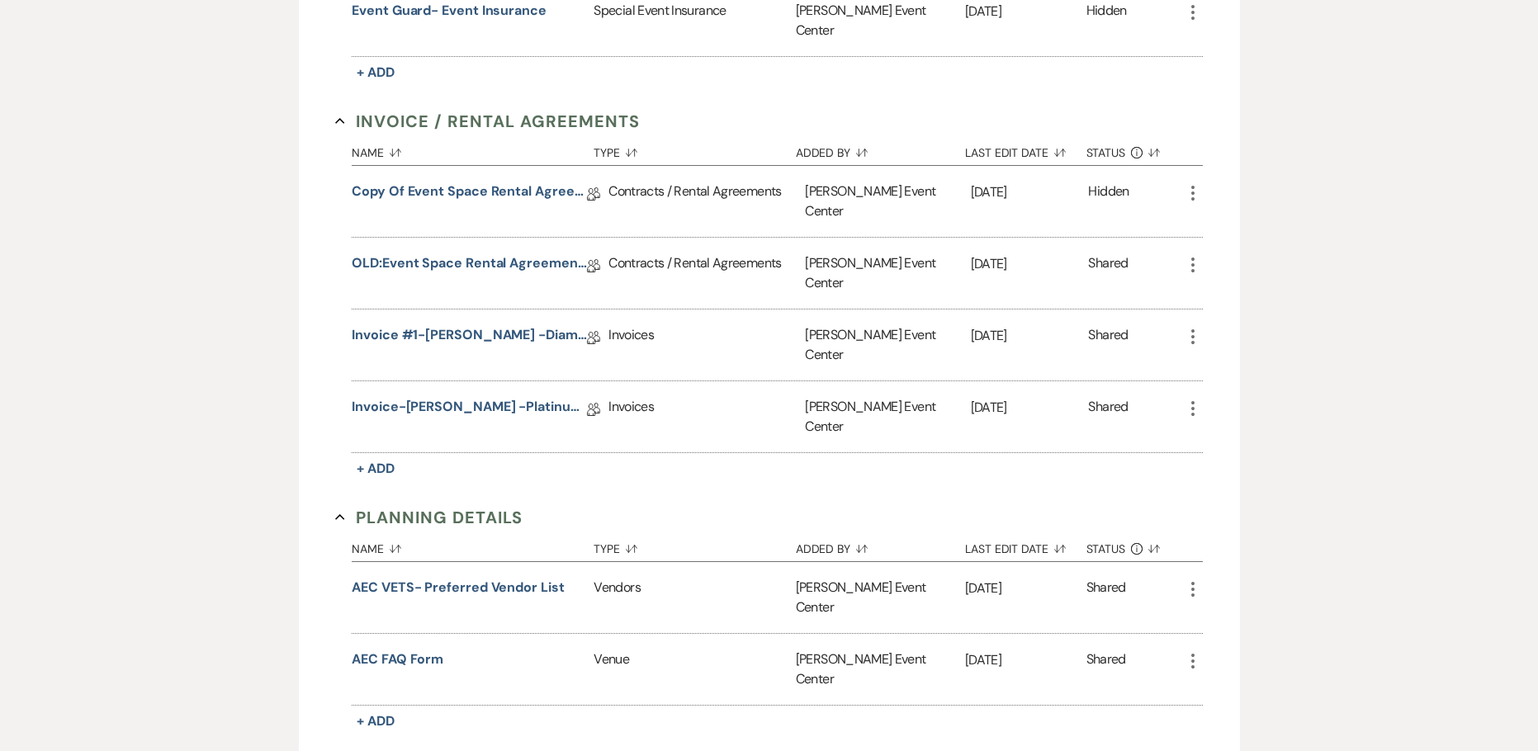
click at [1197, 327] on icon "More" at bounding box center [1193, 337] width 20 height 20
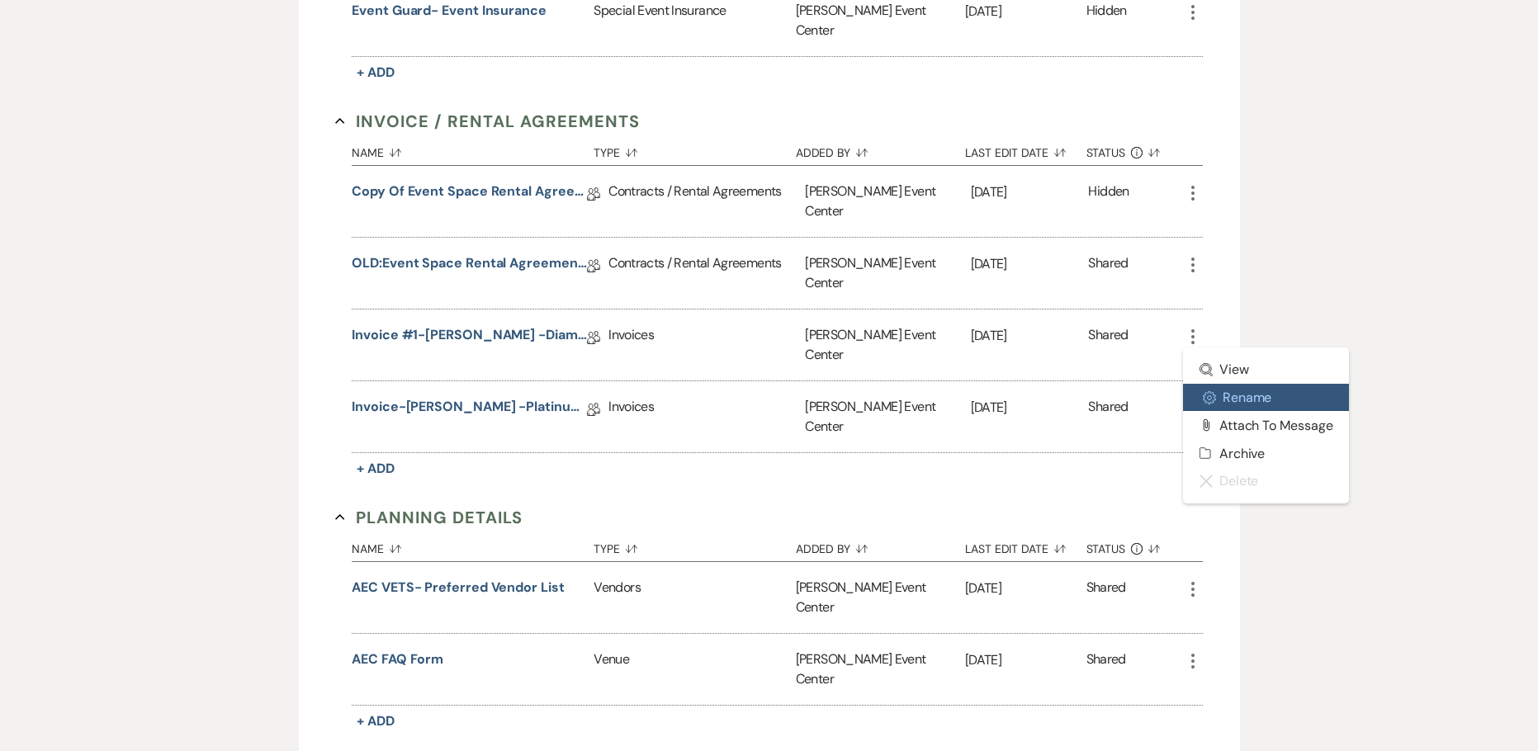
click at [1220, 384] on button "Settings Gear Rename" at bounding box center [1266, 398] width 167 height 28
select select "22"
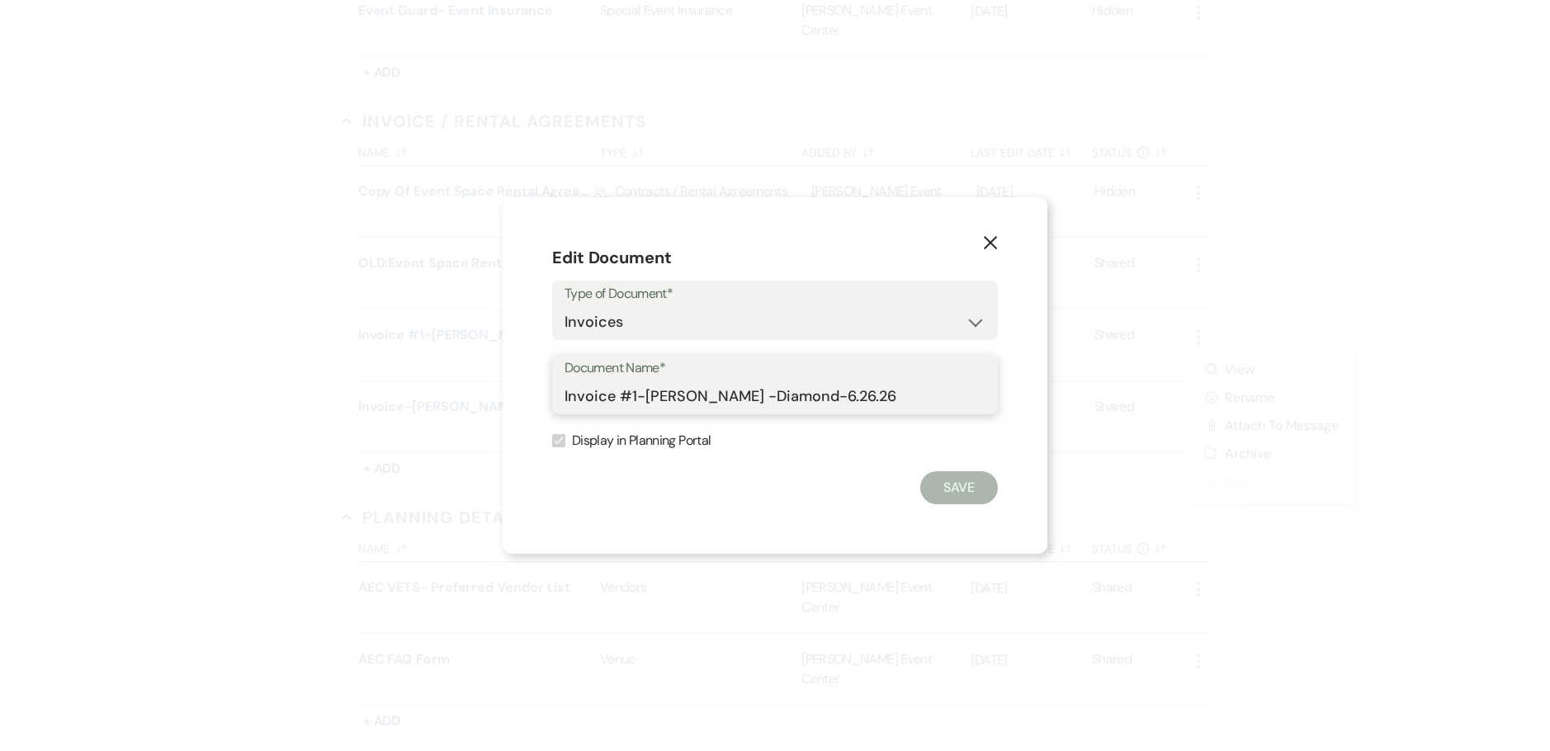
click at [585, 399] on input "Invoice #1-Eric Reed -Diamond-6.26.26" at bounding box center [774, 396] width 421 height 32
click at [568, 395] on input "Invoice #1-Eric Reed -Diamond-6.26.26" at bounding box center [774, 396] width 421 height 32
type input "OLD:Invoice #1-[PERSON_NAME] -Diamond-6.26.26"
click at [958, 493] on button "Save" at bounding box center [959, 487] width 78 height 33
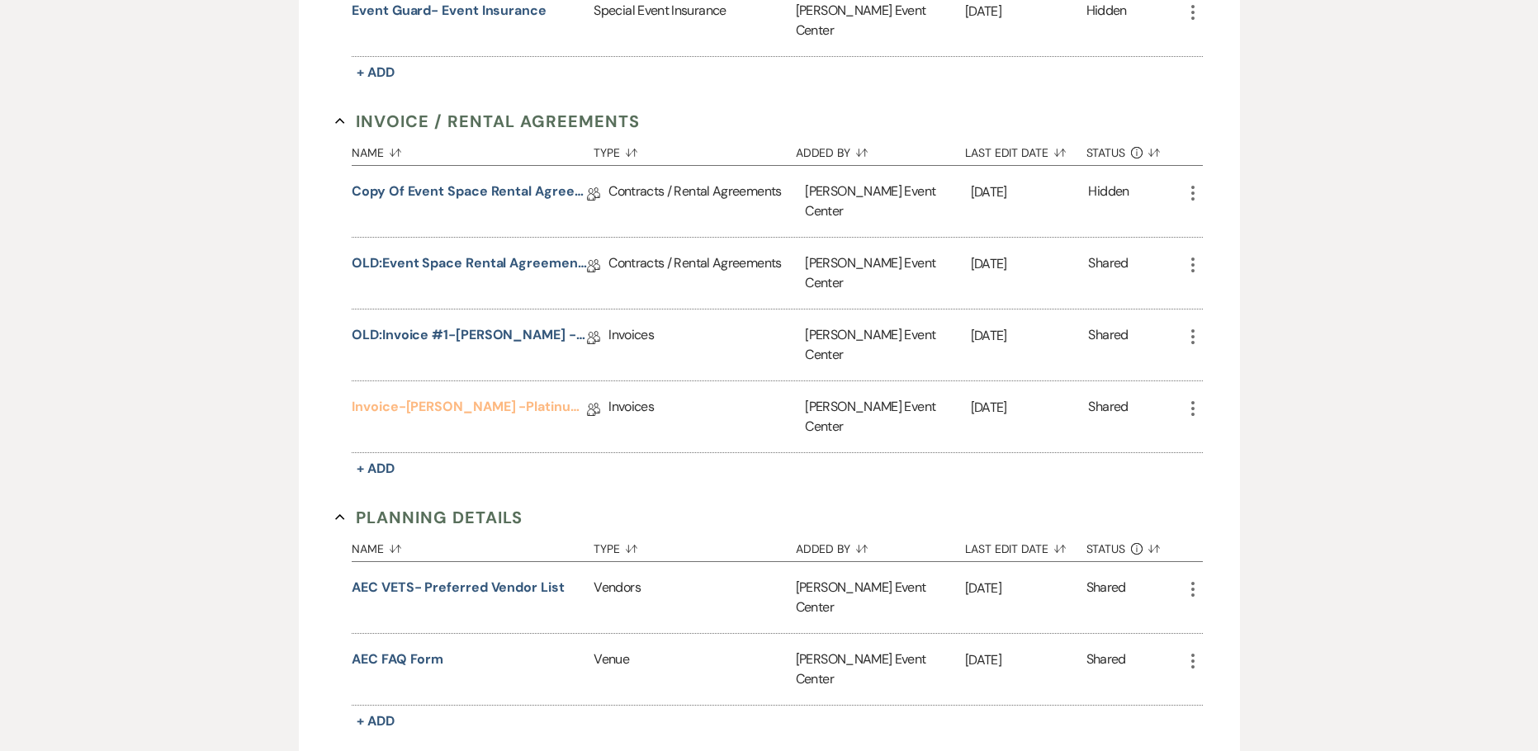
click at [505, 397] on link "Invoice-[PERSON_NAME] -Platinum-6.26.26" at bounding box center [469, 410] width 235 height 26
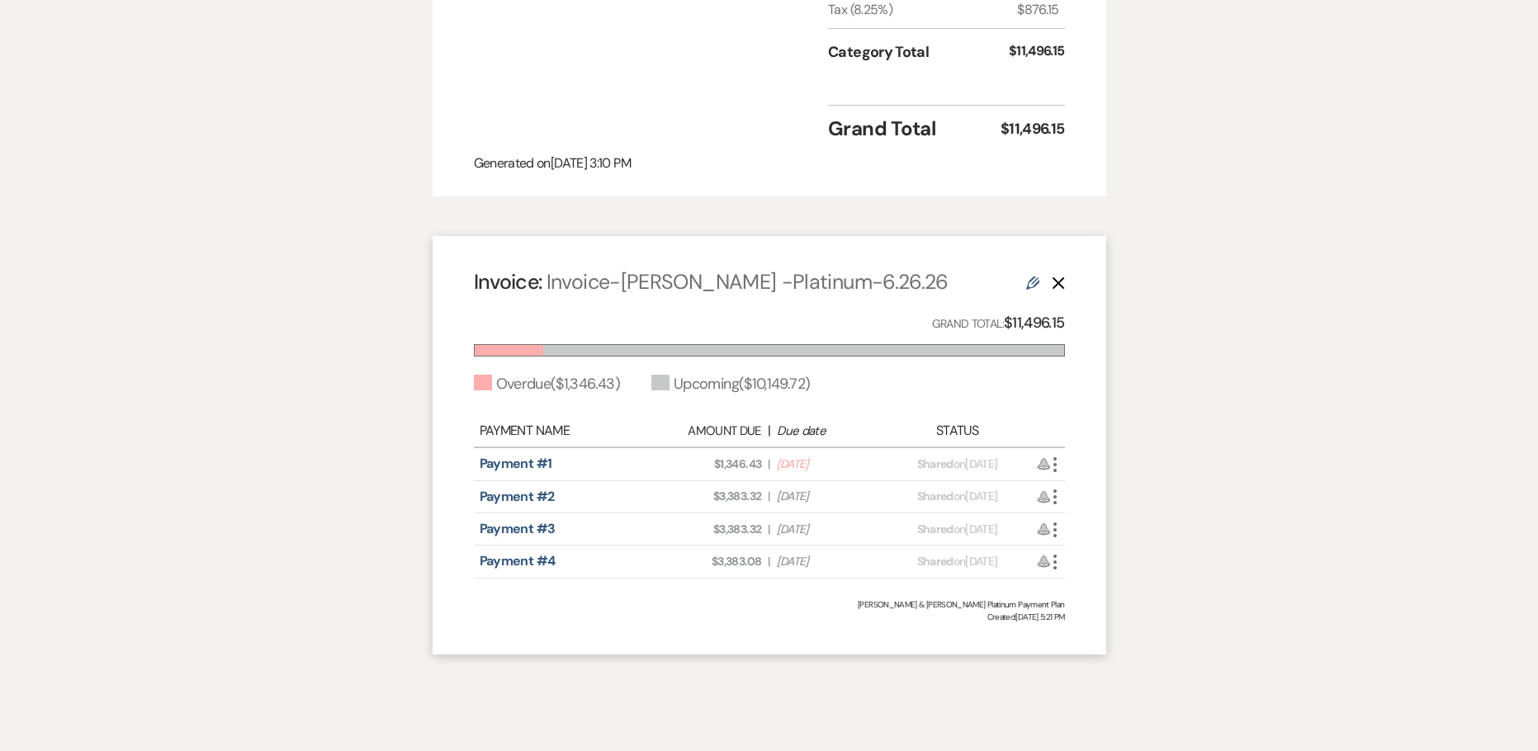
scroll to position [1135, 0]
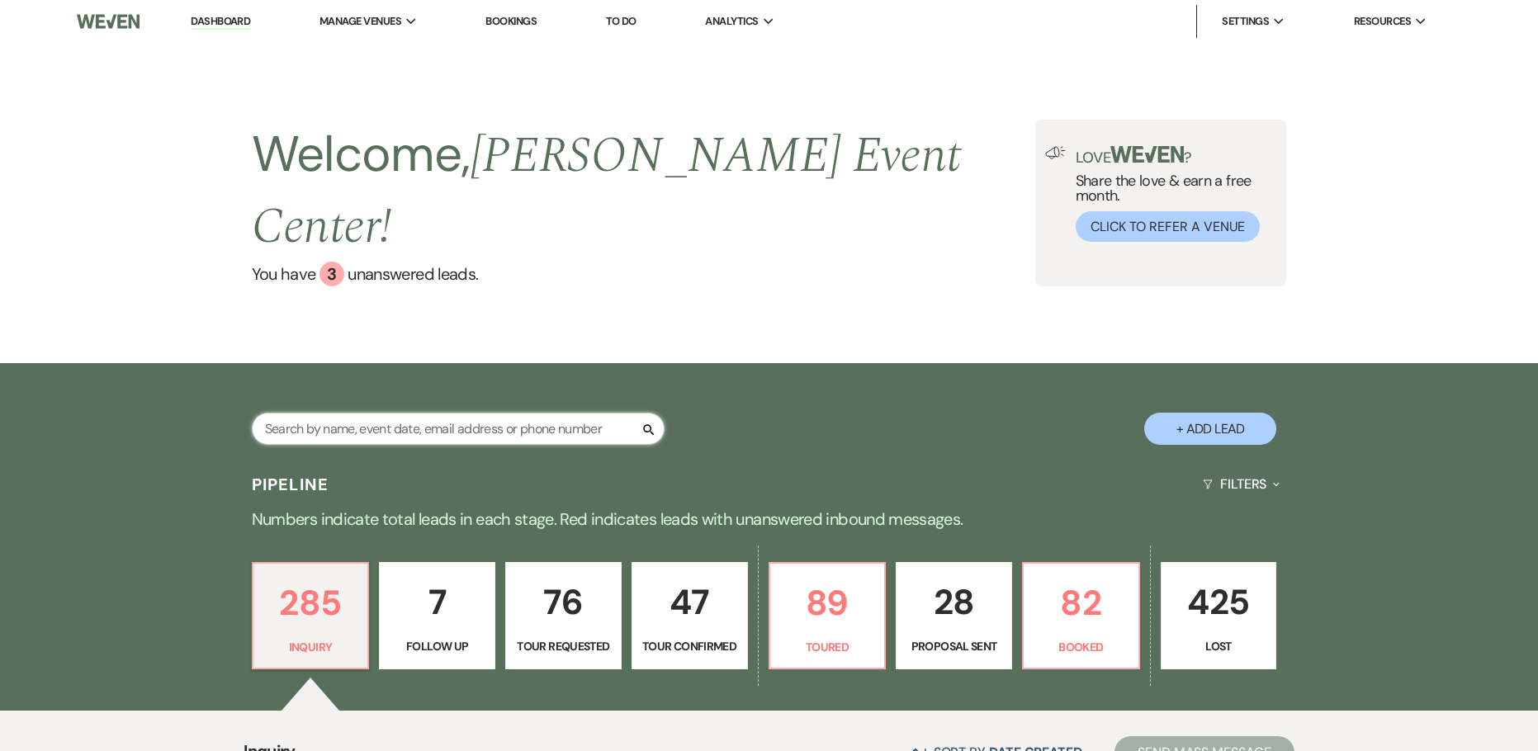
click at [482, 413] on input "text" at bounding box center [458, 429] width 413 height 32
type input "anetra parker"
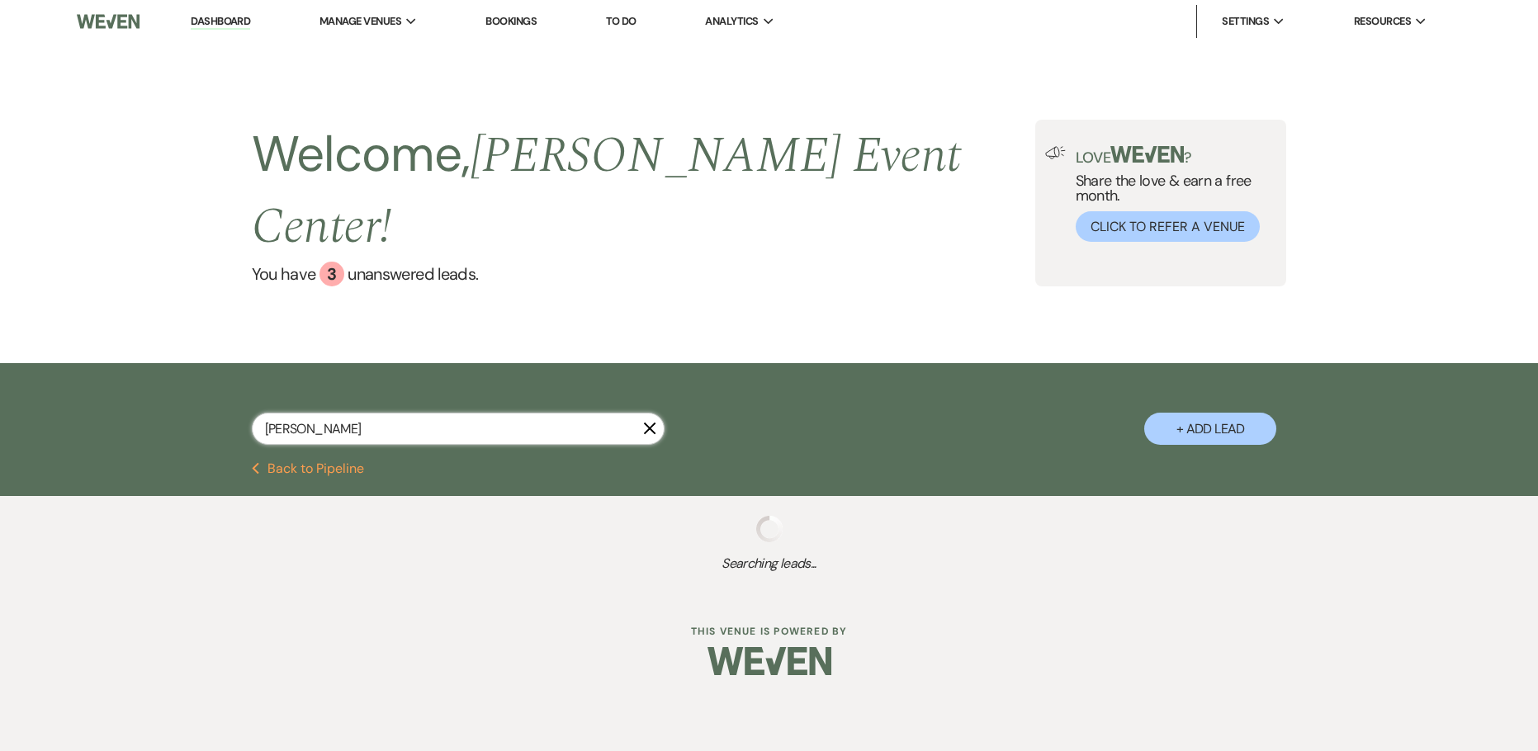
select select "4"
select select "8"
select select "6"
select select "8"
select select "6"
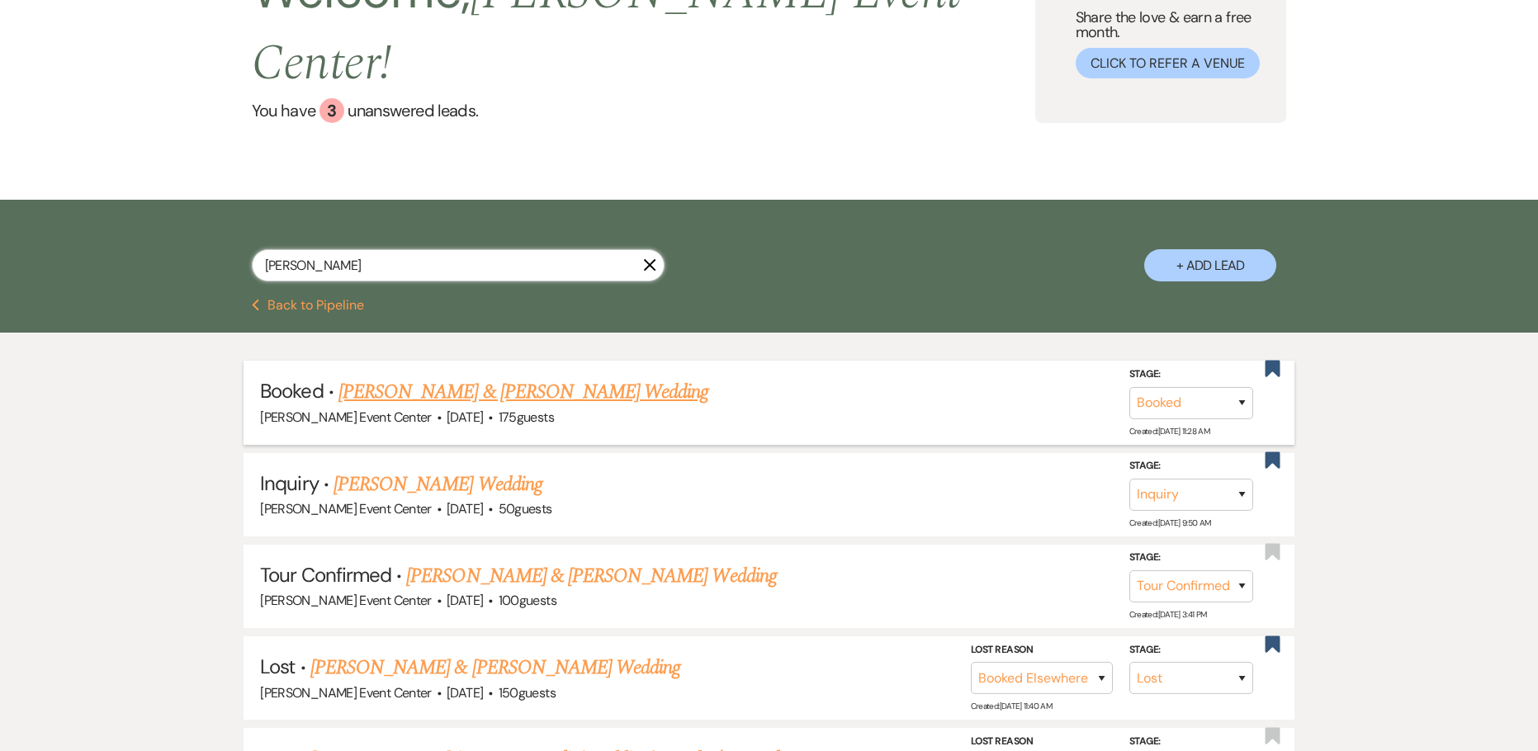
scroll to position [165, 0]
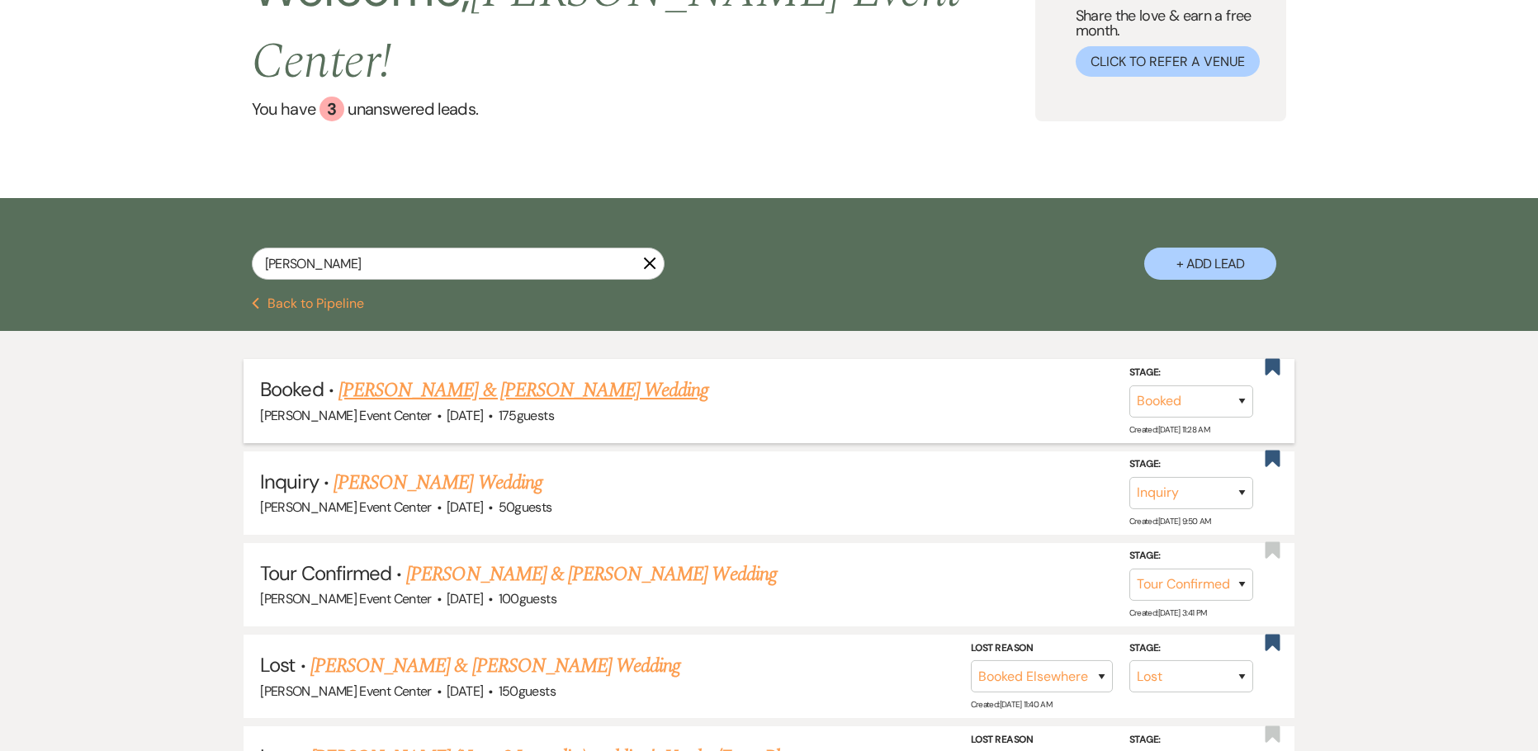
click at [412, 376] on link "James Meadows & Ashley Parker's Wedding" at bounding box center [523, 391] width 370 height 30
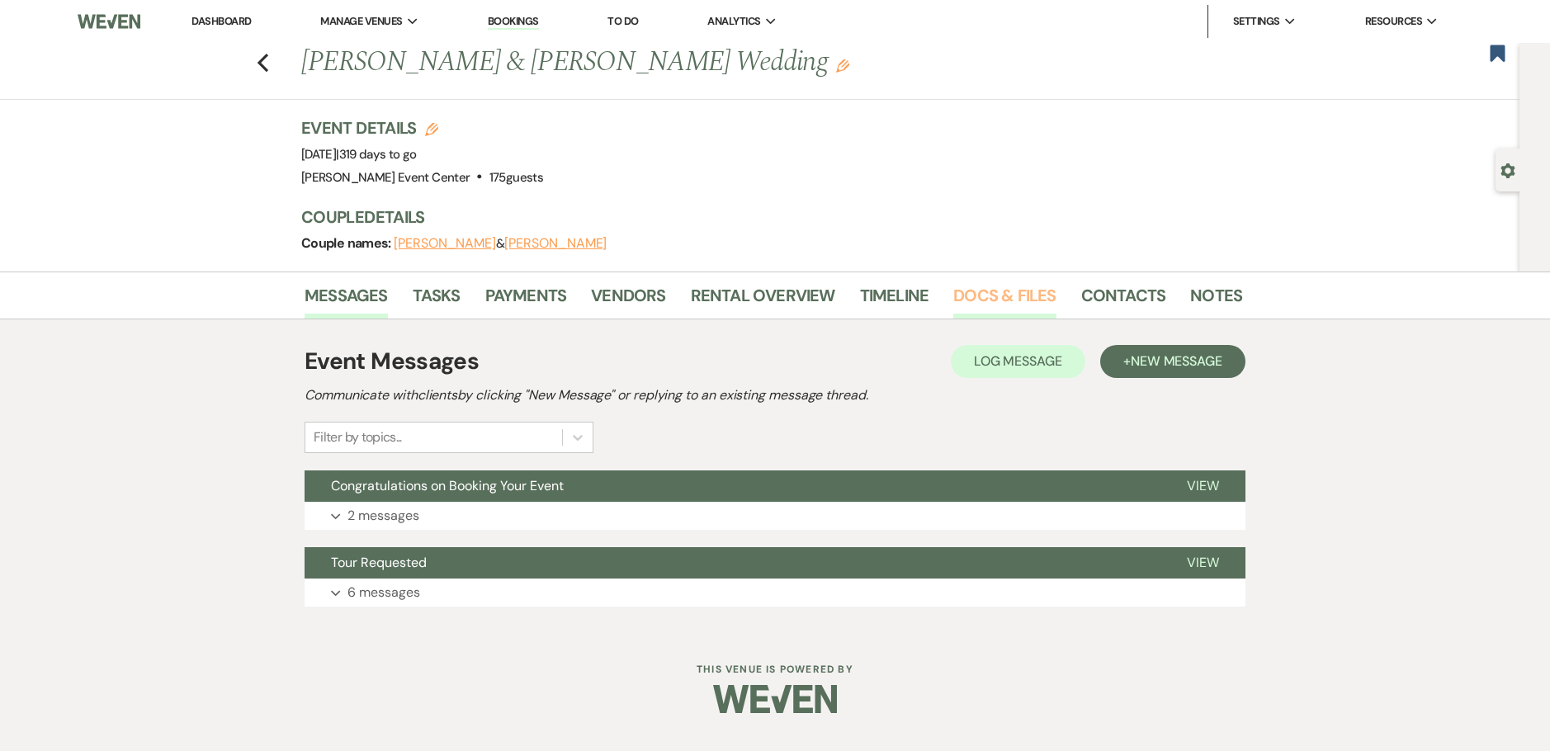
click at [971, 298] on link "Docs & Files" at bounding box center [1004, 300] width 102 height 36
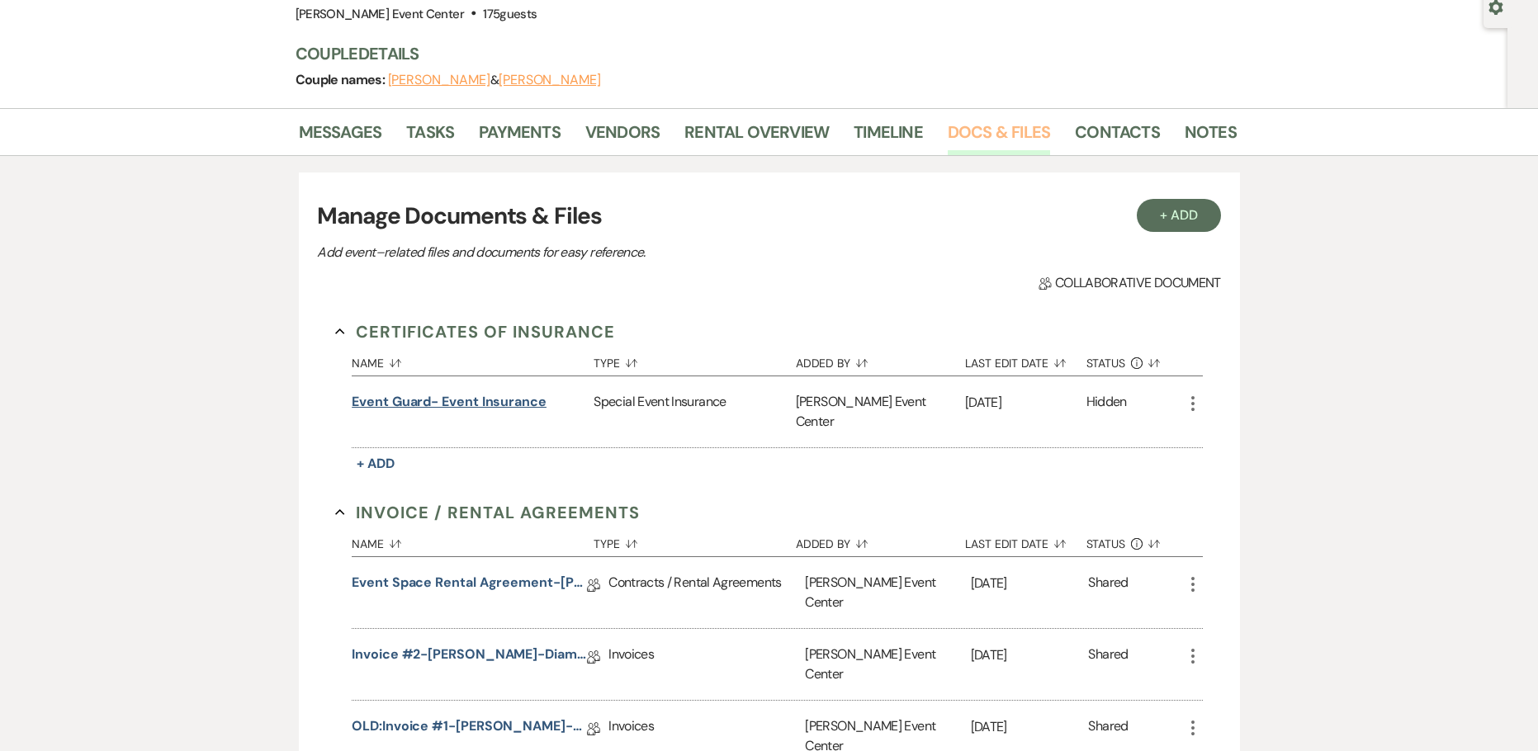
scroll to position [165, 0]
click at [433, 571] on link "Event Space Rental Agreement-Ashley Parker-Diamond-8.8.26" at bounding box center [469, 584] width 235 height 26
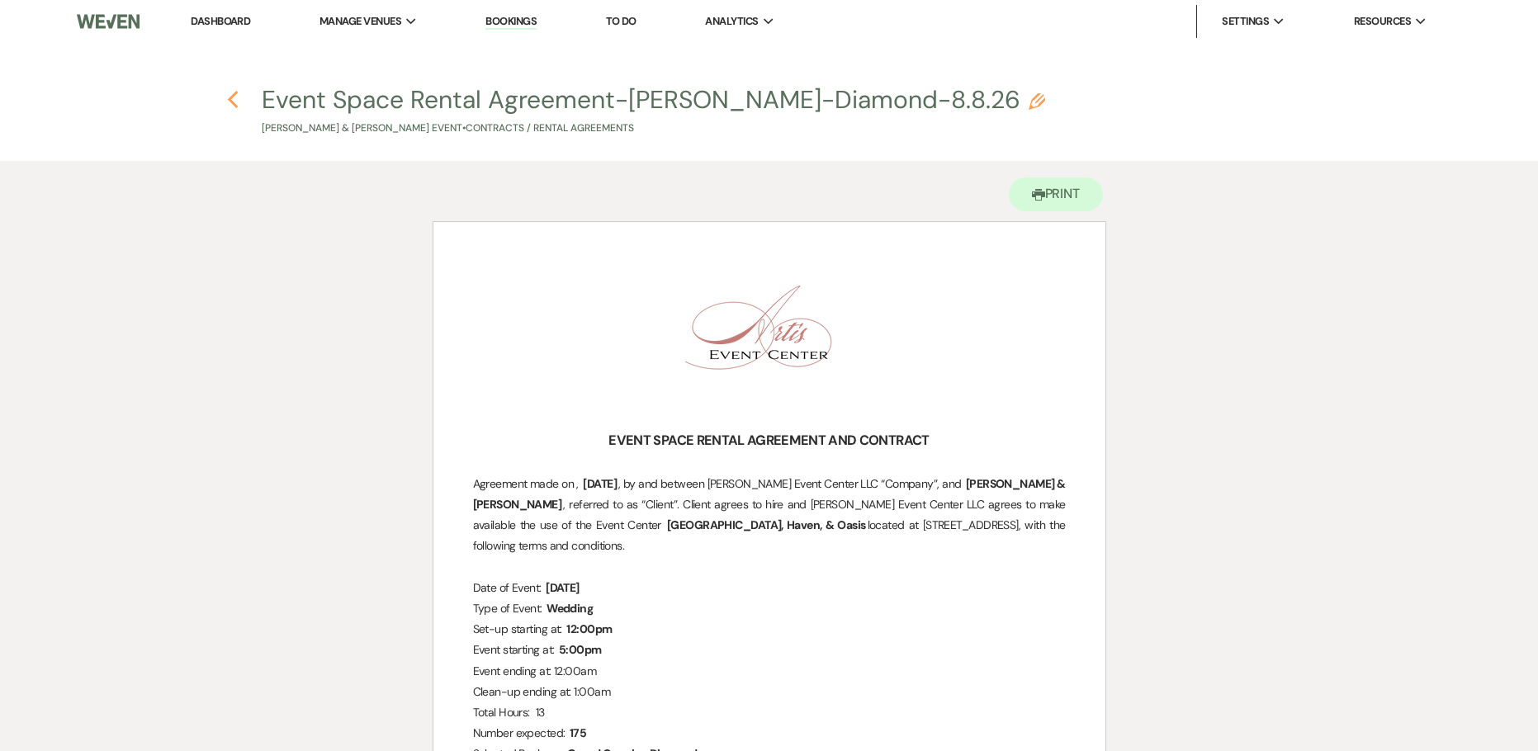
click at [226, 96] on h4 "Previous Event Space Rental Agreement-Ashley Parker-Diamond-8.8.26 Pencil James…" at bounding box center [769, 110] width 1188 height 54
click at [234, 105] on use "button" at bounding box center [232, 100] width 11 height 18
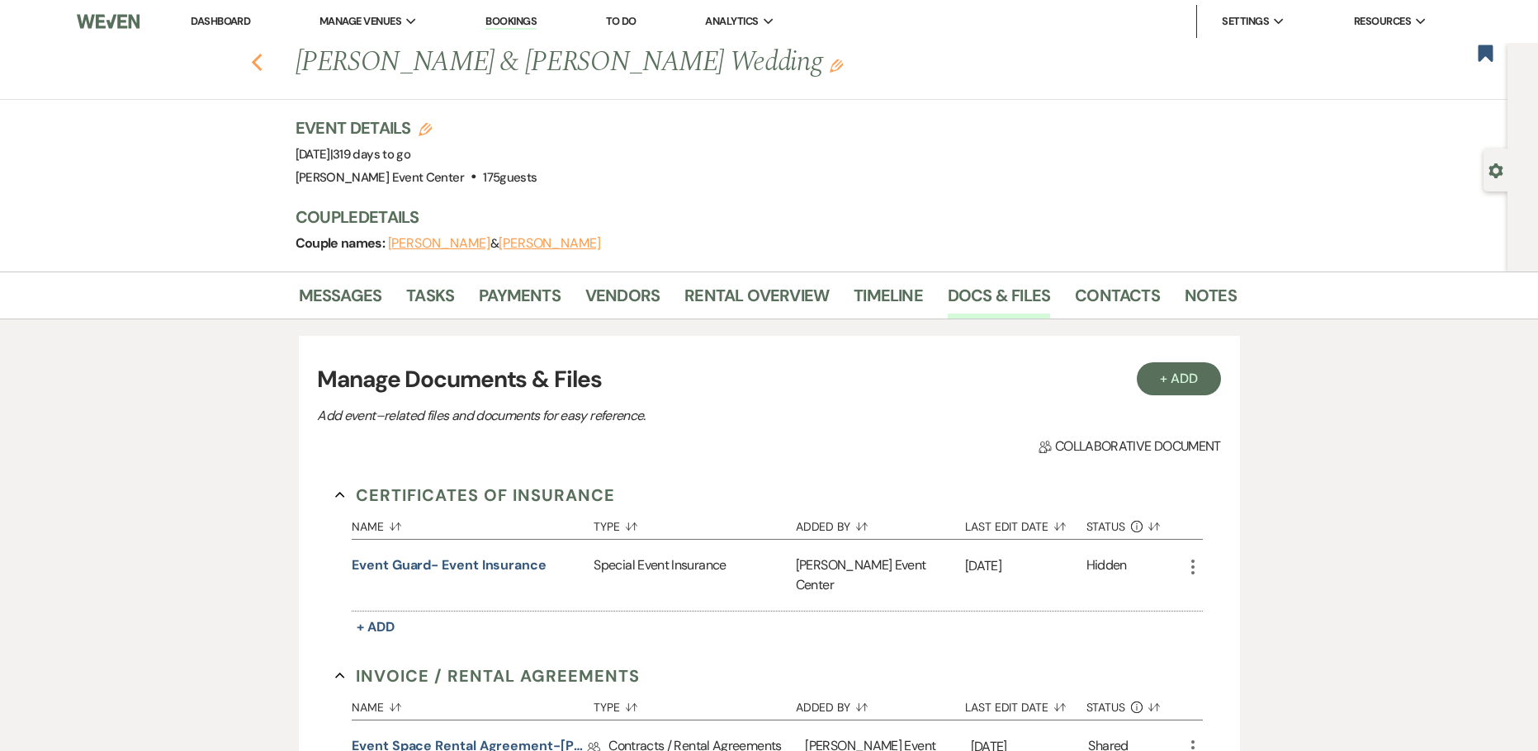
click at [258, 66] on icon "Previous" at bounding box center [257, 63] width 12 height 20
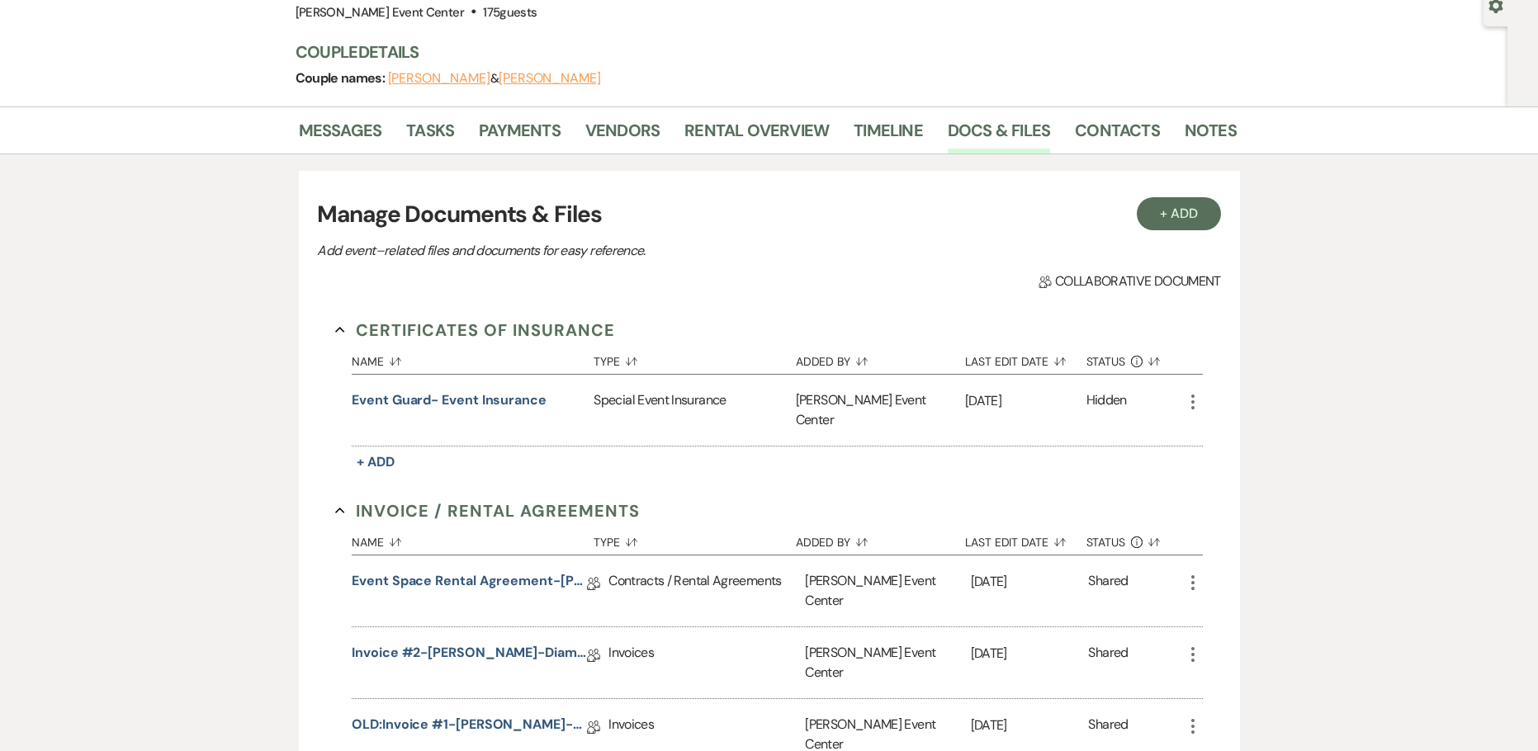
select select "4"
select select "8"
select select "6"
select select "8"
select select "6"
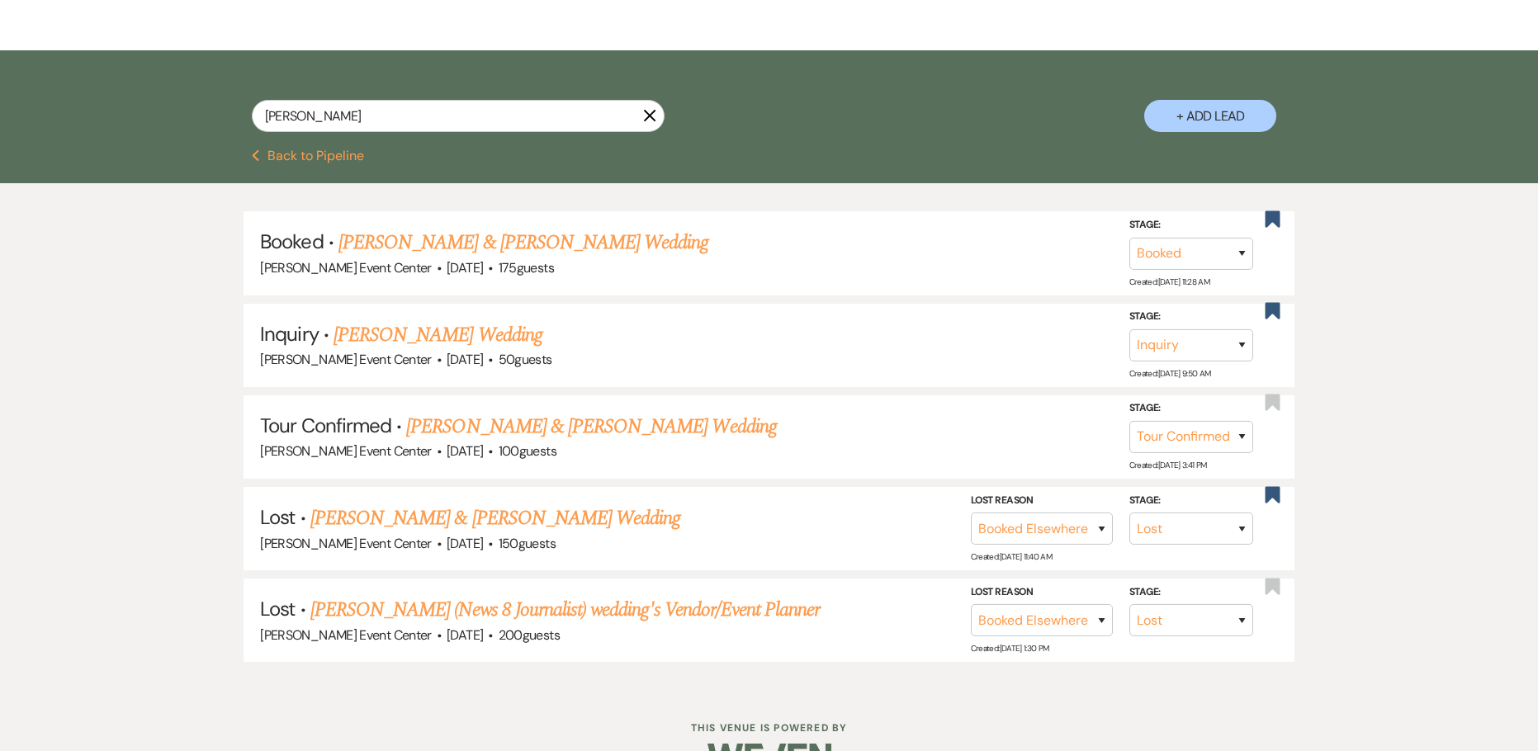
scroll to position [319, 0]
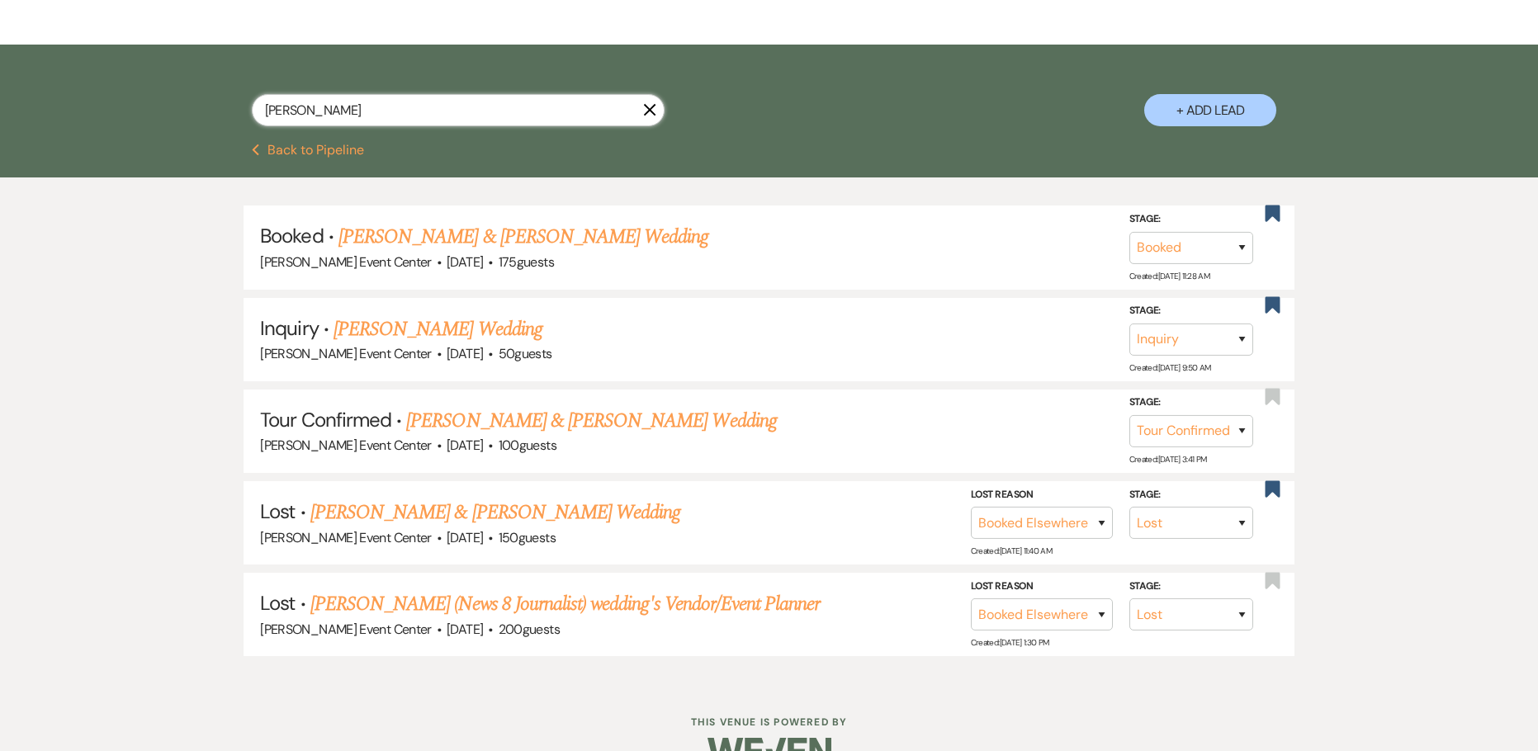
drag, startPoint x: 409, startPoint y: 73, endPoint x: 70, endPoint y: 85, distance: 339.4
click at [109, 83] on div "anetra parker X + Add Lead" at bounding box center [769, 94] width 1538 height 99
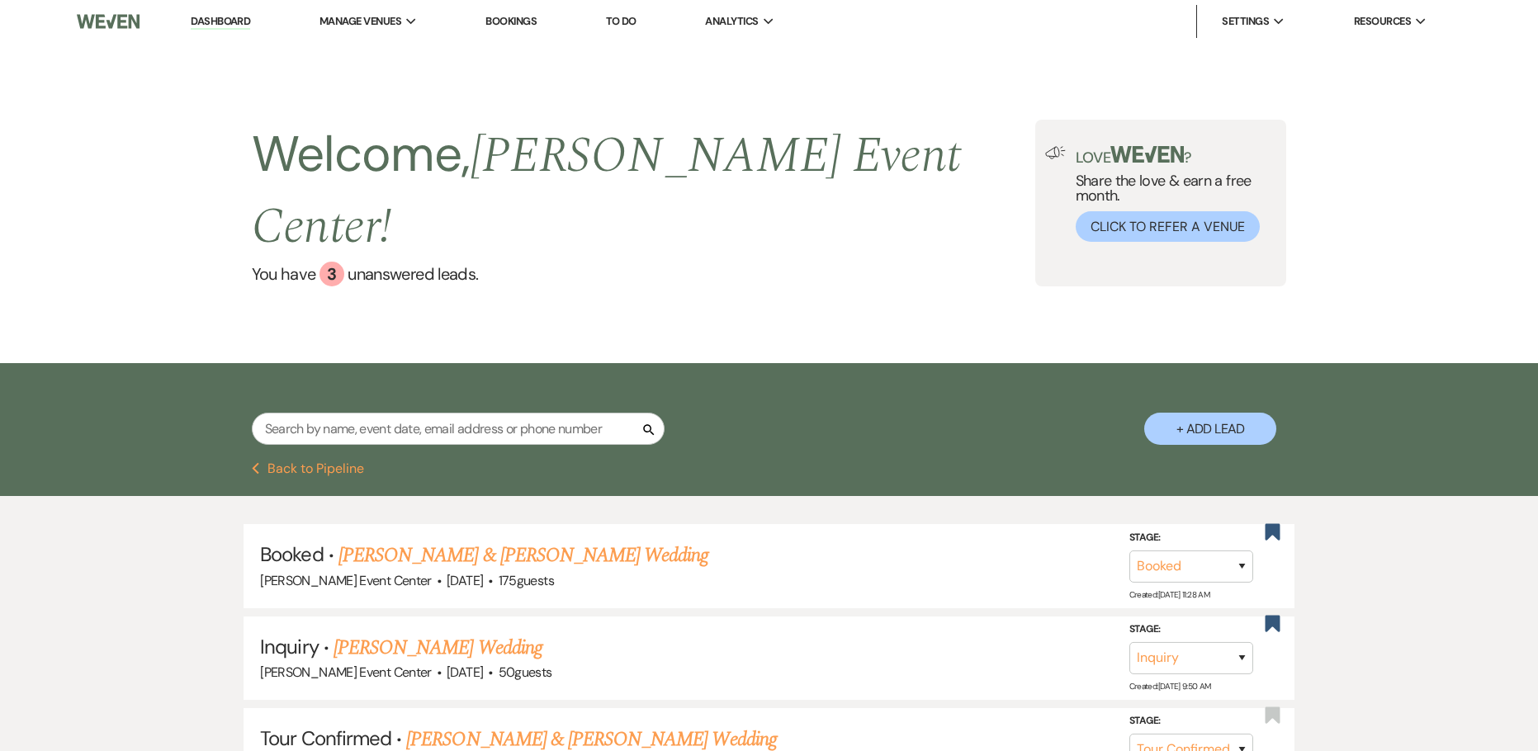
click at [244, 21] on link "Dashboard" at bounding box center [220, 22] width 59 height 16
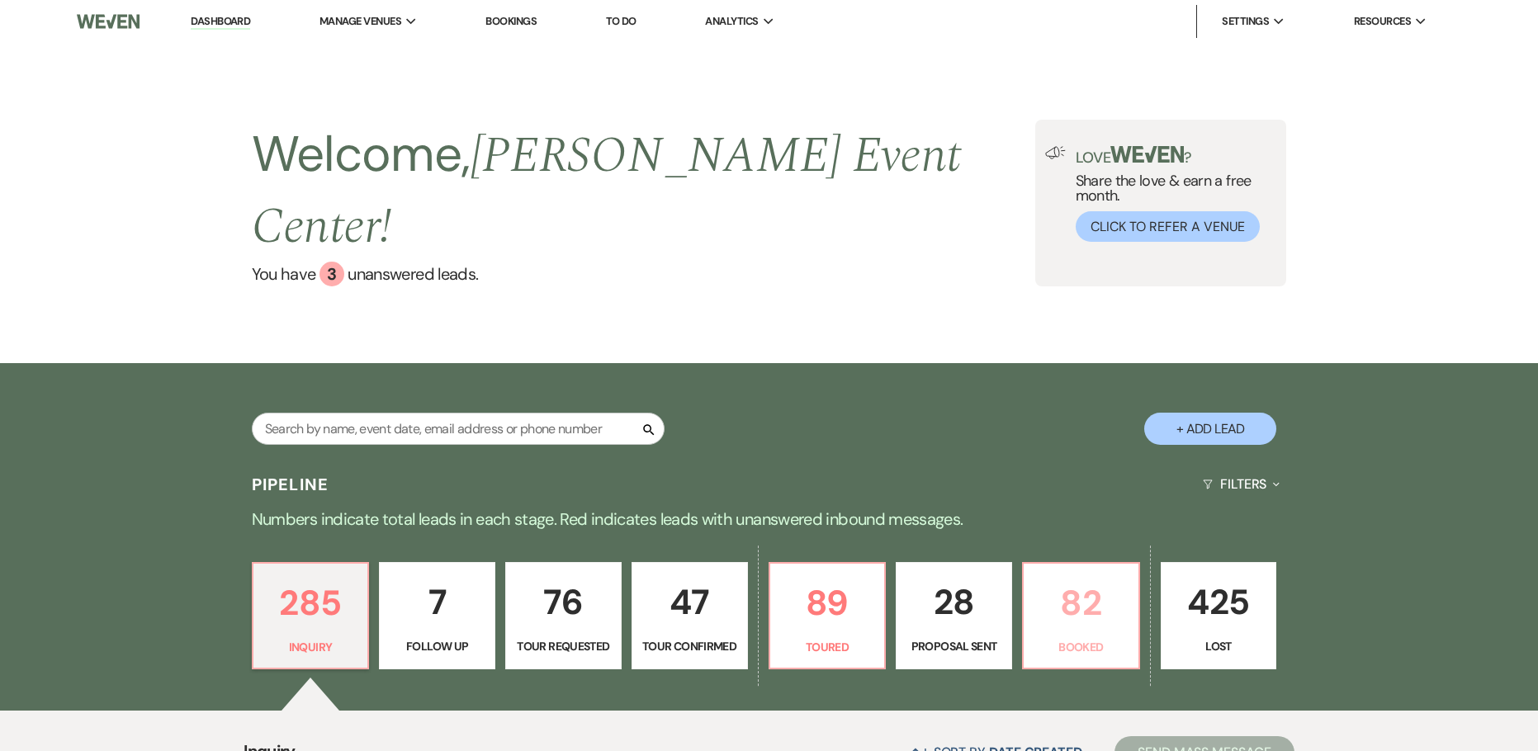
click at [1089, 638] on p "Booked" at bounding box center [1080, 647] width 95 height 18
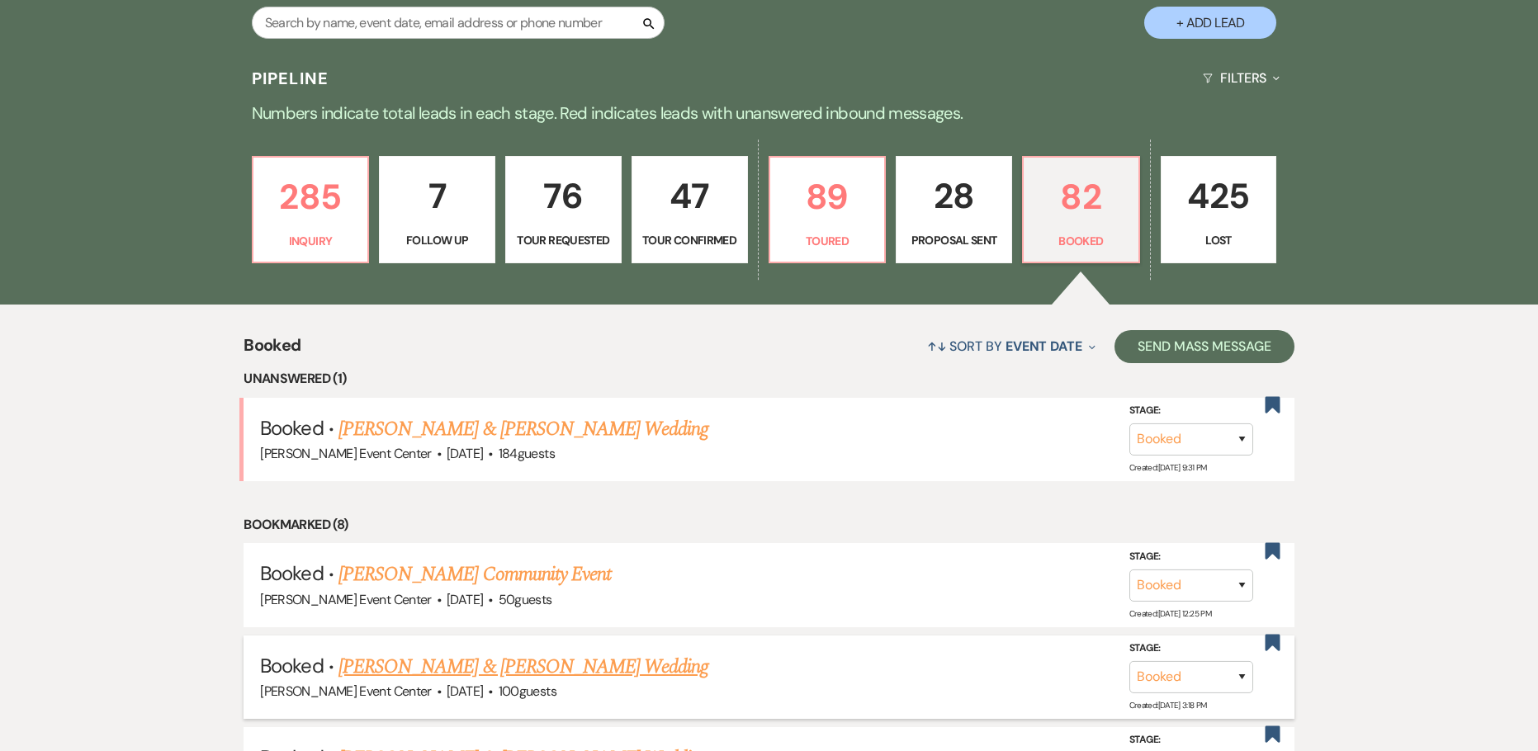
scroll to position [578, 0]
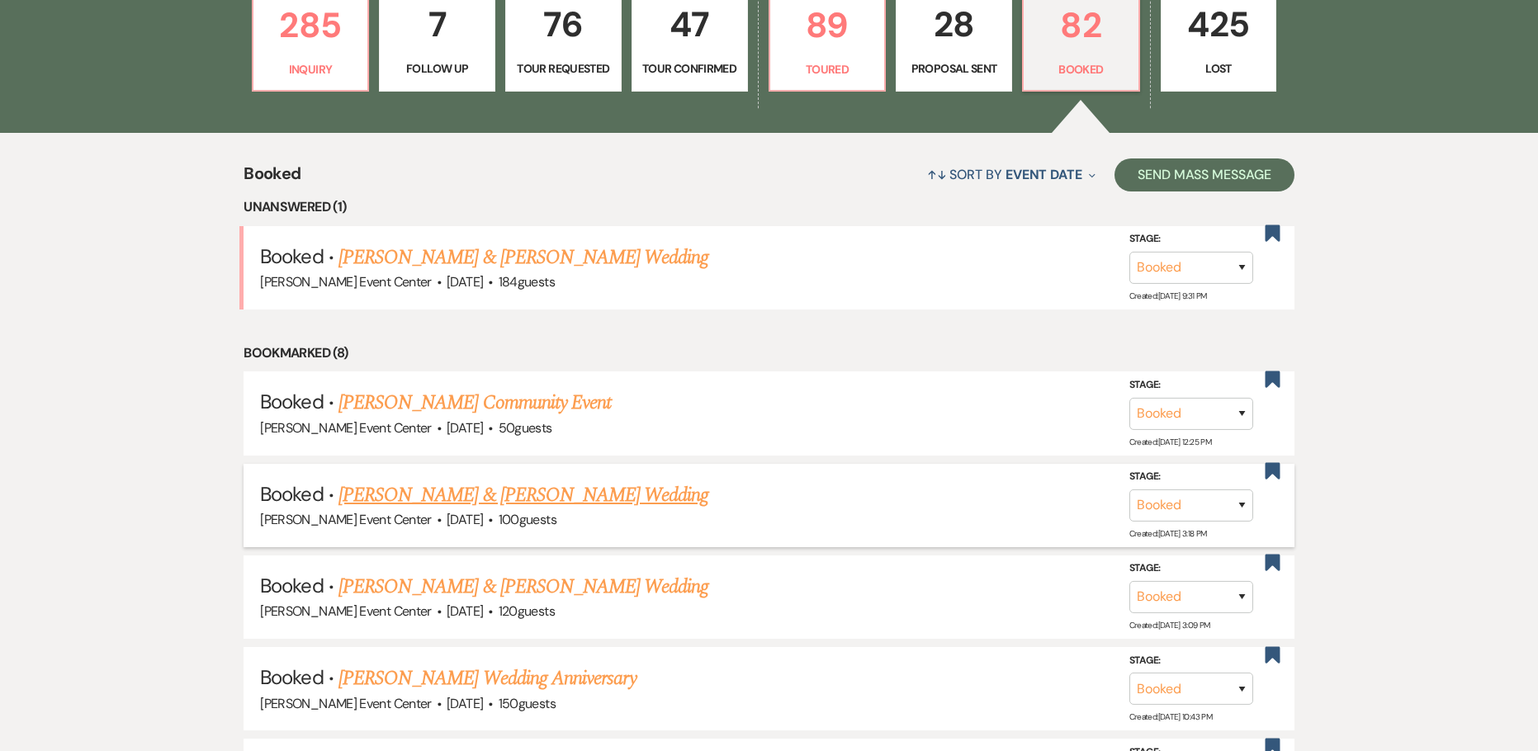
click at [435, 480] on link "Jeniya Staton & Jahmil Walker's Wedding" at bounding box center [523, 495] width 370 height 30
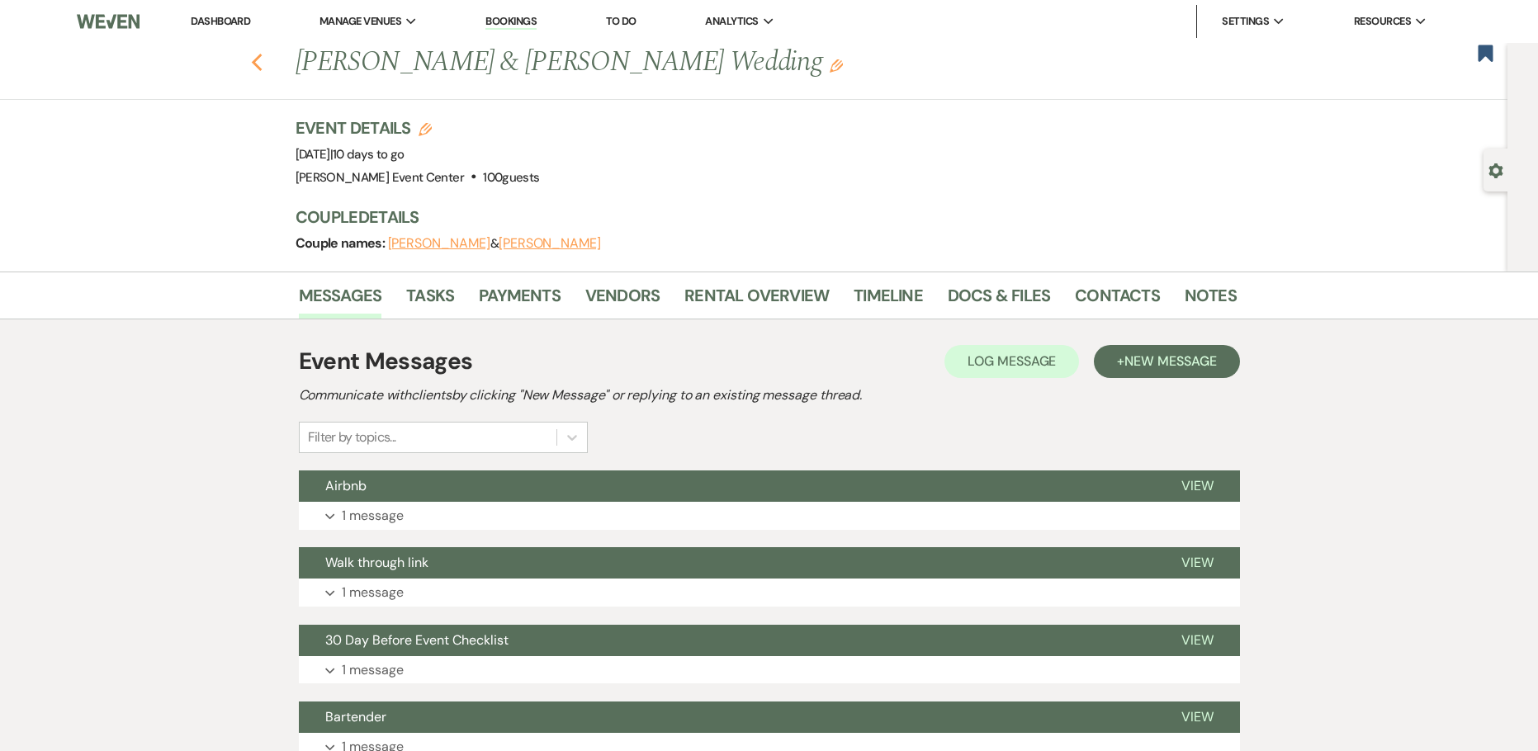
click at [258, 64] on icon "Previous" at bounding box center [257, 63] width 12 height 20
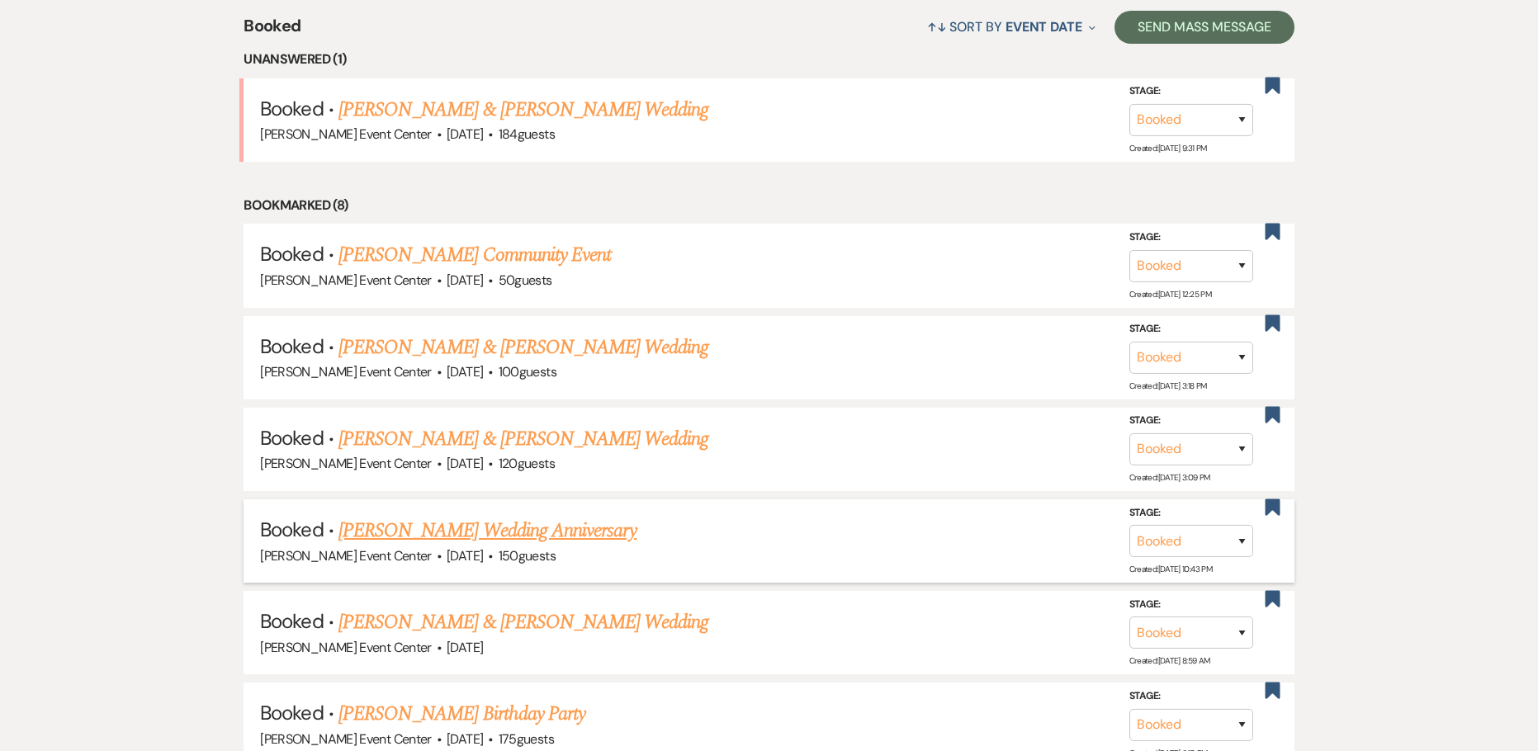
scroll to position [743, 0]
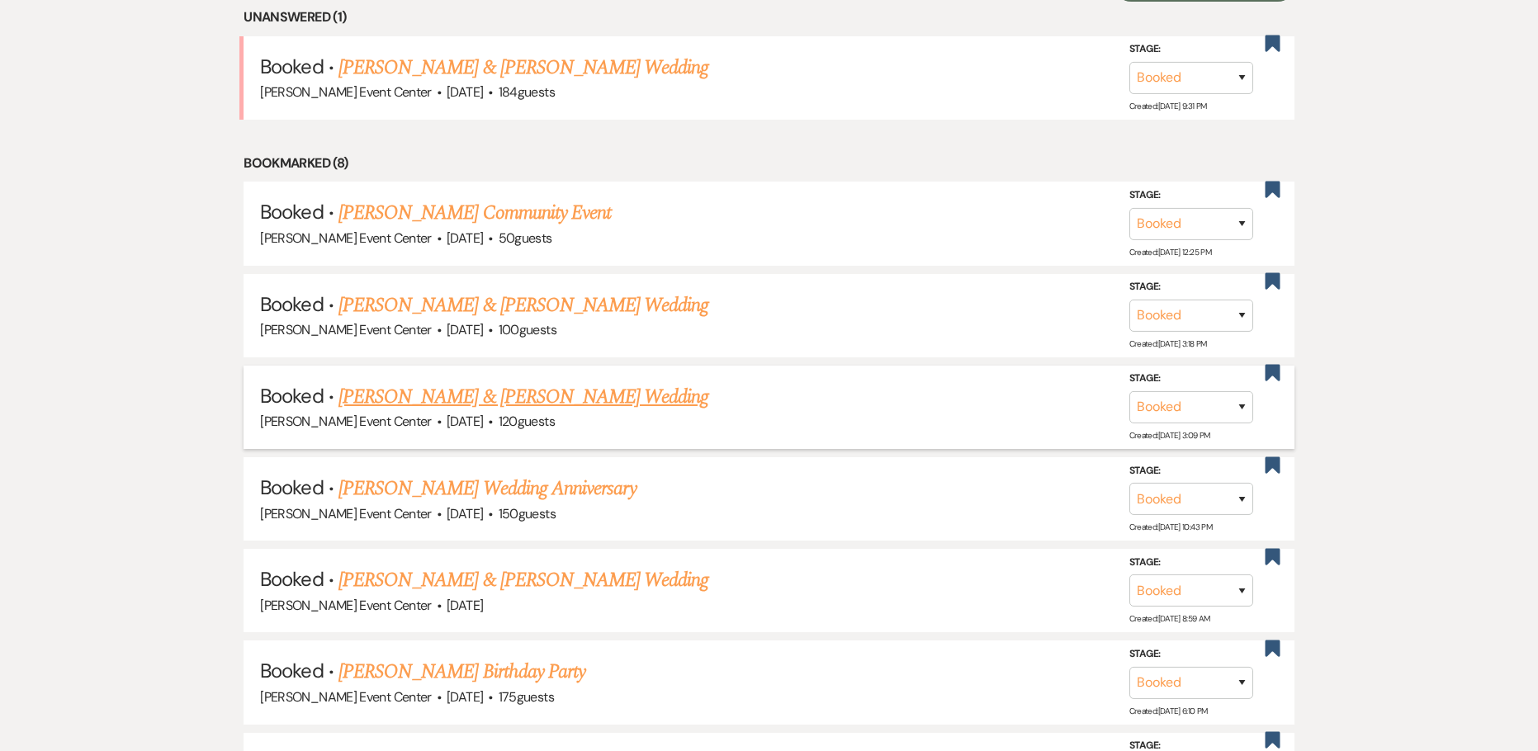
click at [466, 385] on link "Daniel Guest & Lavasia Williams's Wedding" at bounding box center [523, 397] width 370 height 30
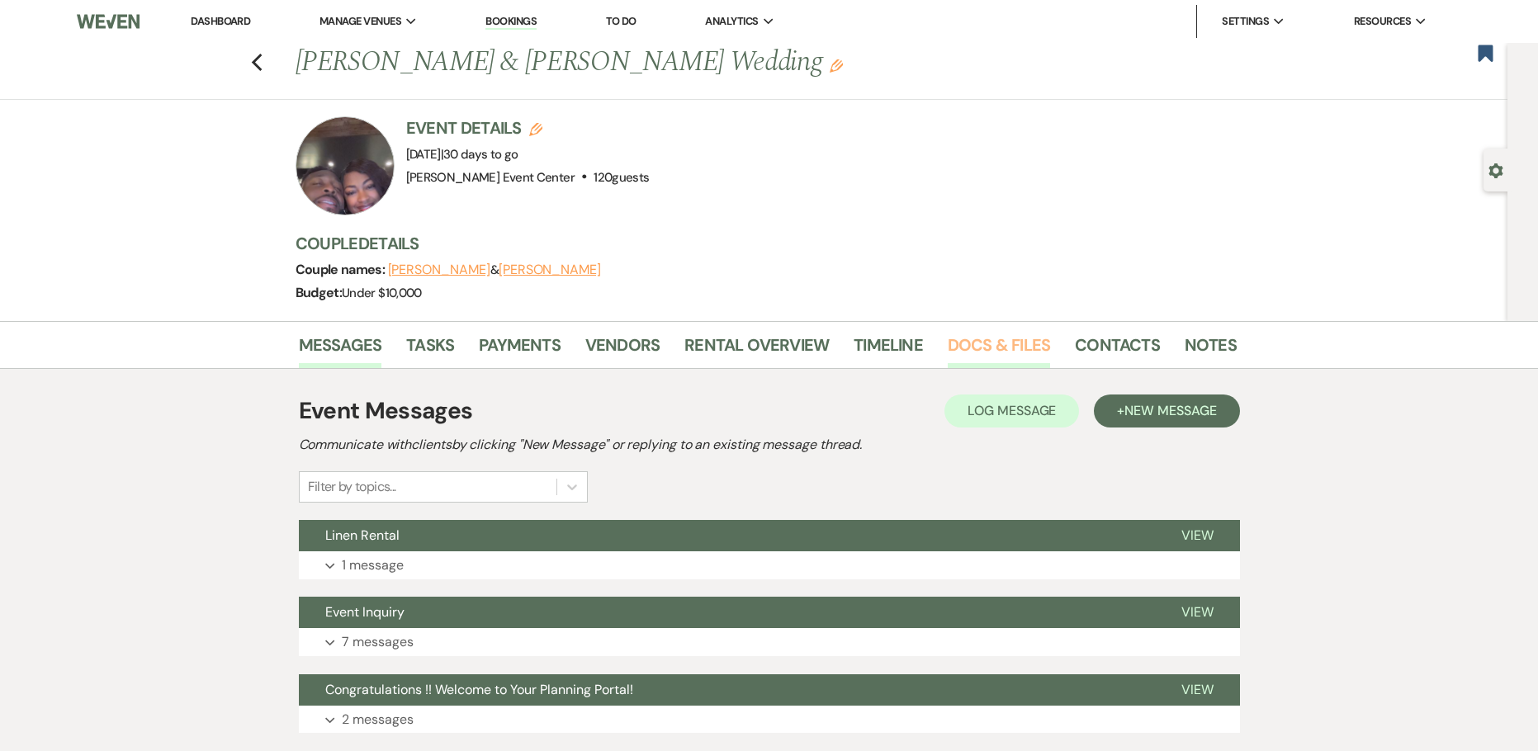
click at [1008, 348] on link "Docs & Files" at bounding box center [998, 350] width 102 height 36
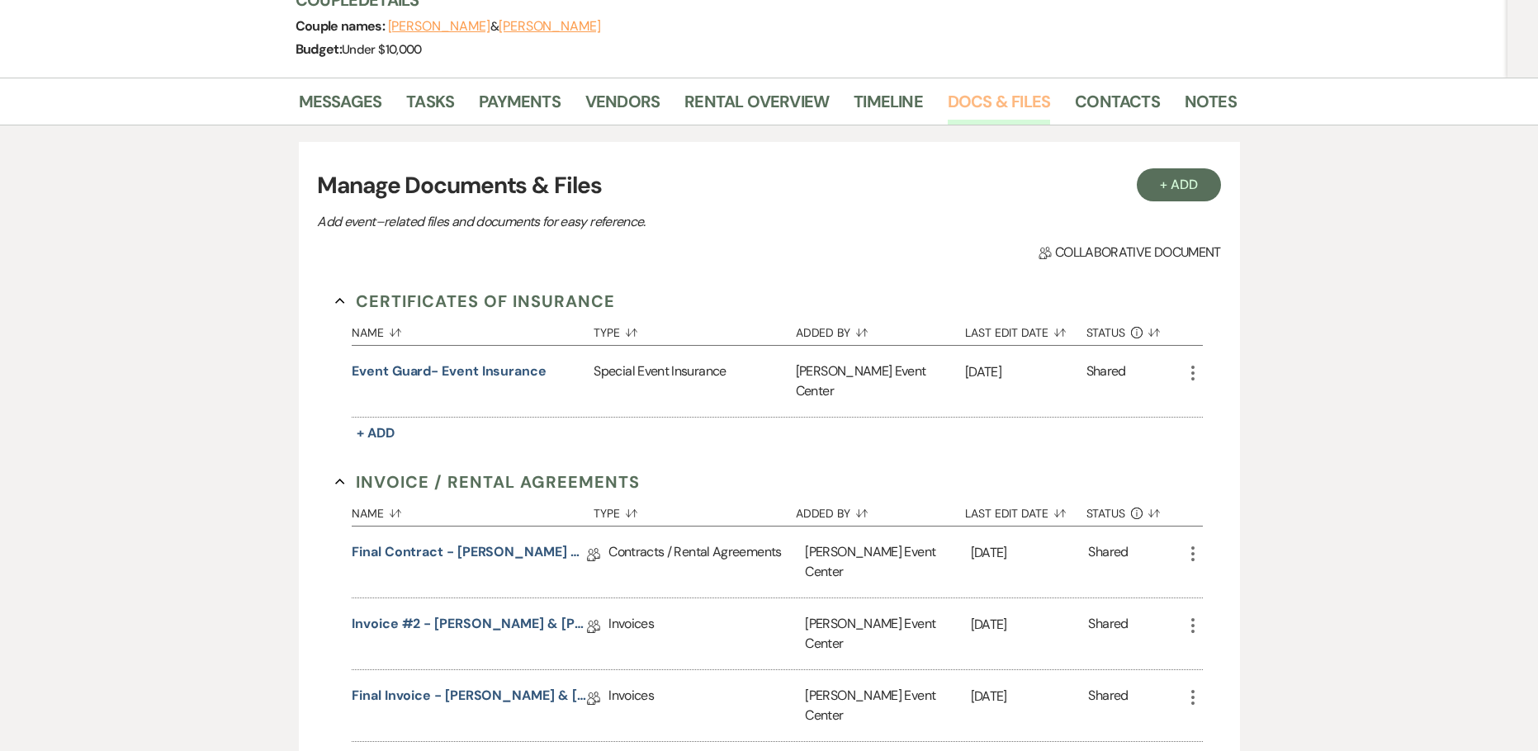
scroll to position [248, 0]
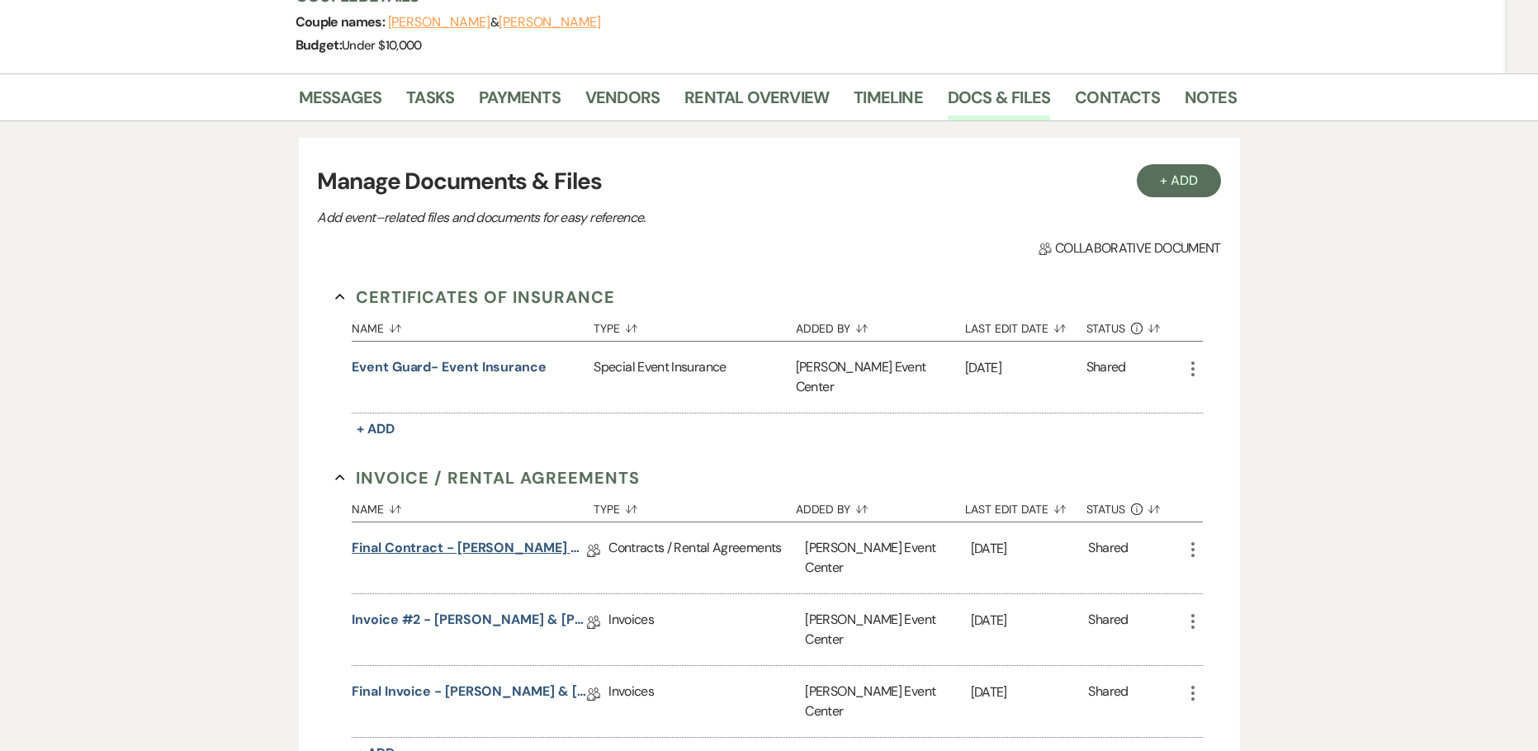
click at [447, 538] on link "Final Contract - Daniel Guest & Lavasia William's - Rose Gold - 10.23.25" at bounding box center [469, 551] width 235 height 26
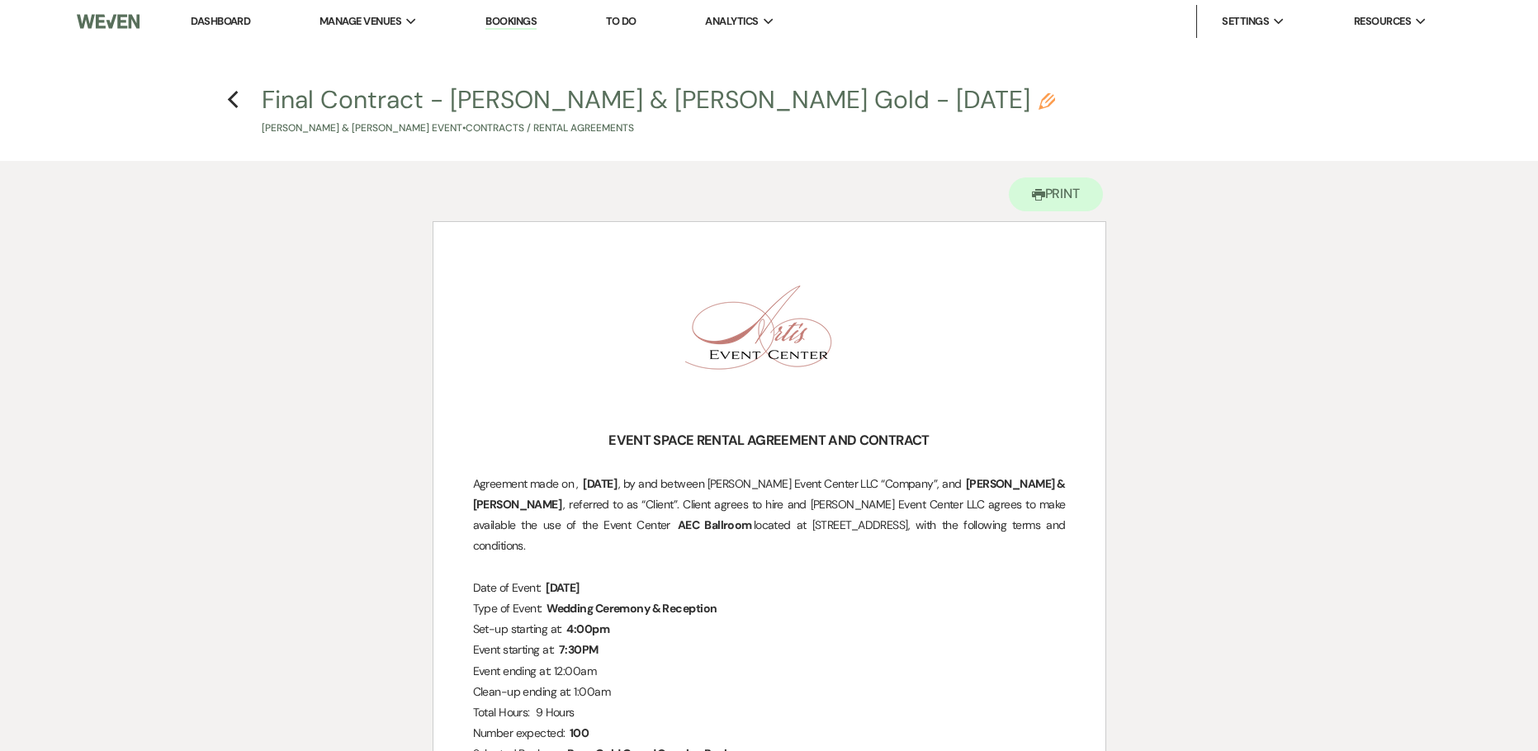
click at [239, 102] on h4 "Previous Final Contract - Daniel Guest & Lavasia William's - Rose Gold - 10.23.…" at bounding box center [769, 110] width 1188 height 54
click at [231, 100] on icon "Previous" at bounding box center [233, 100] width 12 height 20
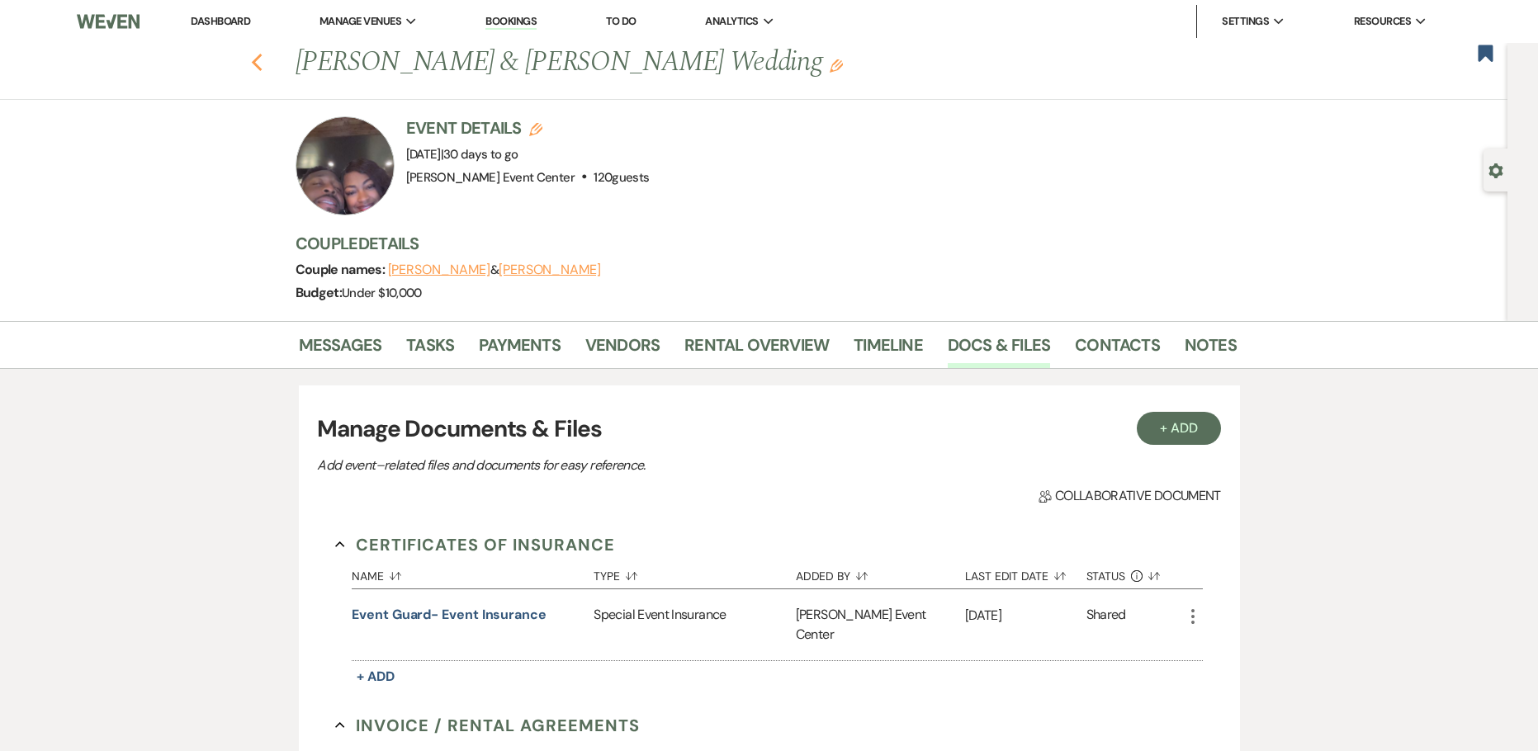
drag, startPoint x: 260, startPoint y: 63, endPoint x: 259, endPoint y: 54, distance: 9.1
click at [259, 55] on icon "Previous" at bounding box center [257, 63] width 12 height 20
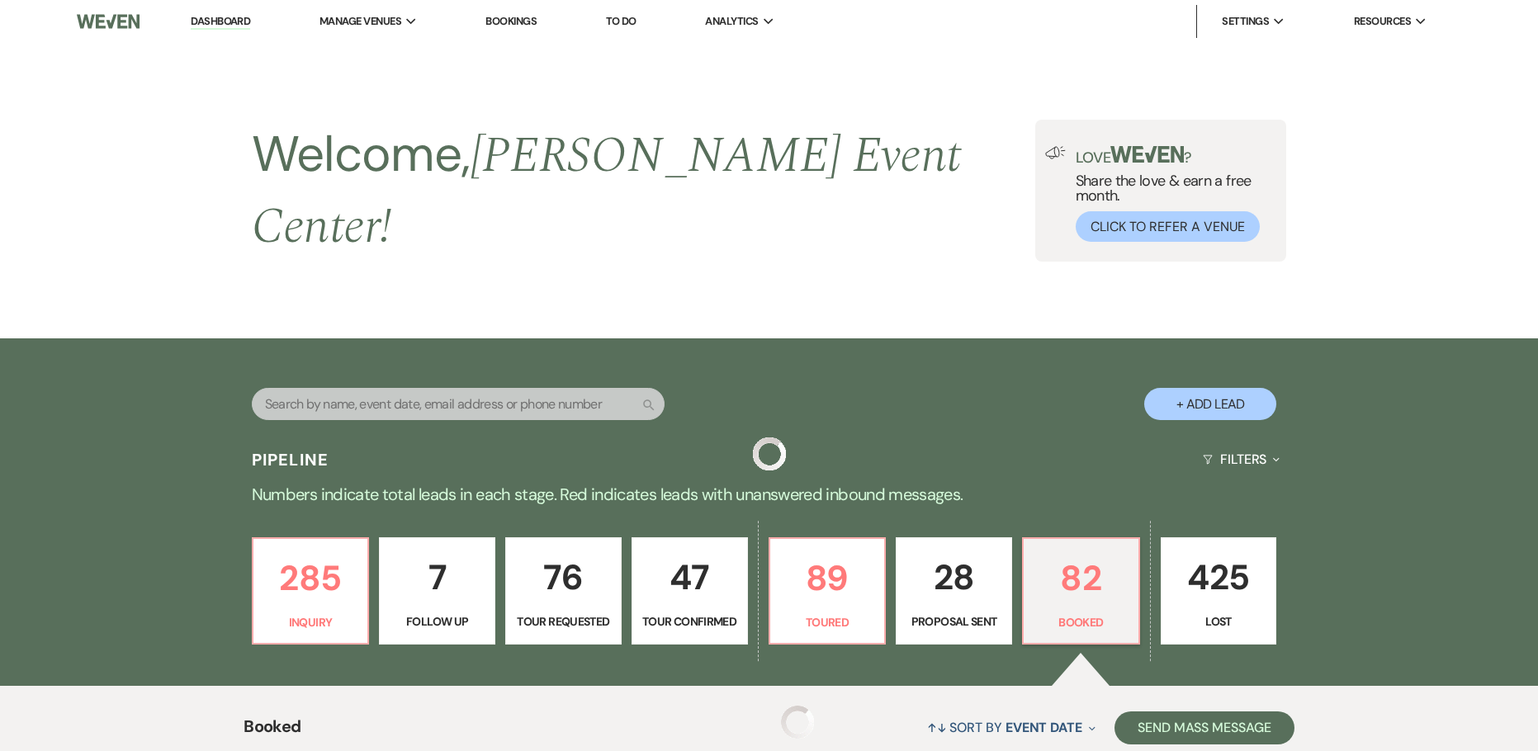
scroll to position [743, 0]
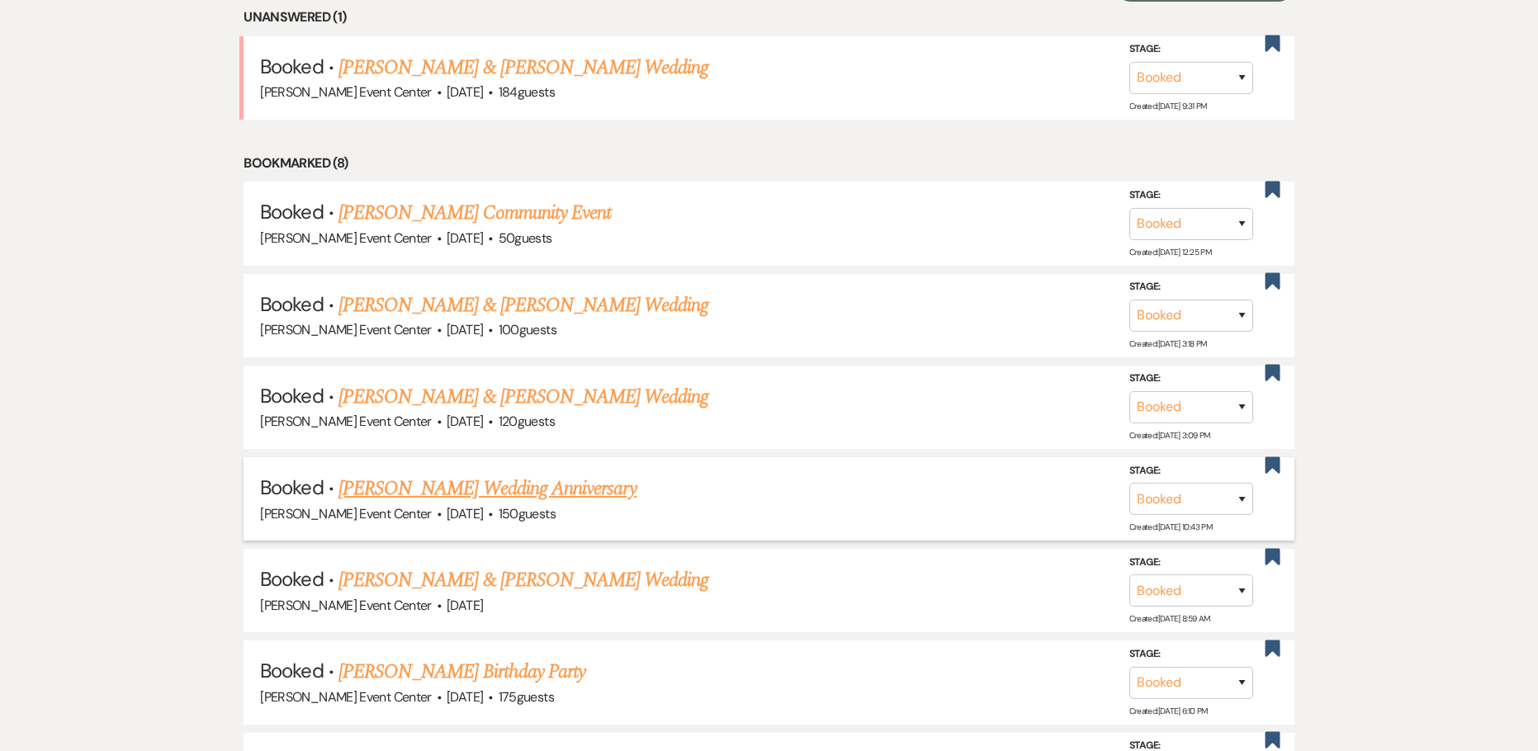
click at [469, 474] on link "Karen Franklin's Wedding Anniversary" at bounding box center [487, 489] width 298 height 30
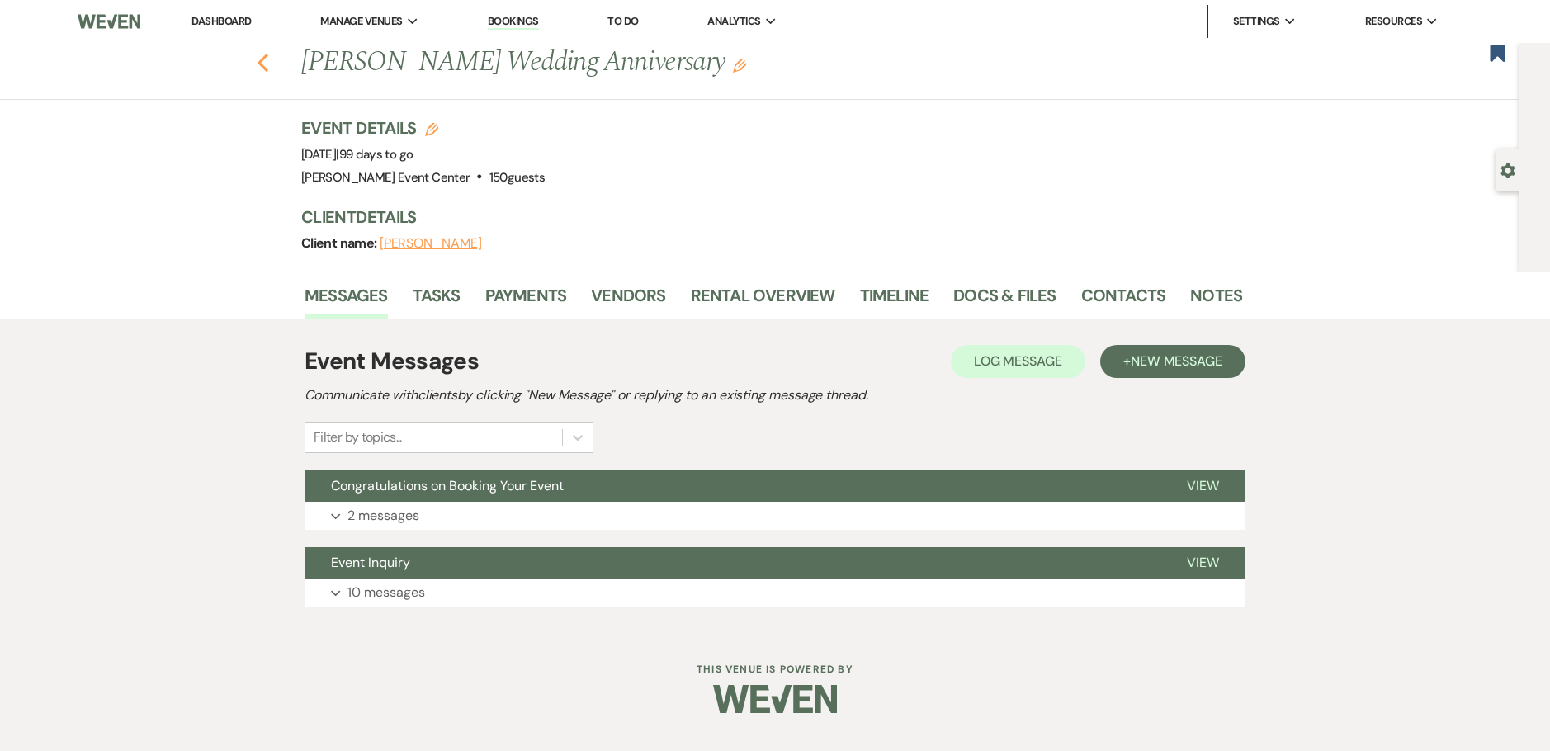
click at [265, 66] on icon "Previous" at bounding box center [263, 63] width 12 height 20
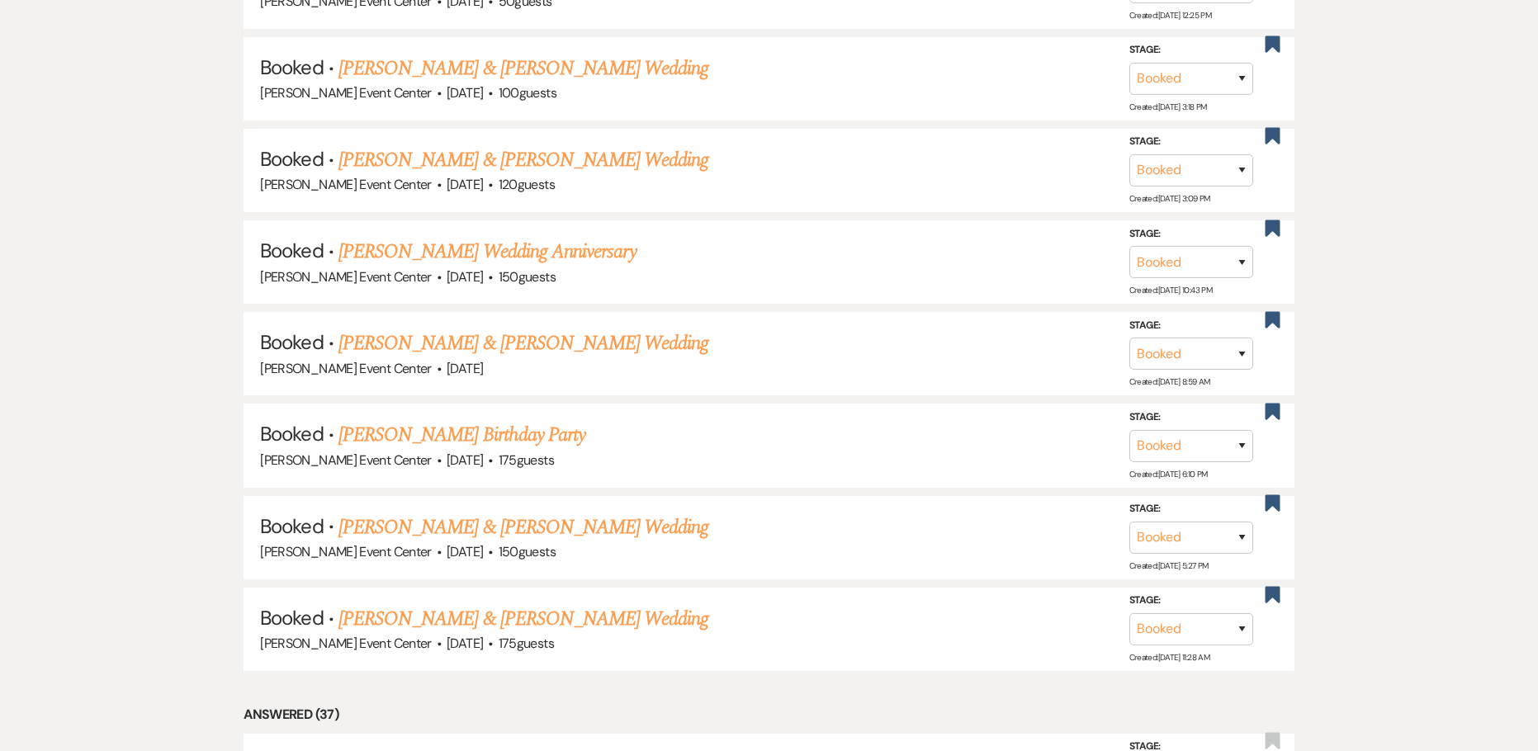
scroll to position [990, 0]
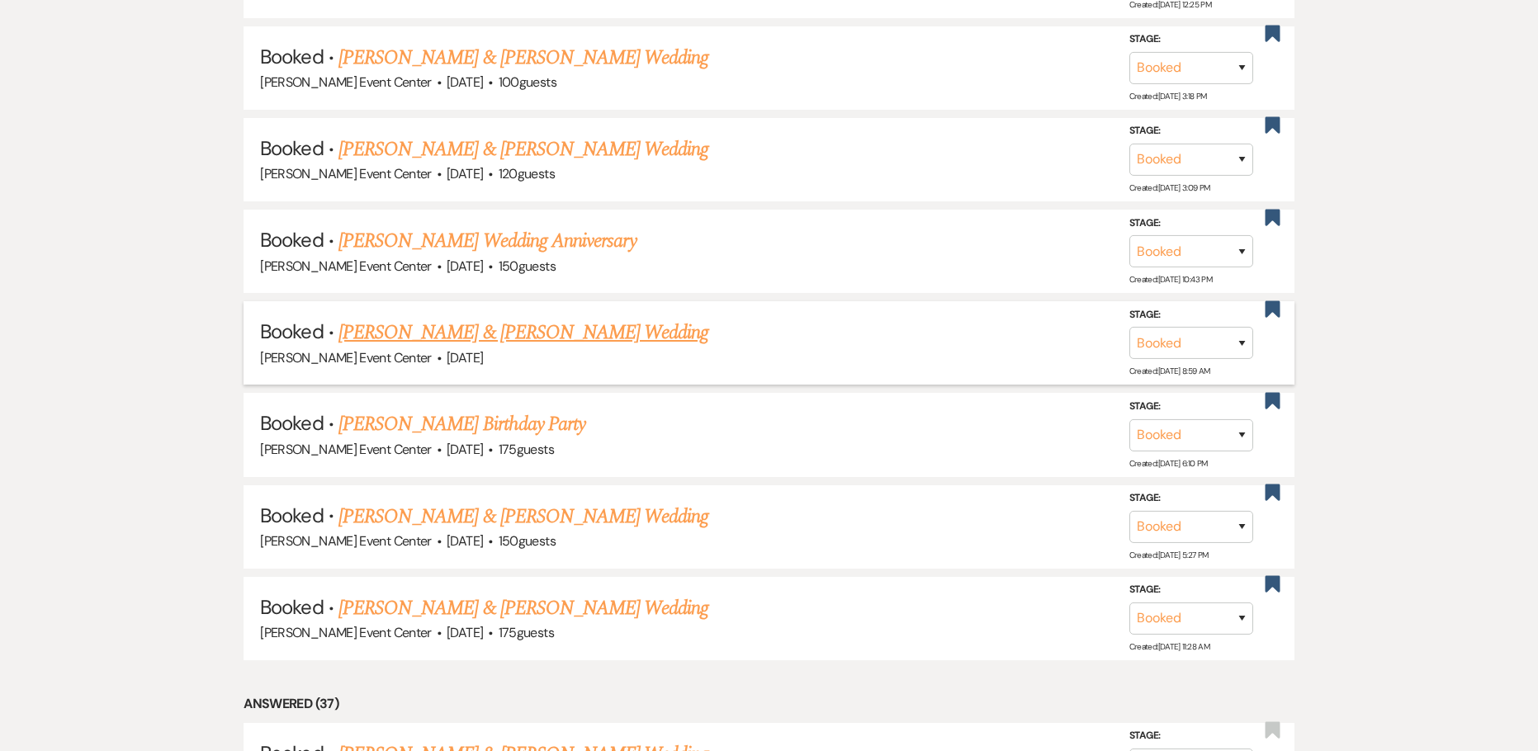
click at [477, 321] on link "Charles Agugua & Briana Owens's Wedding" at bounding box center [523, 333] width 370 height 30
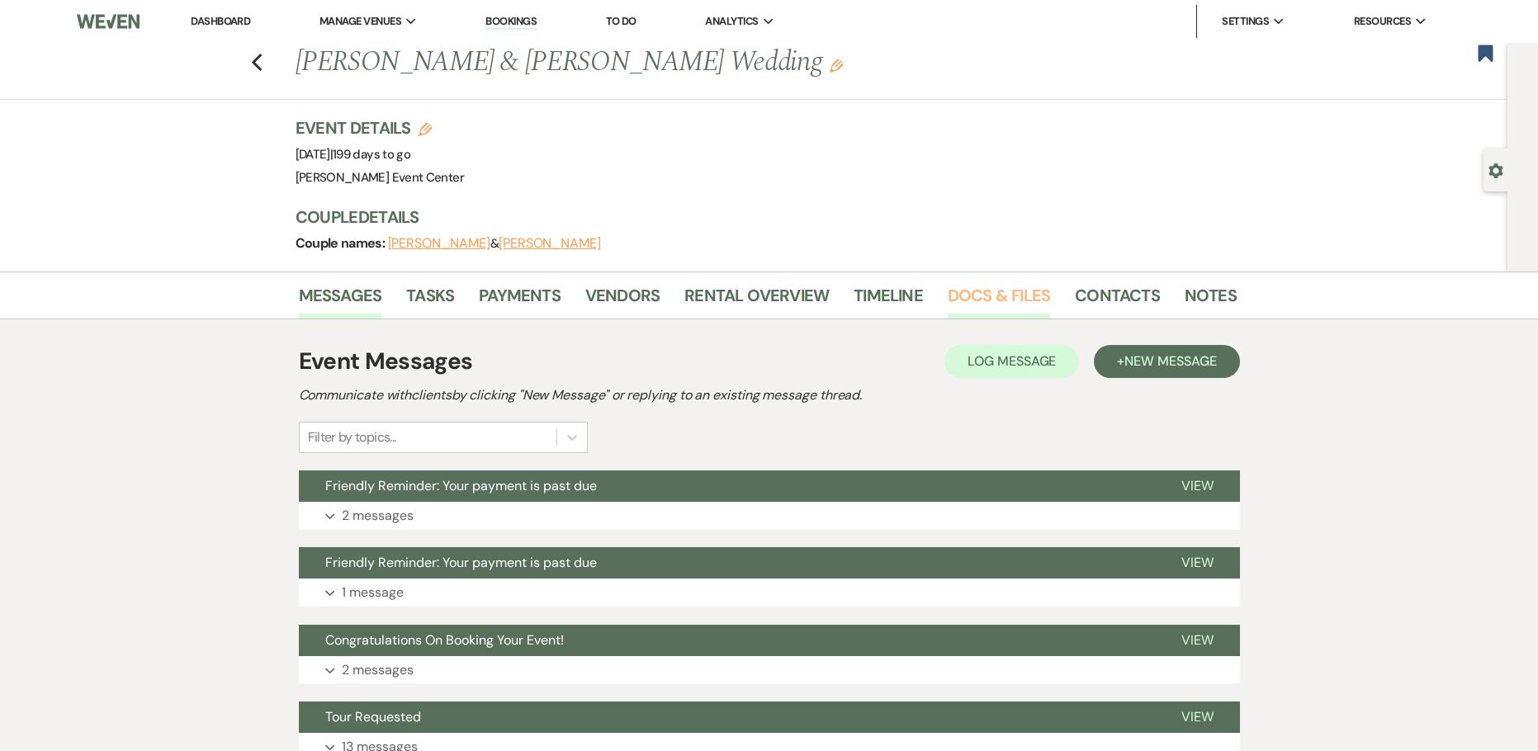
click at [990, 303] on link "Docs & Files" at bounding box center [998, 300] width 102 height 36
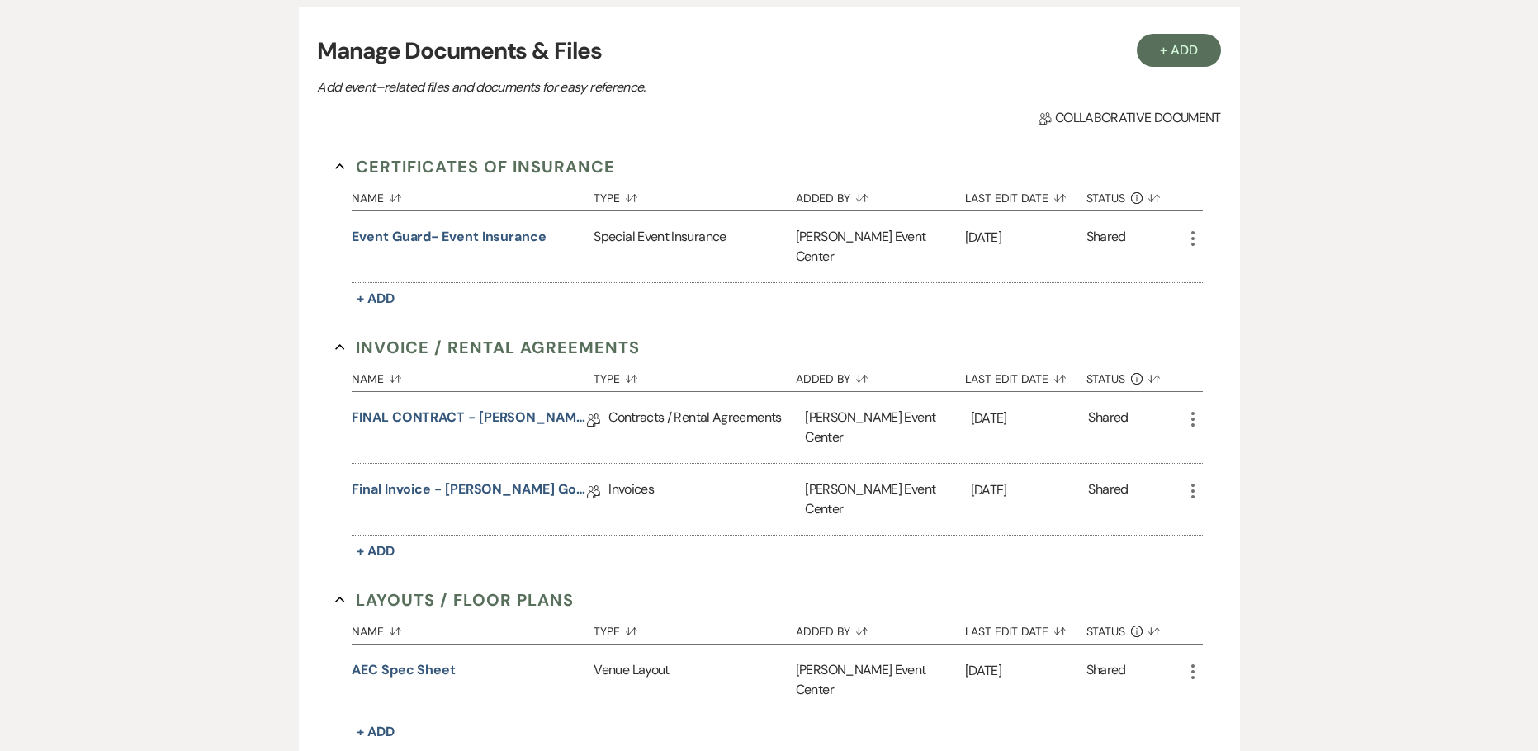
scroll to position [330, 0]
click at [461, 406] on link "FINAL CONTRACT - Briana Owens - Rose Gold - 04.10.26" at bounding box center [469, 419] width 235 height 26
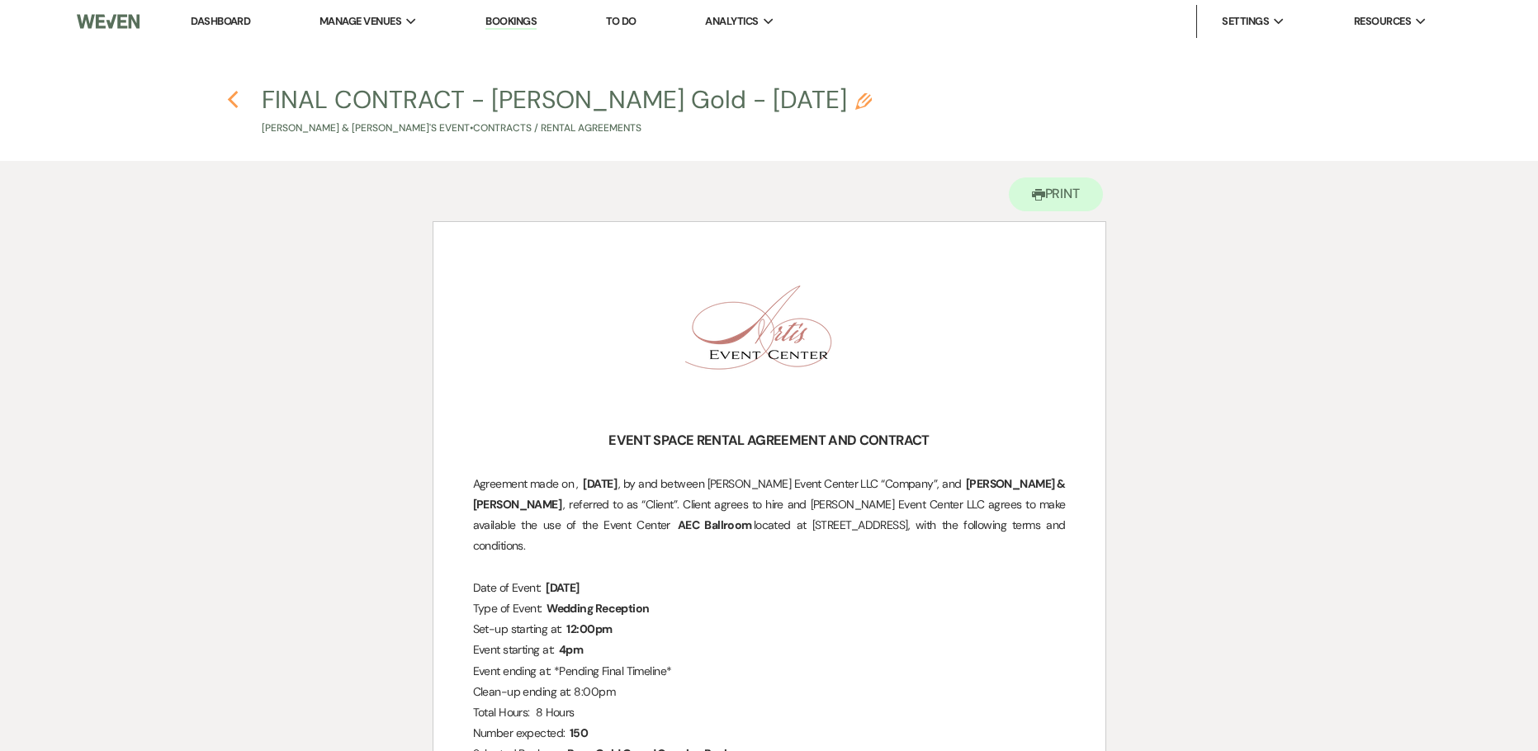
click at [232, 103] on use "button" at bounding box center [232, 100] width 11 height 18
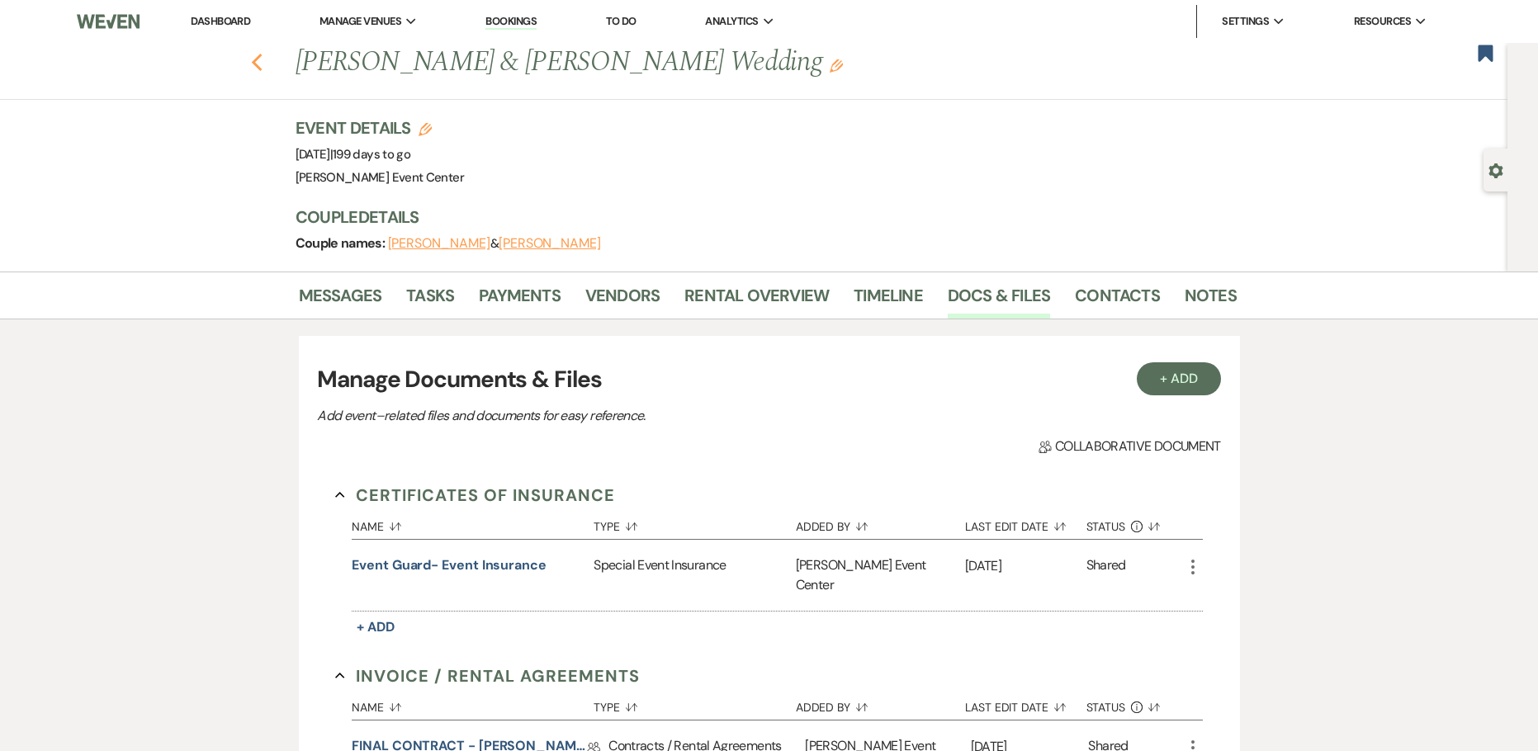
click at [263, 64] on icon "Previous" at bounding box center [257, 63] width 12 height 20
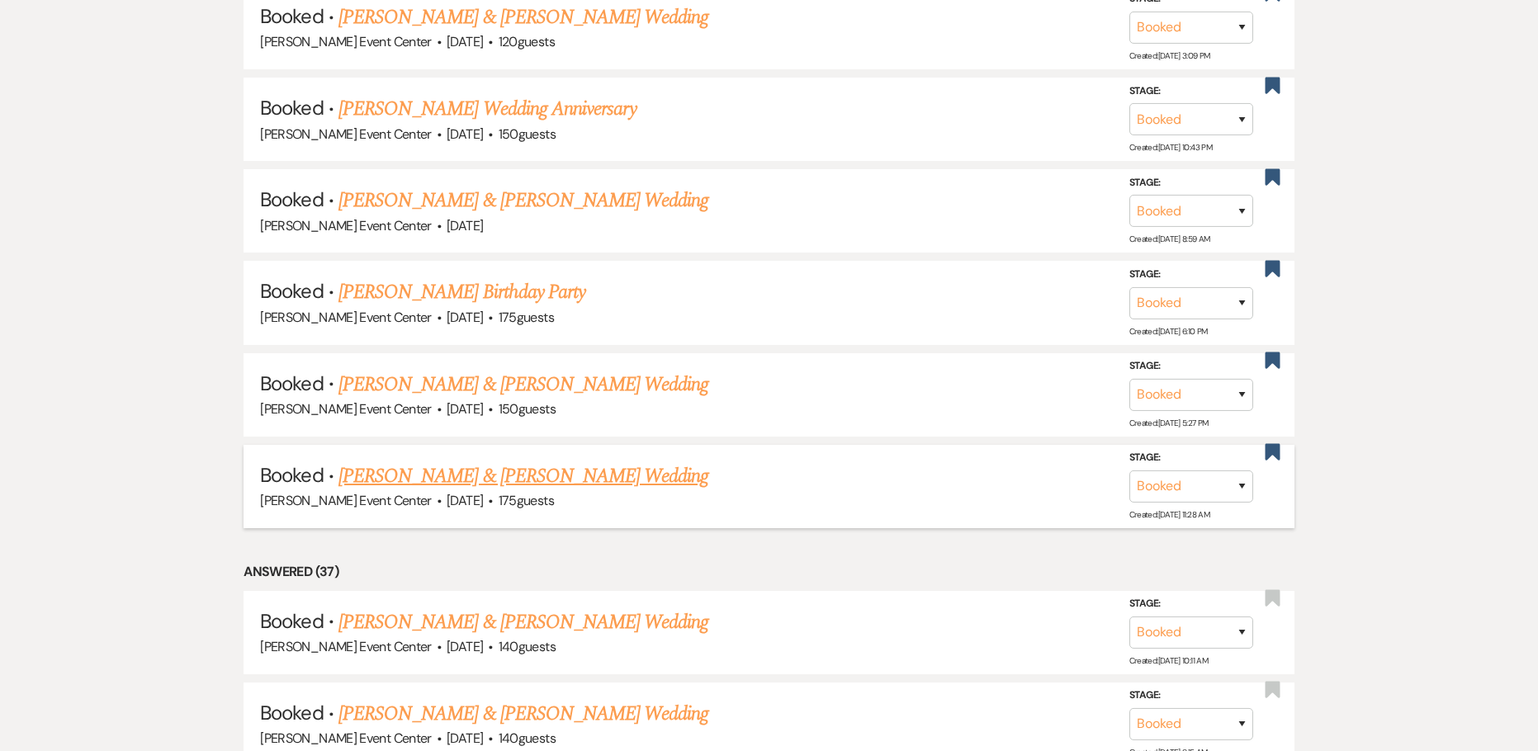
scroll to position [1155, 0]
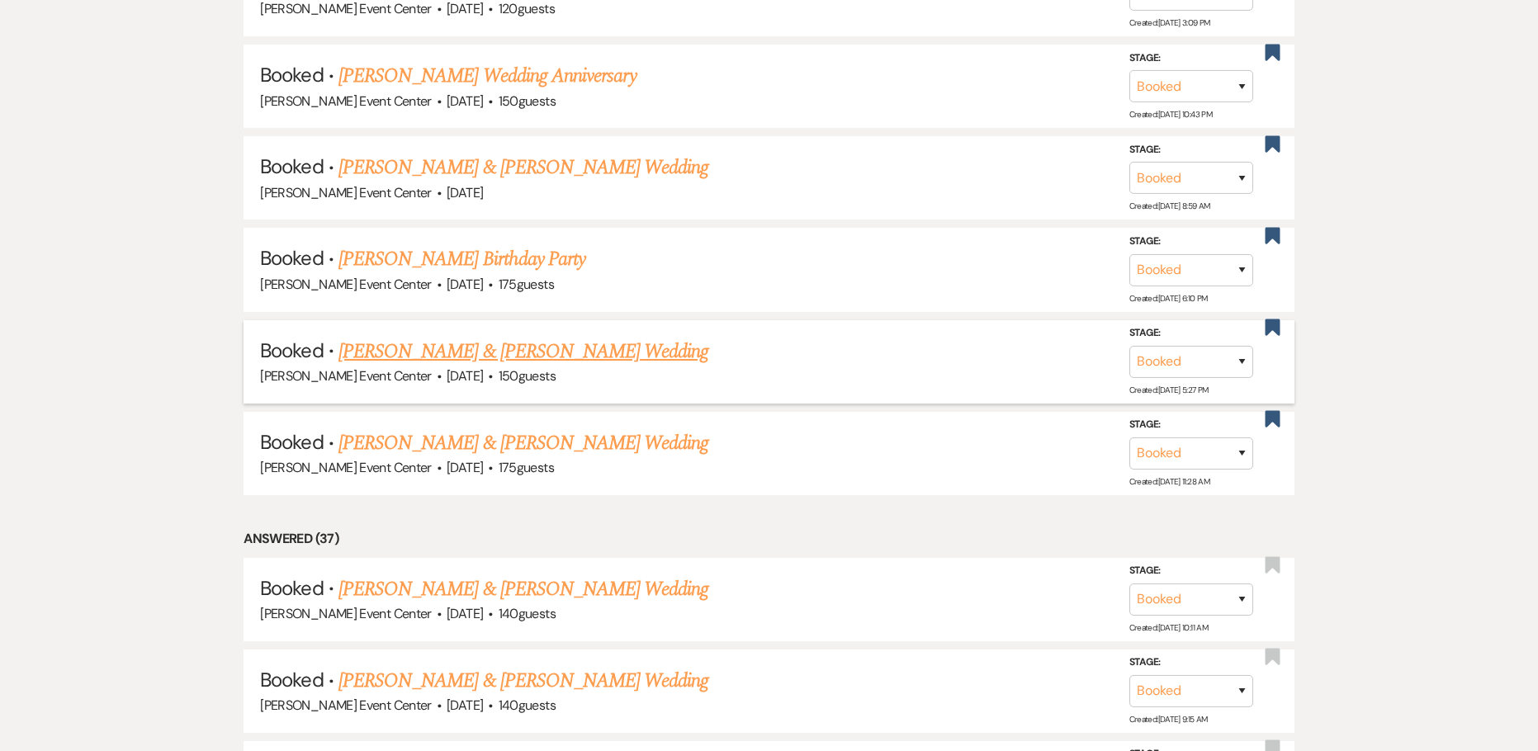
click at [413, 338] on link "Jermiyah Kelly & Ashley Townsel's Wedding" at bounding box center [523, 352] width 370 height 30
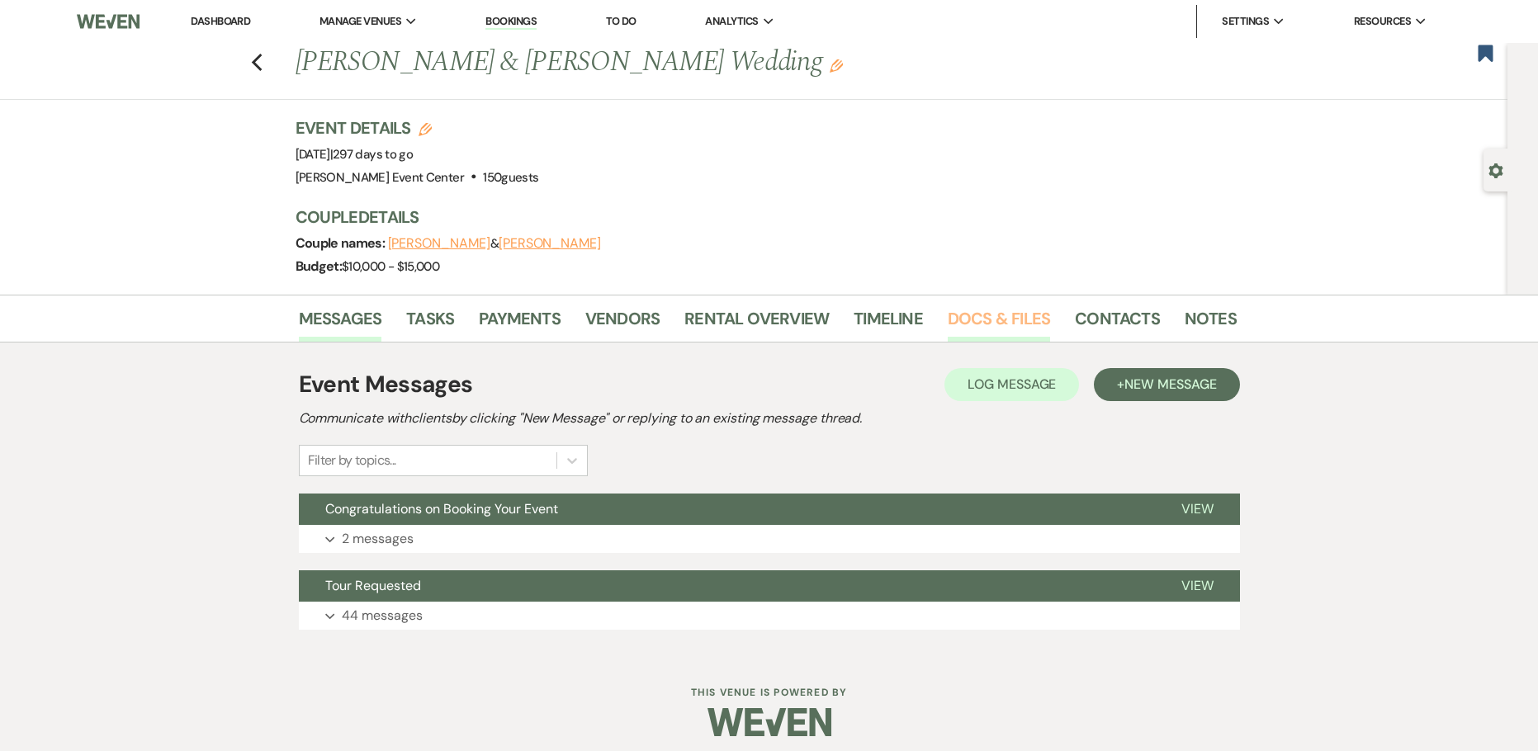
click at [997, 314] on link "Docs & Files" at bounding box center [998, 323] width 102 height 36
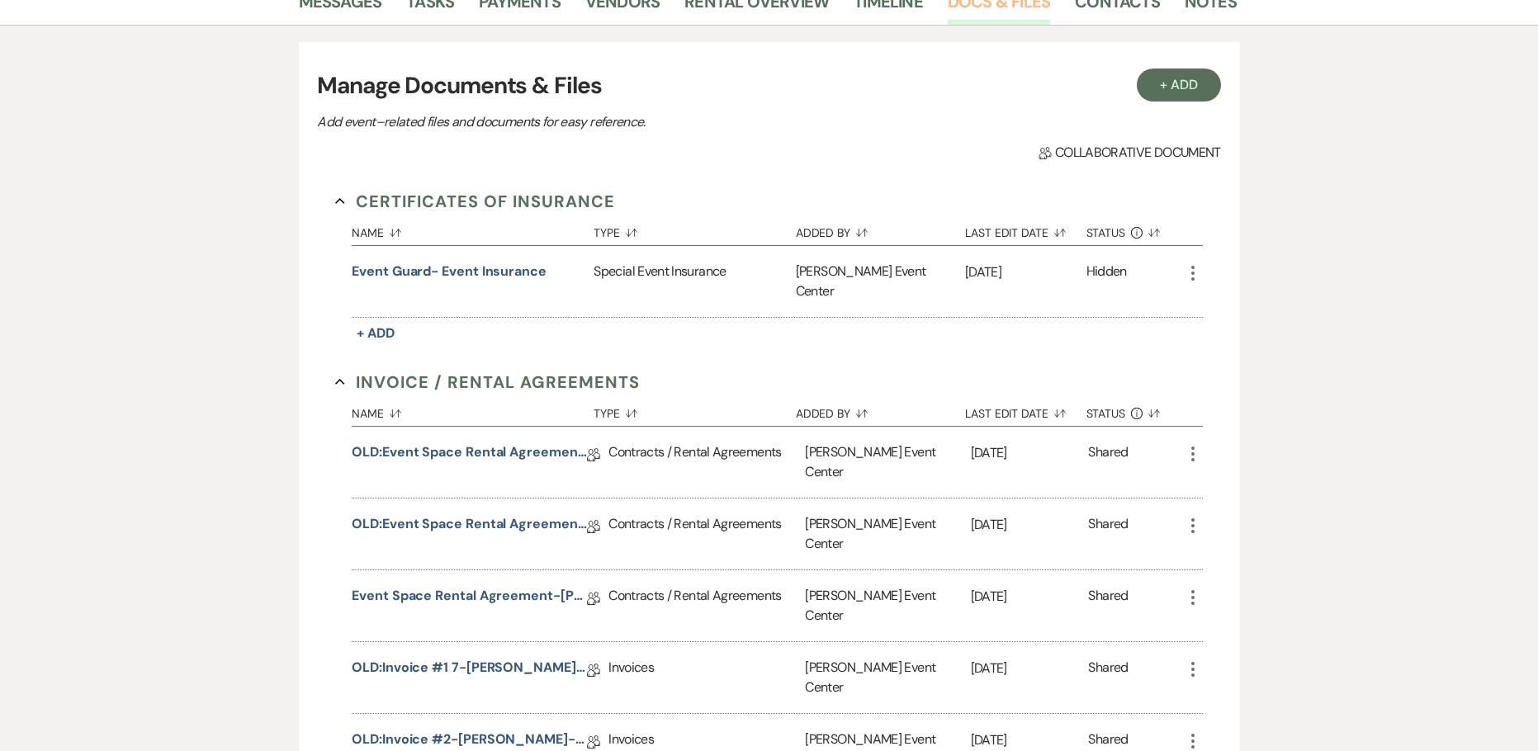
scroll to position [330, 0]
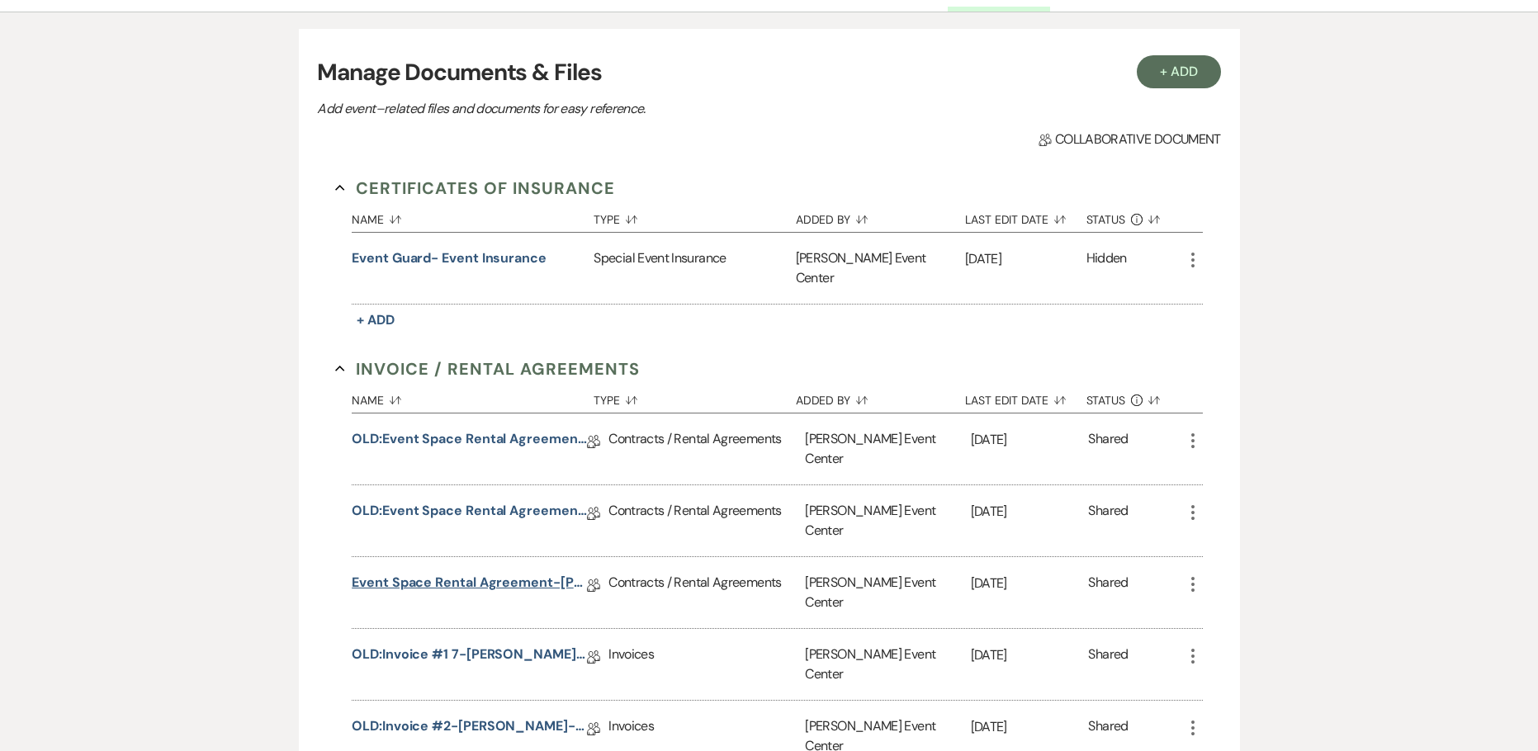
click at [465, 573] on link "Event Space Rental Agreement-Townsel-7.17.26" at bounding box center [469, 586] width 235 height 26
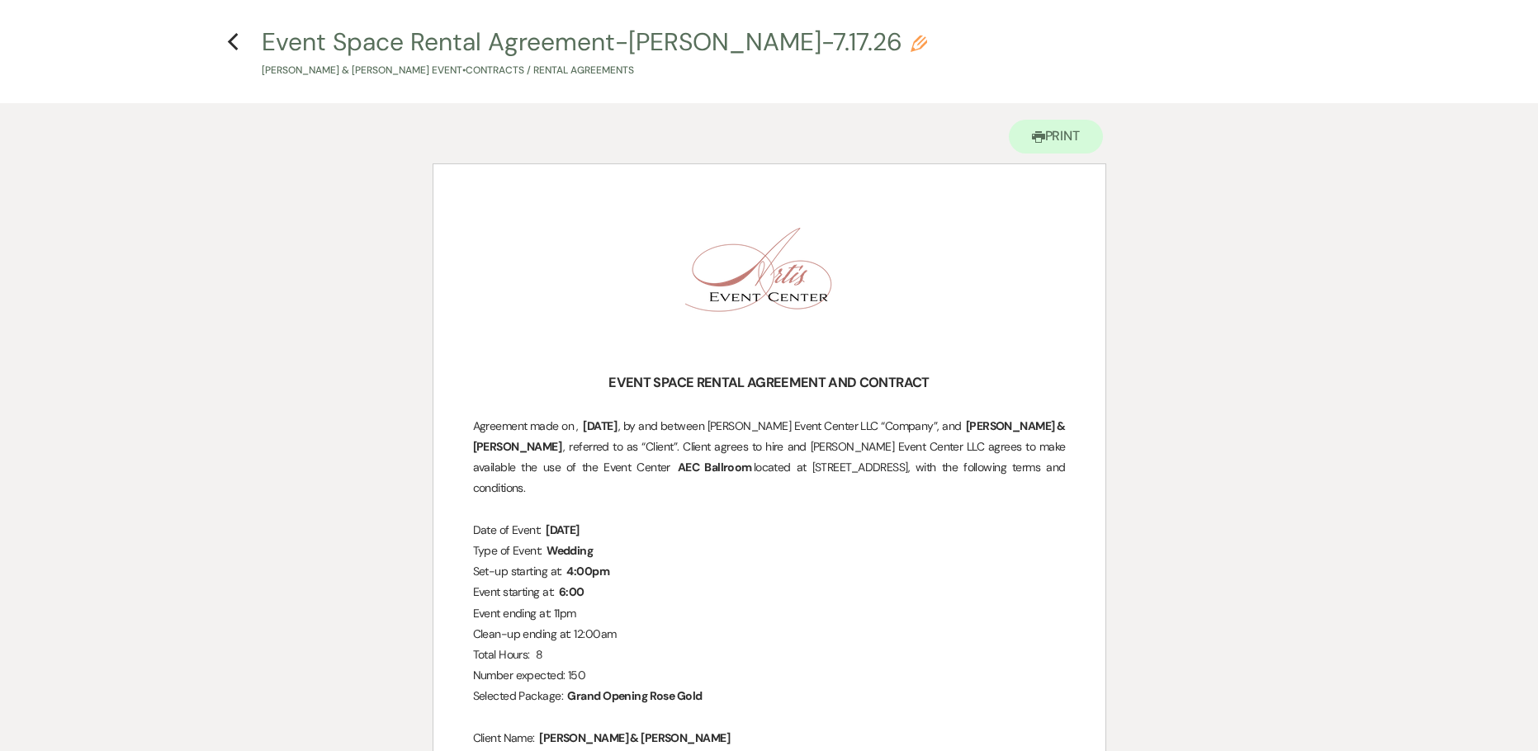
scroll to position [83, 0]
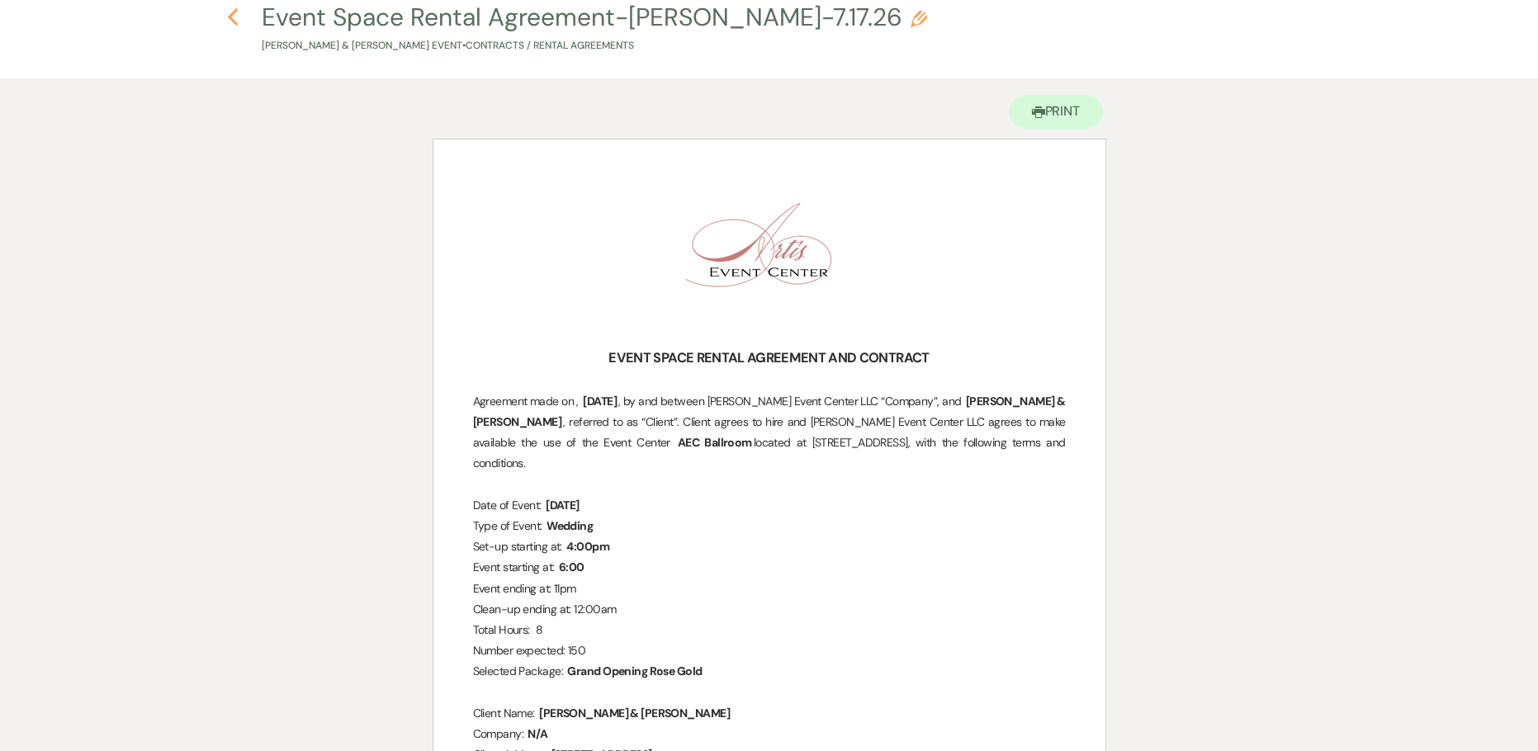
click at [236, 20] on icon "Previous" at bounding box center [233, 17] width 12 height 20
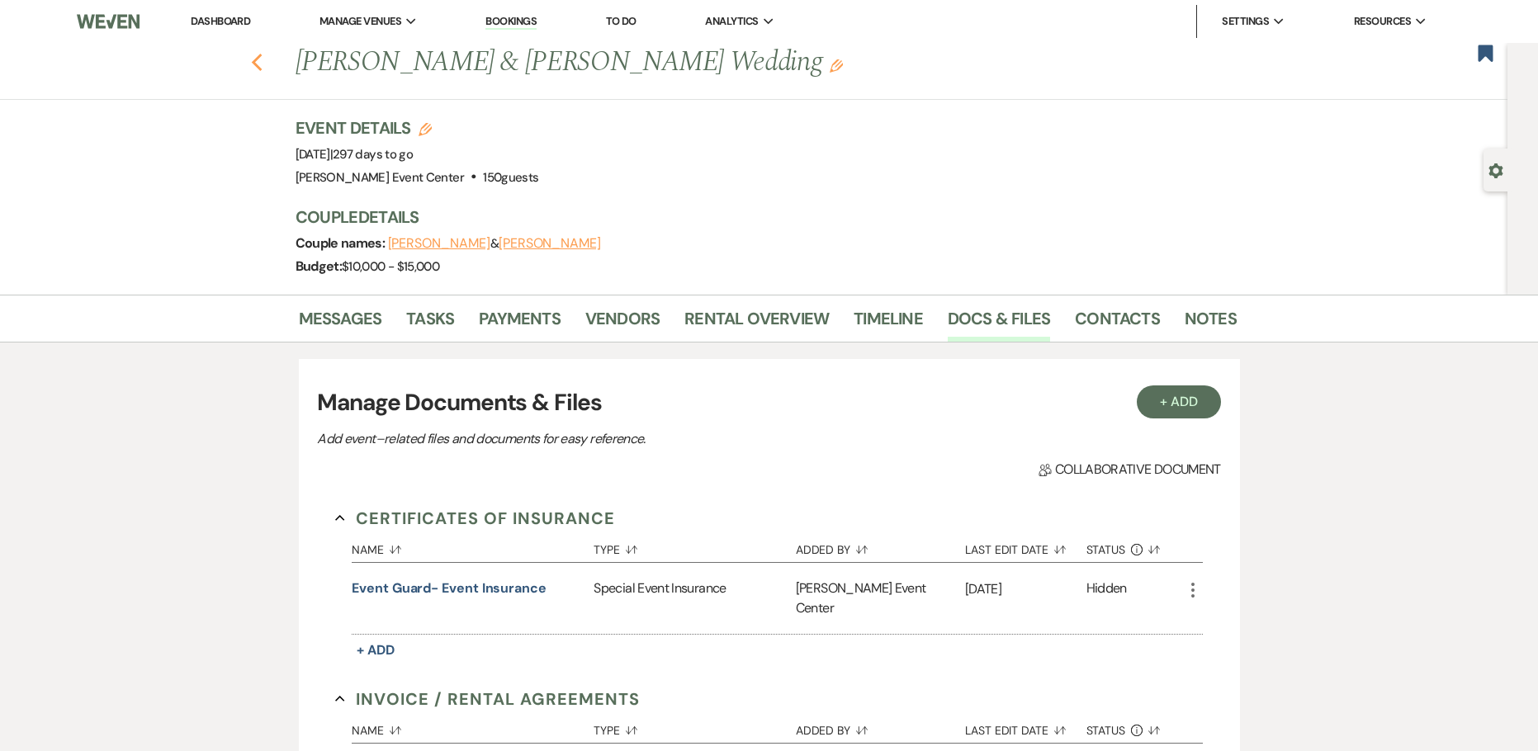
click at [258, 64] on use "button" at bounding box center [256, 63] width 11 height 18
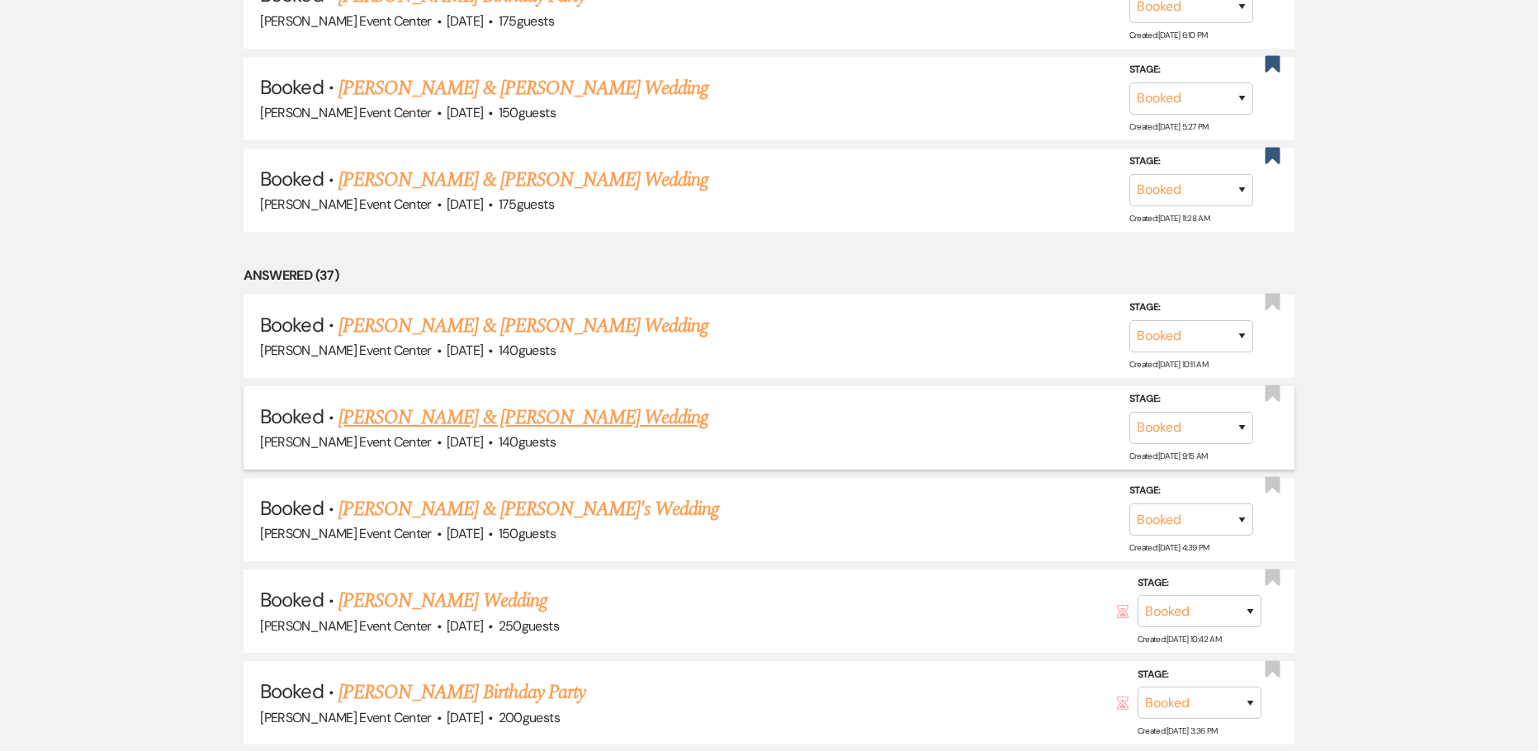
scroll to position [1568, 0]
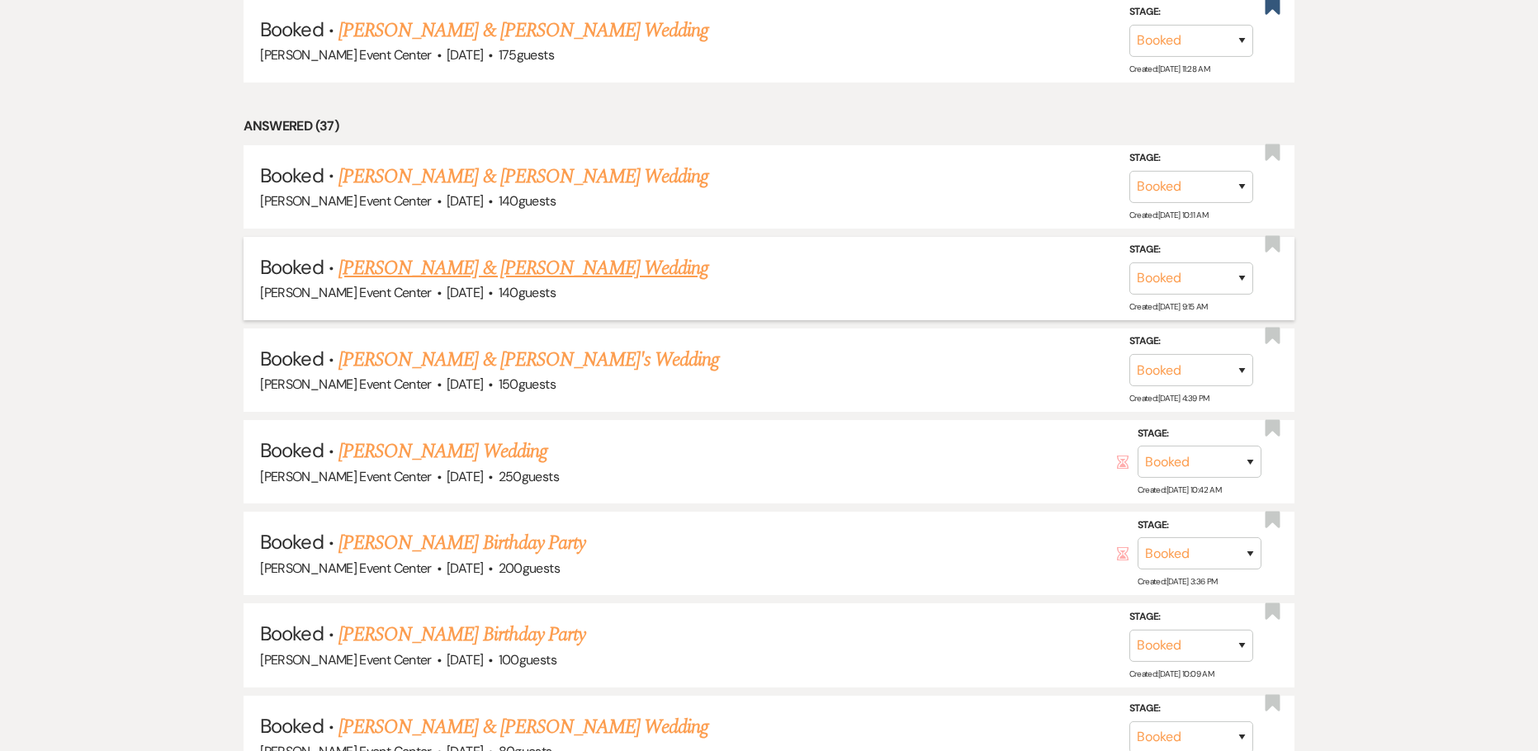
click at [444, 256] on link "Cuevas Peacock & Jazmine Peacock's Wedding" at bounding box center [523, 268] width 370 height 30
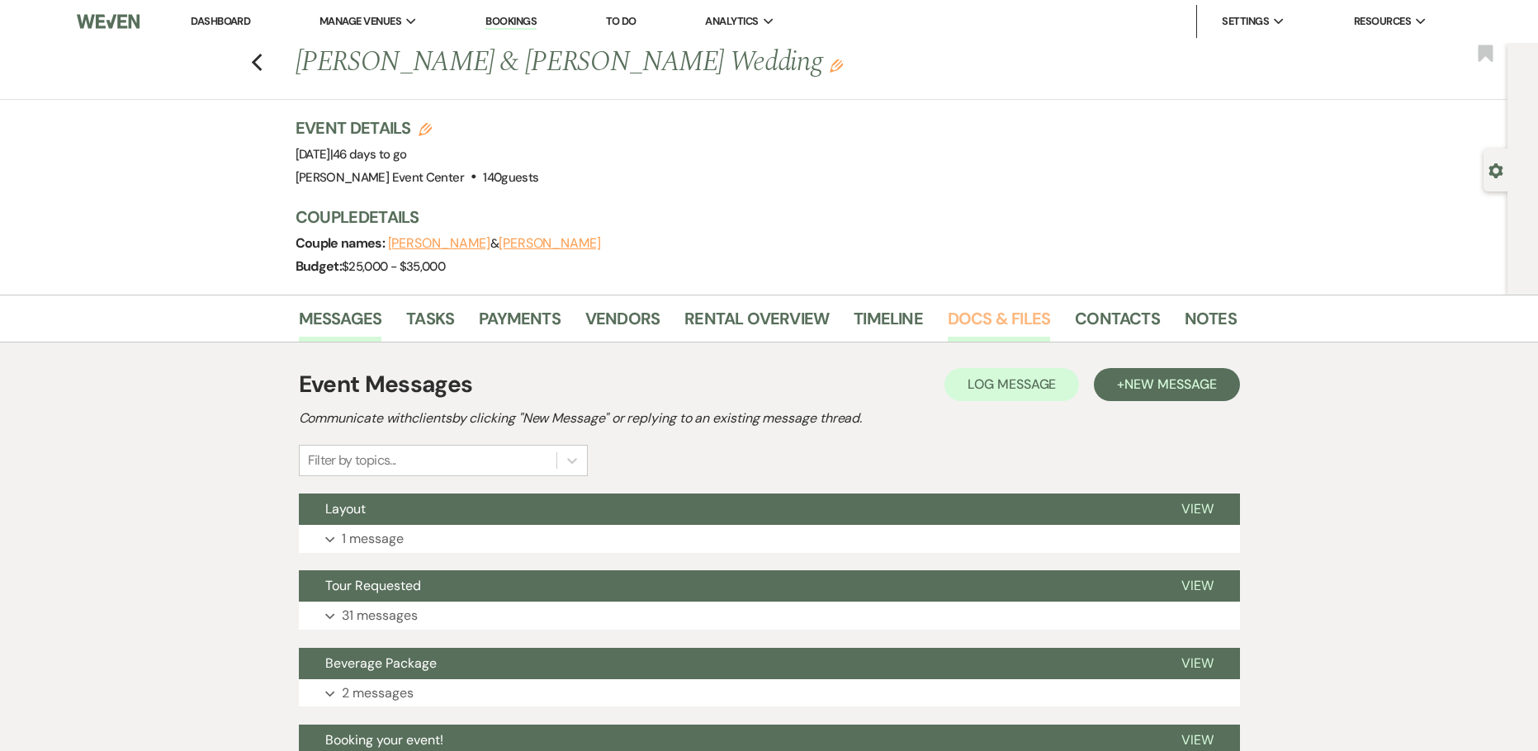
click at [1009, 307] on link "Docs & Files" at bounding box center [998, 323] width 102 height 36
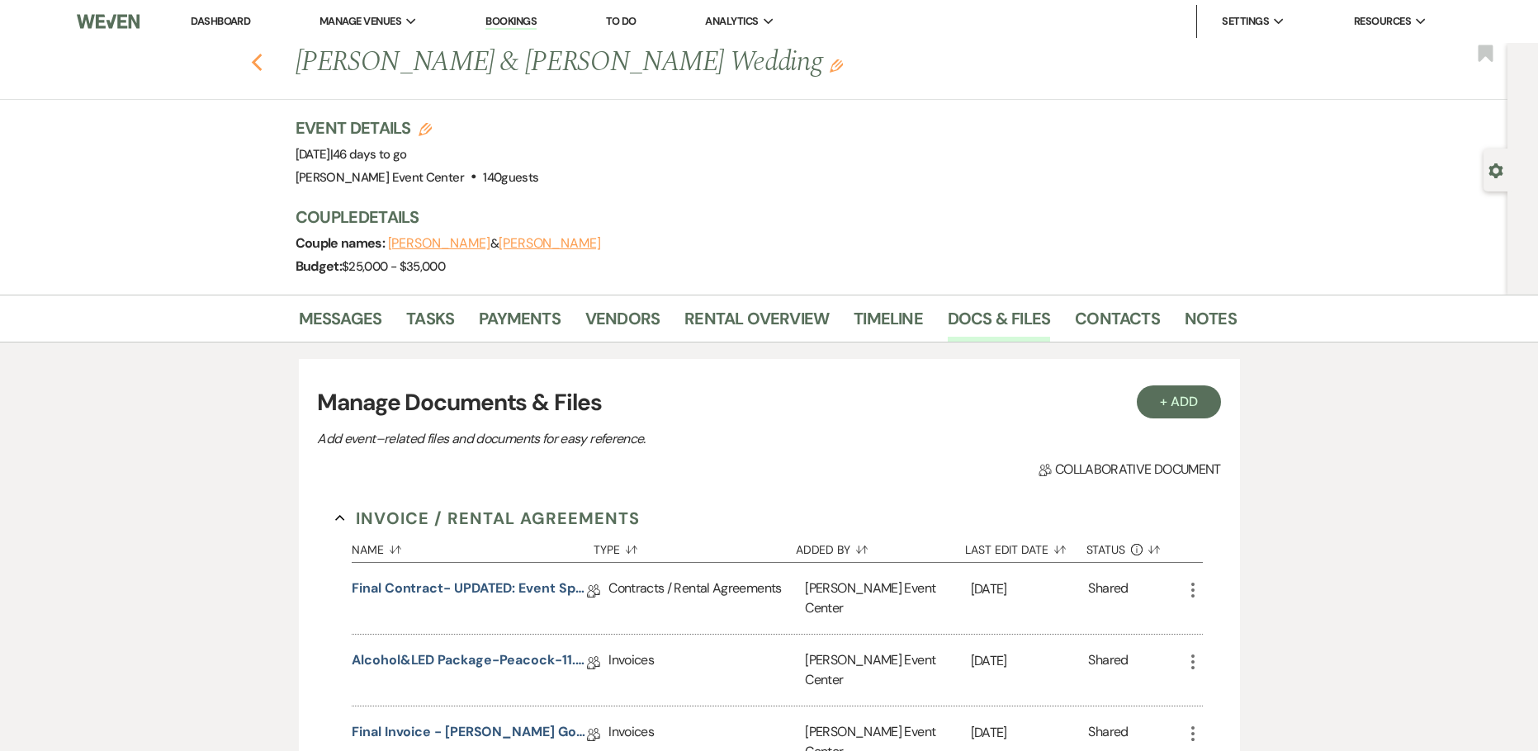
click at [262, 62] on icon "Previous" at bounding box center [257, 63] width 12 height 20
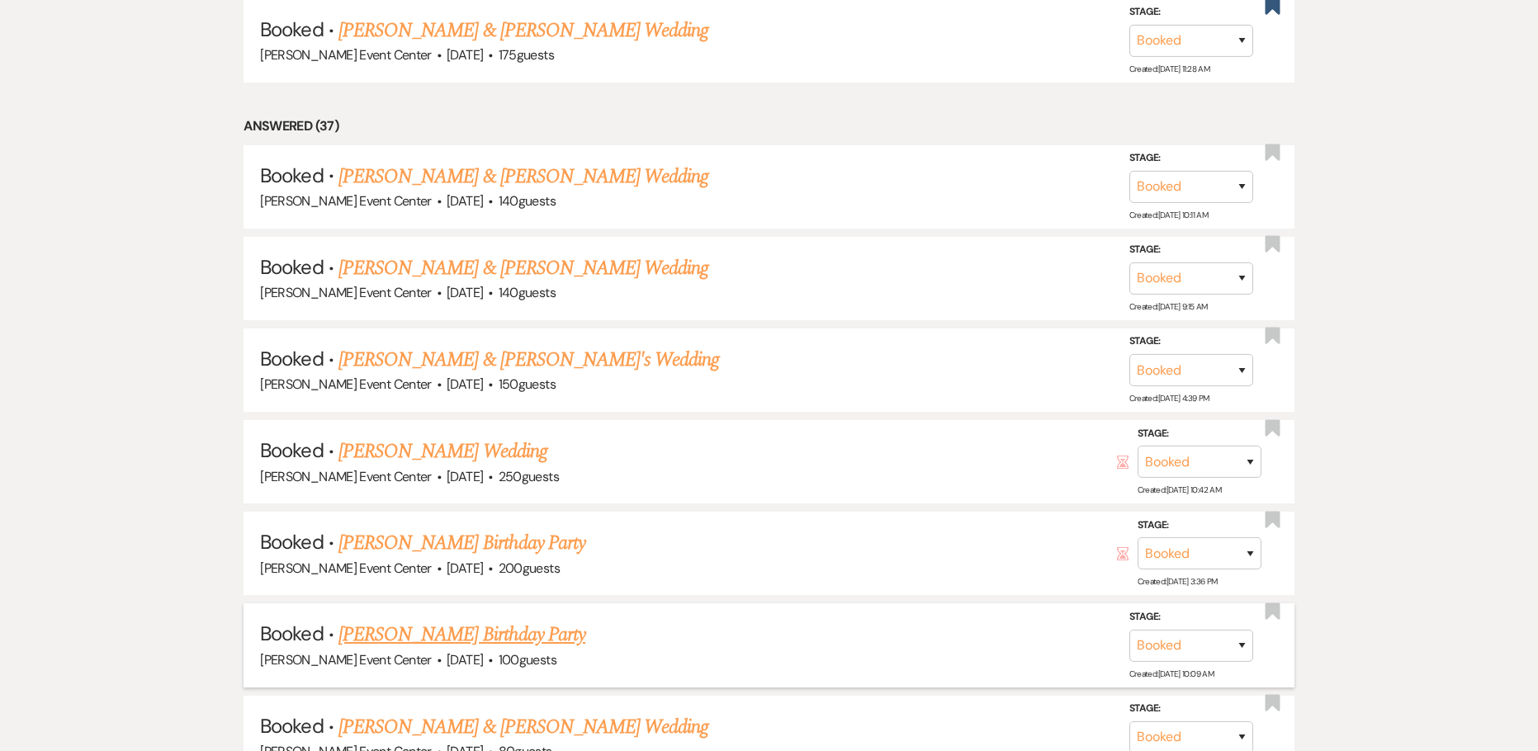
scroll to position [1651, 0]
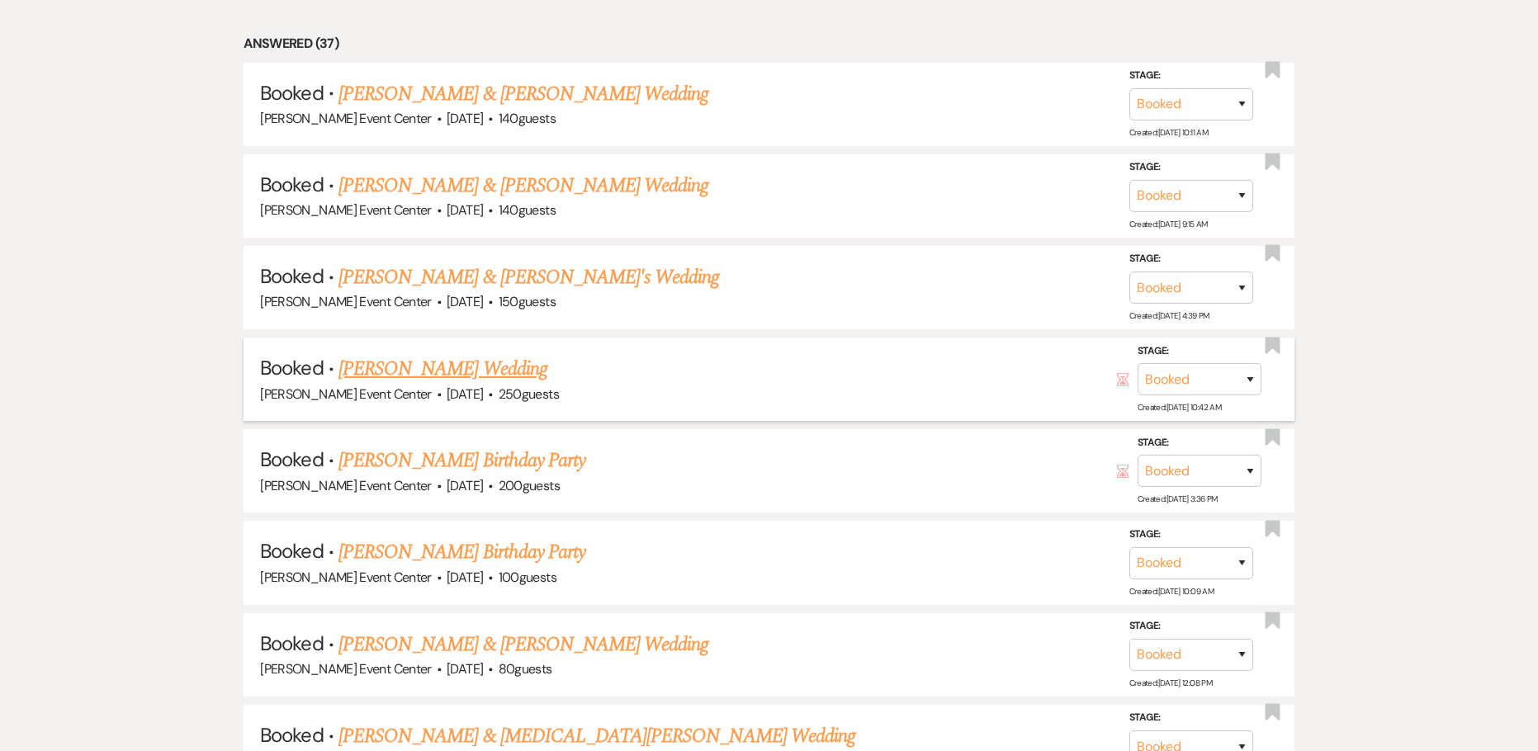
click at [444, 357] on link "Ramiz Zaidi's Wedding" at bounding box center [442, 369] width 209 height 30
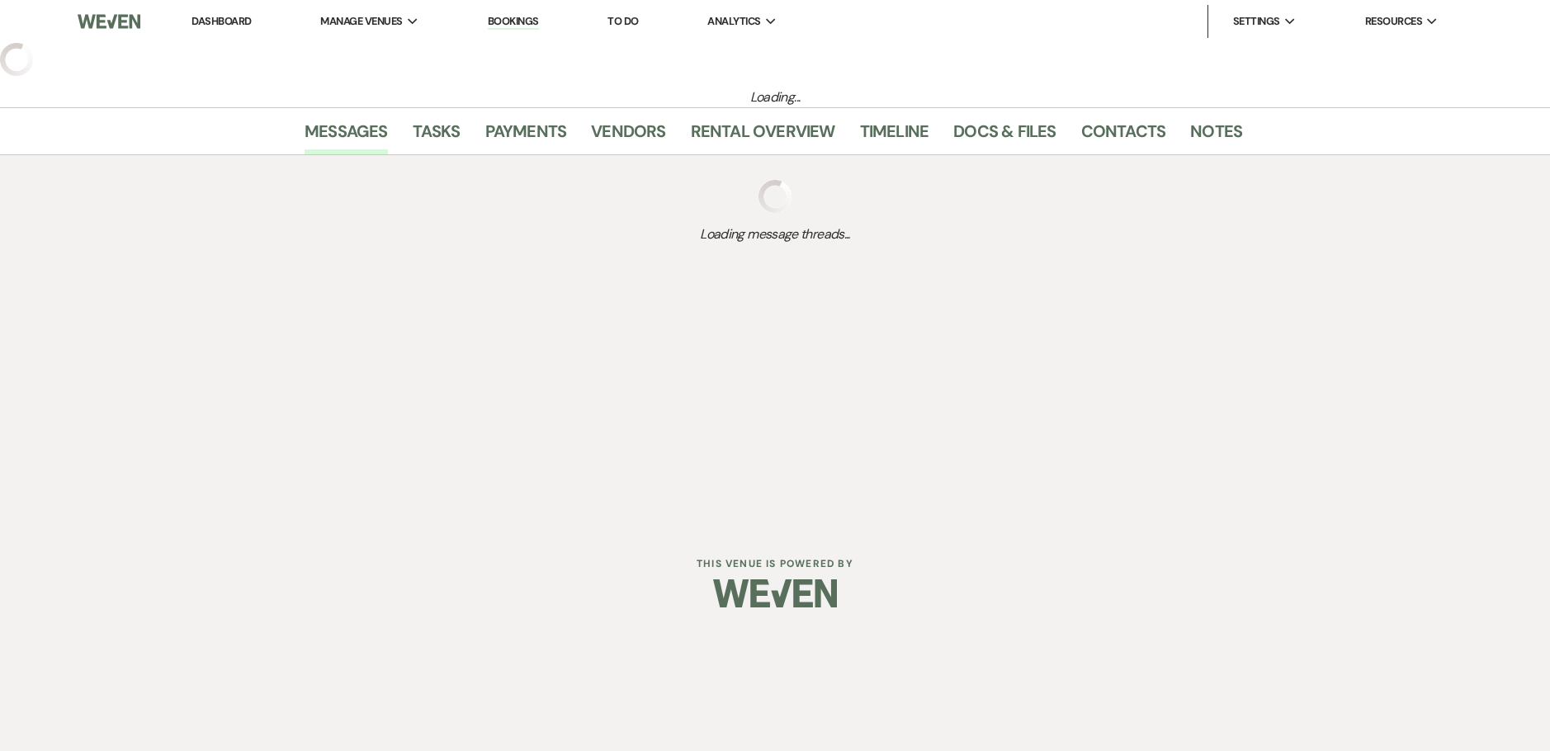
select select "5"
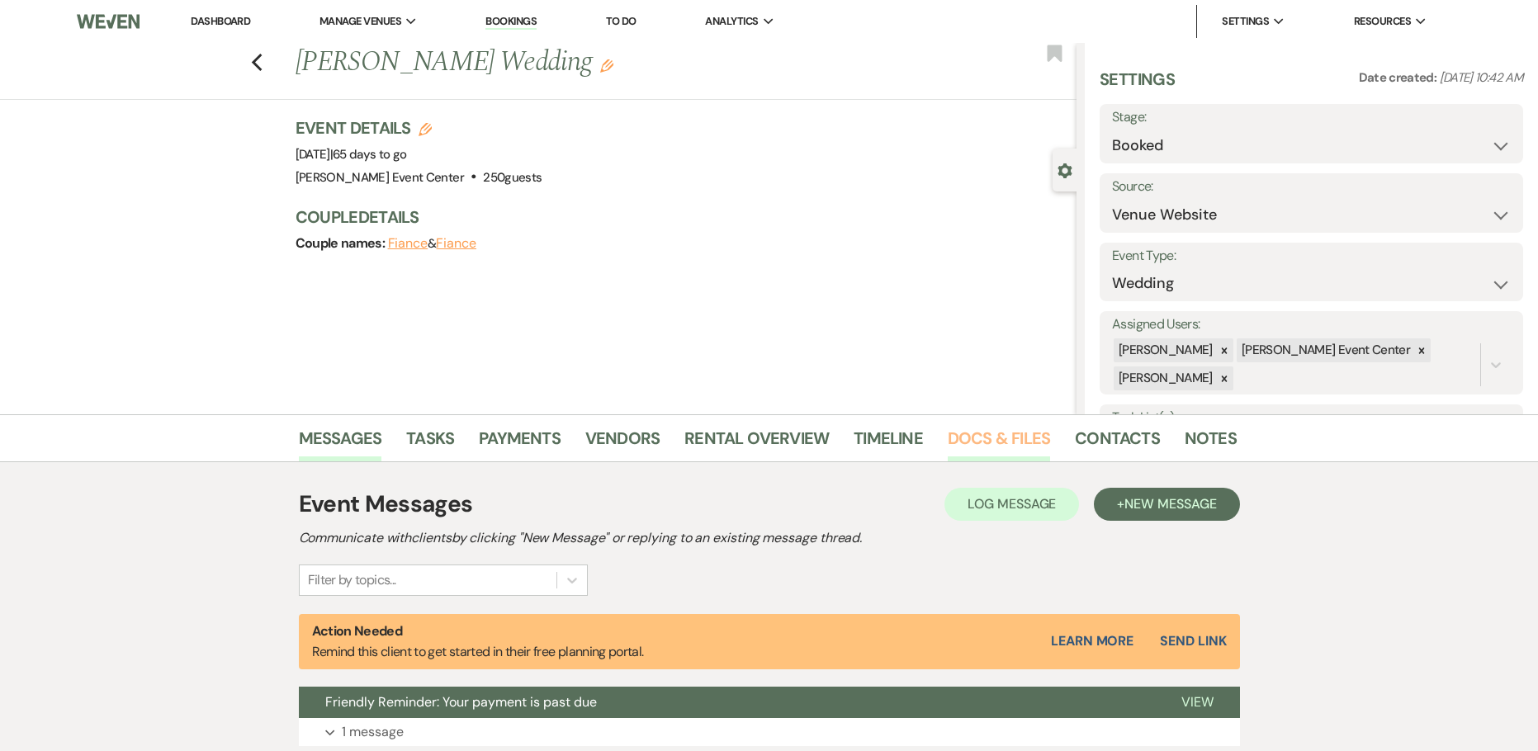
click at [995, 437] on link "Docs & Files" at bounding box center [998, 443] width 102 height 36
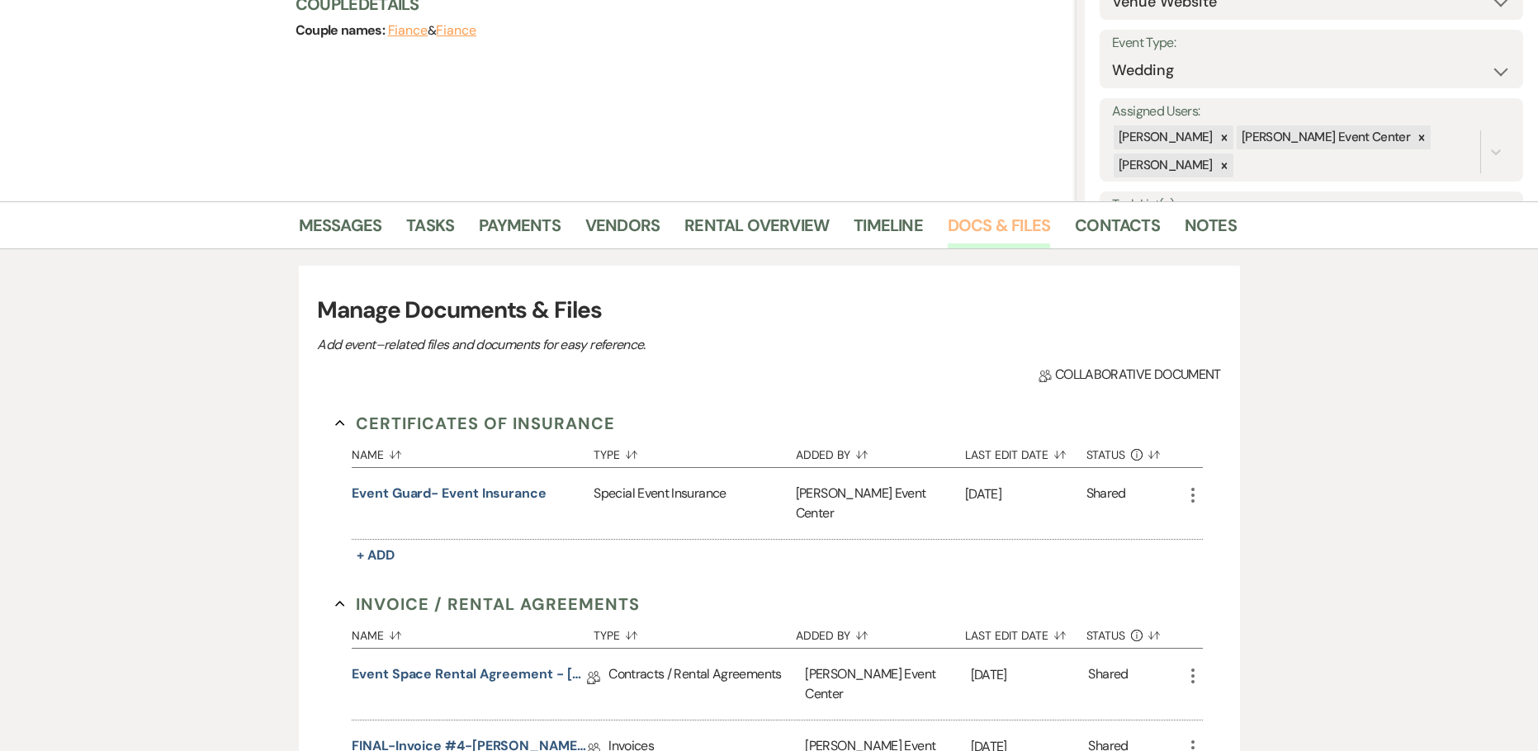
scroll to position [330, 0]
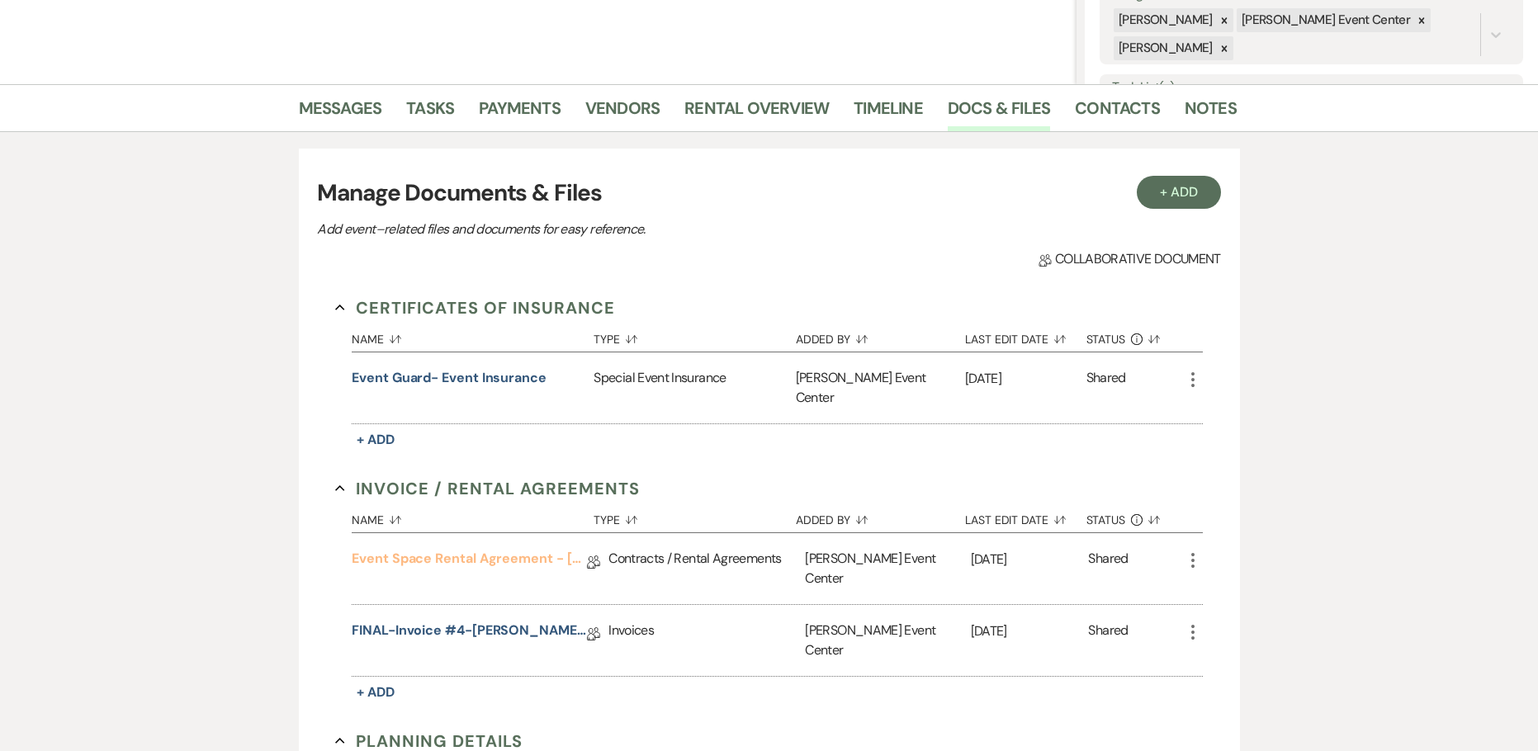
click at [499, 549] on link "Event Space Rental Agreement - Ramiz Zaidi - 11.27.25" at bounding box center [469, 562] width 235 height 26
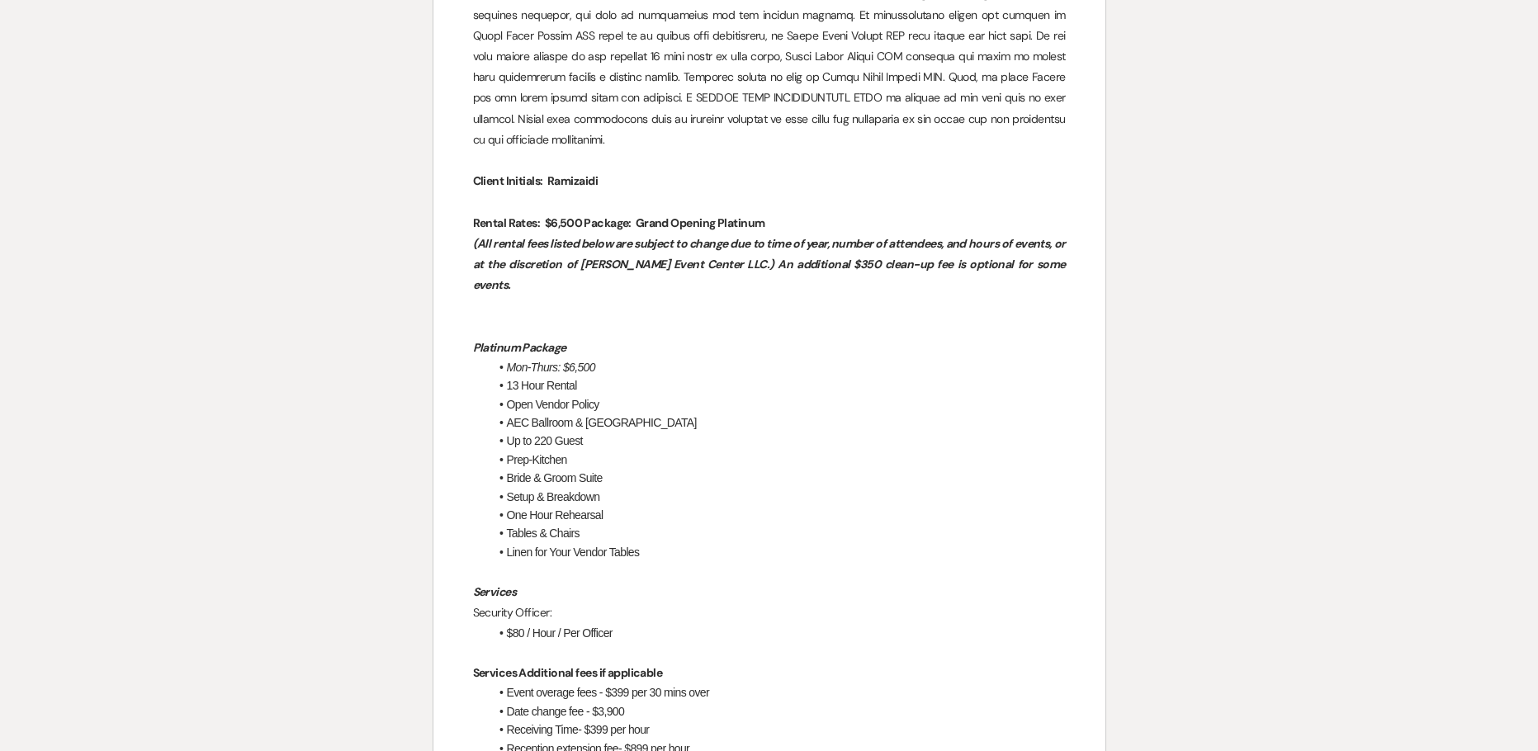
scroll to position [1155, 0]
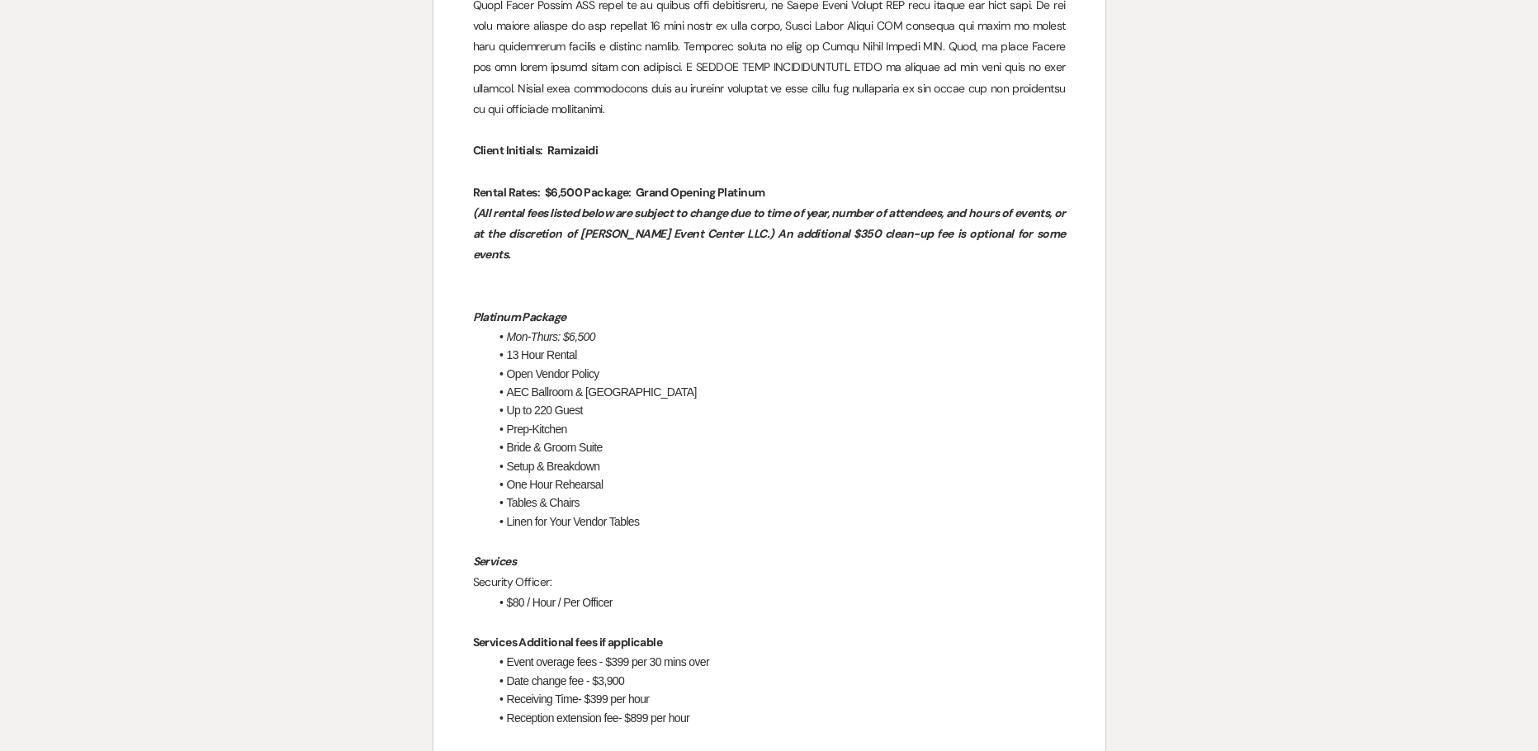
drag, startPoint x: 651, startPoint y: 459, endPoint x: 470, endPoint y: 257, distance: 271.1
copy div "Platinum Package Mon-Thurs: $6,500 13 Hour Rental Open Vendor Policy AEC Ballro…"
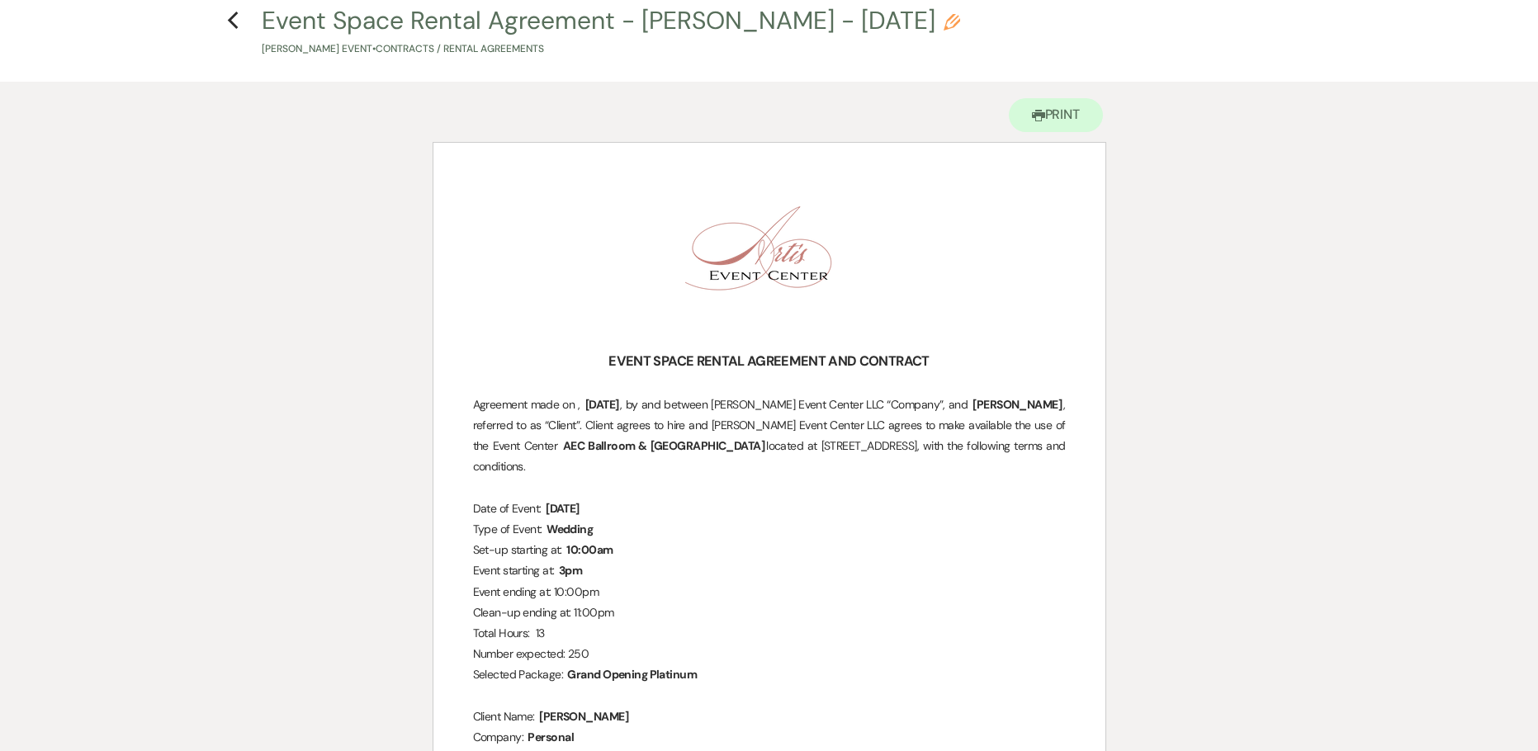
scroll to position [0, 0]
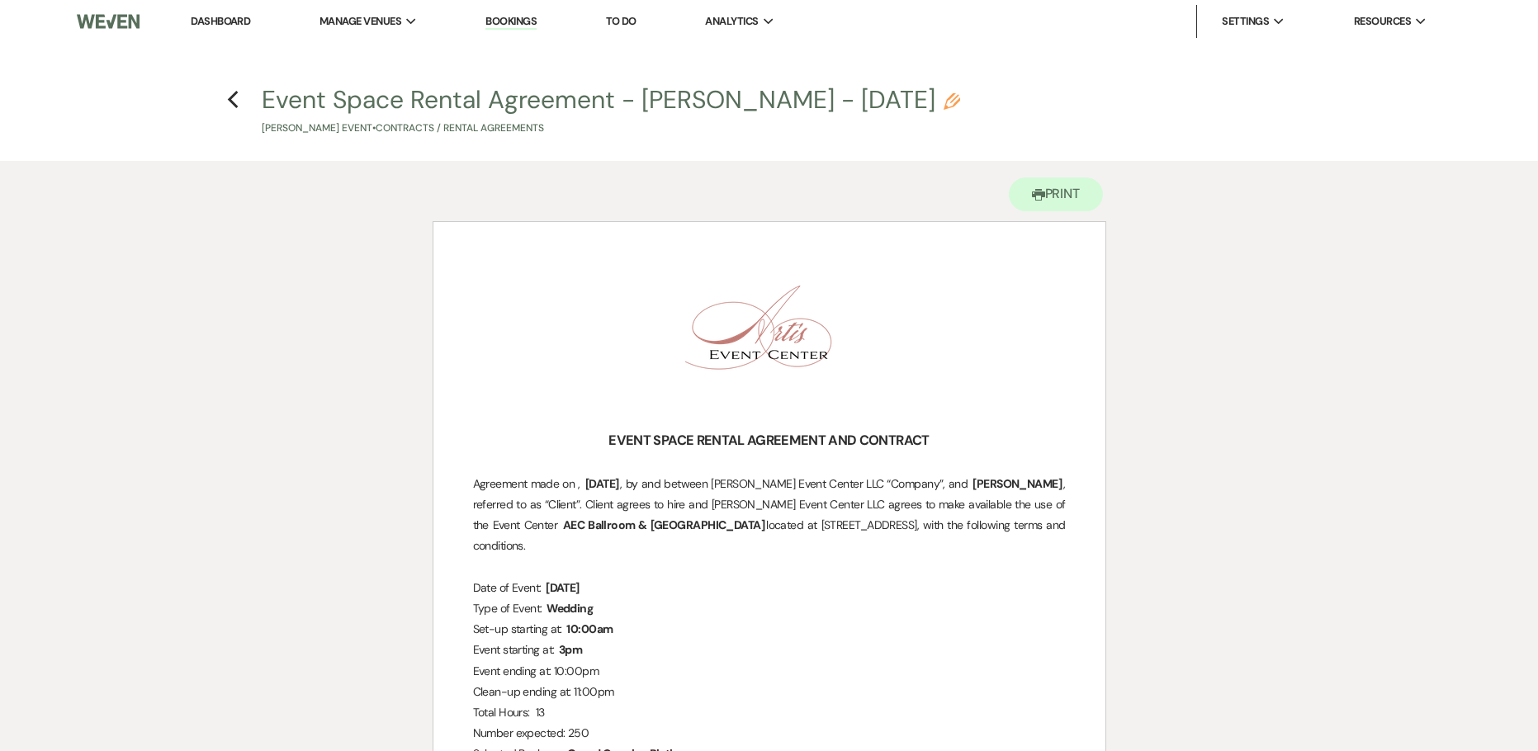
click at [243, 103] on h4 "Previous Event Space Rental Agreement - Ramiz Zaidi - 11.27.25 Pencil Ramiz Zai…" at bounding box center [769, 110] width 1188 height 54
click at [228, 99] on icon "Previous" at bounding box center [233, 100] width 12 height 20
select select "5"
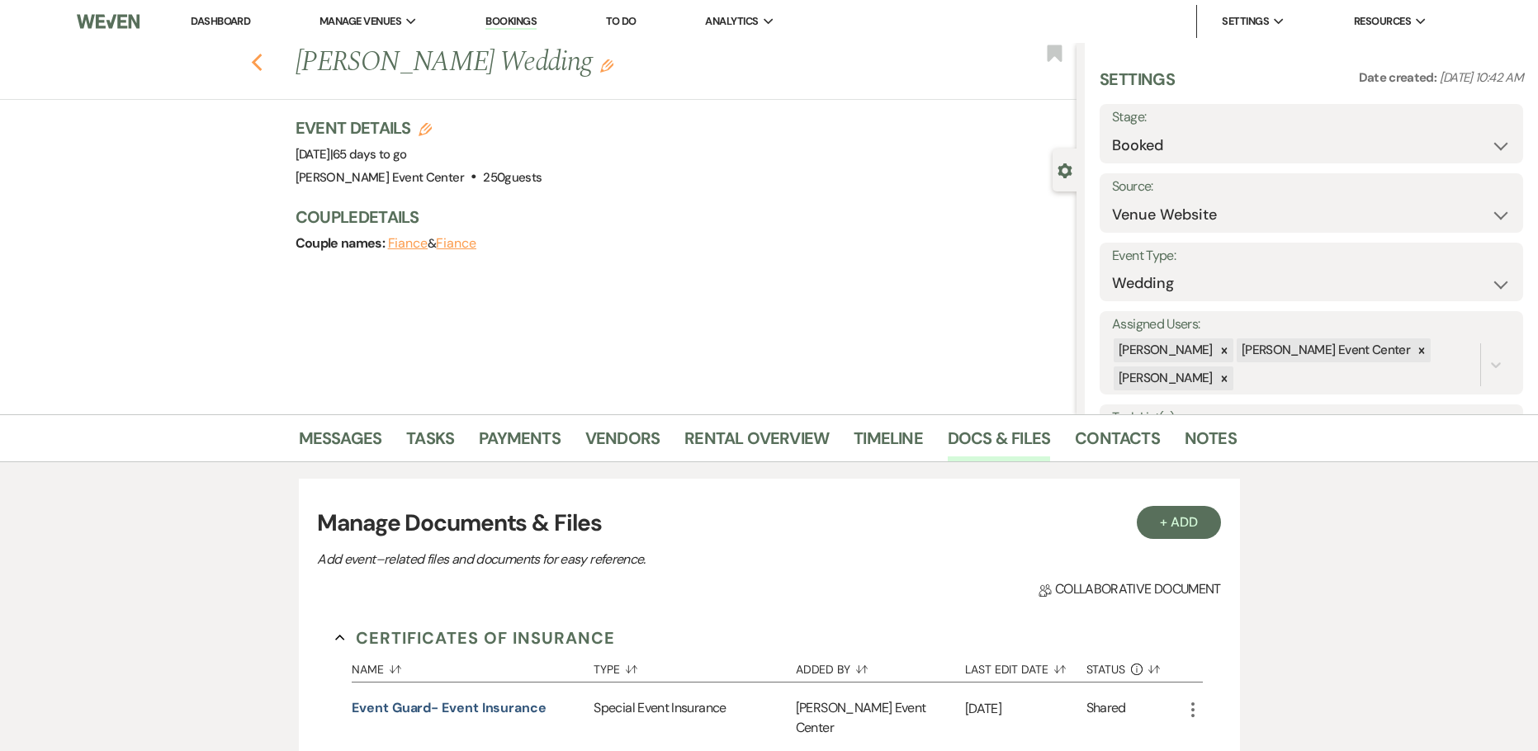
click at [262, 66] on use "button" at bounding box center [256, 63] width 11 height 18
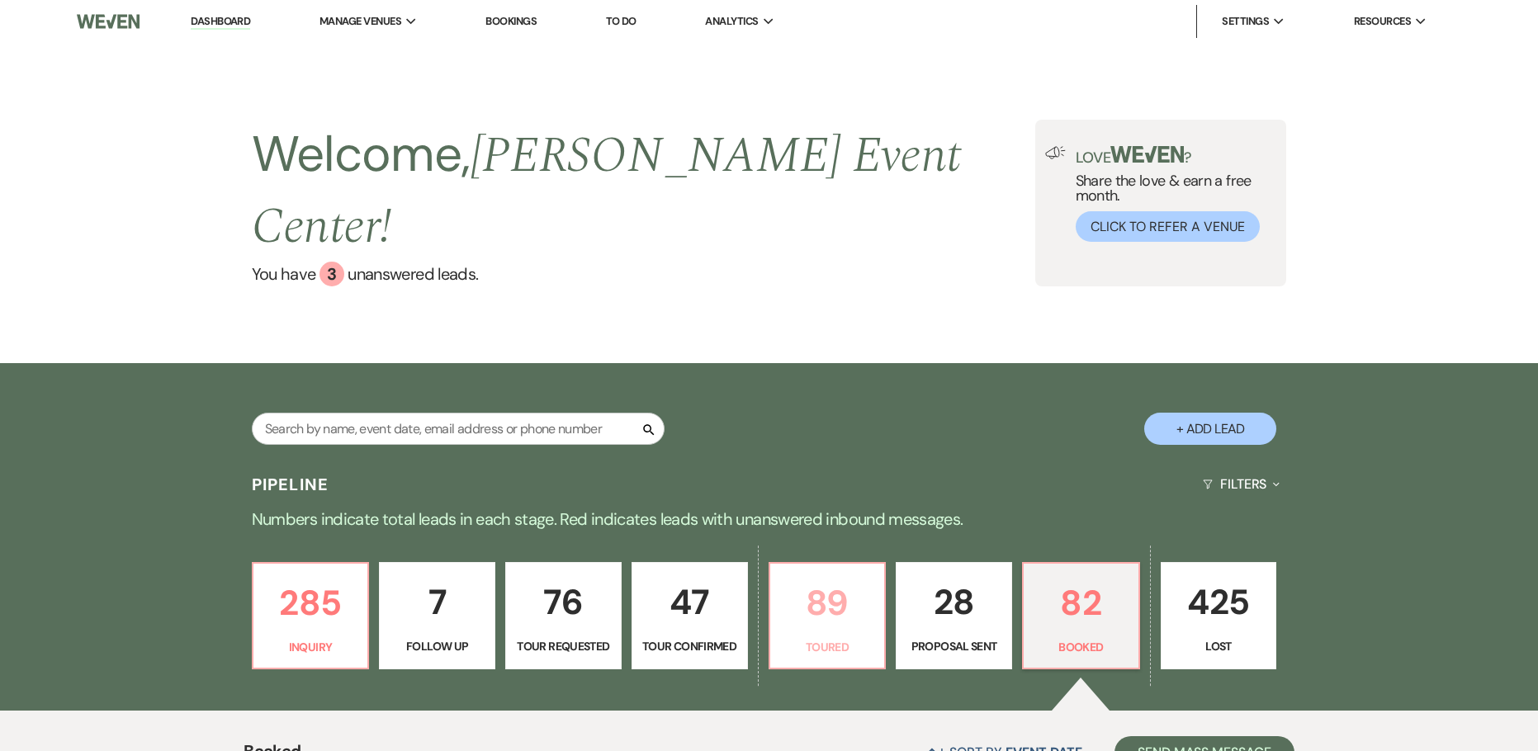
click at [858, 594] on link "89 Toured" at bounding box center [827, 615] width 118 height 107
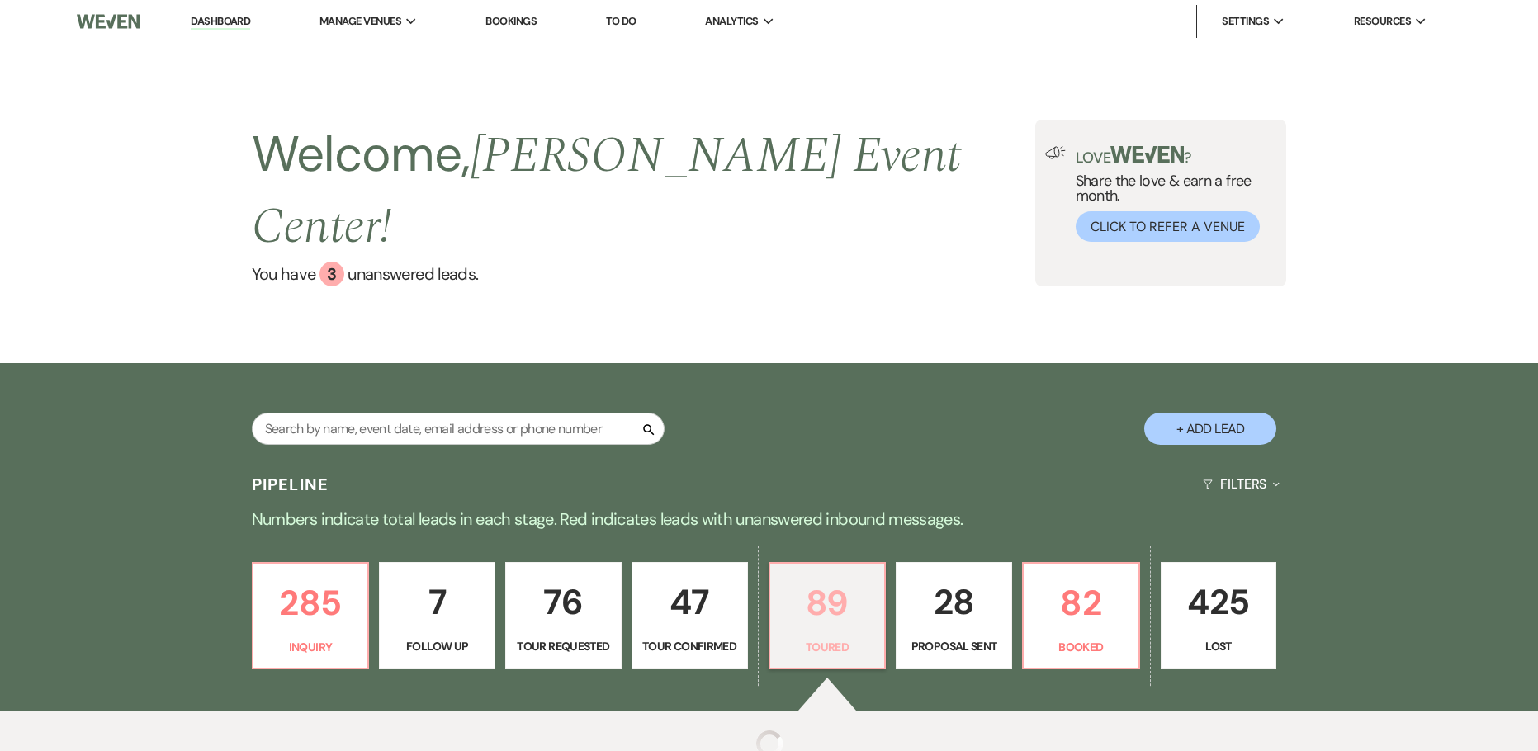
select select "5"
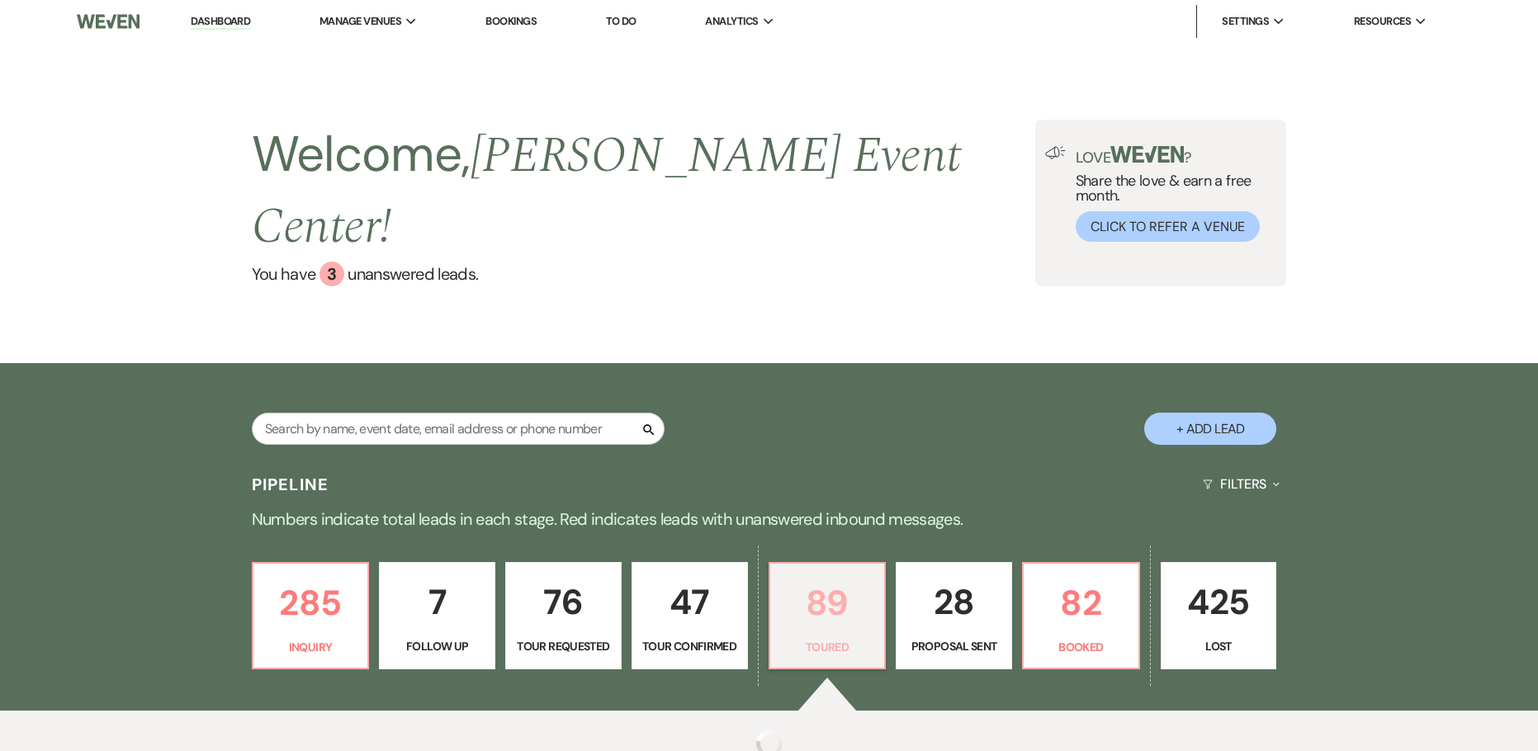
select select "5"
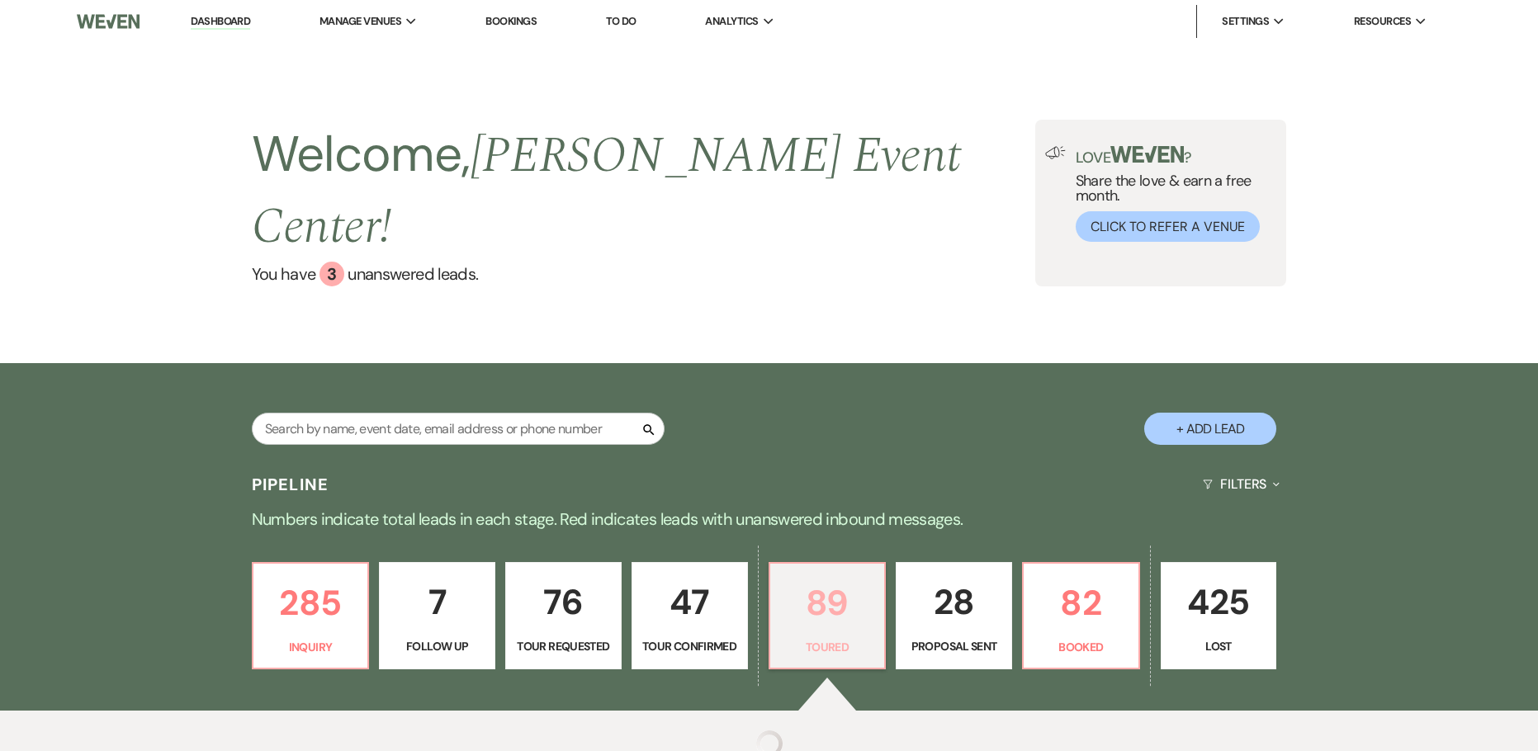
select select "5"
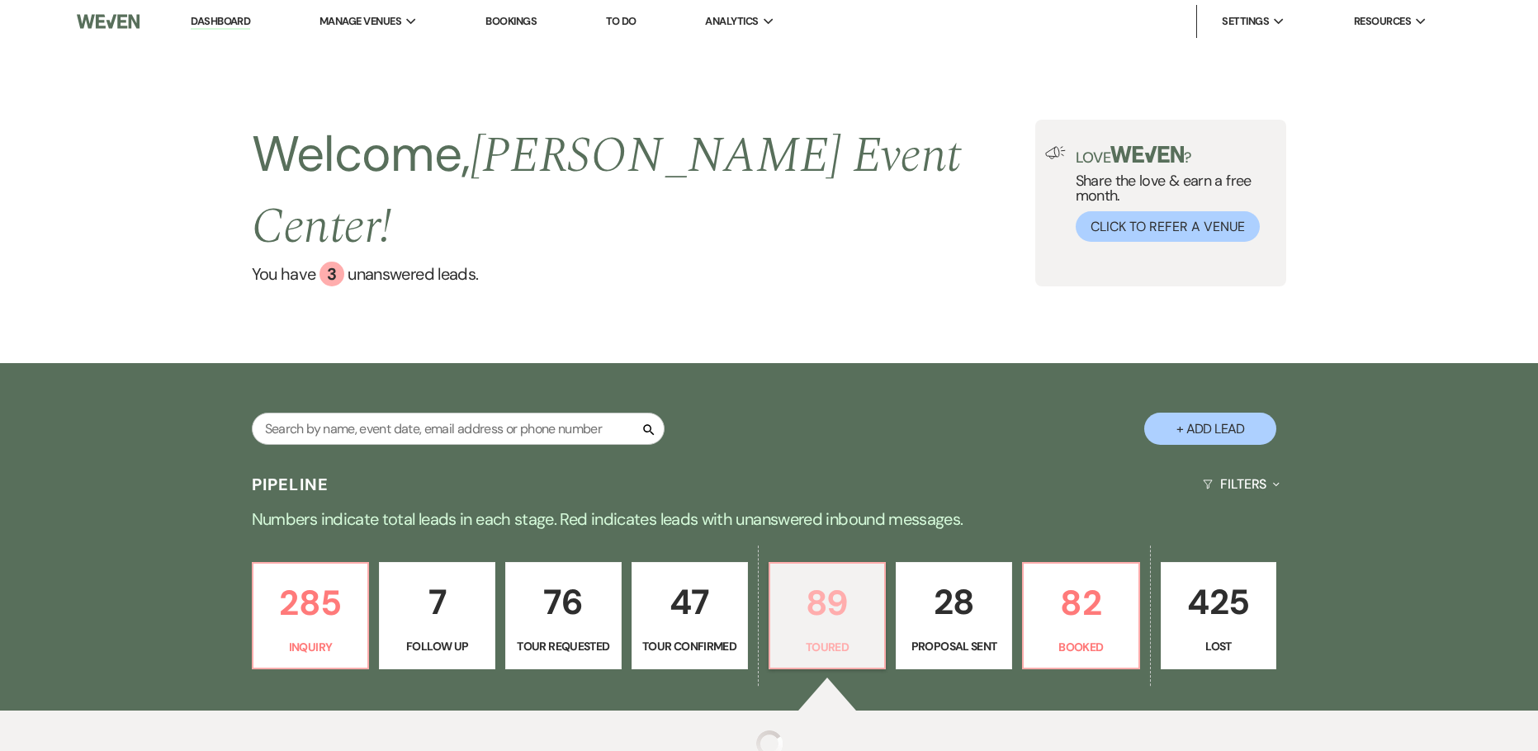
select select "5"
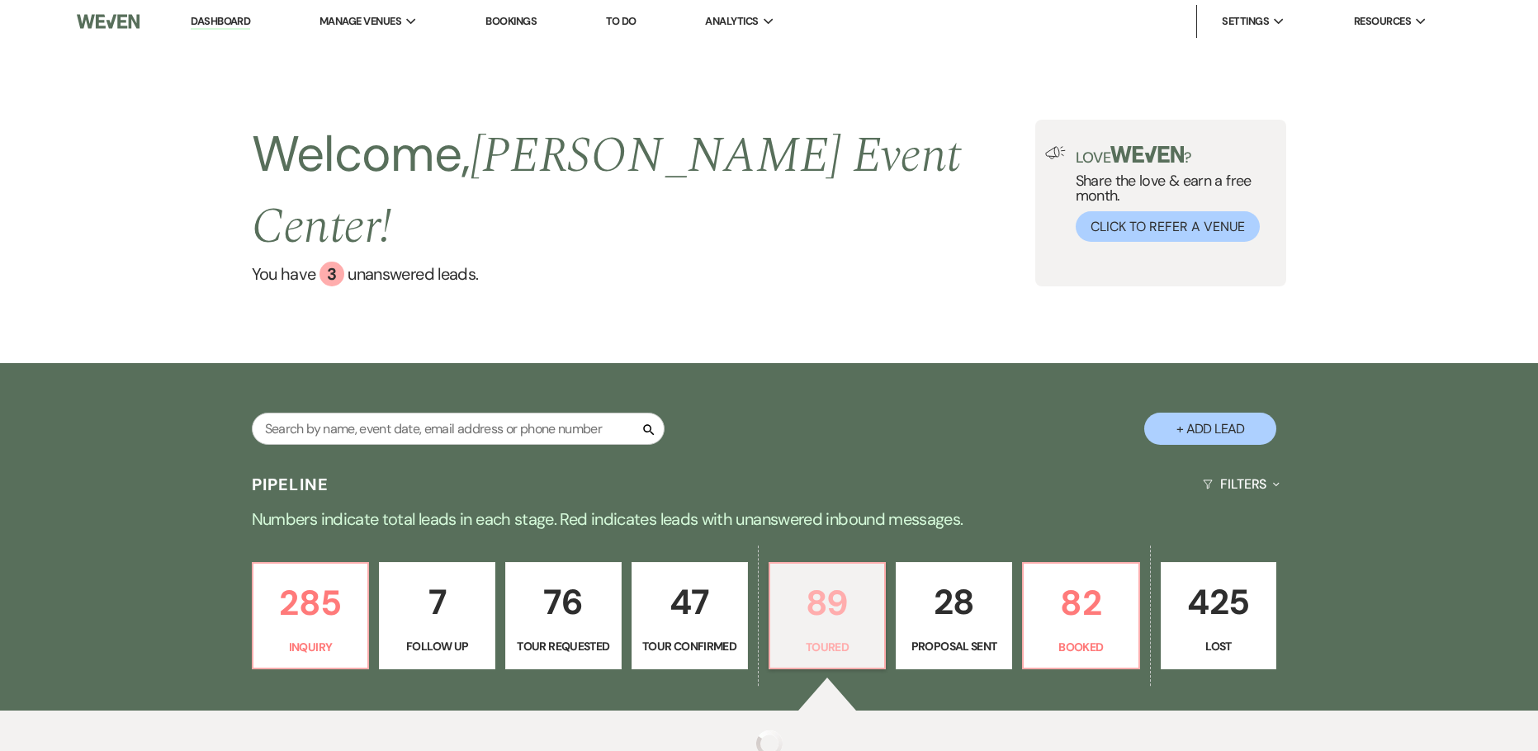
select select "5"
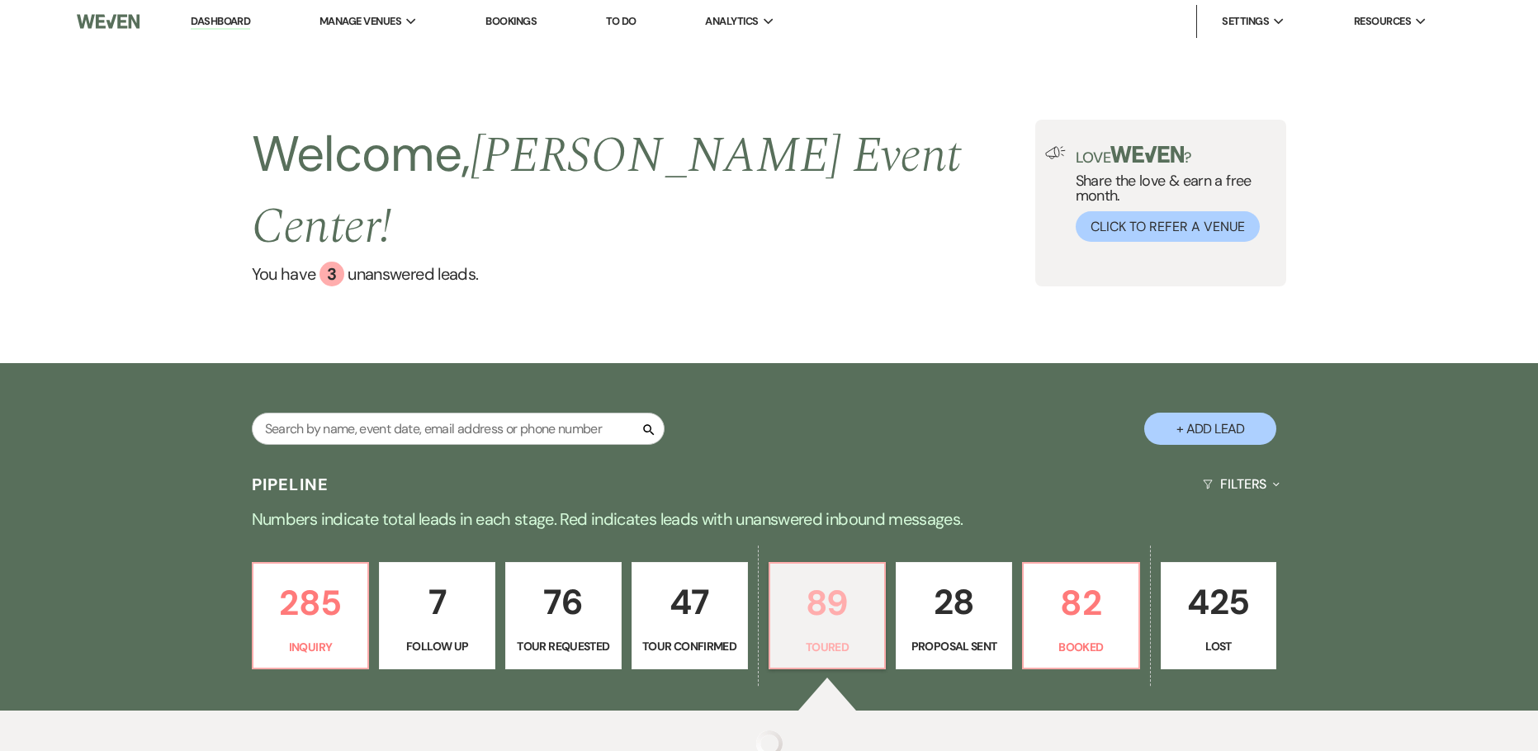
select select "5"
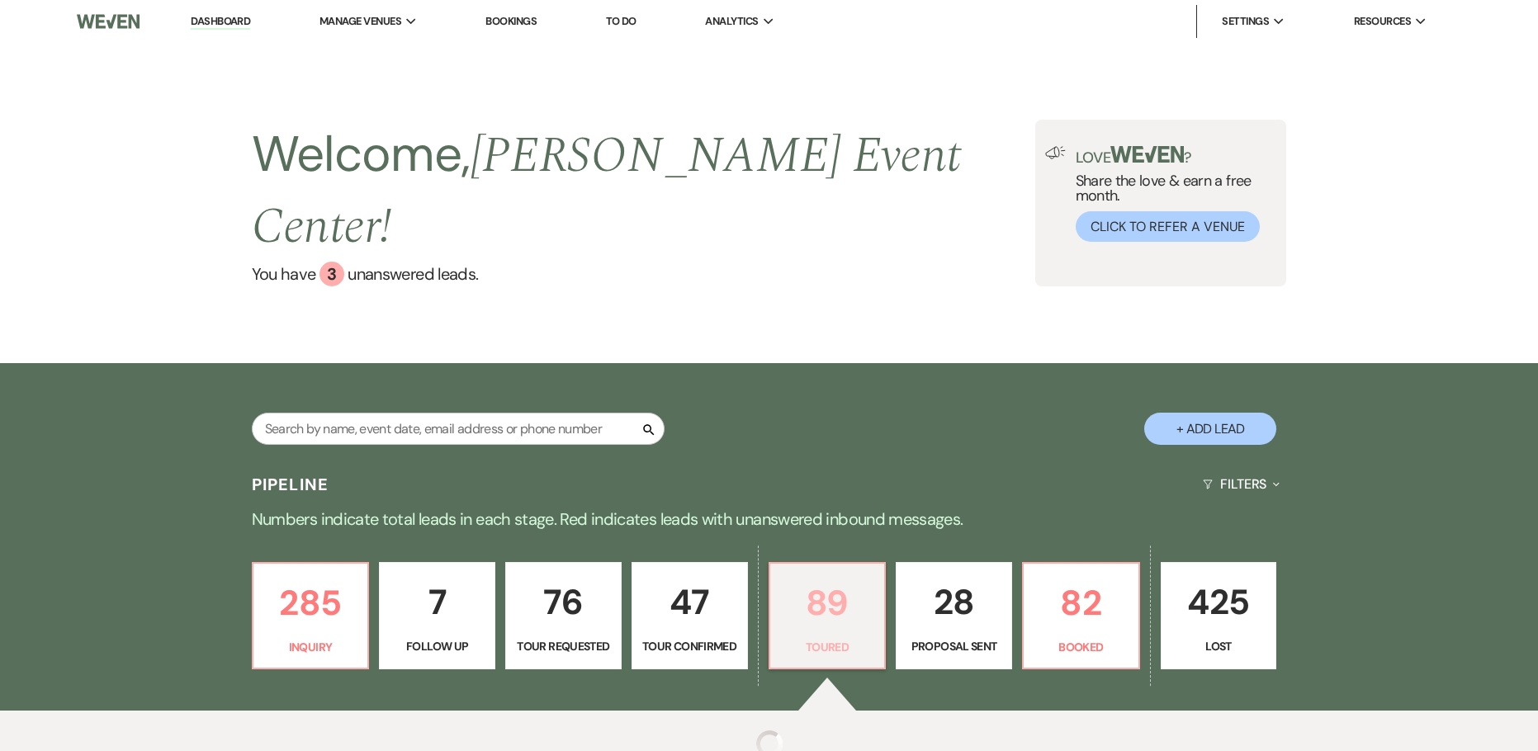
select select "5"
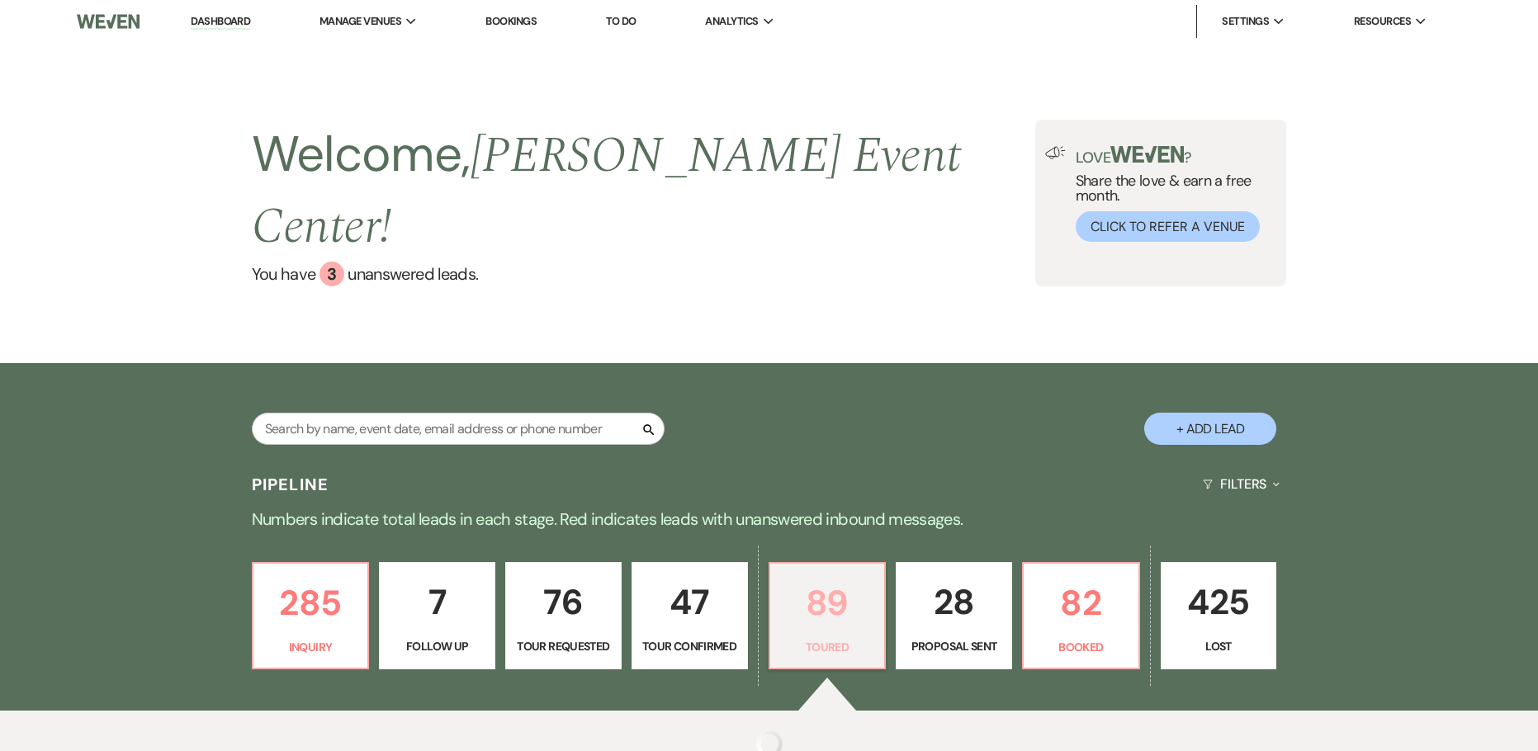
select select "5"
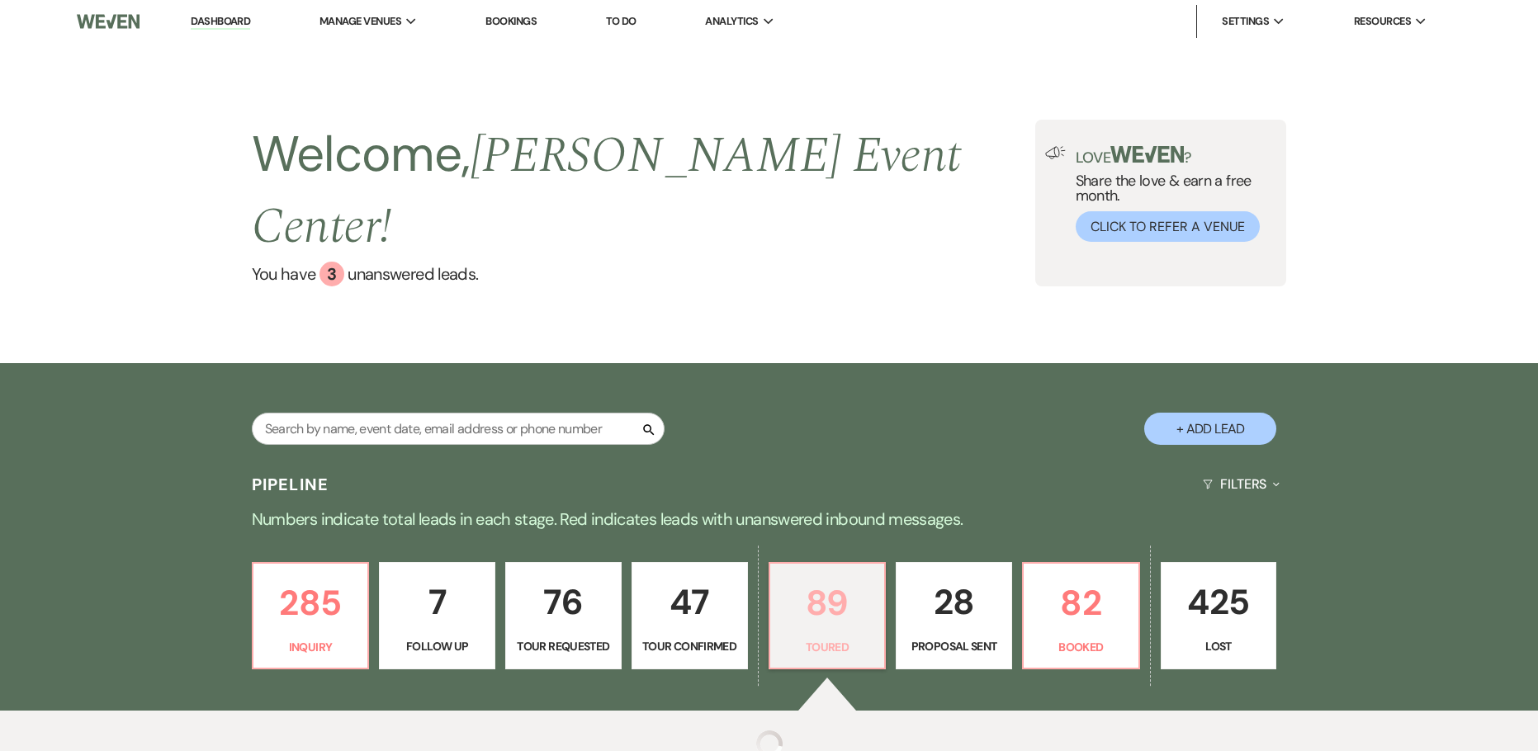
select select "5"
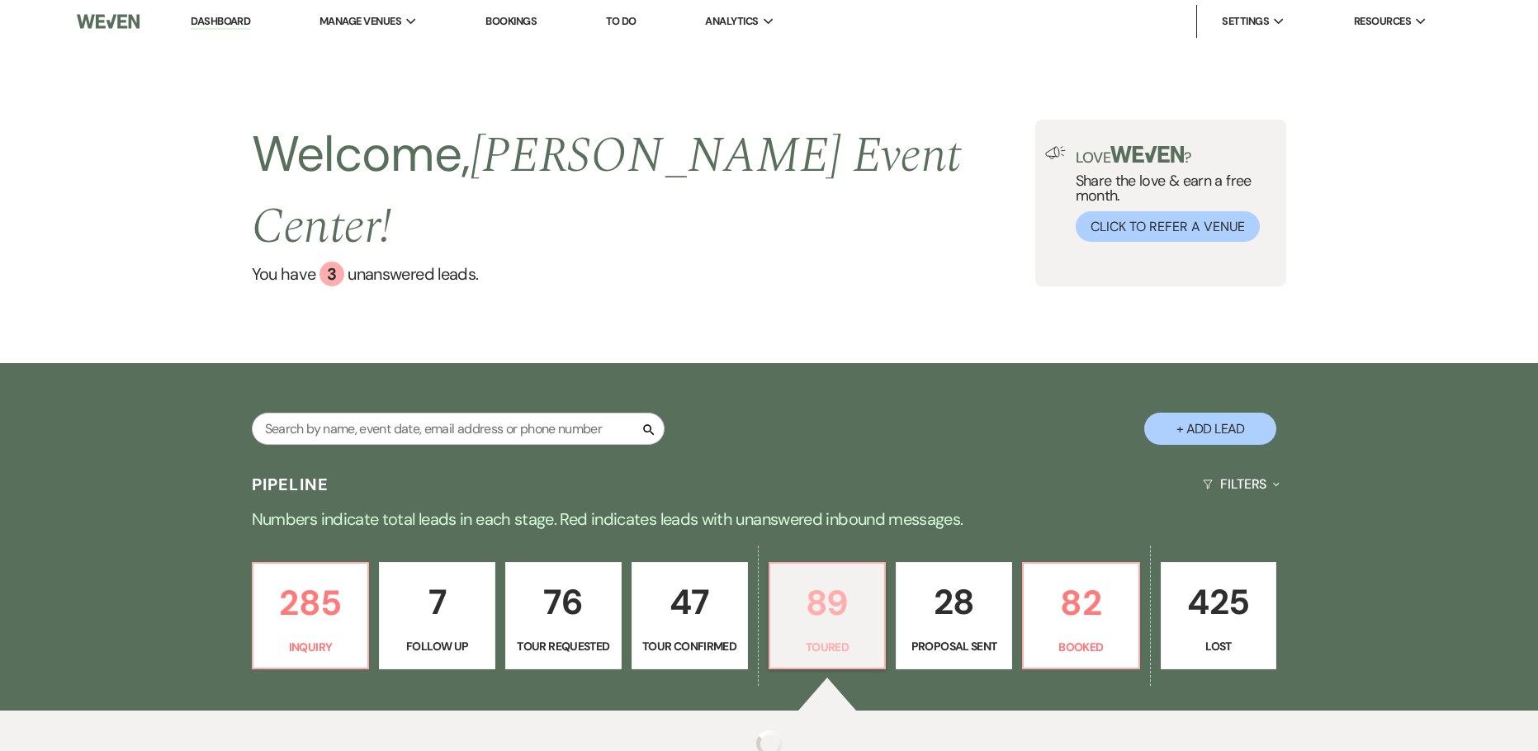
select select "5"
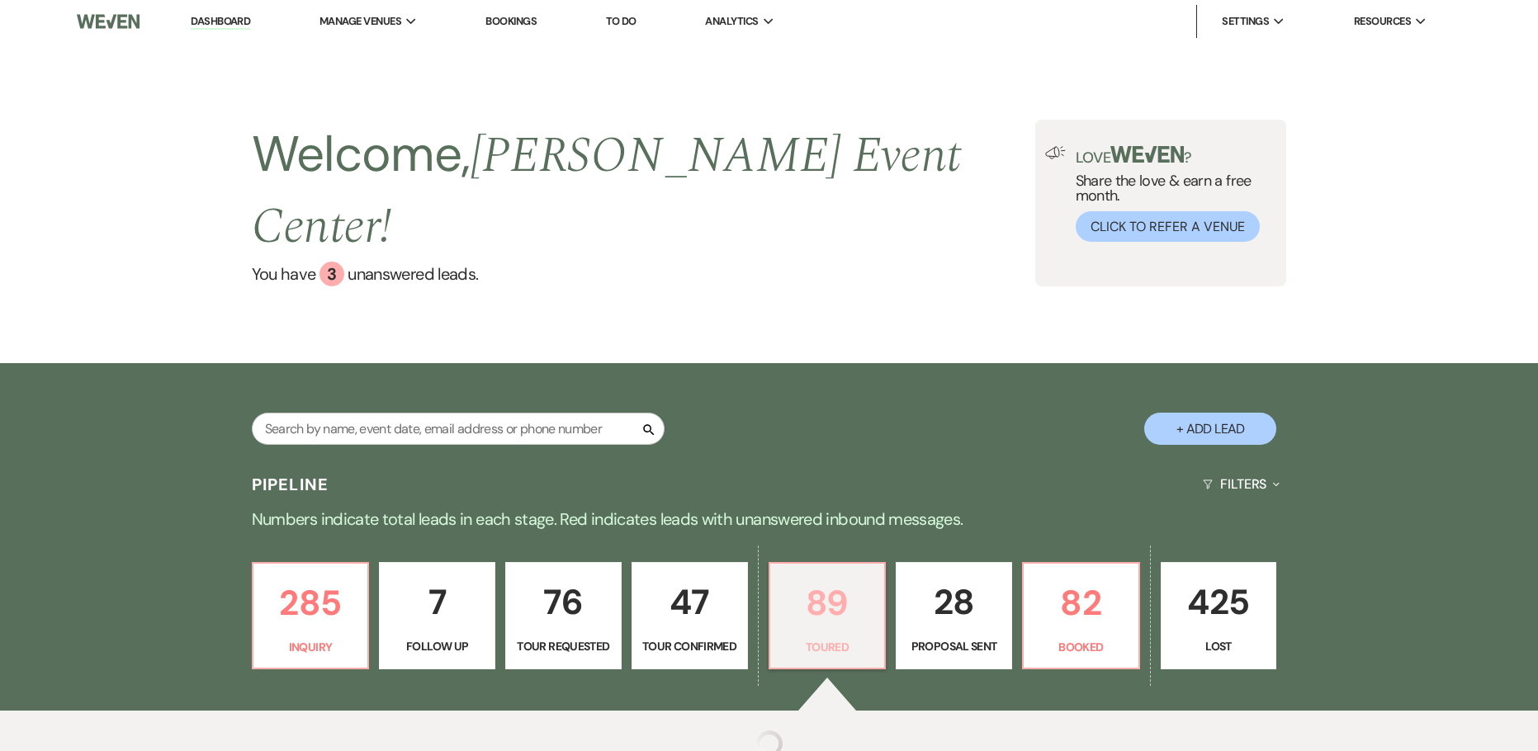
select select "5"
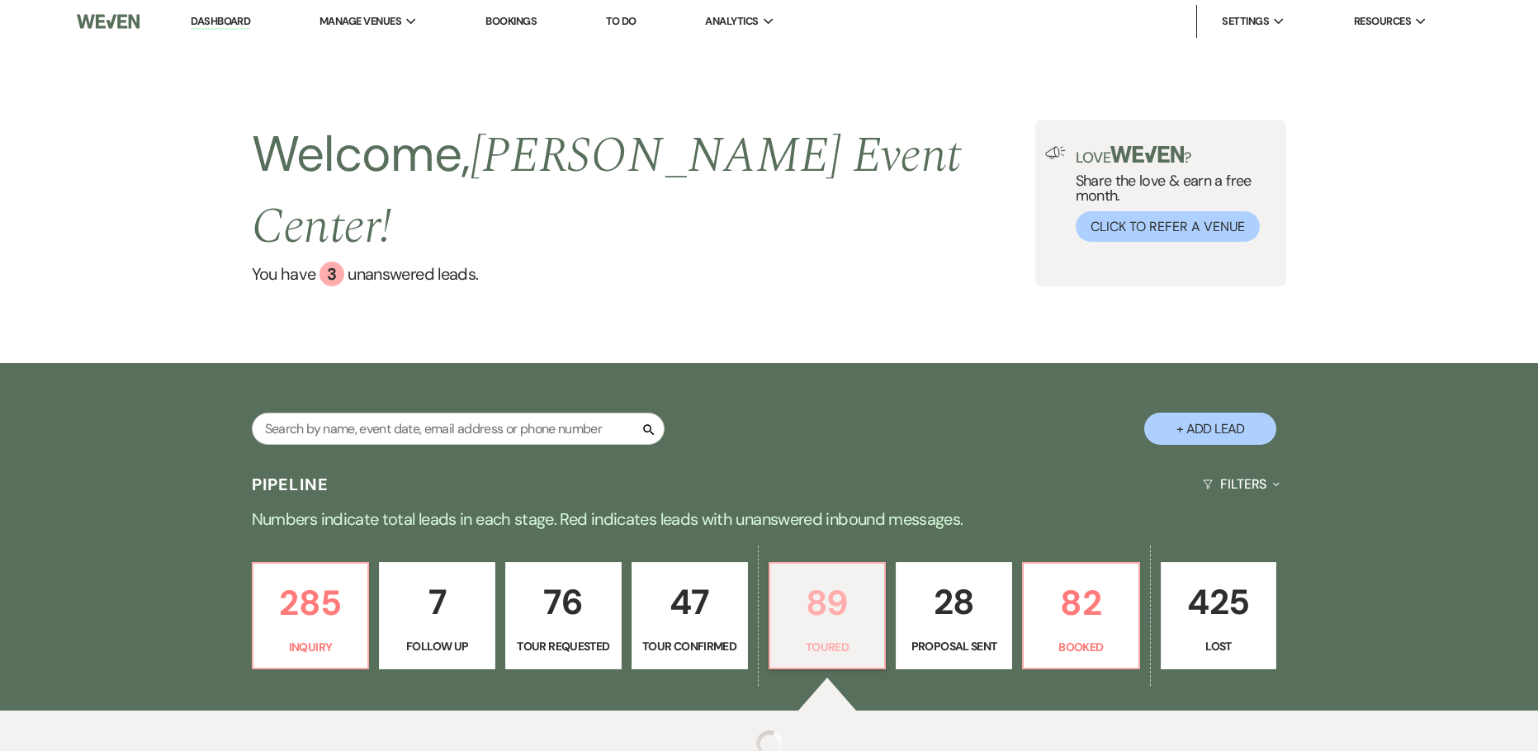
select select "5"
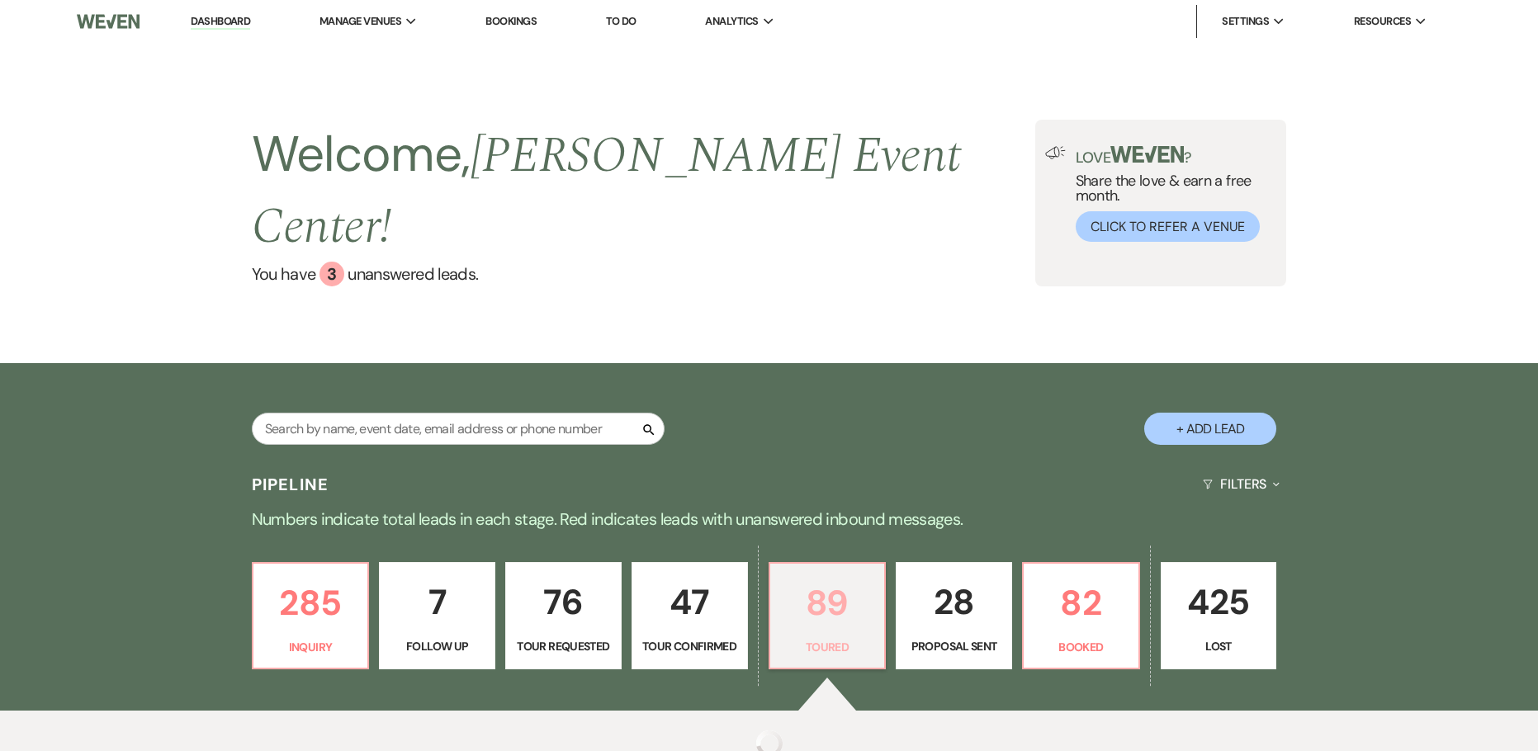
select select "5"
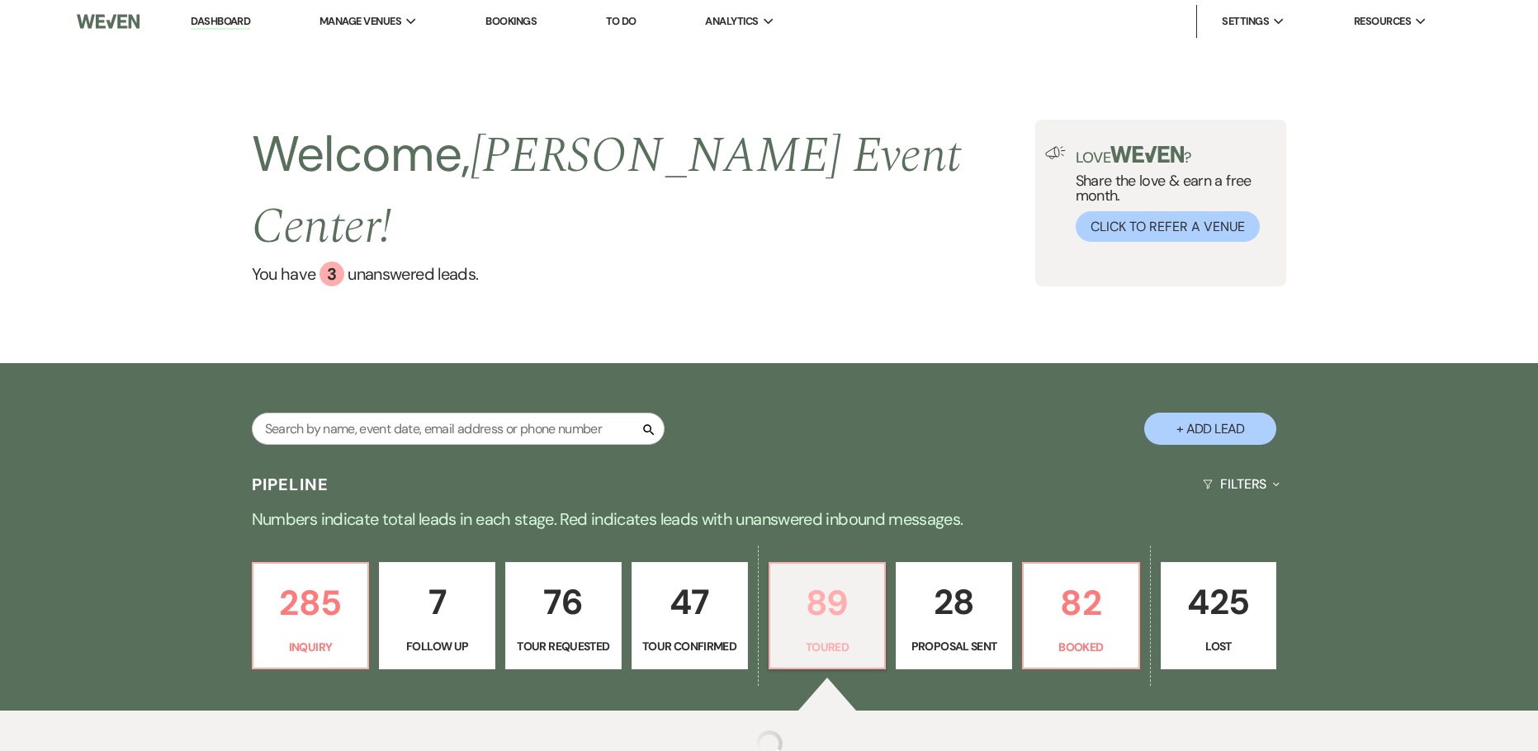
select select "5"
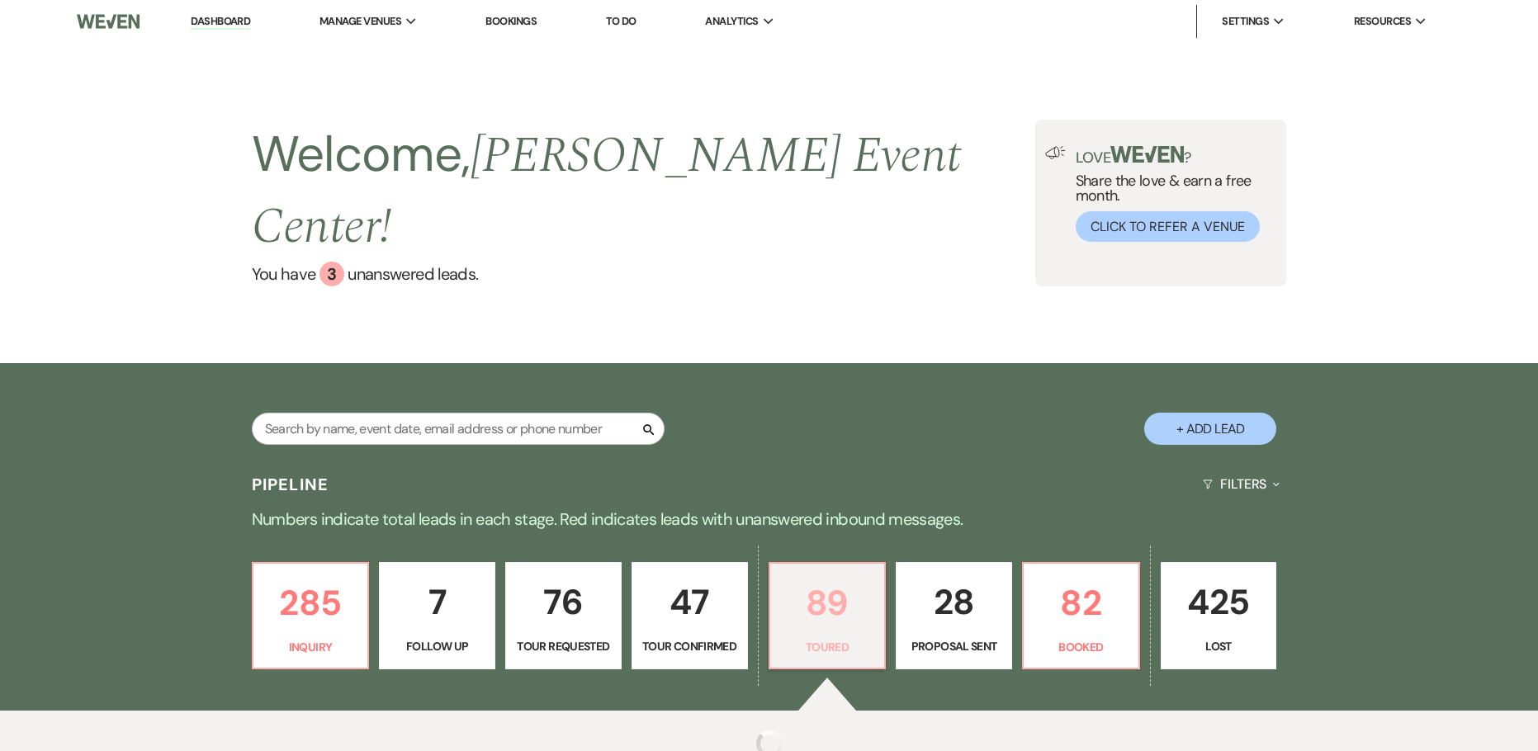
select select "5"
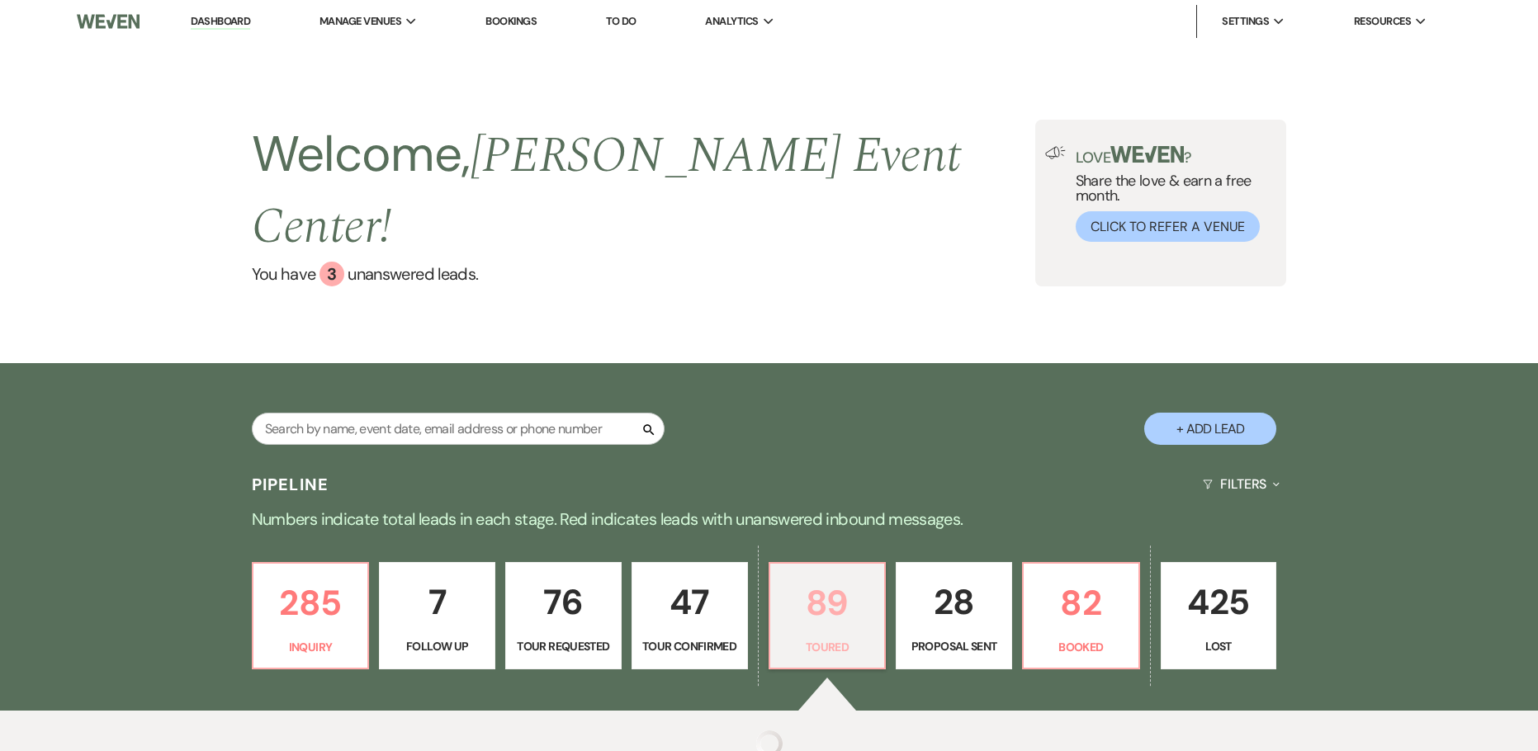
select select "5"
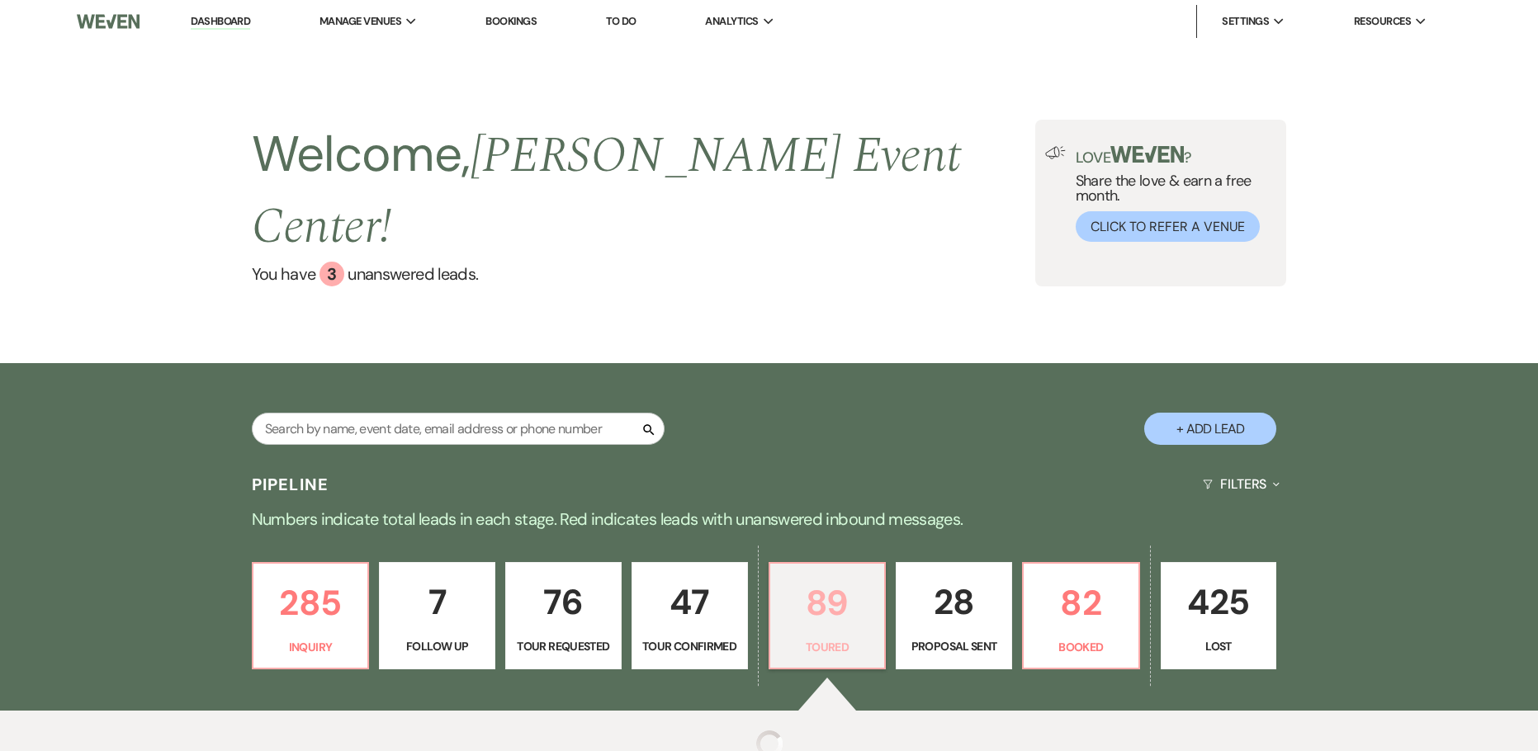
select select "5"
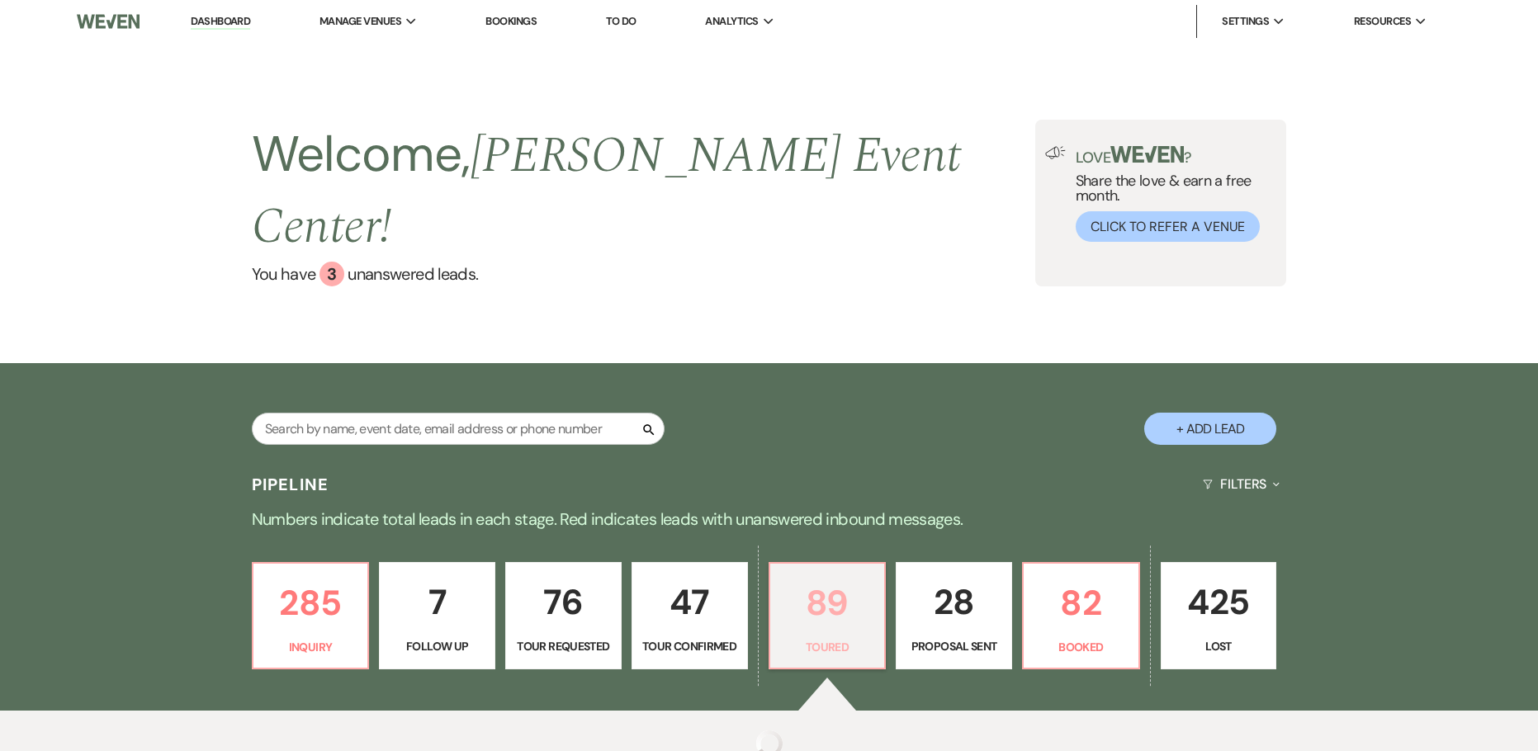
select select "5"
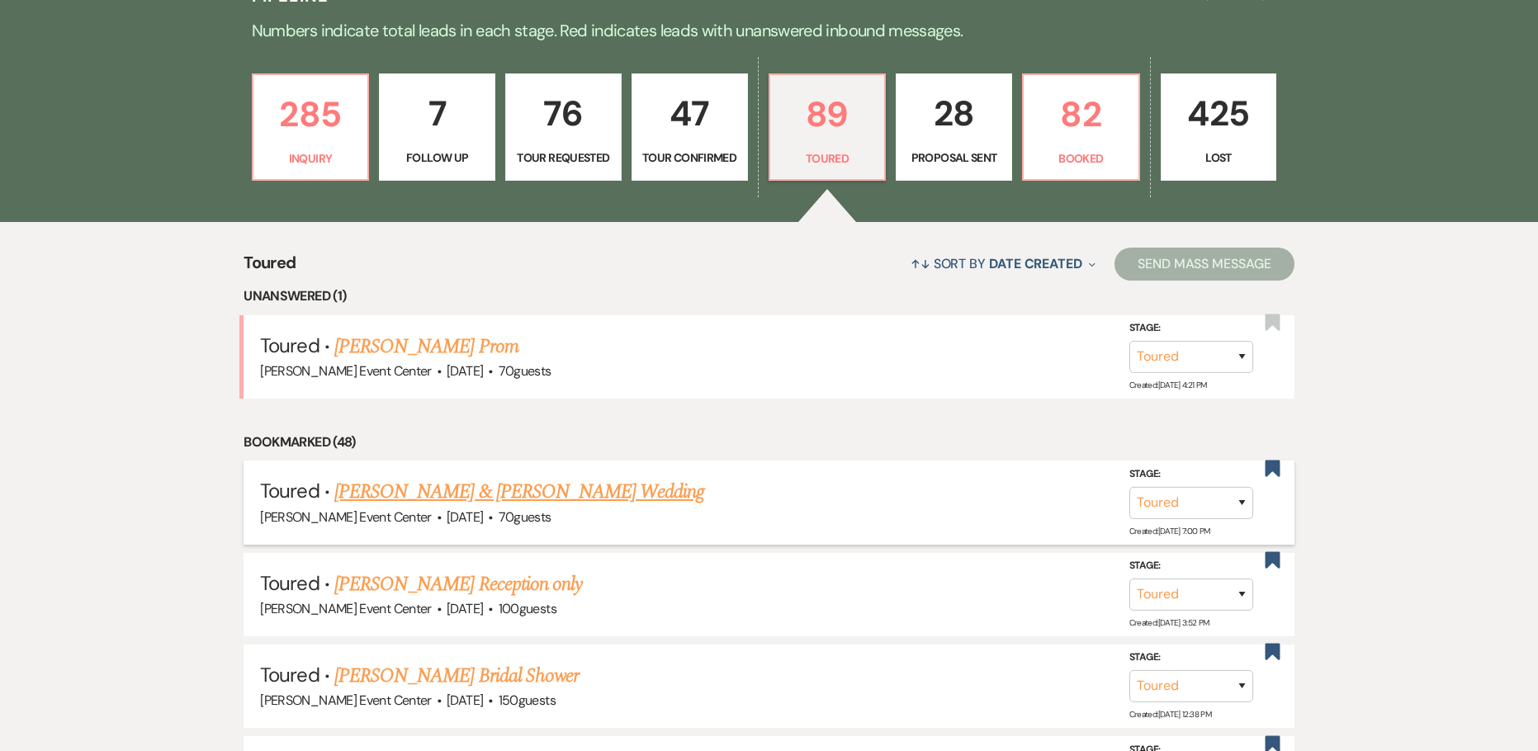
scroll to position [495, 0]
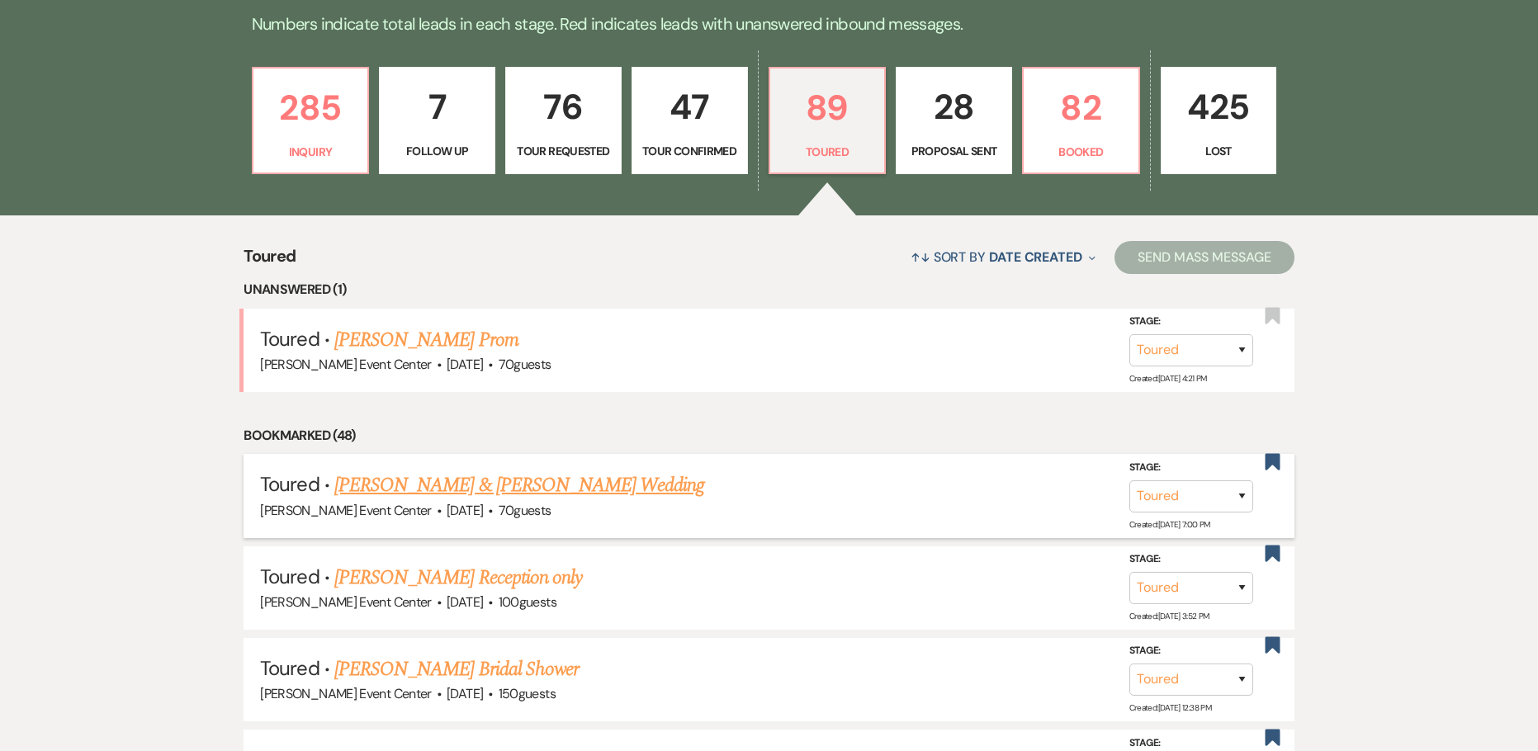
click at [432, 470] on link "Michael Hanchell & Onyeka Onyia's Wedding" at bounding box center [519, 485] width 370 height 30
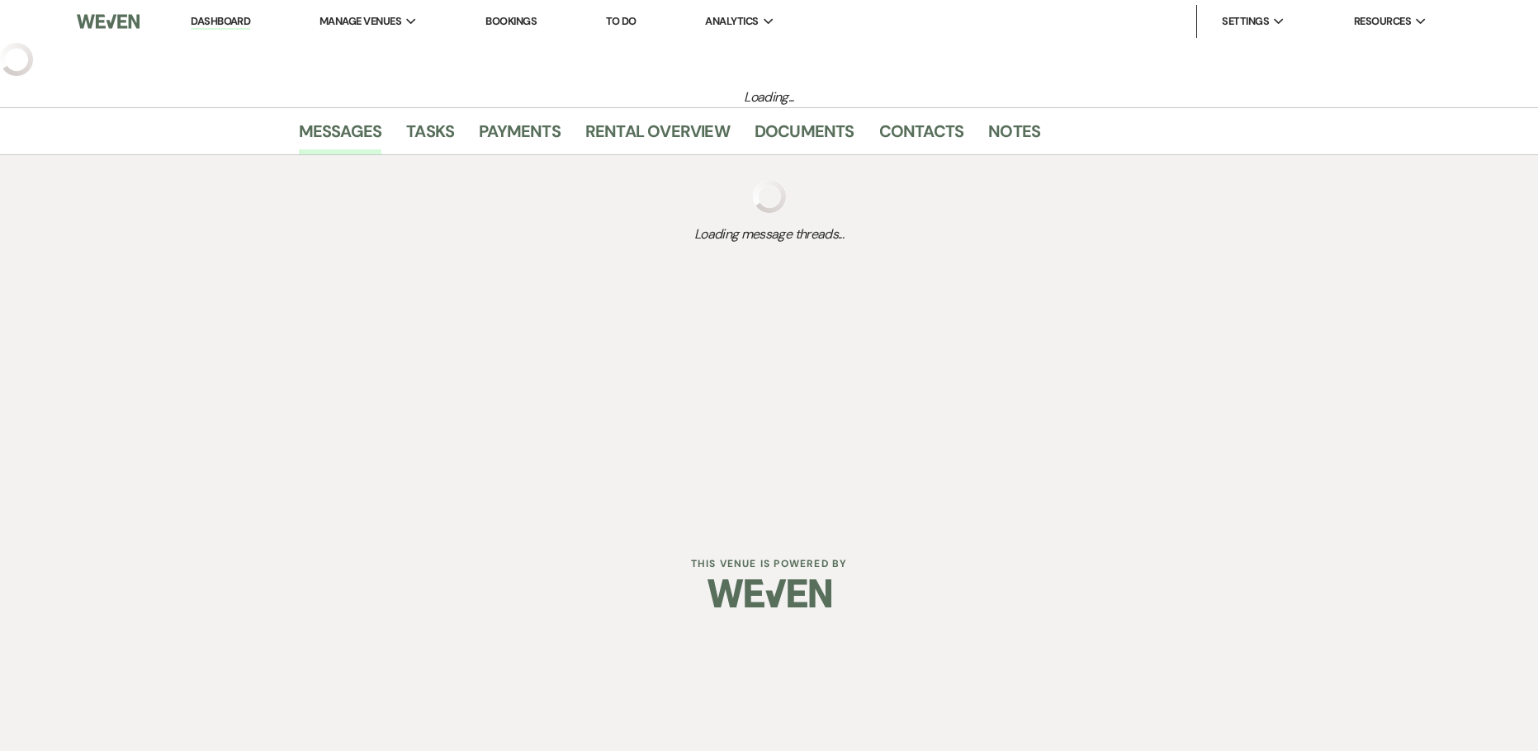
select select "5"
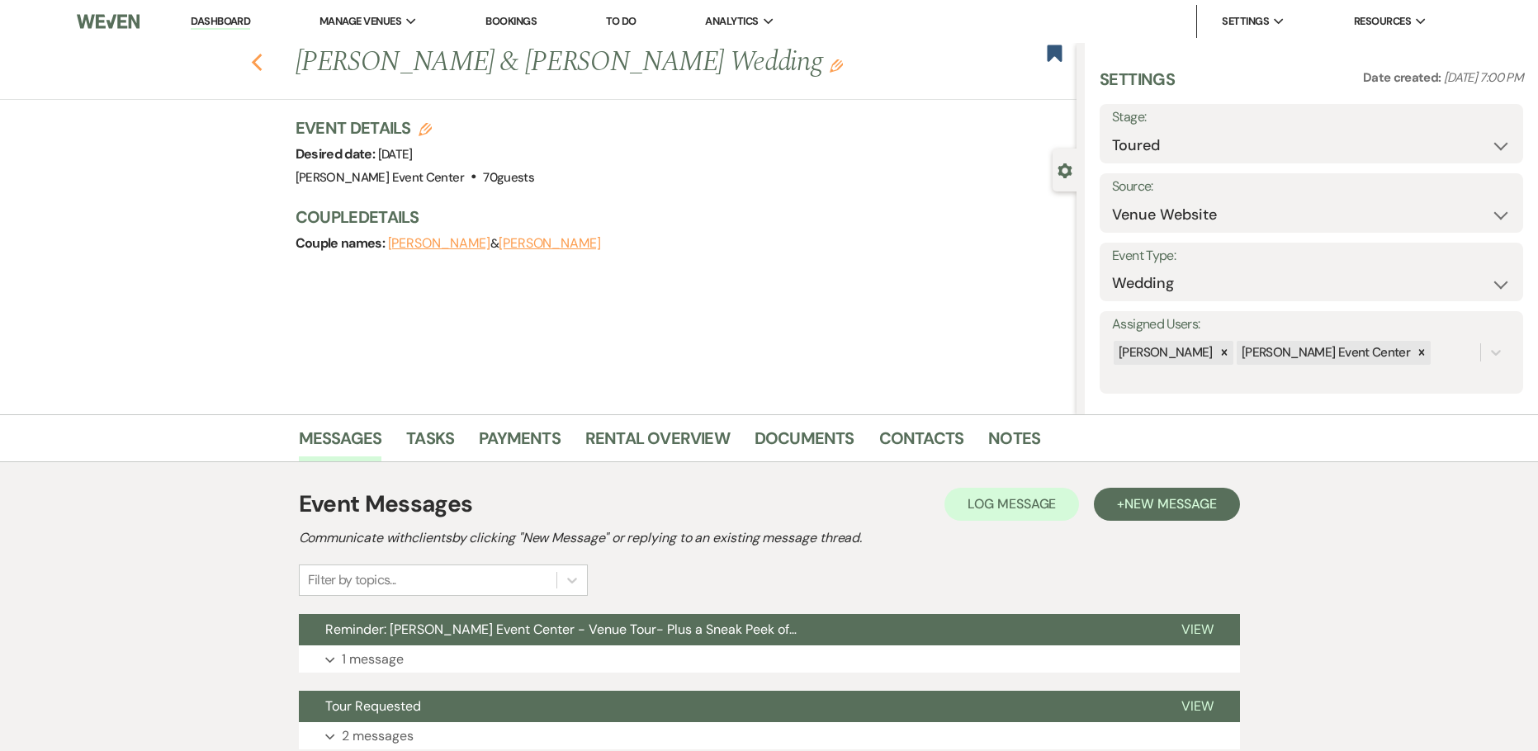
click at [257, 62] on icon "Previous" at bounding box center [257, 63] width 12 height 20
select select "5"
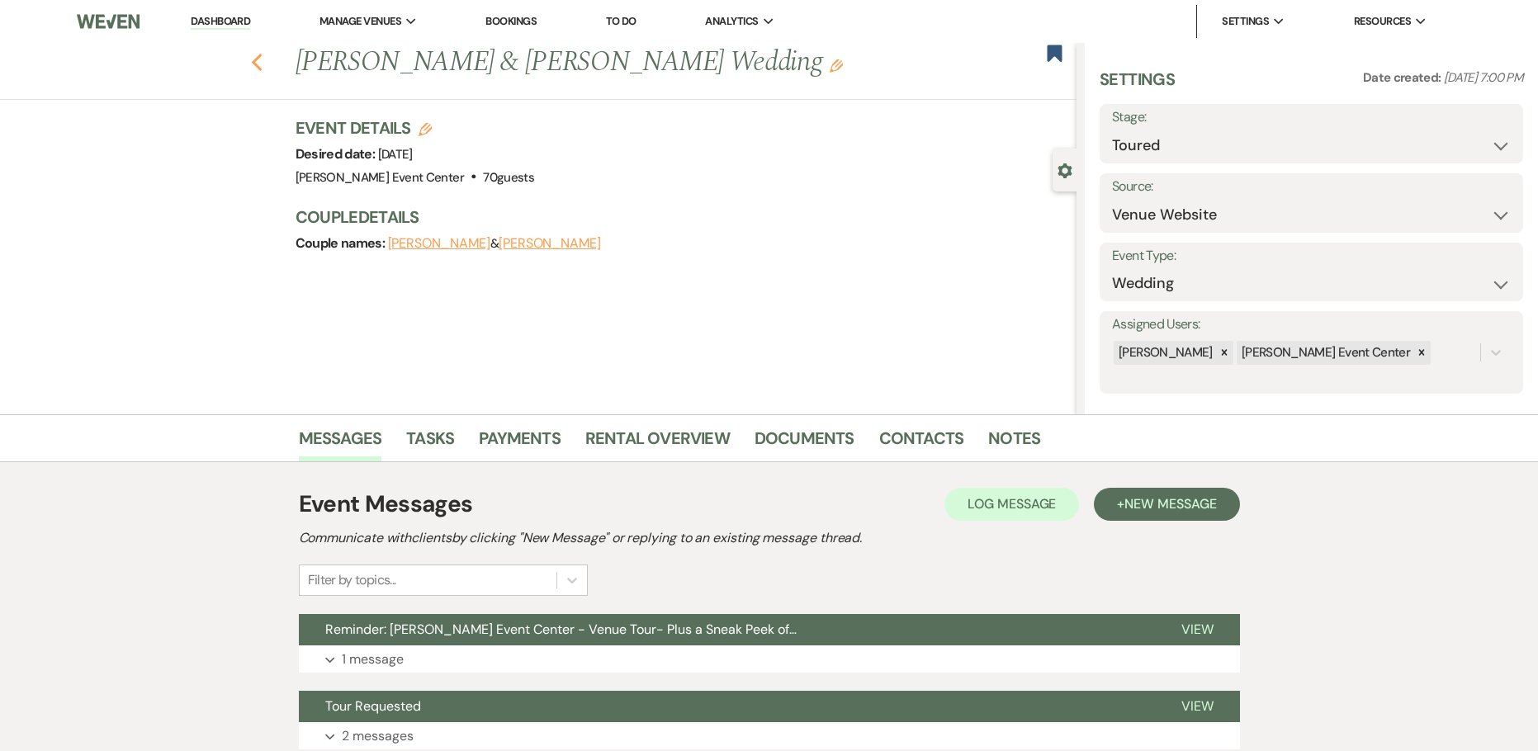
select select "5"
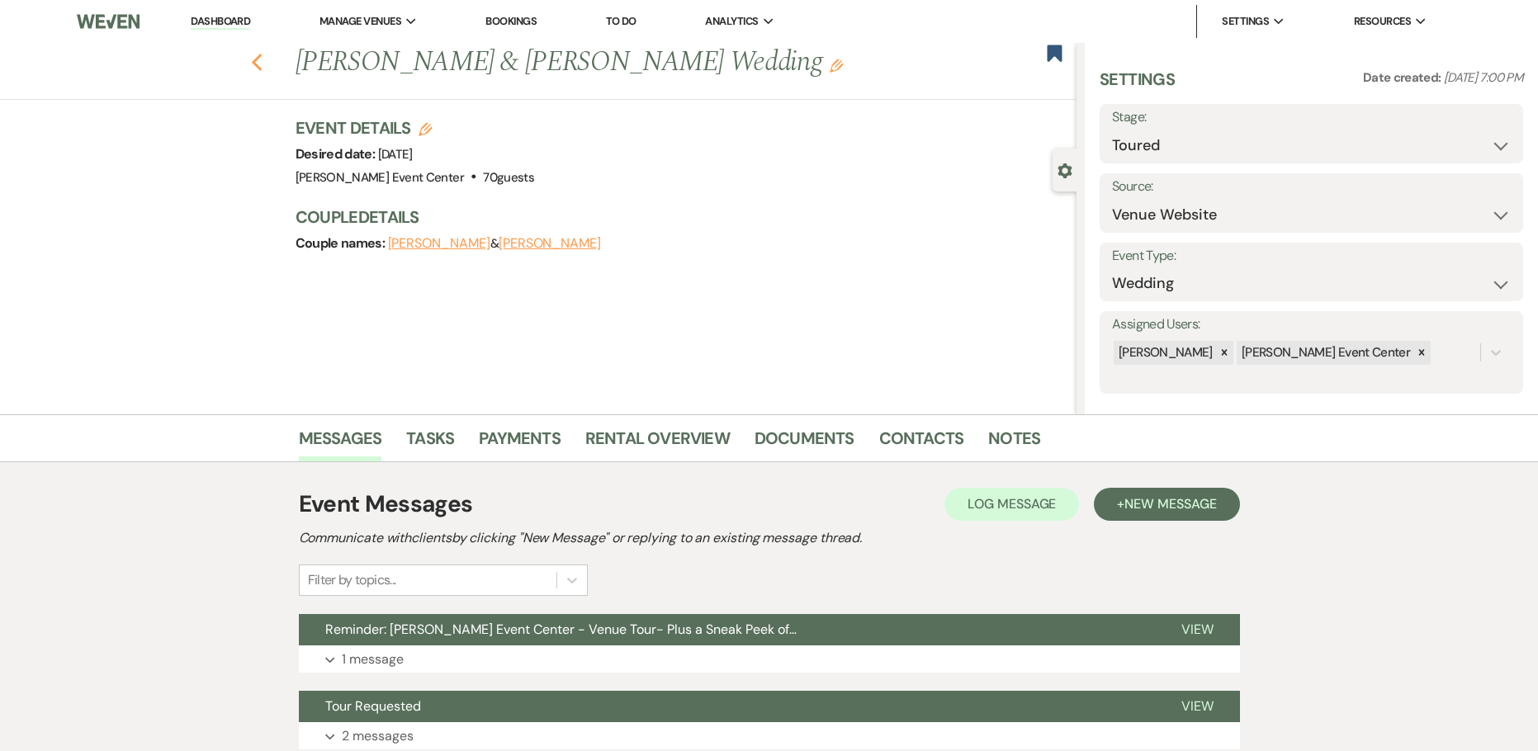
select select "5"
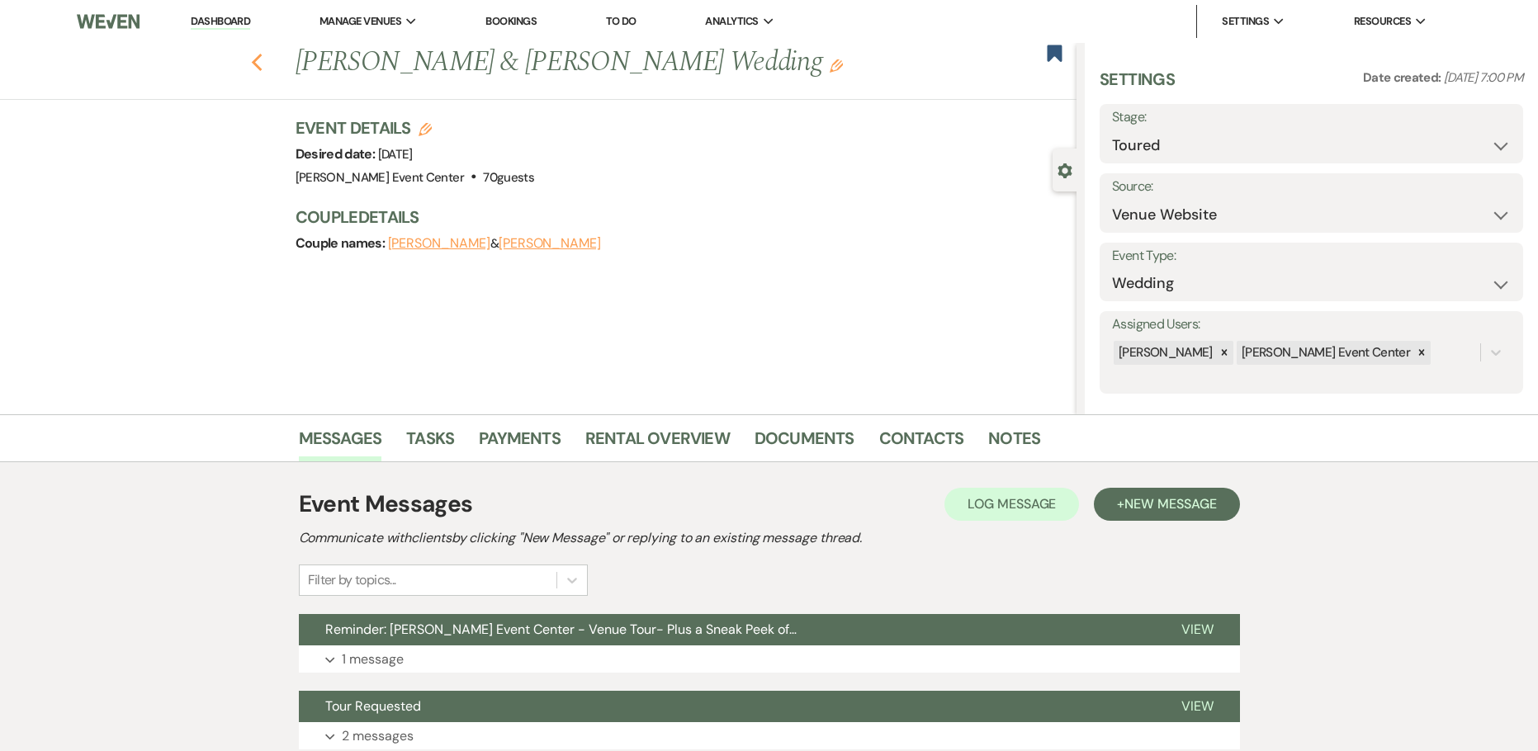
select select "5"
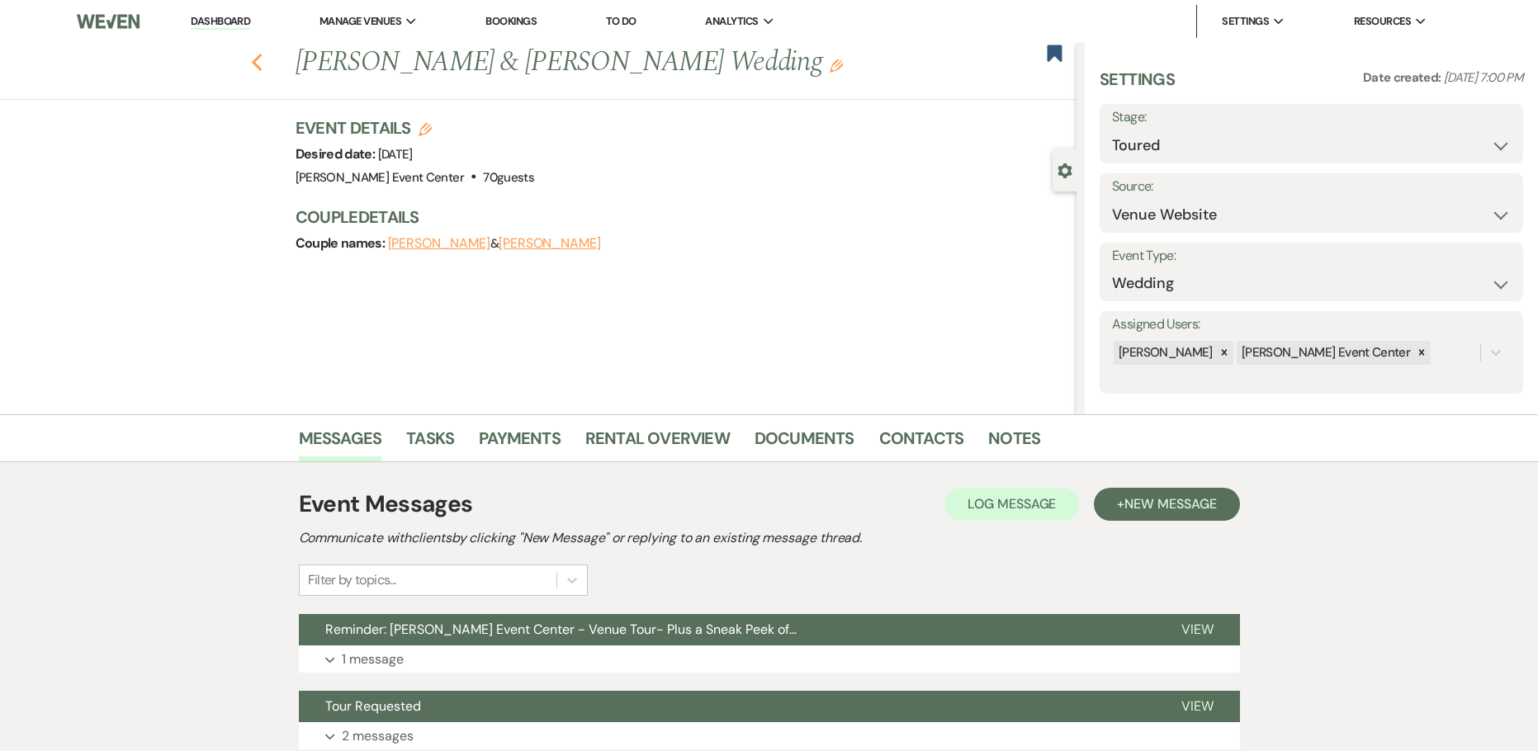
select select "5"
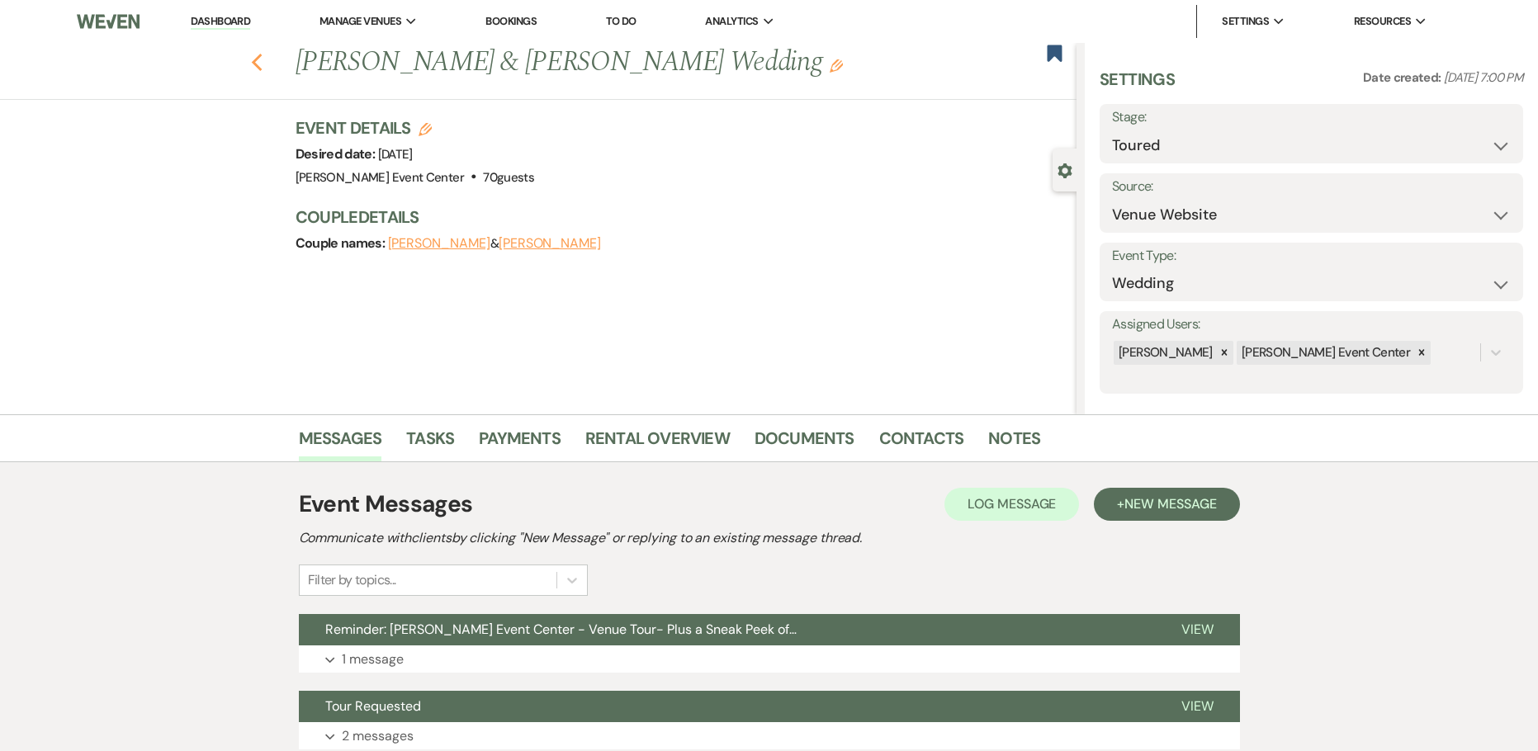
select select "5"
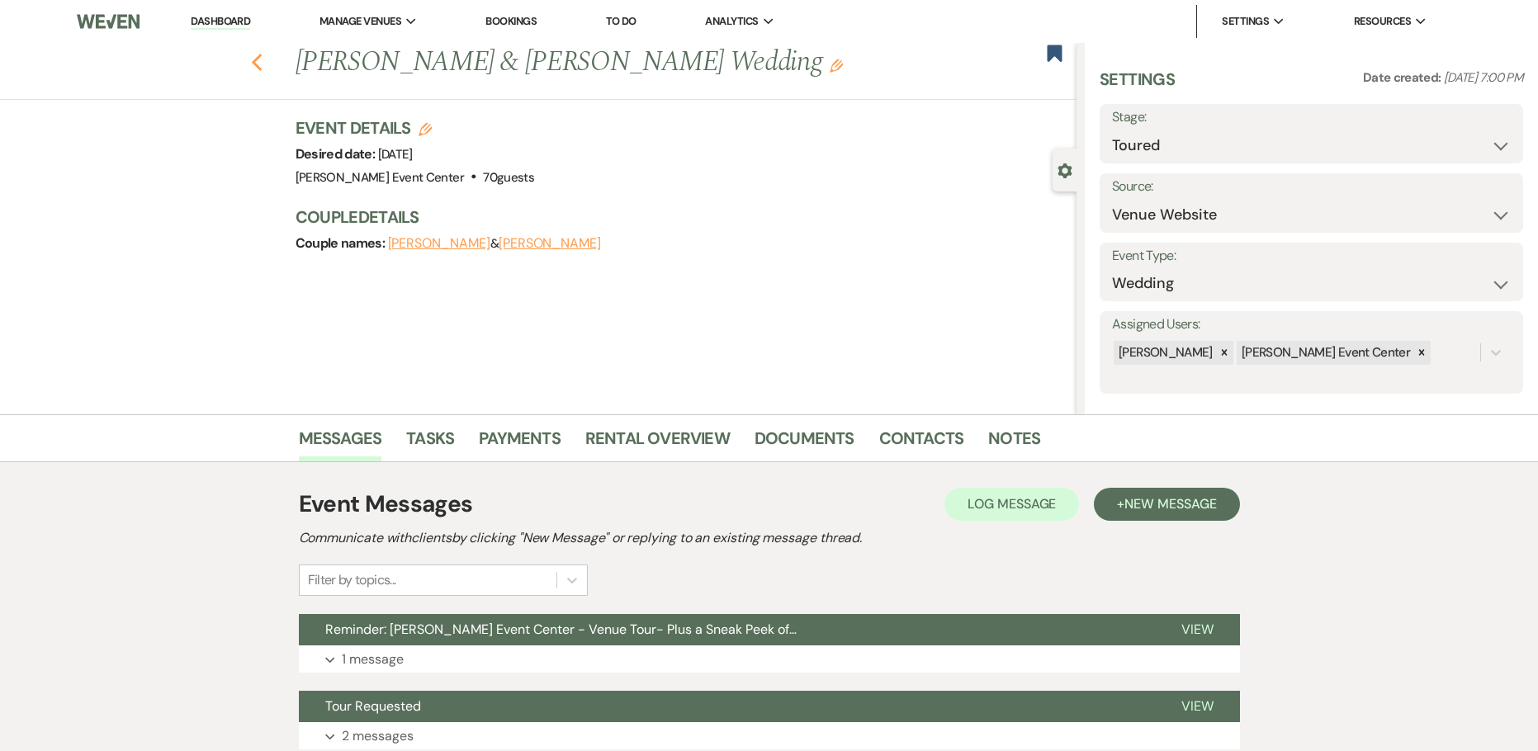
select select "5"
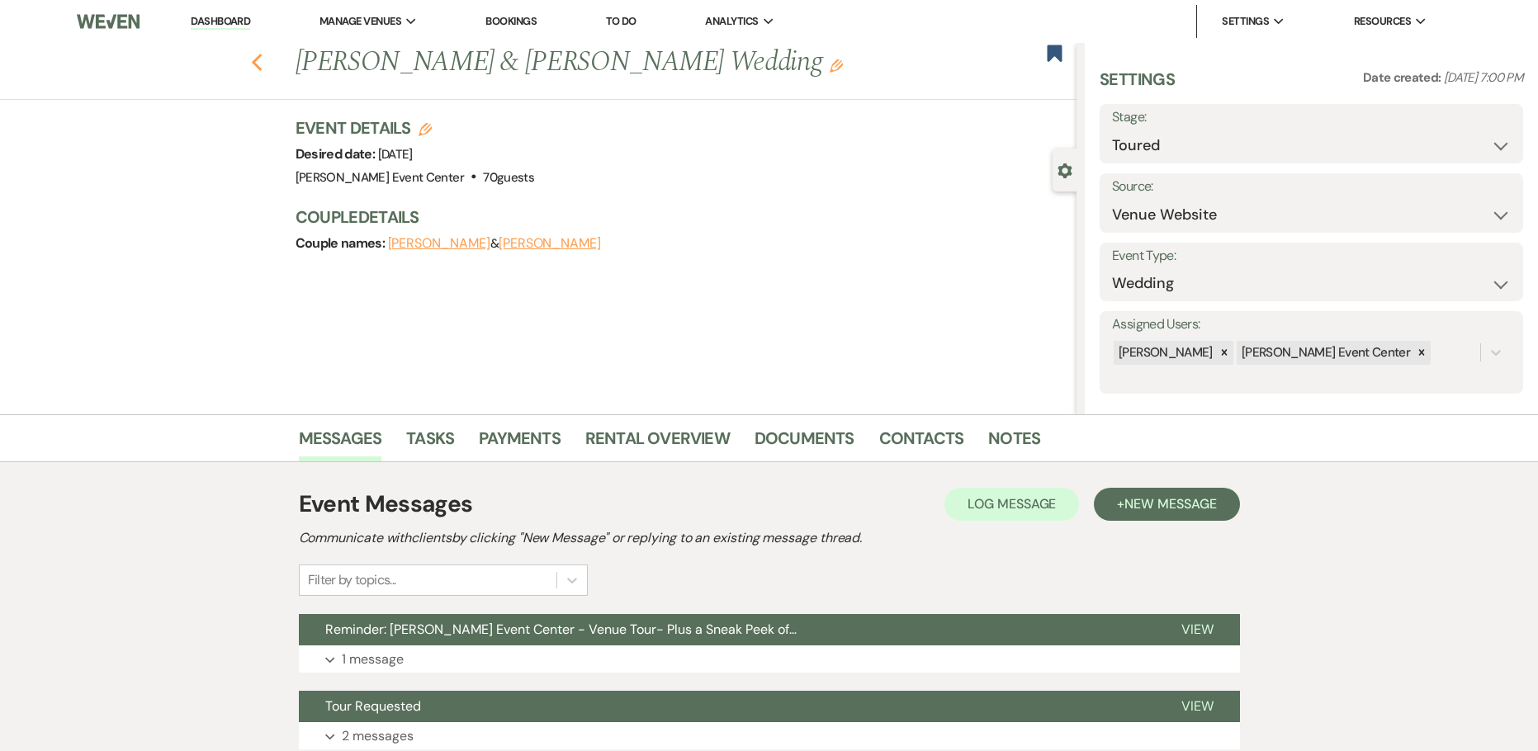
select select "5"
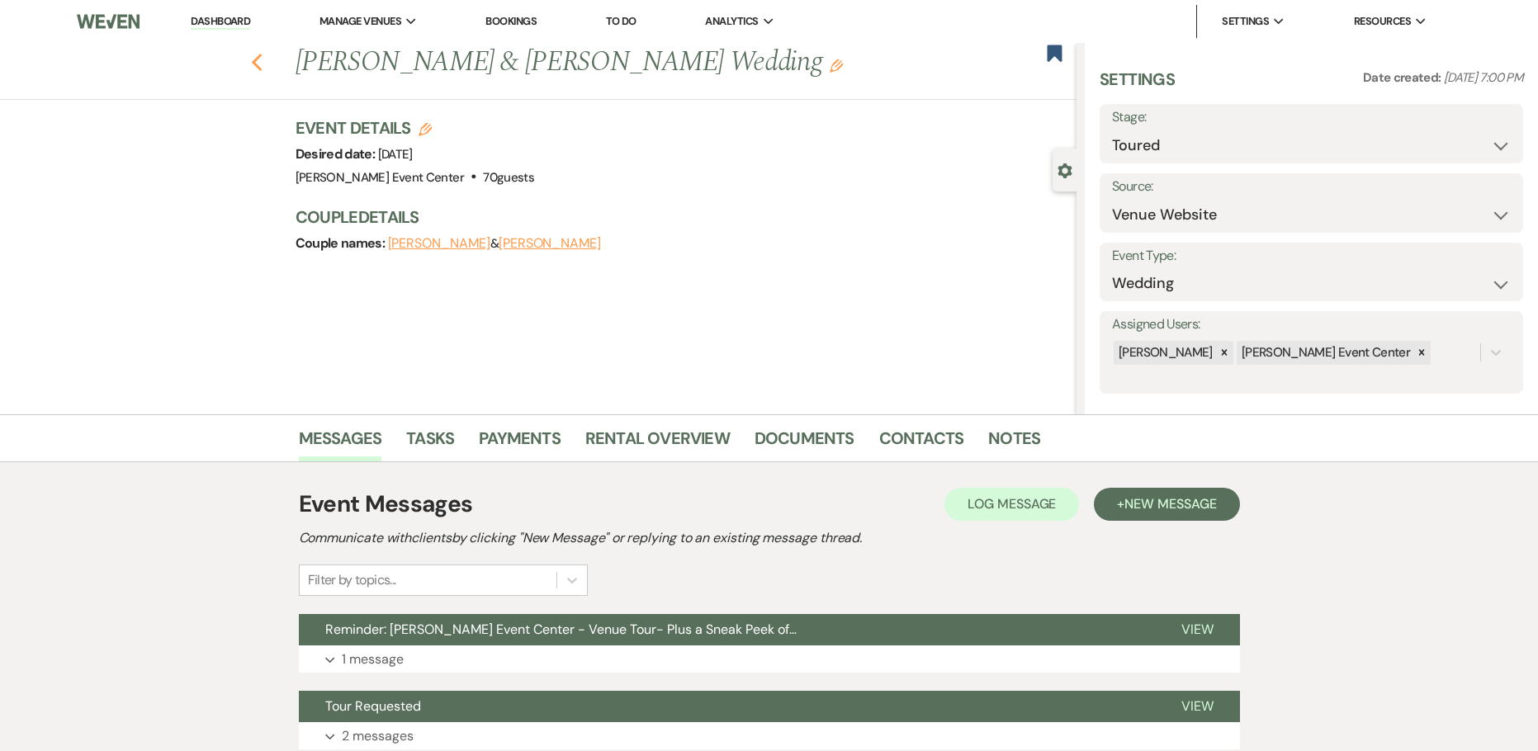
select select "5"
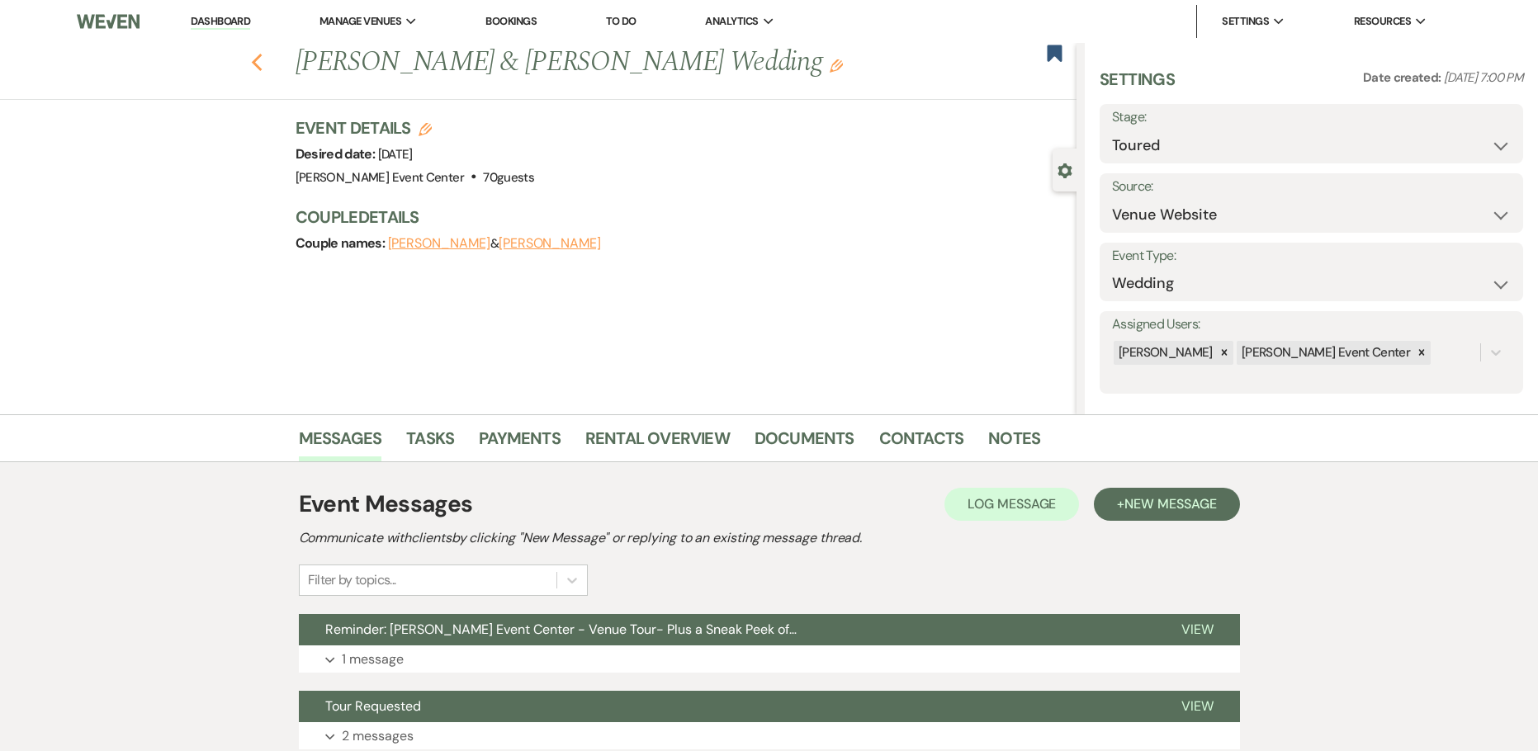
select select "5"
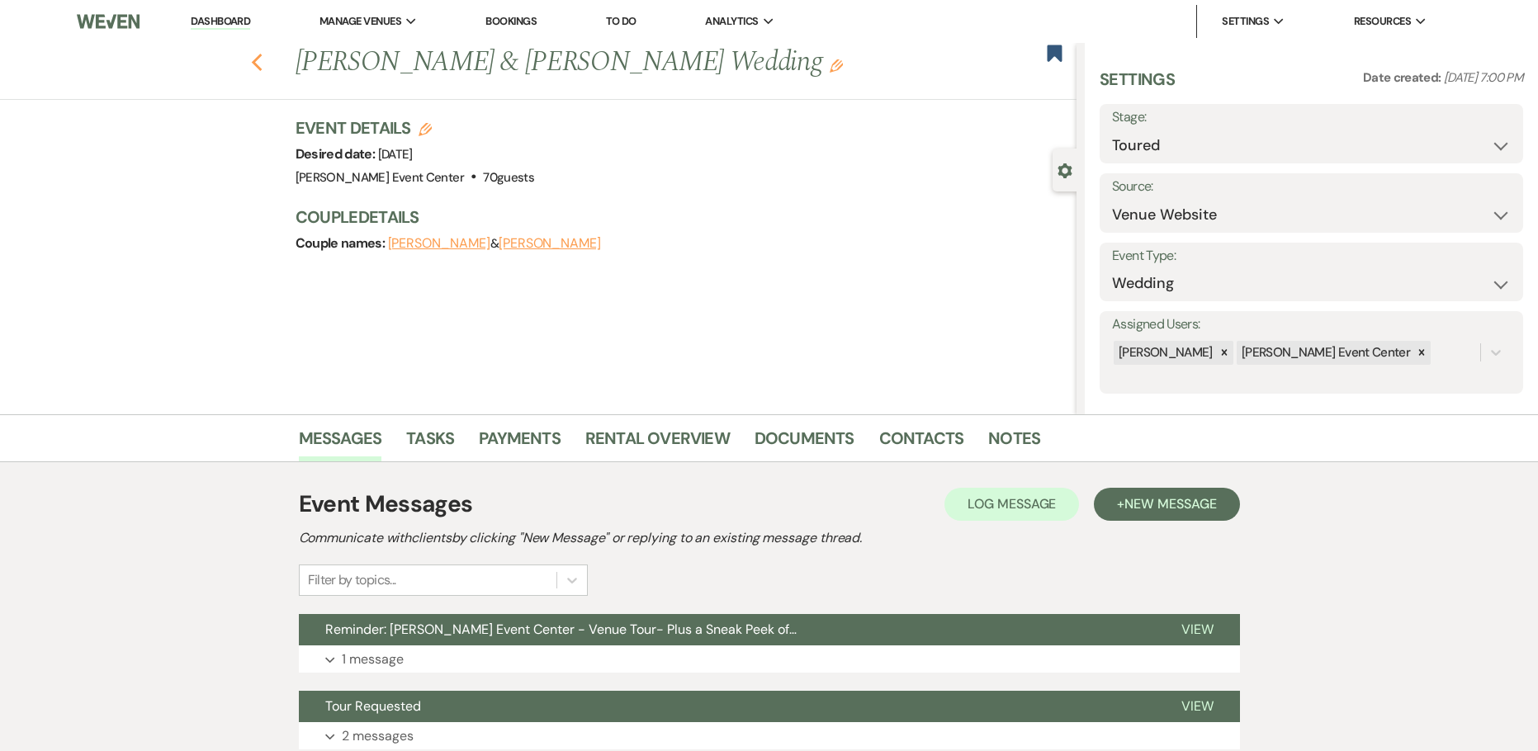
select select "5"
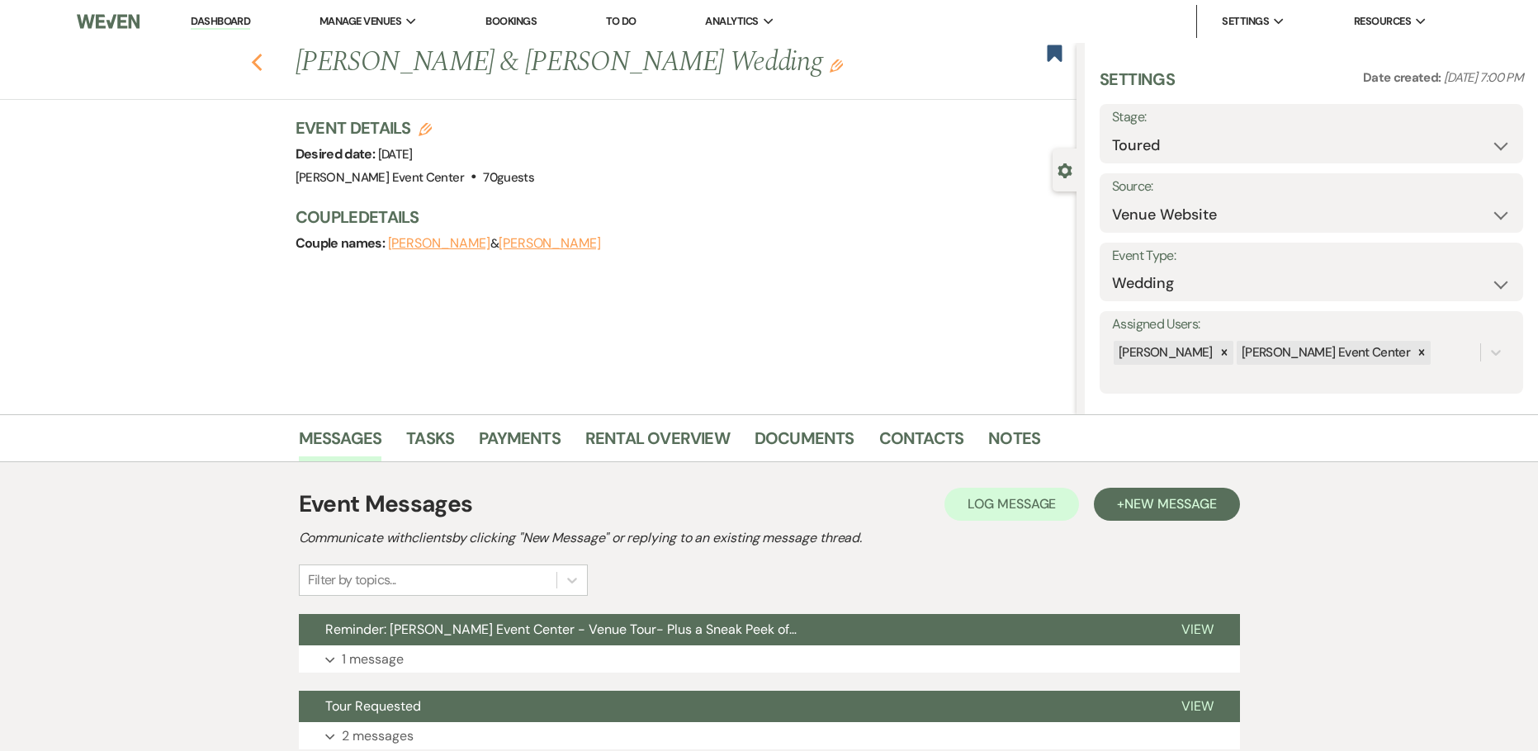
select select "5"
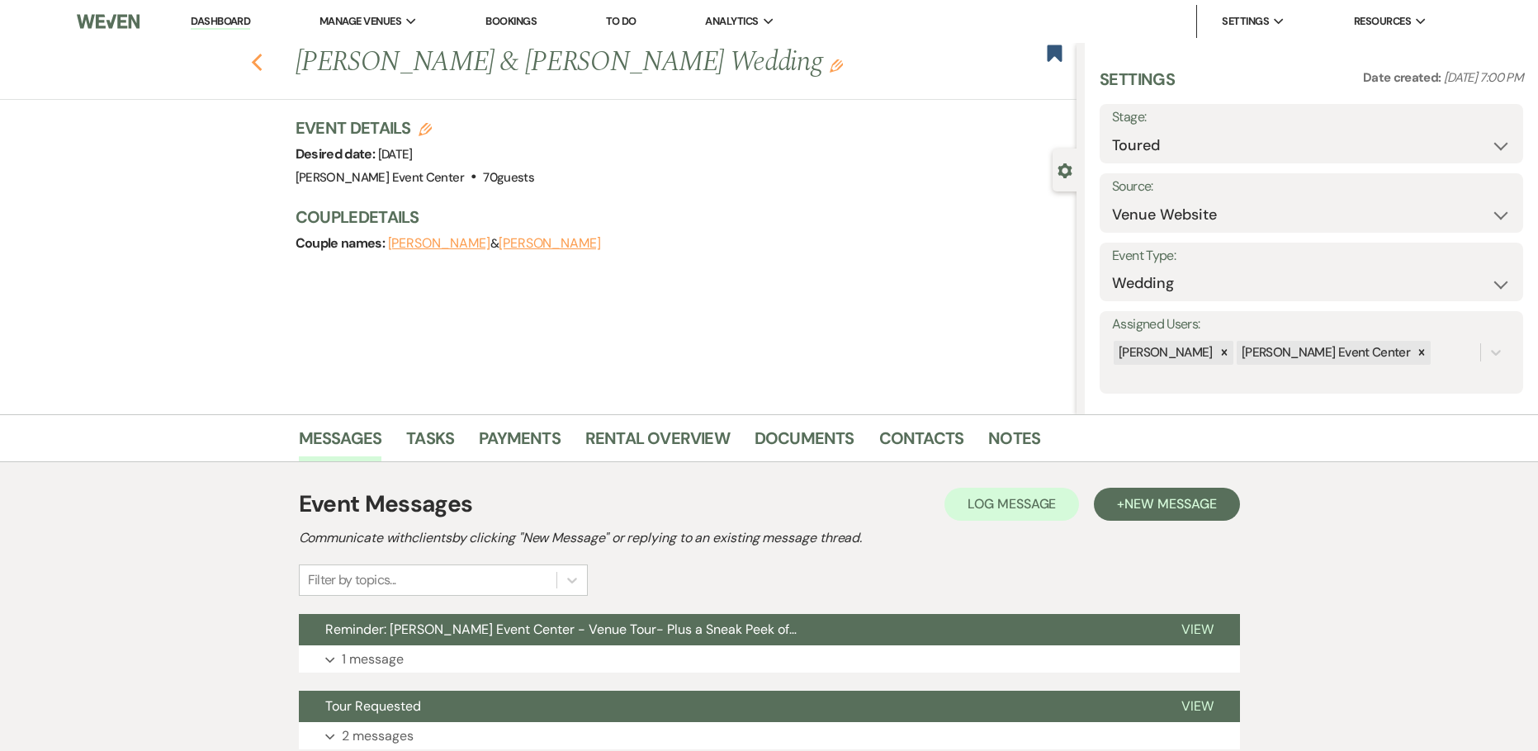
select select "5"
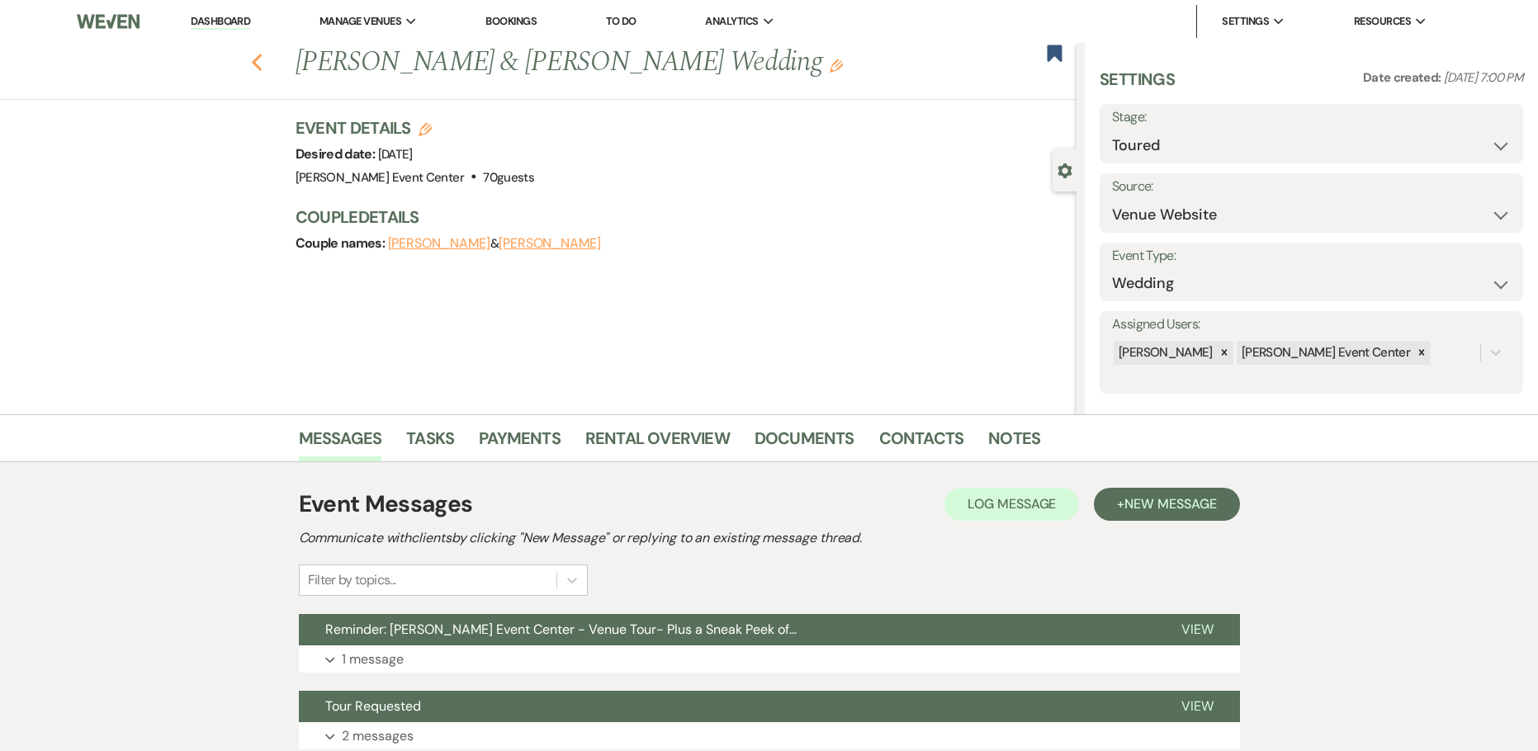
select select "5"
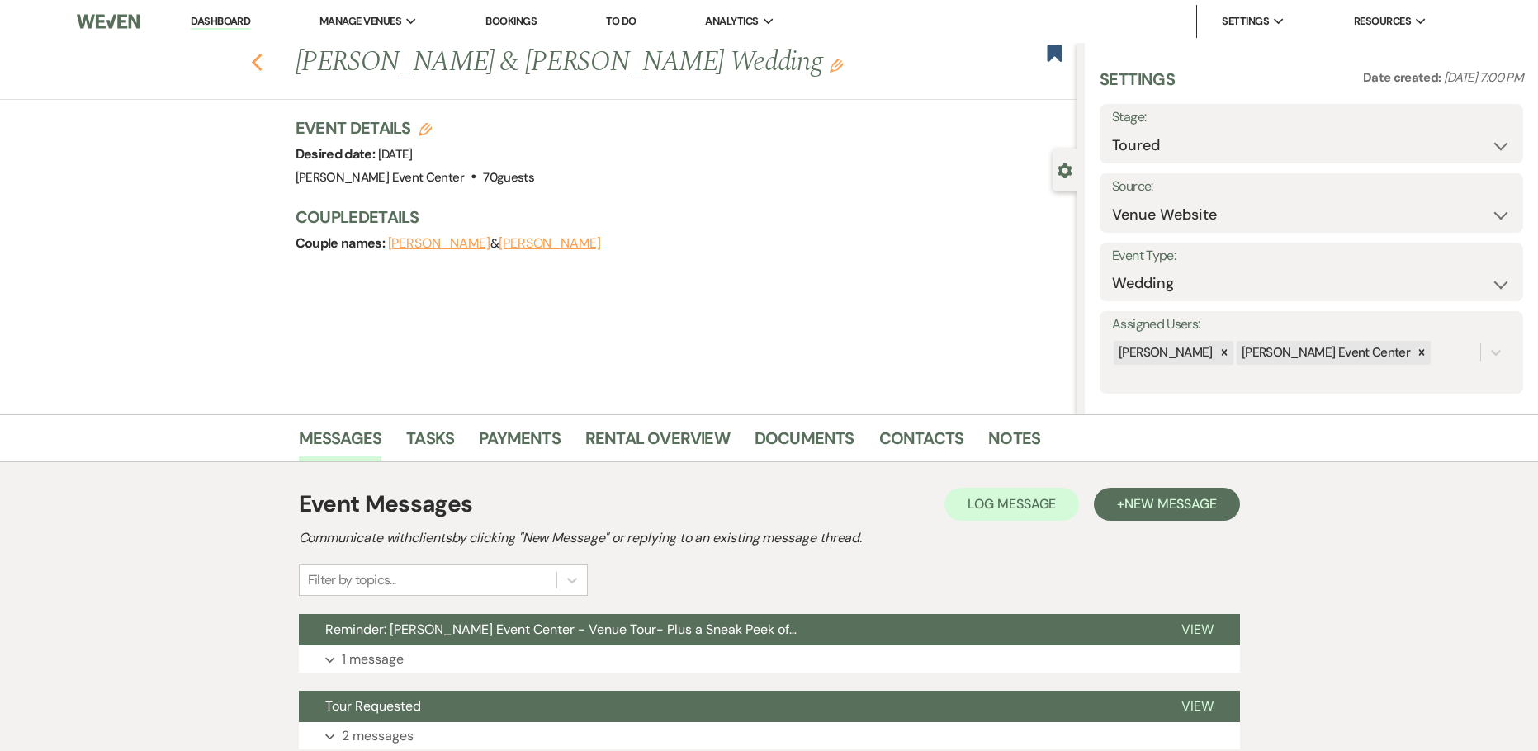
select select "5"
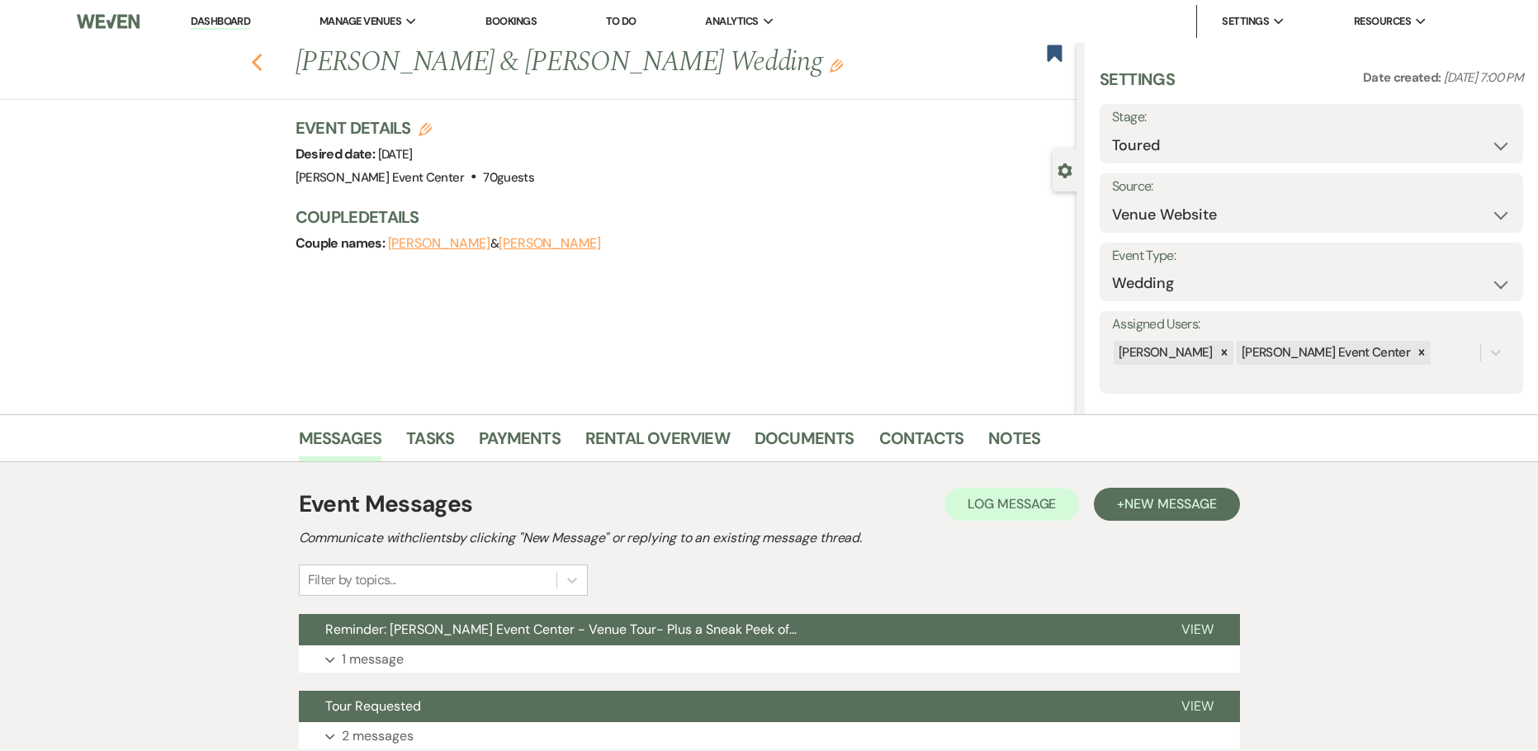
select select "5"
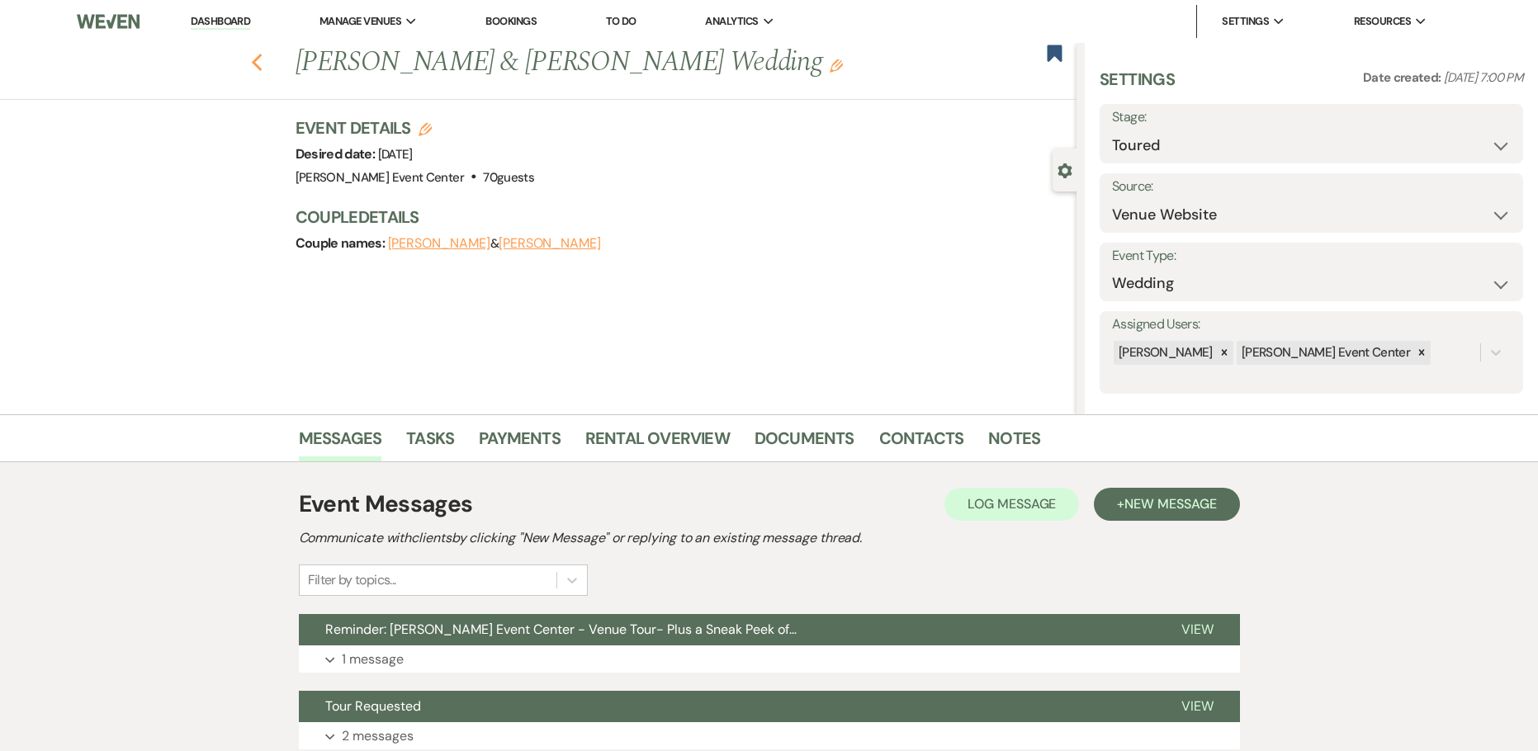
select select "5"
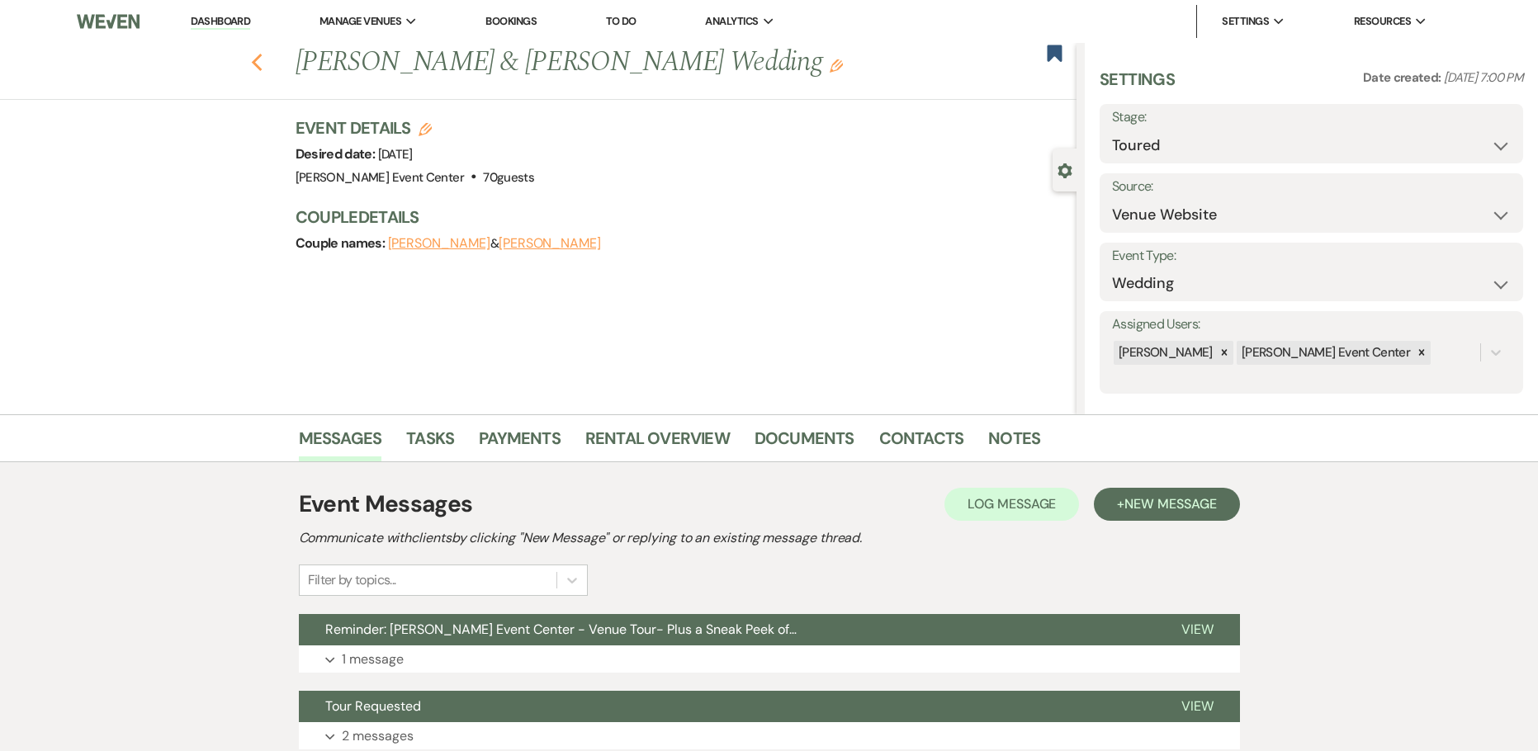
select select "5"
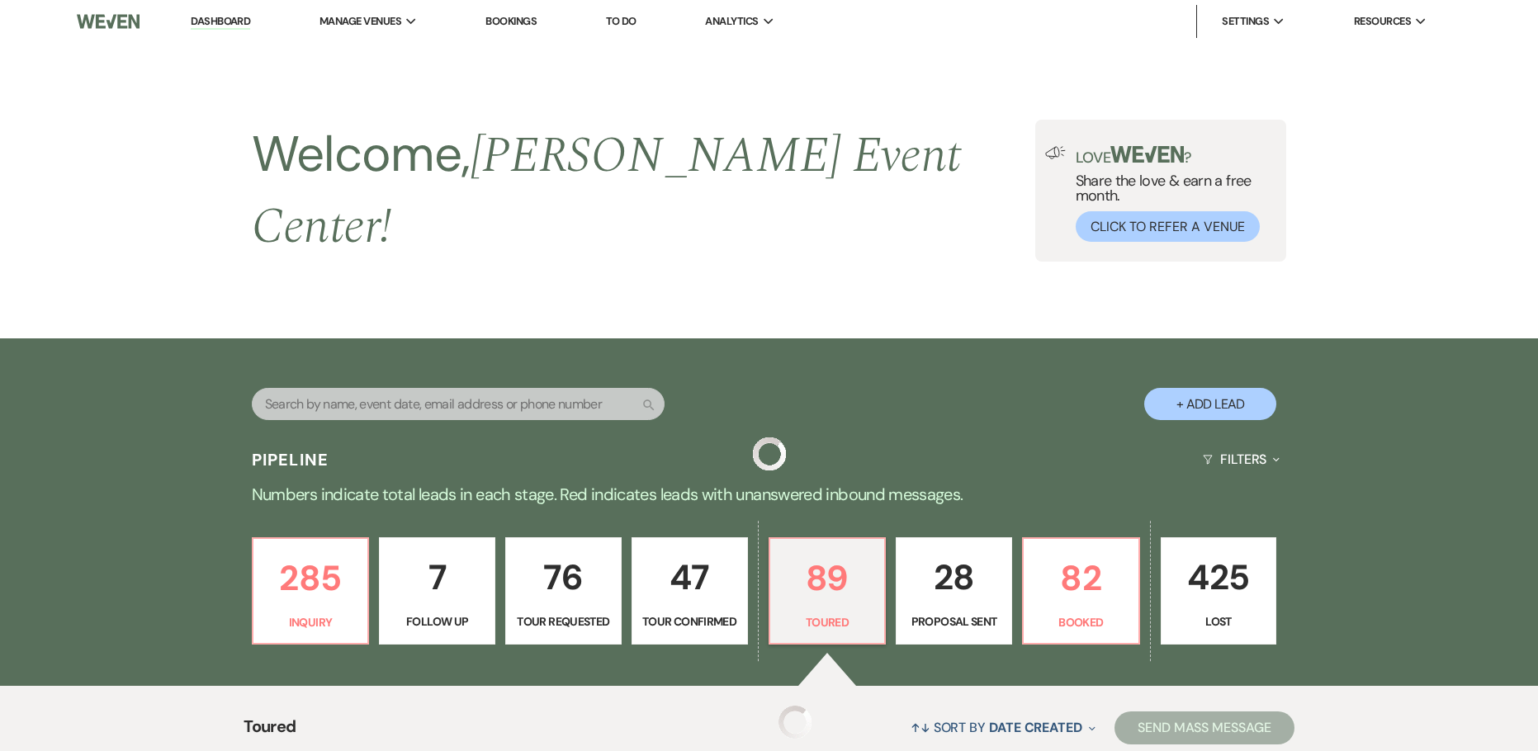
scroll to position [495, 0]
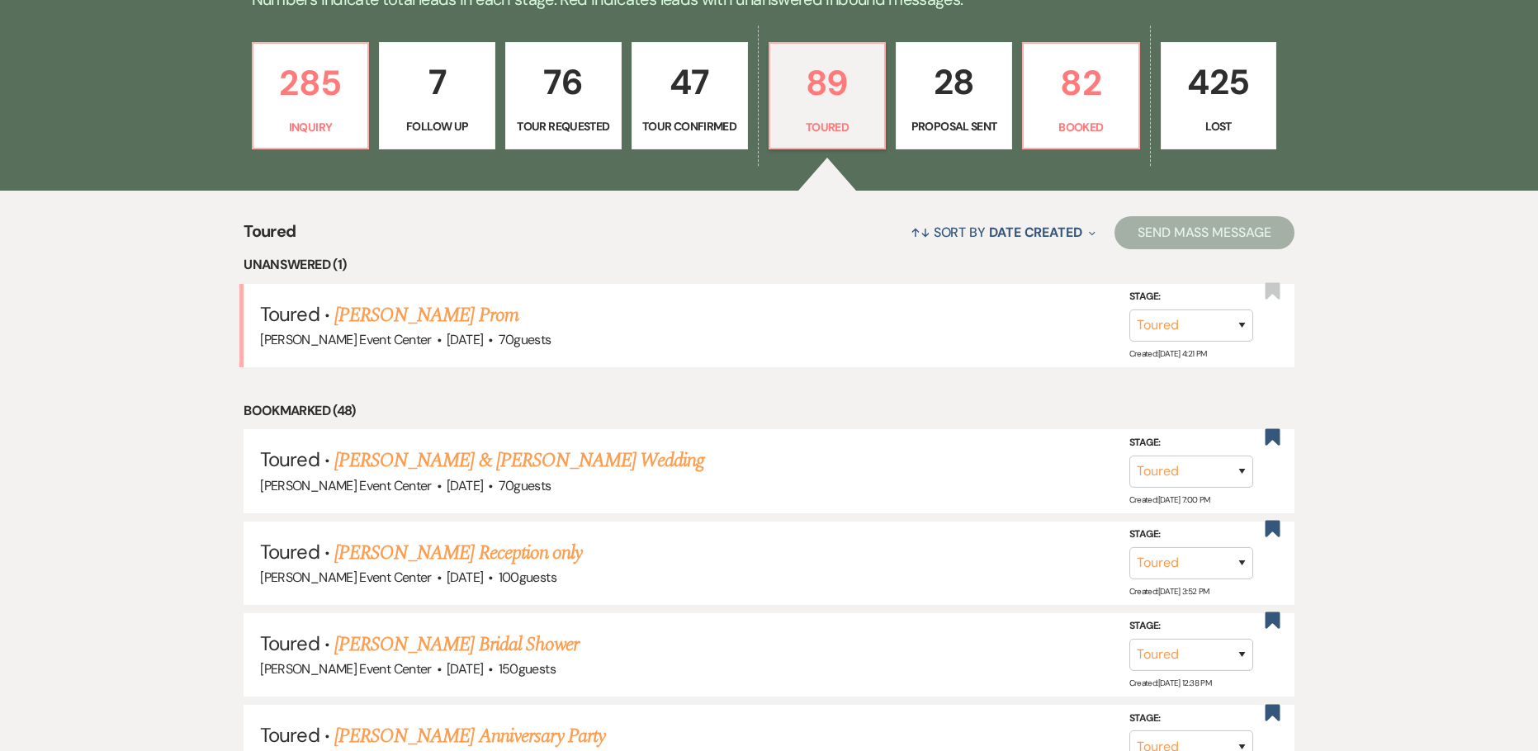
click at [659, 117] on p "Tour Confirmed" at bounding box center [689, 126] width 95 height 18
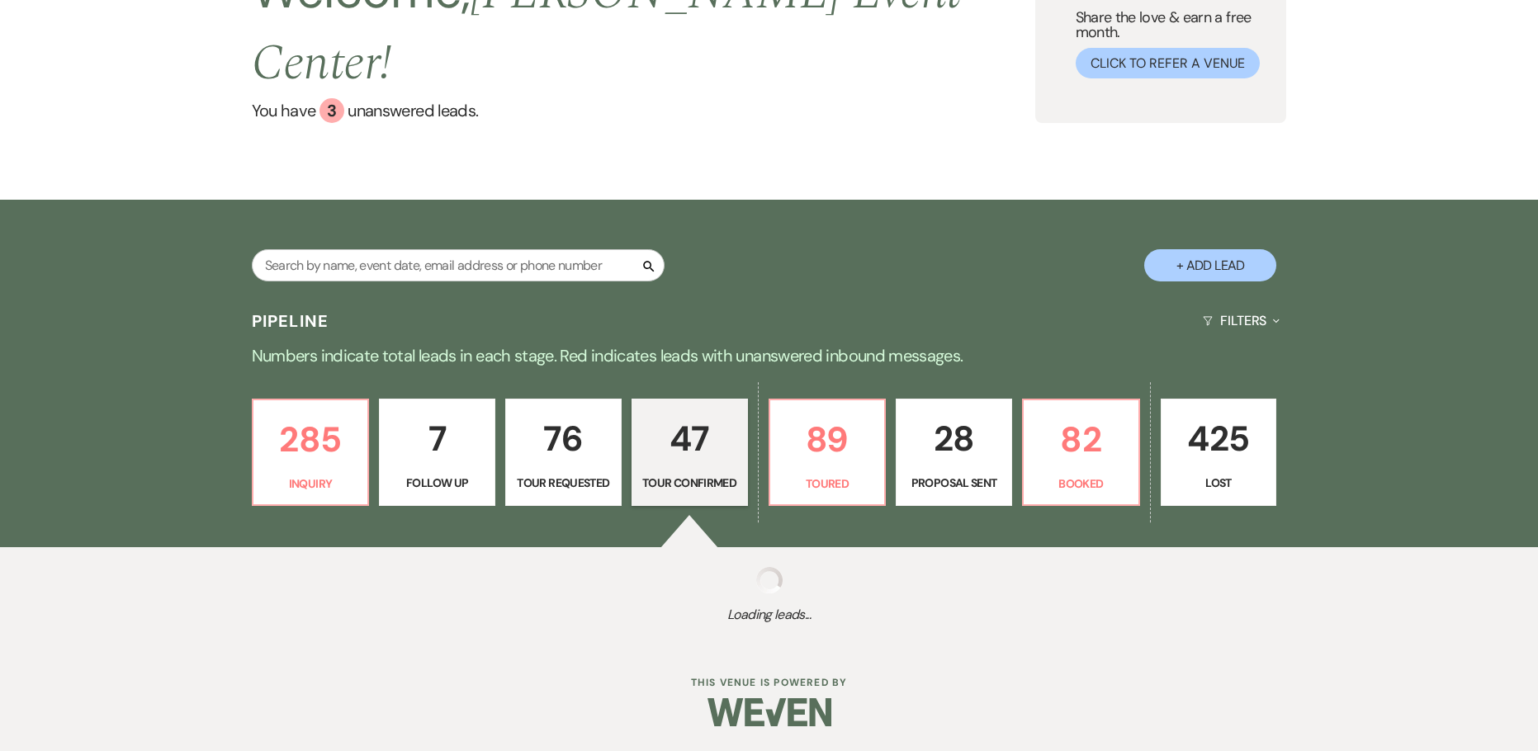
select select "4"
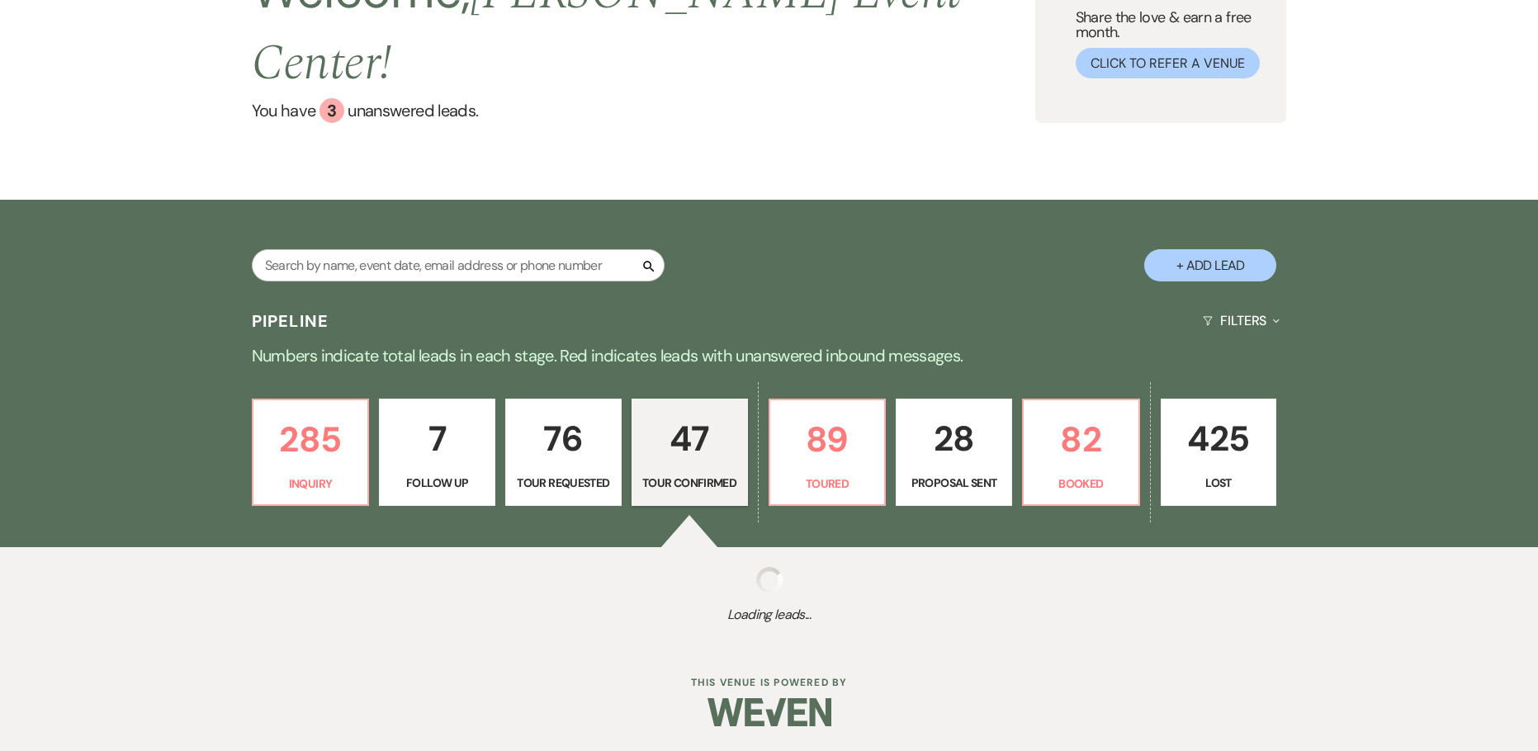
select select "4"
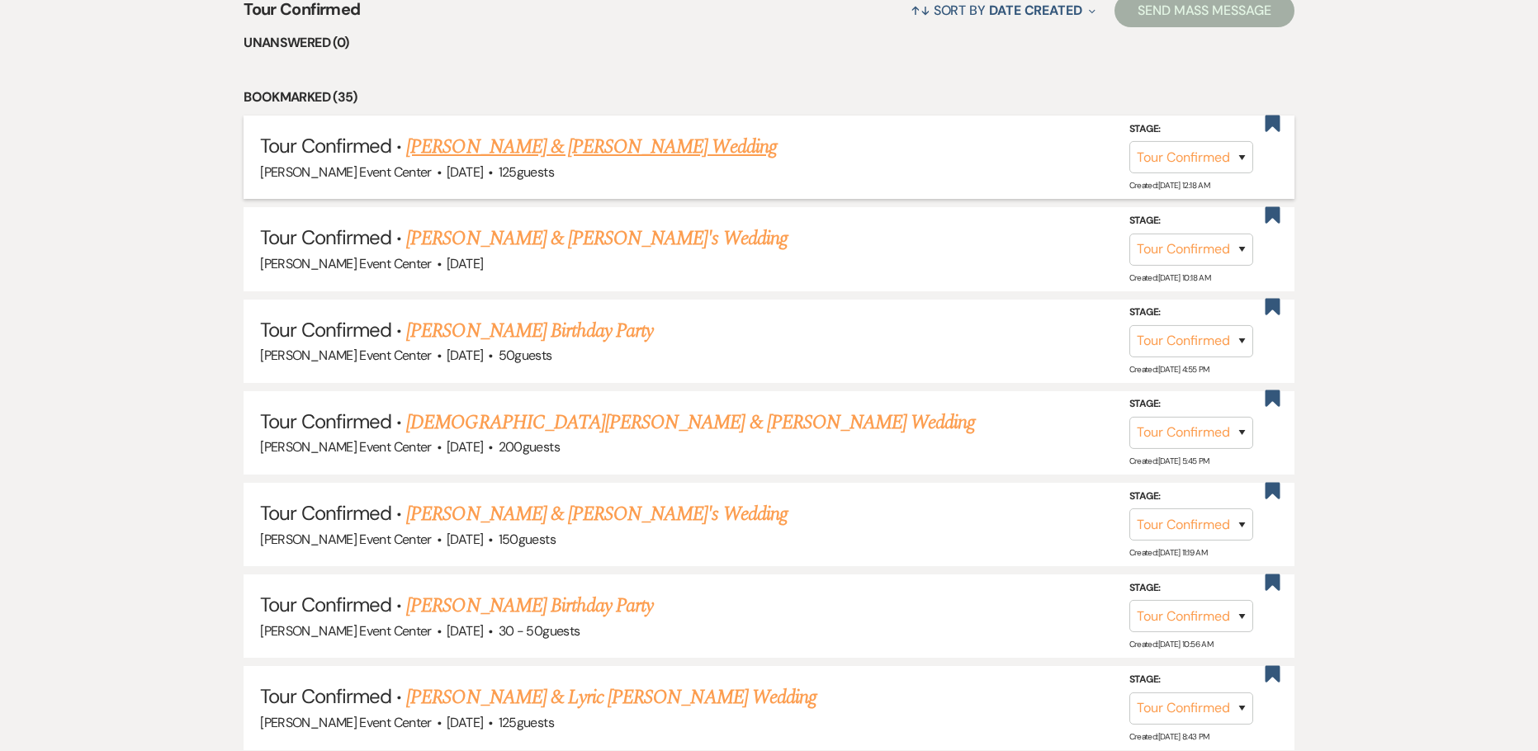
scroll to position [743, 0]
click at [541, 131] on link "David Steward & Gabriela Arenivas's Wedding" at bounding box center [591, 146] width 370 height 30
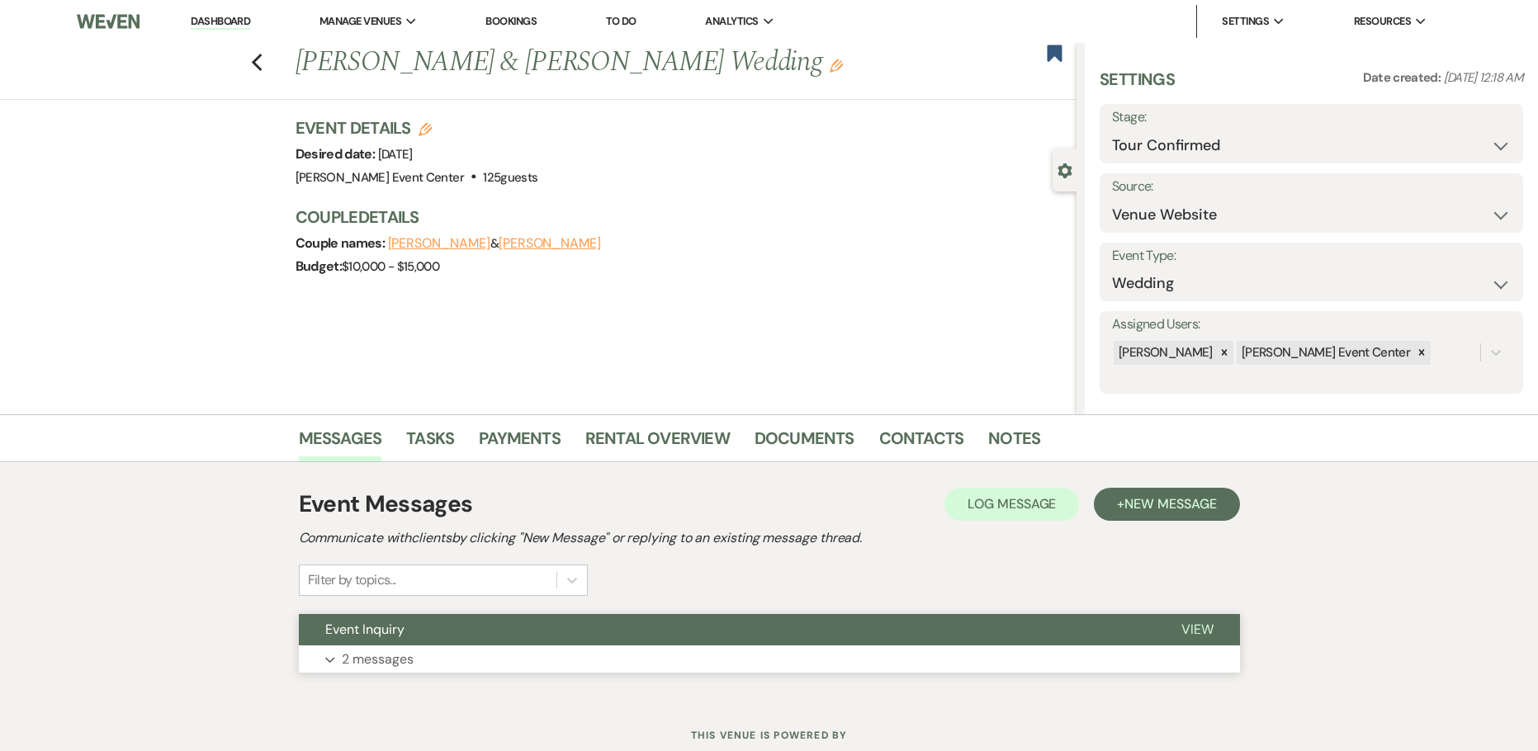
click at [360, 662] on p "2 messages" at bounding box center [378, 659] width 72 height 21
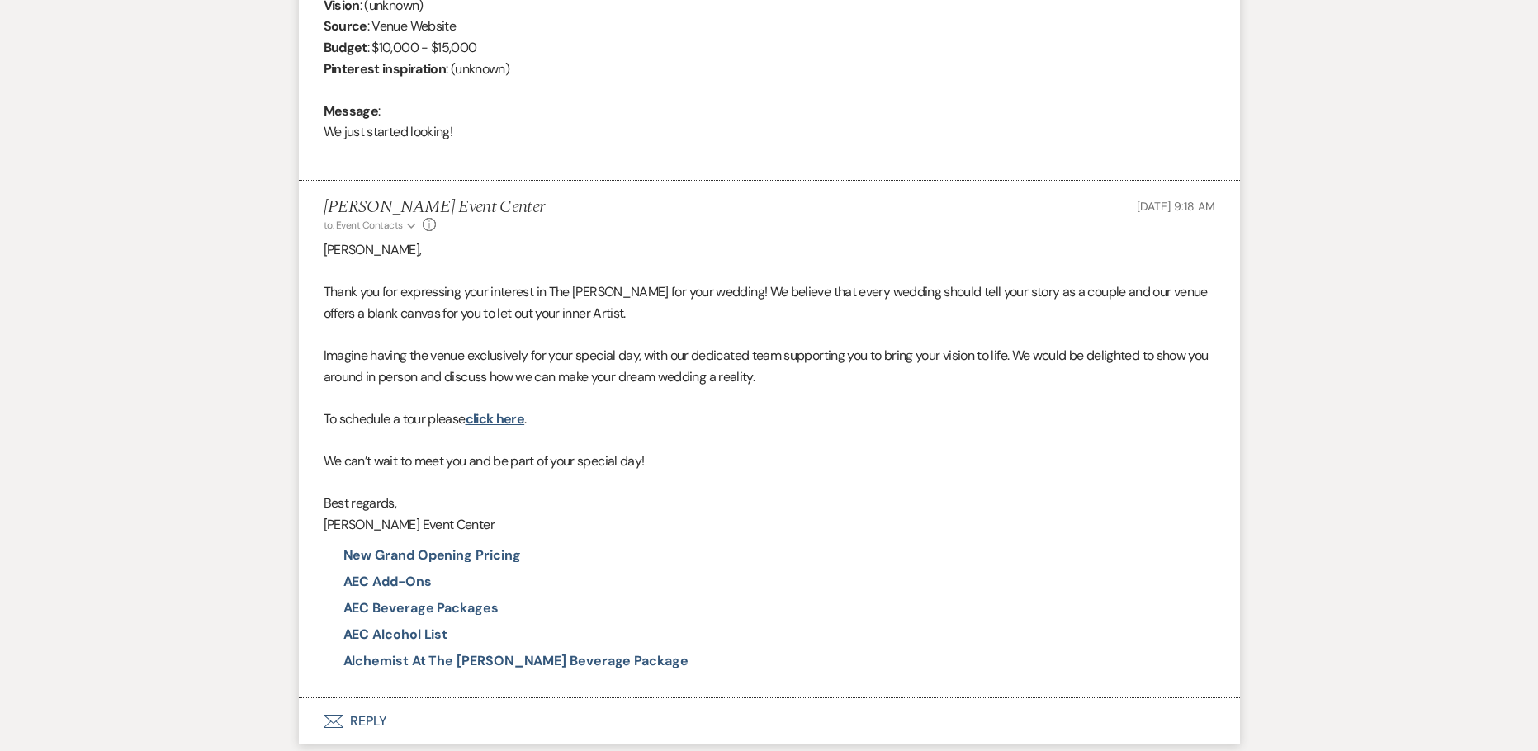
scroll to position [902, 0]
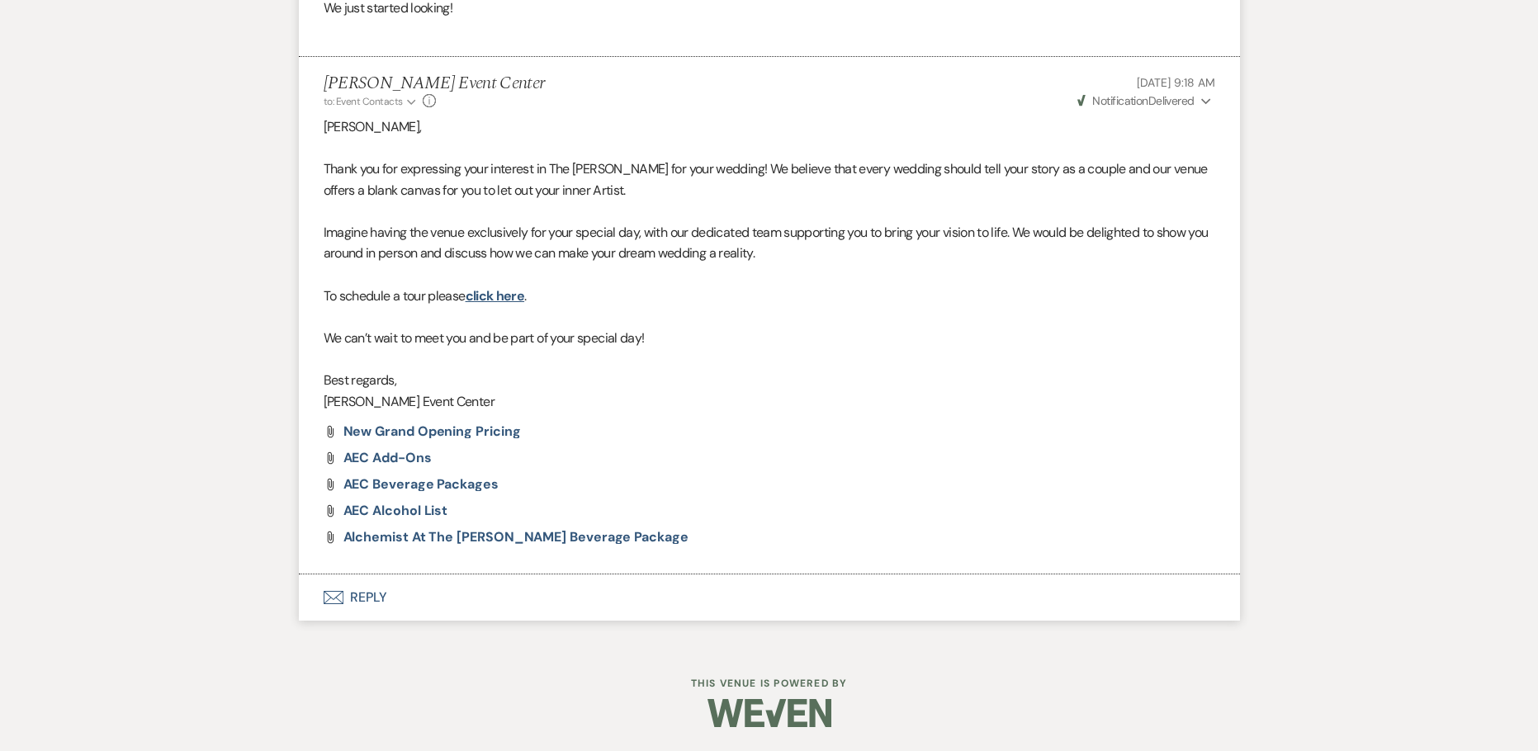
click at [363, 597] on button "Envelope Reply" at bounding box center [769, 597] width 941 height 46
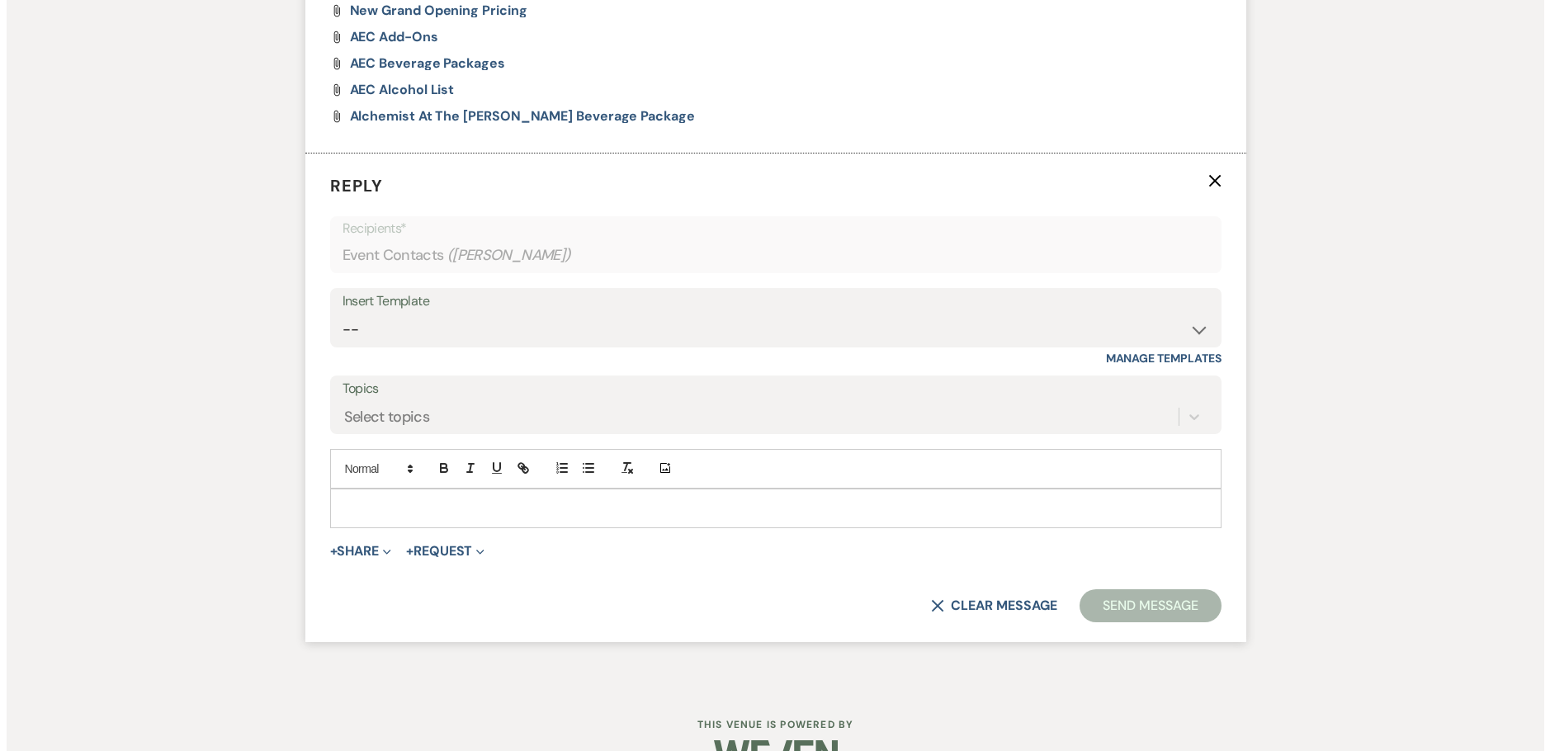
scroll to position [1365, 0]
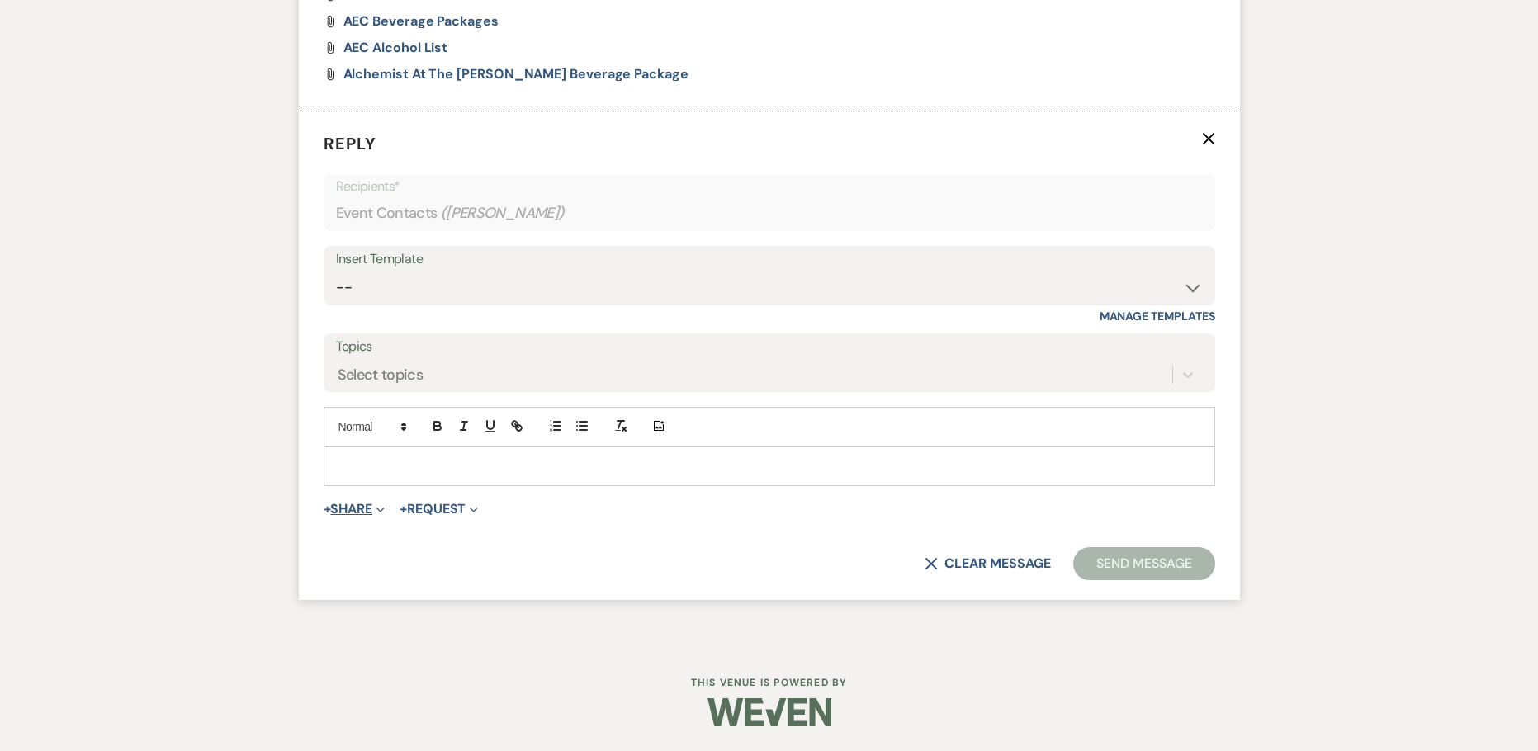
click at [347, 508] on button "+ Share Expand" at bounding box center [355, 509] width 62 height 13
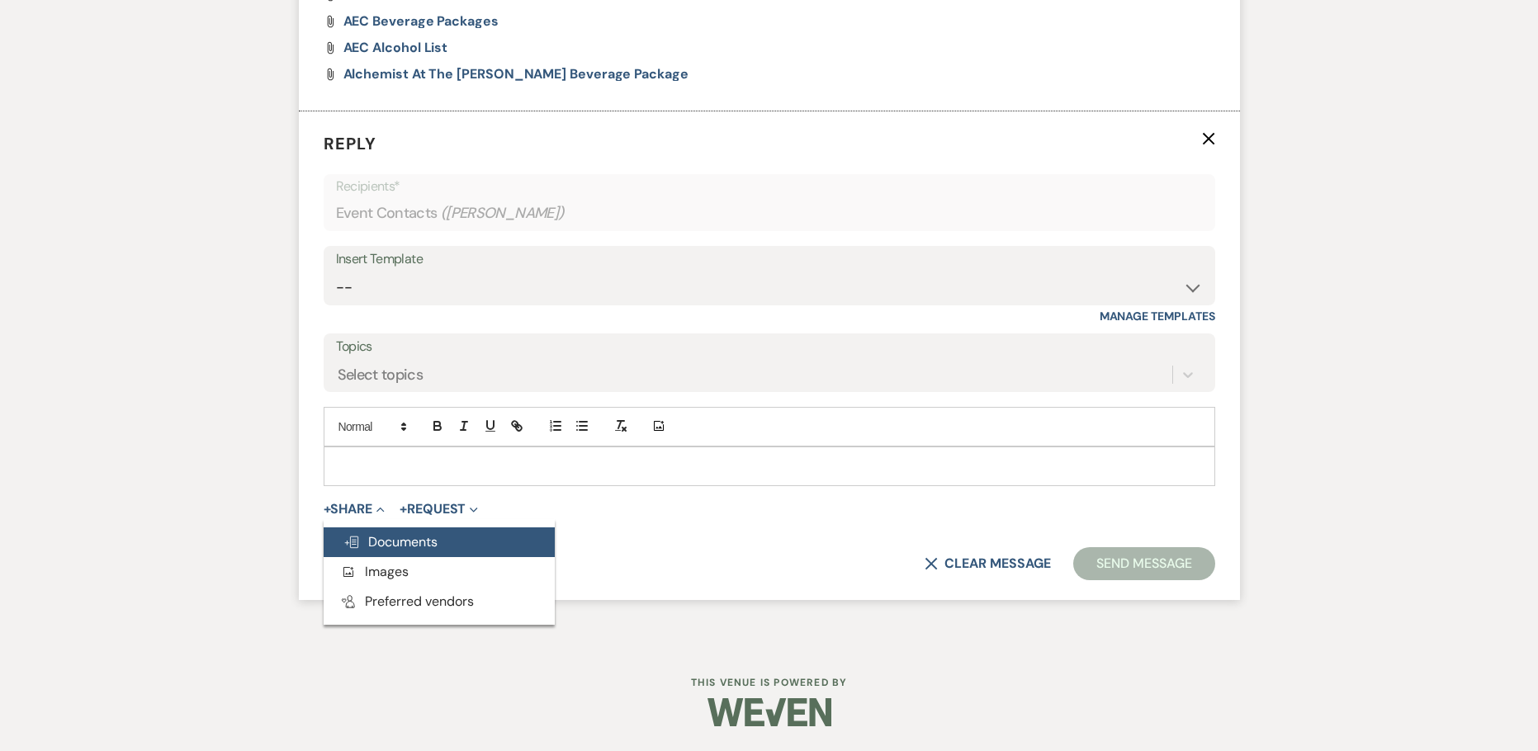
click at [396, 534] on span "Doc Upload Documents" at bounding box center [390, 541] width 94 height 17
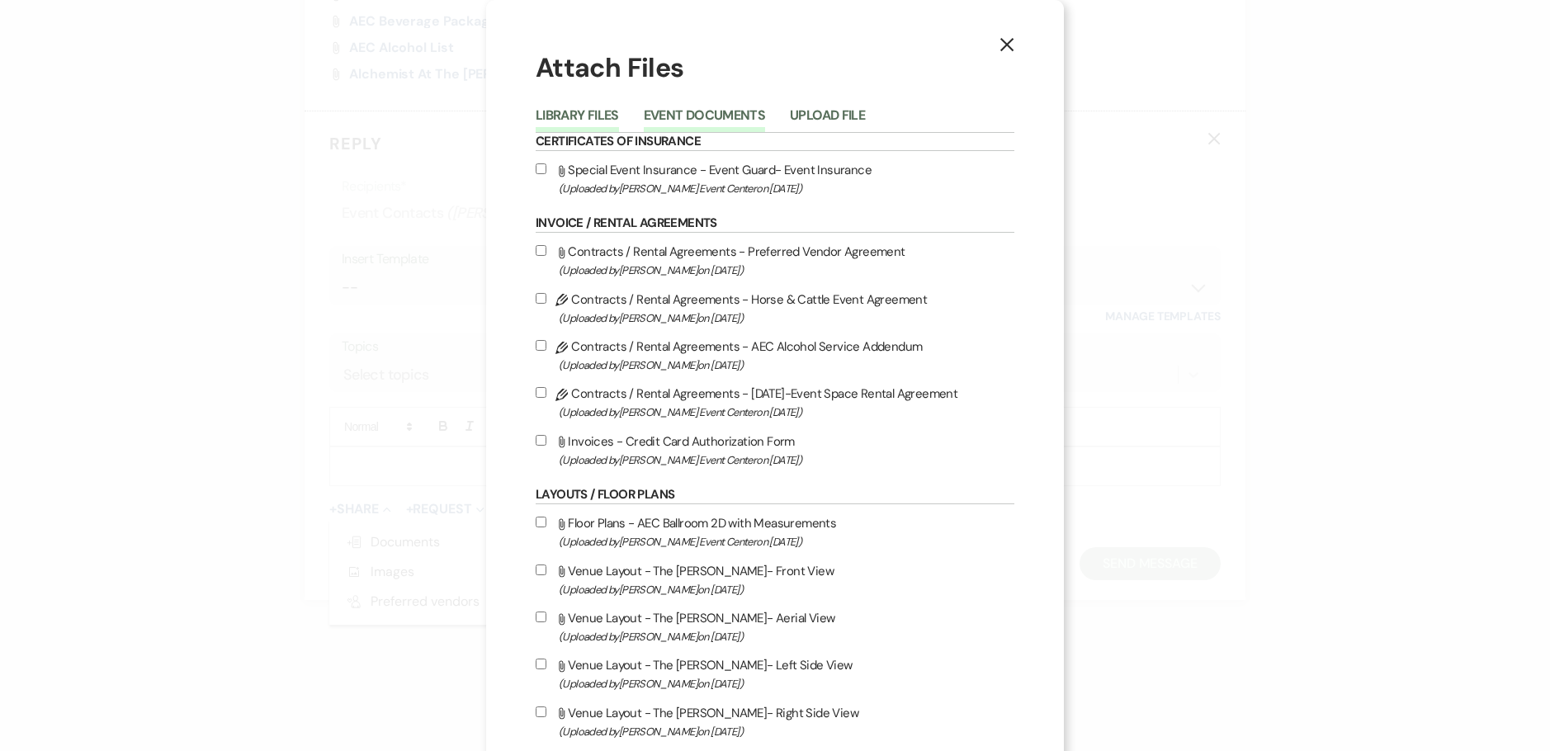
click at [709, 109] on button "Event Documents" at bounding box center [704, 120] width 121 height 23
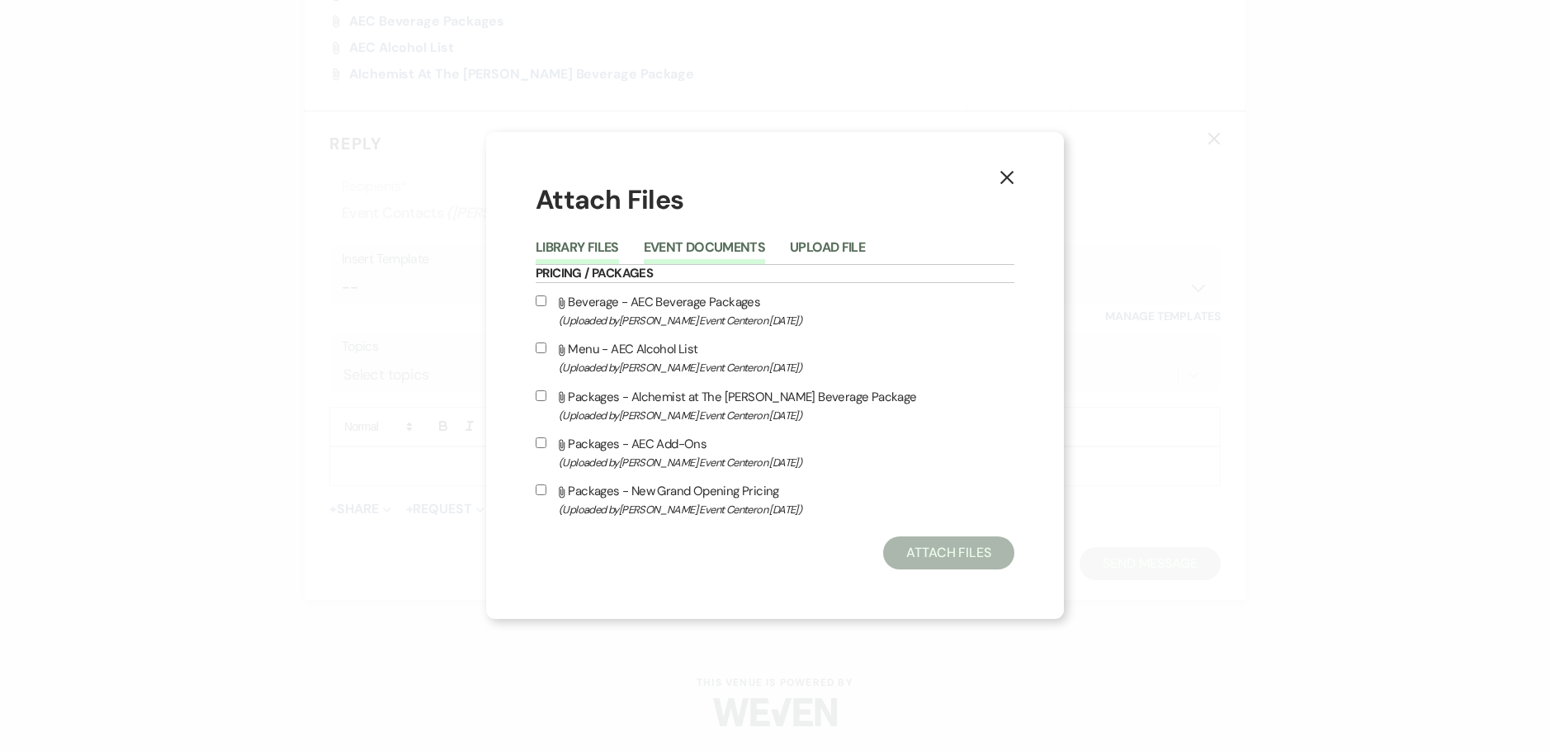
click at [577, 252] on button "Library Files" at bounding box center [577, 252] width 83 height 23
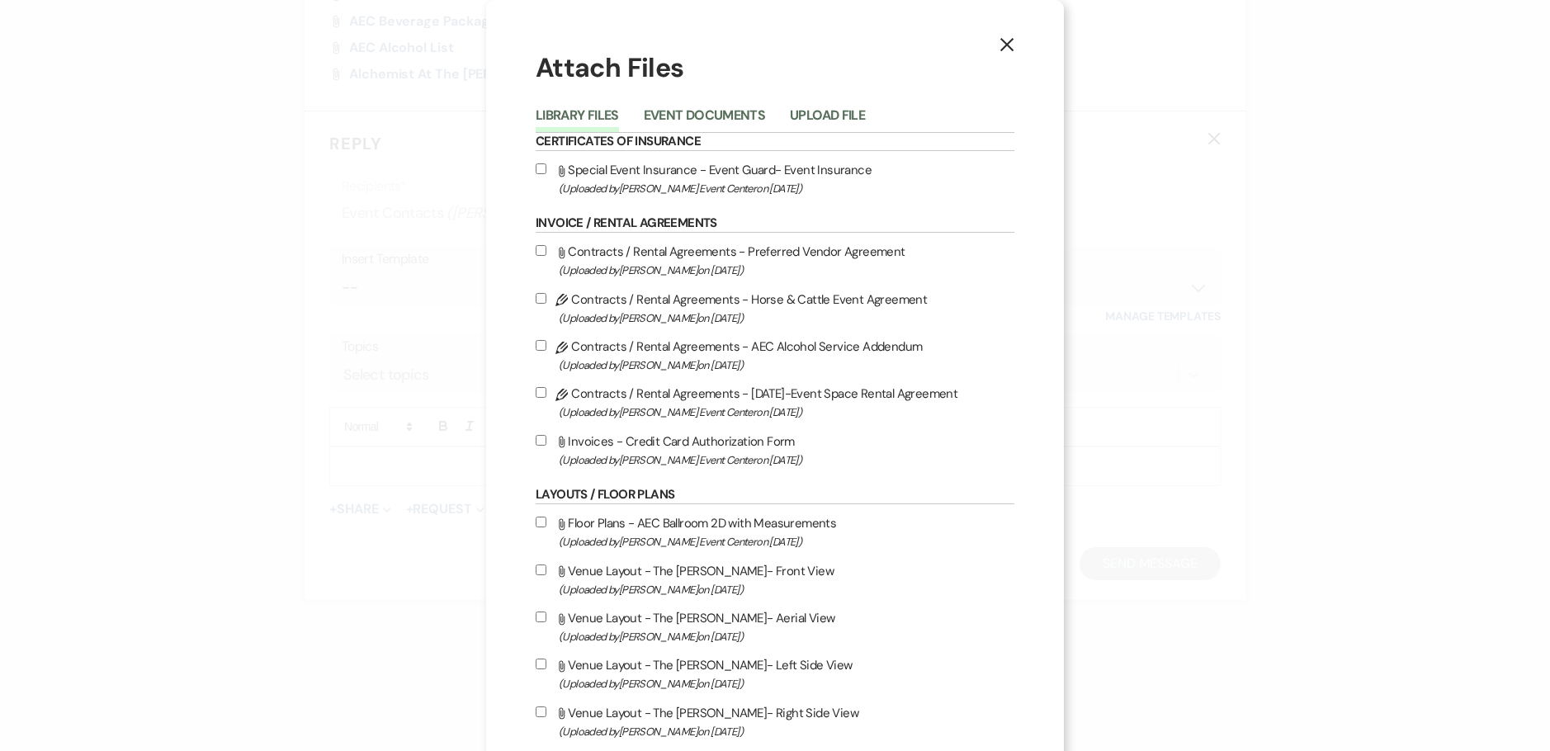
click at [536, 388] on input "Pencil Contracts / Rental Agreements - 9.10.25-Event Space Rental Agreement (Up…" at bounding box center [541, 392] width 11 height 11
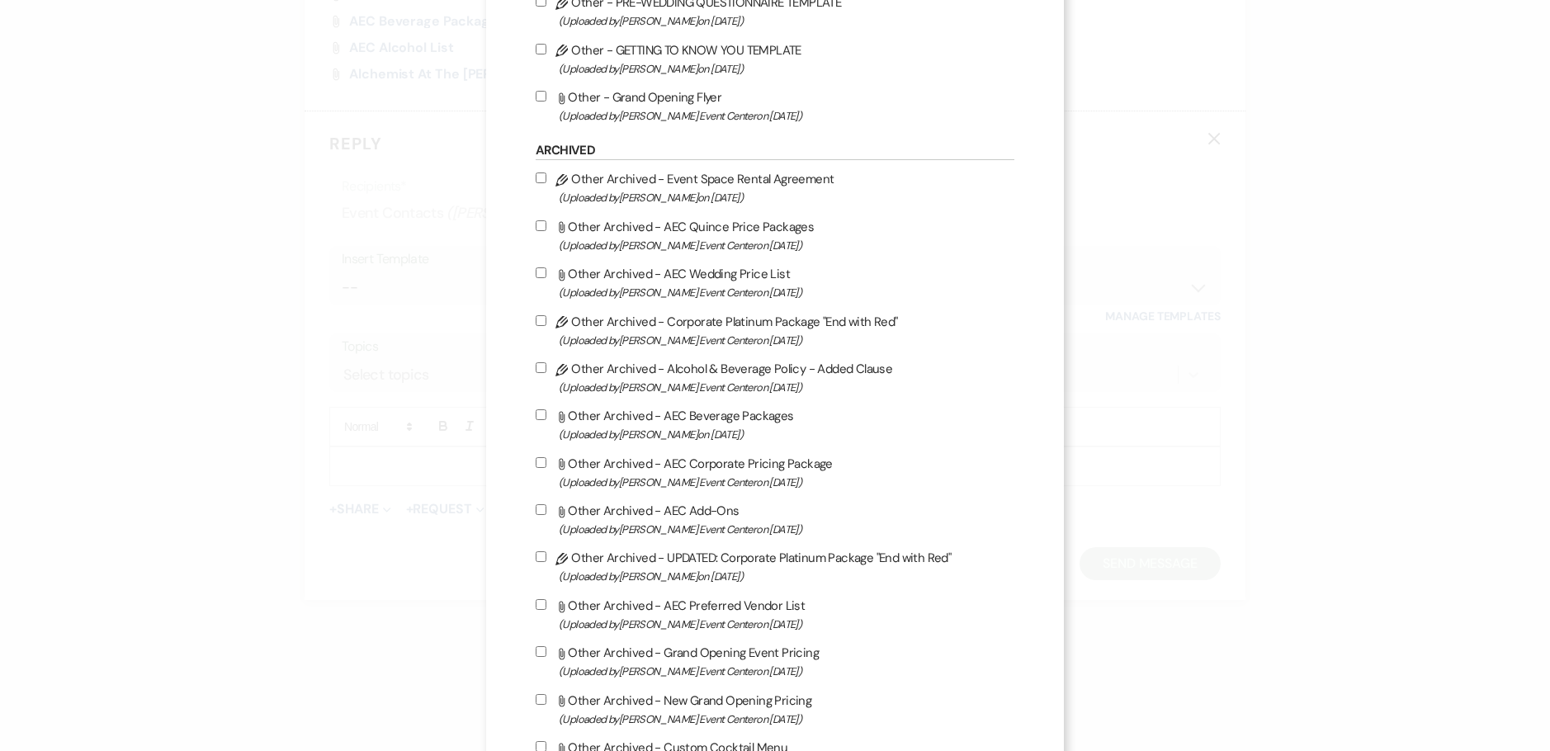
scroll to position [3578, 0]
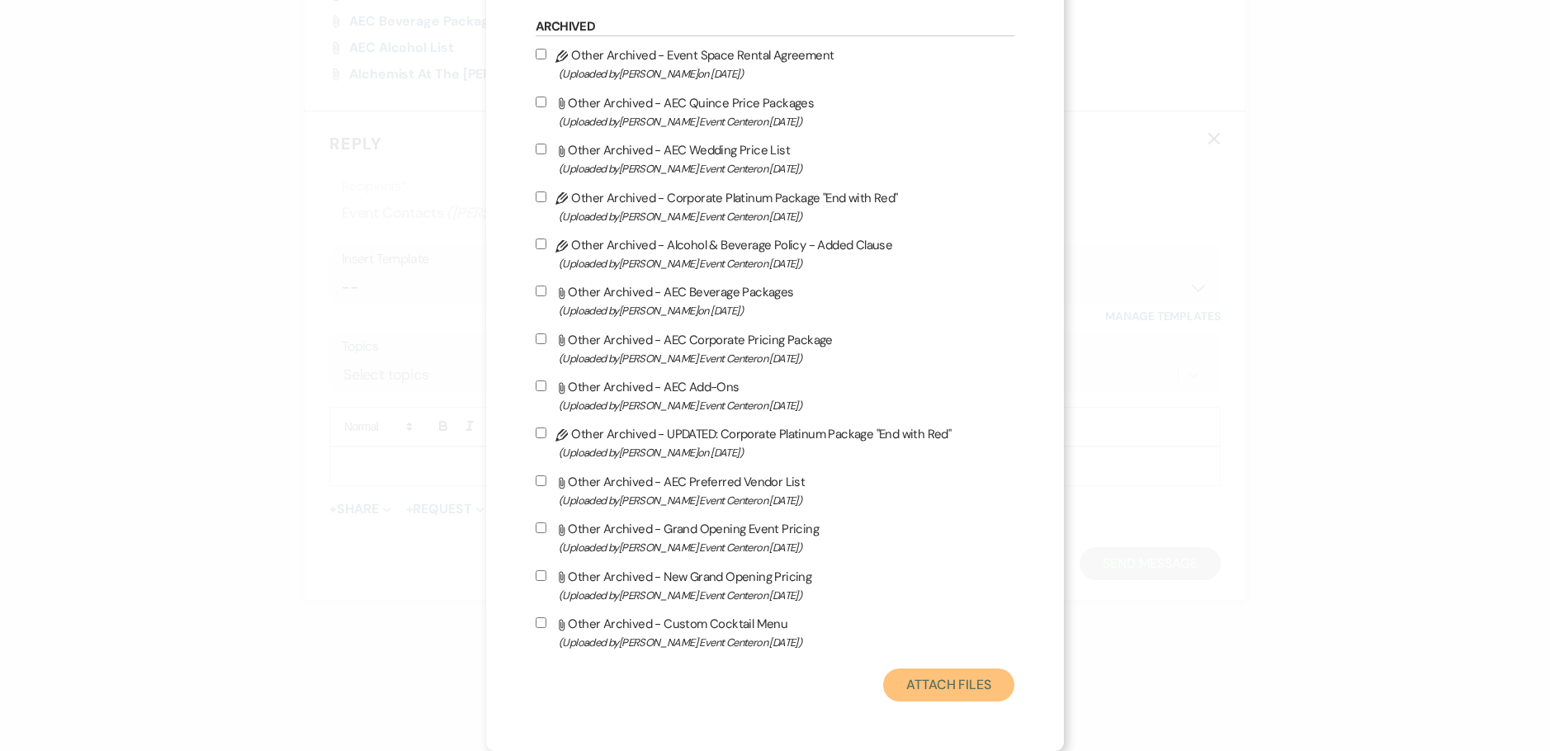
click at [963, 688] on button "Attach Files" at bounding box center [948, 684] width 131 height 33
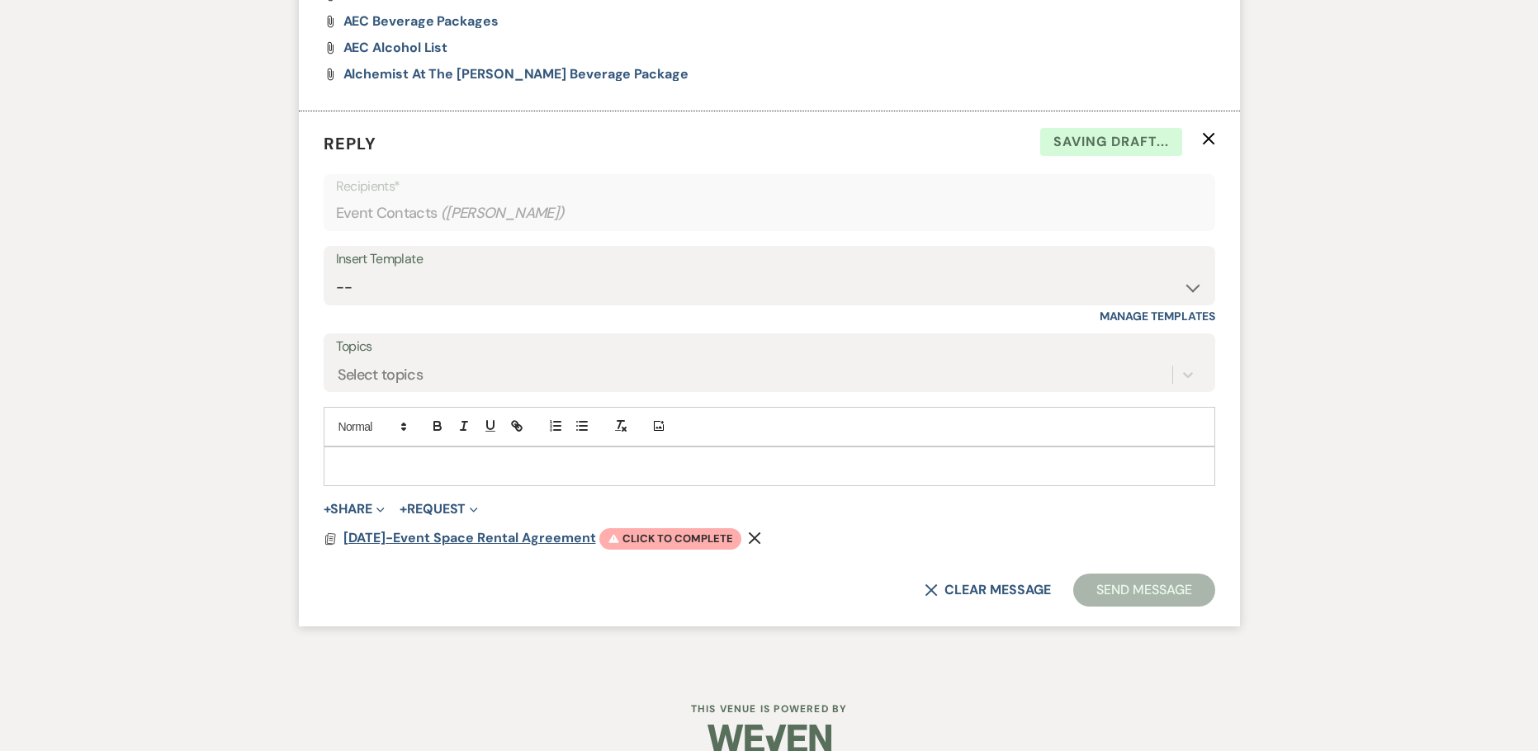
click at [433, 546] on span "9.10.25-Event Space Rental Agreement" at bounding box center [469, 537] width 253 height 17
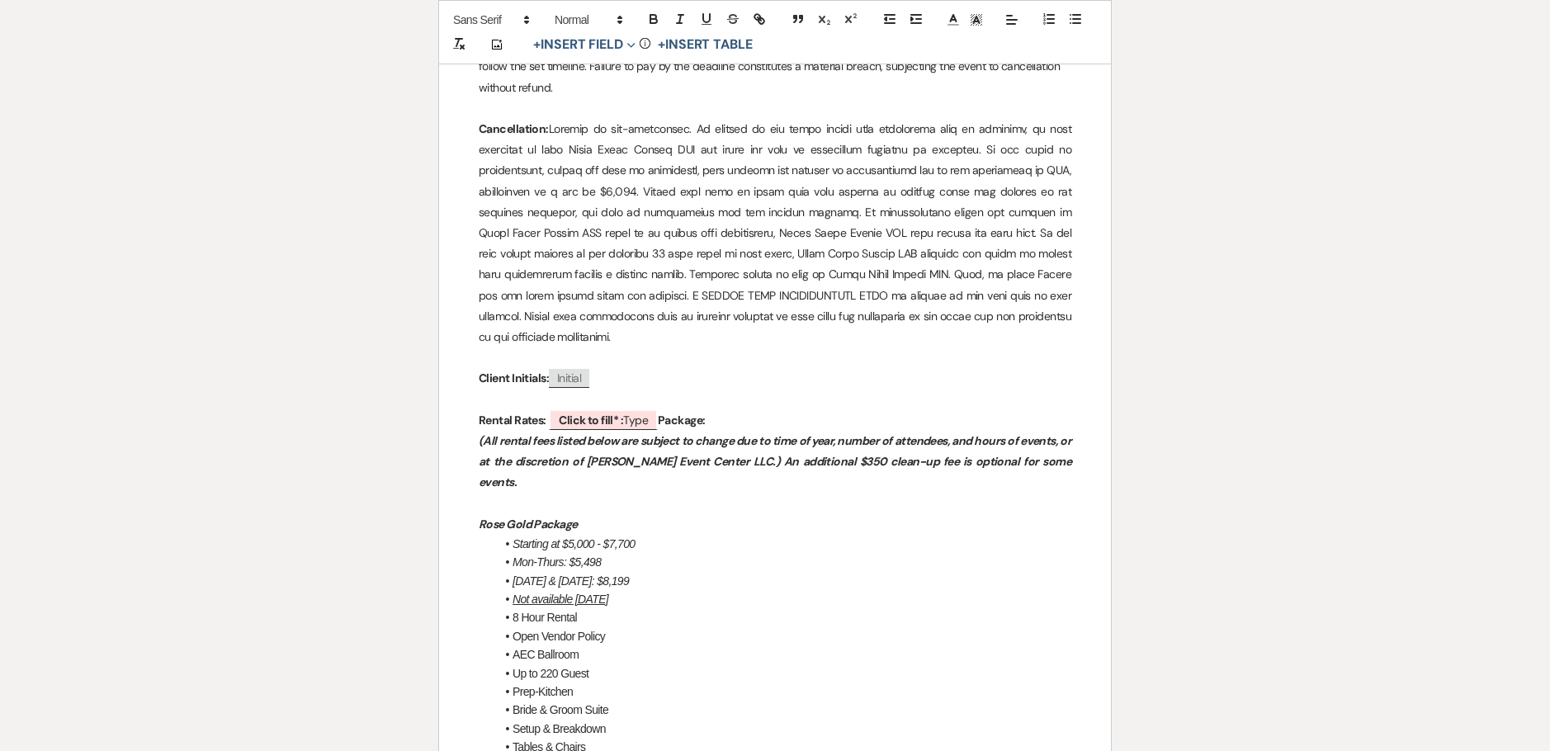
scroll to position [1568, 0]
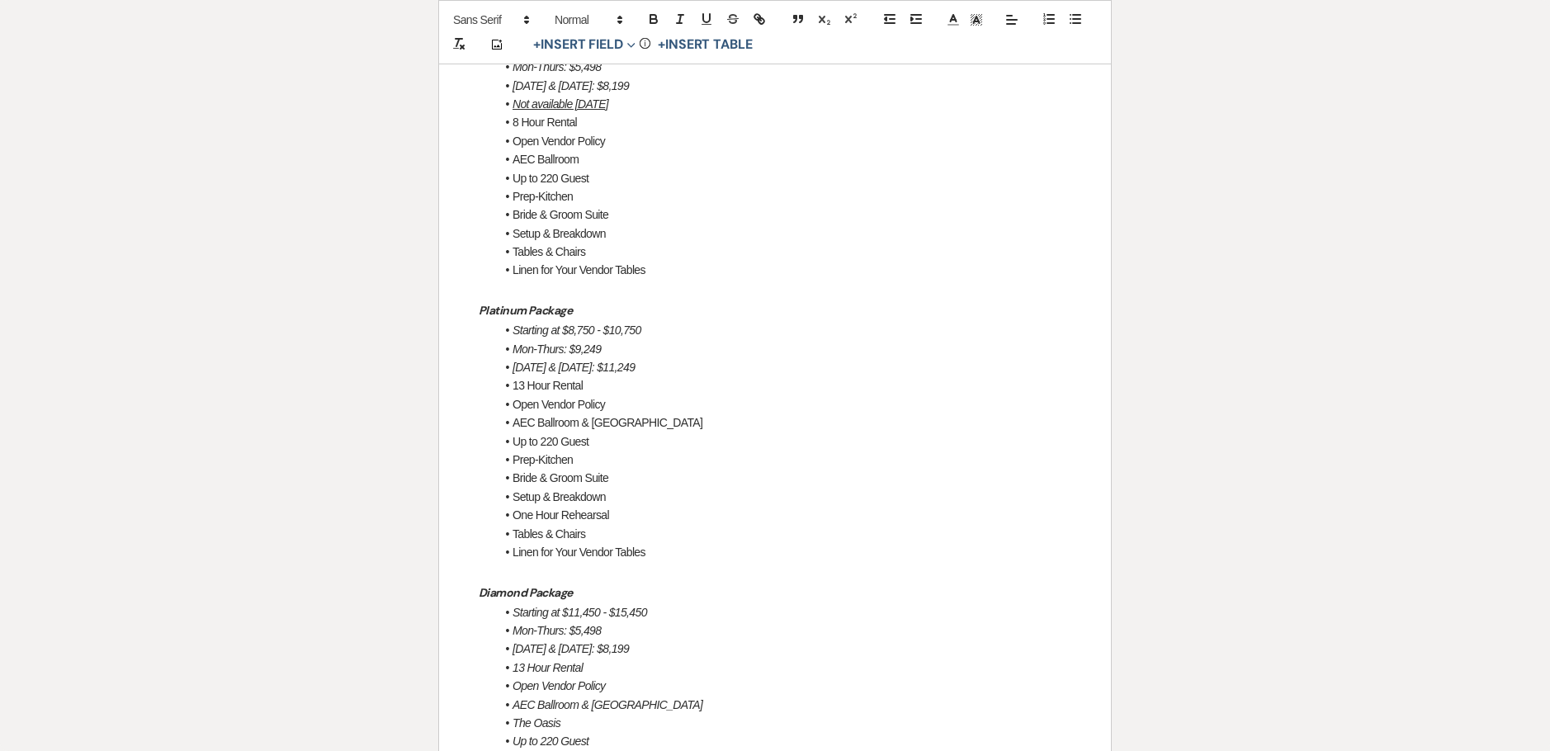
drag, startPoint x: 669, startPoint y: 517, endPoint x: 481, endPoint y: 272, distance: 309.0
copy div "Platinum Package Starting at $8,750 - $10,750 Mon-Thurs: $9,249 Friday & Sunday…"
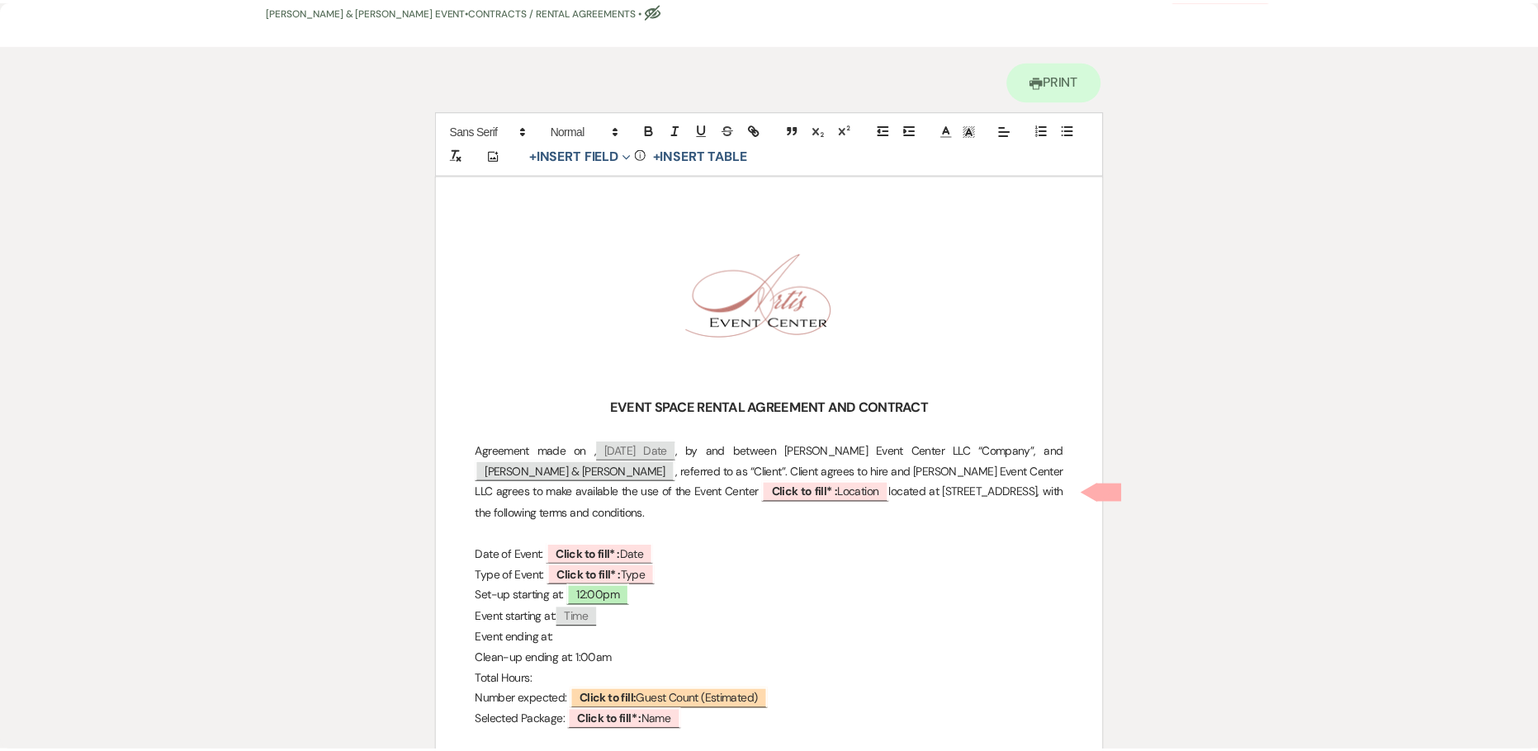
scroll to position [0, 0]
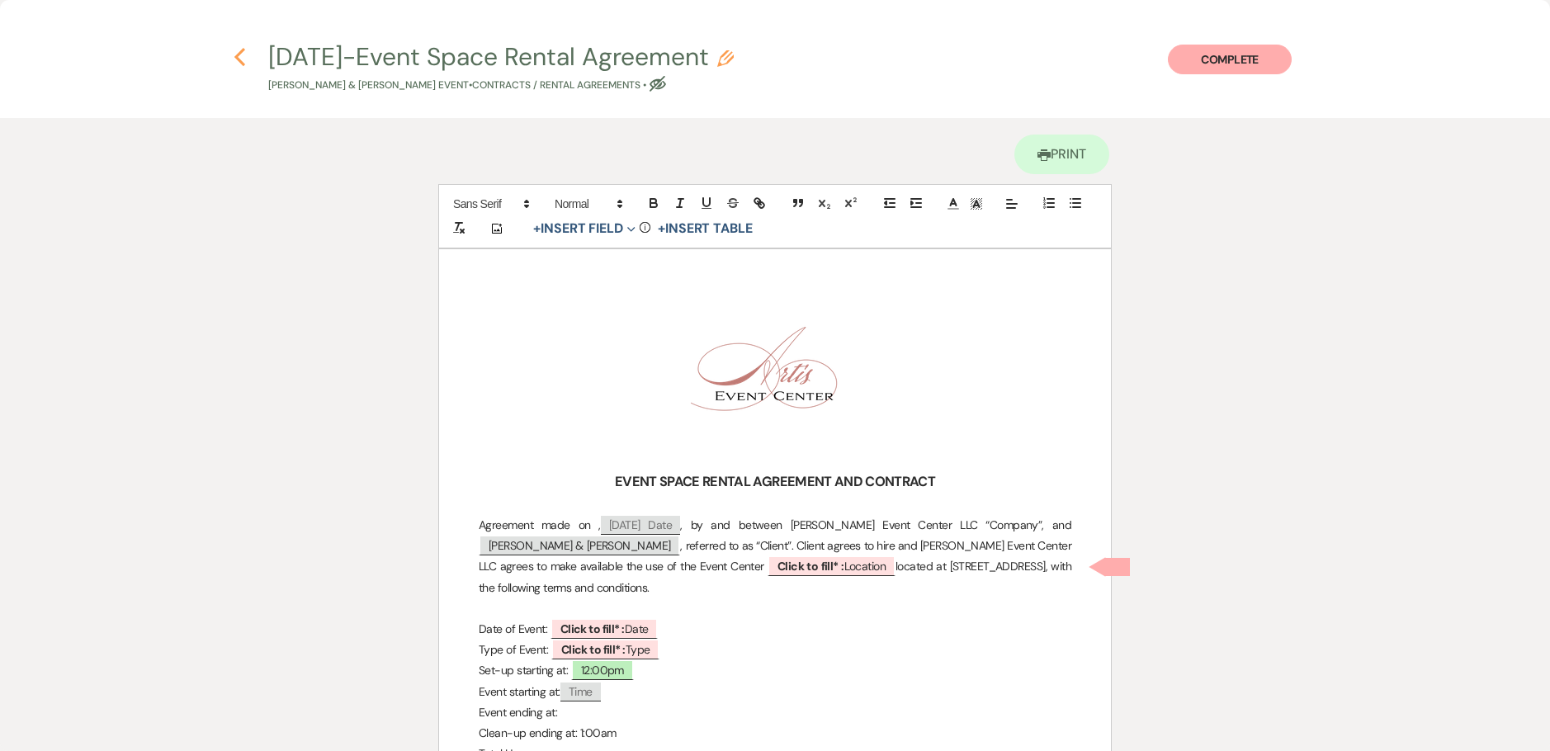
click at [244, 49] on icon "Previous" at bounding box center [240, 57] width 12 height 20
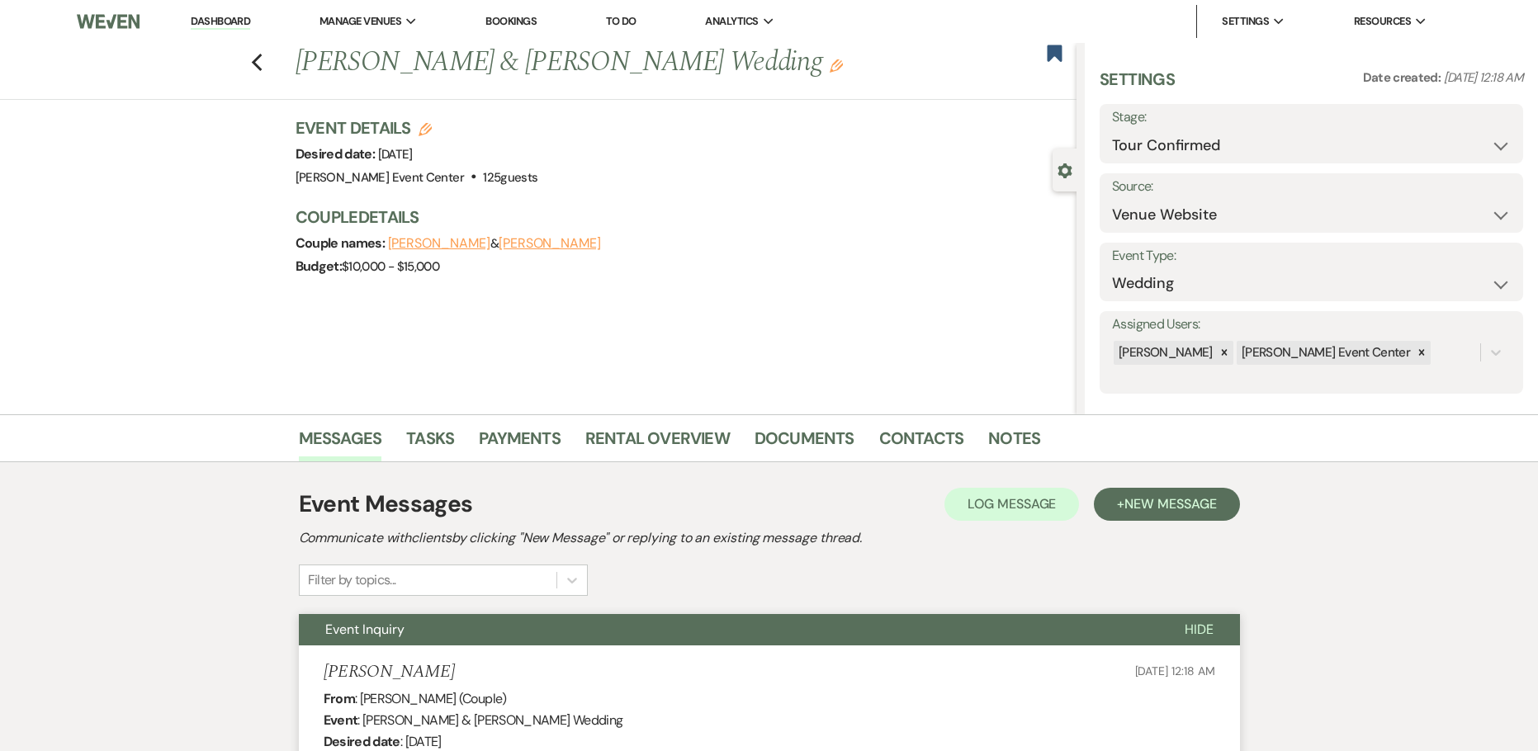
click at [256, 67] on div "Previous David Steward & Gabriela Arenivas's Wedding Edit Bookmark" at bounding box center [534, 71] width 1084 height 57
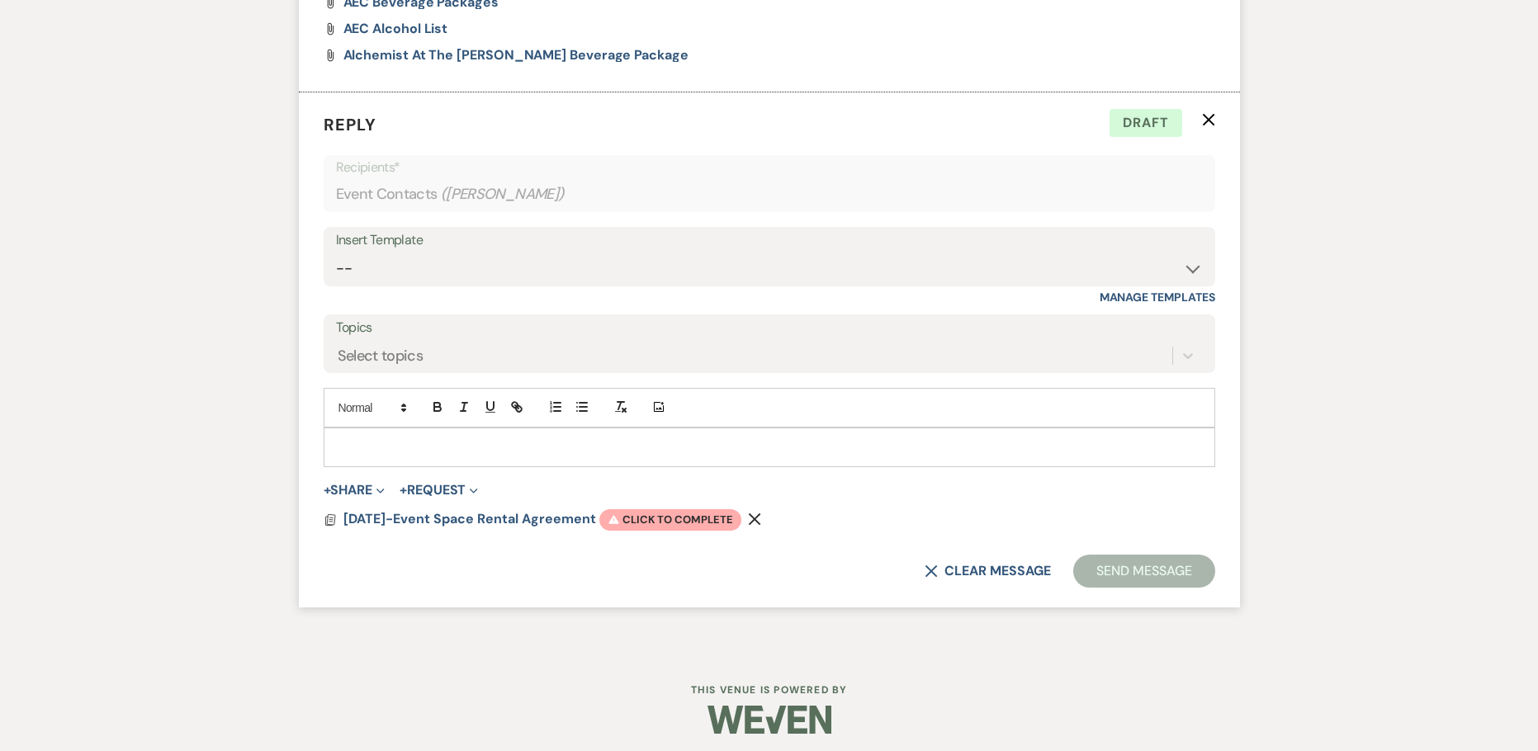
scroll to position [1391, 0]
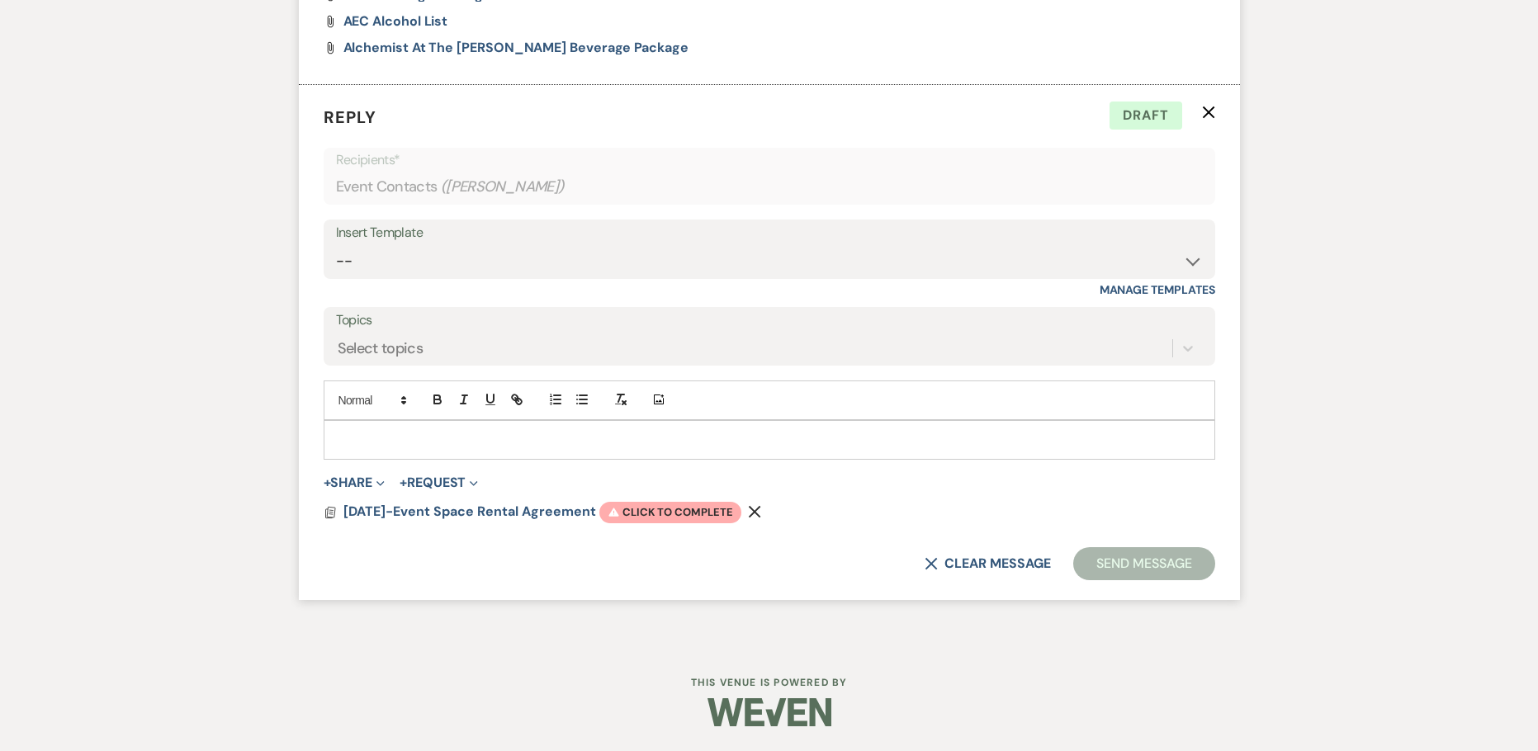
click at [1203, 116] on icon "X" at bounding box center [1208, 112] width 13 height 13
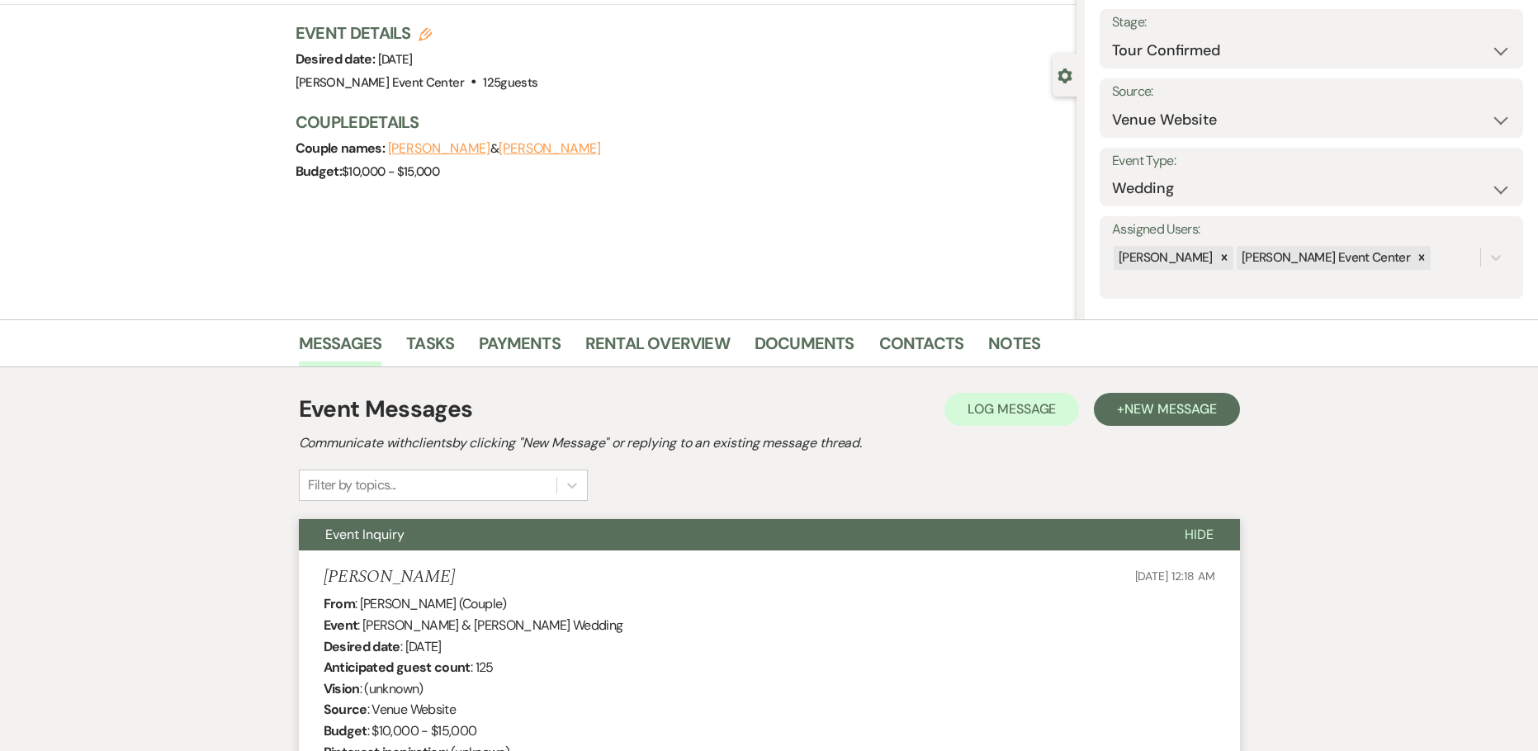
scroll to position [0, 0]
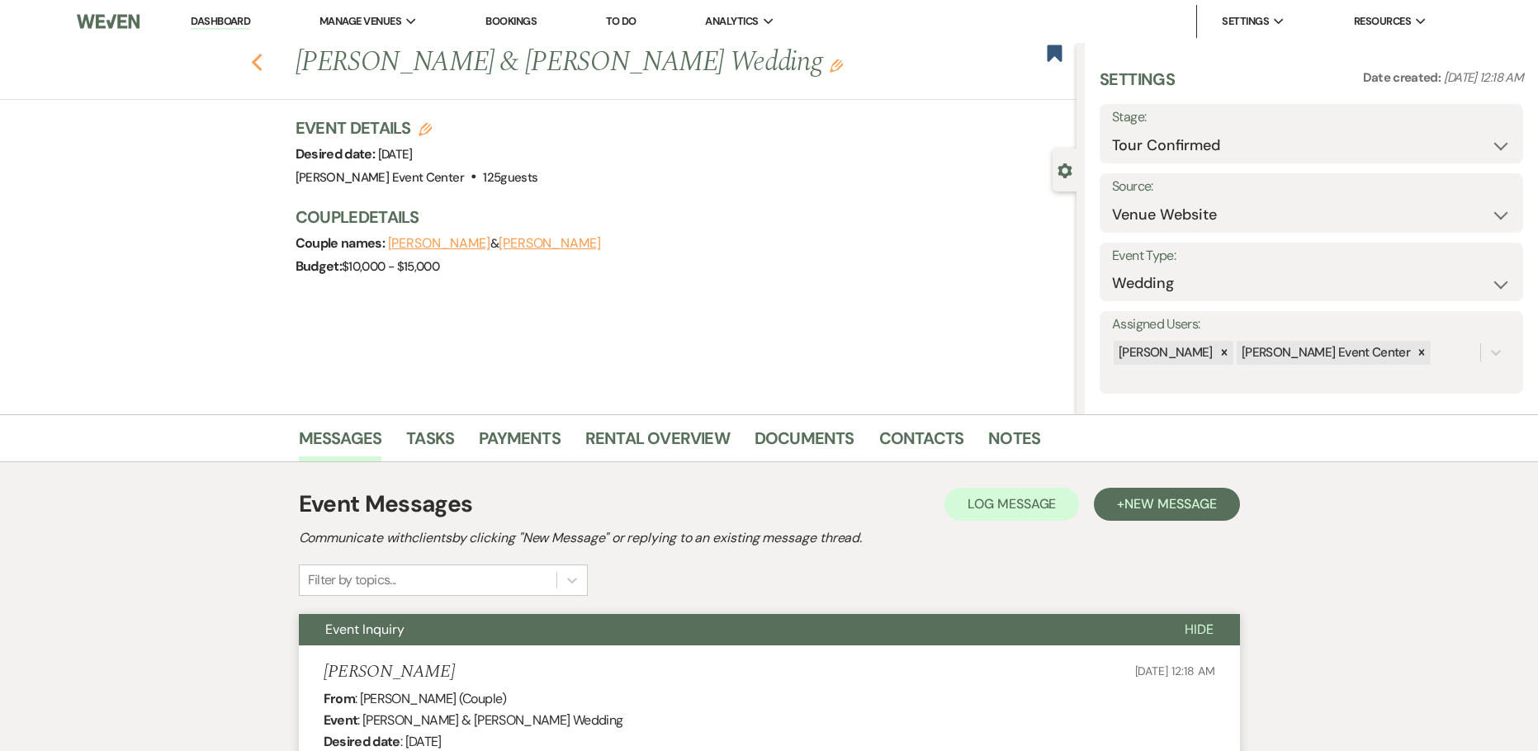
click at [257, 65] on icon "Previous" at bounding box center [257, 63] width 12 height 20
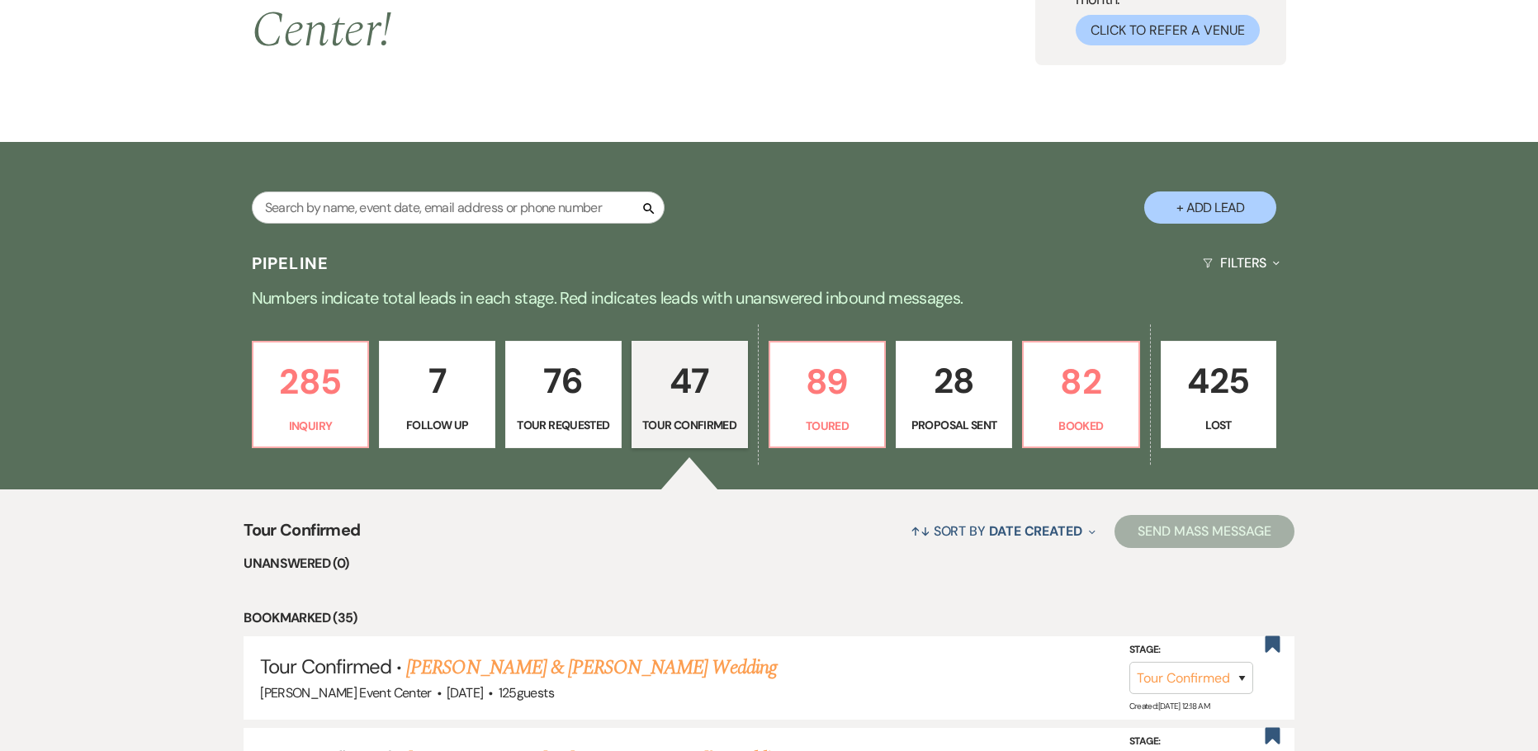
scroll to position [83, 0]
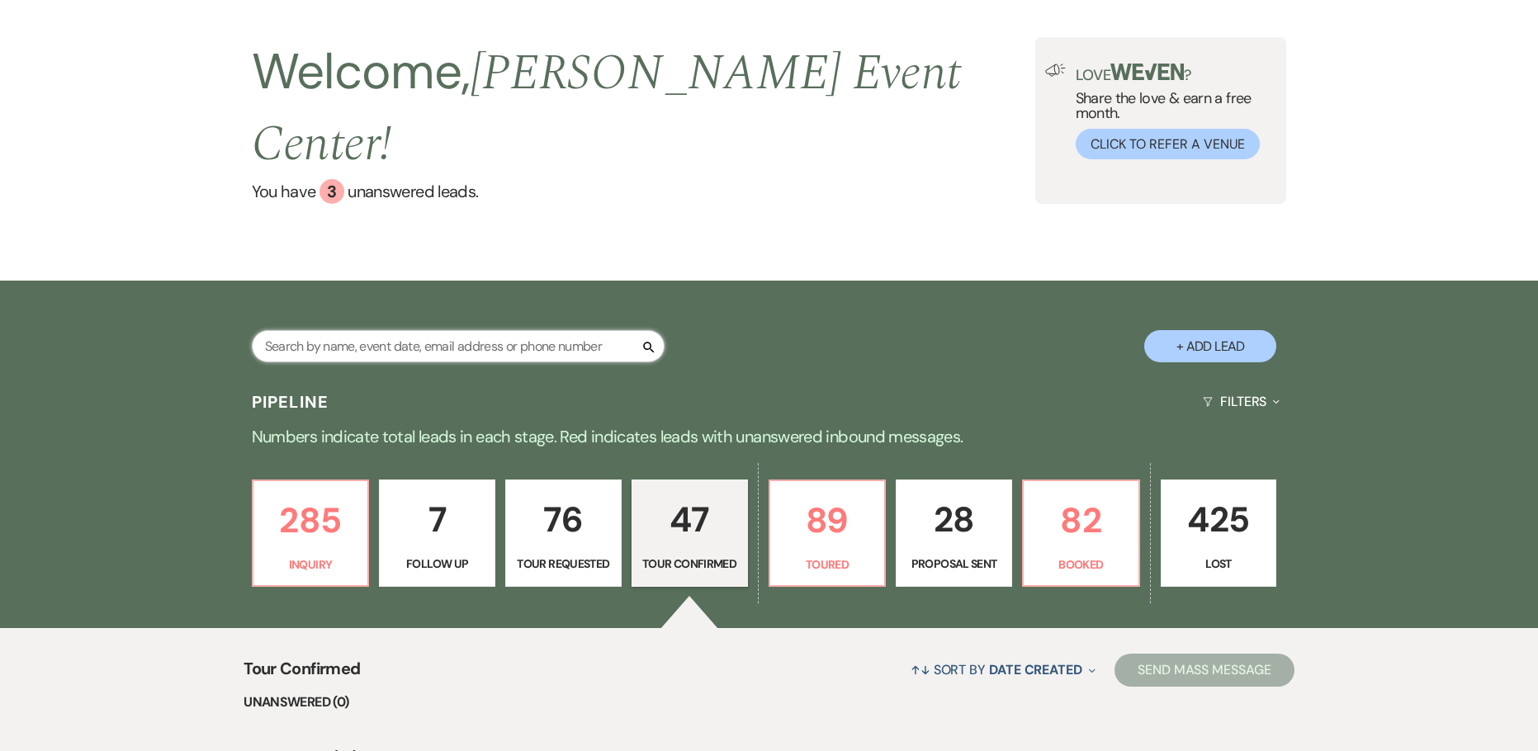
click at [387, 330] on input "text" at bounding box center [458, 346] width 413 height 32
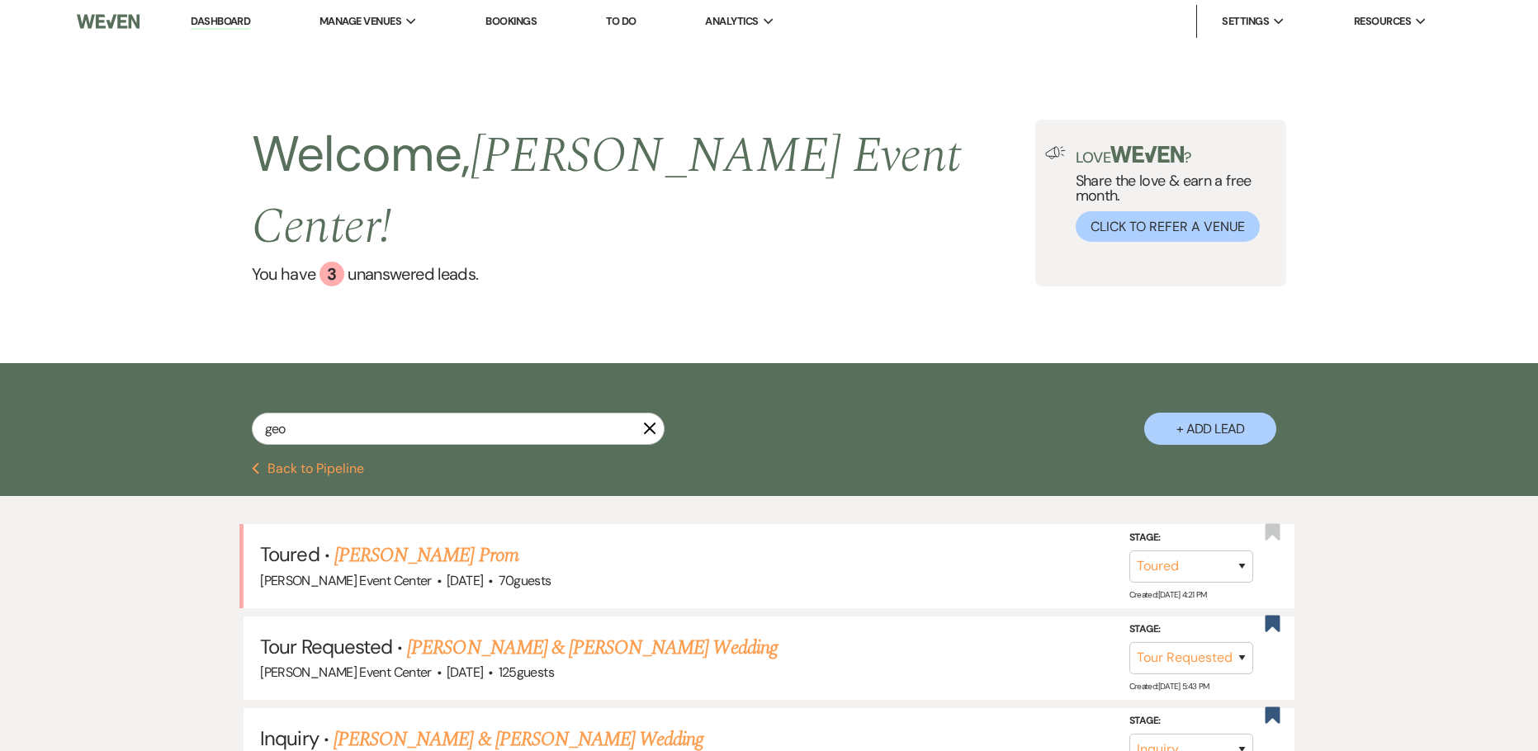
click at [468, 541] on link "Geolaina Copeland's Prom" at bounding box center [426, 556] width 184 height 30
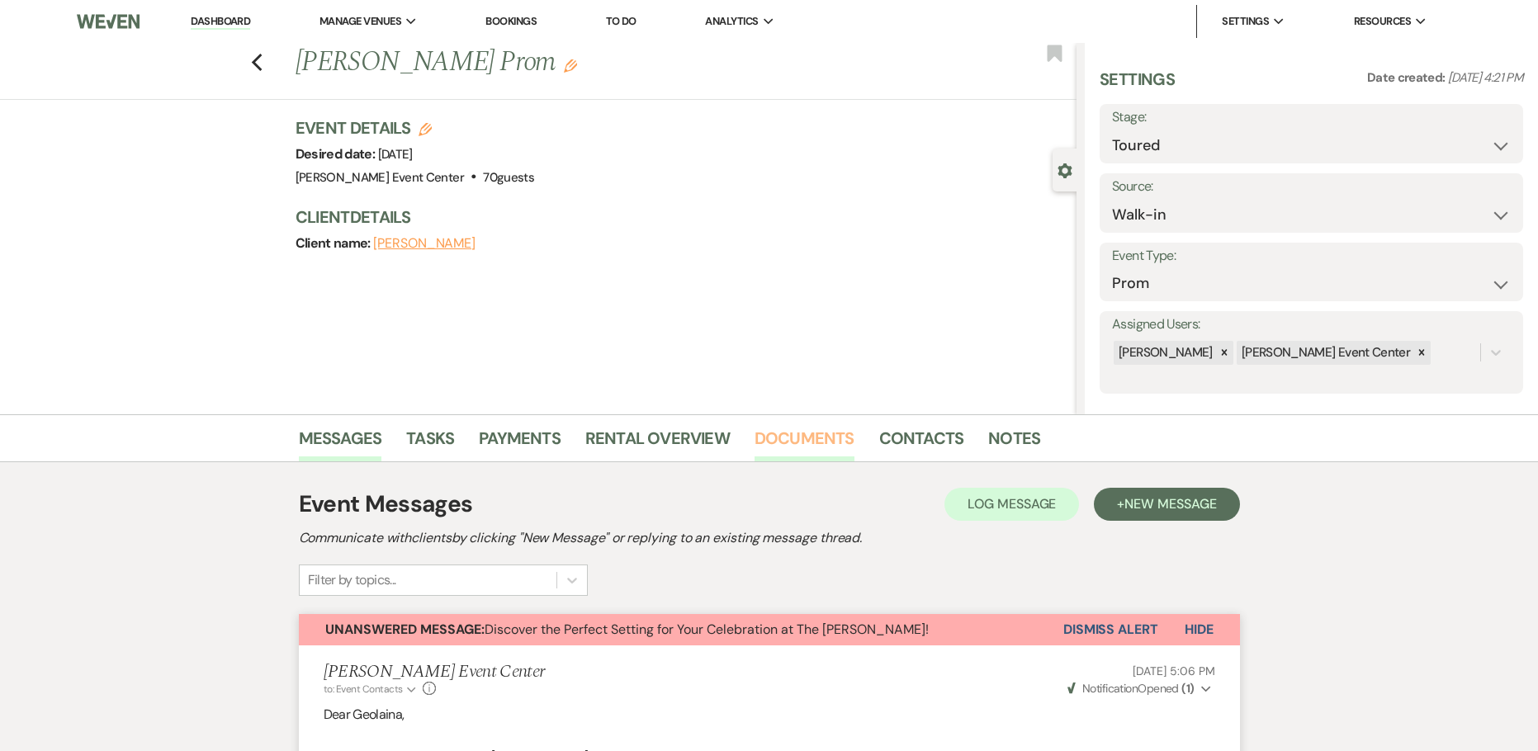
click at [817, 442] on link "Documents" at bounding box center [804, 443] width 100 height 36
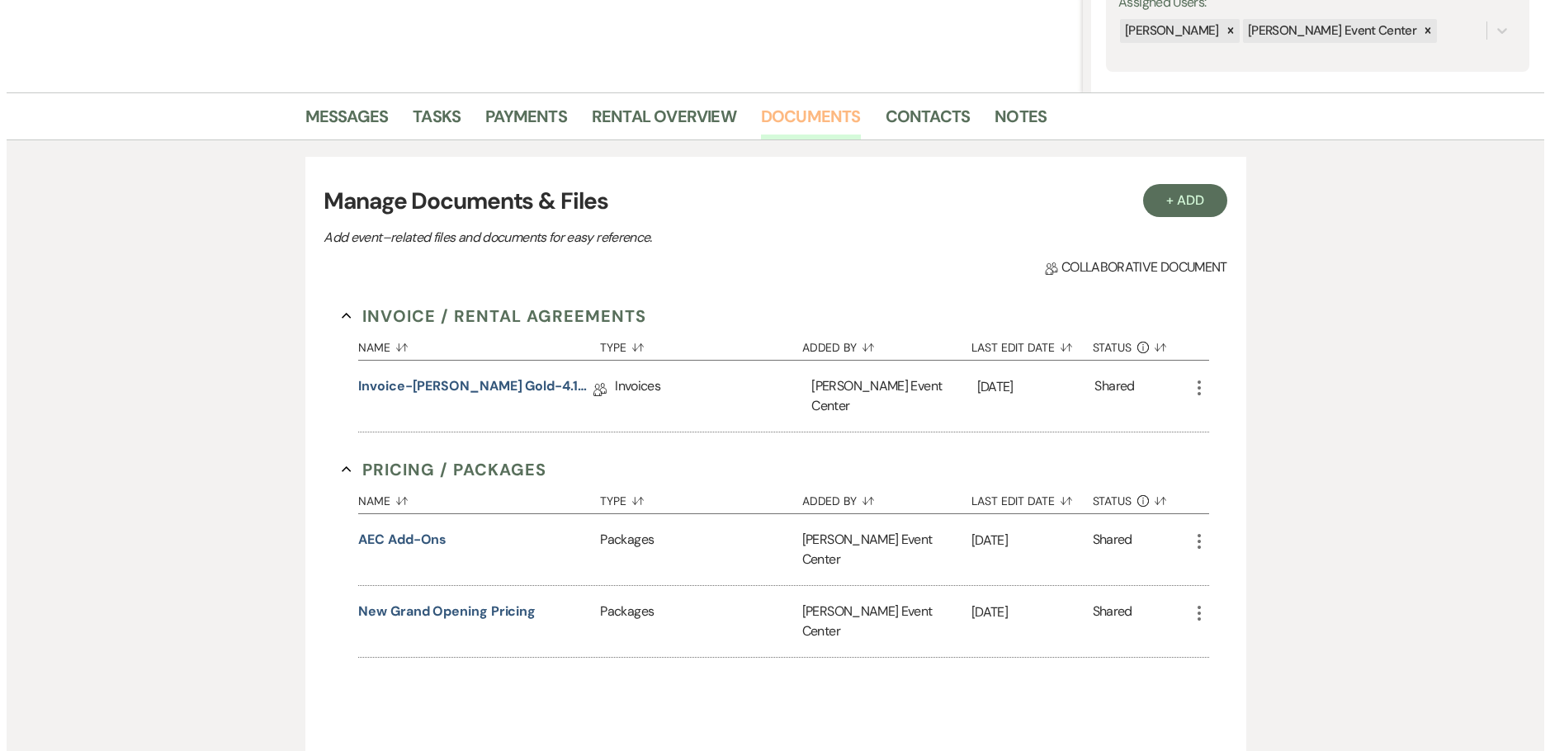
scroll to position [330, 0]
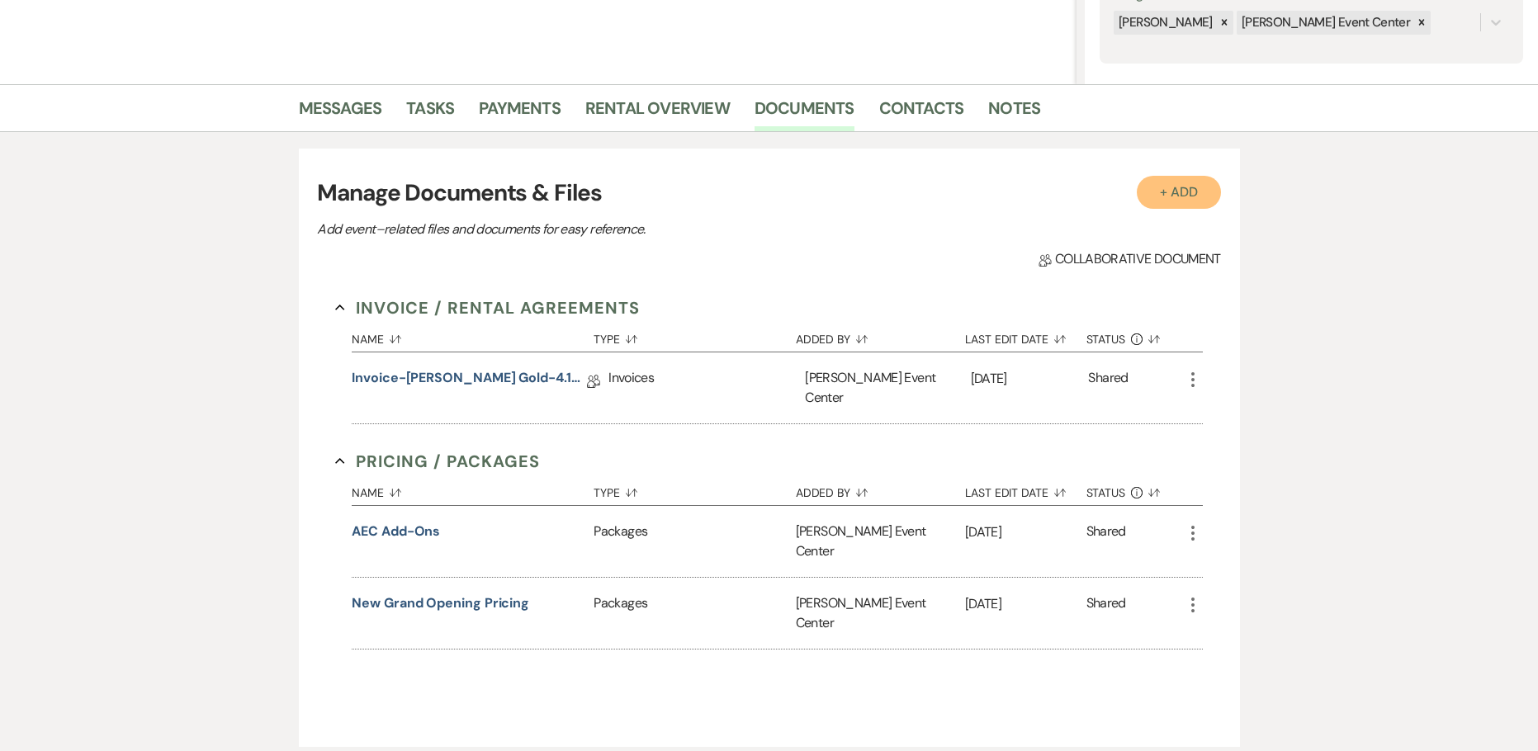
click at [1177, 186] on button "+ Add" at bounding box center [1178, 192] width 84 height 33
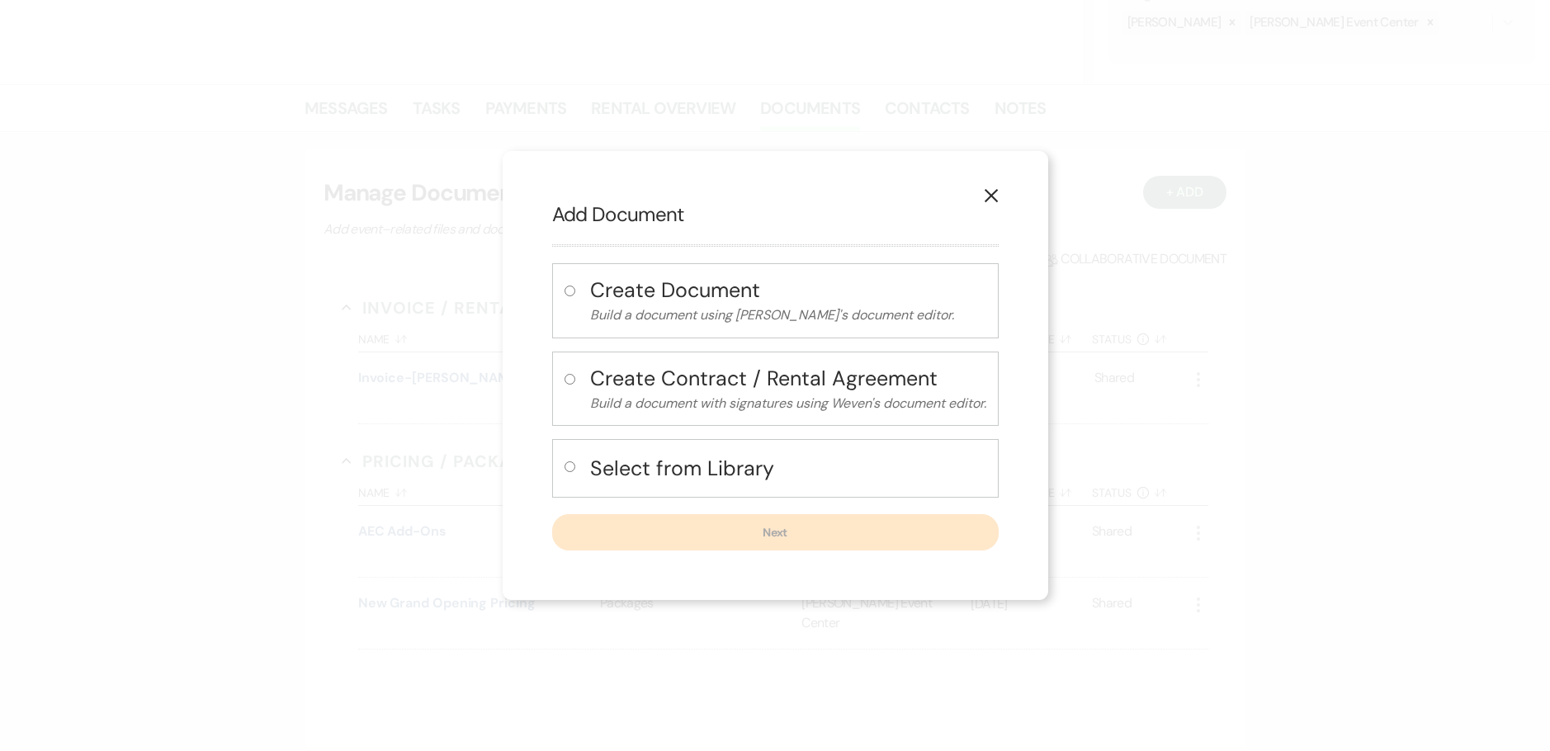
click at [771, 483] on h4 "Select from Library" at bounding box center [788, 468] width 396 height 29
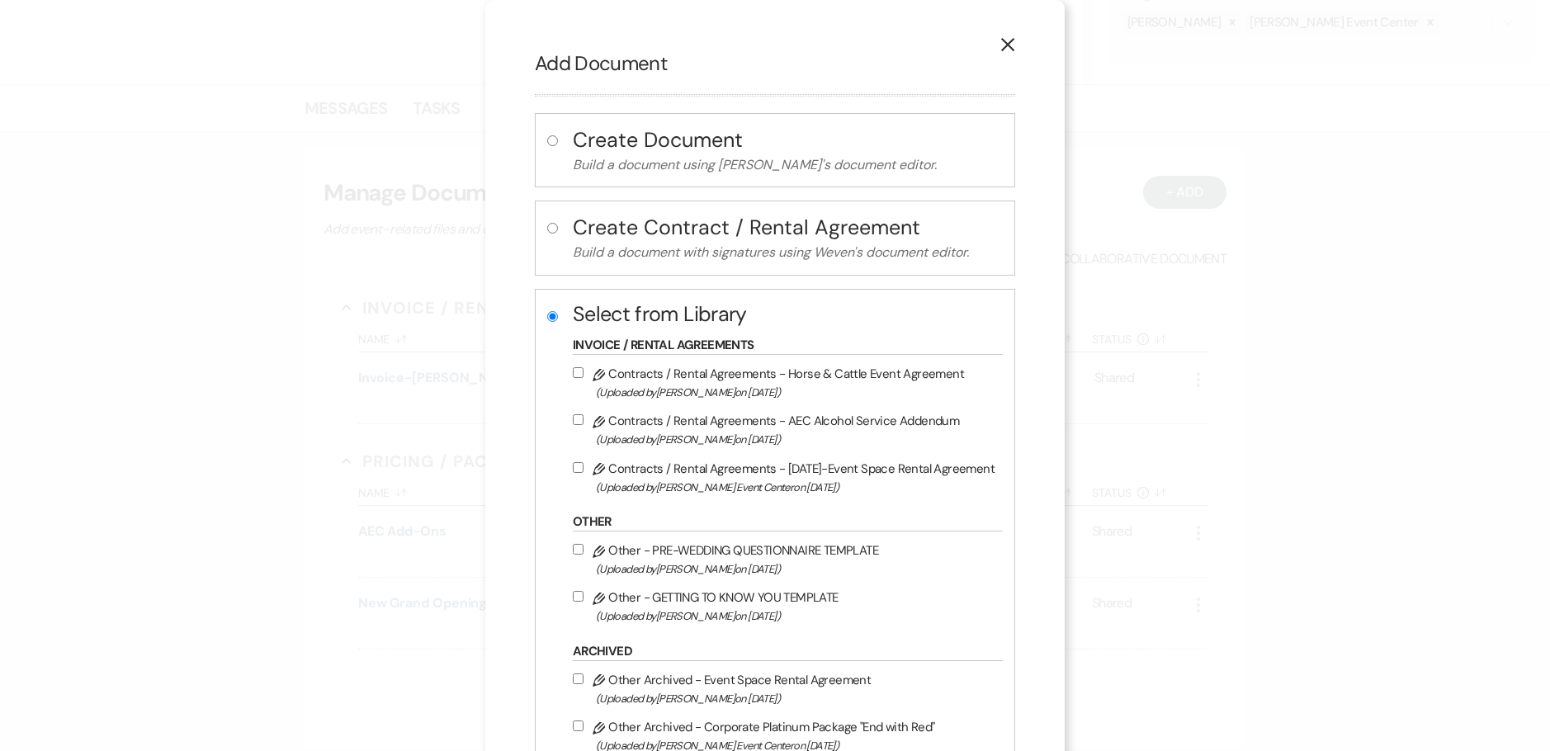
scroll to position [83, 0]
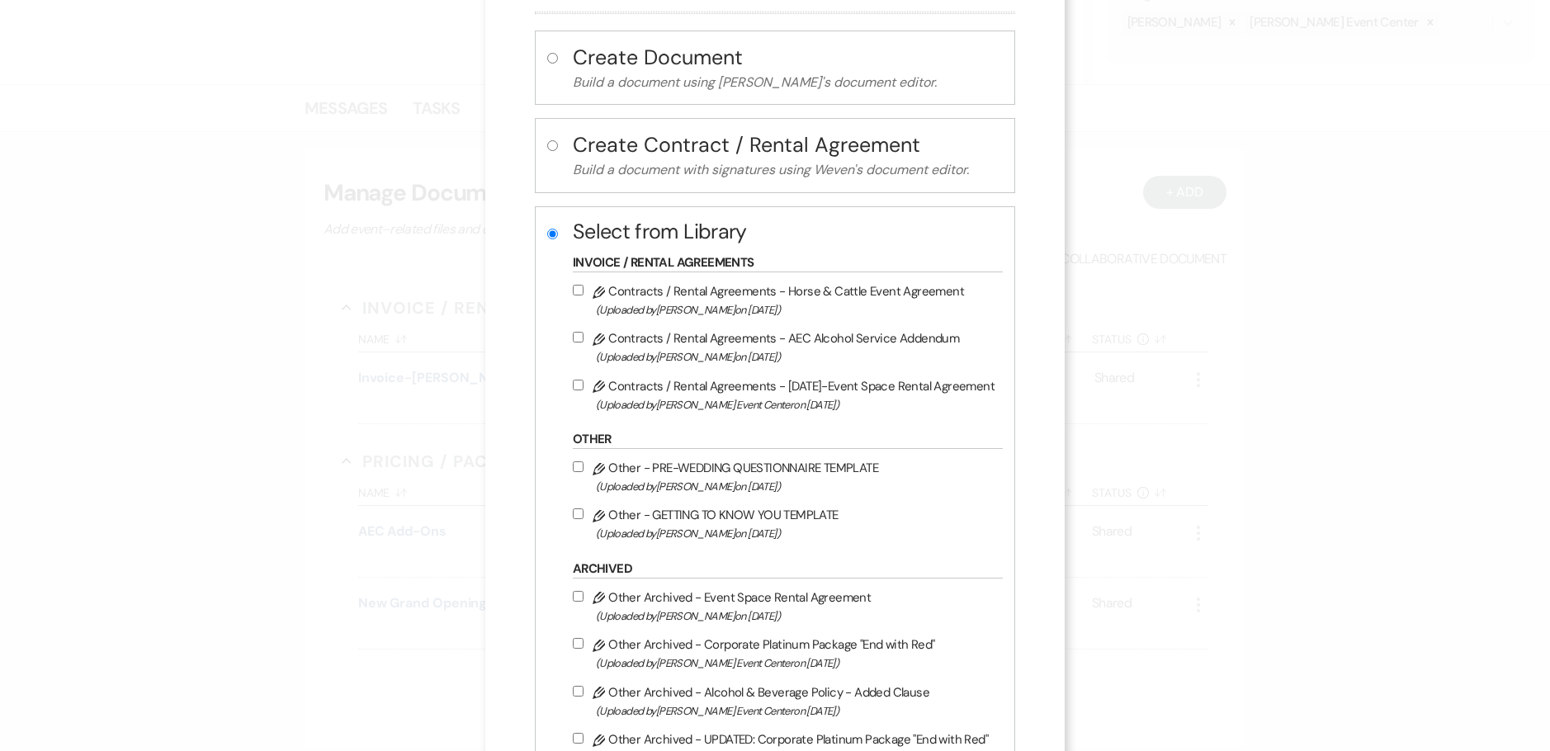
click at [577, 385] on input "Pencil Contracts / Rental Agreements - 9.10.25-Event Space Rental Agreement (Up…" at bounding box center [578, 385] width 11 height 11
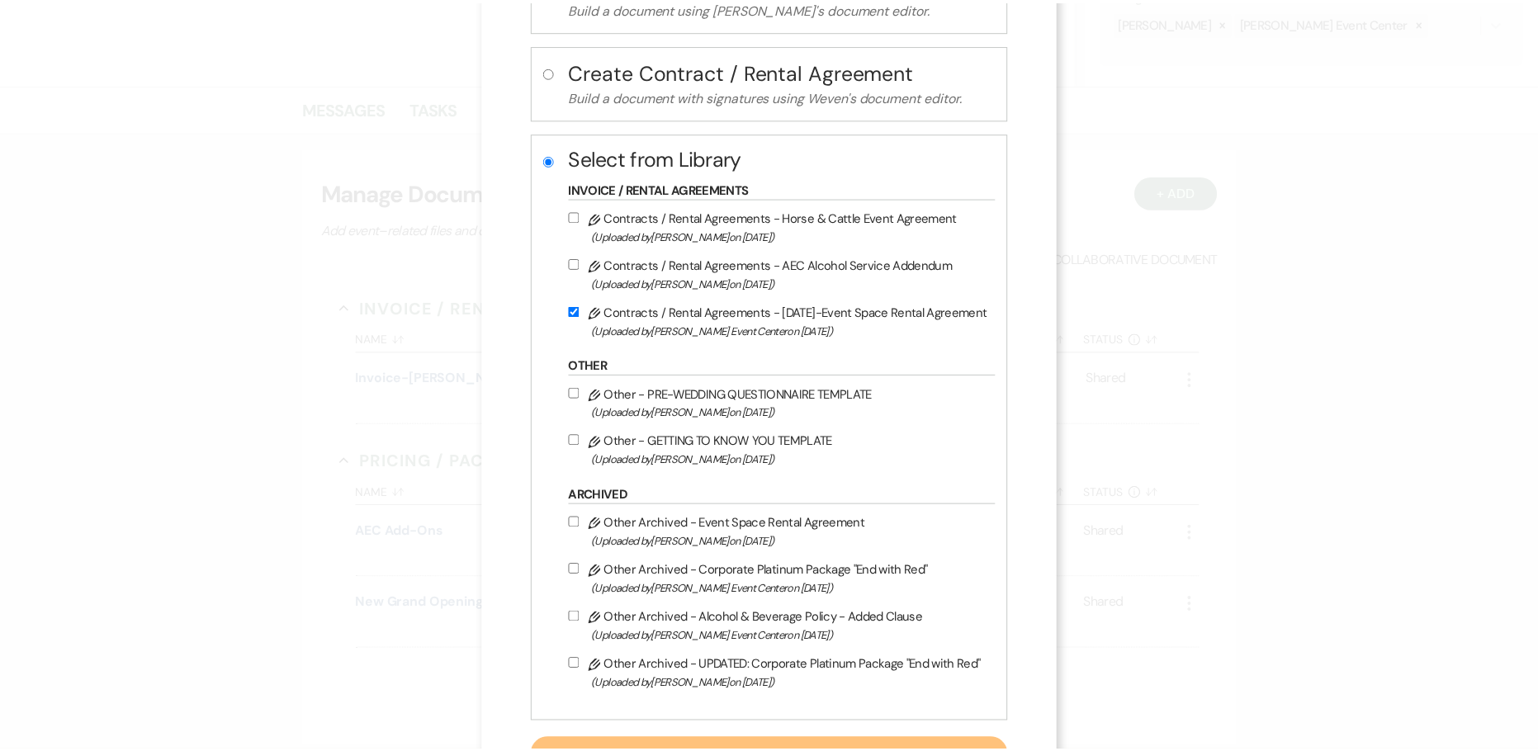
scroll to position [230, 0]
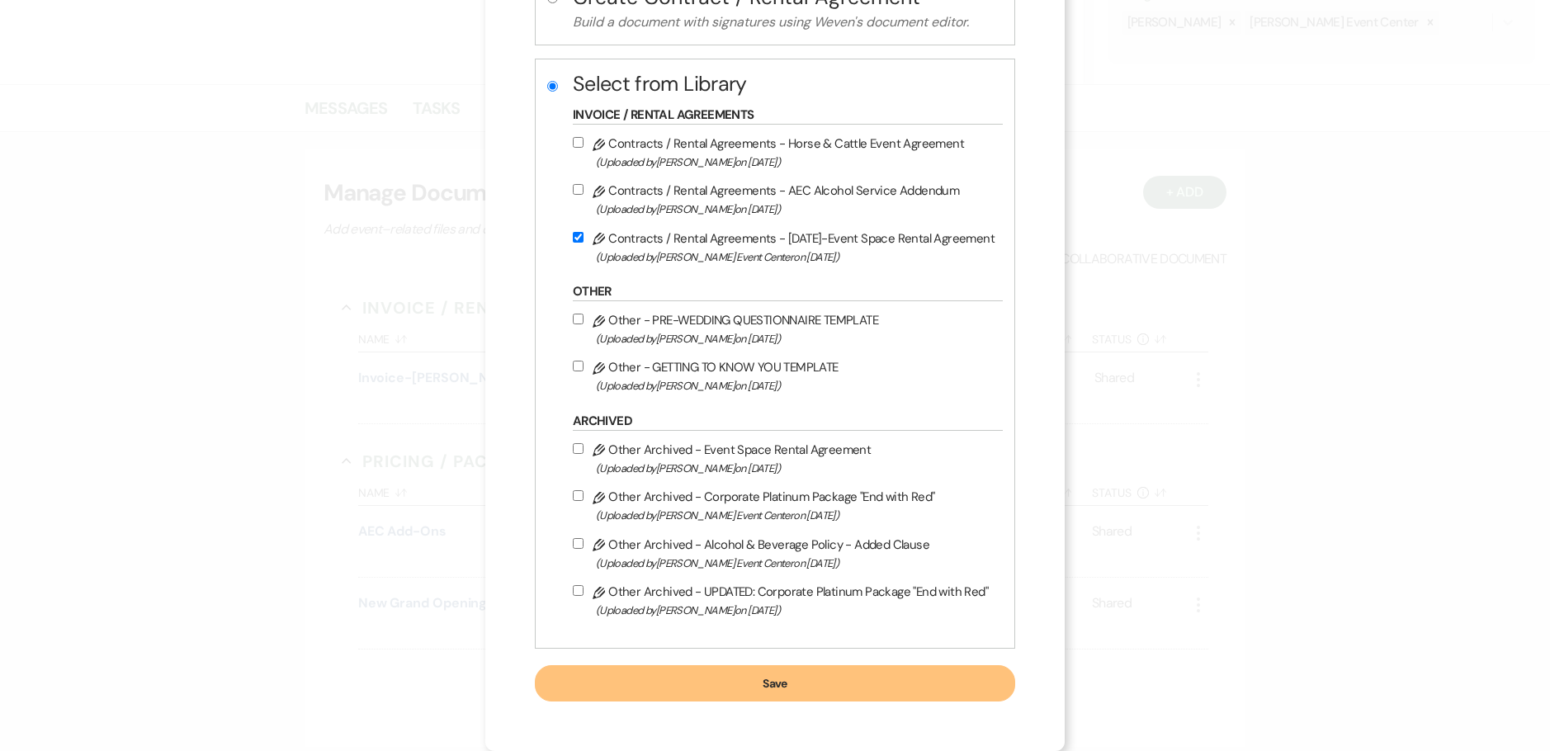
click at [697, 676] on button "Save" at bounding box center [775, 683] width 480 height 36
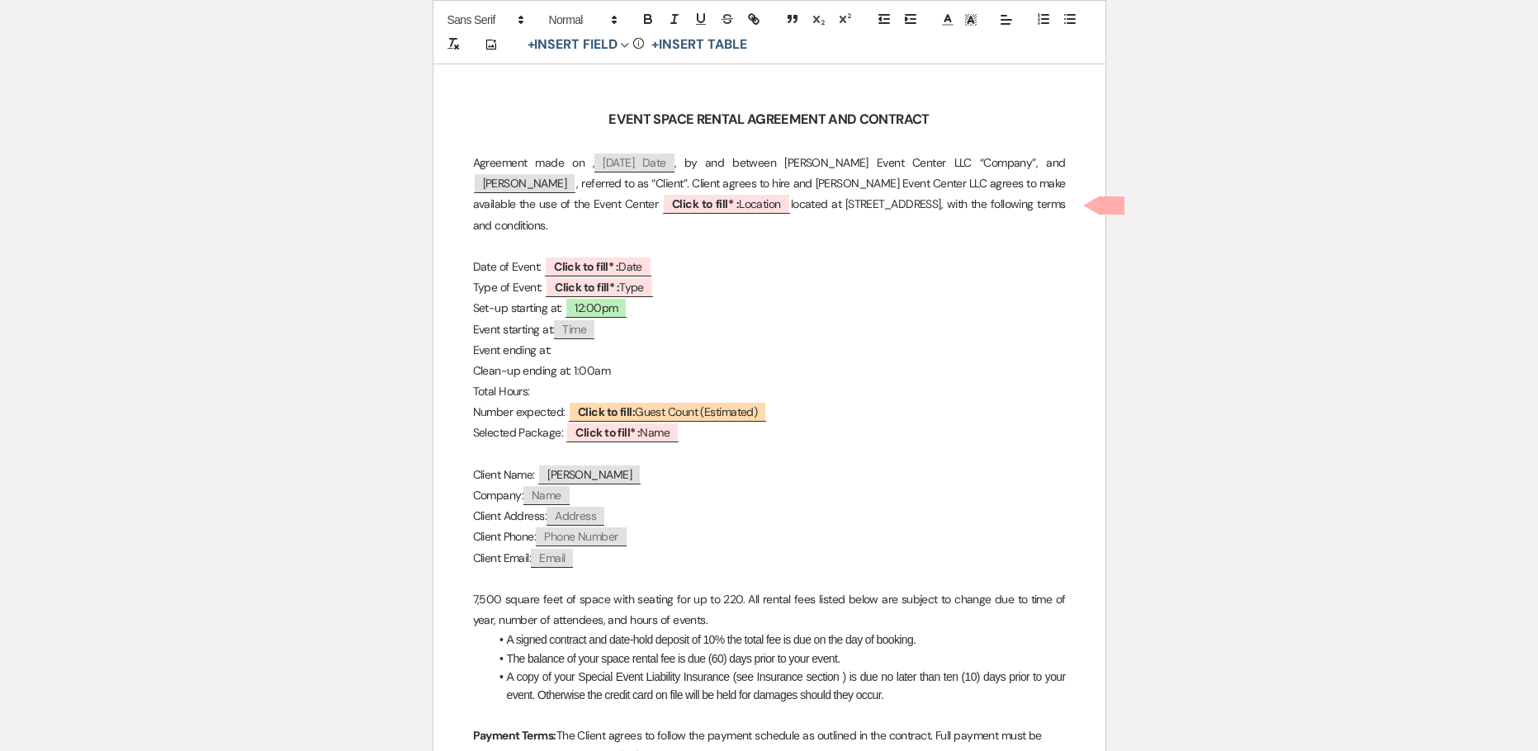
scroll to position [413, 0]
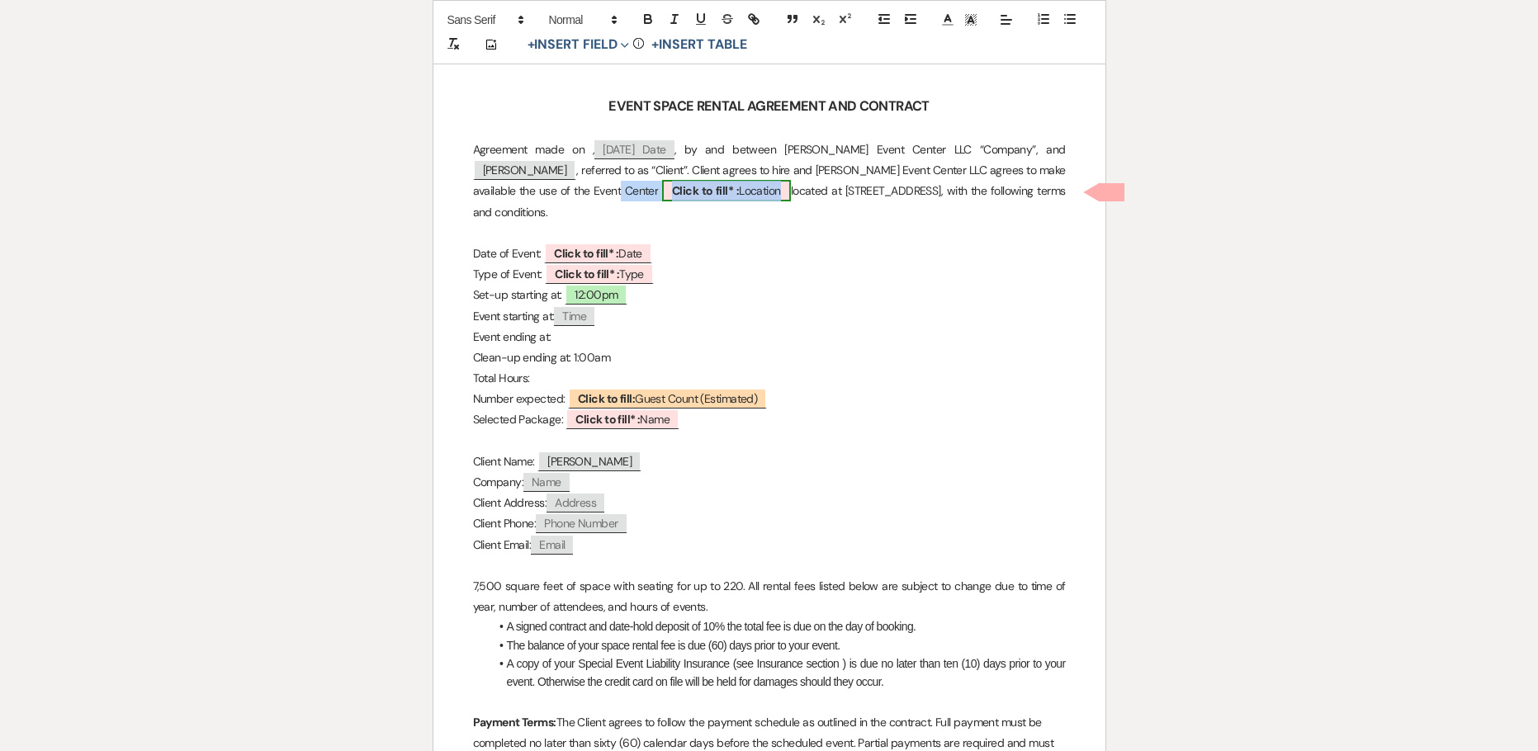
click at [672, 191] on b "Click to fill* :" at bounding box center [705, 190] width 67 height 15
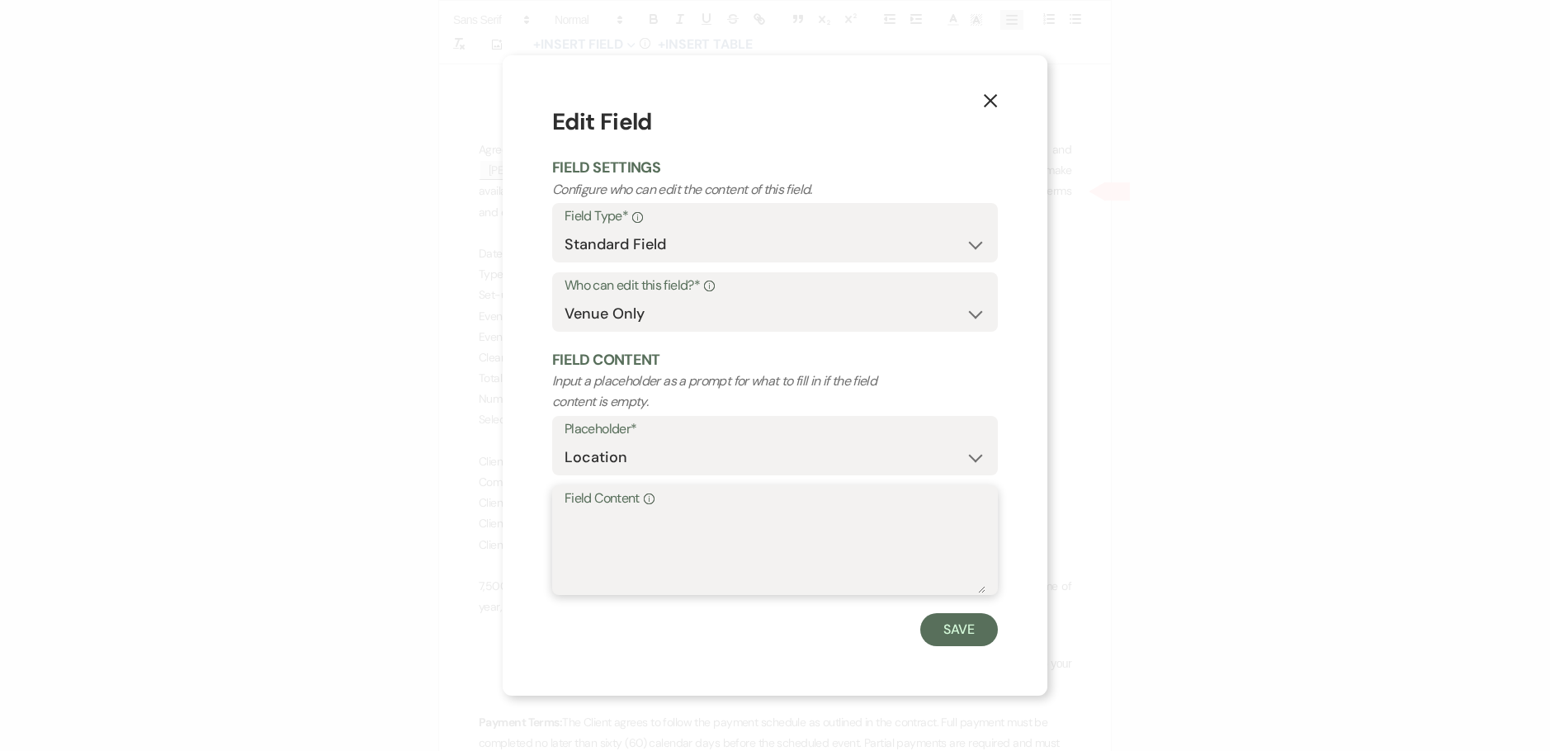
click at [608, 525] on textarea "Field Content Info" at bounding box center [774, 552] width 421 height 83
click at [977, 635] on button "Save" at bounding box center [959, 629] width 78 height 33
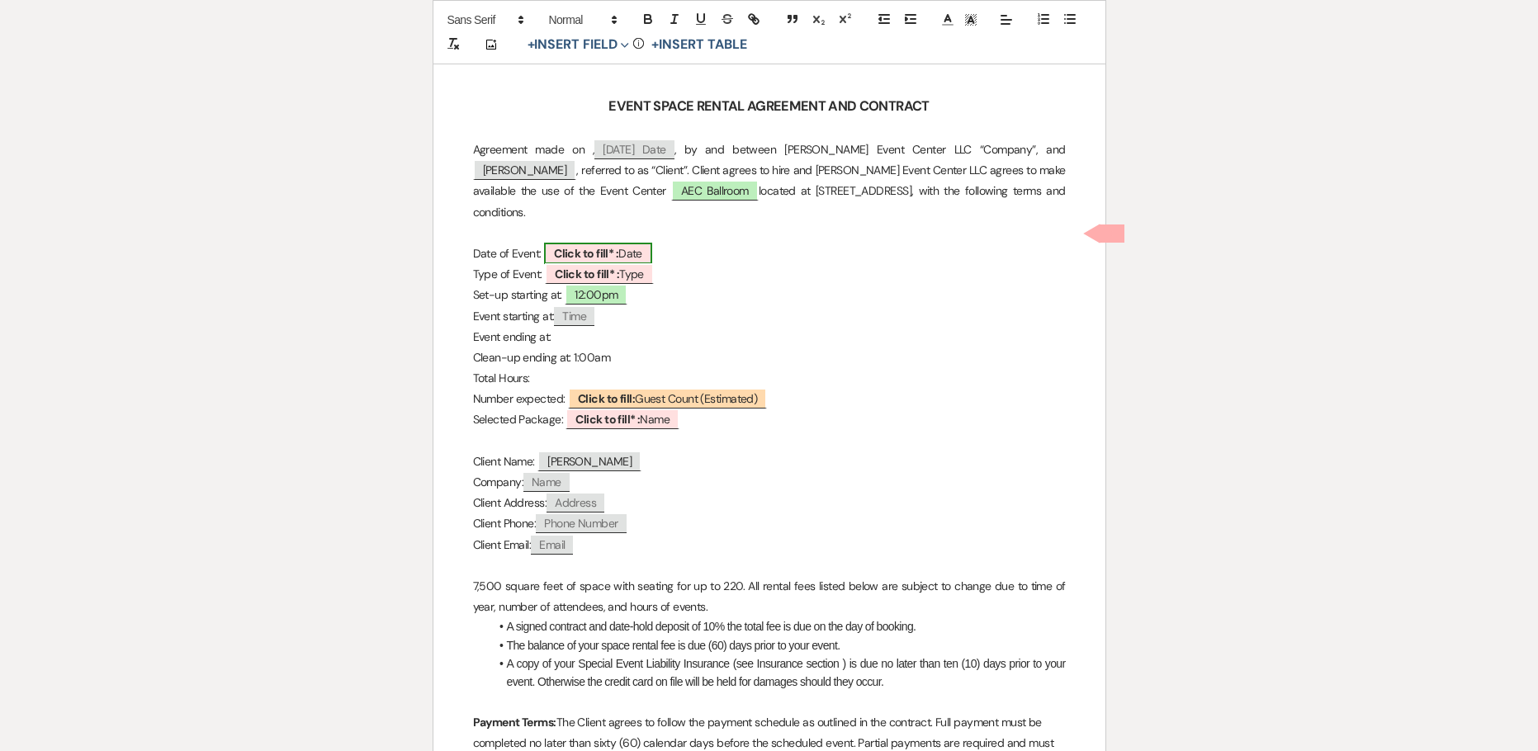
click at [618, 246] on b "Click to fill* :" at bounding box center [586, 253] width 64 height 15
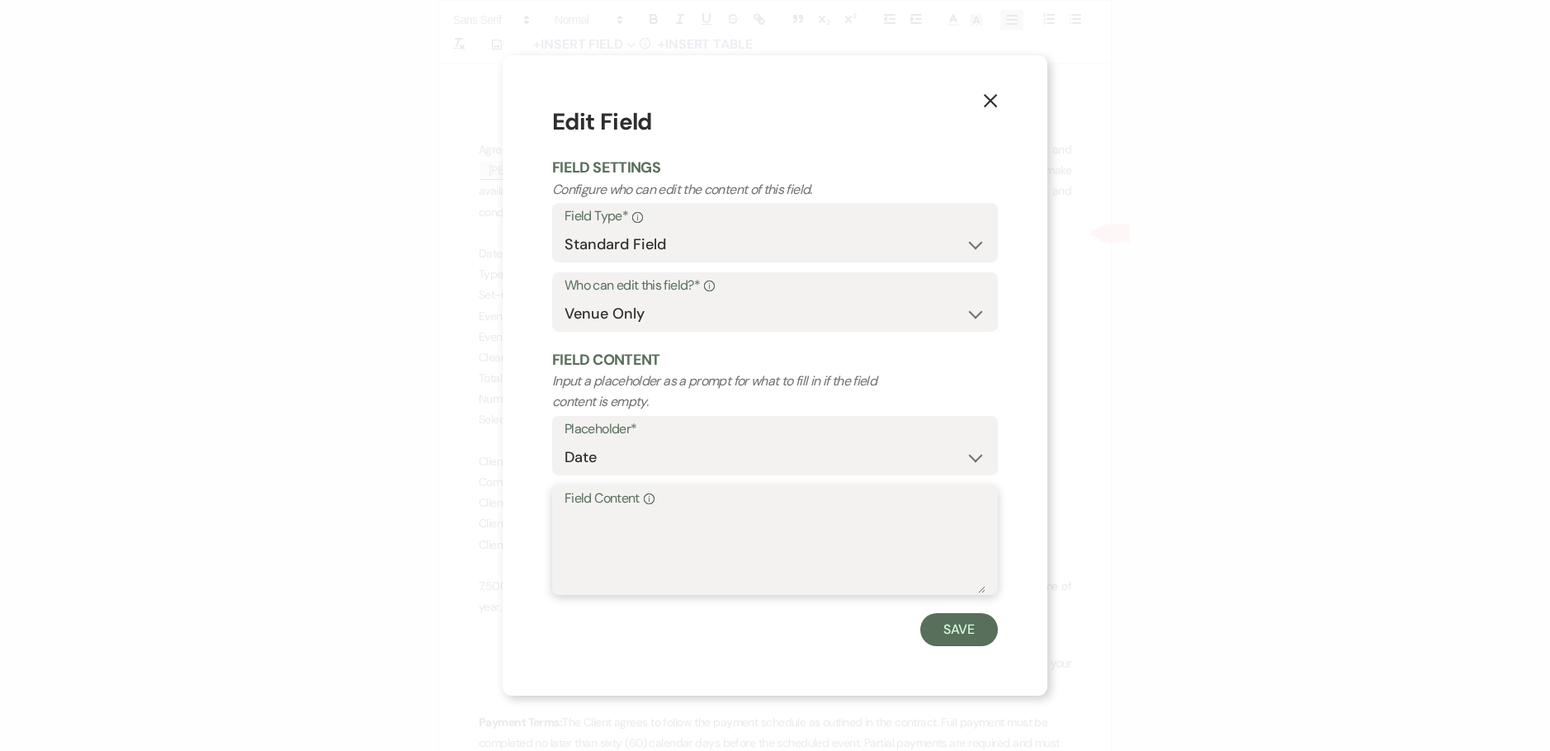
click at [658, 520] on textarea "Field Content Info" at bounding box center [774, 552] width 421 height 83
click at [961, 628] on button "Save" at bounding box center [959, 629] width 78 height 33
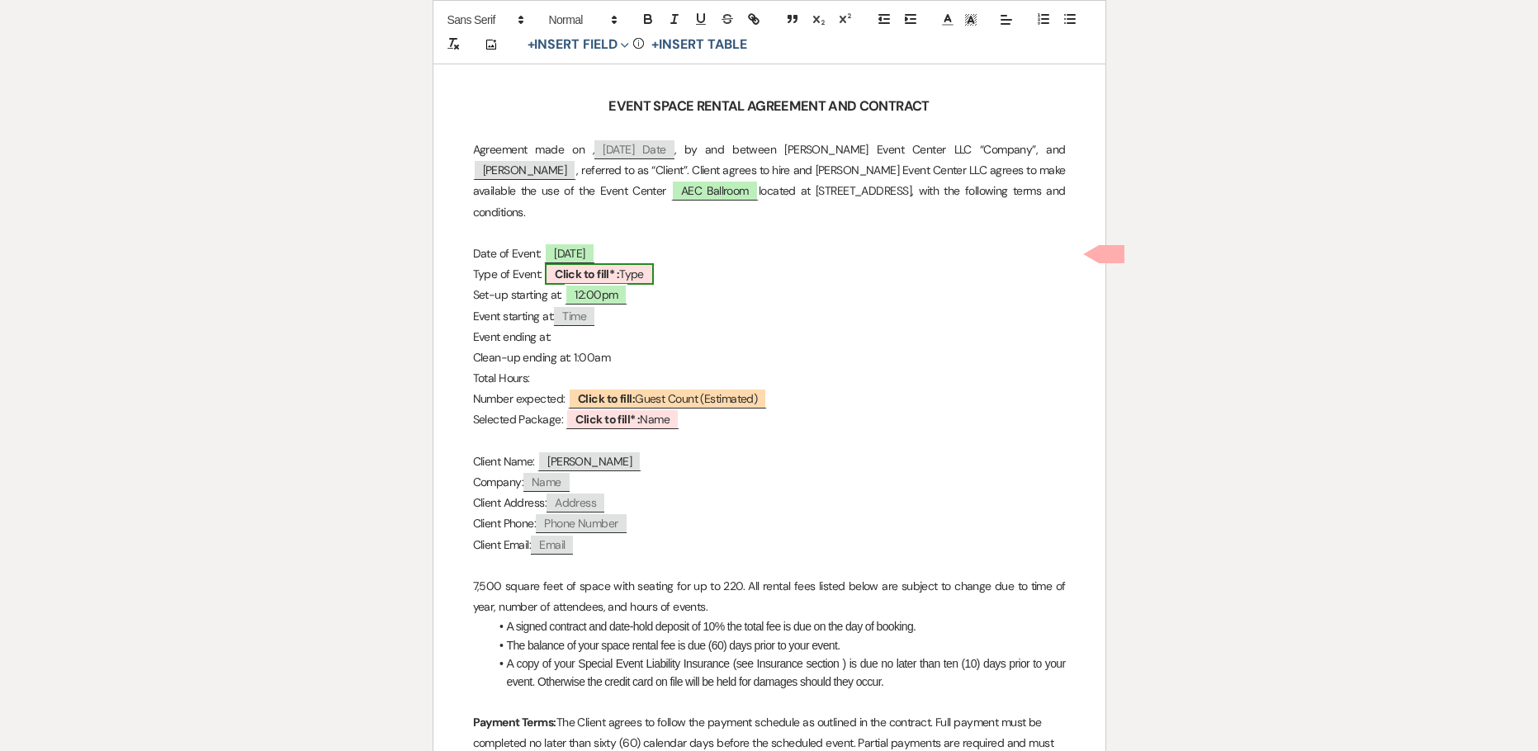
click at [613, 267] on b "Click to fill* :" at bounding box center [587, 274] width 64 height 15
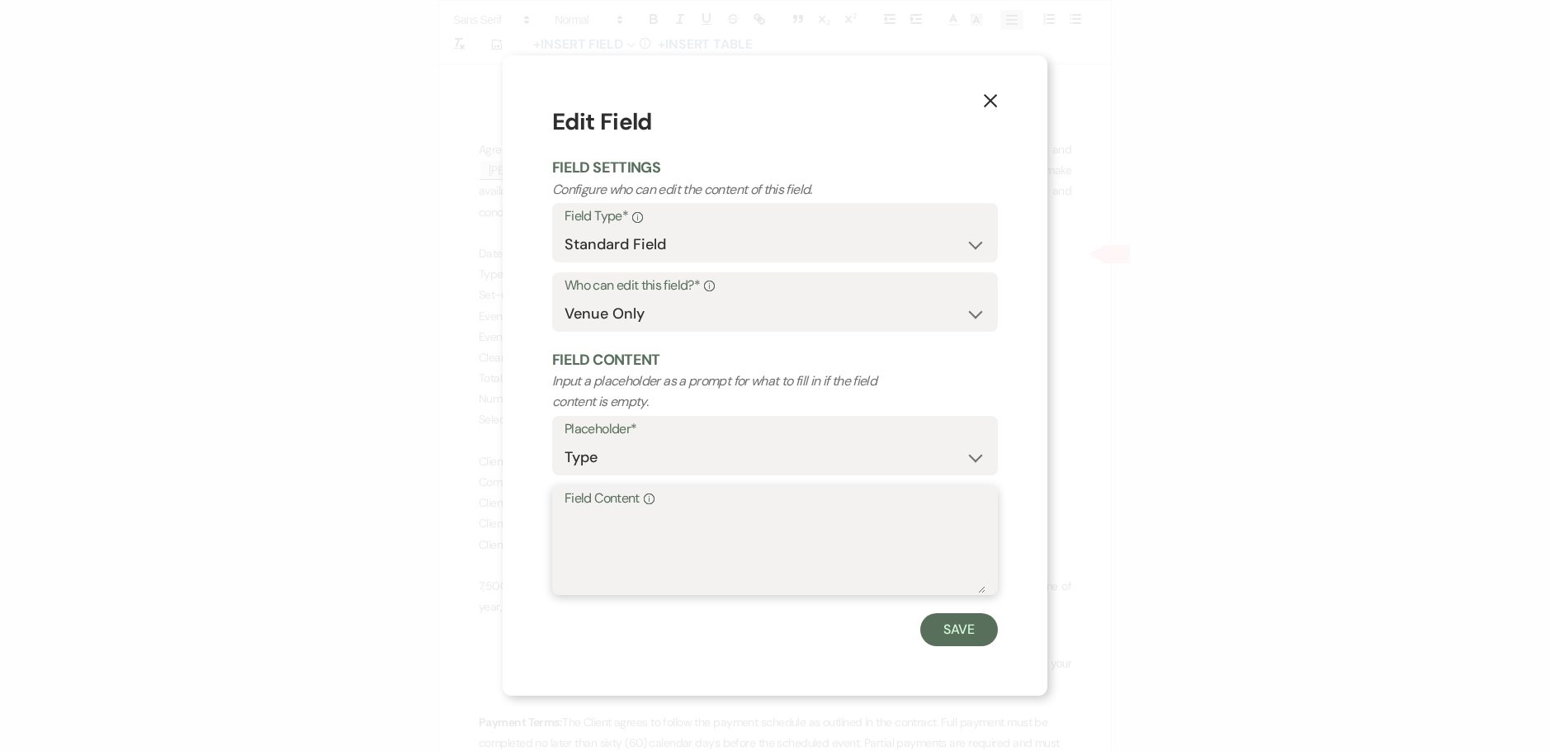
click at [598, 515] on textarea "Field Content Info" at bounding box center [774, 552] width 421 height 83
click at [953, 626] on button "Save" at bounding box center [959, 629] width 78 height 33
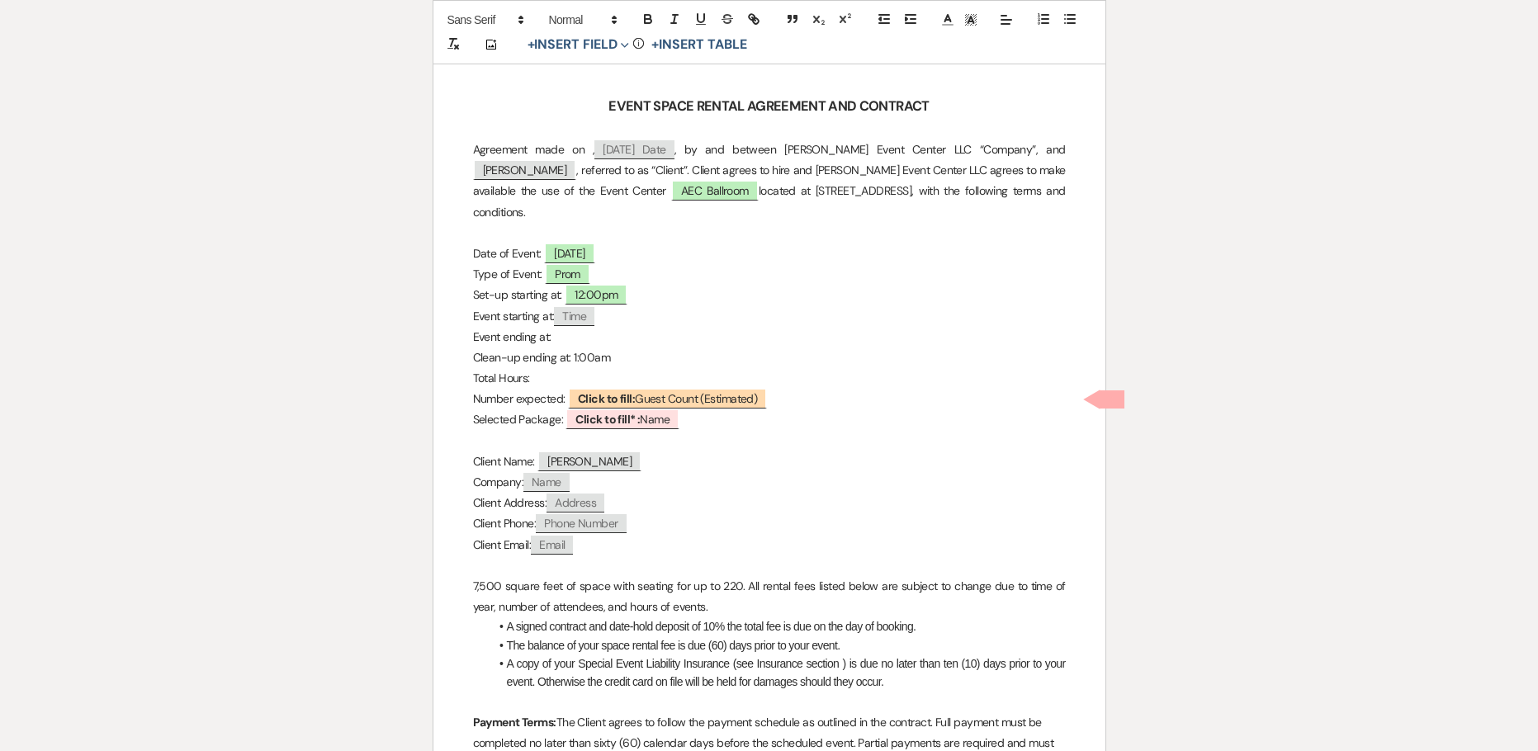
click at [590, 368] on p "Total Hours:" at bounding box center [769, 378] width 593 height 21
click at [613, 391] on b "Click to fill:" at bounding box center [606, 398] width 57 height 15
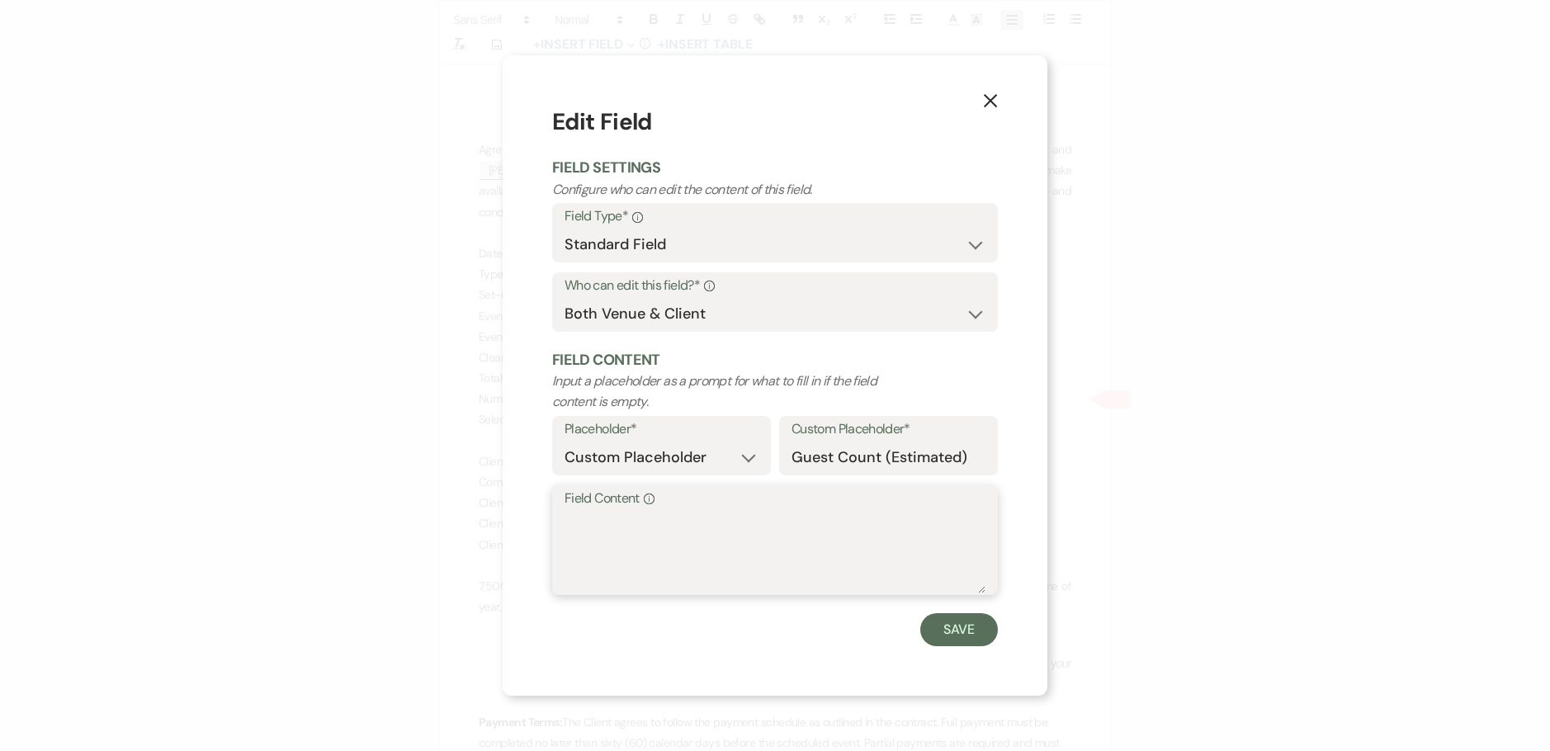
click at [612, 548] on textarea "Field Content Info" at bounding box center [774, 552] width 421 height 83
click at [989, 640] on button "Save" at bounding box center [959, 629] width 78 height 33
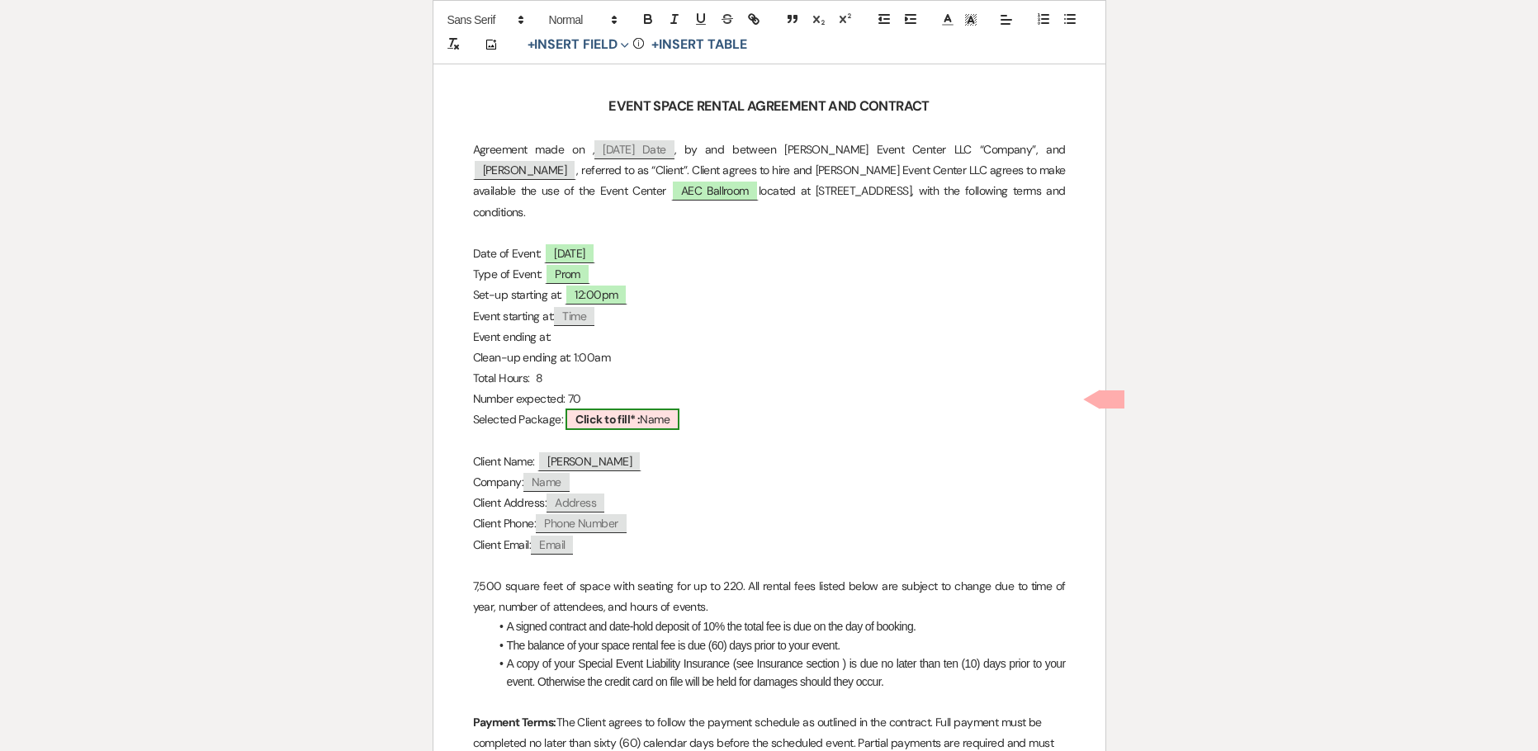
click at [610, 412] on b "Click to fill* :" at bounding box center [607, 419] width 64 height 15
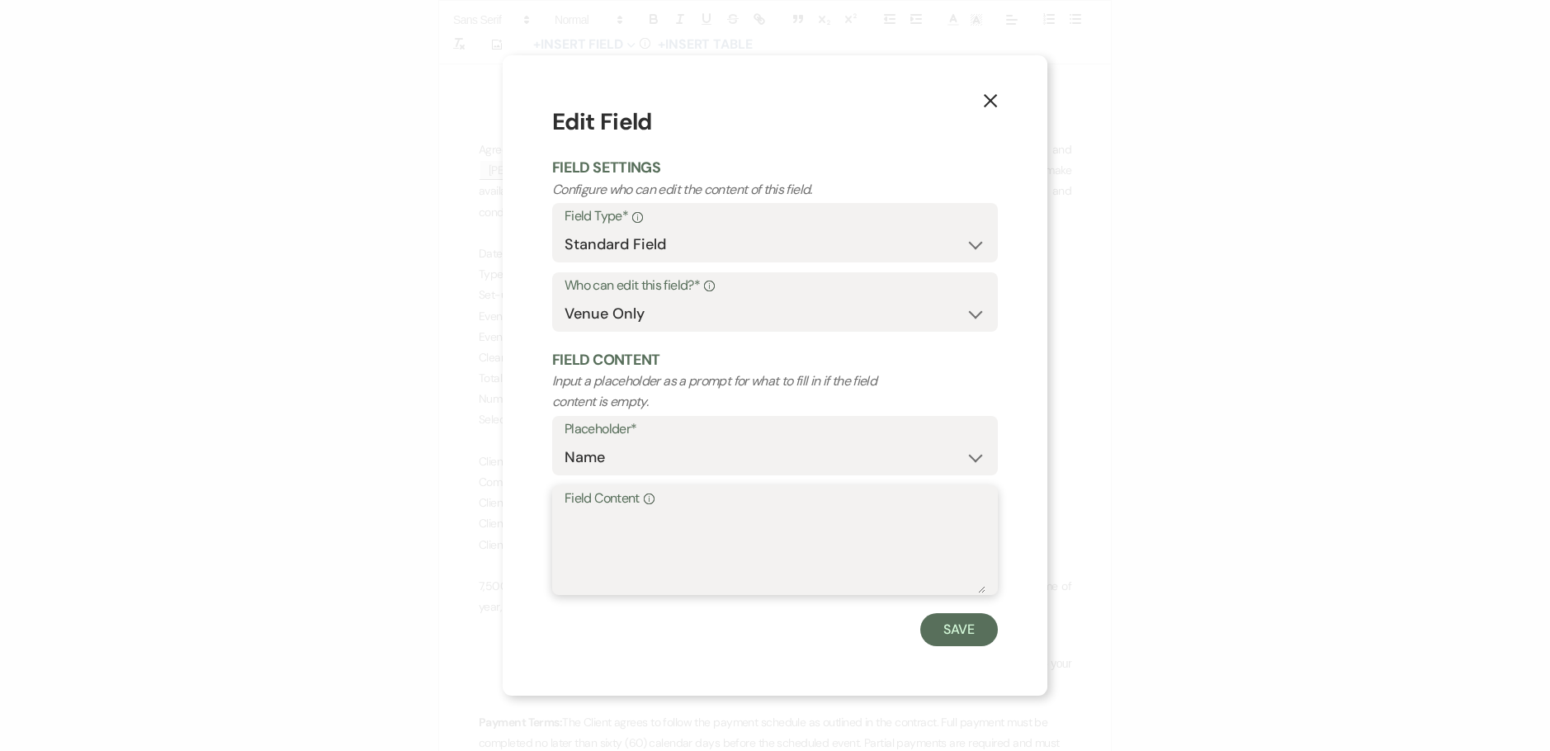
click at [600, 513] on textarea "Field Content Info" at bounding box center [774, 552] width 421 height 83
click at [938, 625] on button "Save" at bounding box center [959, 629] width 78 height 33
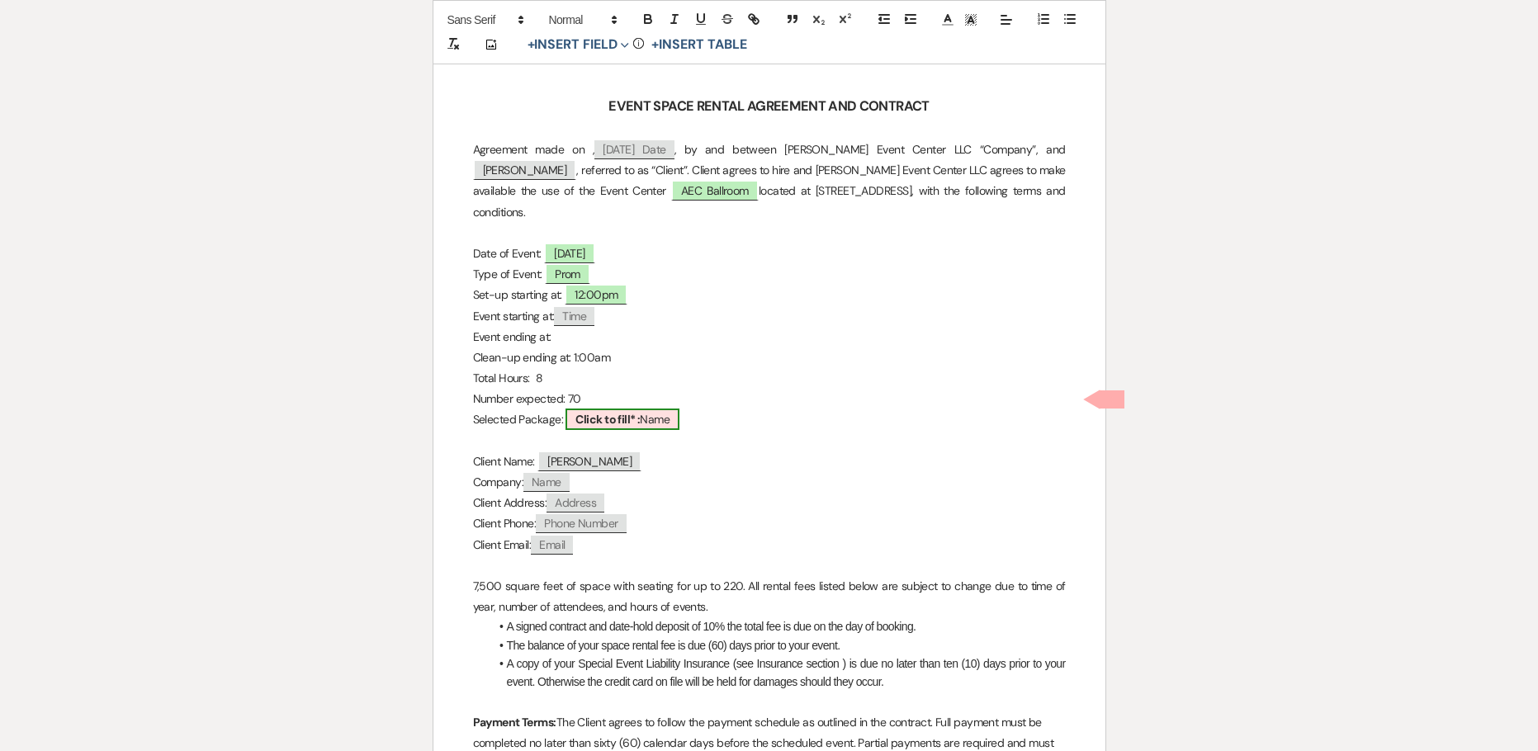
click at [600, 412] on b "Click to fill* :" at bounding box center [607, 419] width 64 height 15
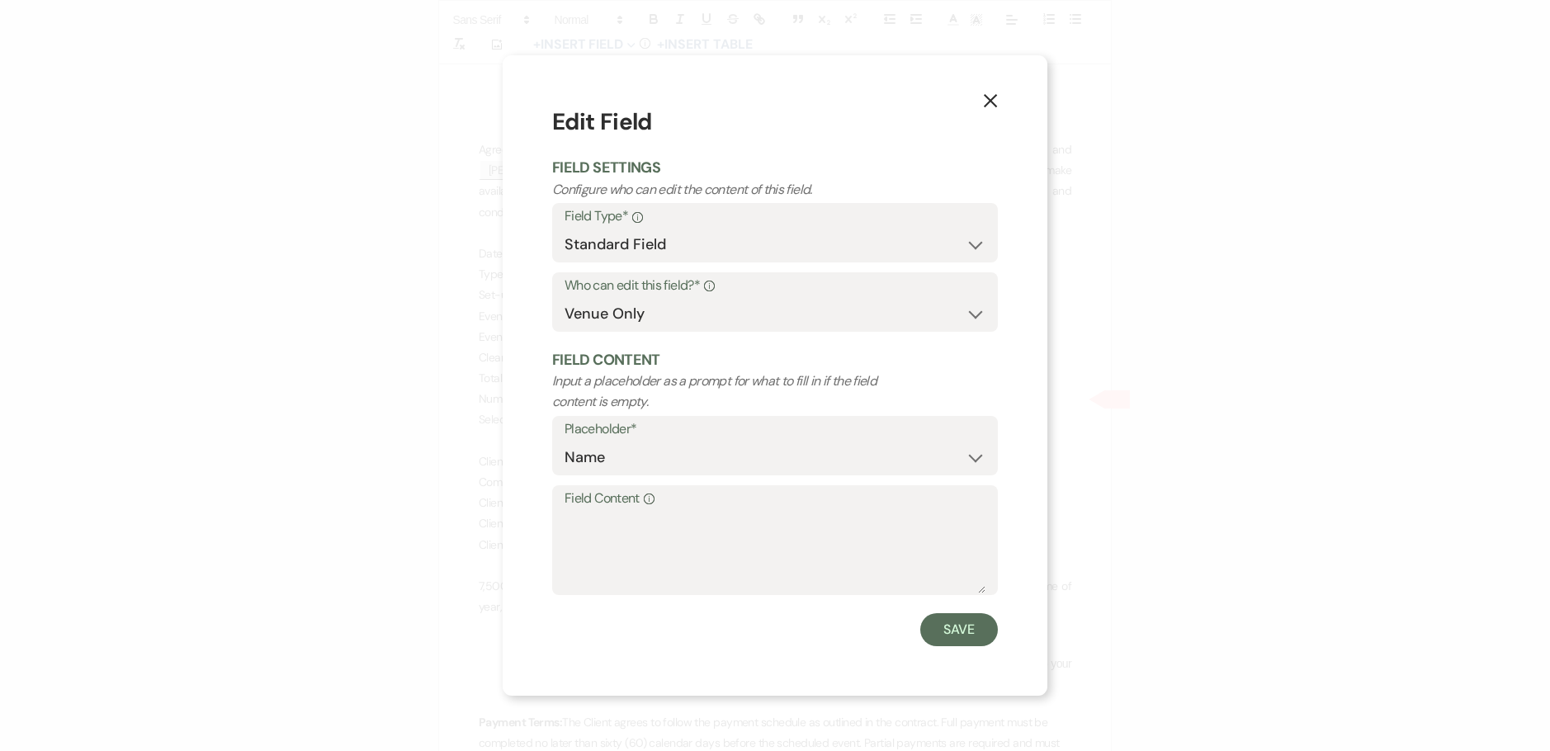
click at [631, 503] on label "Field Content Info" at bounding box center [774, 499] width 421 height 24
click at [631, 511] on textarea "Field Content Info" at bounding box center [774, 552] width 421 height 83
click at [935, 625] on button "Save" at bounding box center [959, 629] width 78 height 33
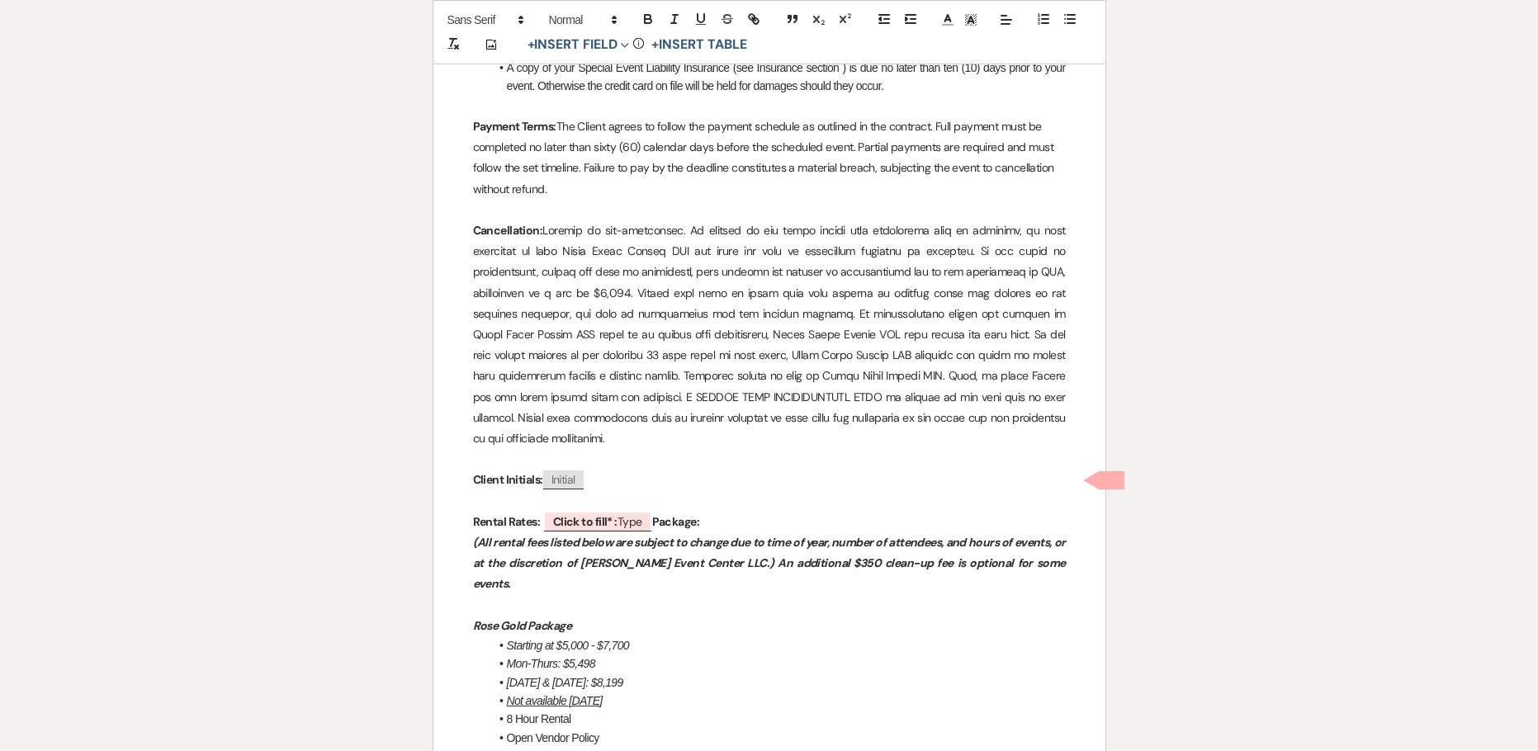
scroll to position [1320, 0]
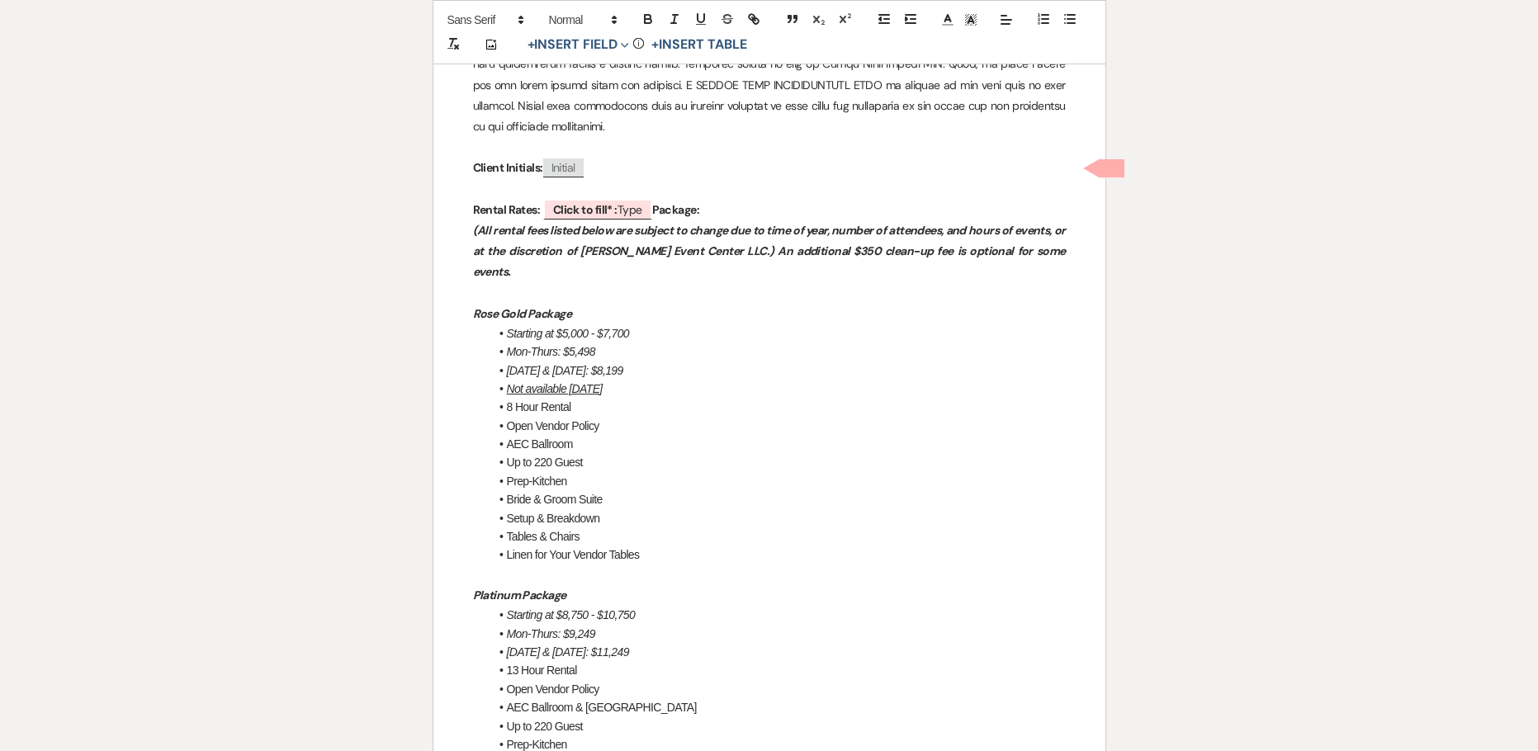
click at [737, 223] on em "(All rental fees listed below are subject to change due to time of year, number…" at bounding box center [770, 251] width 594 height 56
click at [733, 200] on p "Rental Rates: ﻿ Click to fill* : Type ﻿ Package:" at bounding box center [769, 210] width 593 height 21
click at [588, 202] on b "Click to fill* :" at bounding box center [585, 209] width 64 height 15
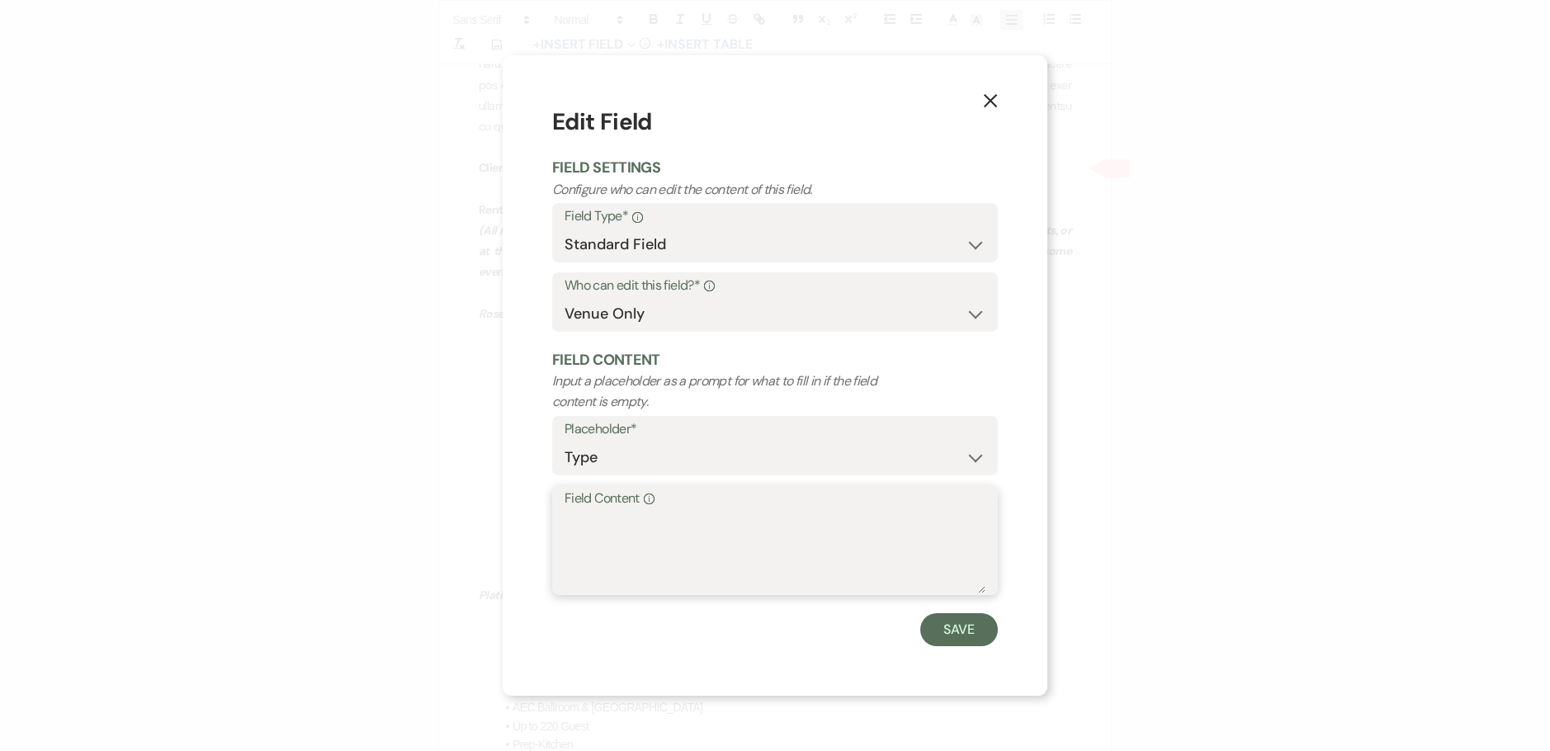
click at [590, 527] on textarea "Field Content Info" at bounding box center [774, 552] width 421 height 83
click at [969, 635] on button "Save" at bounding box center [959, 629] width 78 height 33
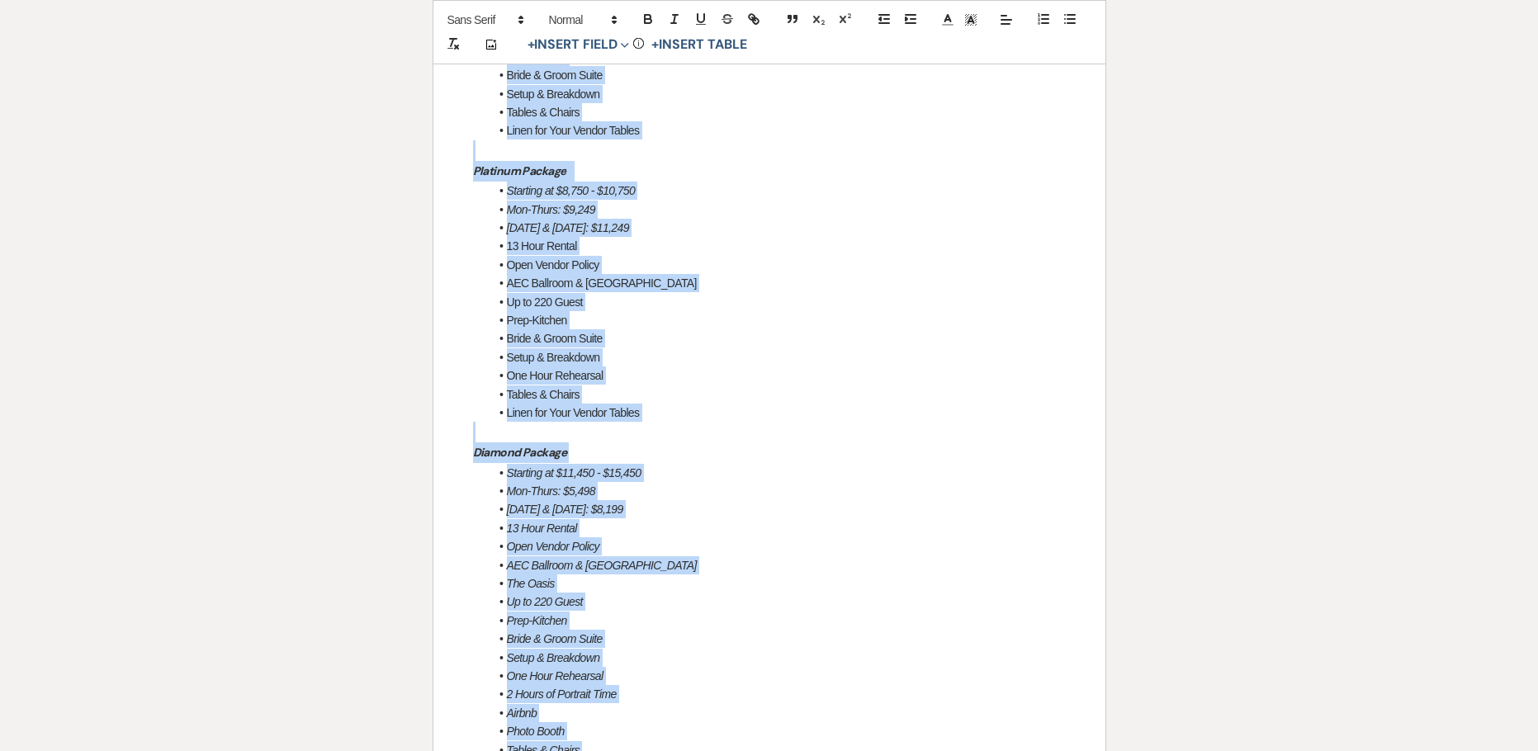
scroll to position [1686, 0]
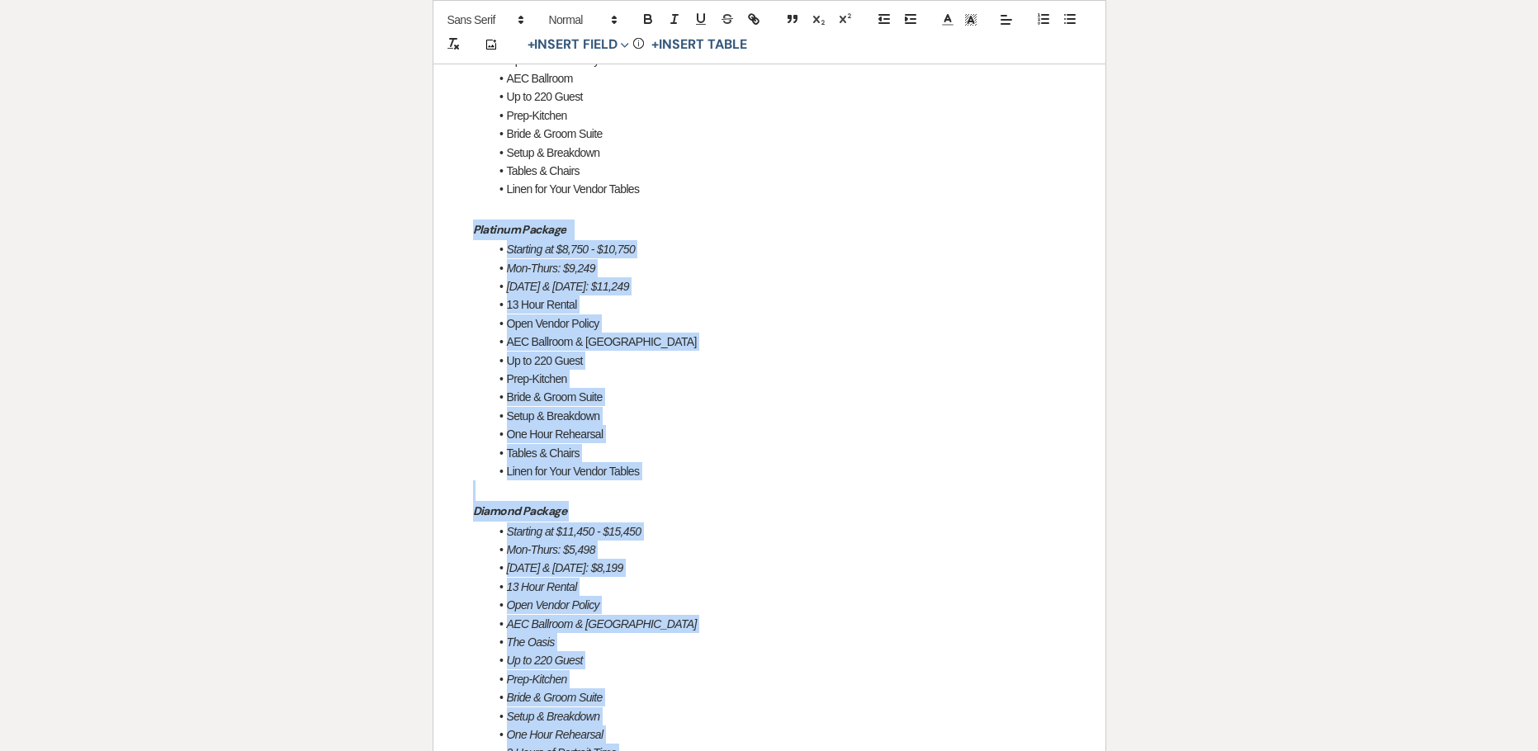
drag, startPoint x: 618, startPoint y: 533, endPoint x: 452, endPoint y: 164, distance: 404.5
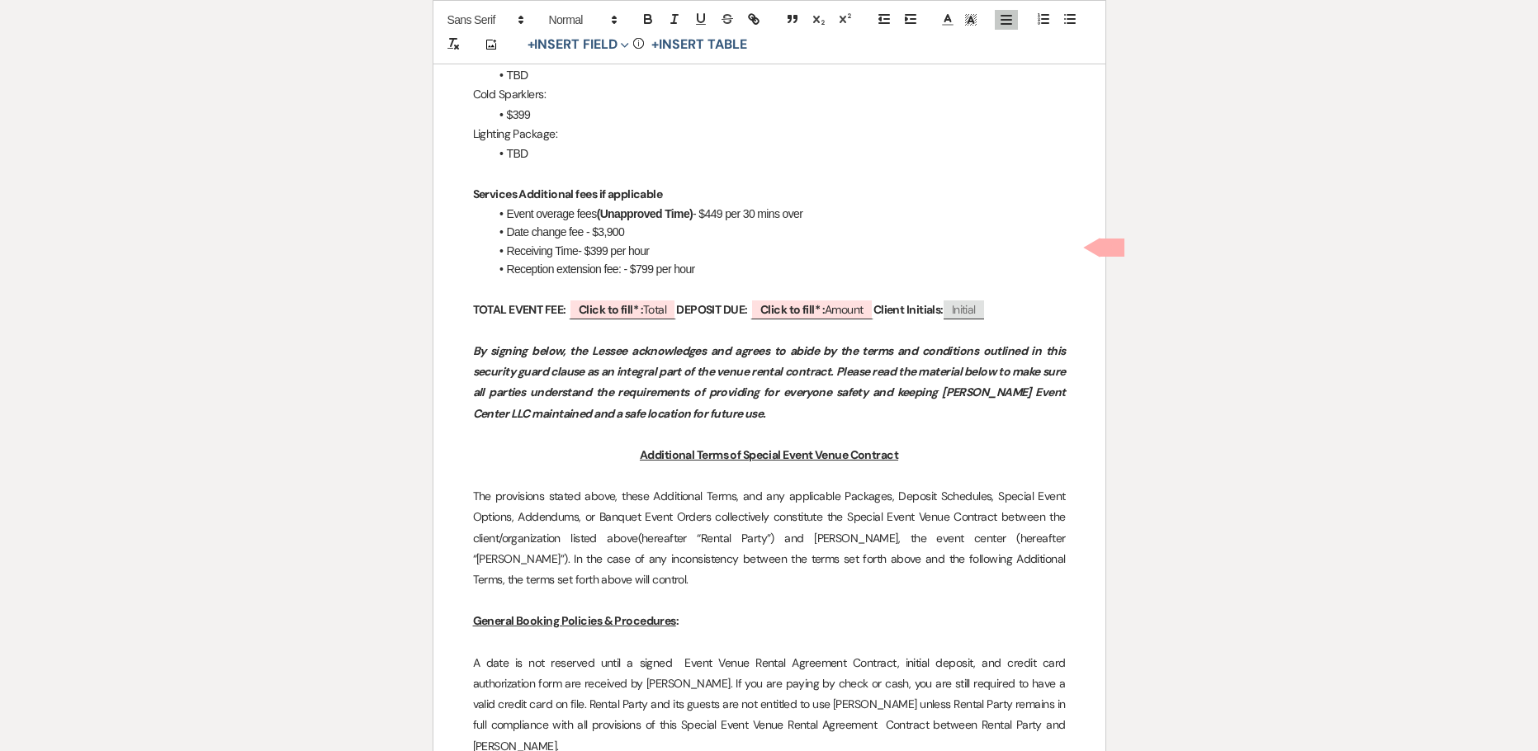
scroll to position [2346, 0]
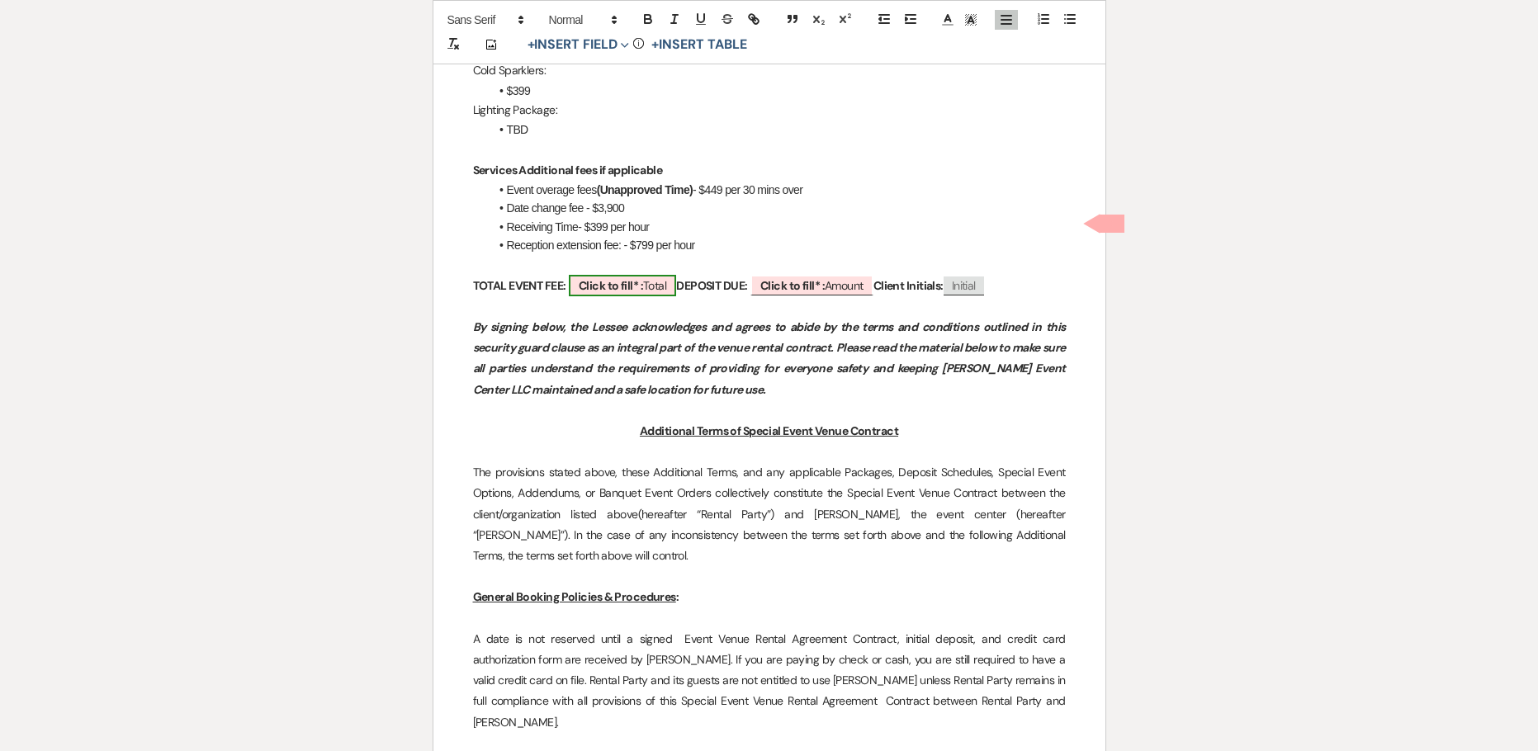
click at [607, 278] on b "Click to fill* :" at bounding box center [611, 285] width 64 height 15
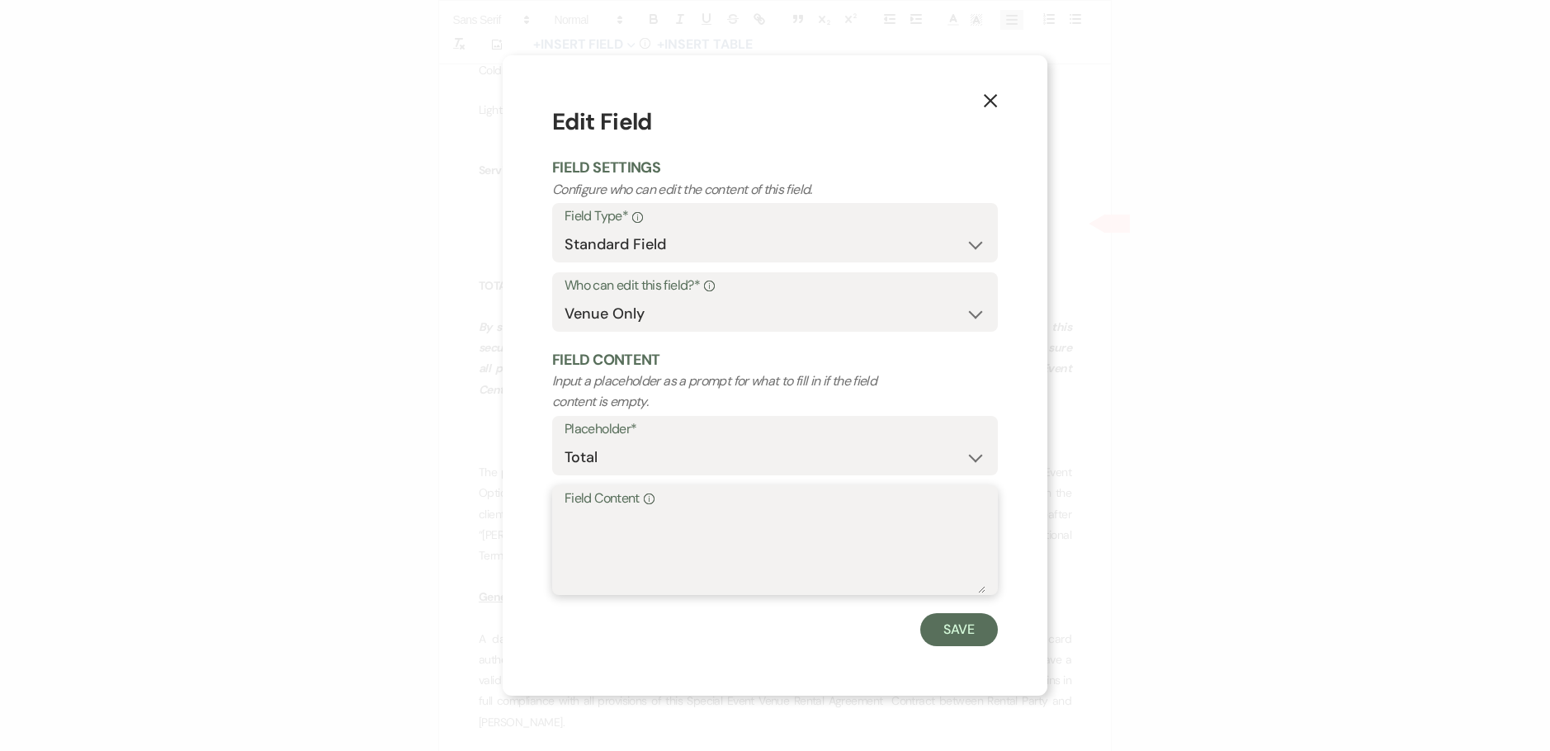
click at [599, 527] on textarea "Field Content Info" at bounding box center [774, 552] width 421 height 83
click at [952, 631] on button "Save" at bounding box center [959, 629] width 78 height 33
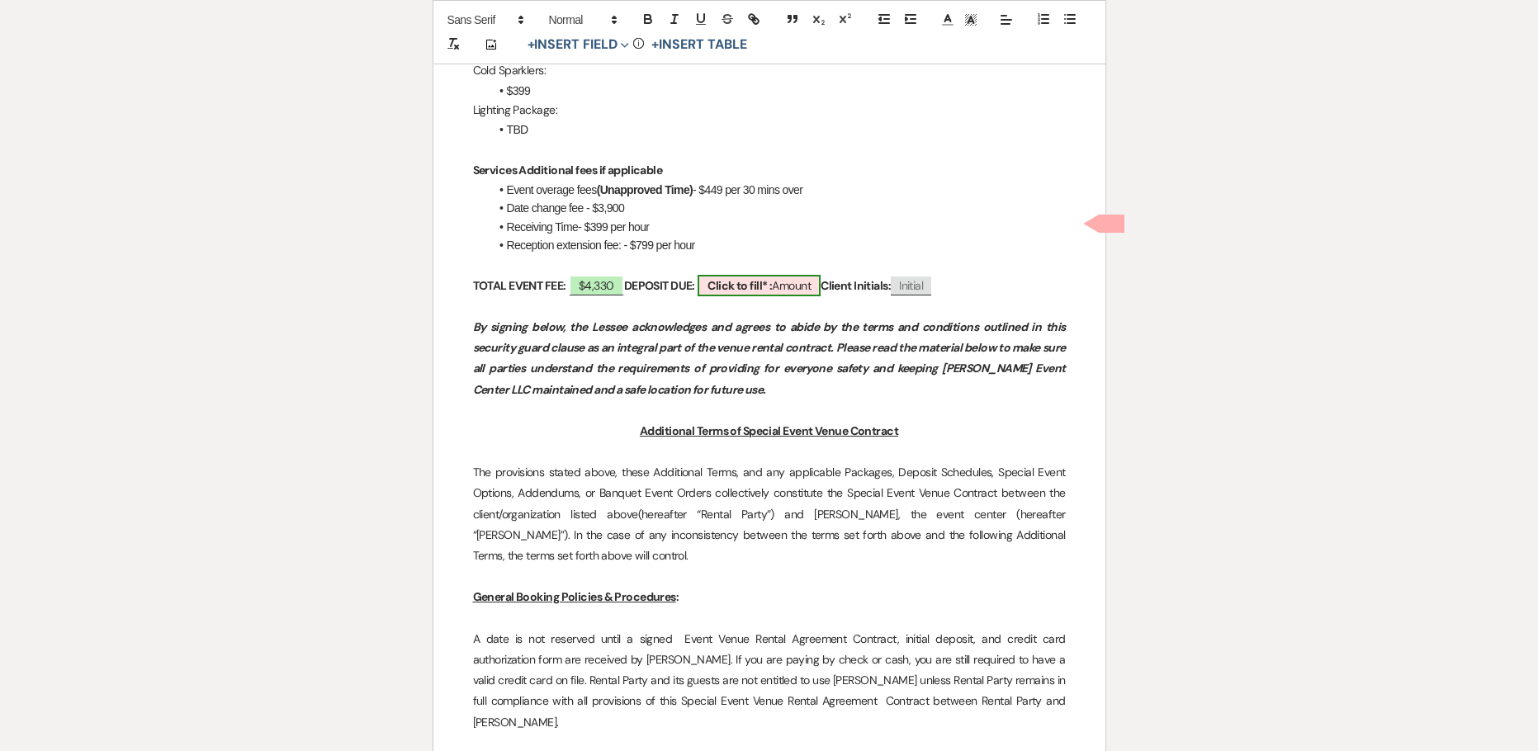
click at [760, 278] on b "Click to fill* :" at bounding box center [739, 285] width 64 height 15
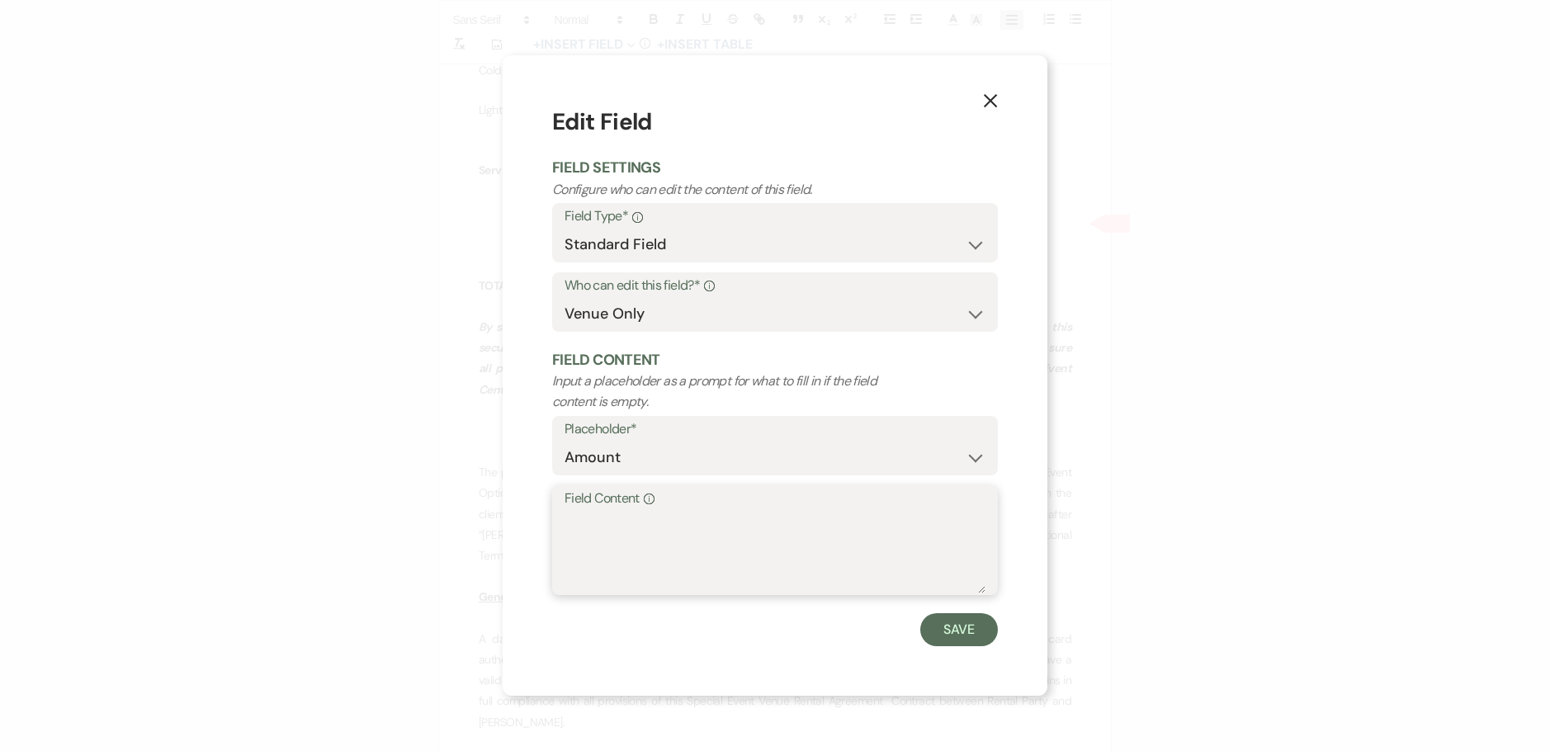
click at [636, 530] on textarea "Field Content Info" at bounding box center [774, 552] width 421 height 83
click at [988, 639] on button "Save" at bounding box center [959, 629] width 78 height 33
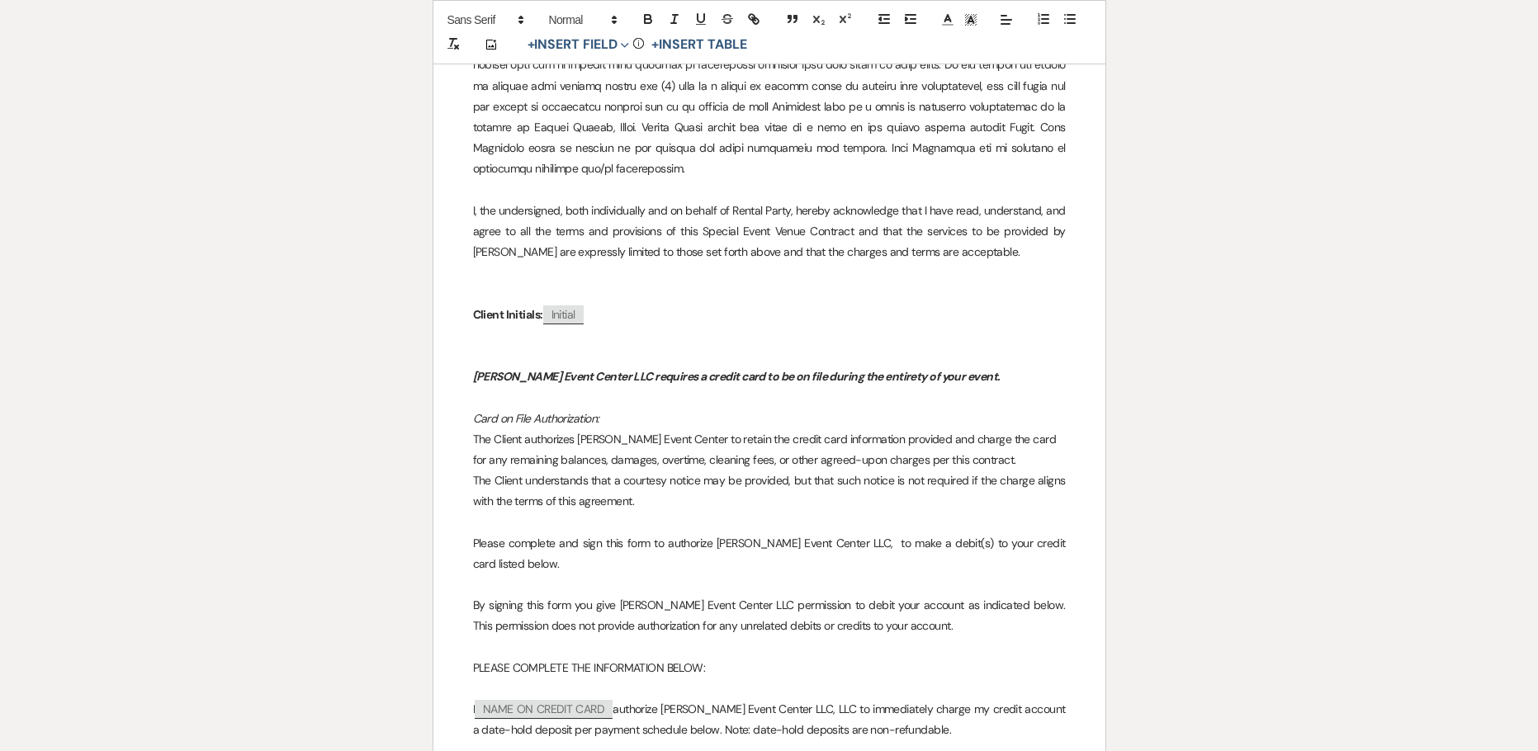
scroll to position [13218, 0]
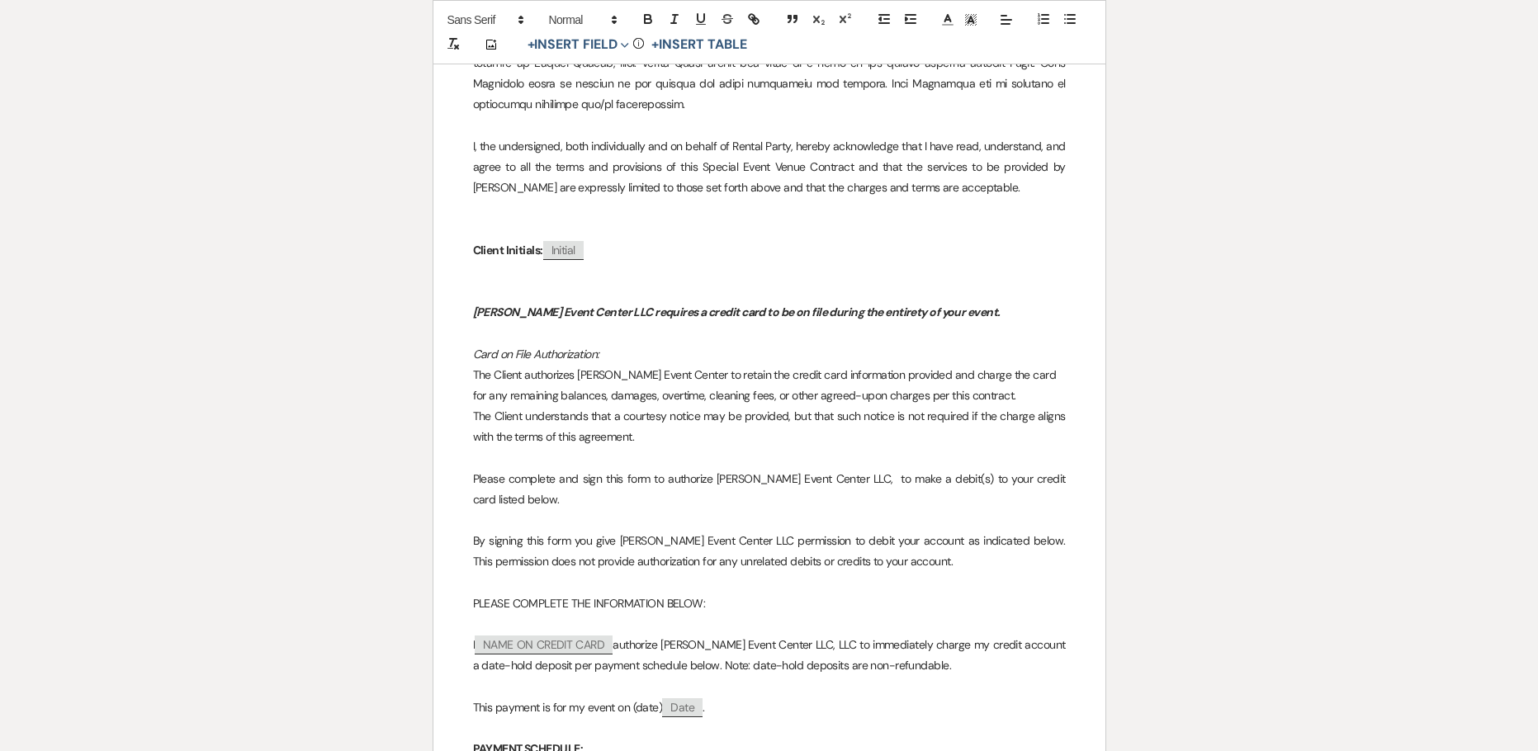
scroll to position [13300, 0]
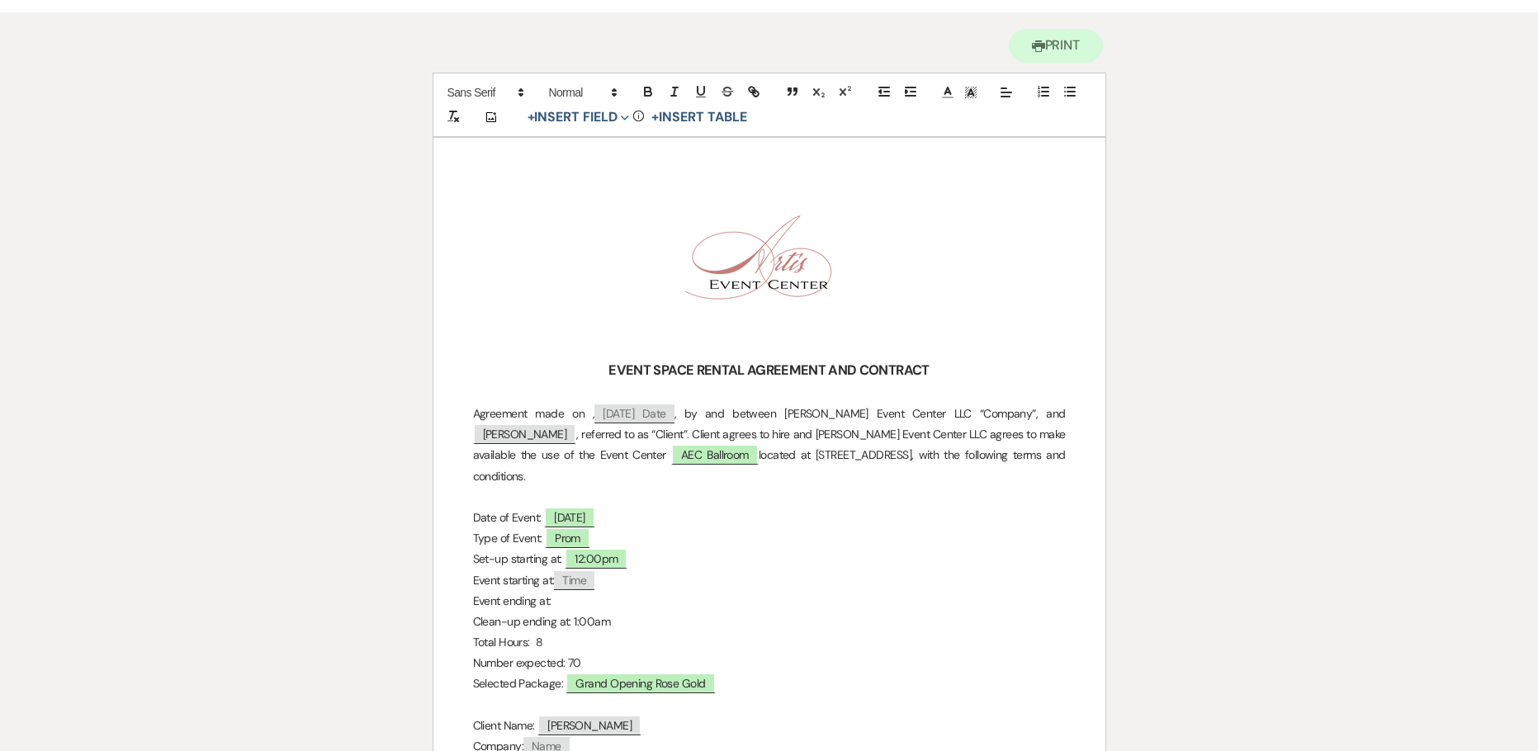
scroll to position [0, 0]
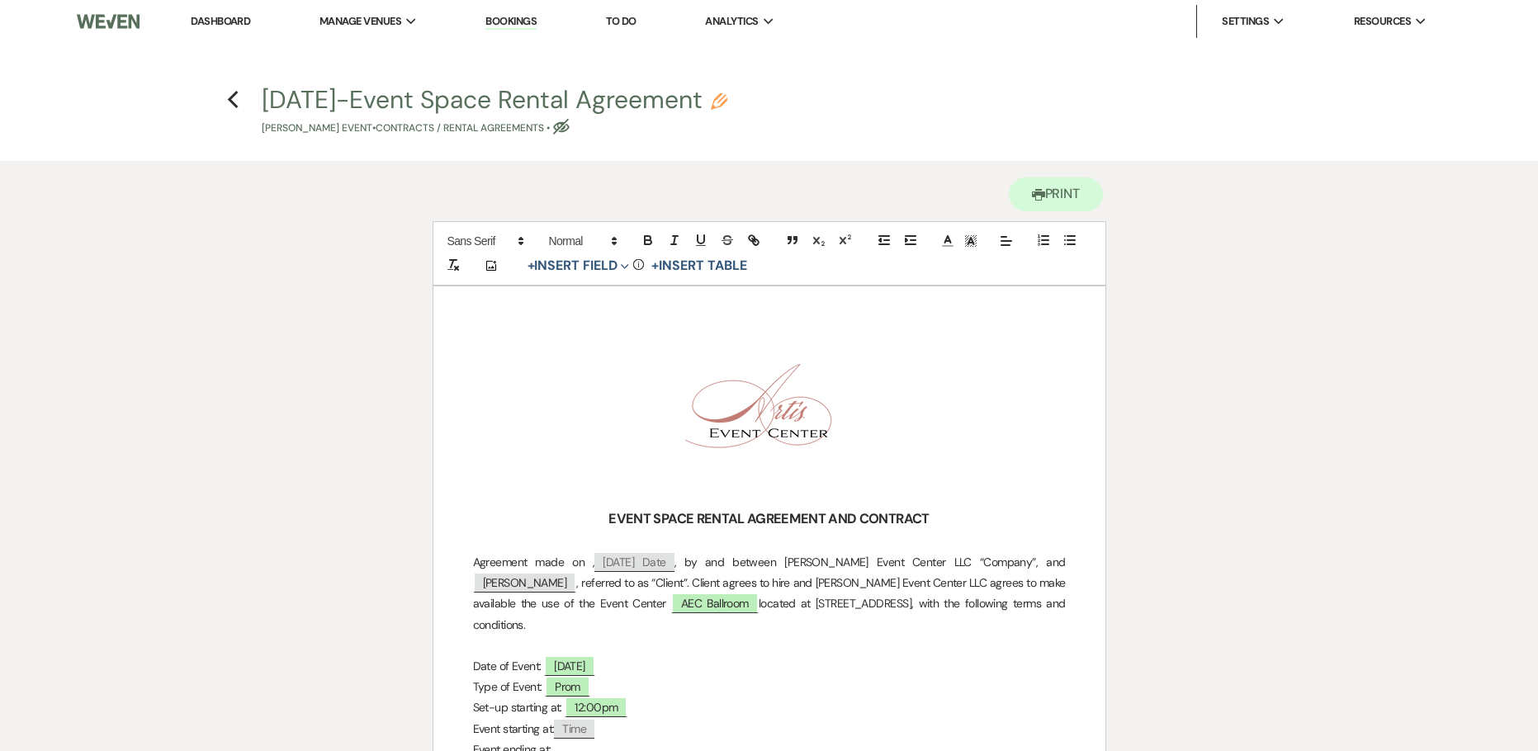
click at [246, 104] on h4 "Previous 9.10.25-Event Space Rental Agreement Pencil Geolaina Copeland's Event …" at bounding box center [769, 110] width 1188 height 54
click at [239, 106] on h4 "Previous 9.10.25-Event Space Rental Agreement Pencil Geolaina Copeland's Event …" at bounding box center [769, 110] width 1188 height 54
click at [232, 102] on use "button" at bounding box center [232, 100] width 11 height 18
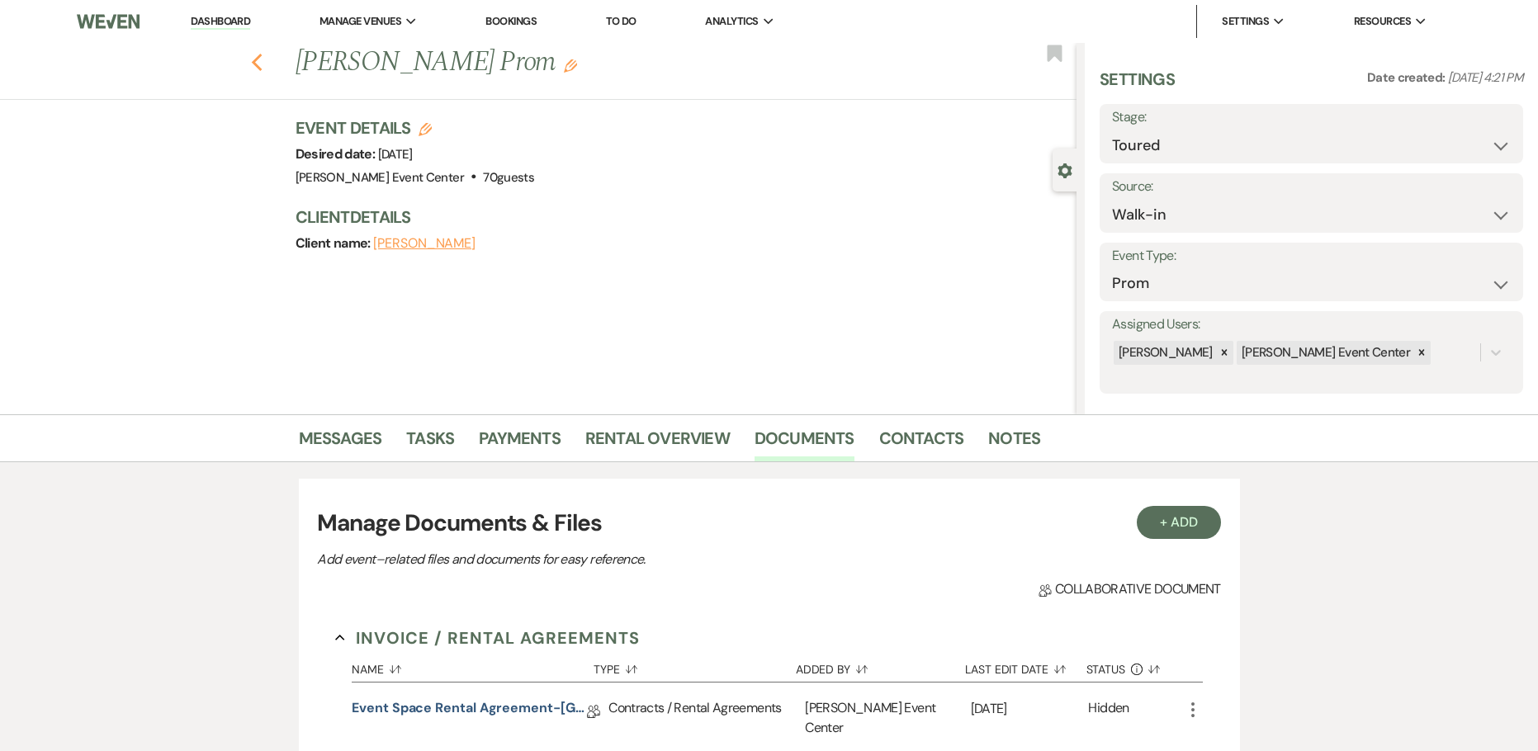
click at [258, 67] on icon "Previous" at bounding box center [257, 63] width 12 height 20
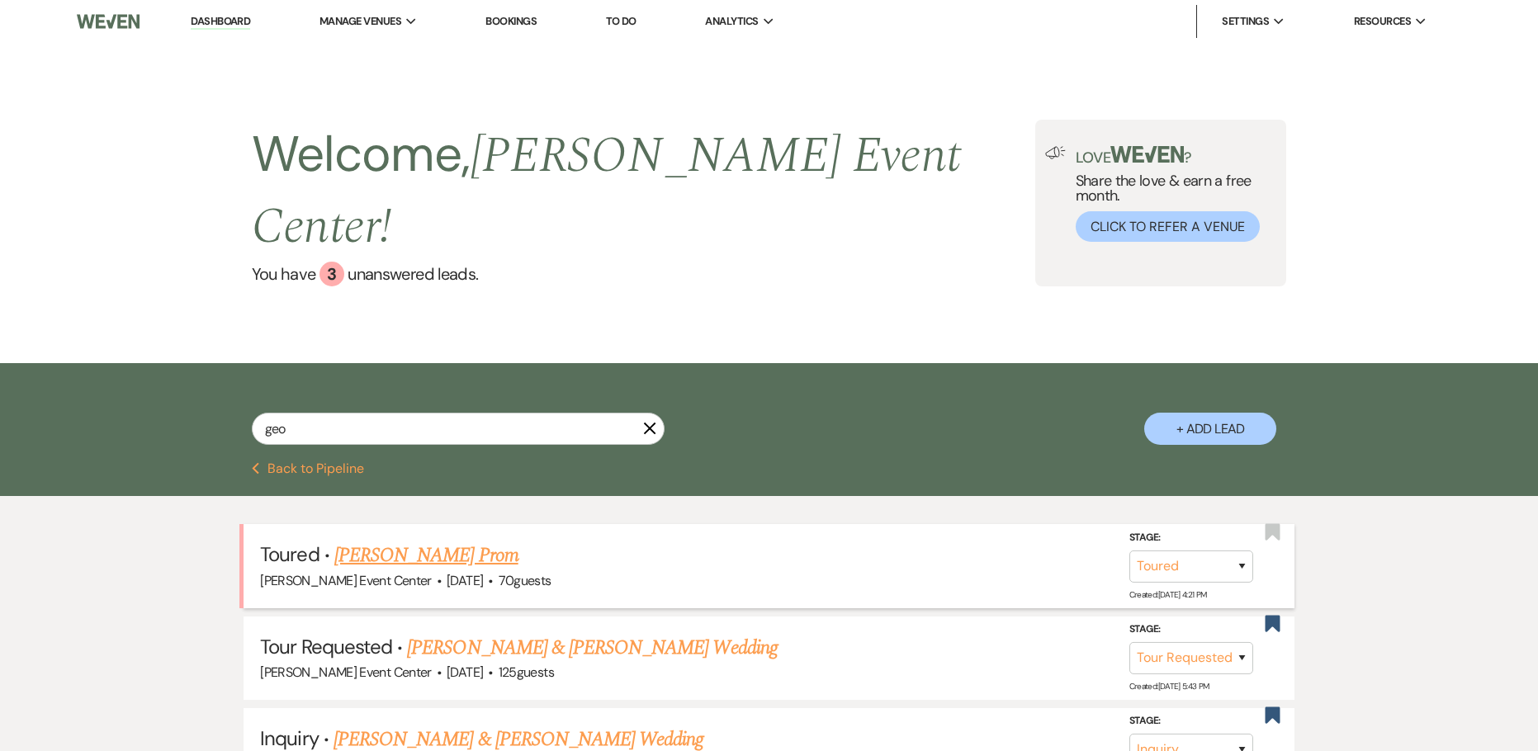
click at [334, 541] on link "Geolaina Copeland's Prom" at bounding box center [426, 556] width 184 height 30
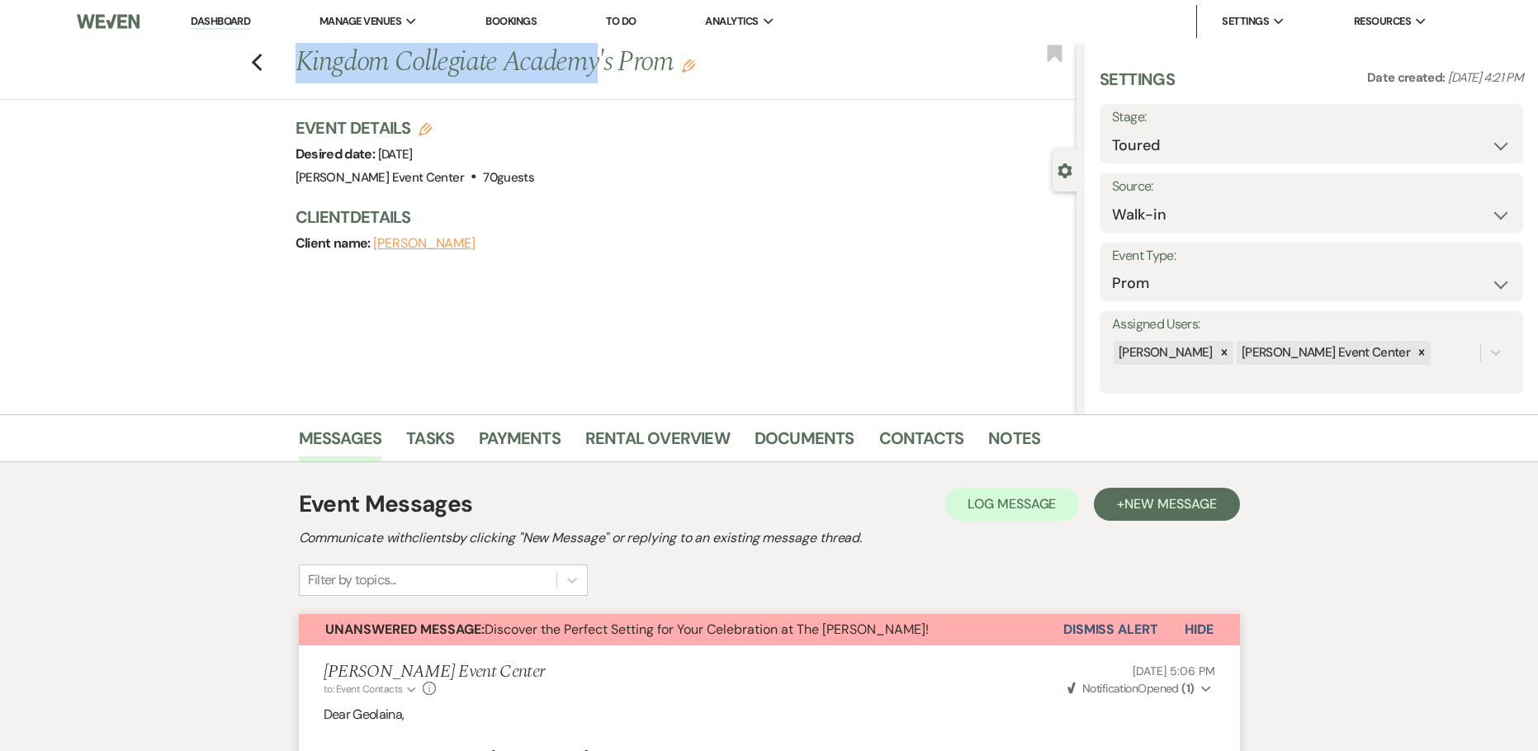
drag, startPoint x: 600, startPoint y: 59, endPoint x: 308, endPoint y: 73, distance: 292.5
click at [308, 73] on h1 "Kingdom Collegiate Academy's Prom Edit" at bounding box center [604, 63] width 618 height 40
copy h1 "Kingdom [GEOGRAPHIC_DATA]"
click at [646, 430] on link "Rental Overview" at bounding box center [657, 443] width 144 height 36
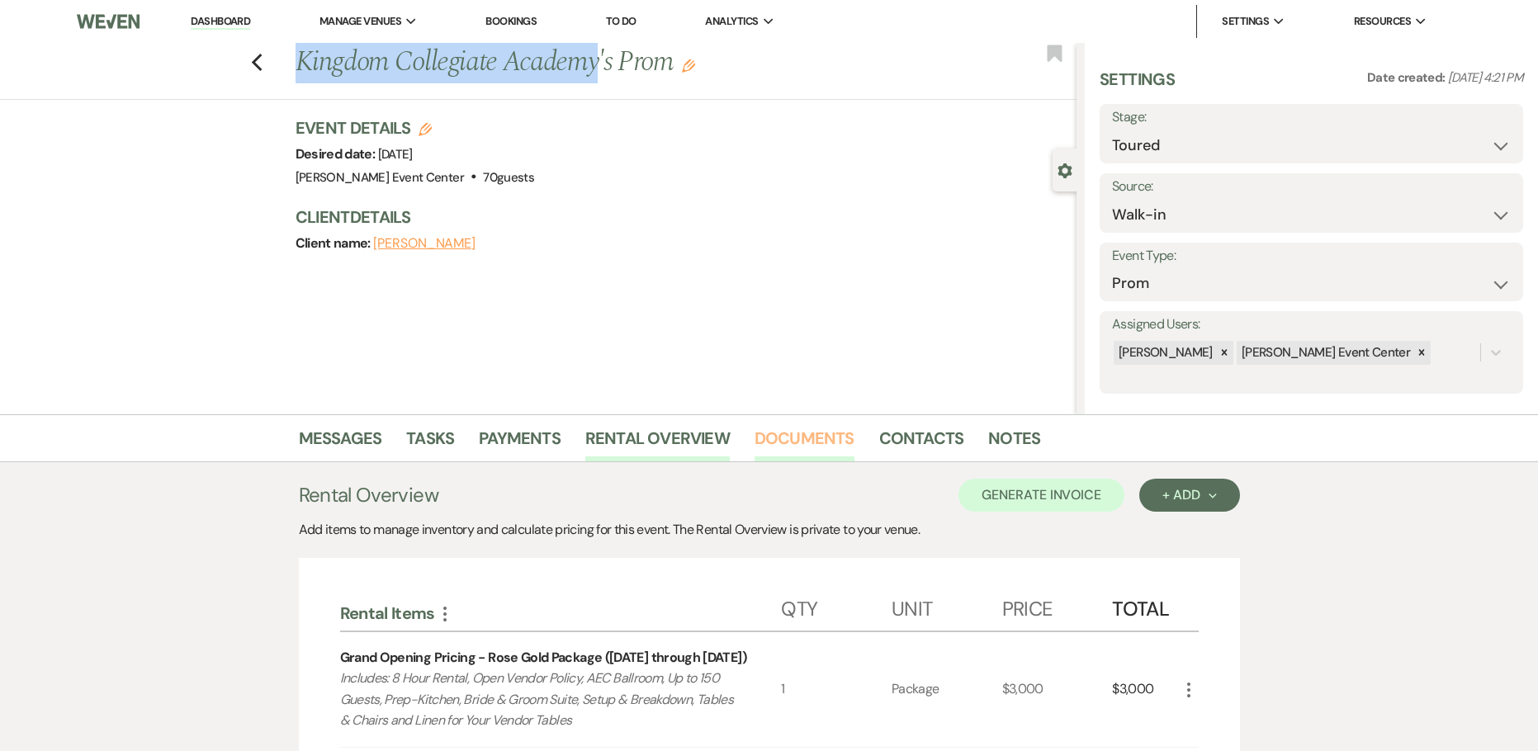
click at [793, 436] on link "Documents" at bounding box center [804, 443] width 100 height 36
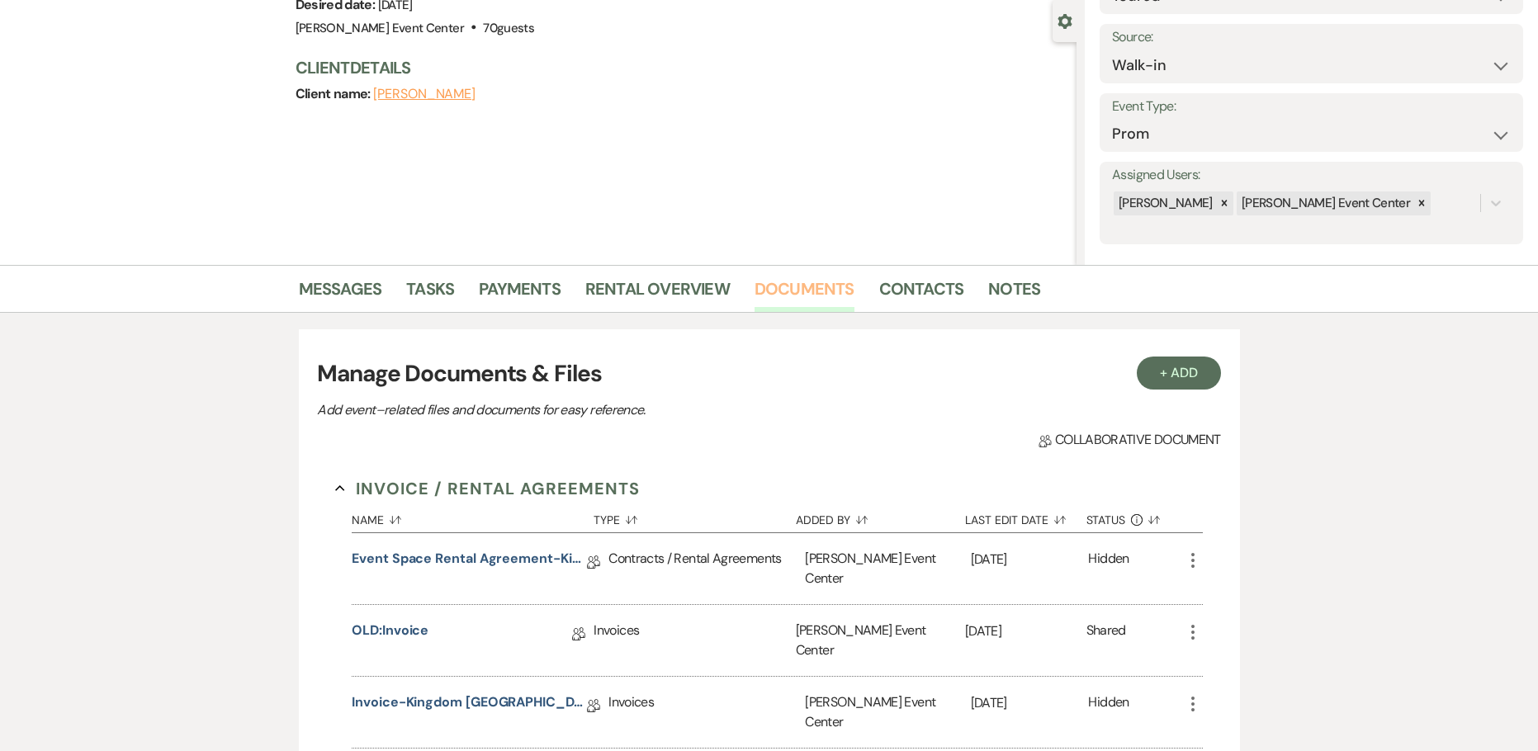
scroll to position [330, 0]
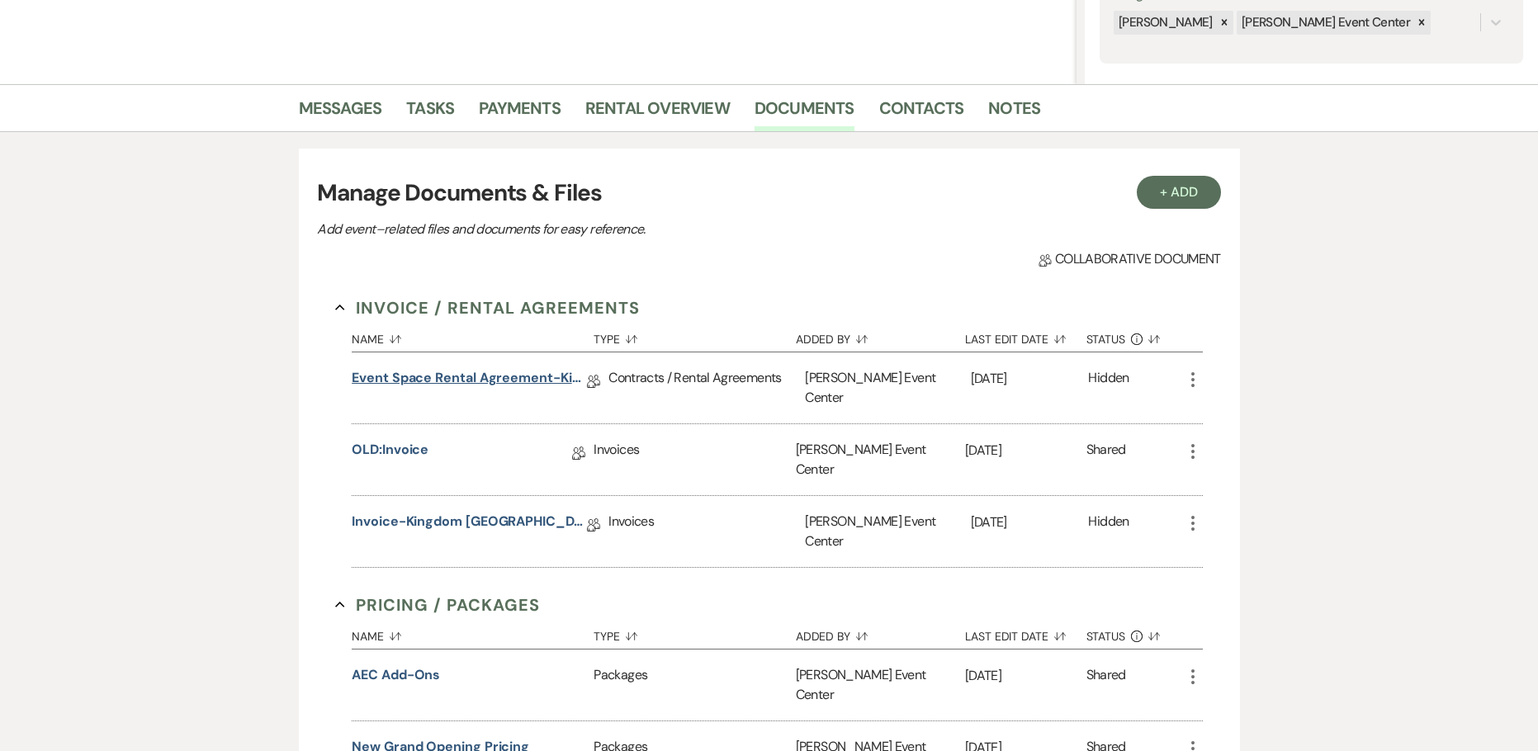
click at [437, 380] on link "Event Space Rental Agreement-Kingdom [GEOGRAPHIC_DATA]-Rose Gold-4.16.26" at bounding box center [469, 381] width 235 height 26
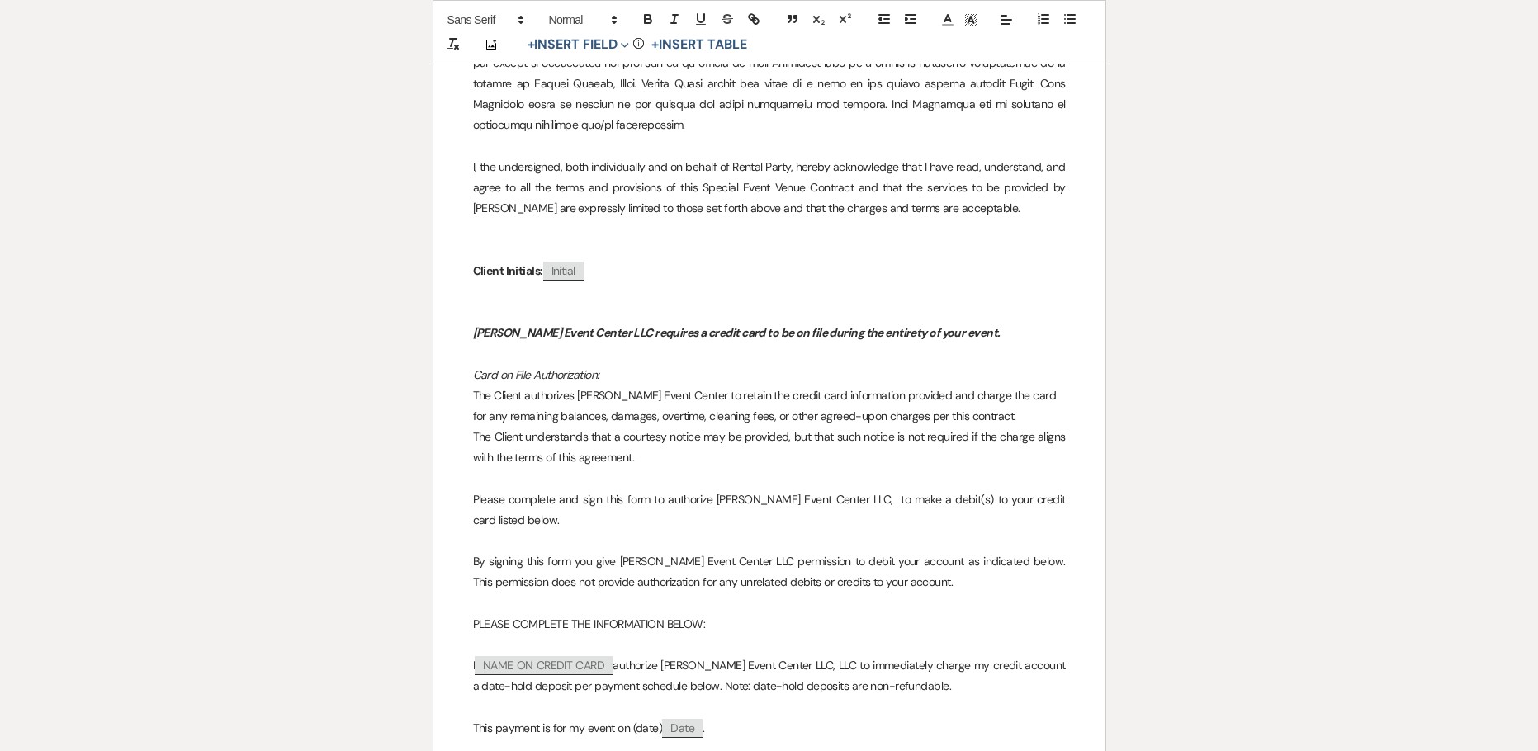
scroll to position [13296, 0]
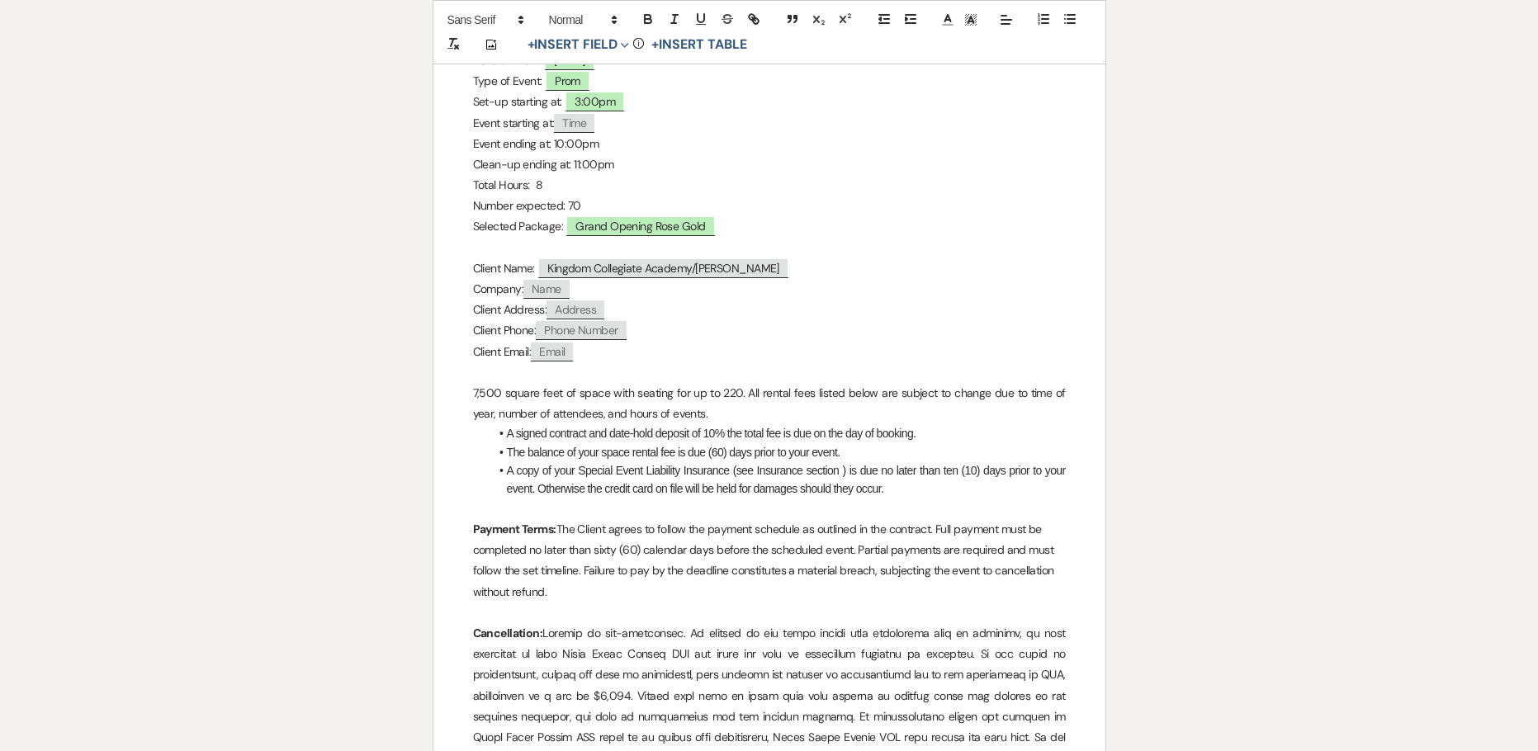
scroll to position [0, 0]
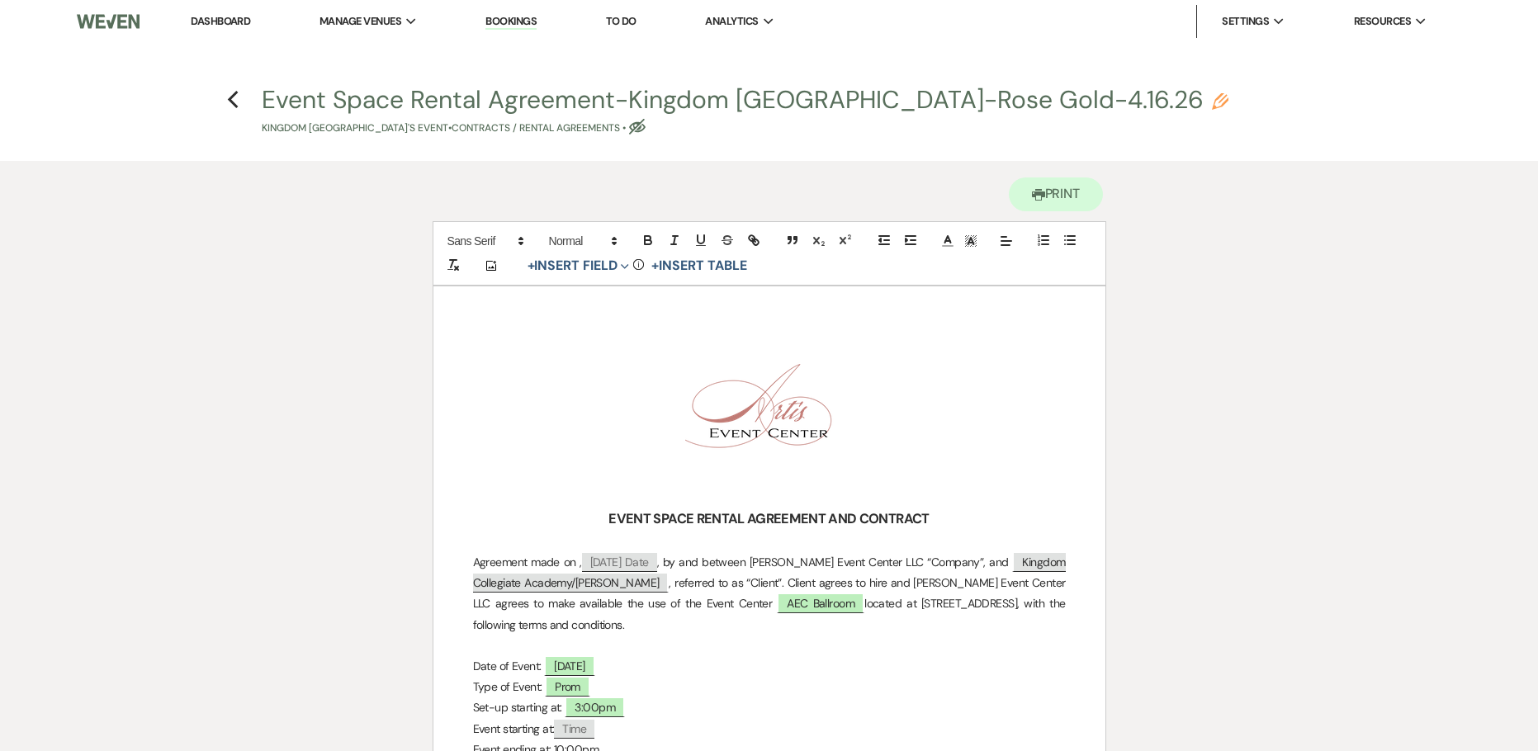
click at [239, 97] on h4 "Previous Event Space Rental Agreement-Kingdom Collegiate Academy-Rose Gold-4.16…" at bounding box center [769, 110] width 1188 height 54
click at [234, 97] on icon "Previous" at bounding box center [233, 100] width 12 height 20
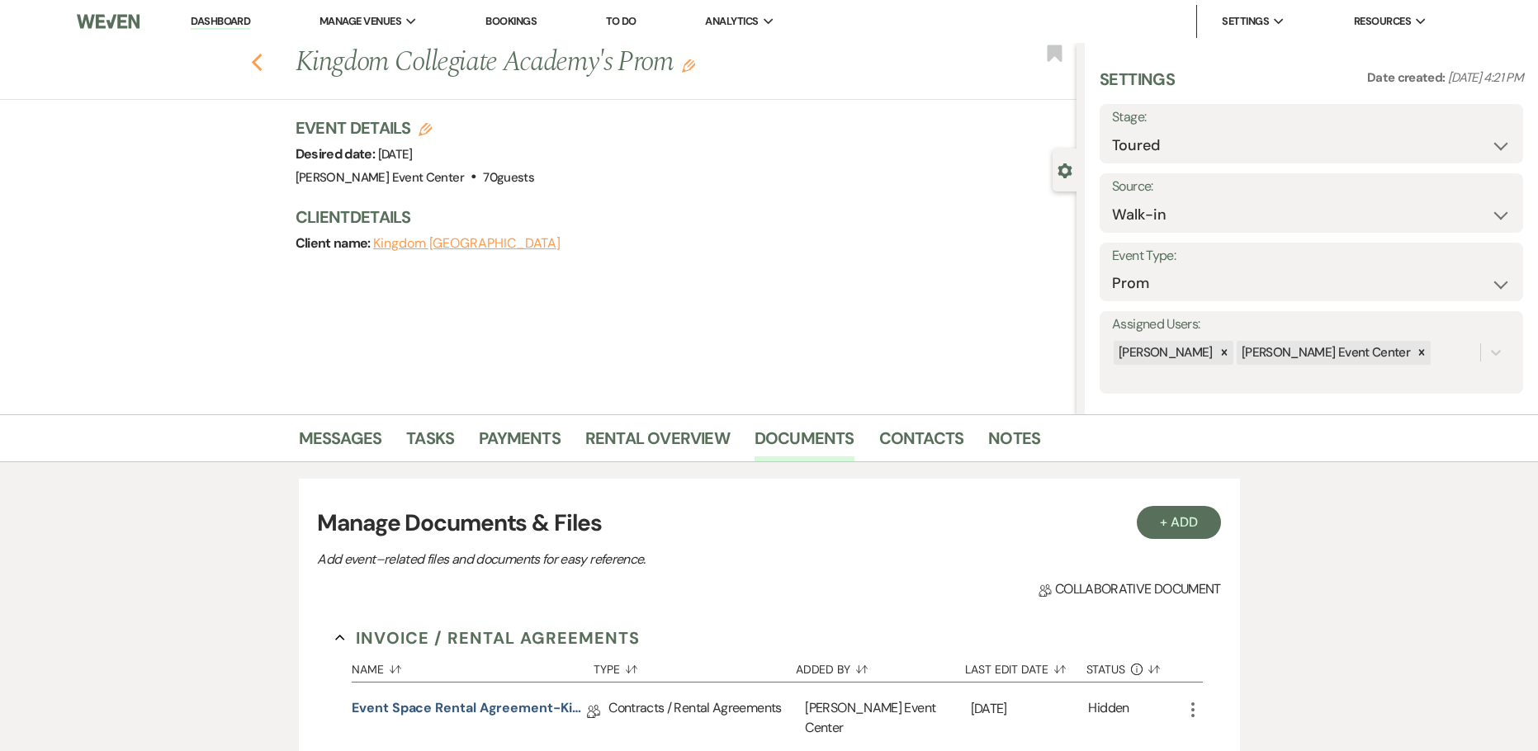
click at [262, 68] on use "button" at bounding box center [256, 63] width 11 height 18
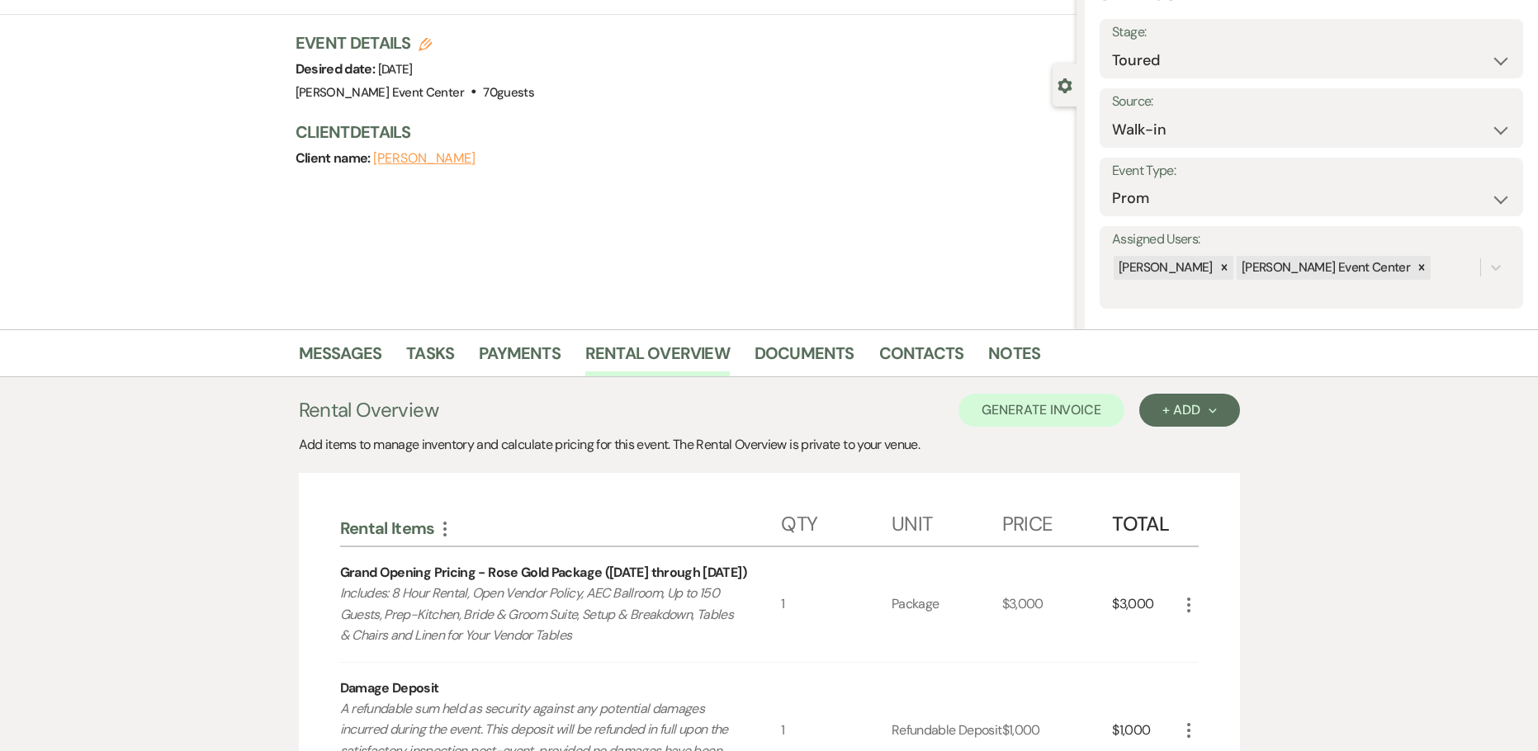
scroll to position [83, 0]
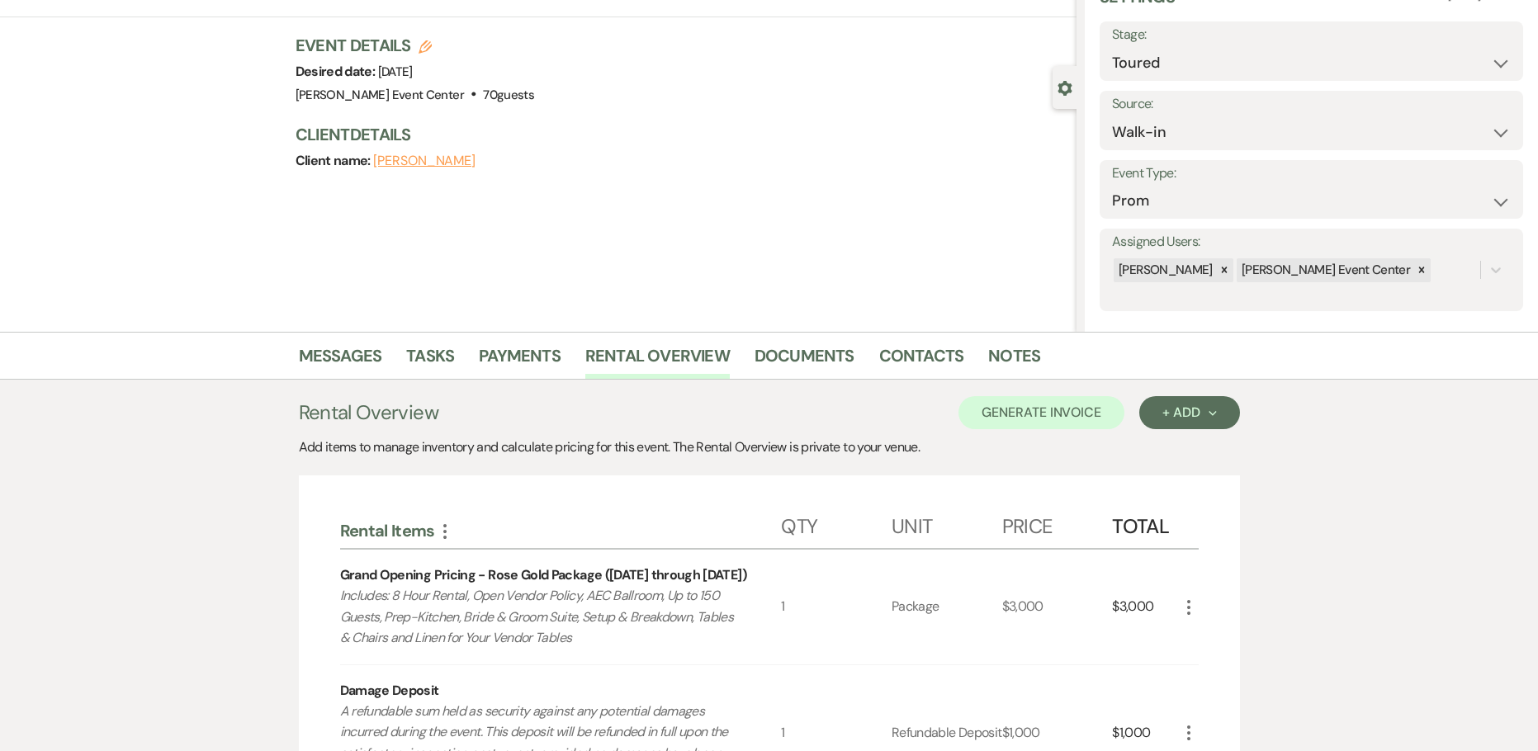
click at [424, 45] on icon "Edit" at bounding box center [424, 46] width 13 height 13
select select "754"
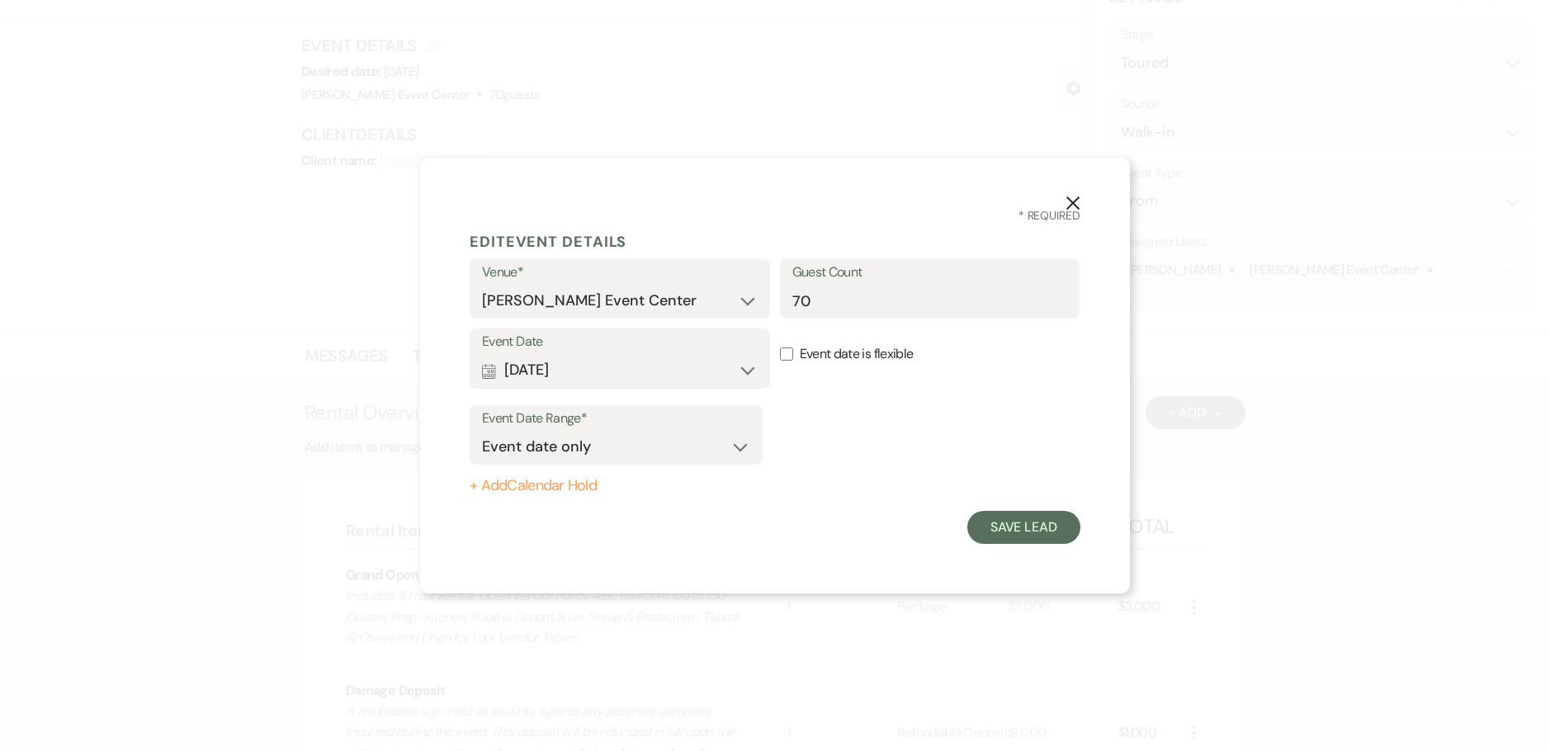
click at [1070, 197] on icon "X" at bounding box center [1072, 203] width 15 height 15
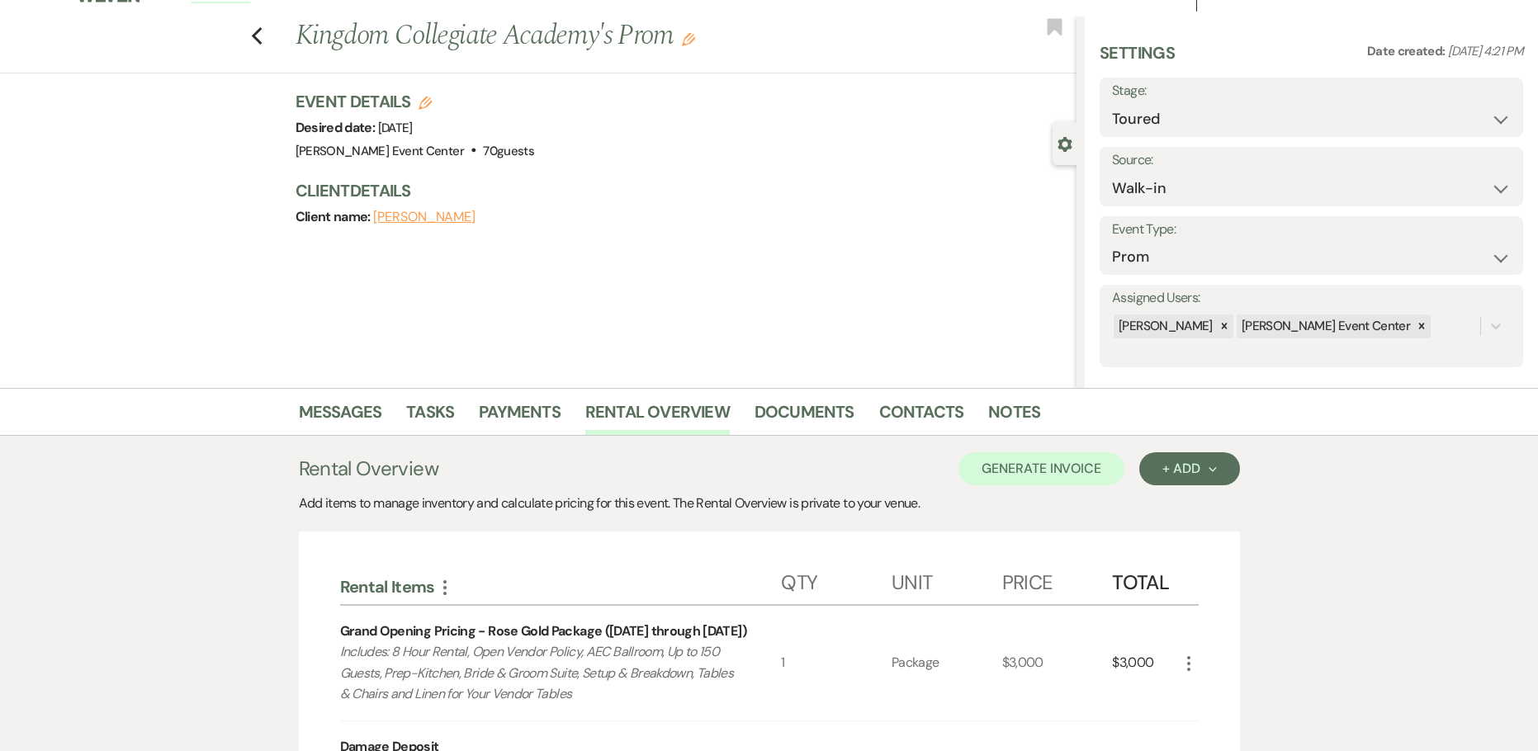
scroll to position [0, 0]
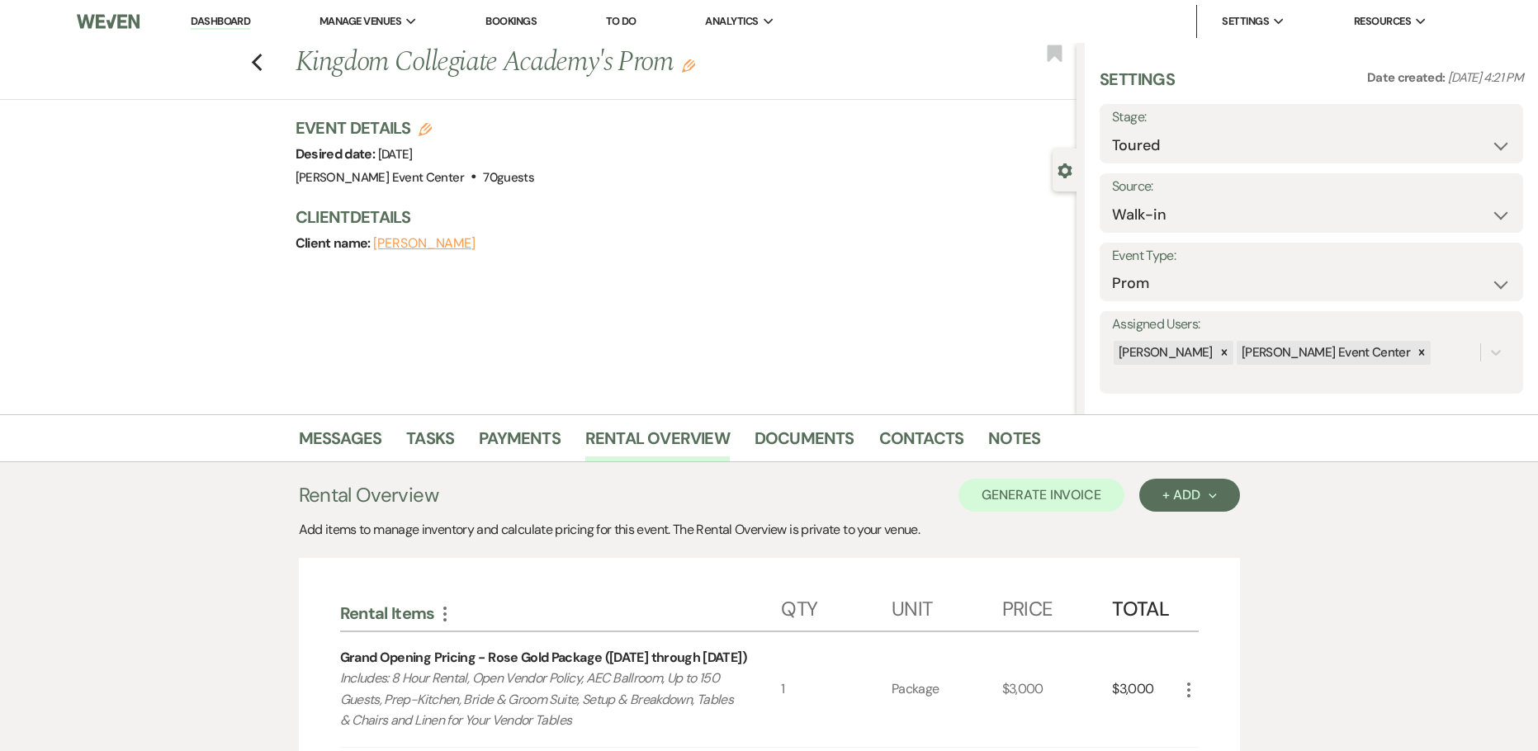
click at [690, 61] on icon "Edit" at bounding box center [688, 65] width 13 height 13
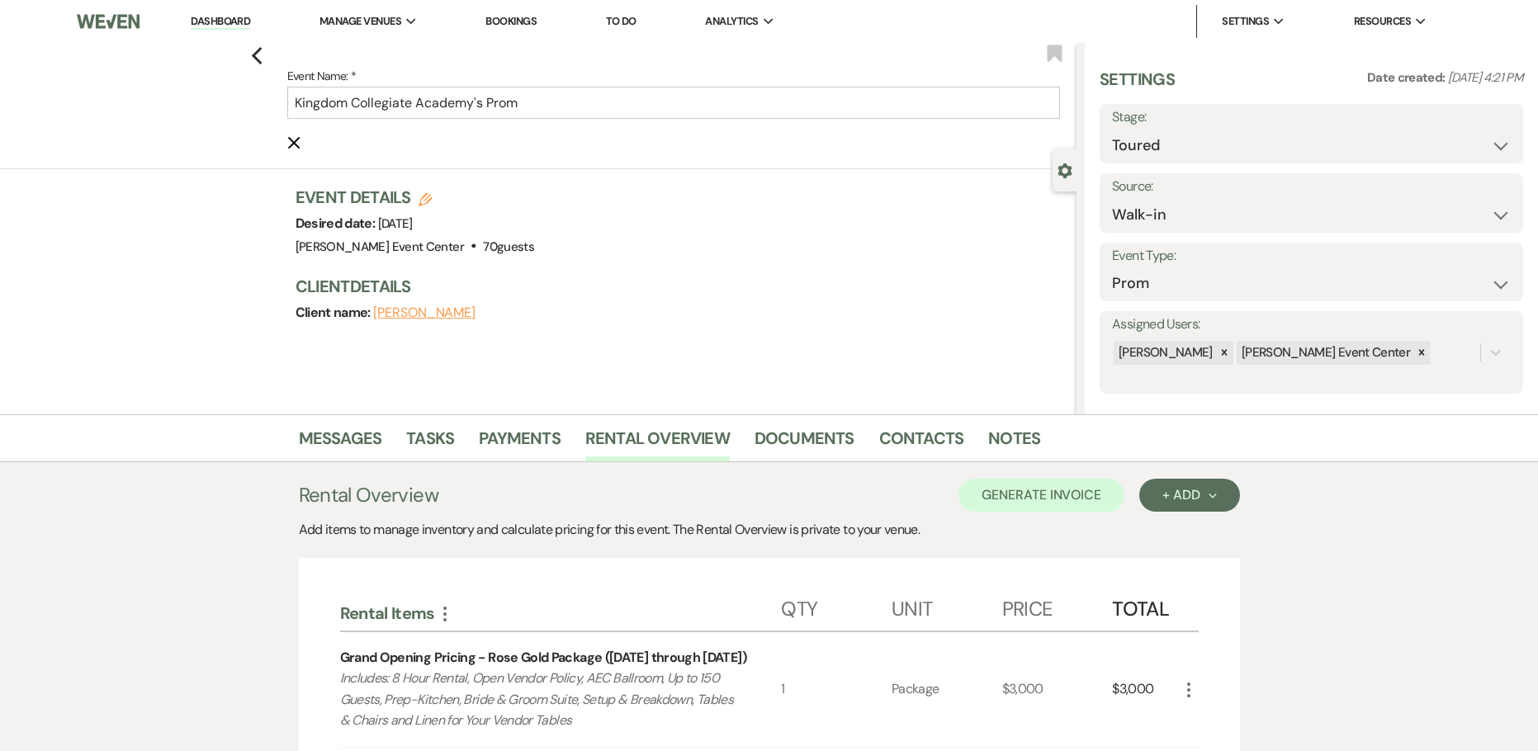
click at [251, 63] on div "Previous Event Name: * Kingdom Collegiate Academy's Prom Cancel Edit Bookmark" at bounding box center [534, 106] width 1084 height 126
click at [262, 56] on icon "Previous" at bounding box center [257, 56] width 12 height 20
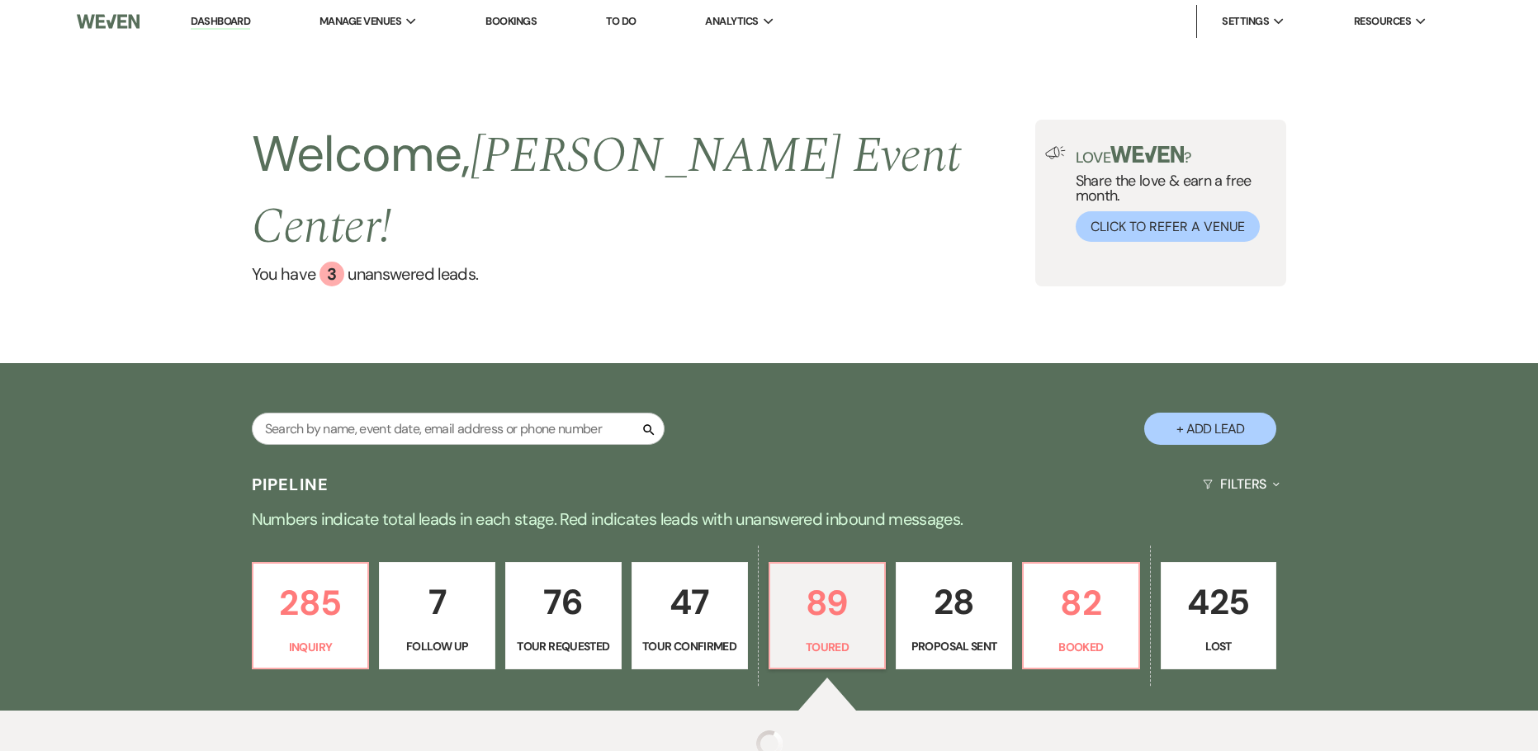
select select "5"
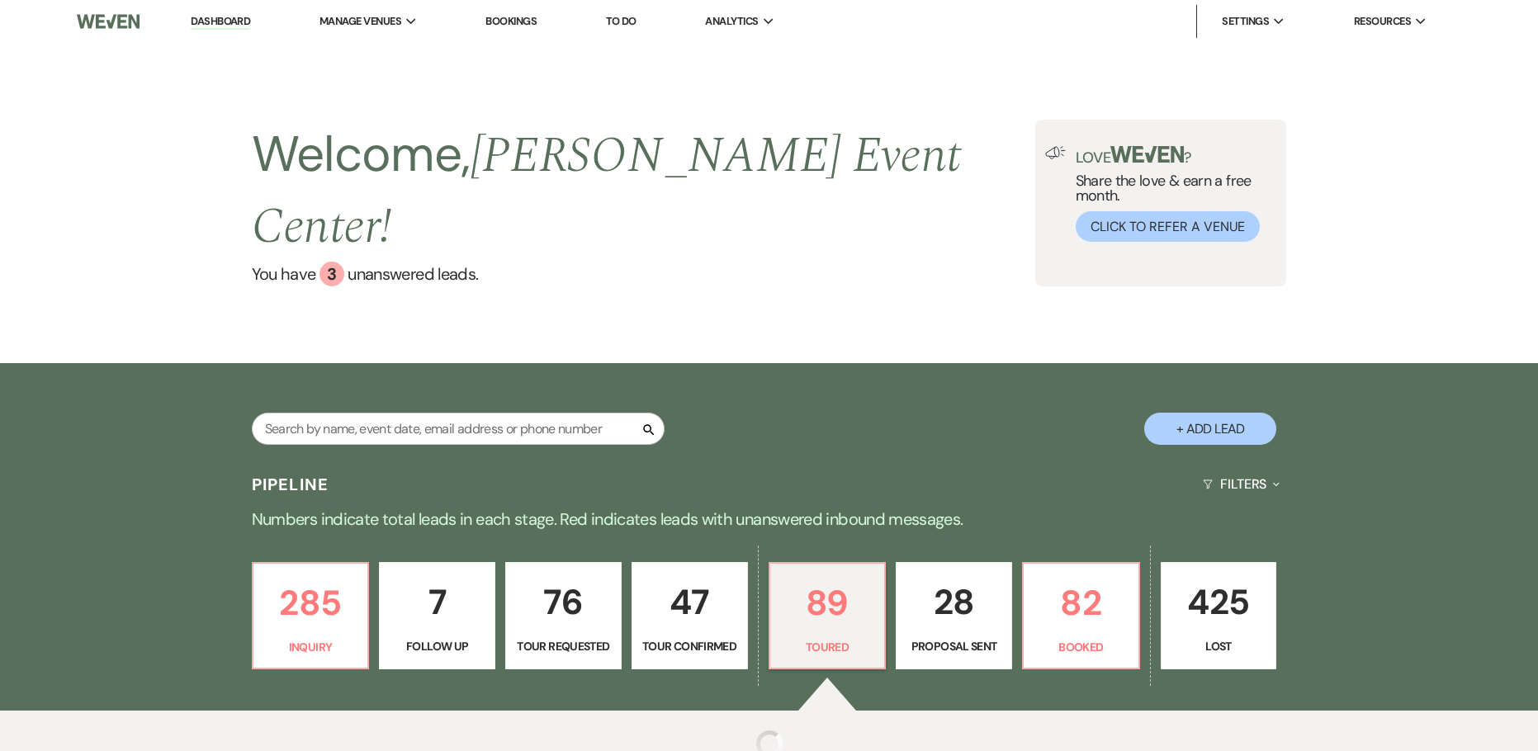
select select "5"
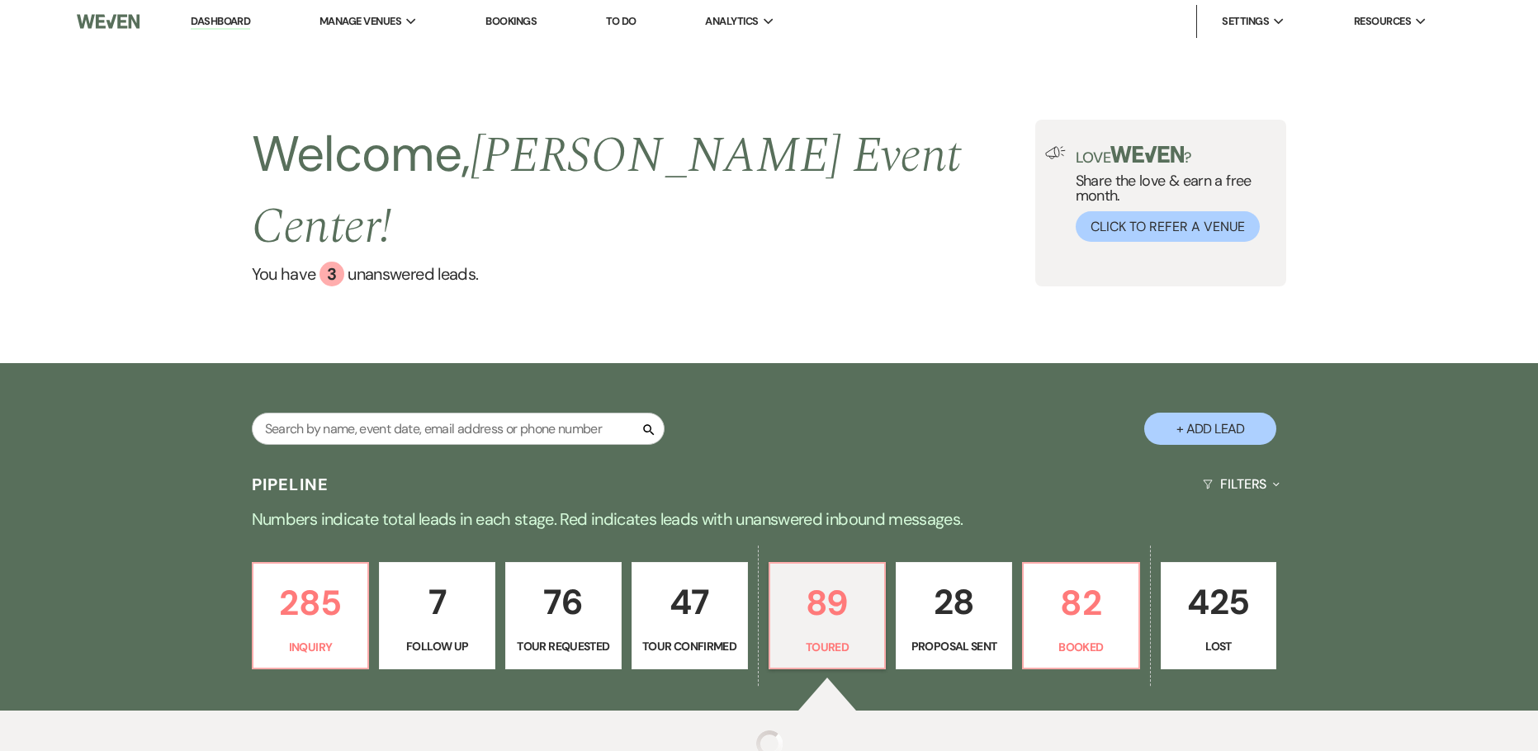
select select "5"
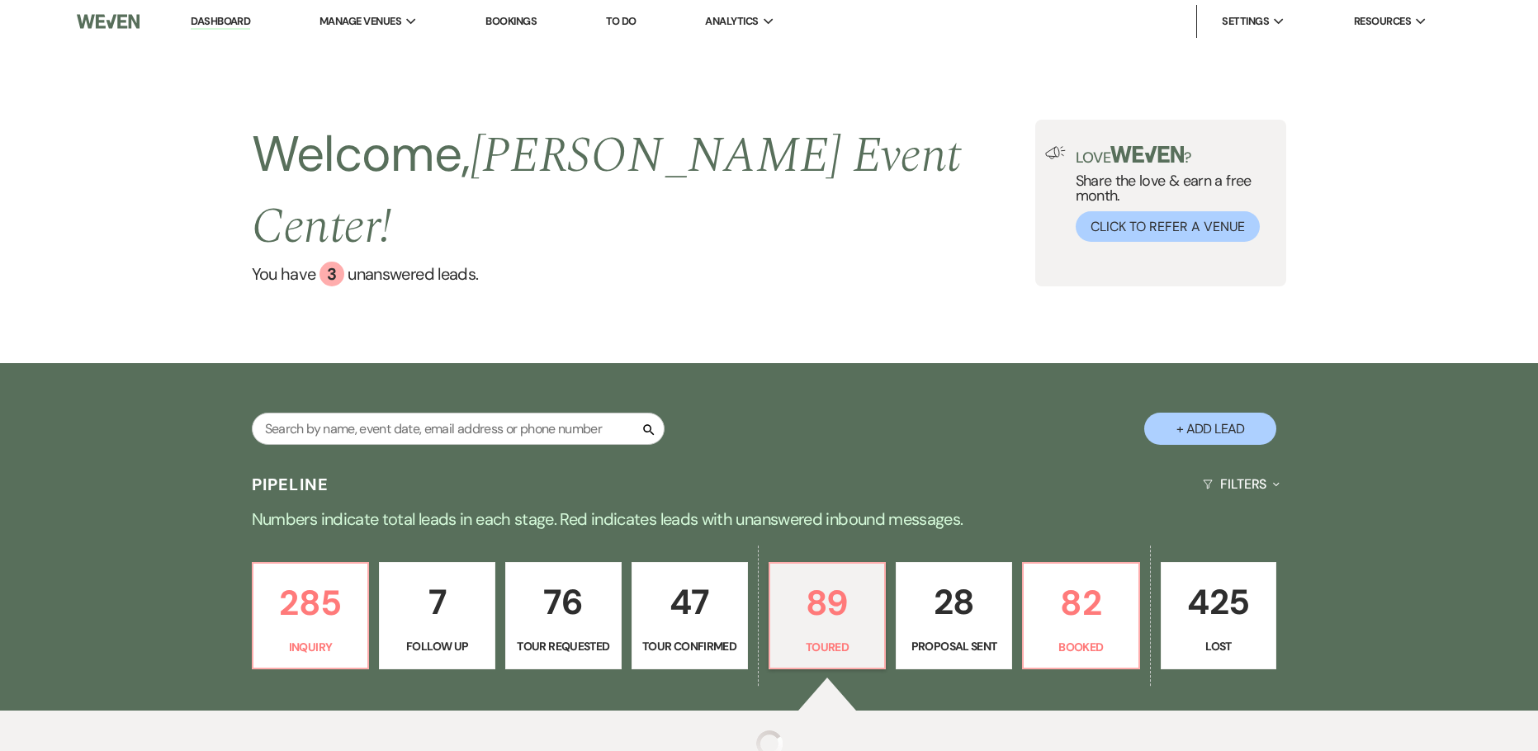
select select "5"
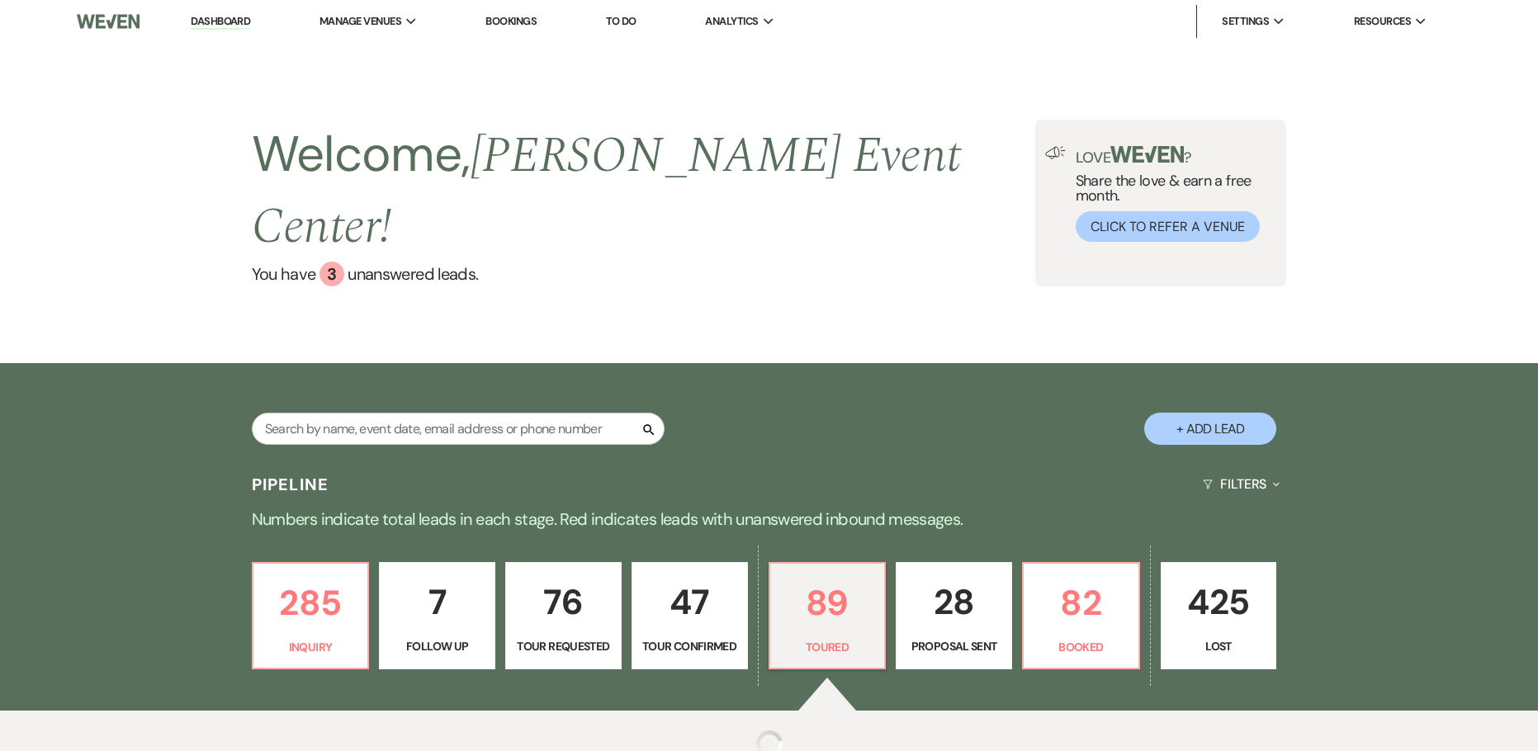
select select "5"
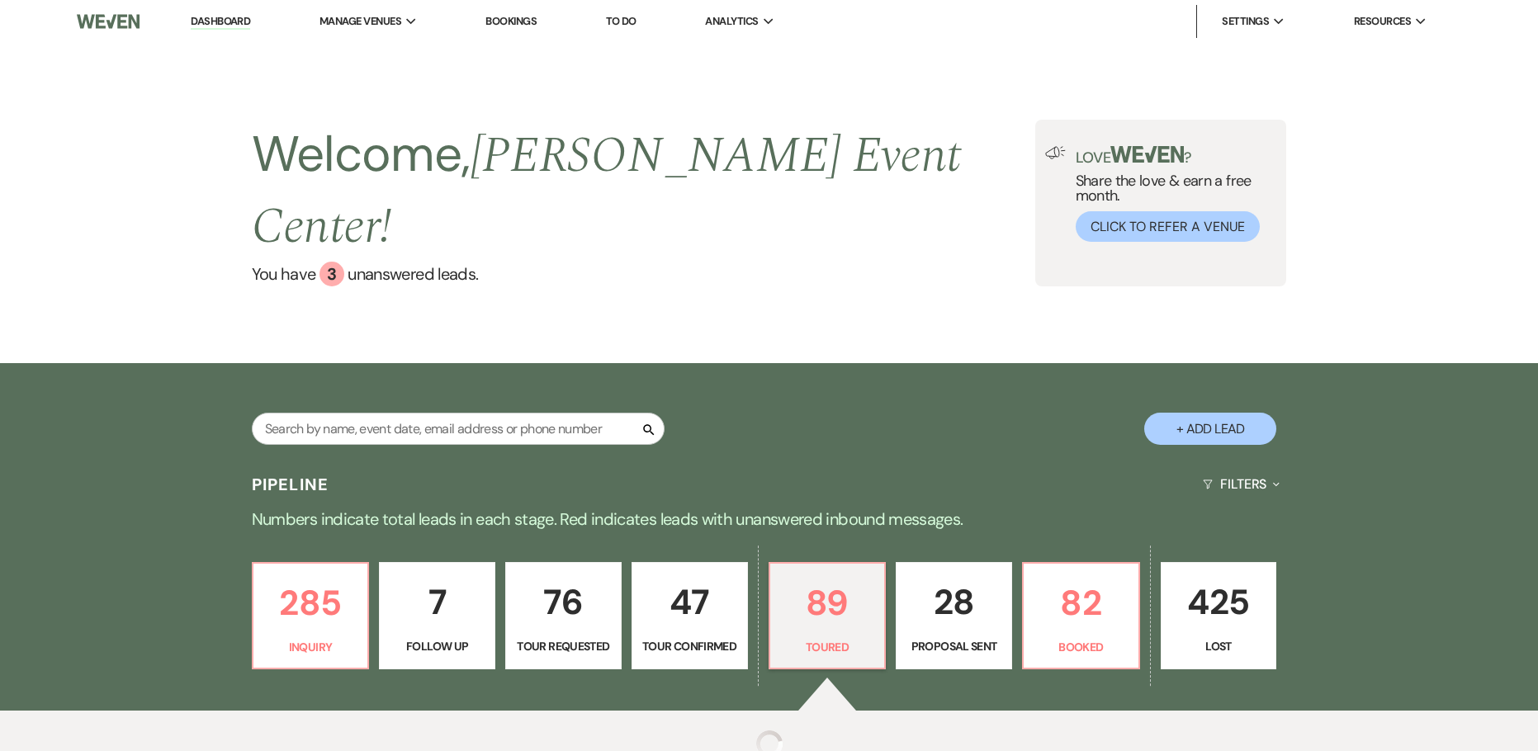
select select "5"
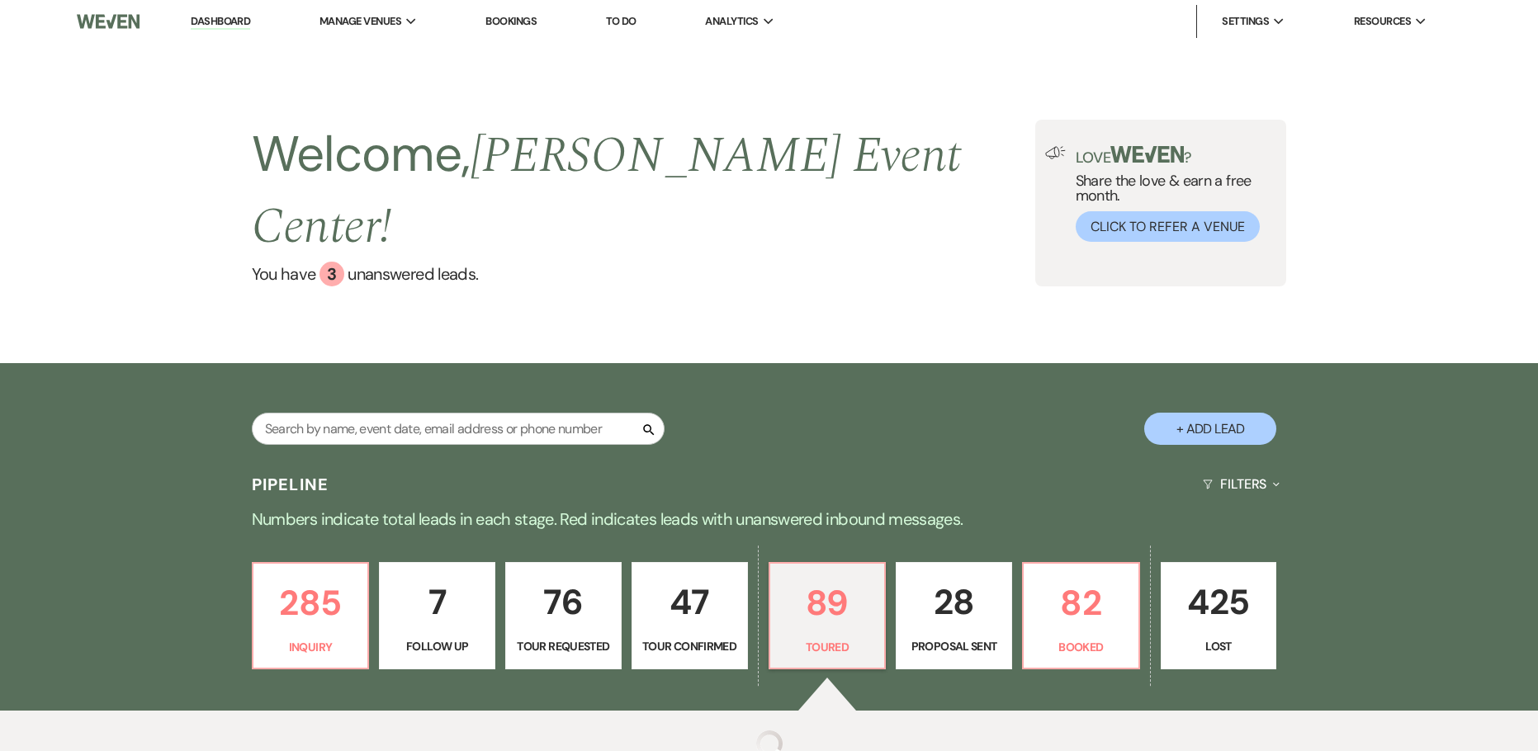
select select "5"
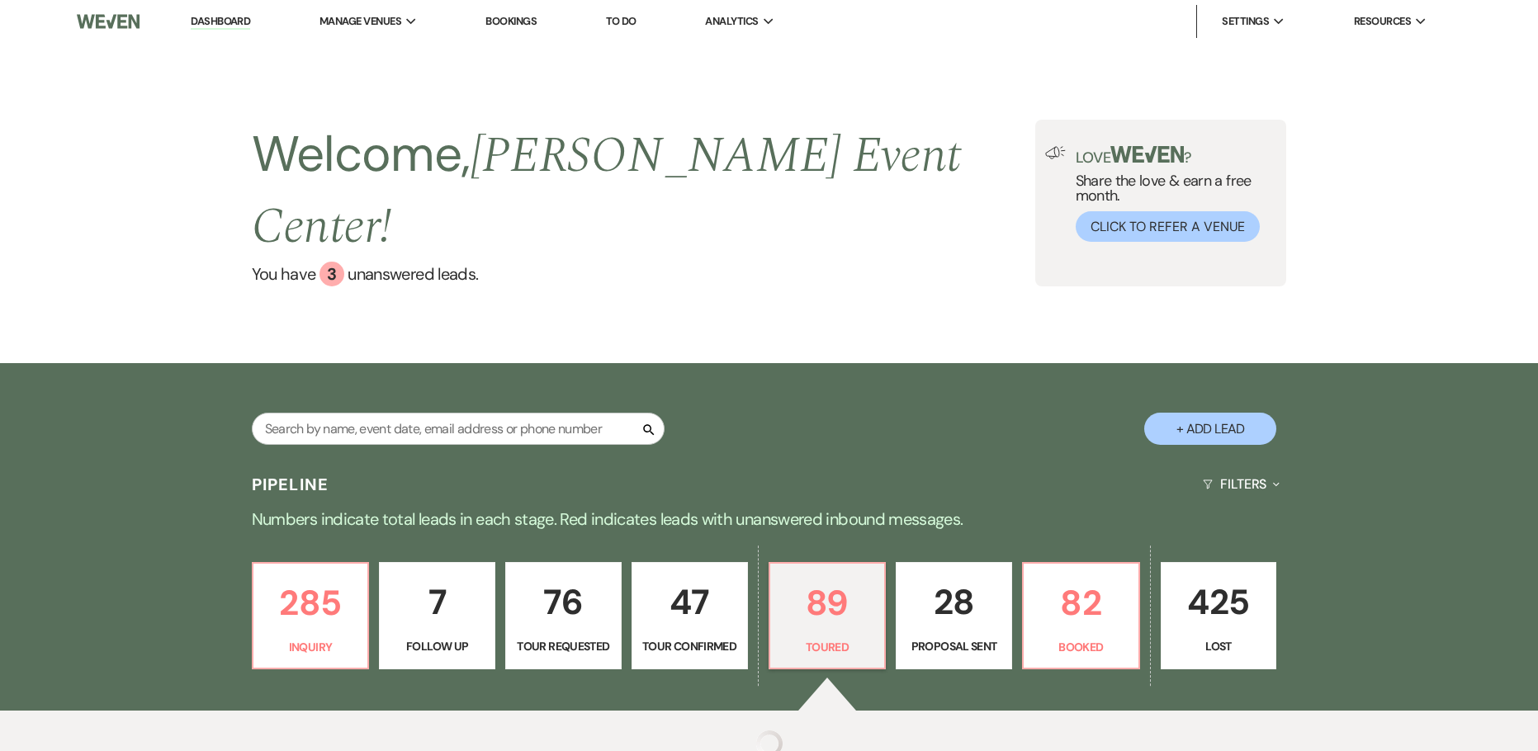
select select "5"
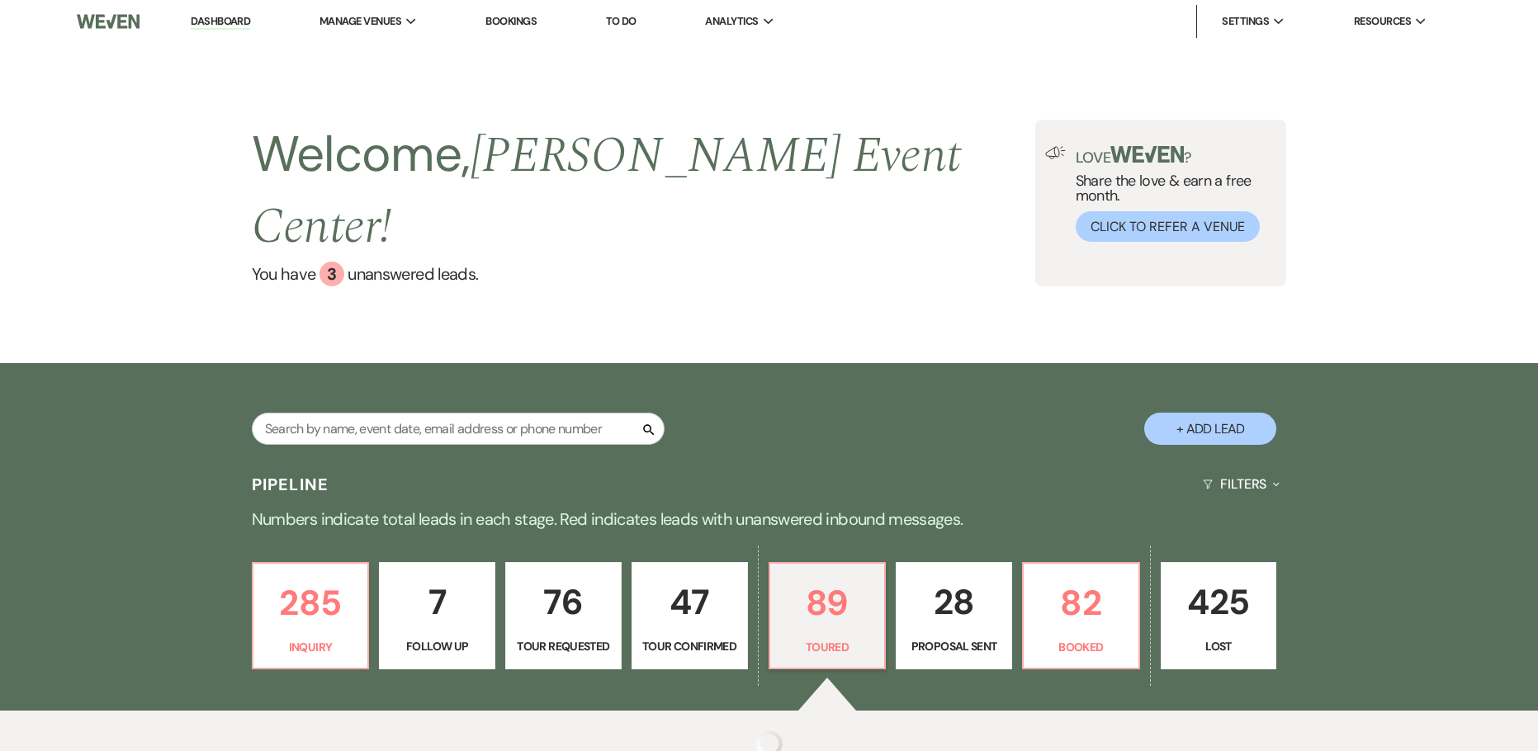
select select "5"
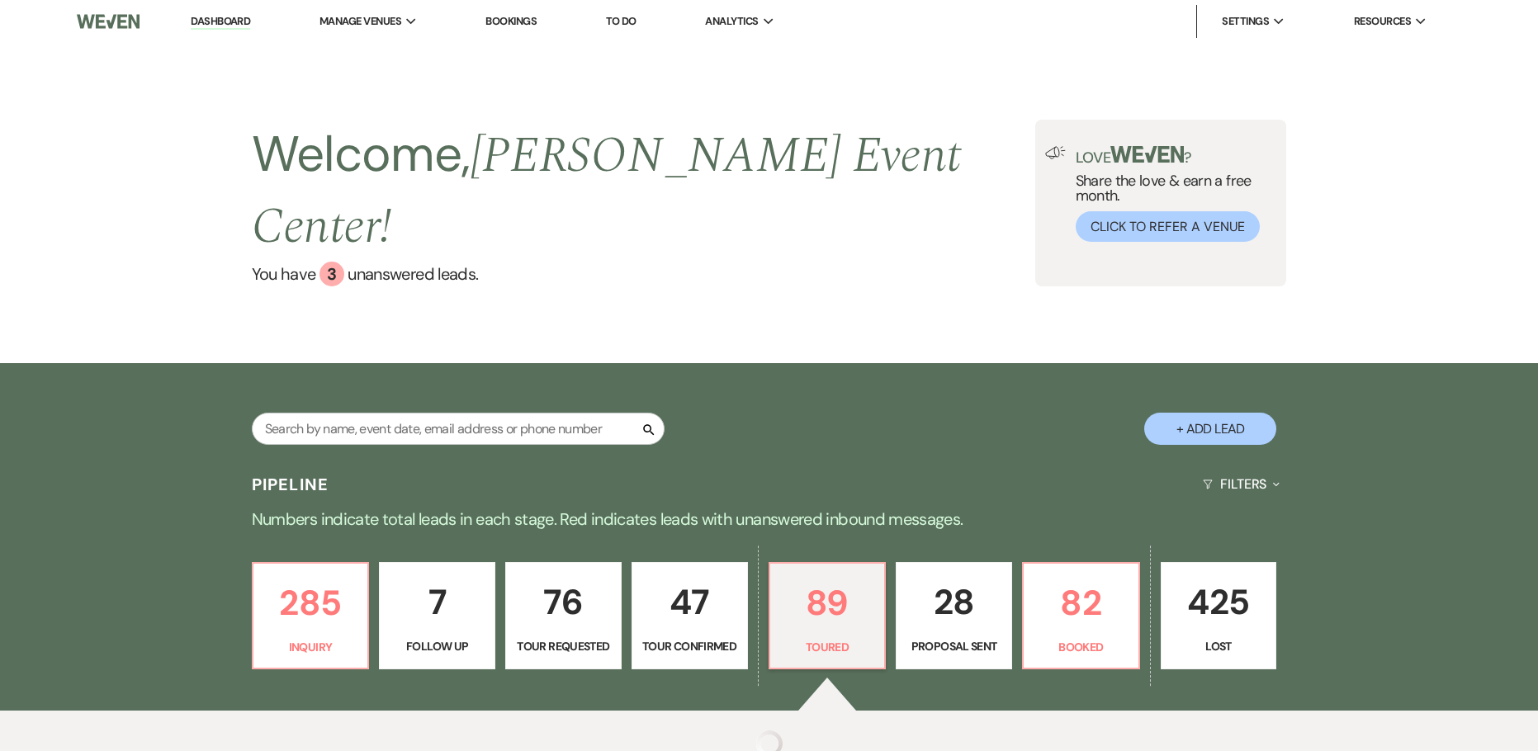
select select "5"
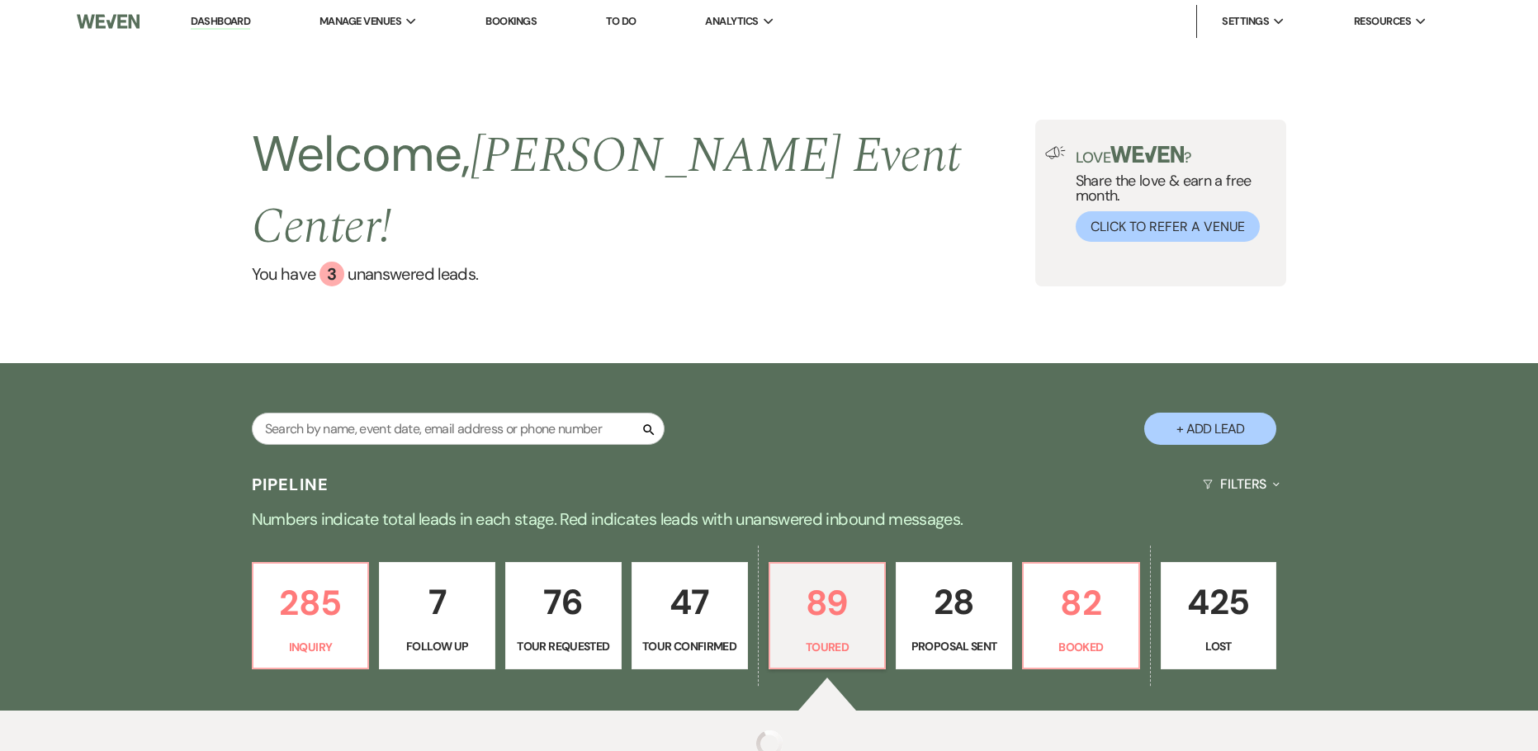
select select "5"
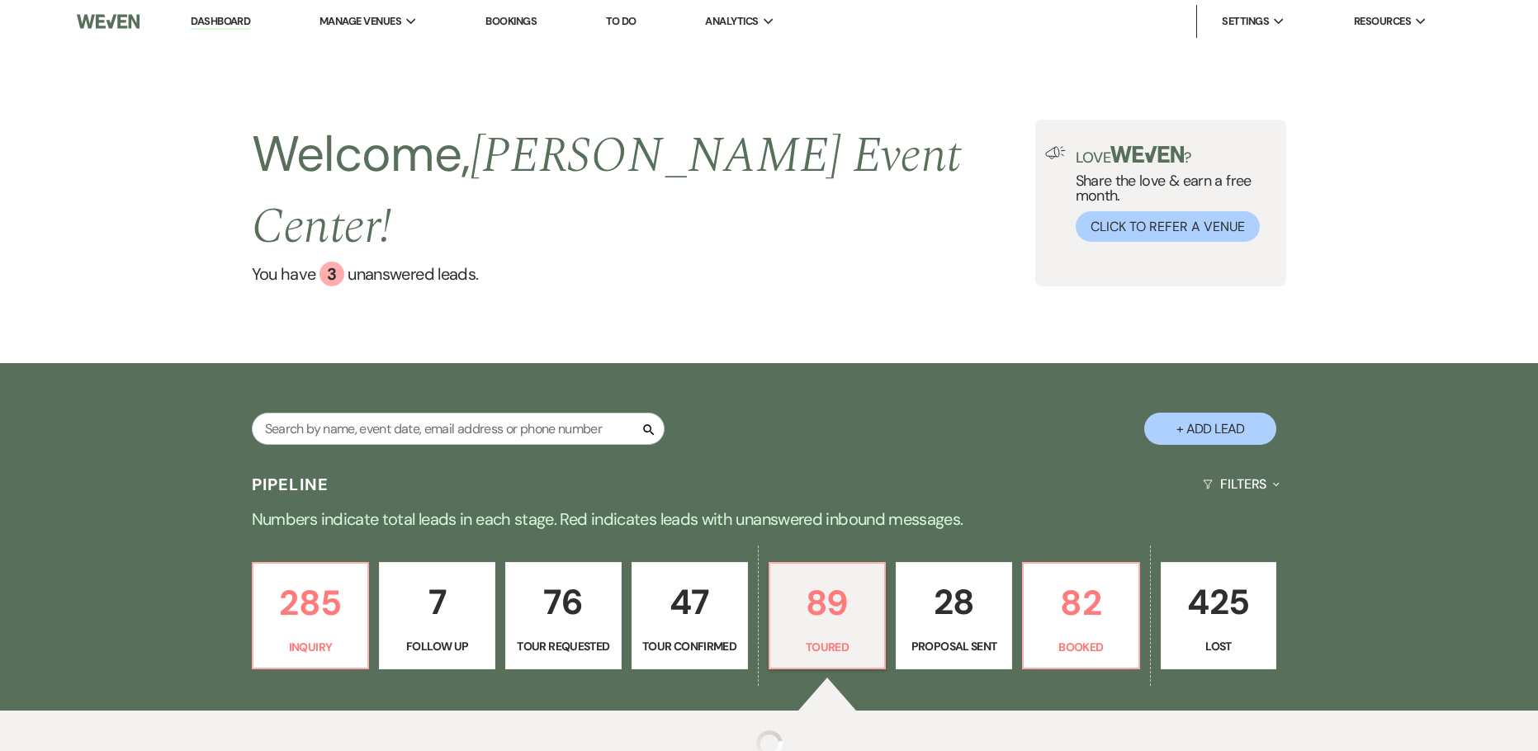
select select "5"
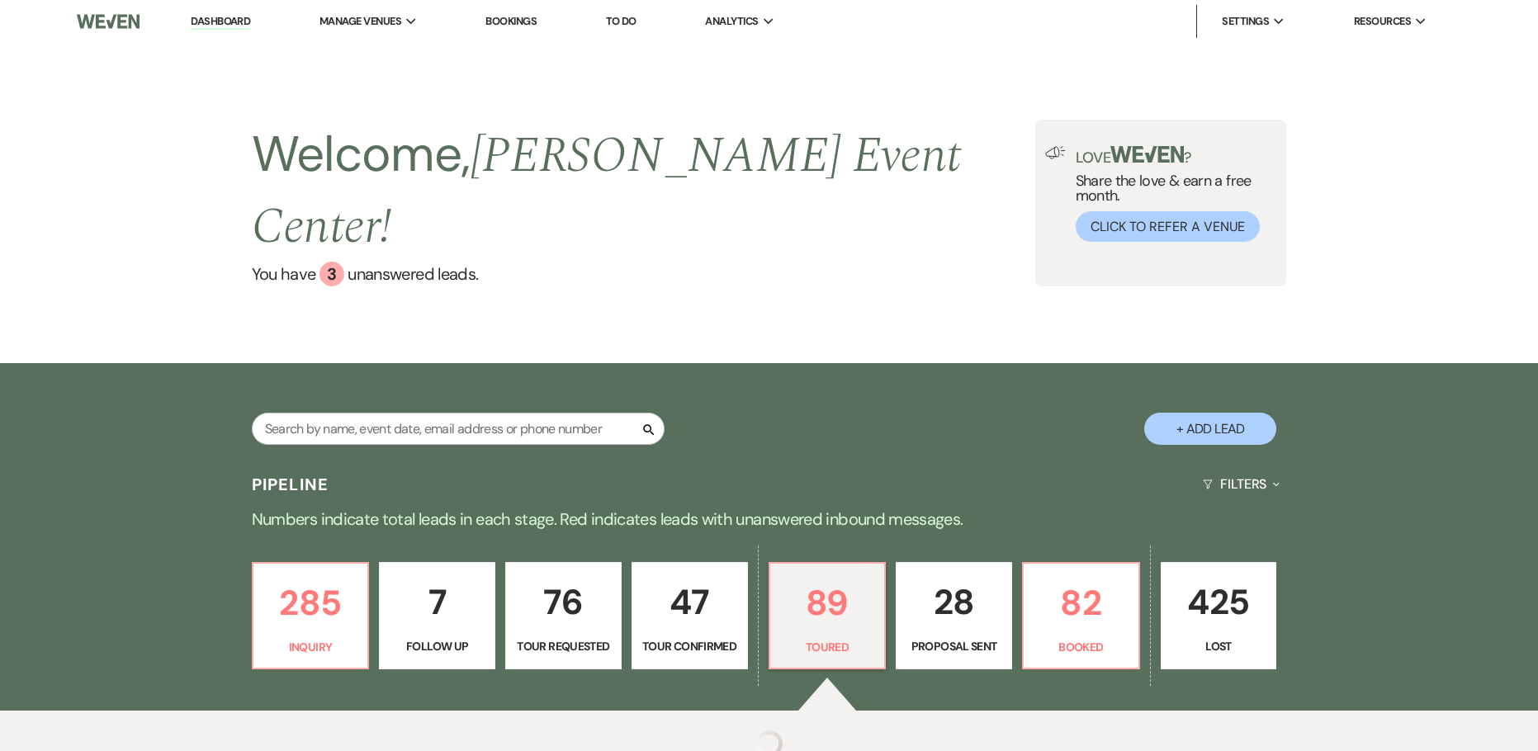
select select "5"
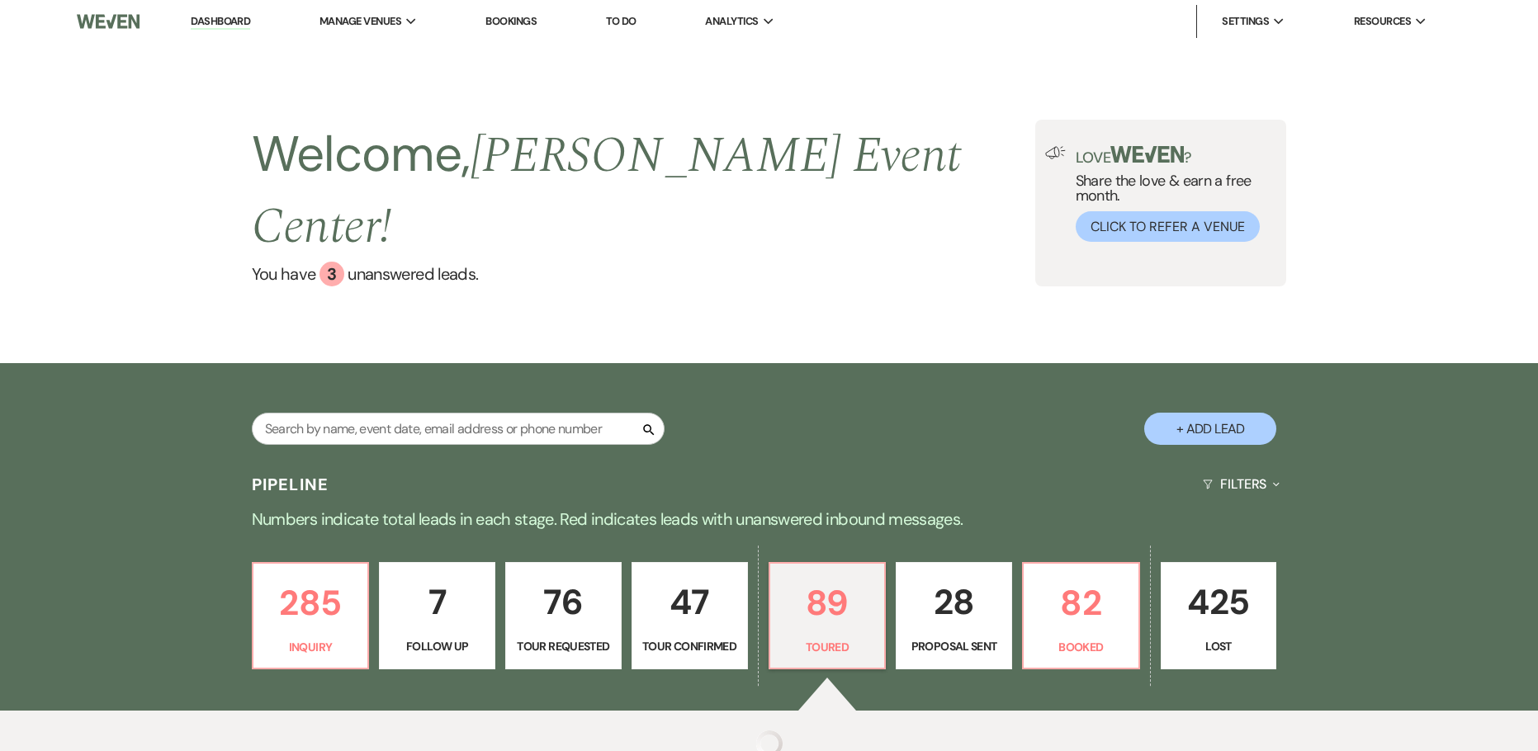
select select "5"
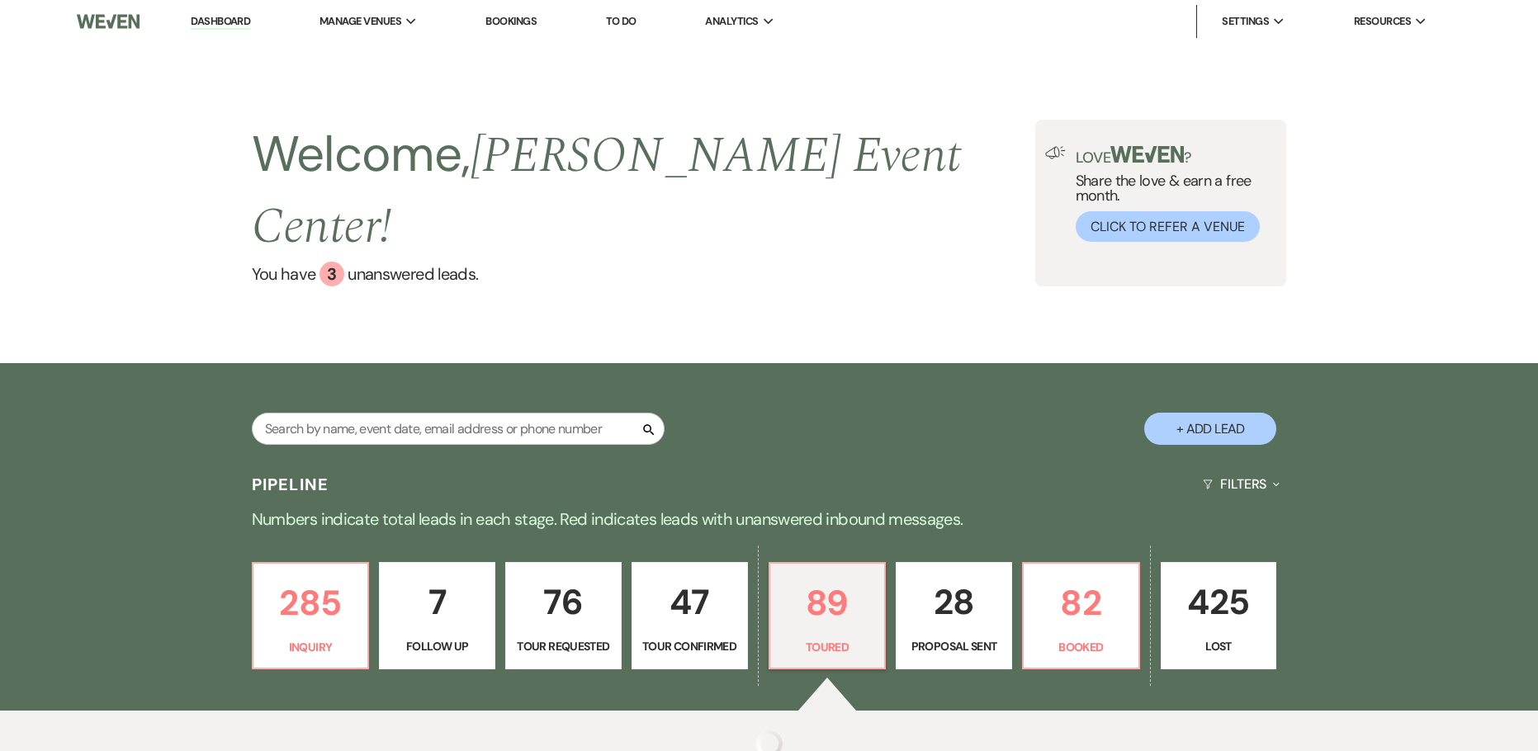
select select "5"
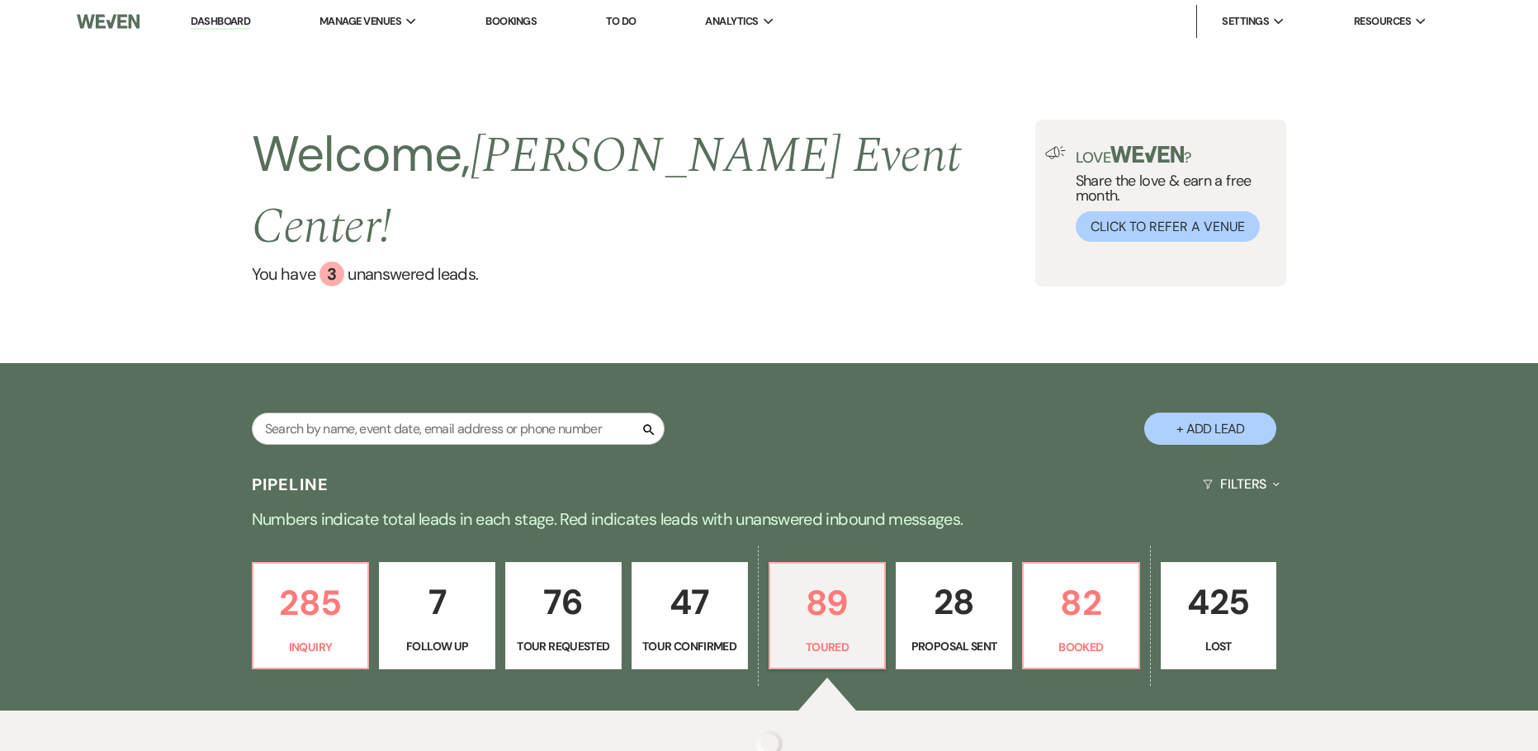
select select "5"
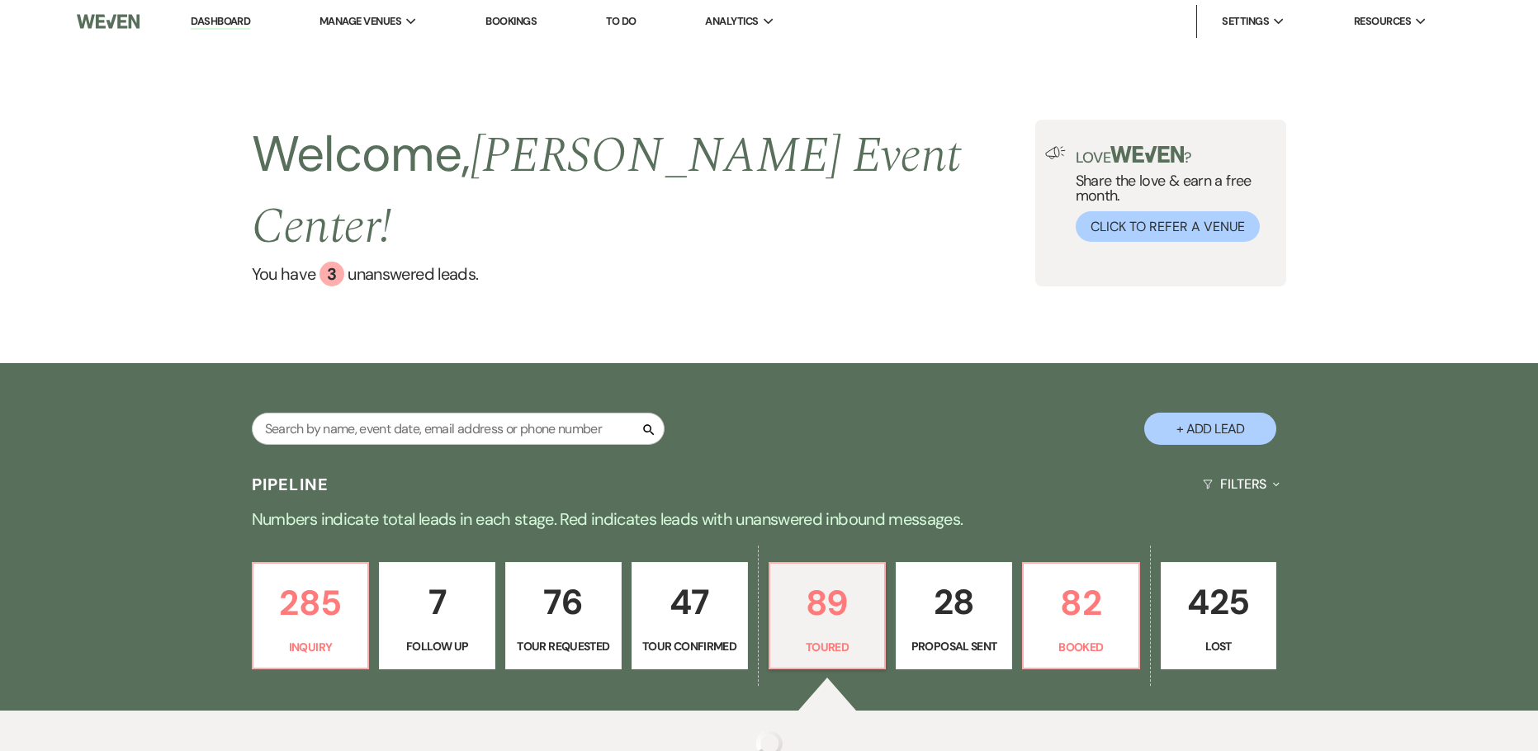
select select "5"
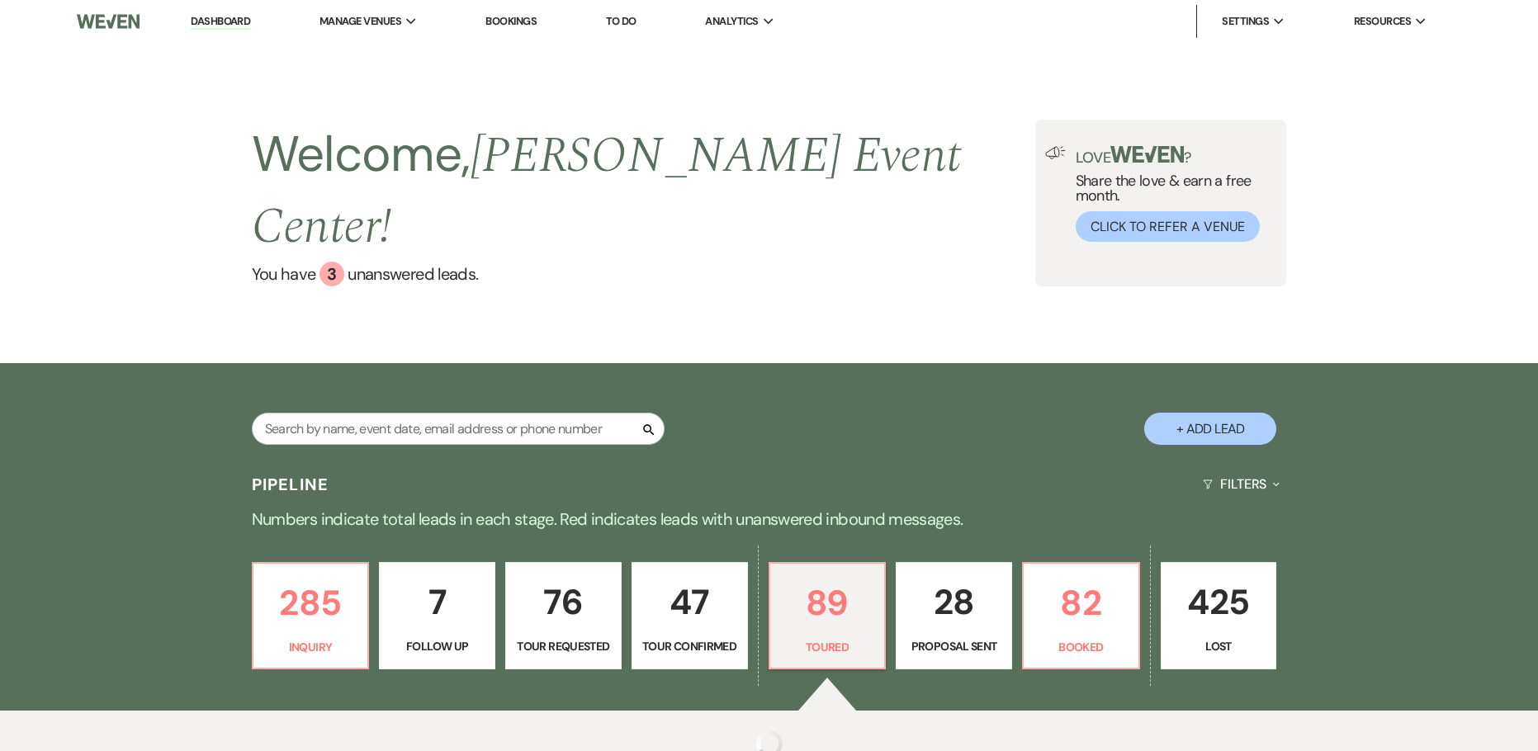
select select "5"
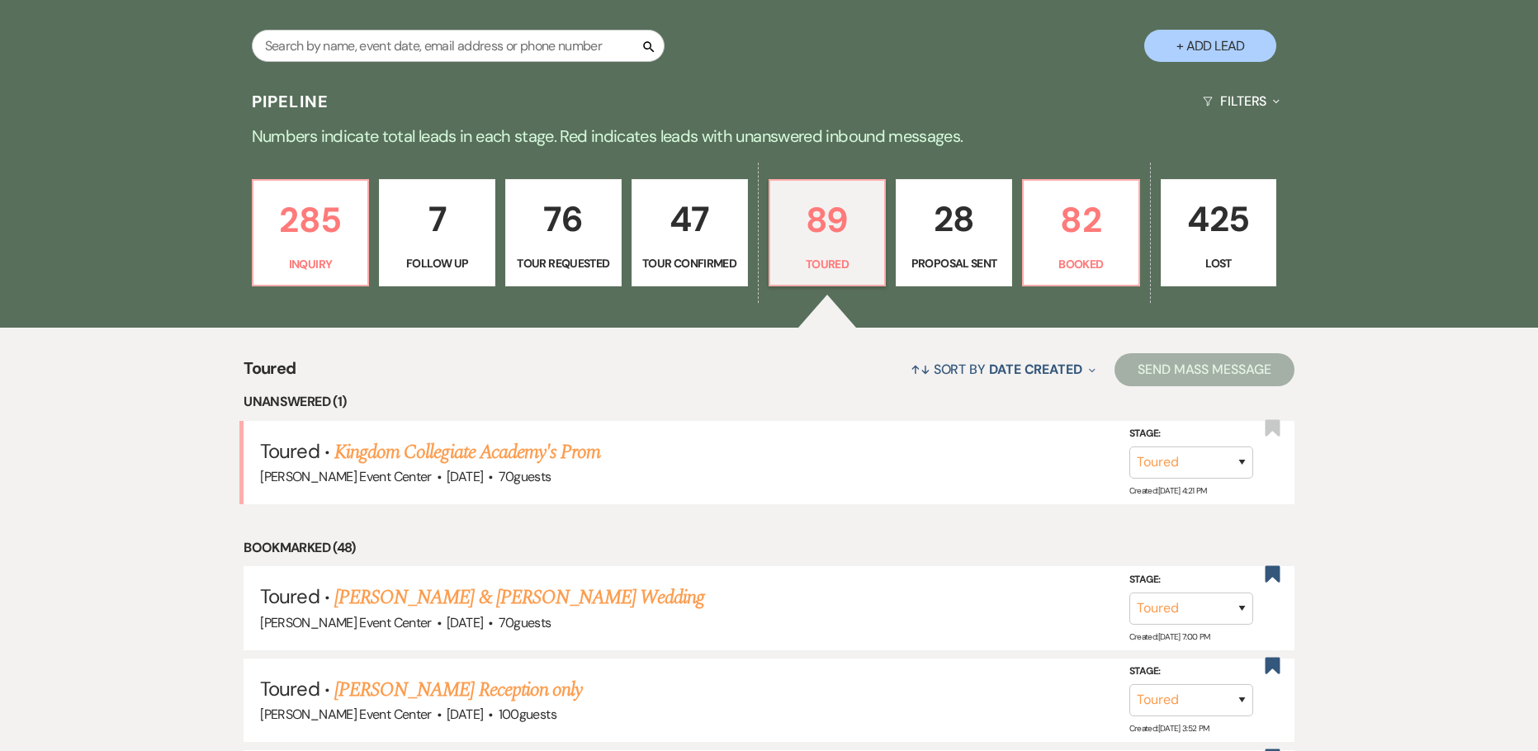
scroll to position [330, 0]
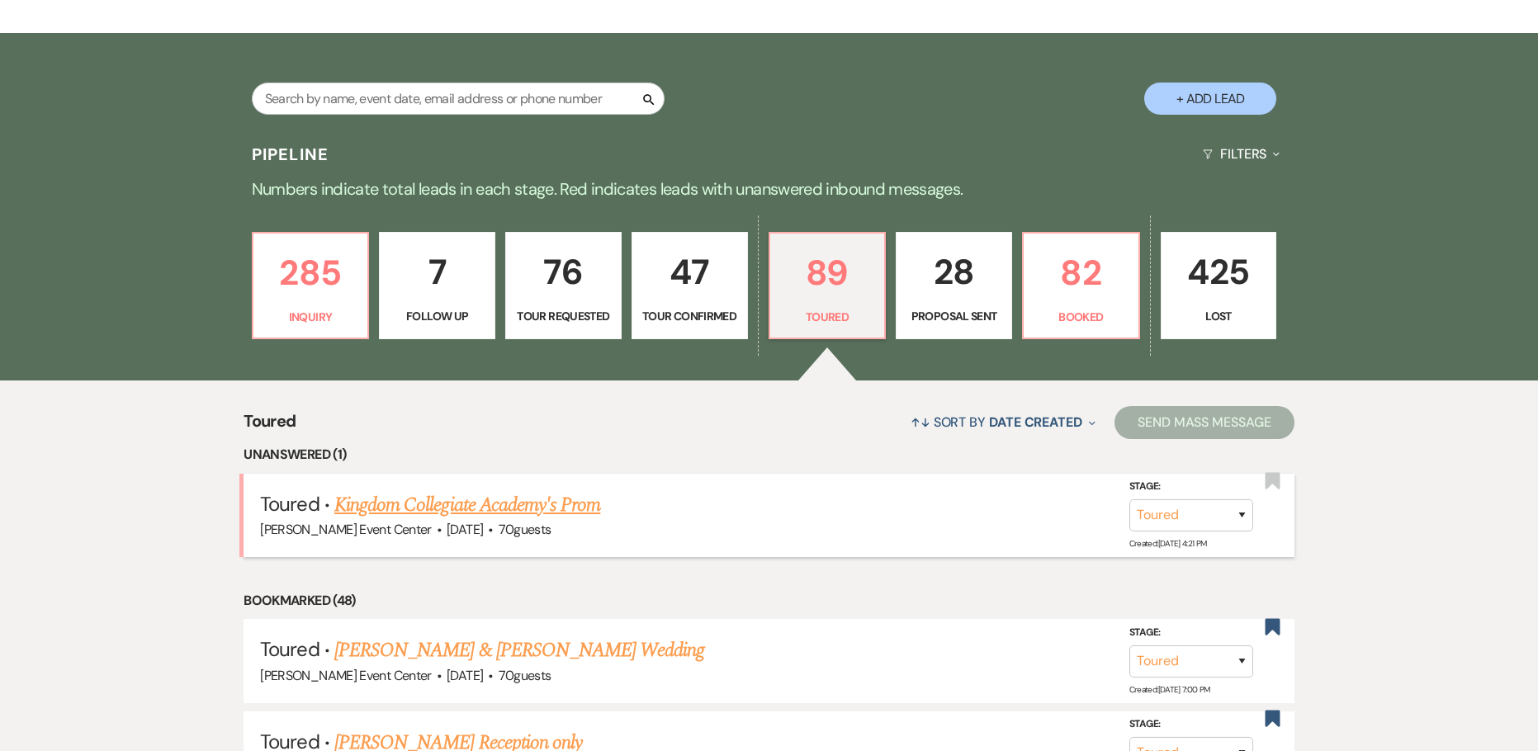
click at [408, 474] on li "Toured · Kingdom Collegiate Academy's Prom Artis Event Center · Apr 16, 2026 · …" at bounding box center [768, 515] width 1050 height 83
click at [399, 490] on link "Kingdom Collegiate Academy's Prom" at bounding box center [467, 505] width 266 height 30
select select "5"
select select "23"
select select "18"
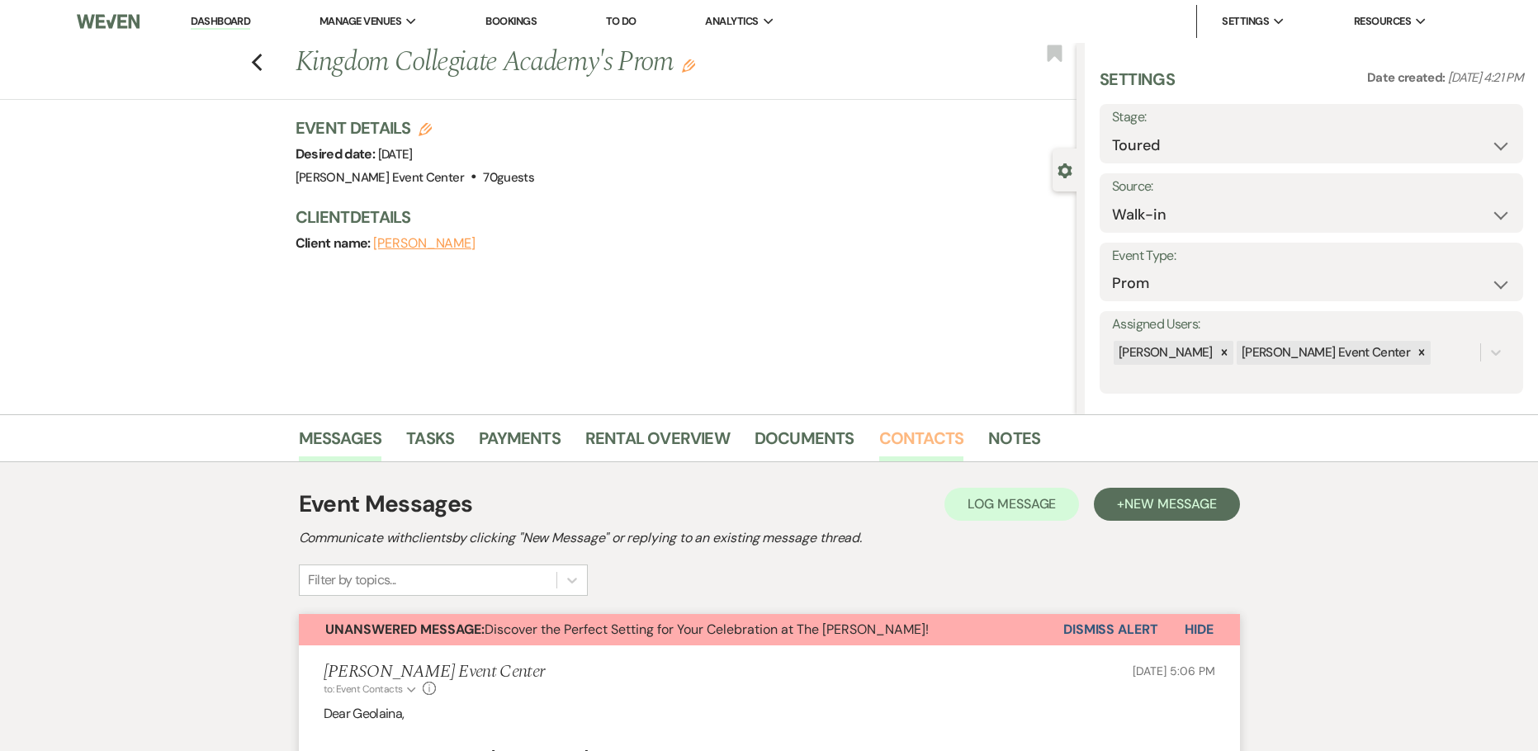
click at [919, 432] on link "Contacts" at bounding box center [921, 443] width 85 height 36
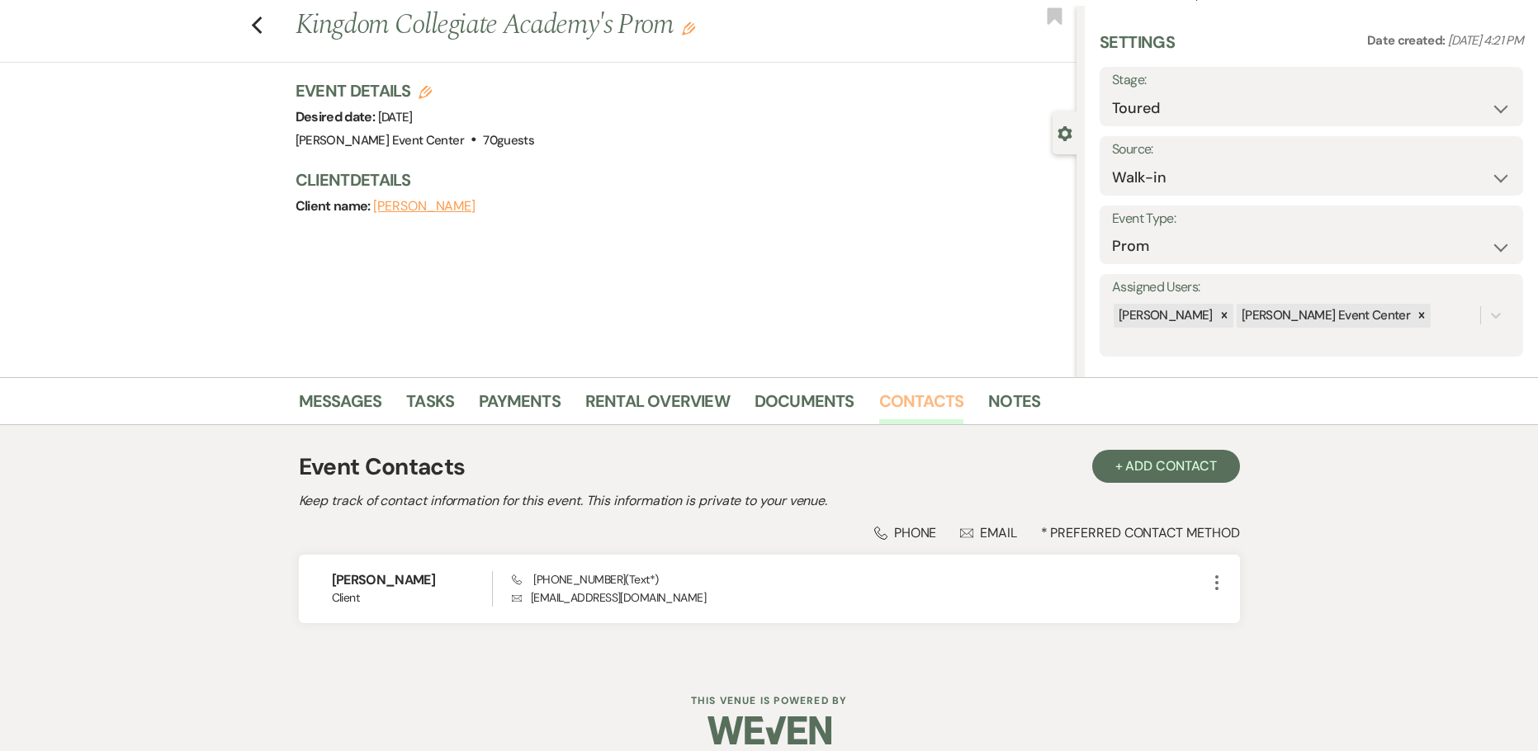
scroll to position [55, 0]
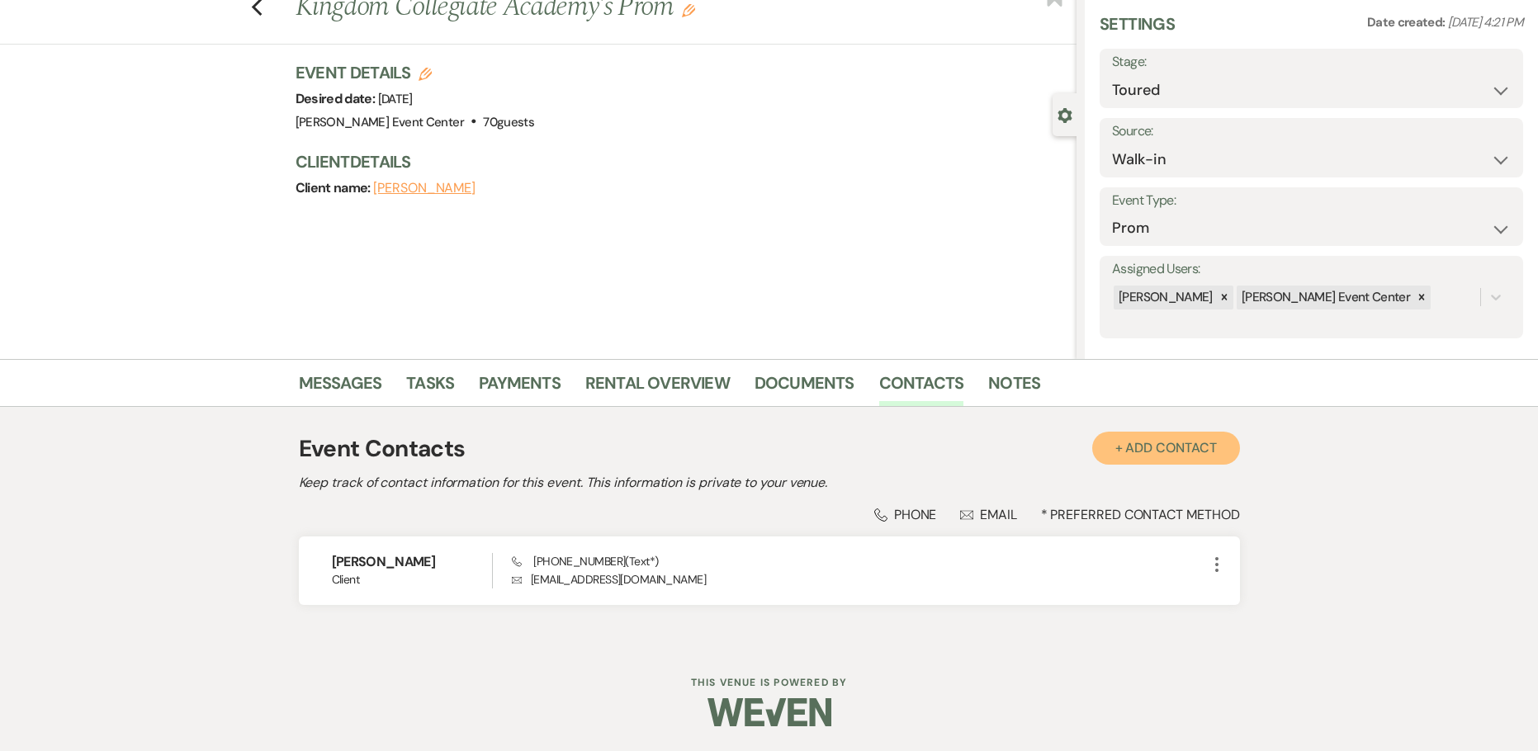
click at [1174, 436] on button "+ Add Contact" at bounding box center [1166, 448] width 148 height 33
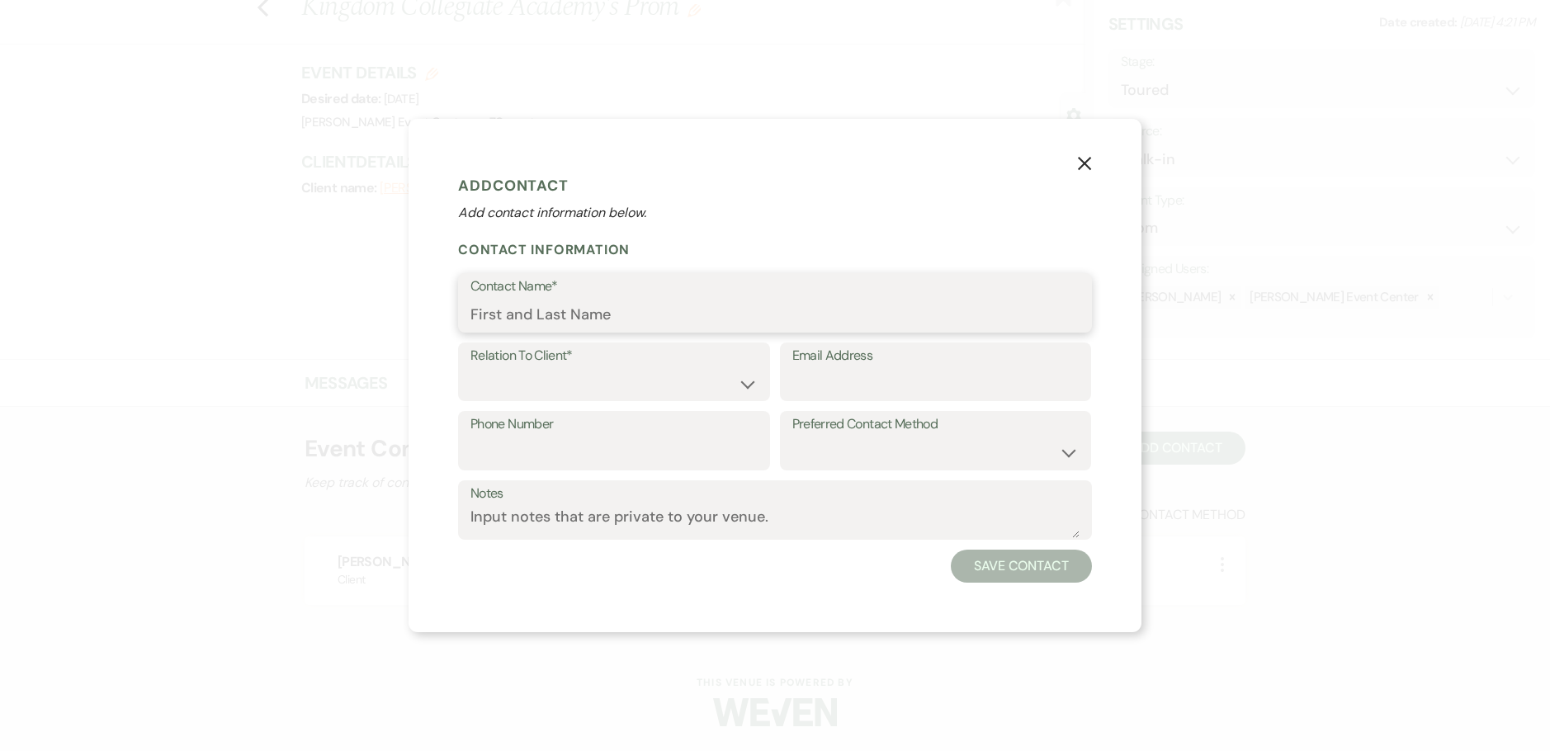
click at [534, 325] on input "Contact Name*" at bounding box center [774, 315] width 609 height 32
click at [552, 318] on input "Contact Name*" at bounding box center [774, 315] width 609 height 32
paste input "Kingdom Collegiate Academy"
type input "Kingdom Collegiate Academy"
click at [702, 367] on select "Client Event Planner Parent of Client Family Member Friend Other" at bounding box center [613, 383] width 287 height 32
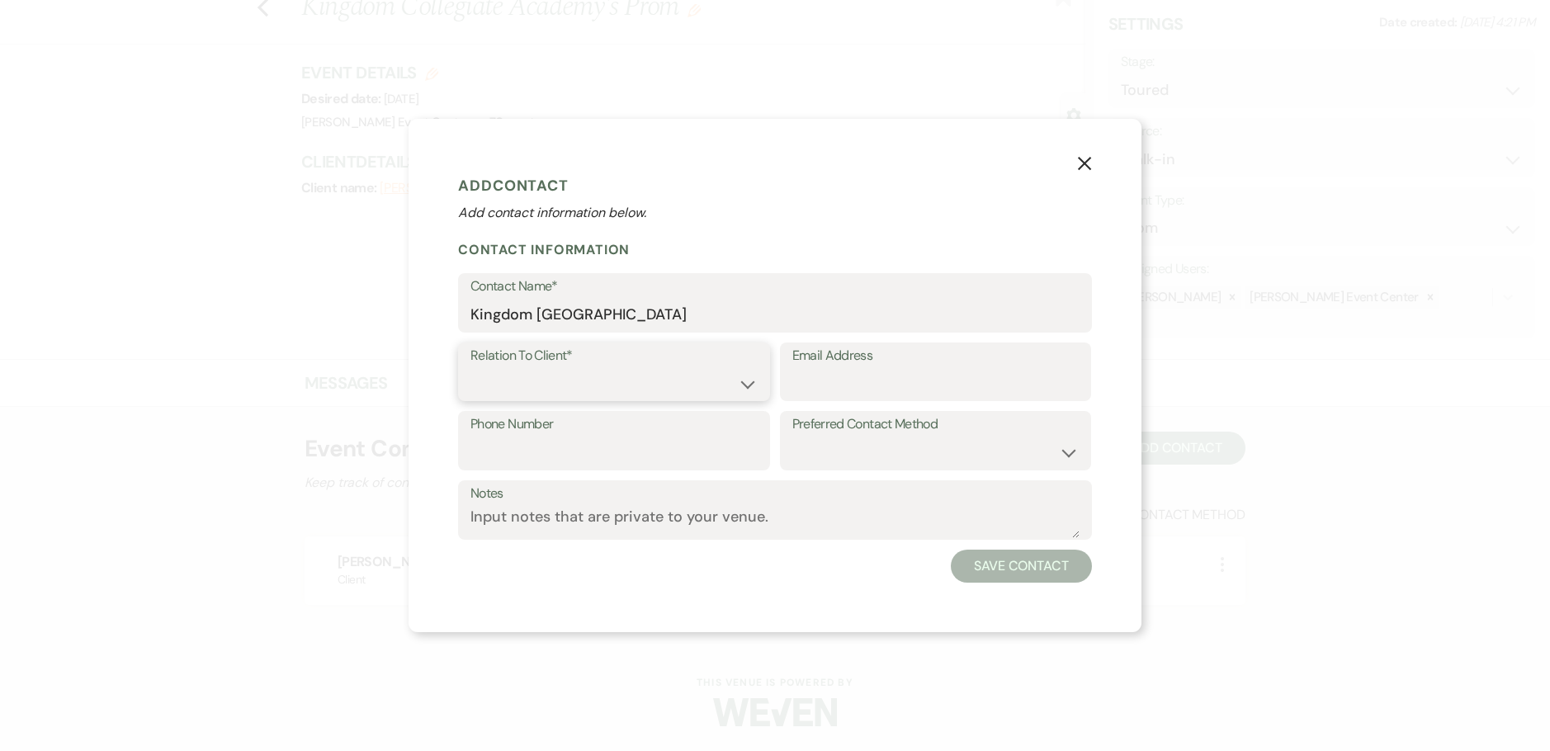
select select "1"
click at [470, 367] on select "Client Event Planner Parent of Client Family Member Friend Other" at bounding box center [613, 383] width 287 height 32
click at [1026, 558] on button "Save Contact" at bounding box center [1021, 566] width 141 height 33
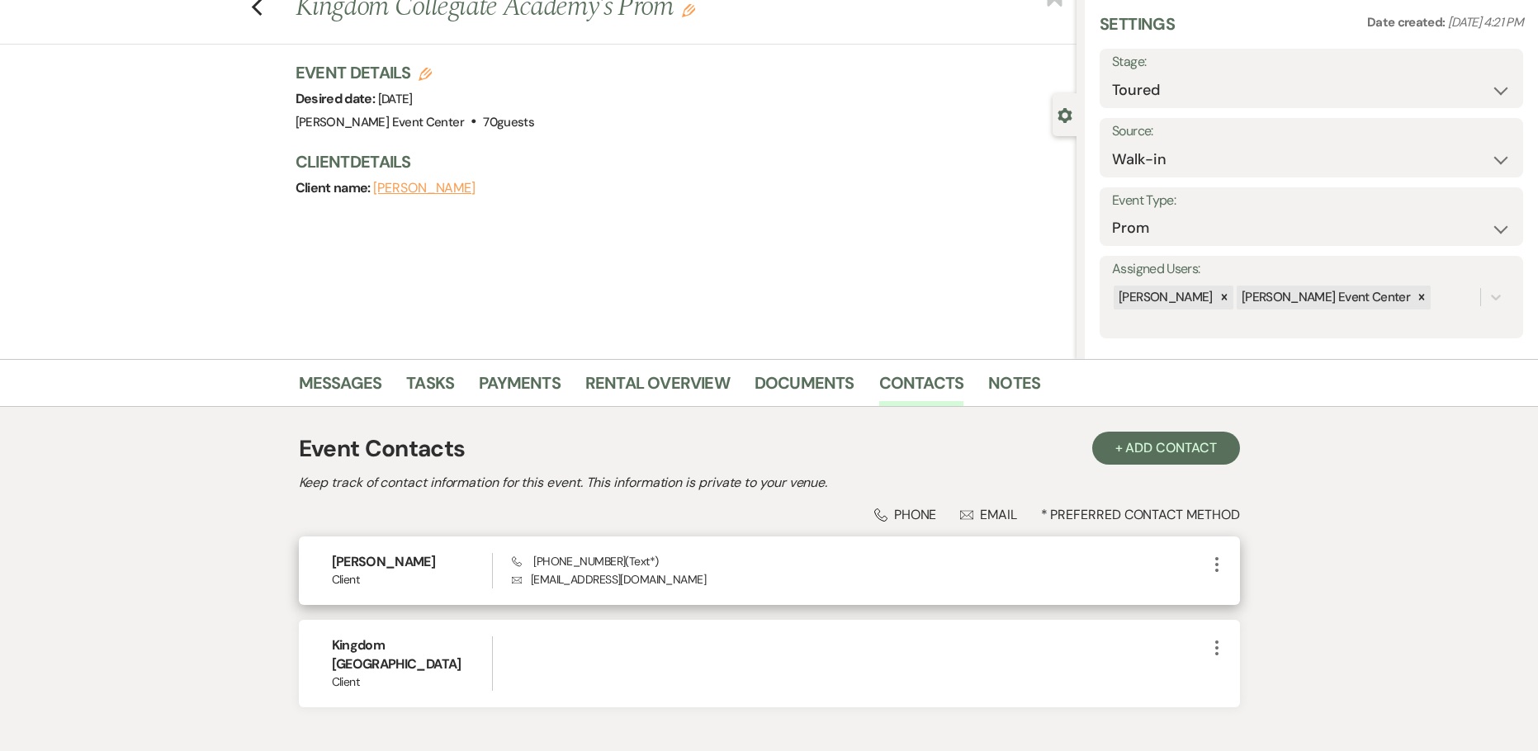
click at [1208, 568] on icon "More" at bounding box center [1217, 565] width 20 height 20
click at [1237, 585] on button "Pencil Edit" at bounding box center [1256, 597] width 98 height 28
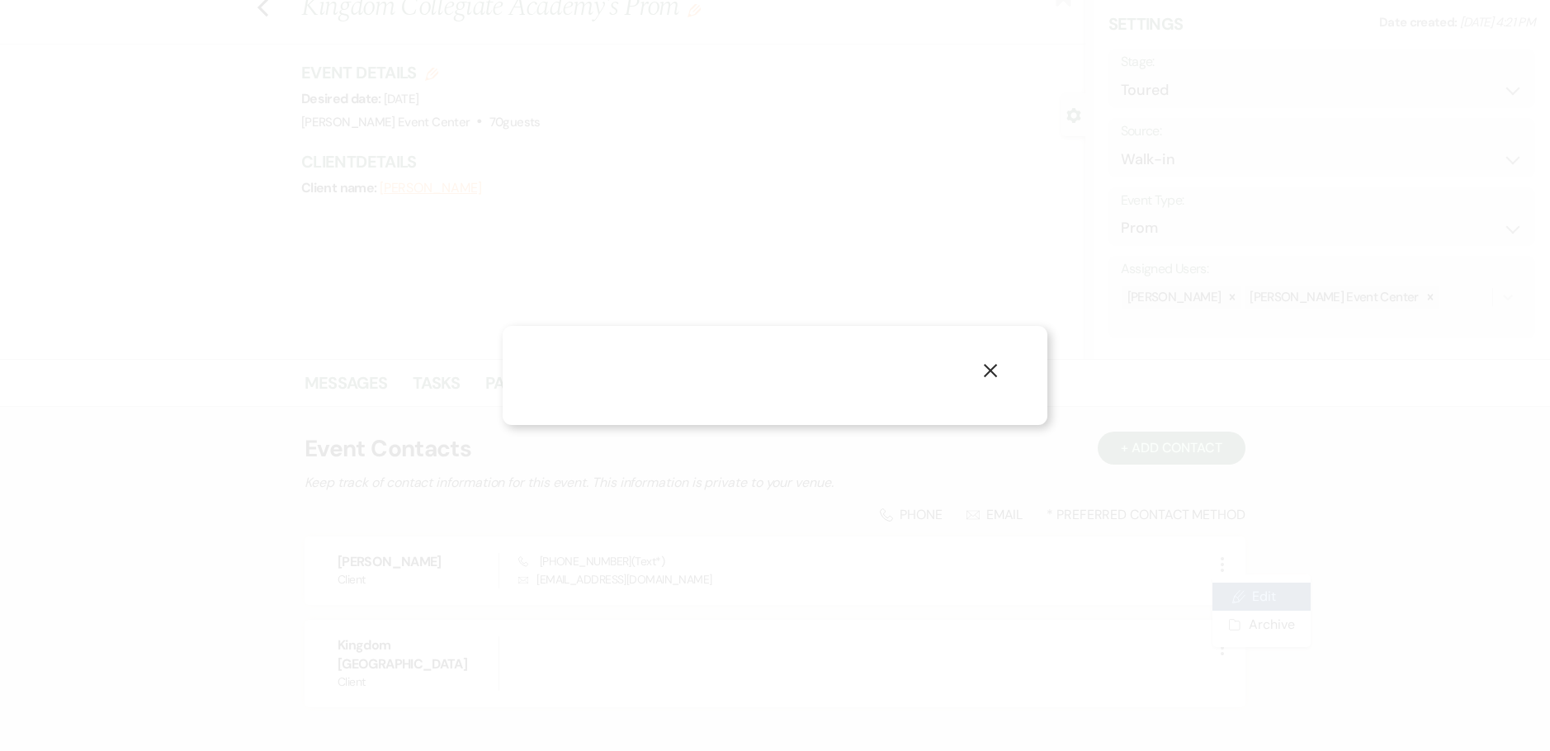
select select "1"
select select "text"
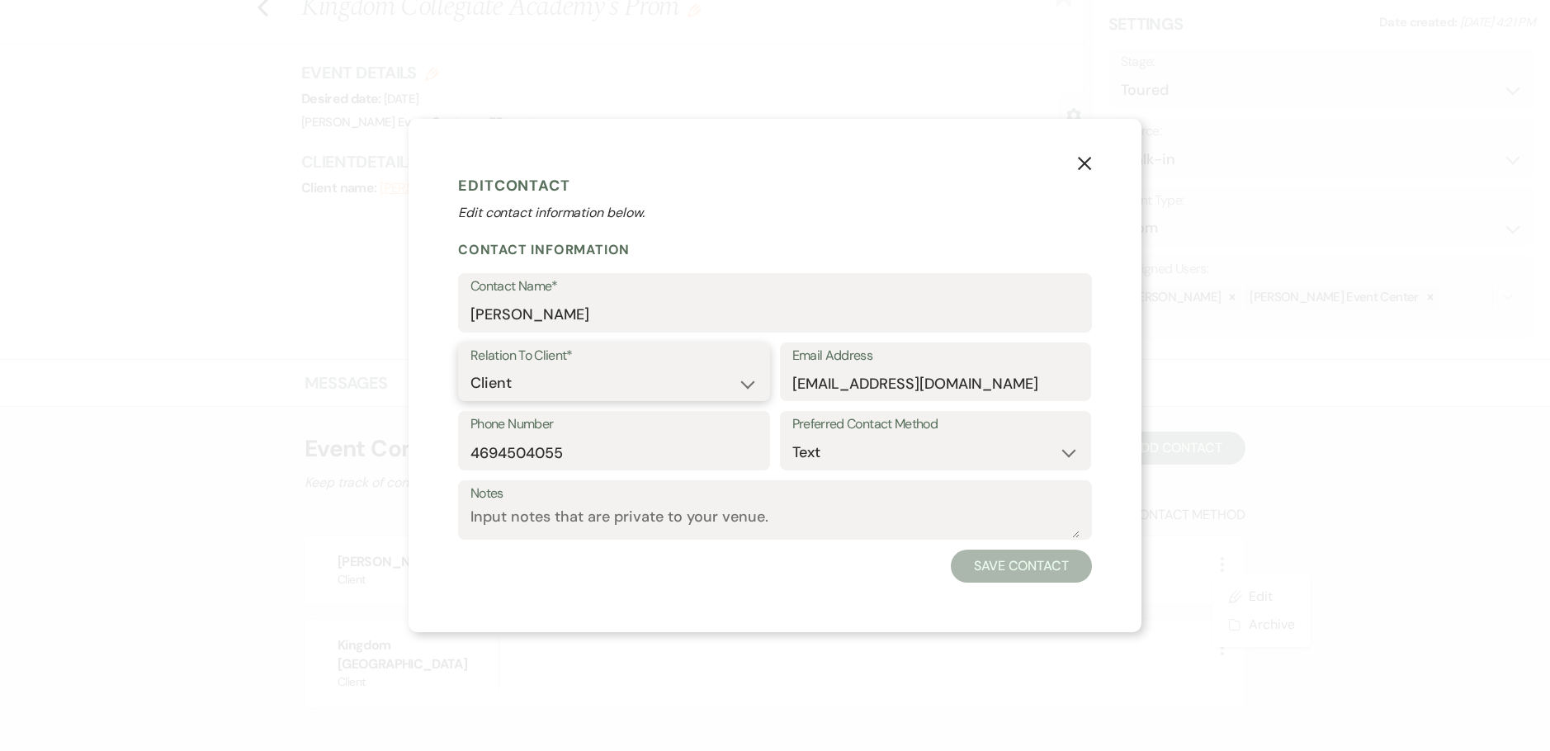
click at [553, 396] on select "Client Event Planner Parent of Client Family Member Friend Other" at bounding box center [613, 383] width 287 height 32
select select "2"
click at [470, 367] on select "Client Event Planner Parent of Client Family Member Friend Other" at bounding box center [613, 383] width 287 height 32
click at [1051, 571] on button "Save Contact" at bounding box center [1021, 566] width 141 height 33
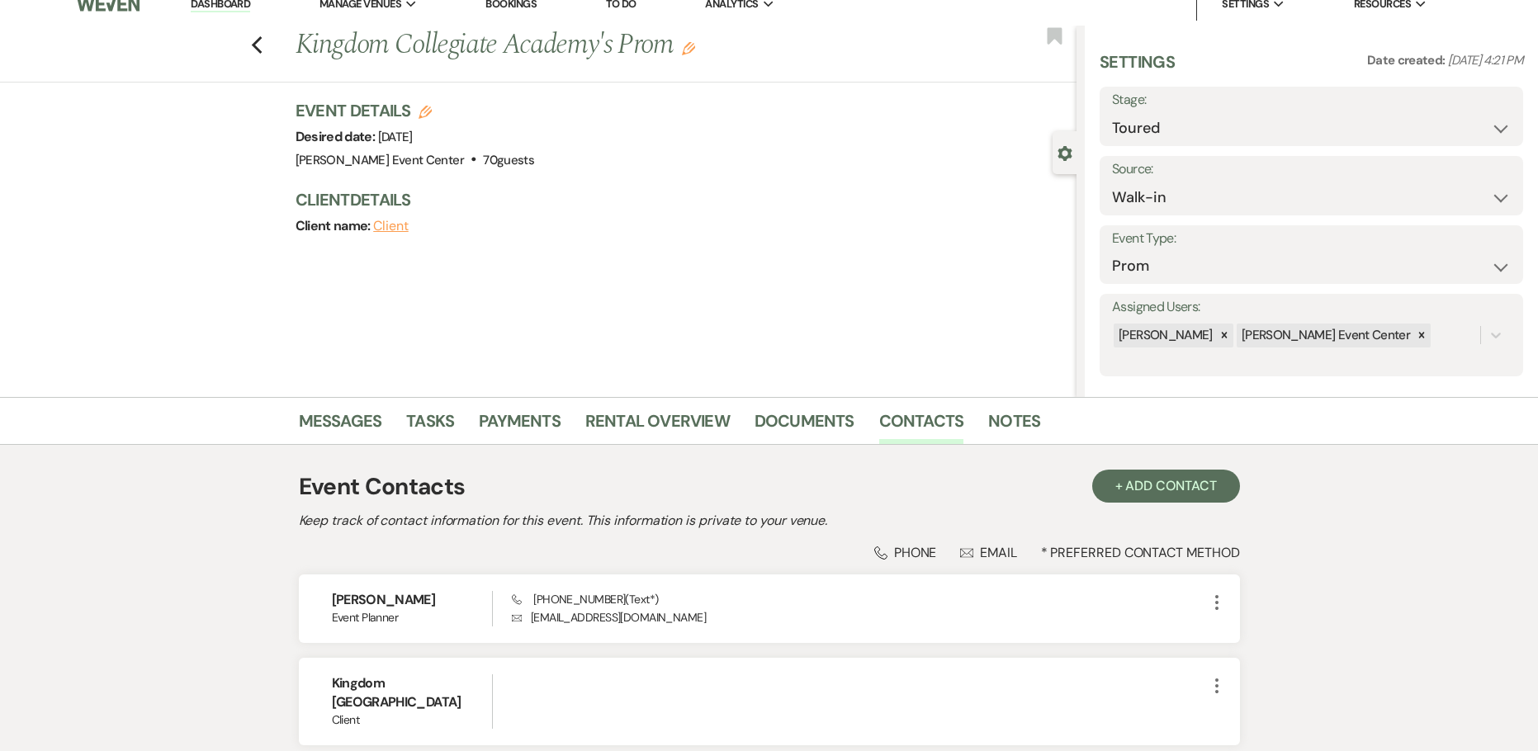
scroll to position [0, 0]
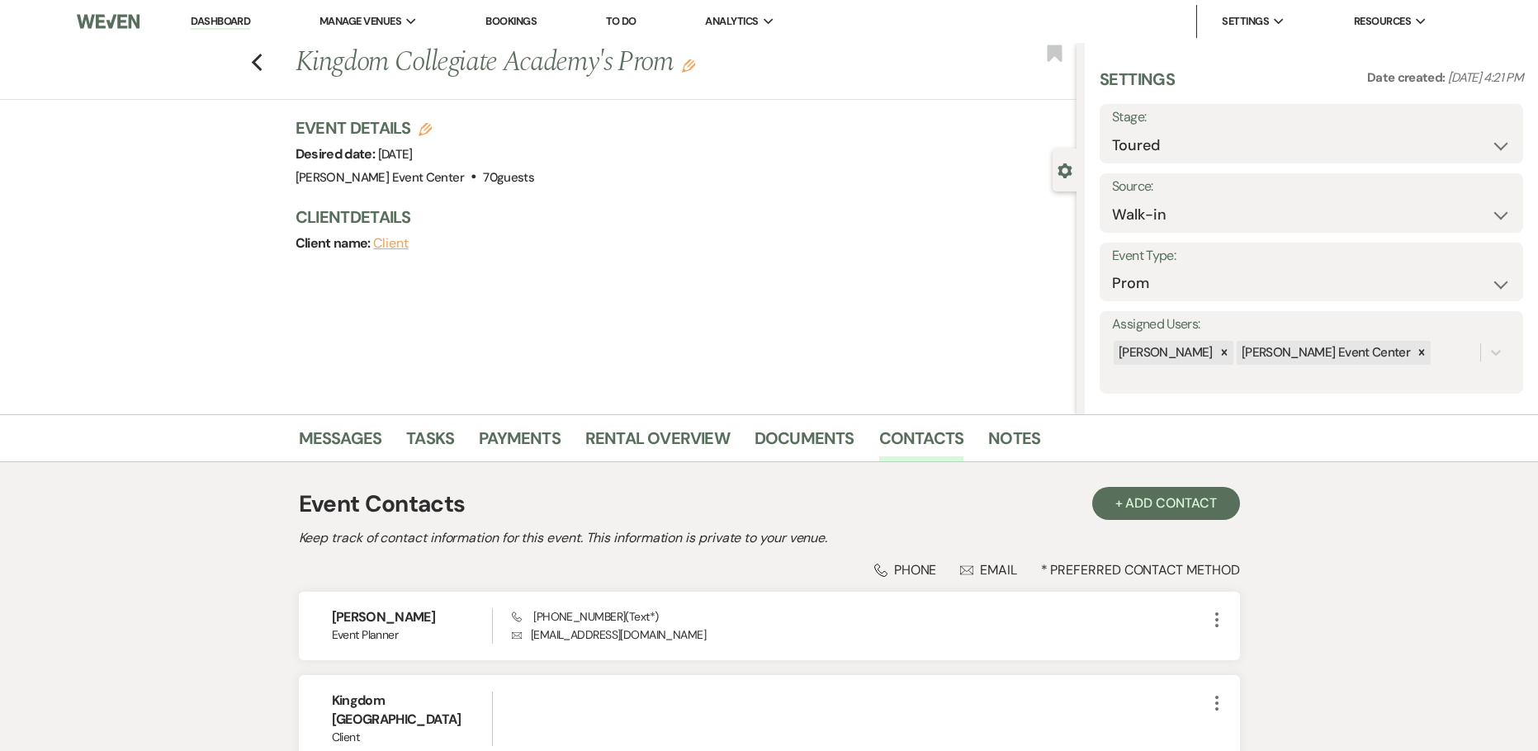
drag, startPoint x: 539, startPoint y: 197, endPoint x: 392, endPoint y: 136, distance: 159.1
click at [392, 136] on div "Event Details Edit Desired date: Thursday, April 16th, 2026 Venue: Artis Event …" at bounding box center [686, 193] width 782 height 155
click at [565, 198] on div "Event Details Edit Desired date: Thursday, April 16th, 2026 Venue: Artis Event …" at bounding box center [686, 193] width 782 height 155
click at [602, 438] on link "Rental Overview" at bounding box center [657, 443] width 144 height 36
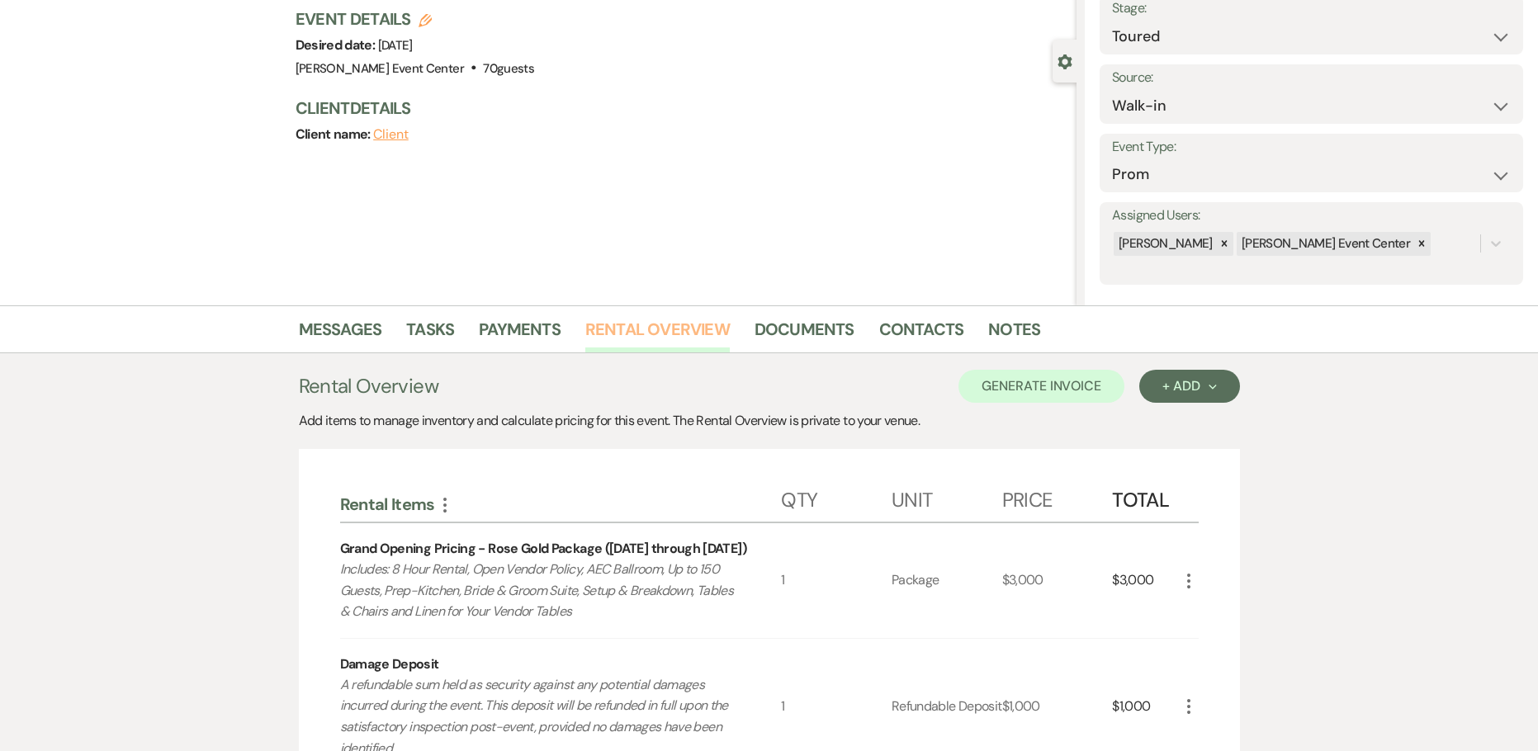
scroll to position [101, 0]
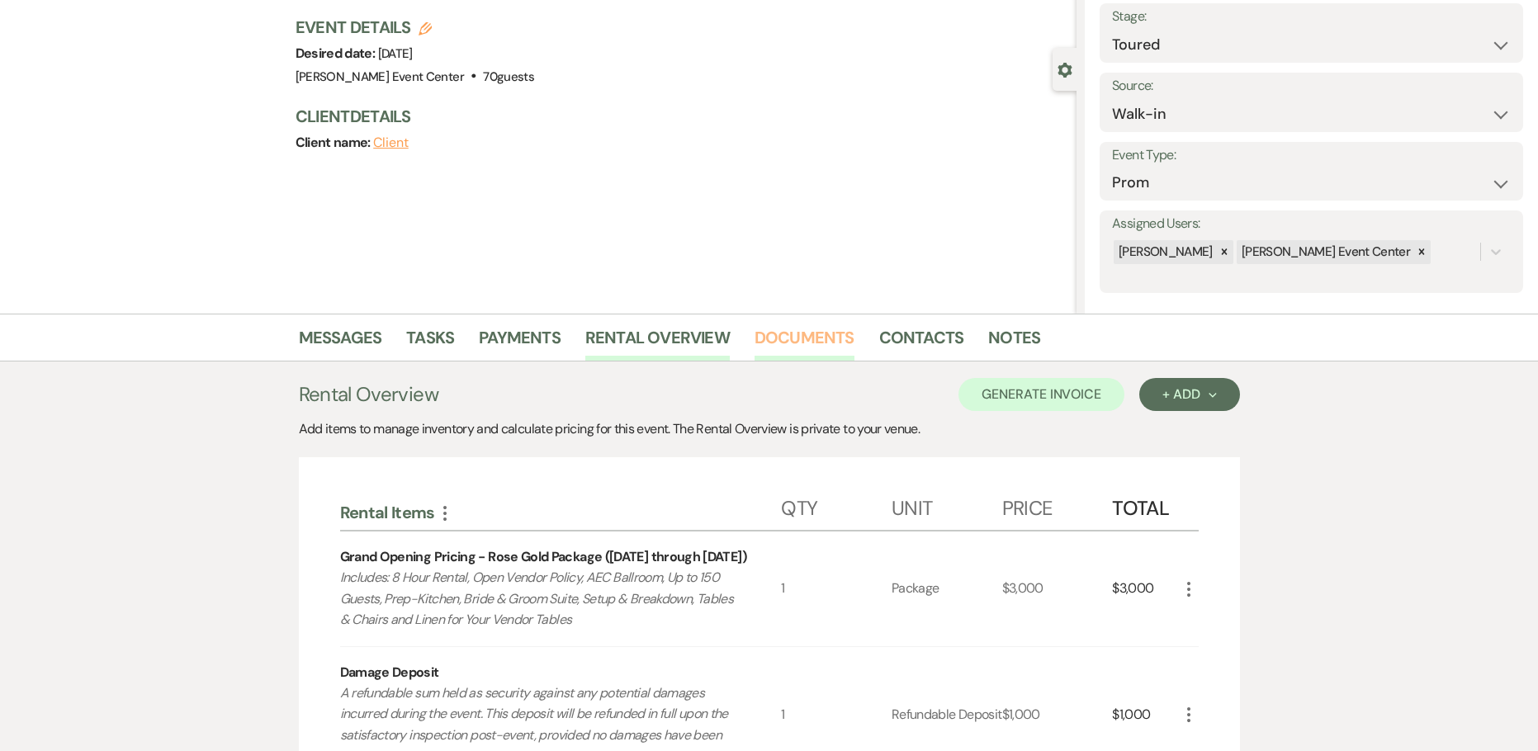
click at [826, 334] on link "Documents" at bounding box center [804, 342] width 100 height 36
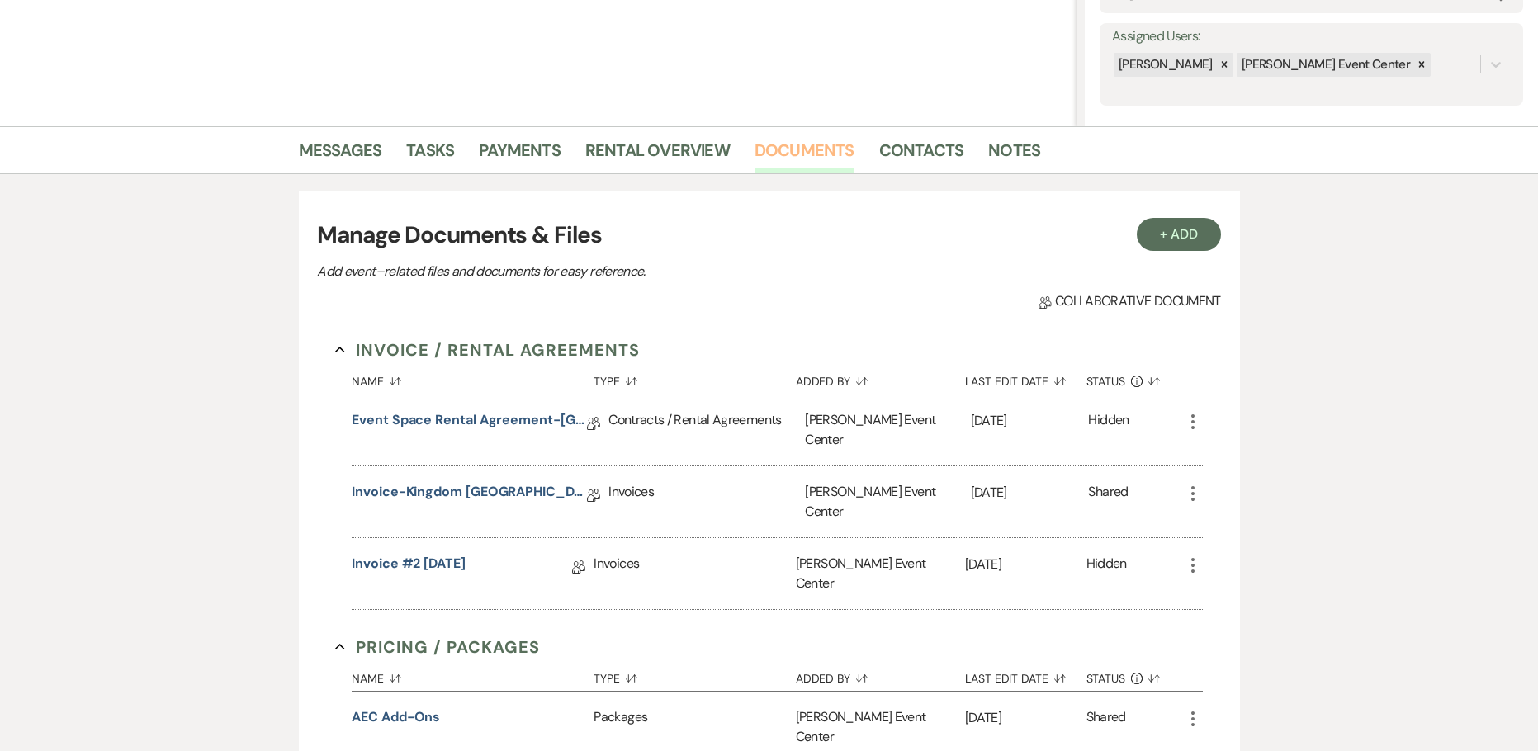
scroll to position [431, 0]
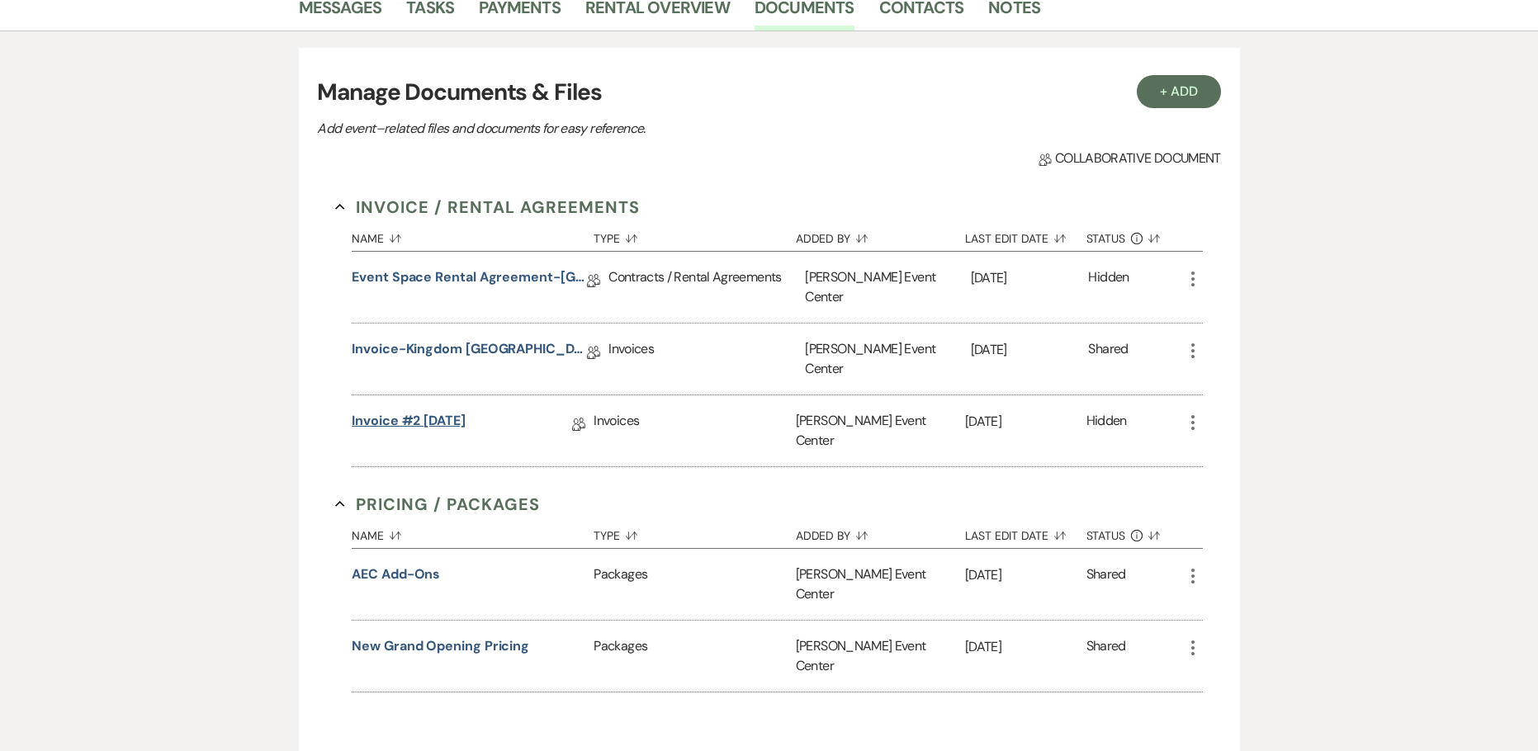
click at [443, 411] on link "Invoice #2 9-22-2025" at bounding box center [409, 424] width 114 height 26
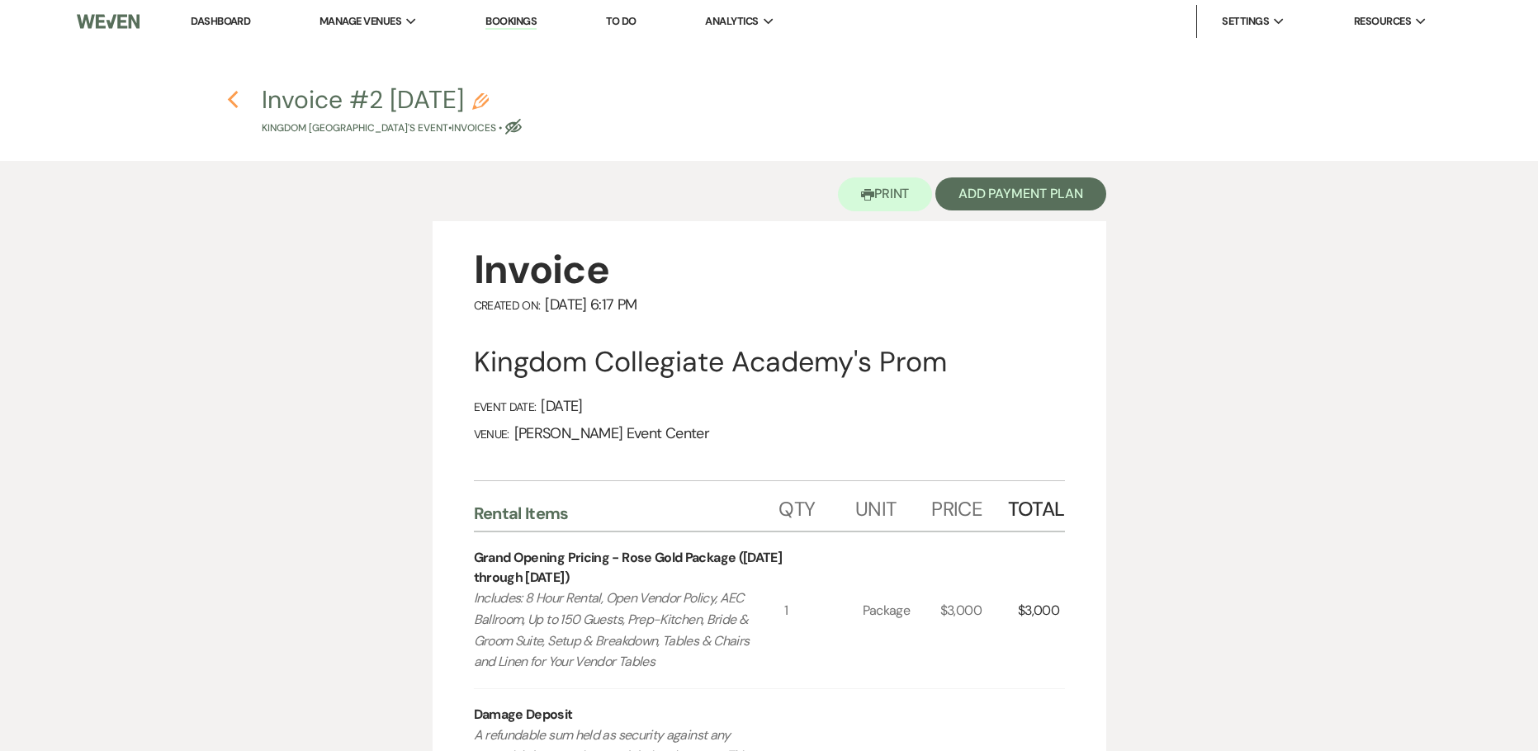
click at [228, 97] on icon "Previous" at bounding box center [233, 100] width 12 height 20
select select "5"
select select "23"
select select "18"
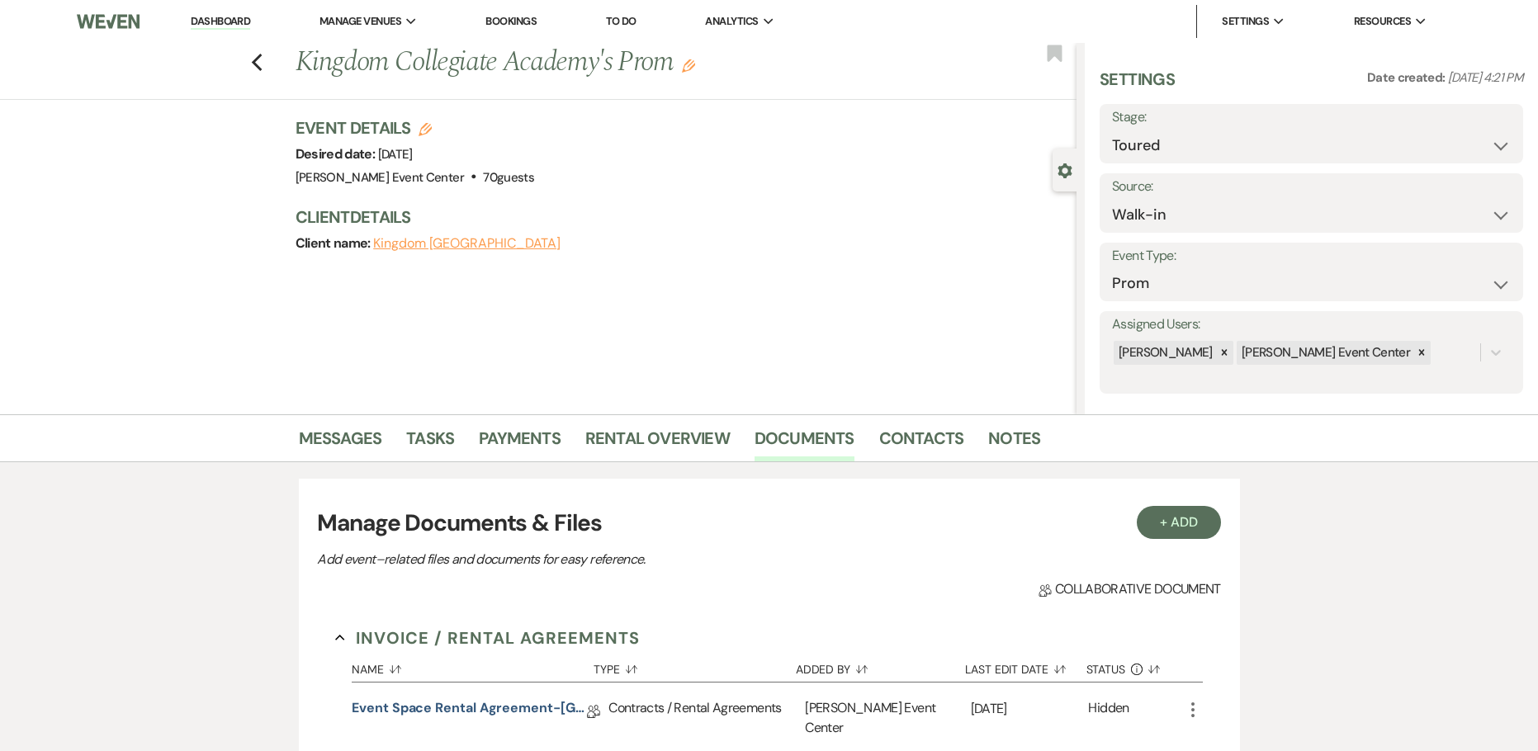
scroll to position [431, 0]
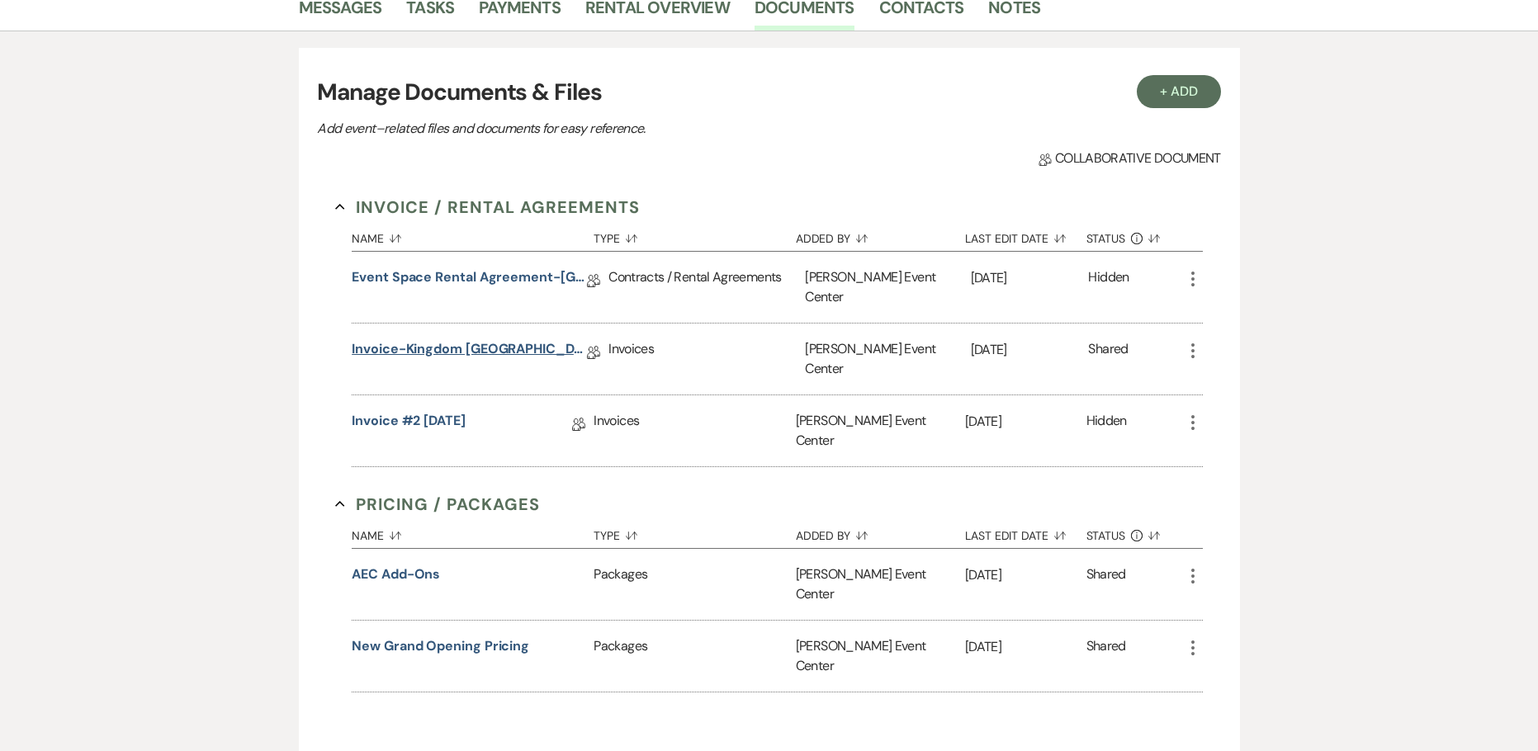
click at [435, 339] on link "Invoice-Kingdom Collegiate Academy-Rose Gold-4.16.26" at bounding box center [469, 352] width 235 height 26
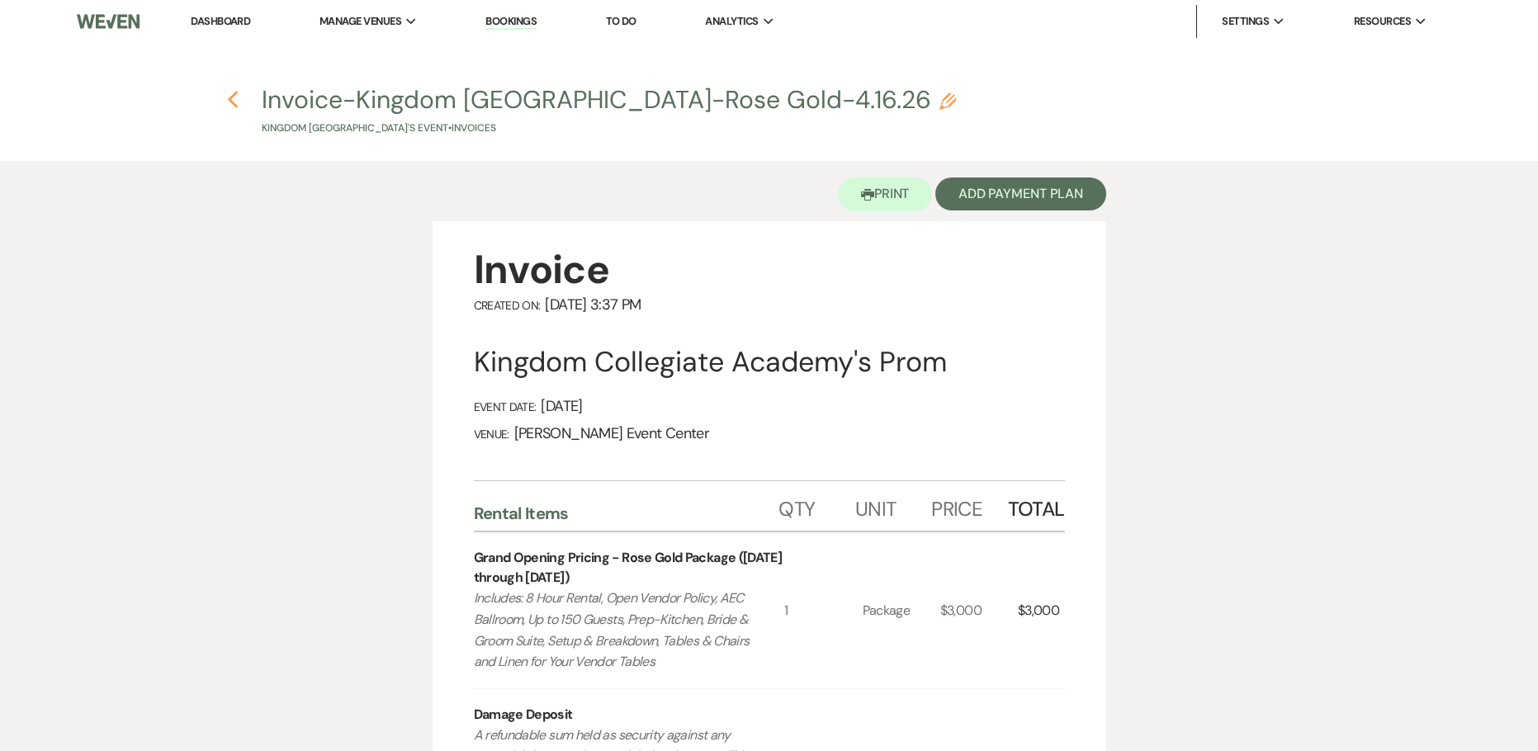
click at [232, 106] on icon "Previous" at bounding box center [233, 100] width 12 height 20
select select "5"
select select "23"
select select "18"
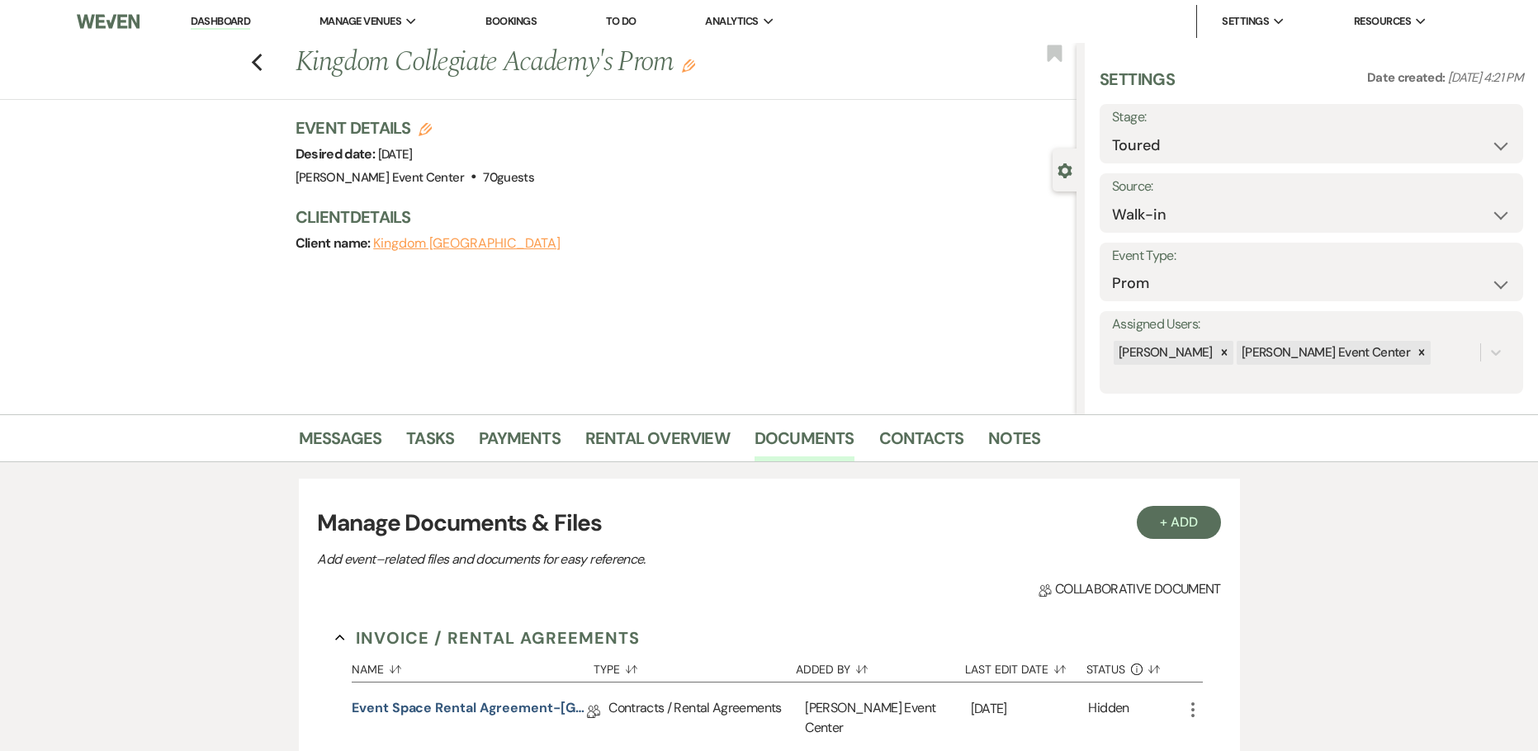
scroll to position [431, 0]
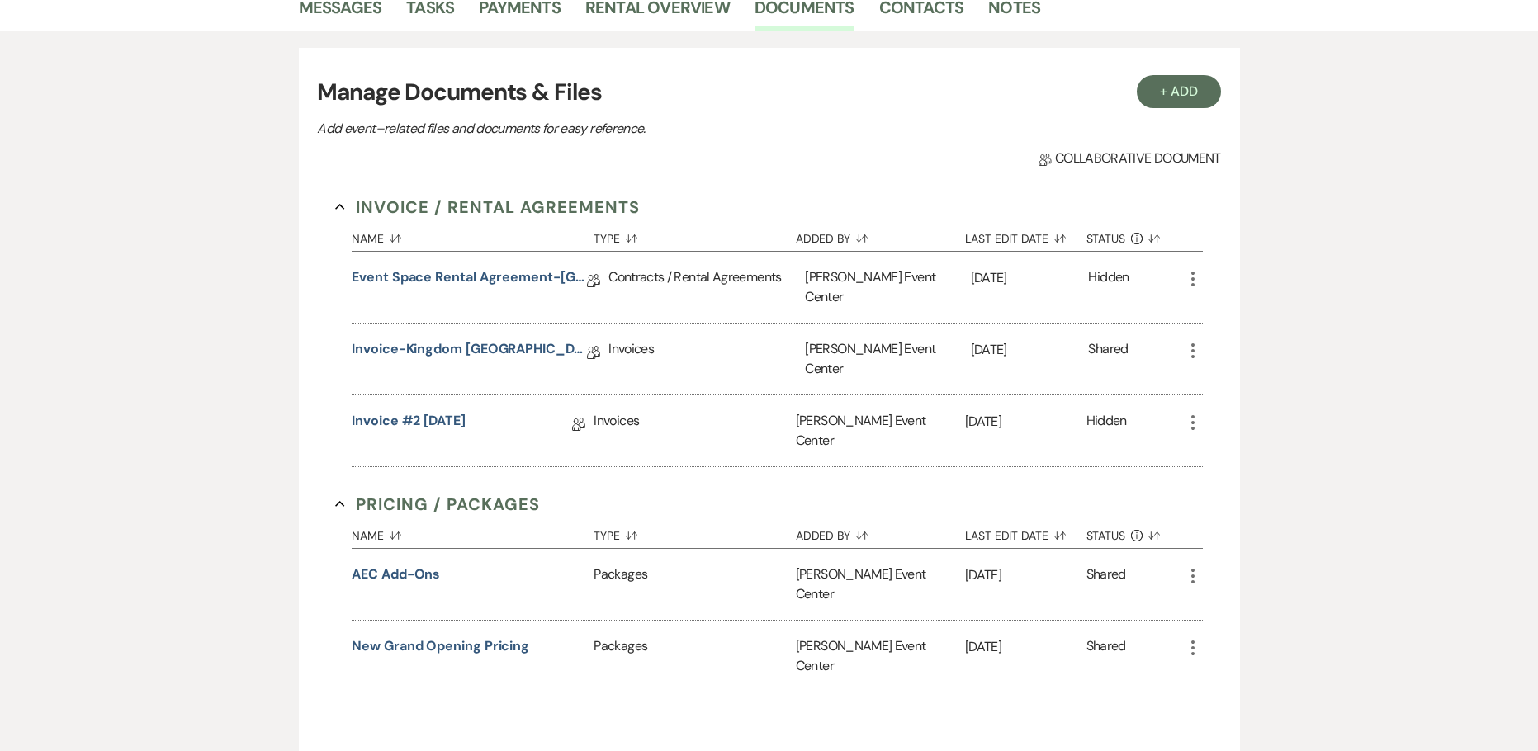
click at [1197, 413] on icon "More" at bounding box center [1193, 423] width 20 height 20
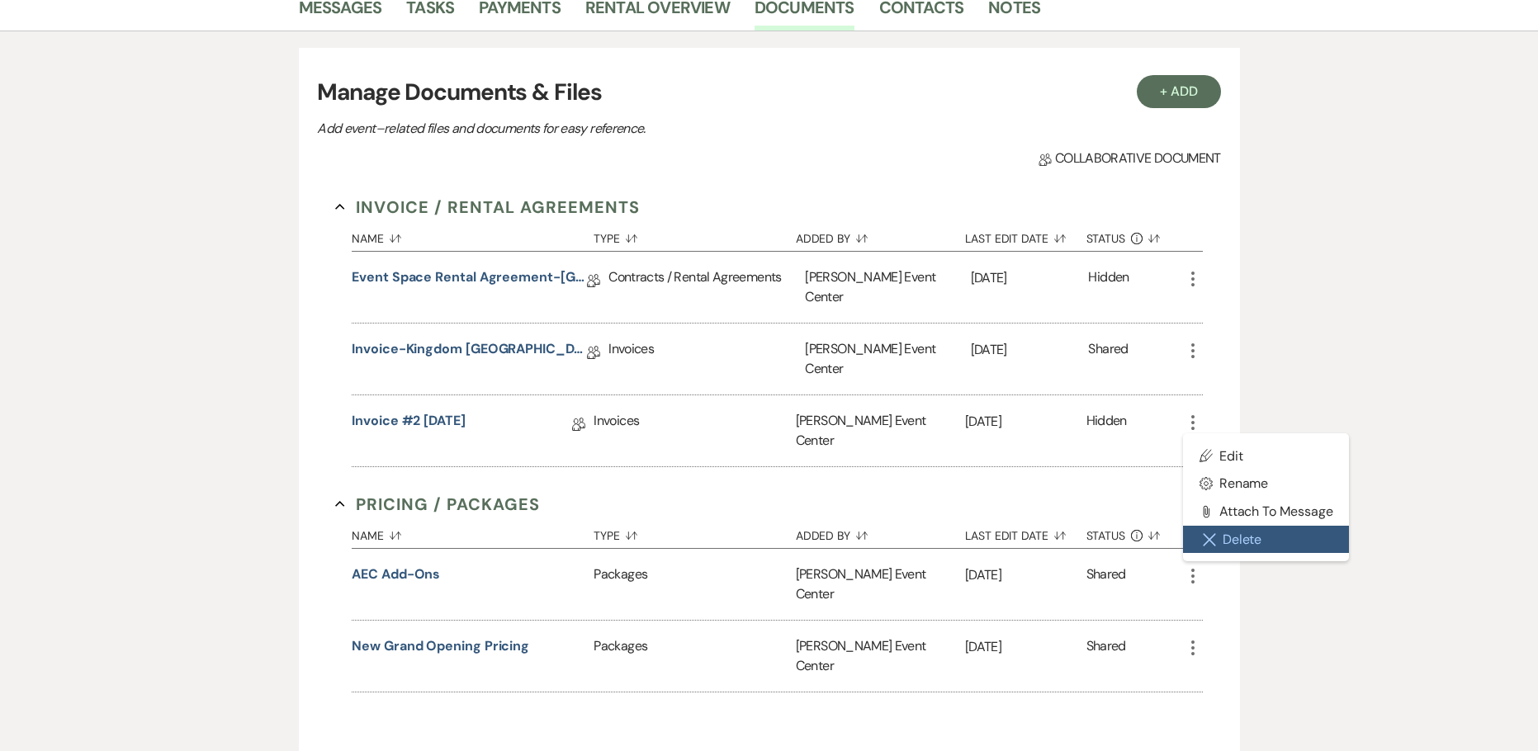
click at [1211, 533] on icon "Close Delete X" at bounding box center [1208, 539] width 13 height 13
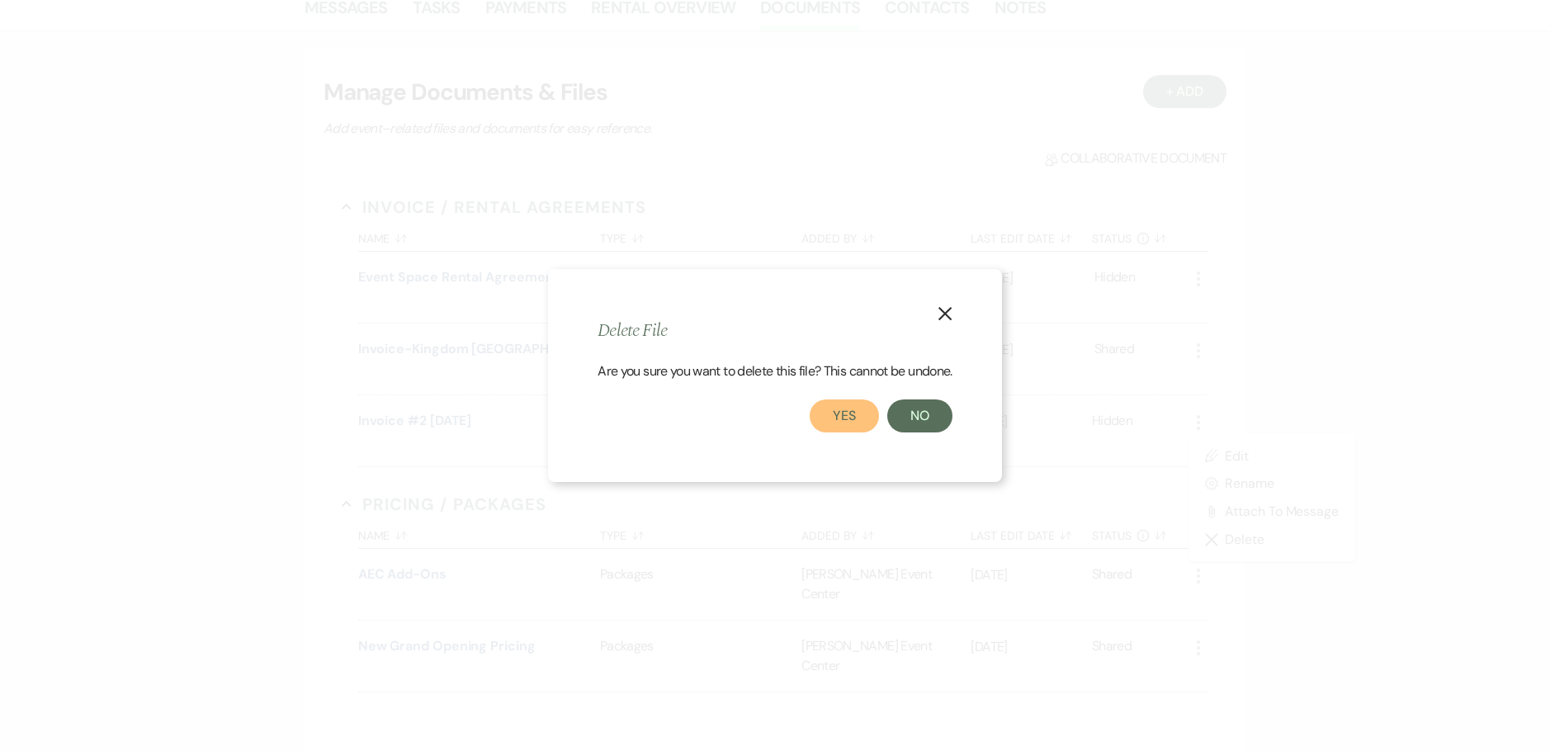
click at [857, 416] on button "Yes" at bounding box center [844, 415] width 69 height 33
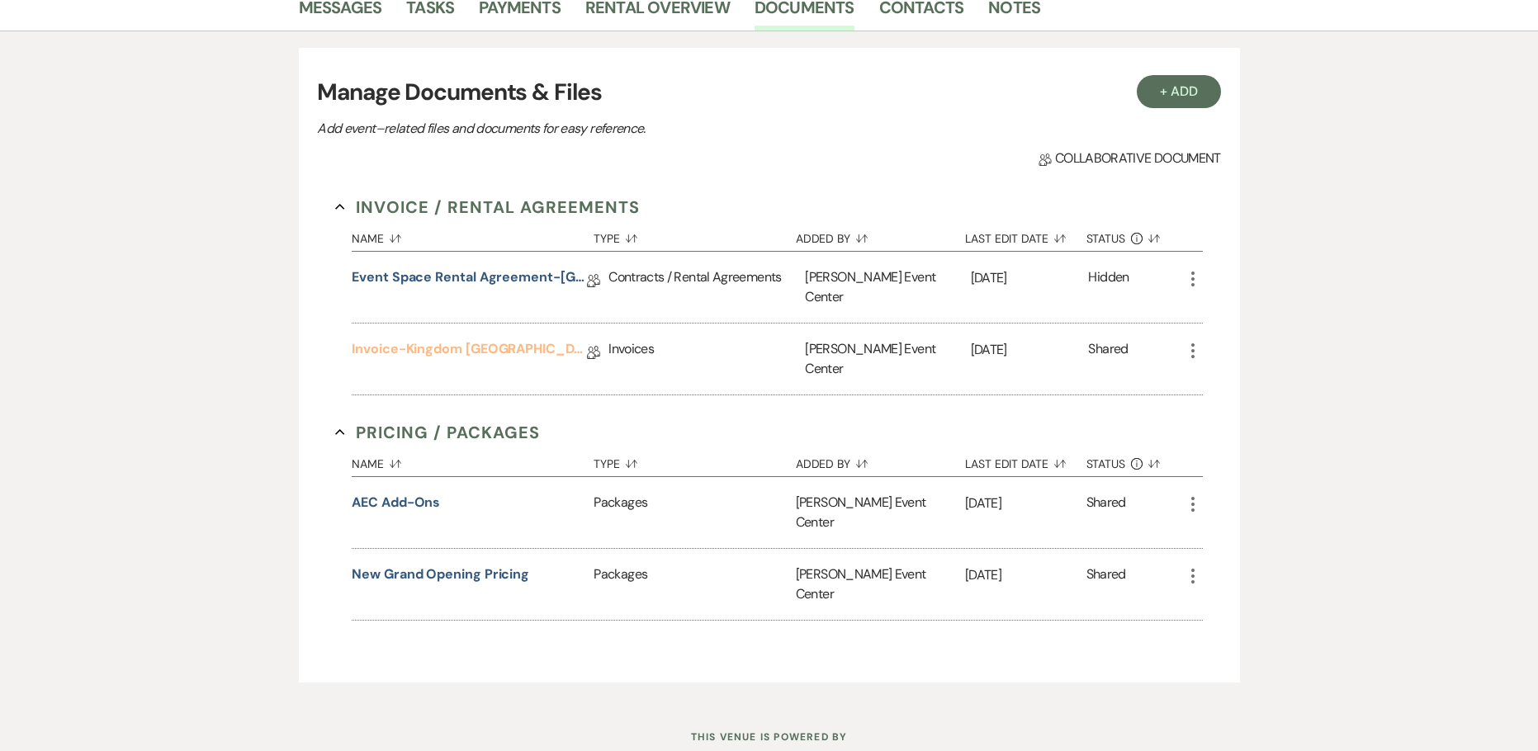
click at [399, 339] on link "Invoice-Kingdom Collegiate Academy-Rose Gold-4.16.26" at bounding box center [469, 352] width 235 height 26
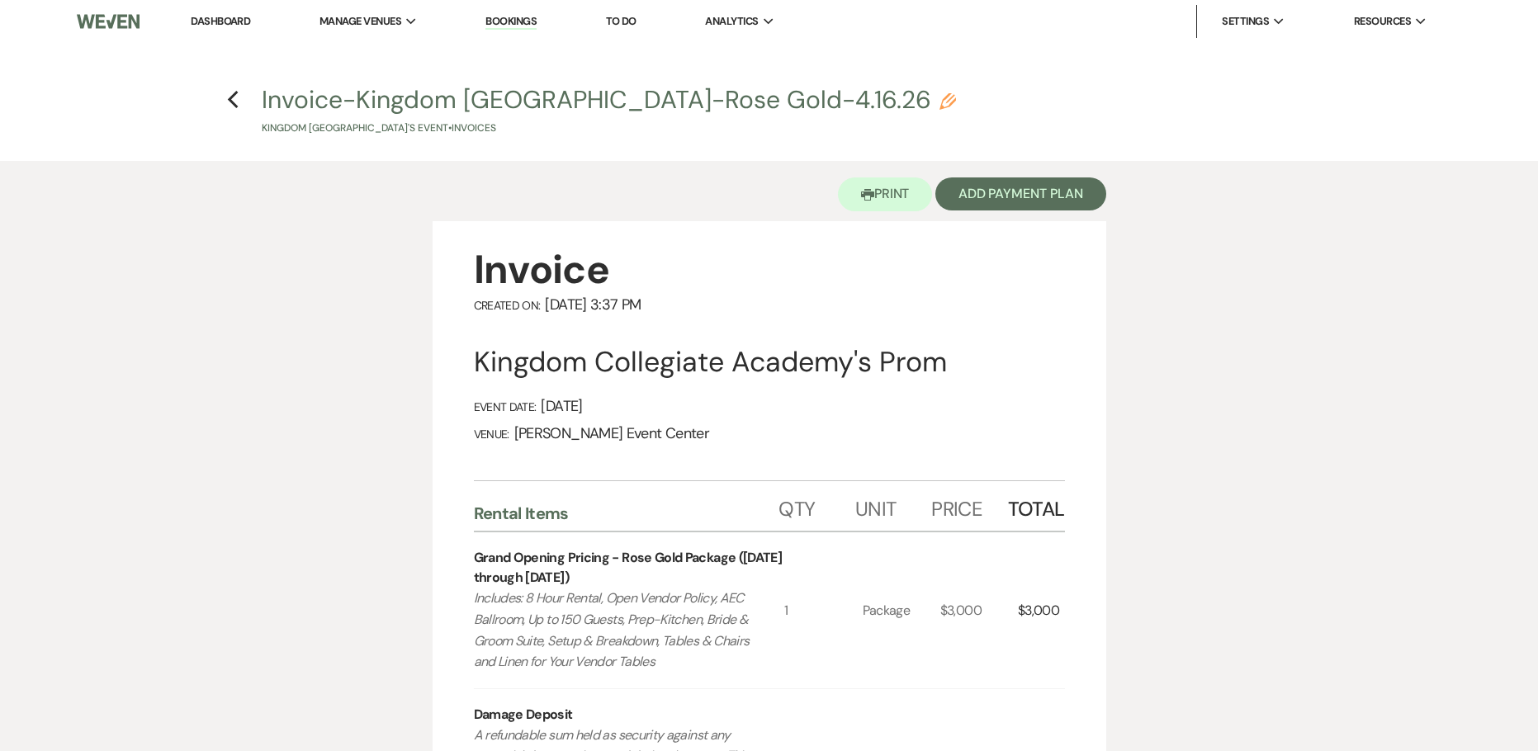
click at [939, 102] on icon "Pencil" at bounding box center [947, 101] width 17 height 17
select select "22"
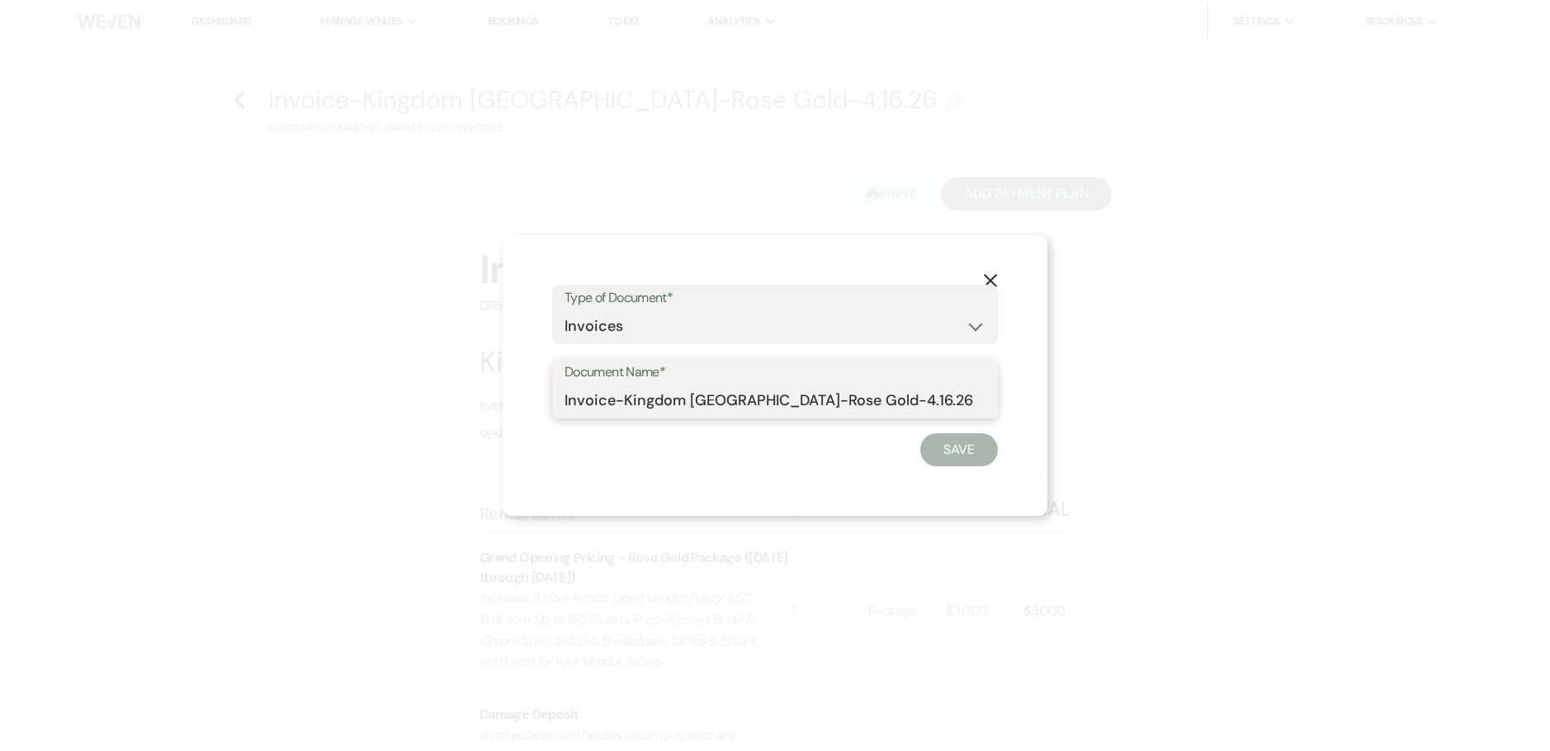
drag, startPoint x: 970, startPoint y: 400, endPoint x: 613, endPoint y: 399, distance: 356.5
click at [613, 399] on input "Invoice-Kingdom Collegiate Academy-Rose Gold-4.16.26" at bounding box center [774, 401] width 421 height 32
click at [991, 276] on icon "X" at bounding box center [990, 280] width 15 height 15
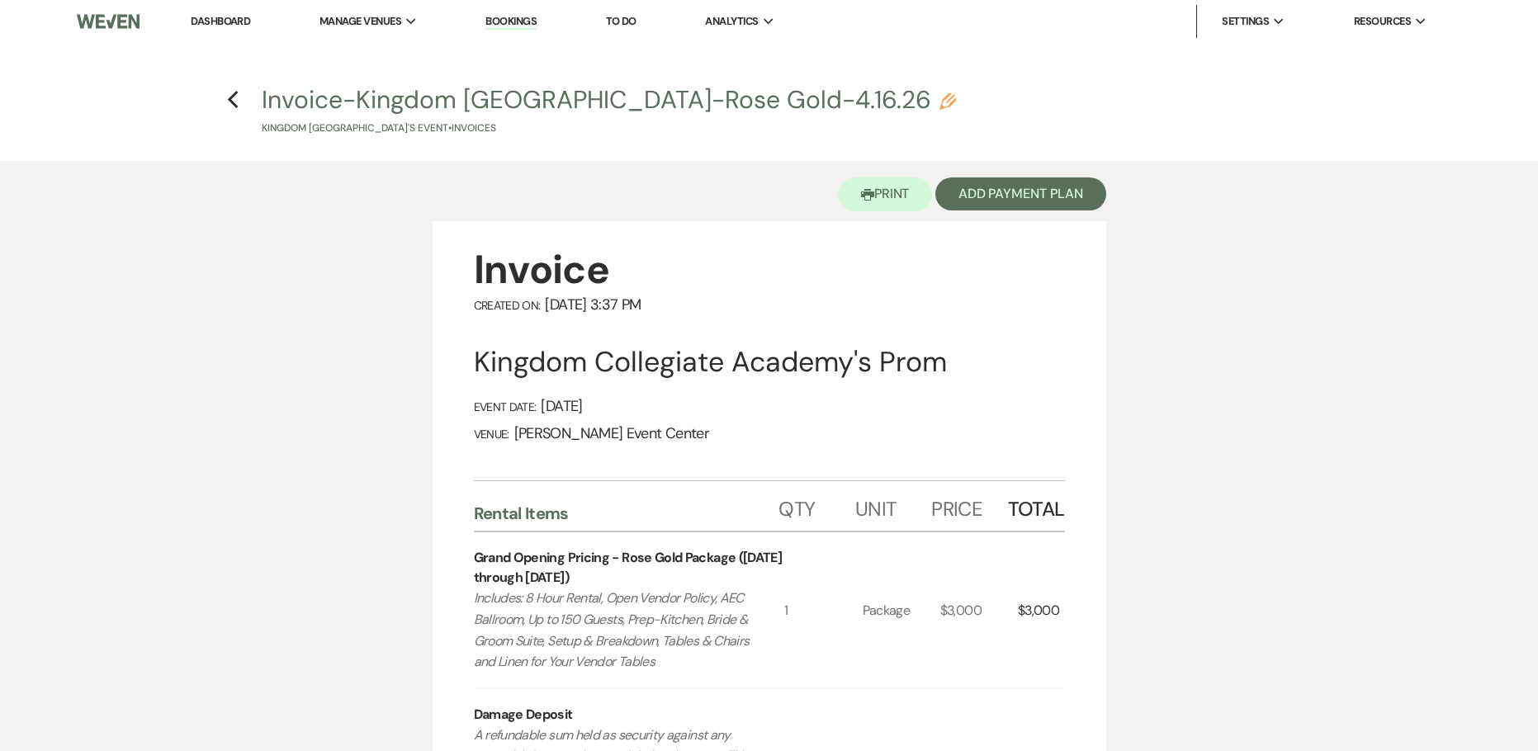
click at [241, 111] on h4 "Previous Invoice-Kingdom Collegiate Academy-Rose Gold-4.16.26 Pencil Kingdom Co…" at bounding box center [769, 110] width 1188 height 54
click at [241, 102] on h4 "Previous Invoice-Kingdom Collegiate Academy-Rose Gold-4.16.26 Pencil Kingdom Co…" at bounding box center [769, 110] width 1188 height 54
click at [234, 100] on icon "Previous" at bounding box center [233, 100] width 12 height 20
select select "5"
select select "23"
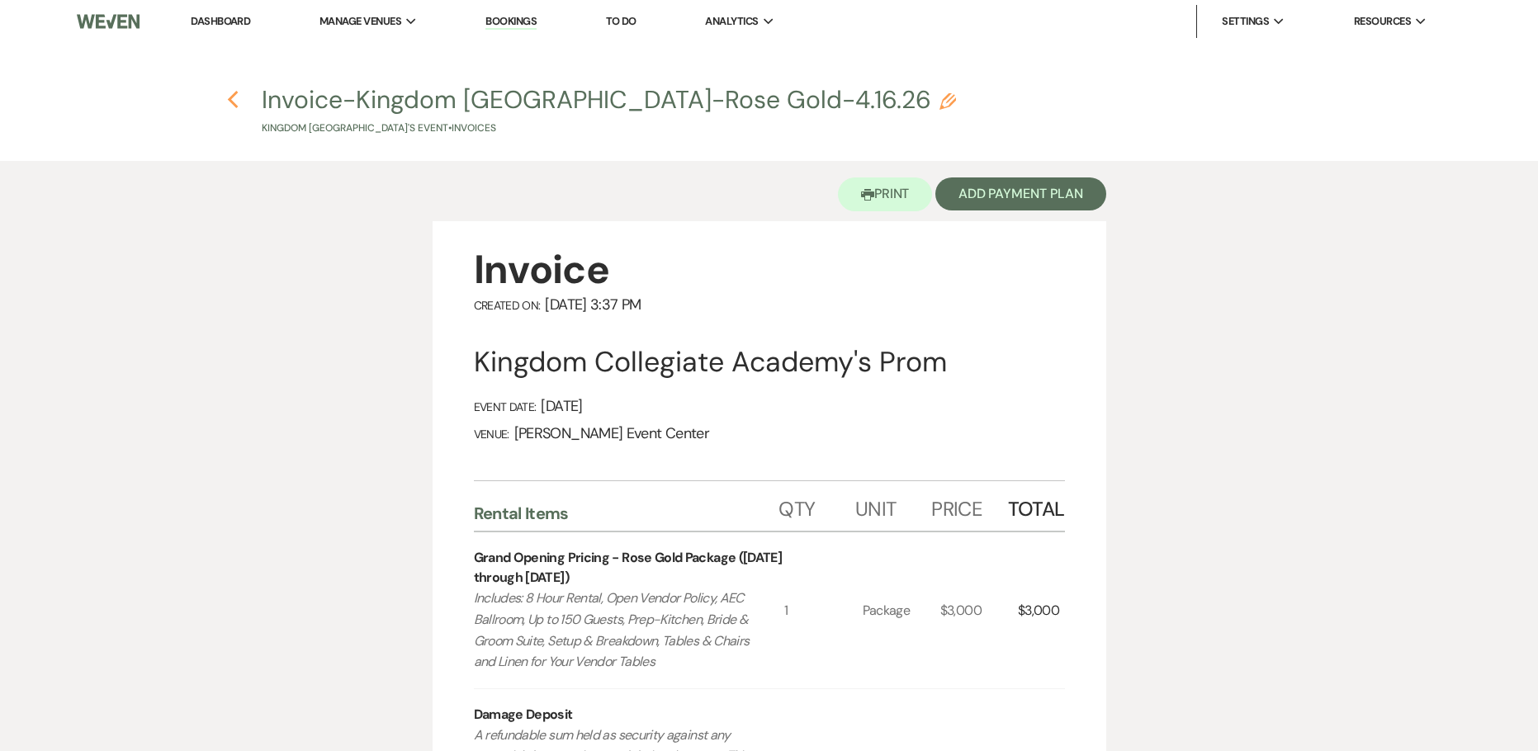
select select "18"
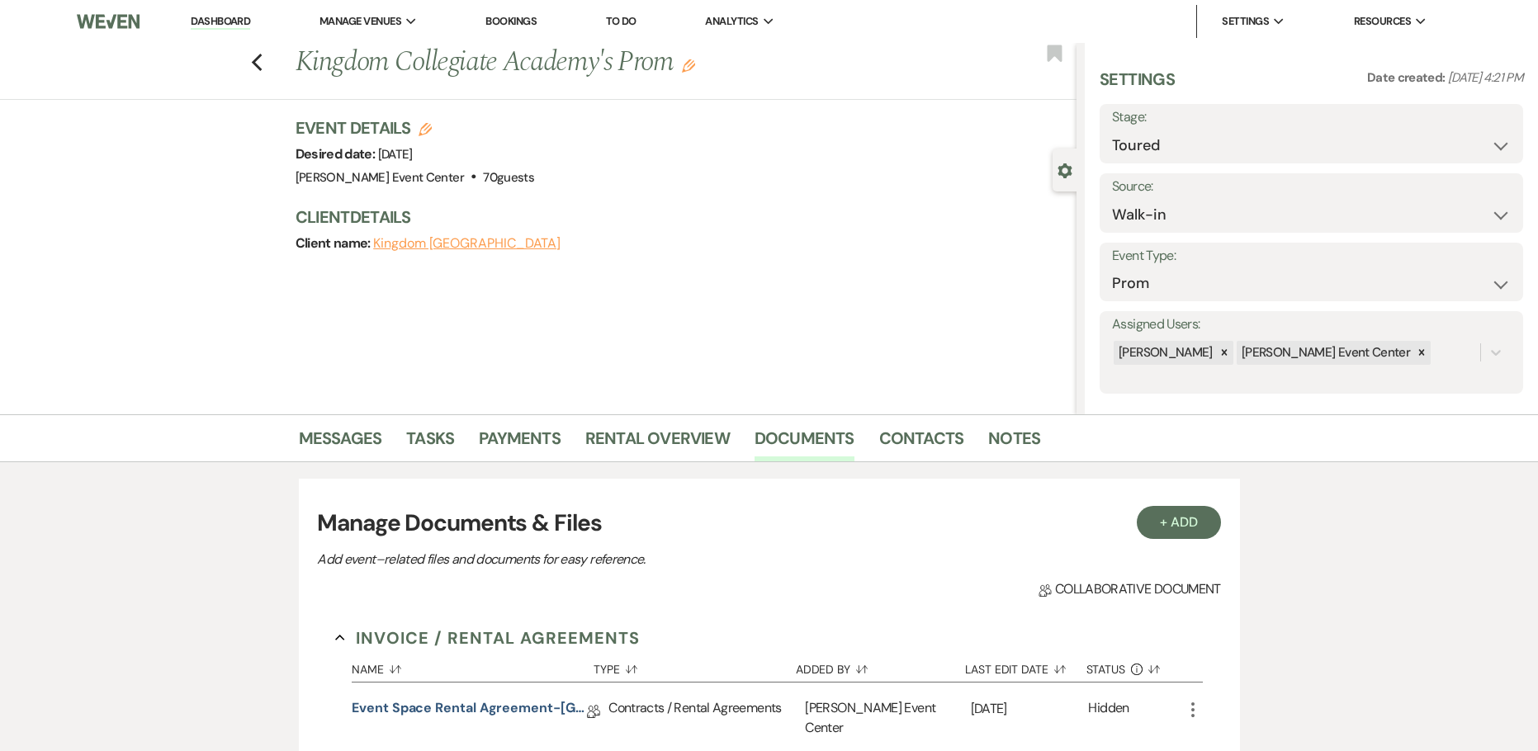
scroll to position [431, 0]
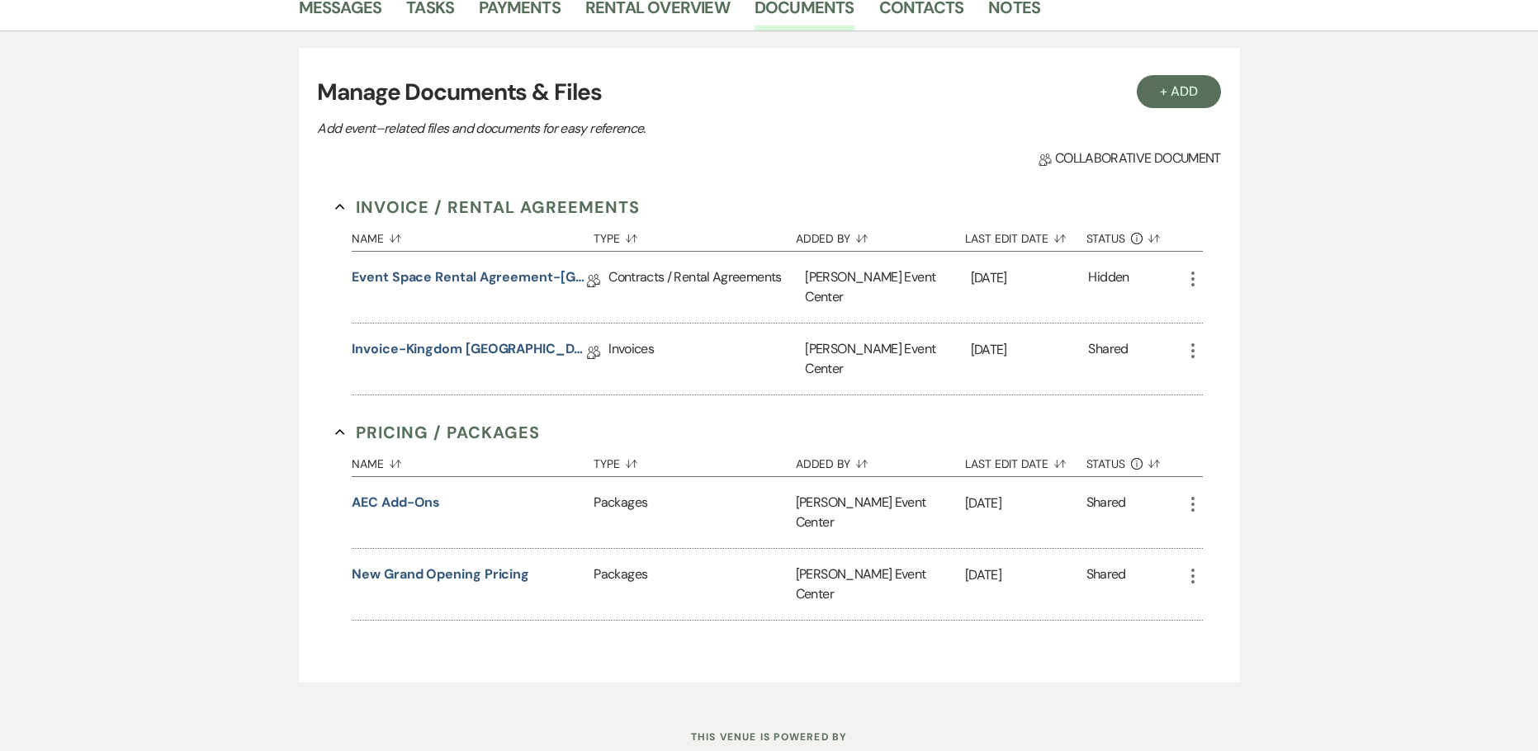
click at [1192, 341] on icon "More" at bounding box center [1193, 351] width 20 height 20
click at [654, 366] on div "Invoices" at bounding box center [706, 359] width 196 height 71
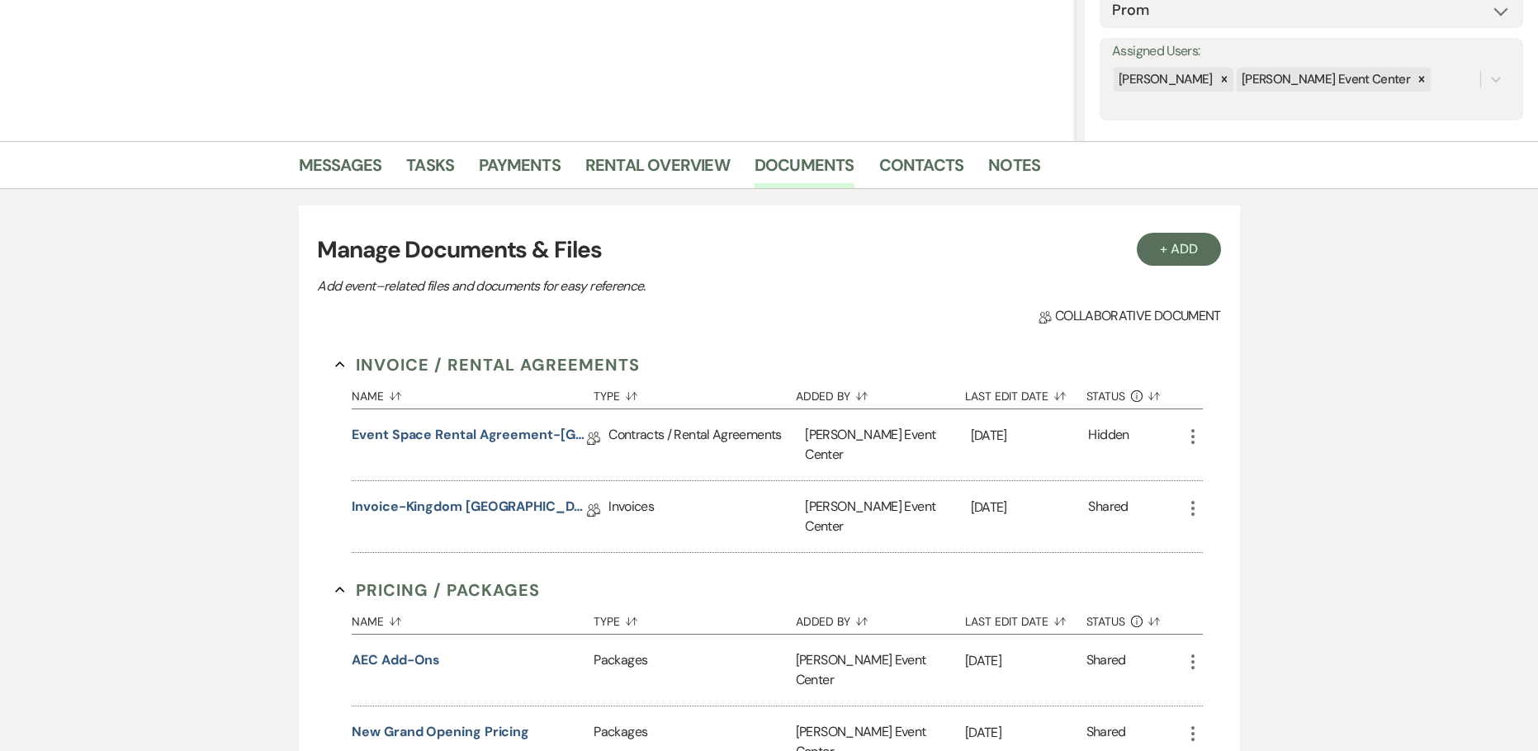
scroll to position [101, 0]
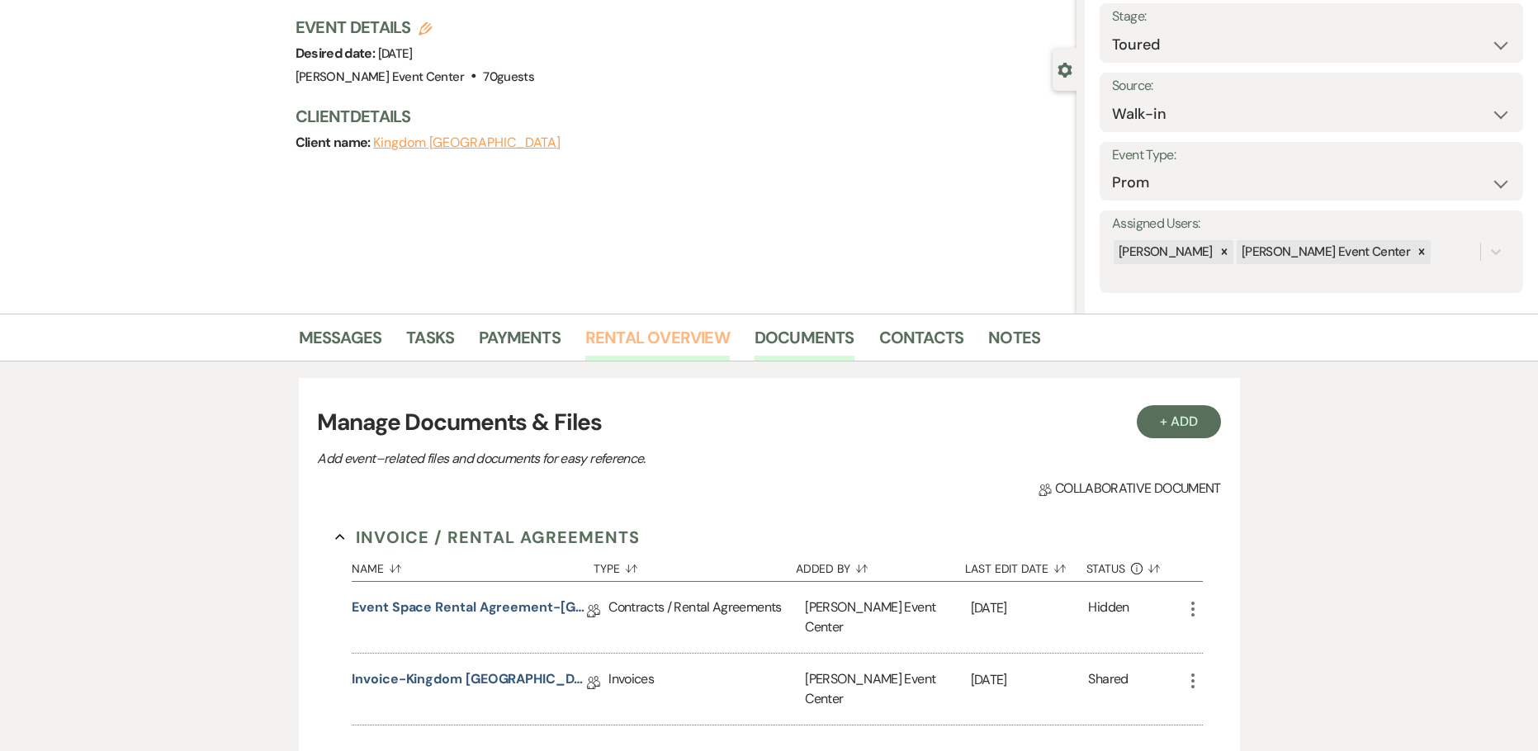
click at [670, 338] on link "Rental Overview" at bounding box center [657, 342] width 144 height 36
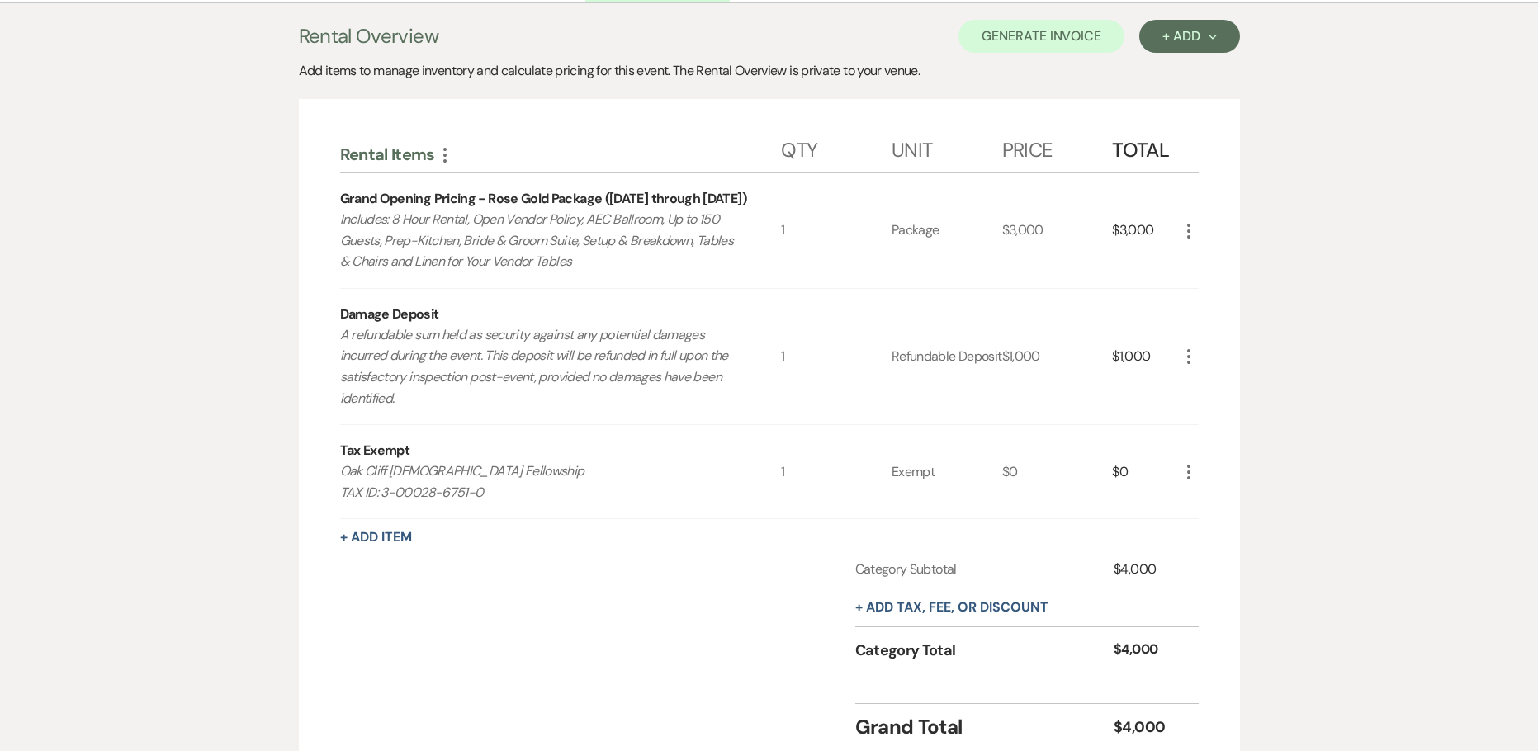
scroll to position [266, 0]
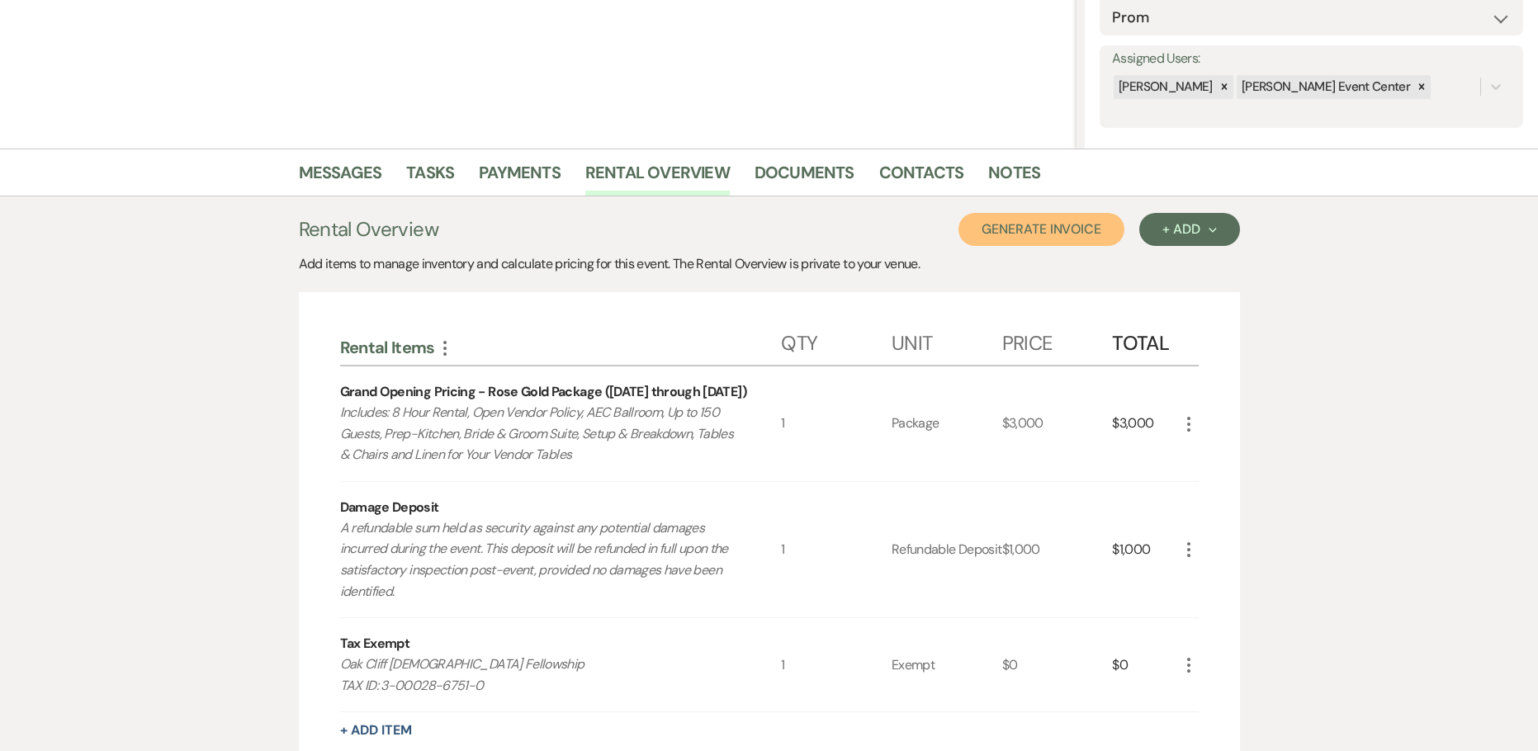
click at [1040, 234] on button "Generate Invoice" at bounding box center [1041, 229] width 166 height 33
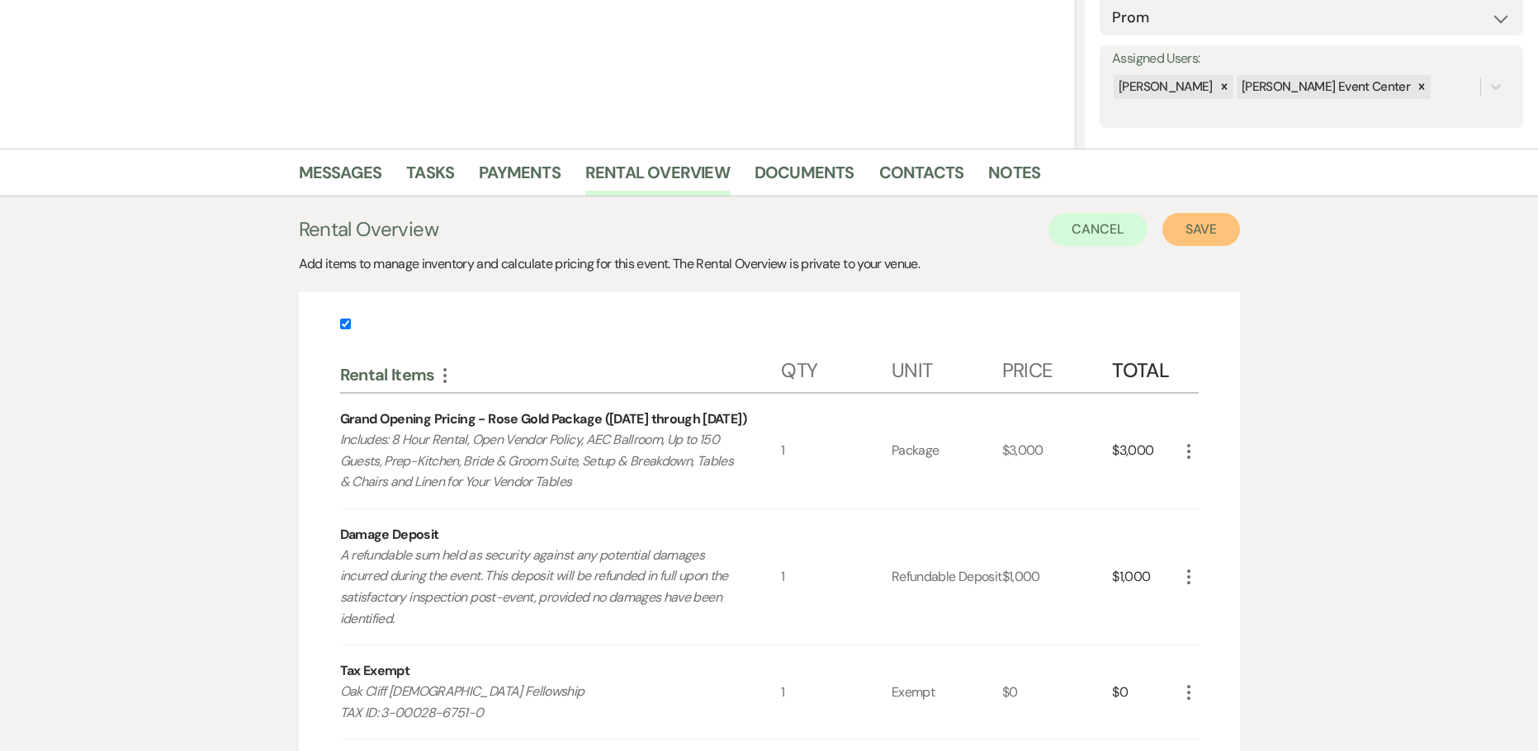
click at [1202, 231] on button "Save" at bounding box center [1201, 229] width 78 height 33
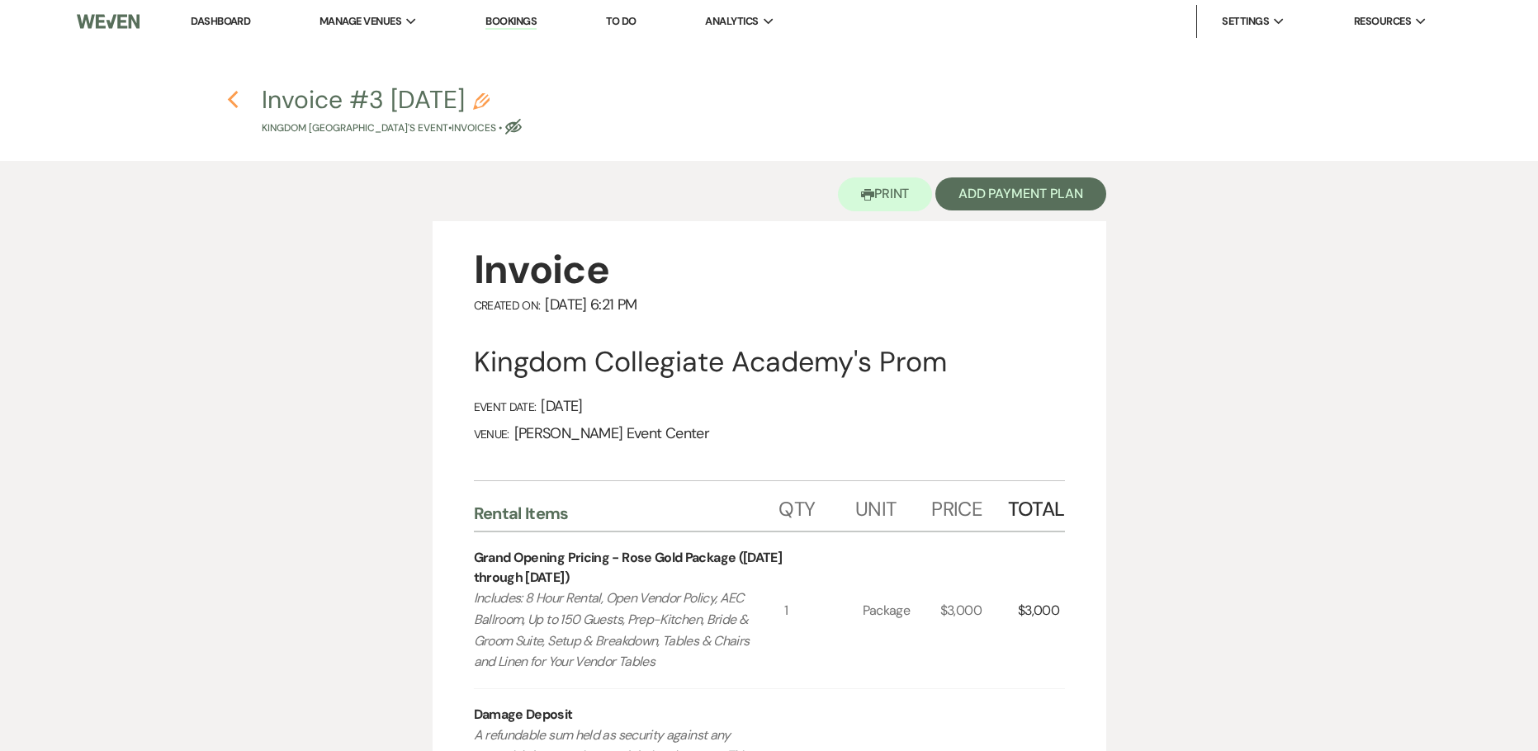
click at [236, 93] on use "button" at bounding box center [232, 100] width 11 height 18
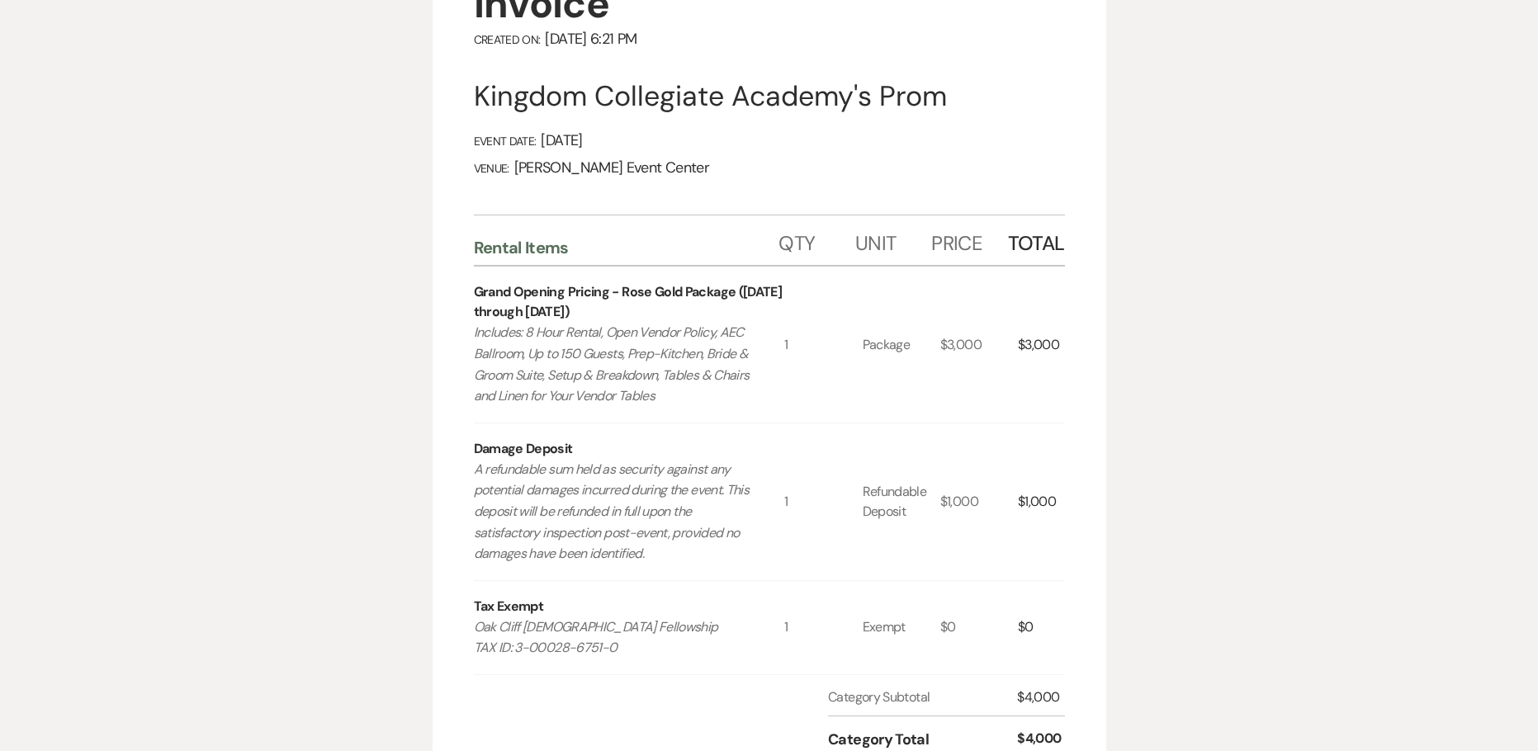
select select "5"
select select "23"
select select "18"
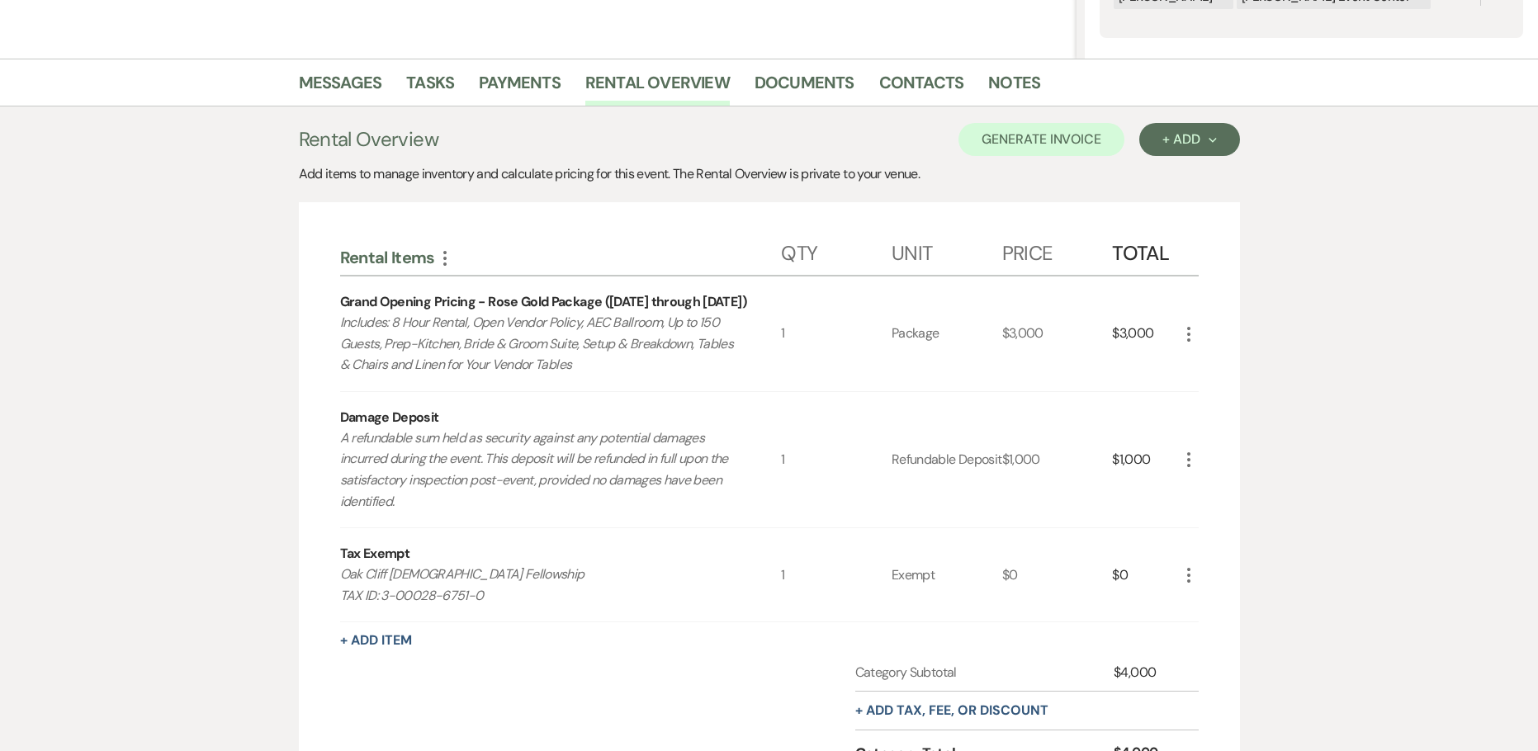
scroll to position [348, 0]
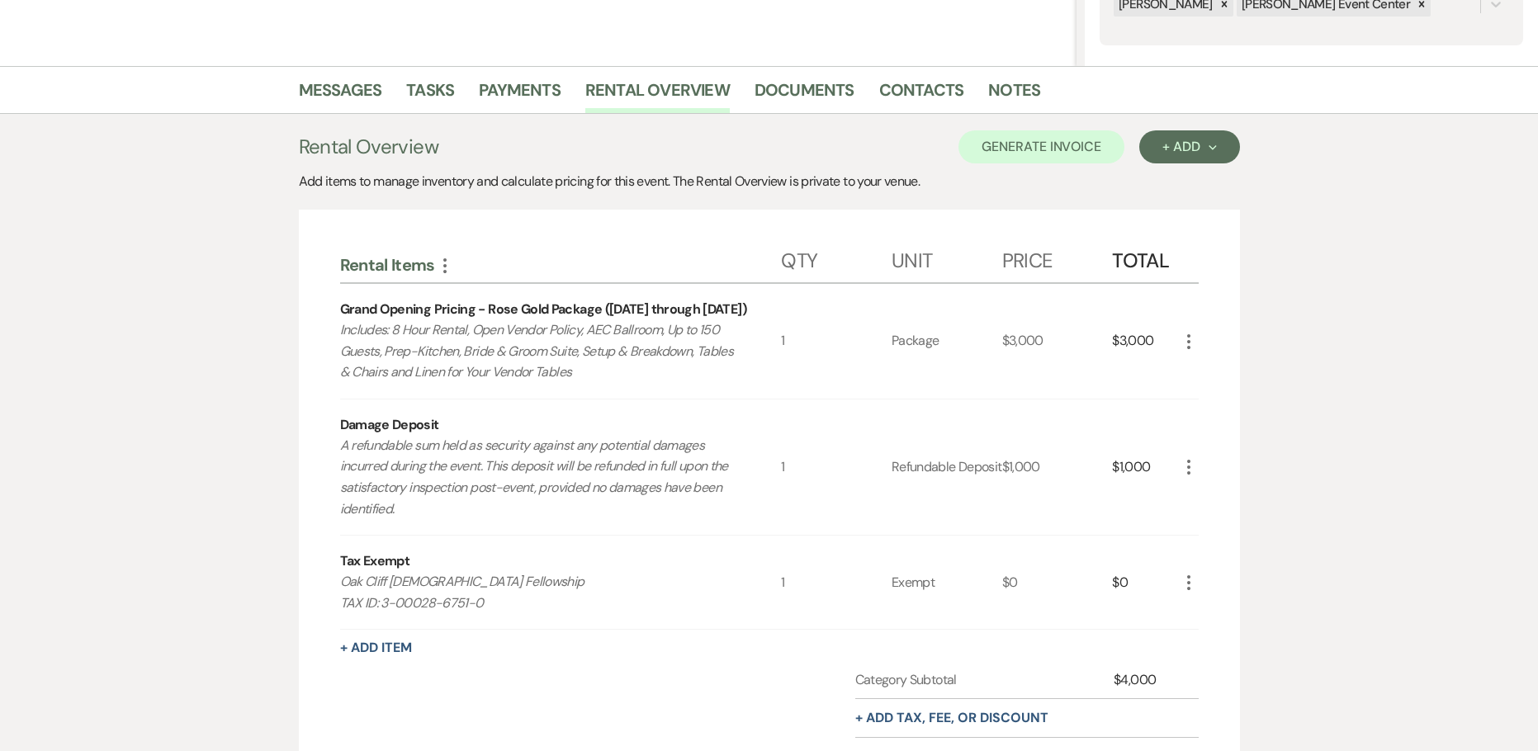
click at [1440, 483] on div "Messages Tasks Payments Rental Overview Documents Contacts Notes Rental Overvie…" at bounding box center [769, 479] width 1538 height 826
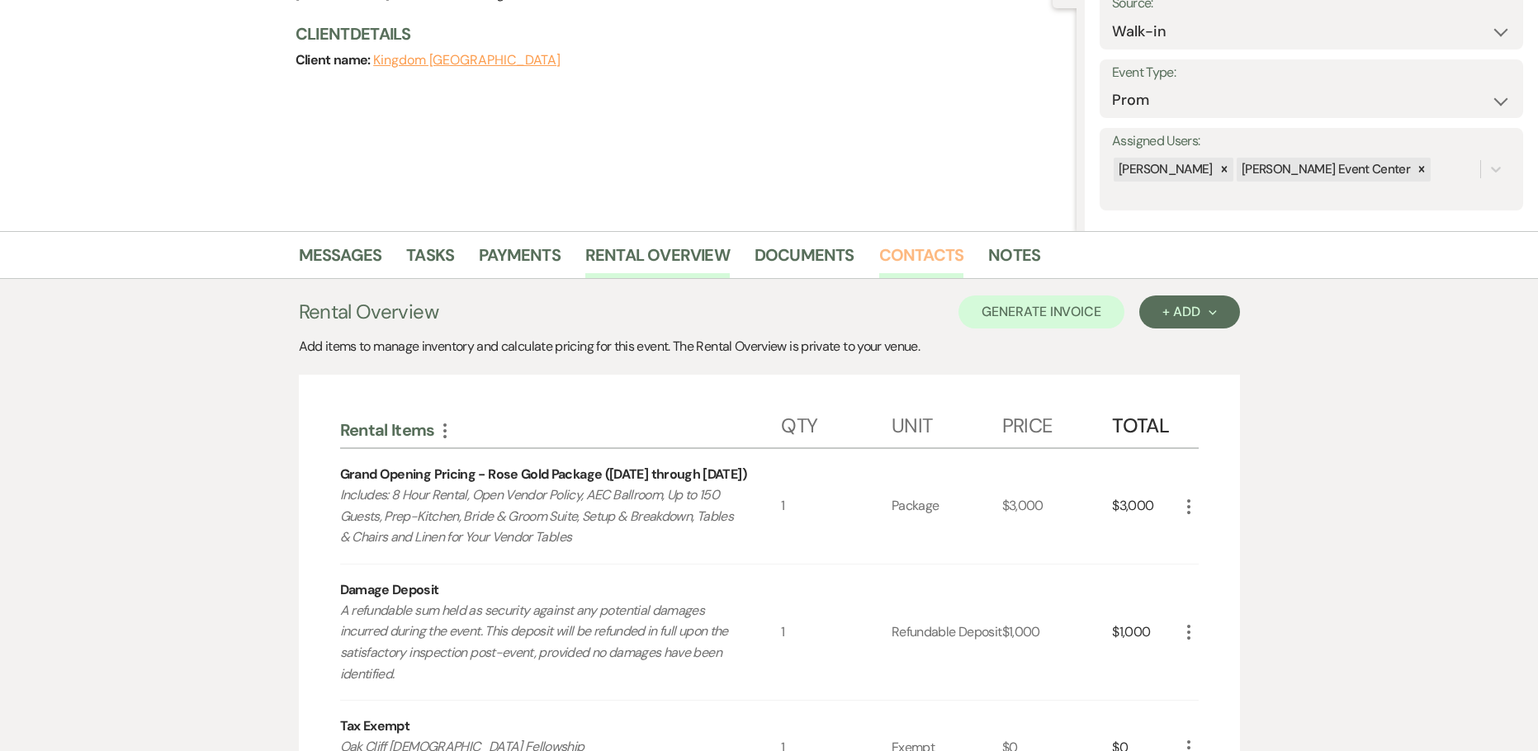
click at [914, 259] on link "Contacts" at bounding box center [921, 260] width 85 height 36
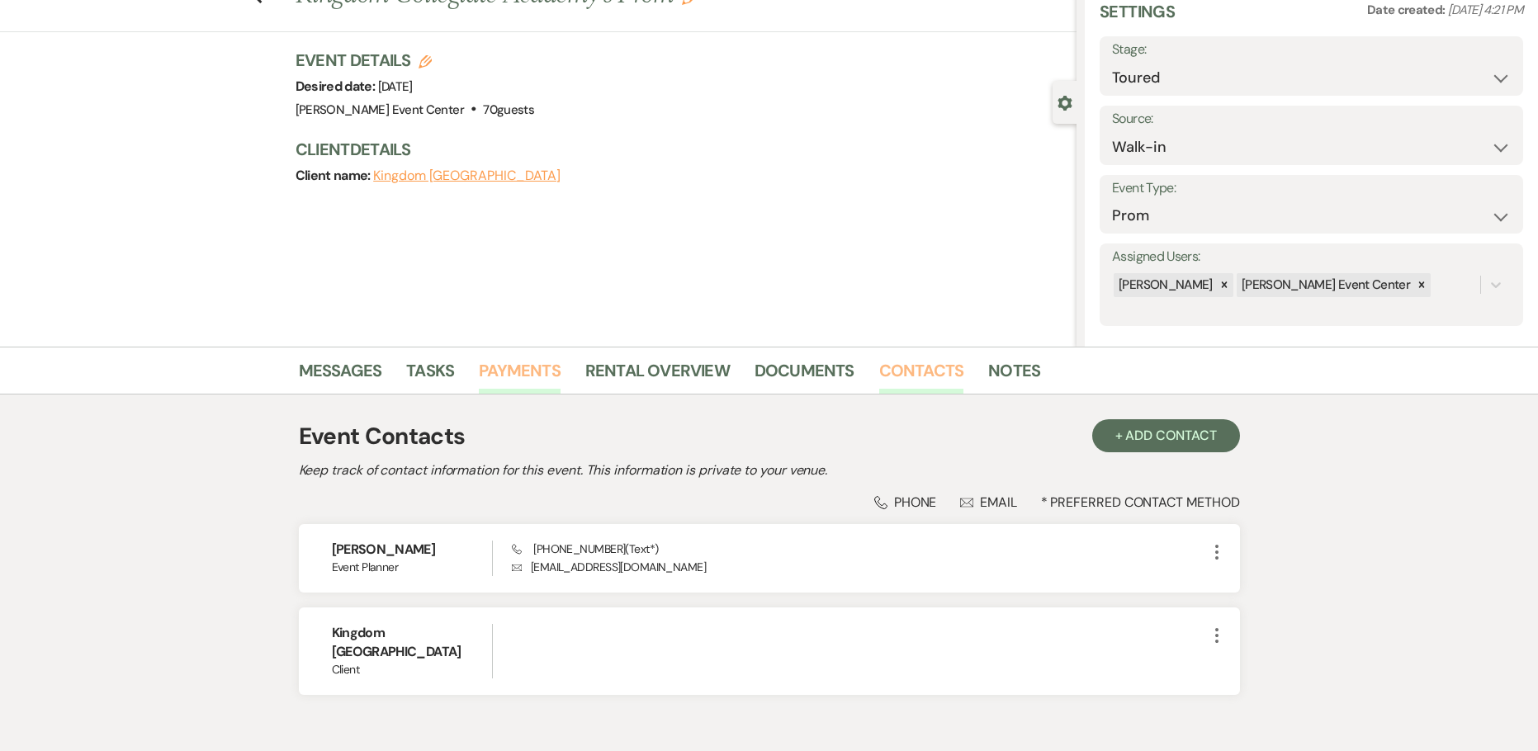
scroll to position [158, 0]
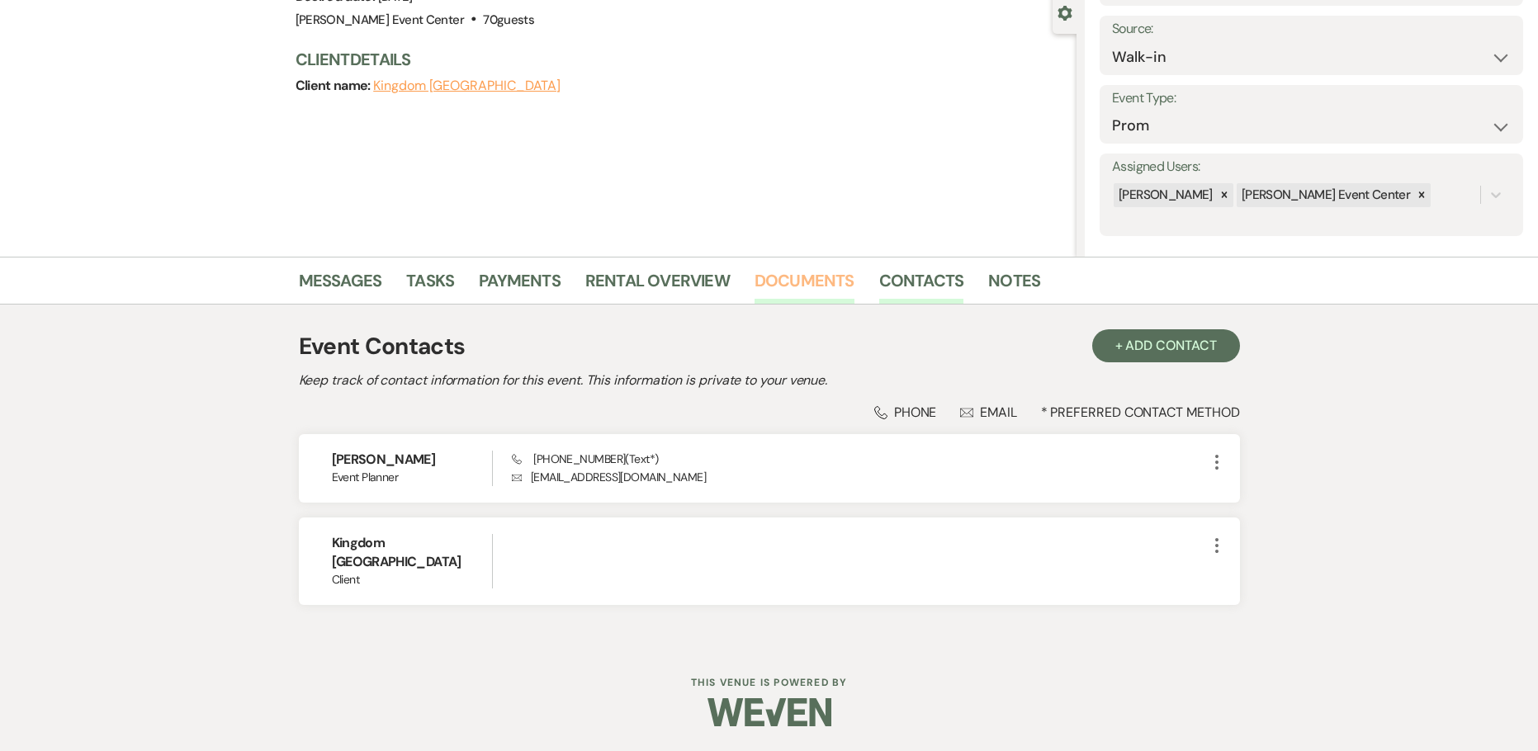
click at [783, 286] on link "Documents" at bounding box center [804, 285] width 100 height 36
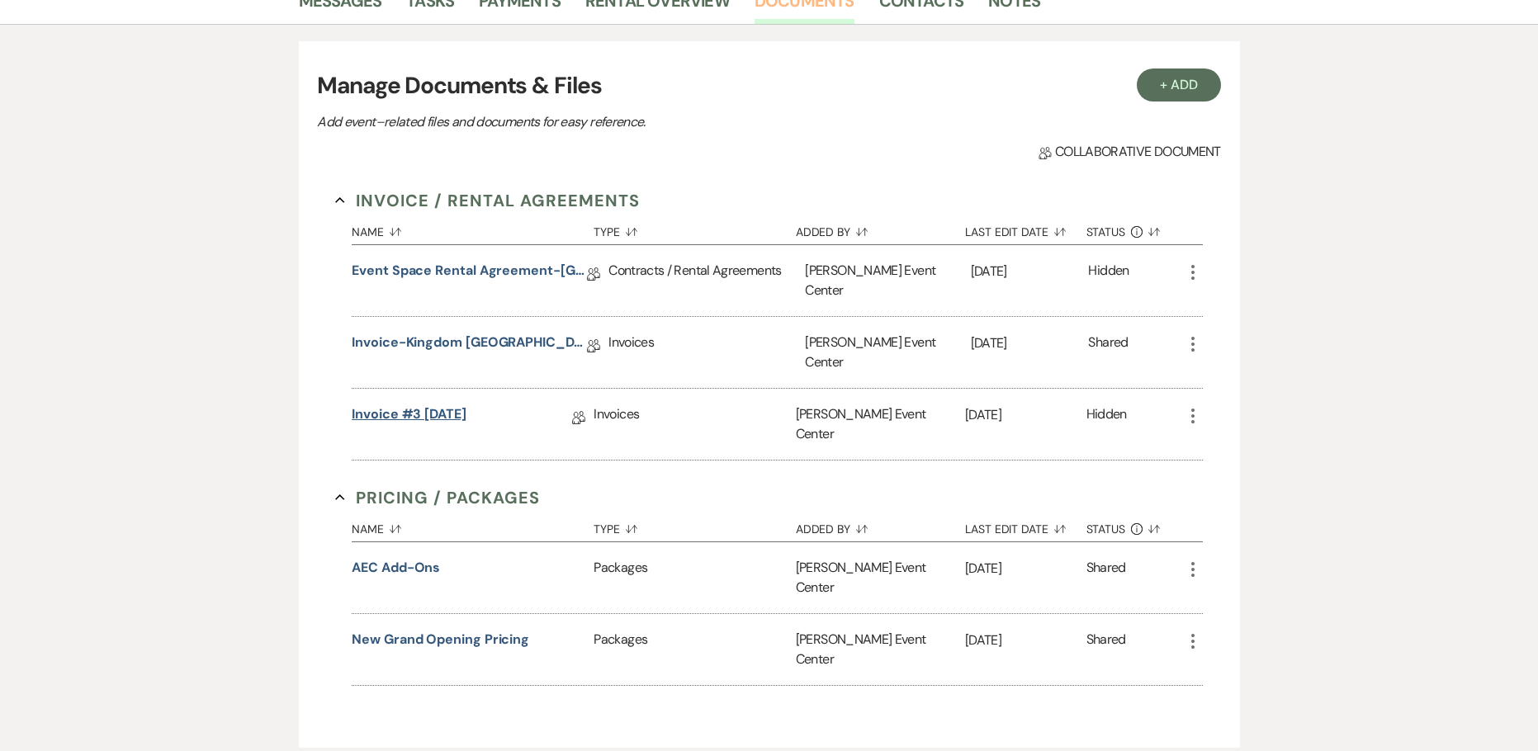
scroll to position [398, 0]
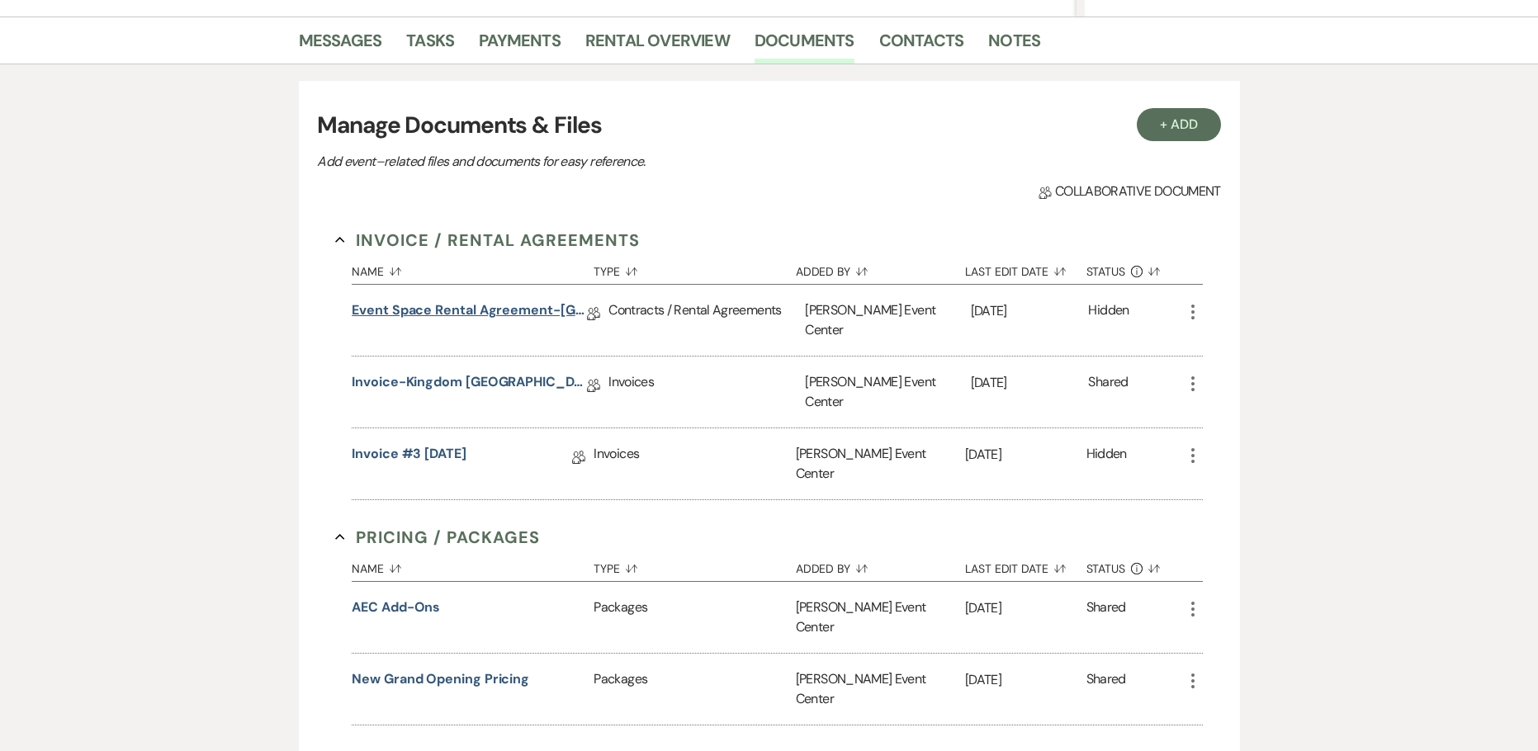
click at [466, 314] on link "Event Space Rental Agreement-Kingdom Collegiate Academy" at bounding box center [469, 313] width 235 height 26
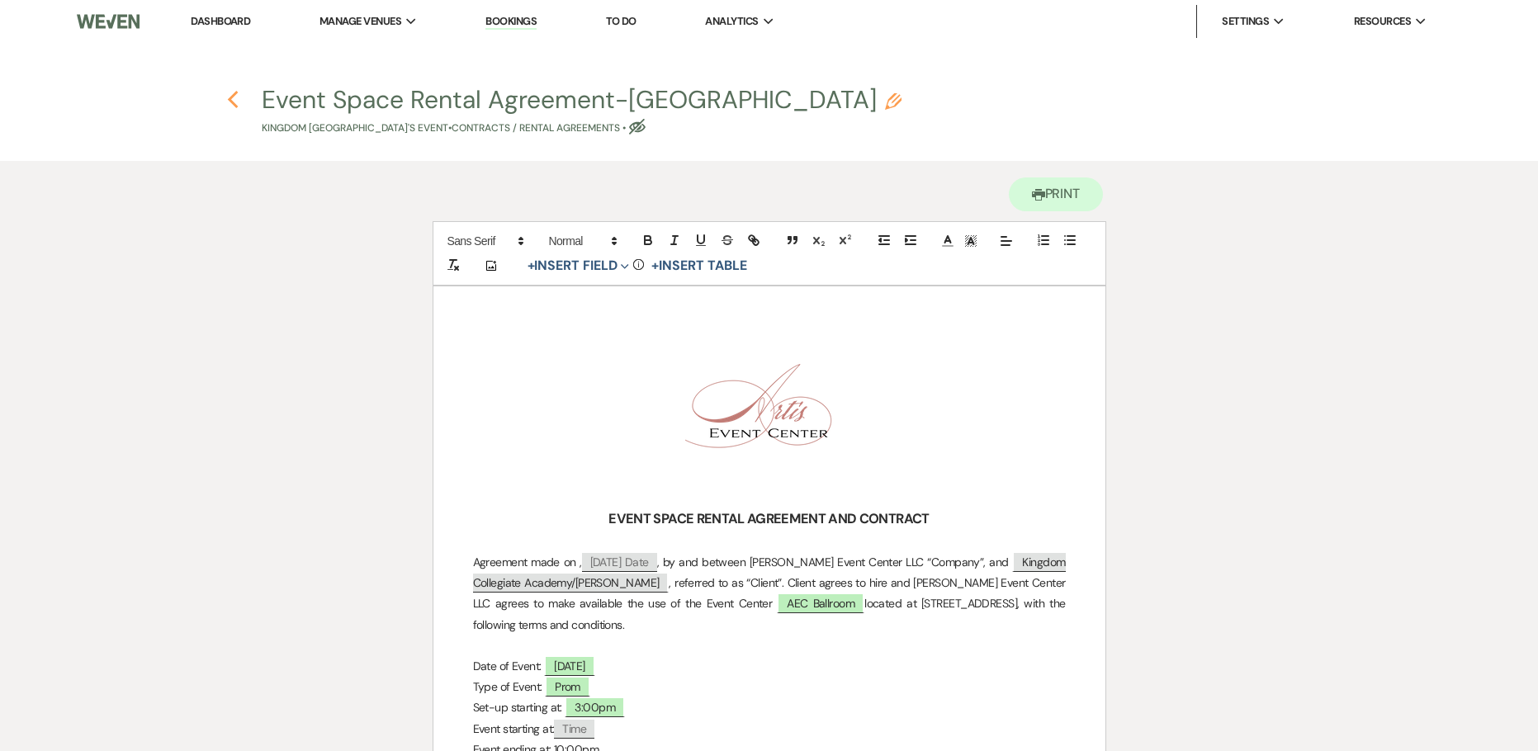
click at [231, 102] on use "button" at bounding box center [232, 100] width 11 height 18
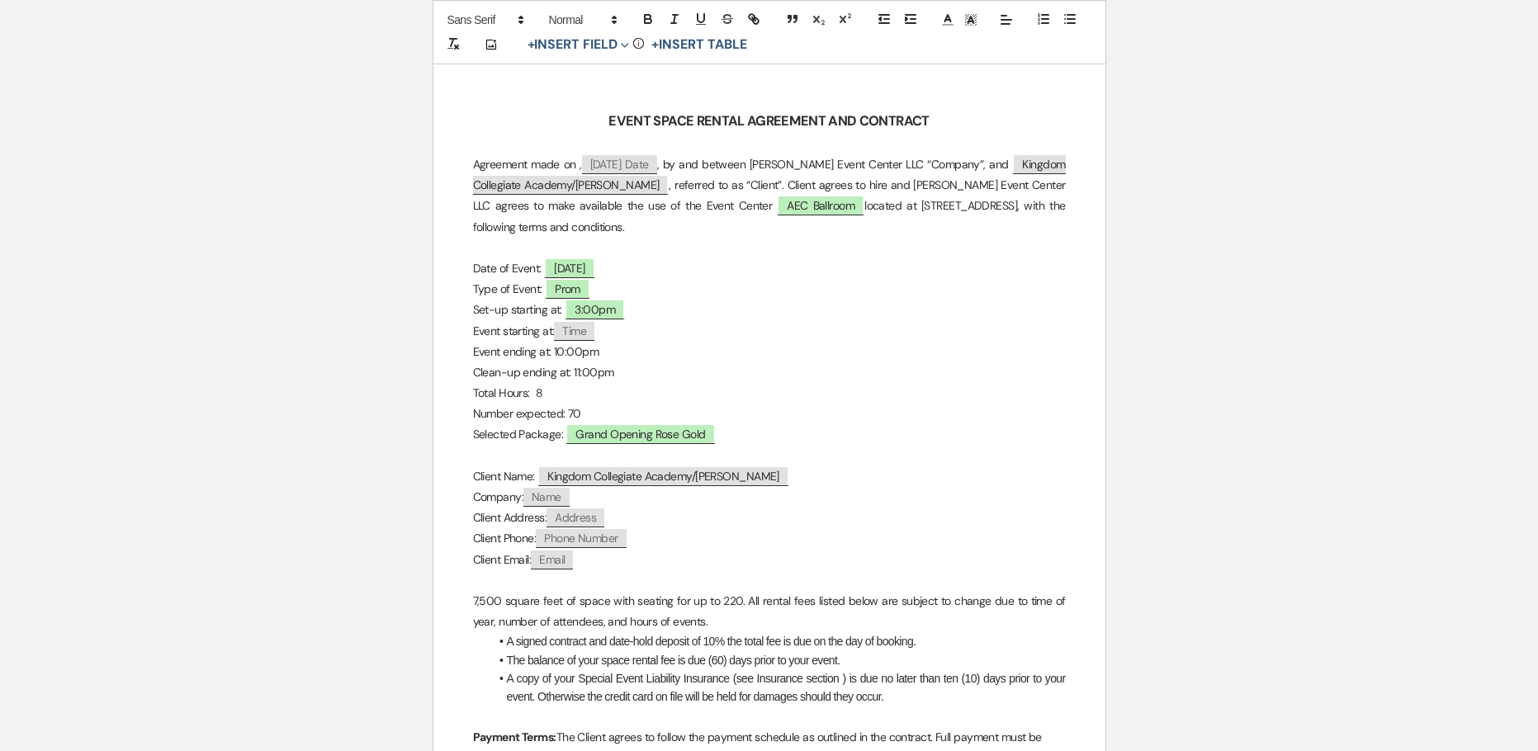
select select "5"
select select "23"
select select "18"
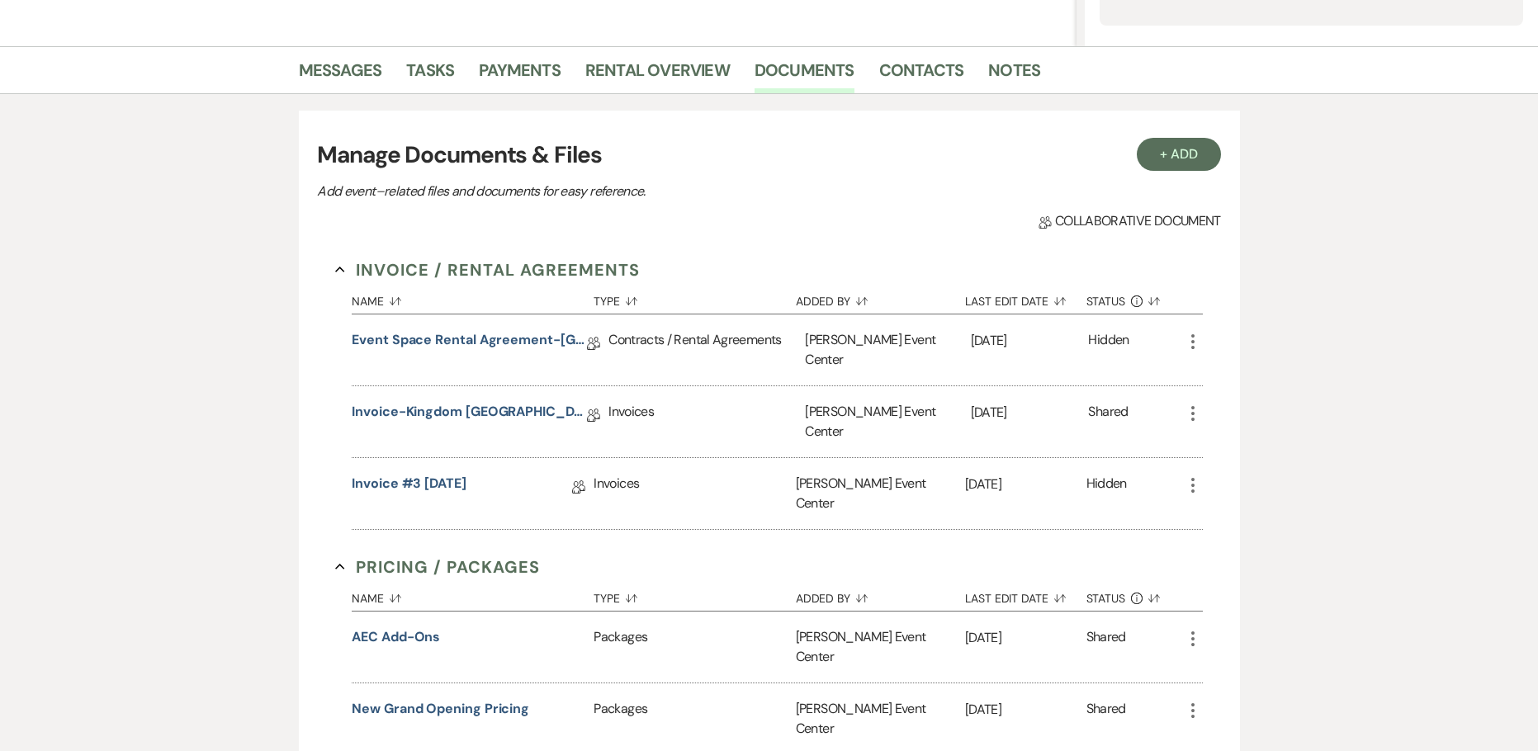
scroll to position [413, 0]
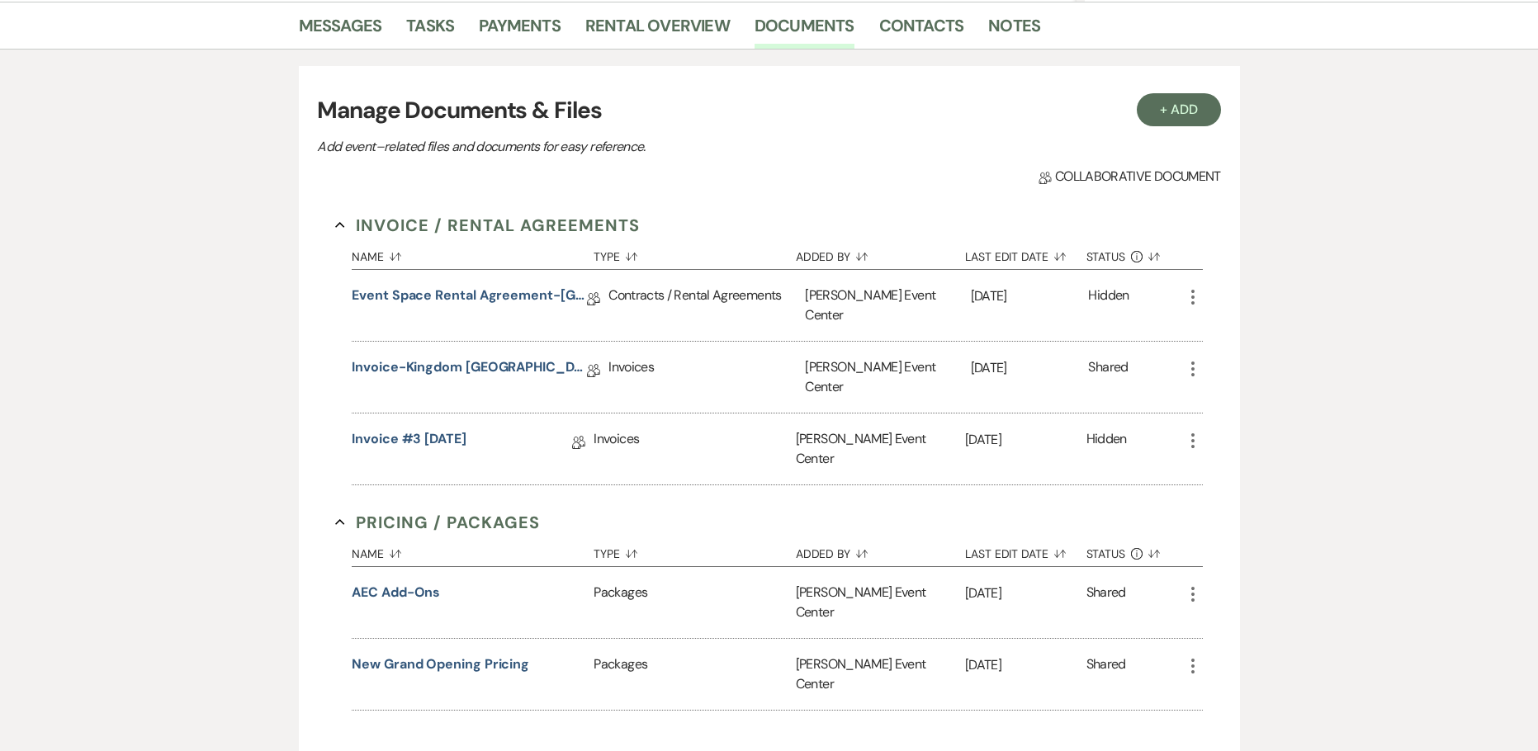
click at [1189, 431] on icon "More" at bounding box center [1193, 441] width 20 height 20
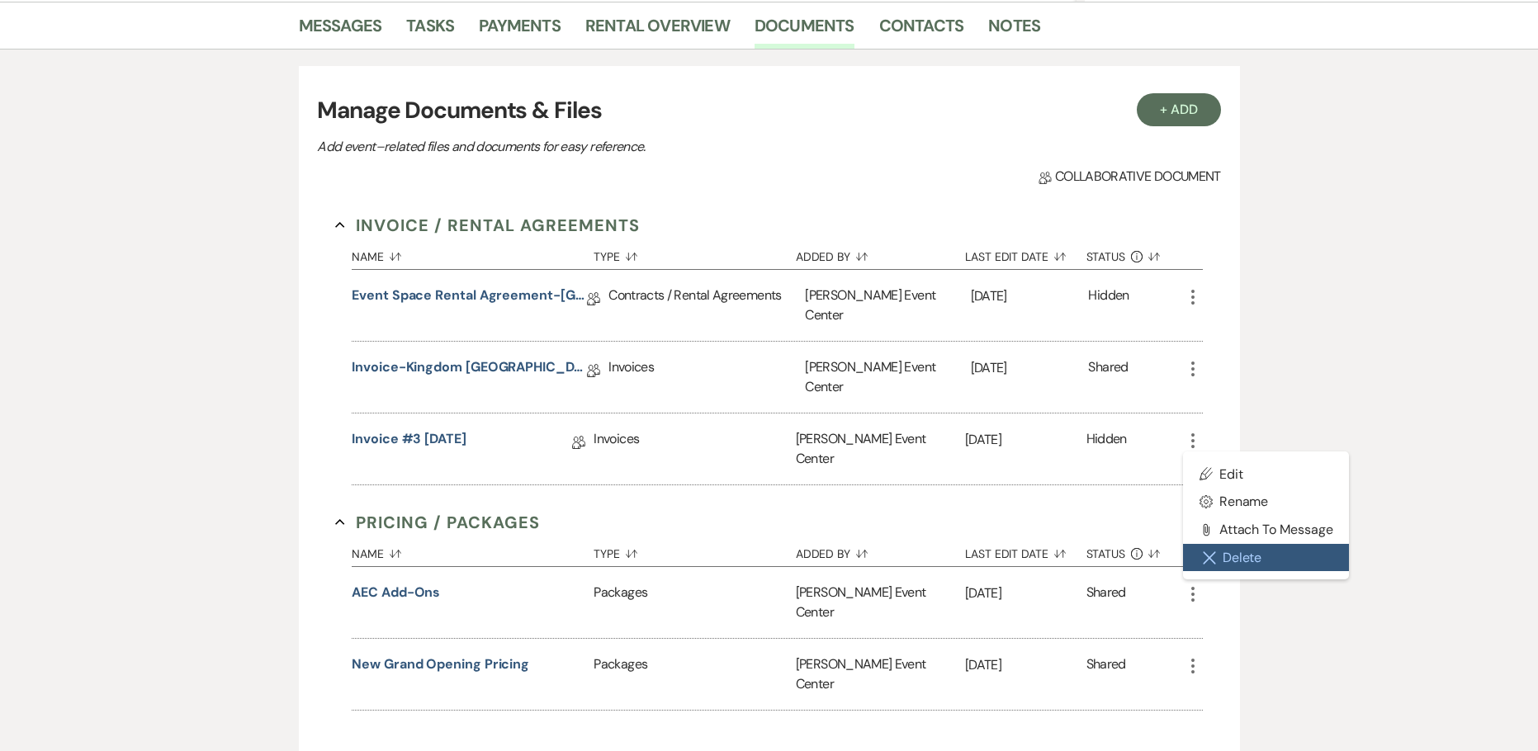
click at [1234, 544] on button "Close Delete X Delete" at bounding box center [1266, 558] width 167 height 28
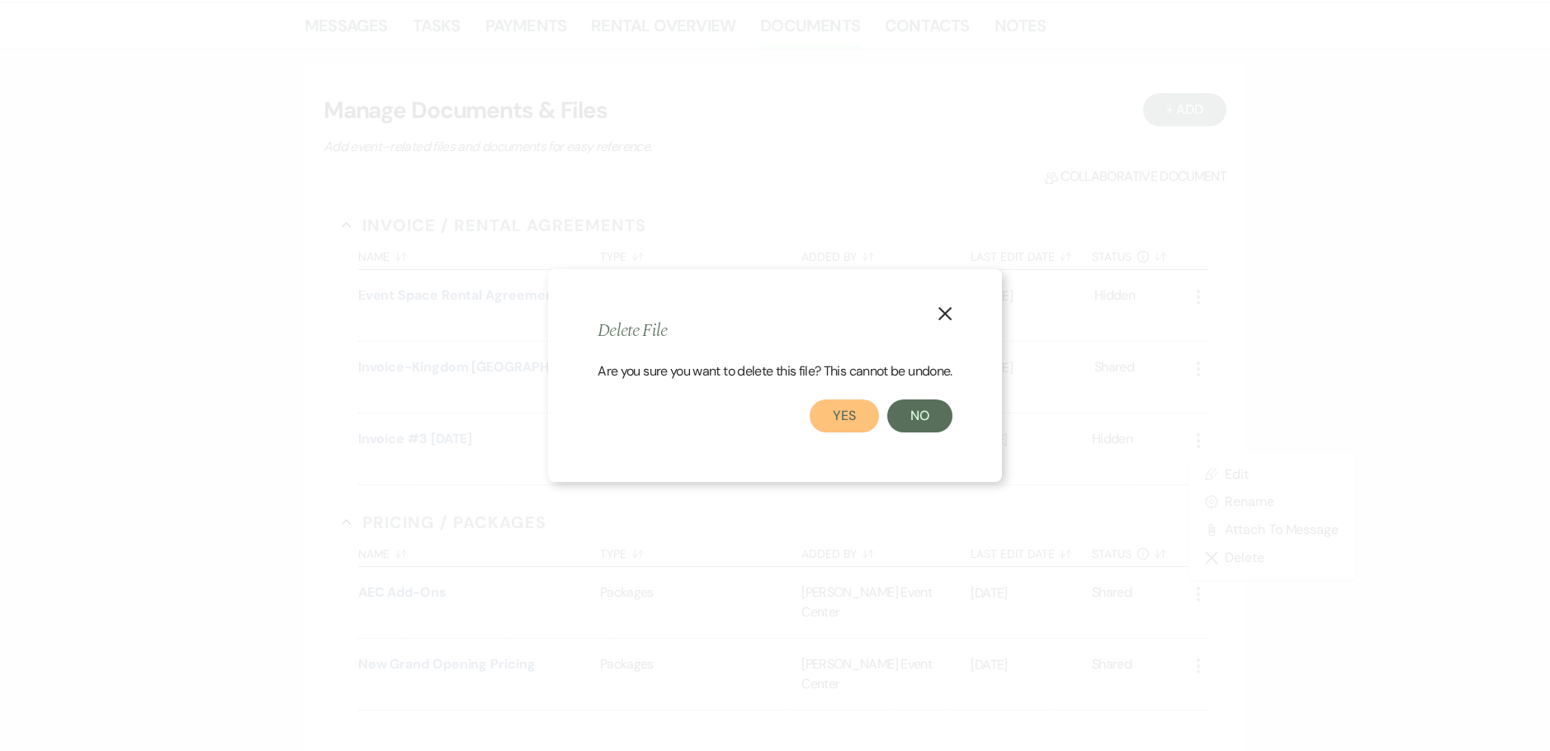
click at [830, 414] on button "Yes" at bounding box center [844, 415] width 69 height 33
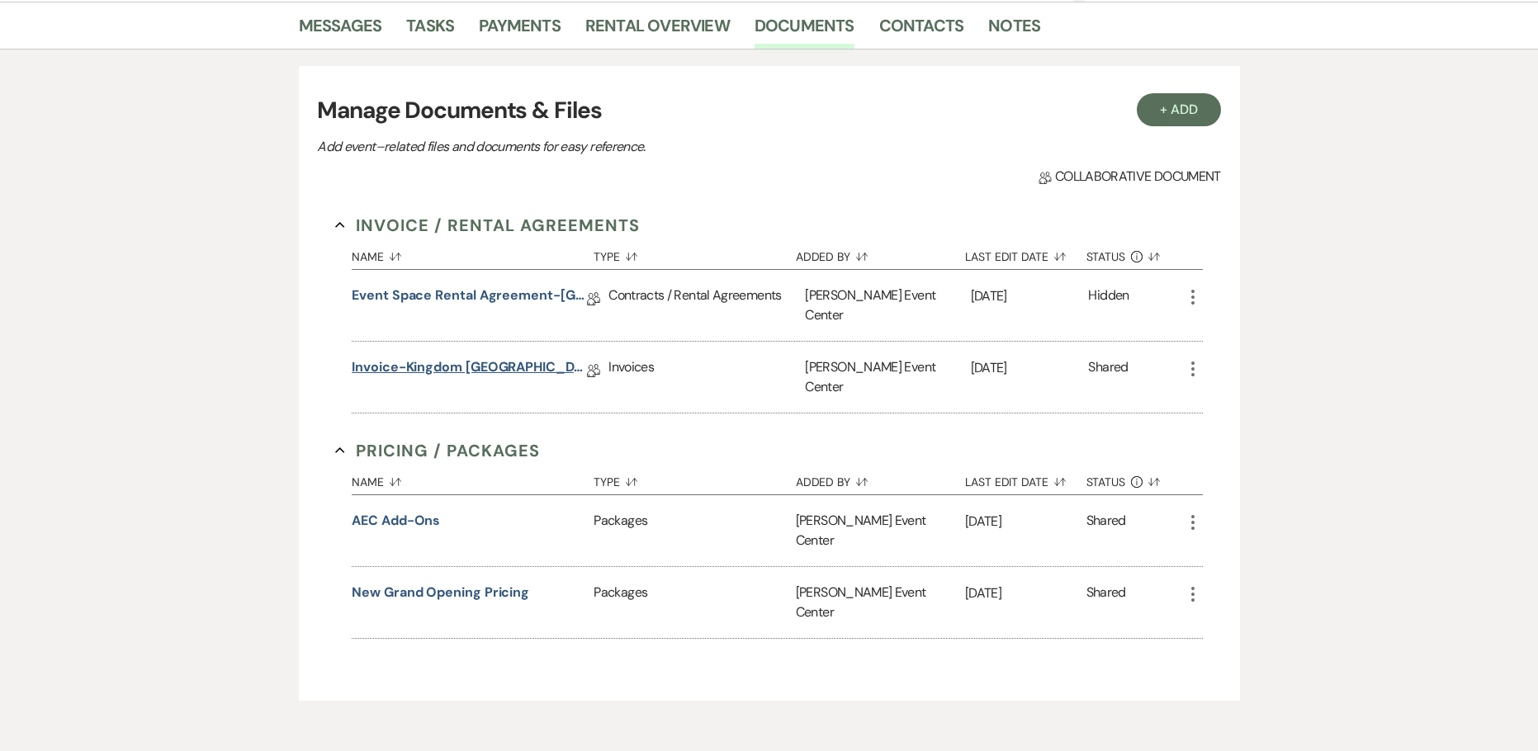
click at [496, 357] on link "Invoice-Kingdom Collegiate Academy-Rose Gold-4.16.26" at bounding box center [469, 370] width 235 height 26
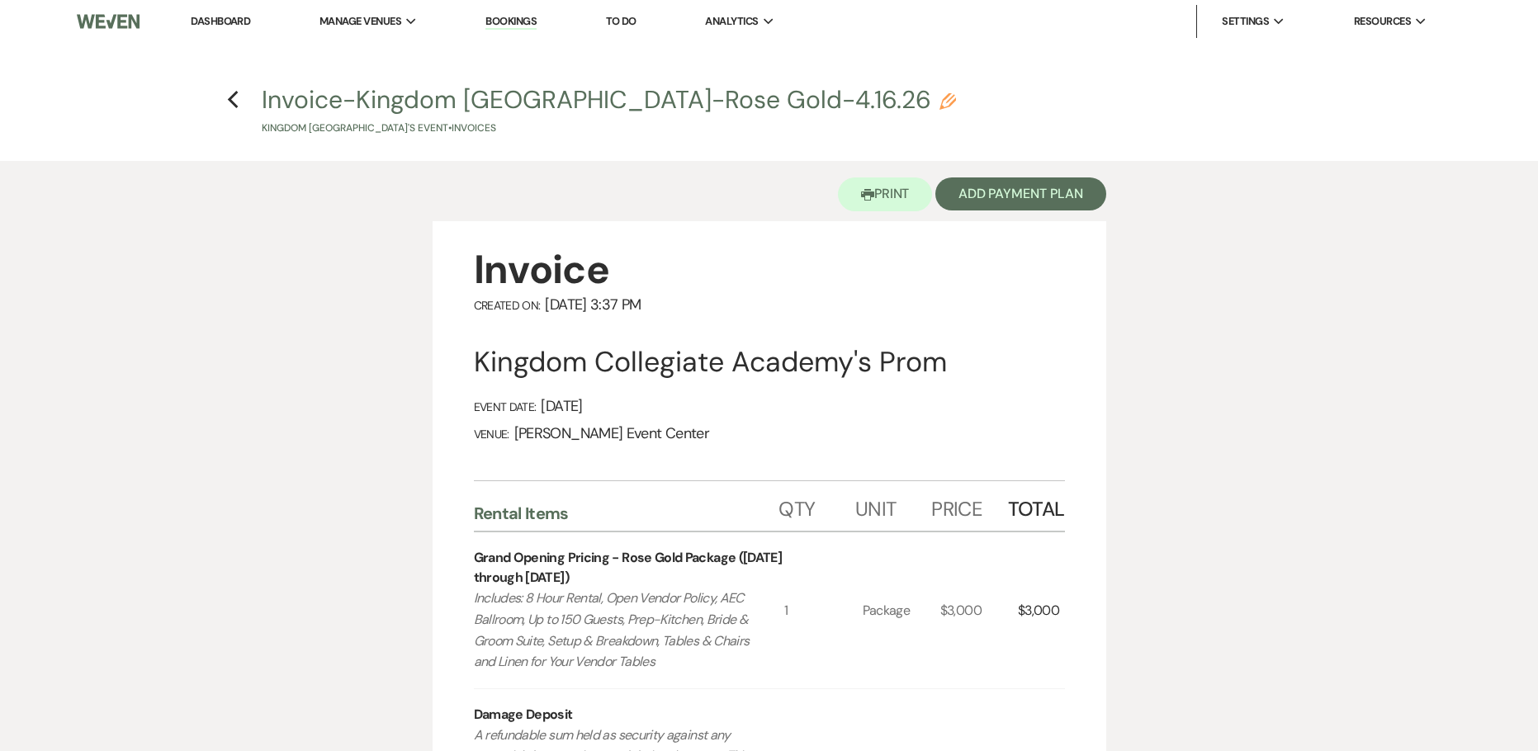
click at [918, 106] on button "Invoice-Kingdom Collegiate Academy-Rose Gold-4.16.26 Pencil Kingdom Collegiate …" at bounding box center [609, 111] width 694 height 49
select select "22"
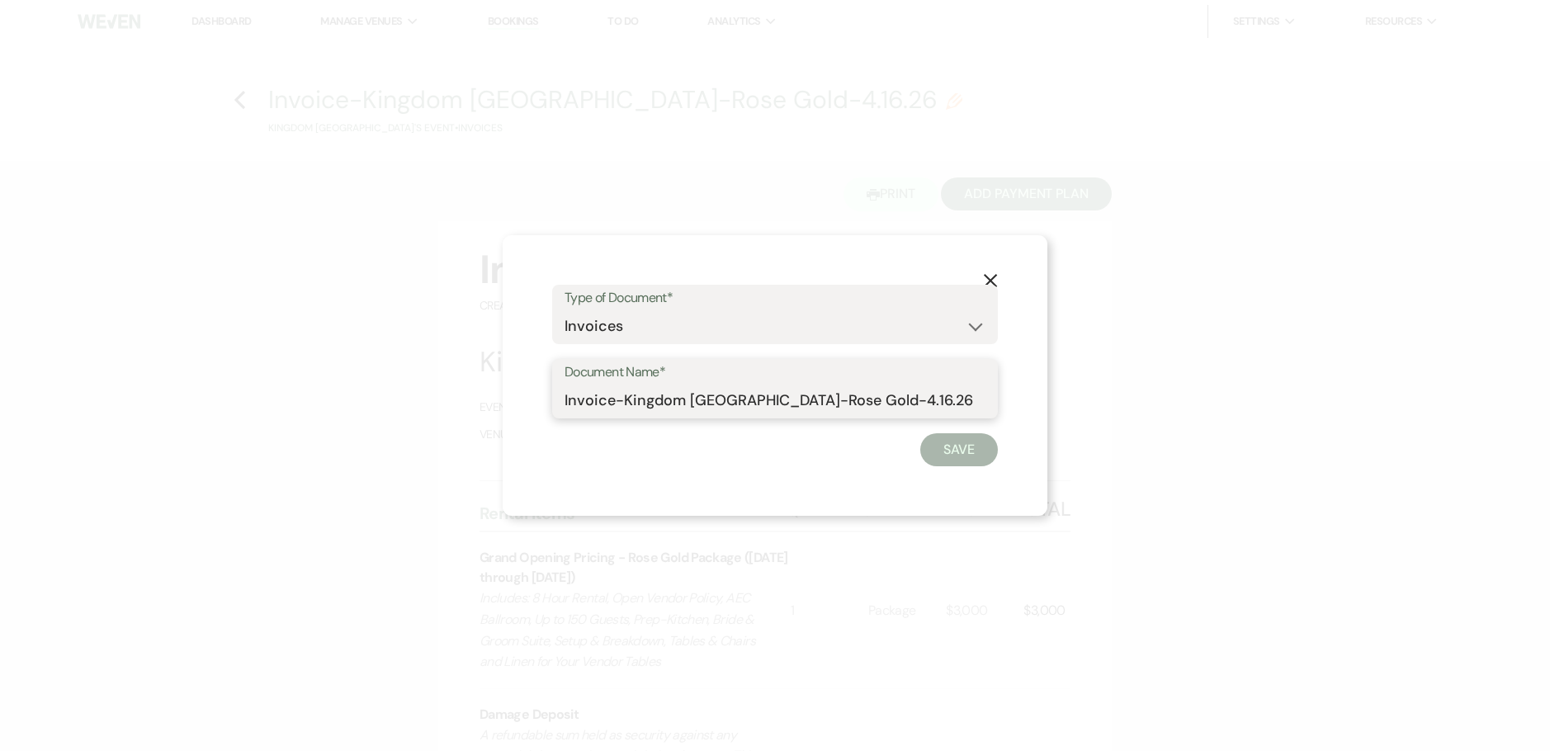
drag, startPoint x: 966, startPoint y: 397, endPoint x: 825, endPoint y: 399, distance: 141.1
click at [825, 399] on input "Invoice-Kingdom Collegiate Academy-Rose Gold-4.16.26" at bounding box center [774, 401] width 421 height 32
click at [990, 274] on icon "X" at bounding box center [990, 280] width 15 height 15
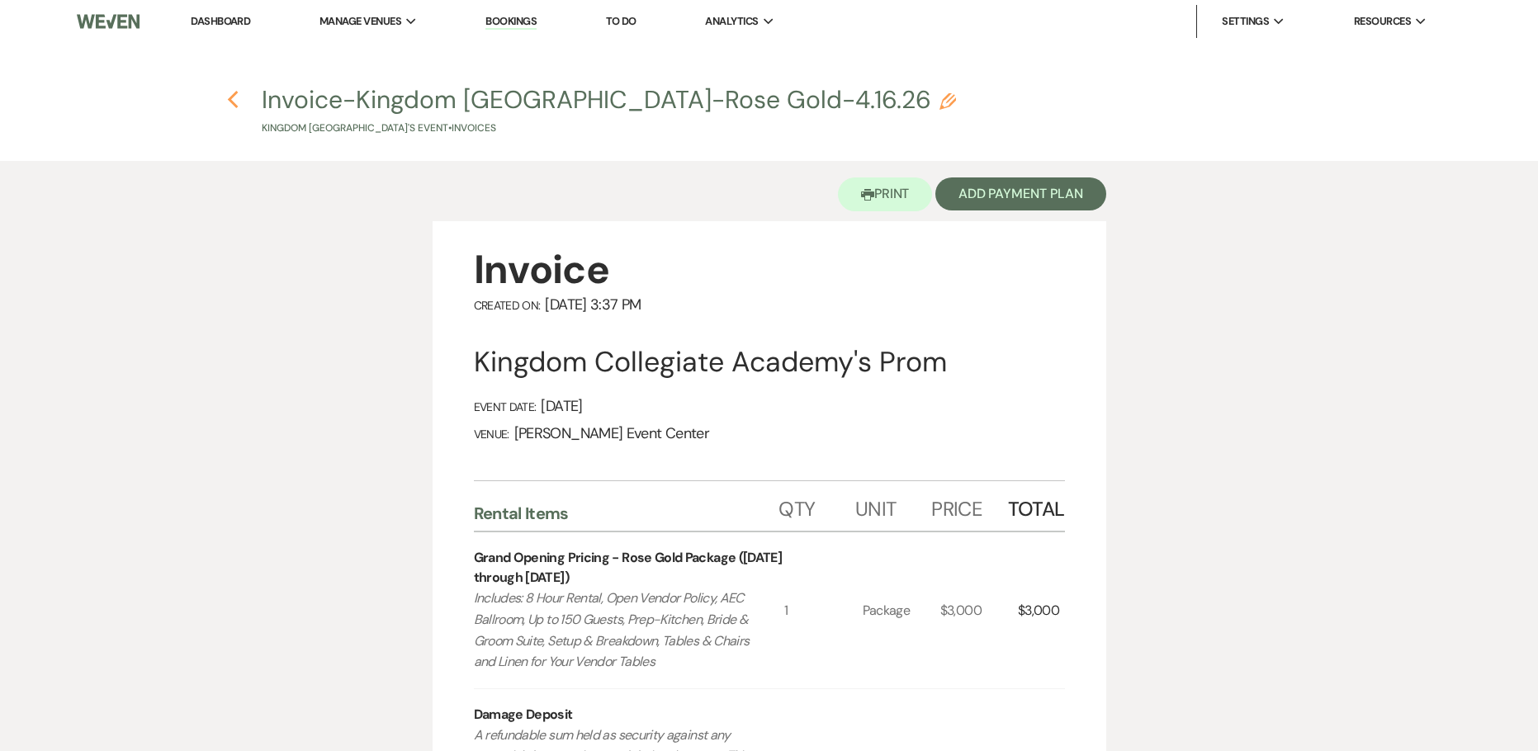
click at [237, 98] on icon "Previous" at bounding box center [233, 100] width 12 height 20
select select "5"
select select "23"
select select "18"
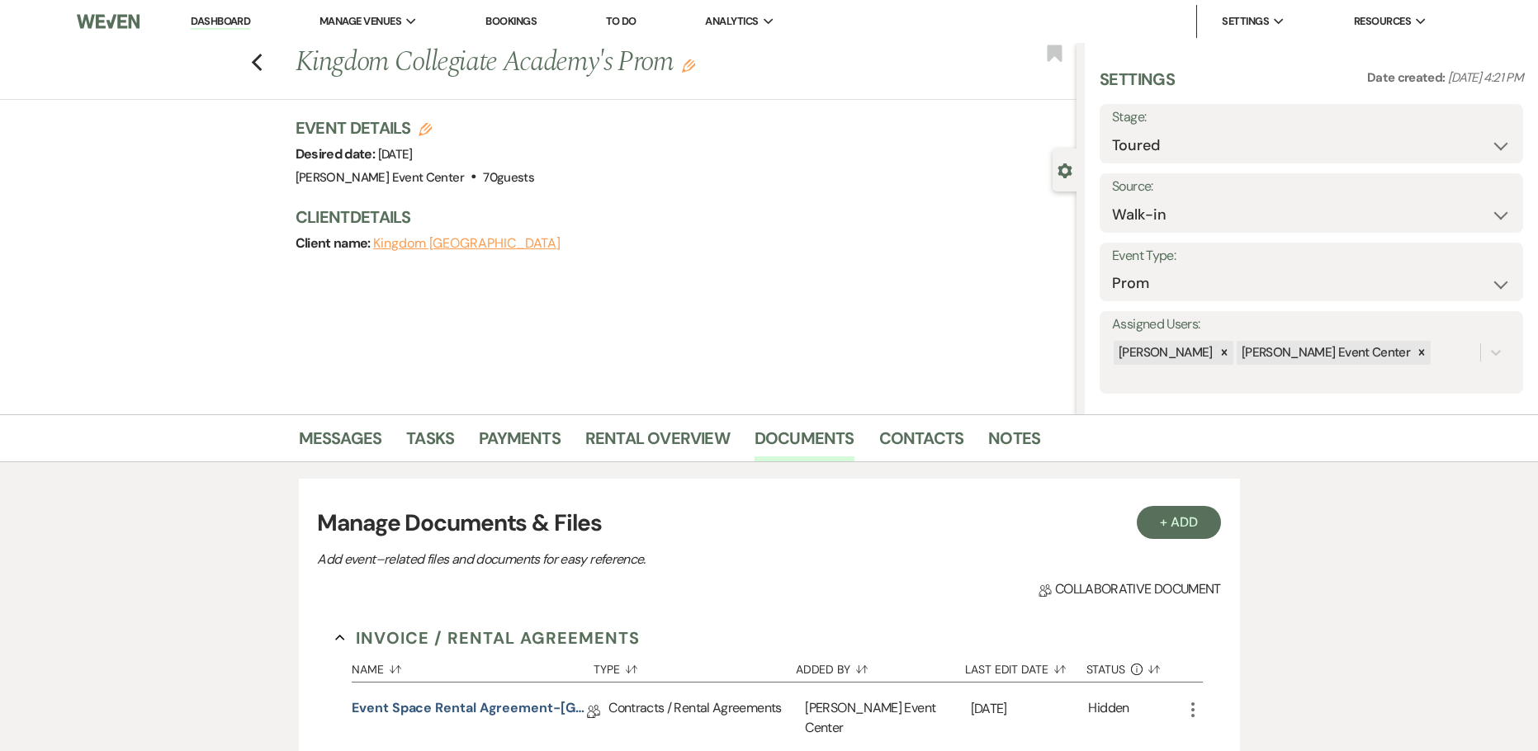
scroll to position [413, 0]
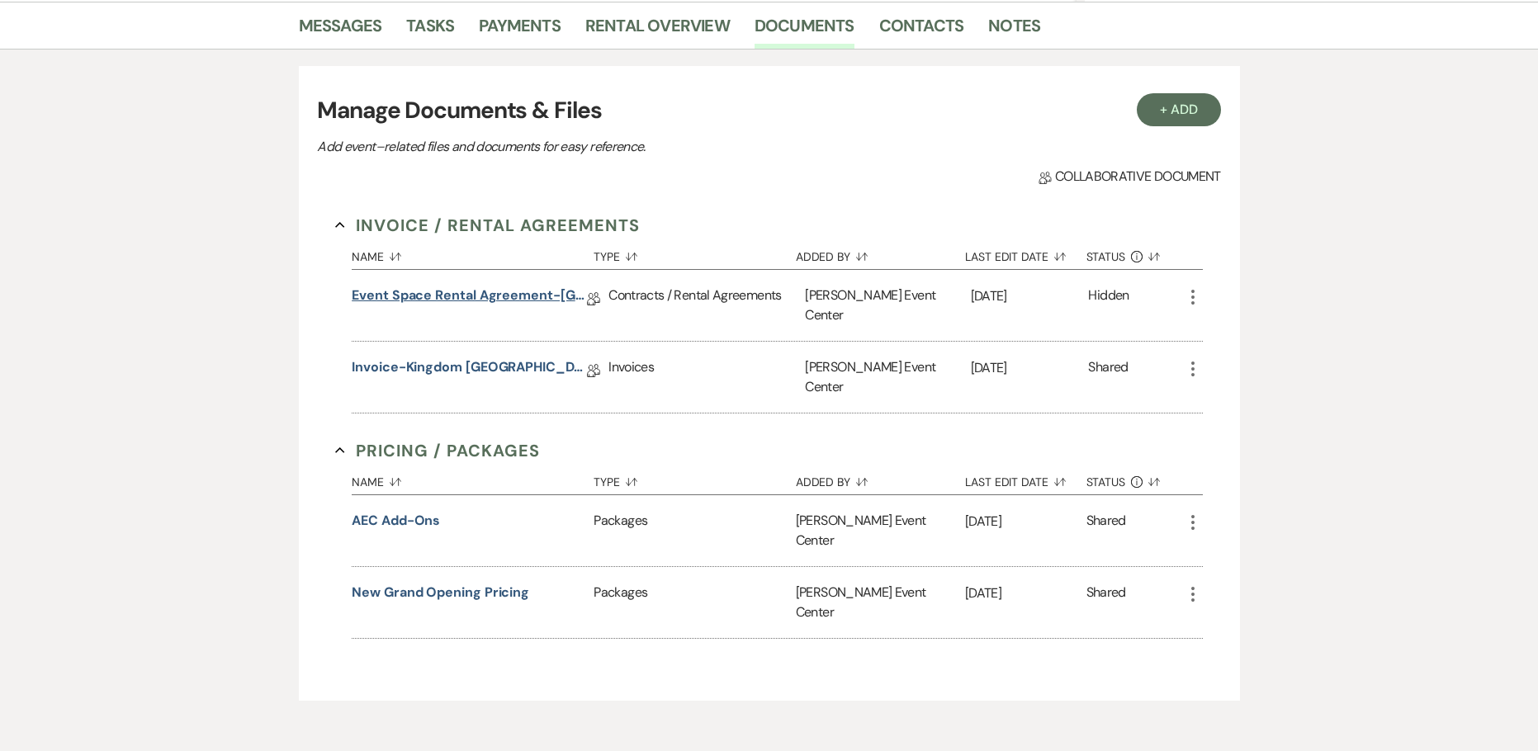
click at [493, 300] on link "Event Space Rental Agreement-Kingdom Collegiate Academy" at bounding box center [469, 299] width 235 height 26
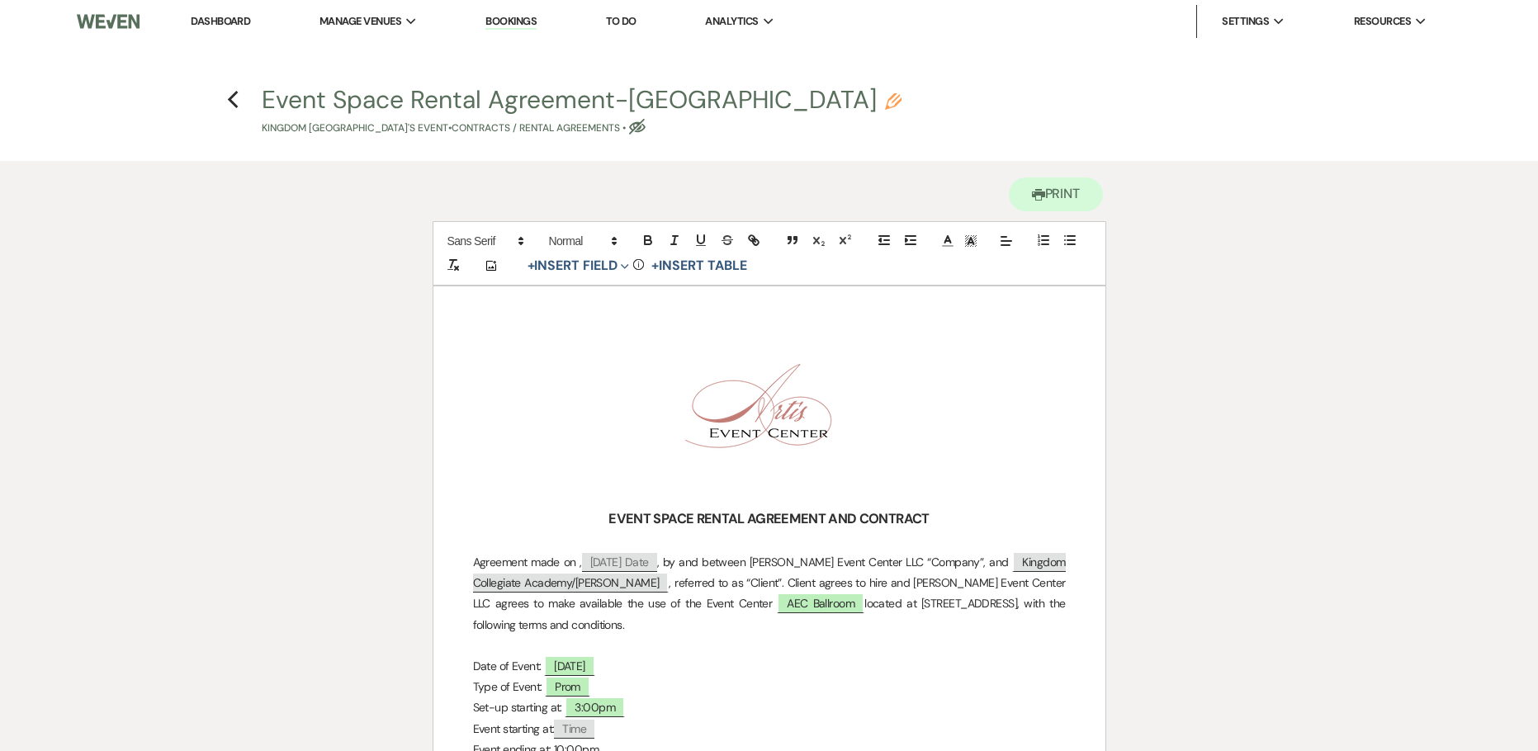
click at [901, 99] on icon "Pencil" at bounding box center [893, 101] width 17 height 17
select select "10"
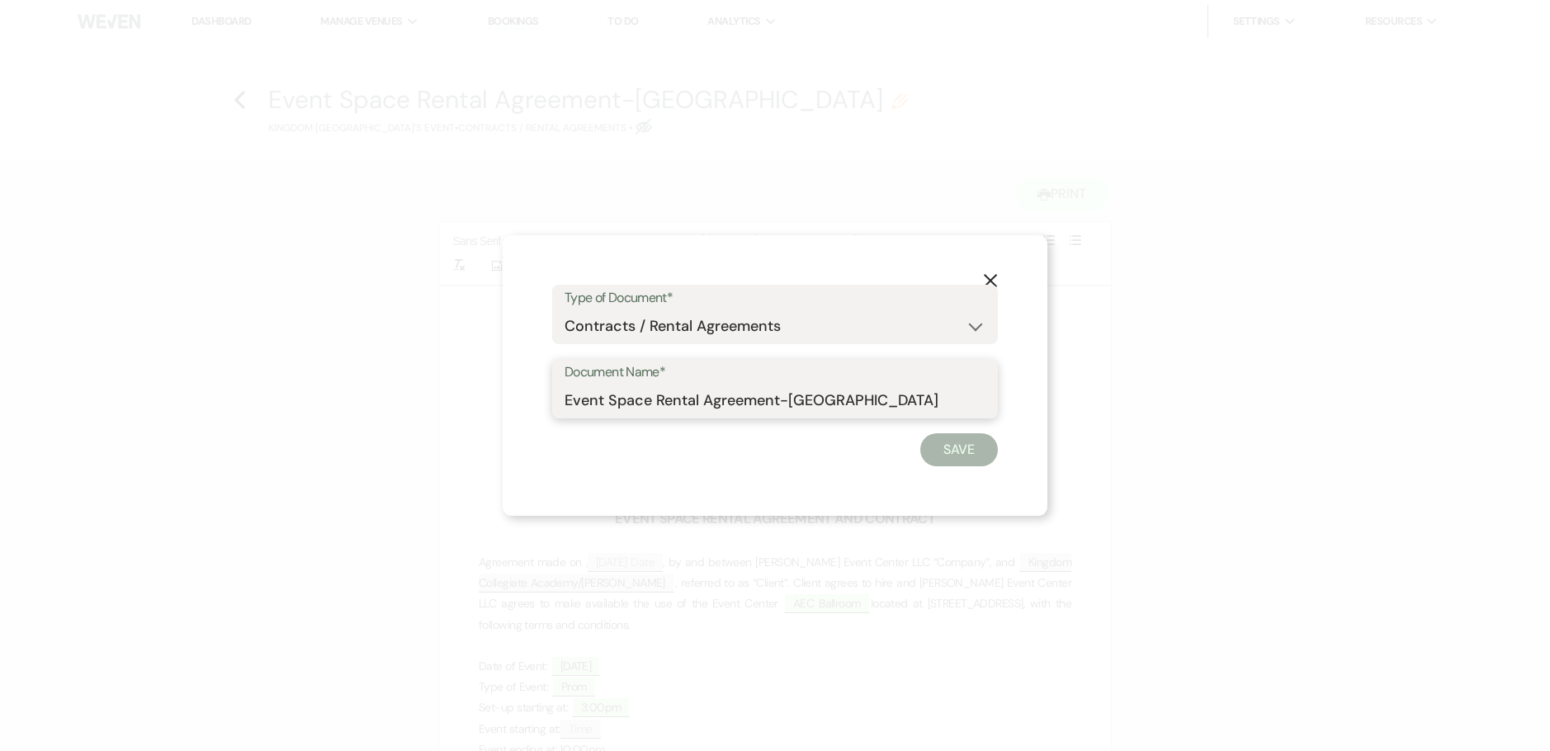
click at [985, 400] on input "Event Space Rental Agreement-Kingdom Collegiate Academy" at bounding box center [774, 401] width 421 height 32
drag, startPoint x: 957, startPoint y: 404, endPoint x: 1015, endPoint y: 403, distance: 58.6
click at [1015, 403] on div "X Type of Document* Special Event Insurance Vendor Certificate of Insurance Con…" at bounding box center [775, 375] width 545 height 281
paste input "-Rose Gold-4.16.26"
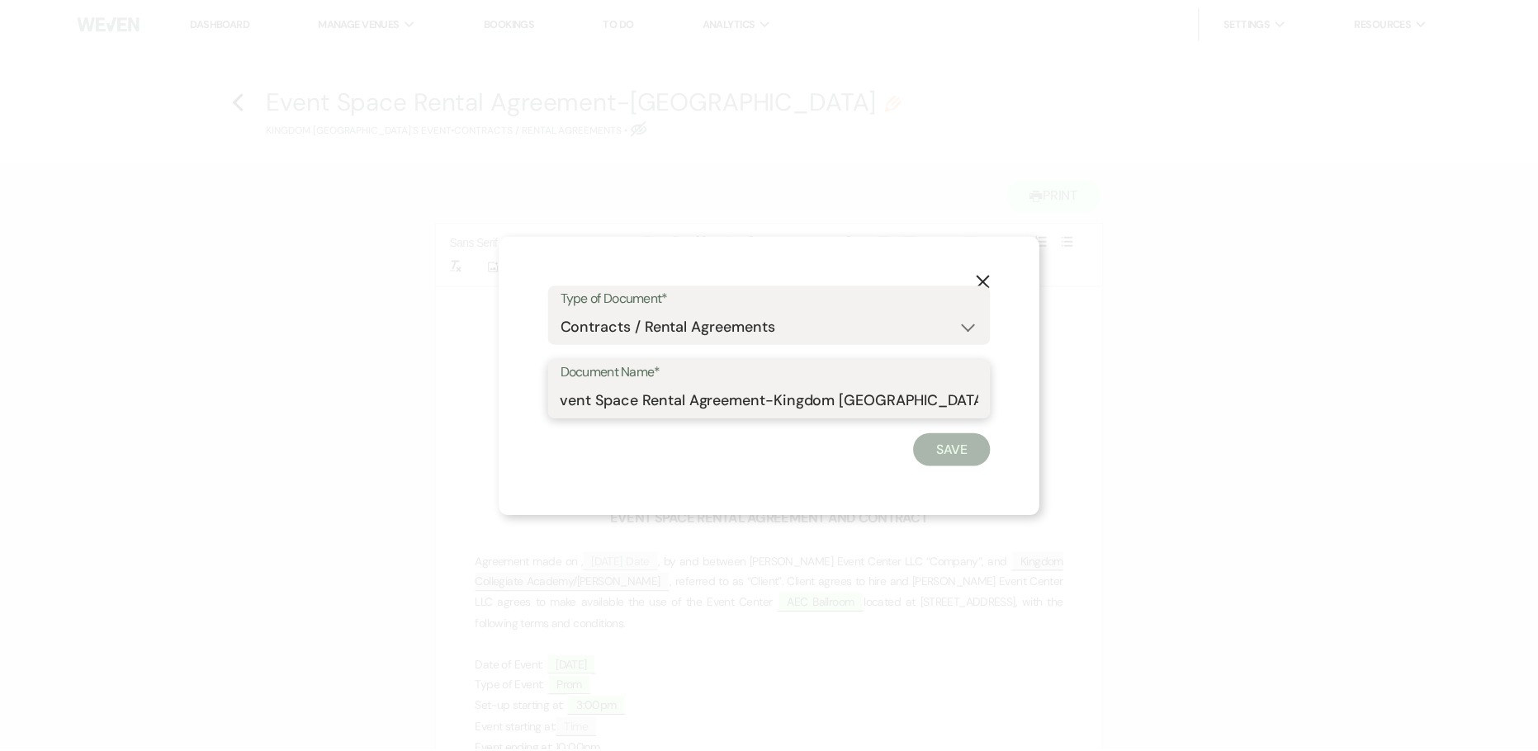
scroll to position [0, 143]
type input "Event Space Rental Agreement-Kingdom Collegiate Academy-Rose Gold-4.16.26"
click at [966, 450] on button "Save" at bounding box center [959, 449] width 78 height 33
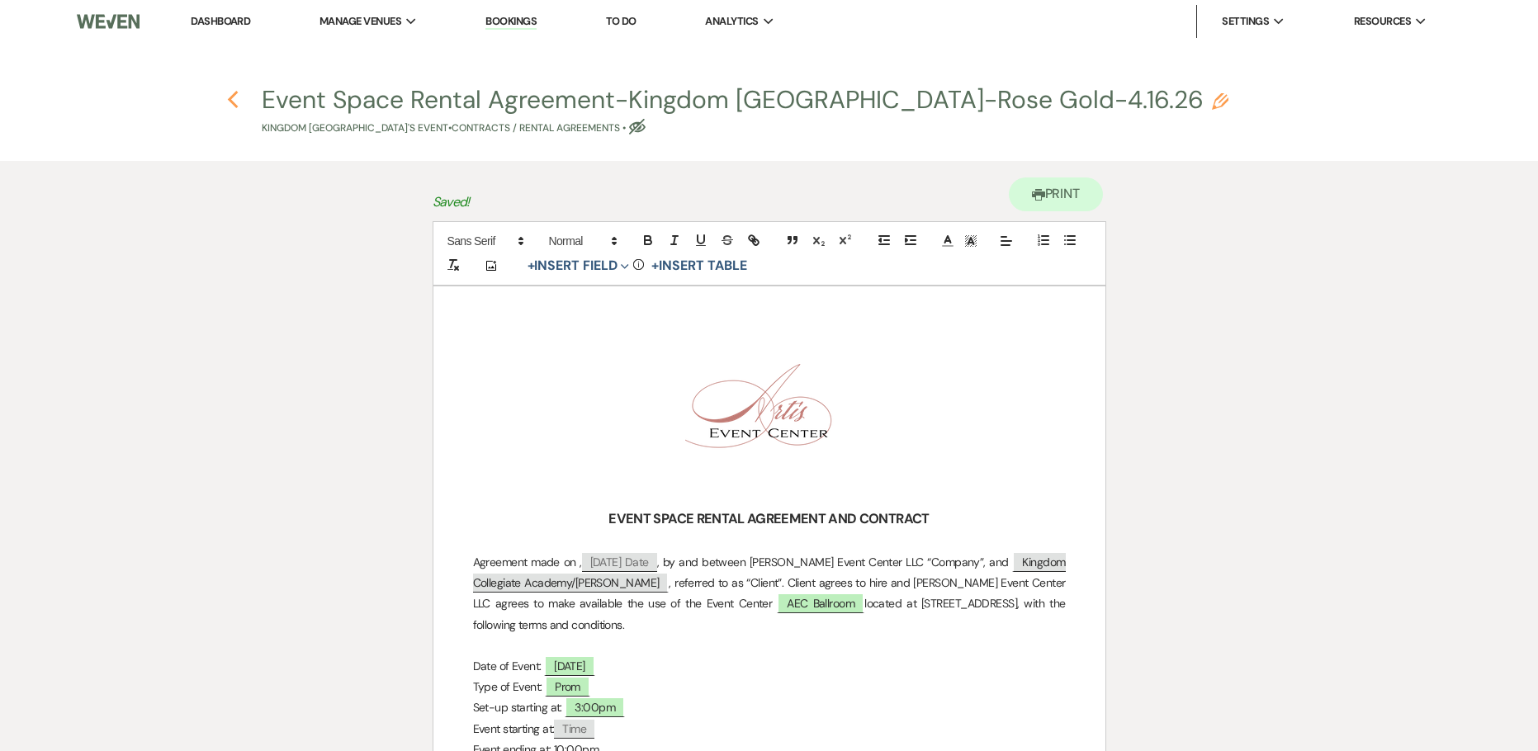
click at [234, 94] on use "button" at bounding box center [232, 100] width 11 height 18
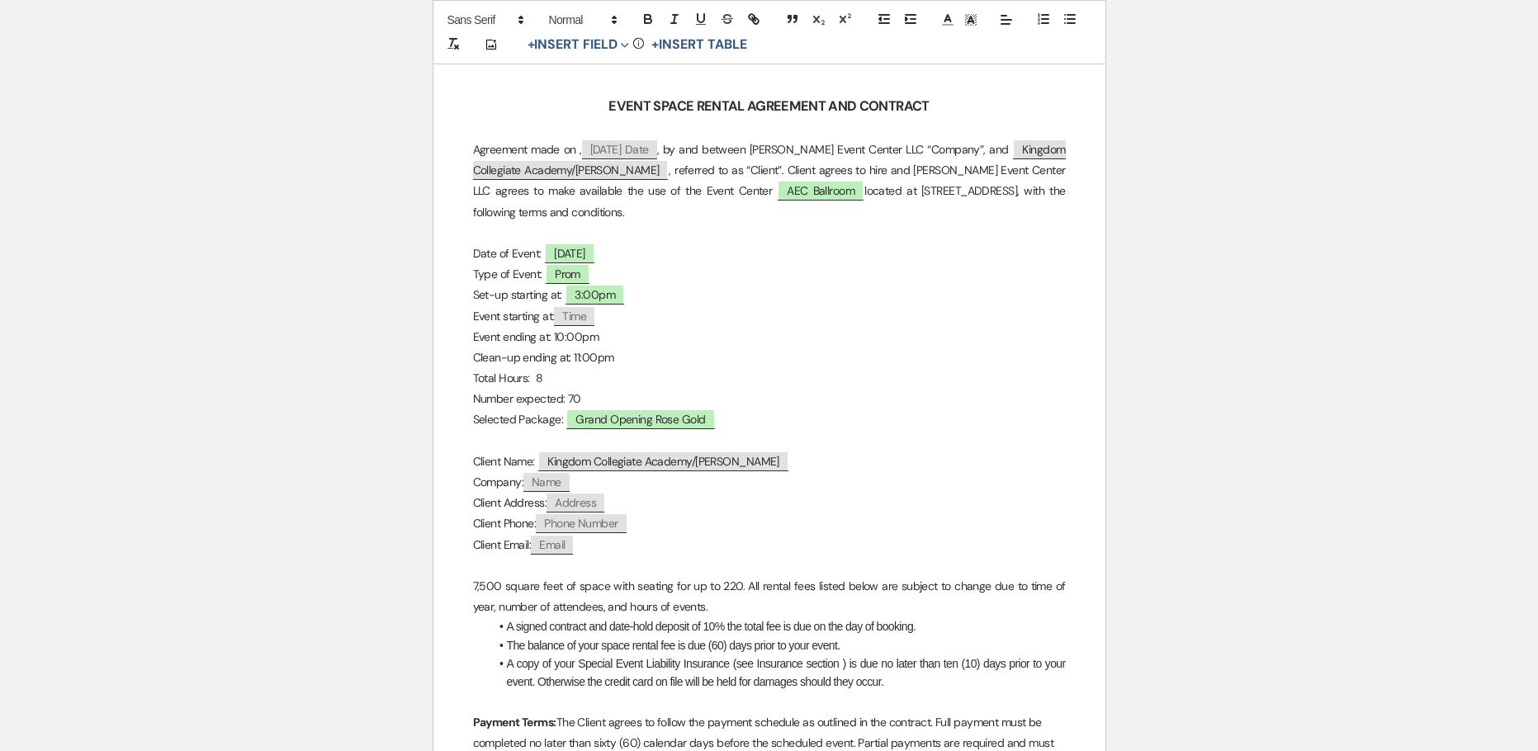
select select "5"
select select "23"
select select "18"
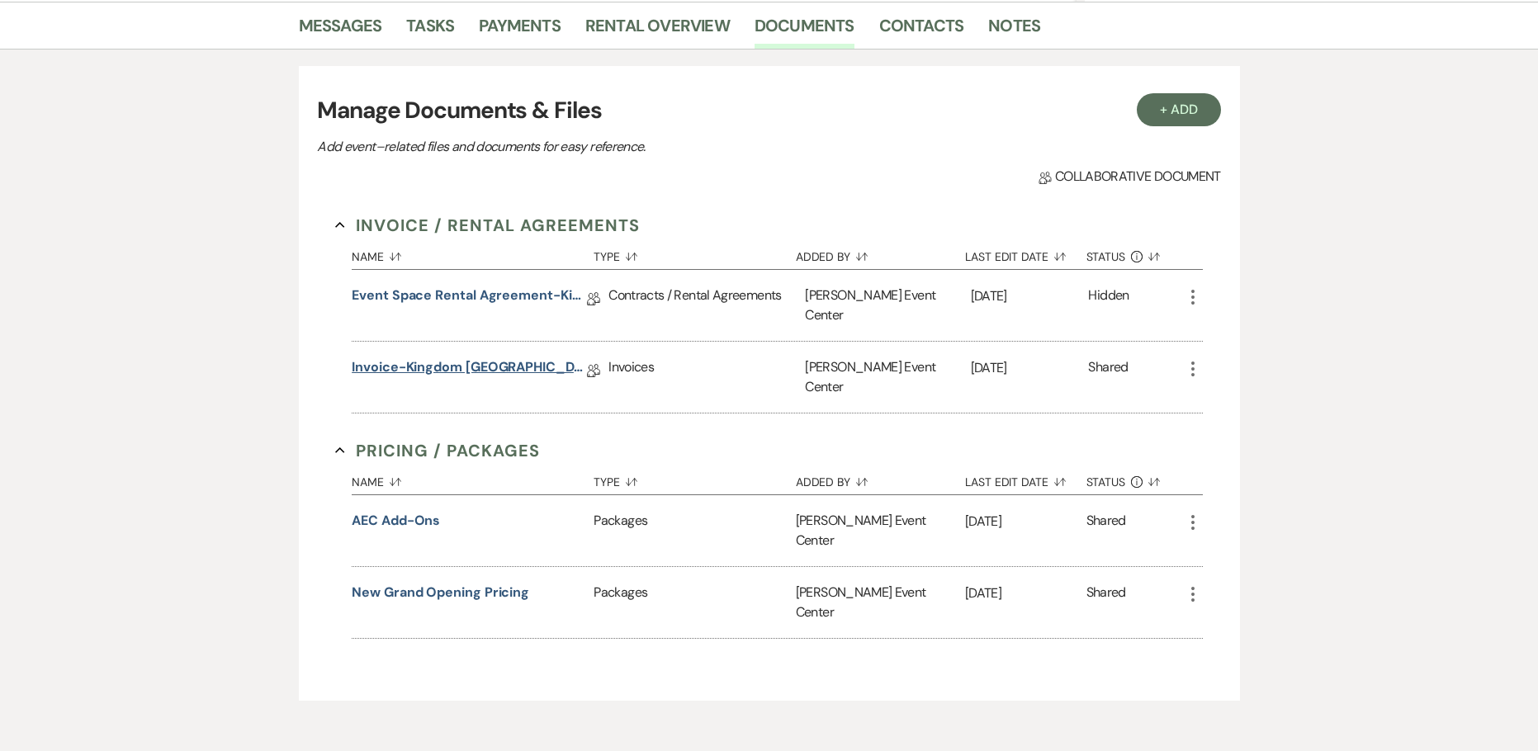
click at [416, 343] on div "Invoice-Kingdom Collegiate Academy-Rose Gold-4.16.26 Collab Doc" at bounding box center [480, 377] width 257 height 71
click at [418, 357] on link "Invoice-Kingdom Collegiate Academy-Rose Gold-4.16.26" at bounding box center [469, 370] width 235 height 26
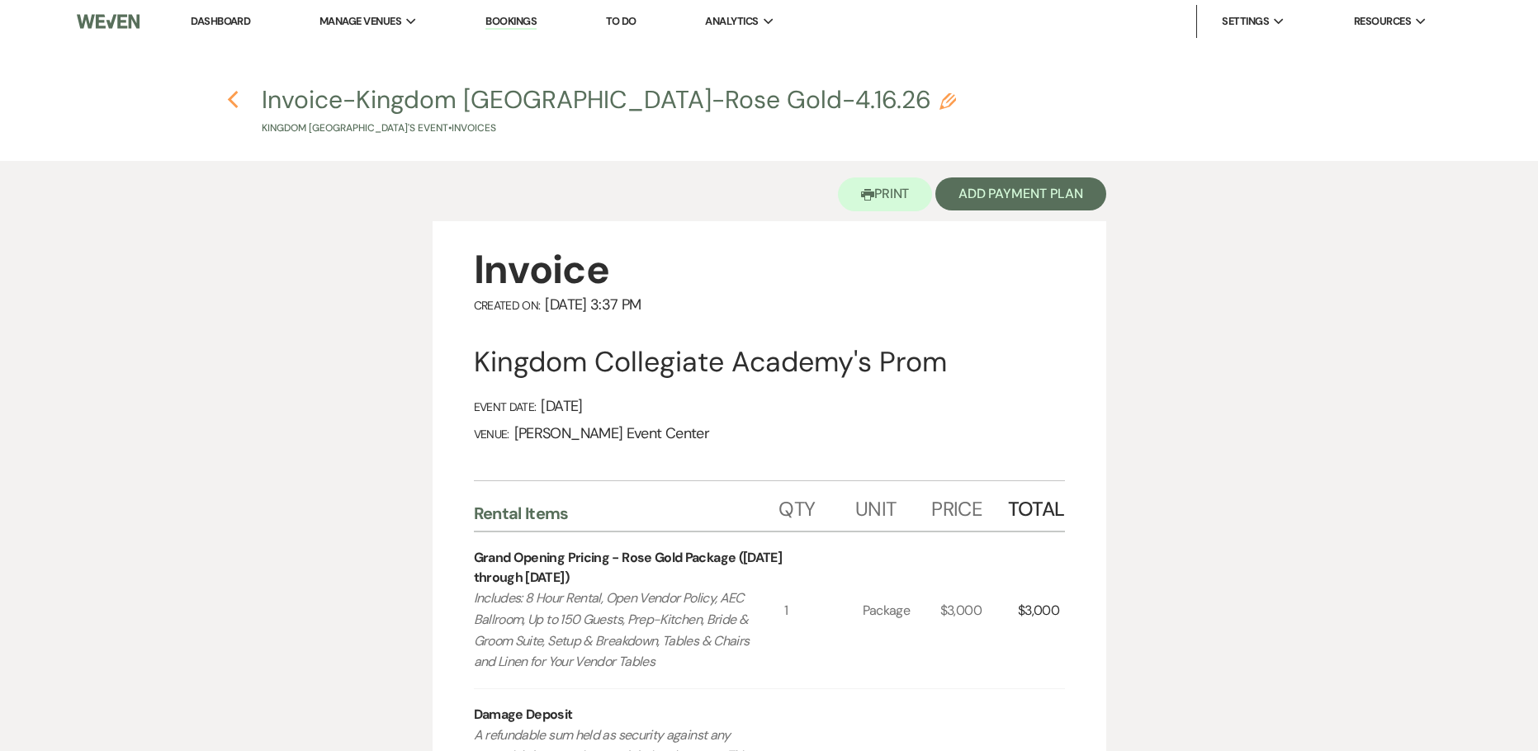
click at [232, 95] on icon "Previous" at bounding box center [233, 100] width 12 height 20
select select "5"
select select "23"
select select "18"
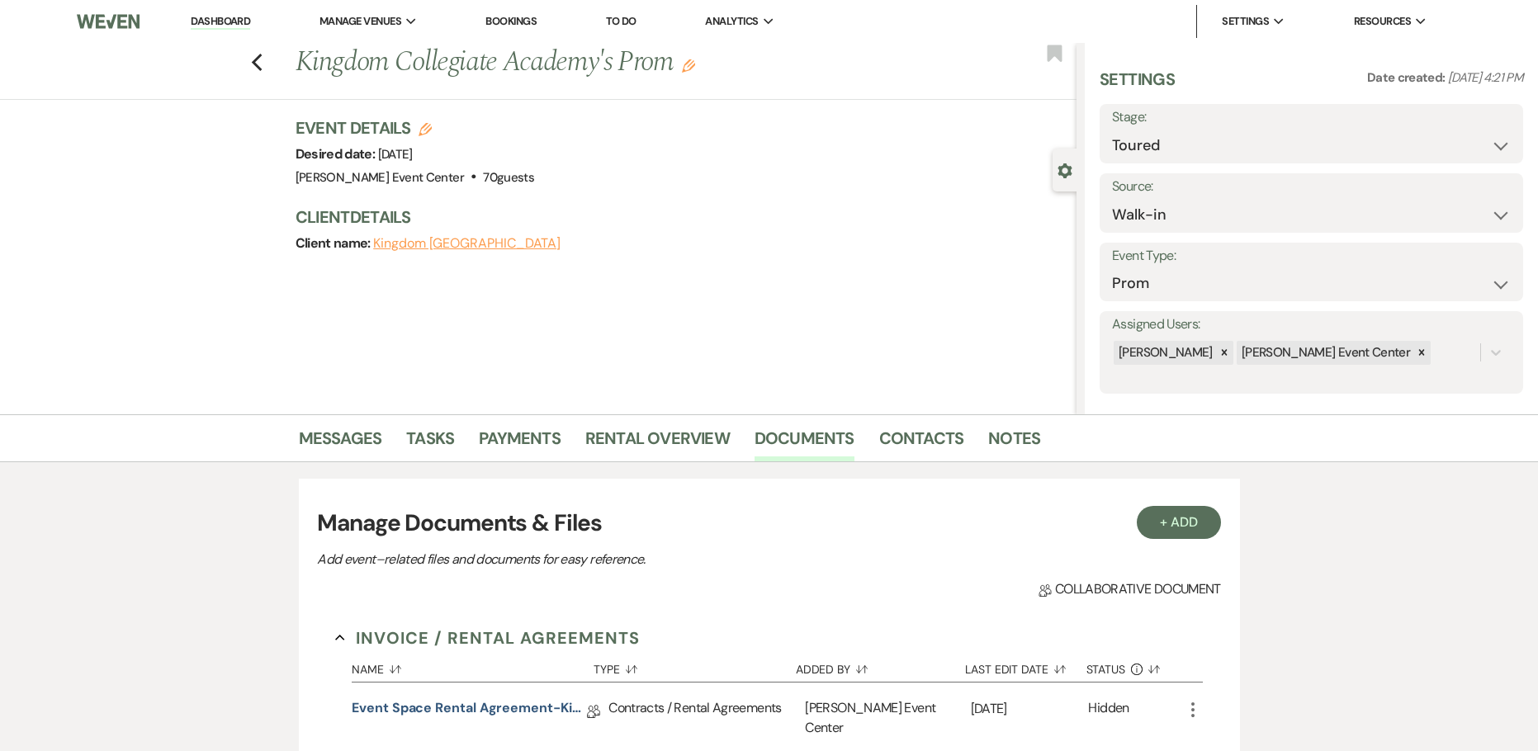
scroll to position [413, 0]
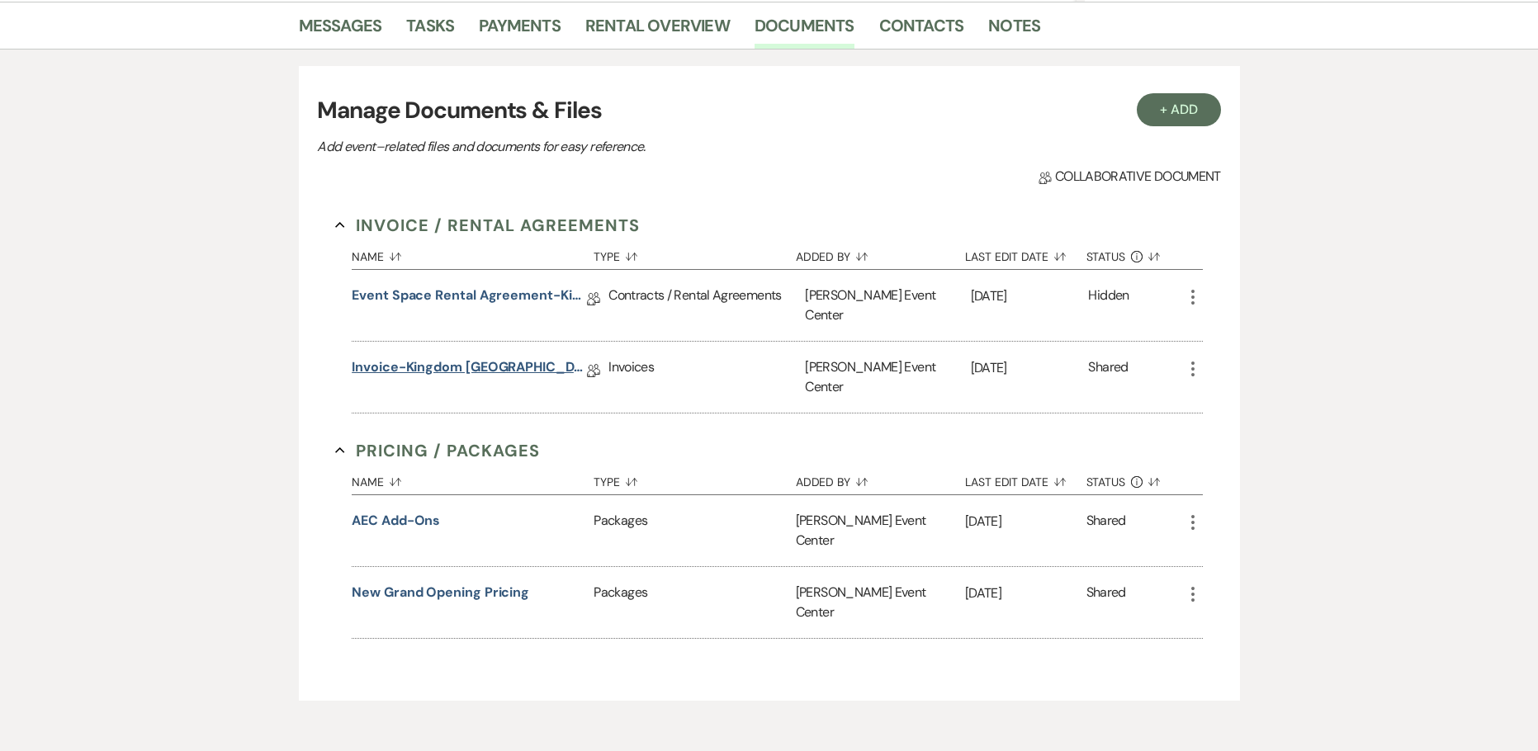
click at [475, 357] on link "Invoice-Kingdom Collegiate Academy-Rose Gold-4.16.26" at bounding box center [469, 370] width 235 height 26
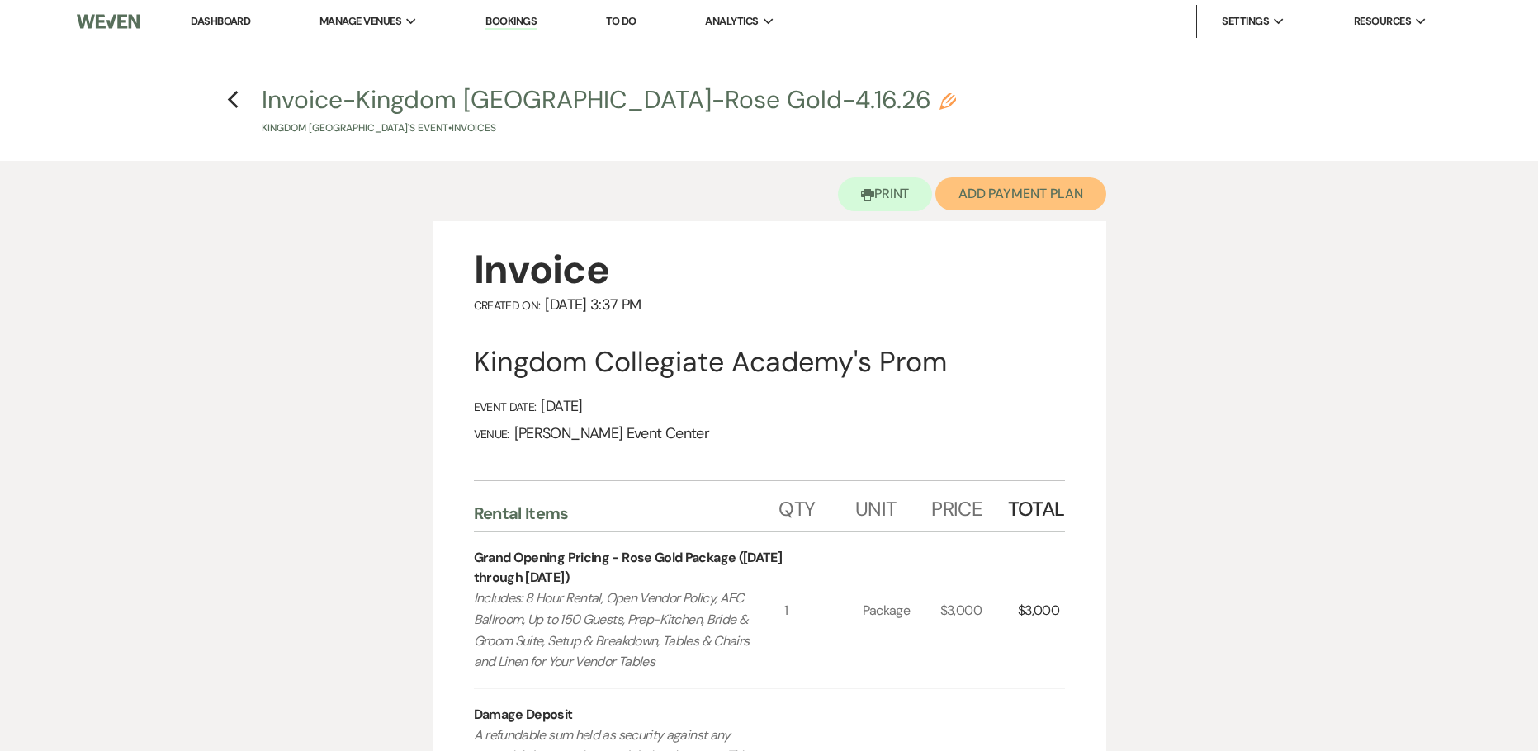
click at [1006, 190] on button "Add Payment Plan" at bounding box center [1020, 193] width 171 height 33
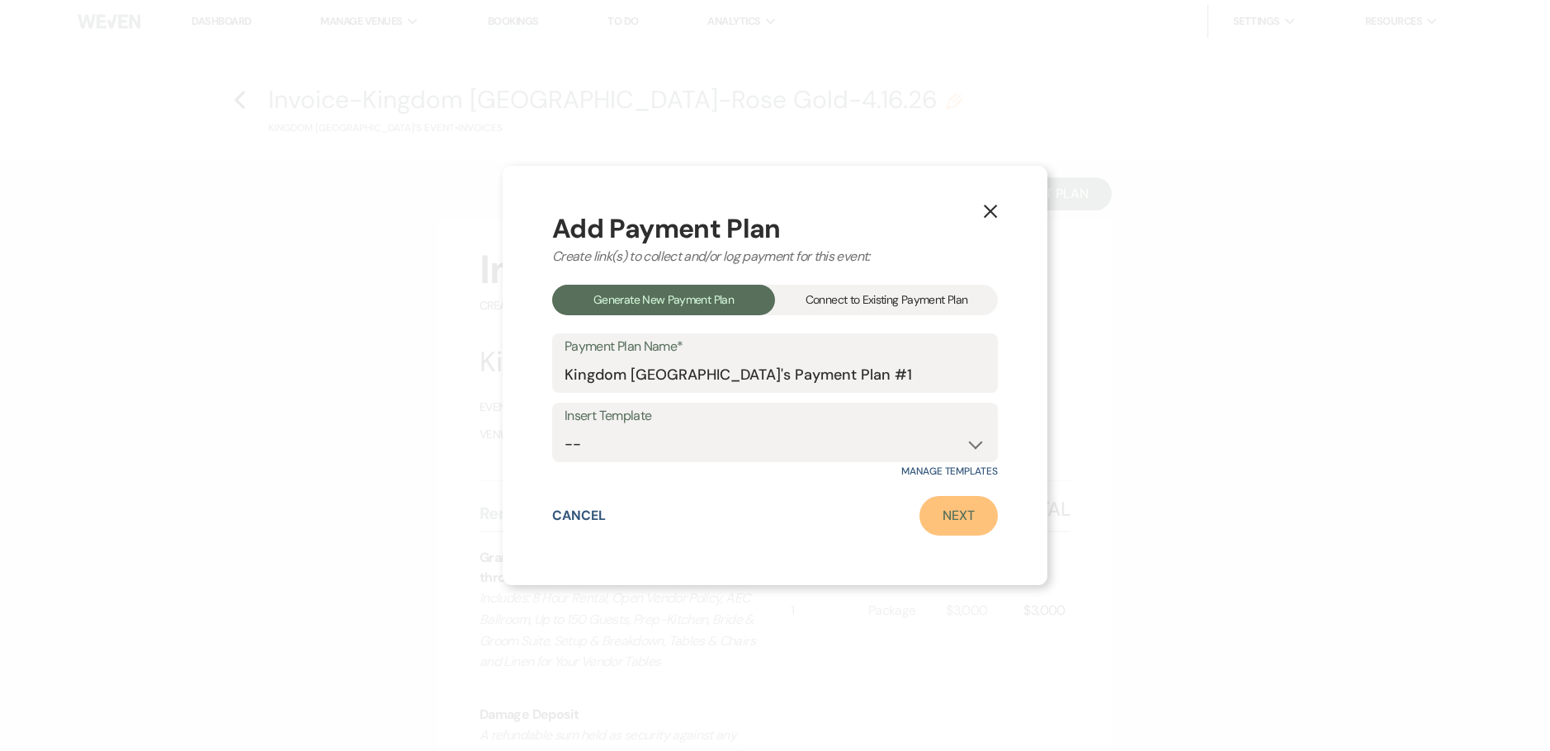
click at [955, 513] on link "Next" at bounding box center [958, 516] width 78 height 40
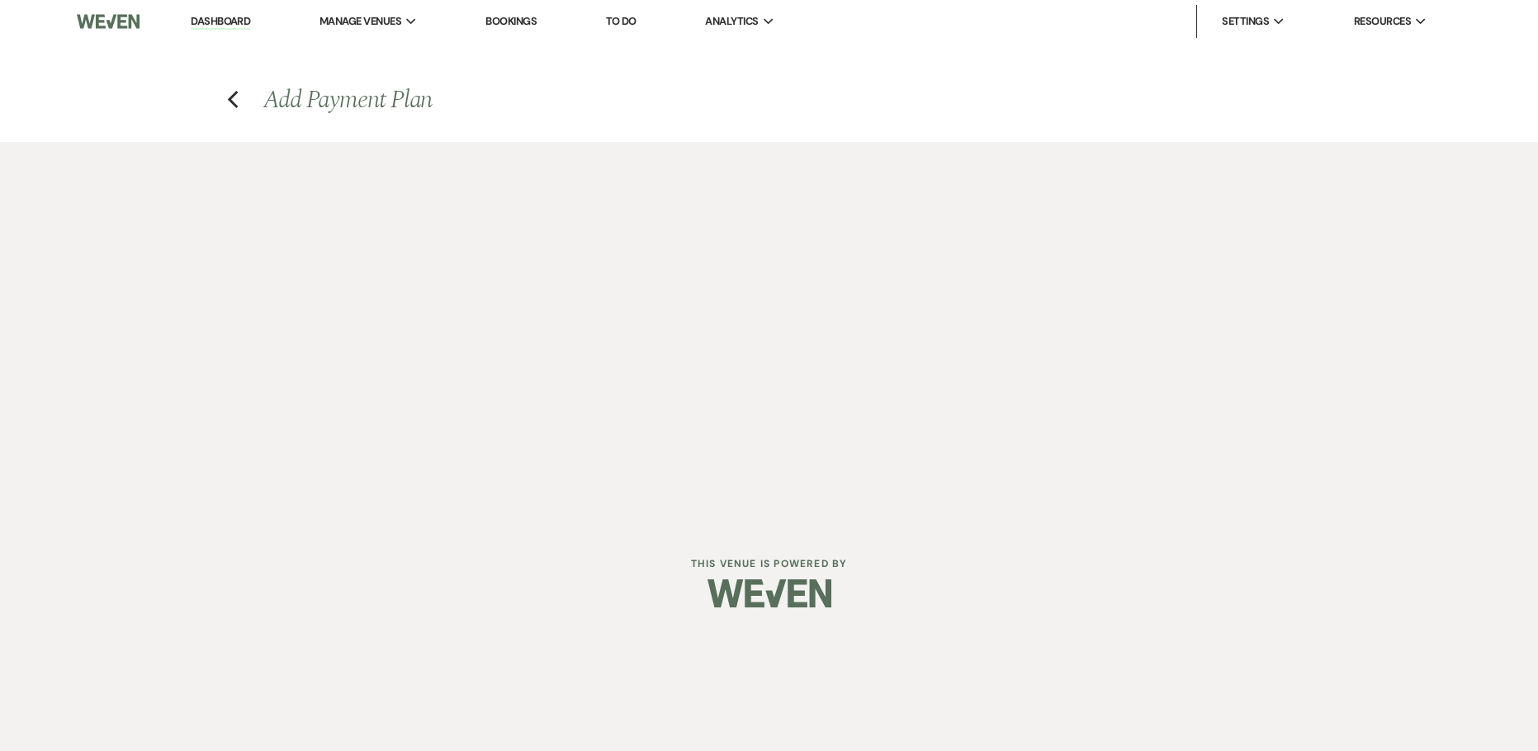
select select "28945"
select select "2"
select select "percentage"
select select "false"
select select "client"
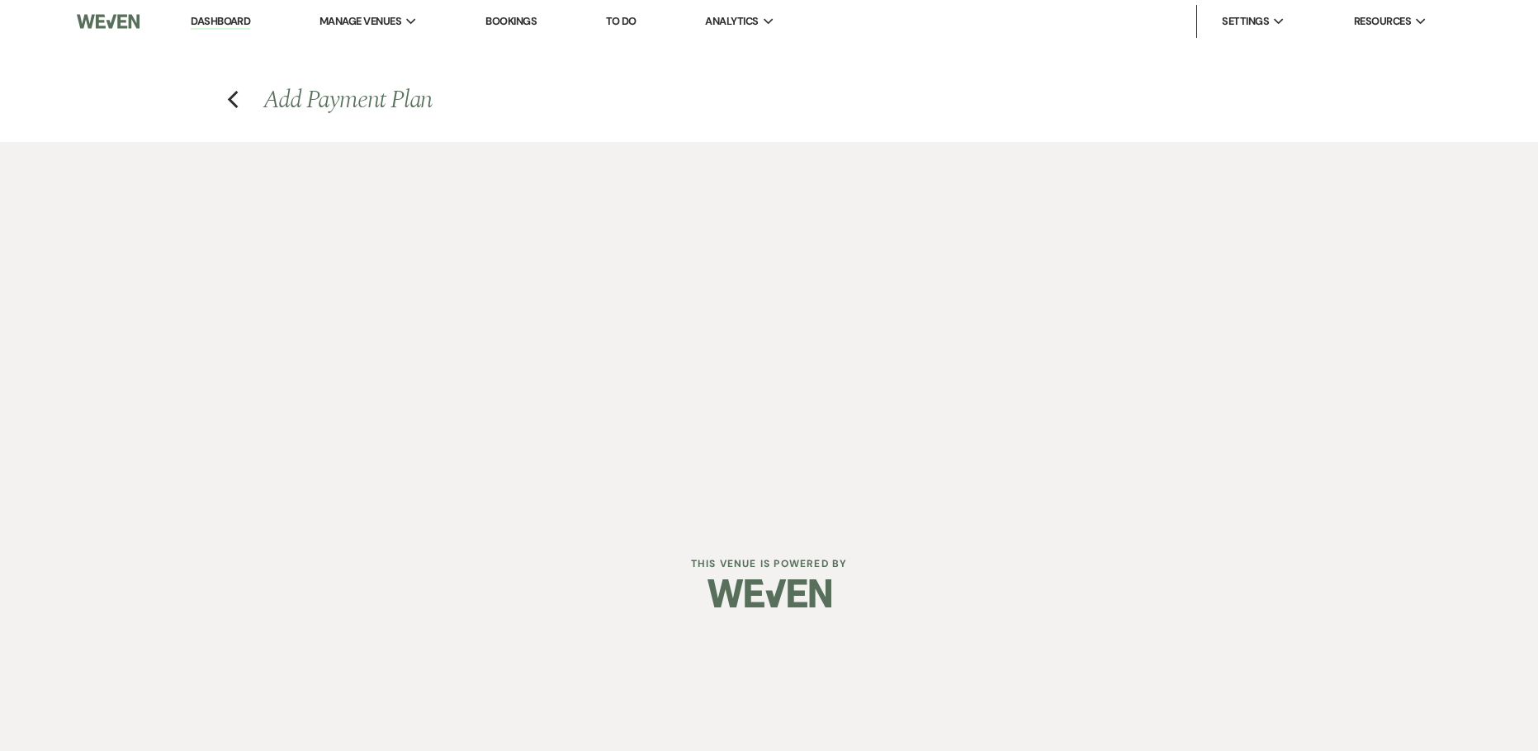
select select "weeks"
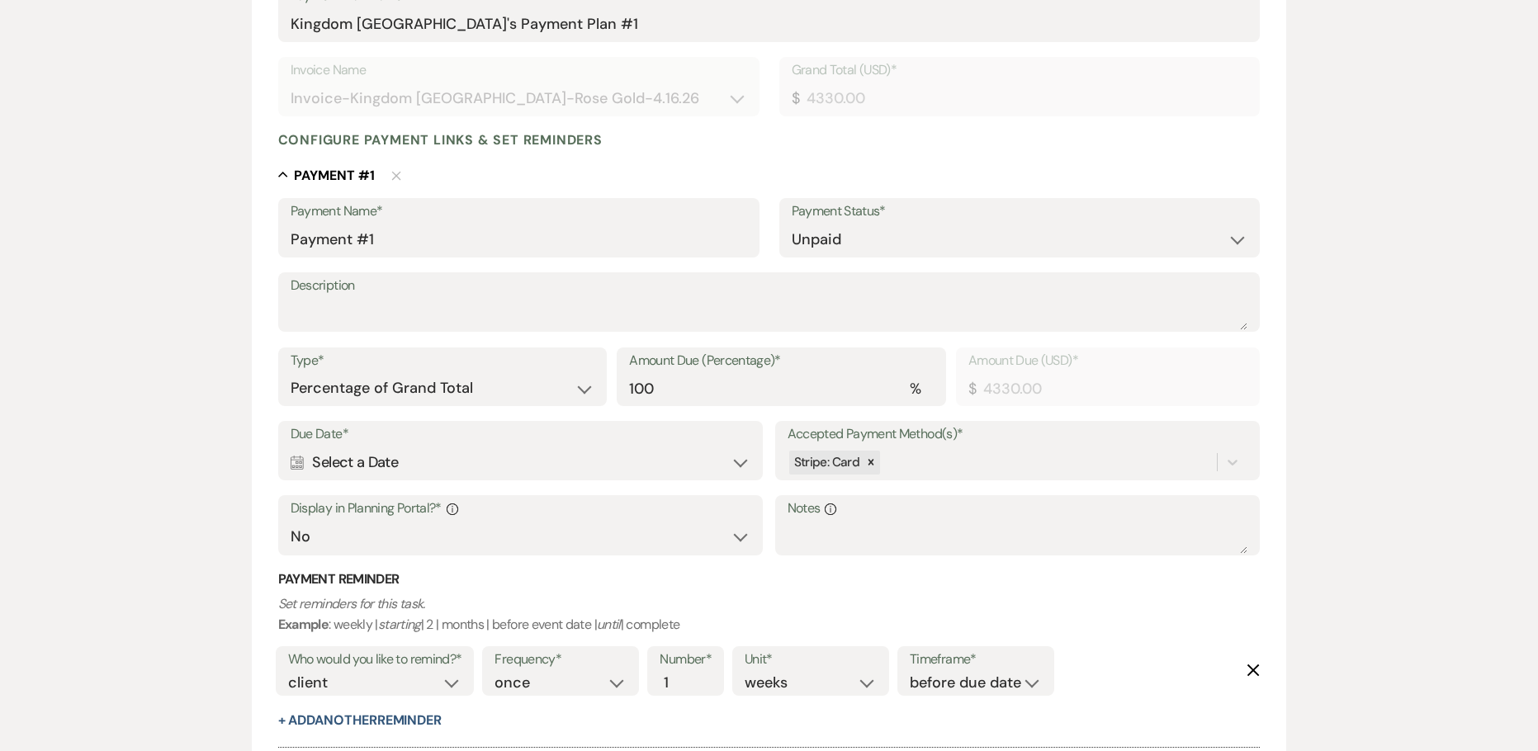
scroll to position [330, 0]
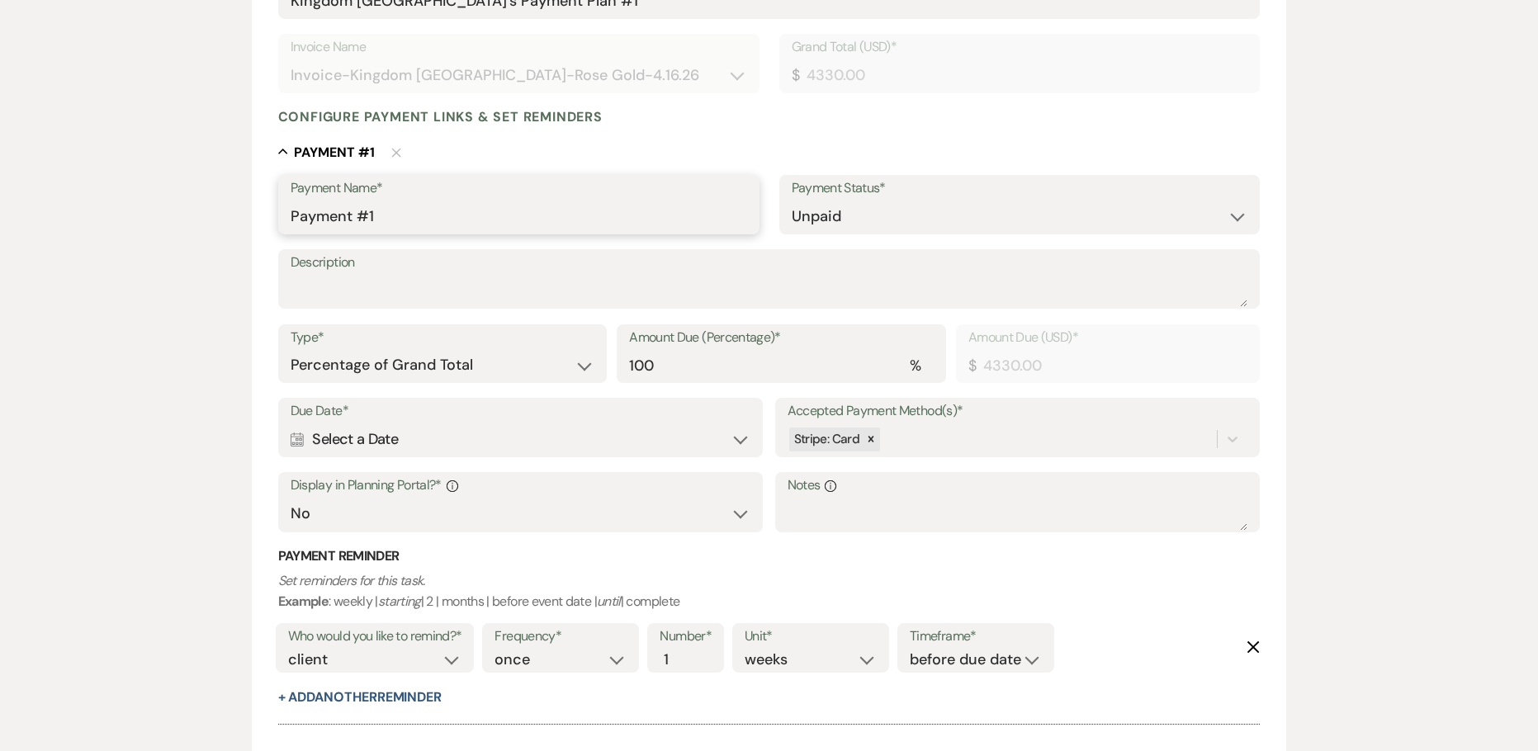
drag, startPoint x: 350, startPoint y: 205, endPoint x: 2, endPoint y: 111, distance: 360.8
click at [121, 149] on div "Add Payment Plan Create link(s) to collect and/or log payments for this event: …" at bounding box center [769, 315] width 1538 height 1007
type input "Booking Deposit"
drag, startPoint x: 632, startPoint y: 364, endPoint x: 579, endPoint y: 366, distance: 53.7
click at [588, 366] on div "Type* Dollar Amount Percentage of Grand Total Amount Due (Percentage)* % 100 Am…" at bounding box center [769, 361] width 982 height 74
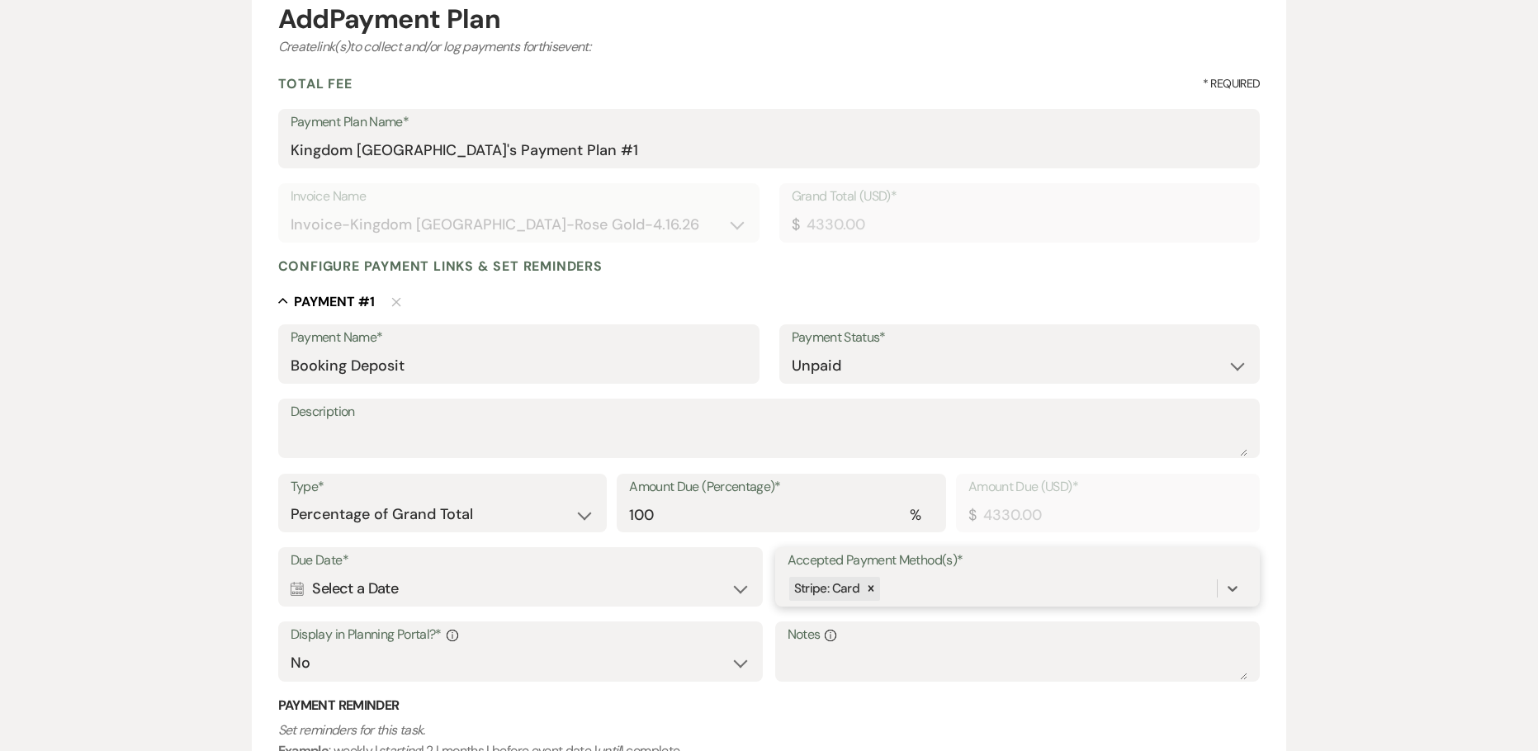
scroll to position [0, 0]
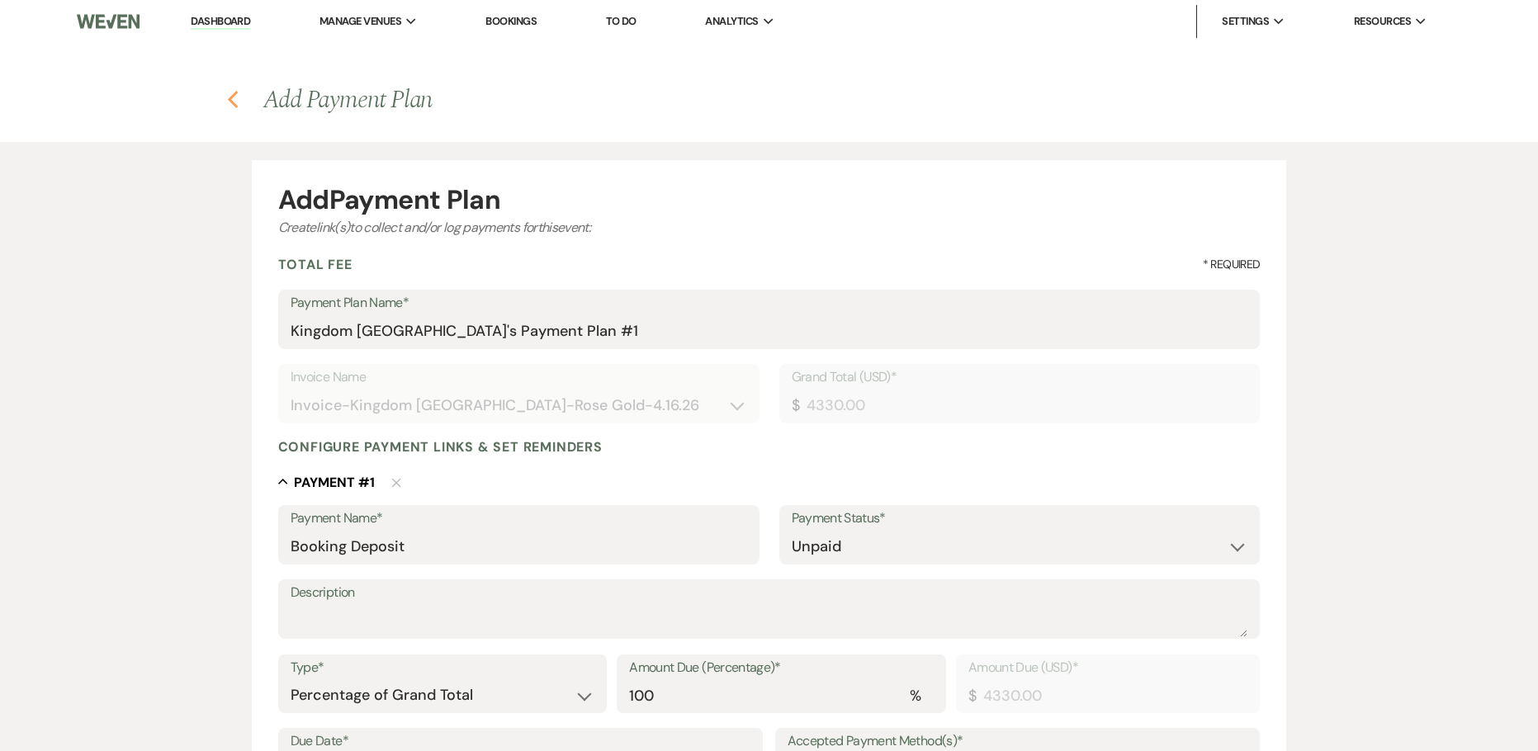
click at [233, 96] on use "button" at bounding box center [232, 100] width 11 height 18
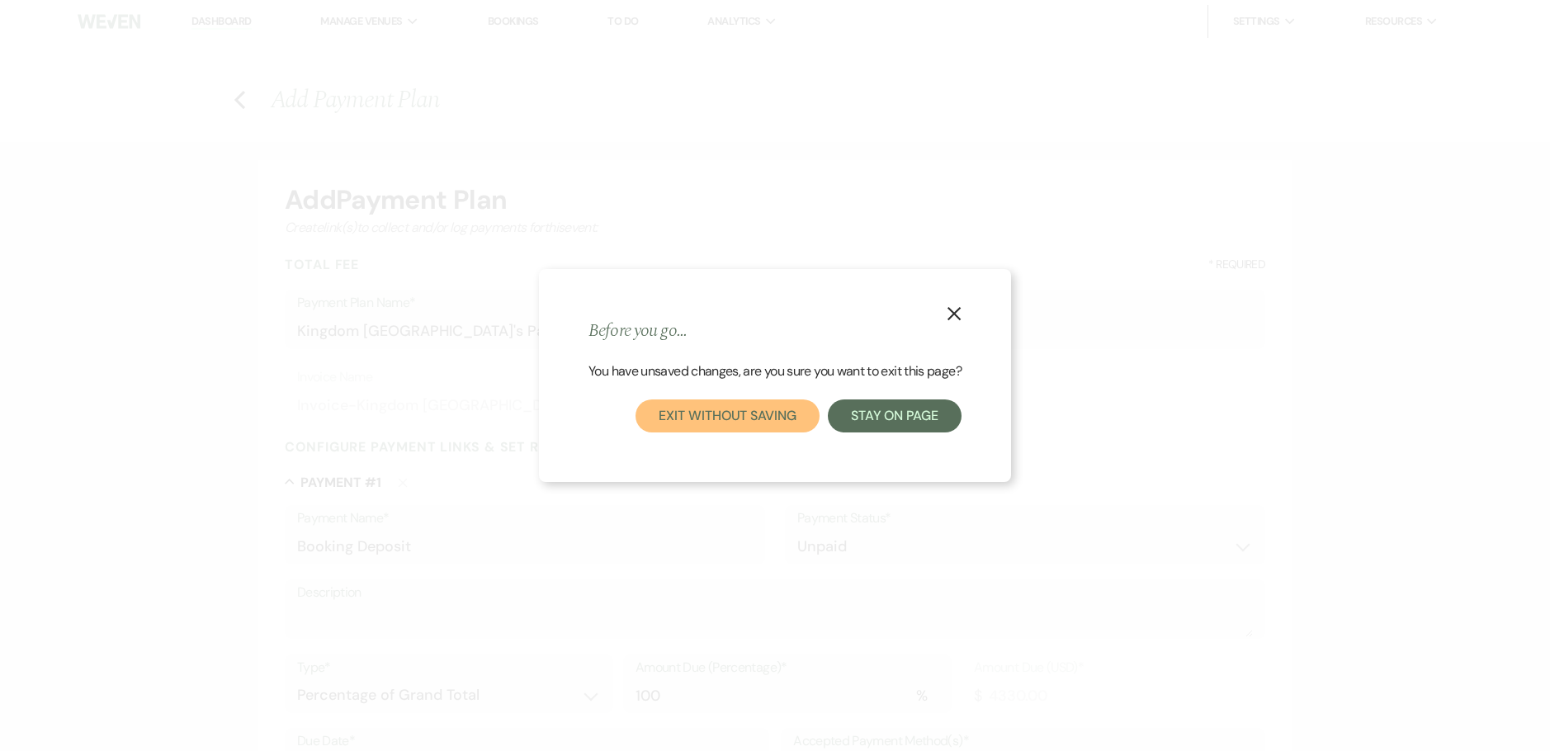
click at [728, 406] on button "Exit without saving" at bounding box center [726, 415] width 183 height 33
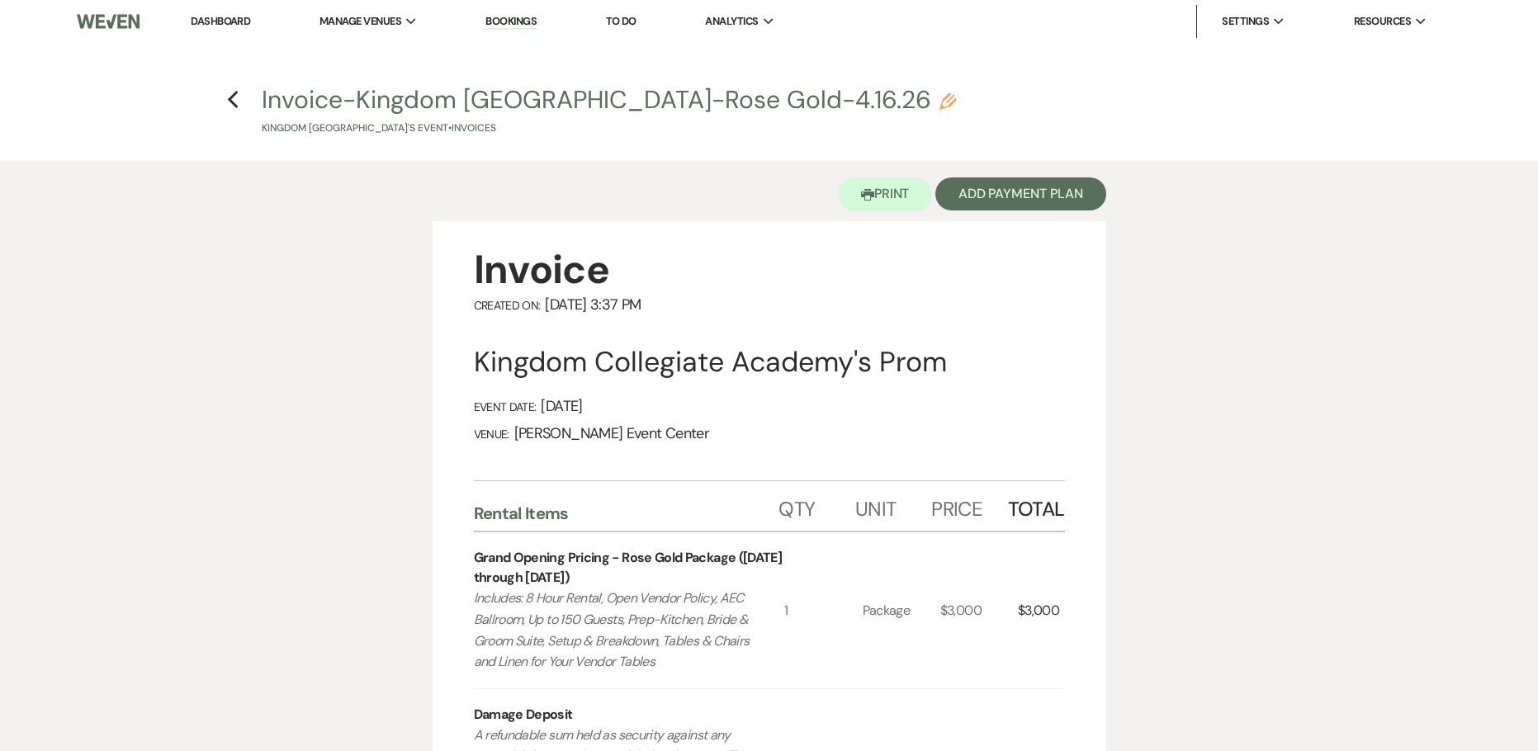
click at [939, 99] on icon "Pencil" at bounding box center [947, 101] width 17 height 17
select select "22"
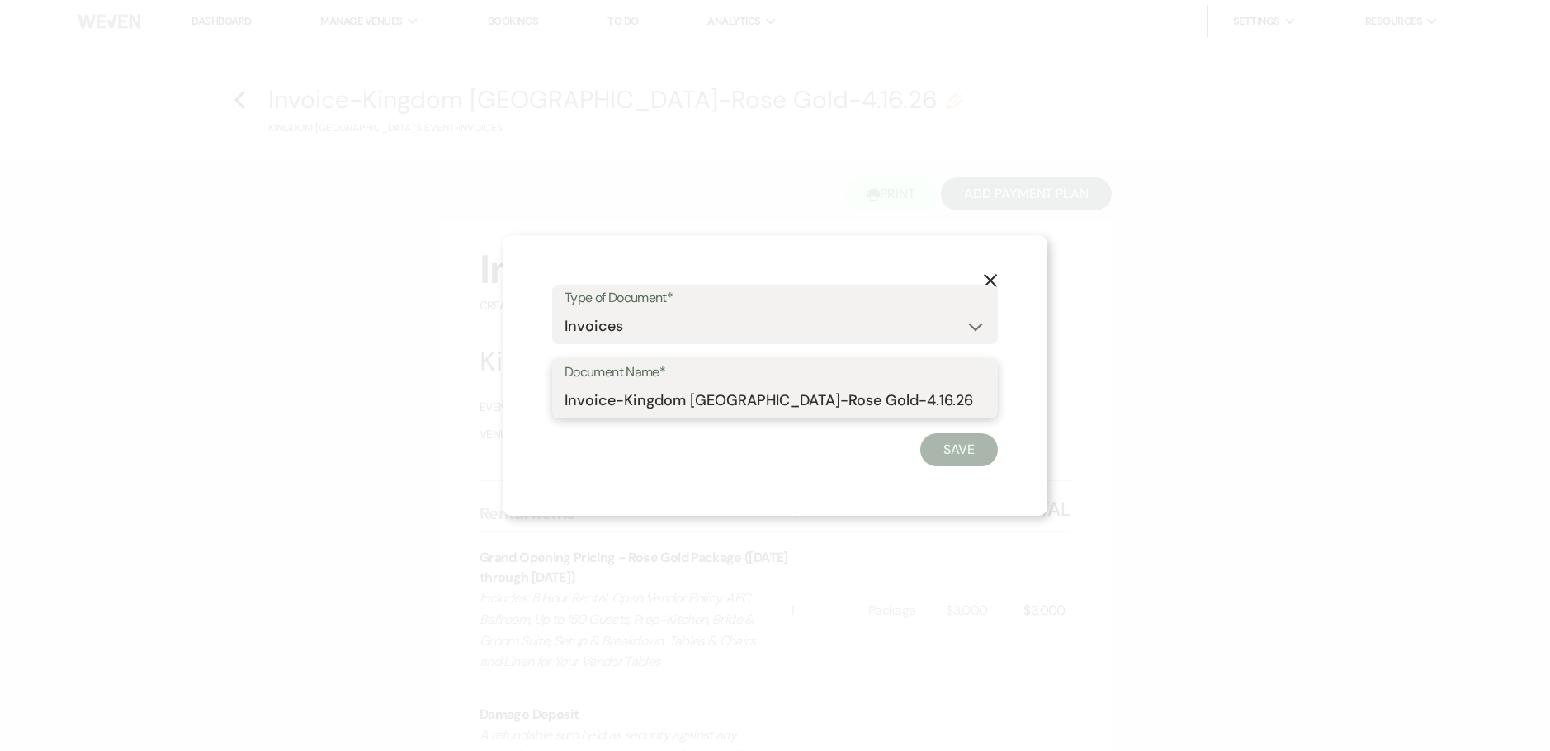
drag, startPoint x: 950, startPoint y: 401, endPoint x: 520, endPoint y: 385, distance: 430.3
click at [520, 385] on div "X Type of Document* Special Event Insurance Vendor Certificate of Insurance Con…" at bounding box center [775, 375] width 545 height 281
click at [564, 404] on div "Document Name* Invoice-Kingdom Collegiate Academy-Rose Gold-4.16.26" at bounding box center [775, 388] width 446 height 59
click at [567, 396] on input "Invoice-Kingdom Collegiate Academy-Rose Gold-4.16.26" at bounding box center [774, 401] width 421 height 32
click at [563, 399] on div "Document Name* Invoice-Kingdom Collegiate Academy-Rose Gold-4.16.26" at bounding box center [775, 388] width 446 height 59
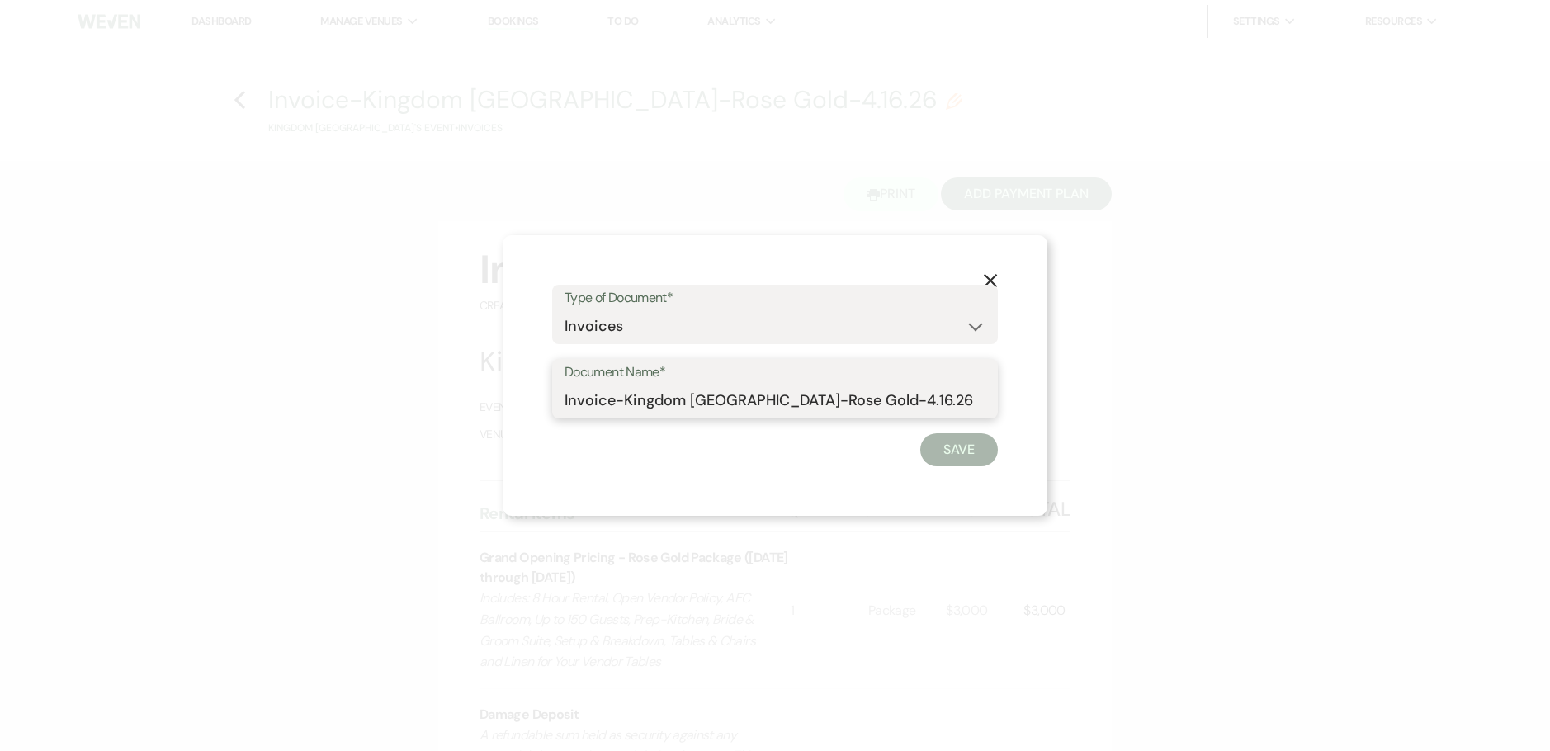
click at [565, 399] on input "Invoice-Kingdom Collegiate Academy-Rose Gold-4.16.26" at bounding box center [774, 401] width 421 height 32
drag, startPoint x: 651, startPoint y: 400, endPoint x: 1751, endPoint y: 491, distance: 1103.8
click at [1537, 491] on html "Dashboard Manage Venues Expand Artis Event Center Bookings To Do Analytics Expa…" at bounding box center [775, 646] width 1550 height 1292
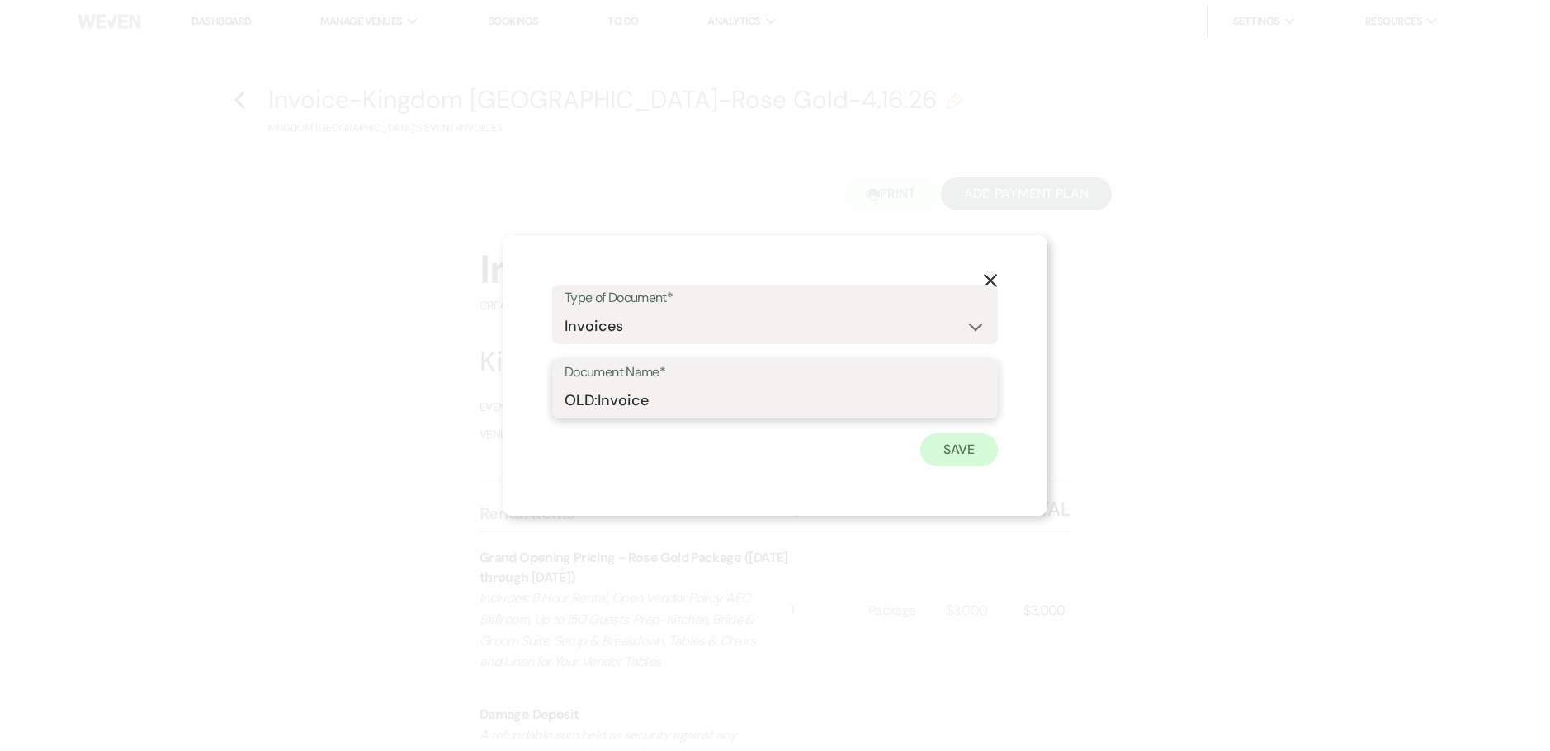
type input "OLD:Invoice"
click at [972, 456] on button "Save" at bounding box center [959, 449] width 78 height 33
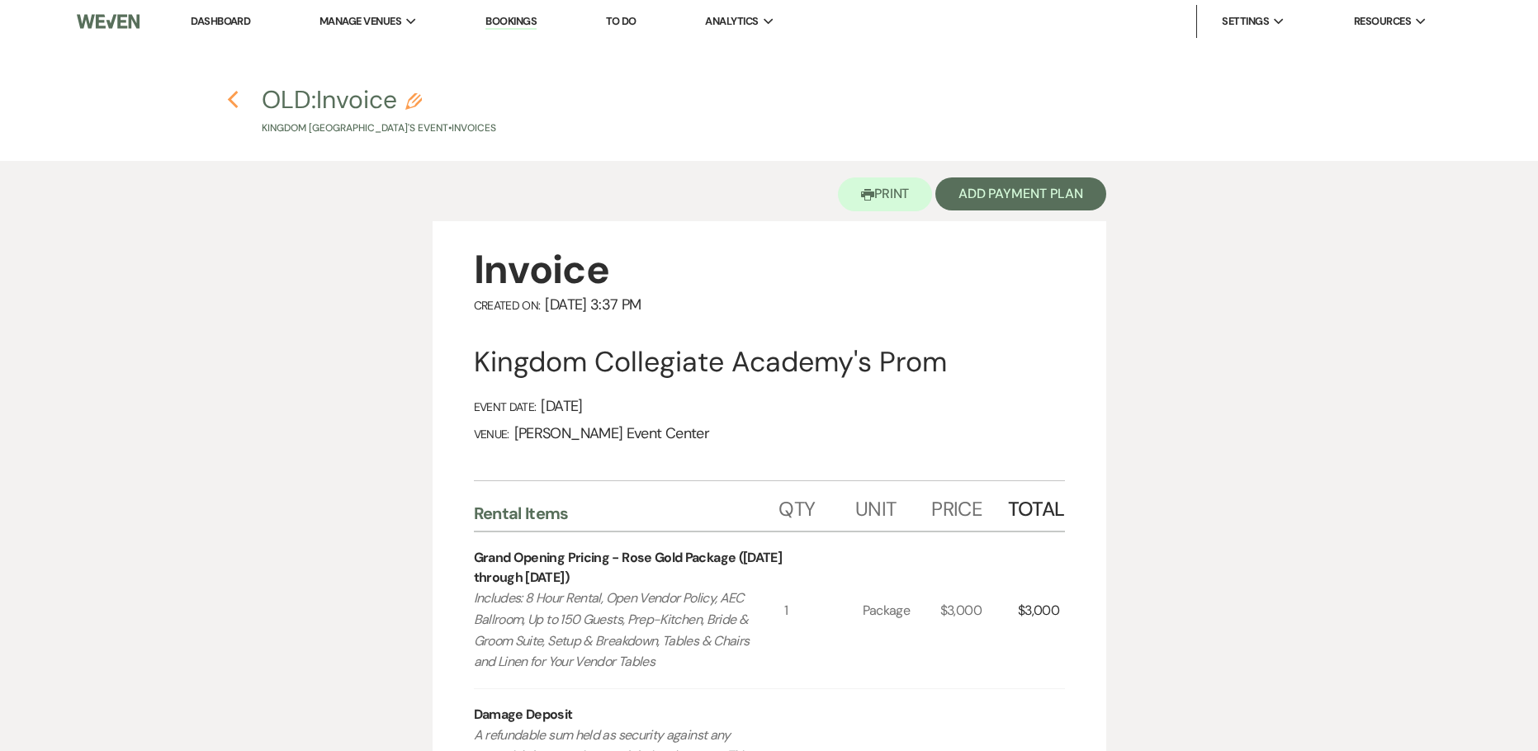
click at [230, 100] on use "button" at bounding box center [232, 100] width 11 height 18
select select "5"
select select "23"
select select "18"
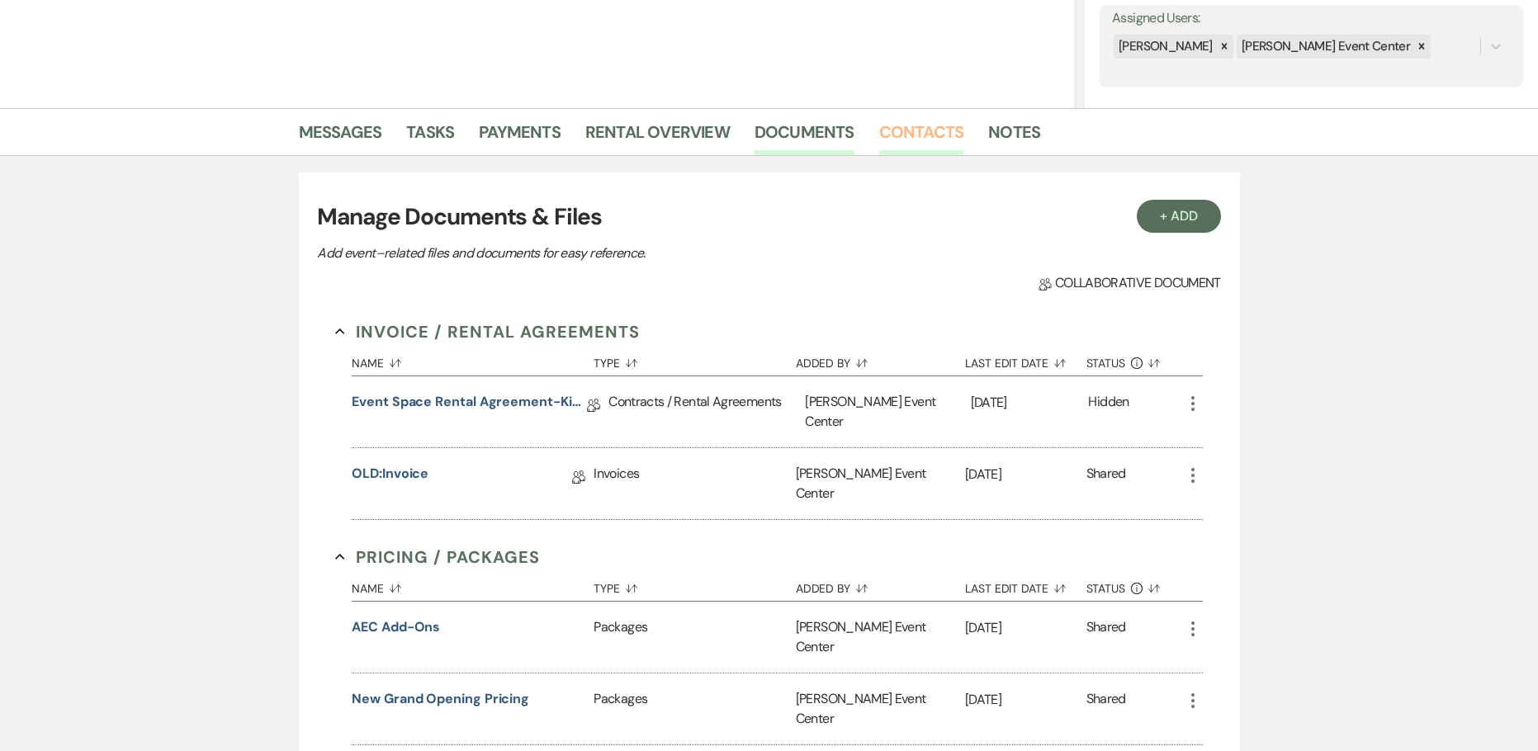
scroll to position [165, 0]
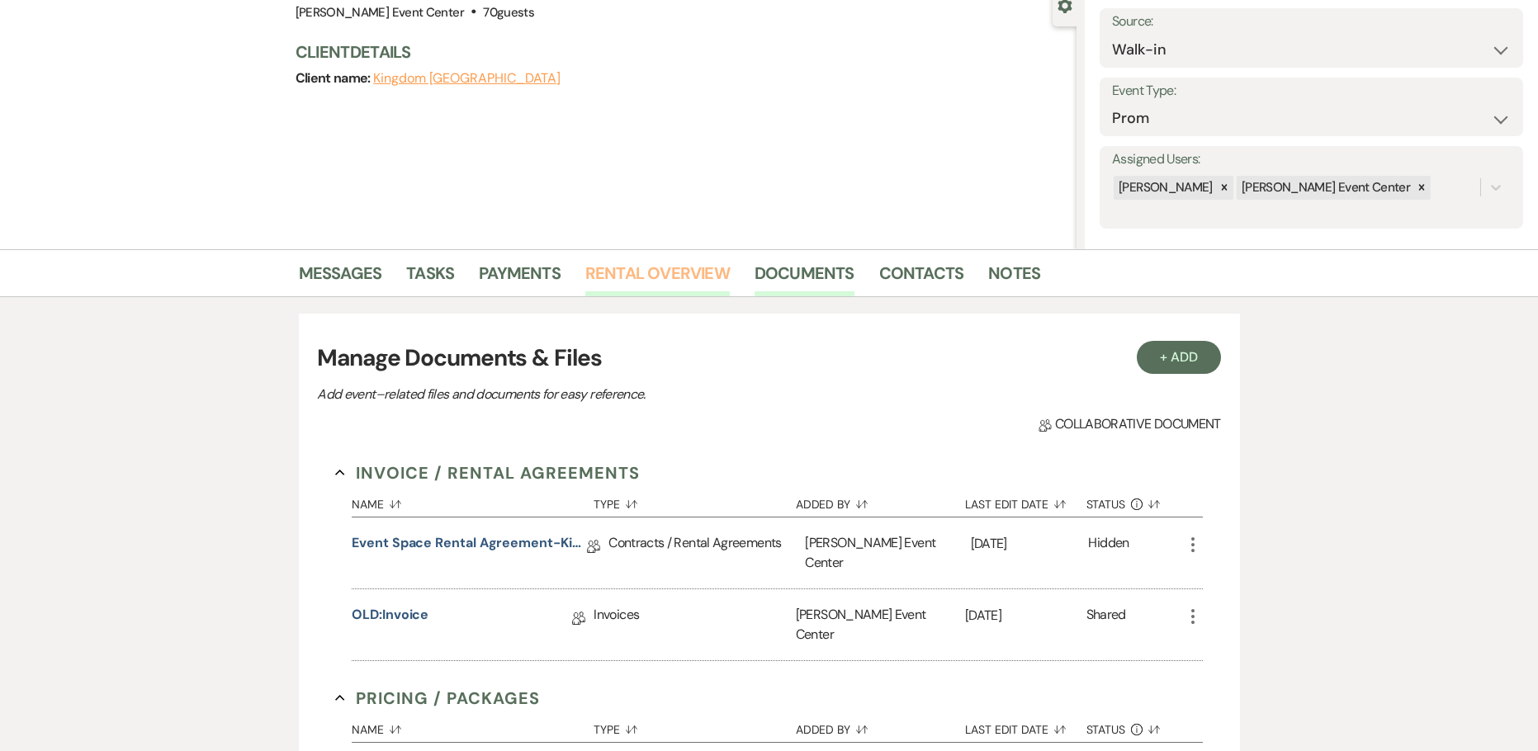
click at [702, 276] on link "Rental Overview" at bounding box center [657, 278] width 144 height 36
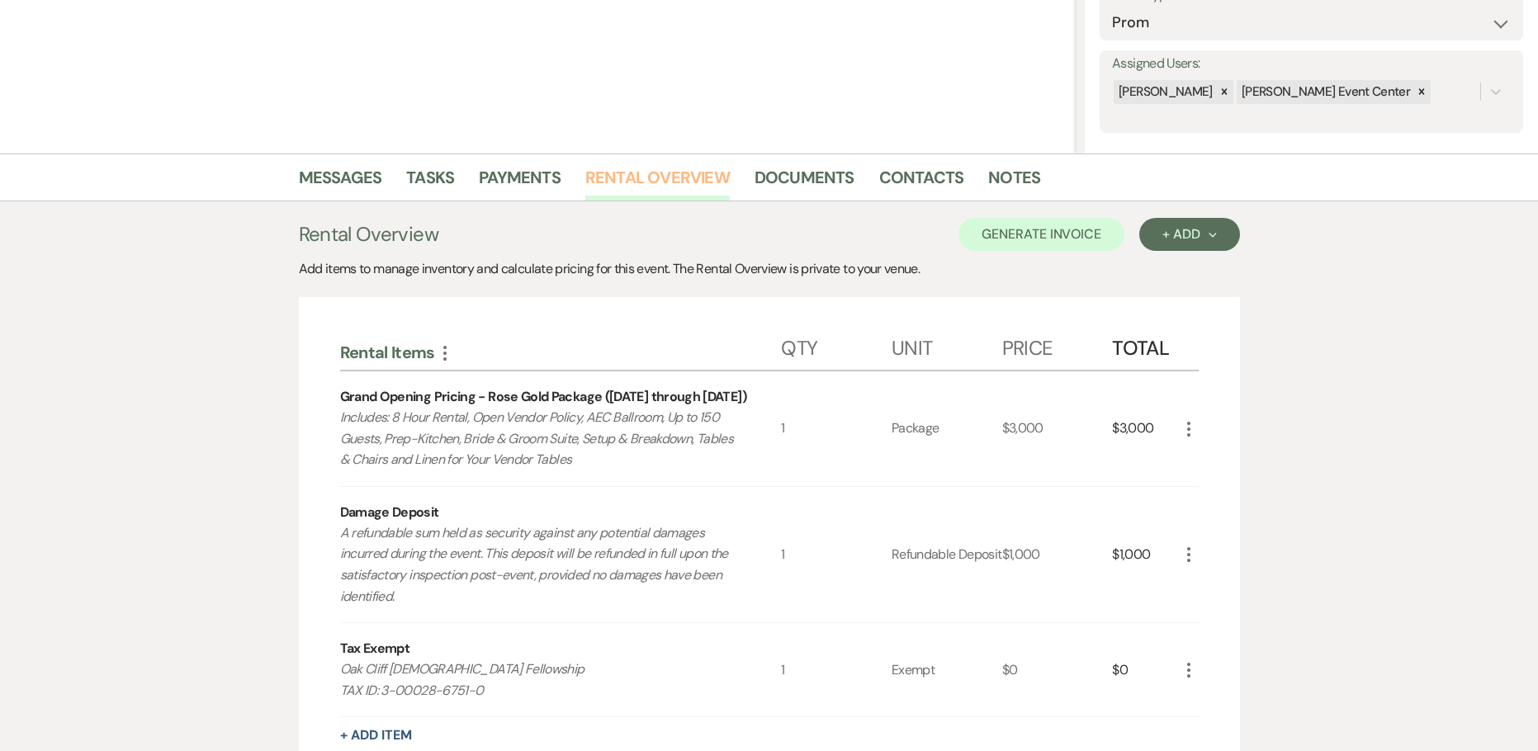
scroll to position [248, 0]
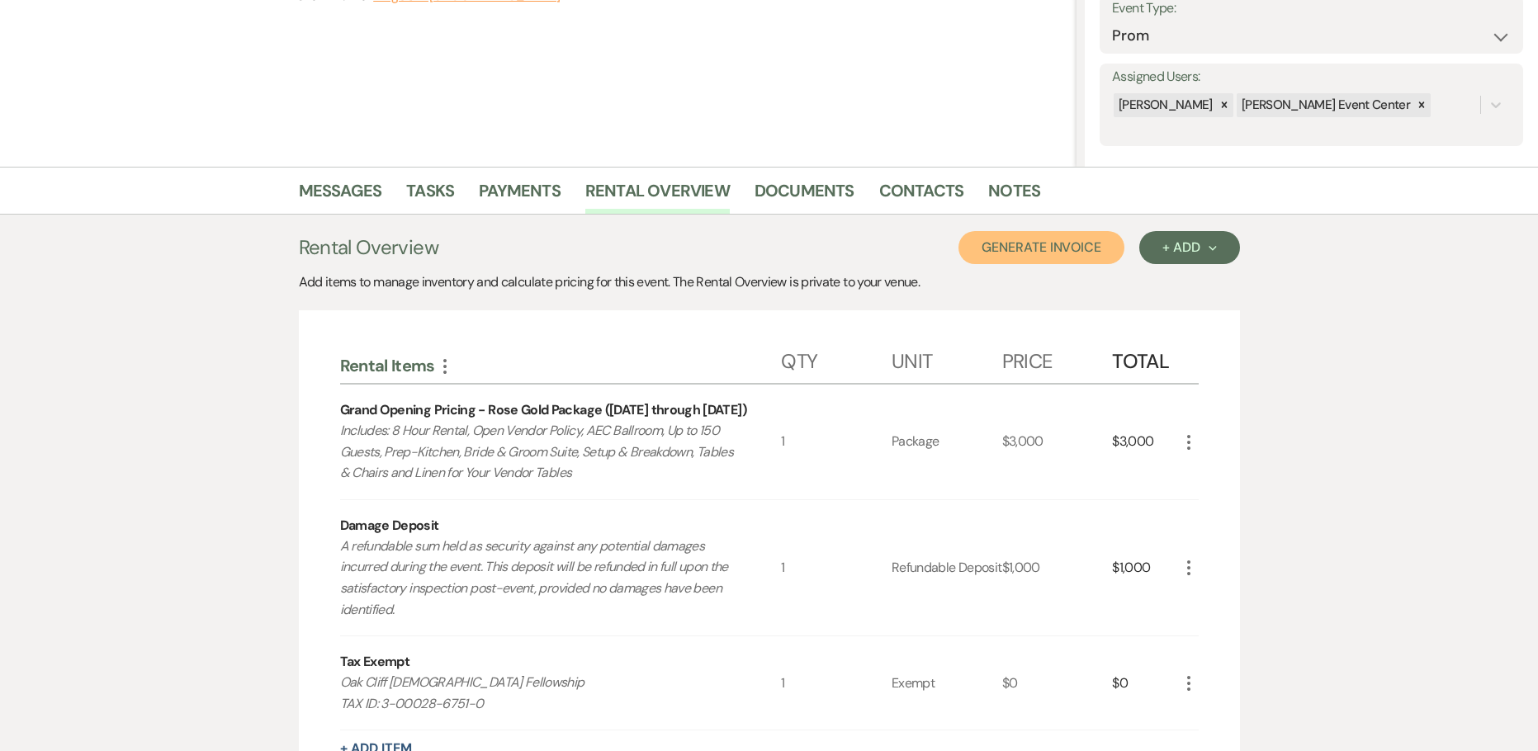
click at [1060, 257] on button "Generate Invoice" at bounding box center [1041, 247] width 166 height 33
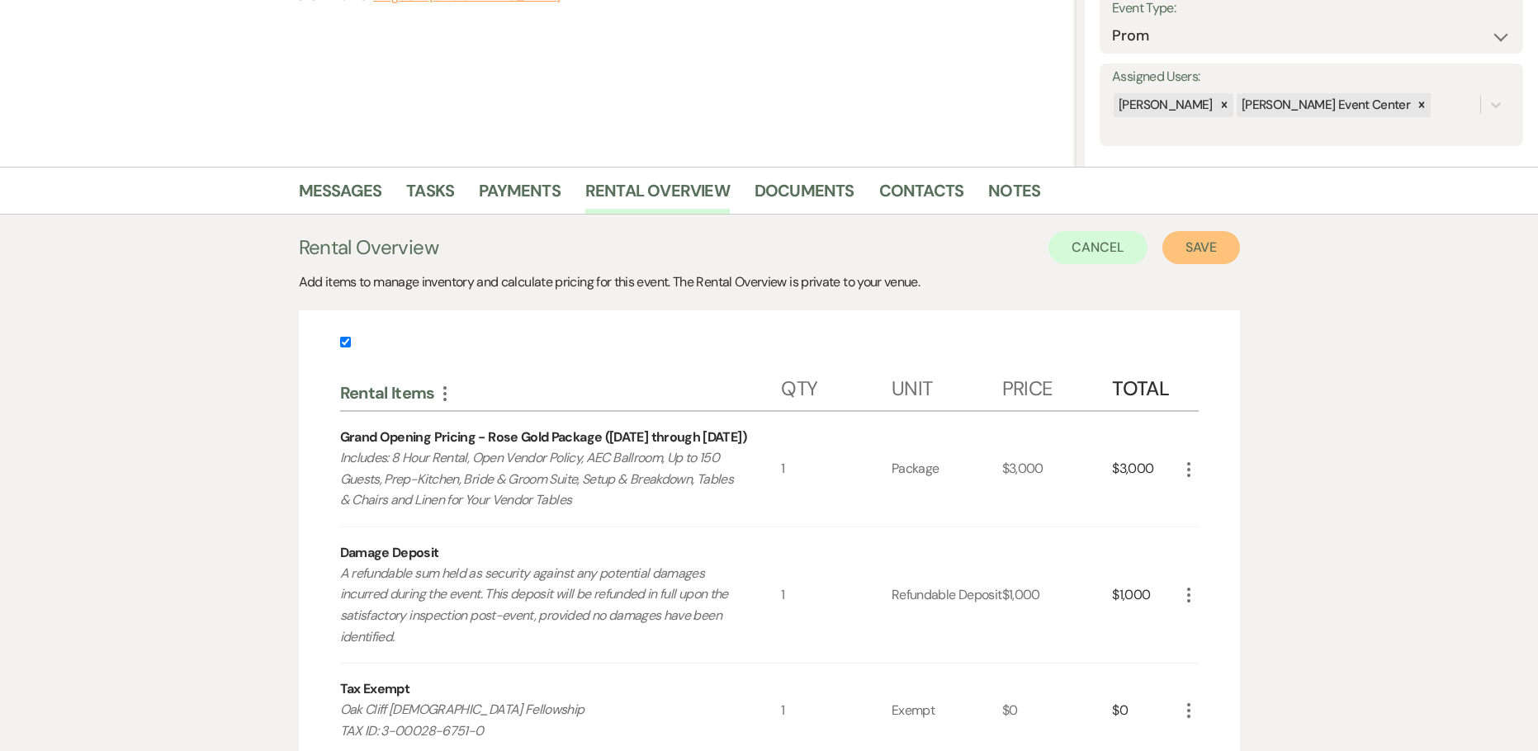
click at [1196, 239] on button "Save" at bounding box center [1201, 247] width 78 height 33
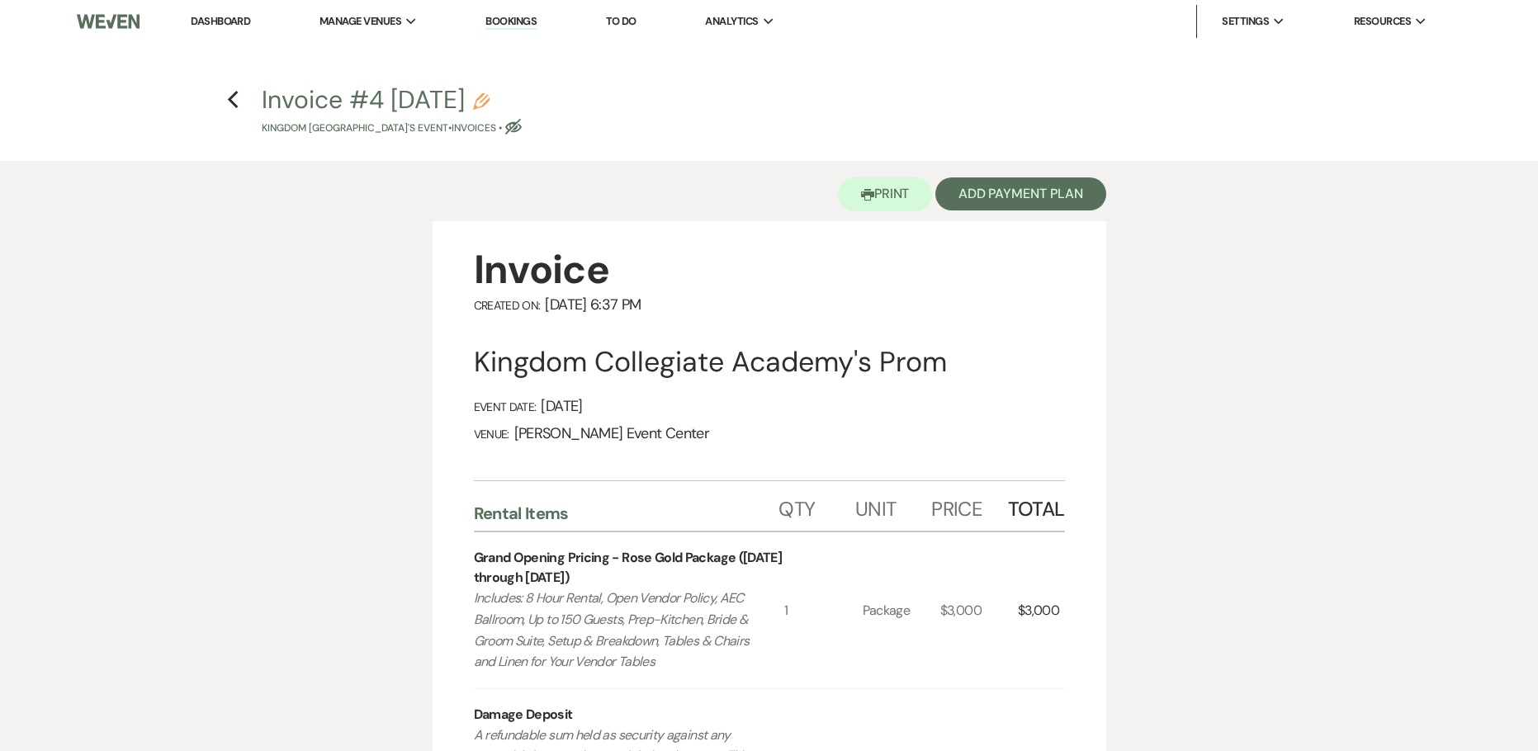
click at [489, 103] on icon "Pencil" at bounding box center [481, 101] width 17 height 17
select select "22"
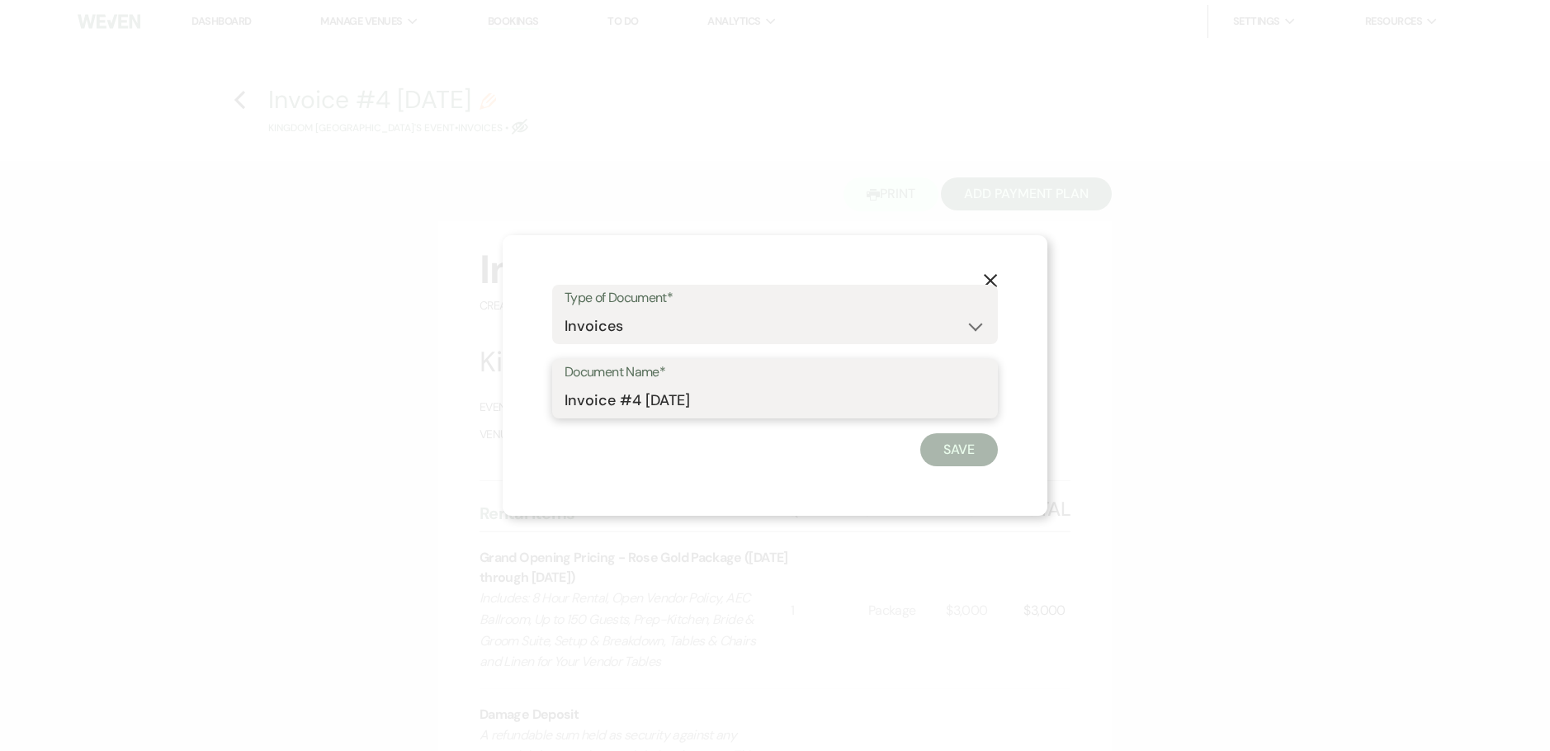
drag, startPoint x: 736, startPoint y: 400, endPoint x: 611, endPoint y: 401, distance: 125.4
click at [611, 401] on input "Invoice #4 9-22-2025" at bounding box center [774, 401] width 421 height 32
paste input "Invoice-Kingdom Collegiate Academy-Rose Gold-4.16.26"
drag, startPoint x: 596, startPoint y: 403, endPoint x: 497, endPoint y: 390, distance: 99.9
click at [497, 390] on div "X Type of Document* Special Event Insurance Vendor Certificate of Insurance Con…" at bounding box center [775, 375] width 1550 height 751
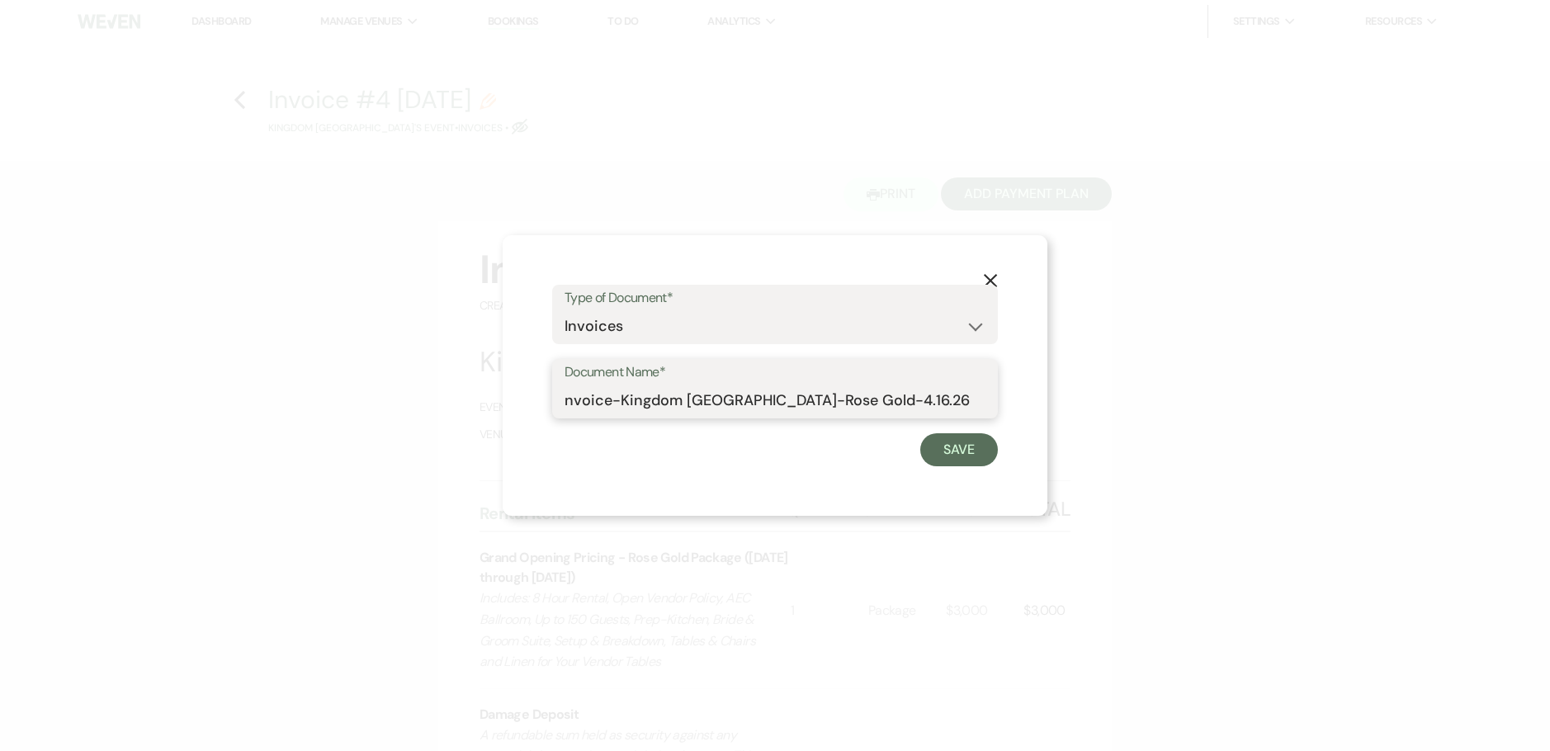
type input "Invoice-Kingdom Collegiate Academy-Rose Gold-4.16.26"
click at [957, 461] on button "Save" at bounding box center [959, 449] width 78 height 33
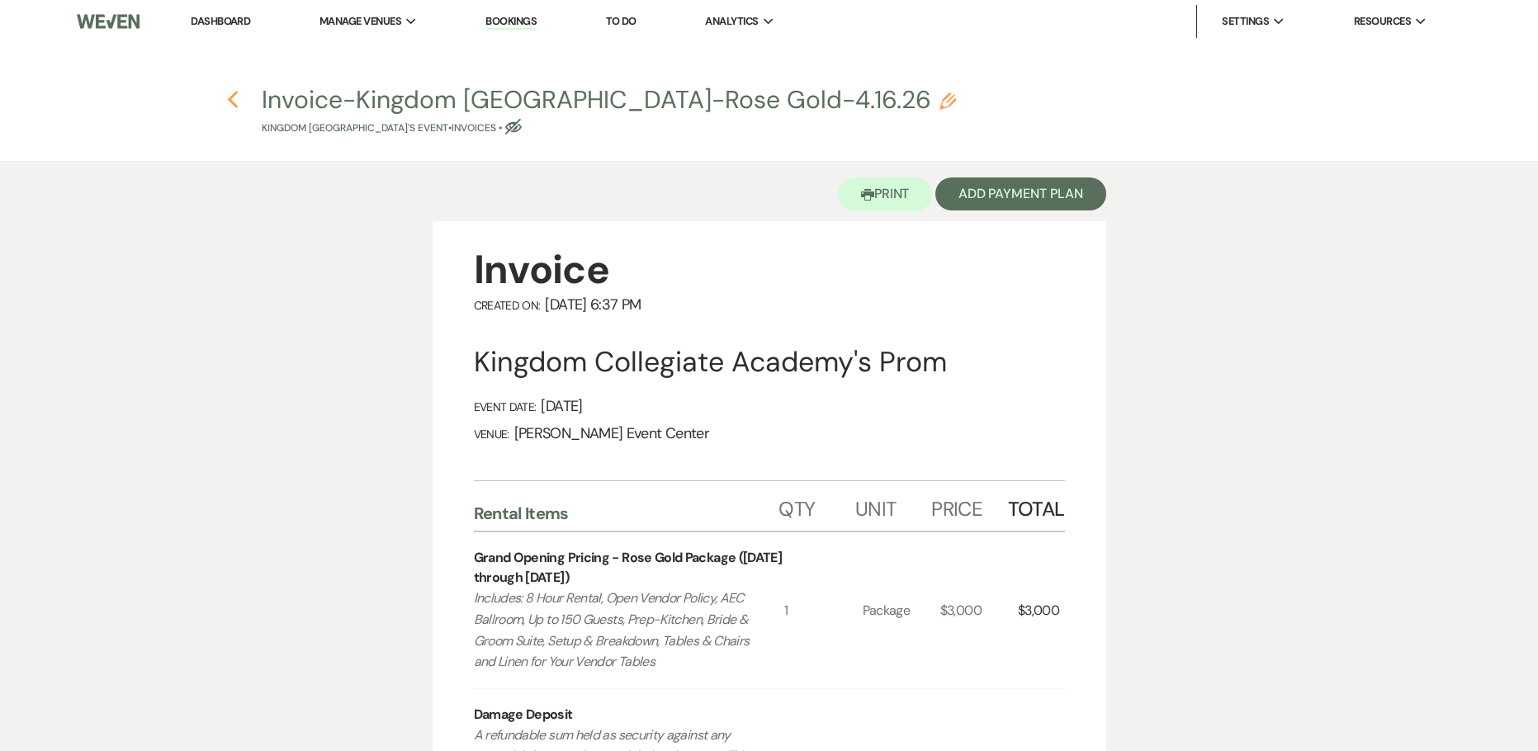
click at [237, 95] on icon "Previous" at bounding box center [233, 100] width 12 height 20
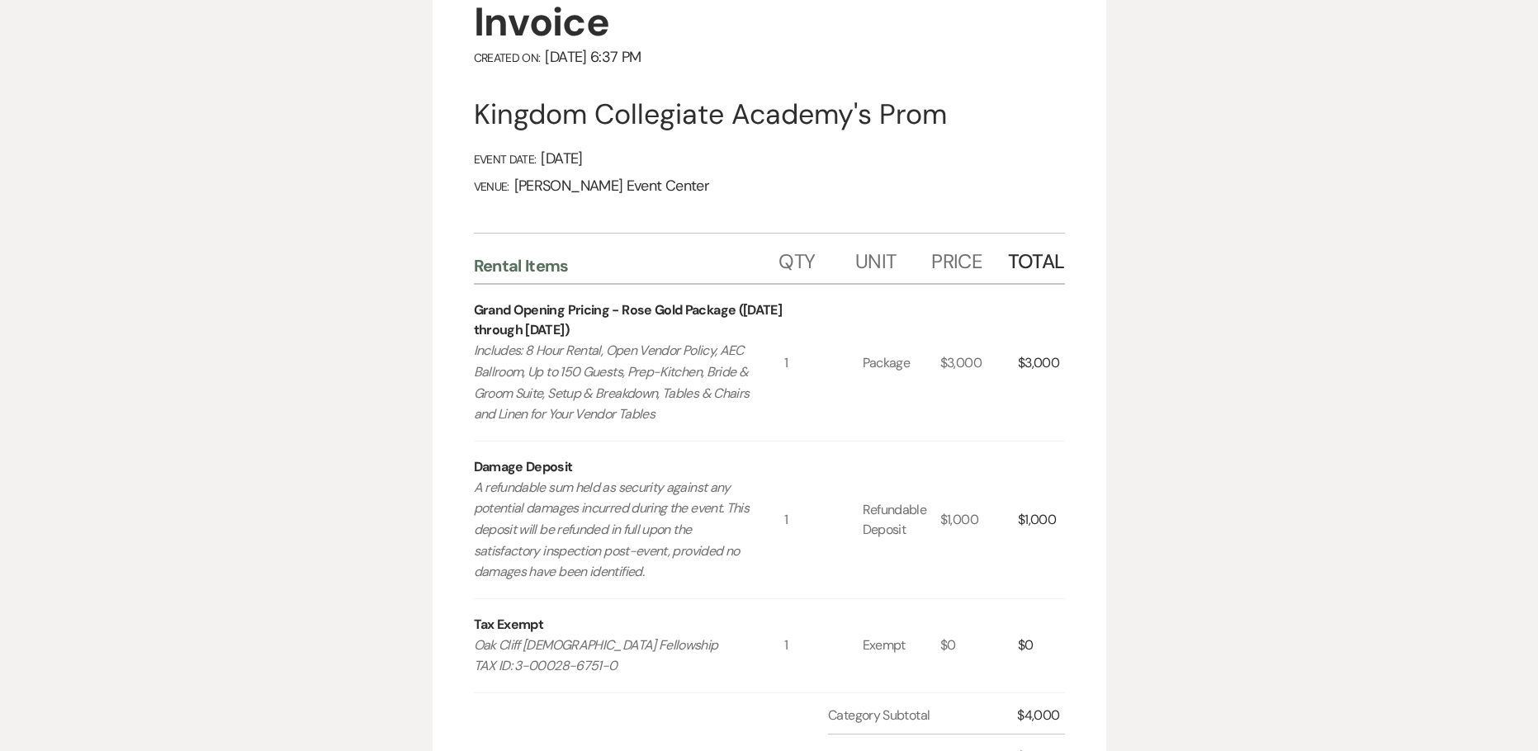
select select "5"
select select "23"
select select "18"
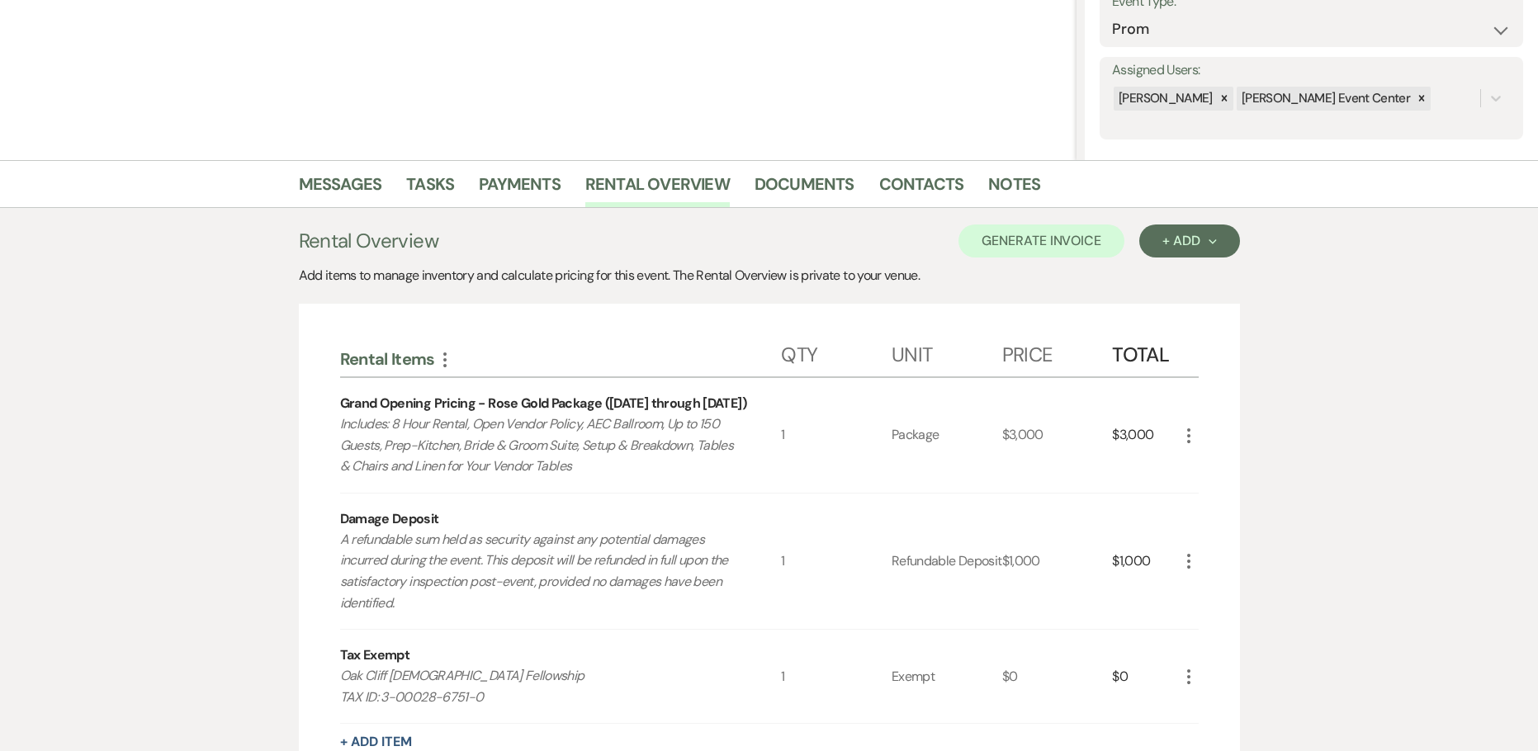
scroll to position [248, 0]
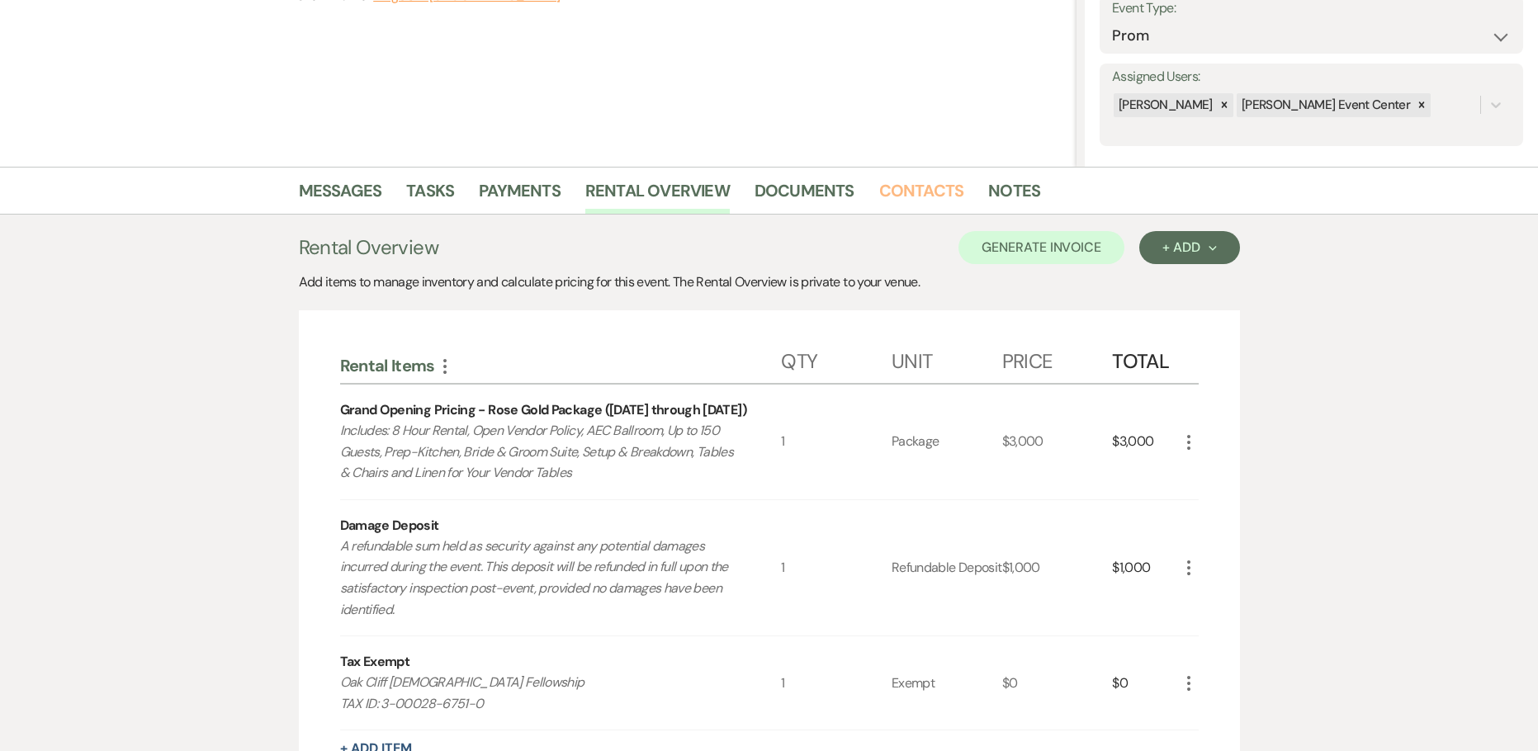
click at [886, 184] on link "Contacts" at bounding box center [921, 195] width 85 height 36
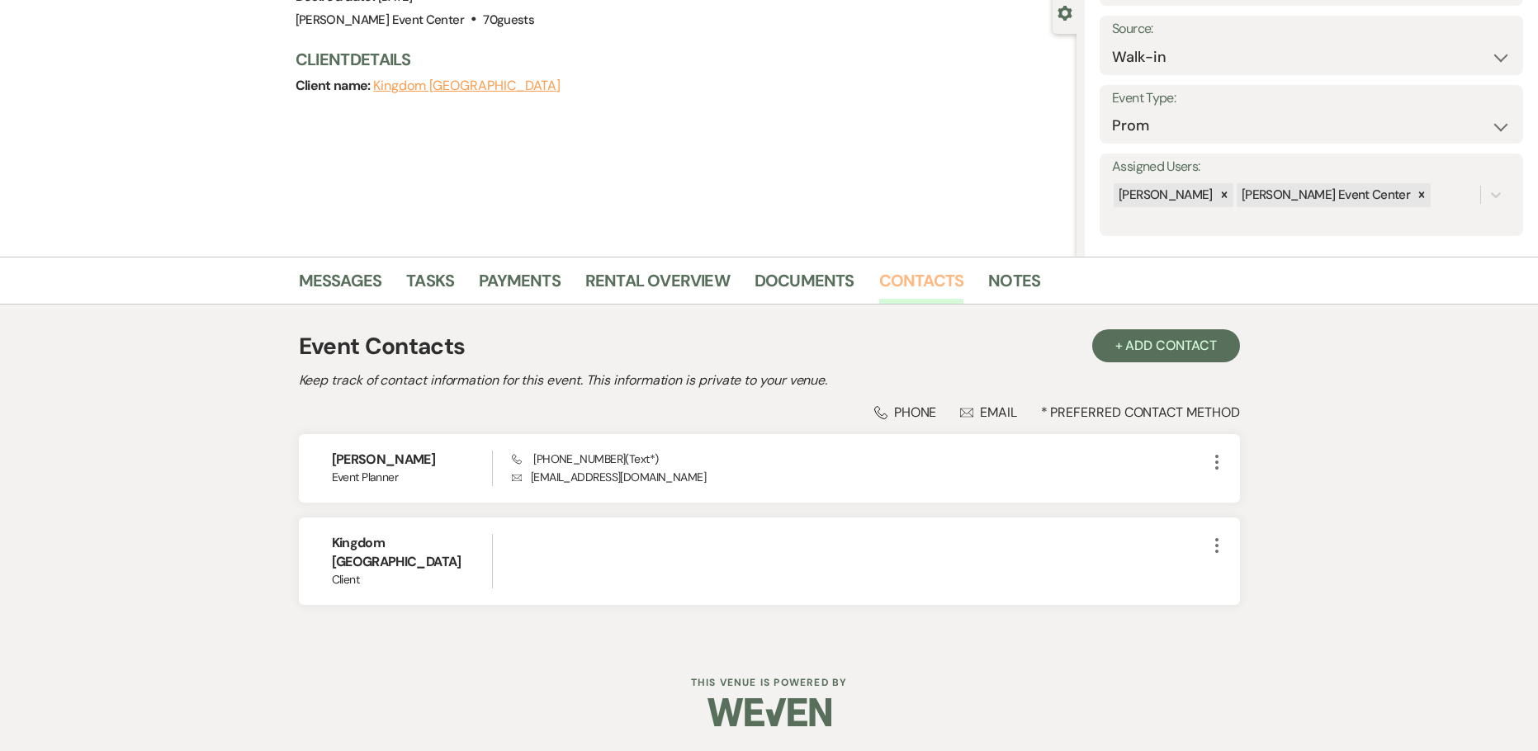
scroll to position [158, 0]
click at [807, 280] on link "Documents" at bounding box center [804, 285] width 100 height 36
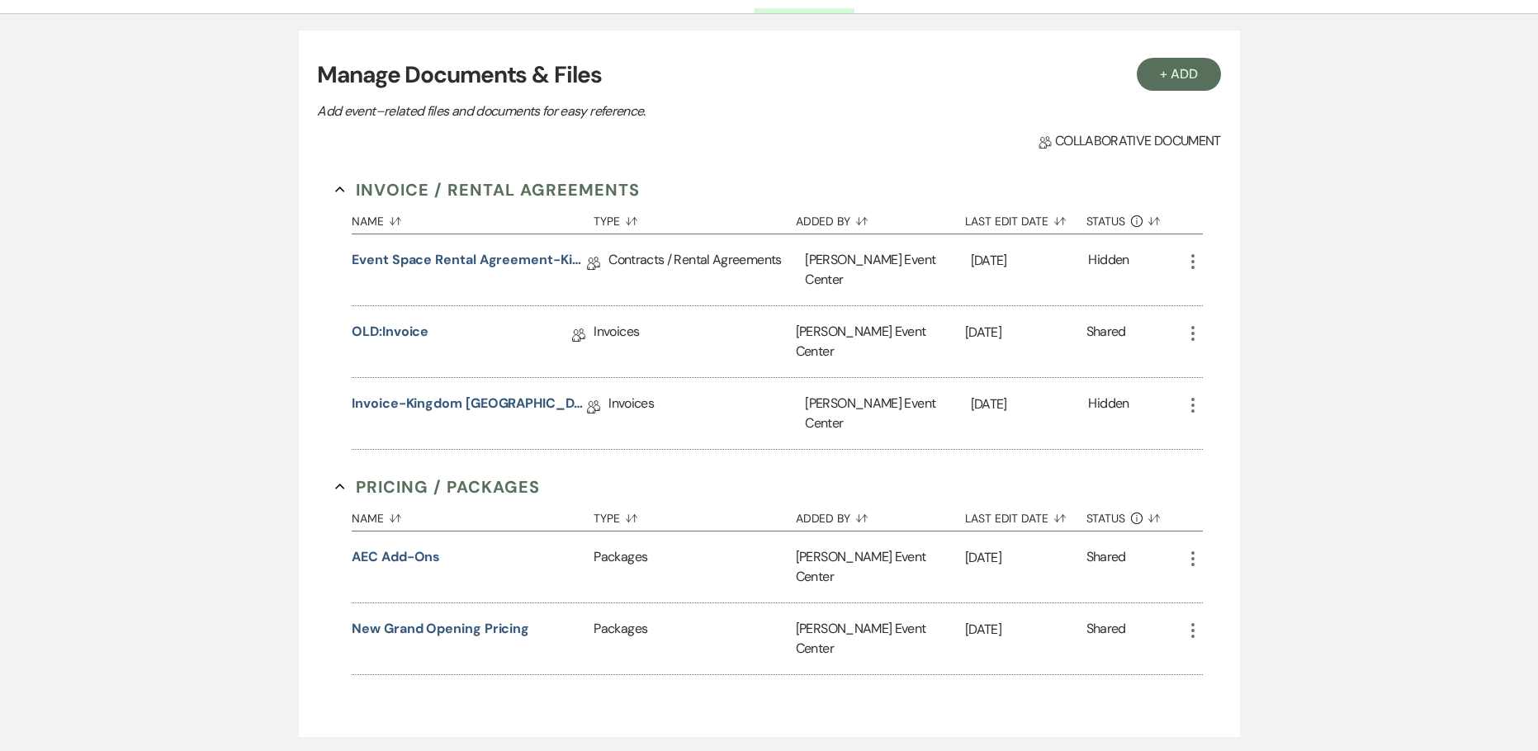
scroll to position [480, 0]
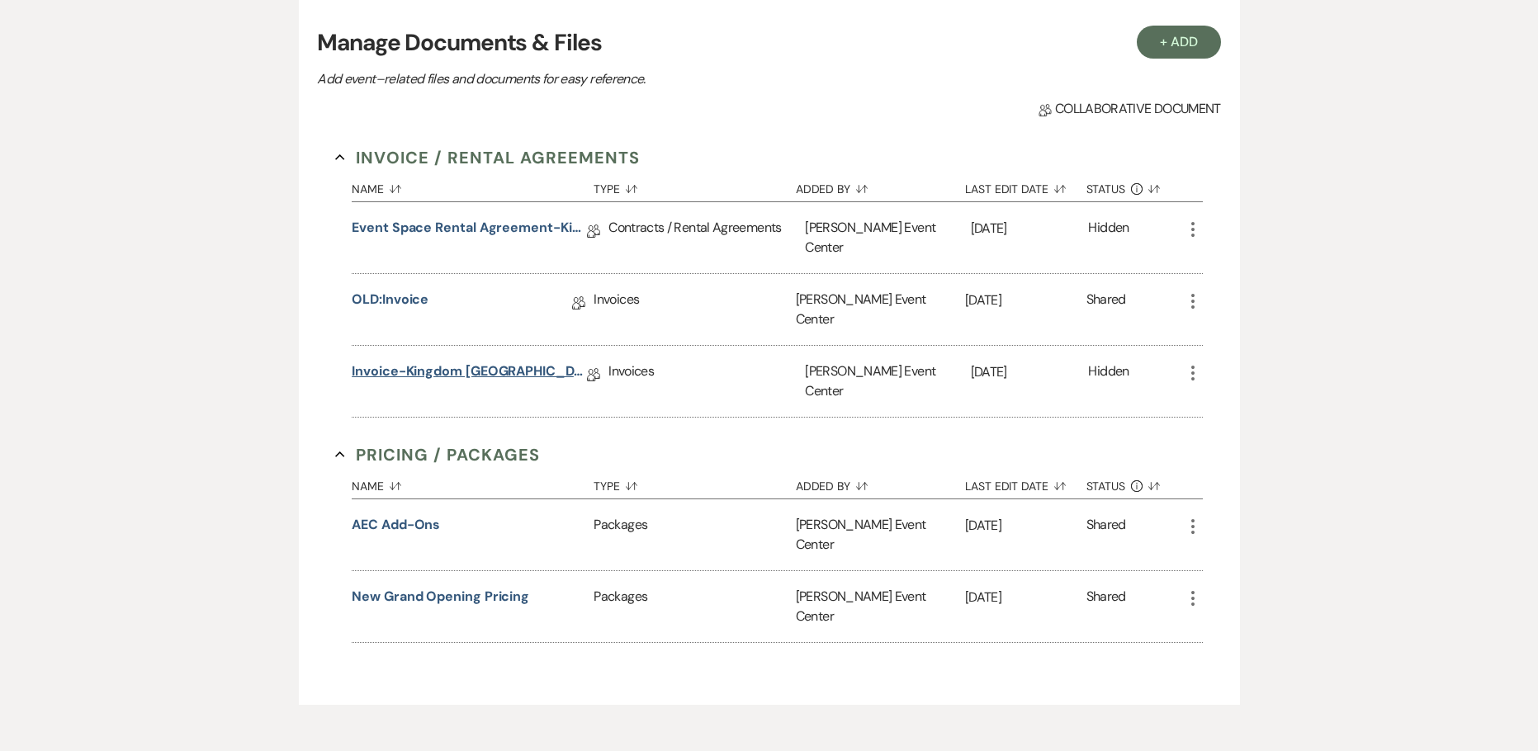
click at [463, 361] on link "Invoice-Kingdom Collegiate Academy-Rose Gold-4.16.26" at bounding box center [469, 374] width 235 height 26
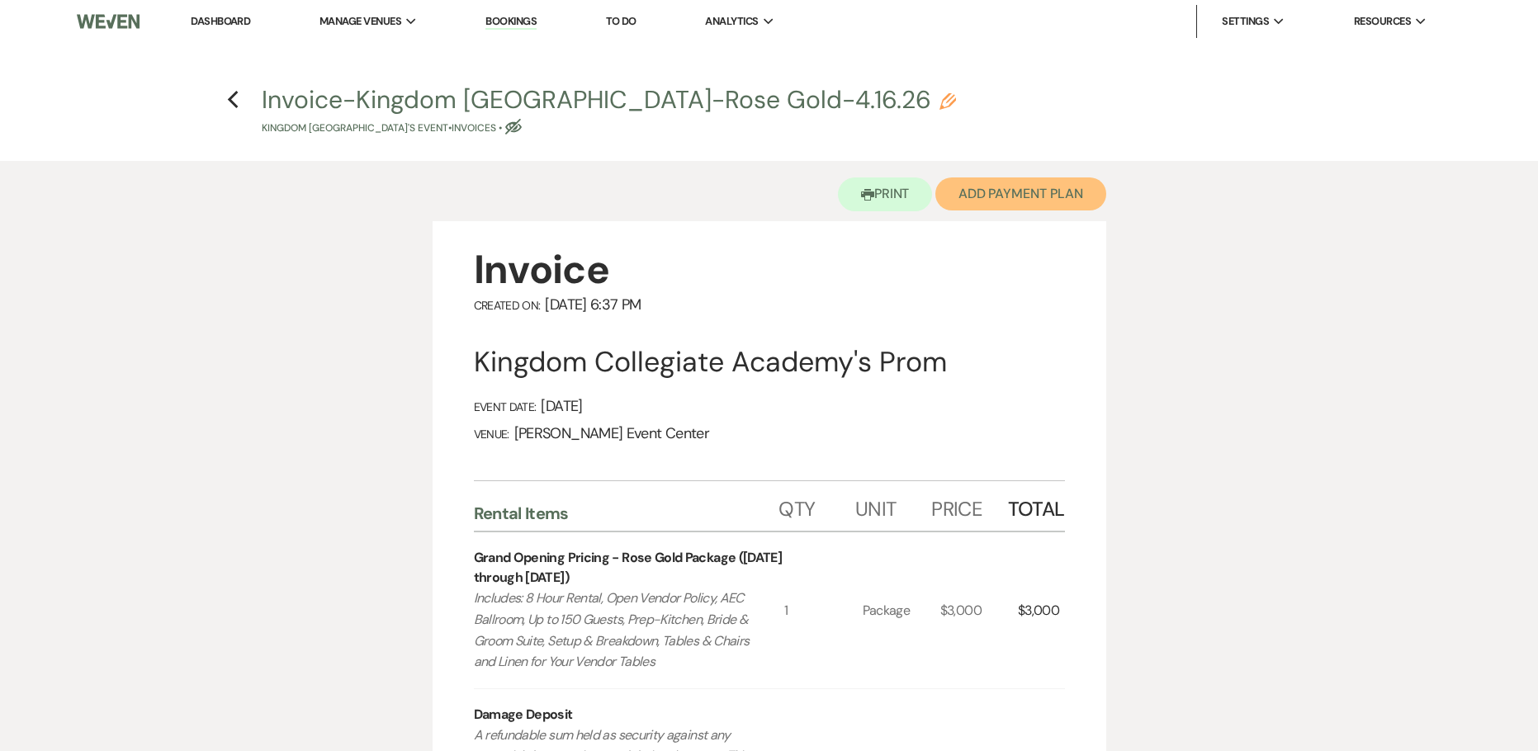
click at [1081, 194] on button "Add Payment Plan" at bounding box center [1020, 193] width 171 height 33
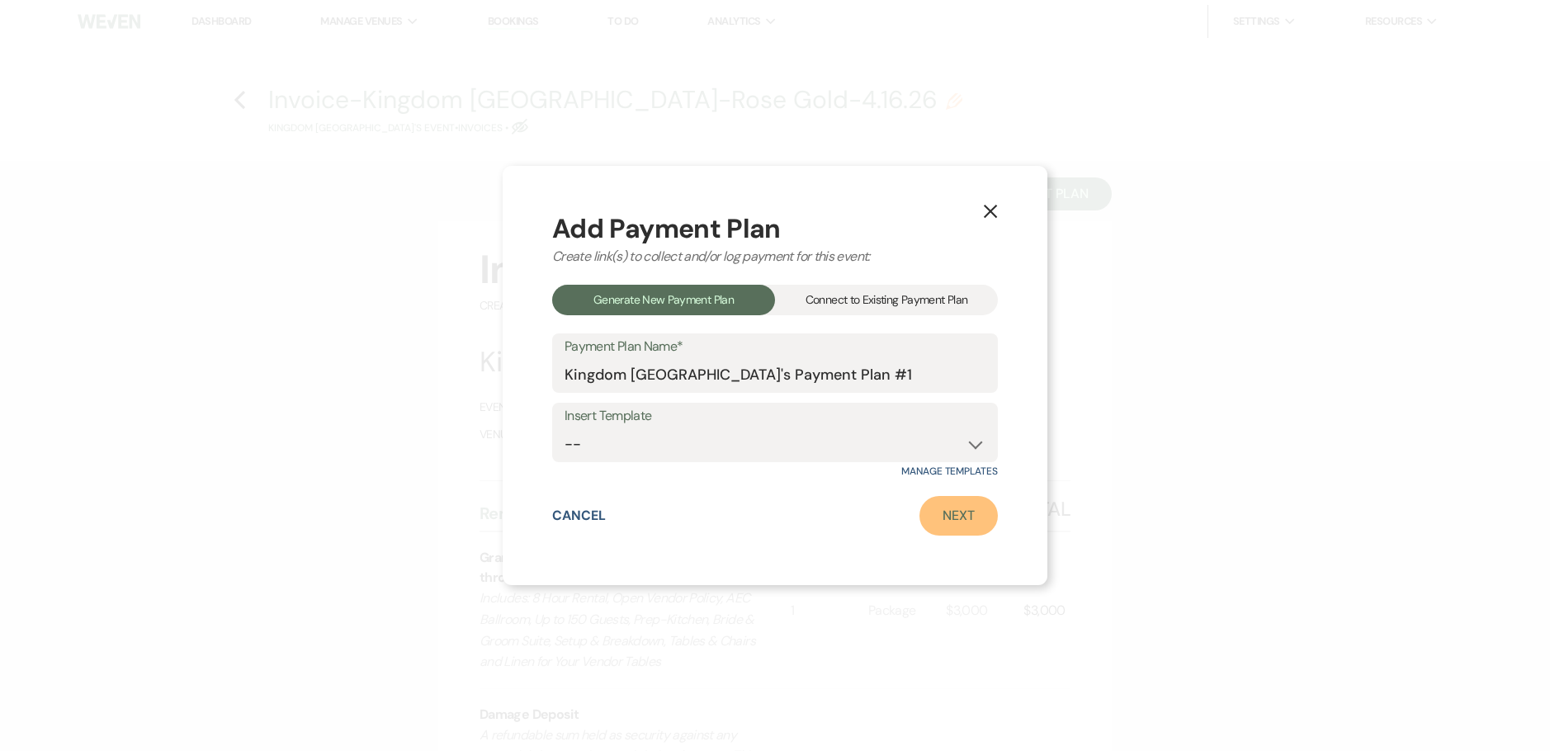
click at [938, 507] on link "Next" at bounding box center [958, 516] width 78 height 40
select select "28955"
select select "2"
select select "percentage"
select select "false"
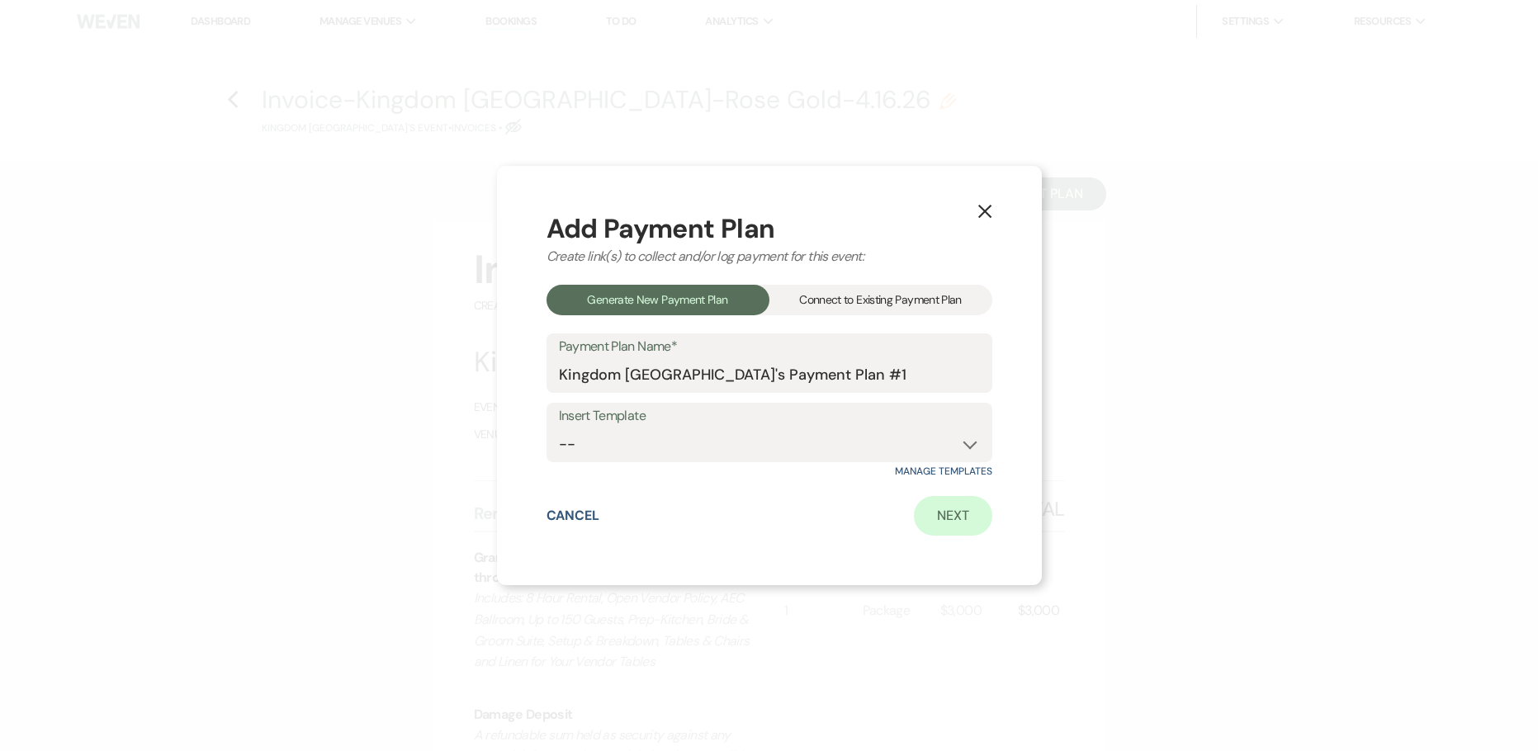
select select "client"
select select "weeks"
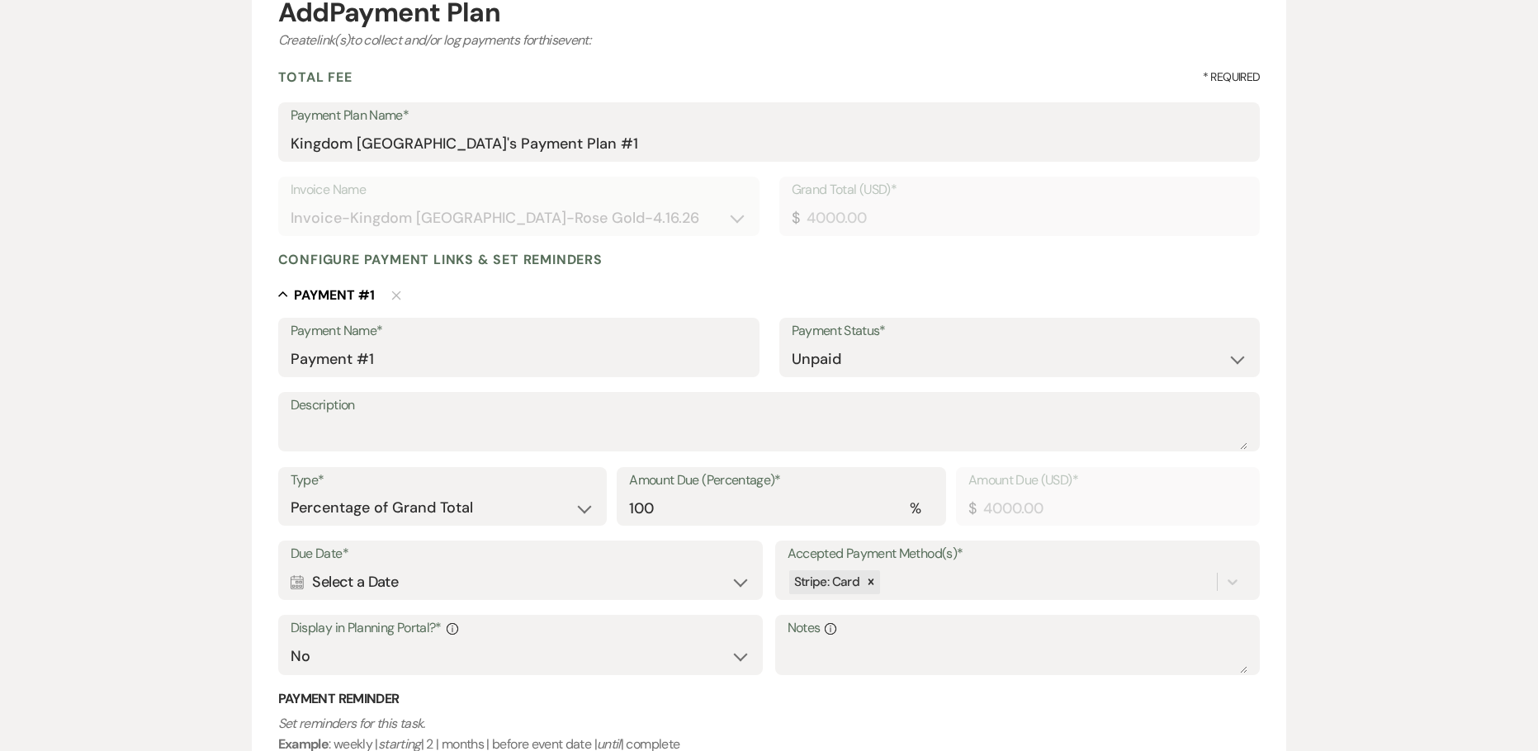
scroll to position [248, 0]
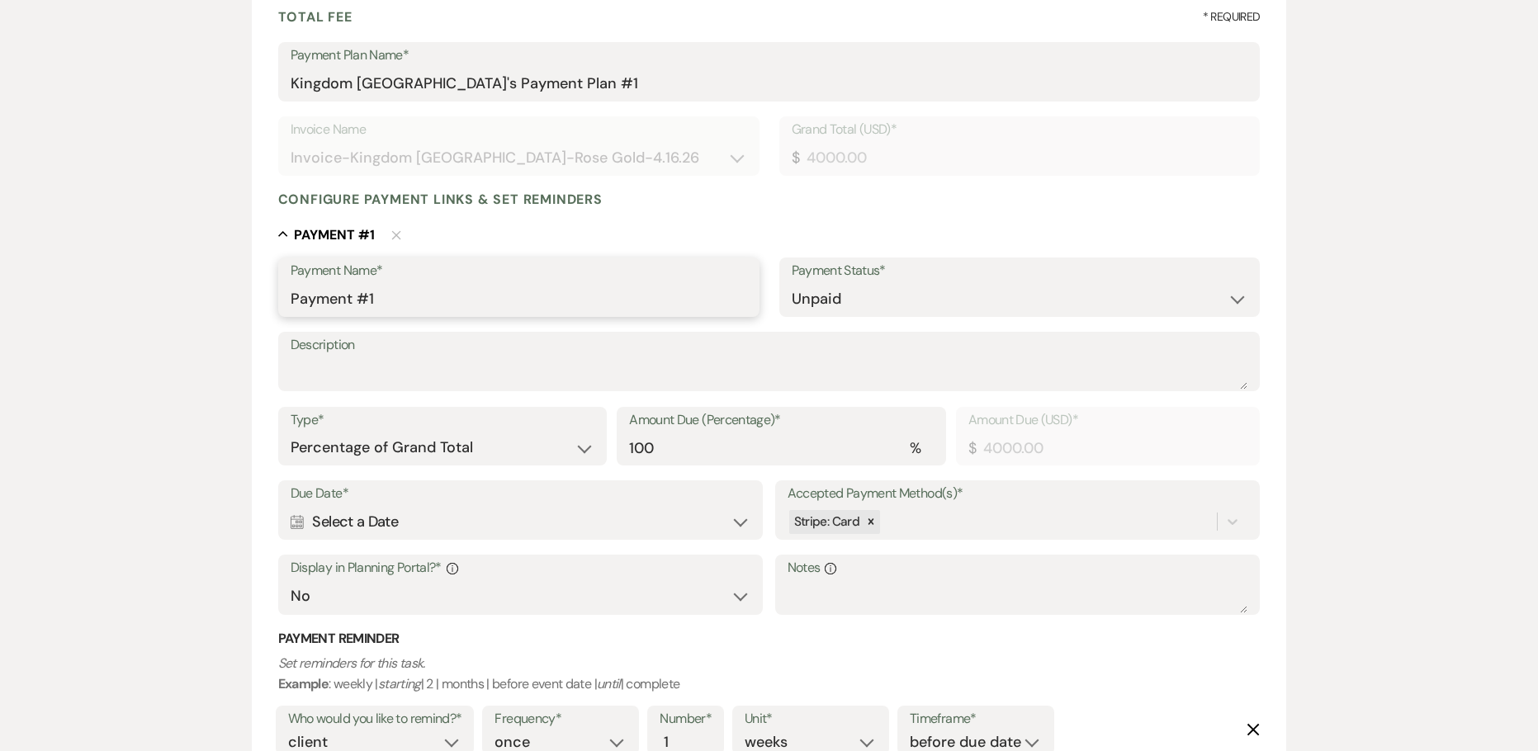
drag, startPoint x: 440, startPoint y: 294, endPoint x: 16, endPoint y: 181, distance: 439.0
click at [68, 189] on div "Add Payment Plan Create link(s) to collect and/or log payments for this event: …" at bounding box center [769, 397] width 1538 height 1007
type input "Booking Deposit"
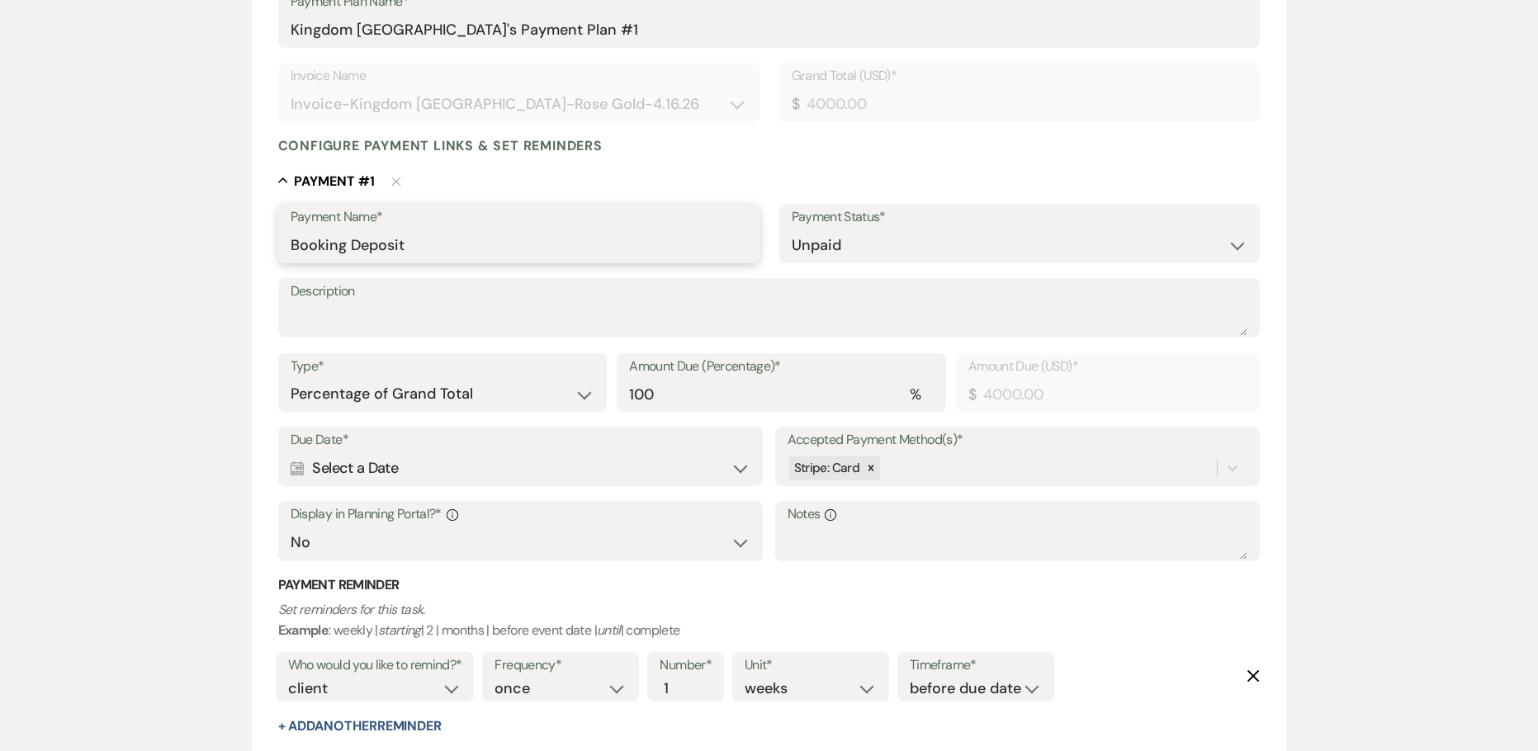
scroll to position [330, 0]
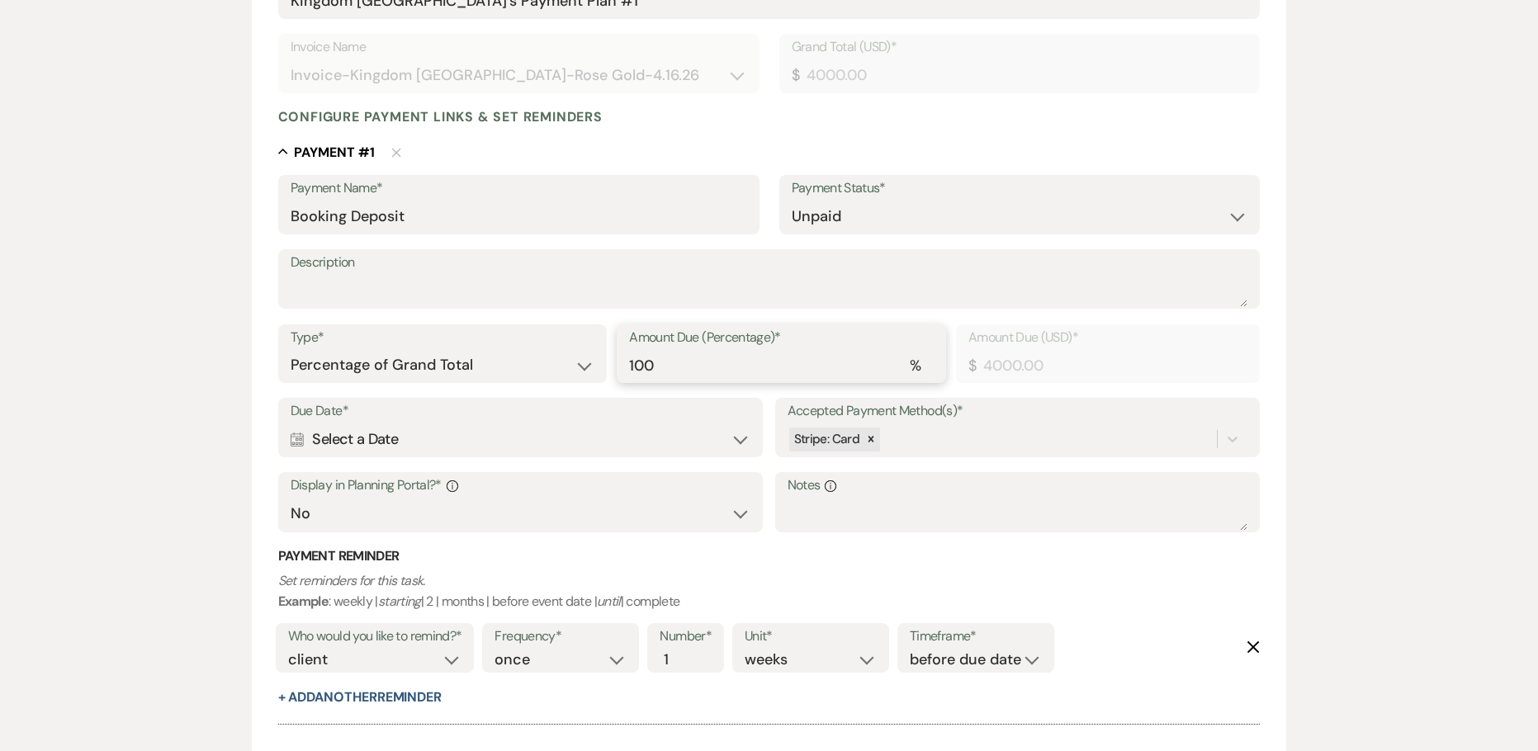
click at [692, 371] on input "100" at bounding box center [781, 365] width 305 height 32
type input "10"
type input "400.00"
type input "10"
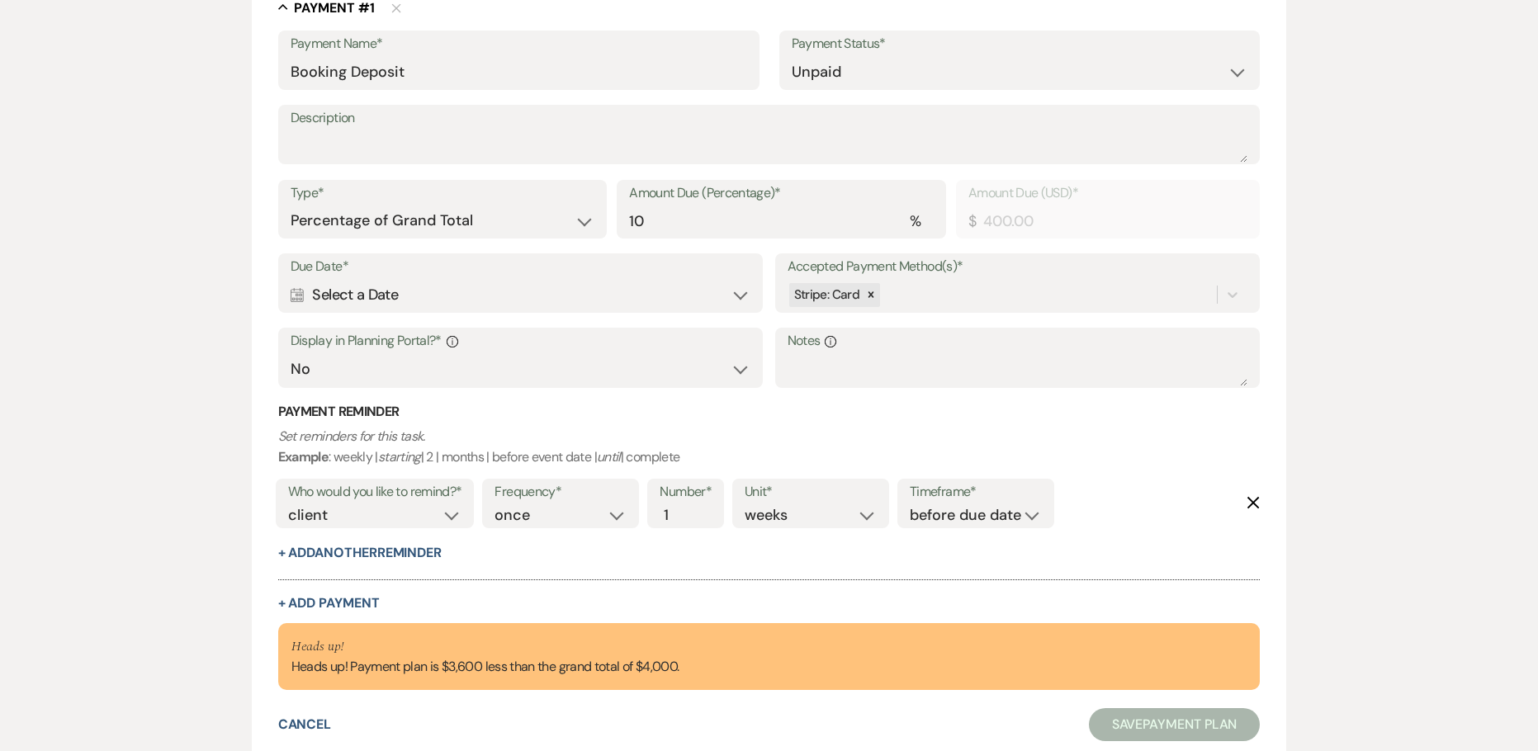
scroll to position [495, 0]
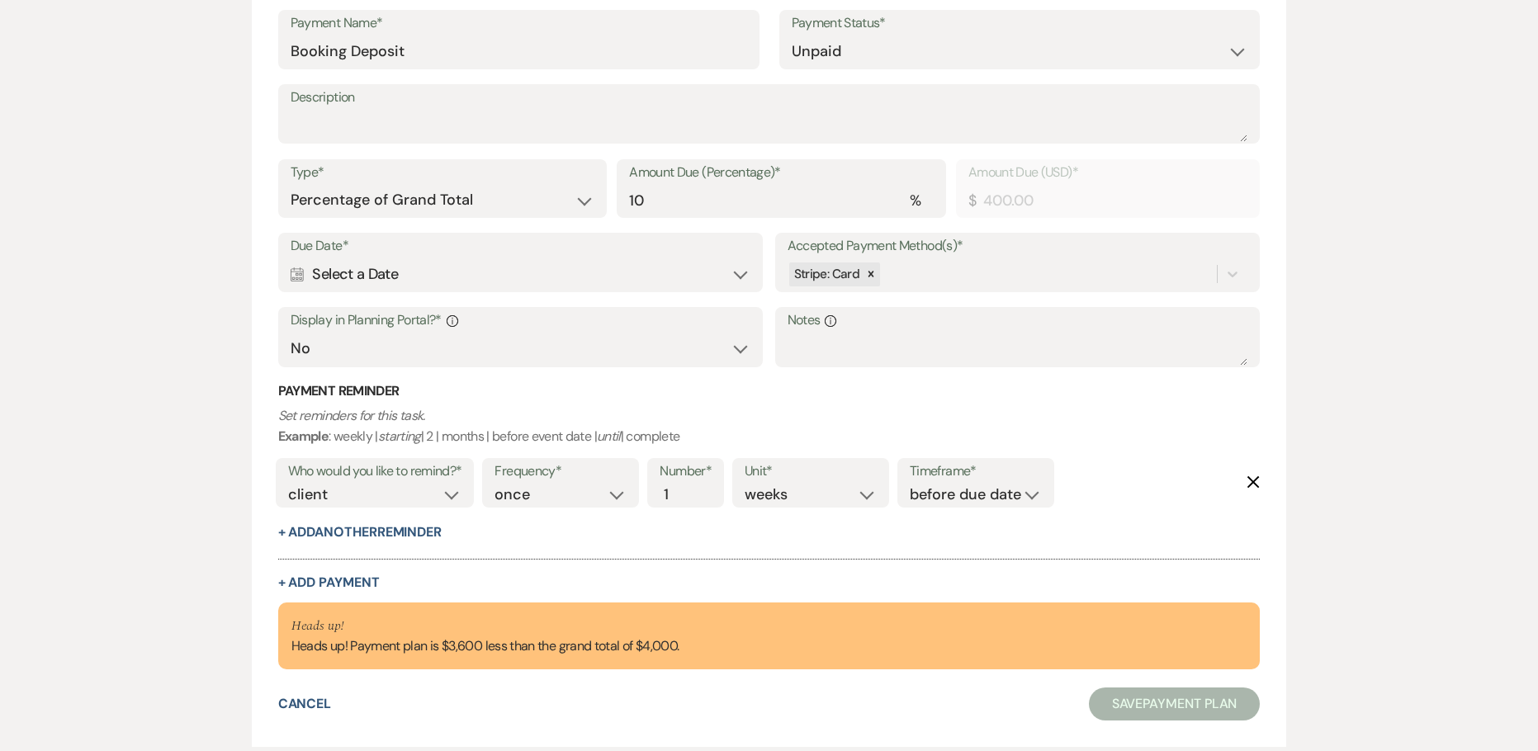
click at [383, 263] on div "Calendar Select a Date Expand" at bounding box center [521, 274] width 461 height 32
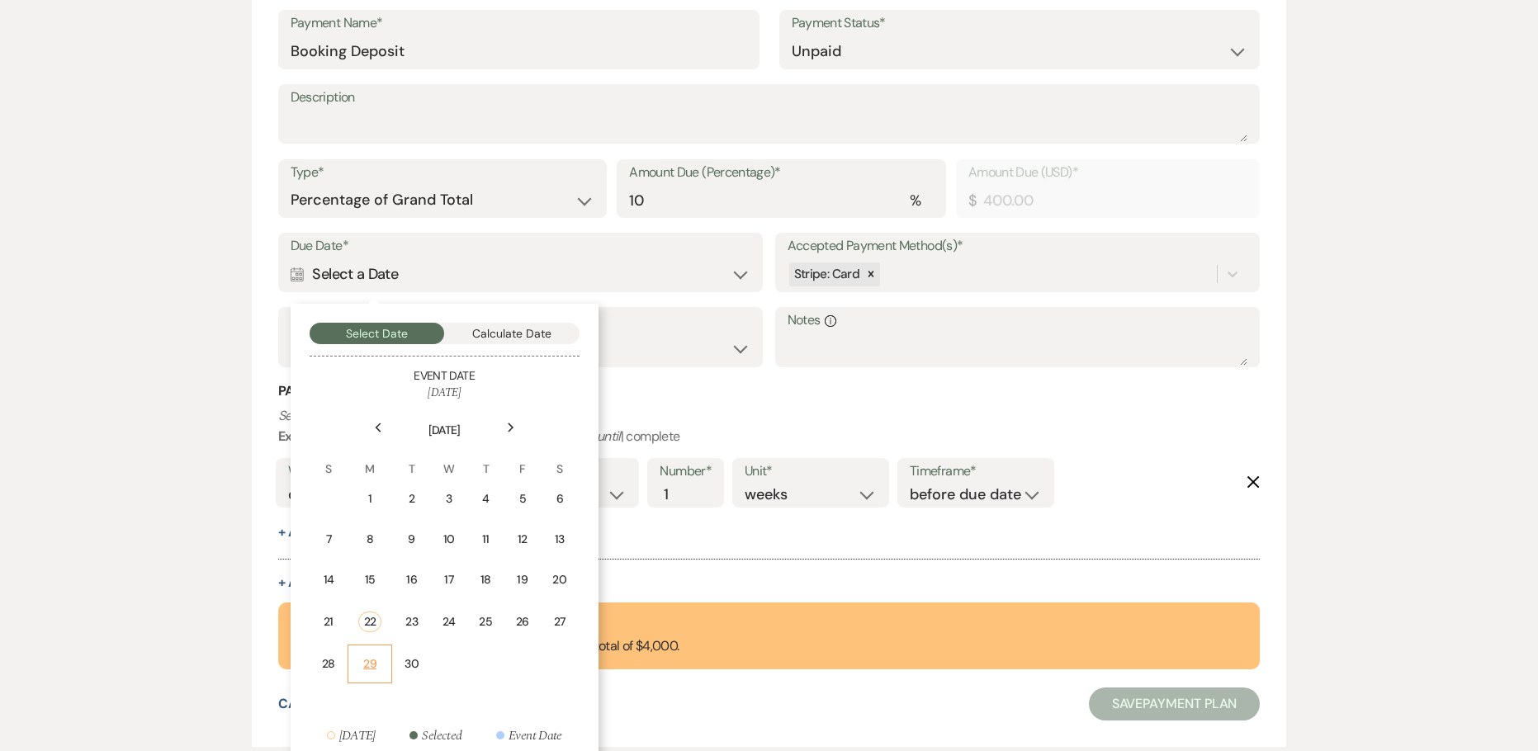
click at [363, 659] on div "29" at bounding box center [369, 663] width 23 height 17
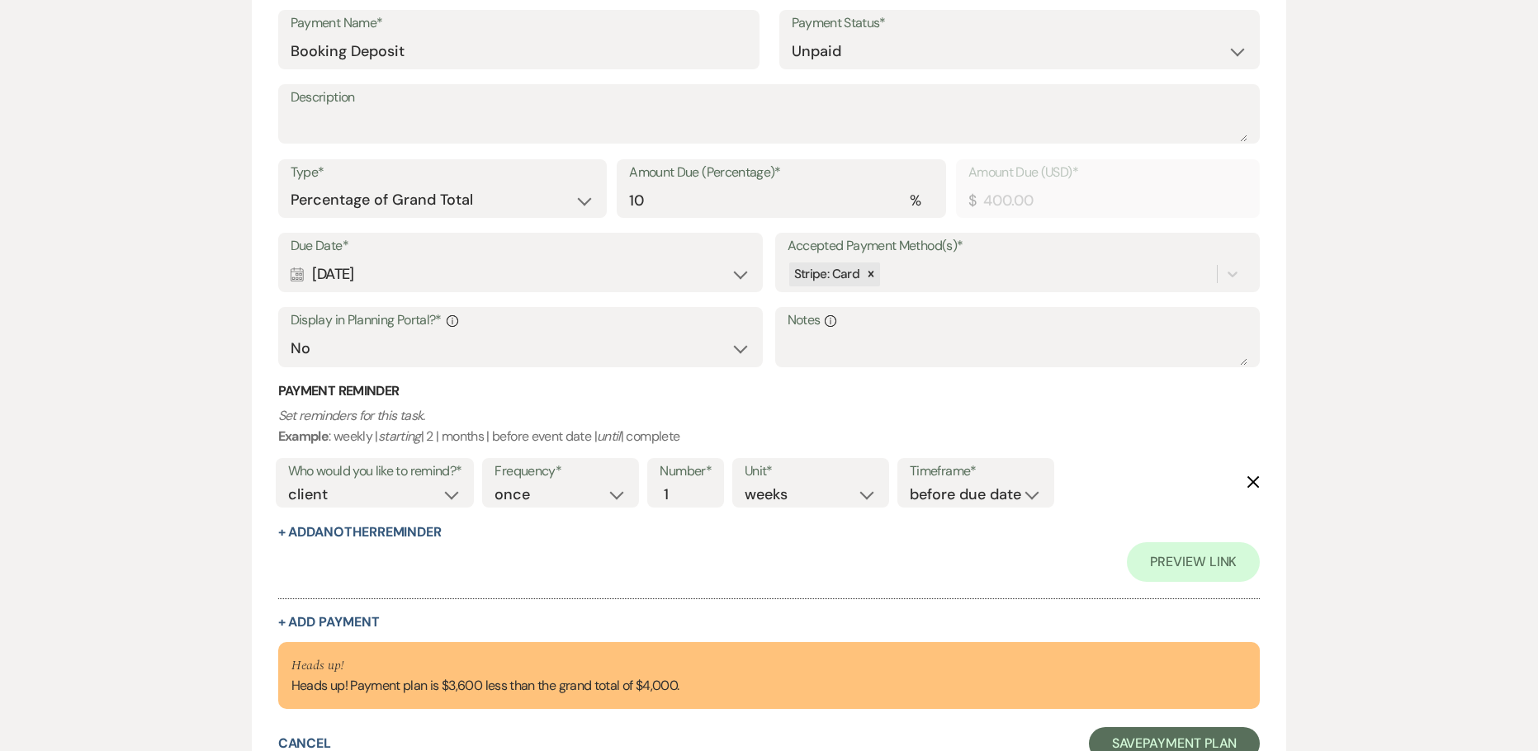
click at [462, 262] on div "Calendar Sep 29, 2025 Expand" at bounding box center [521, 274] width 461 height 32
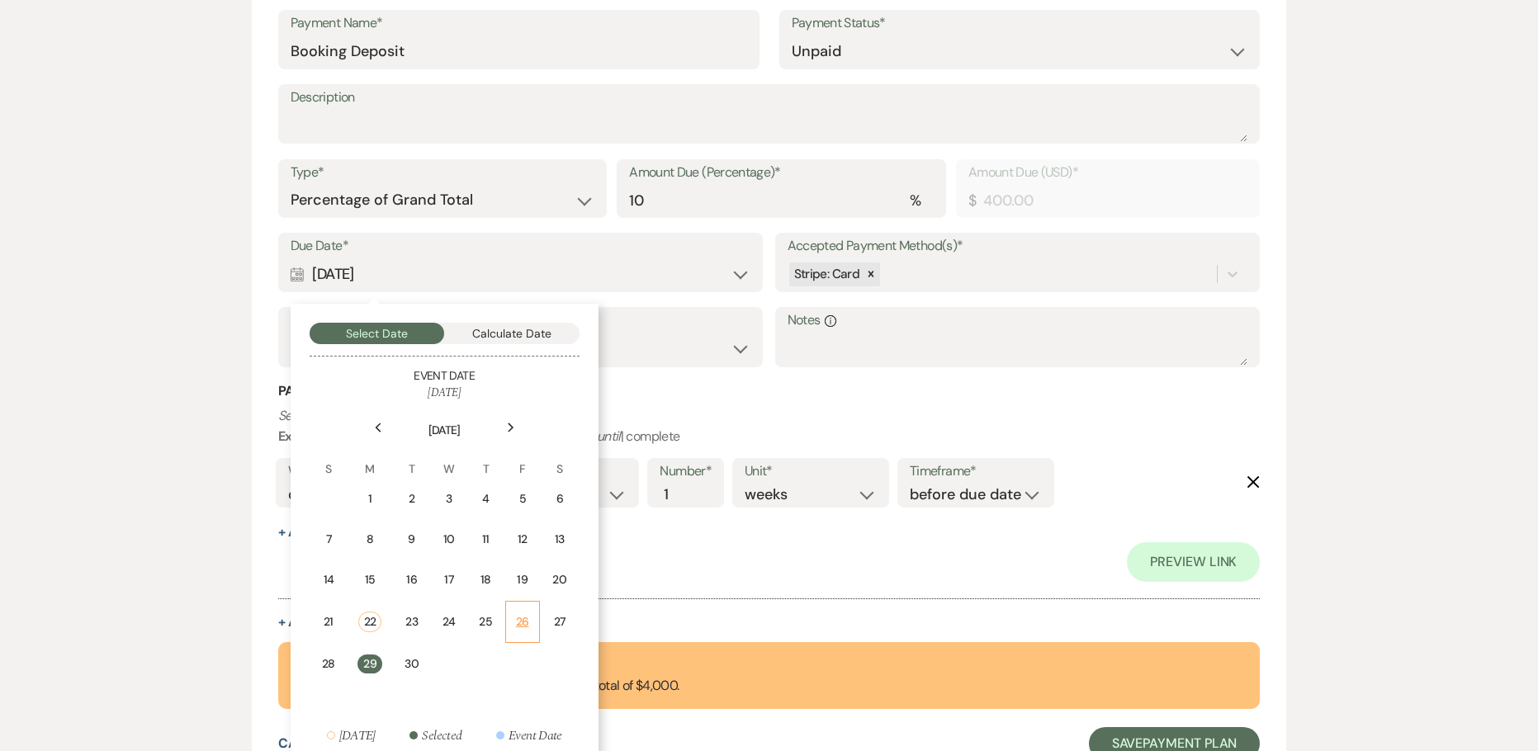
click at [523, 626] on div "26" at bounding box center [523, 621] width 14 height 17
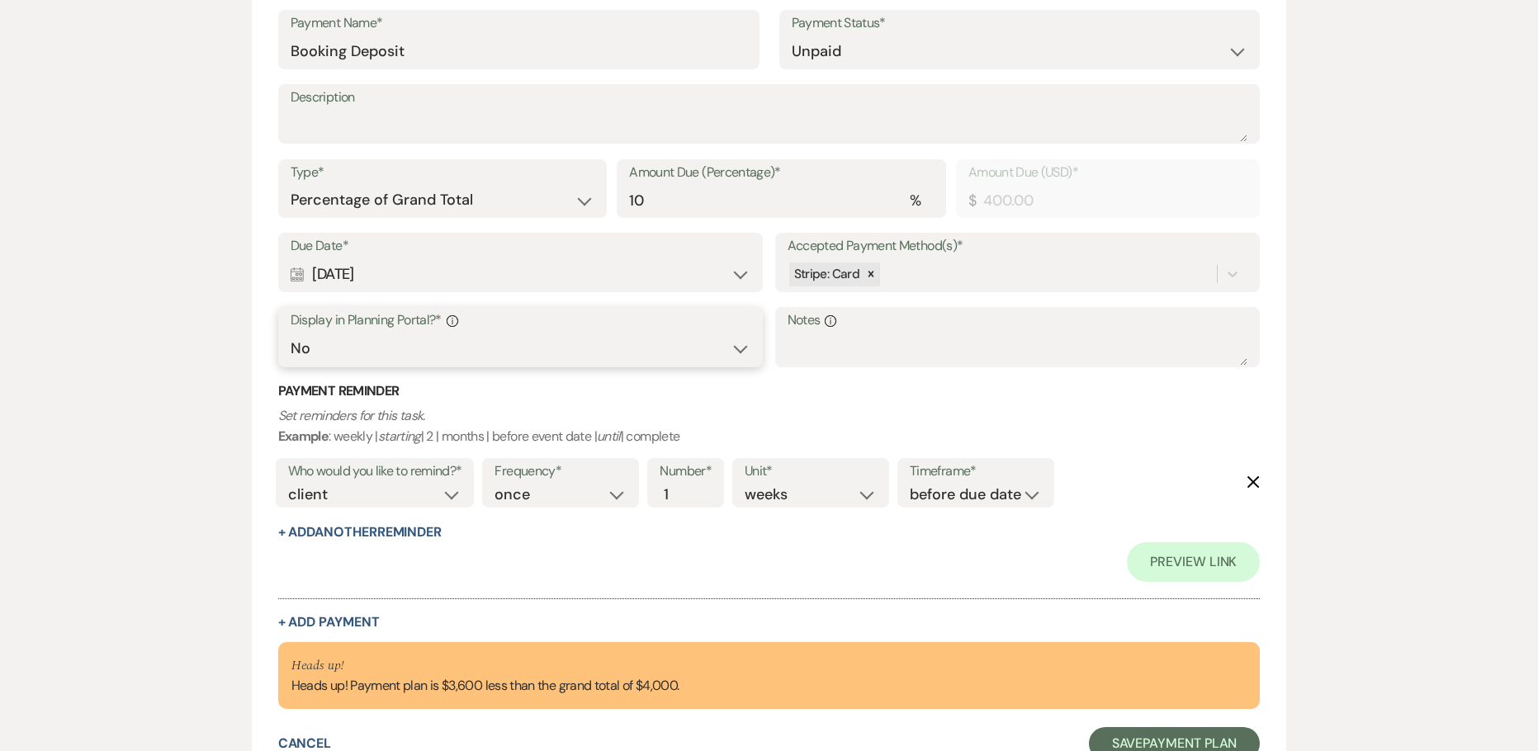
click at [547, 354] on select "Yes No" at bounding box center [521, 349] width 461 height 32
select select "true"
click at [291, 333] on select "Yes No" at bounding box center [521, 349] width 461 height 32
click at [378, 532] on button "+ Add Another Reminder" at bounding box center [359, 532] width 163 height 13
select select "client"
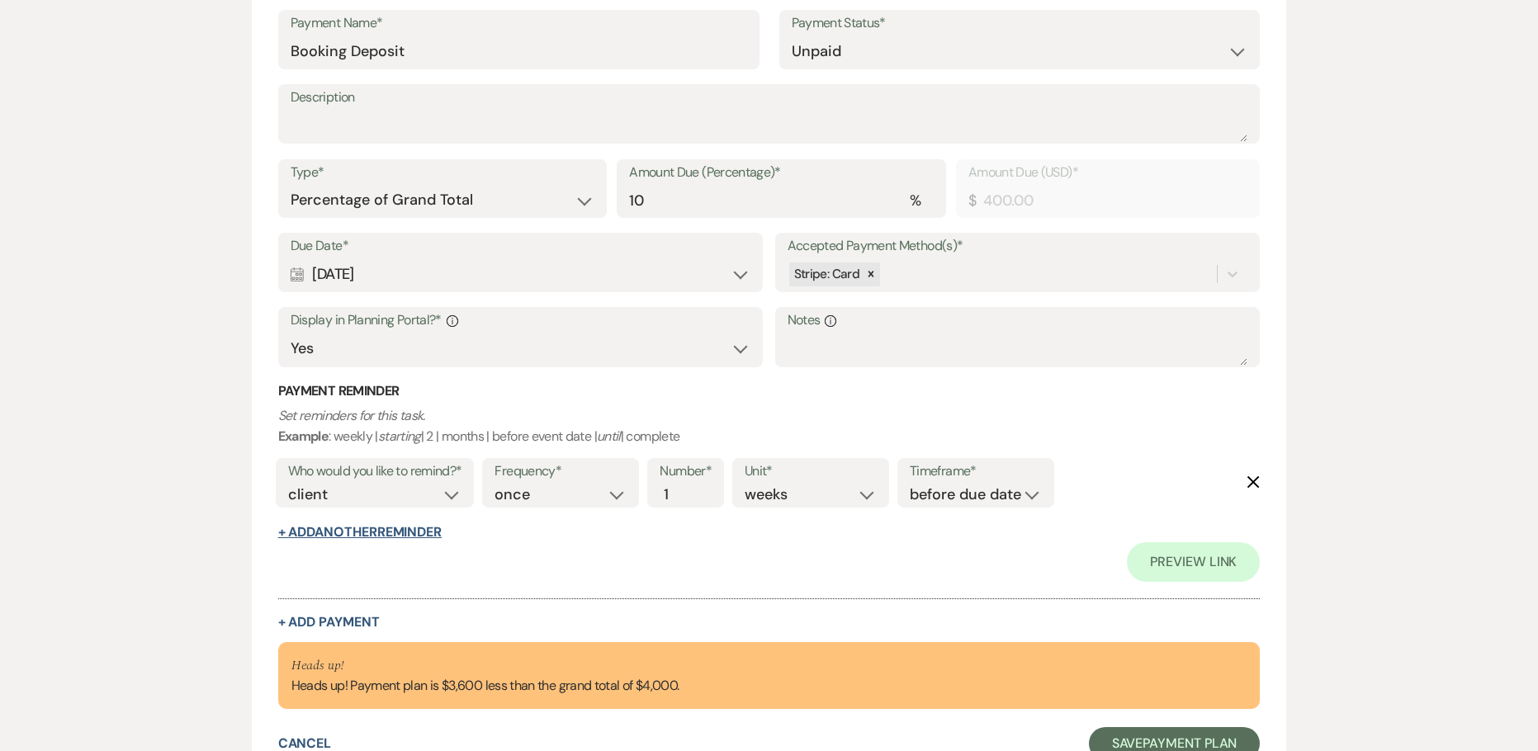
select select "days"
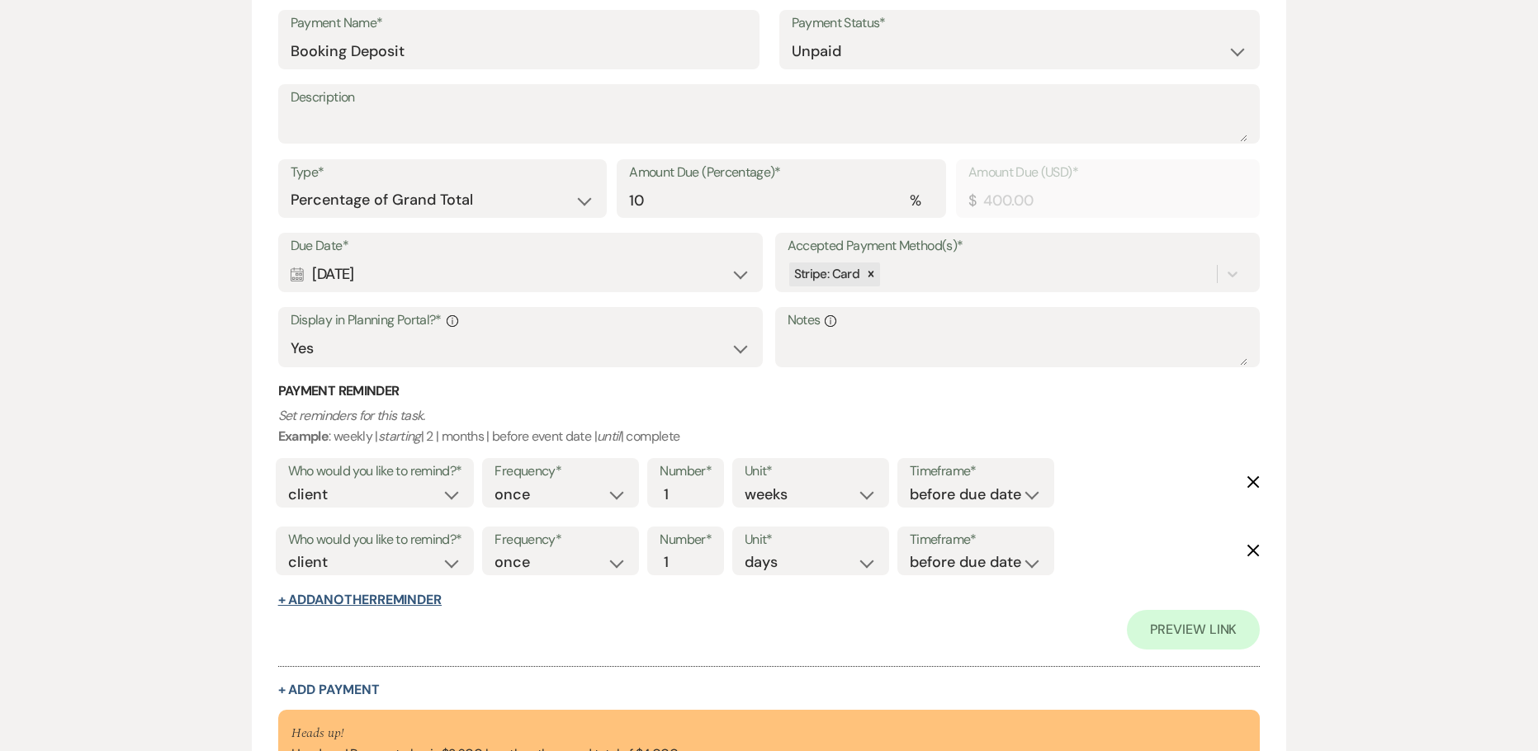
click at [366, 598] on button "+ Add Another Reminder" at bounding box center [359, 599] width 163 height 13
select select "client"
select select "days"
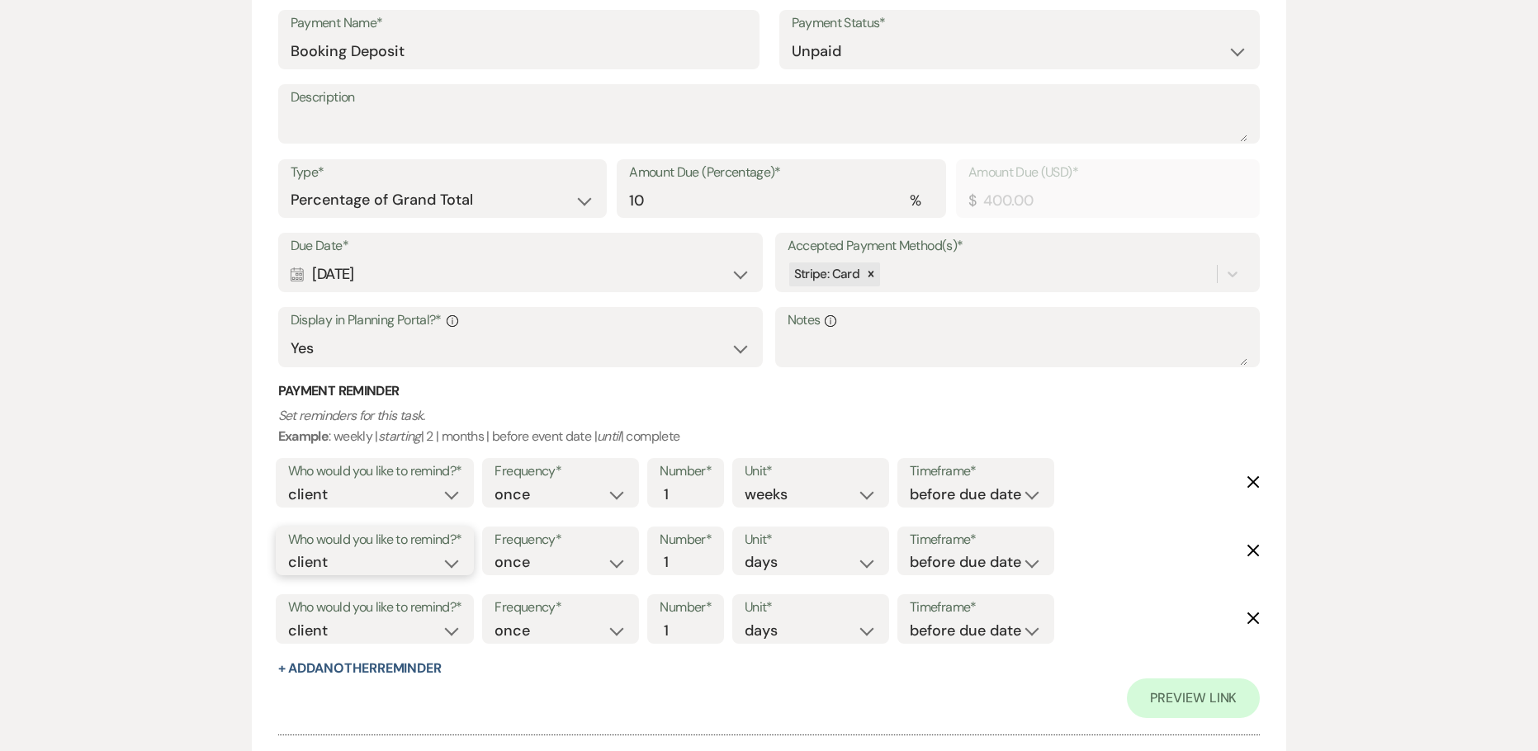
click at [366, 560] on select "client venue both" at bounding box center [375, 562] width 174 height 22
select select "both"
click at [288, 551] on select "client venue both" at bounding box center [375, 562] width 174 height 22
click at [945, 568] on select "before due date after due date on due date on custom date" at bounding box center [975, 562] width 132 height 22
select select "onDueDate"
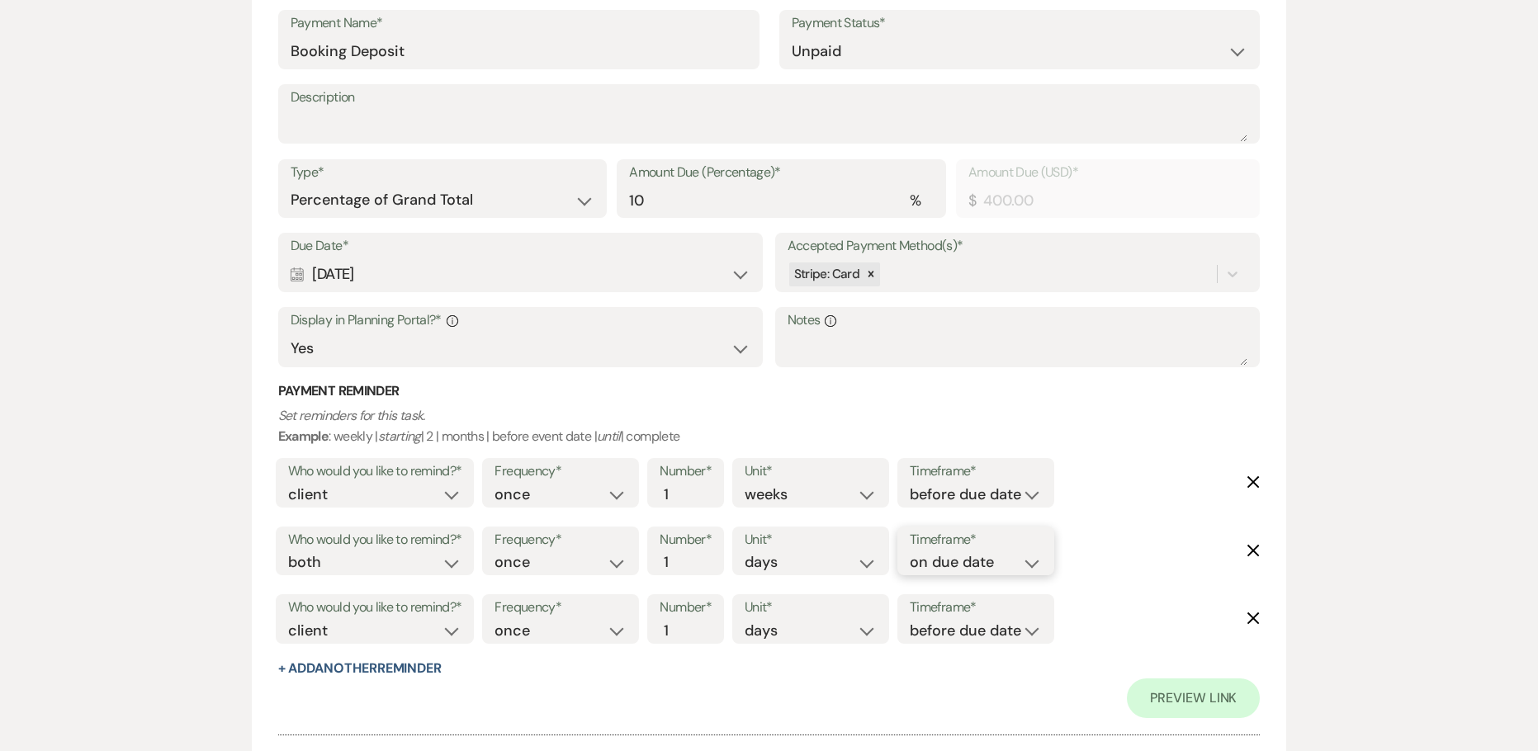
click at [909, 551] on select "before due date after due date on due date on custom date" at bounding box center [975, 562] width 132 height 22
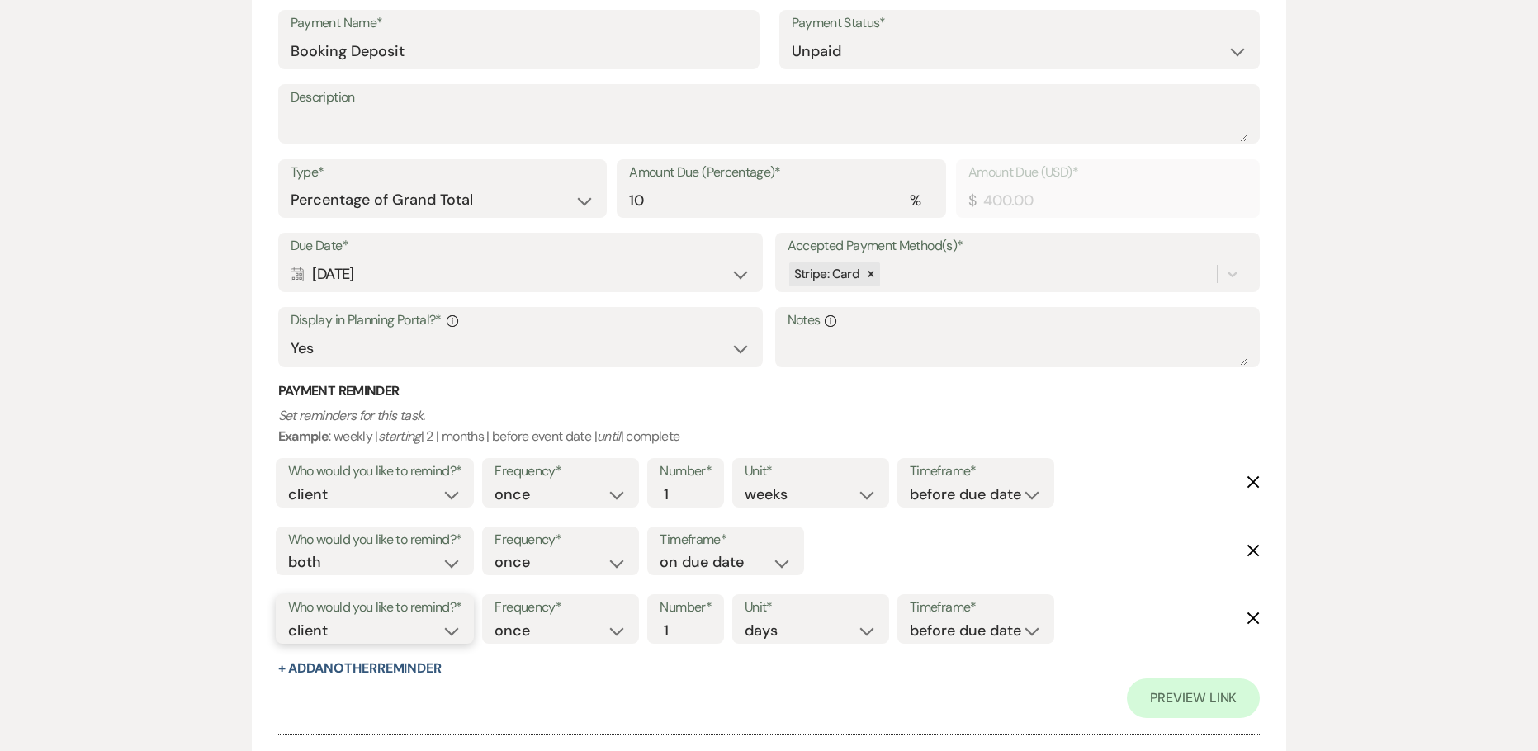
click at [378, 623] on select "client venue both" at bounding box center [375, 631] width 174 height 22
select select "host"
click at [288, 620] on select "client venue both" at bounding box center [375, 631] width 174 height 22
click at [685, 625] on input "2" at bounding box center [676, 631] width 35 height 22
type input "3"
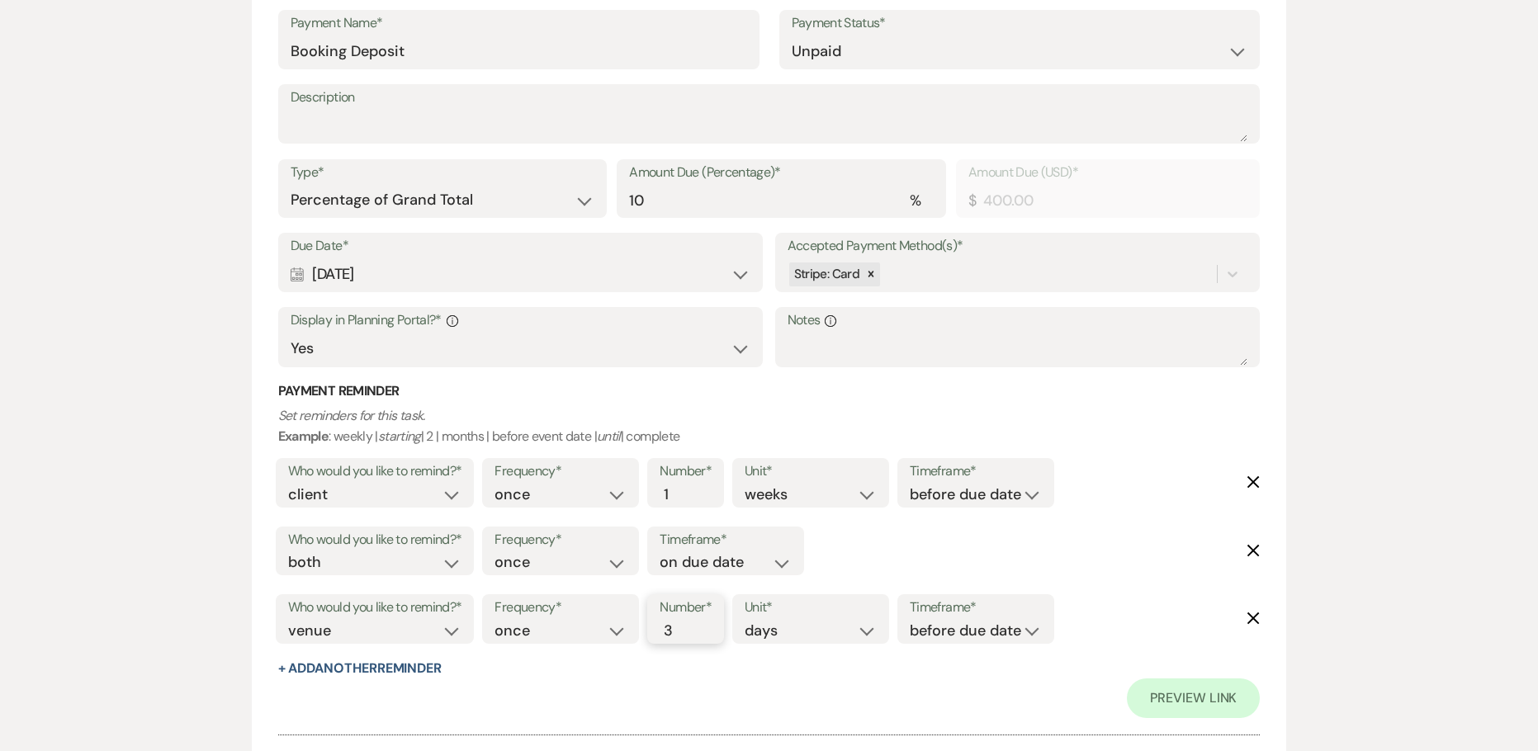
click at [685, 625] on input "3" at bounding box center [676, 631] width 35 height 22
click at [979, 635] on select "before due date after due date on due date on custom date" at bounding box center [975, 631] width 132 height 22
select select "afterDueDate"
click at [913, 620] on select "before due date after due date on due date on custom date" at bounding box center [975, 631] width 132 height 22
click at [999, 674] on div "Payment Reminder Set reminders for this task. Example : weekly | starting | 2 |…" at bounding box center [769, 530] width 982 height 296
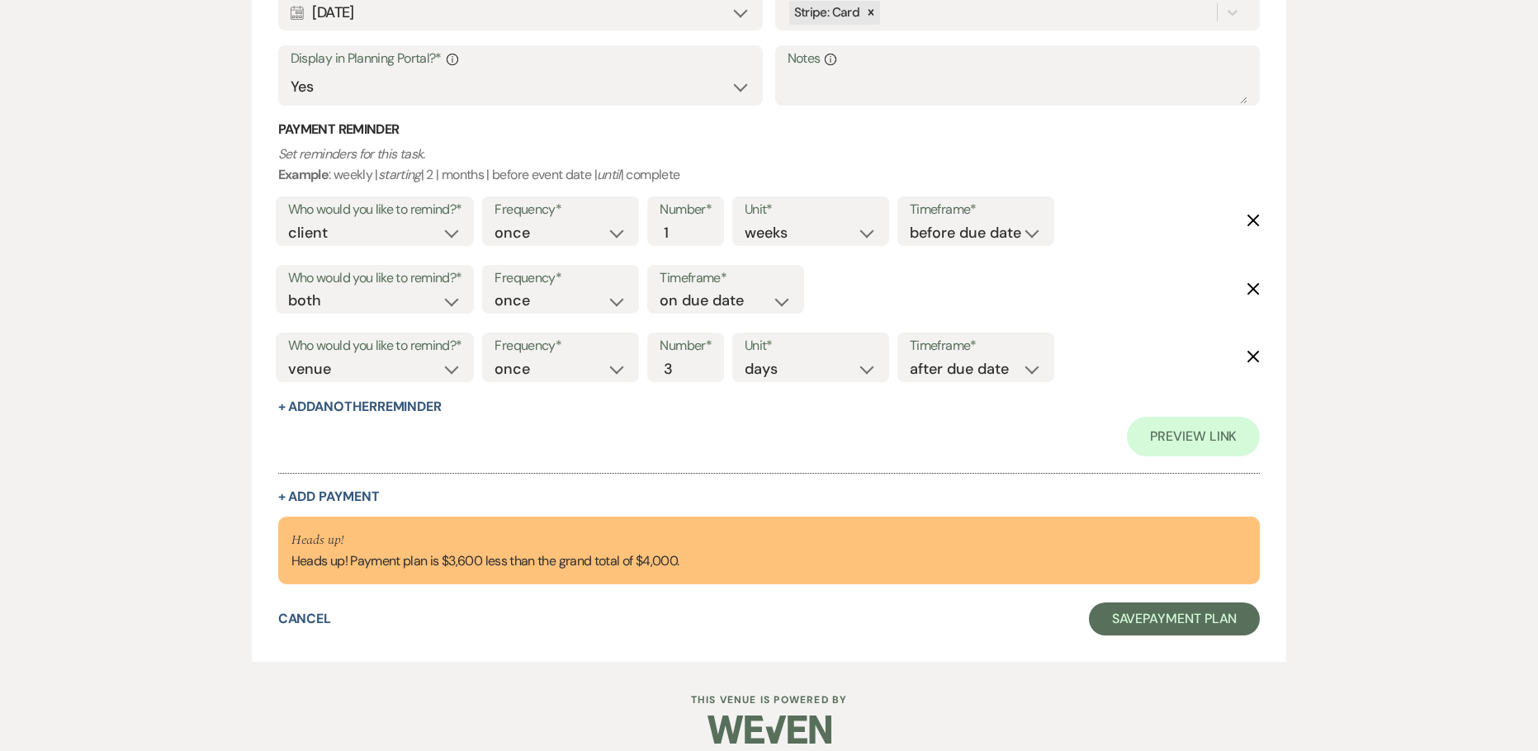
scroll to position [774, 0]
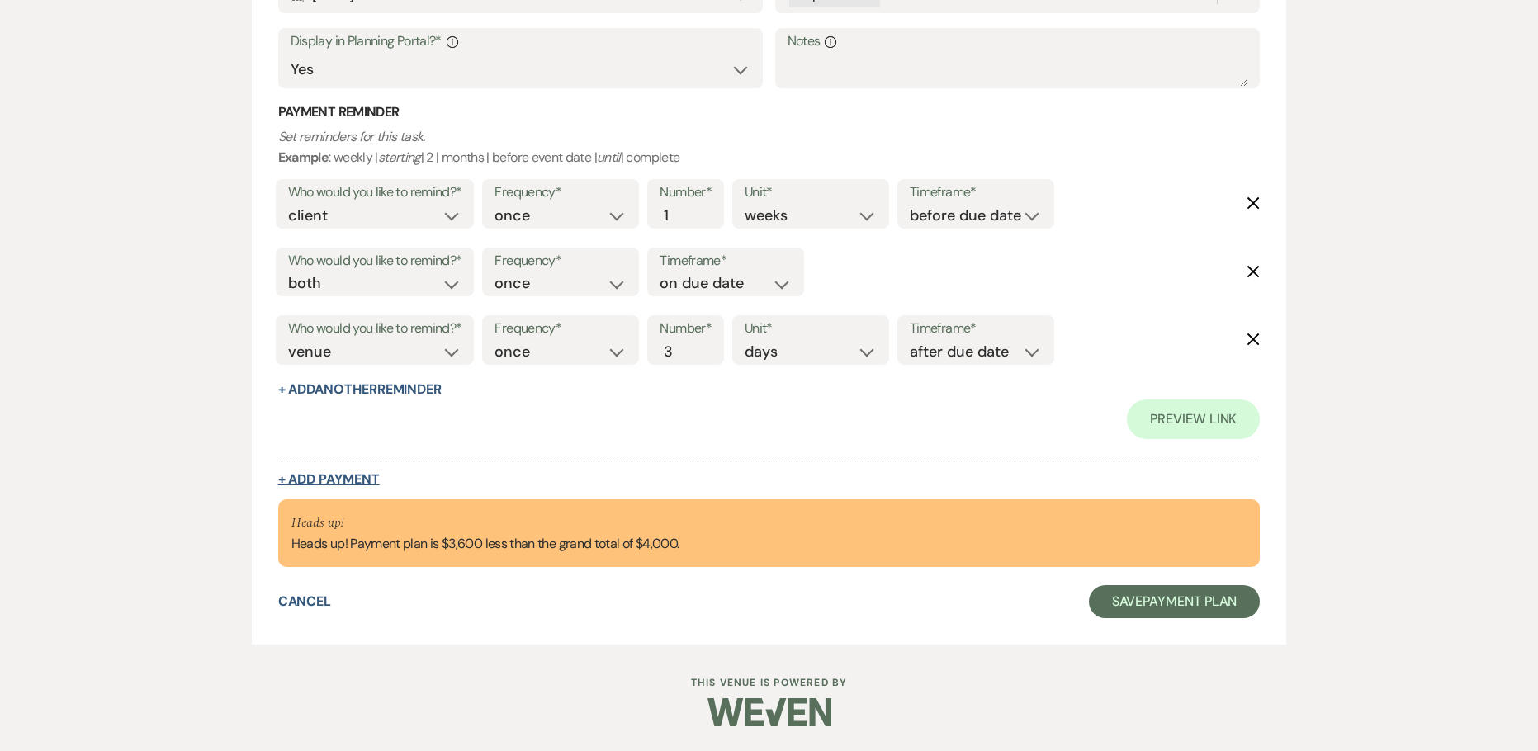
click at [340, 476] on button "+ Add Payment" at bounding box center [329, 479] width 102 height 13
select select "2"
select select "percentage"
select select "false"
select select "client"
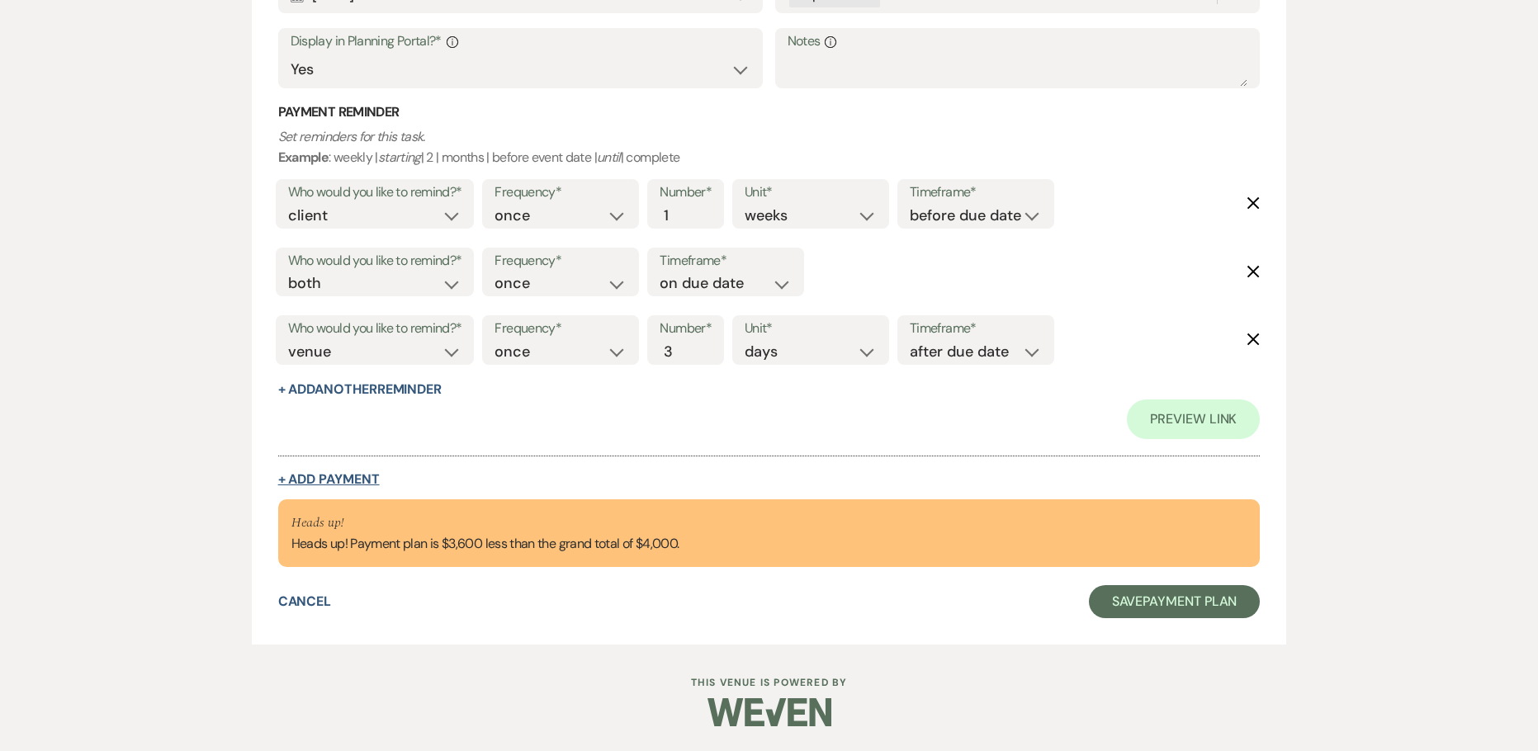
select select "weeks"
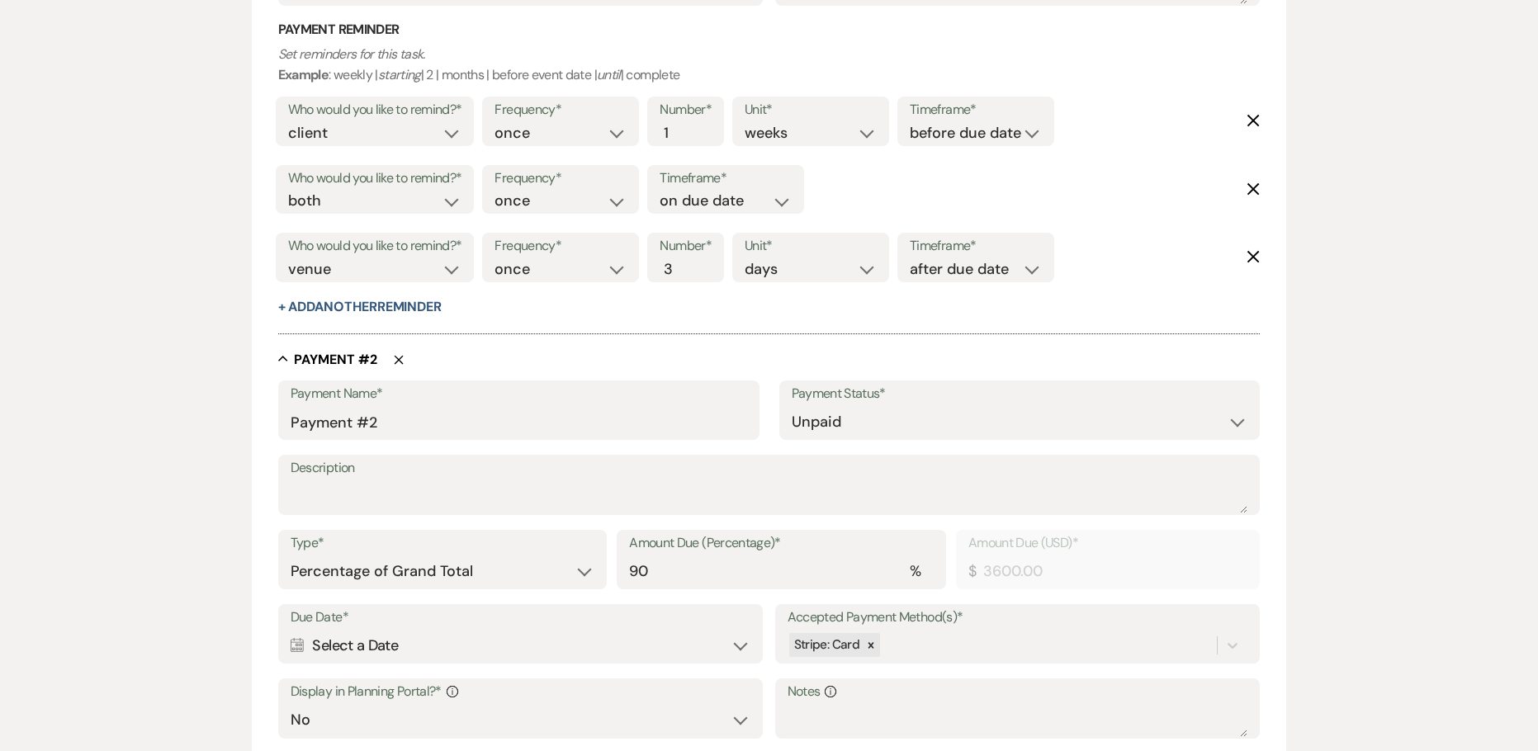
scroll to position [936, 0]
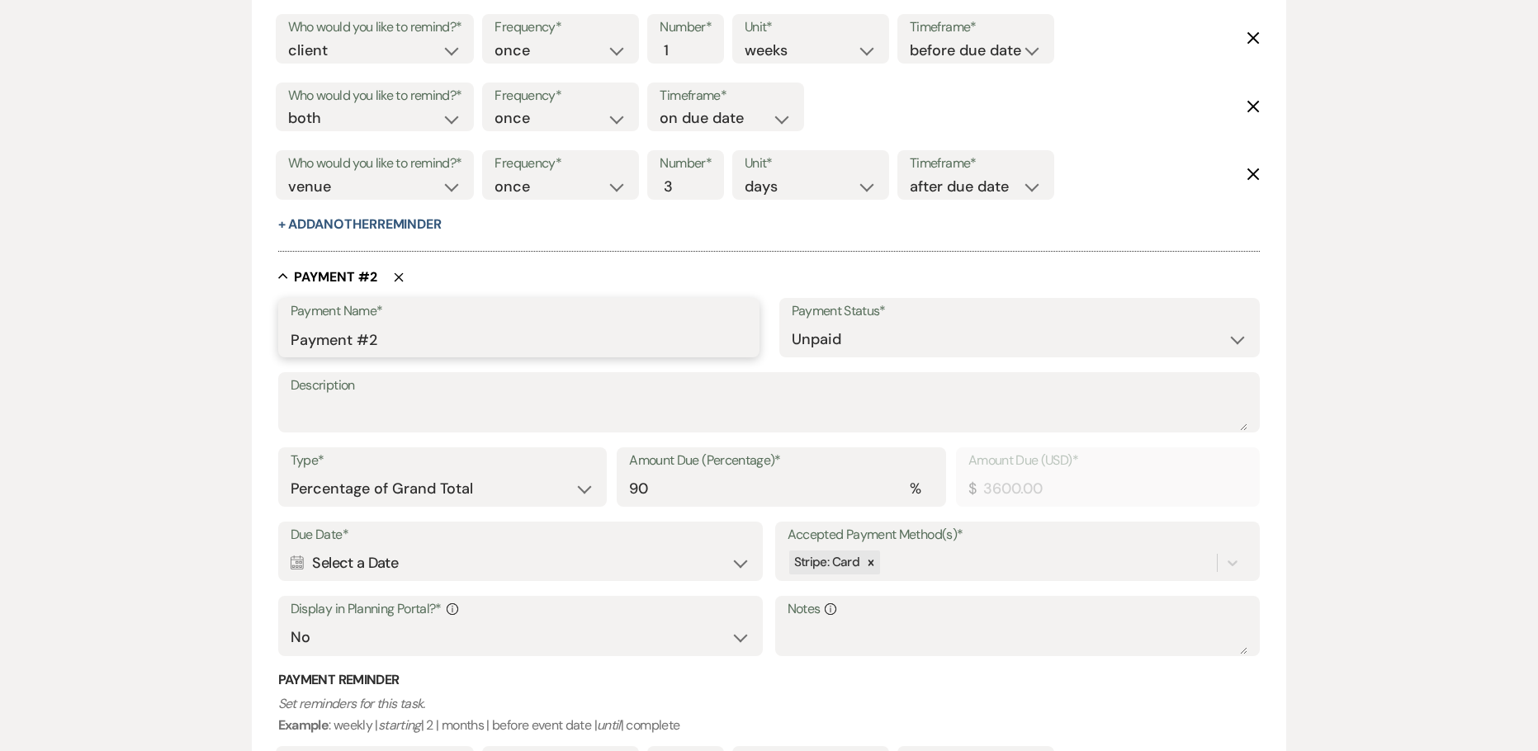
drag, startPoint x: 403, startPoint y: 338, endPoint x: 260, endPoint y: 342, distance: 142.8
click at [260, 342] on form "Add Payment Plan Create link(s) to collect and/or log payments for this event: …" at bounding box center [769, 82] width 1035 height 1717
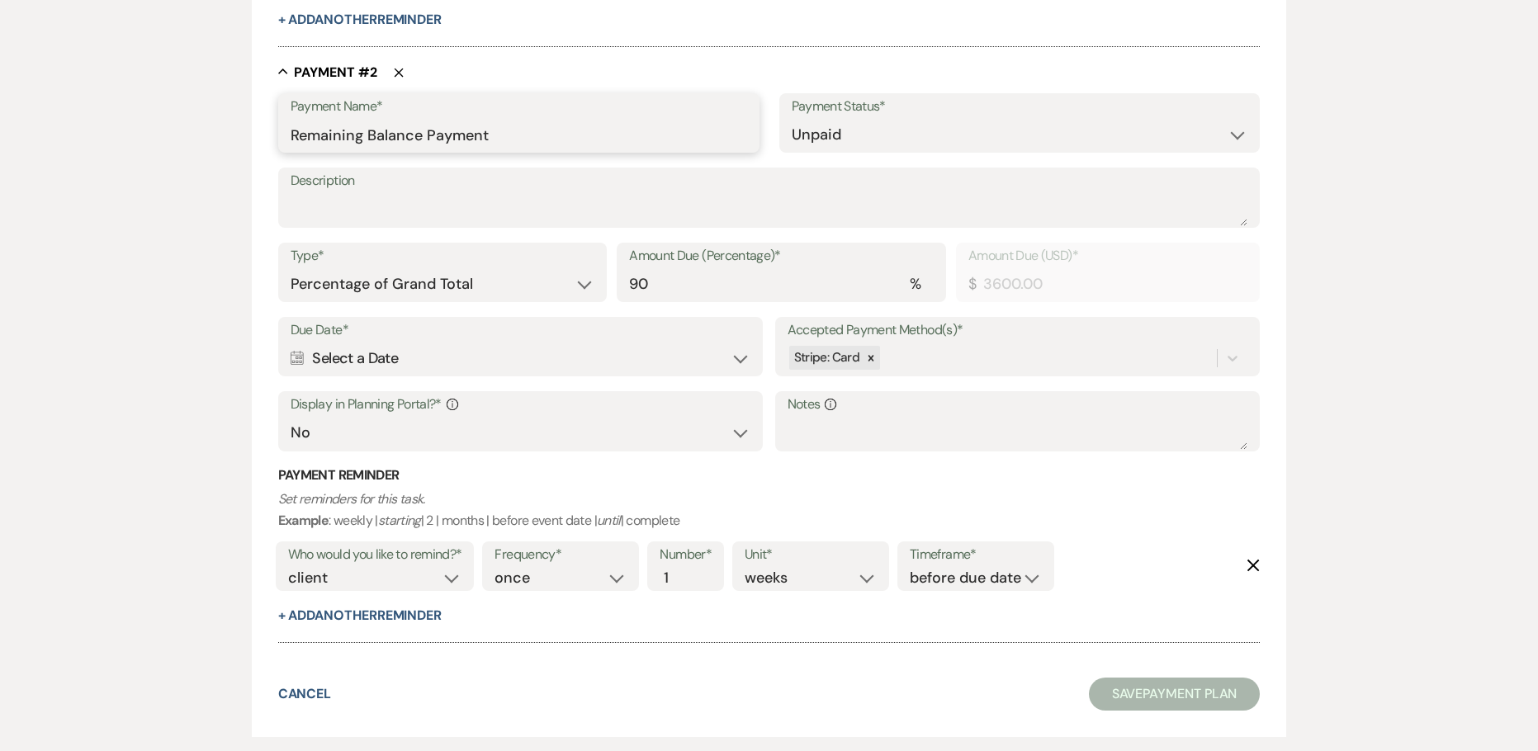
scroll to position [1183, 0]
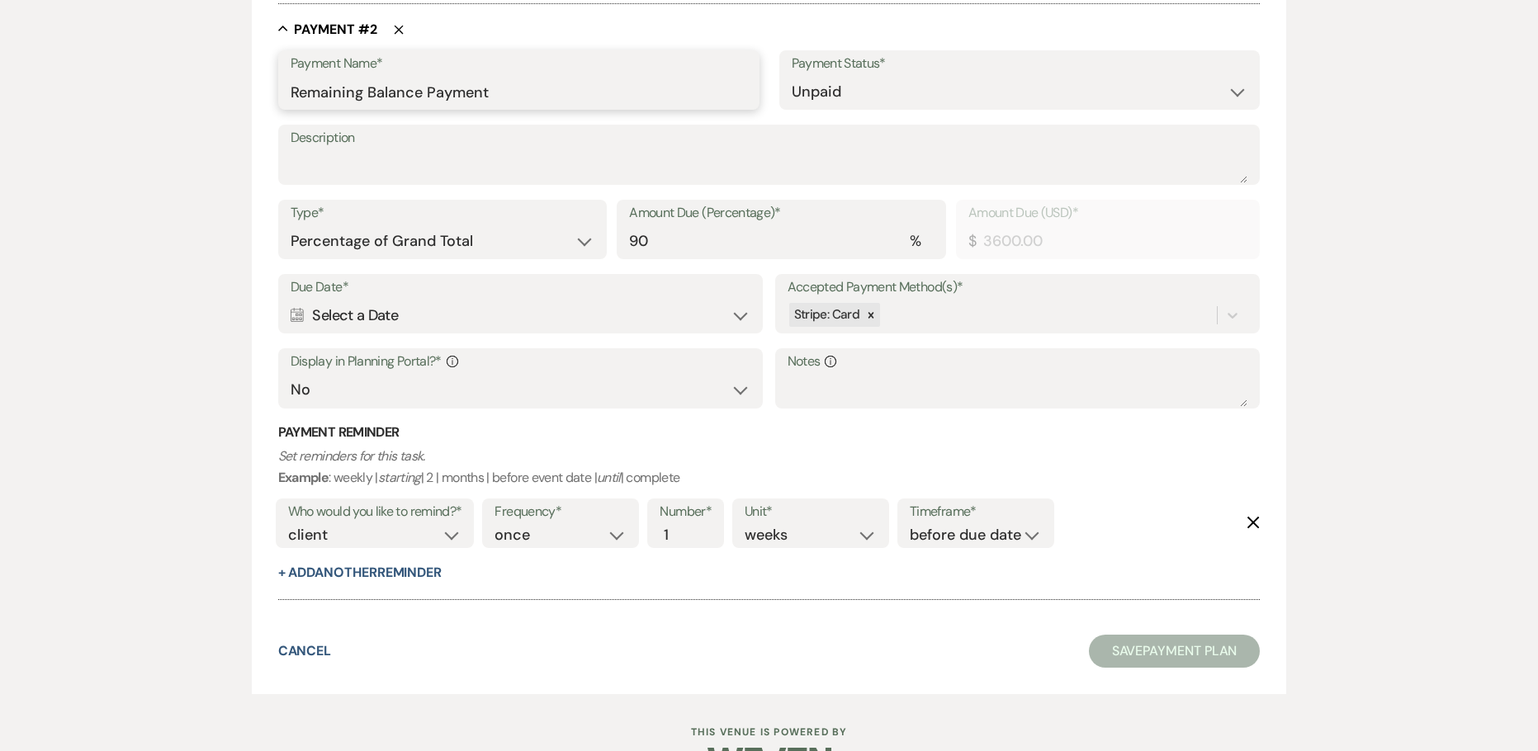
type input "Remaining Balance Payment"
click at [427, 315] on div "Calendar Select a Date Expand" at bounding box center [521, 316] width 461 height 32
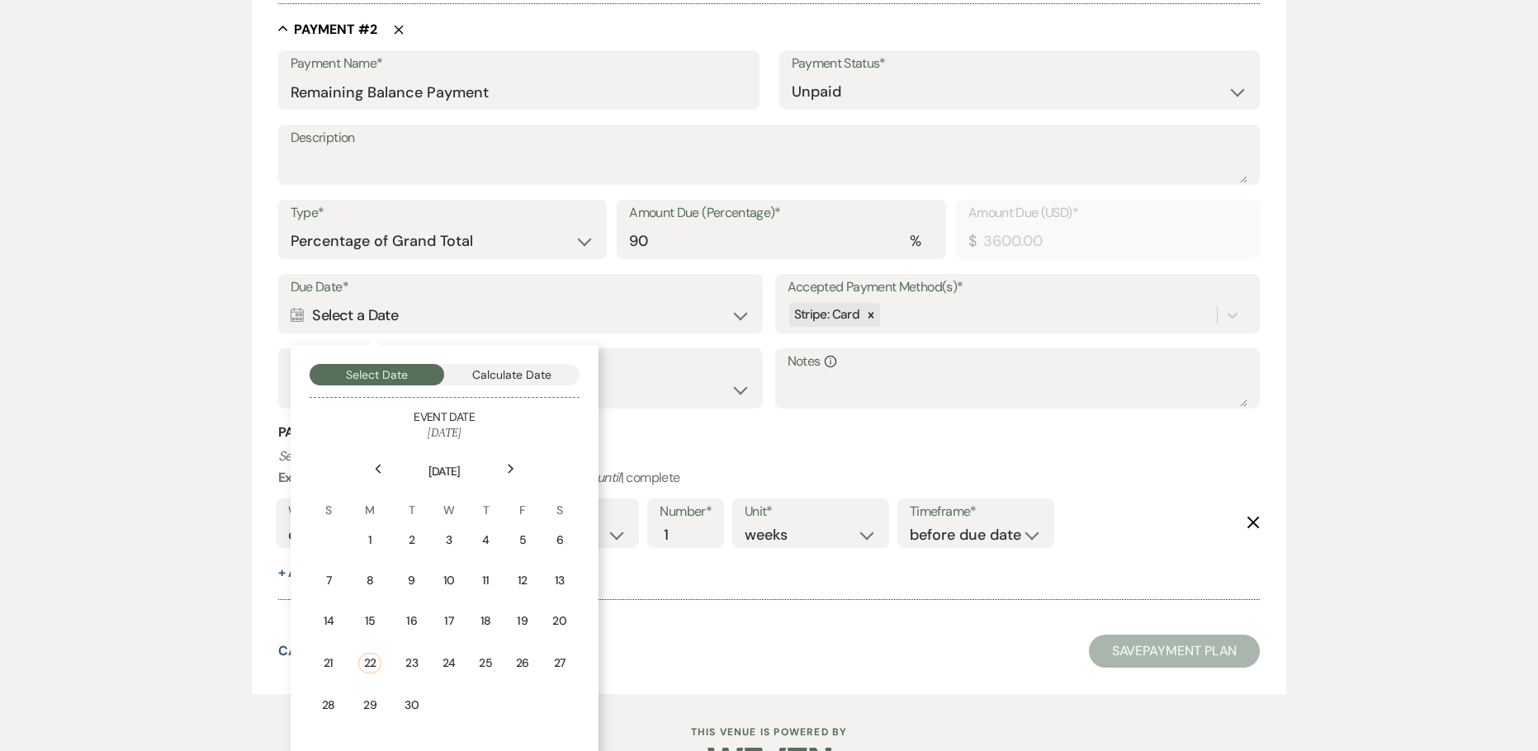
click at [507, 458] on div "Next" at bounding box center [511, 469] width 26 height 26
click at [340, 700] on td "26" at bounding box center [329, 702] width 36 height 39
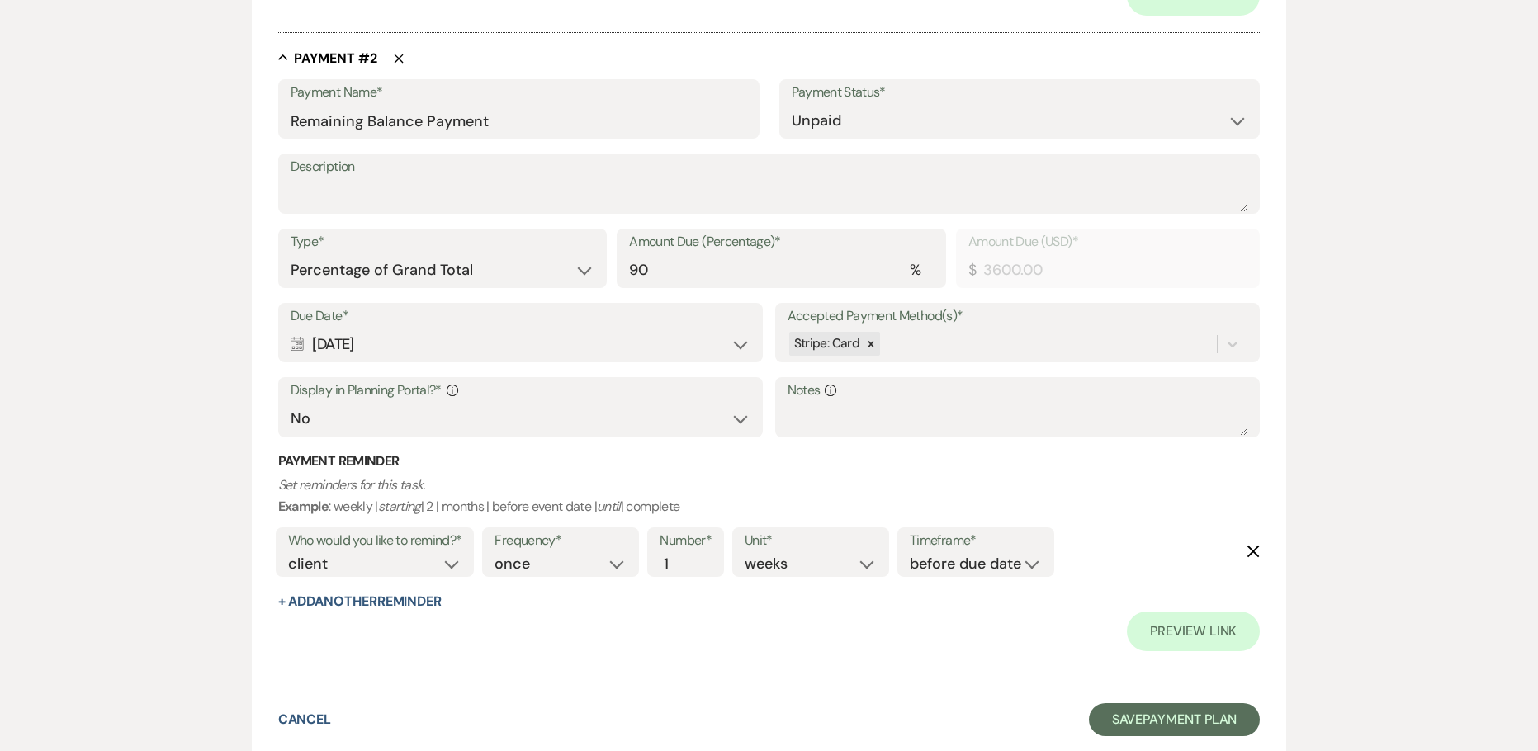
scroll to position [1223, 0]
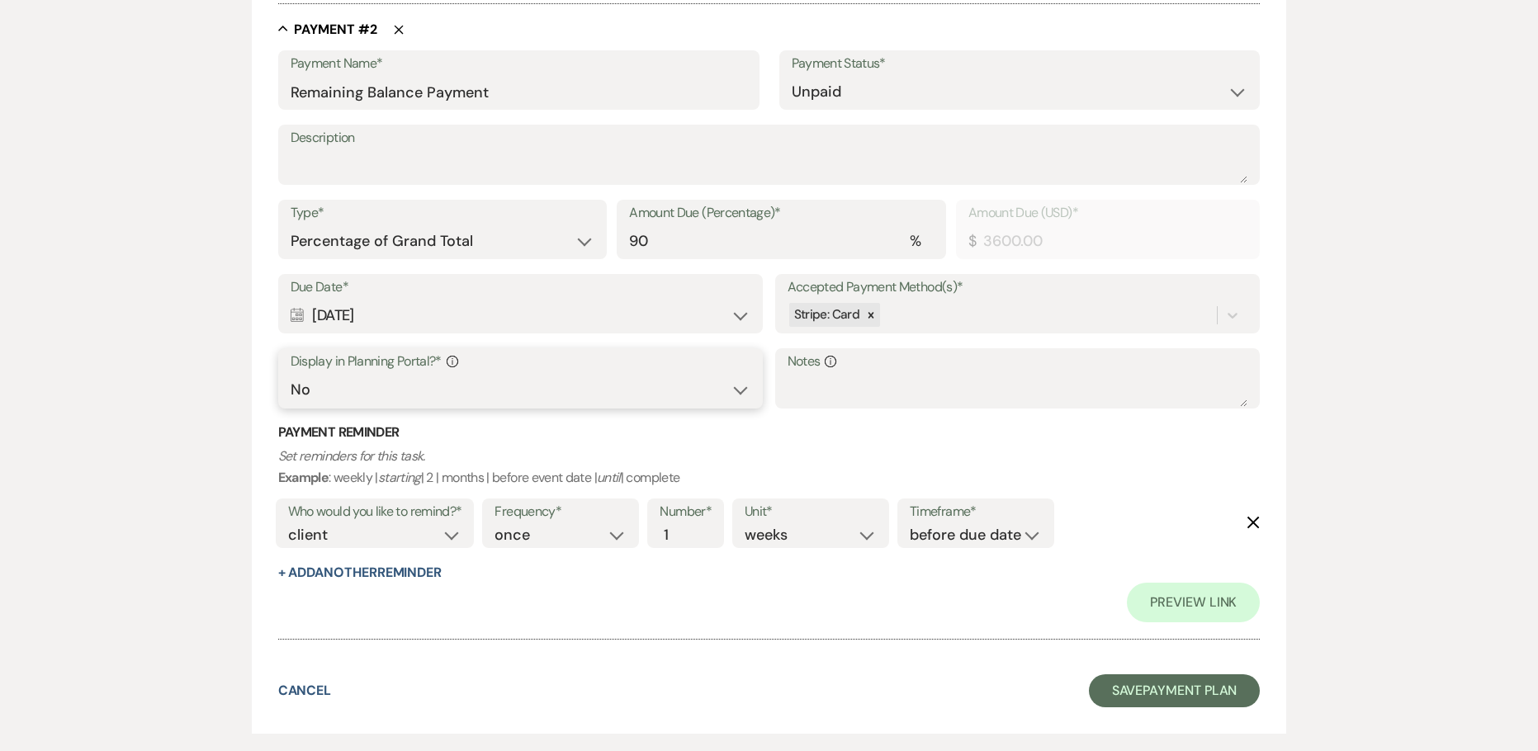
click at [366, 387] on select "Yes No" at bounding box center [521, 390] width 461 height 32
select select "true"
click at [291, 374] on select "Yes No" at bounding box center [521, 390] width 461 height 32
click at [334, 574] on button "+ Add Another Reminder" at bounding box center [359, 572] width 163 height 13
select select "client"
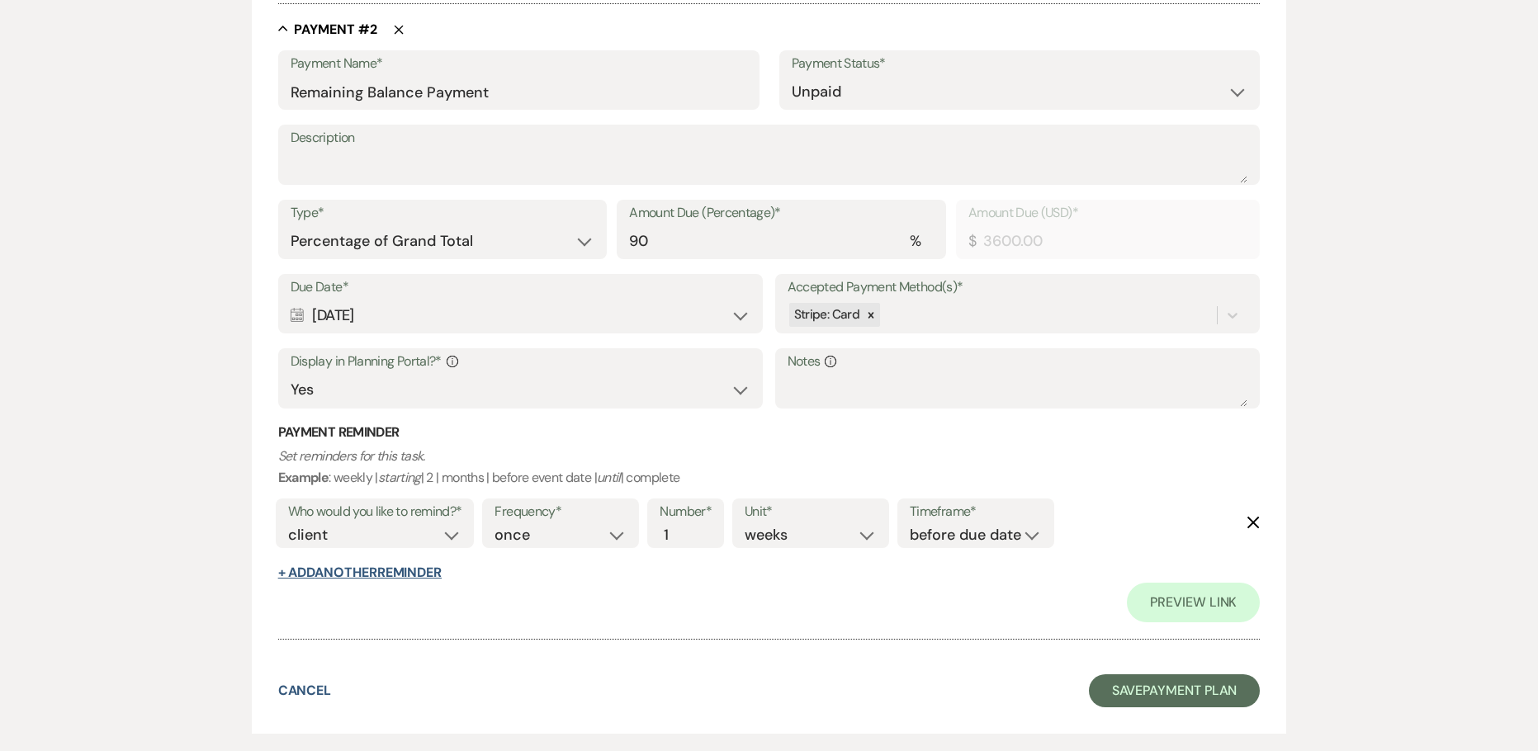
select select "days"
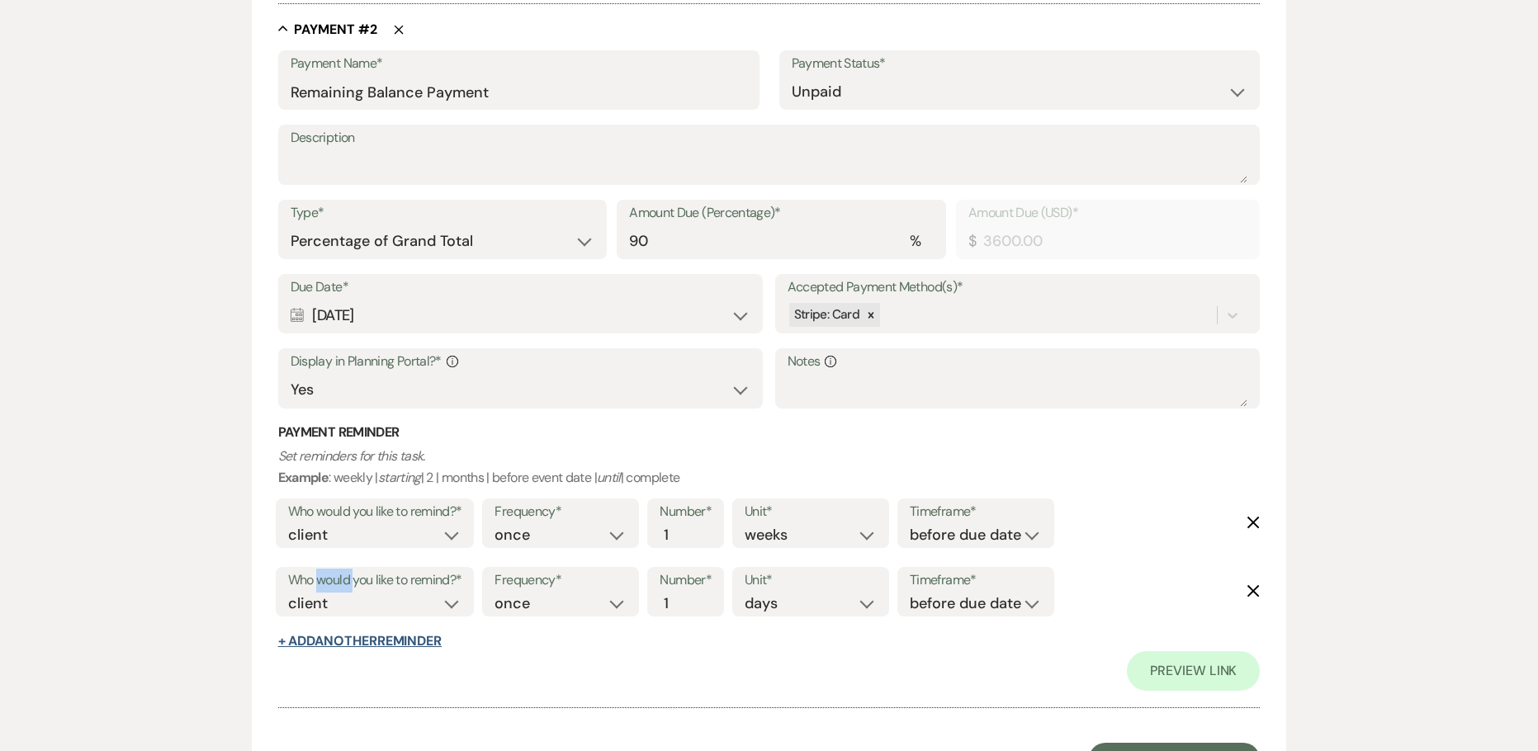
click at [334, 574] on label "Who would you like to remind?*" at bounding box center [375, 581] width 174 height 24
click at [338, 639] on button "+ Add Another Reminder" at bounding box center [359, 641] width 163 height 13
select select "client"
select select "days"
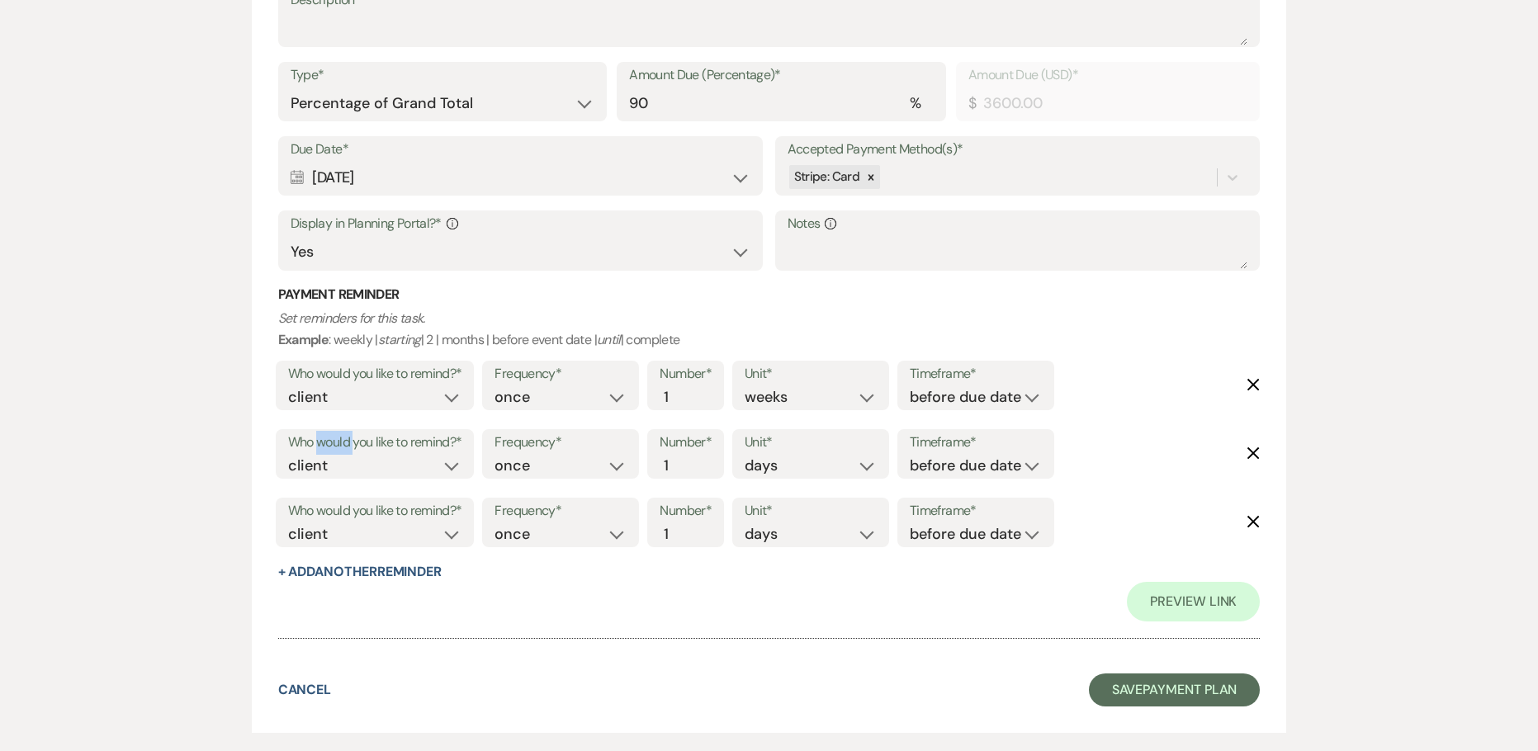
scroll to position [1388, 0]
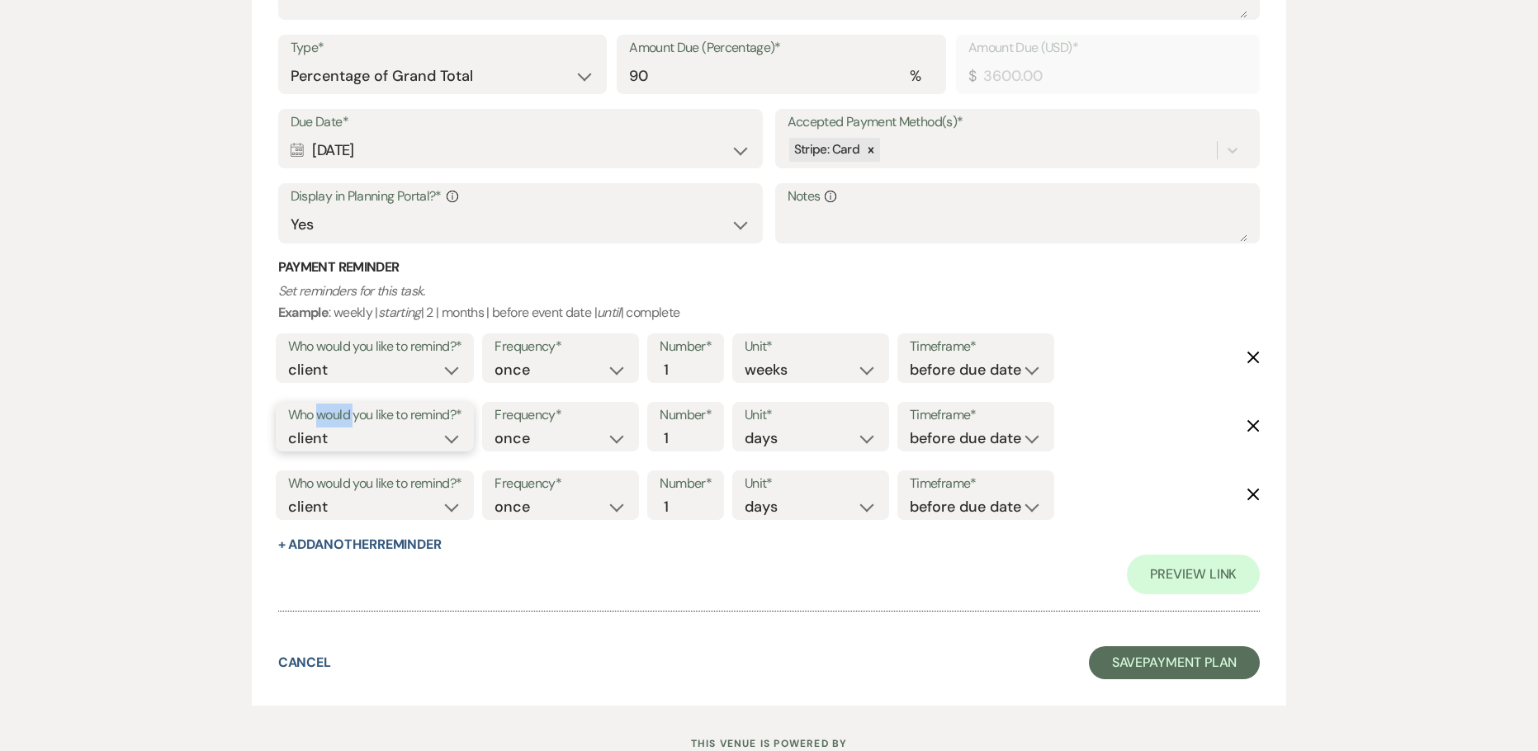
click at [417, 429] on select "client venue both" at bounding box center [375, 438] width 174 height 22
select select "both"
click at [288, 427] on select "client venue both" at bounding box center [375, 438] width 174 height 22
click at [942, 429] on select "before due date after due date on due date on custom date" at bounding box center [975, 438] width 132 height 22
select select "onDueDate"
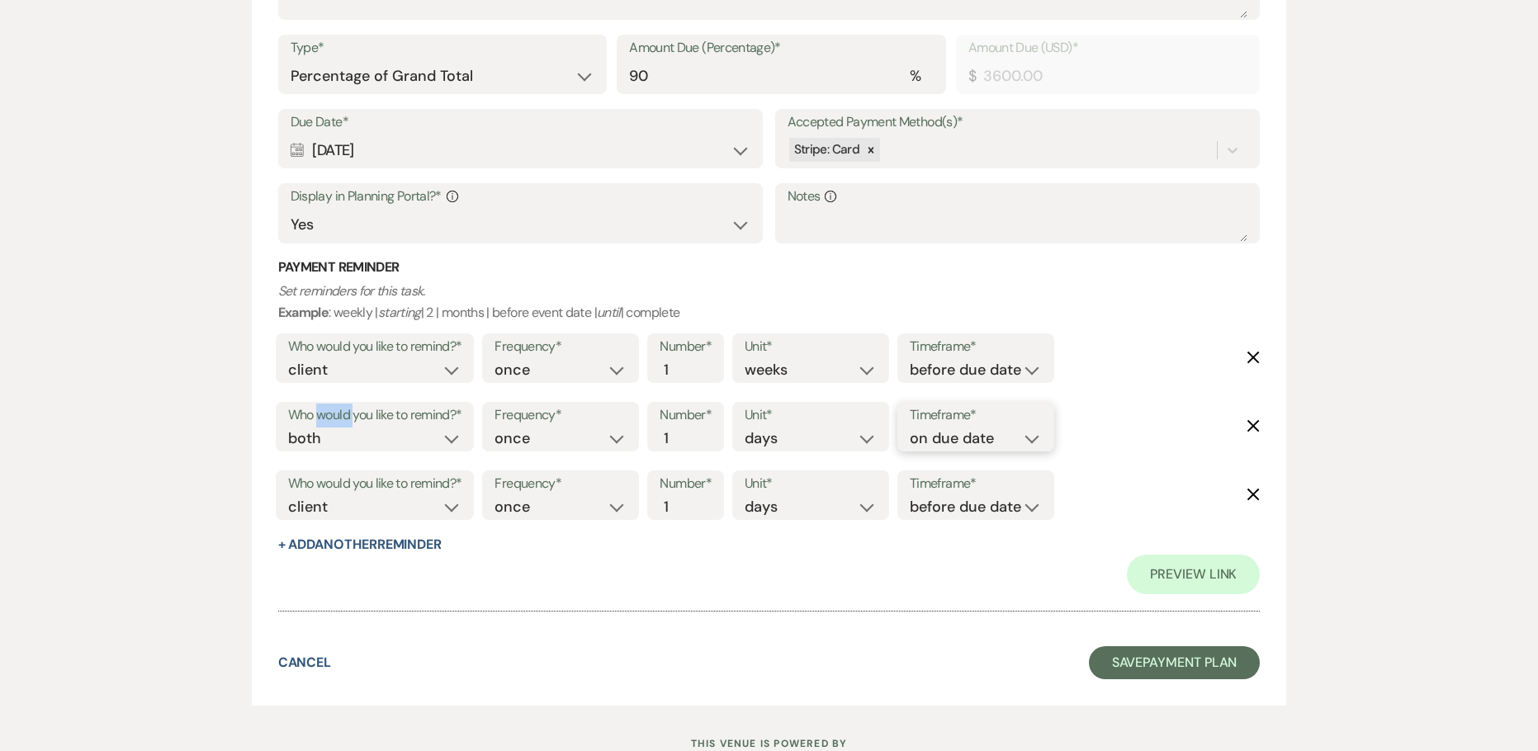
click at [909, 427] on select "before due date after due date on due date on custom date" at bounding box center [975, 438] width 132 height 22
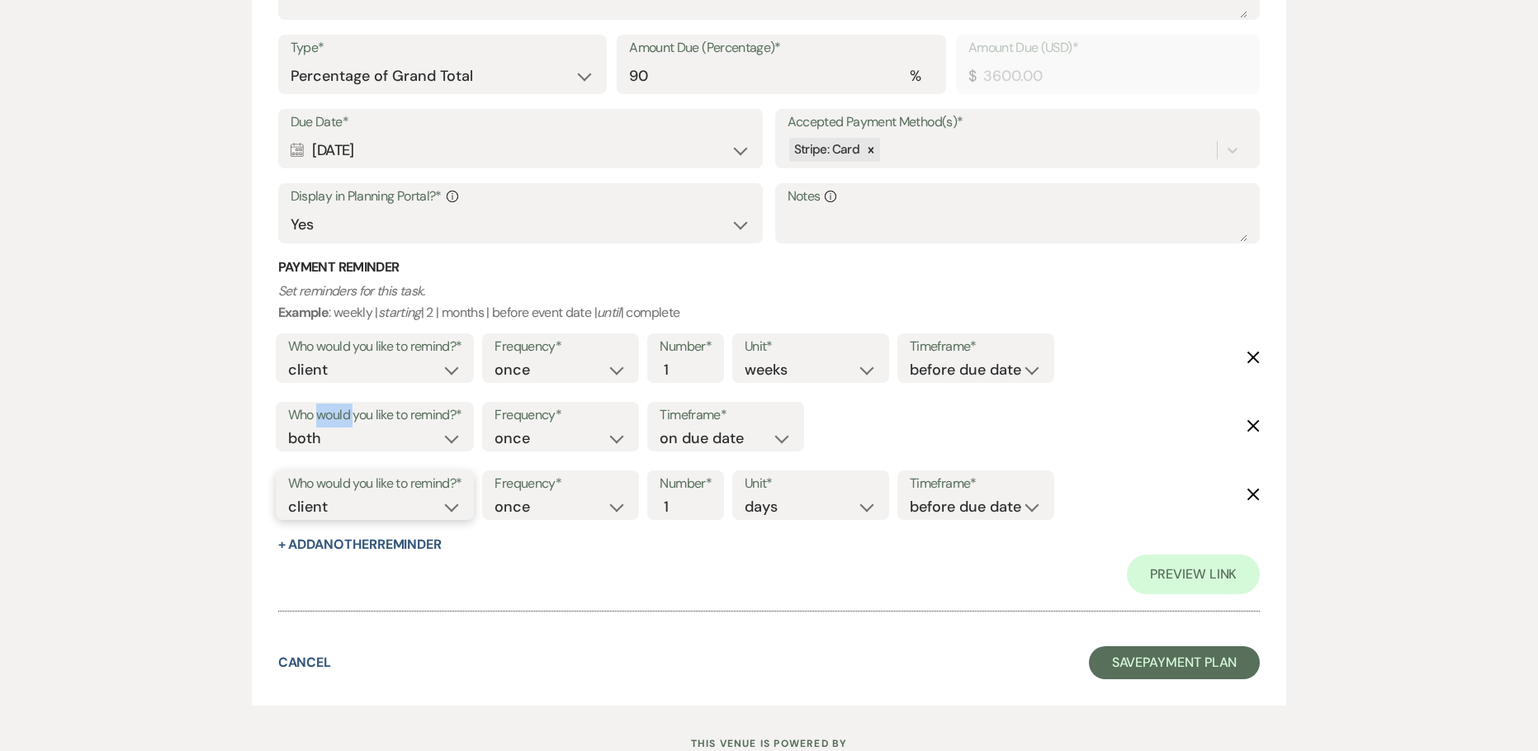
drag, startPoint x: 419, startPoint y: 498, endPoint x: 404, endPoint y: 505, distance: 16.6
click at [419, 498] on select "client venue both" at bounding box center [375, 507] width 174 height 22
select select "host"
click at [288, 496] on select "client venue both" at bounding box center [375, 507] width 174 height 22
click at [688, 496] on input "2" at bounding box center [676, 507] width 35 height 22
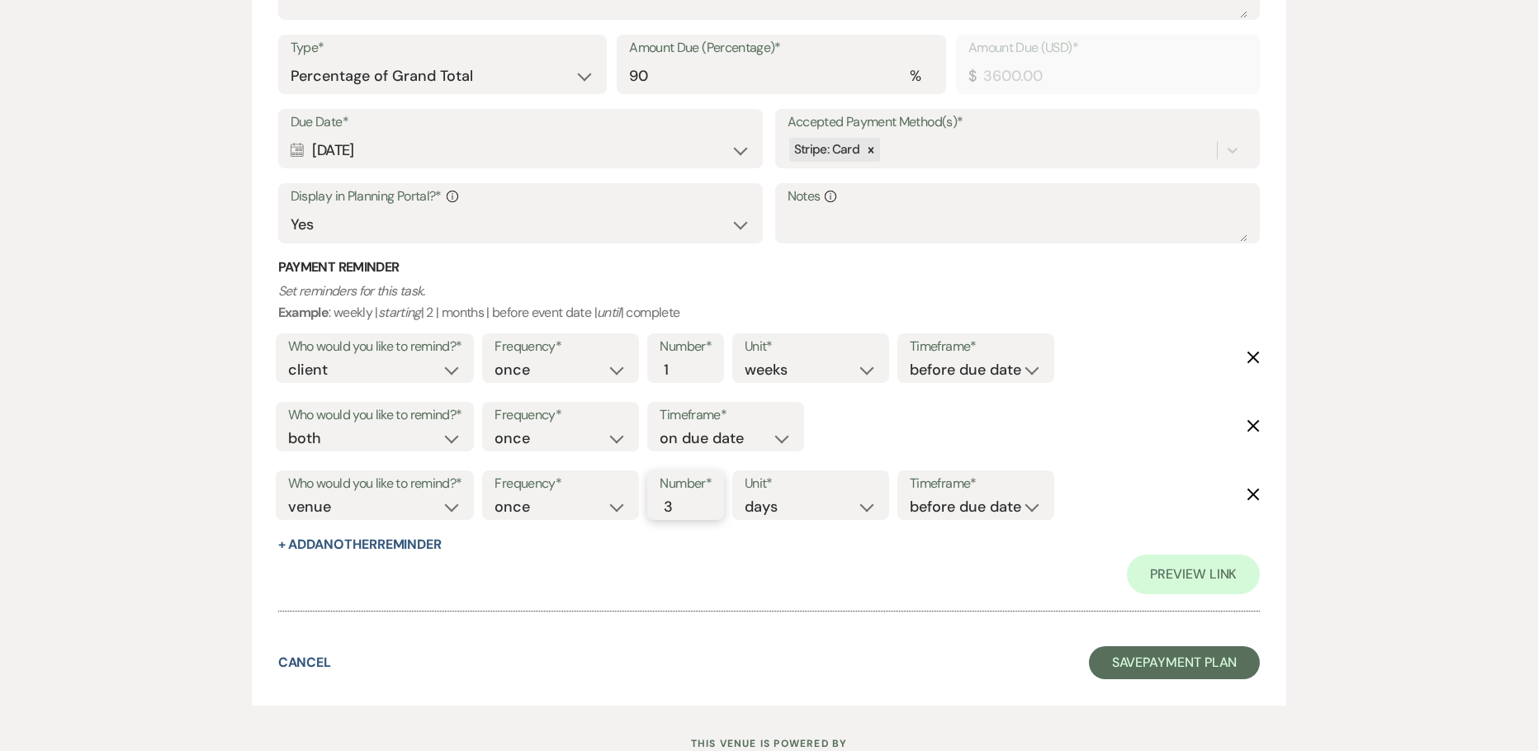
type input "3"
click at [688, 496] on input "3" at bounding box center [676, 507] width 35 height 22
click at [943, 510] on select "before due date after due date on due date on custom date" at bounding box center [975, 507] width 132 height 22
select select "afterDueDate"
click at [913, 496] on select "before due date after due date on due date on custom date" at bounding box center [975, 507] width 132 height 22
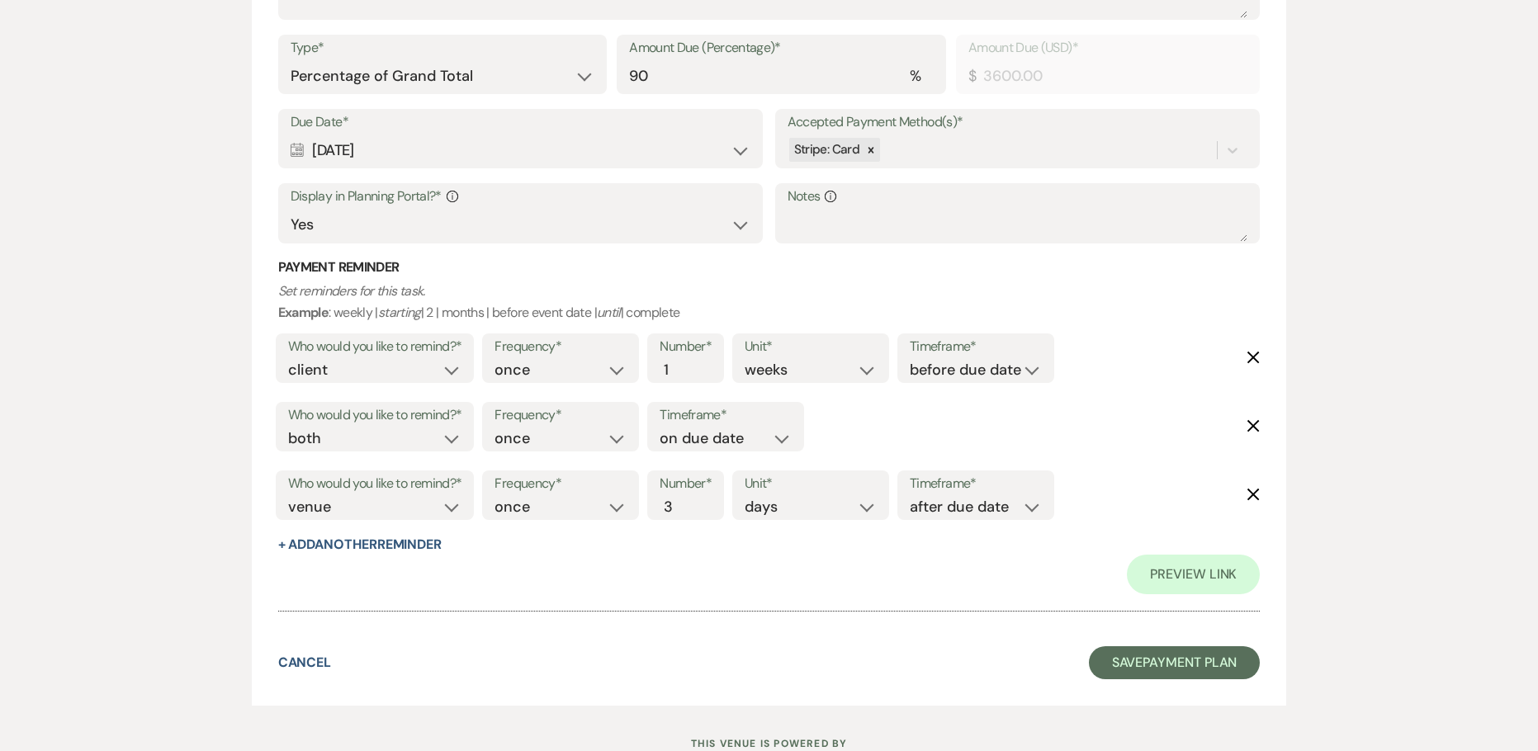
click at [914, 584] on div "Preview Link" at bounding box center [769, 575] width 982 height 40
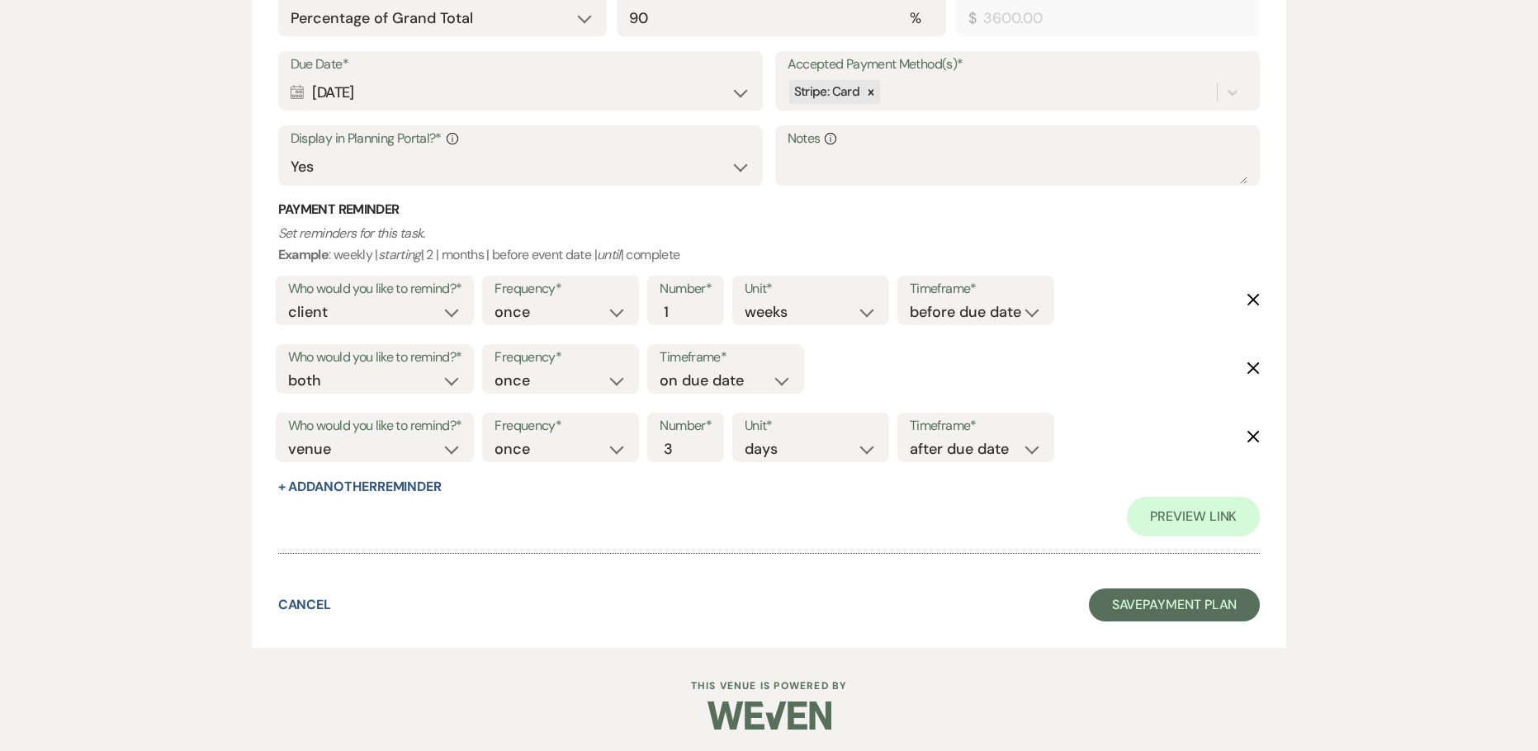
scroll to position [1449, 0]
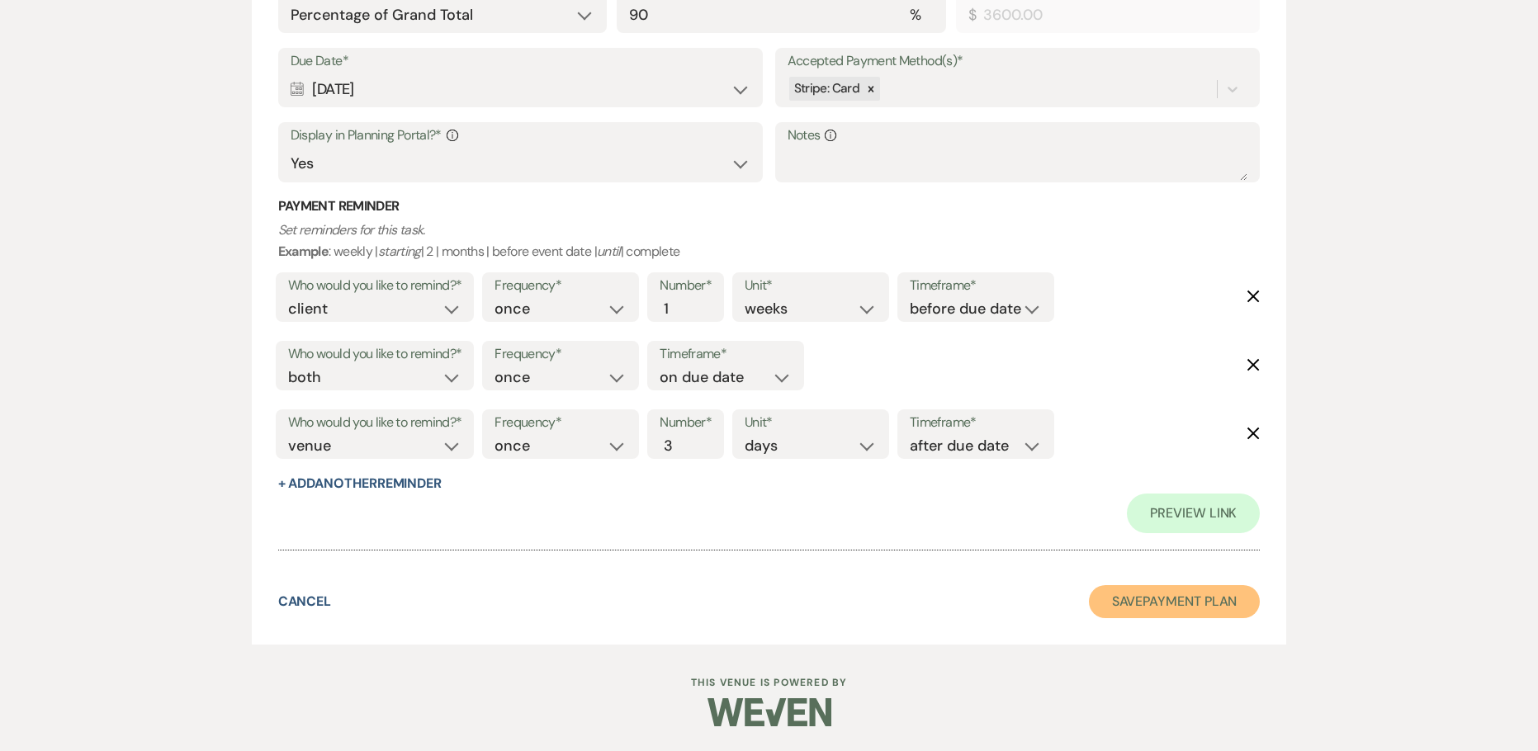
click at [1125, 614] on button "Save Payment Plan" at bounding box center [1175, 601] width 172 height 33
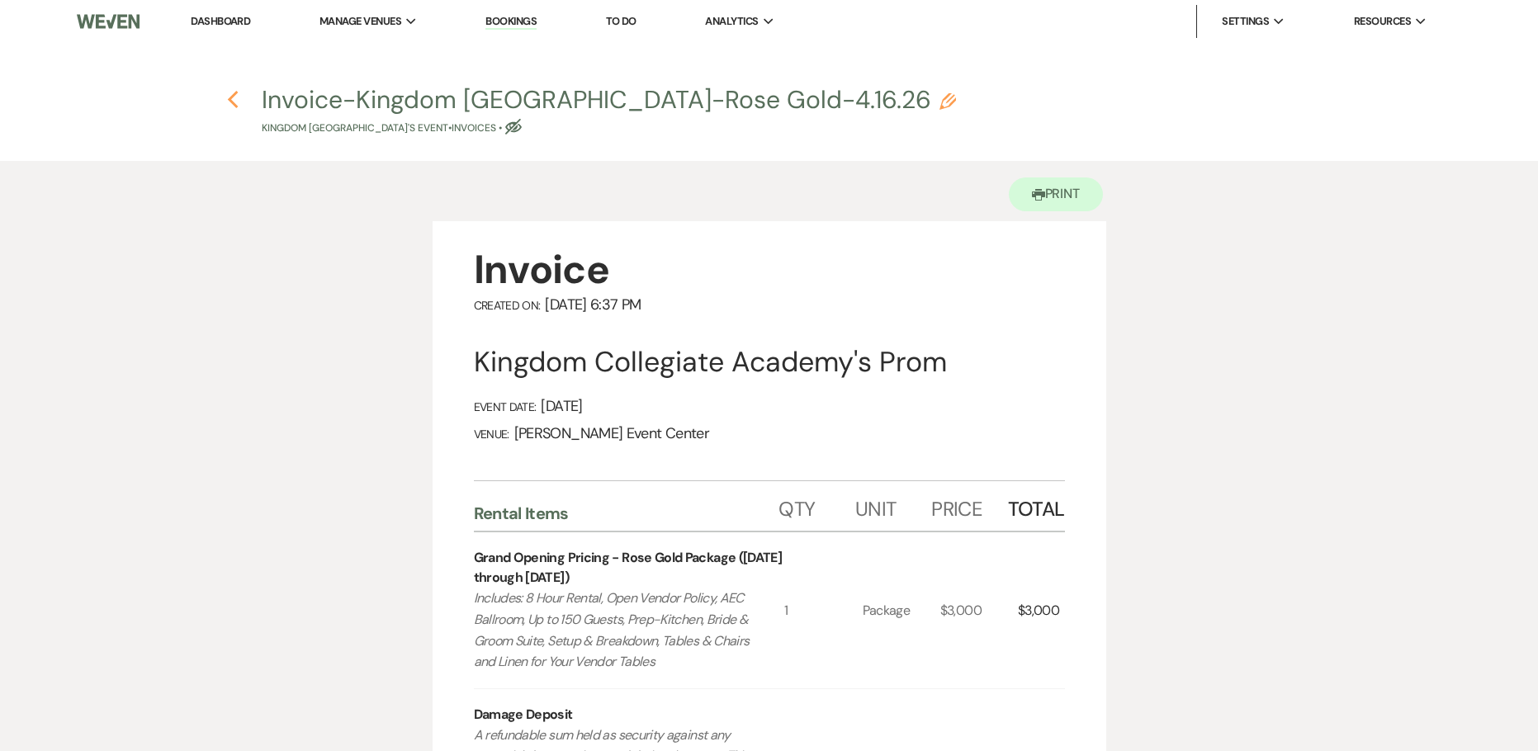
click at [232, 106] on icon "Previous" at bounding box center [233, 100] width 12 height 20
select select "5"
select select "23"
select select "18"
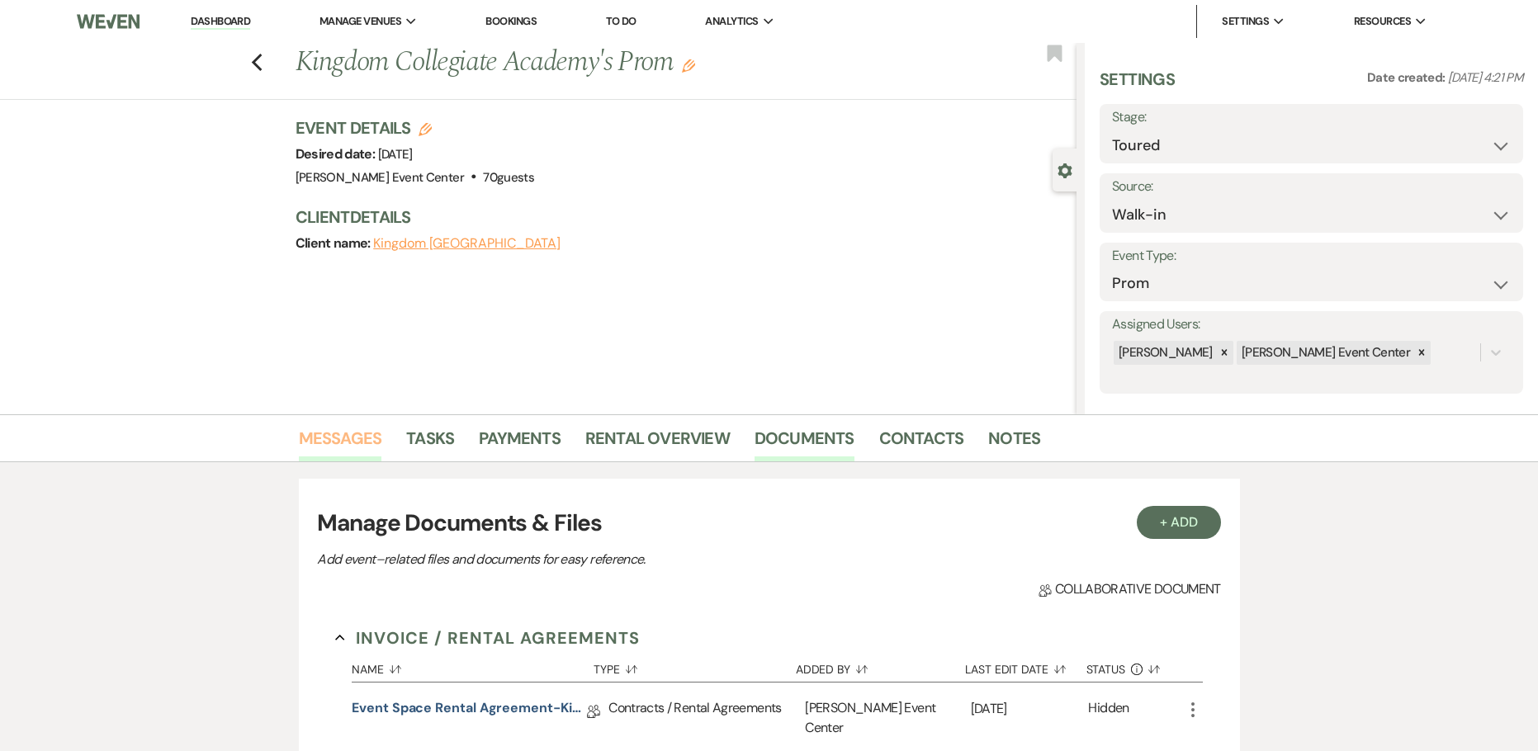
click at [350, 442] on link "Messages" at bounding box center [340, 443] width 83 height 36
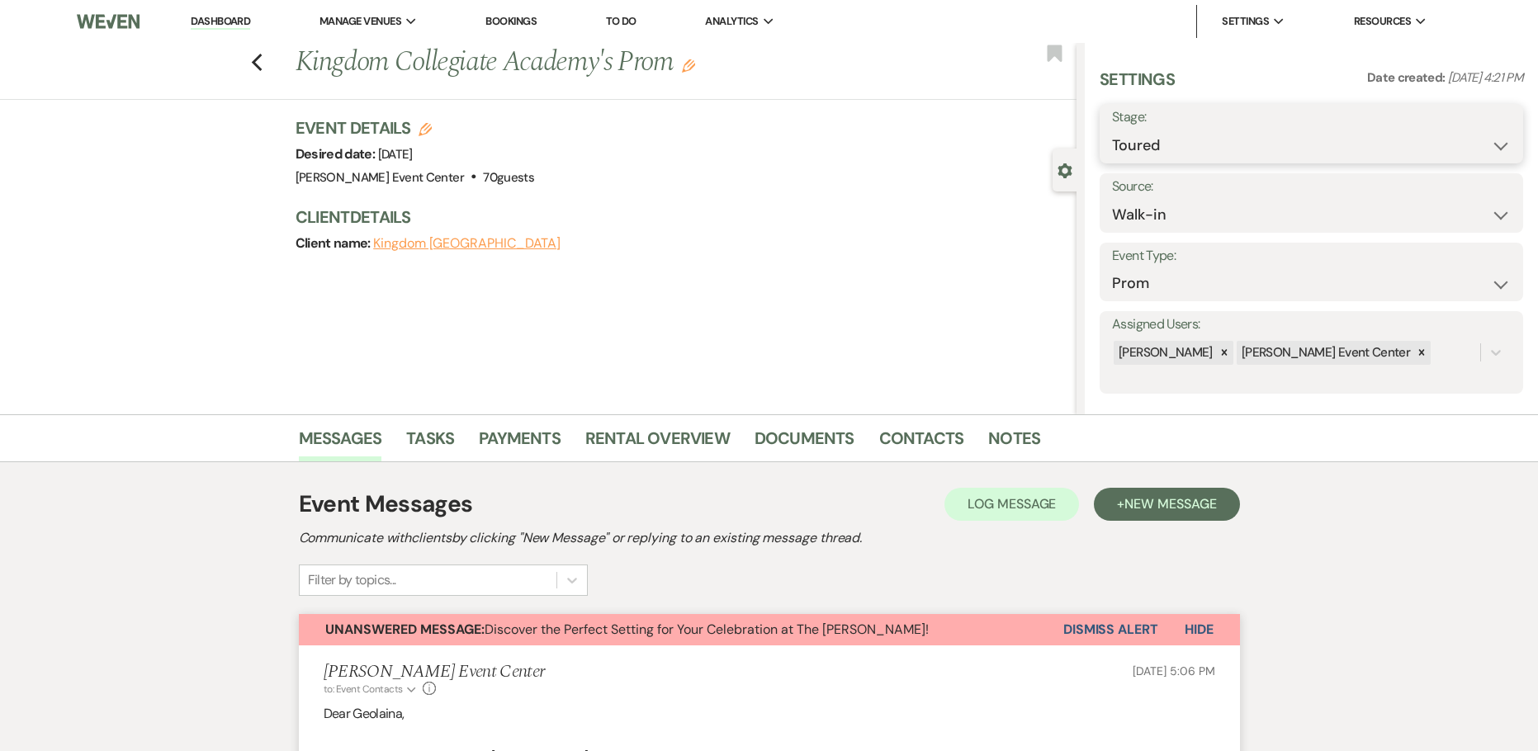
click at [1134, 149] on select "Inquiry Follow Up Tour Requested Tour Confirmed Toured Proposal Sent Booked Lost" at bounding box center [1311, 146] width 399 height 32
select select "6"
click at [1112, 130] on select "Inquiry Follow Up Tour Requested Tour Confirmed Toured Proposal Sent Booked Lost" at bounding box center [1311, 146] width 399 height 32
click at [1452, 143] on button "Save" at bounding box center [1477, 133] width 92 height 33
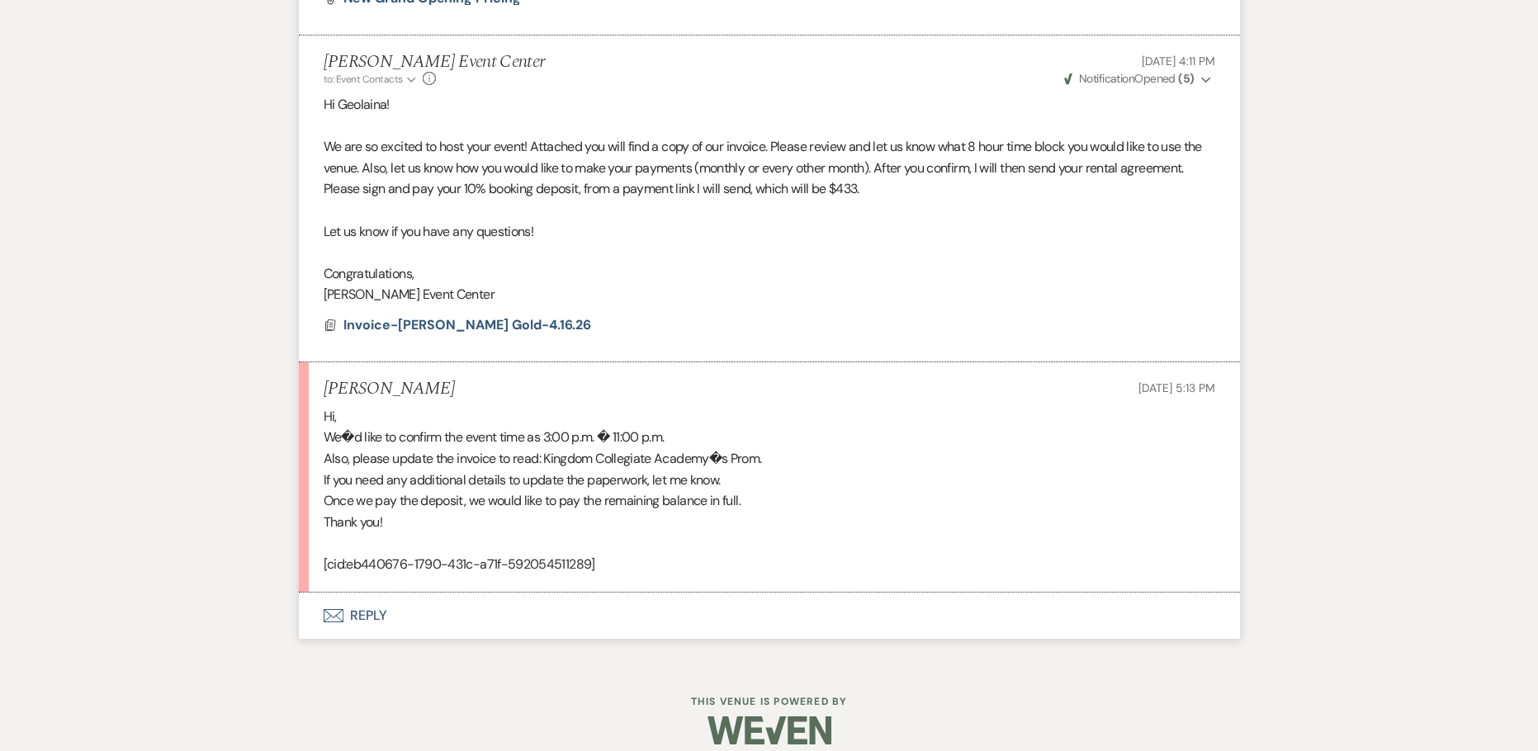
scroll to position [1045, 0]
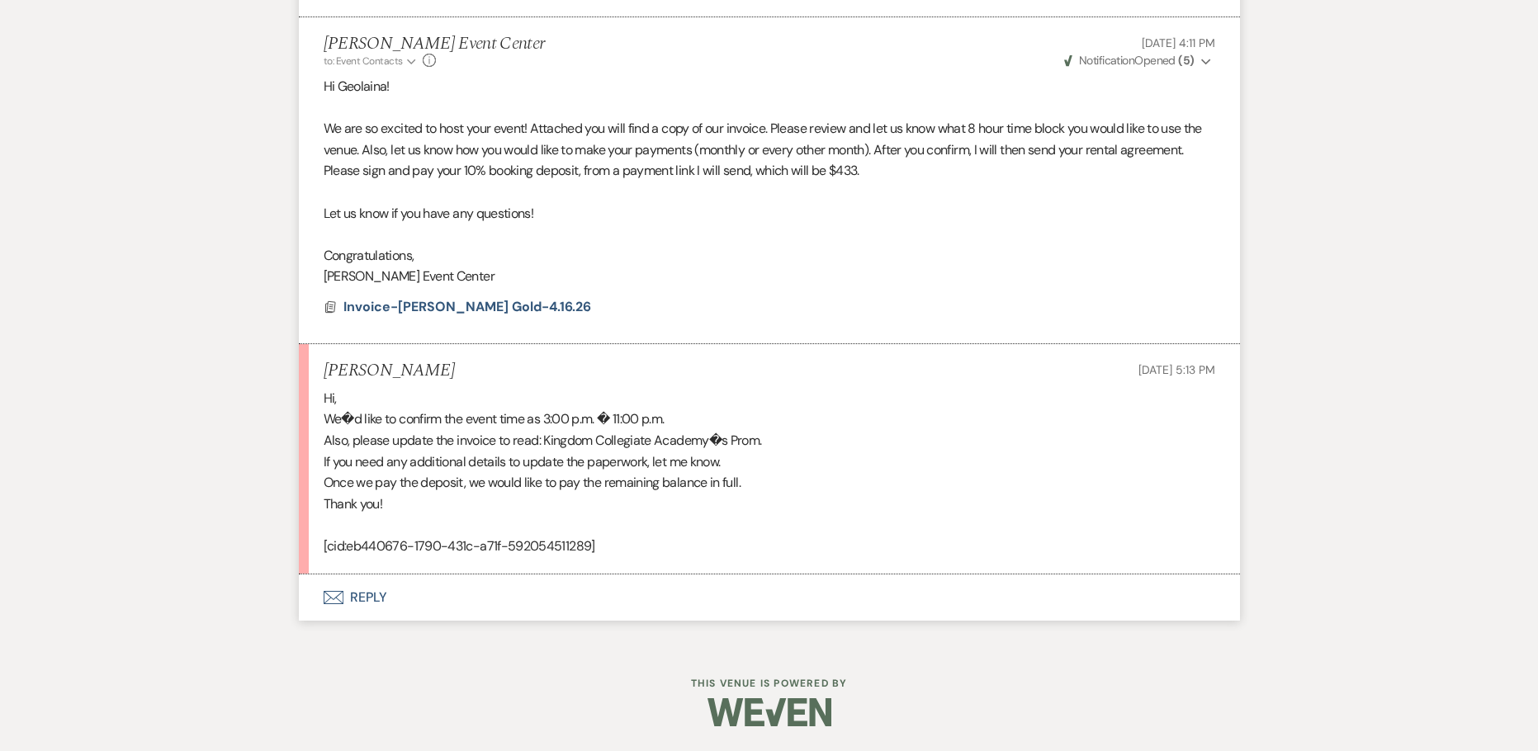
click at [370, 597] on button "Envelope Reply" at bounding box center [769, 597] width 941 height 46
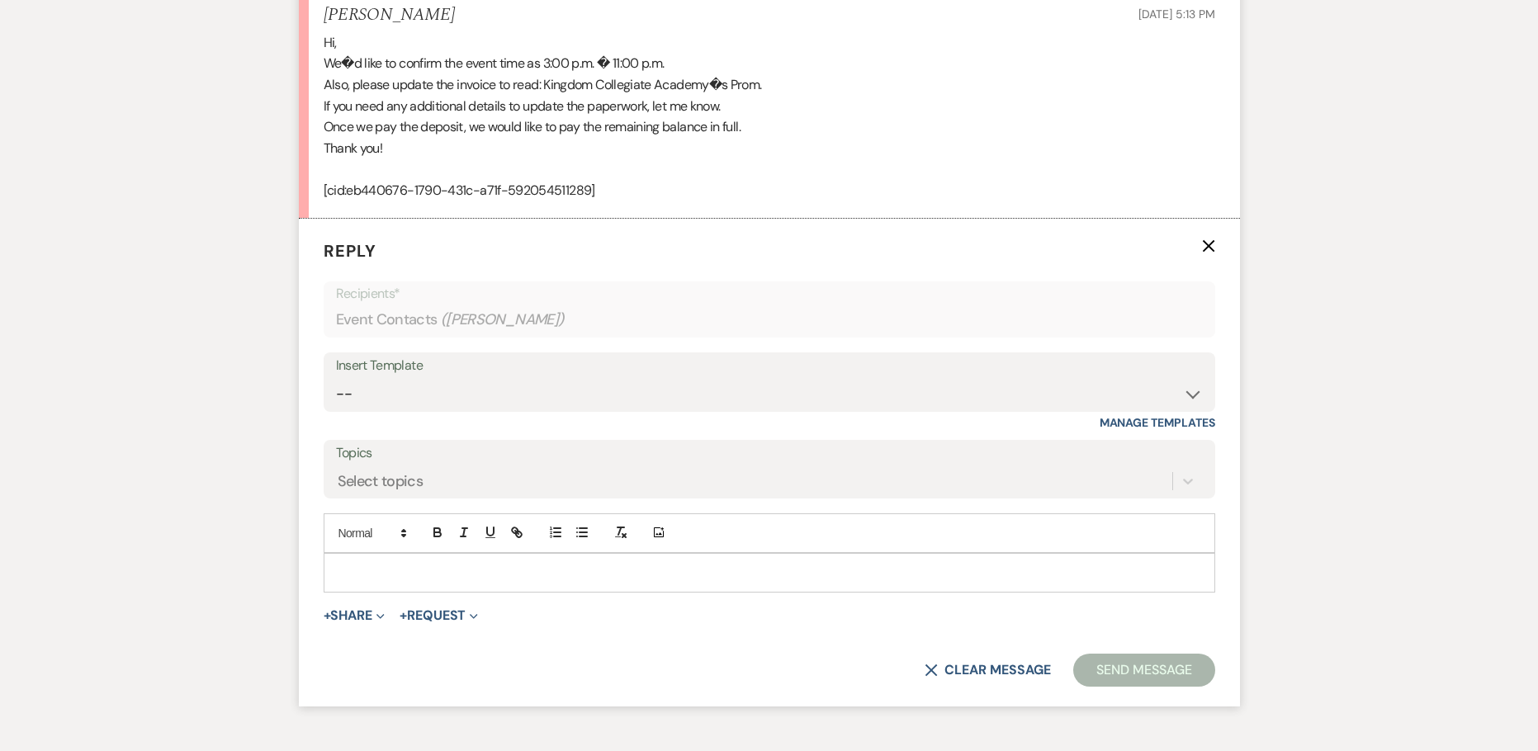
scroll to position [1420, 0]
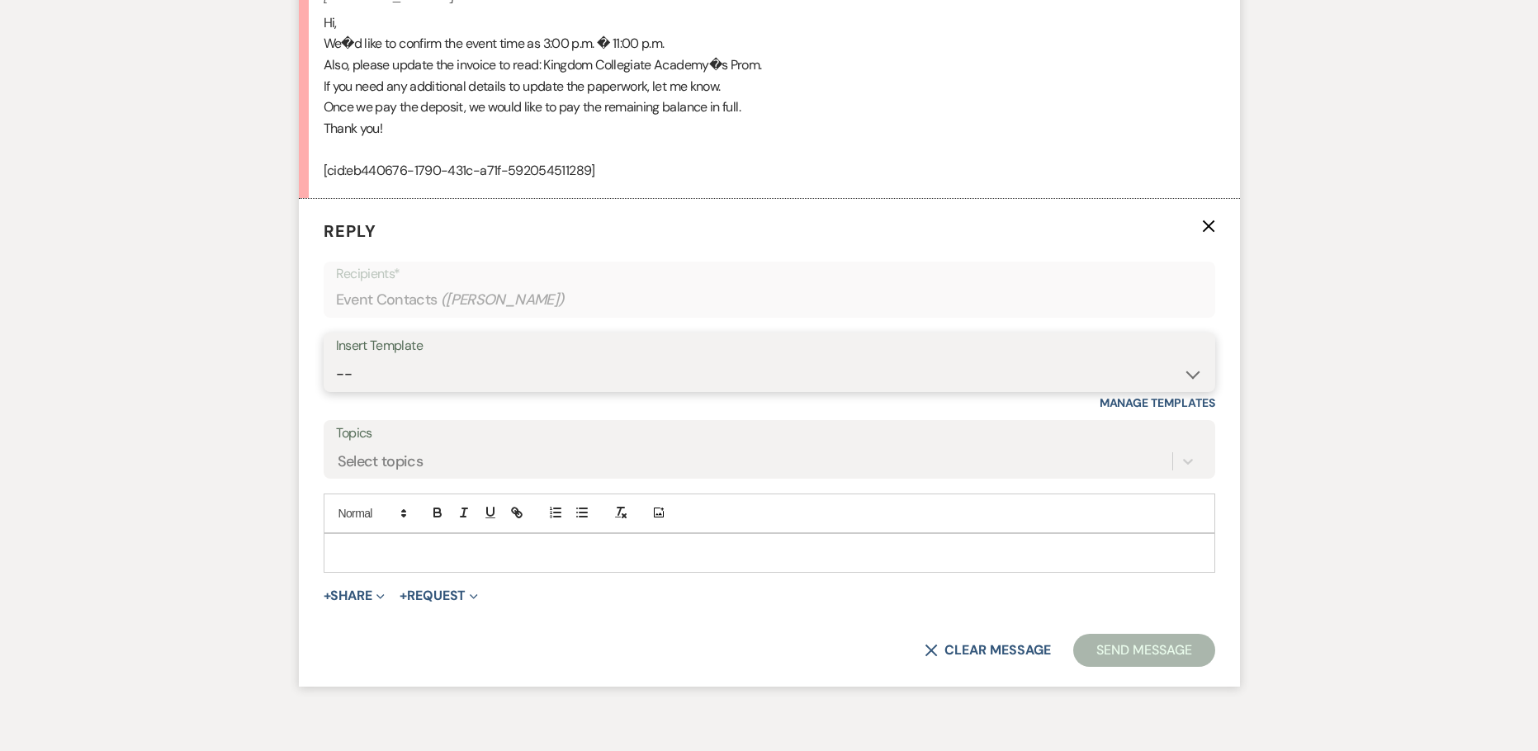
click at [491, 376] on select "-- Weven Planning Portal Introduction (Booked Events) Initial Inquiry Response …" at bounding box center [769, 374] width 867 height 32
select select "978"
click at [336, 358] on select "-- Weven Planning Portal Introduction (Booked Events) Initial Inquiry Response …" at bounding box center [769, 374] width 867 height 32
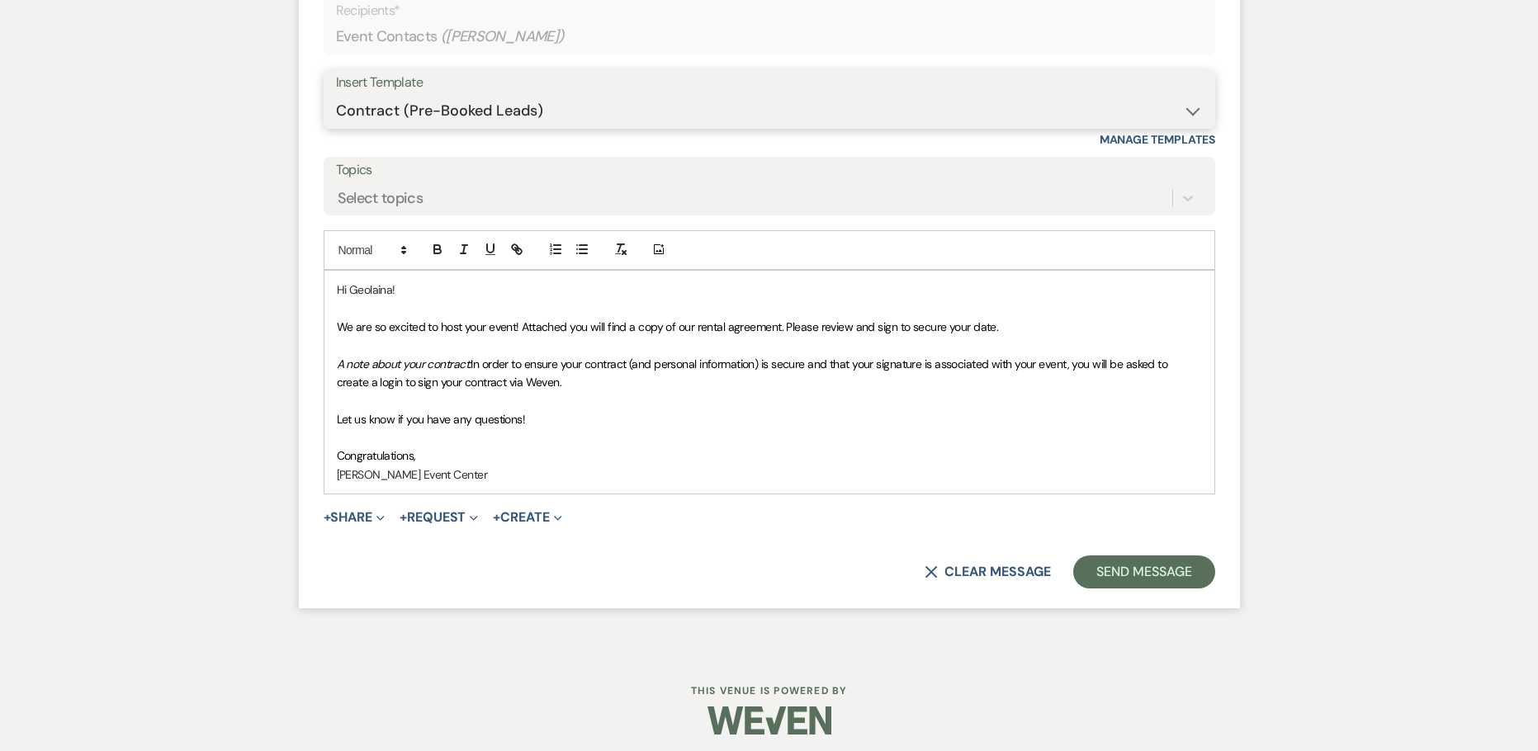
scroll to position [1692, 0]
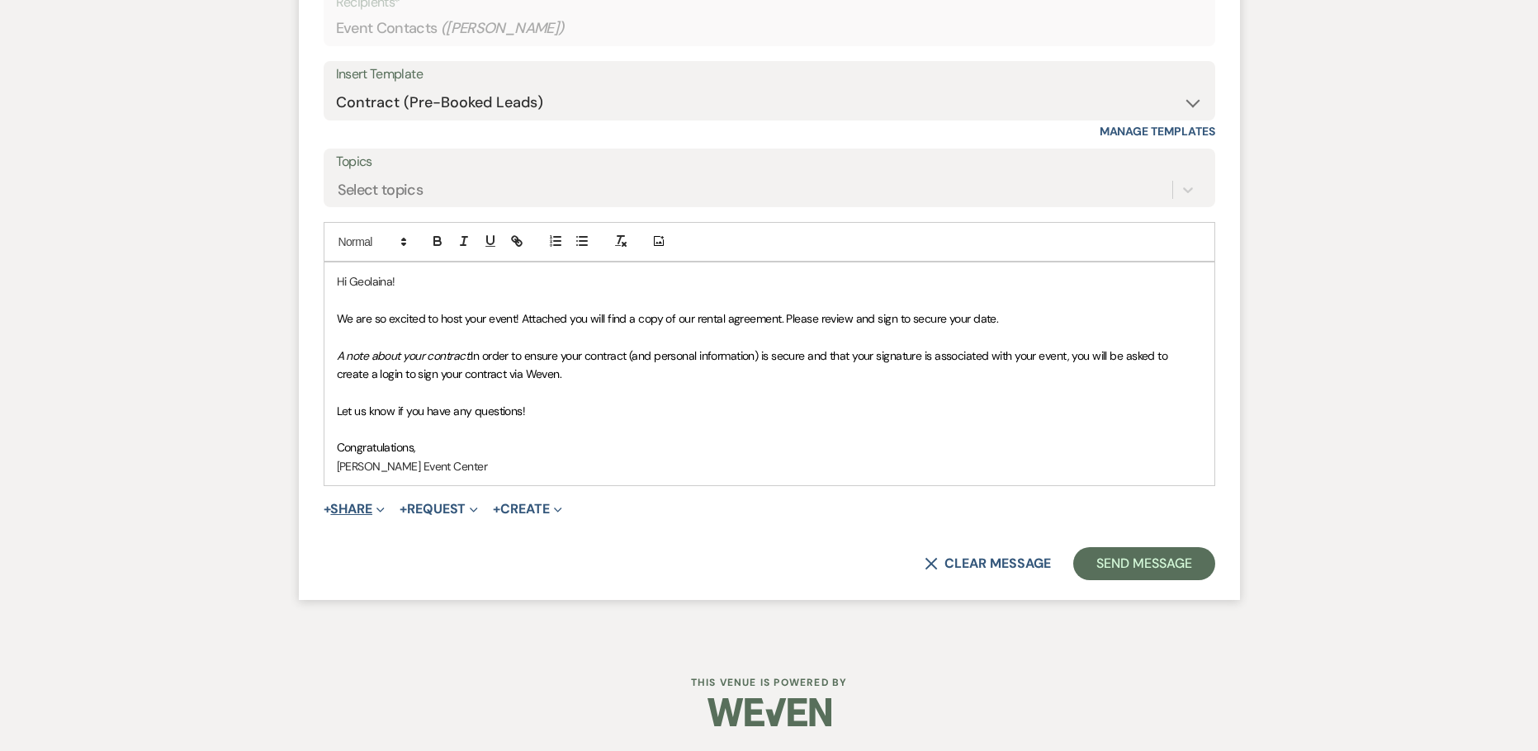
click at [345, 508] on button "+ Share Expand" at bounding box center [355, 509] width 62 height 13
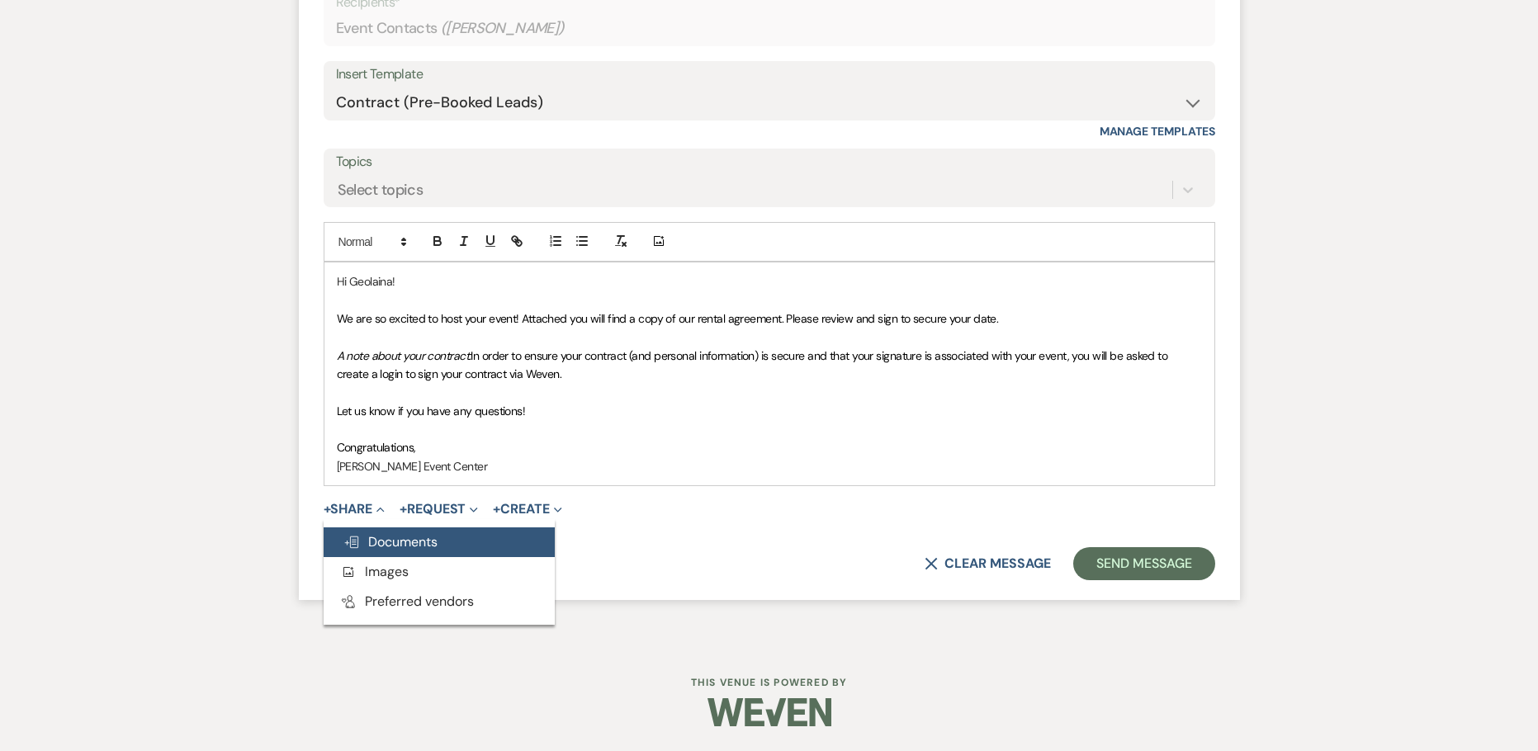
click at [409, 531] on button "Doc Upload Documents" at bounding box center [439, 542] width 231 height 30
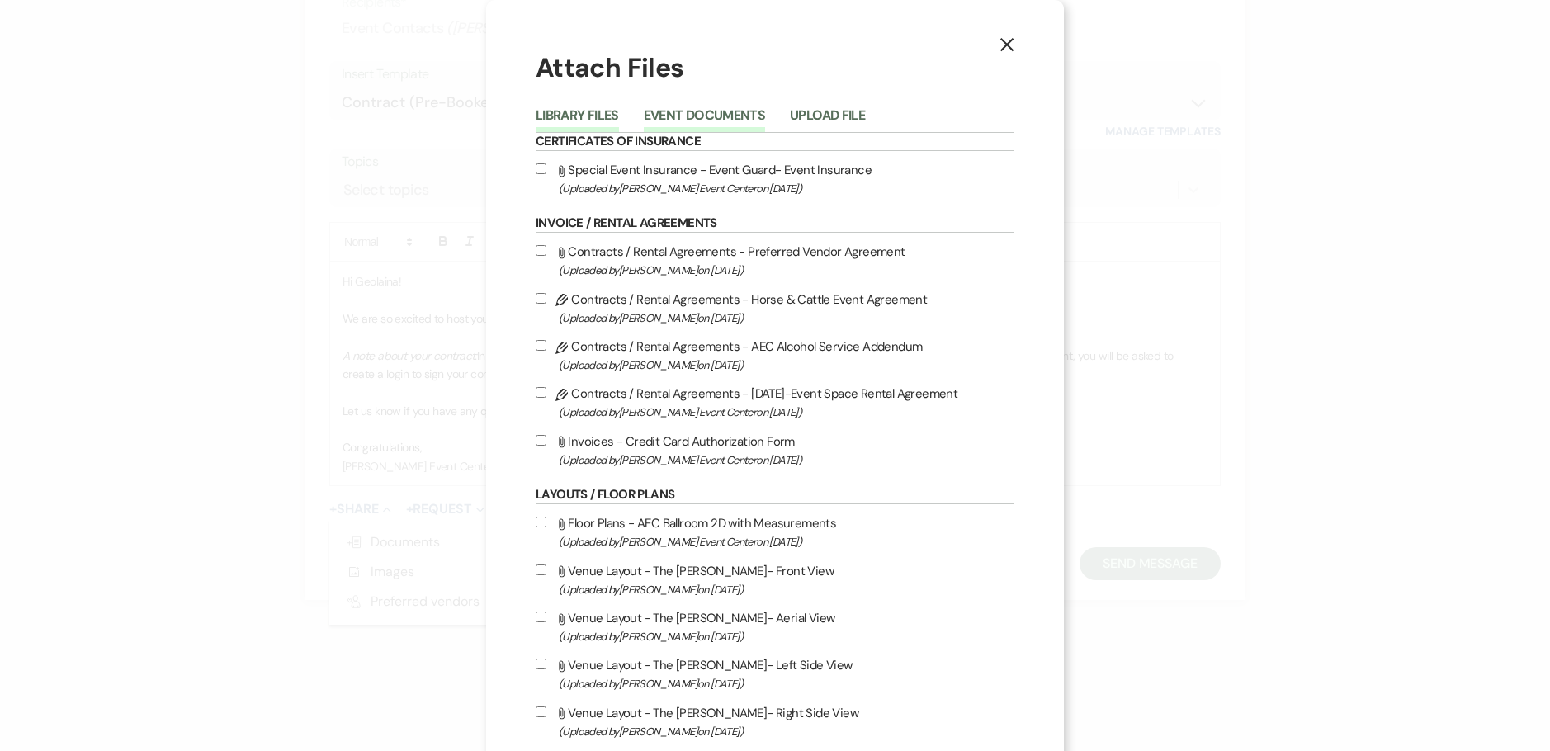
click at [662, 125] on button "Event Documents" at bounding box center [704, 120] width 121 height 23
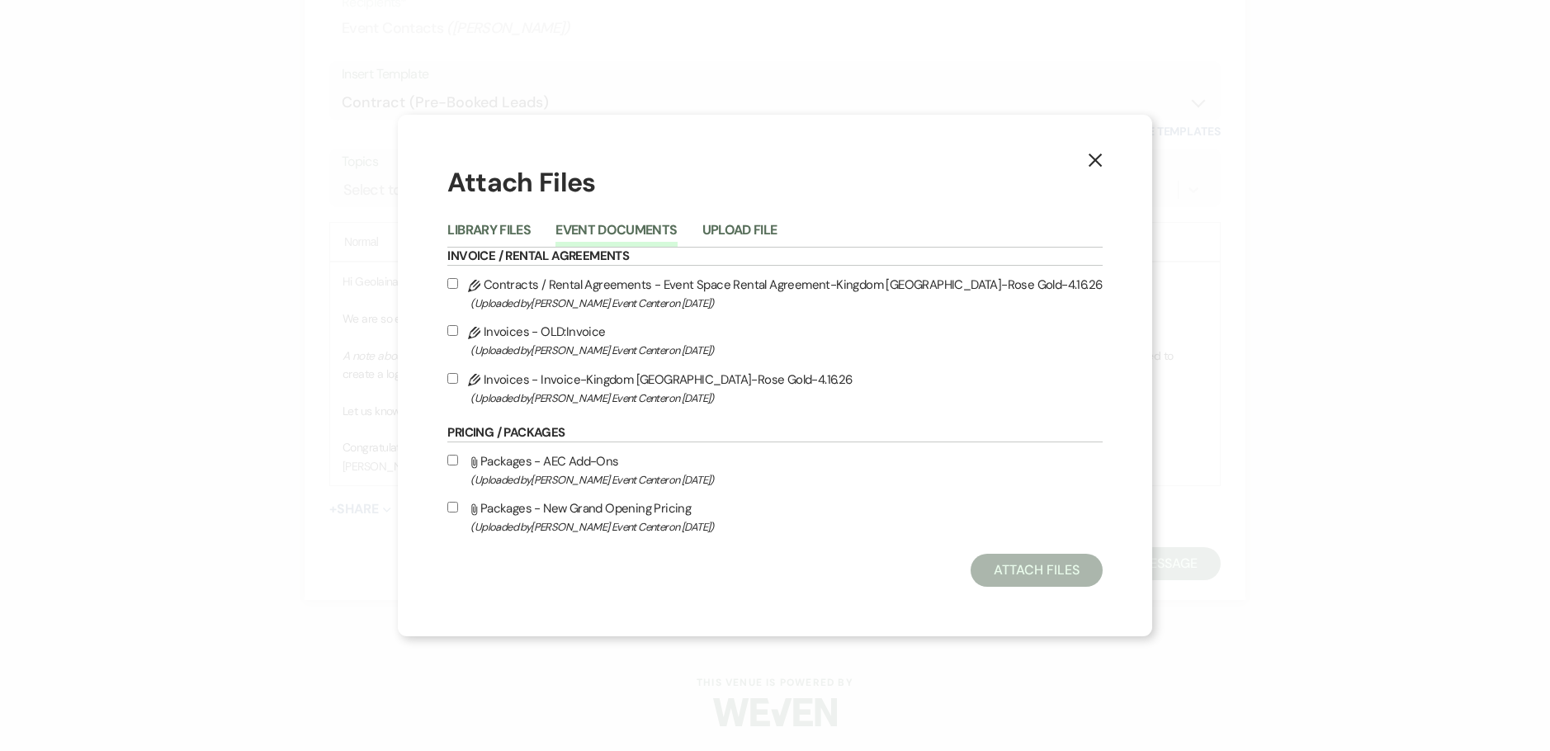
click at [458, 281] on input "Pencil Contracts / Rental Agreements - Event Space Rental Agreement-Kingdom Col…" at bounding box center [452, 283] width 11 height 11
checkbox input "true"
click at [457, 376] on input "Pencil Invoices - Invoice-Kingdom Collegiate Academy-Rose Gold-4.16.26 (Uploade…" at bounding box center [452, 378] width 11 height 11
checkbox input "true"
click at [1024, 571] on button "Attach Files" at bounding box center [1036, 570] width 131 height 33
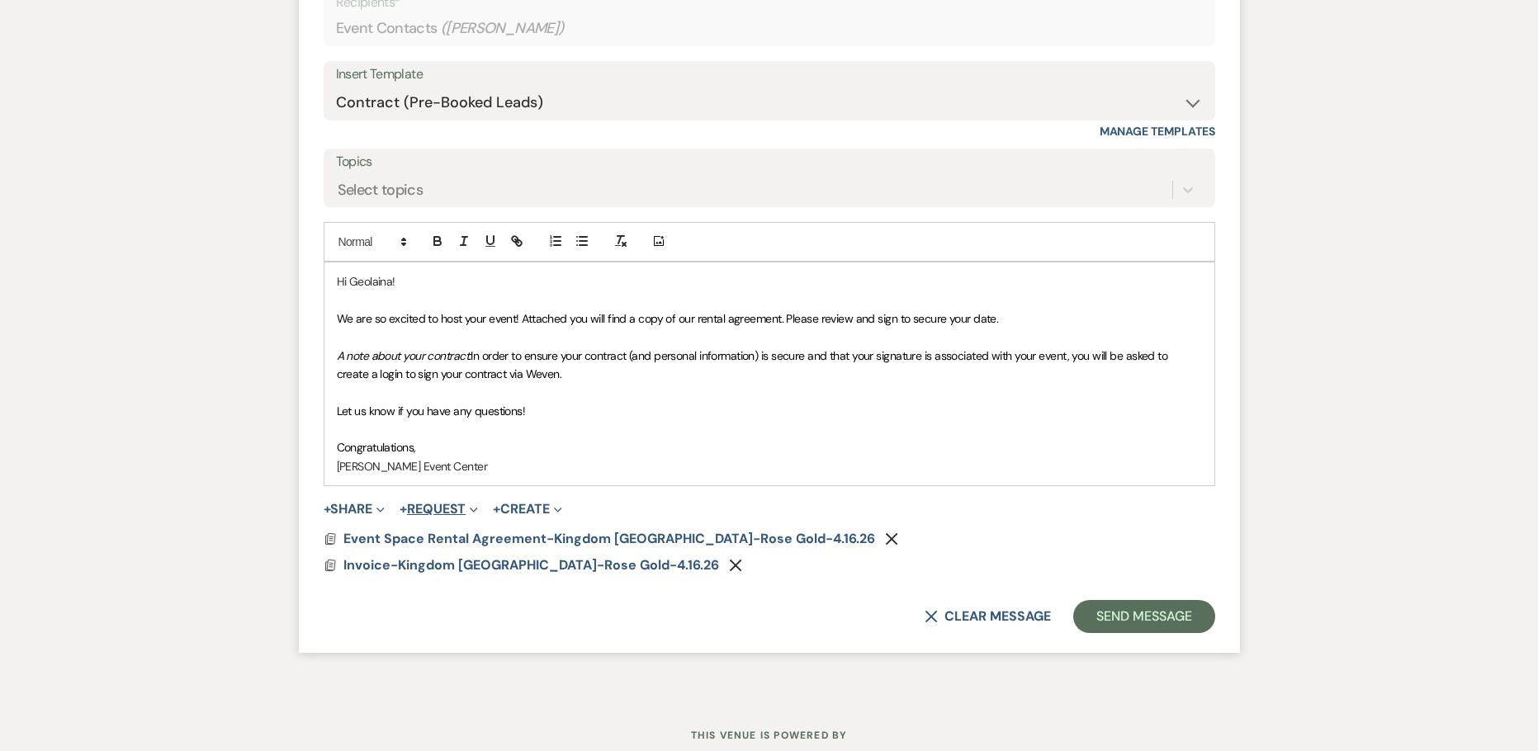
click at [440, 515] on button "+ Request Expand" at bounding box center [438, 509] width 78 height 13
click at [454, 549] on button "Generate Payment Payment" at bounding box center [514, 542] width 231 height 30
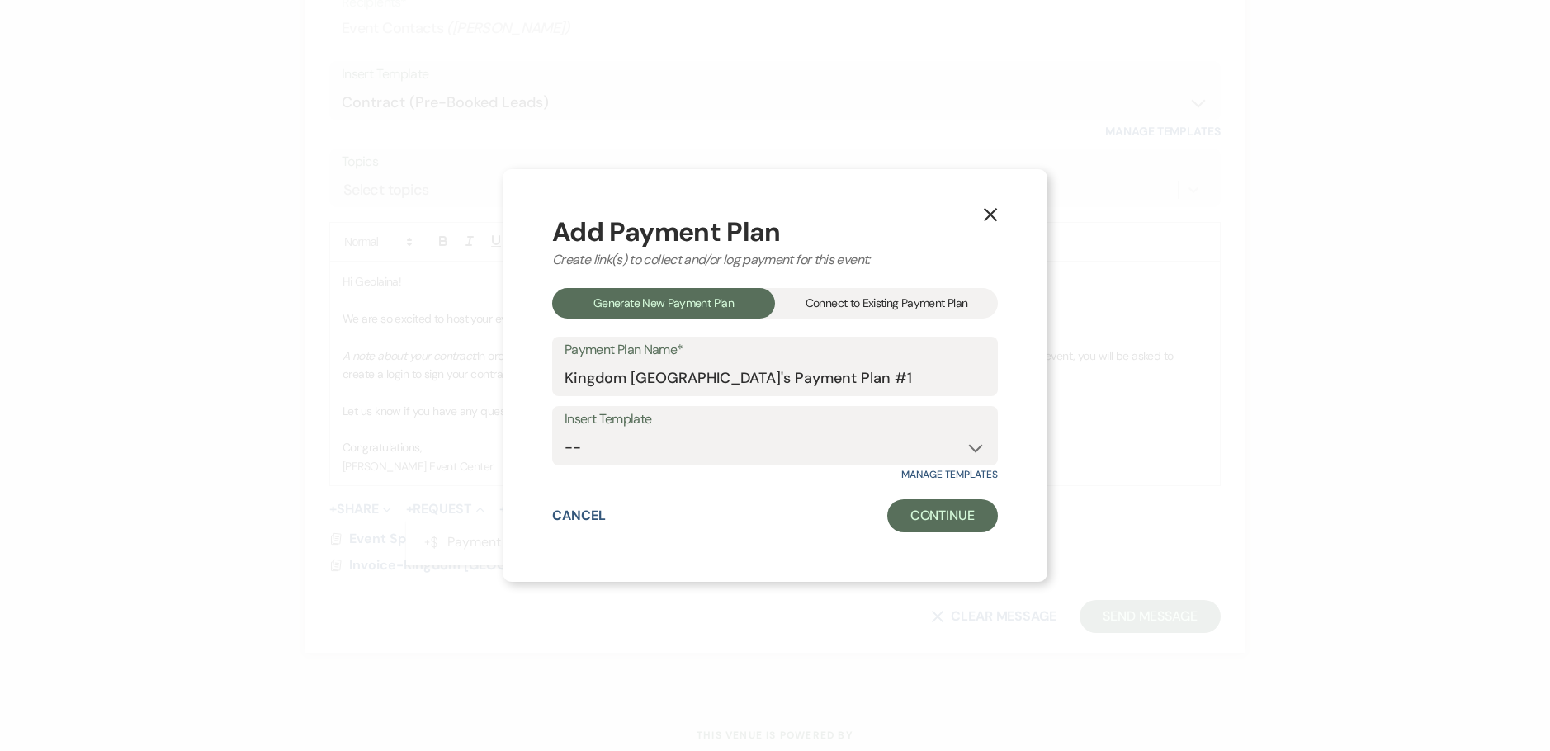
click at [829, 300] on div "Connect to Existing Payment Plan" at bounding box center [886, 303] width 223 height 31
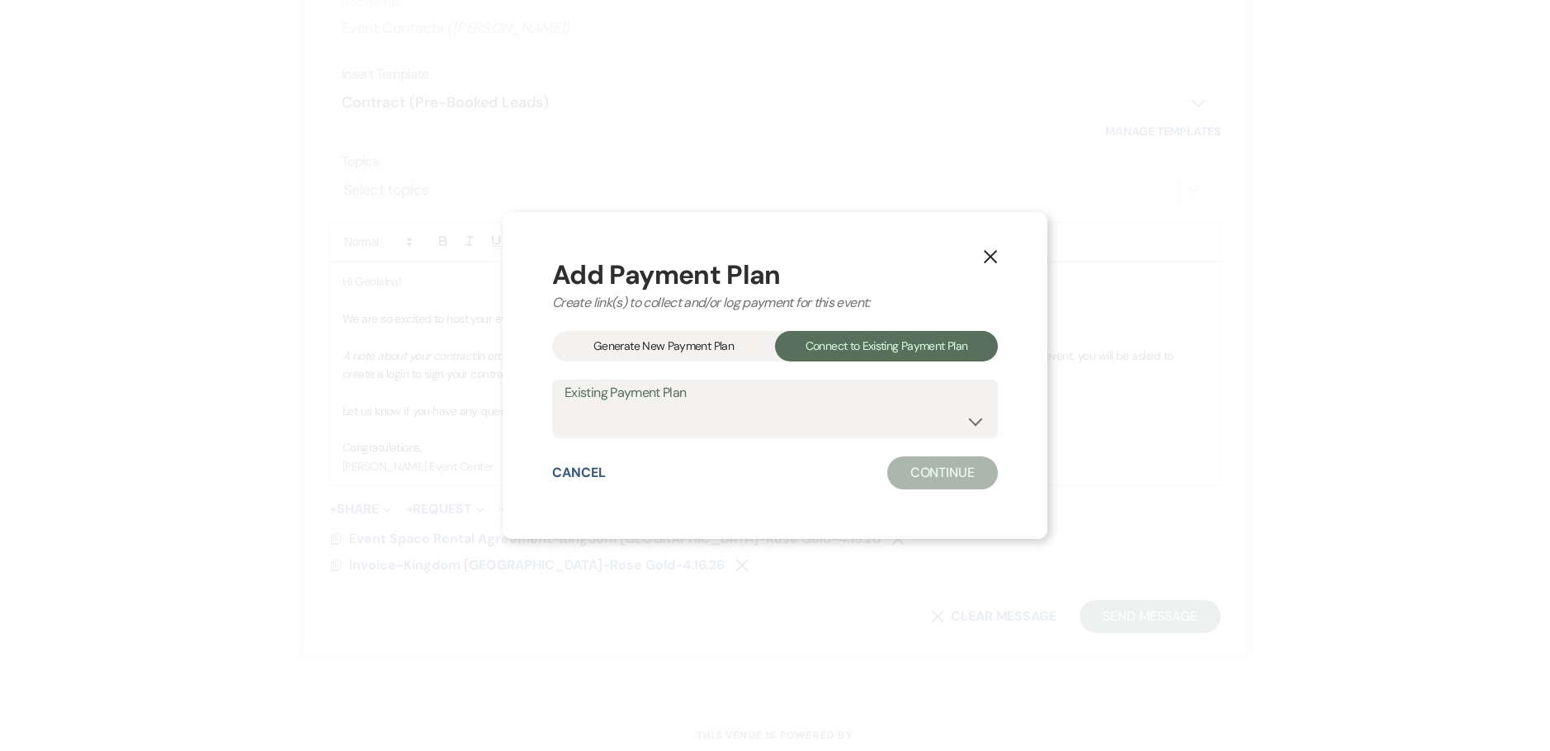
click at [749, 391] on label "Existing Payment Plan" at bounding box center [774, 393] width 421 height 24
click at [726, 422] on select at bounding box center [774, 420] width 421 height 32
drag, startPoint x: 706, startPoint y: 414, endPoint x: 699, endPoint y: 407, distance: 9.9
click at [706, 414] on select at bounding box center [774, 420] width 421 height 32
click at [679, 343] on div "Generate New Payment Plan" at bounding box center [663, 346] width 223 height 31
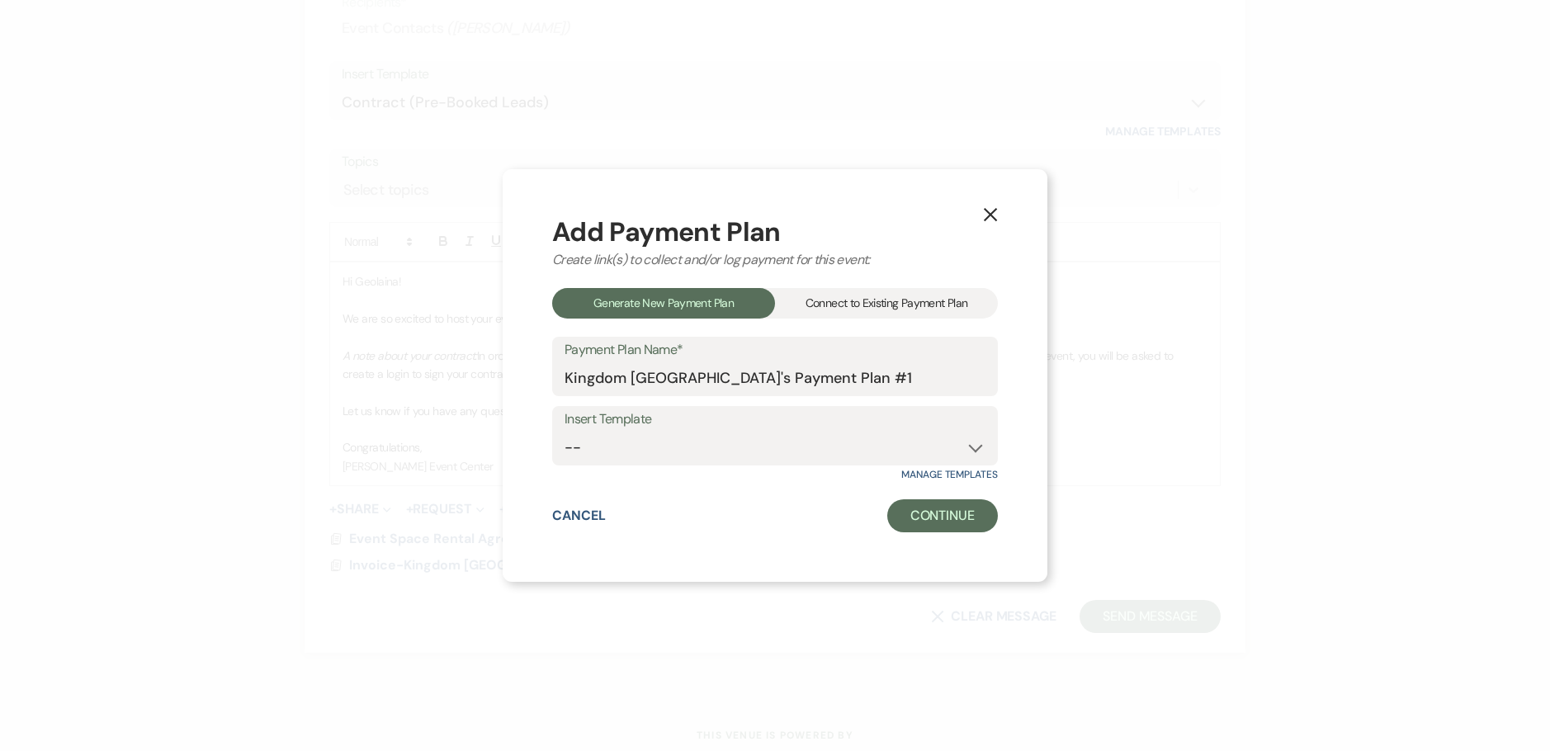
click at [884, 303] on div "Connect to Existing Payment Plan" at bounding box center [886, 303] width 223 height 31
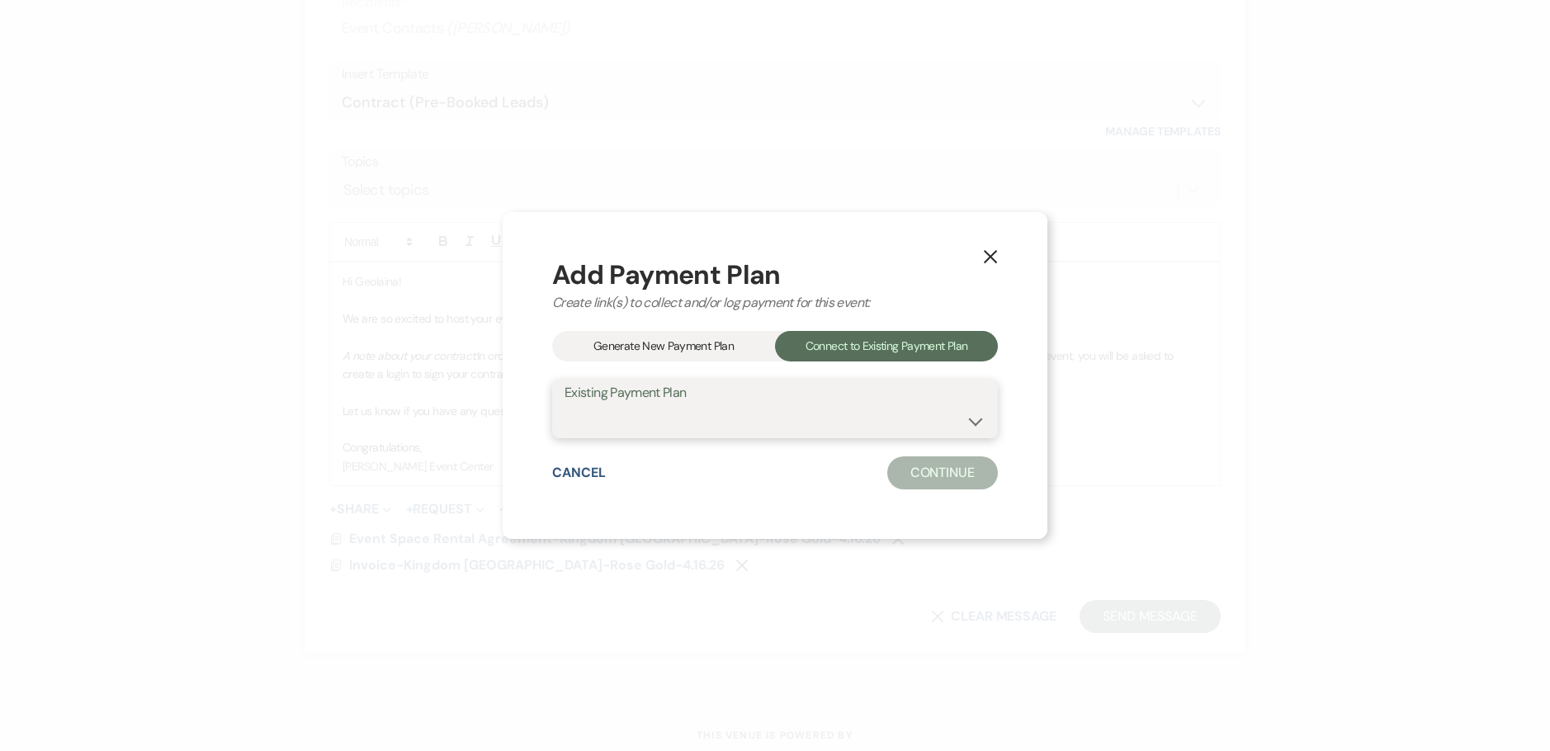
click at [843, 415] on select at bounding box center [774, 420] width 421 height 32
drag, startPoint x: 842, startPoint y: 411, endPoint x: 874, endPoint y: 347, distance: 72.0
click at [842, 411] on select at bounding box center [774, 420] width 421 height 32
click at [981, 256] on button "X" at bounding box center [990, 256] width 25 height 29
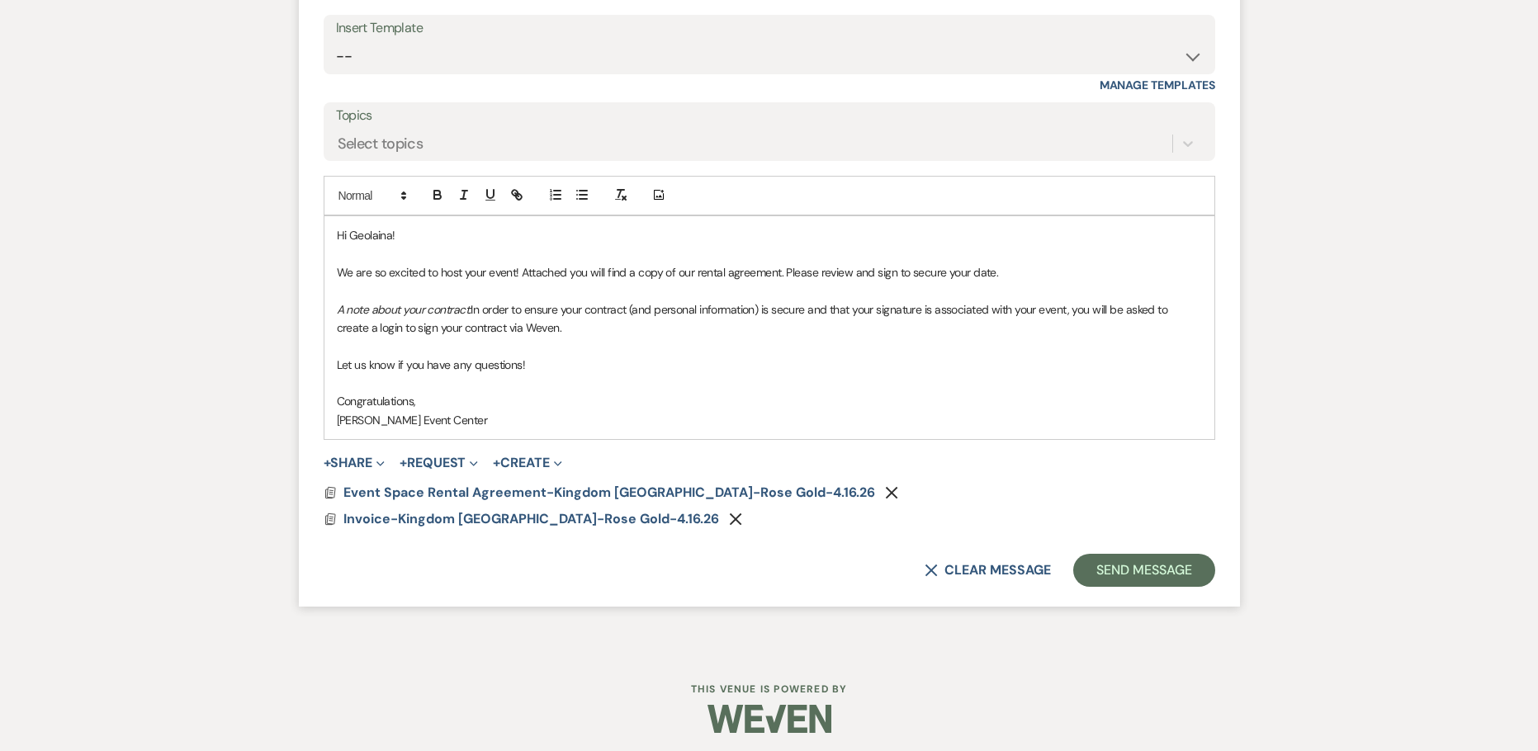
scroll to position [1745, 0]
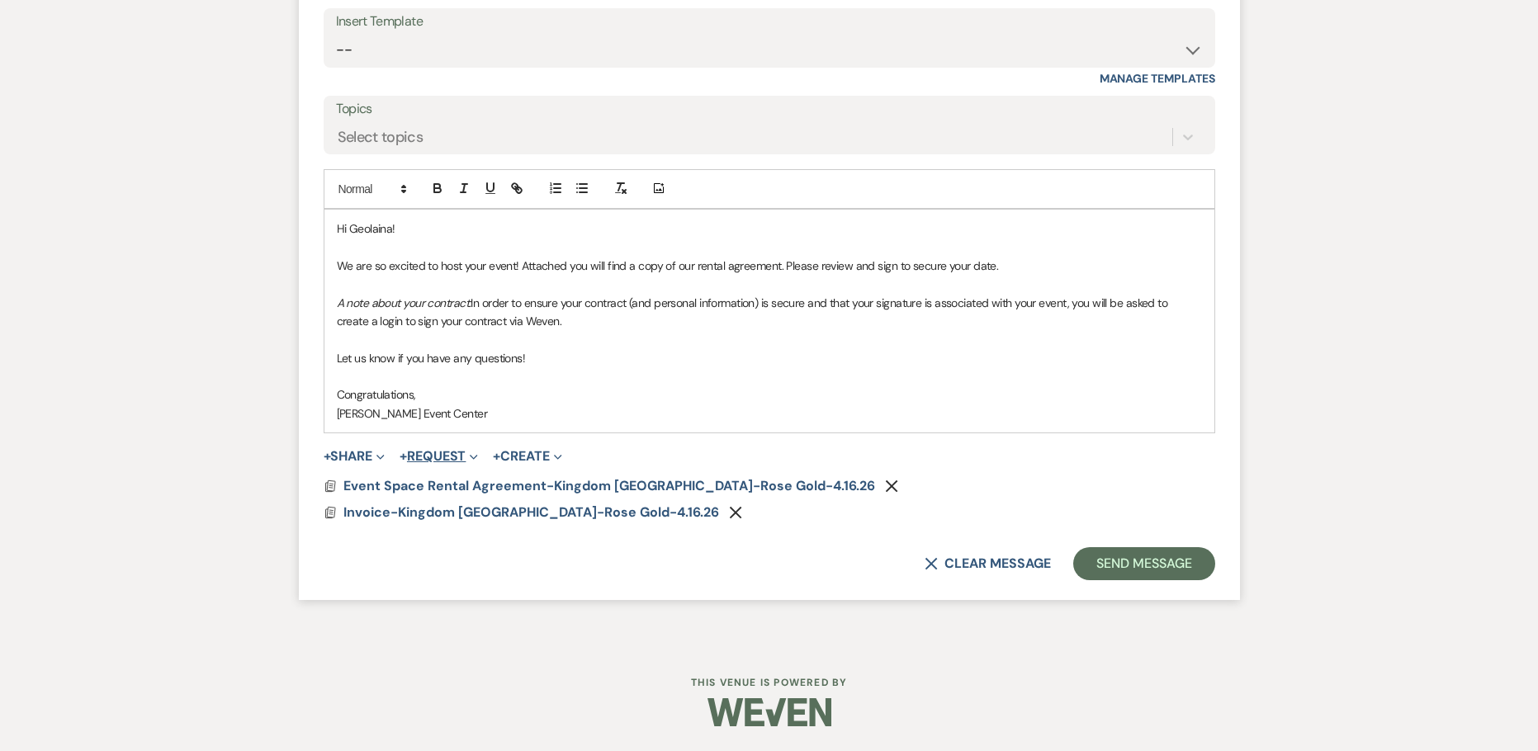
click at [433, 450] on button "+ Request Expand" at bounding box center [438, 456] width 78 height 13
click at [447, 489] on button "Generate Payment Payment" at bounding box center [514, 490] width 231 height 30
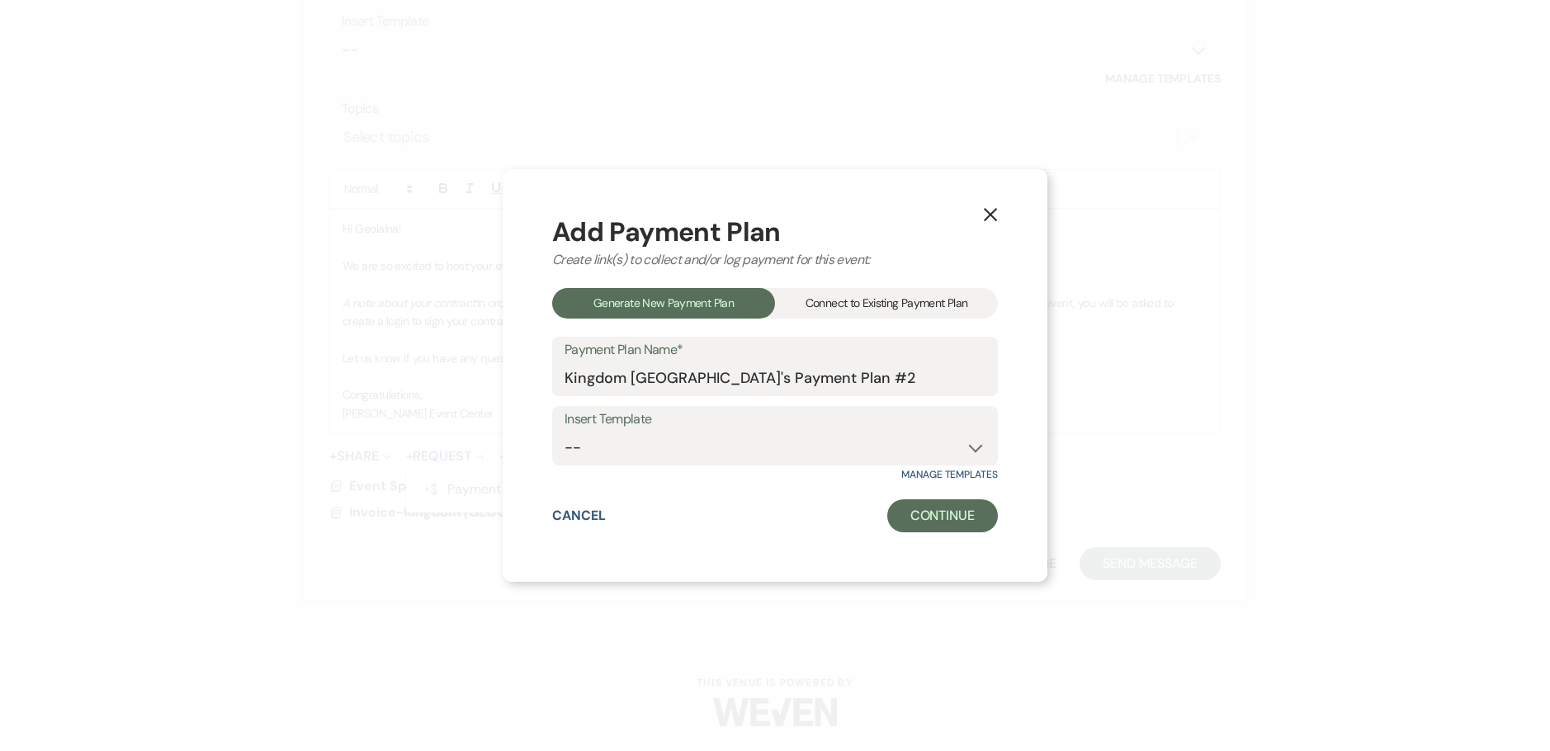
click at [838, 304] on div "Connect to Existing Payment Plan" at bounding box center [886, 303] width 223 height 31
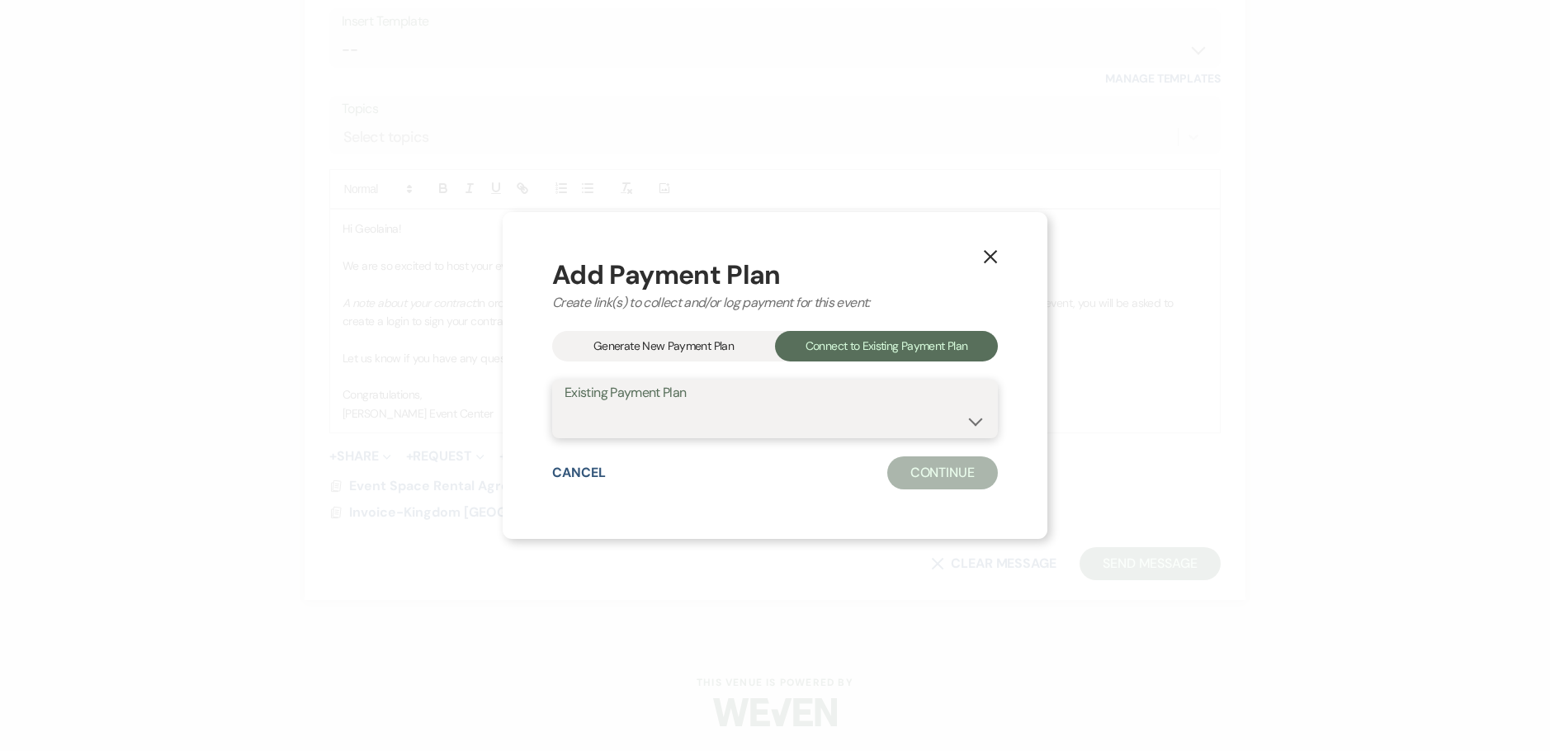
click at [791, 431] on select "Kingdom [GEOGRAPHIC_DATA]'s Payment Plan #1" at bounding box center [774, 420] width 421 height 32
select select "25563"
click at [564, 404] on select "Kingdom [GEOGRAPHIC_DATA]'s Payment Plan #1" at bounding box center [774, 420] width 421 height 32
click at [920, 474] on button "Continue" at bounding box center [942, 472] width 111 height 33
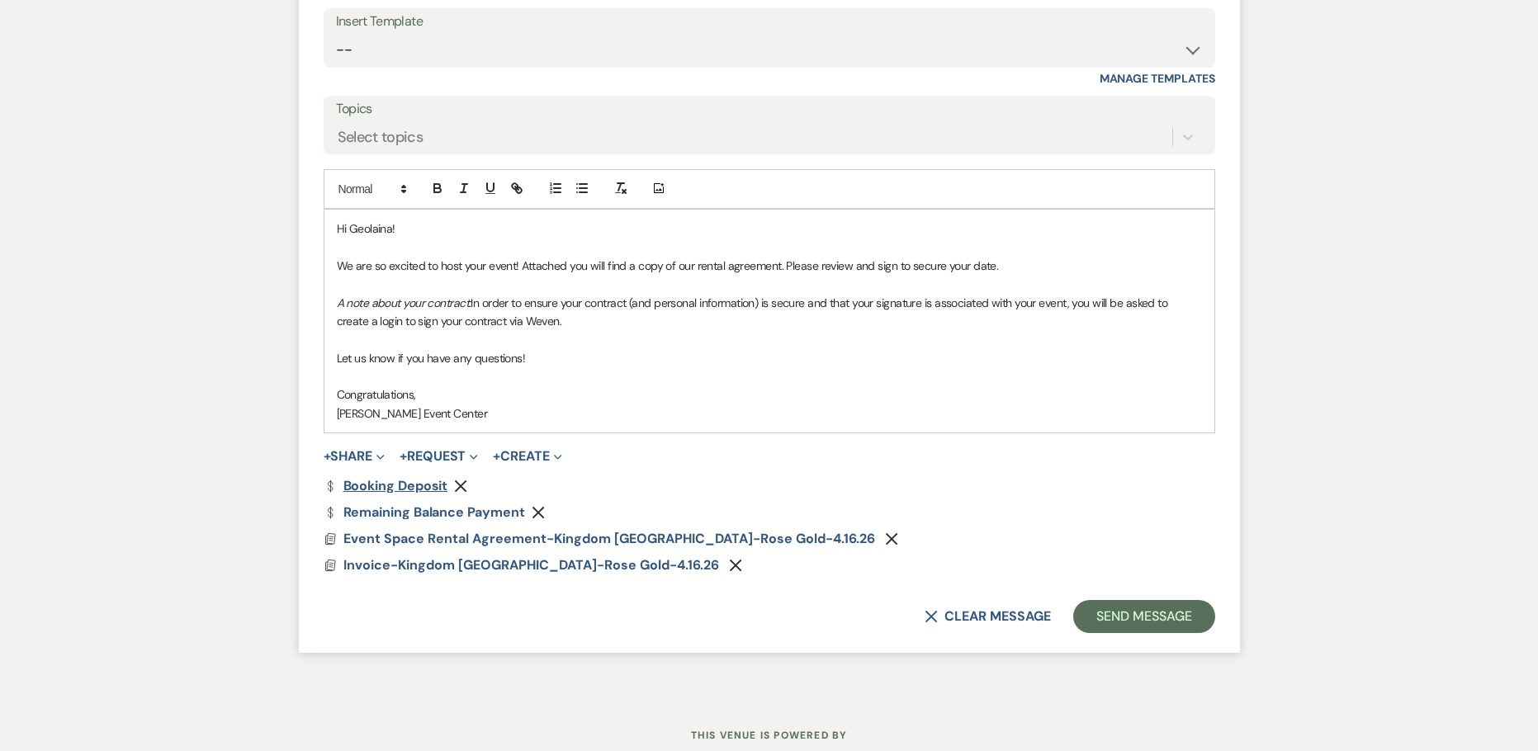
click at [409, 486] on link "Dollar Payment Booking Deposit" at bounding box center [386, 485] width 125 height 13
click at [413, 510] on link "Dollar Payment Remaining Balance Payment" at bounding box center [424, 512] width 201 height 13
click at [1133, 627] on button "Send Message" at bounding box center [1143, 616] width 141 height 33
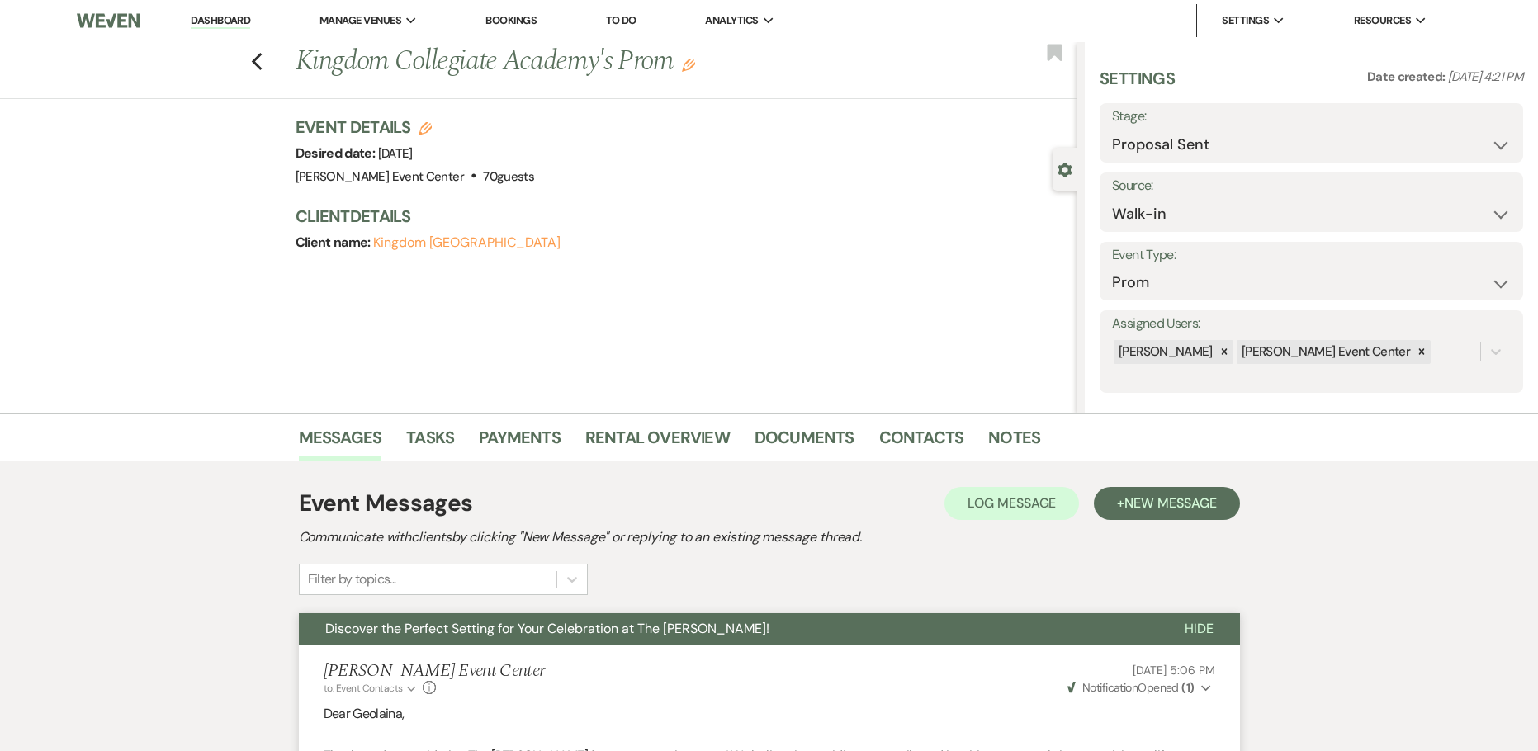
scroll to position [0, 0]
click at [928, 442] on link "Contacts" at bounding box center [921, 443] width 85 height 36
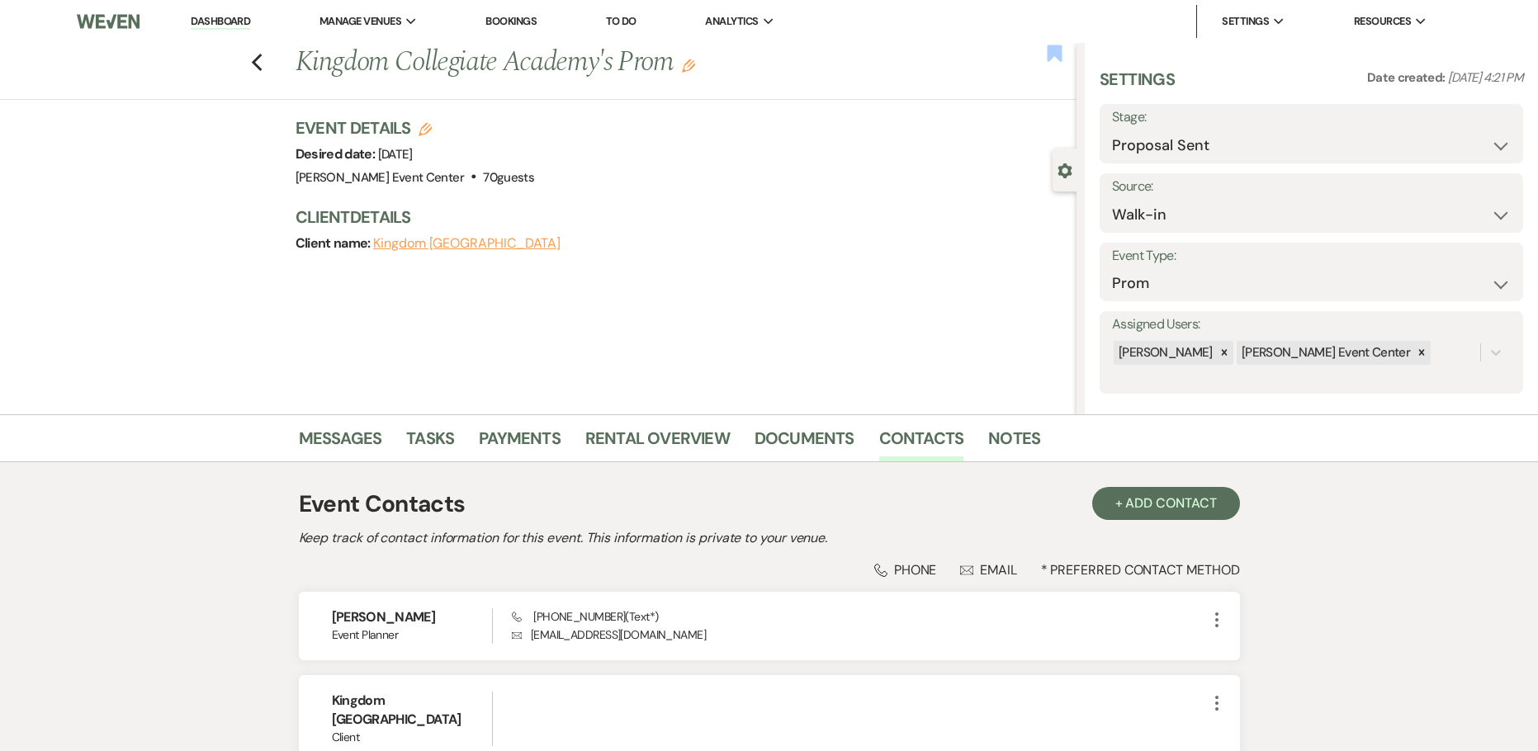
click at [1054, 51] on use "button" at bounding box center [1054, 53] width 15 height 17
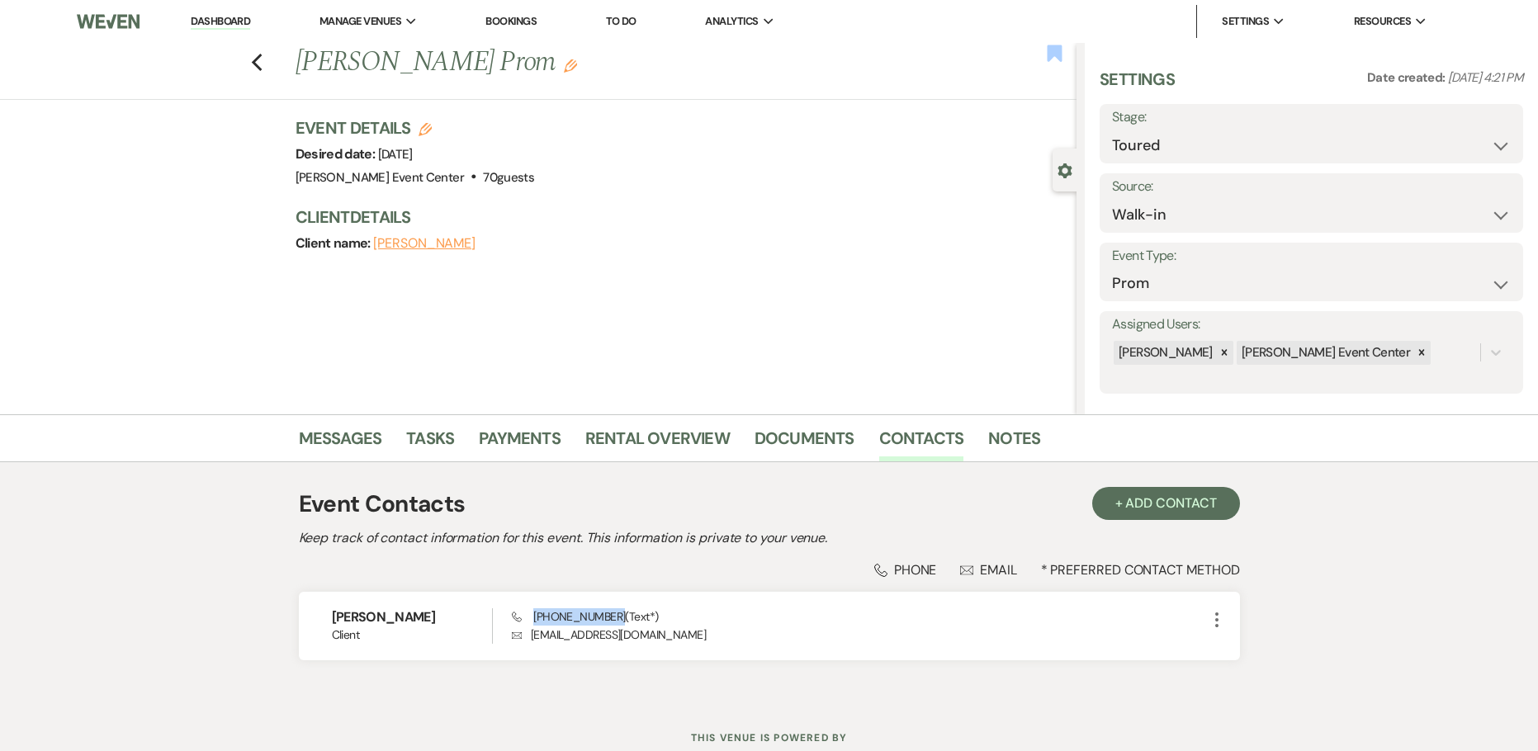
click at [1049, 53] on use "button" at bounding box center [1054, 53] width 15 height 17
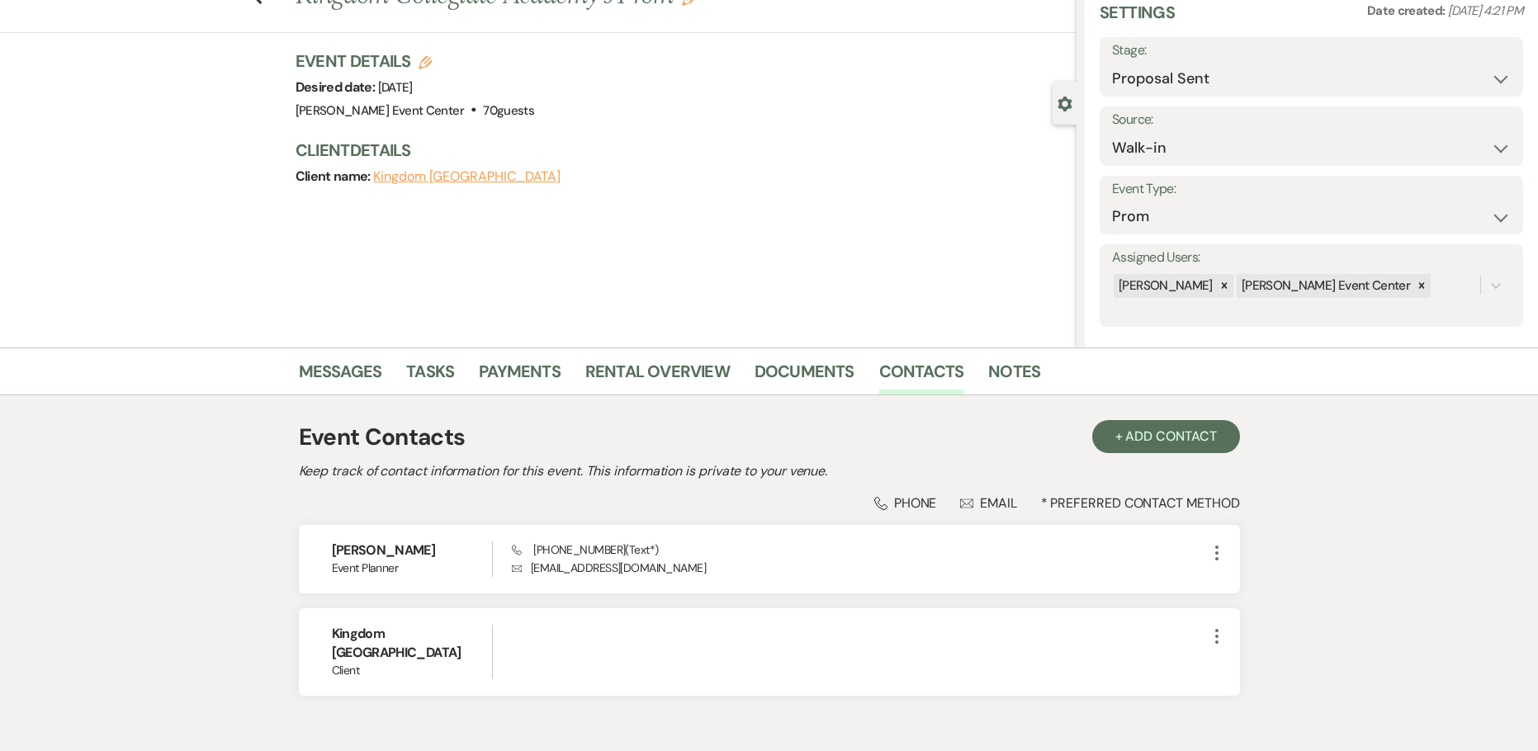
scroll to position [158, 0]
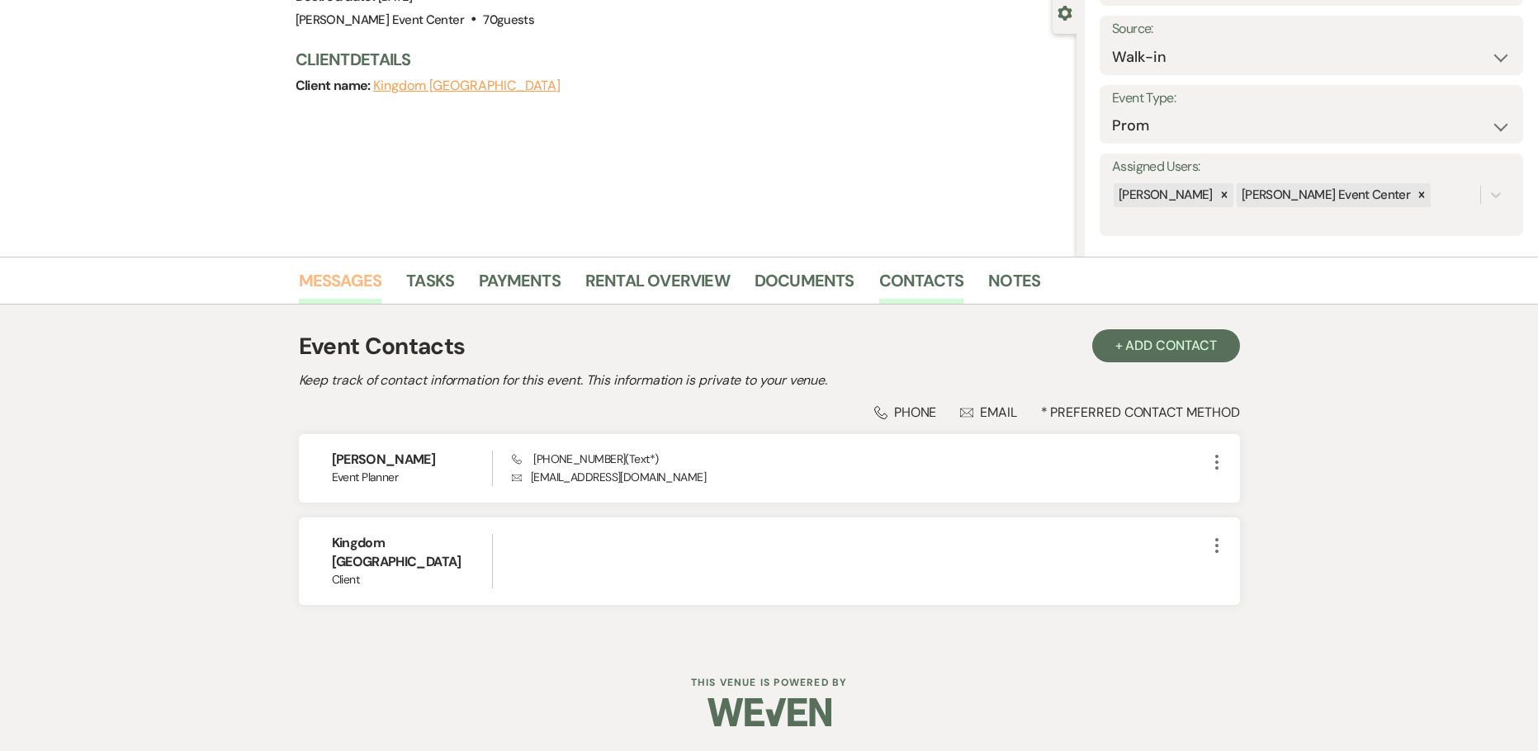
click at [352, 288] on link "Messages" at bounding box center [340, 285] width 83 height 36
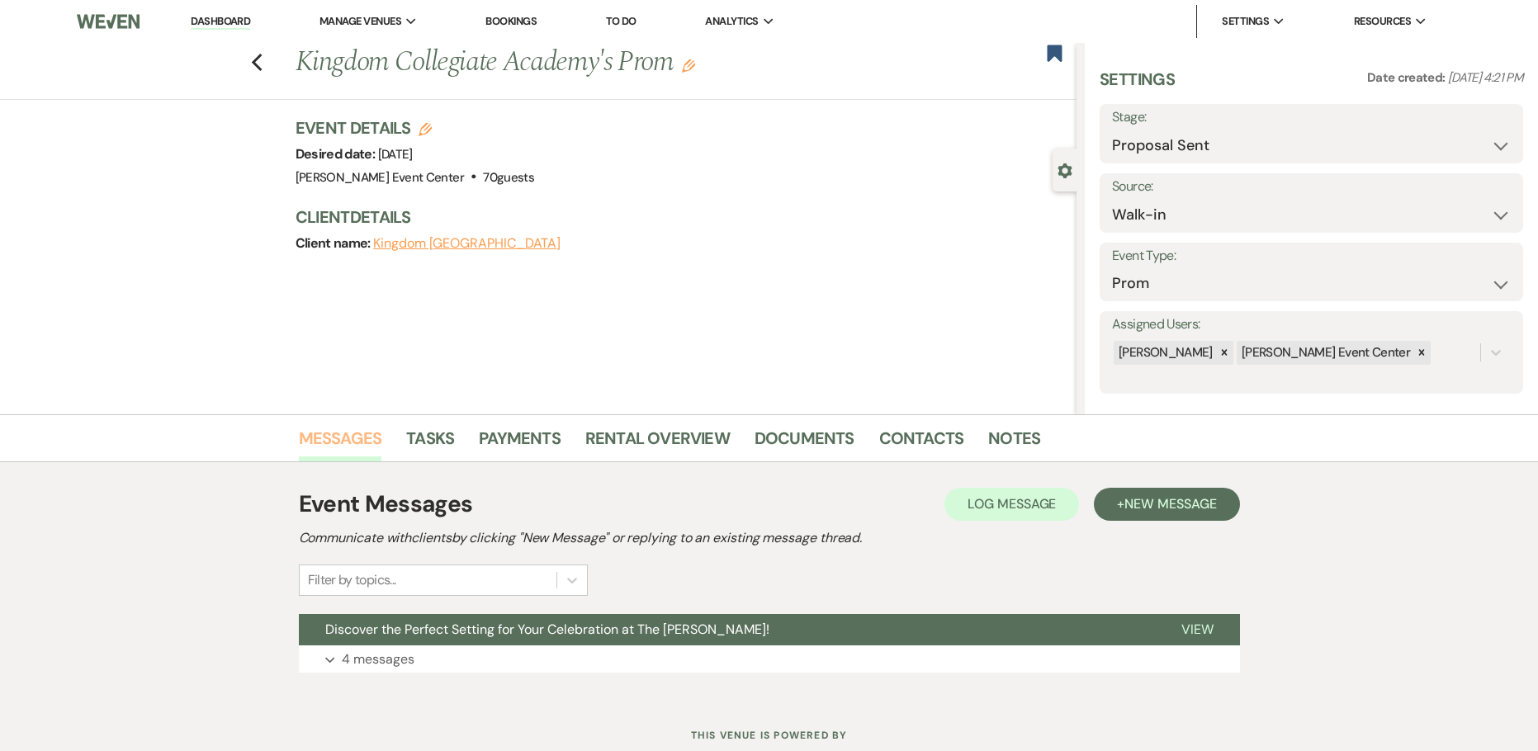
scroll to position [53, 0]
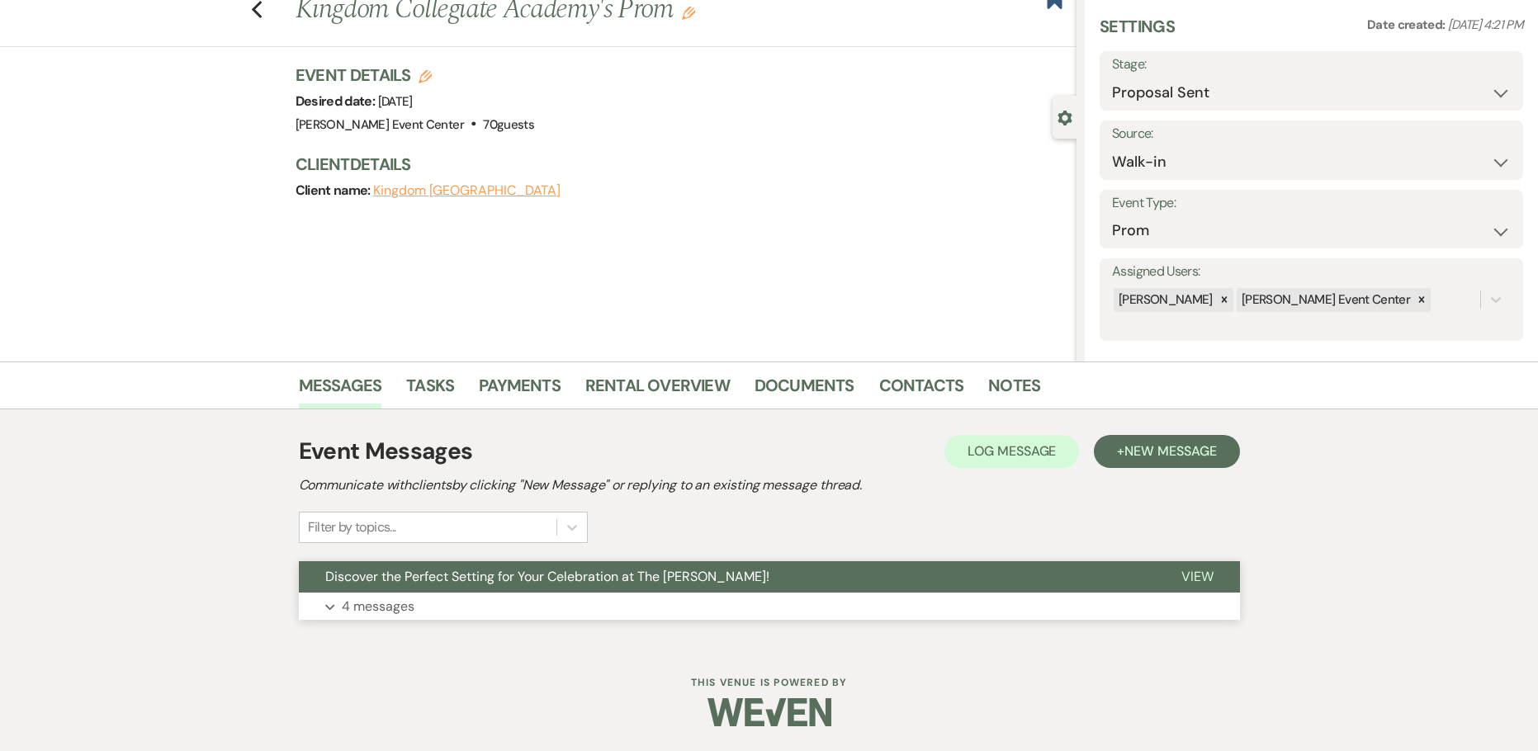
click at [356, 593] on button "Expand 4 messages" at bounding box center [769, 607] width 941 height 28
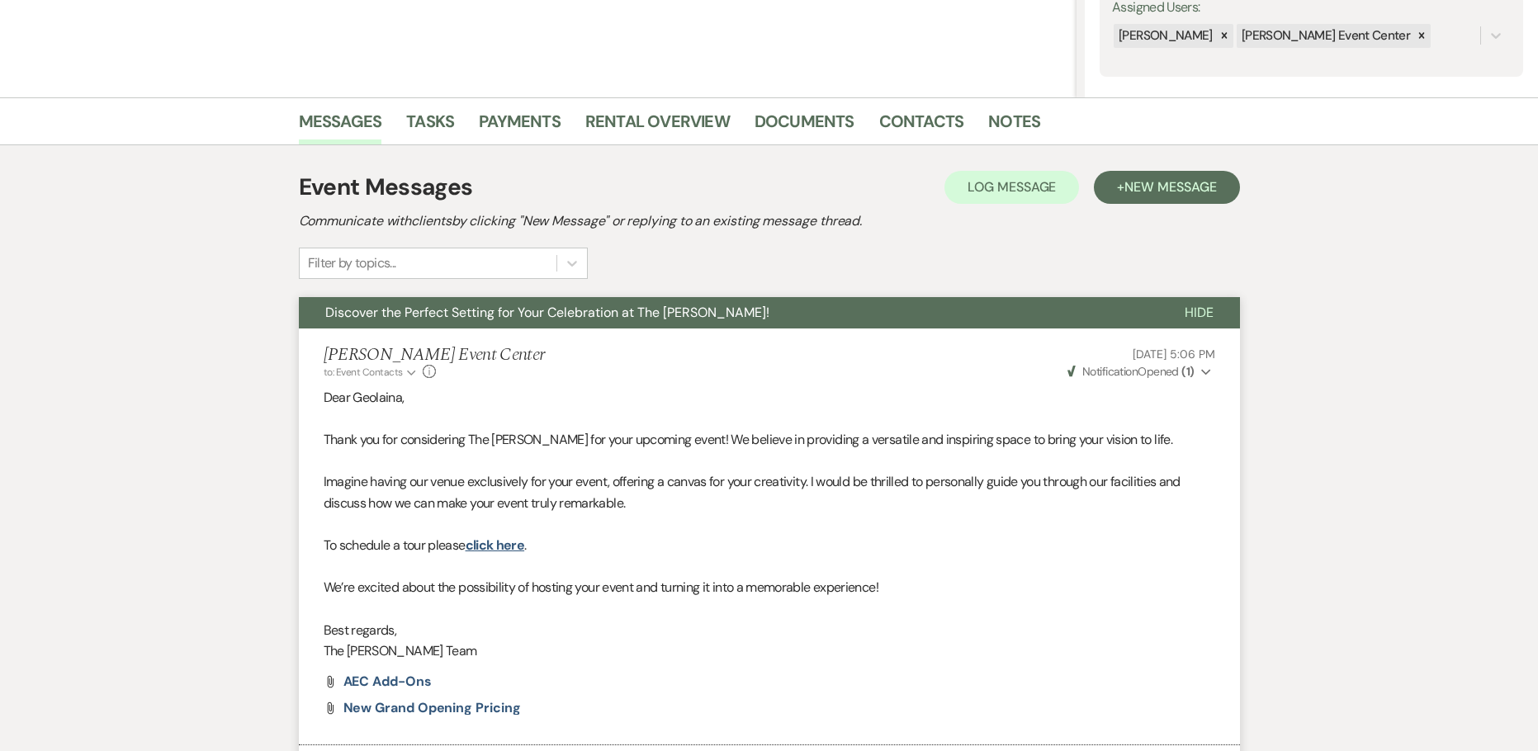
scroll to position [0, 0]
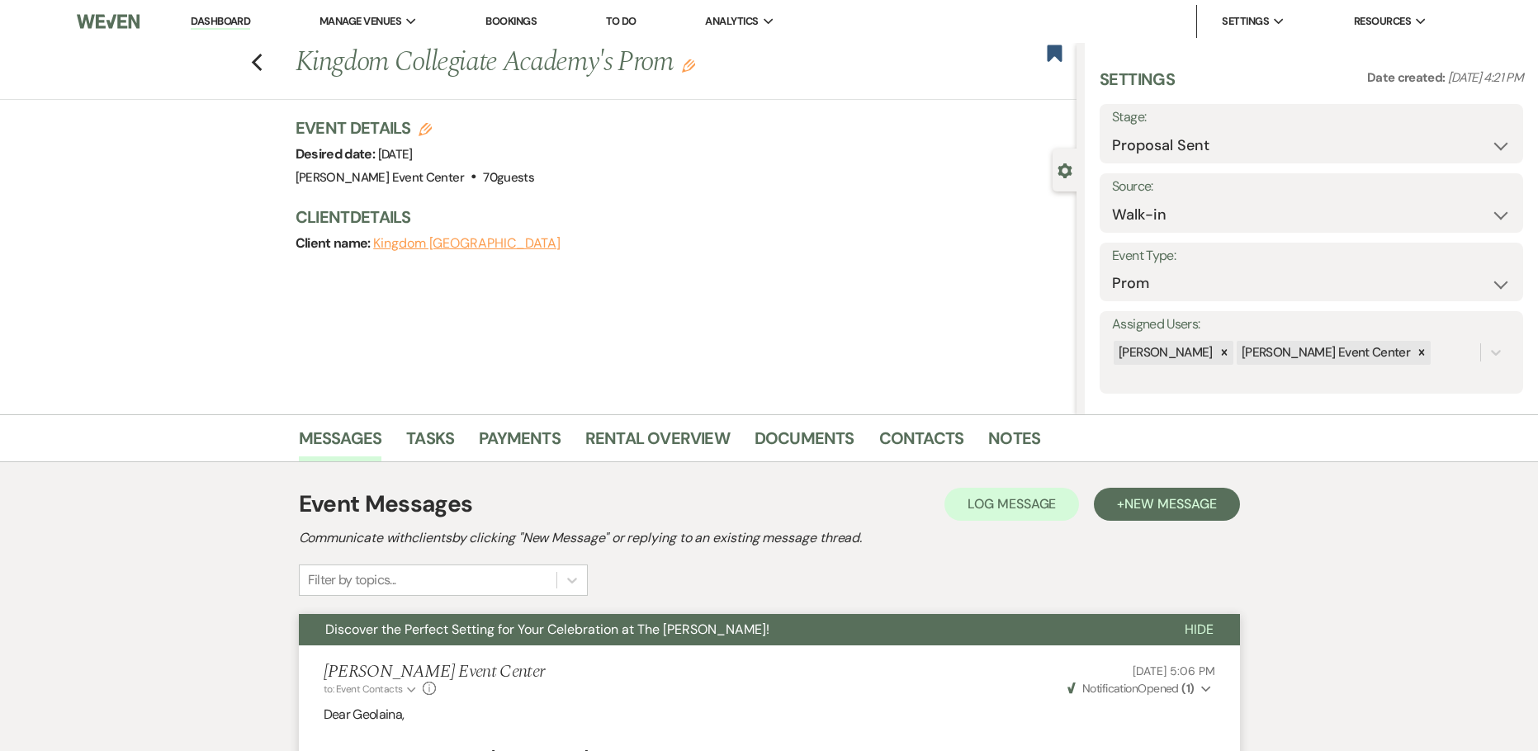
click at [271, 55] on div "Previous Kingdom Collegiate Academy's Prom Edit Bookmark" at bounding box center [534, 71] width 1084 height 57
click at [262, 57] on use "button" at bounding box center [256, 63] width 11 height 18
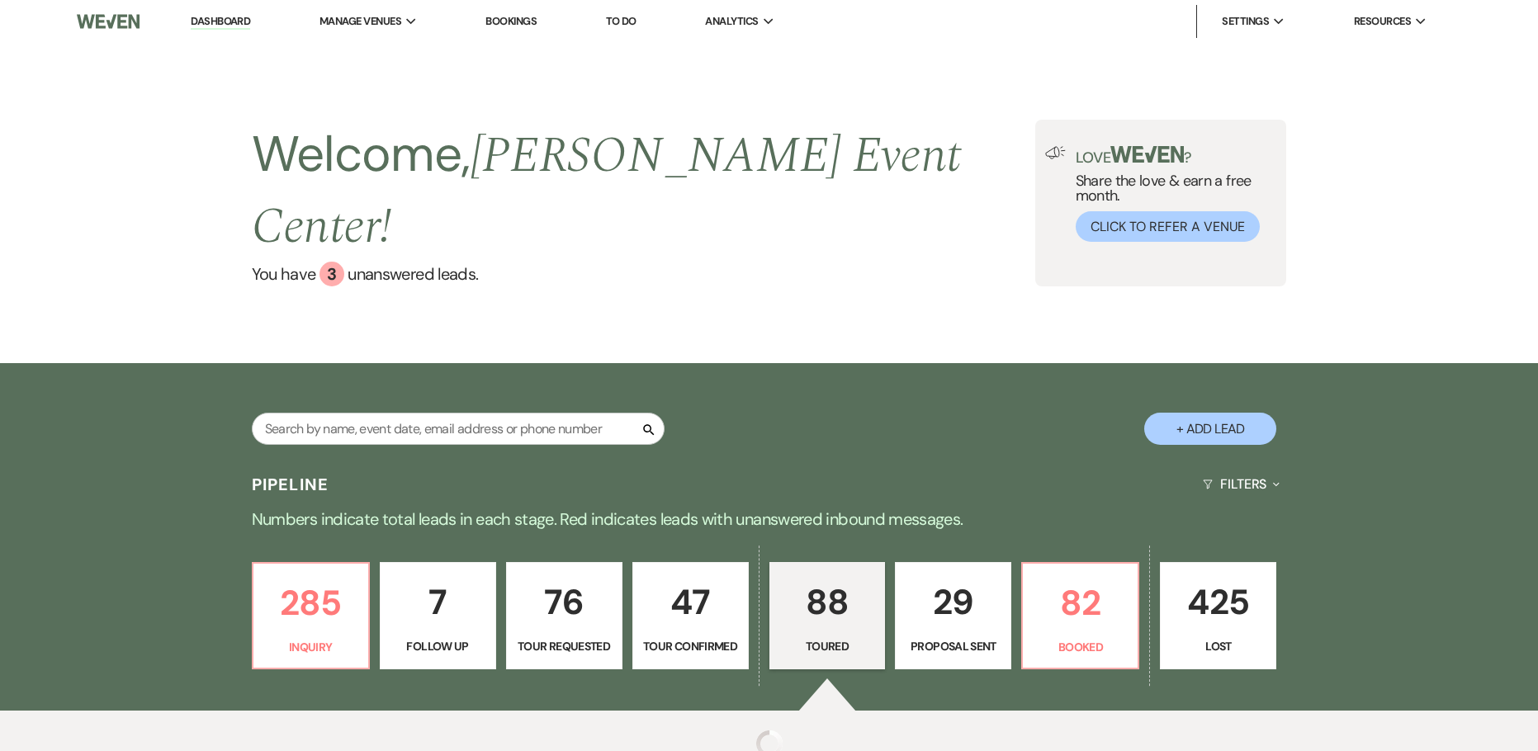
select select "5"
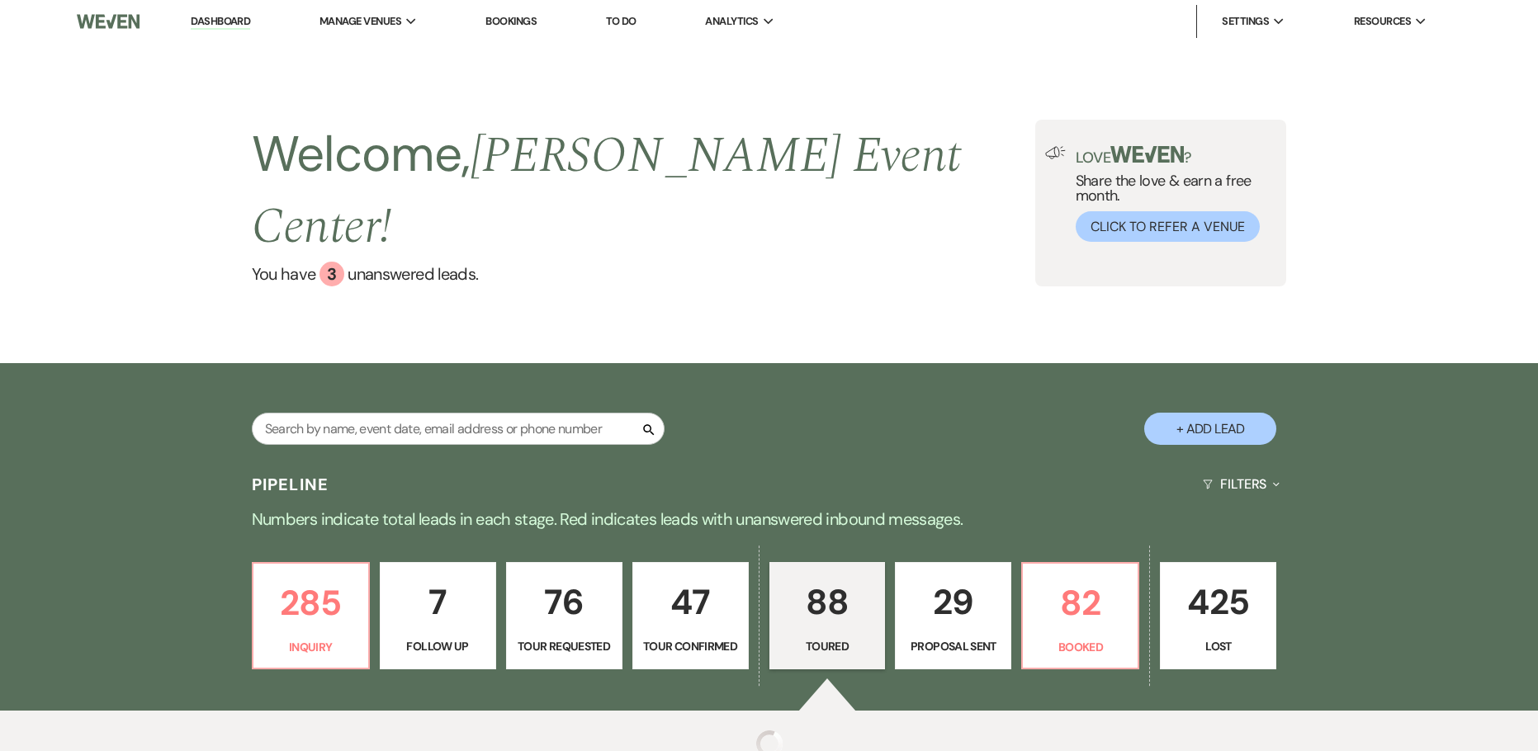
select select "5"
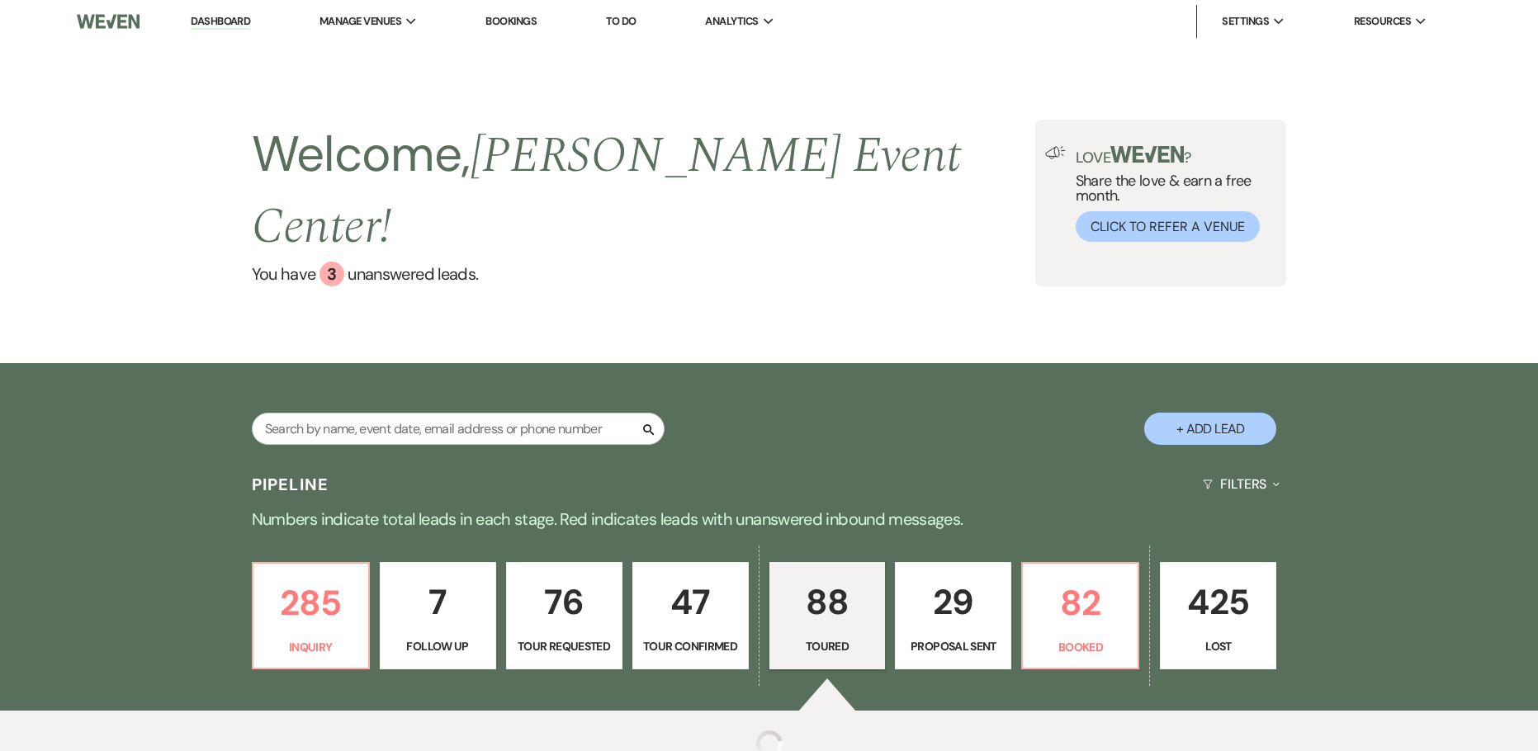
select select "5"
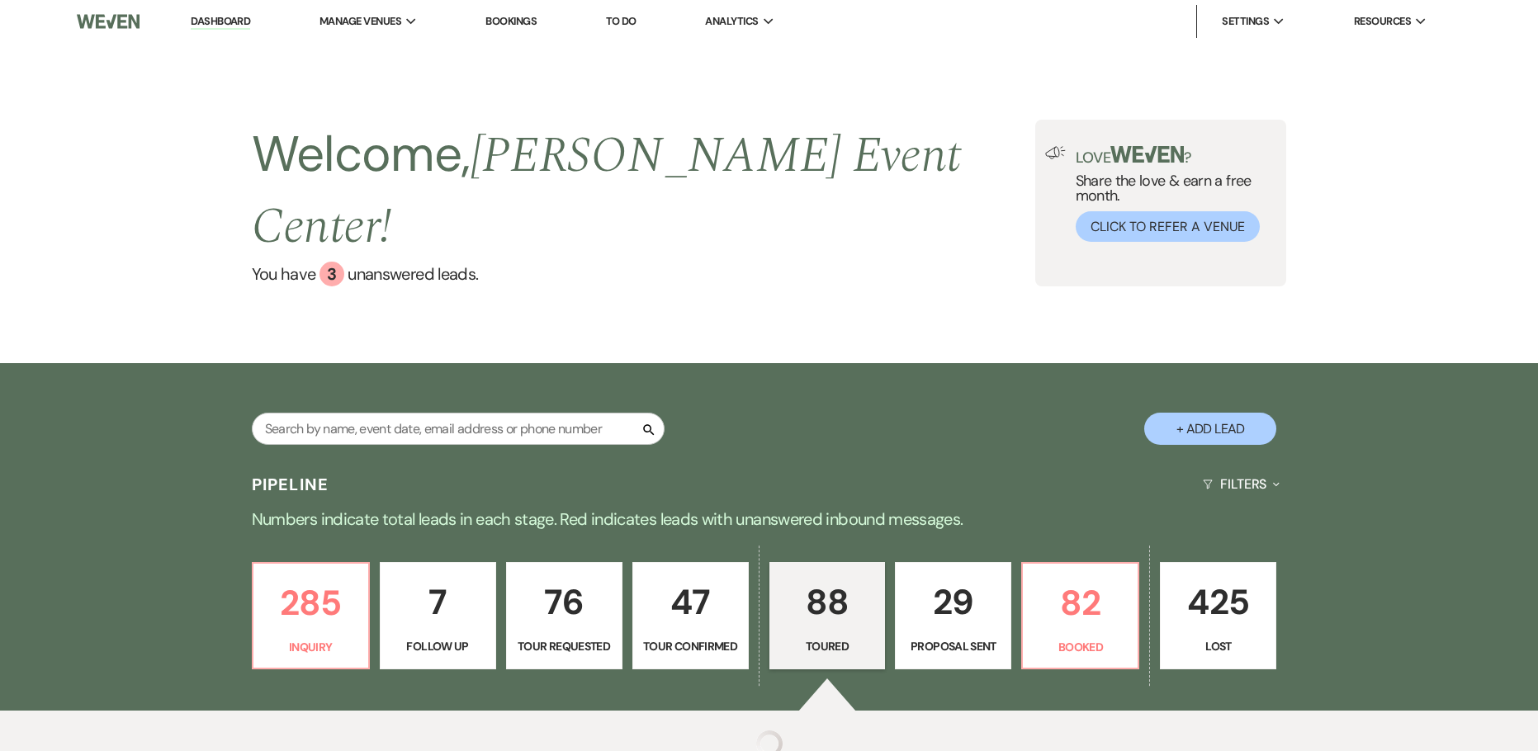
select select "5"
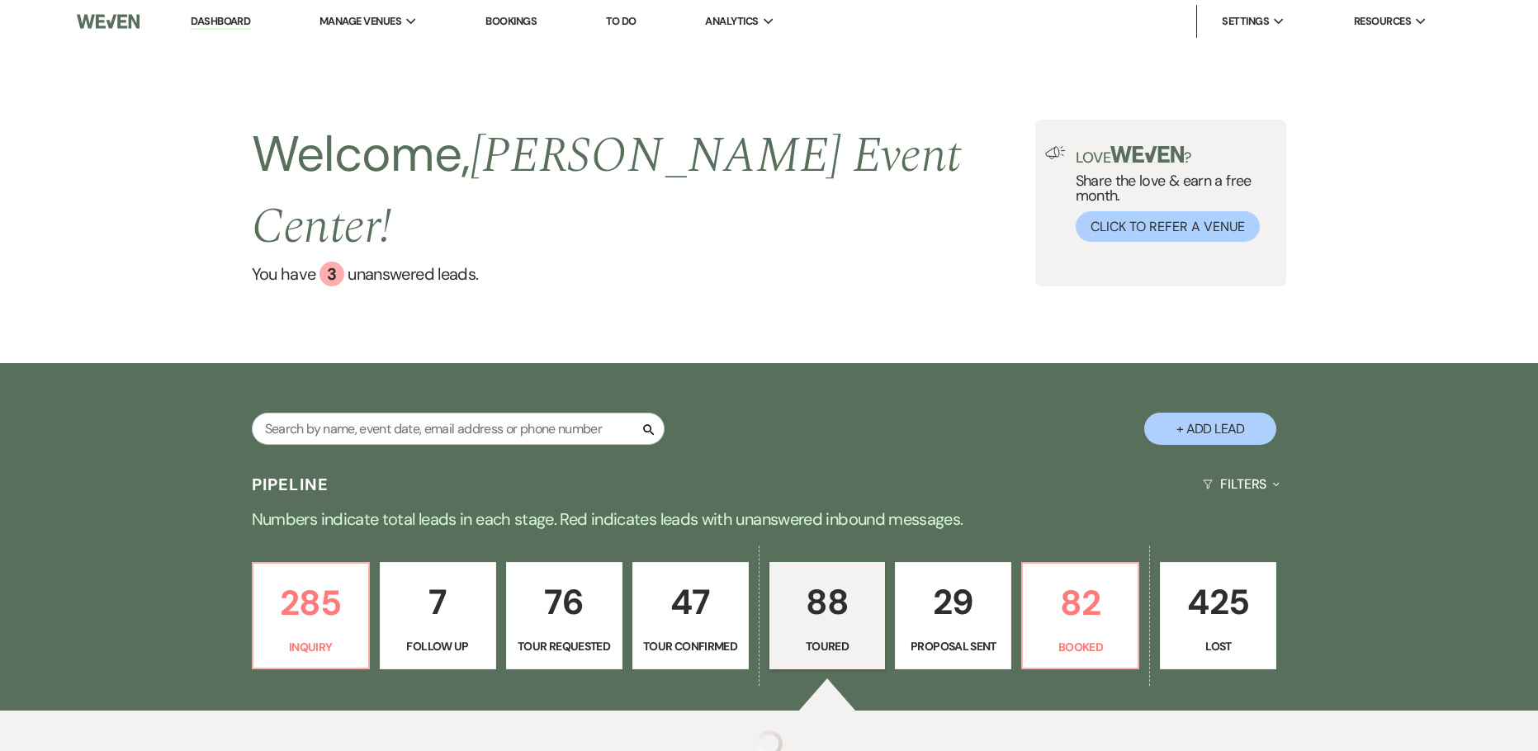
select select "5"
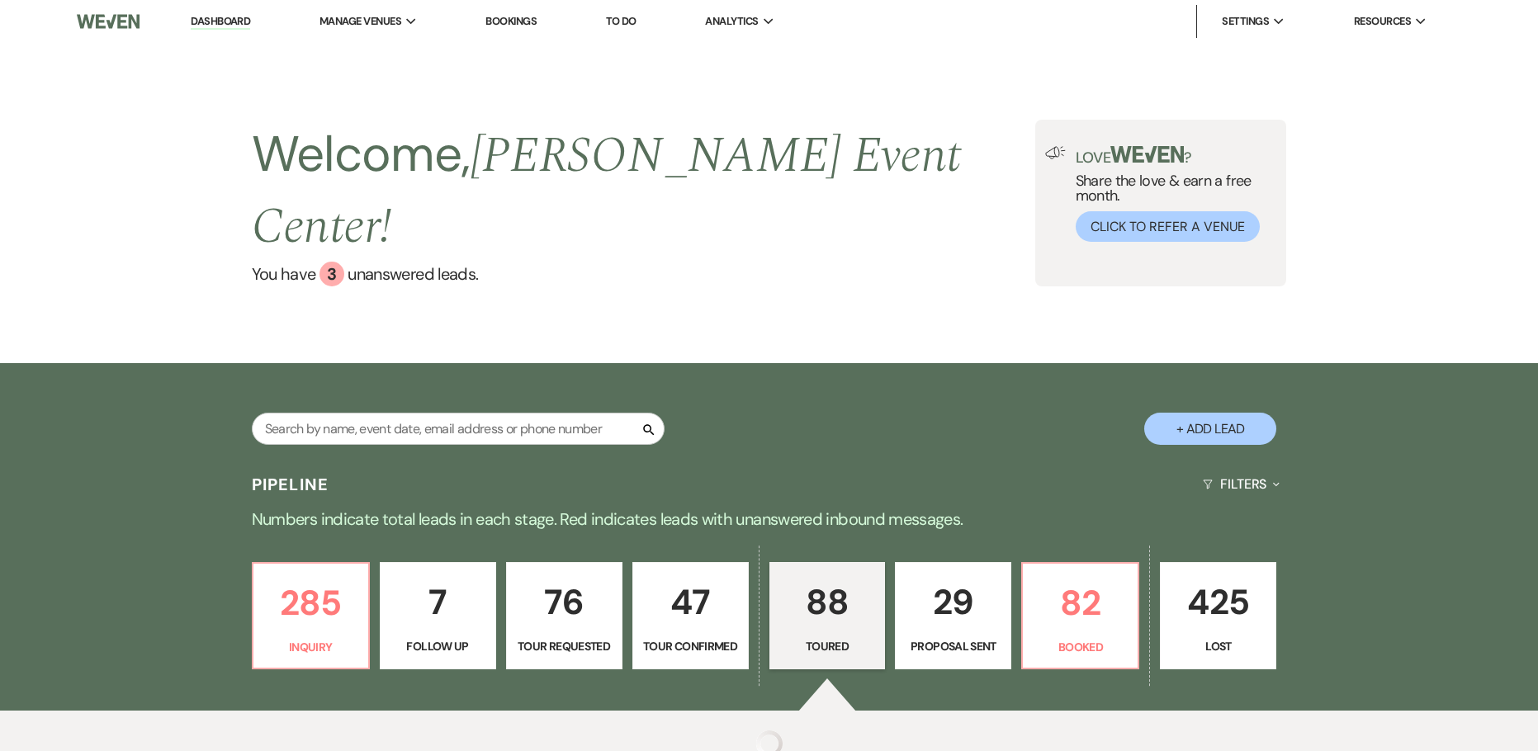
select select "5"
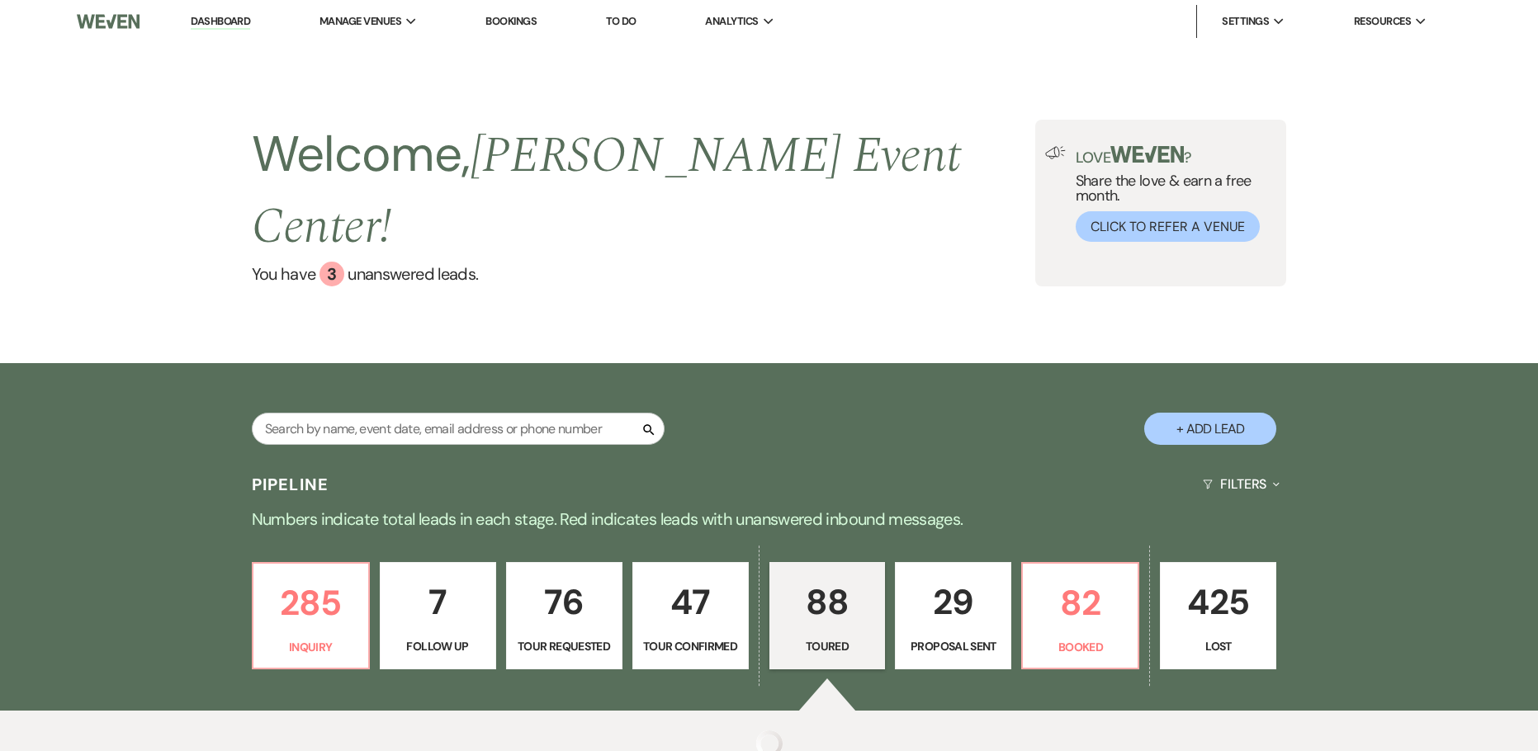
select select "5"
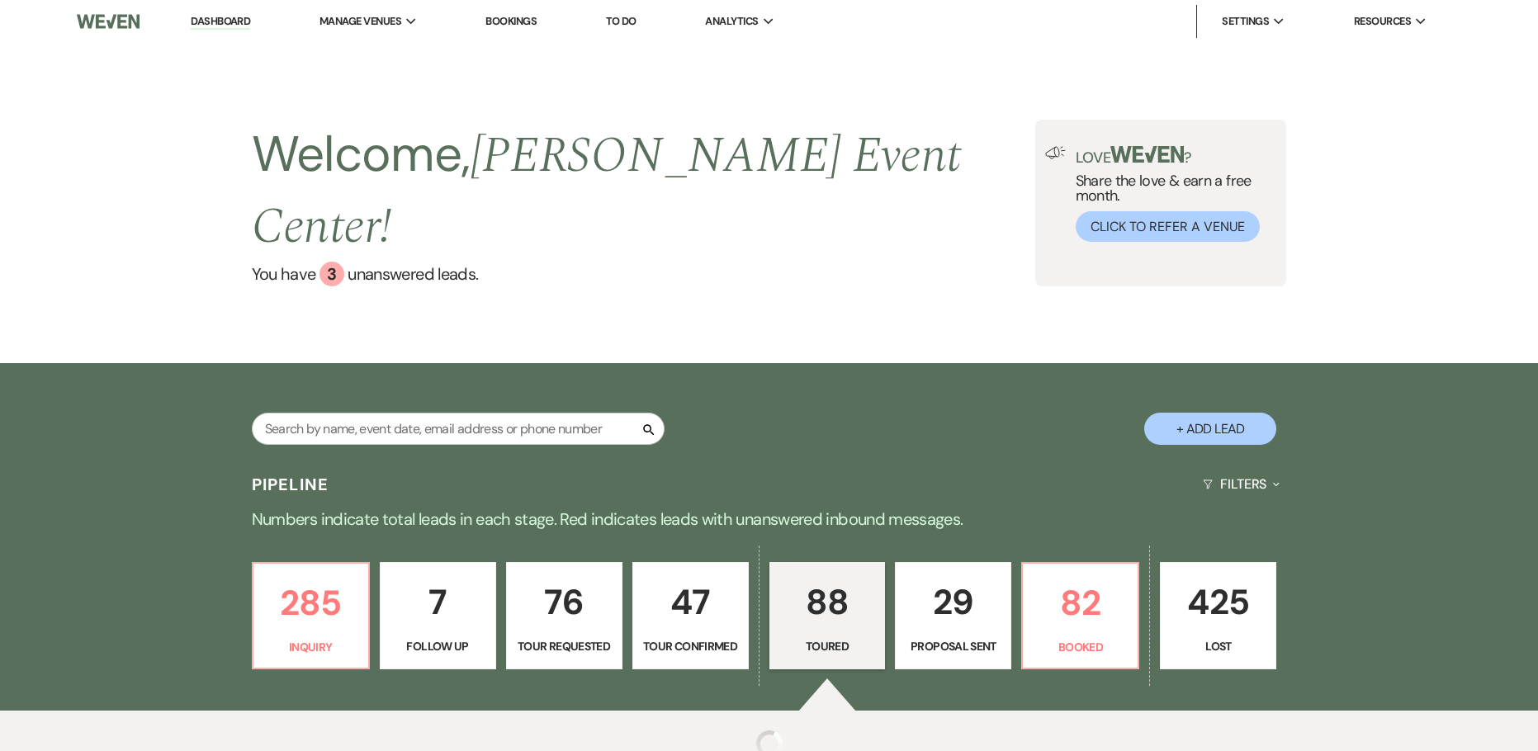
select select "5"
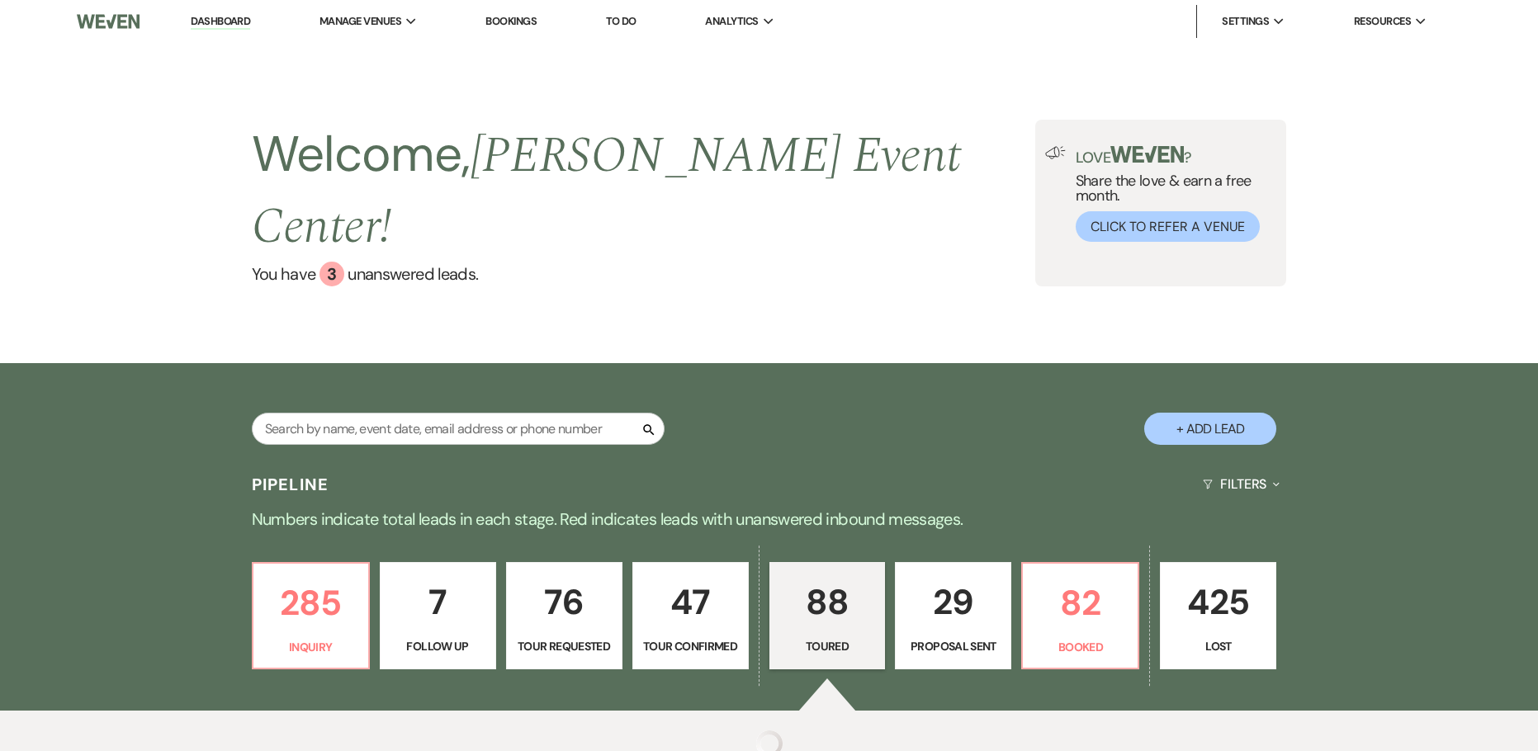
select select "5"
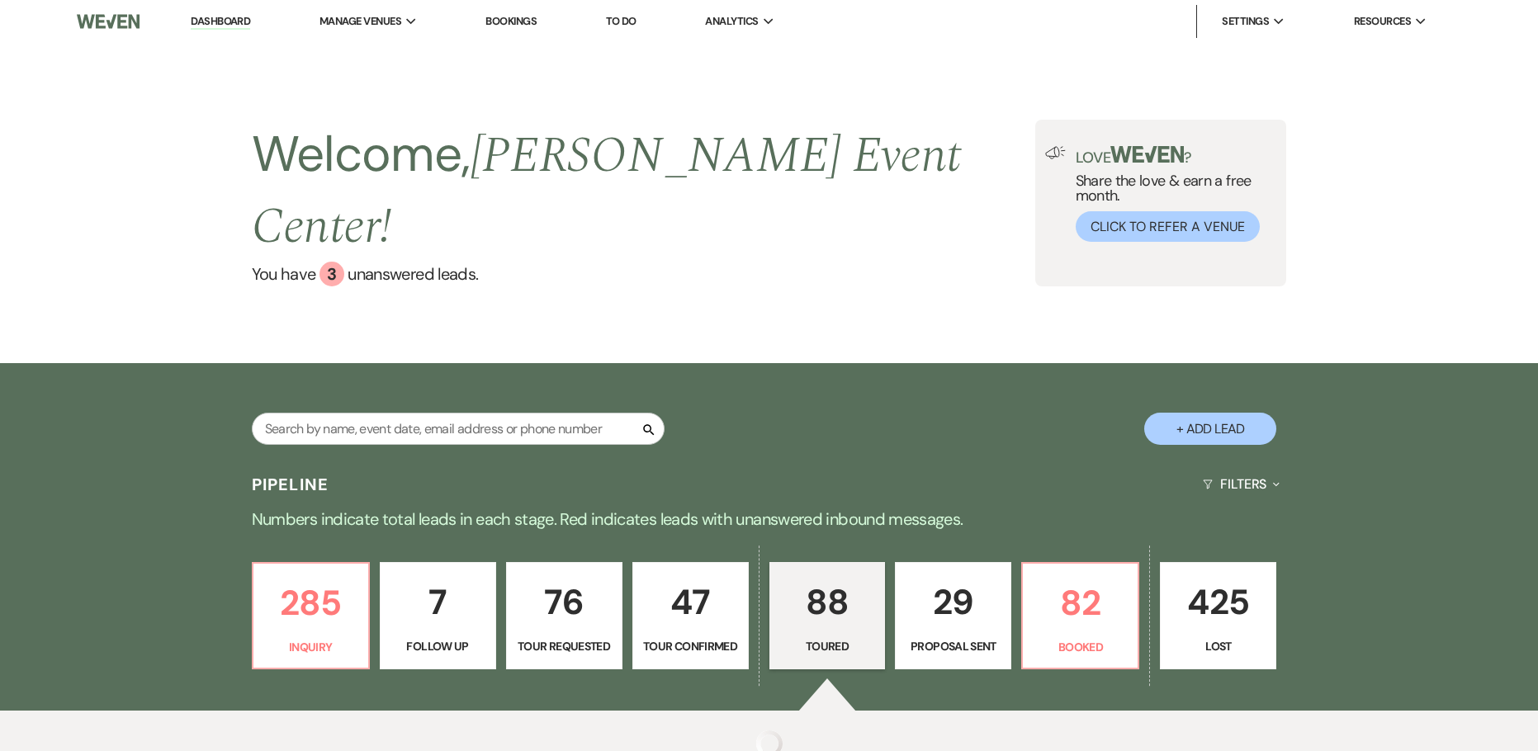
select select "5"
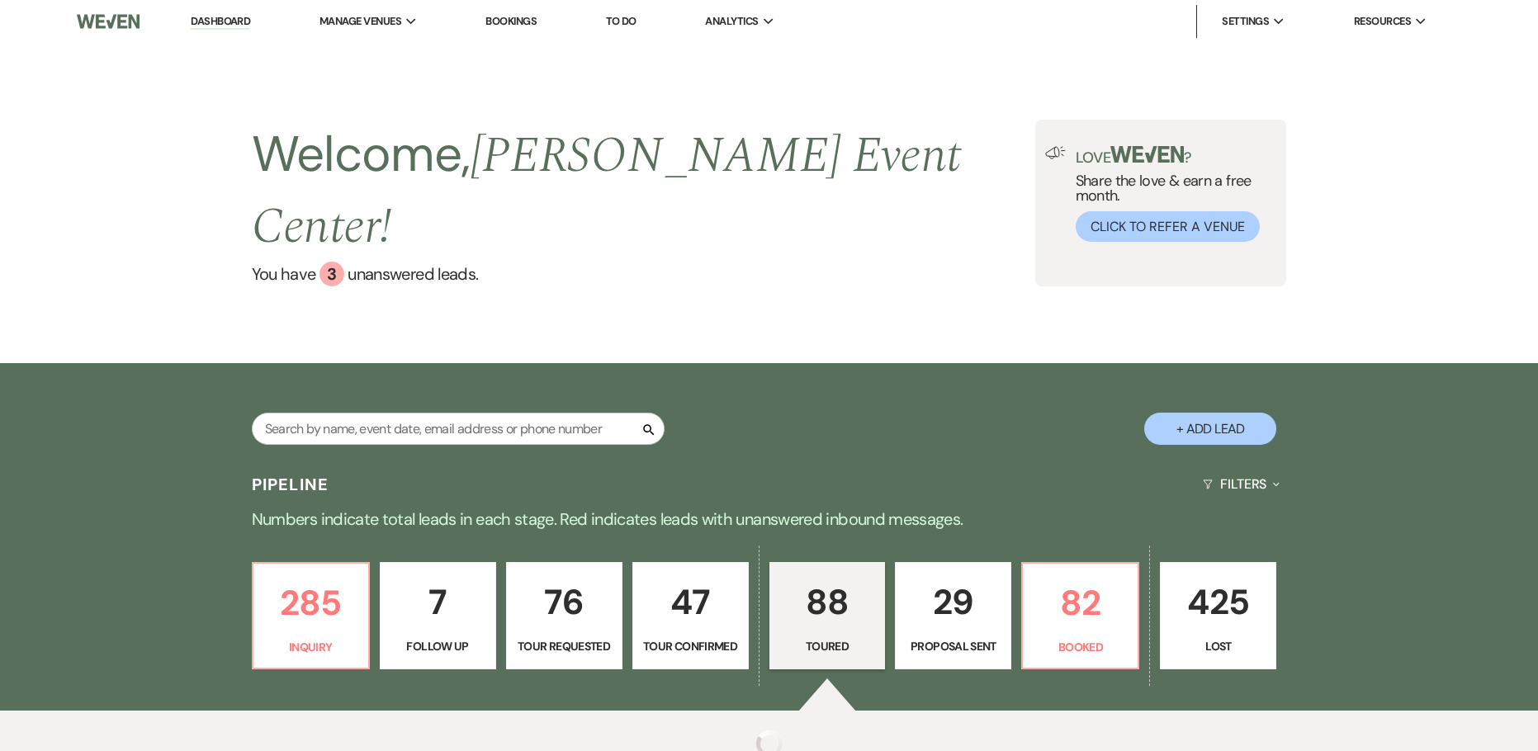
select select "5"
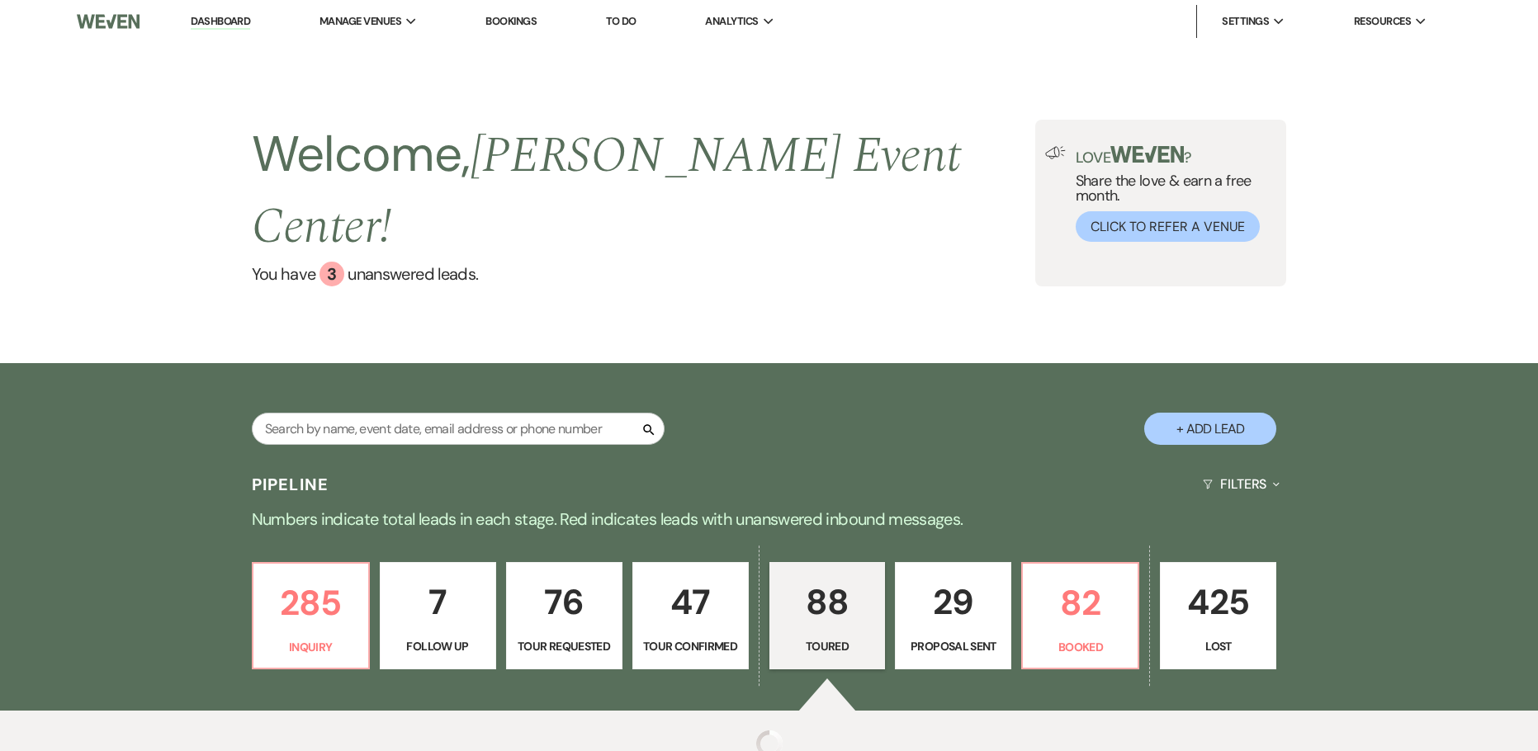
select select "5"
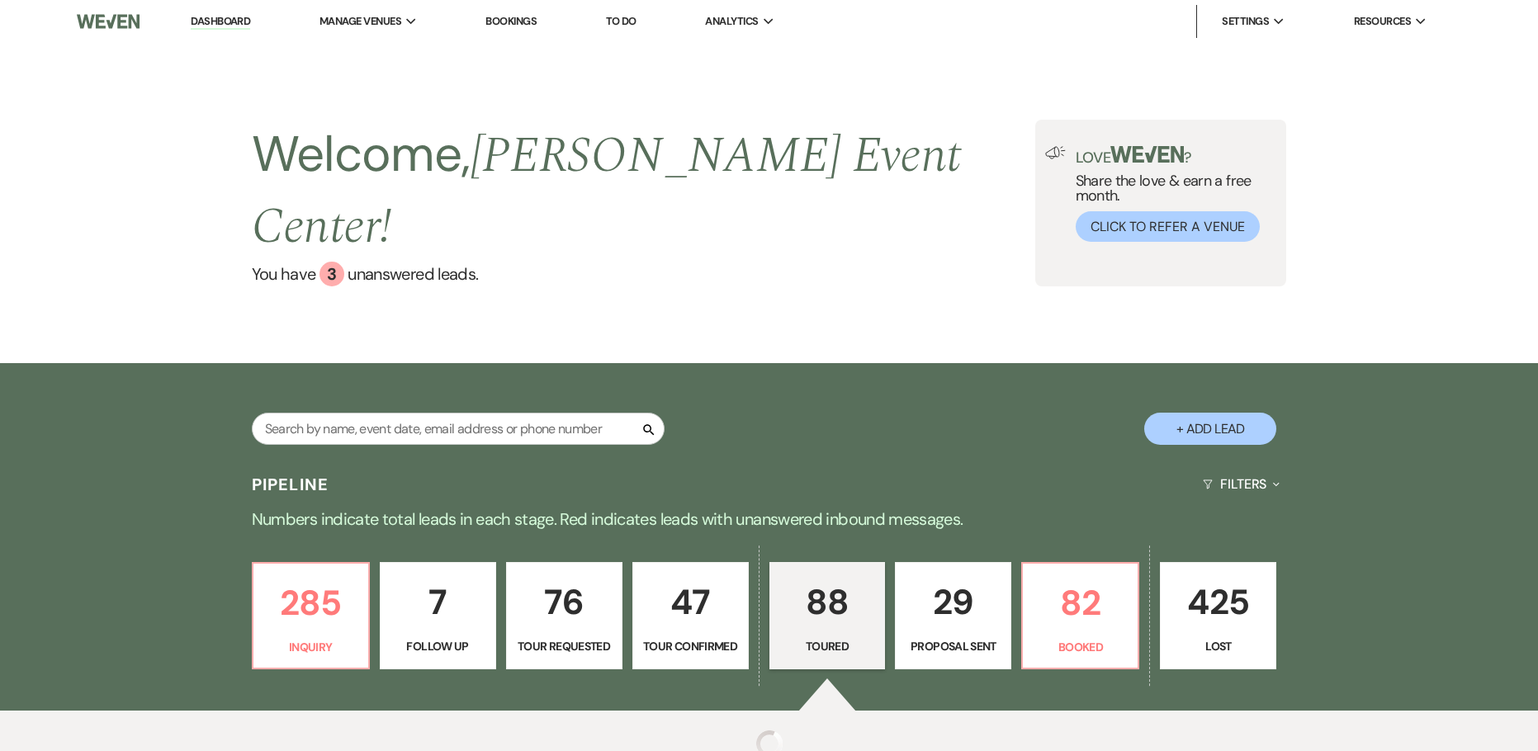
select select "5"
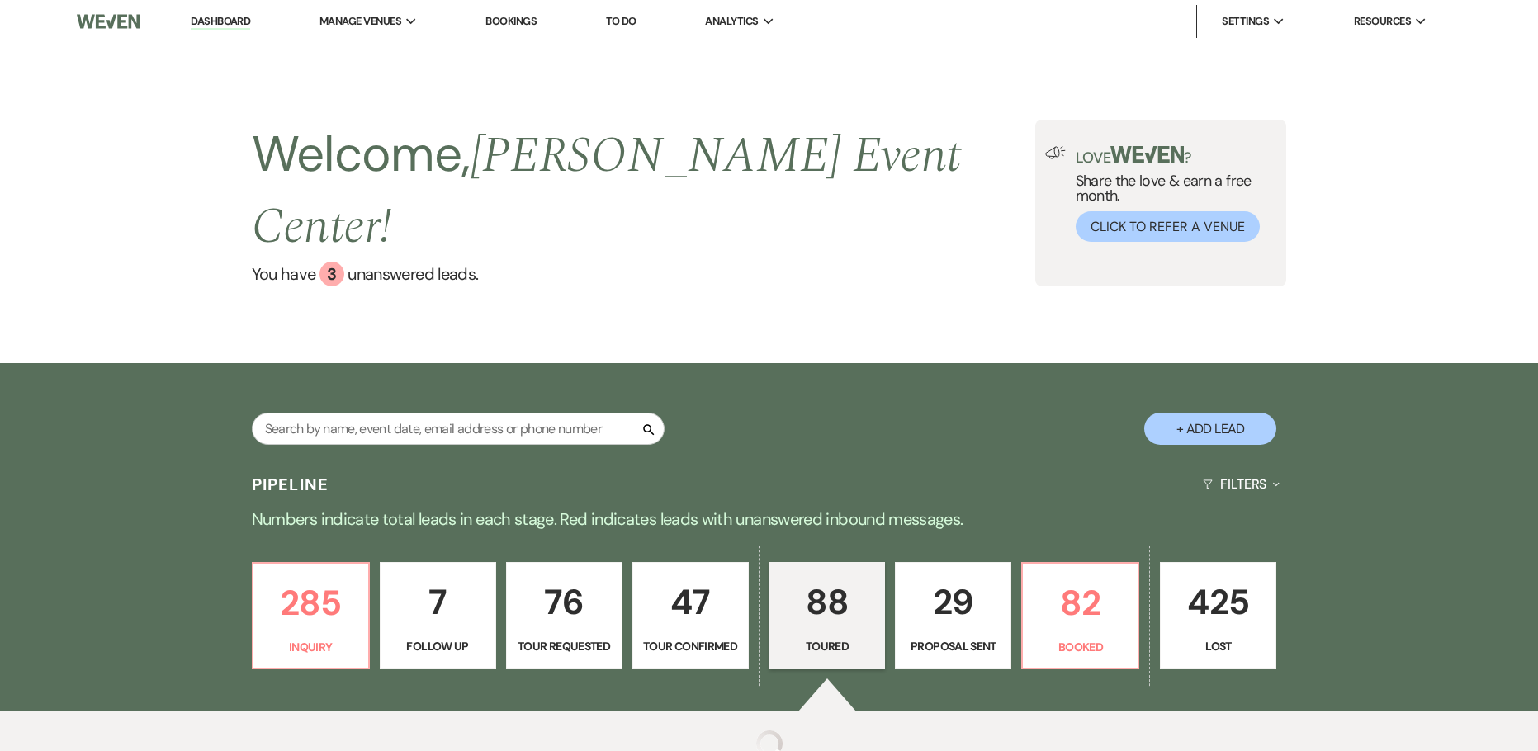
select select "5"
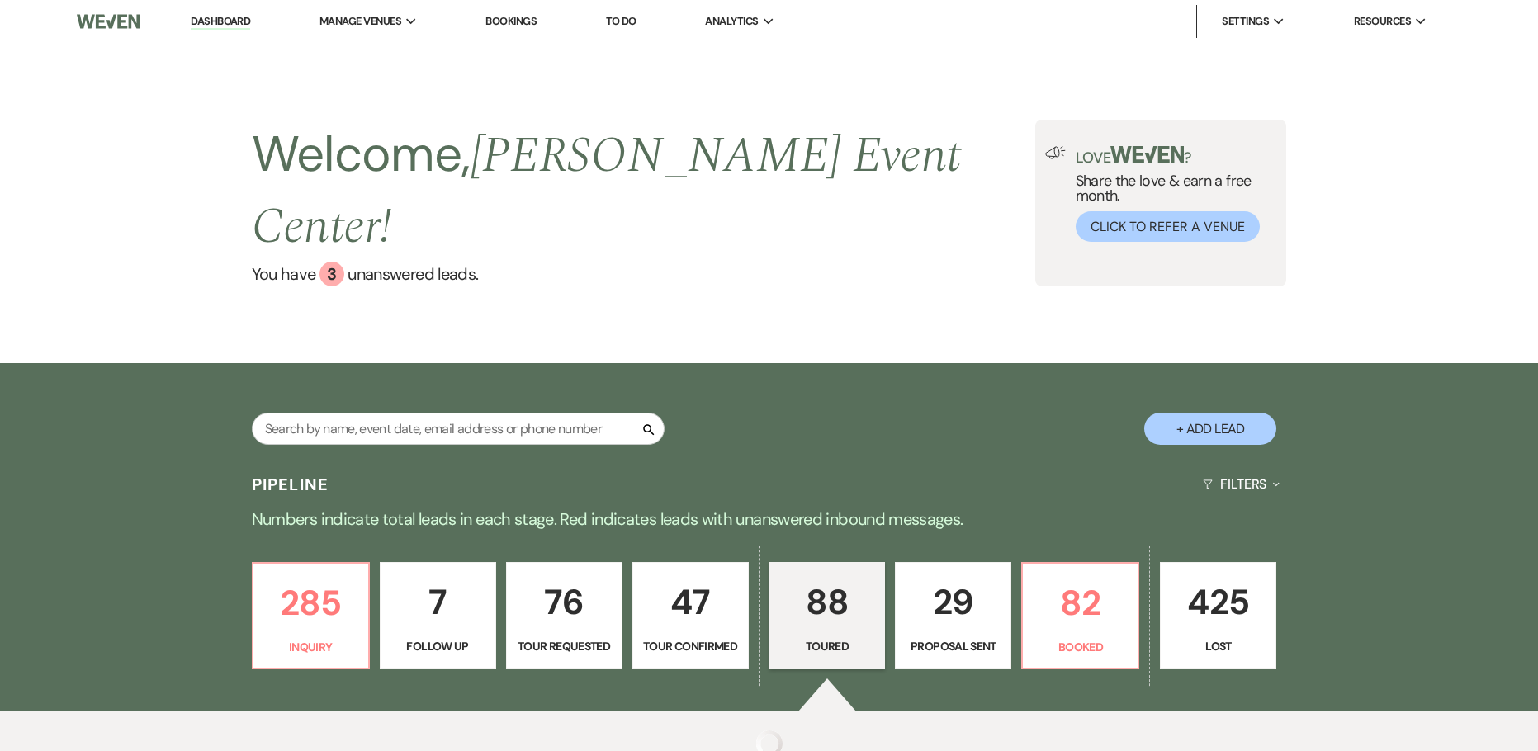
select select "5"
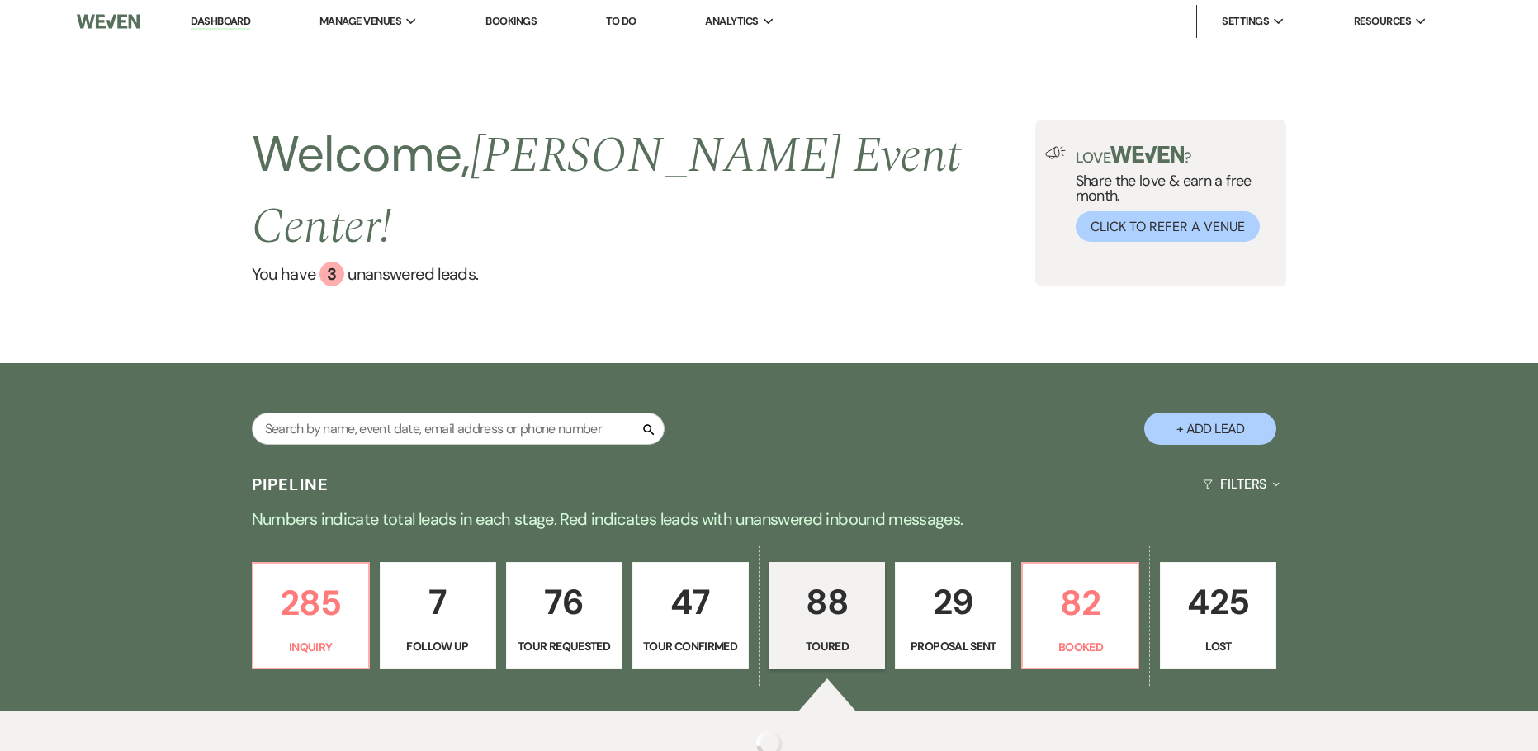
select select "5"
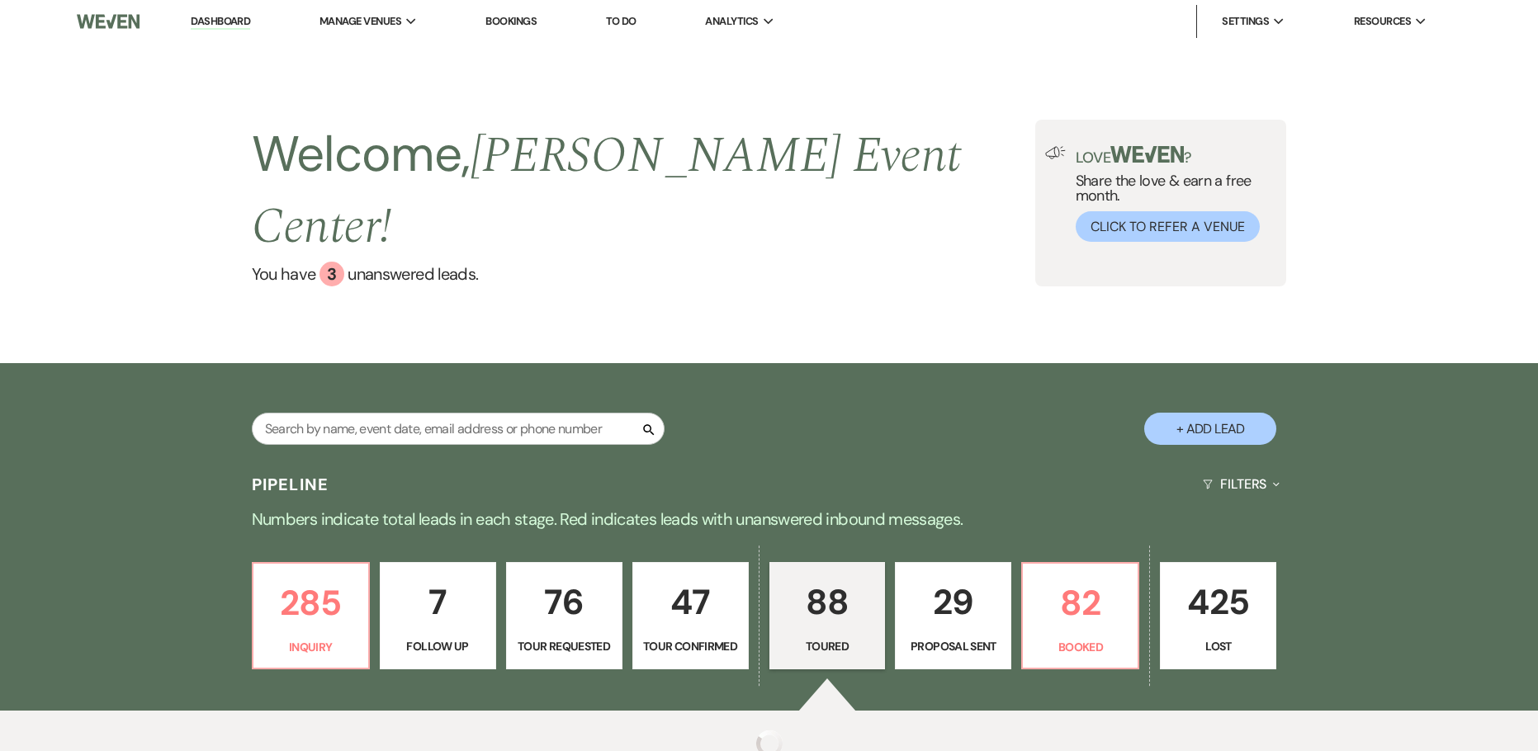
select select "5"
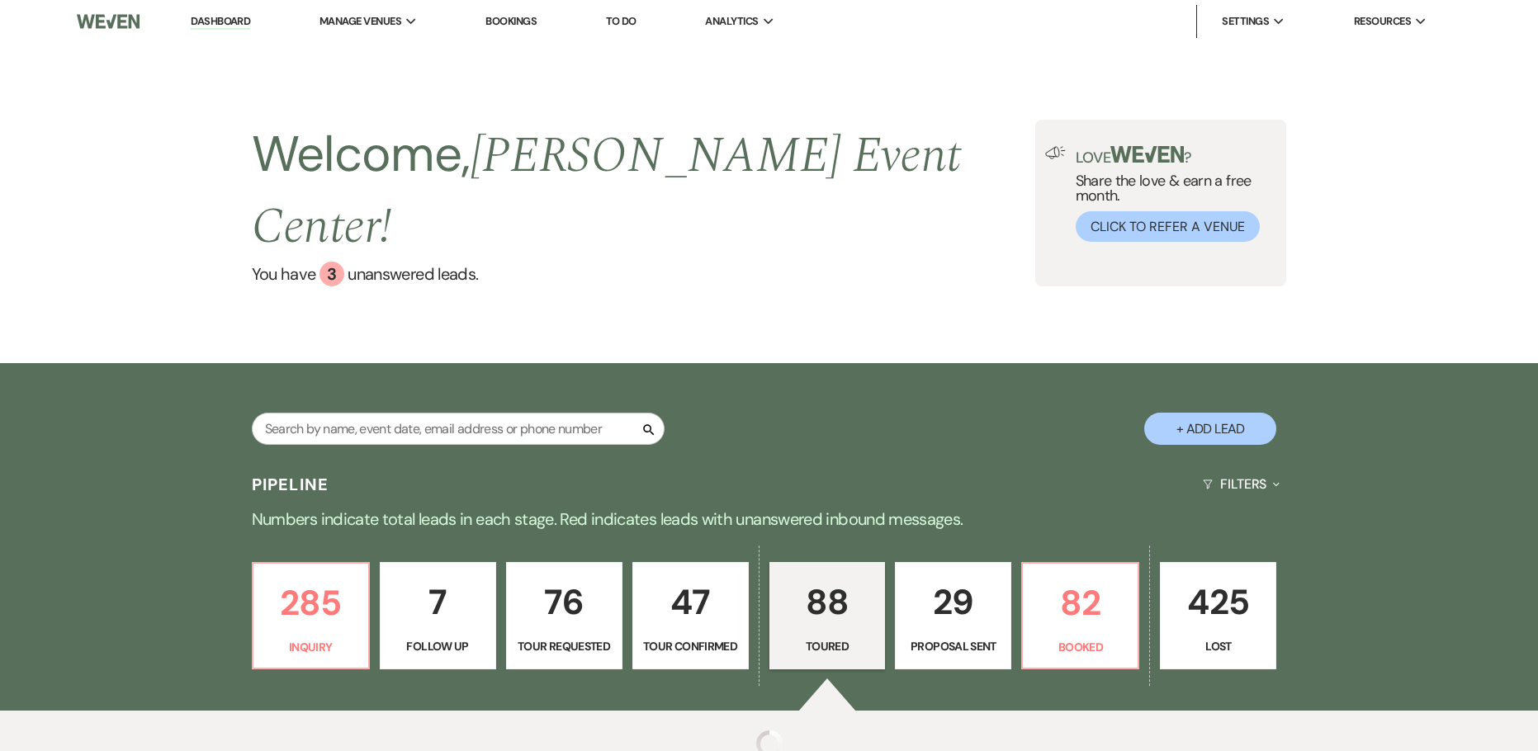
select select "5"
click at [297, 575] on p "285" at bounding box center [310, 602] width 95 height 55
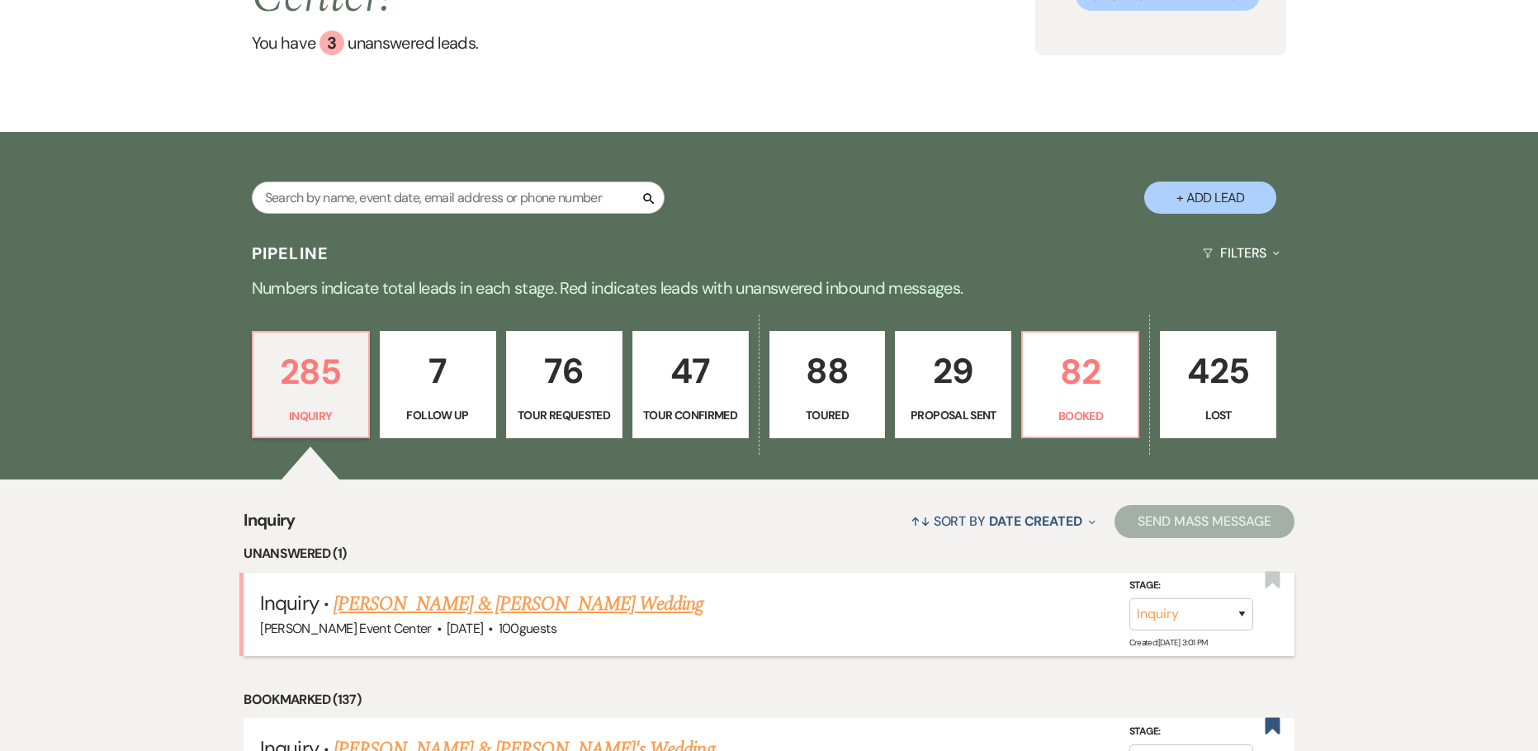
scroll to position [454, 0]
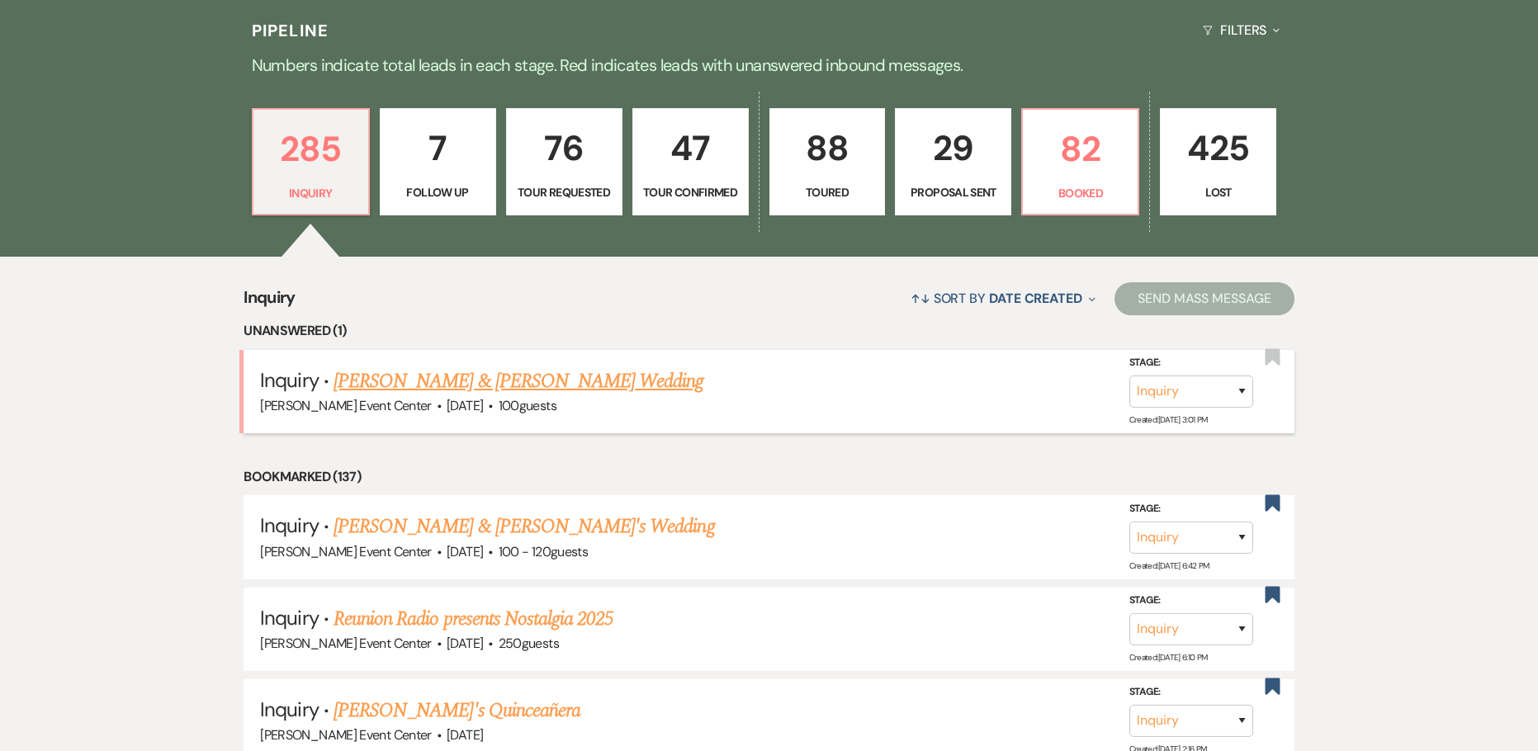
click at [524, 366] on link "[PERSON_NAME] & [PERSON_NAME] Wedding" at bounding box center [518, 381] width 370 height 30
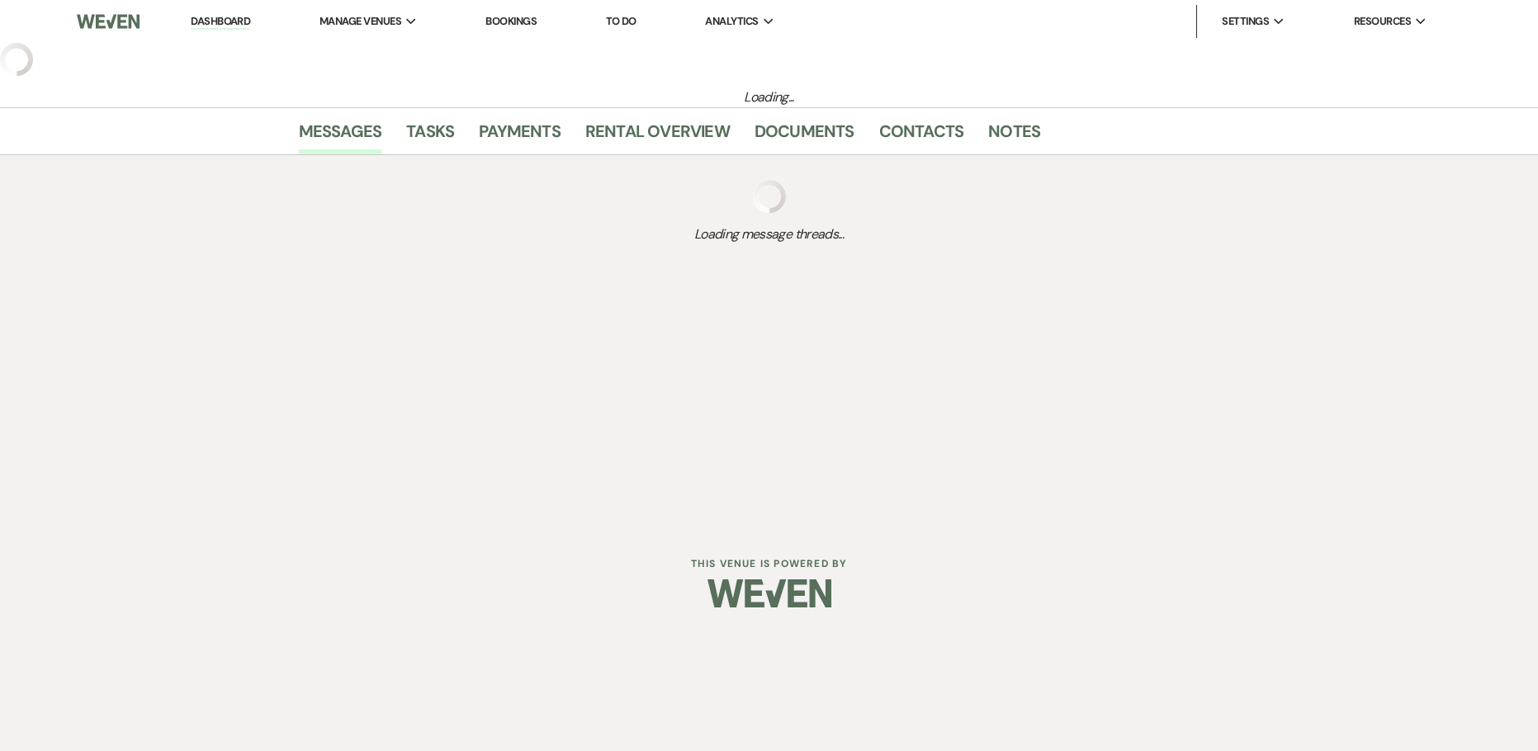
select select "5"
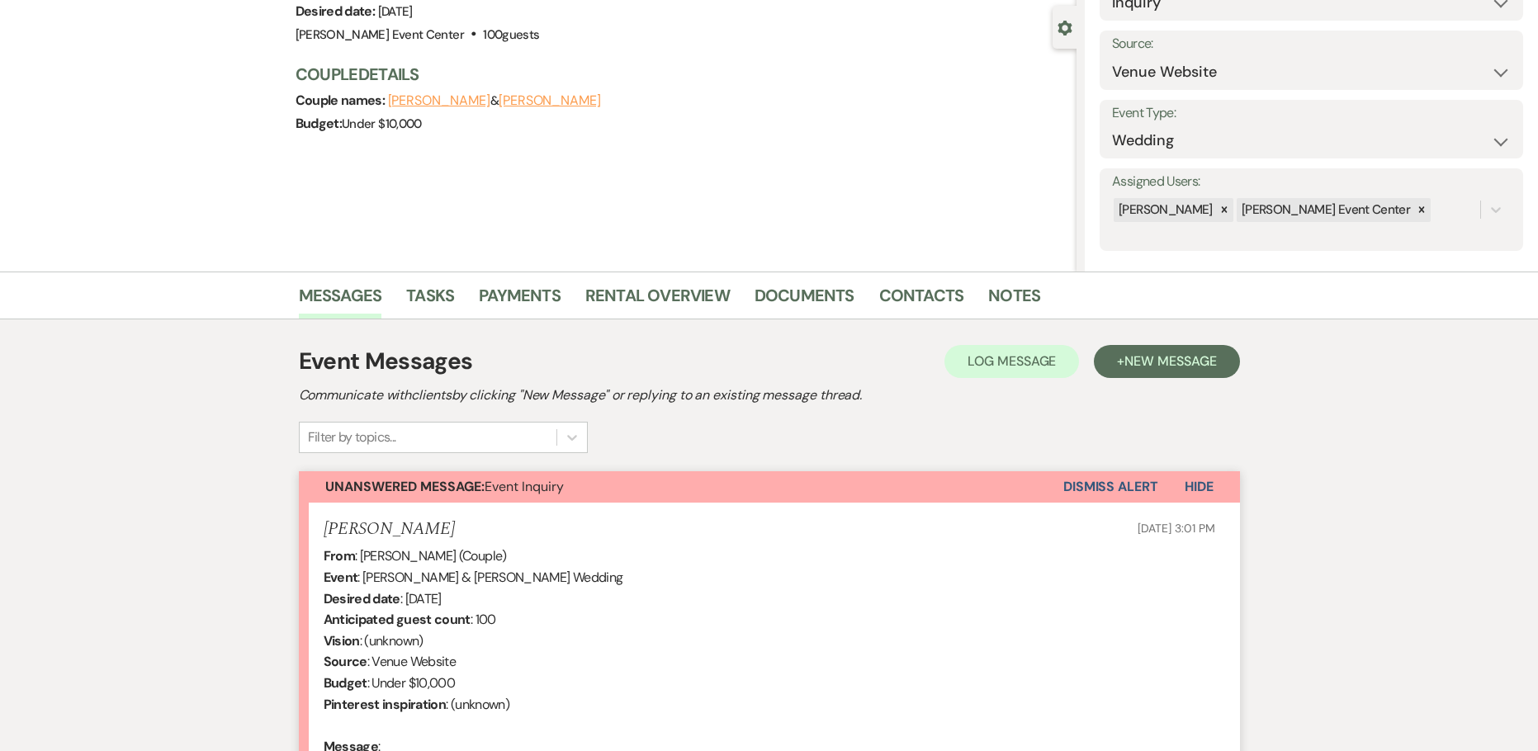
scroll to position [385, 0]
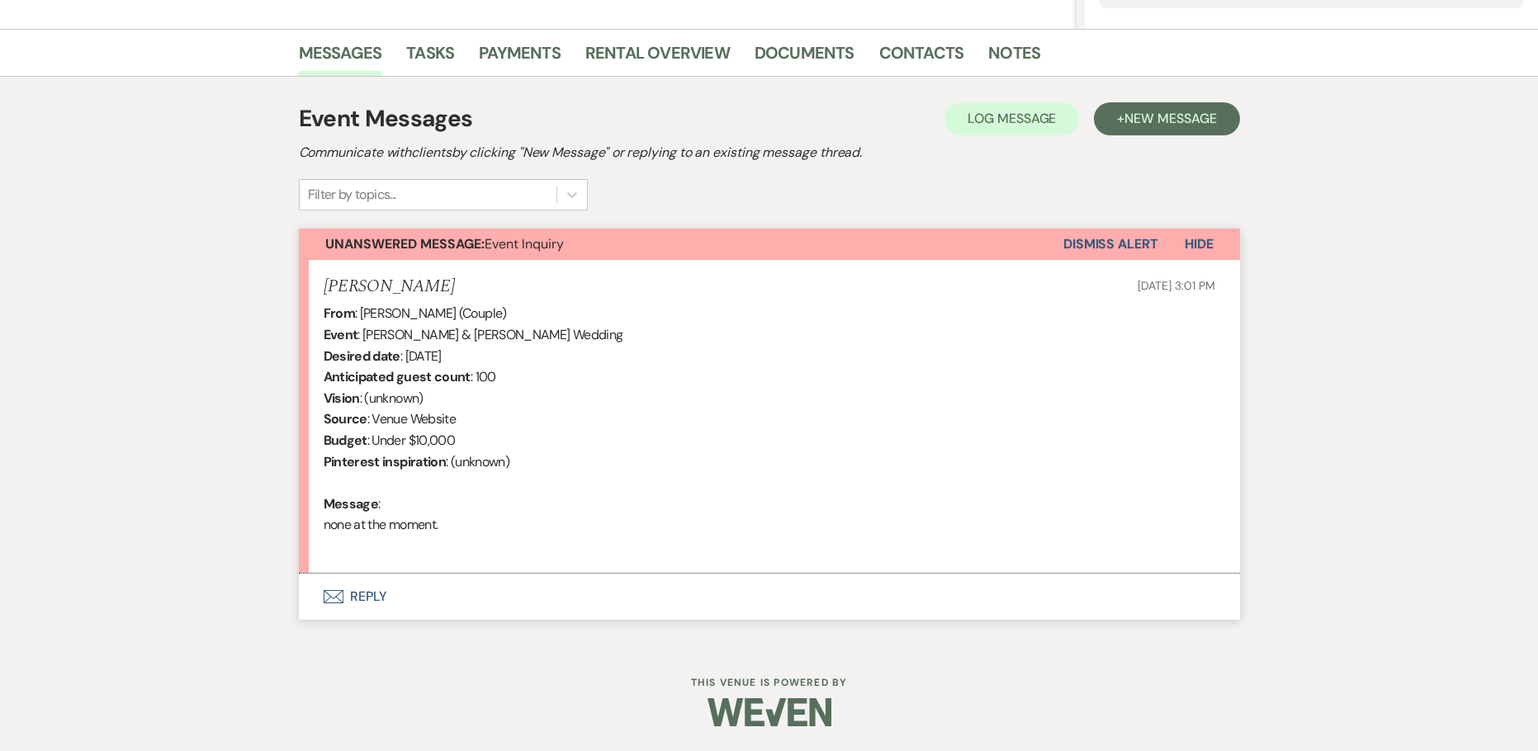
click at [371, 593] on button "Envelope Reply" at bounding box center [769, 597] width 941 height 46
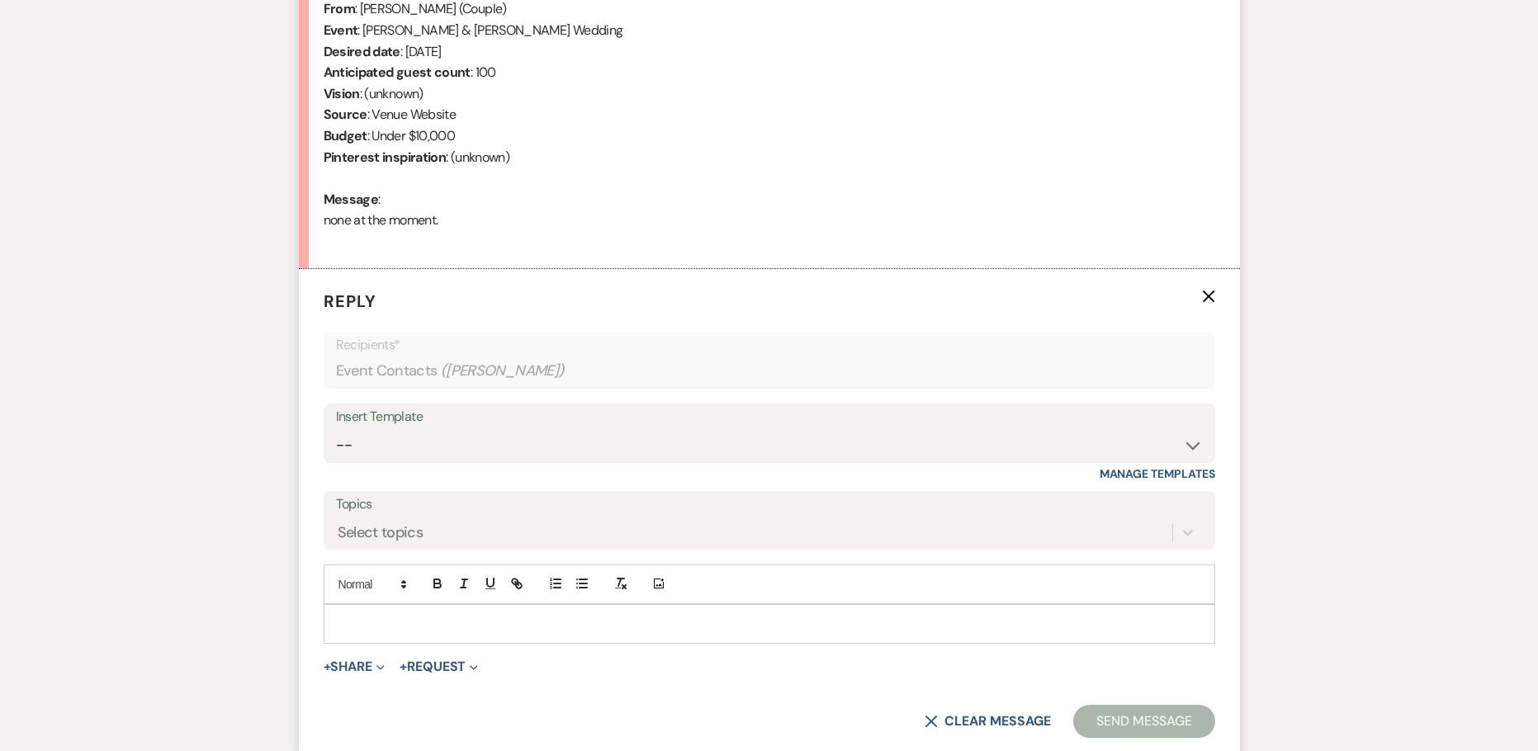
scroll to position [701, 0]
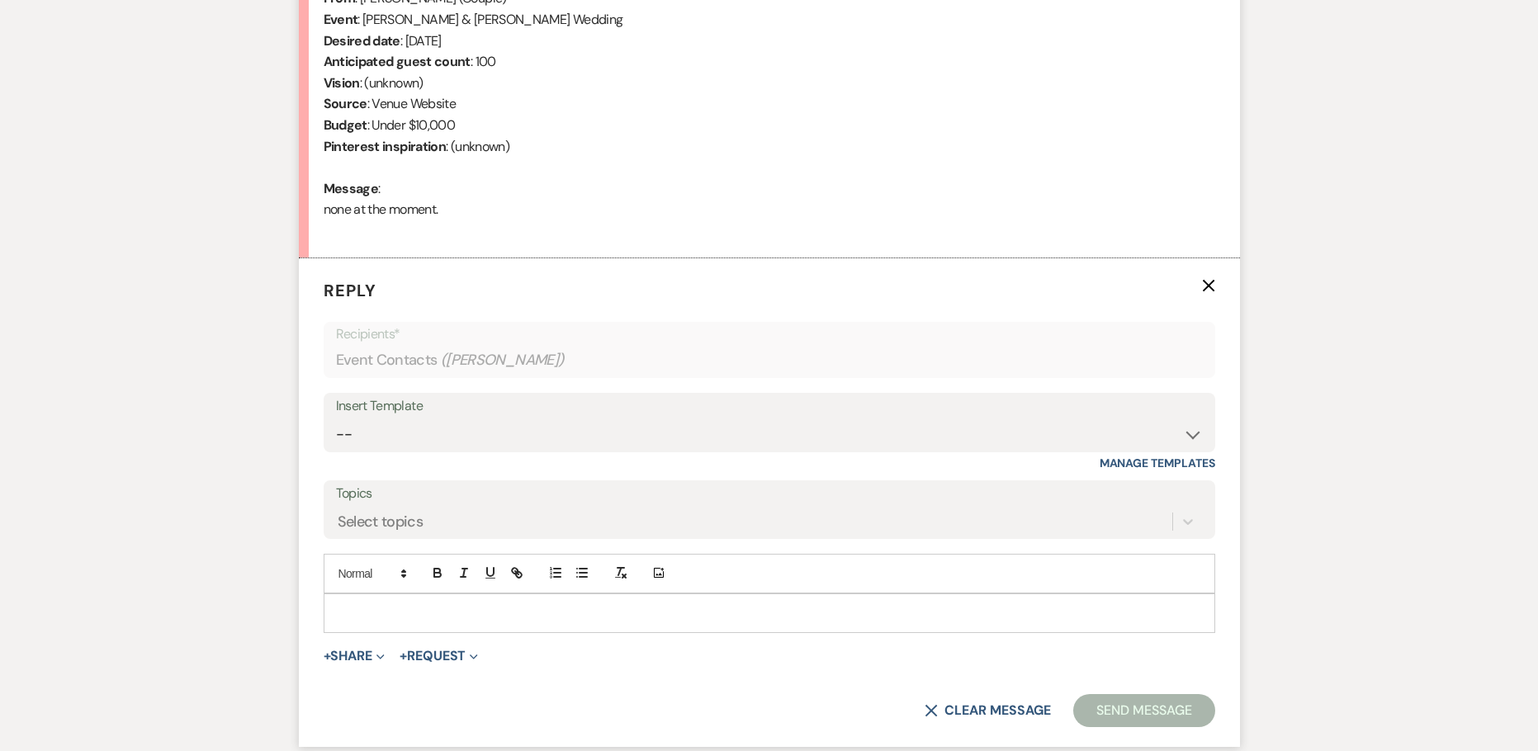
click at [529, 414] on div "Insert Template" at bounding box center [769, 406] width 867 height 24
click at [528, 422] on select "-- Weven Planning Portal Introduction (Booked Events) Initial Inquiry Response …" at bounding box center [769, 434] width 867 height 32
select select "2982"
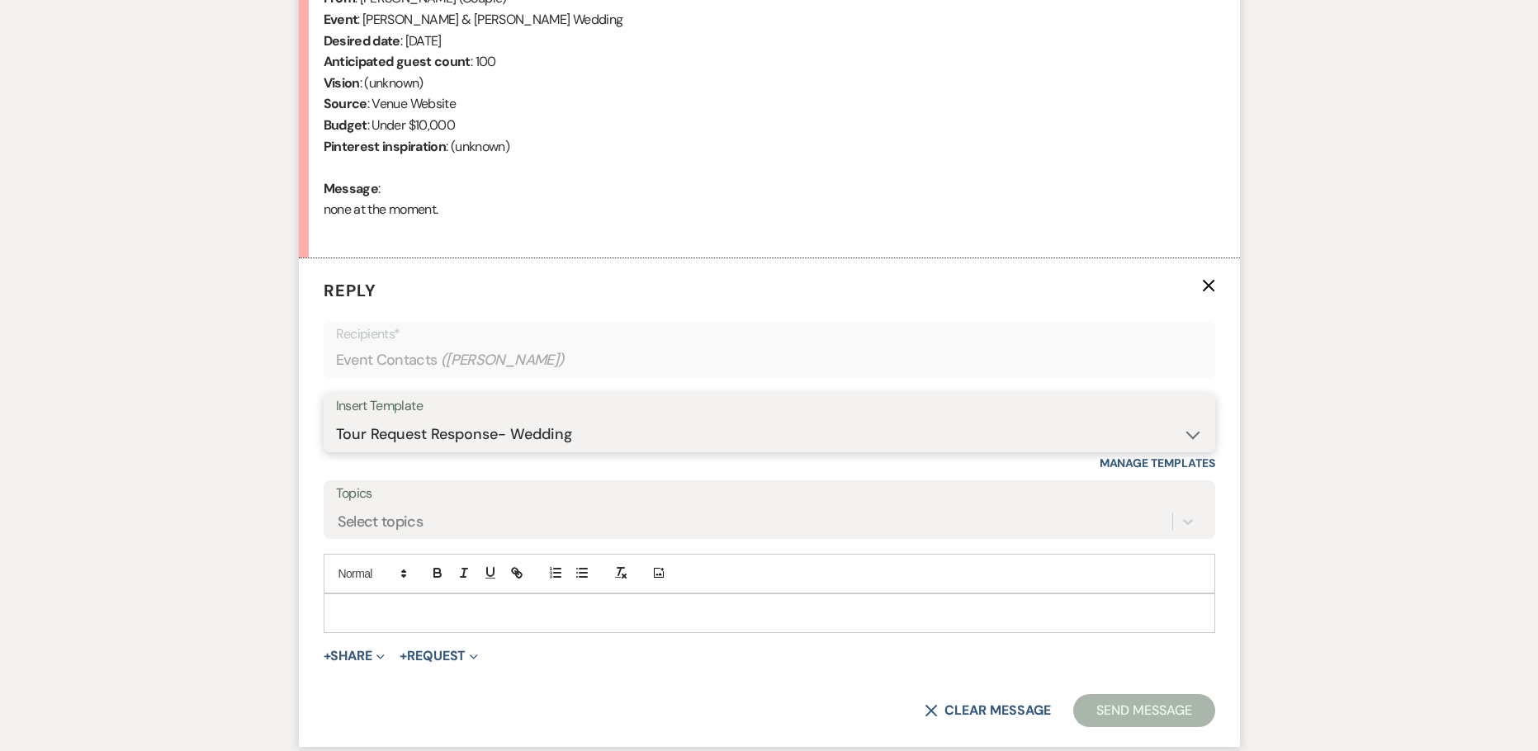
click at [336, 418] on select "-- Weven Planning Portal Introduction (Booked Events) Initial Inquiry Response …" at bounding box center [769, 434] width 867 height 32
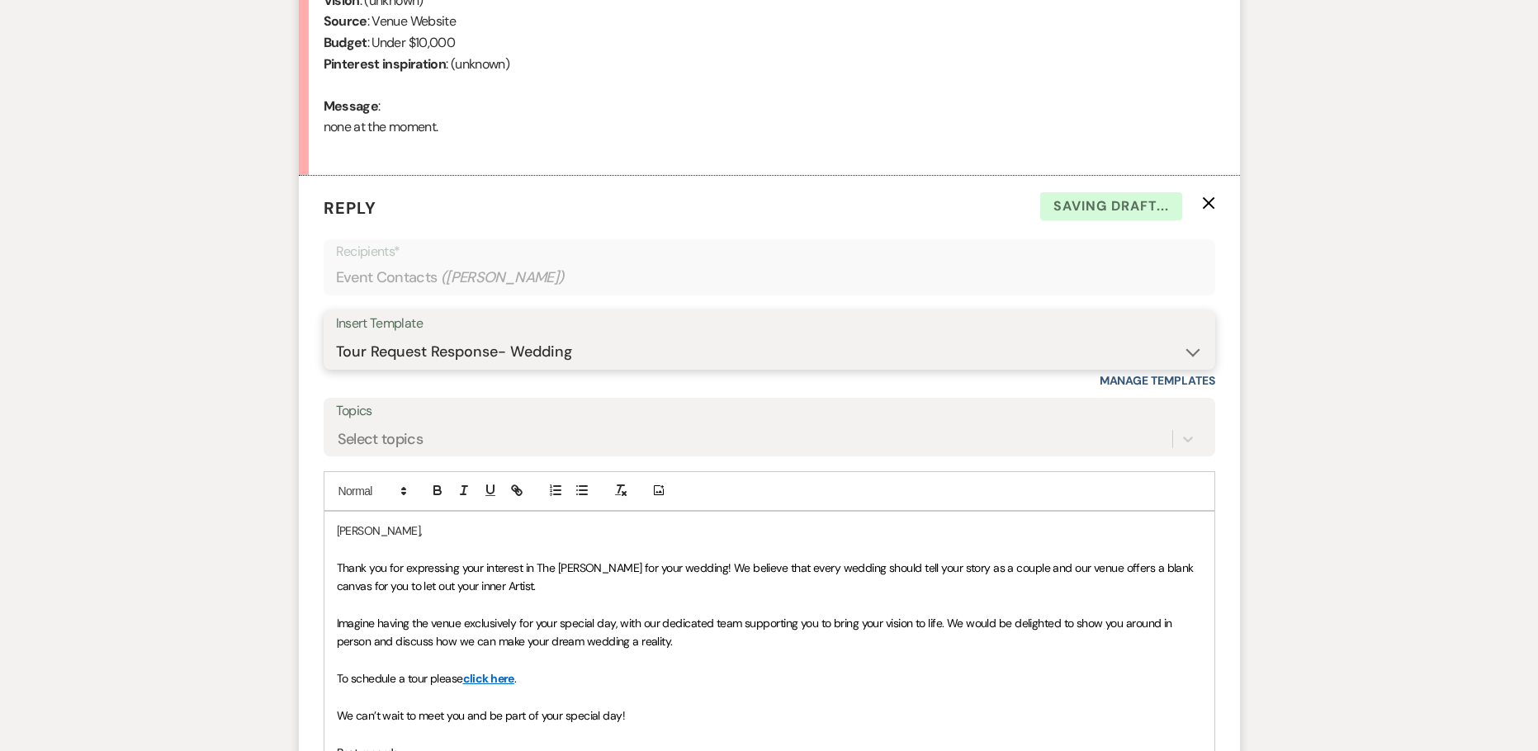
scroll to position [1220, 0]
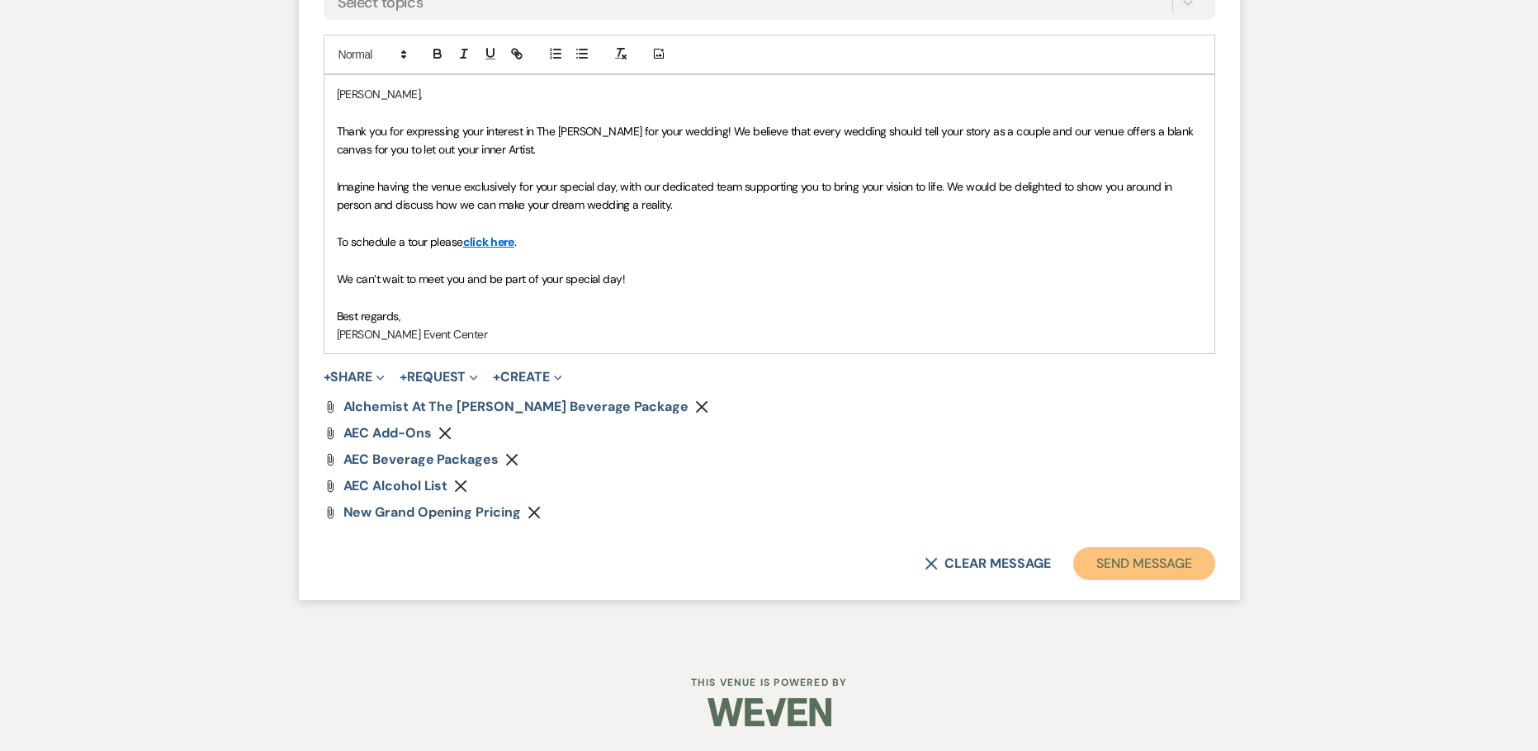
click at [1112, 564] on button "Send Message" at bounding box center [1143, 563] width 141 height 33
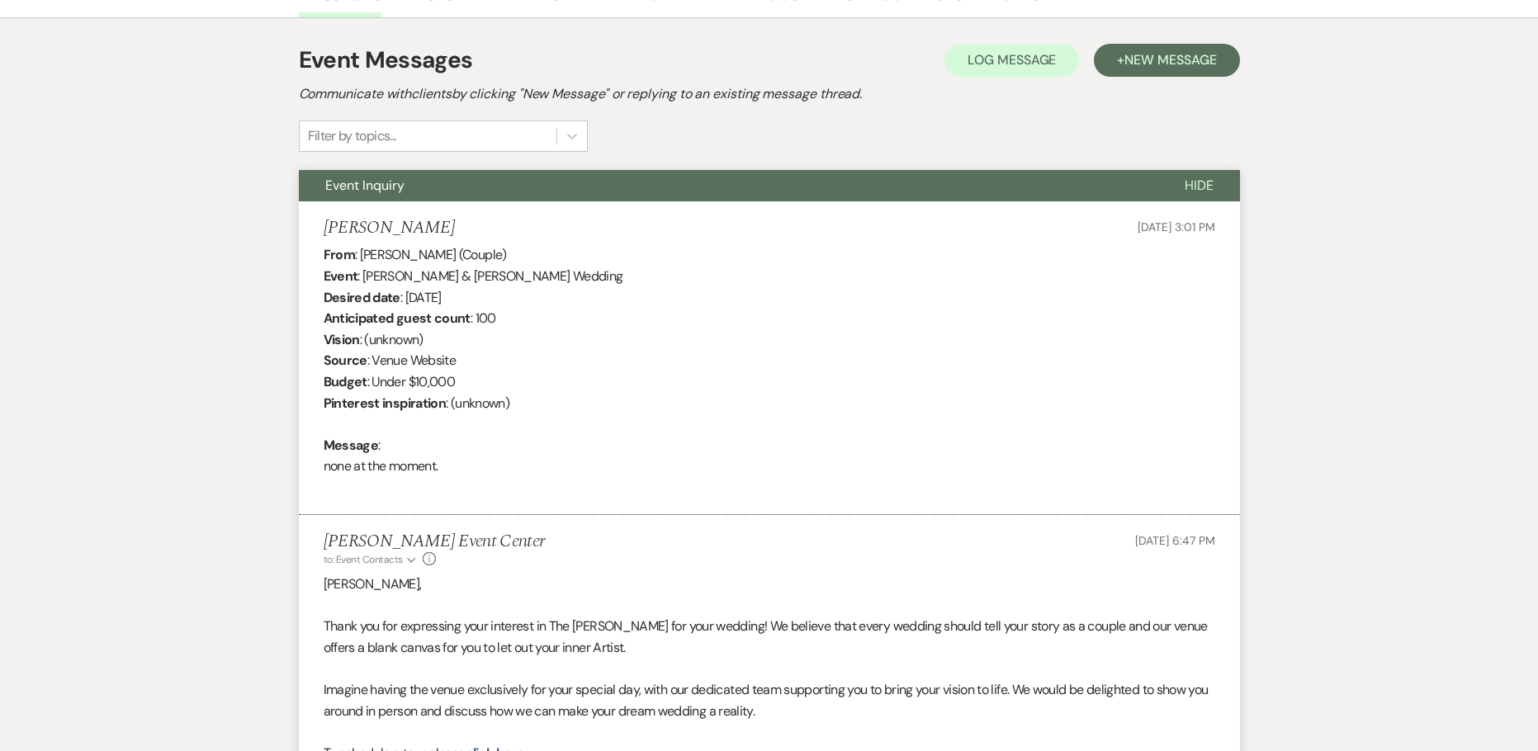
scroll to position [181, 0]
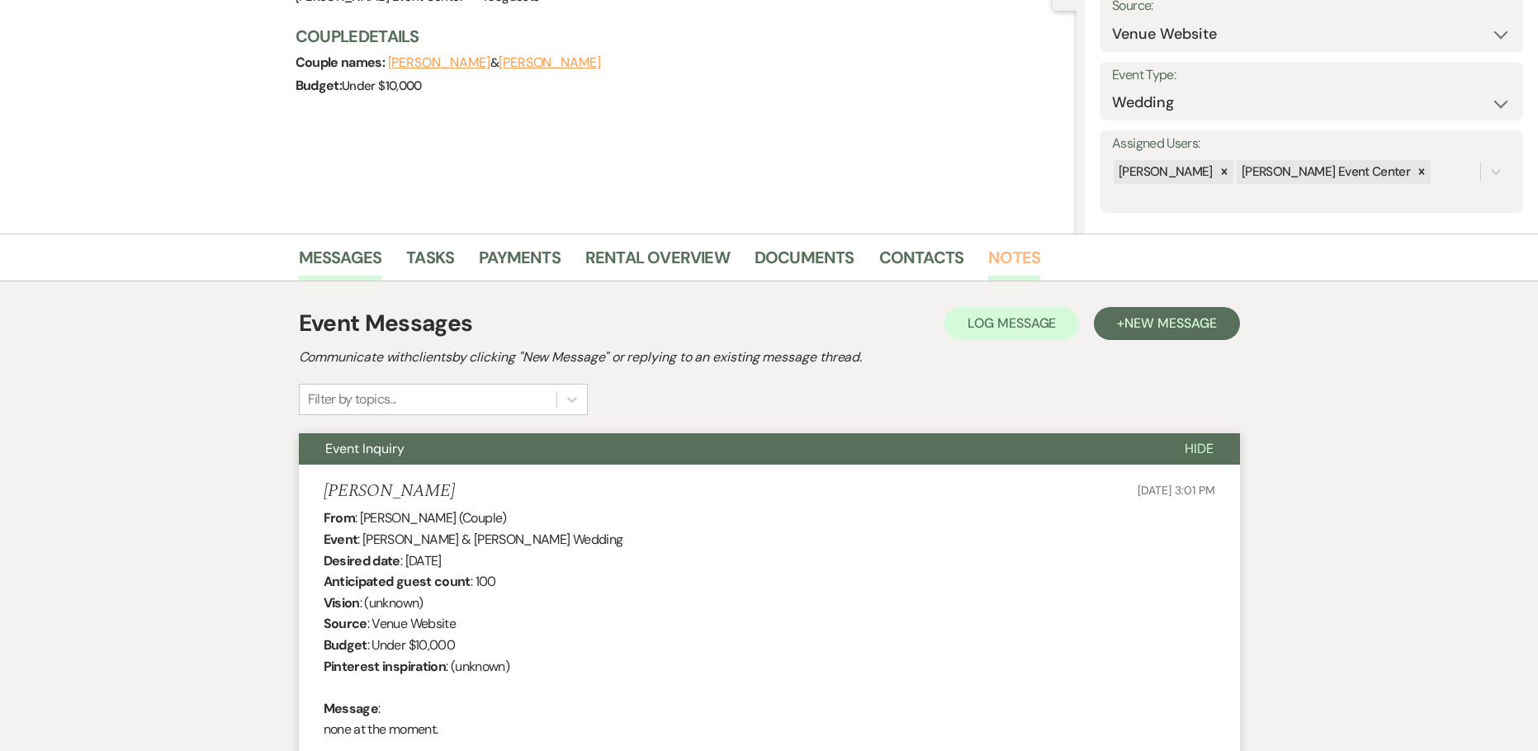
click at [1003, 262] on link "Notes" at bounding box center [1014, 262] width 52 height 36
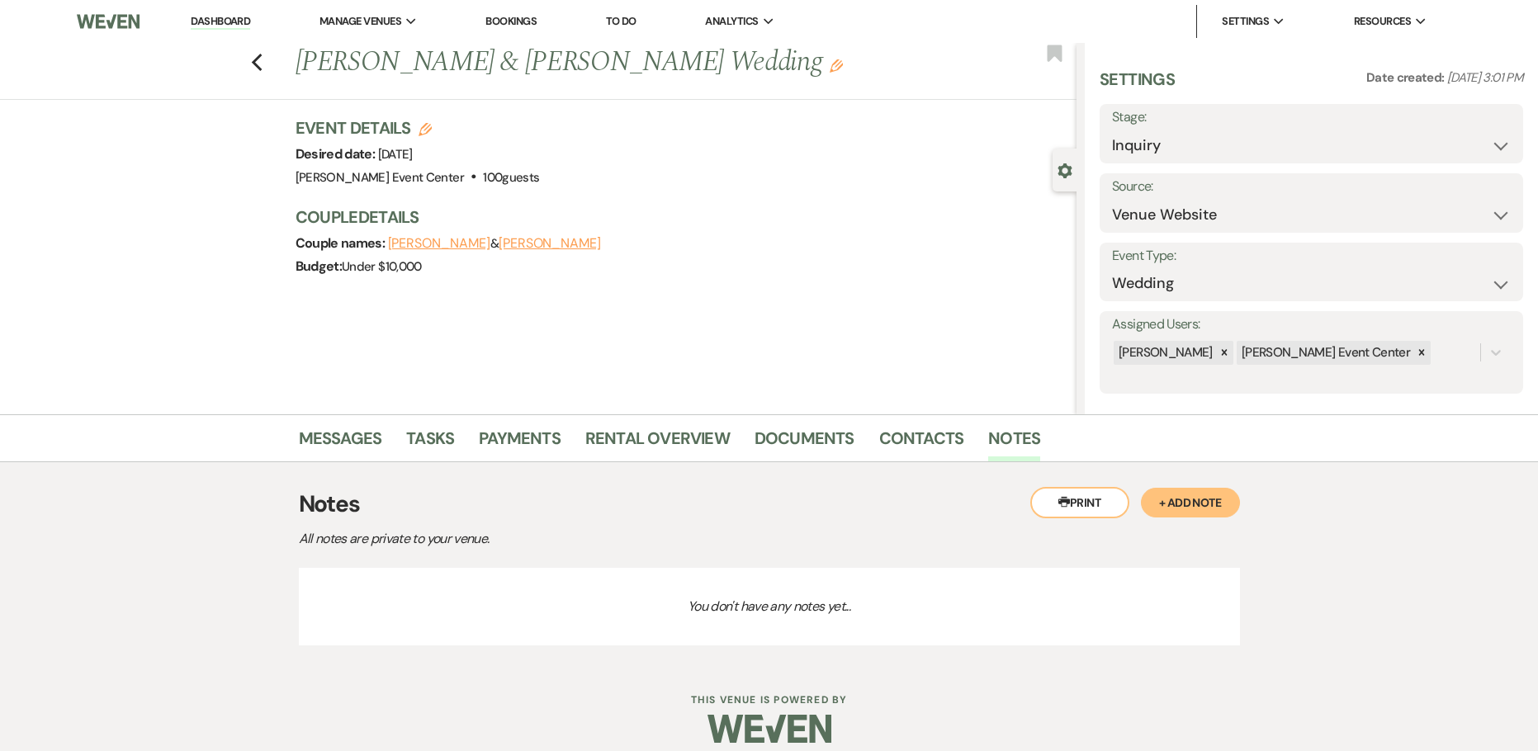
click at [1173, 503] on button "+ Add Note" at bounding box center [1190, 503] width 99 height 30
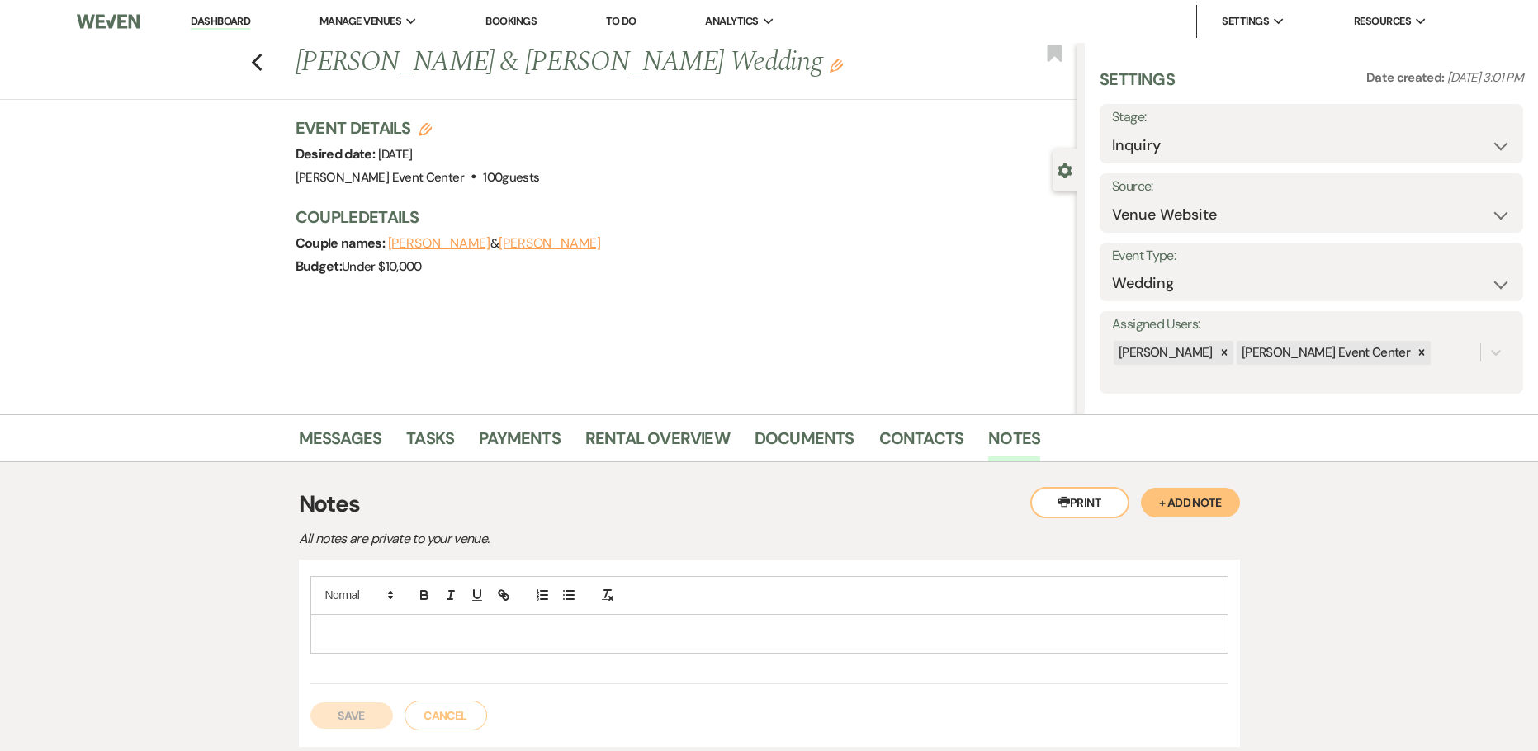
click at [638, 640] on p at bounding box center [769, 634] width 891 height 18
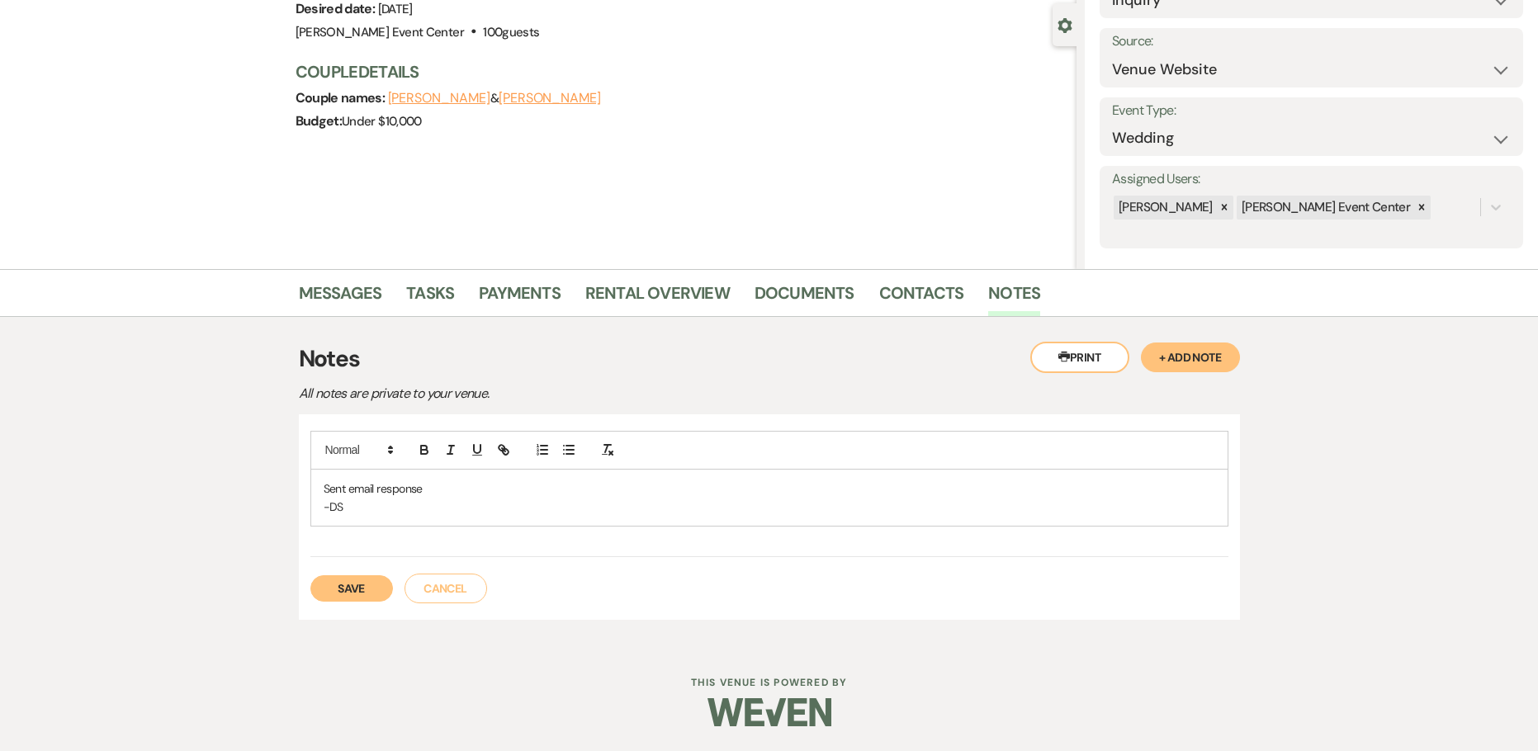
click at [337, 589] on button "Save" at bounding box center [351, 588] width 83 height 26
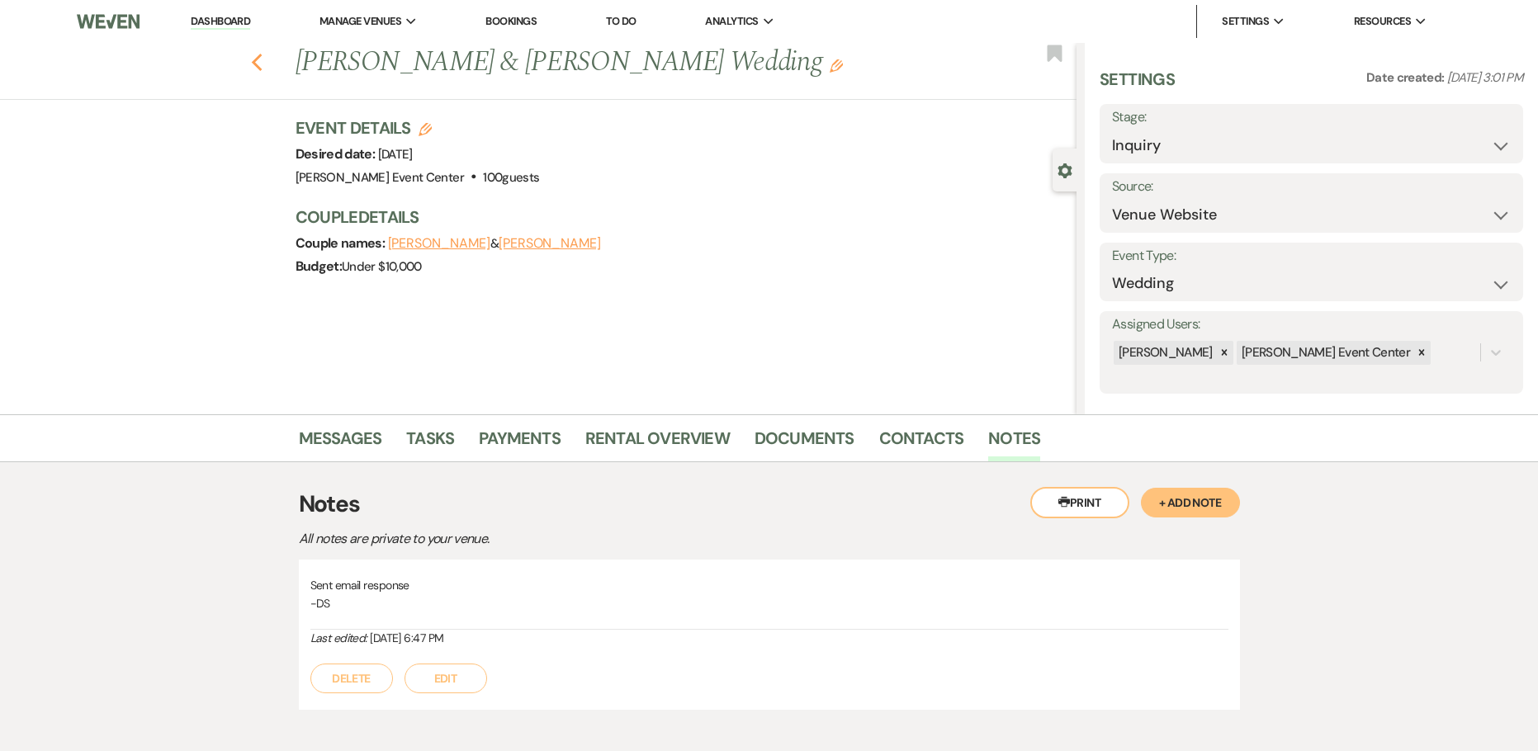
click at [260, 59] on icon "Previous" at bounding box center [257, 63] width 12 height 20
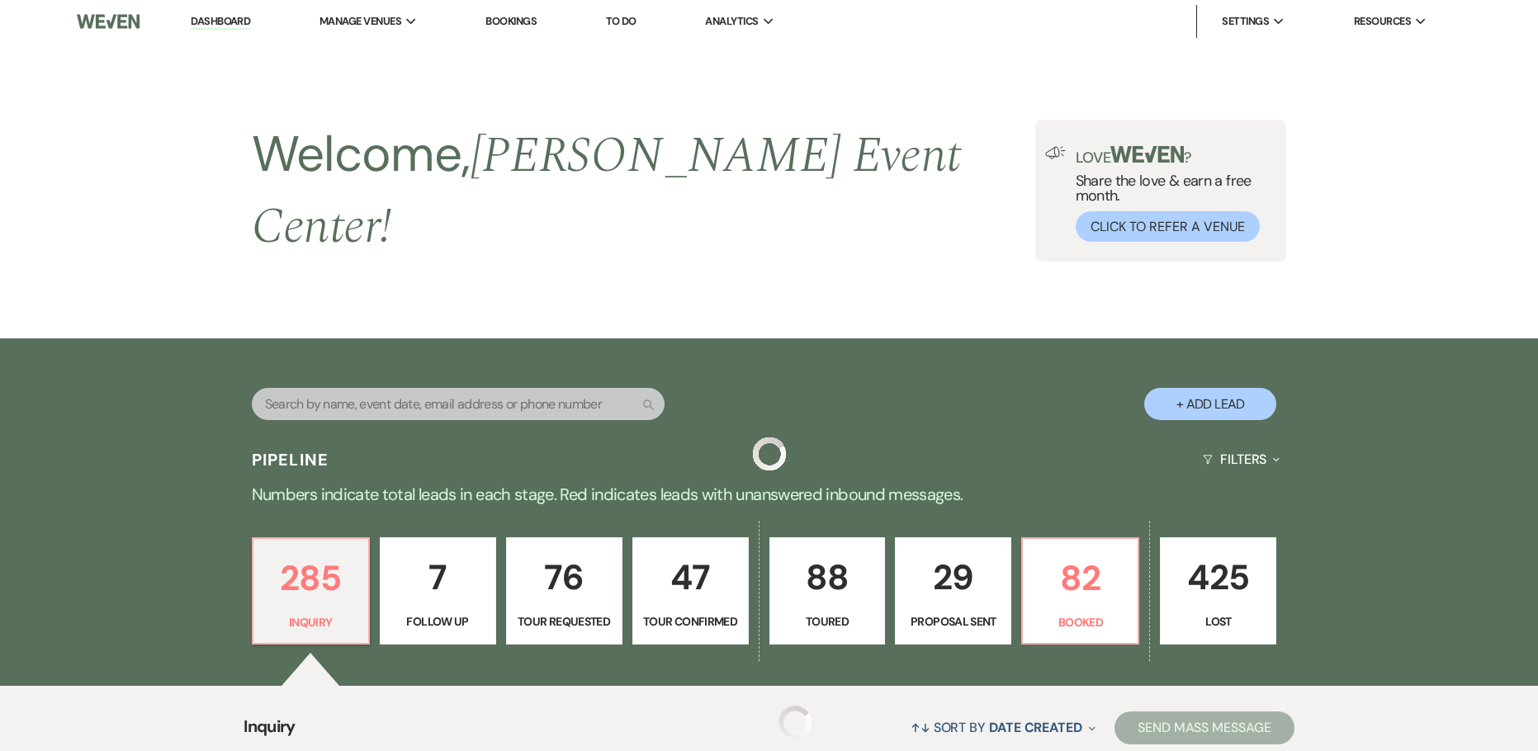
scroll to position [454, 0]
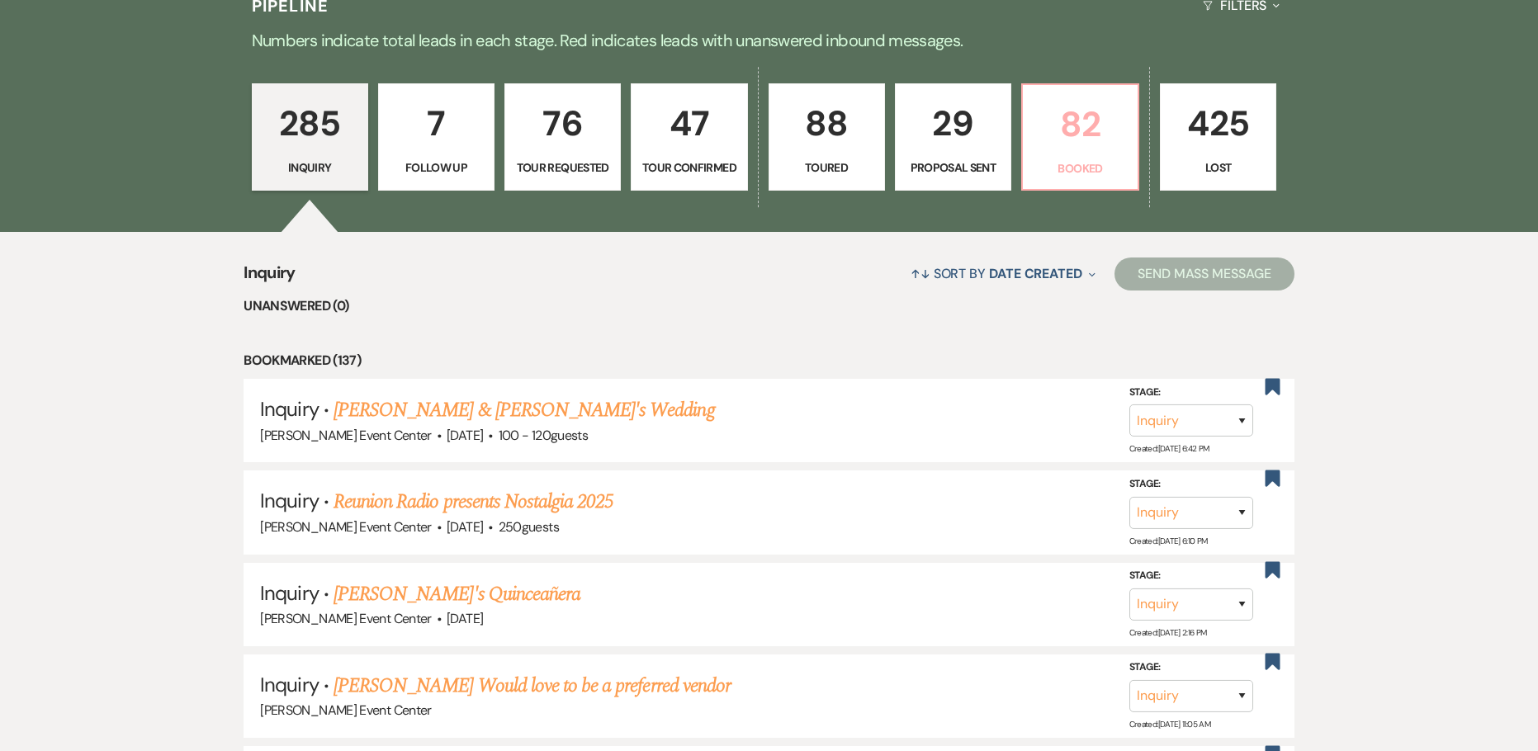
click at [1041, 129] on p "82" at bounding box center [1079, 124] width 95 height 55
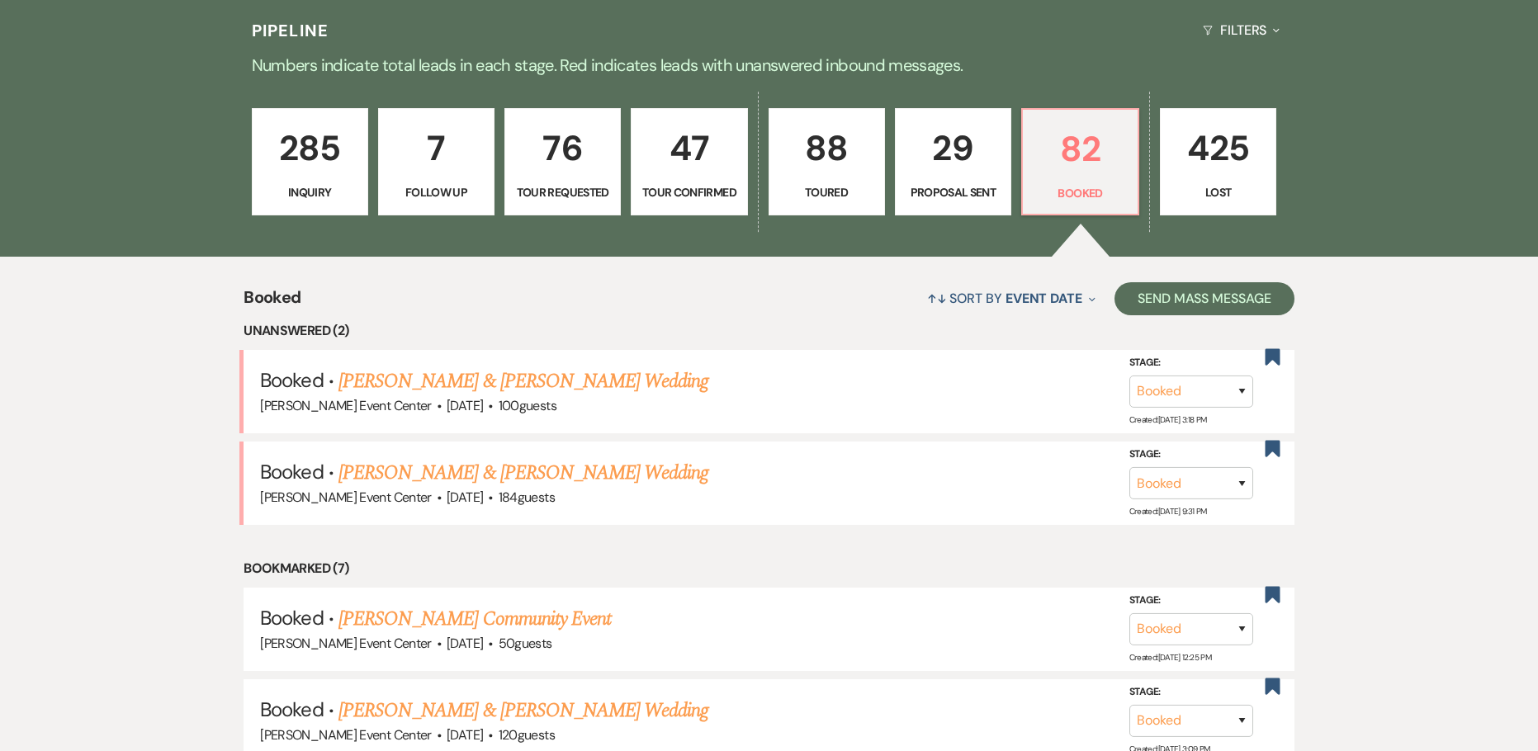
scroll to position [536, 0]
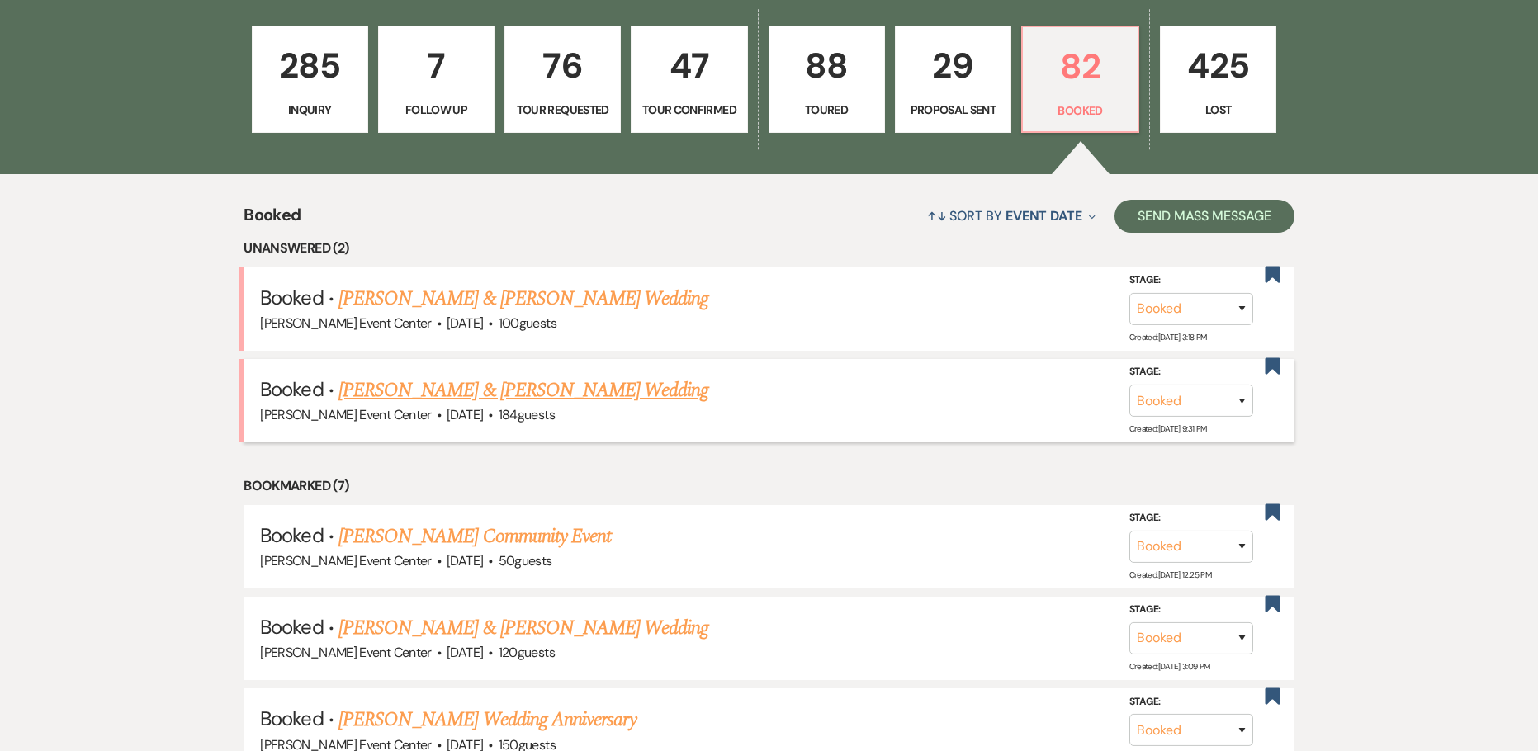
click at [496, 376] on link "[PERSON_NAME] & [PERSON_NAME] Wedding" at bounding box center [523, 391] width 370 height 30
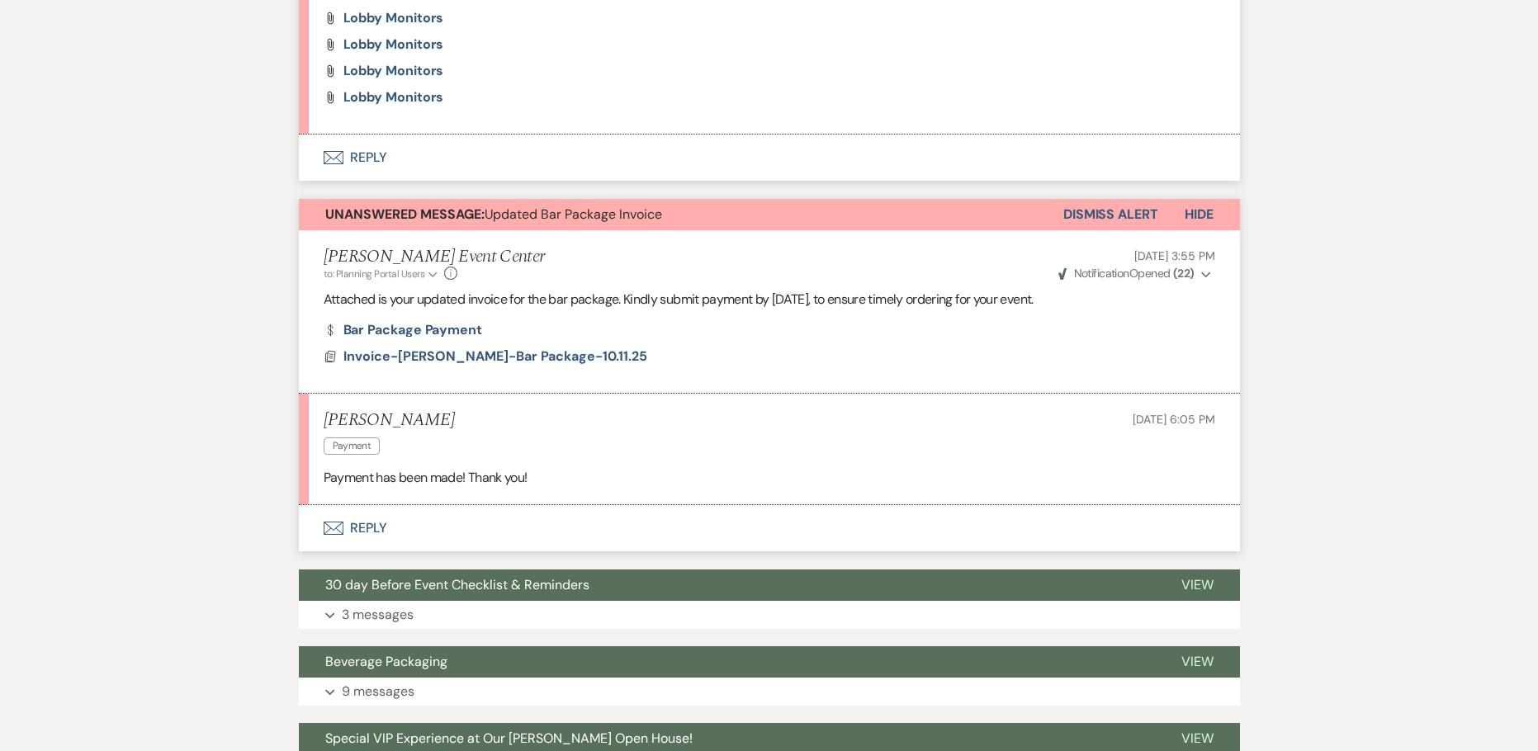
scroll to position [797, 0]
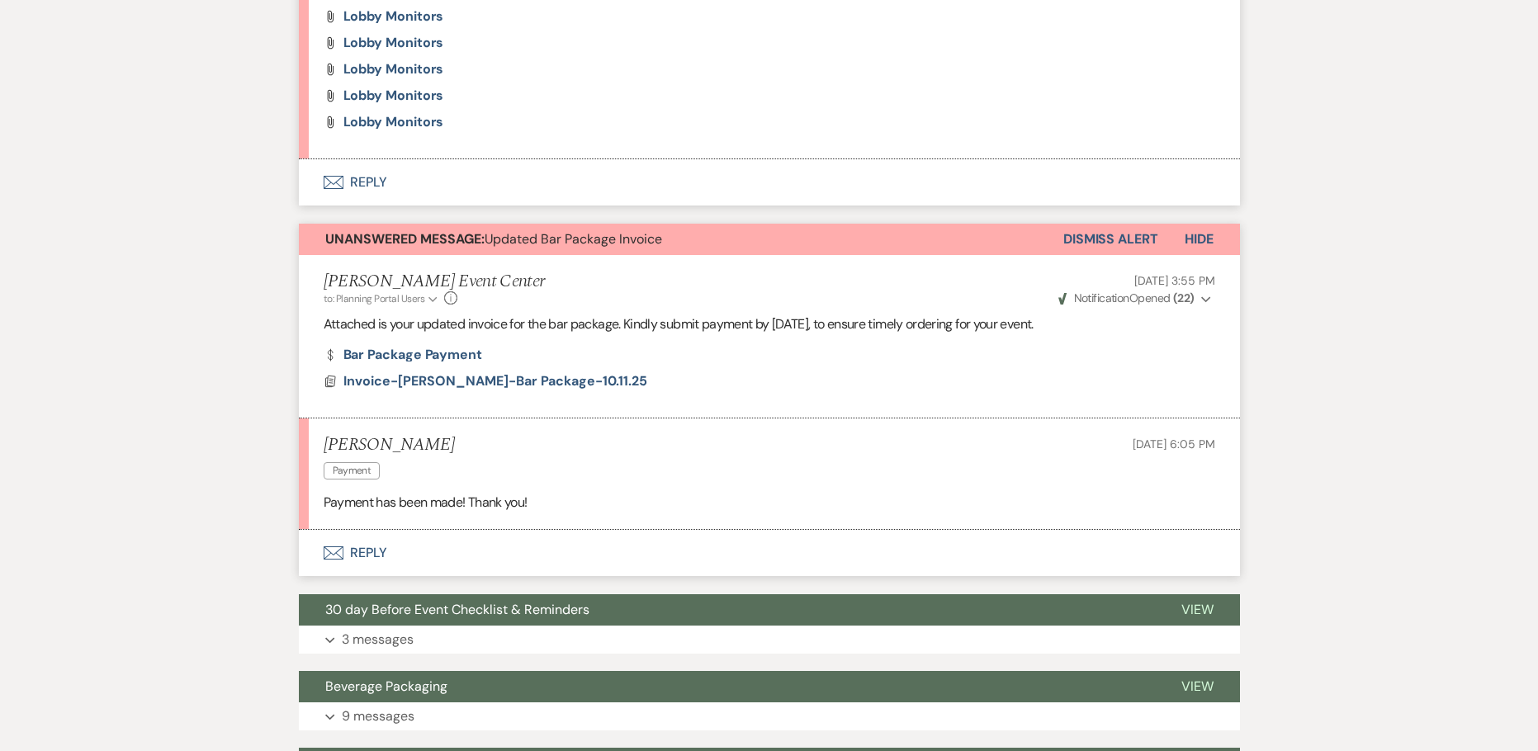
click at [378, 547] on button "Envelope Reply" at bounding box center [769, 553] width 941 height 46
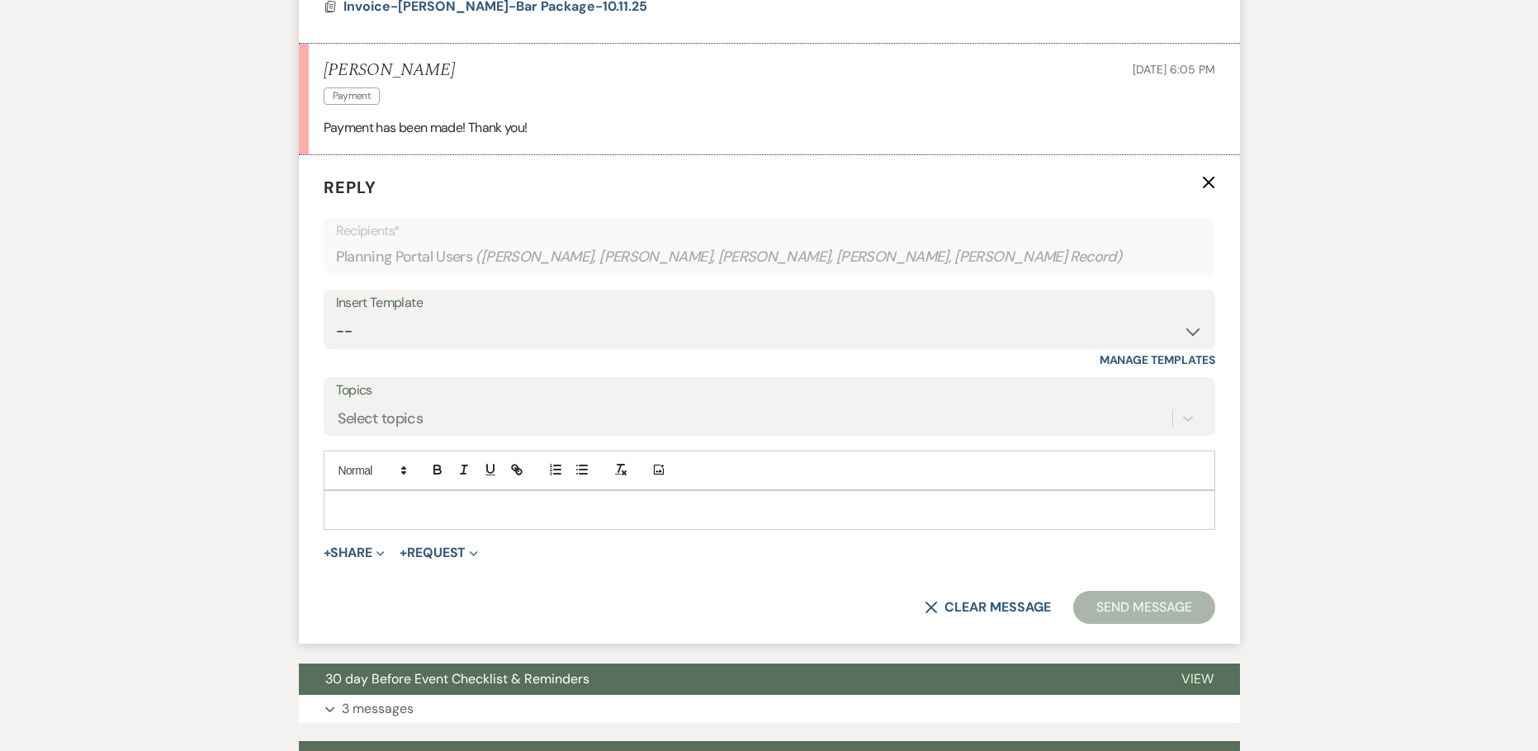
scroll to position [1197, 0]
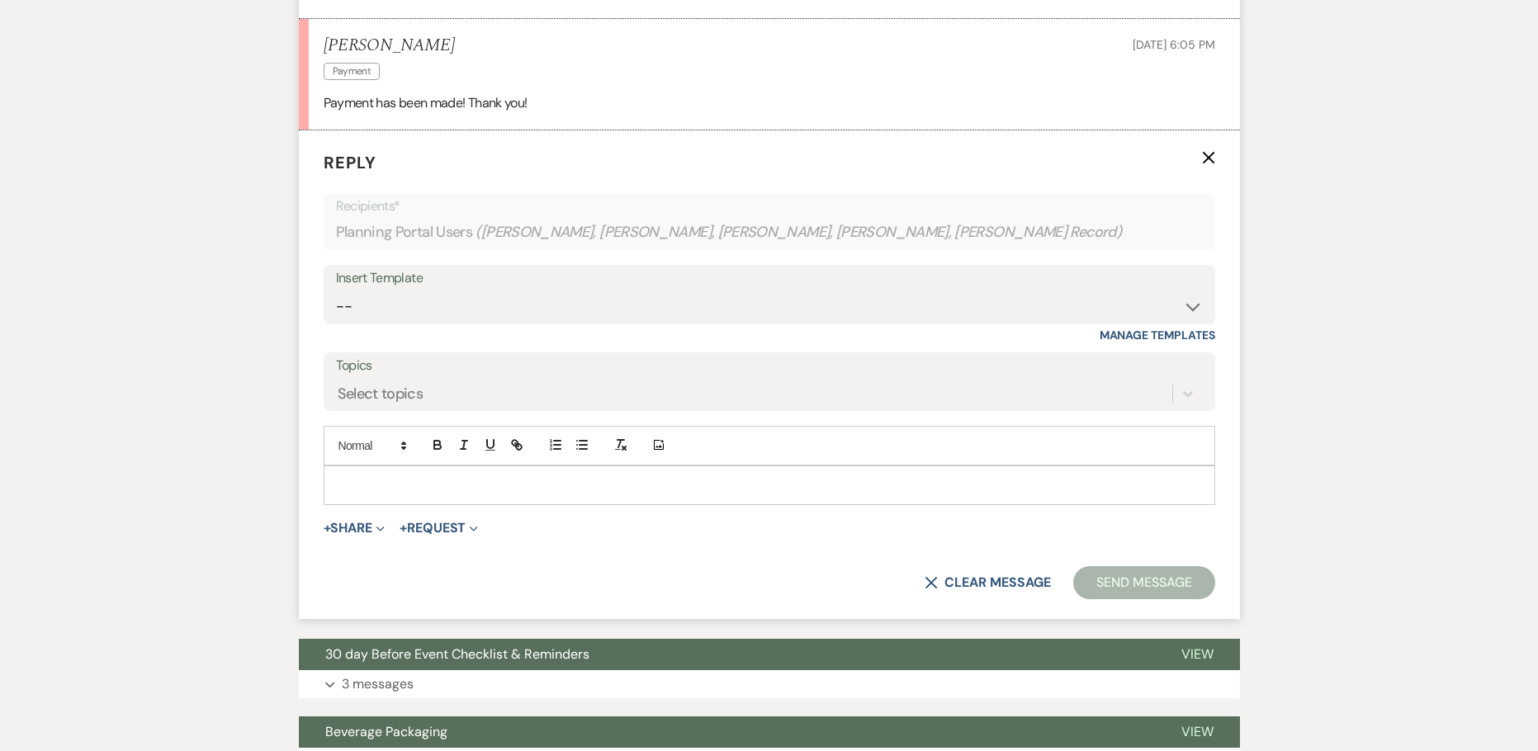
click at [385, 498] on div at bounding box center [769, 485] width 890 height 38
click at [1117, 579] on button "Send Message" at bounding box center [1143, 582] width 141 height 33
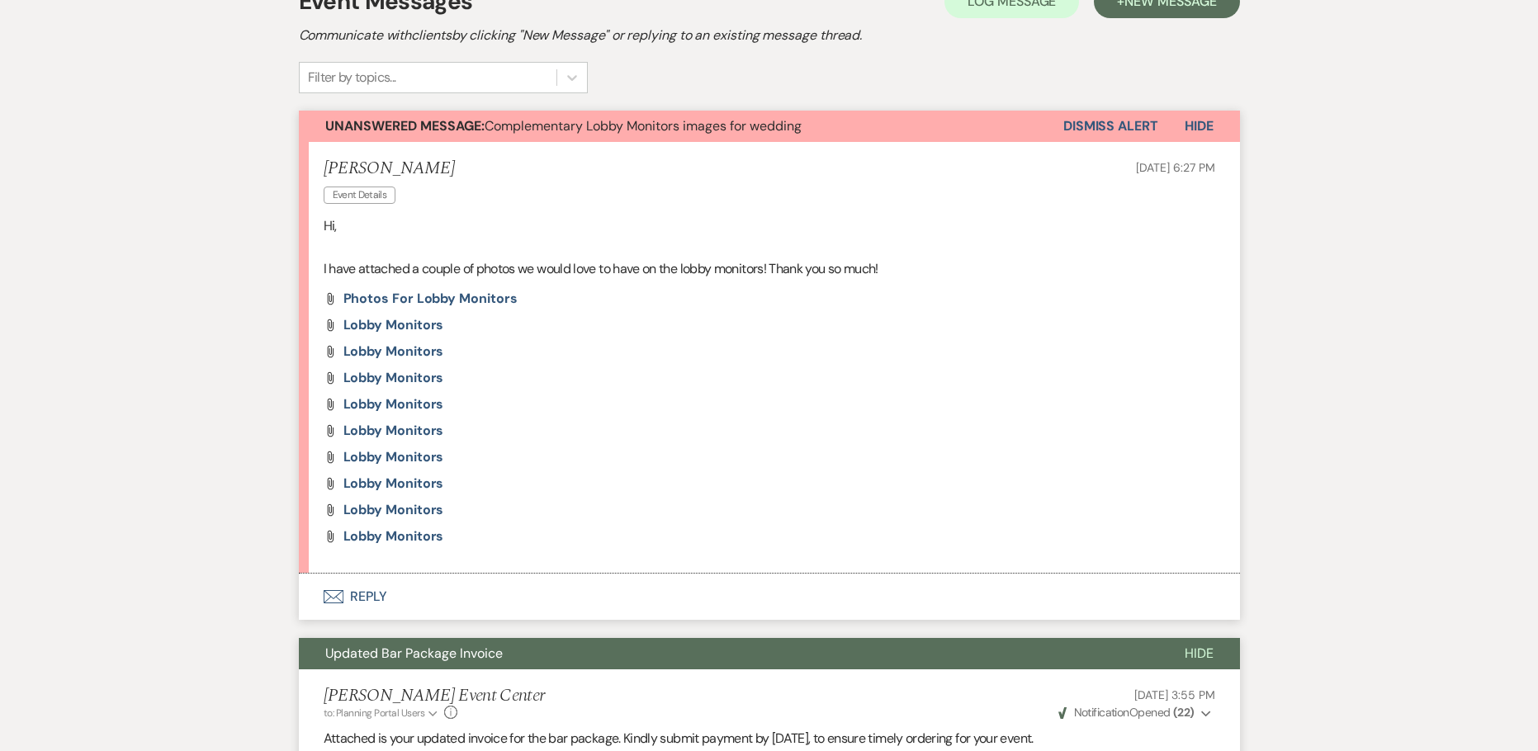
scroll to position [124, 0]
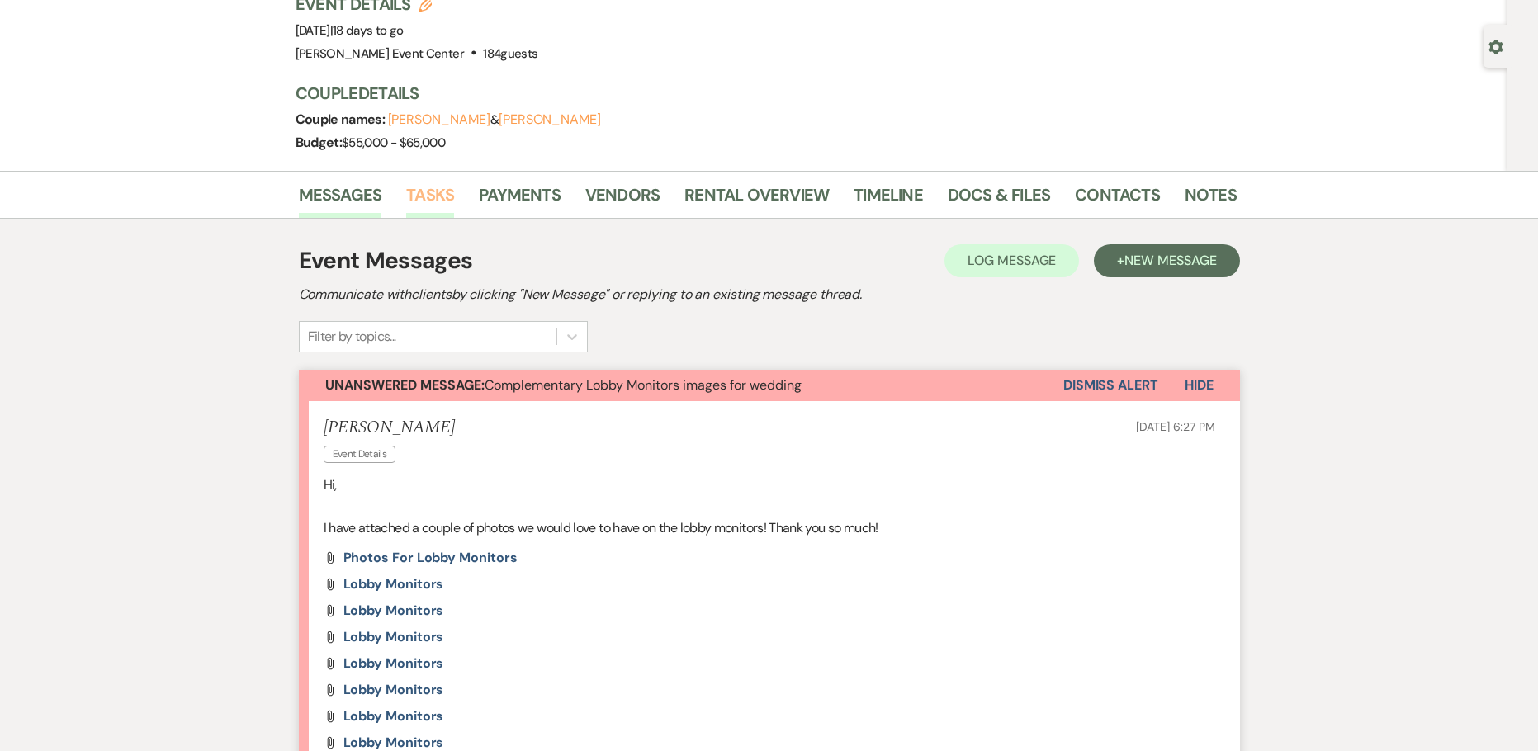
click at [432, 191] on link "Tasks" at bounding box center [430, 200] width 48 height 36
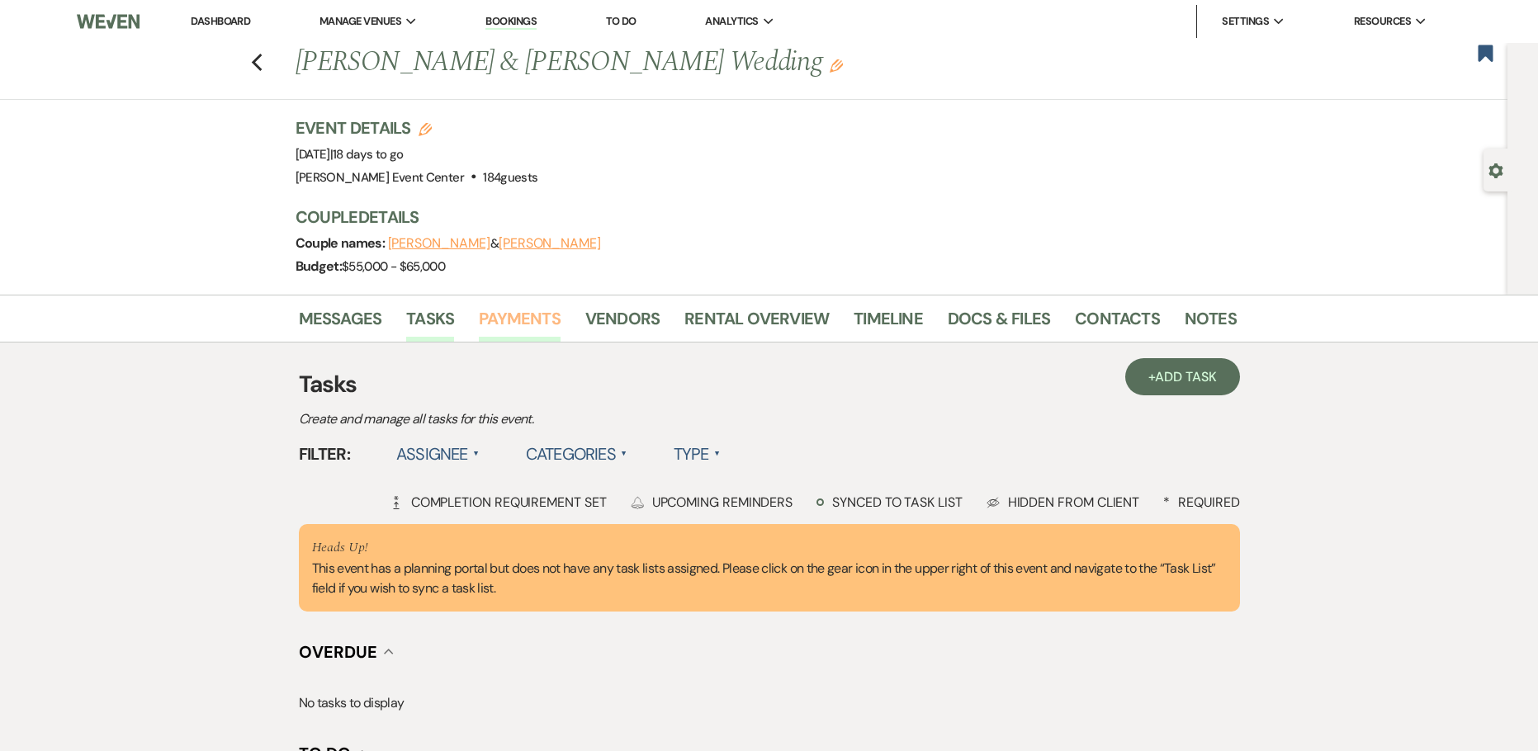
click at [512, 324] on link "Payments" at bounding box center [520, 323] width 82 height 36
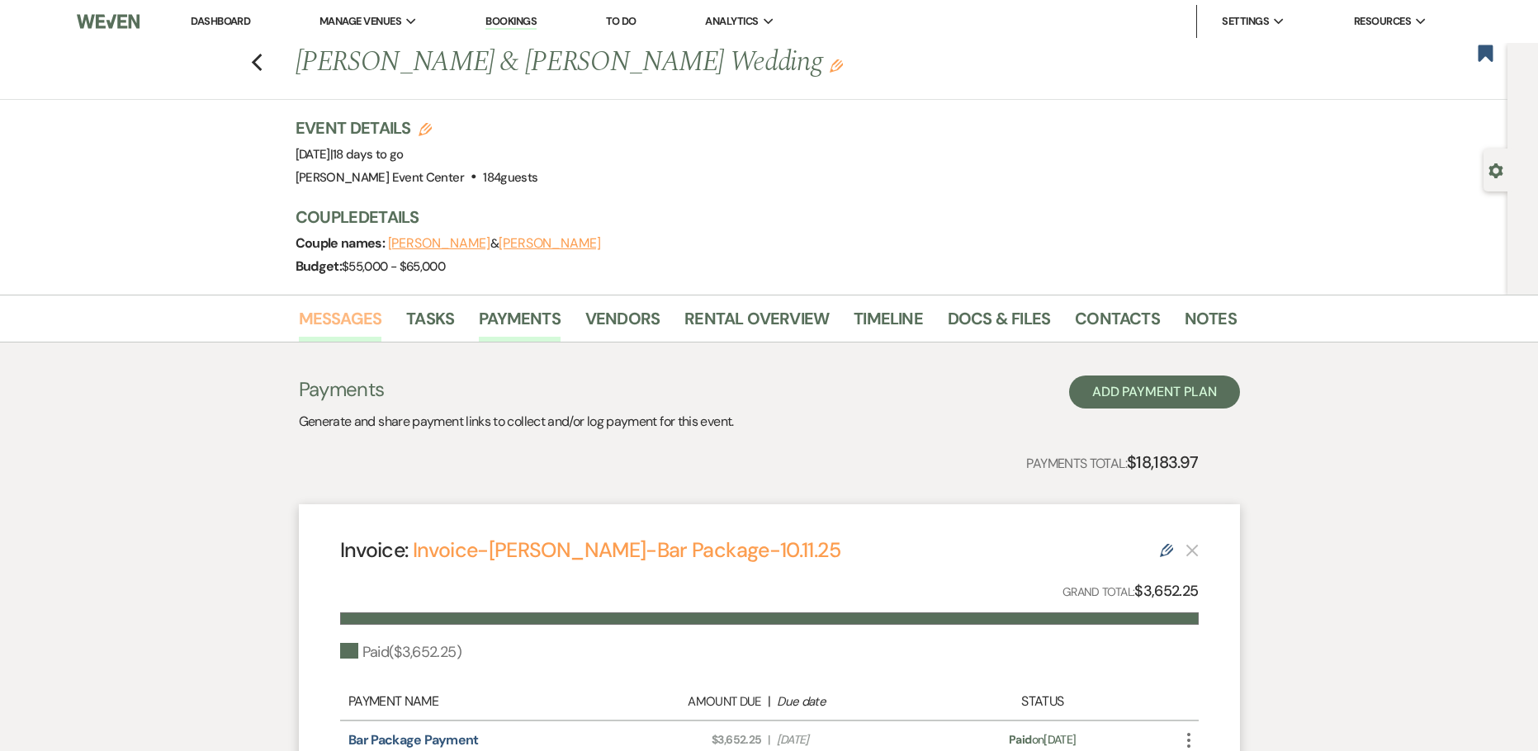
click at [345, 324] on link "Messages" at bounding box center [340, 323] width 83 height 36
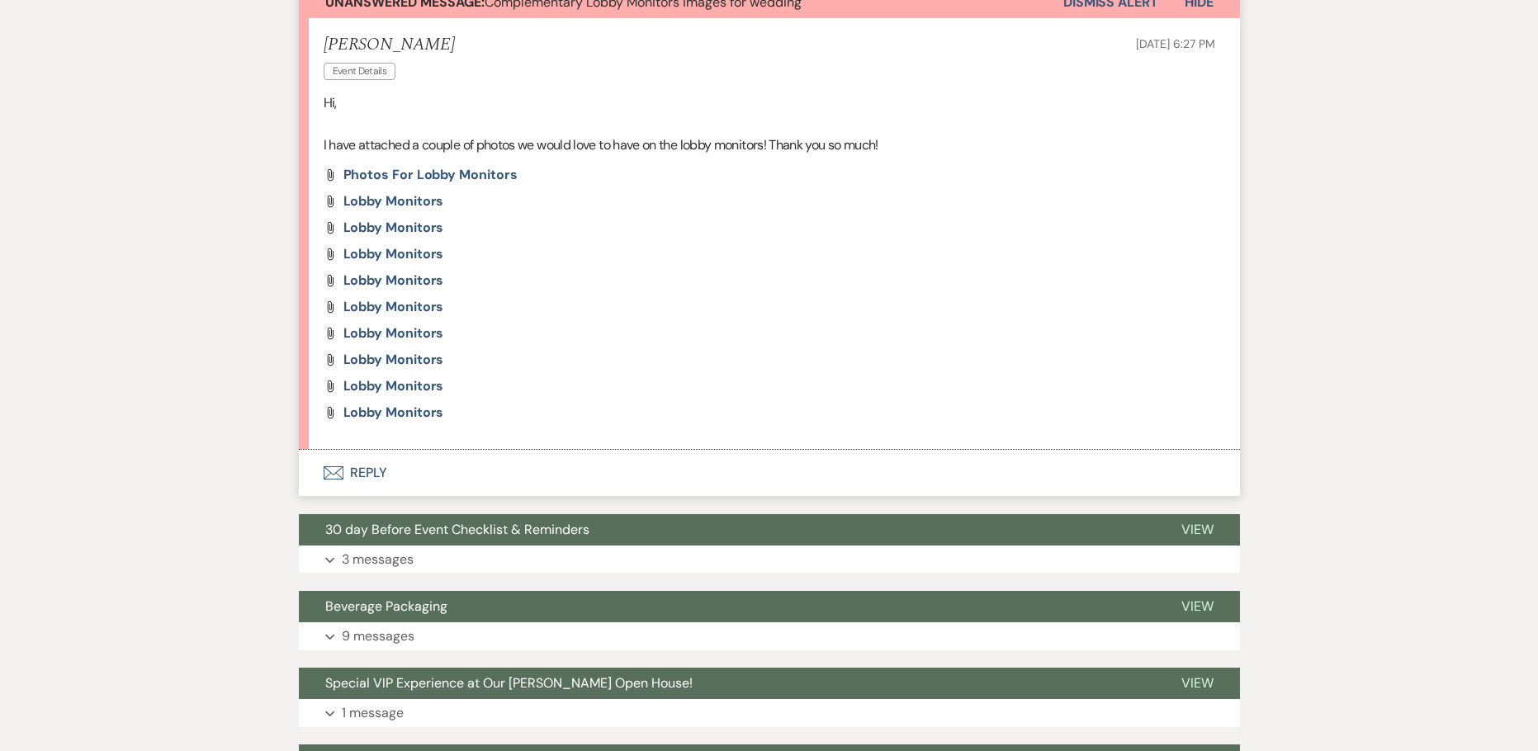
scroll to position [660, 0]
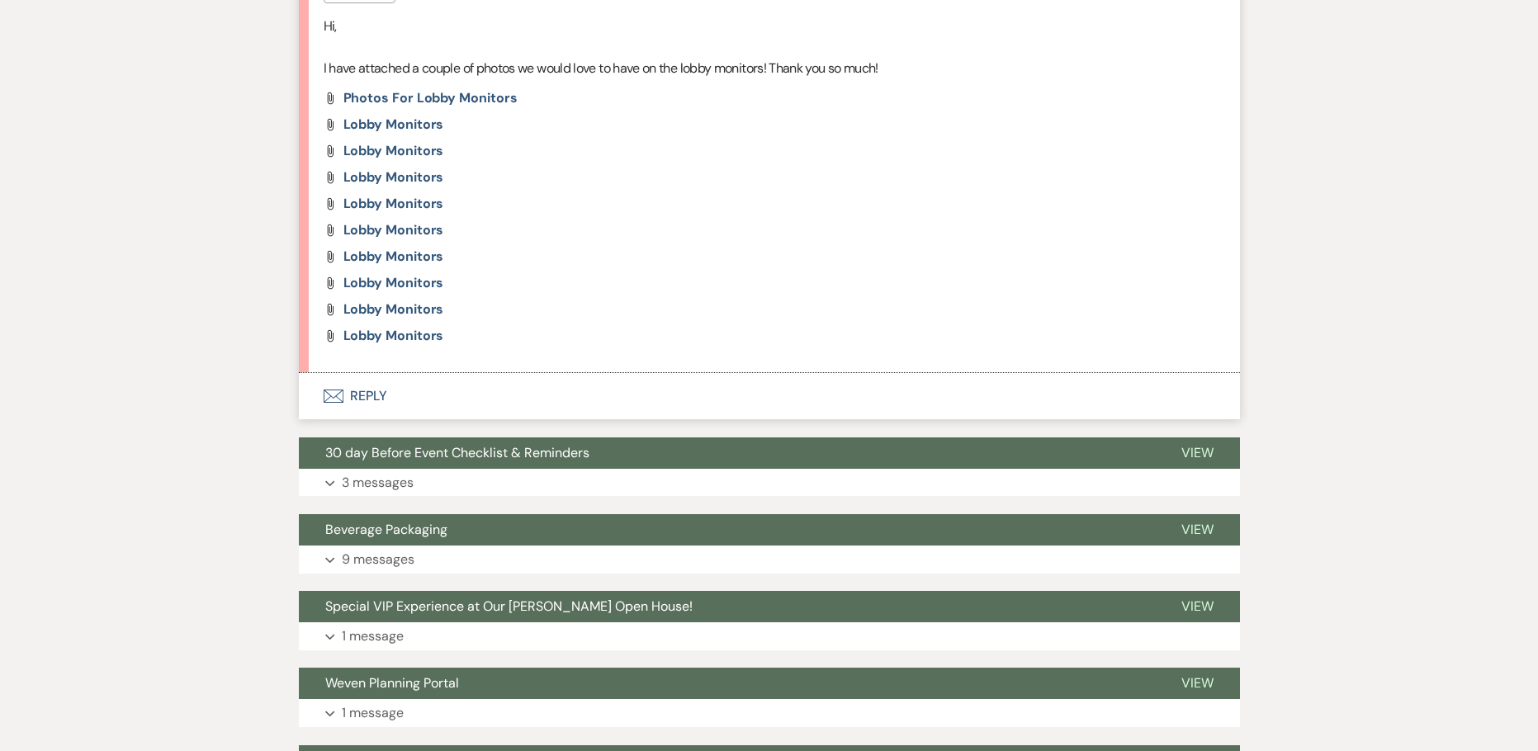
click at [363, 394] on button "Envelope Reply" at bounding box center [769, 396] width 941 height 46
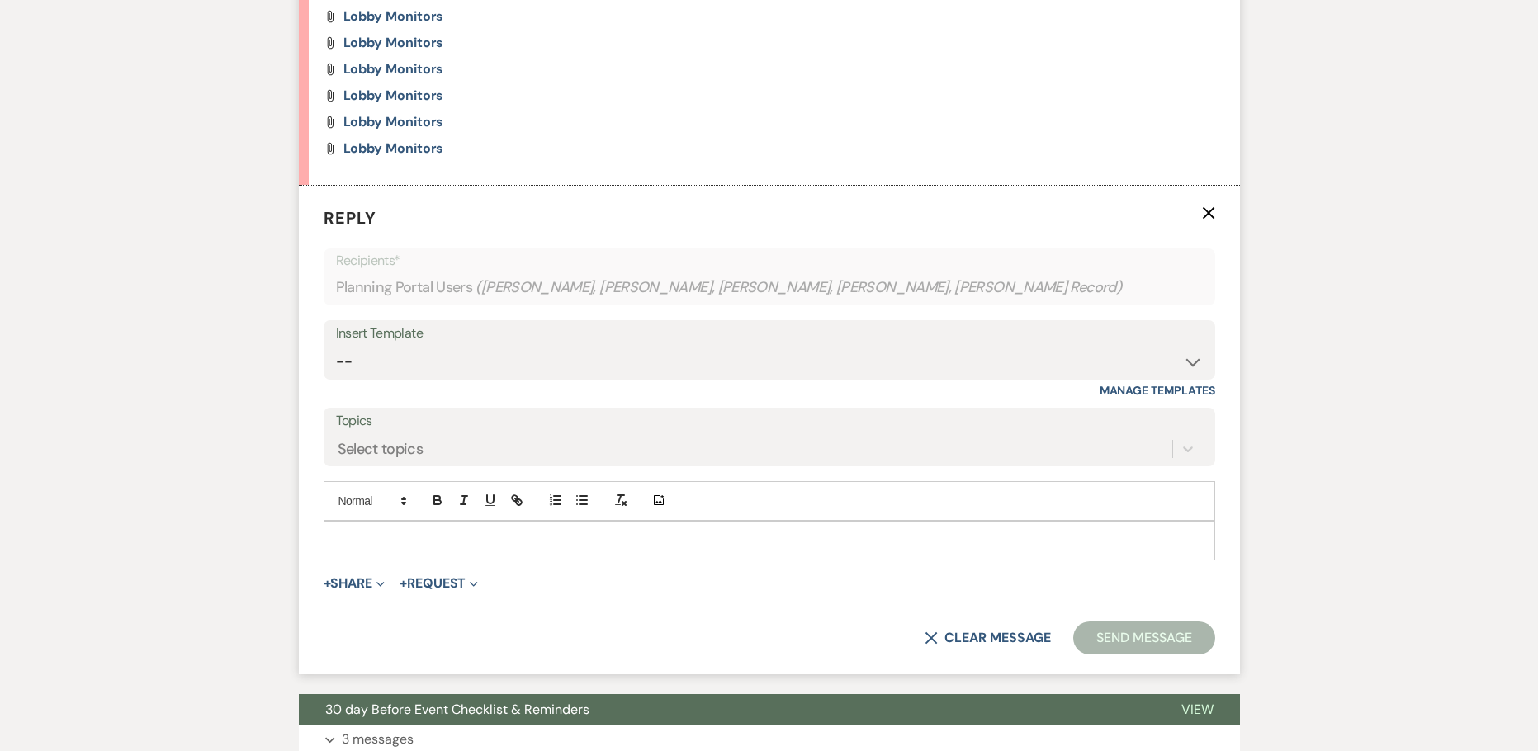
scroll to position [903, 0]
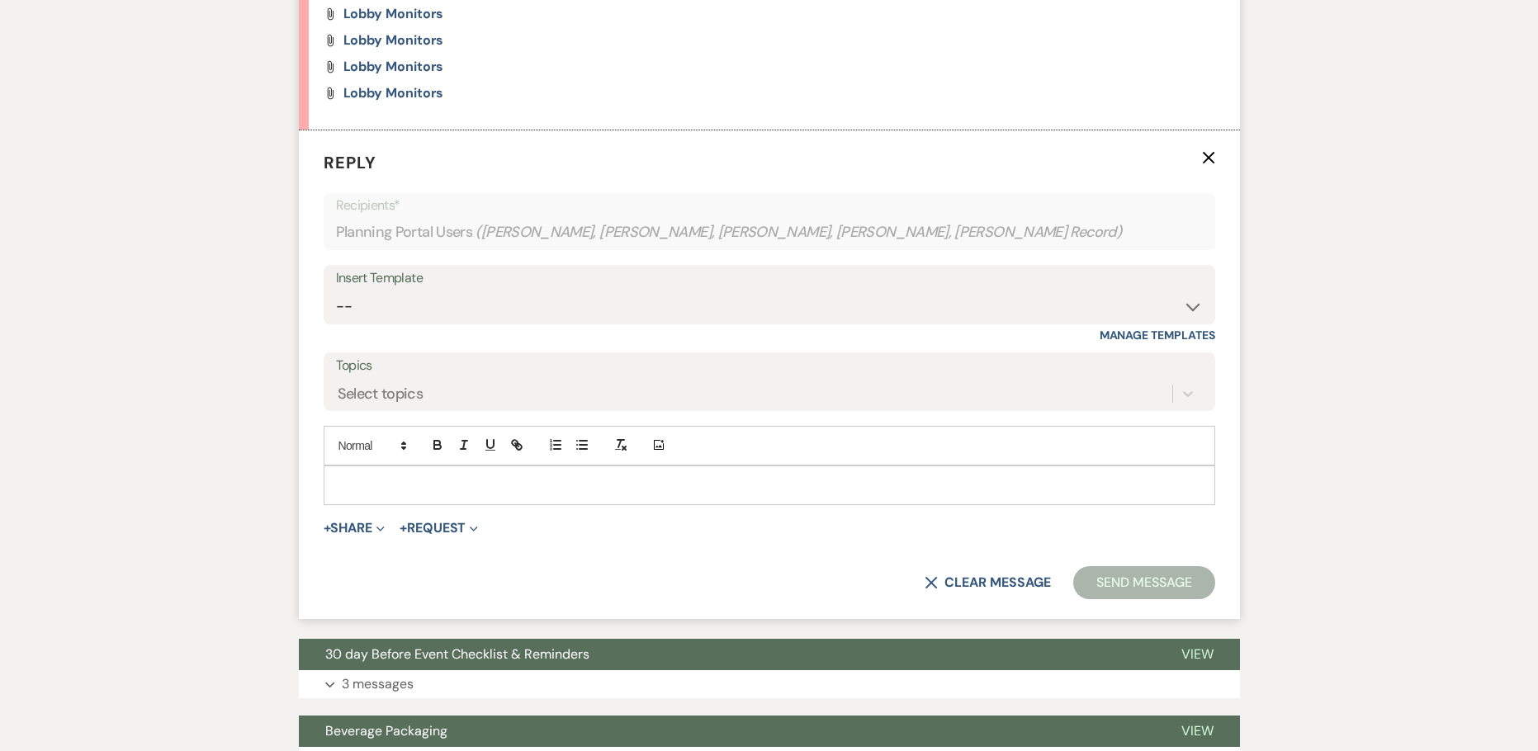
click at [385, 487] on p at bounding box center [769, 485] width 865 height 18
click at [1112, 566] on button "Send Message" at bounding box center [1143, 582] width 141 height 33
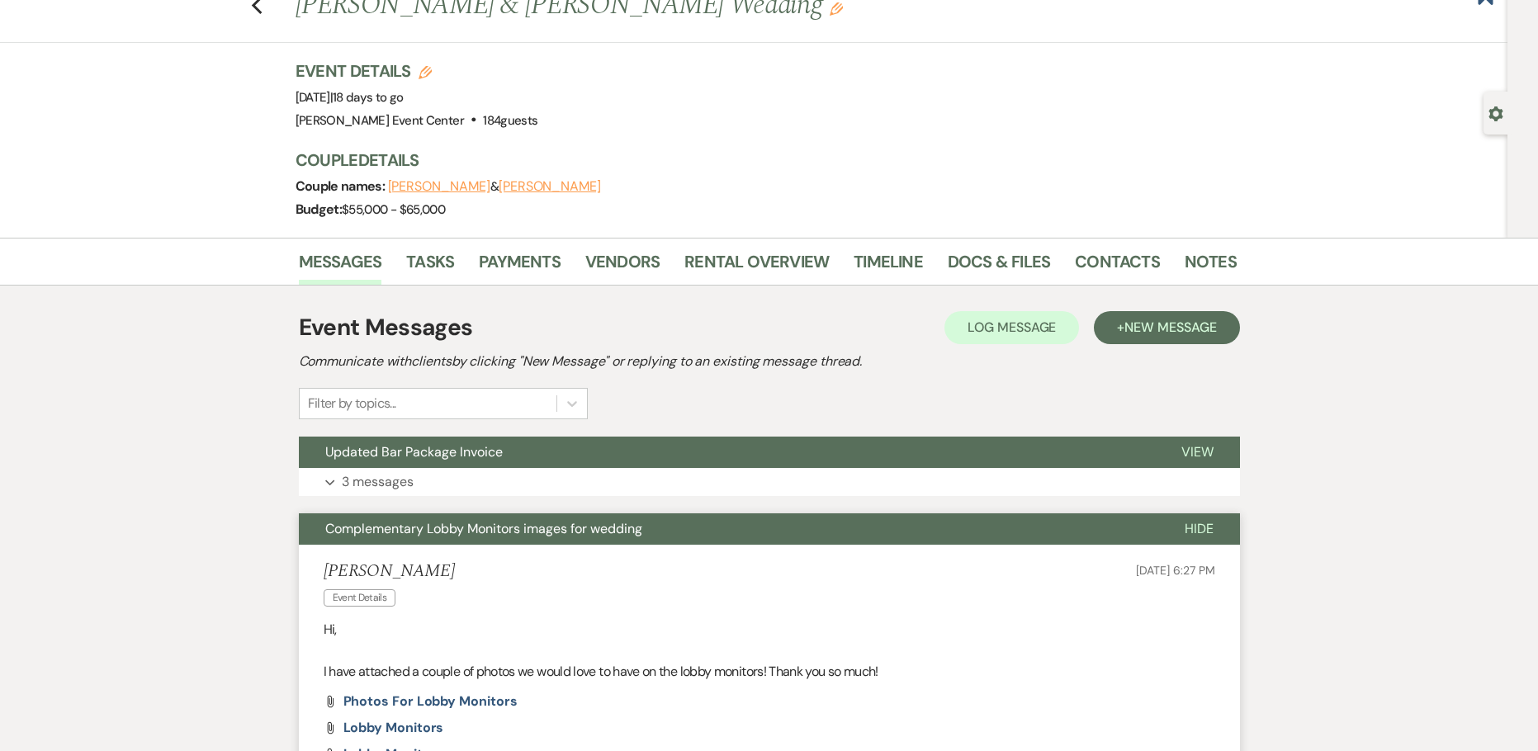
scroll to position [0, 0]
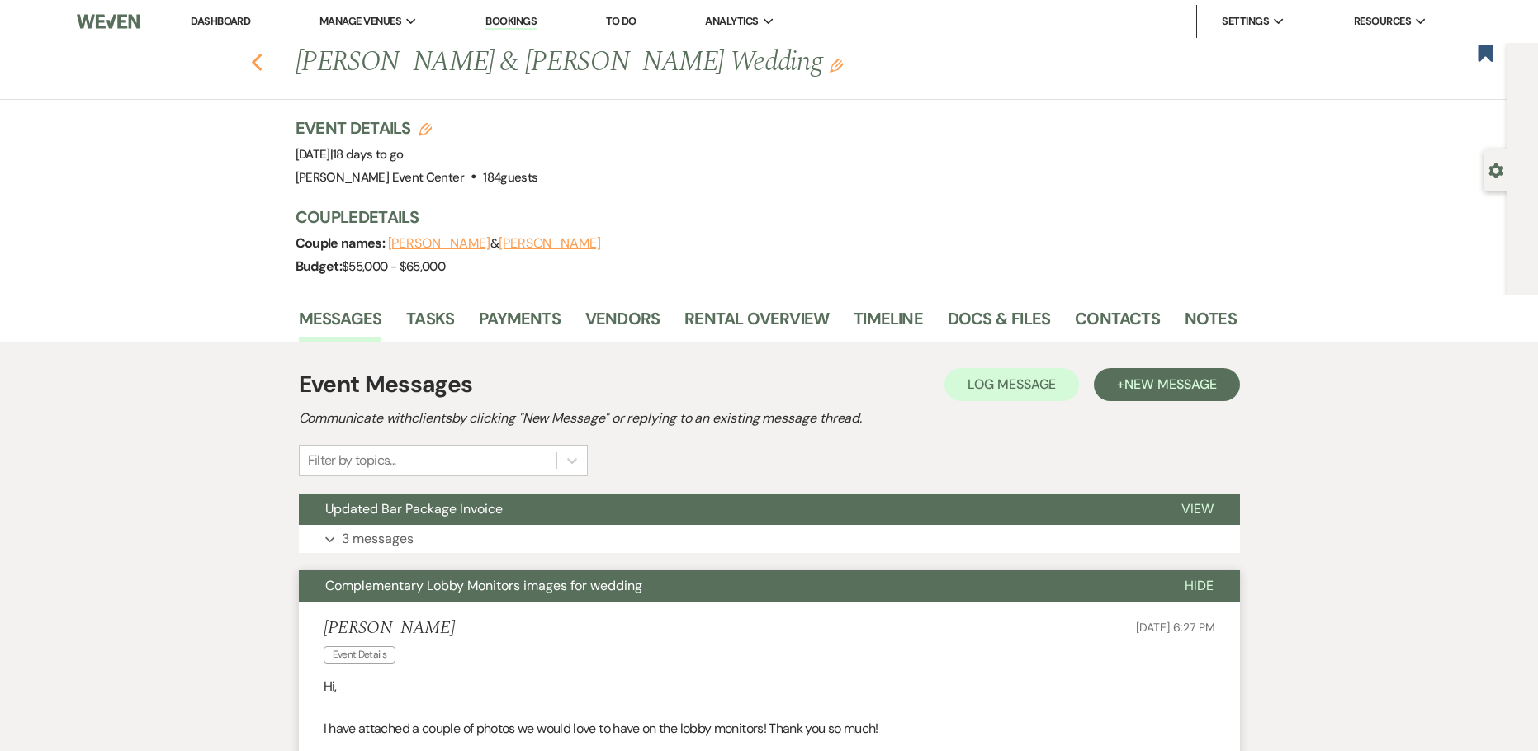
click at [263, 60] on icon "Previous" at bounding box center [257, 63] width 12 height 20
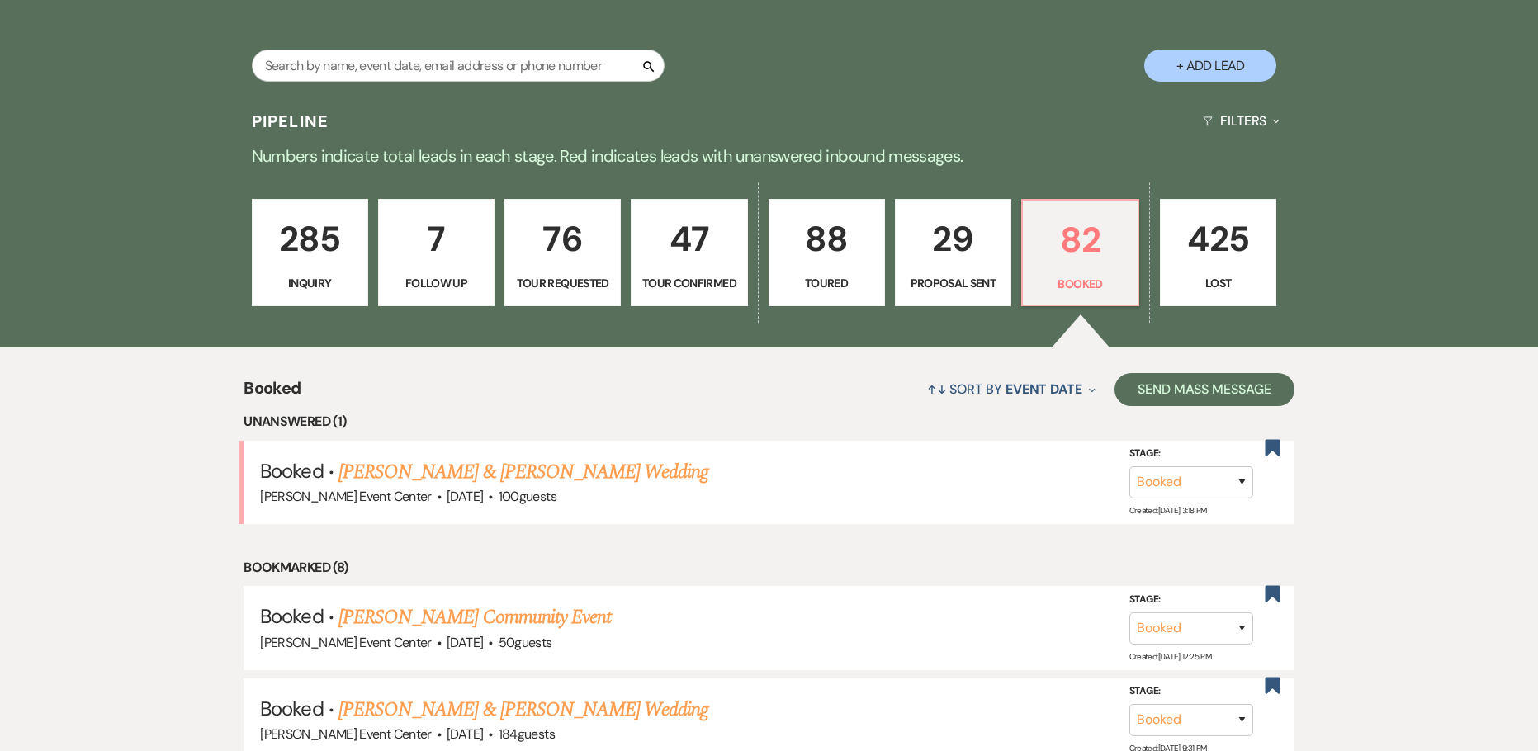
scroll to position [371, 0]
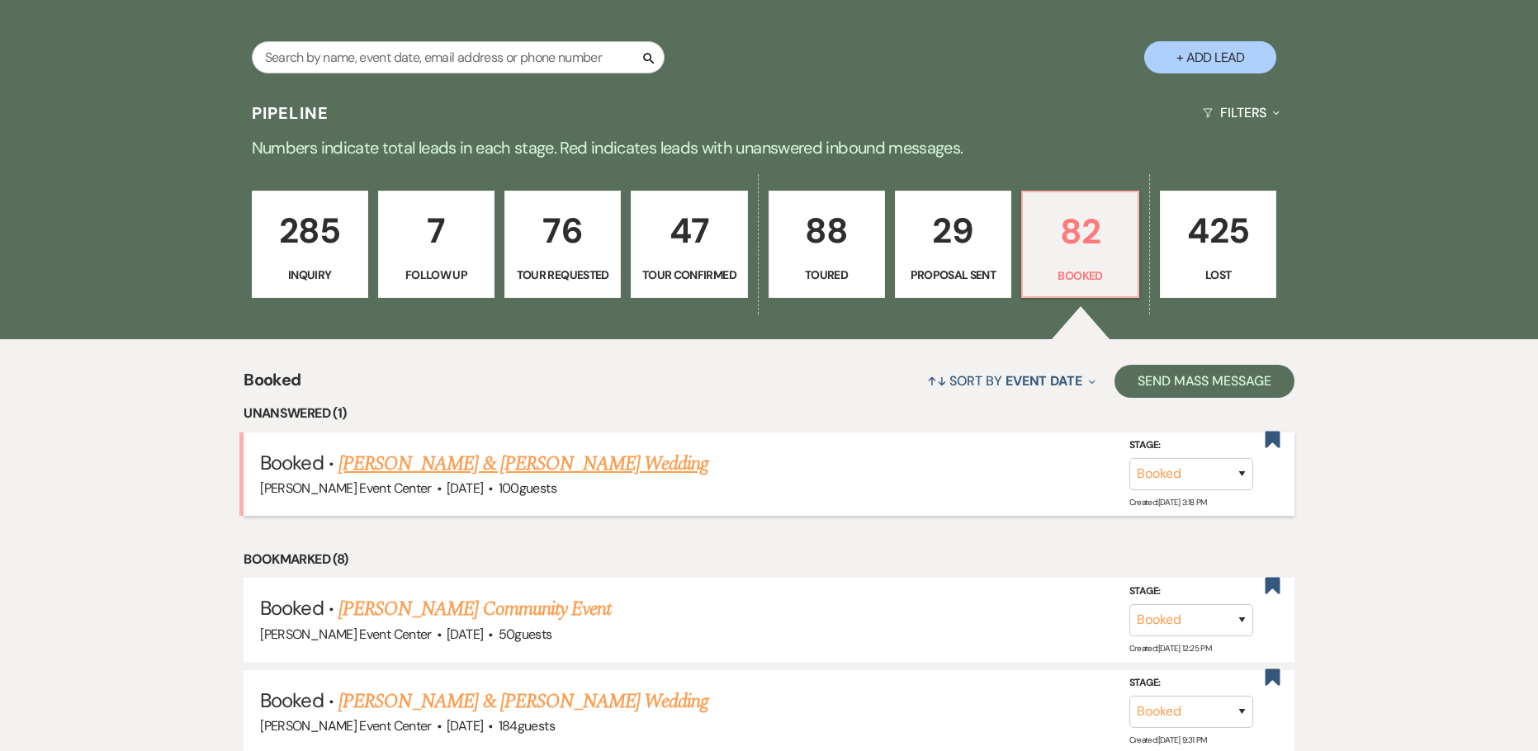
click at [376, 449] on link "[PERSON_NAME] & [PERSON_NAME] Wedding" at bounding box center [523, 464] width 370 height 30
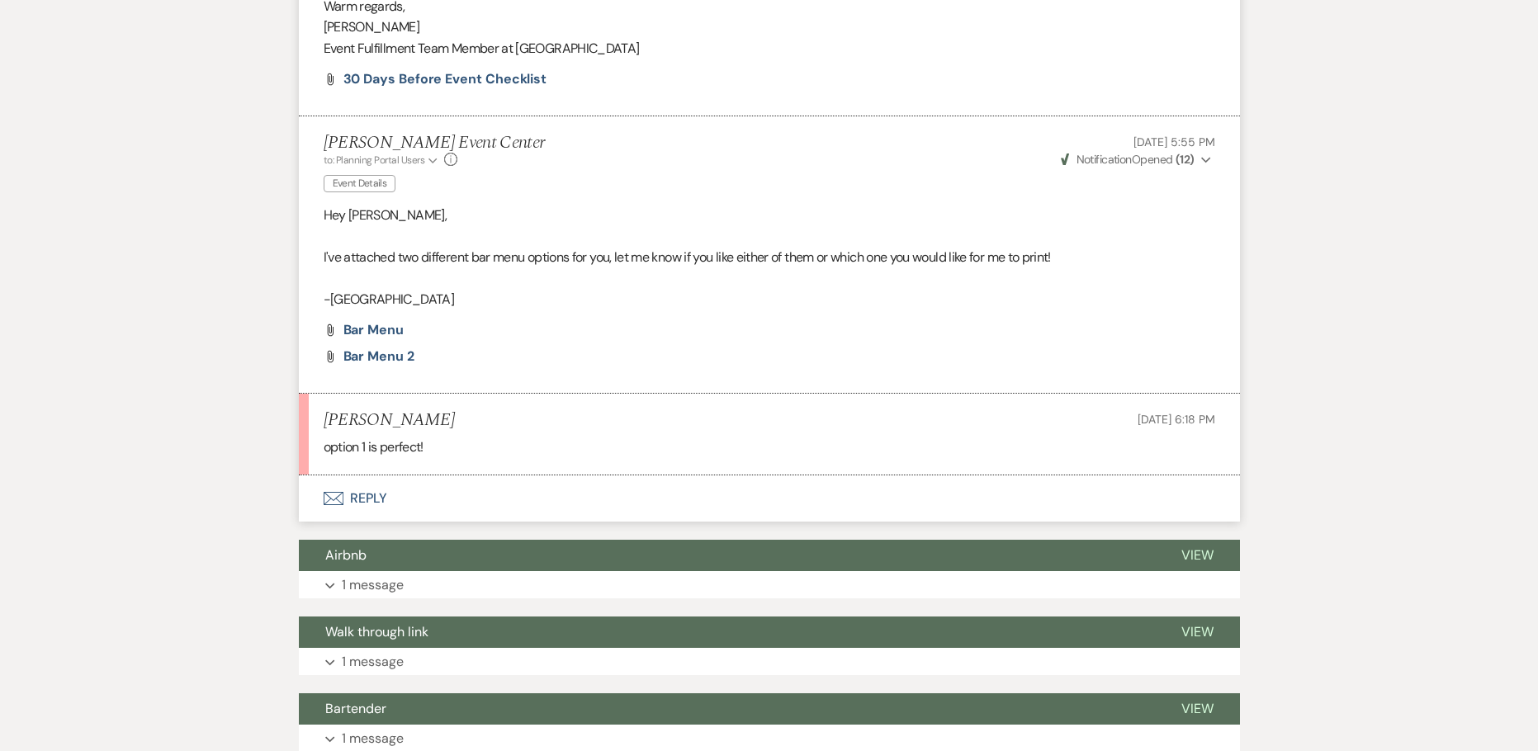
scroll to position [990, 0]
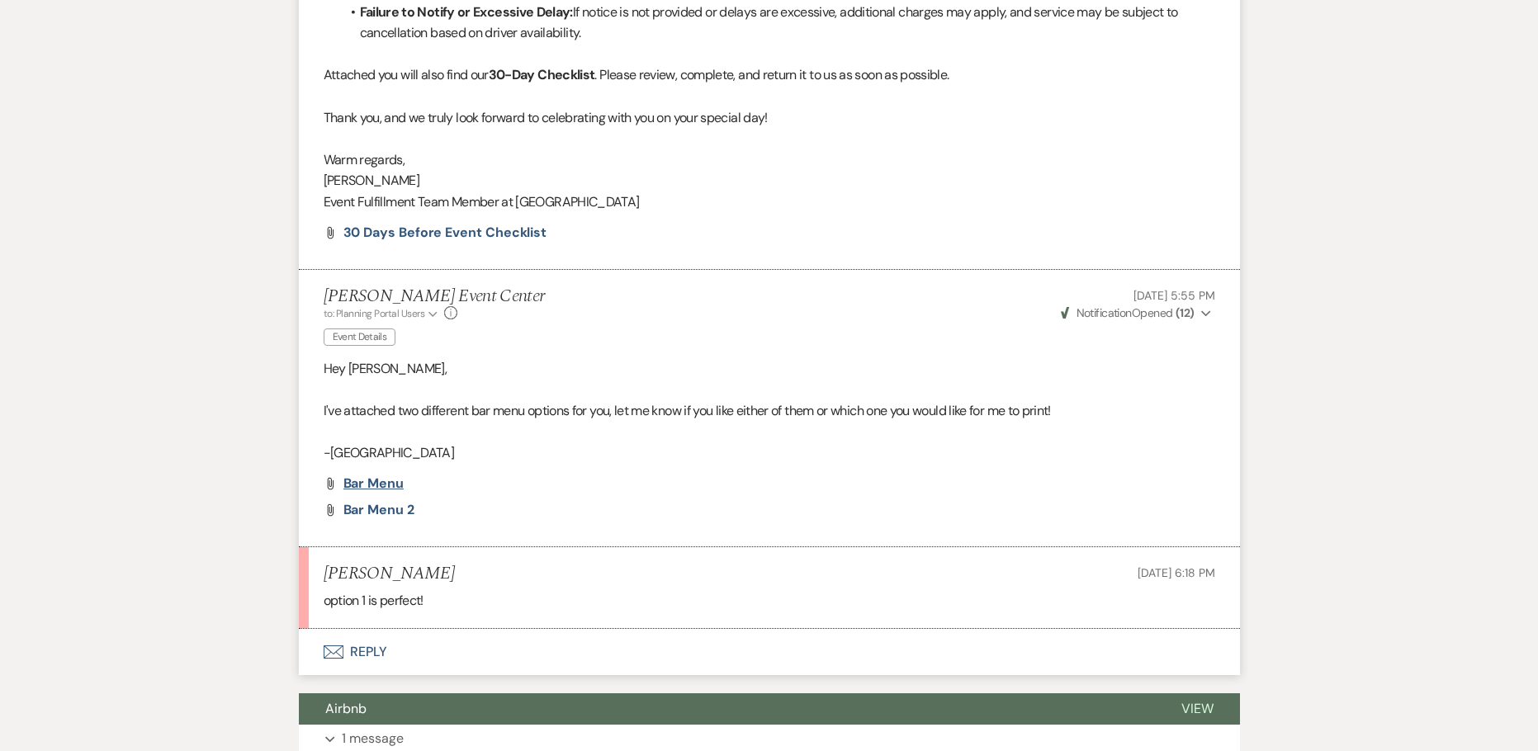
click at [380, 481] on span "Bar Menu" at bounding box center [373, 483] width 60 height 17
click at [381, 507] on span "Bar Menu 2" at bounding box center [378, 509] width 71 height 17
click at [358, 646] on button "Envelope Reply" at bounding box center [769, 652] width 941 height 46
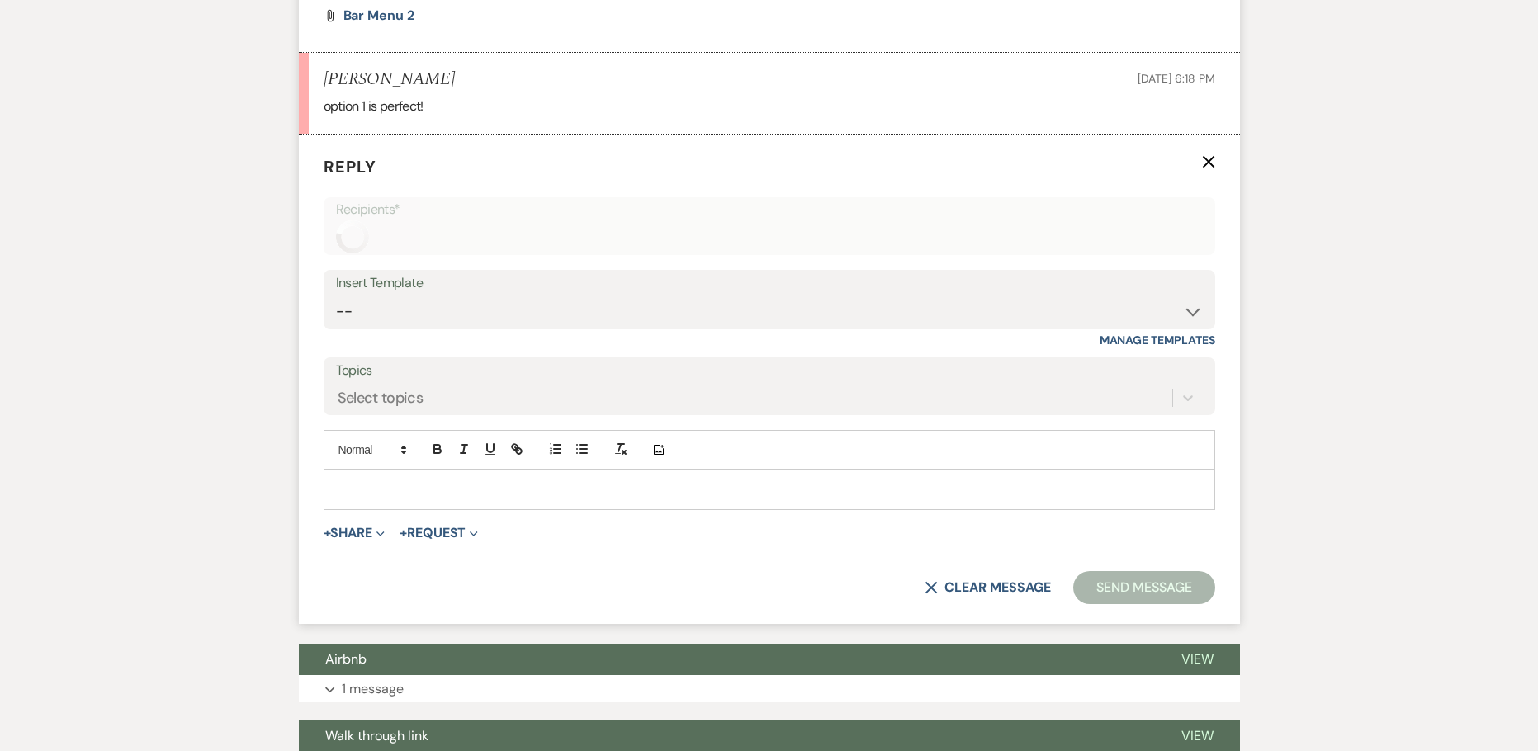
scroll to position [1488, 0]
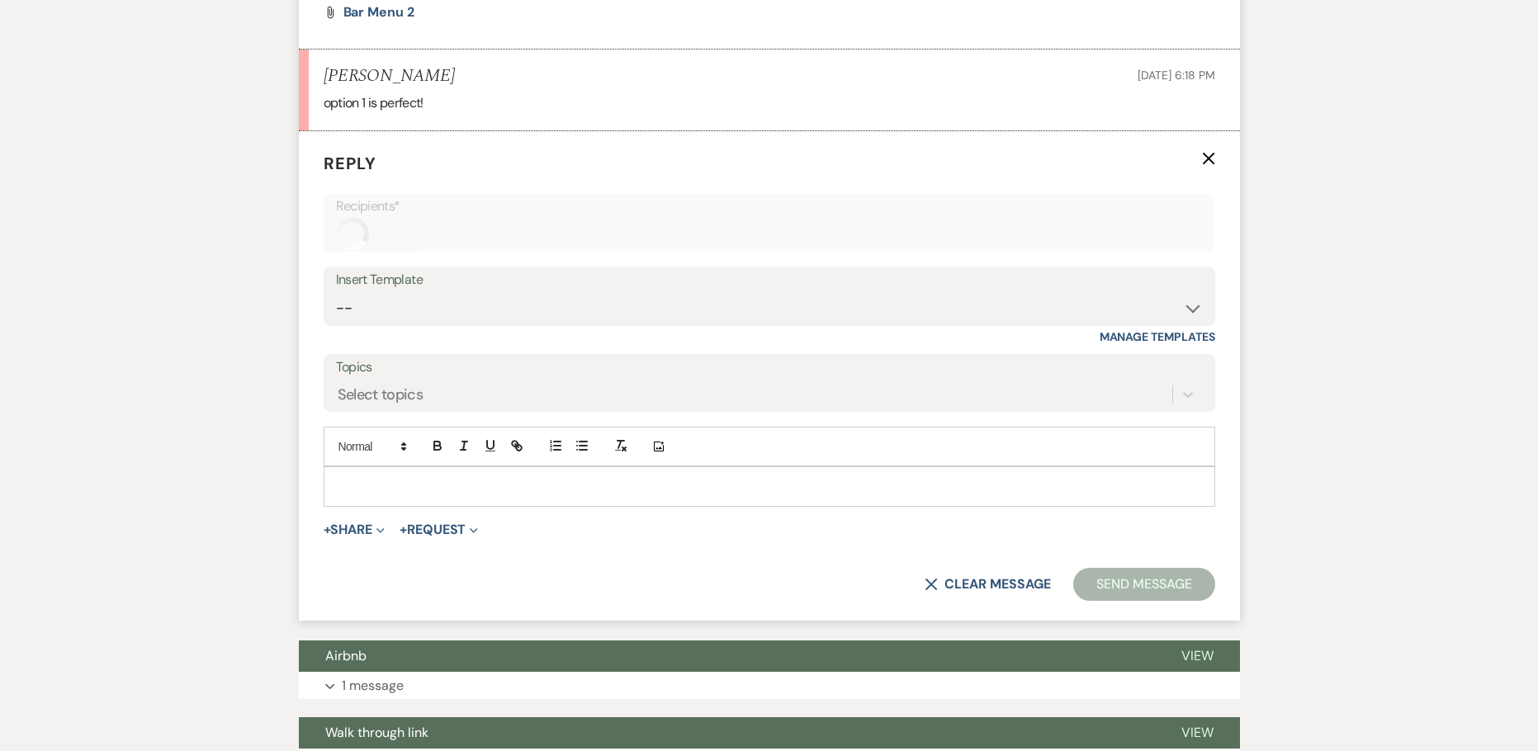
click at [404, 490] on p at bounding box center [769, 486] width 865 height 18
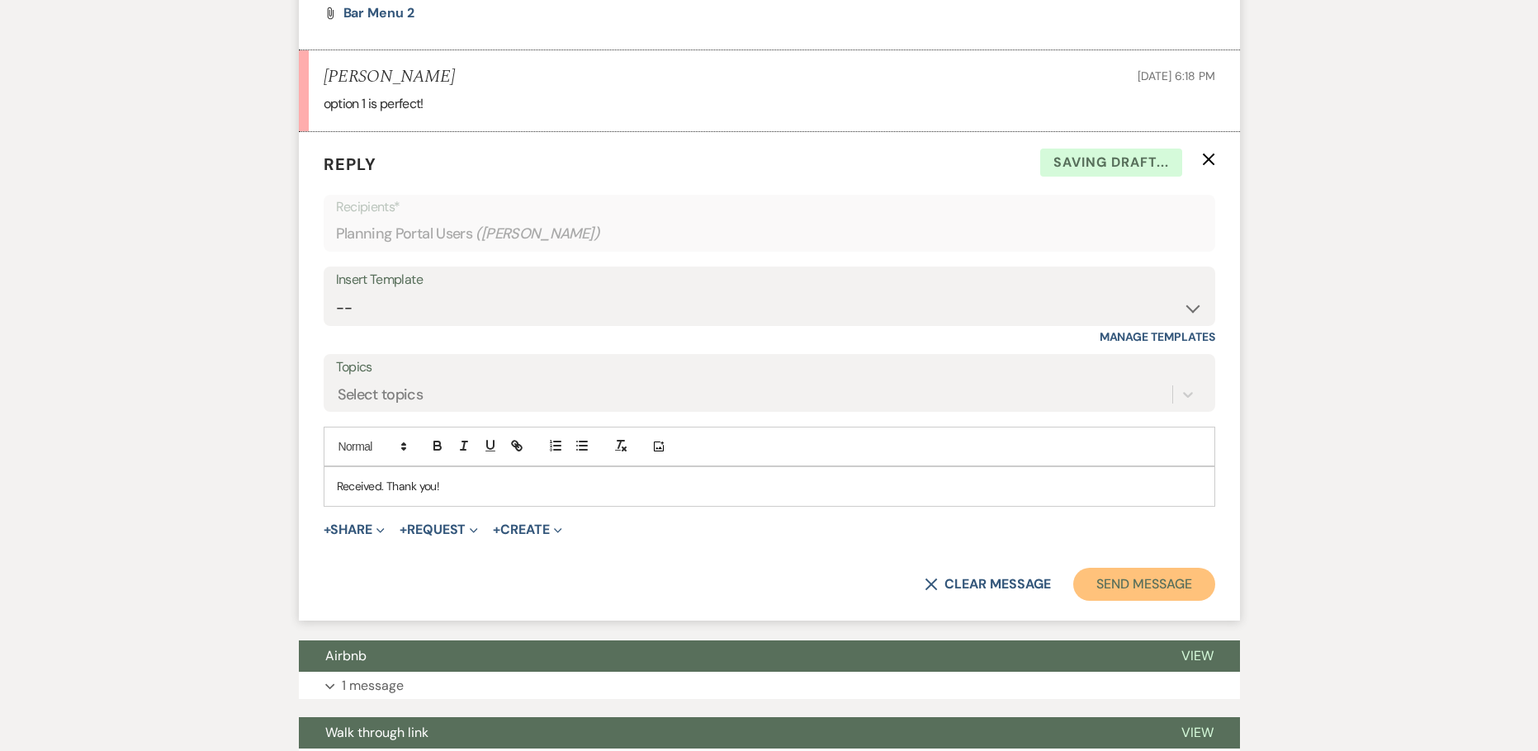
click at [1108, 580] on button "Send Message" at bounding box center [1143, 584] width 141 height 33
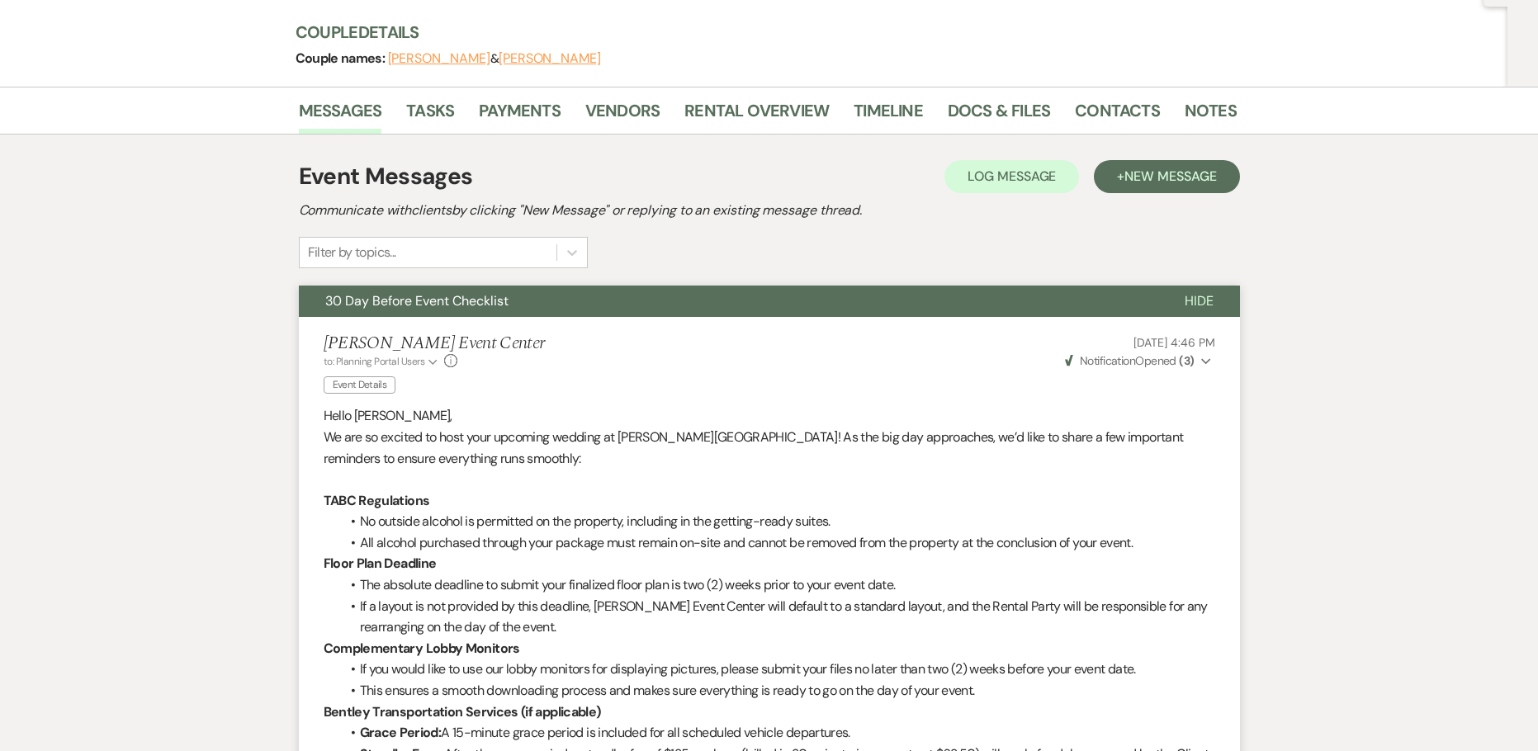
scroll to position [2, 0]
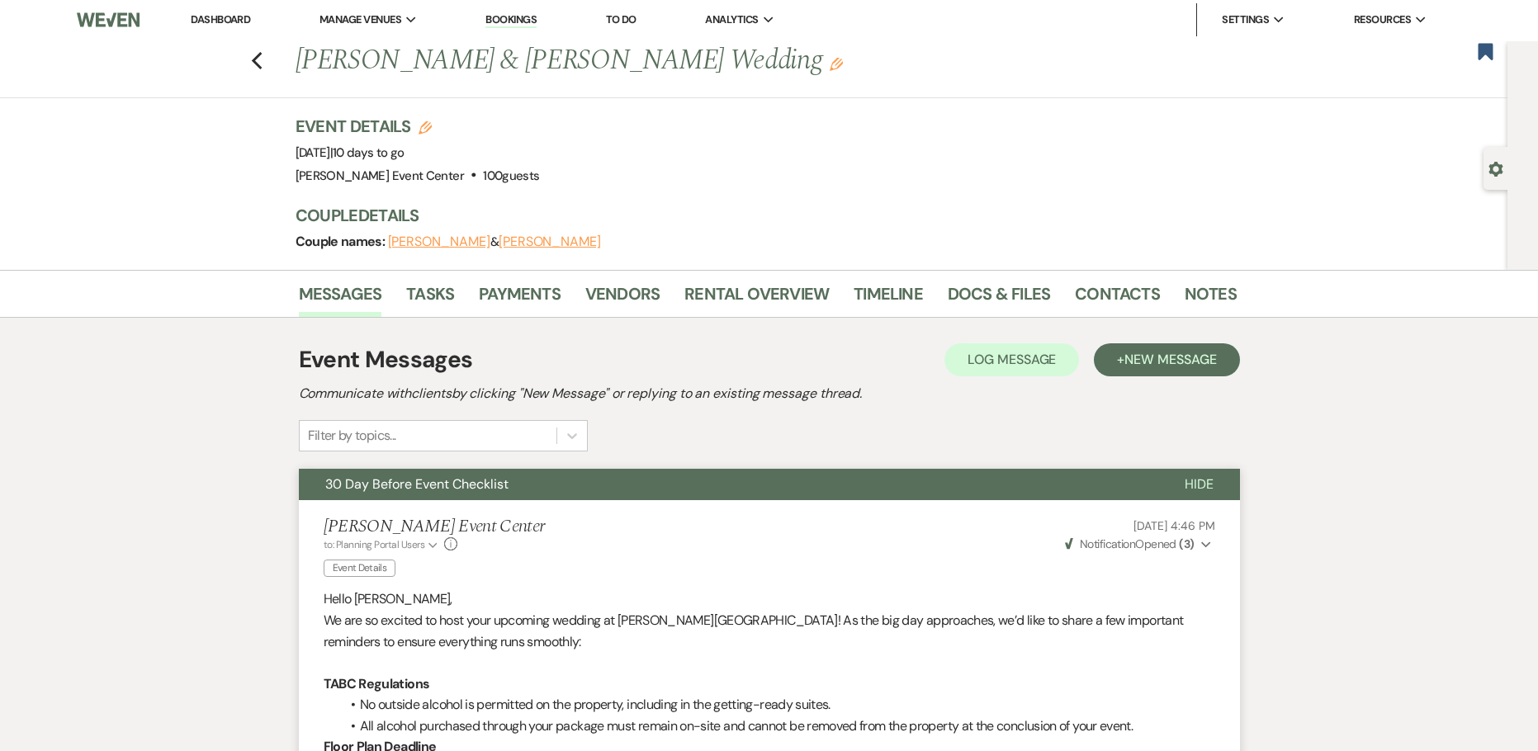
click at [264, 76] on div "Previous [PERSON_NAME] & [PERSON_NAME] Wedding Edit Bookmark" at bounding box center [749, 69] width 1515 height 57
click at [261, 67] on icon "Previous" at bounding box center [257, 61] width 12 height 20
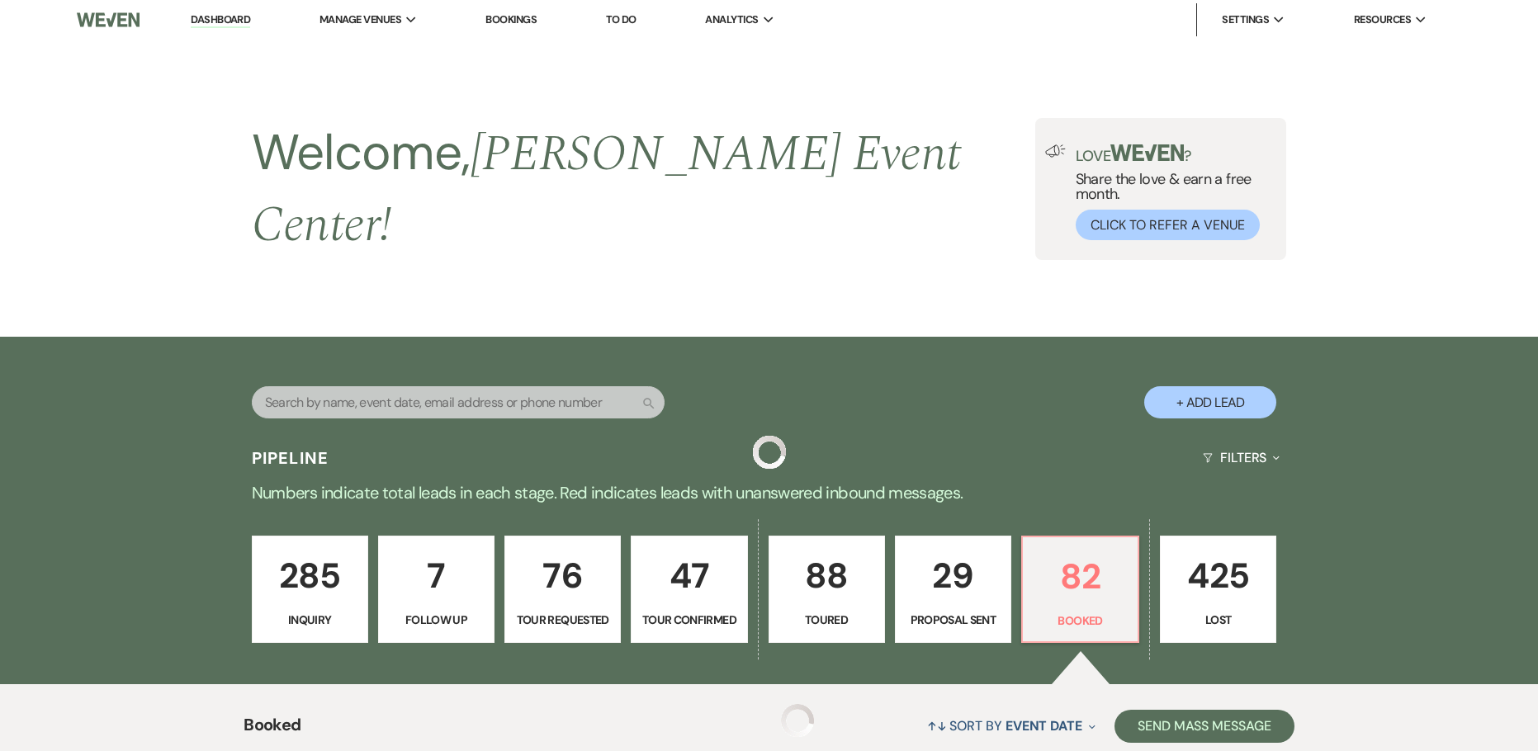
scroll to position [371, 0]
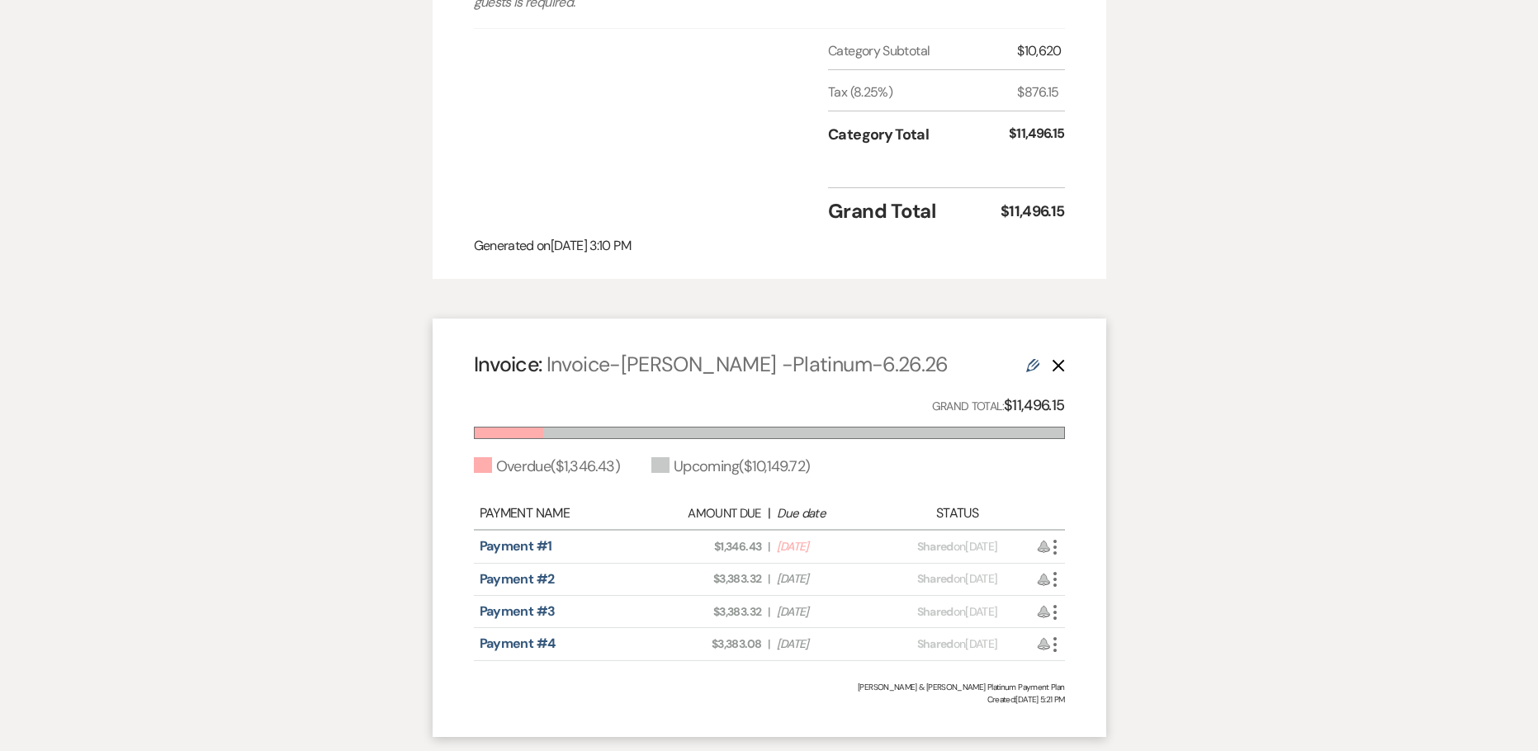
scroll to position [722, 0]
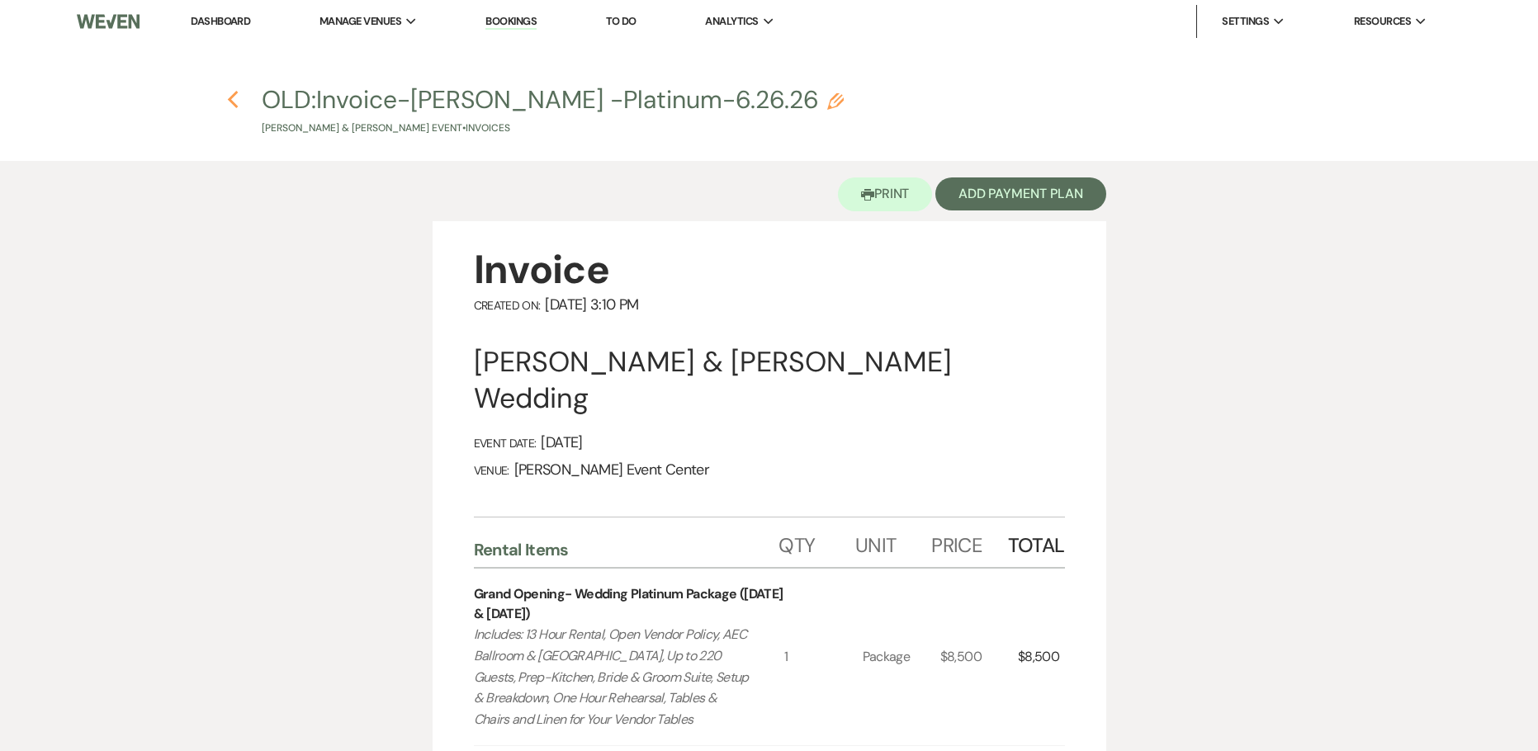
click at [230, 98] on use "button" at bounding box center [232, 100] width 11 height 18
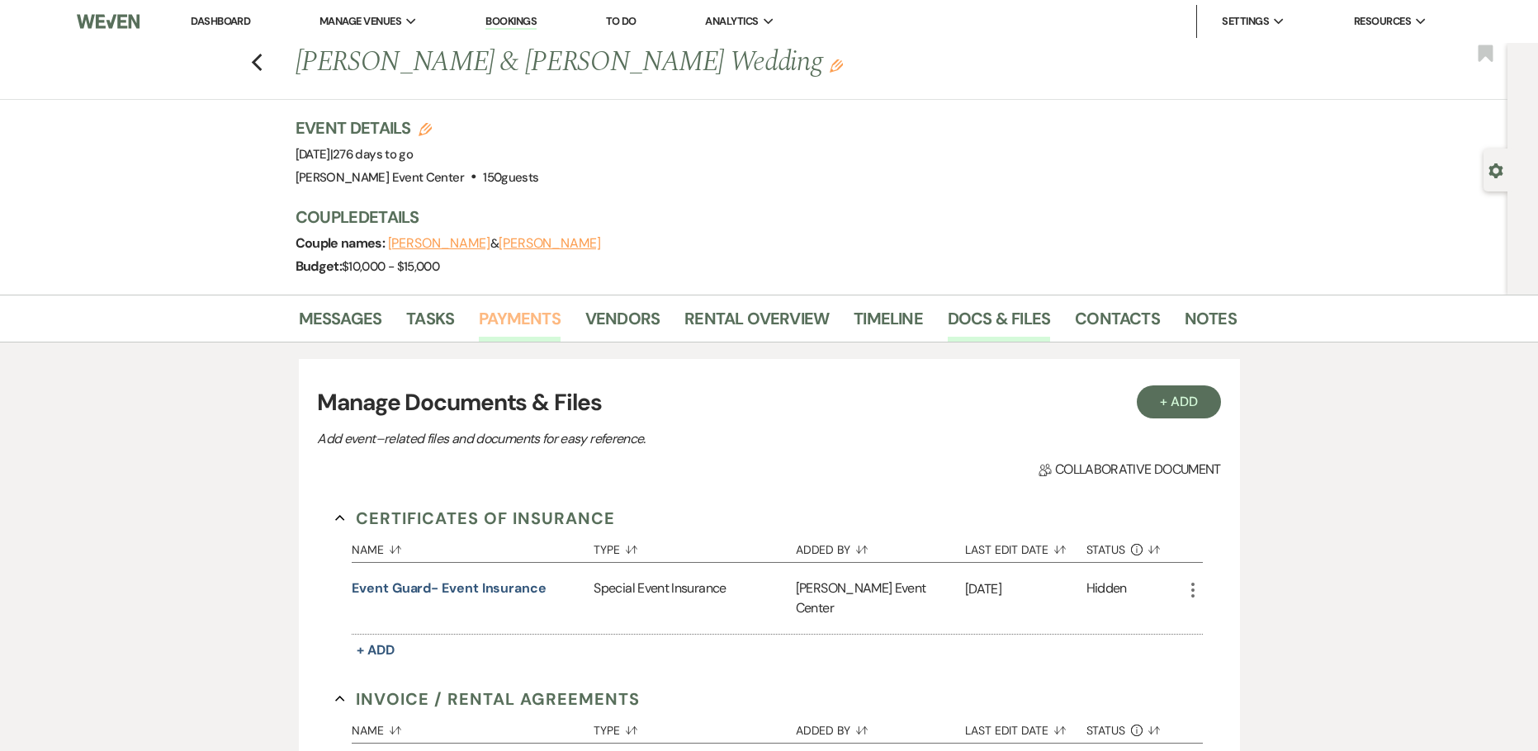
click at [515, 321] on link "Payments" at bounding box center [520, 323] width 82 height 36
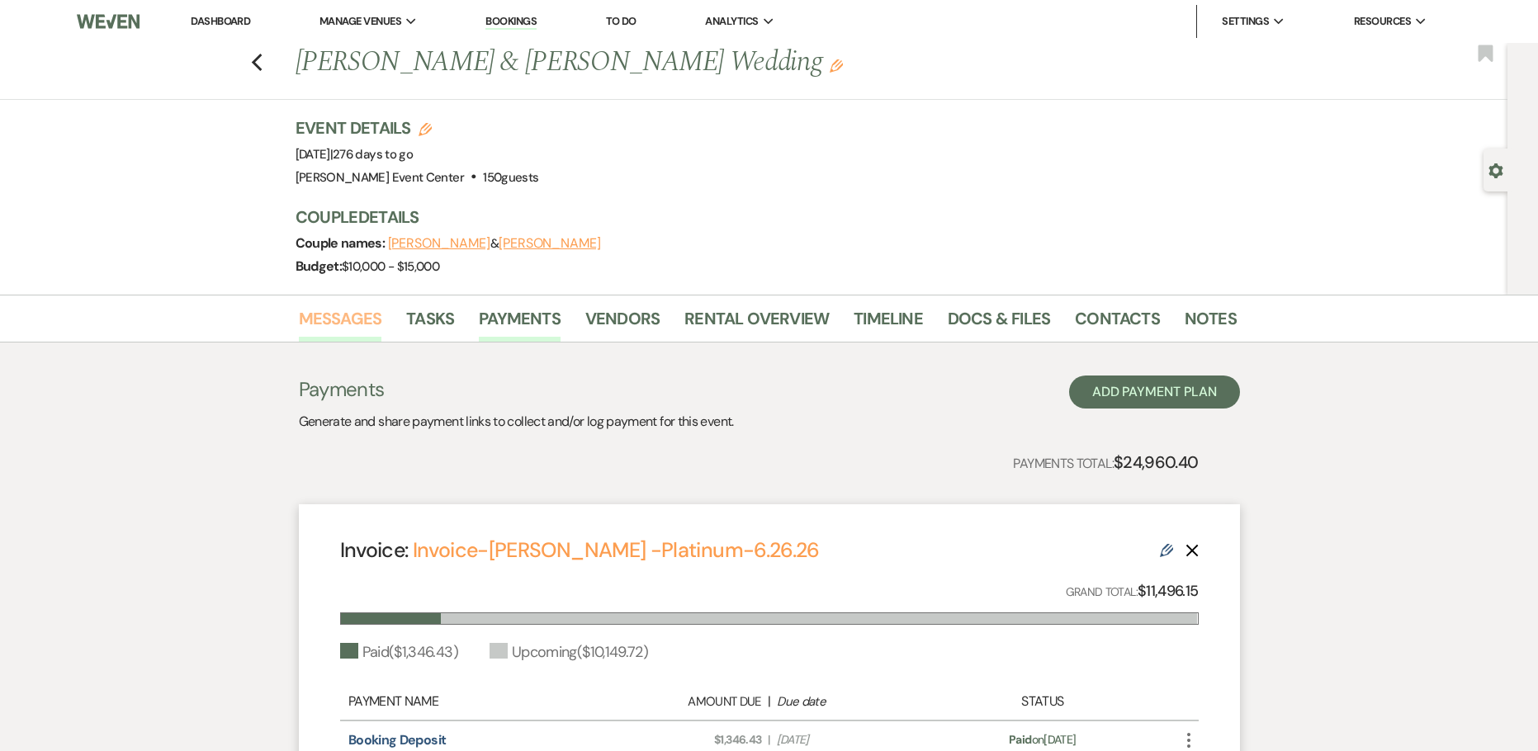
click at [376, 309] on link "Messages" at bounding box center [340, 323] width 83 height 36
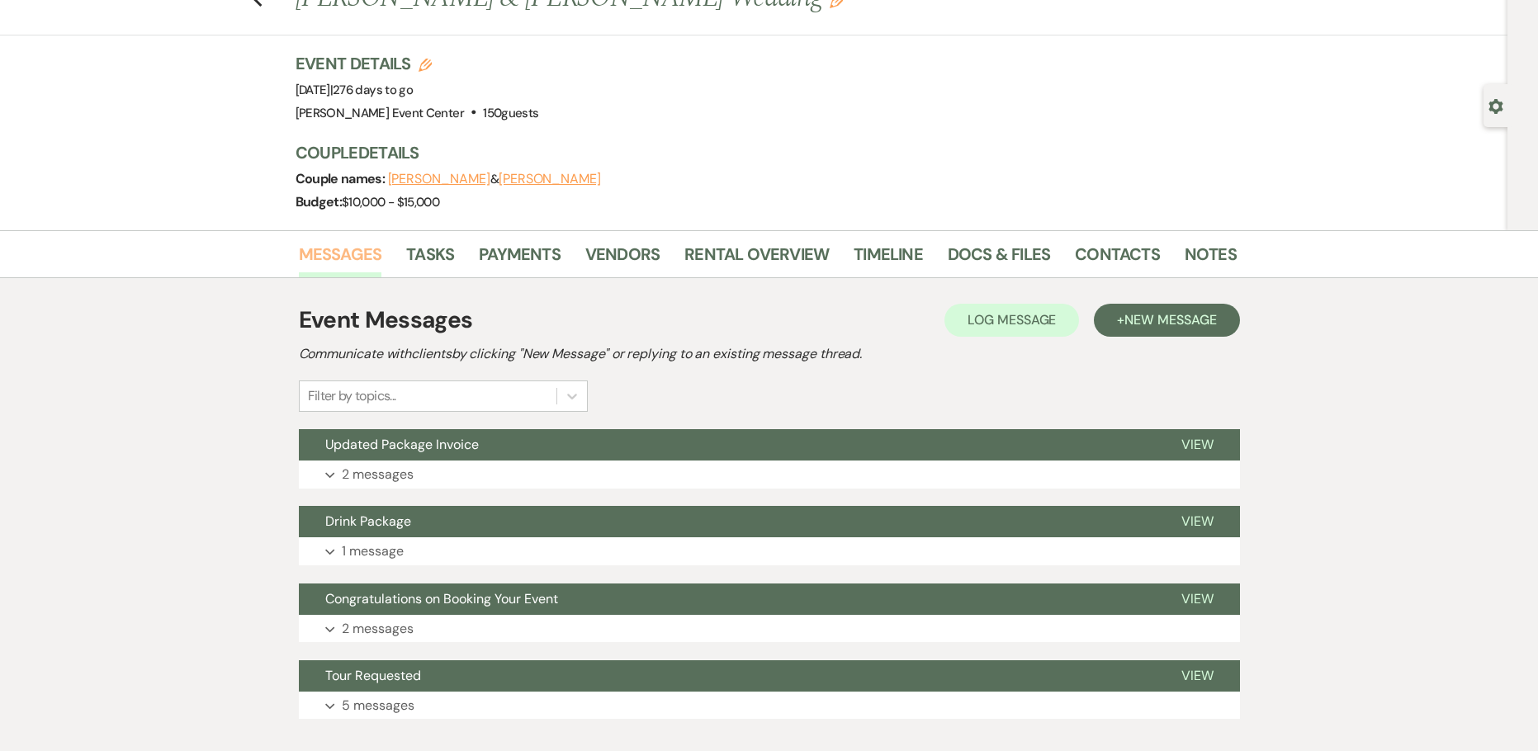
scroll to position [163, 0]
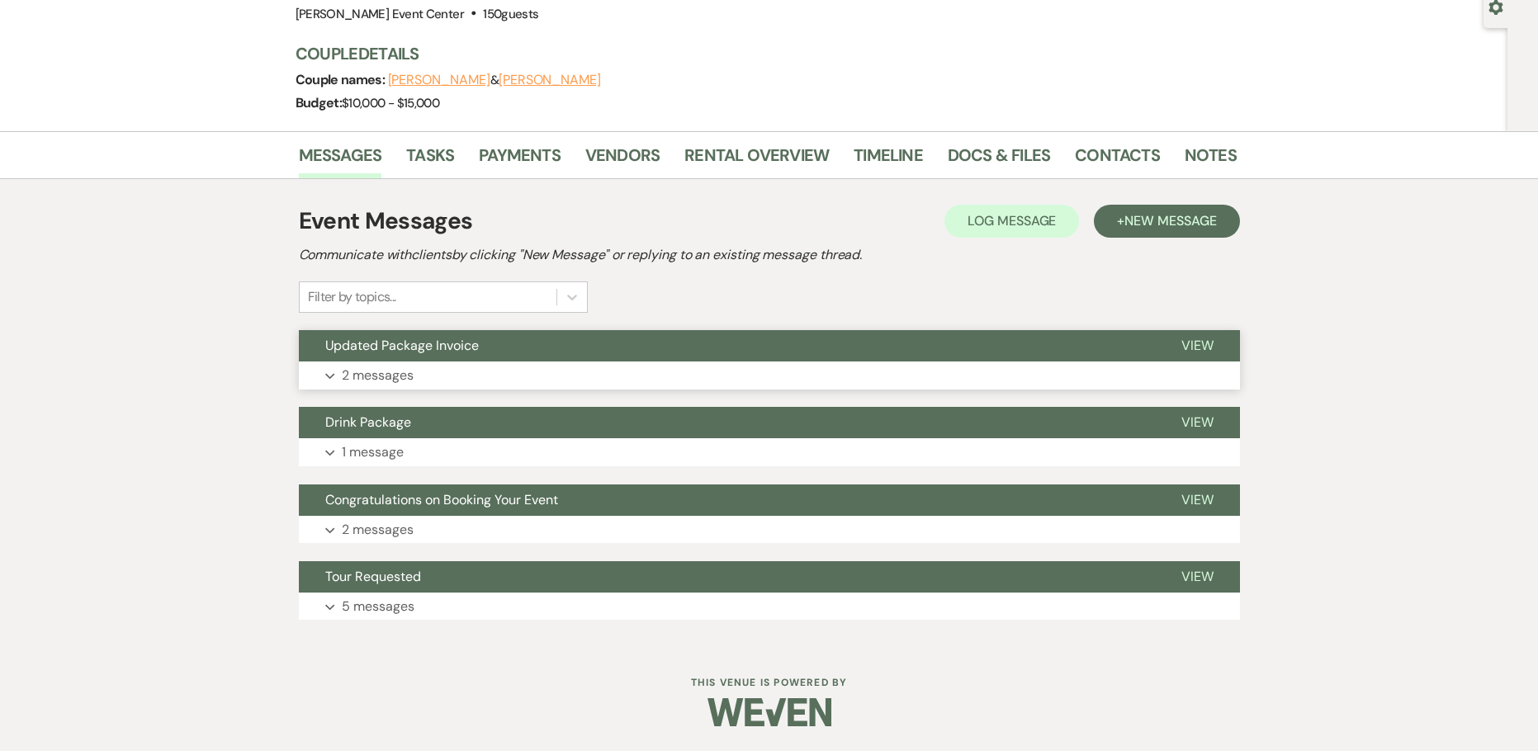
click at [412, 372] on p "2 messages" at bounding box center [378, 375] width 72 height 21
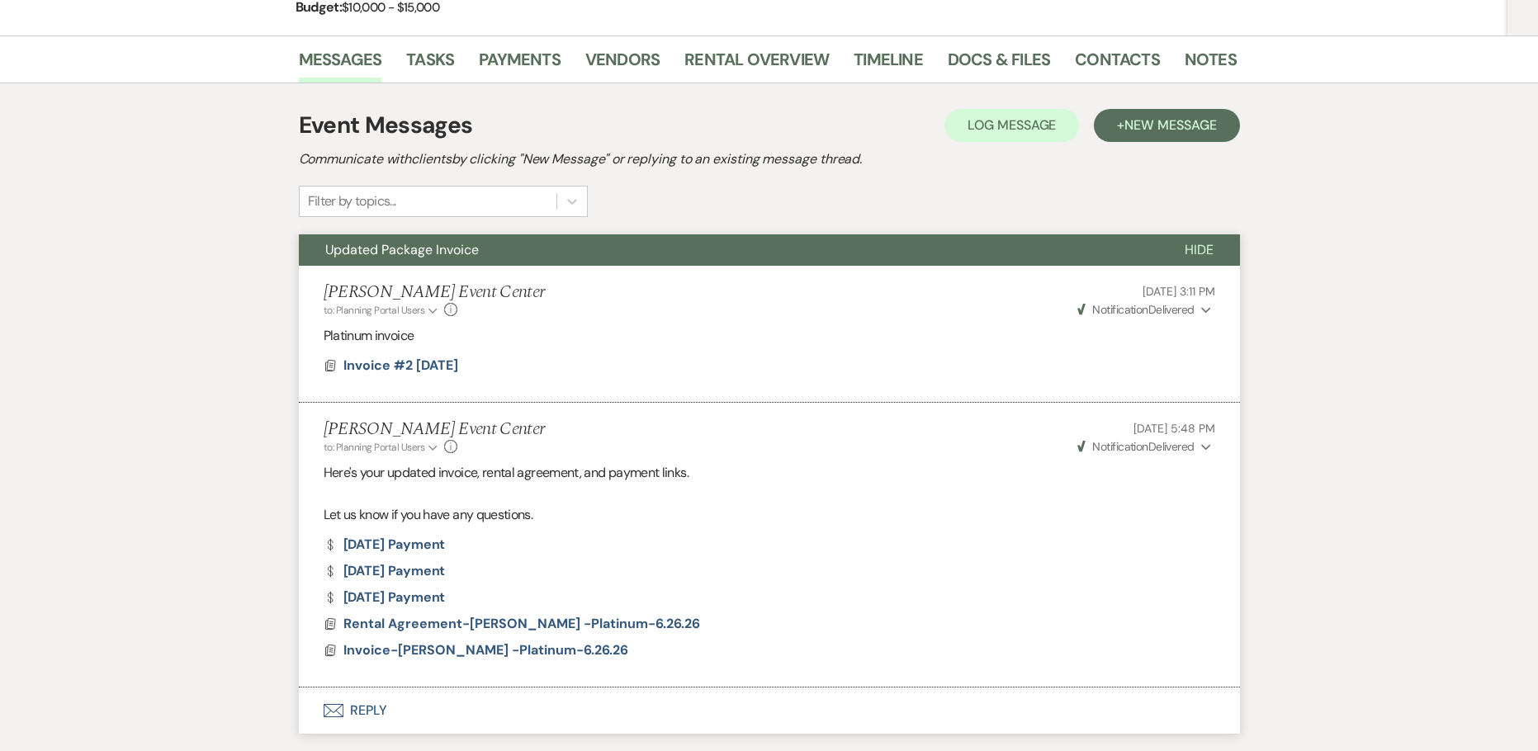
scroll to position [0, 0]
